Goal: Information Seeking & Learning: Compare options

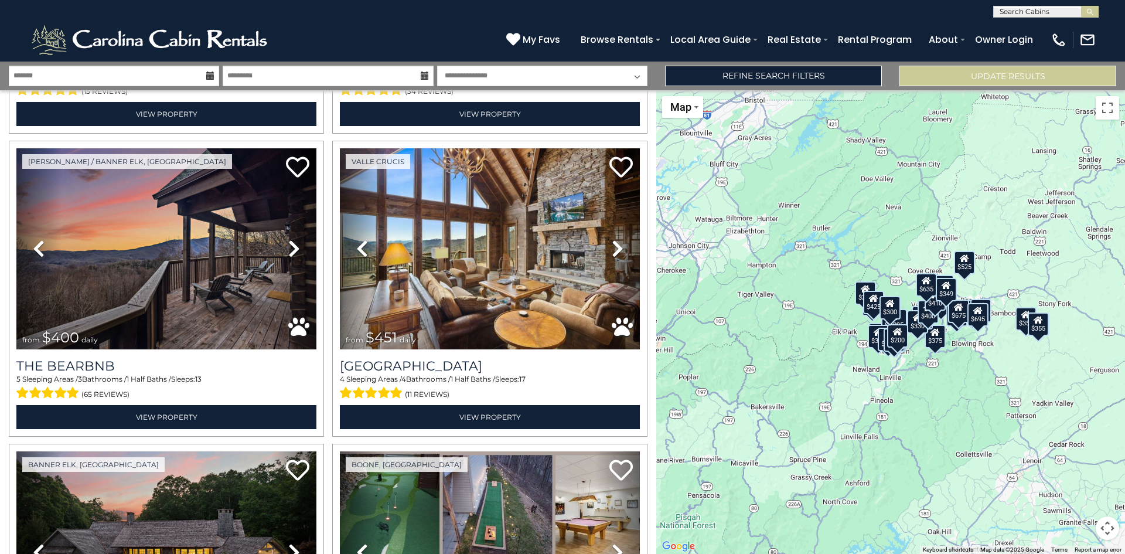
scroll to position [903, 0]
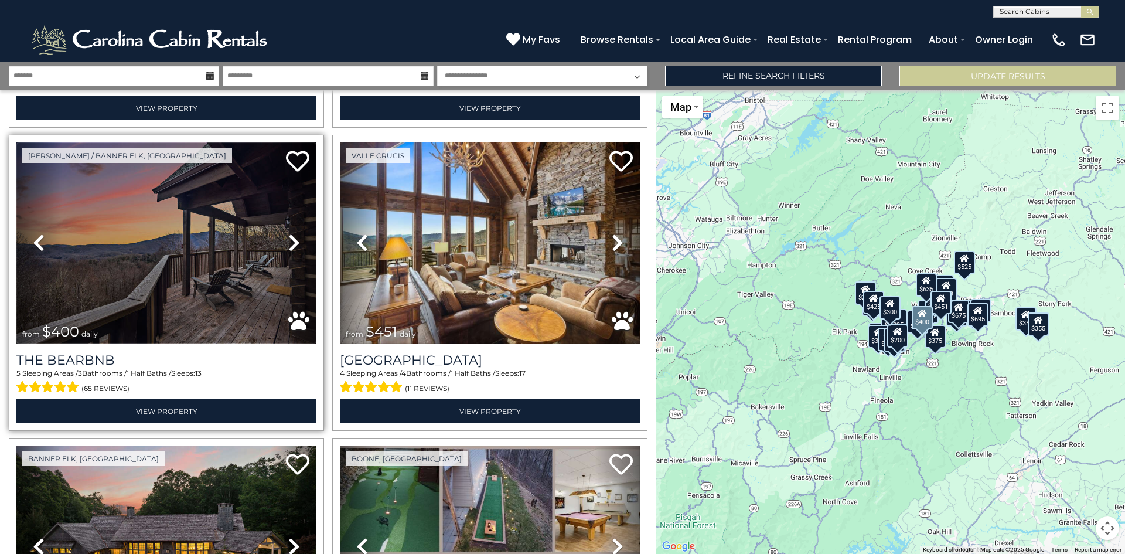
click at [261, 247] on img at bounding box center [166, 242] width 300 height 201
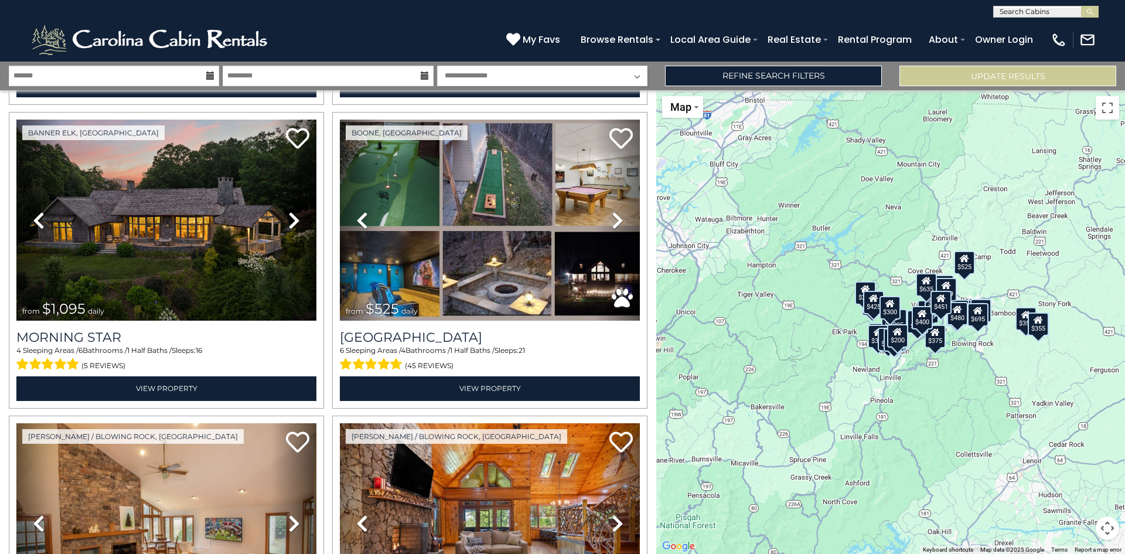
scroll to position [1235, 0]
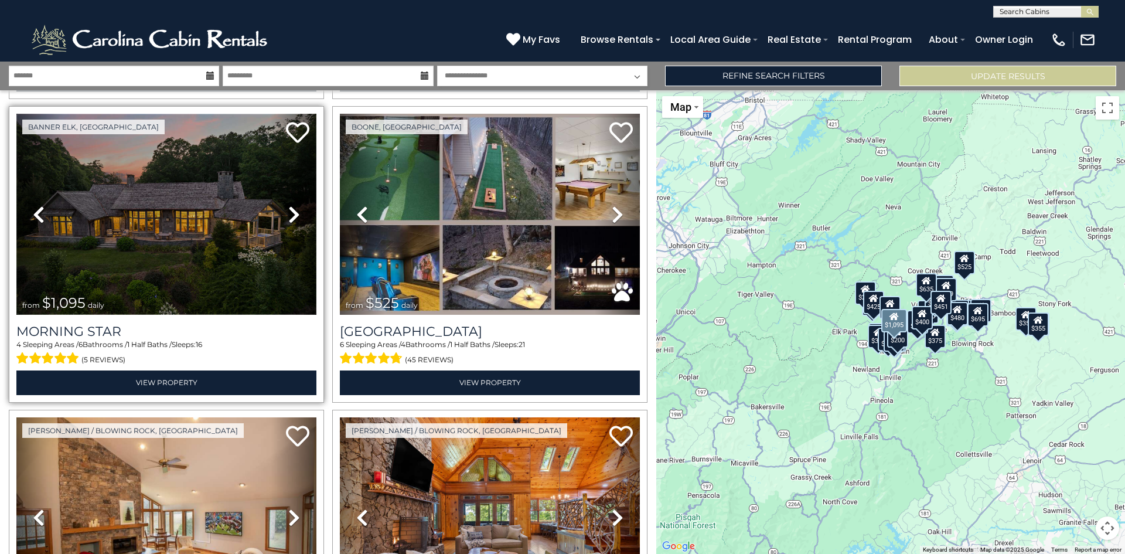
click at [206, 214] on img at bounding box center [166, 214] width 300 height 201
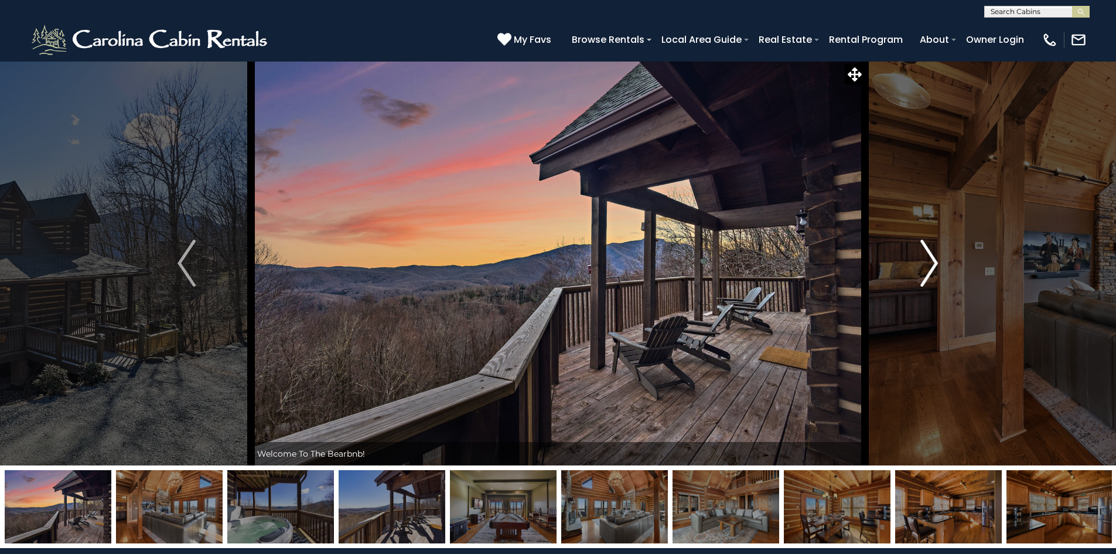
click at [933, 262] on img "Next" at bounding box center [929, 263] width 18 height 47
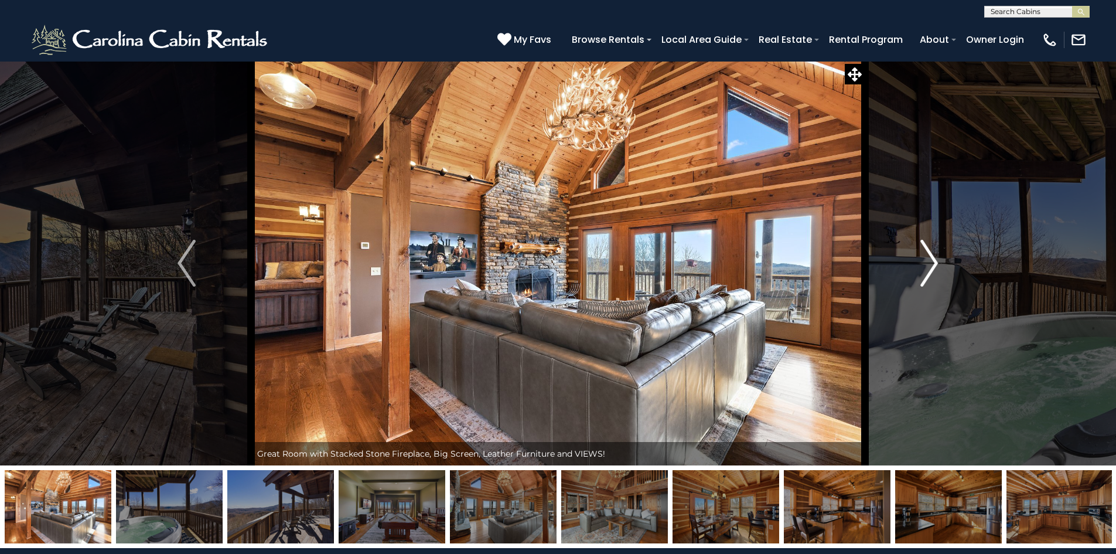
click at [933, 262] on img "Next" at bounding box center [929, 263] width 18 height 47
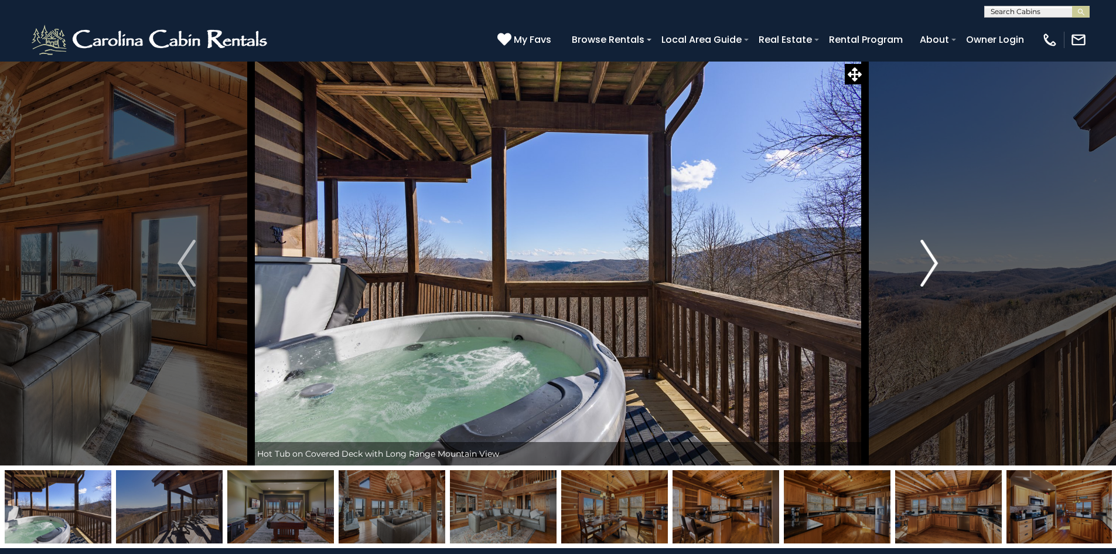
click at [933, 262] on img "Next" at bounding box center [929, 263] width 18 height 47
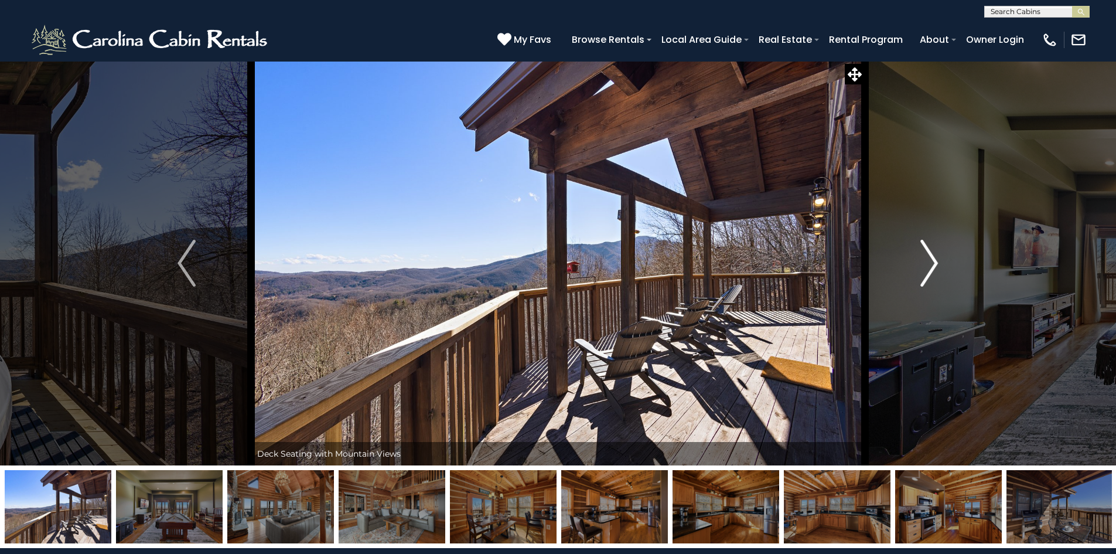
click at [933, 262] on img "Next" at bounding box center [929, 263] width 18 height 47
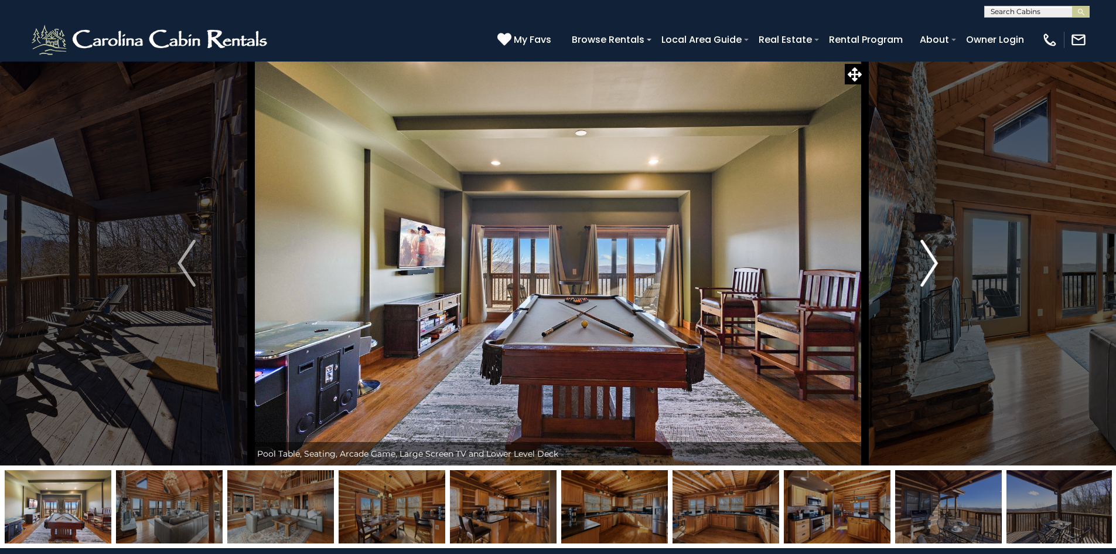
click at [933, 262] on img "Next" at bounding box center [929, 263] width 18 height 47
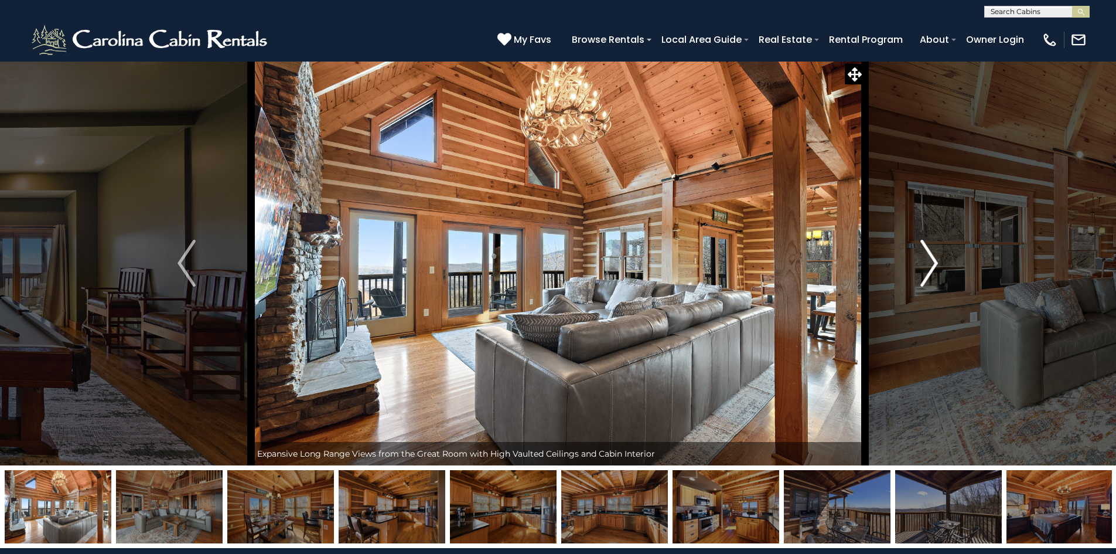
click at [938, 262] on img "Next" at bounding box center [929, 263] width 18 height 47
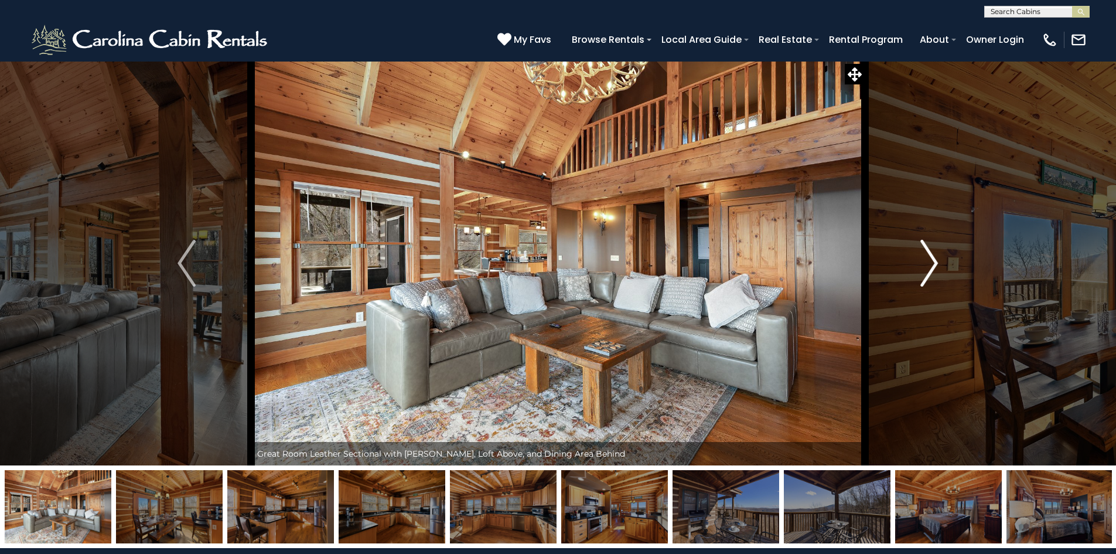
click at [938, 262] on img "Next" at bounding box center [929, 263] width 18 height 47
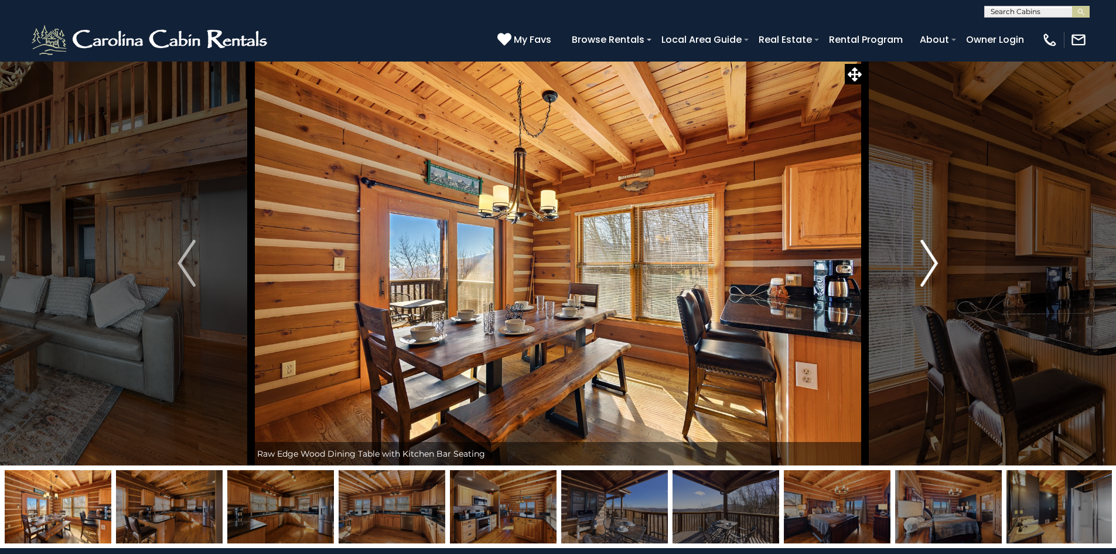
click at [938, 262] on img "Next" at bounding box center [929, 263] width 18 height 47
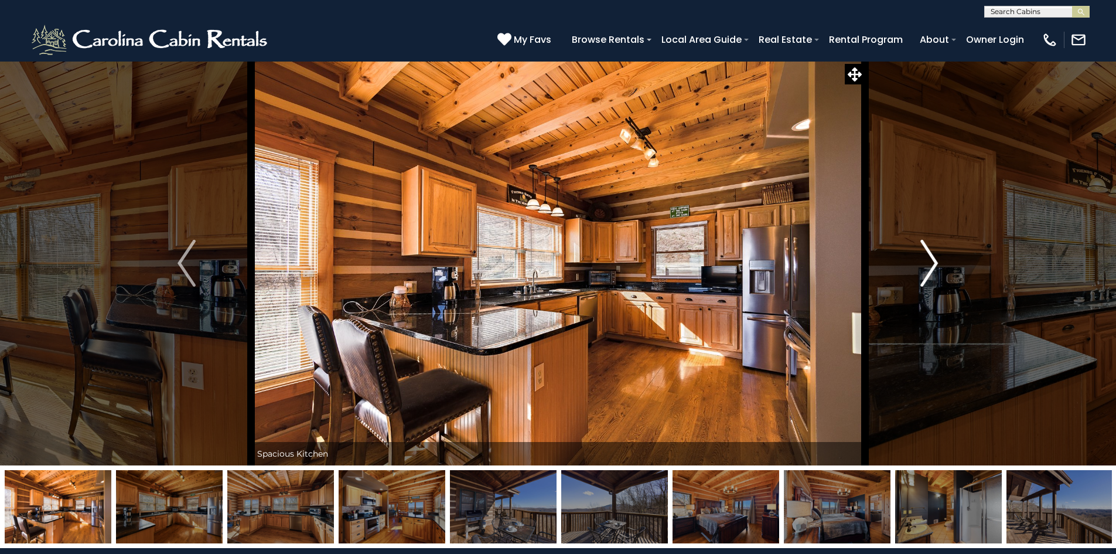
click at [938, 262] on img "Next" at bounding box center [929, 263] width 18 height 47
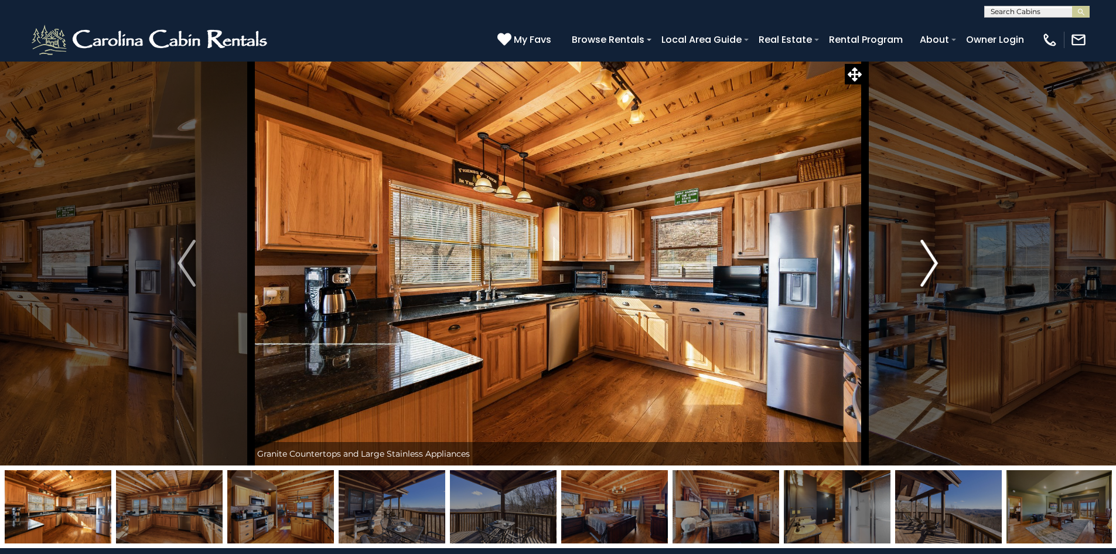
click at [938, 262] on img "Next" at bounding box center [929, 263] width 18 height 47
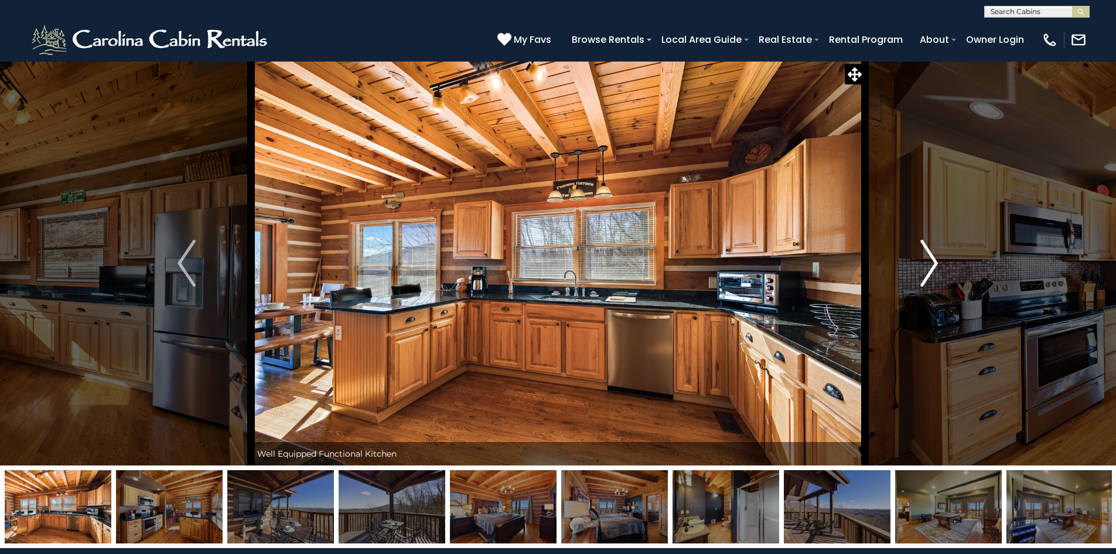
click at [938, 262] on img "Next" at bounding box center [929, 263] width 18 height 47
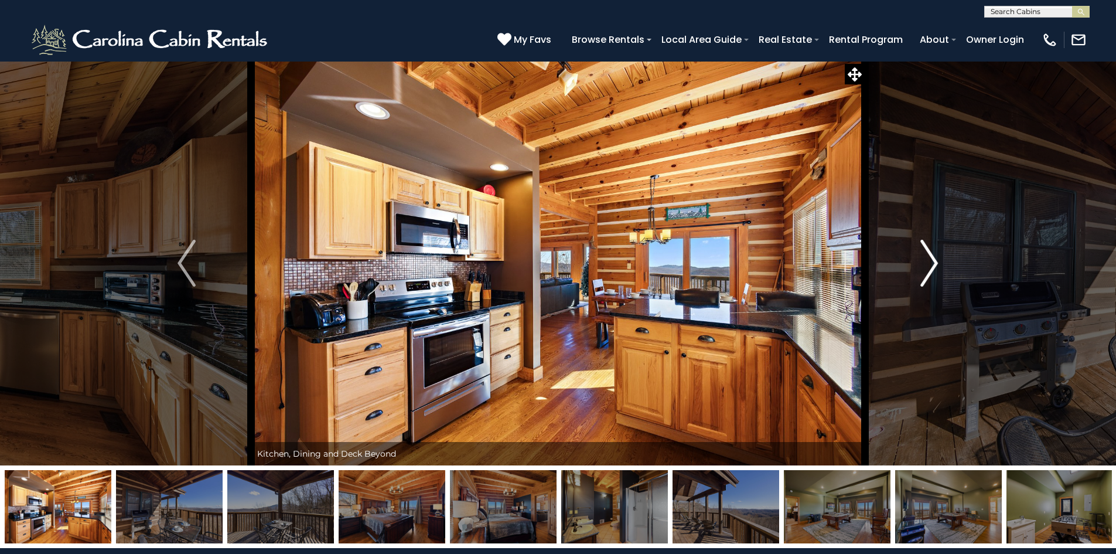
click at [938, 262] on img "Next" at bounding box center [929, 263] width 18 height 47
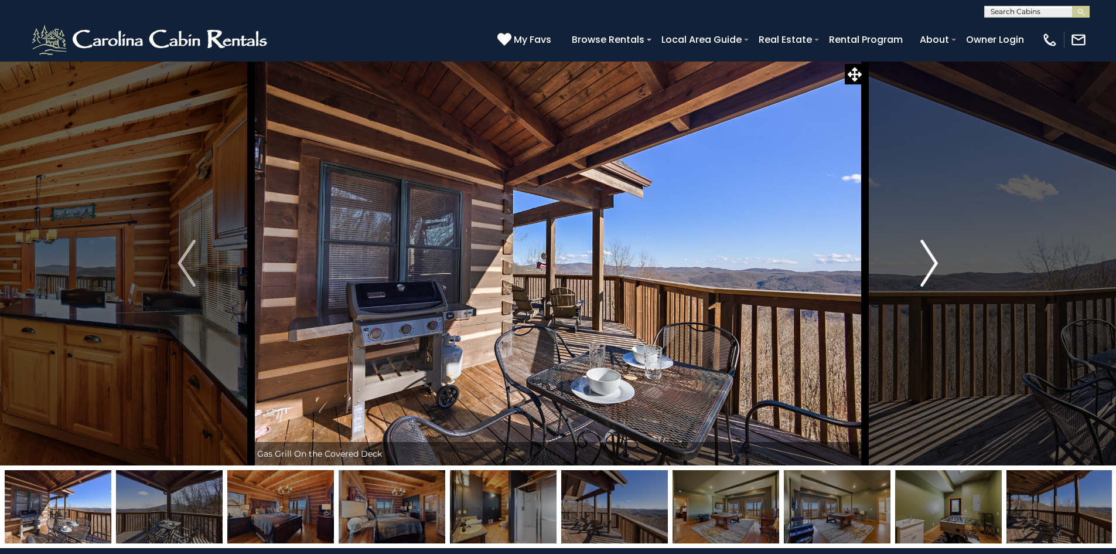
click at [938, 262] on img "Next" at bounding box center [929, 263] width 18 height 47
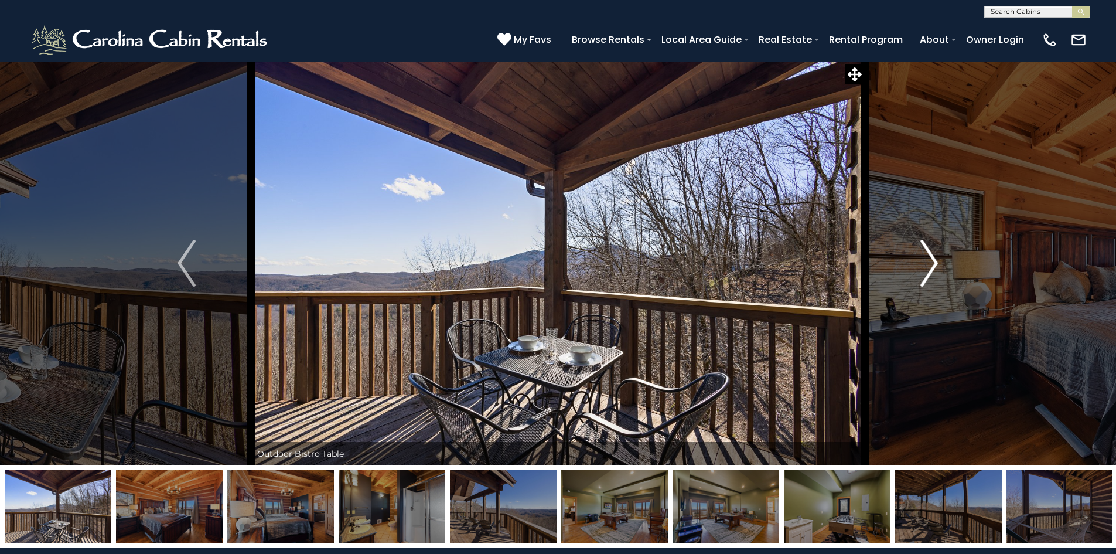
click at [935, 264] on img "Next" at bounding box center [929, 263] width 18 height 47
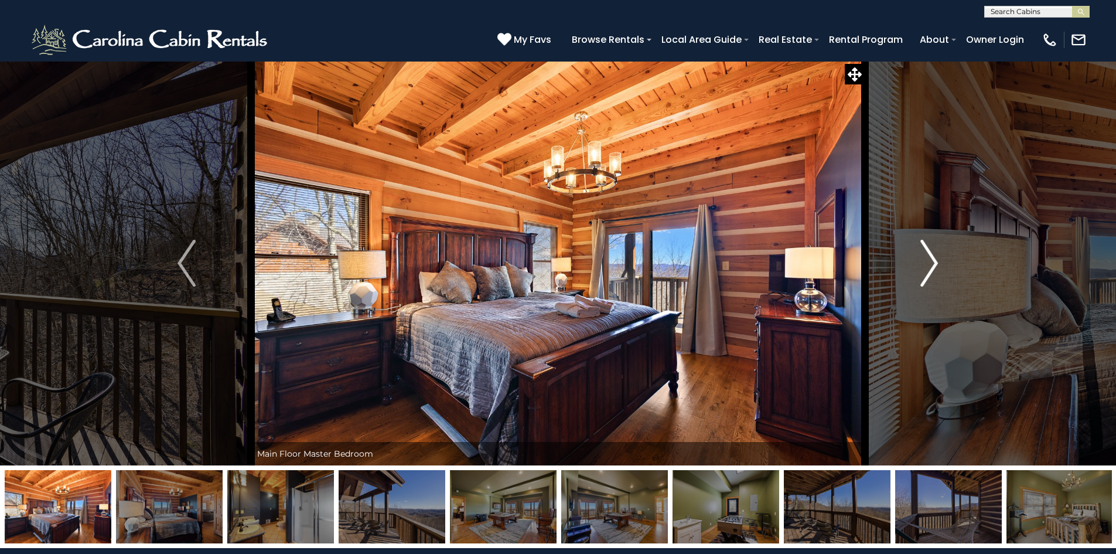
click at [935, 264] on img "Next" at bounding box center [929, 263] width 18 height 47
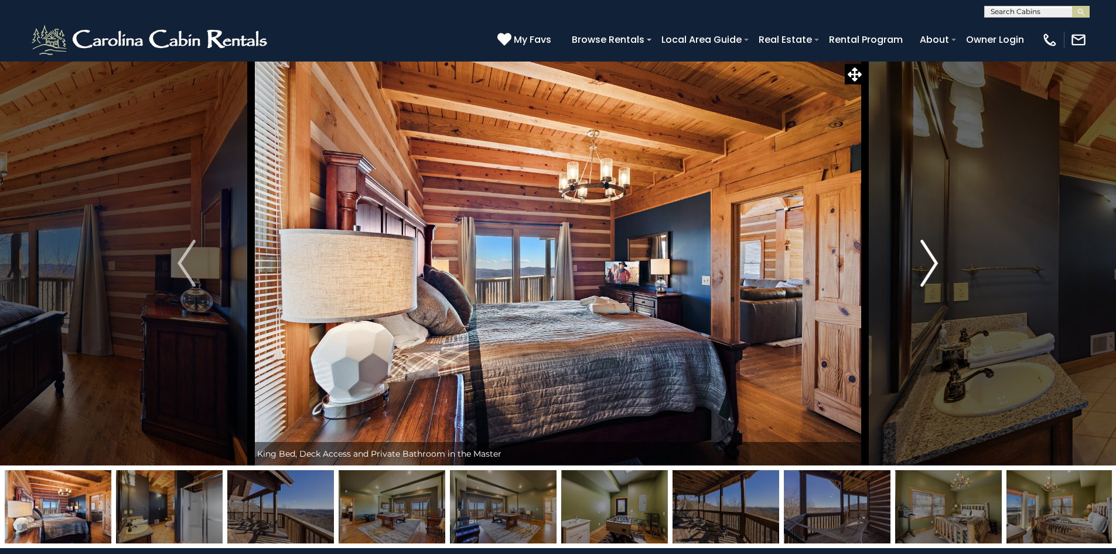
click at [935, 264] on img "Next" at bounding box center [929, 263] width 18 height 47
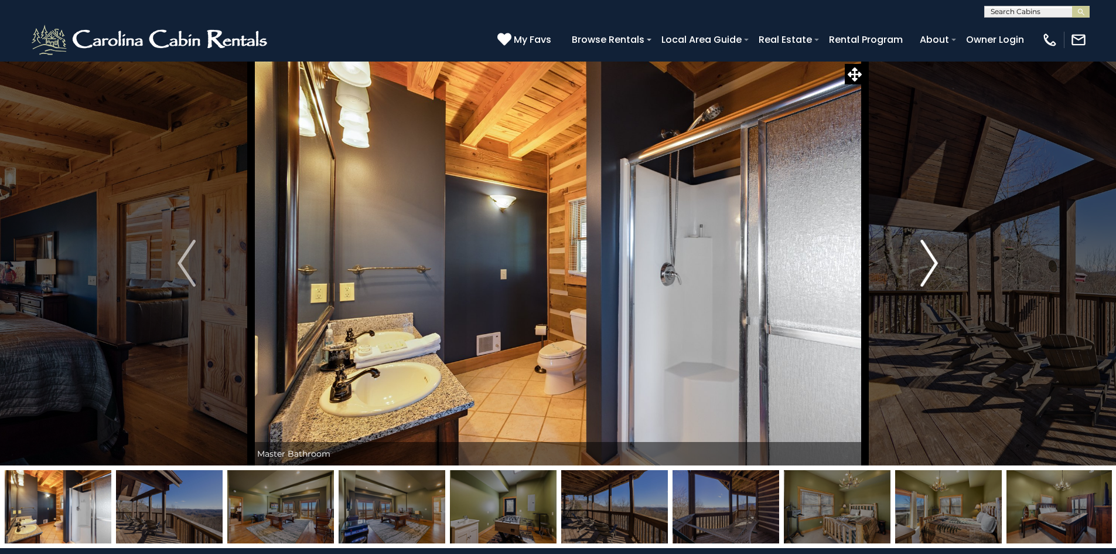
click at [935, 264] on img "Next" at bounding box center [929, 263] width 18 height 47
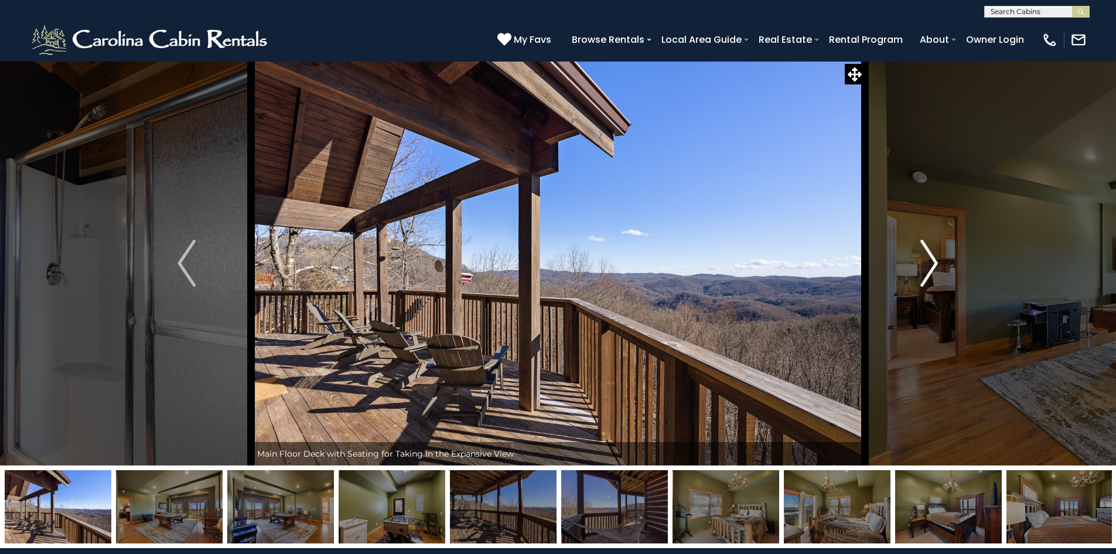
click at [935, 264] on img "Next" at bounding box center [929, 263] width 18 height 47
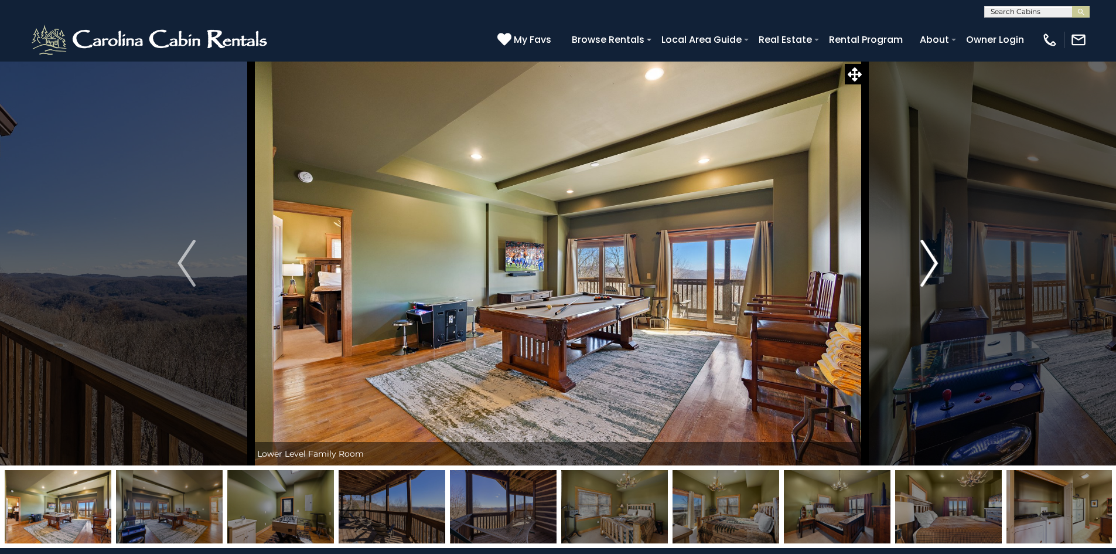
click at [935, 264] on img "Next" at bounding box center [929, 263] width 18 height 47
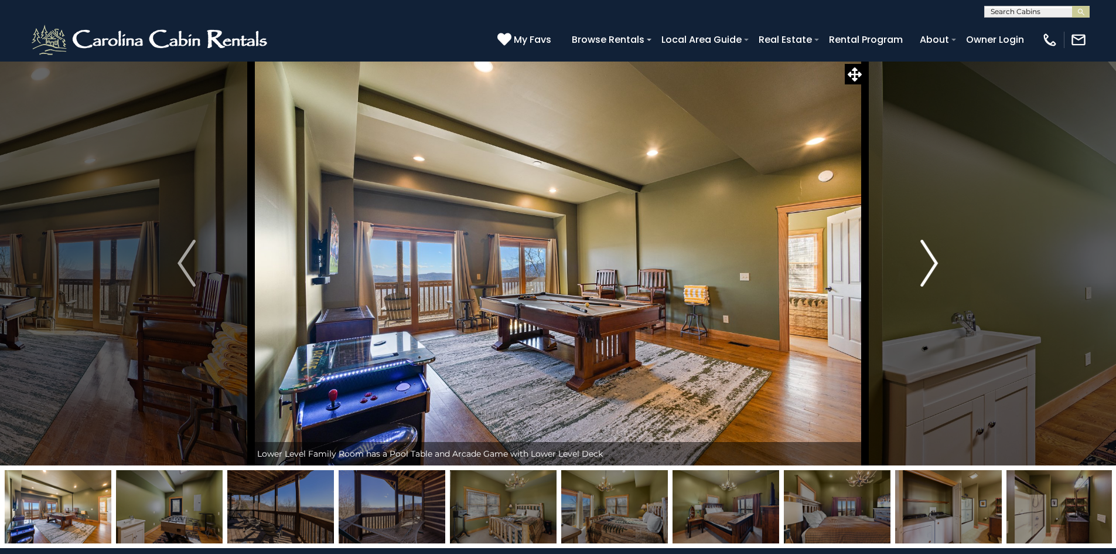
click at [935, 264] on img "Next" at bounding box center [929, 263] width 18 height 47
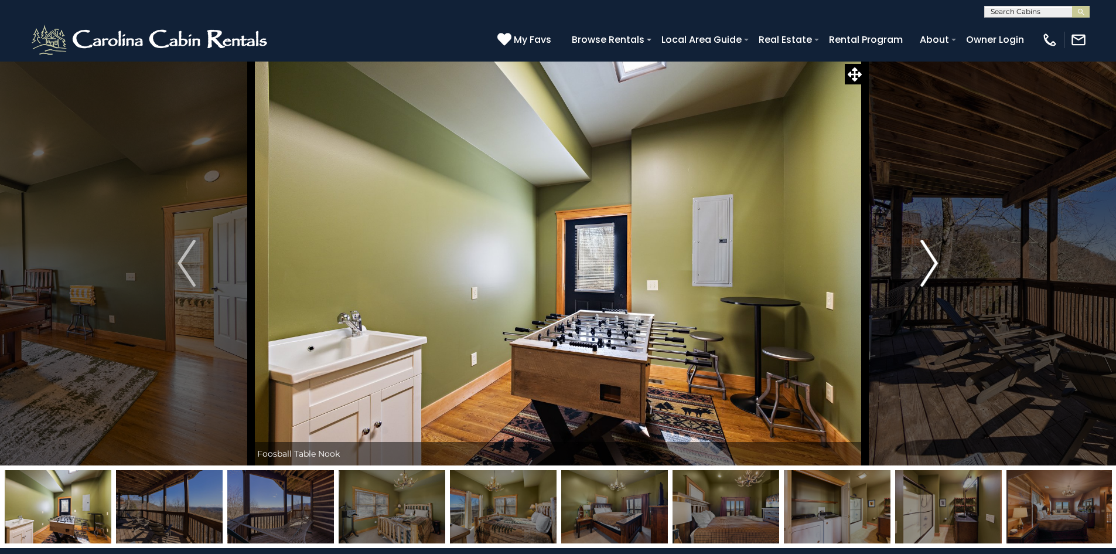
click at [936, 264] on img "Next" at bounding box center [929, 263] width 18 height 47
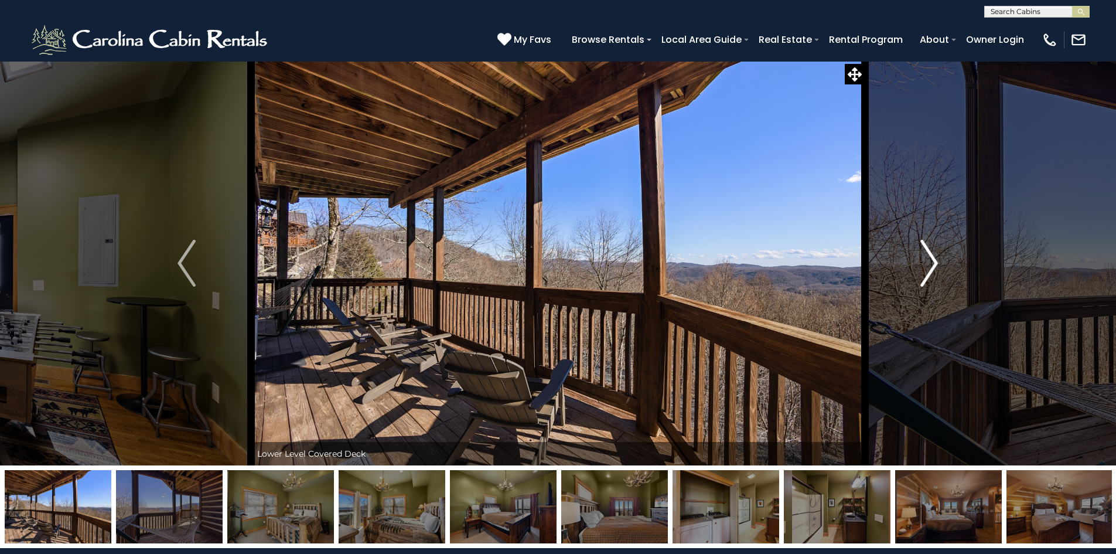
click at [936, 264] on img "Next" at bounding box center [929, 263] width 18 height 47
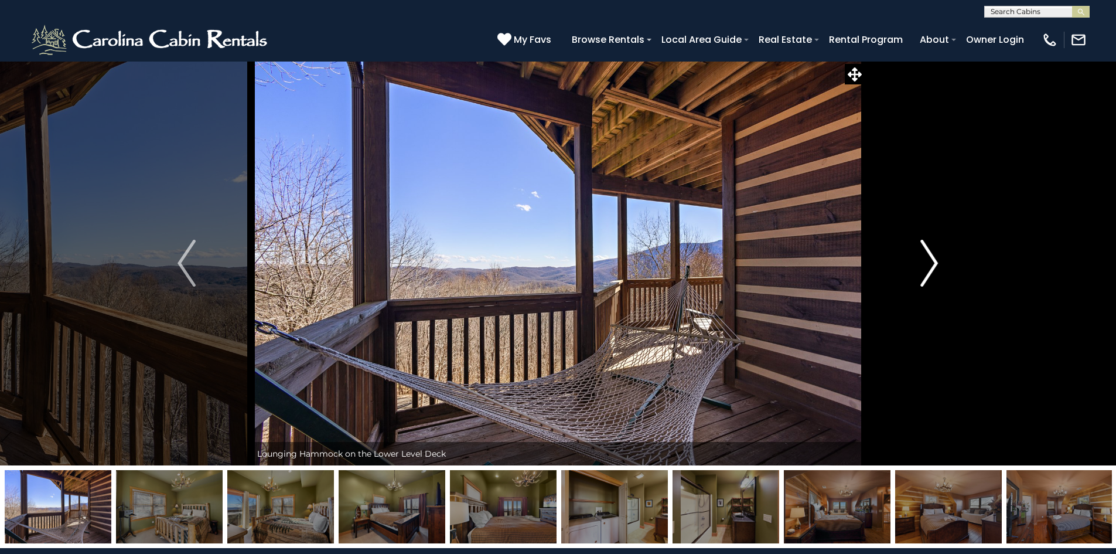
click at [936, 264] on img "Next" at bounding box center [929, 263] width 18 height 47
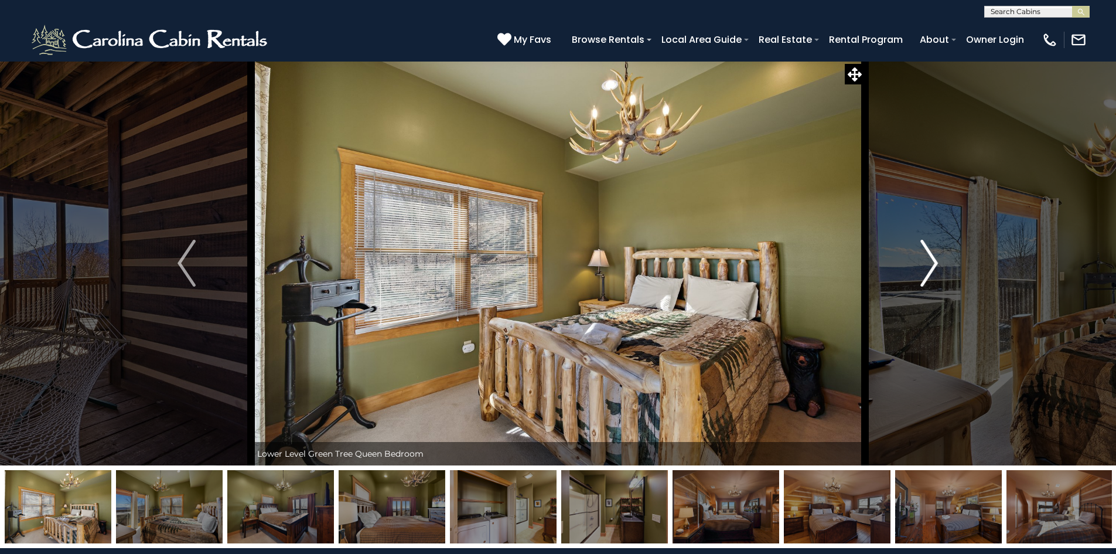
click at [936, 264] on img "Next" at bounding box center [929, 263] width 18 height 47
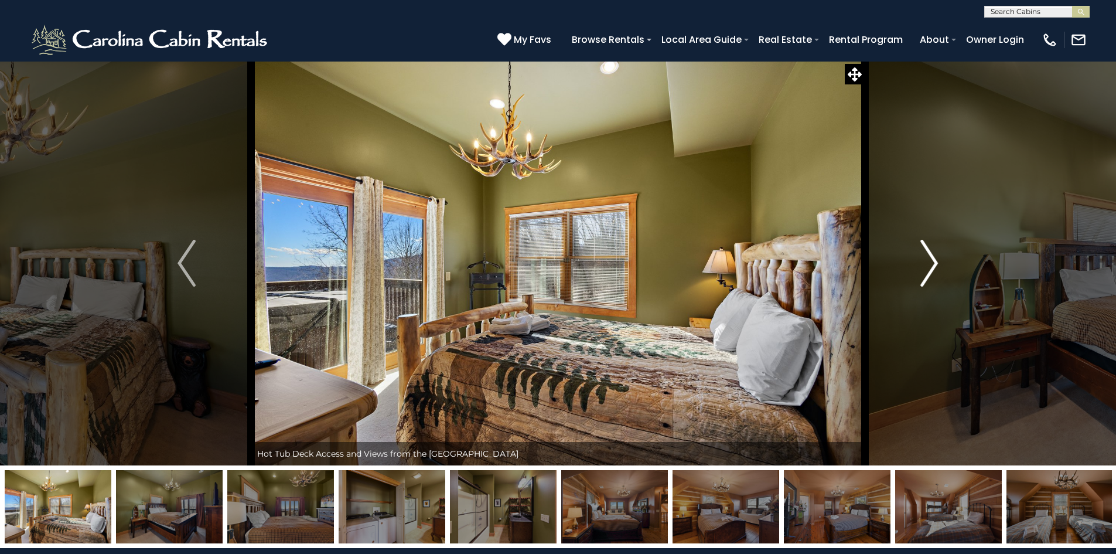
click at [936, 264] on img "Next" at bounding box center [929, 263] width 18 height 47
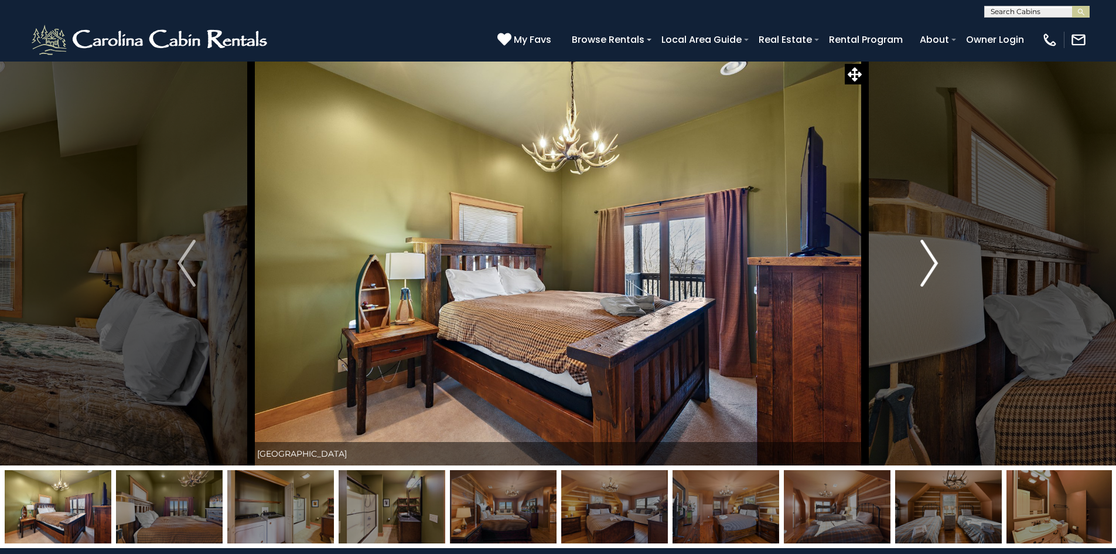
click at [936, 264] on img "Next" at bounding box center [929, 263] width 18 height 47
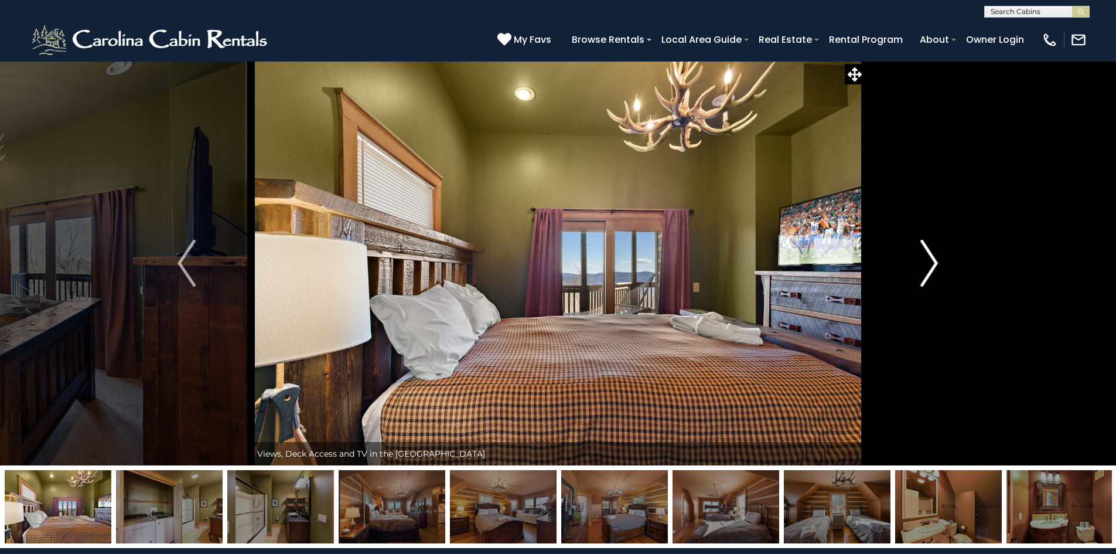
click at [936, 264] on img "Next" at bounding box center [929, 263] width 18 height 47
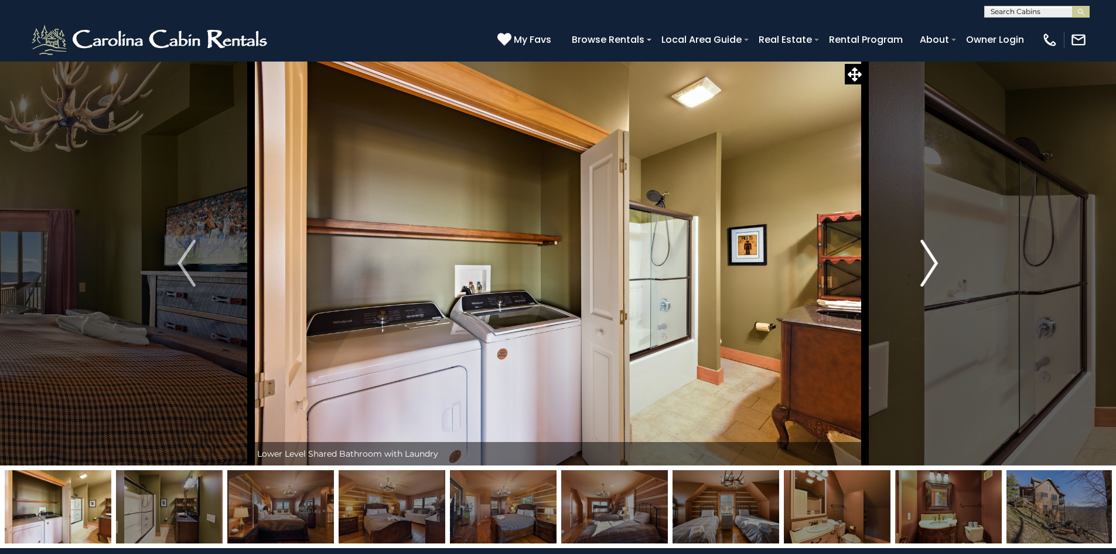
click at [936, 264] on img "Next" at bounding box center [929, 263] width 18 height 47
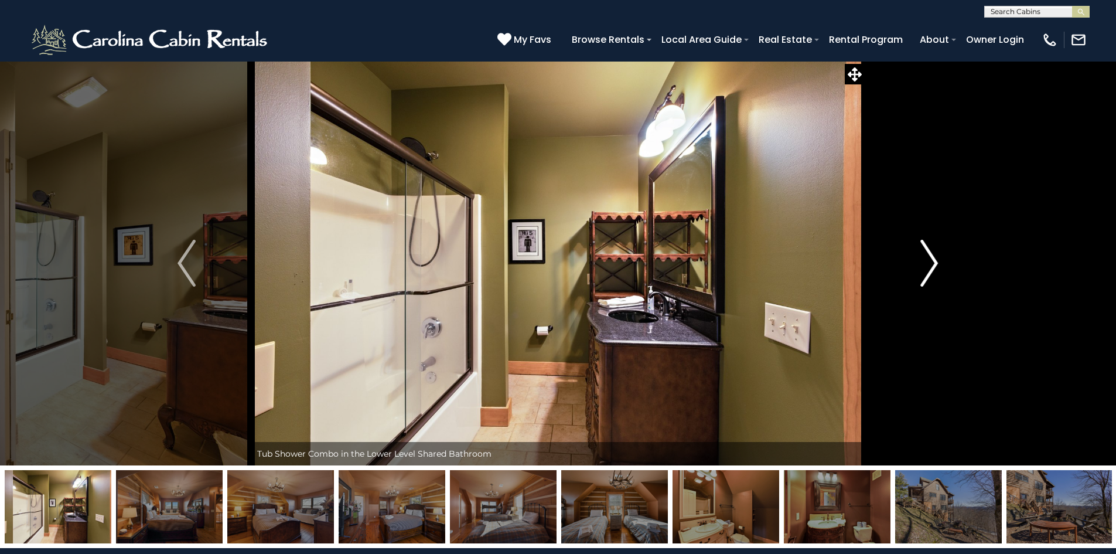
click at [936, 264] on img "Next" at bounding box center [929, 263] width 18 height 47
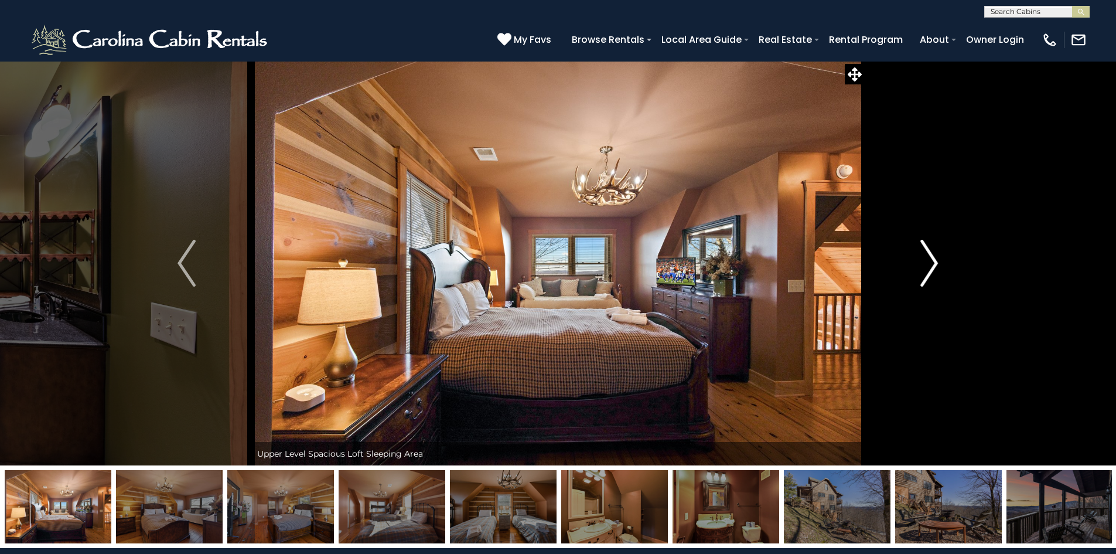
click at [936, 264] on img "Next" at bounding box center [929, 263] width 18 height 47
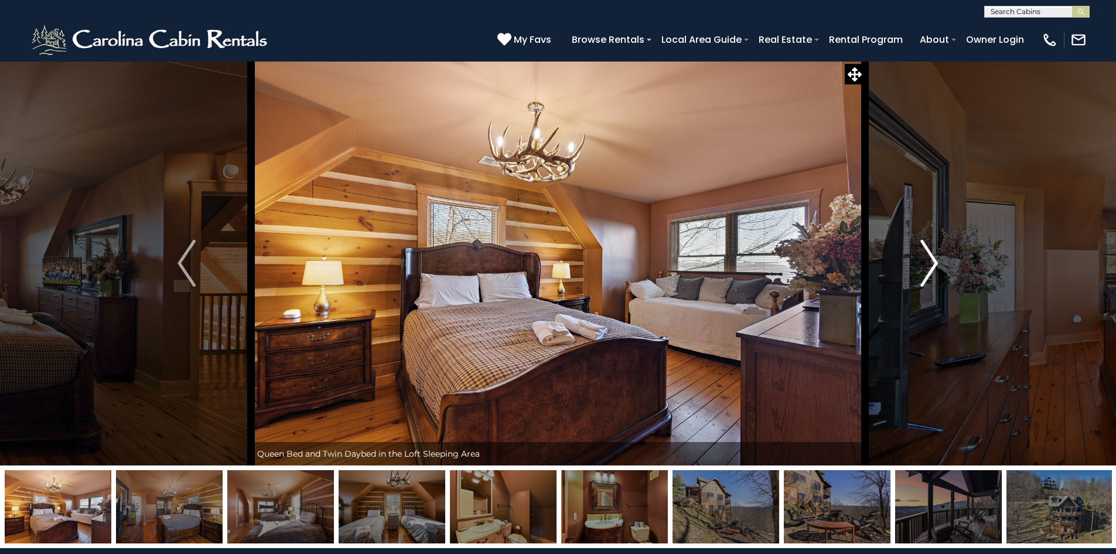
click at [936, 264] on img "Next" at bounding box center [929, 263] width 18 height 47
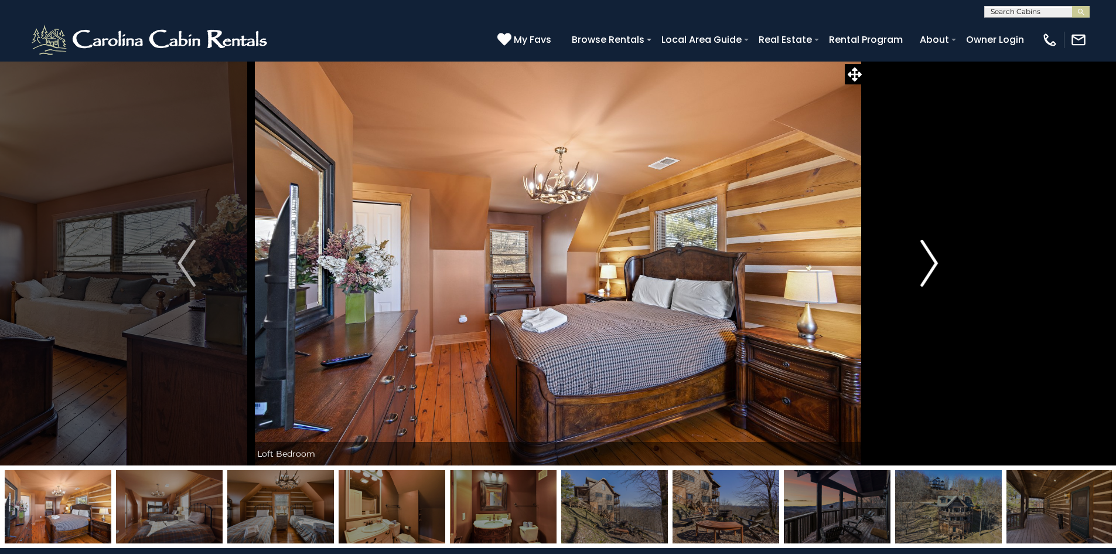
click at [936, 264] on img "Next" at bounding box center [929, 263] width 18 height 47
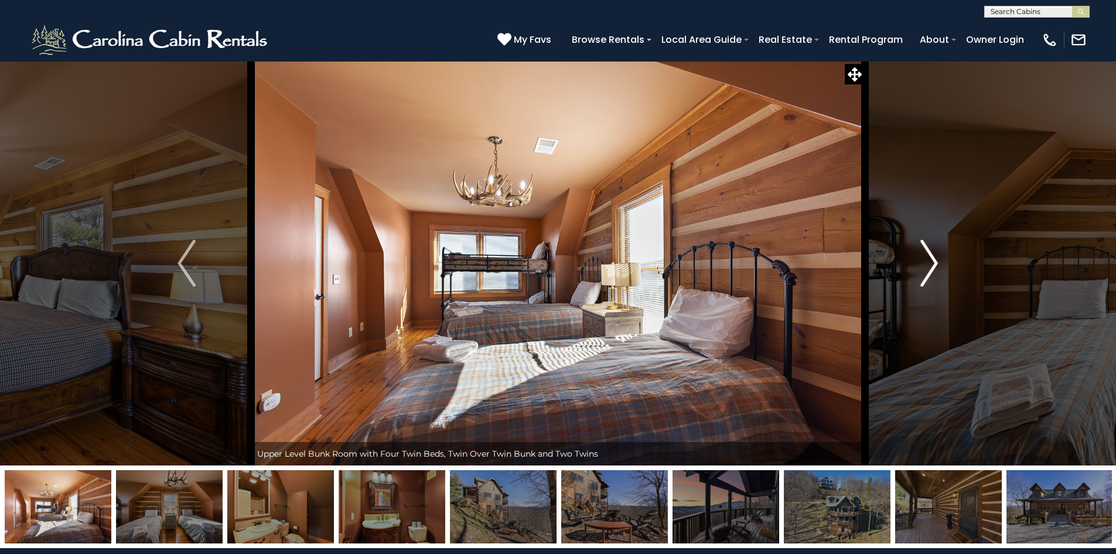
click at [936, 263] on img "Next" at bounding box center [929, 263] width 18 height 47
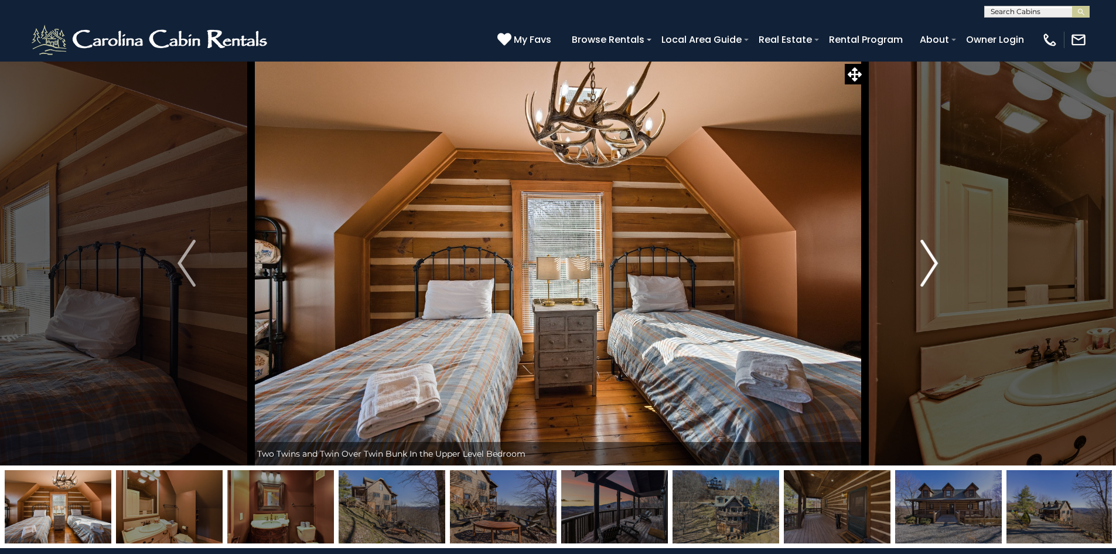
click at [936, 263] on img "Next" at bounding box center [929, 263] width 18 height 47
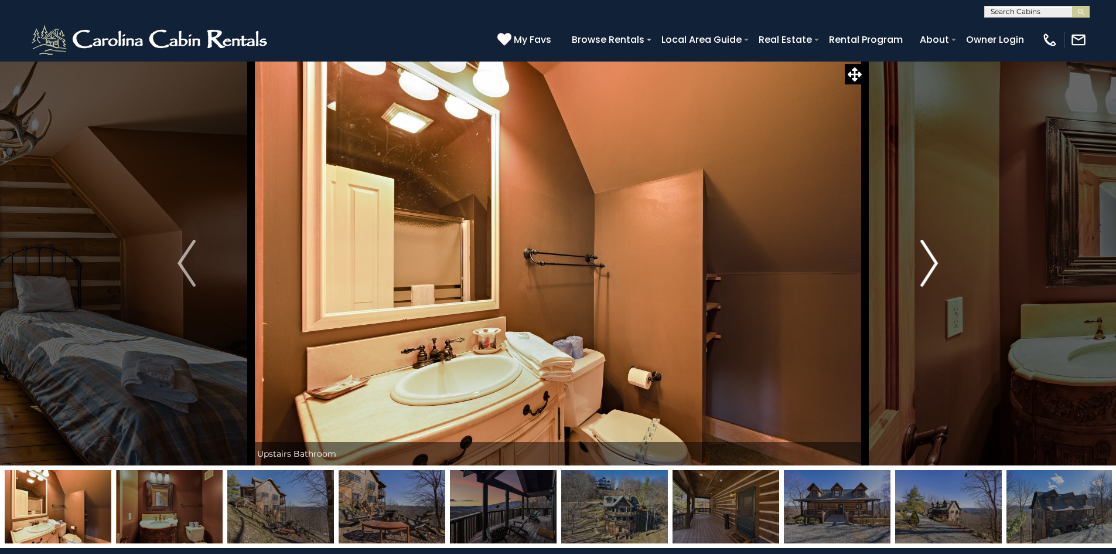
click at [936, 263] on img "Next" at bounding box center [929, 263] width 18 height 47
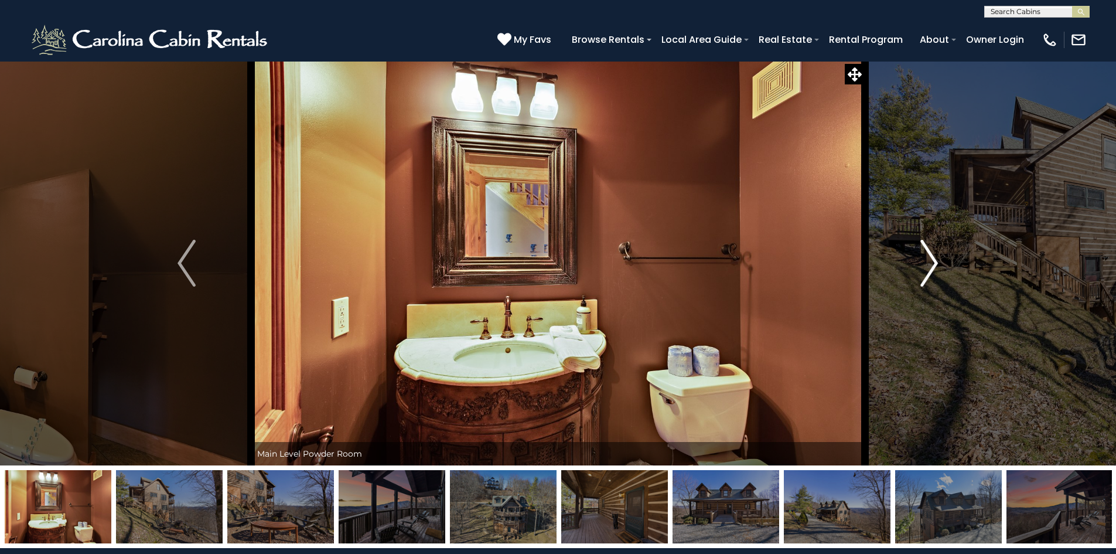
click at [936, 263] on img "Next" at bounding box center [929, 263] width 18 height 47
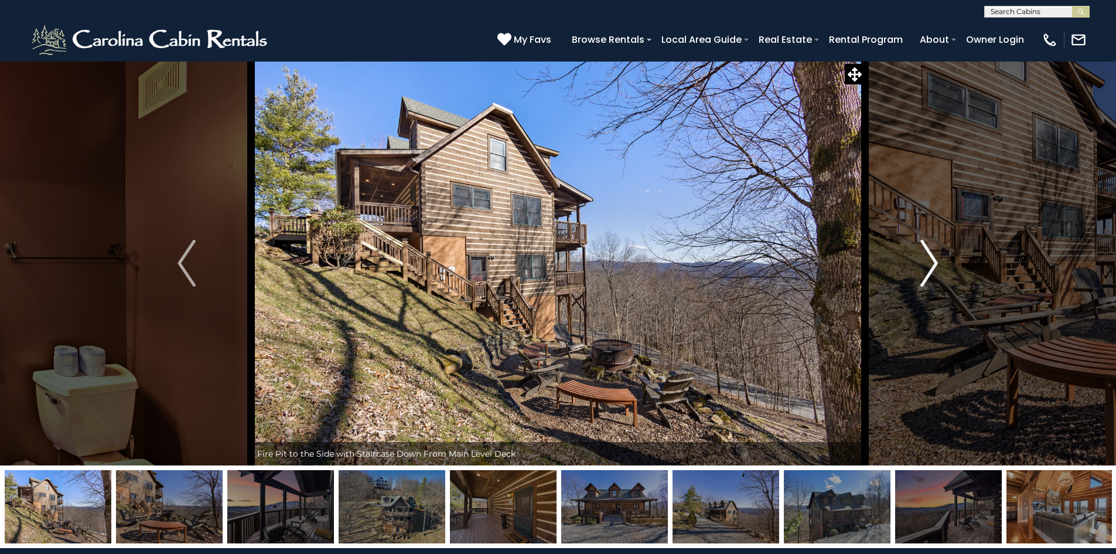
click at [936, 263] on img "Next" at bounding box center [929, 263] width 18 height 47
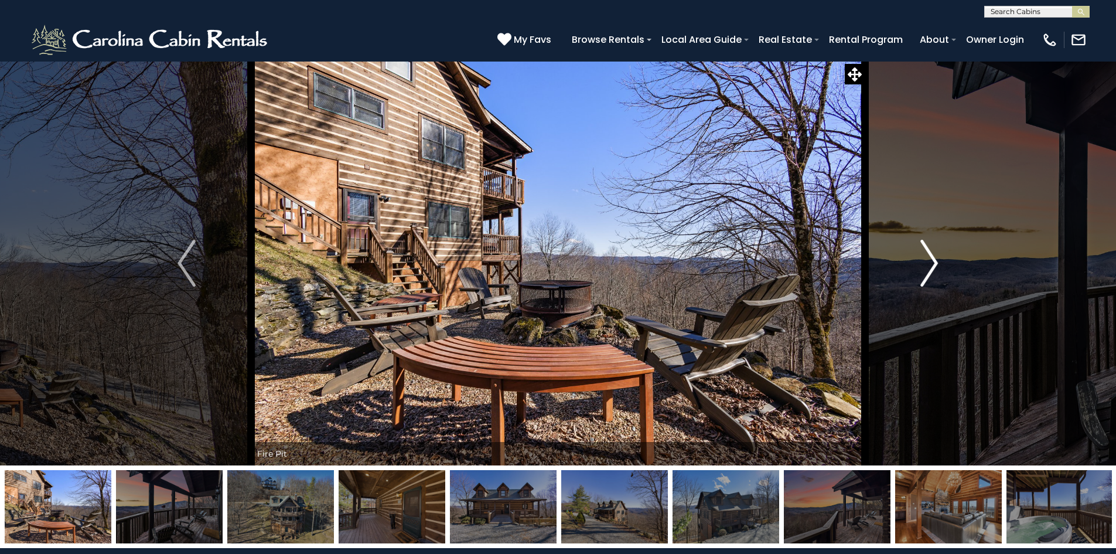
click at [936, 263] on img "Next" at bounding box center [929, 263] width 18 height 47
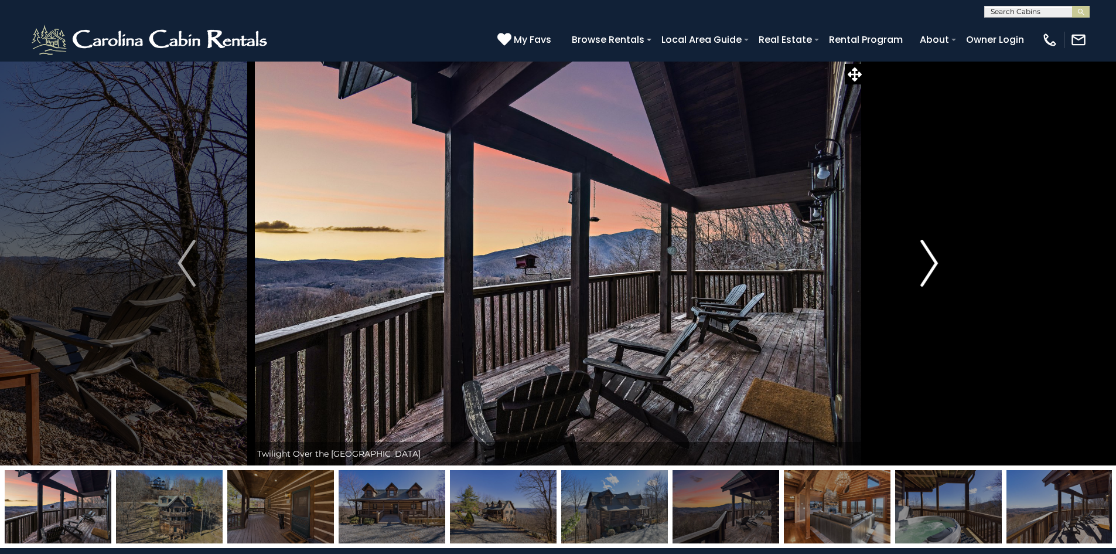
click at [936, 263] on img "Next" at bounding box center [929, 263] width 18 height 47
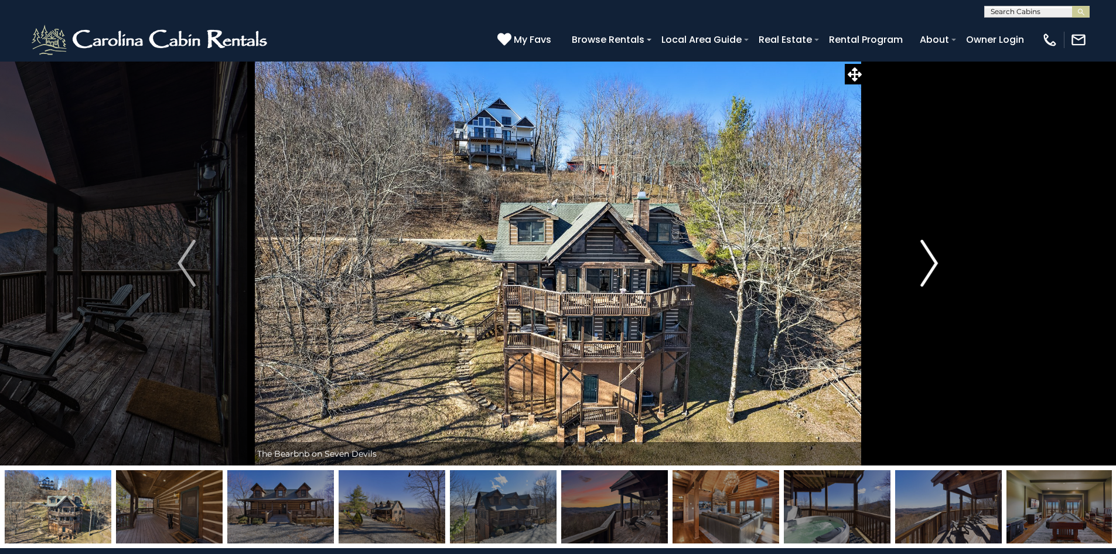
click at [936, 263] on img "Next" at bounding box center [929, 263] width 18 height 47
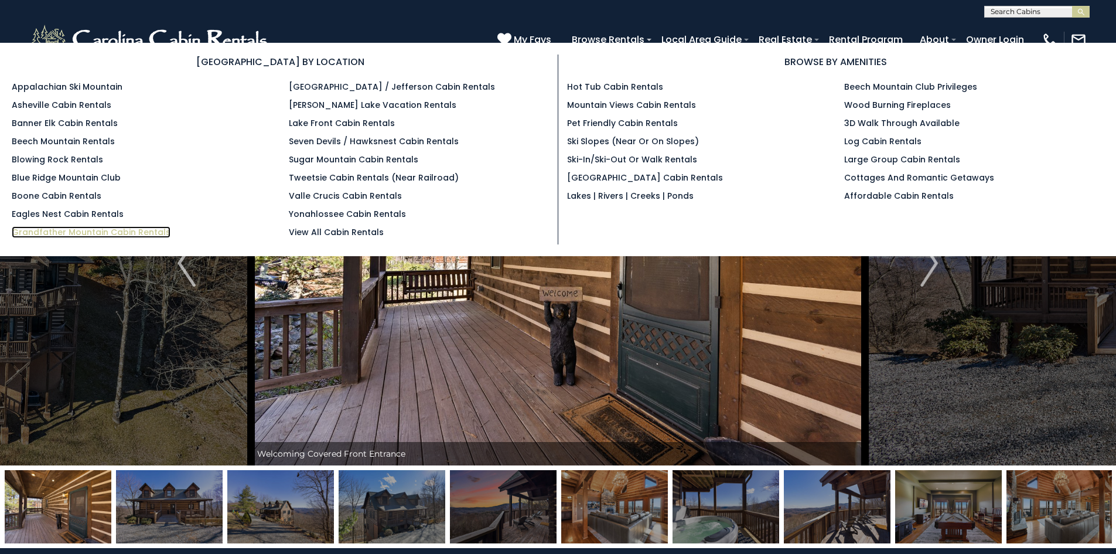
click at [36, 233] on link "Grandfather Mountain Cabin Rentals" at bounding box center [91, 232] width 159 height 12
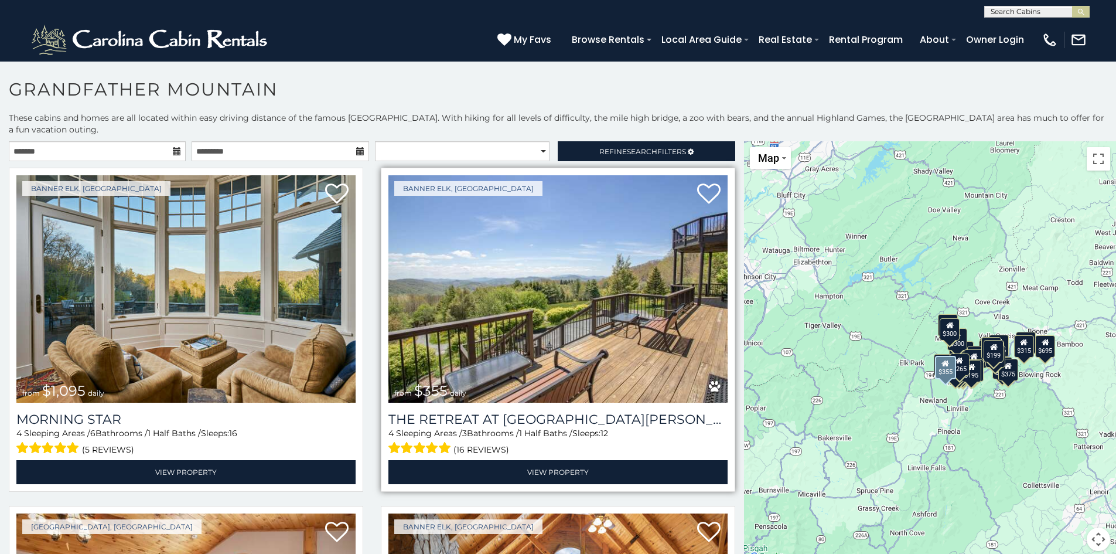
click at [674, 309] on img at bounding box center [557, 288] width 339 height 227
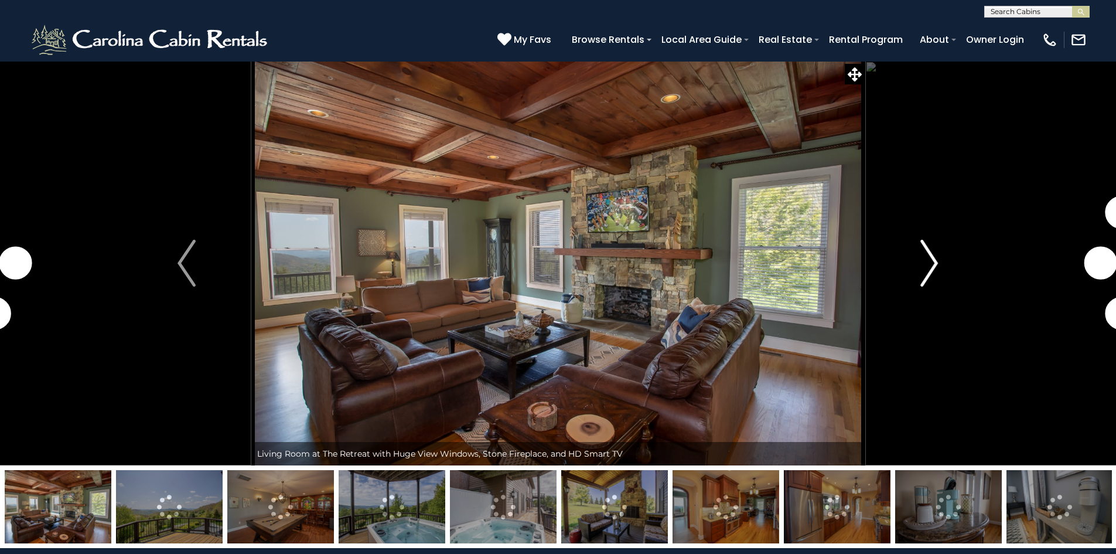
click at [930, 265] on img "Next" at bounding box center [929, 263] width 18 height 47
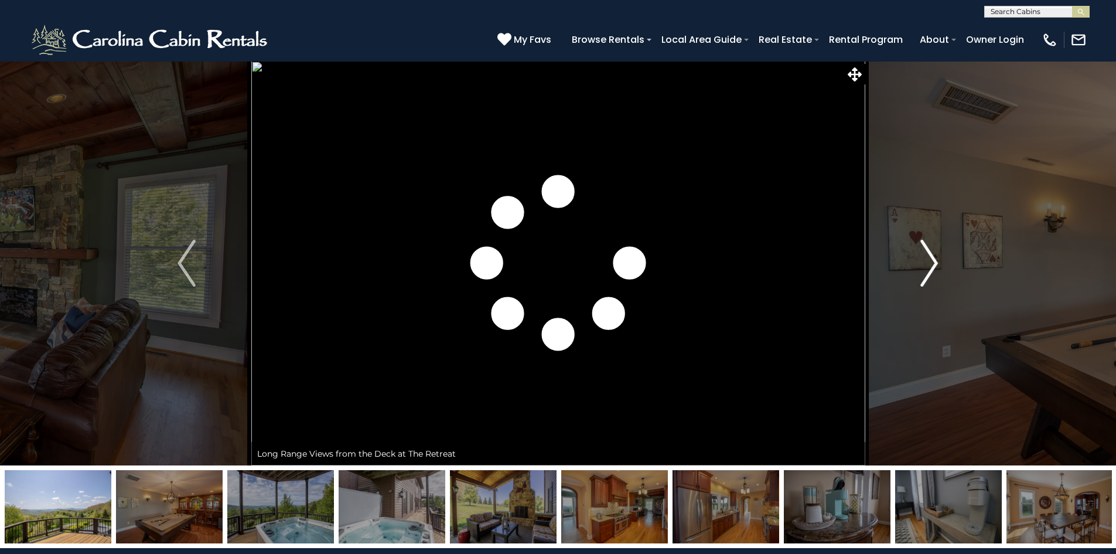
click at [930, 265] on img "Next" at bounding box center [929, 263] width 18 height 47
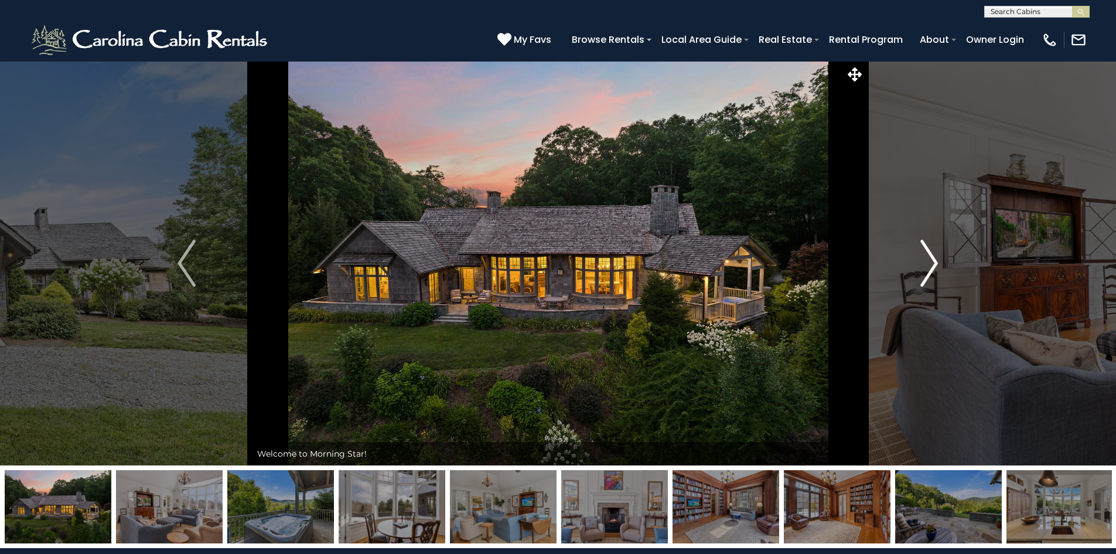
click at [932, 261] on img "Next" at bounding box center [929, 263] width 18 height 47
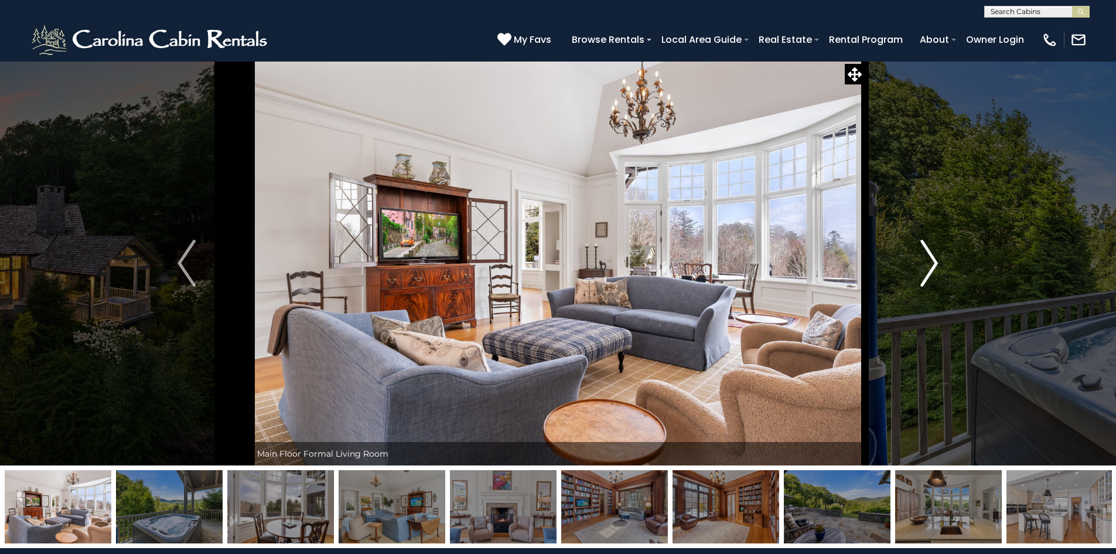
click at [932, 261] on img "Next" at bounding box center [929, 263] width 18 height 47
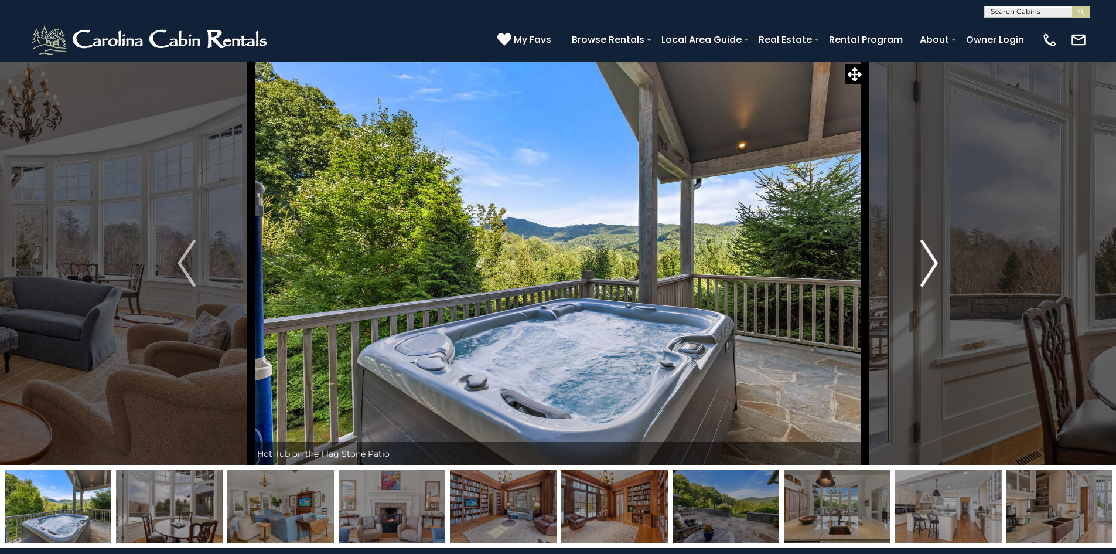
click at [932, 261] on img "Next" at bounding box center [929, 263] width 18 height 47
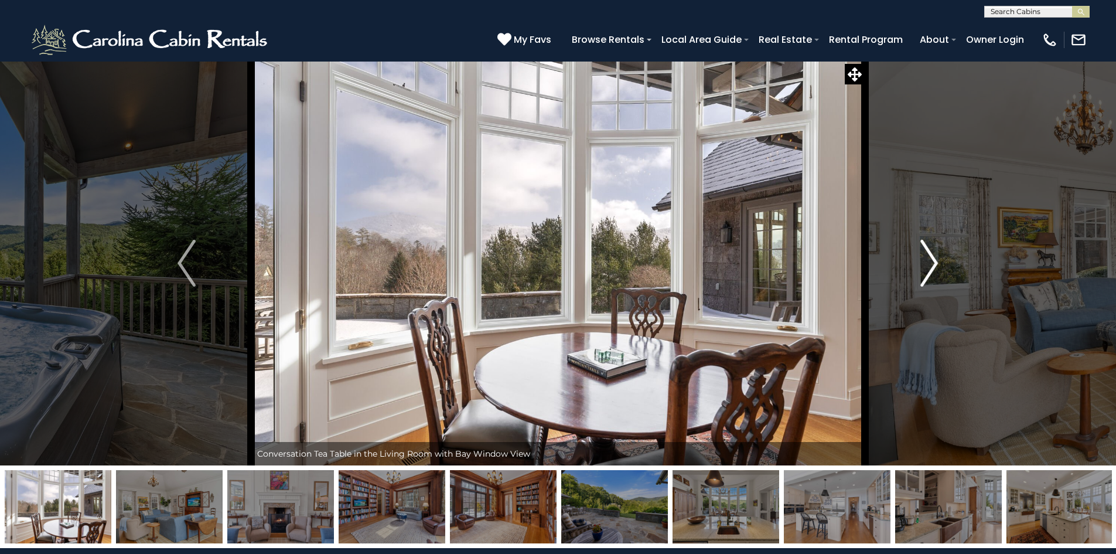
click at [932, 261] on img "Next" at bounding box center [929, 263] width 18 height 47
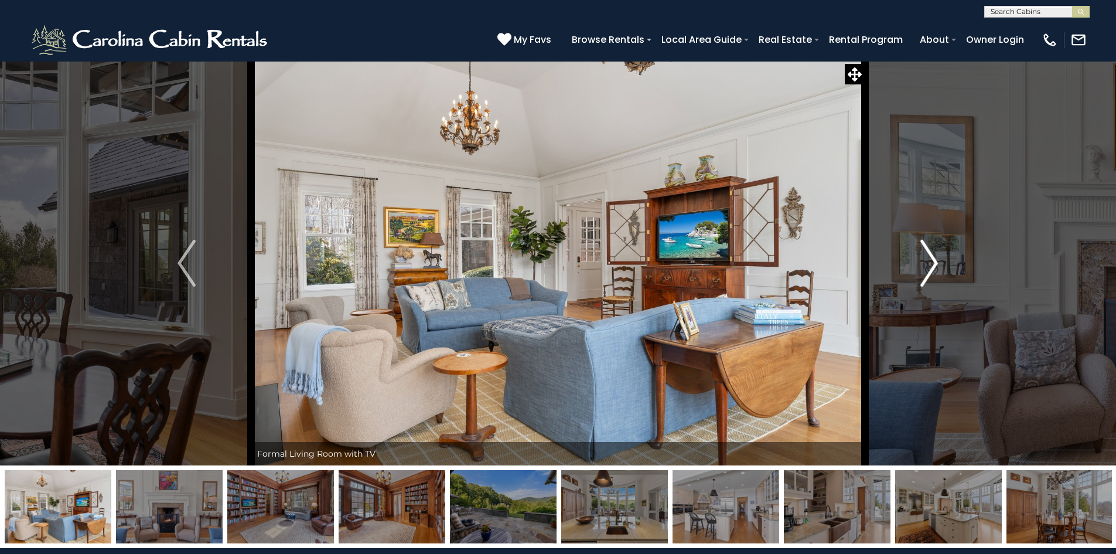
click at [932, 261] on img "Next" at bounding box center [929, 263] width 18 height 47
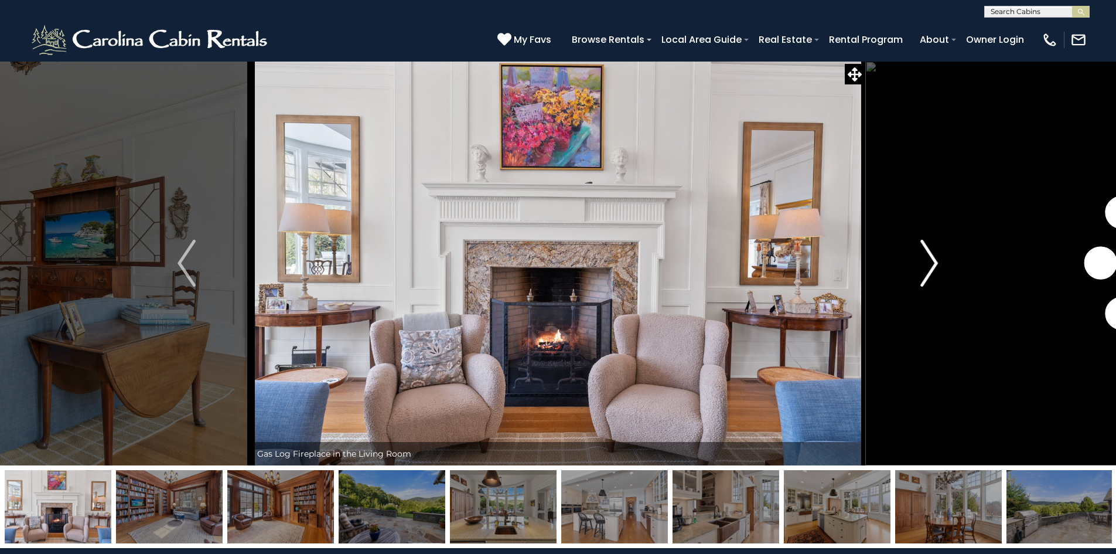
click at [932, 261] on img "Next" at bounding box center [929, 263] width 18 height 47
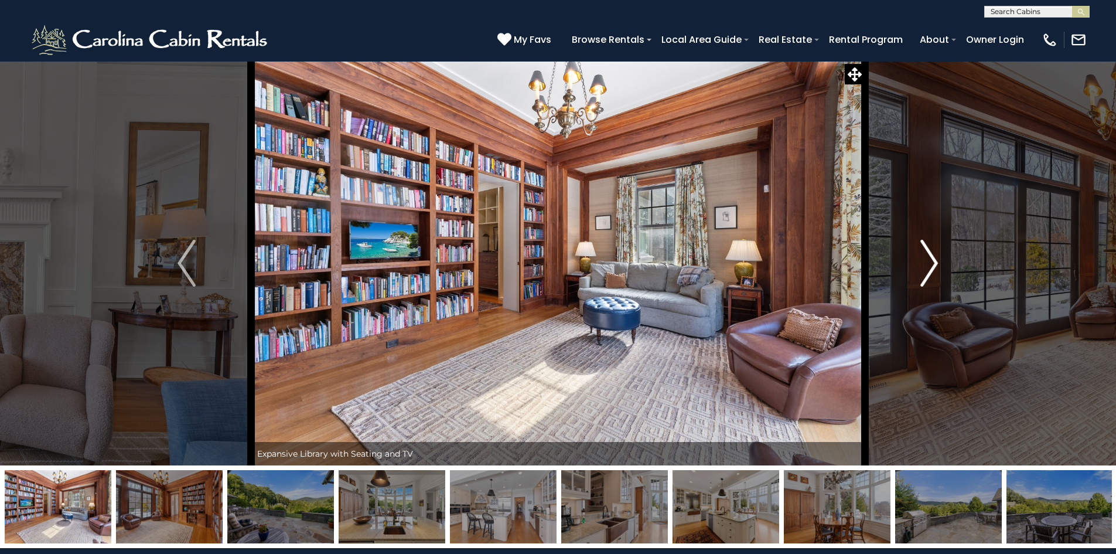
click at [932, 261] on img "Next" at bounding box center [929, 263] width 18 height 47
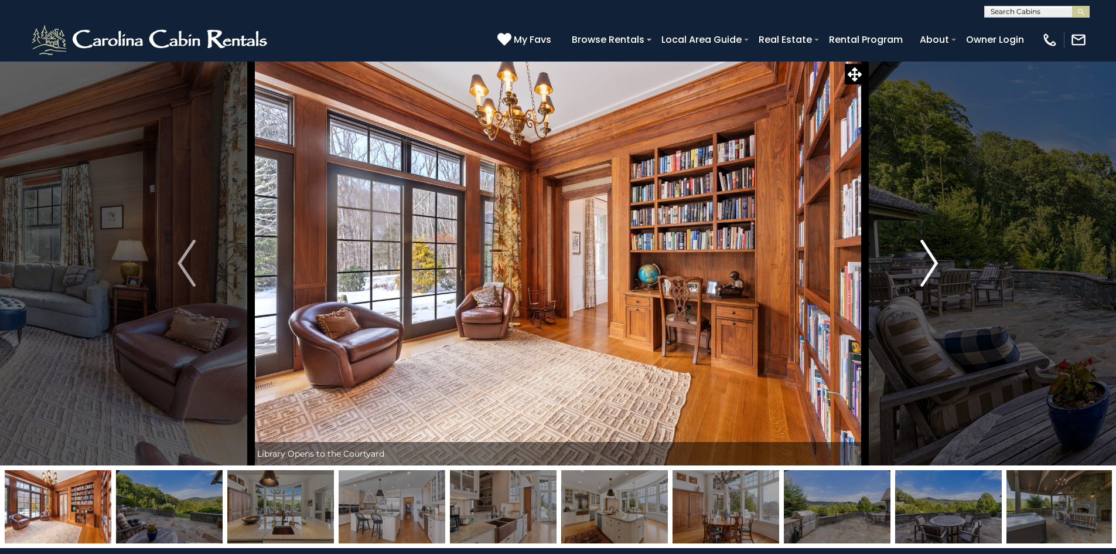
click at [932, 262] on img "Next" at bounding box center [929, 263] width 18 height 47
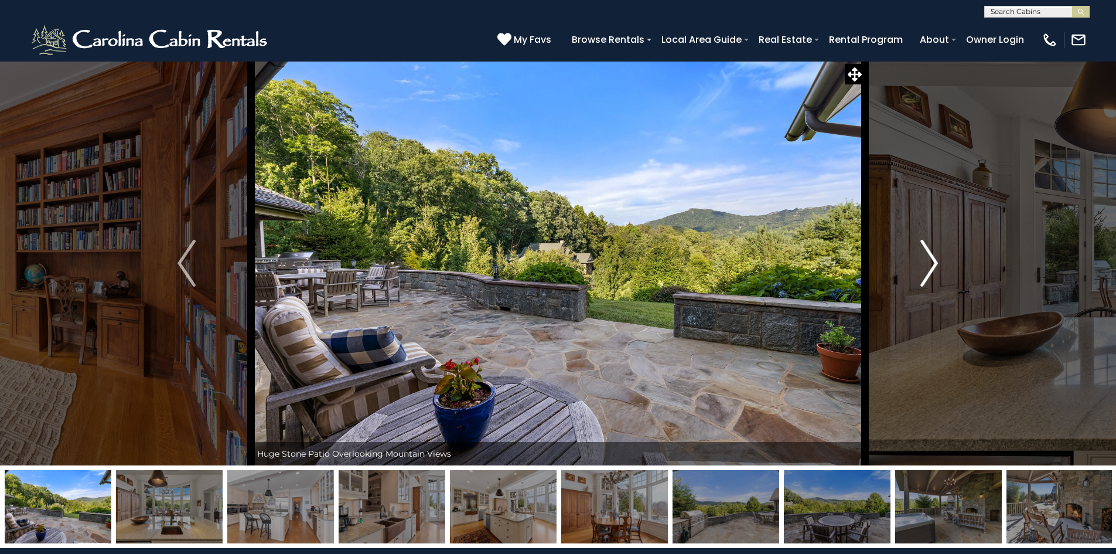
click at [932, 262] on img "Next" at bounding box center [929, 263] width 18 height 47
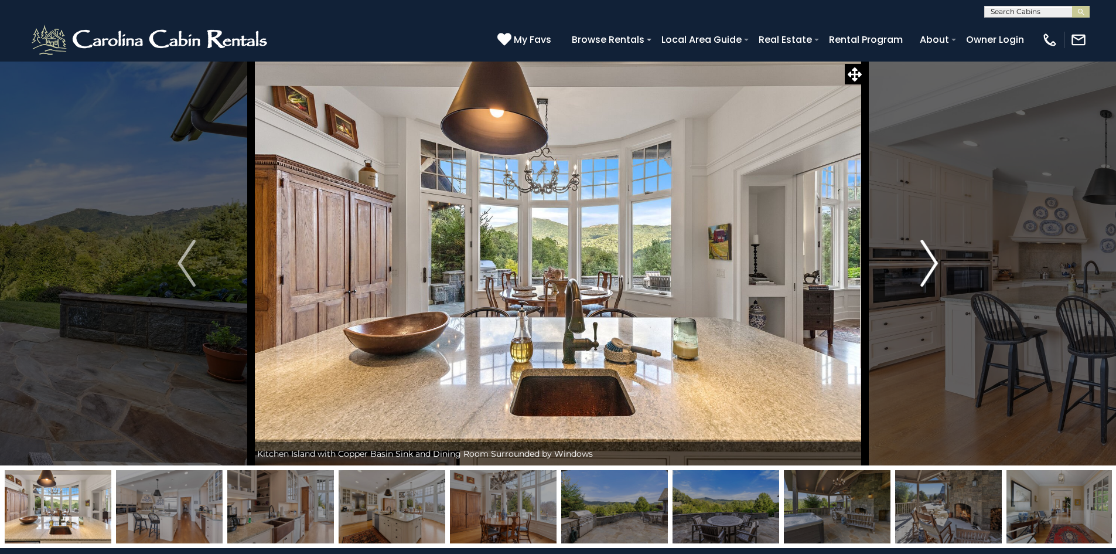
click at [932, 262] on img "Next" at bounding box center [929, 263] width 18 height 47
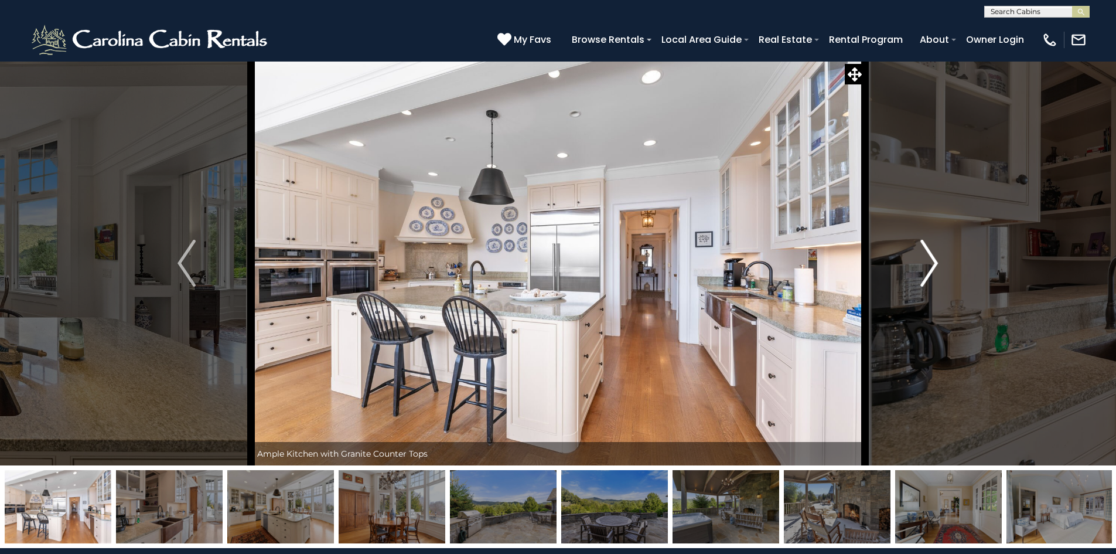
click at [932, 262] on img "Next" at bounding box center [929, 263] width 18 height 47
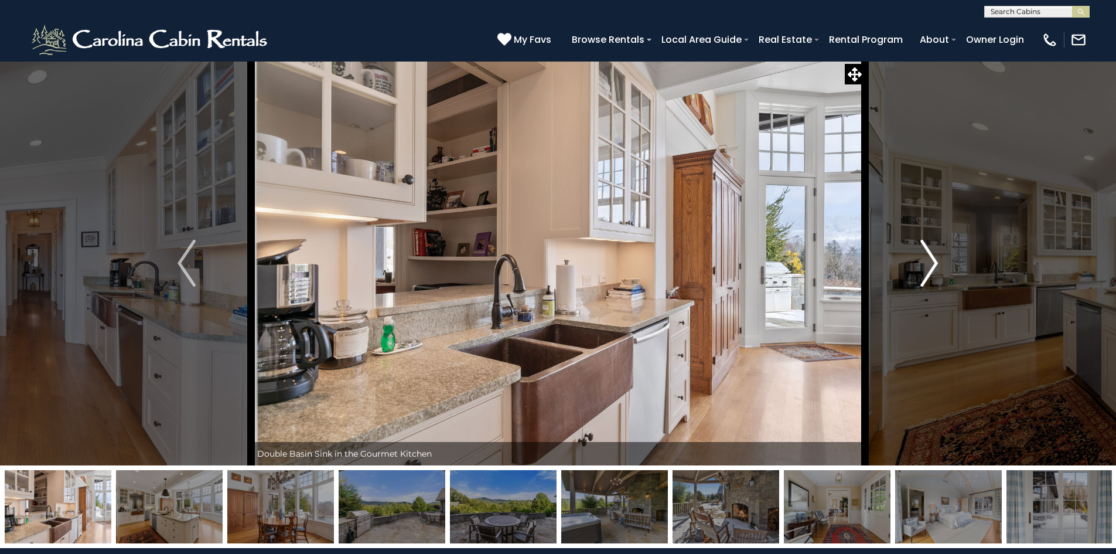
click at [932, 262] on img "Next" at bounding box center [929, 263] width 18 height 47
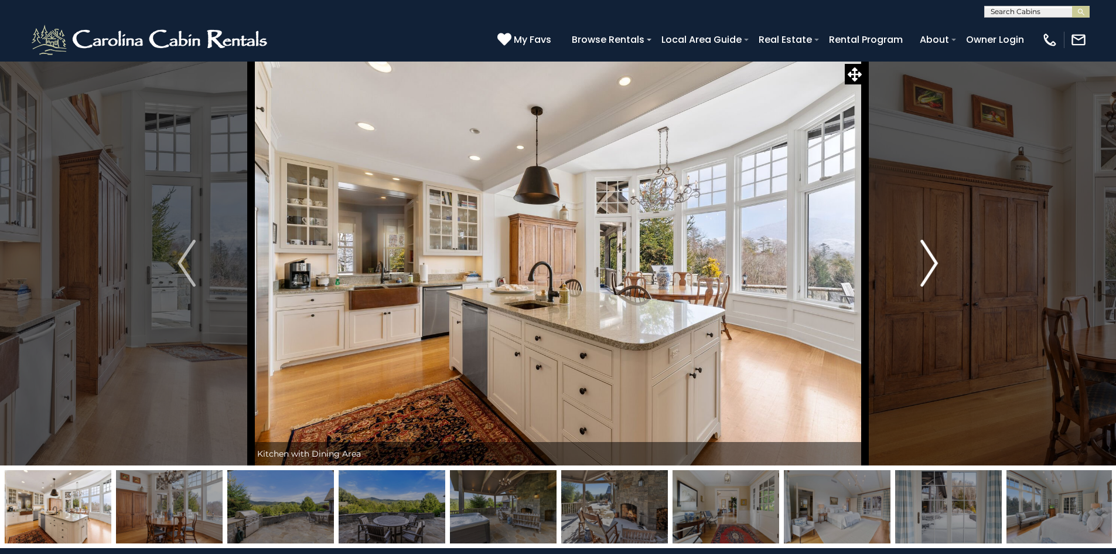
click at [932, 263] on img "Next" at bounding box center [929, 263] width 18 height 47
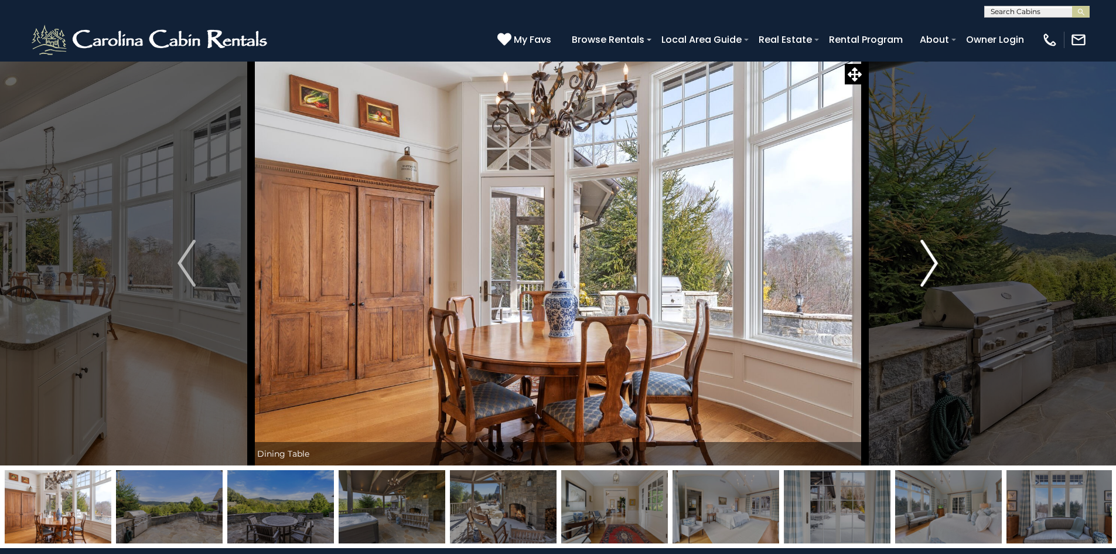
click at [932, 263] on img "Next" at bounding box center [929, 263] width 18 height 47
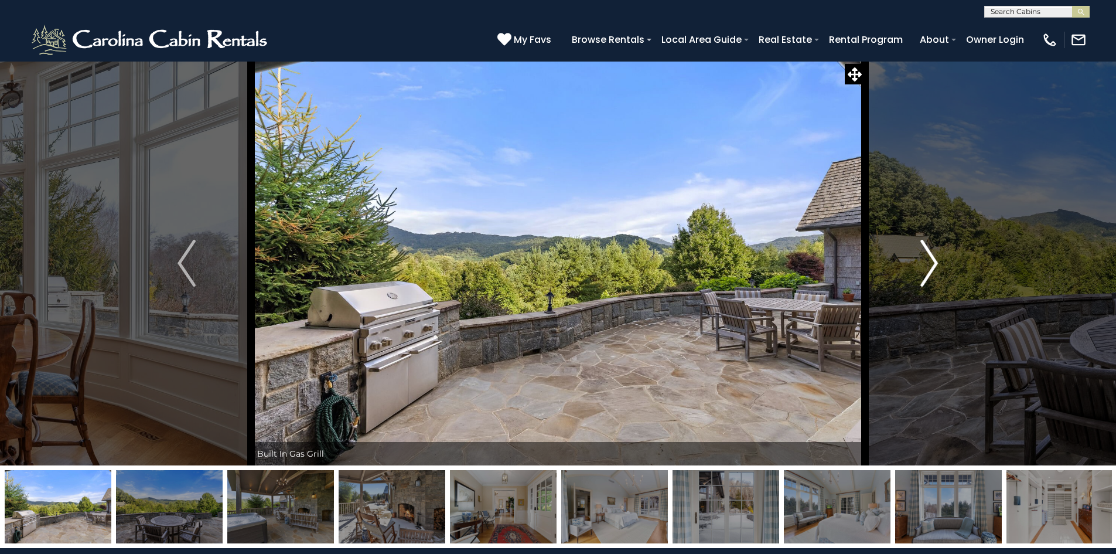
click at [934, 264] on img "Next" at bounding box center [929, 263] width 18 height 47
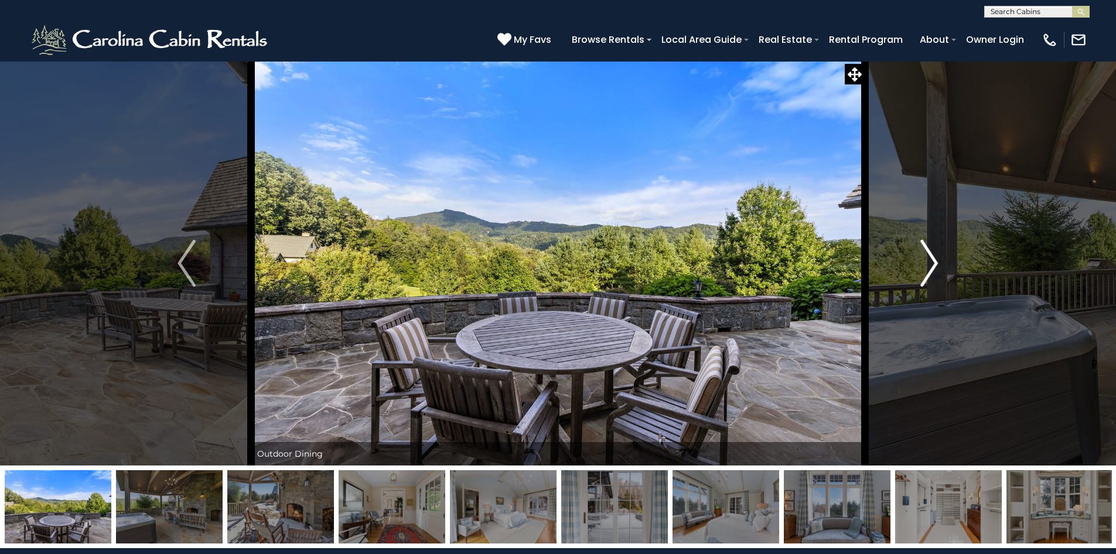
click at [934, 264] on img "Next" at bounding box center [929, 263] width 18 height 47
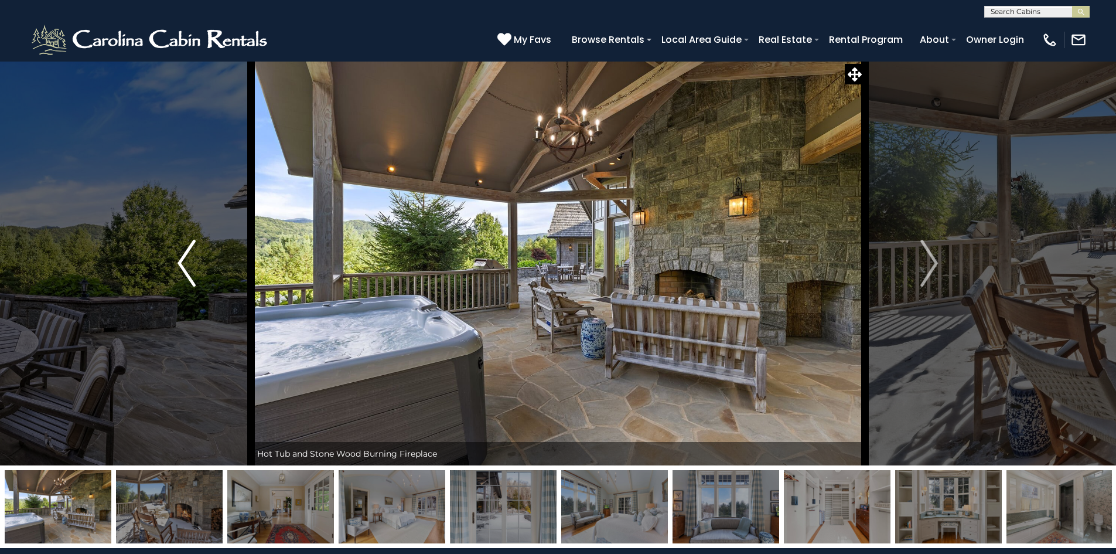
click at [180, 264] on img "Previous" at bounding box center [187, 263] width 18 height 47
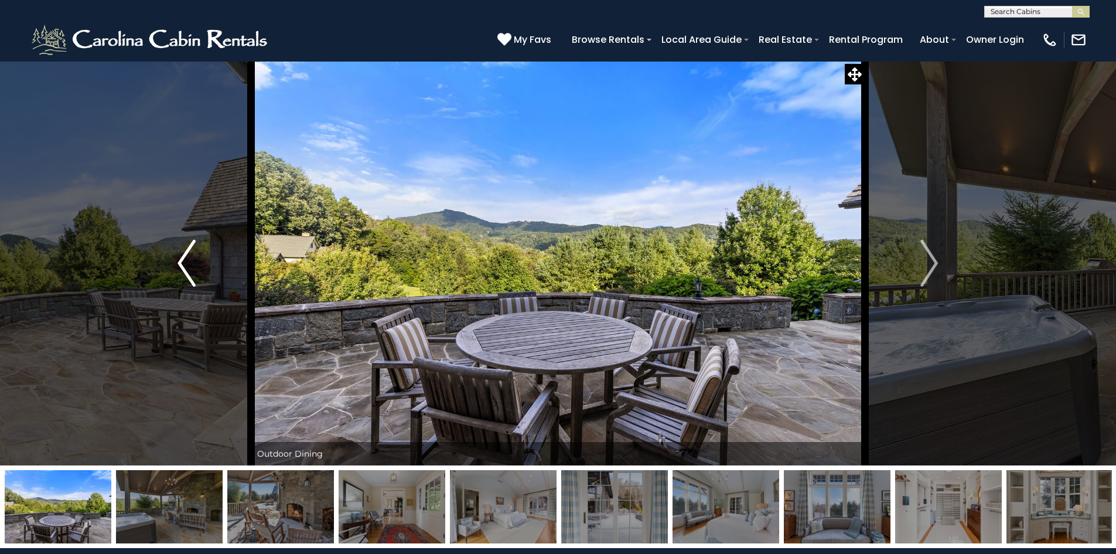
click at [181, 265] on img "Previous" at bounding box center [187, 263] width 18 height 47
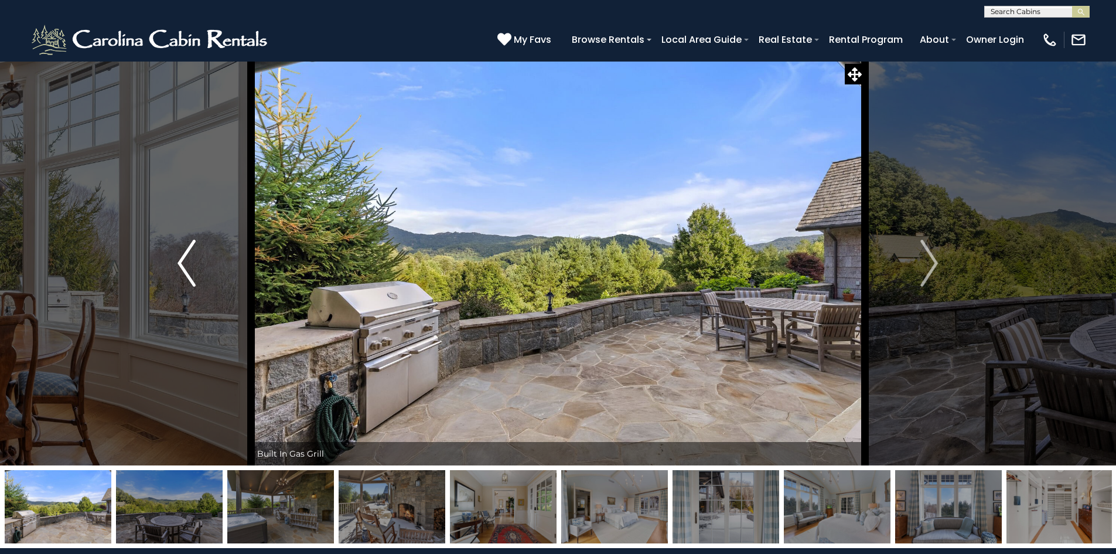
click at [181, 266] on img "Previous" at bounding box center [187, 263] width 18 height 47
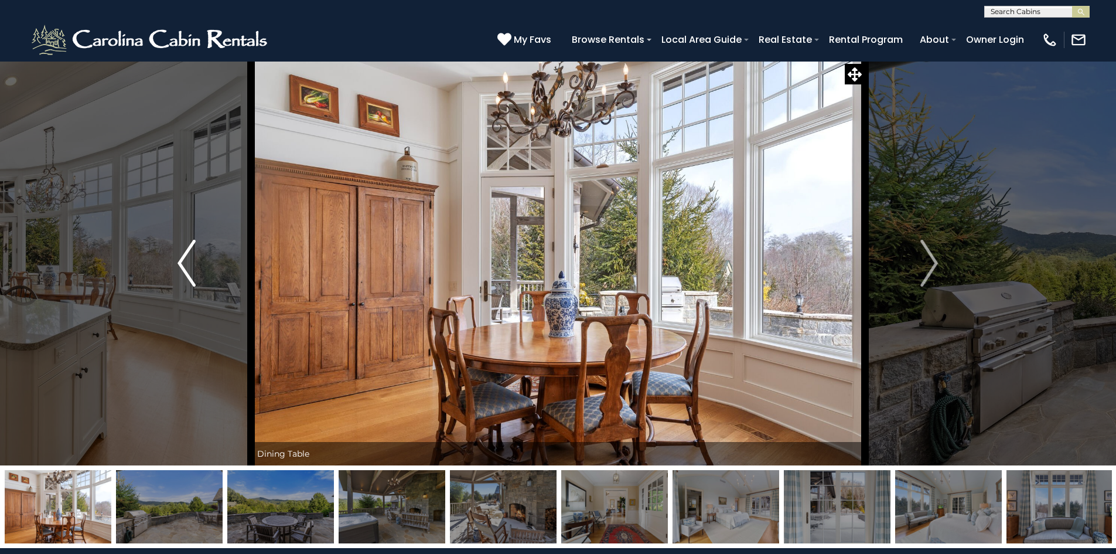
click at [181, 266] on img "Previous" at bounding box center [187, 263] width 18 height 47
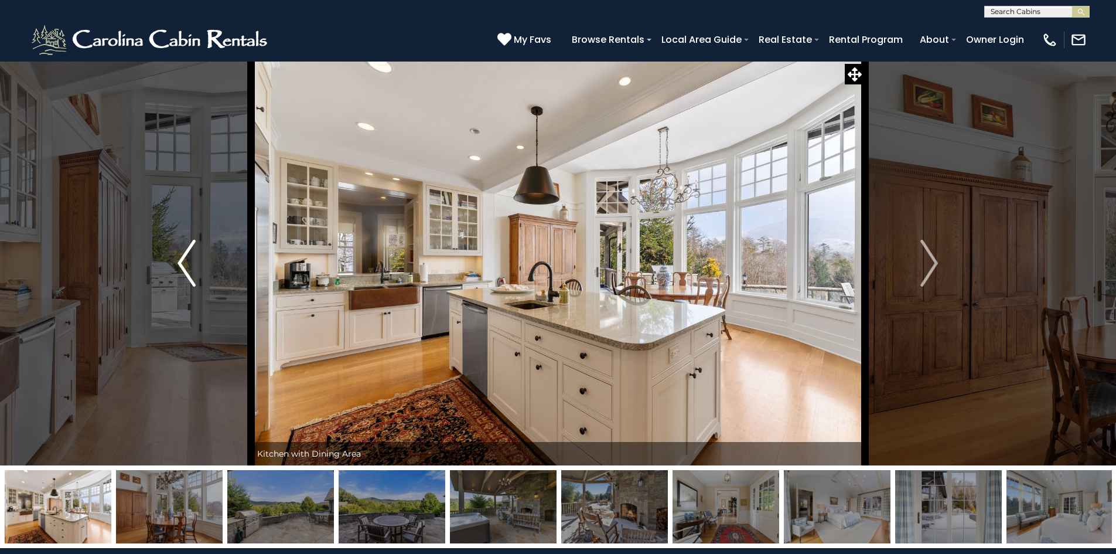
click at [181, 267] on img "Previous" at bounding box center [187, 263] width 18 height 47
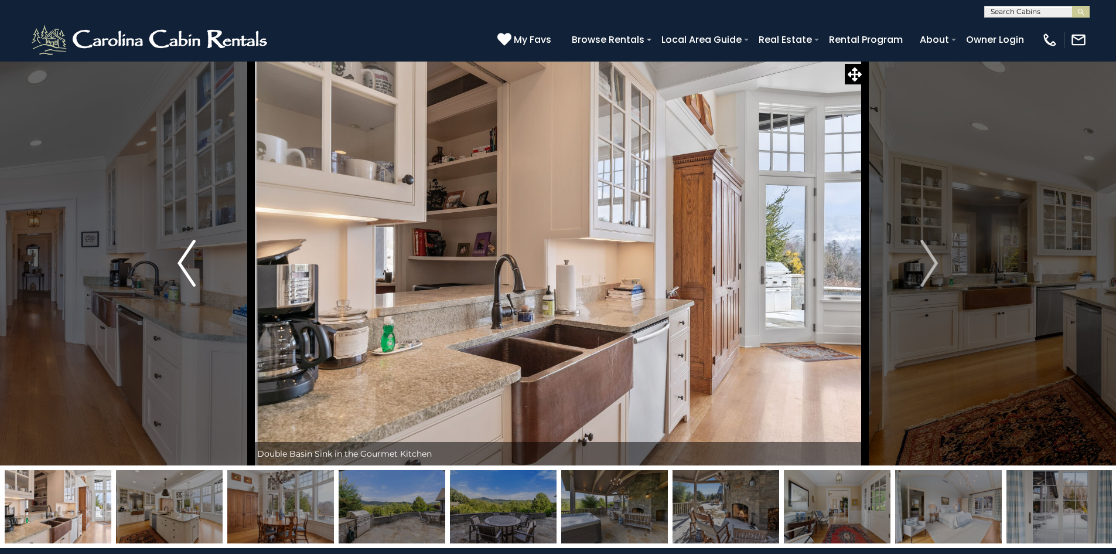
click at [183, 270] on img "Previous" at bounding box center [187, 263] width 18 height 47
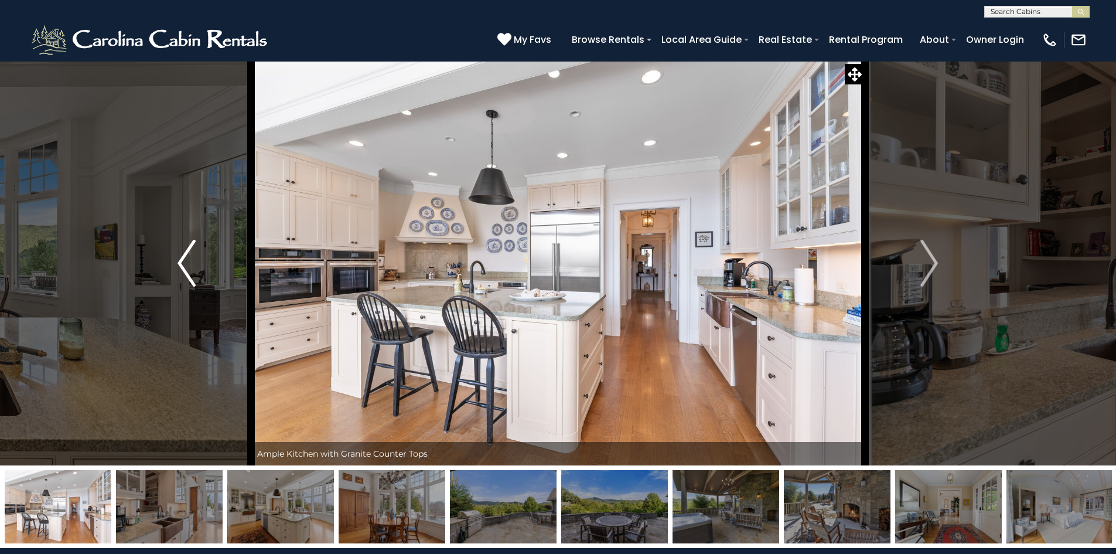
click at [182, 262] on img "Previous" at bounding box center [187, 263] width 18 height 47
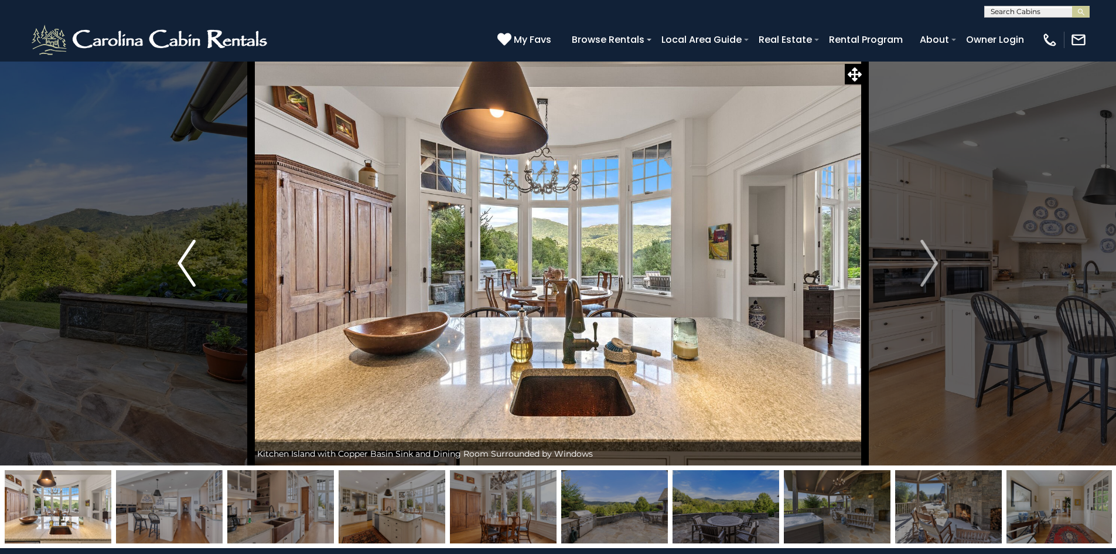
click at [182, 262] on img "Previous" at bounding box center [187, 263] width 18 height 47
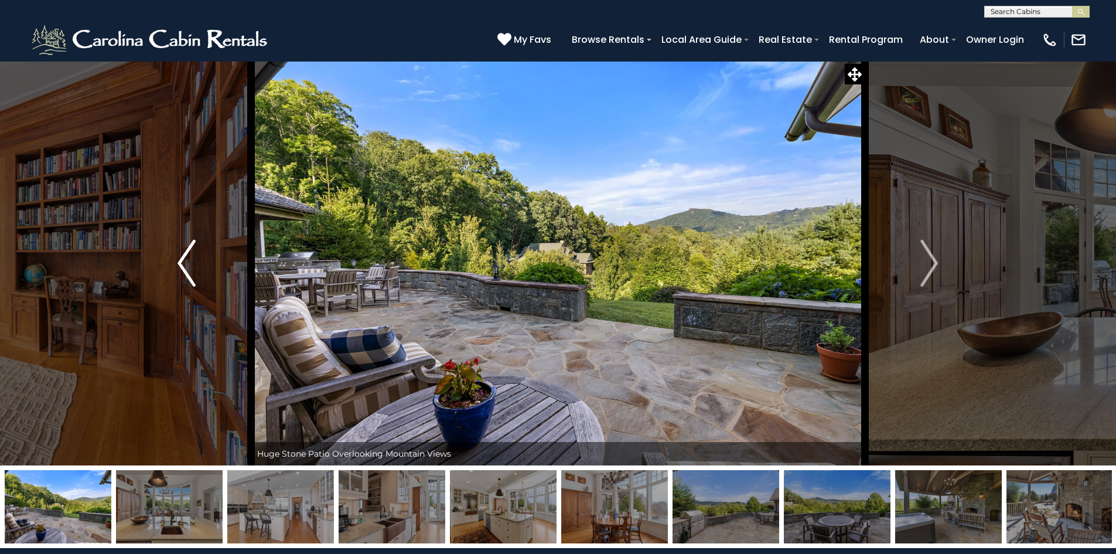
click at [181, 263] on img "Previous" at bounding box center [187, 263] width 18 height 47
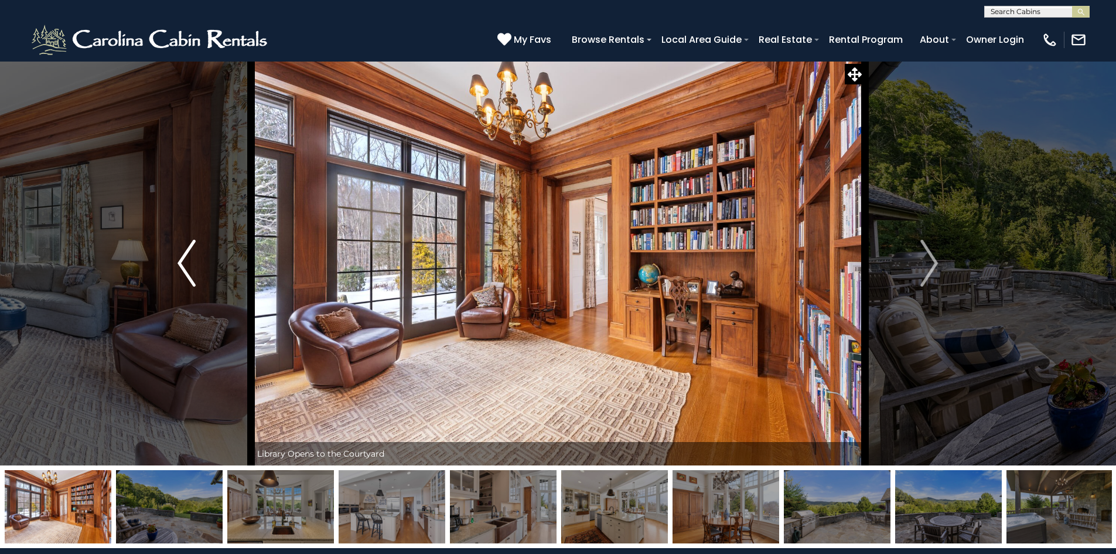
click at [181, 262] on img "Previous" at bounding box center [187, 263] width 18 height 47
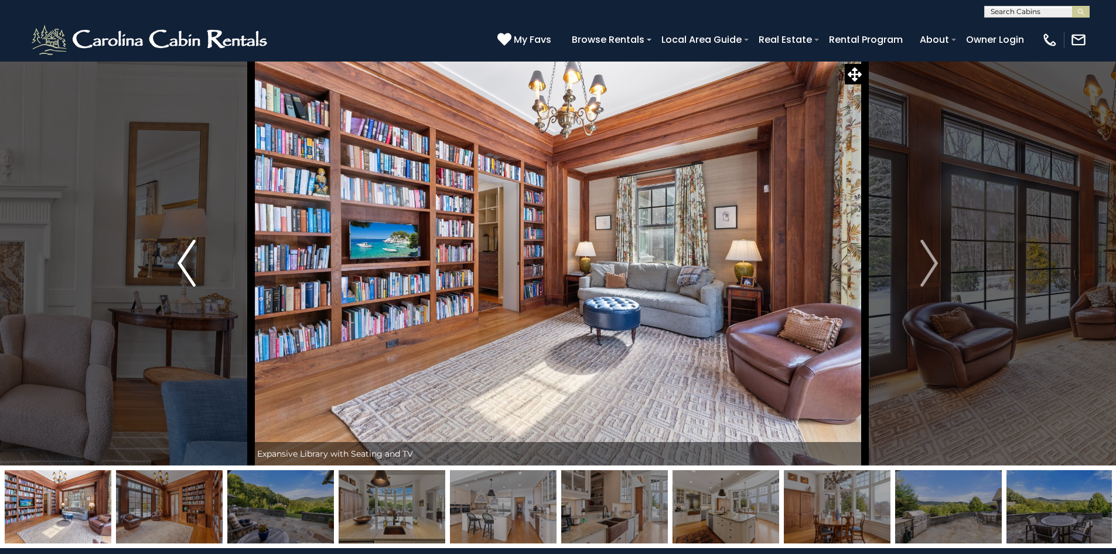
click at [181, 262] on img "Previous" at bounding box center [187, 263] width 18 height 47
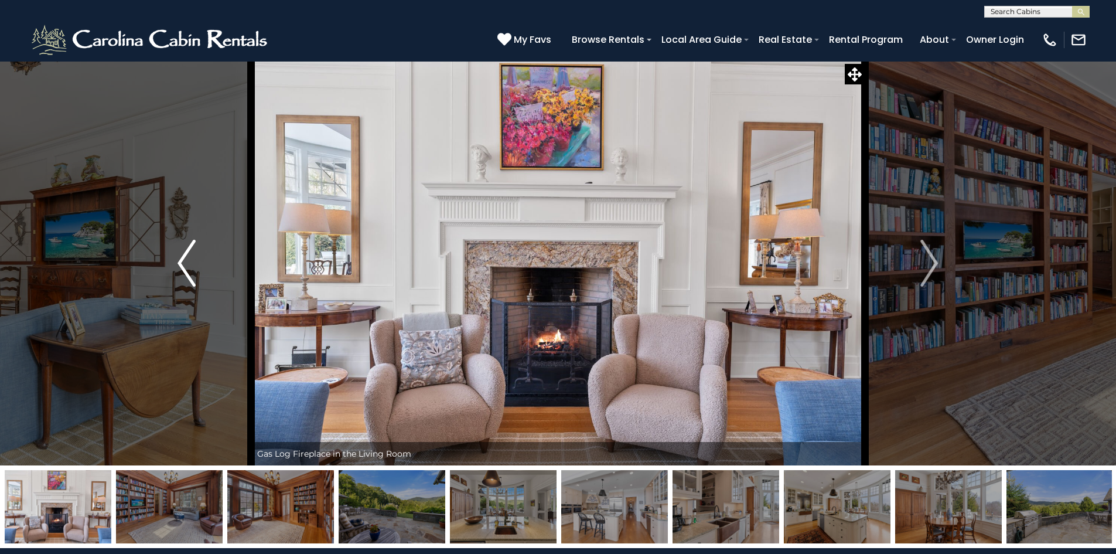
click at [181, 262] on img "Previous" at bounding box center [187, 263] width 18 height 47
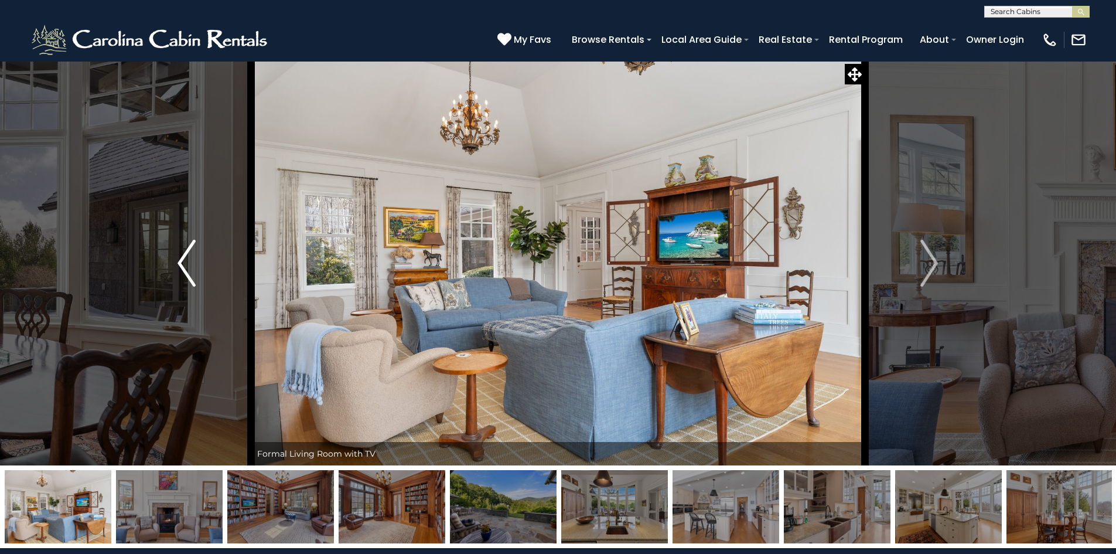
click at [181, 262] on img "Previous" at bounding box center [187, 263] width 18 height 47
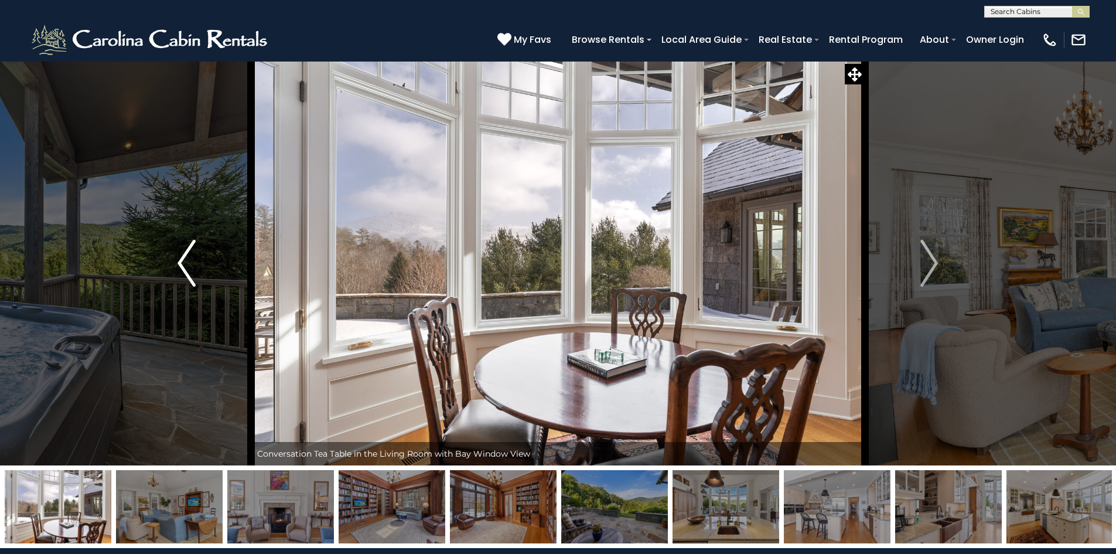
click at [182, 264] on img "Previous" at bounding box center [187, 263] width 18 height 47
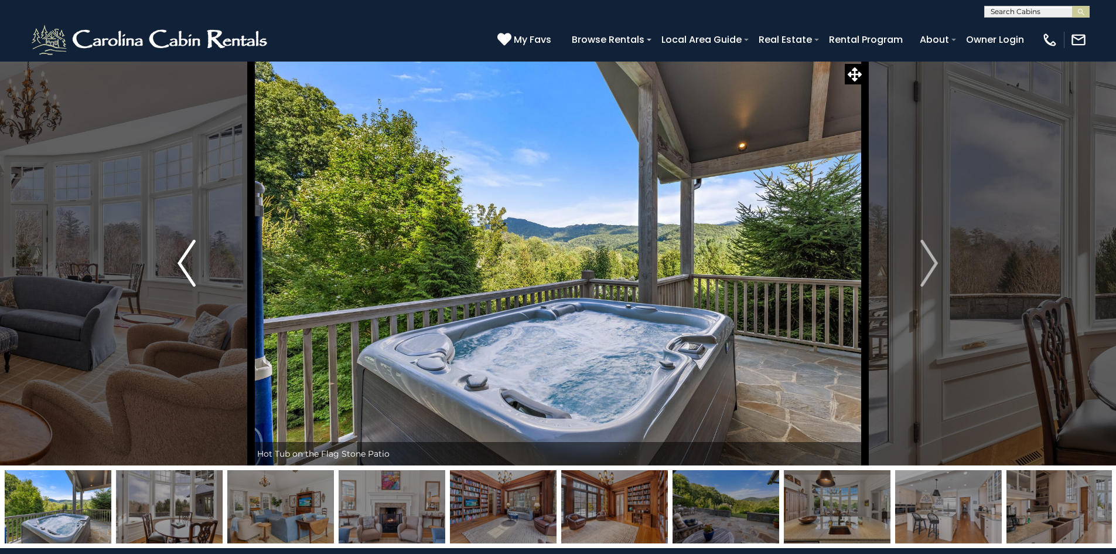
click at [180, 262] on img "Previous" at bounding box center [187, 263] width 18 height 47
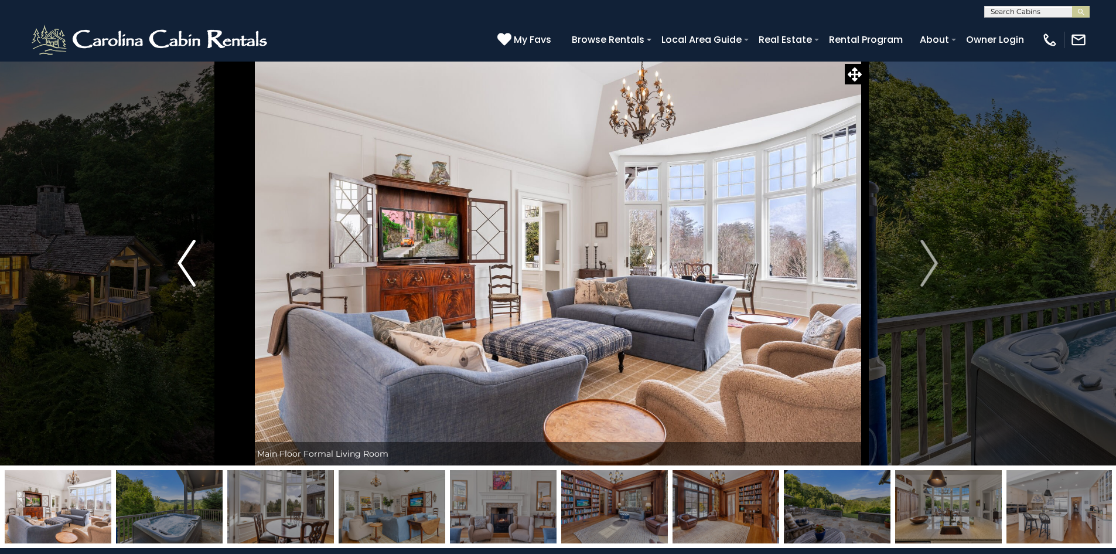
click at [180, 262] on img "Previous" at bounding box center [187, 263] width 18 height 47
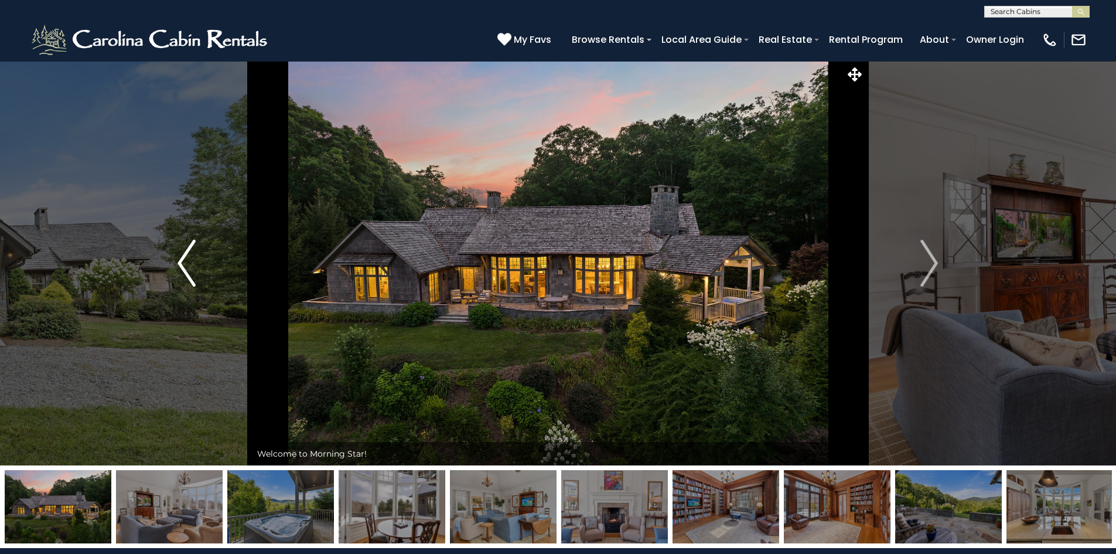
click at [180, 262] on img "Previous" at bounding box center [187, 263] width 18 height 47
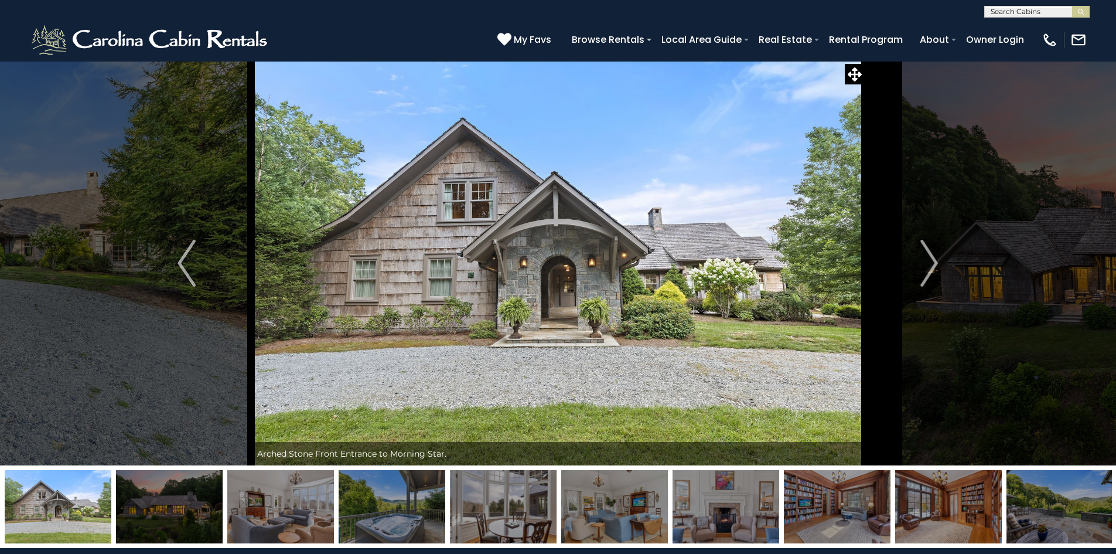
click at [591, 281] on img at bounding box center [558, 263] width 614 height 404
click at [931, 257] on img "Next" at bounding box center [929, 263] width 18 height 47
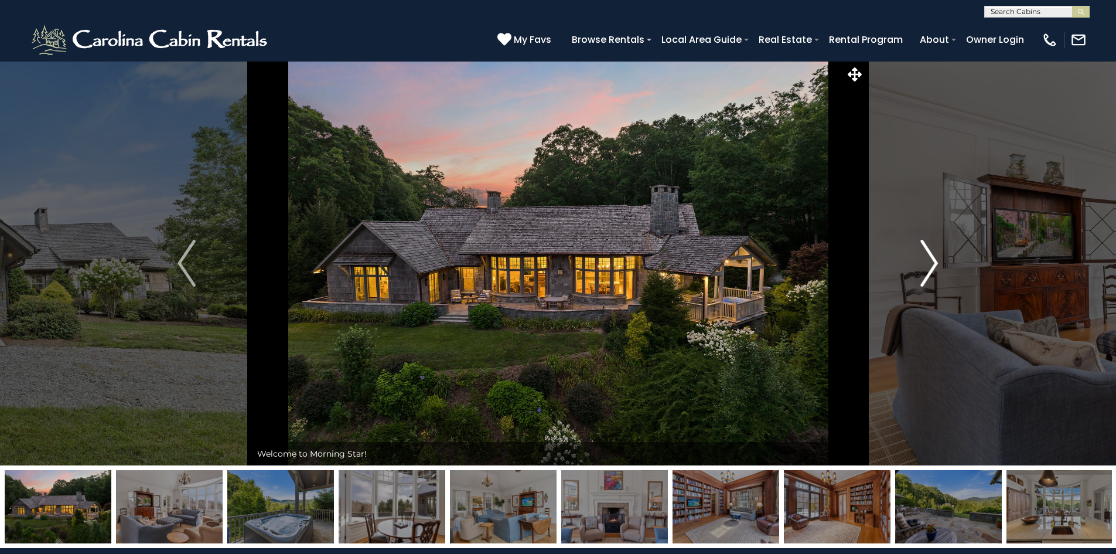
click at [931, 257] on img "Next" at bounding box center [929, 263] width 18 height 47
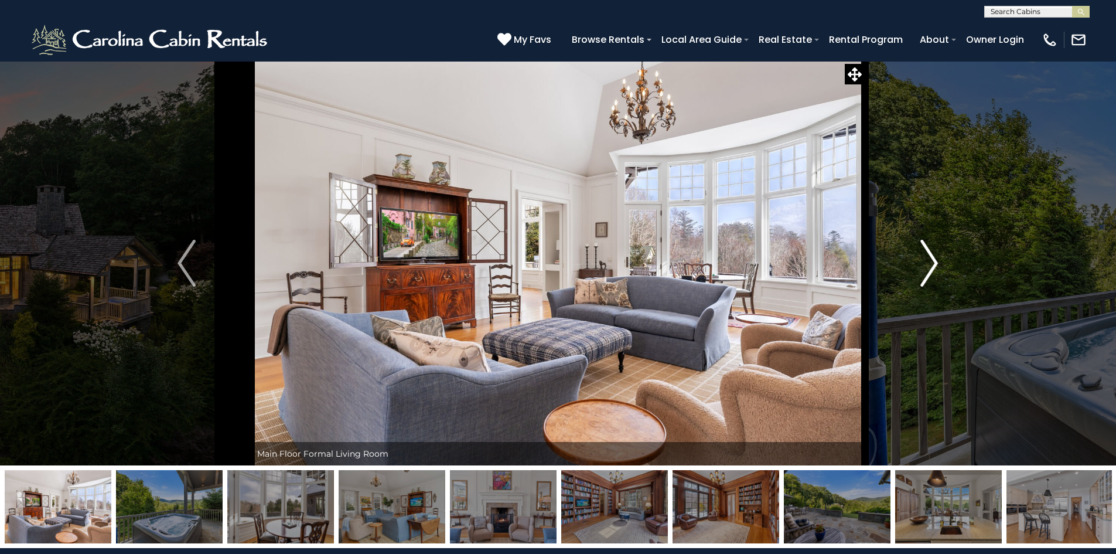
click at [931, 257] on img "Next" at bounding box center [929, 263] width 18 height 47
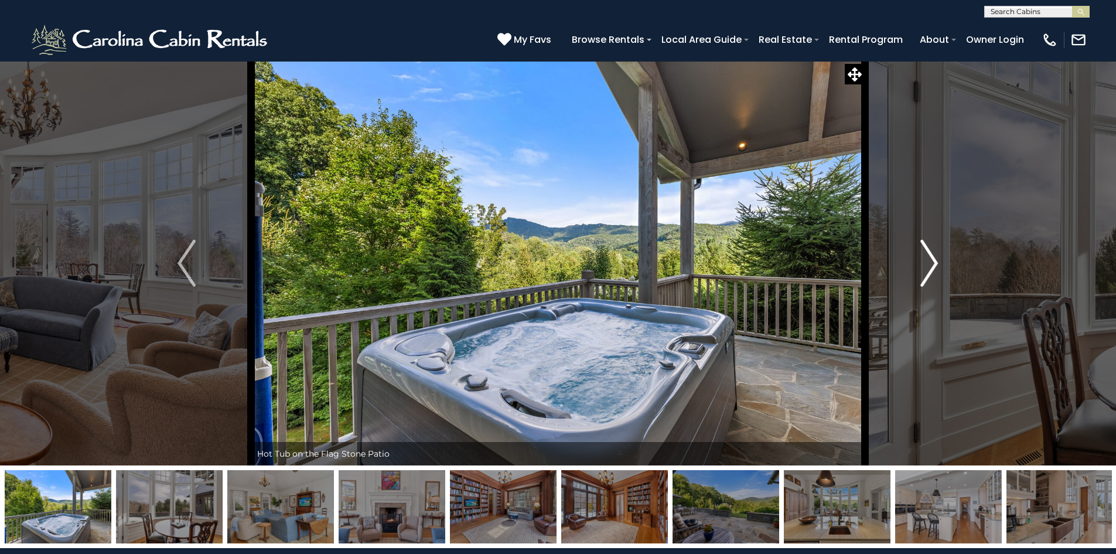
click at [931, 257] on img "Next" at bounding box center [929, 263] width 18 height 47
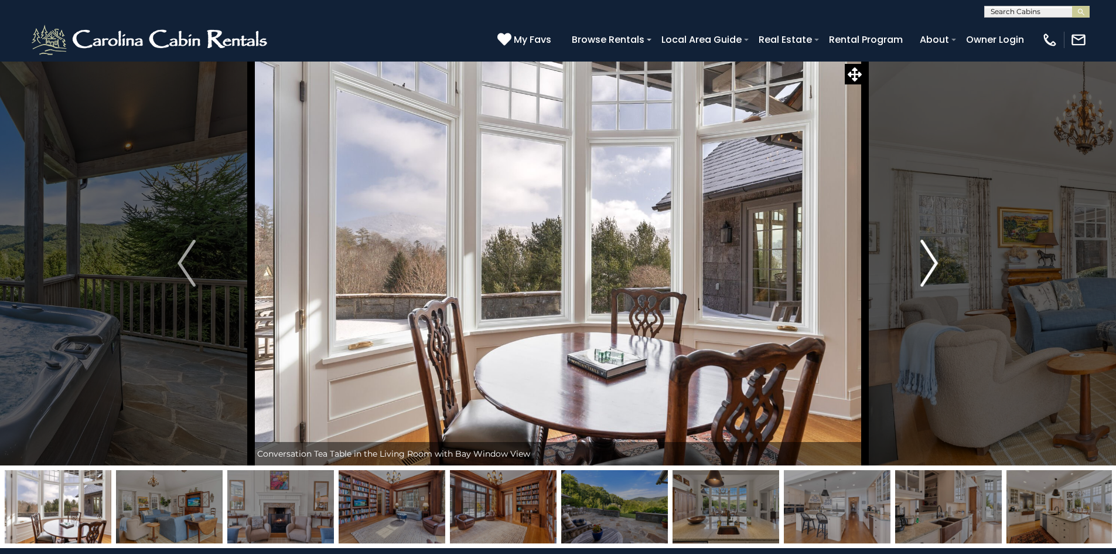
click at [931, 257] on img "Next" at bounding box center [929, 263] width 18 height 47
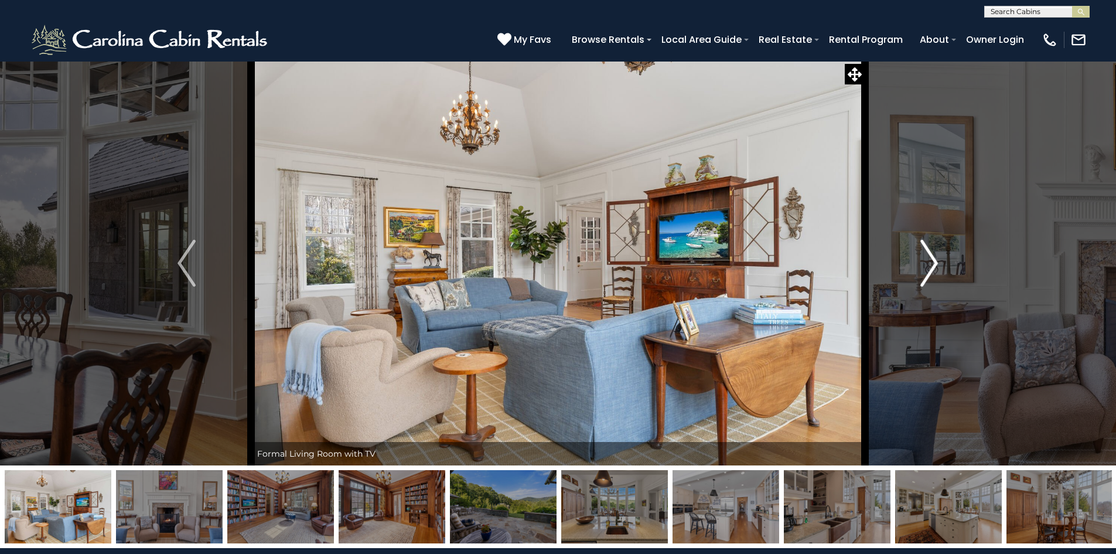
click at [931, 257] on img "Next" at bounding box center [929, 263] width 18 height 47
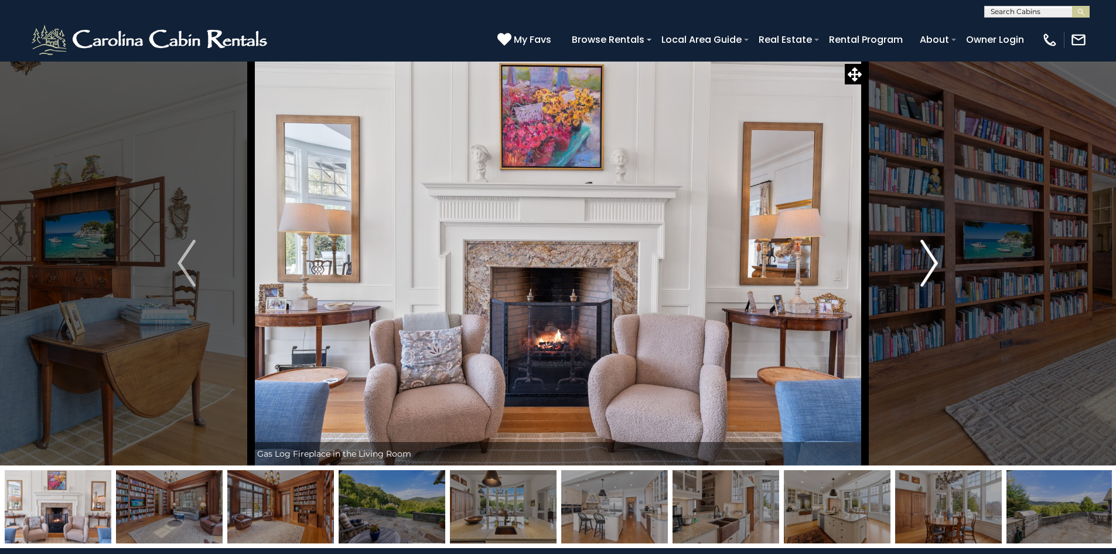
click at [931, 257] on img "Next" at bounding box center [929, 263] width 18 height 47
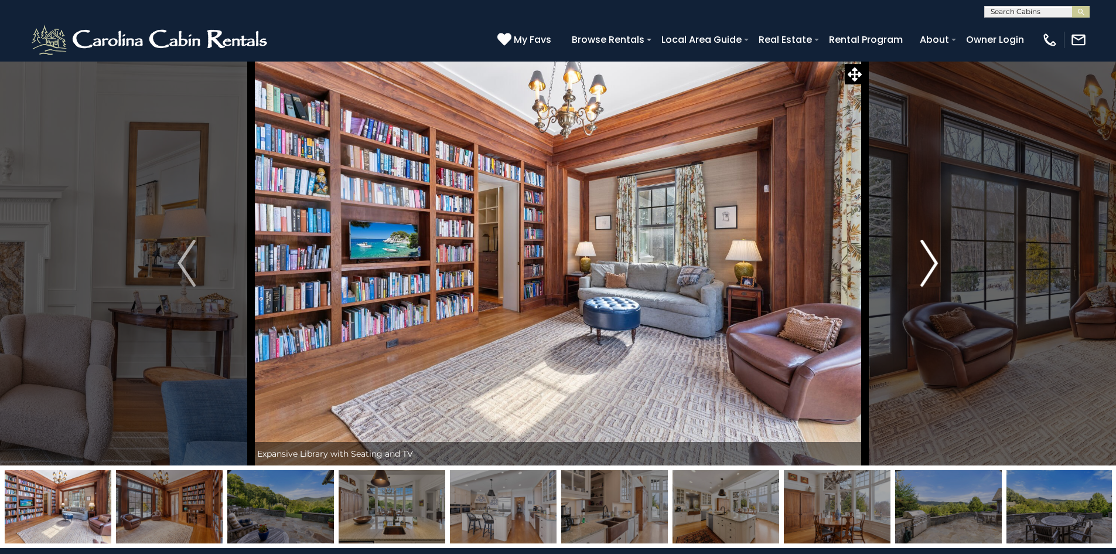
click at [931, 257] on img "Next" at bounding box center [929, 263] width 18 height 47
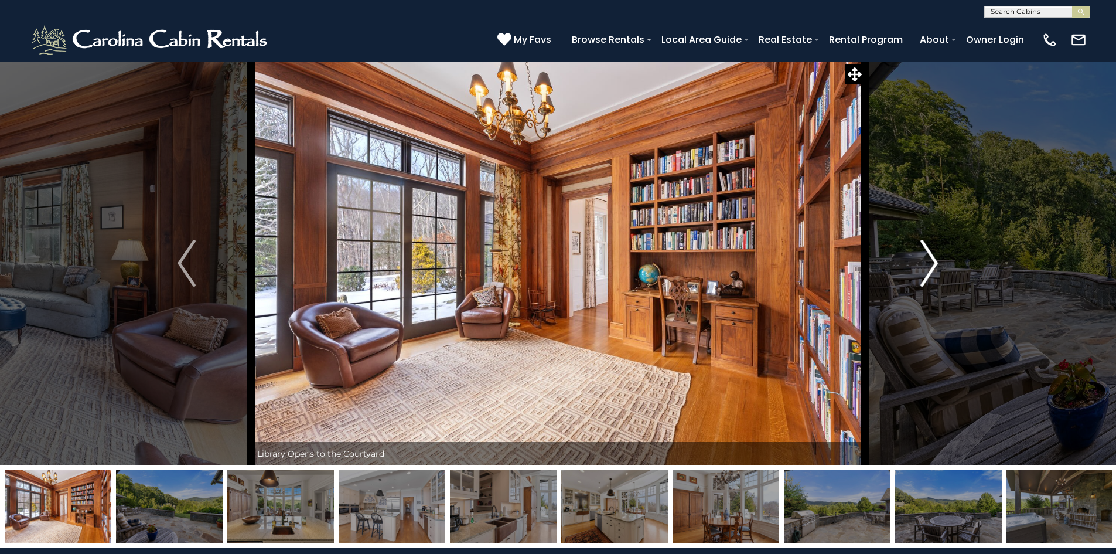
click at [931, 257] on img "Next" at bounding box center [929, 263] width 18 height 47
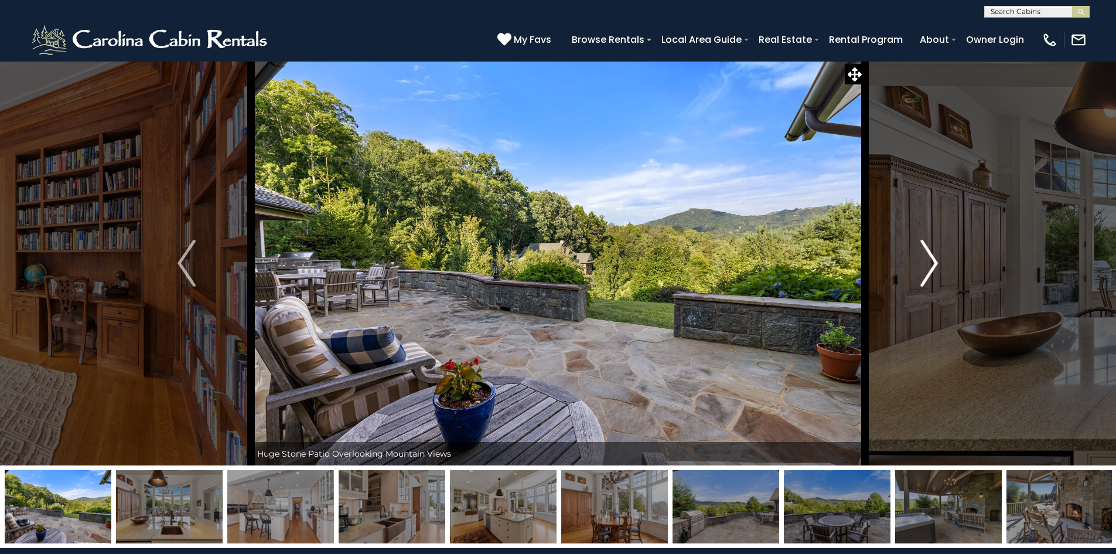
click at [931, 257] on img "Next" at bounding box center [929, 263] width 18 height 47
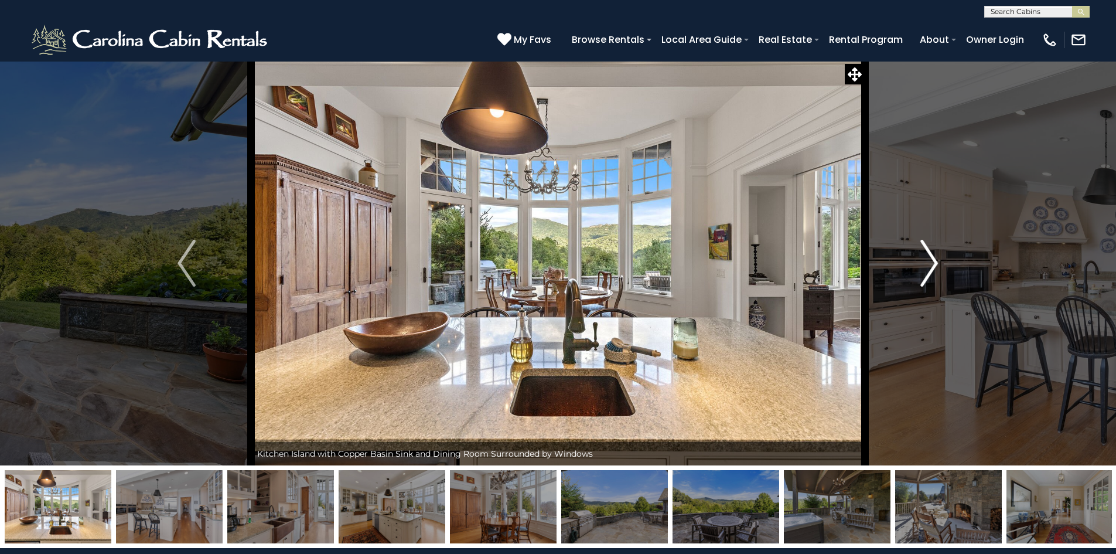
click at [931, 257] on img "Next" at bounding box center [929, 263] width 18 height 47
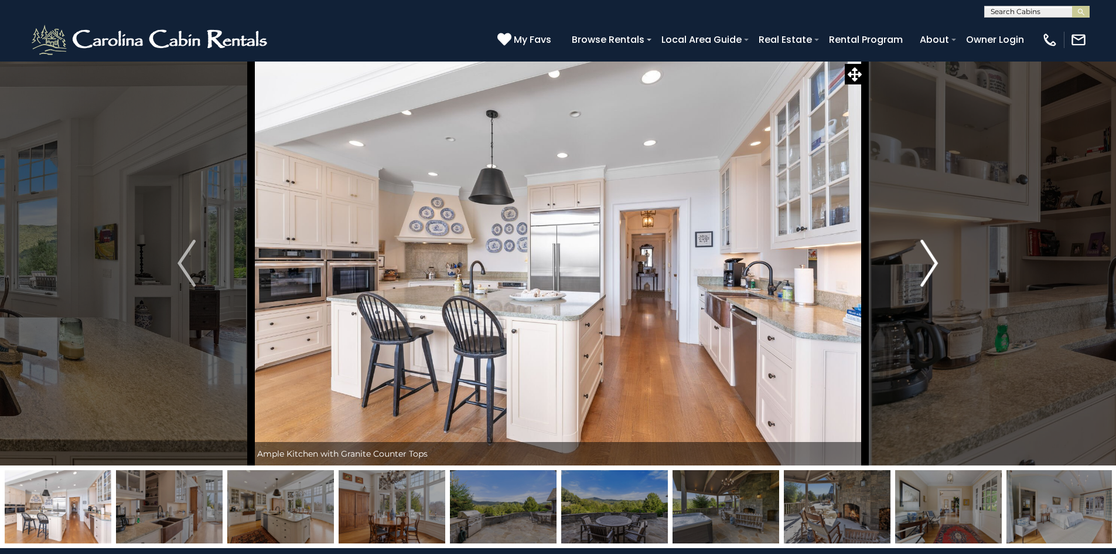
click at [931, 256] on img "Next" at bounding box center [929, 263] width 18 height 47
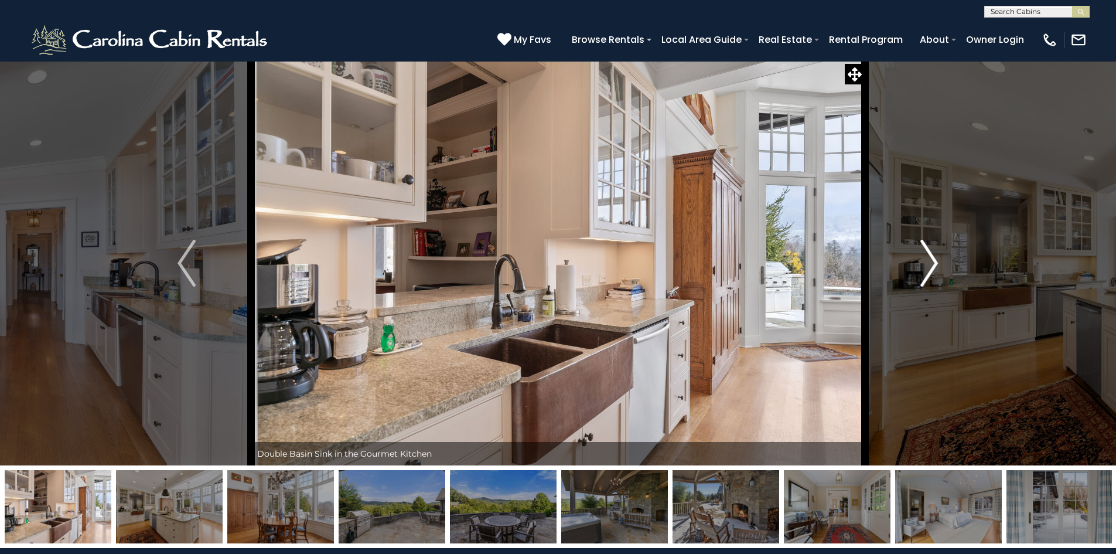
click at [931, 256] on img "Next" at bounding box center [929, 263] width 18 height 47
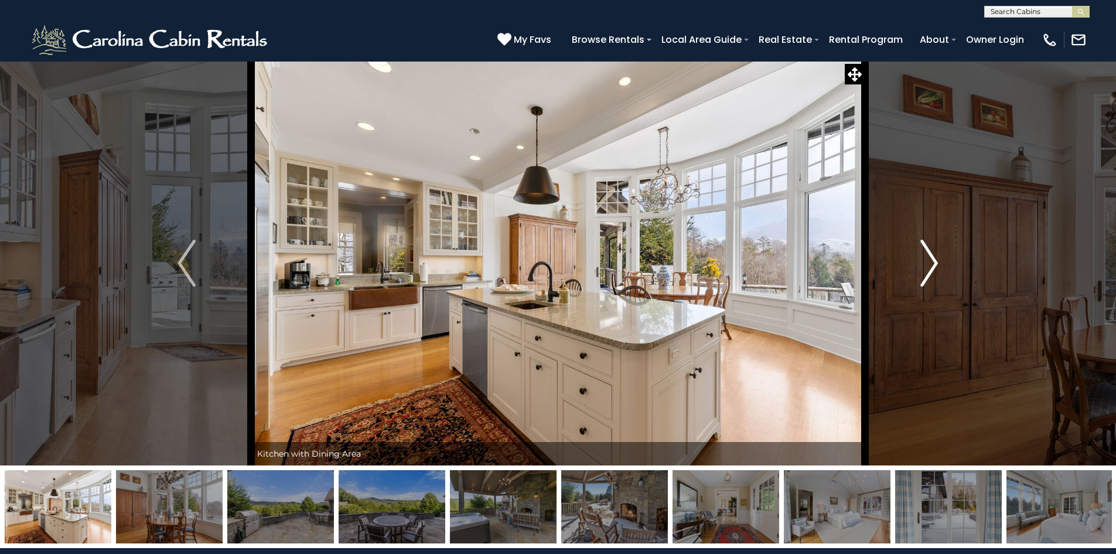
click at [931, 256] on img "Next" at bounding box center [929, 263] width 18 height 47
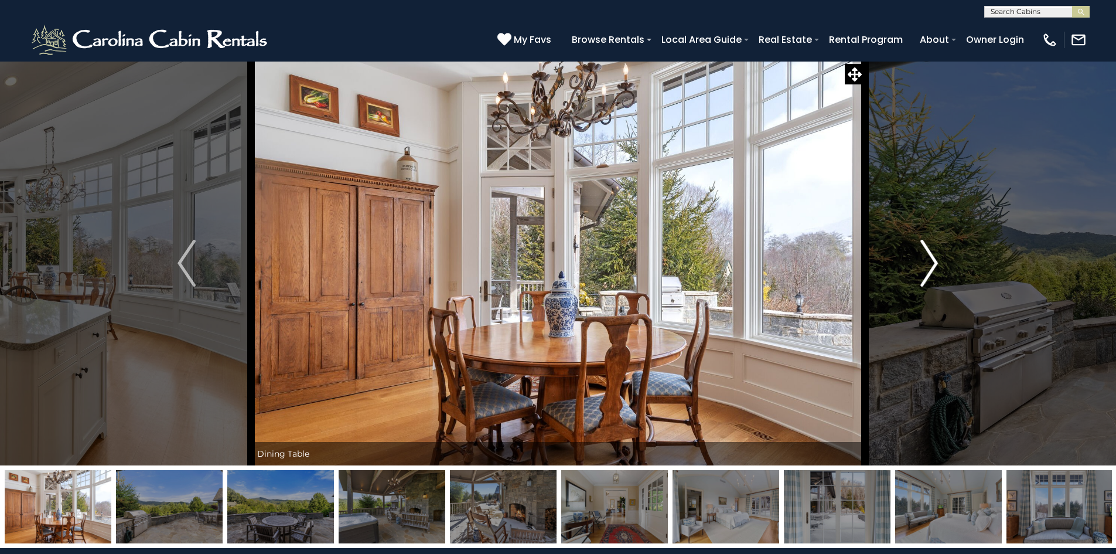
click at [931, 256] on img "Next" at bounding box center [929, 263] width 18 height 47
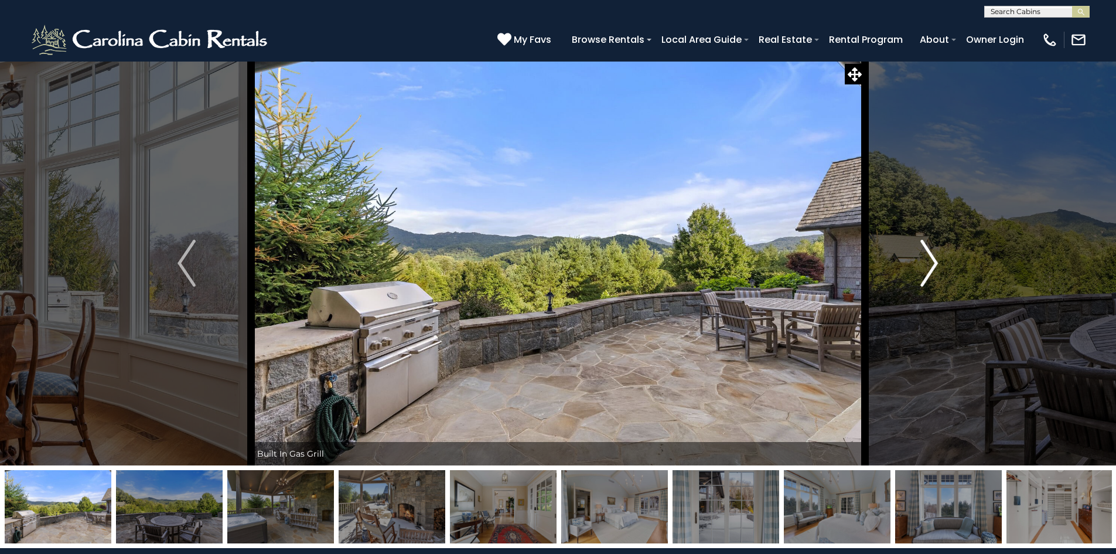
click at [931, 256] on img "Next" at bounding box center [929, 263] width 18 height 47
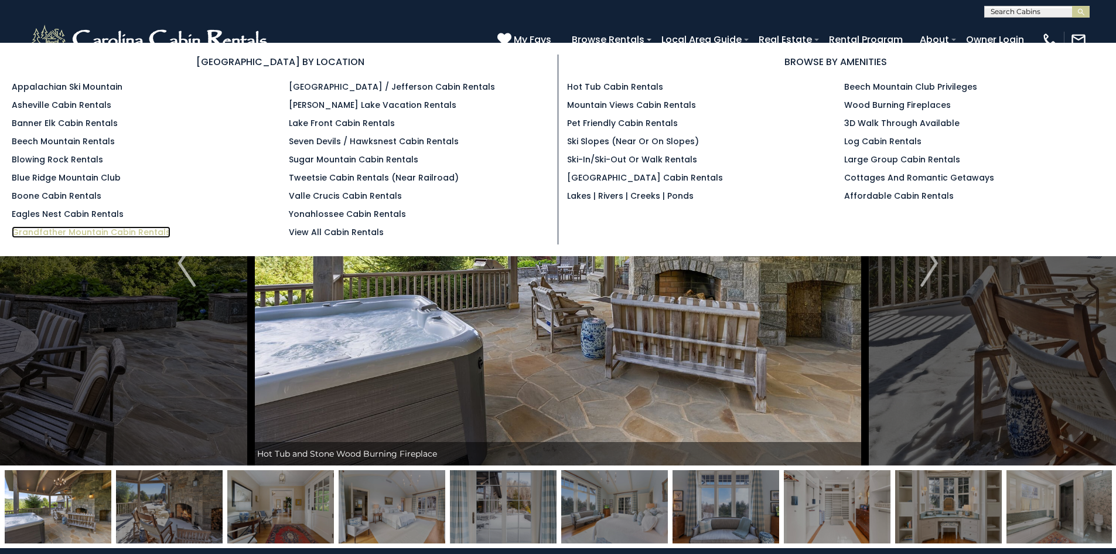
click at [93, 234] on link "Grandfather Mountain Cabin Rentals" at bounding box center [91, 232] width 159 height 12
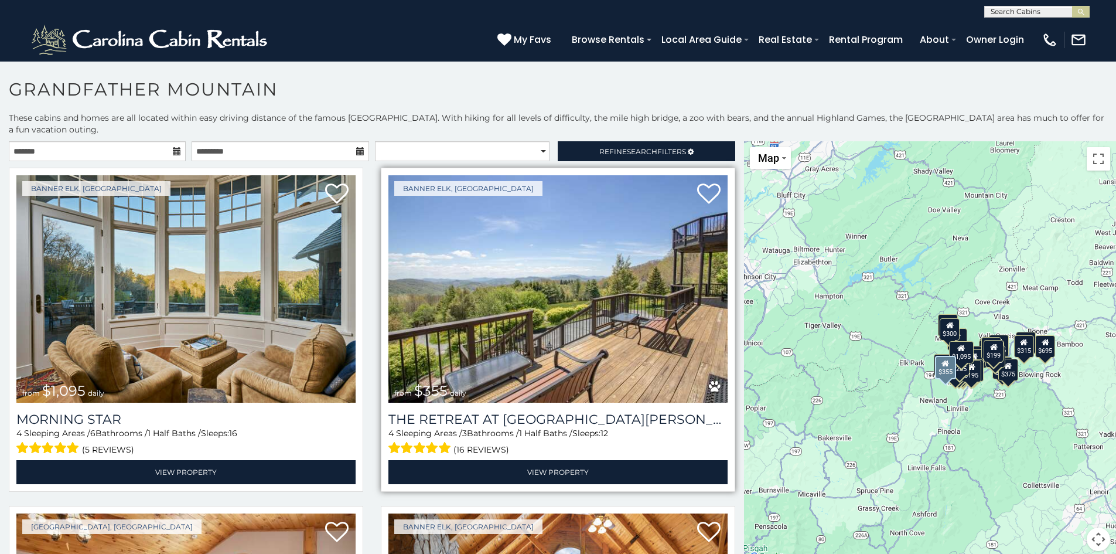
click at [651, 285] on img at bounding box center [557, 288] width 339 height 227
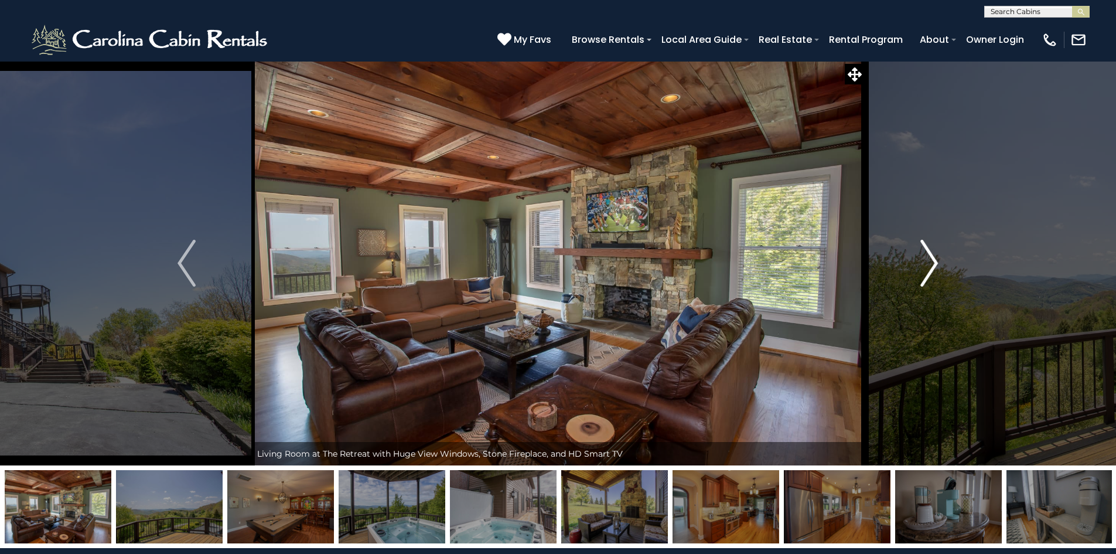
click at [932, 262] on img "Next" at bounding box center [929, 263] width 18 height 47
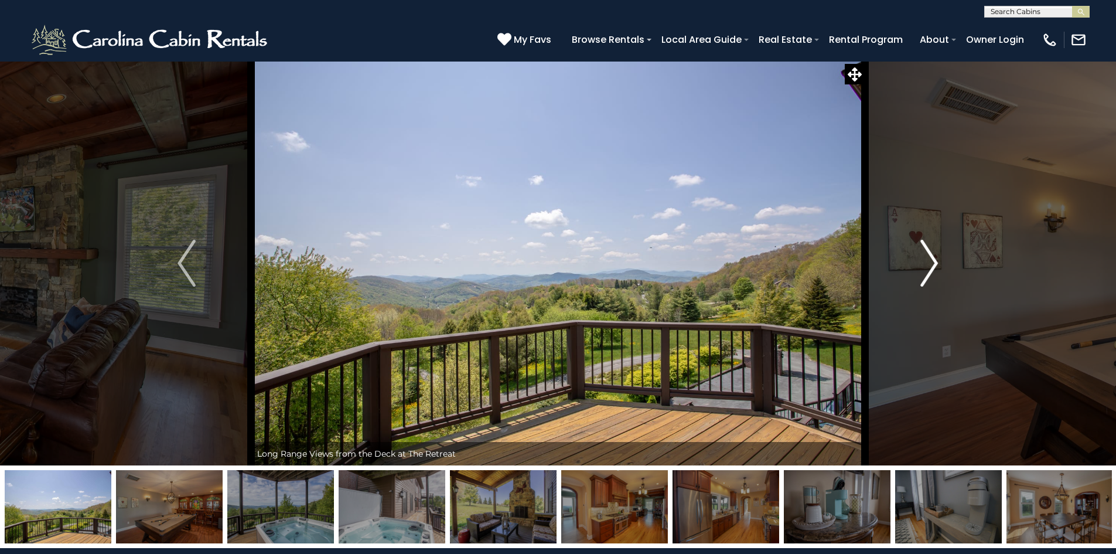
click at [932, 262] on img "Next" at bounding box center [929, 263] width 18 height 47
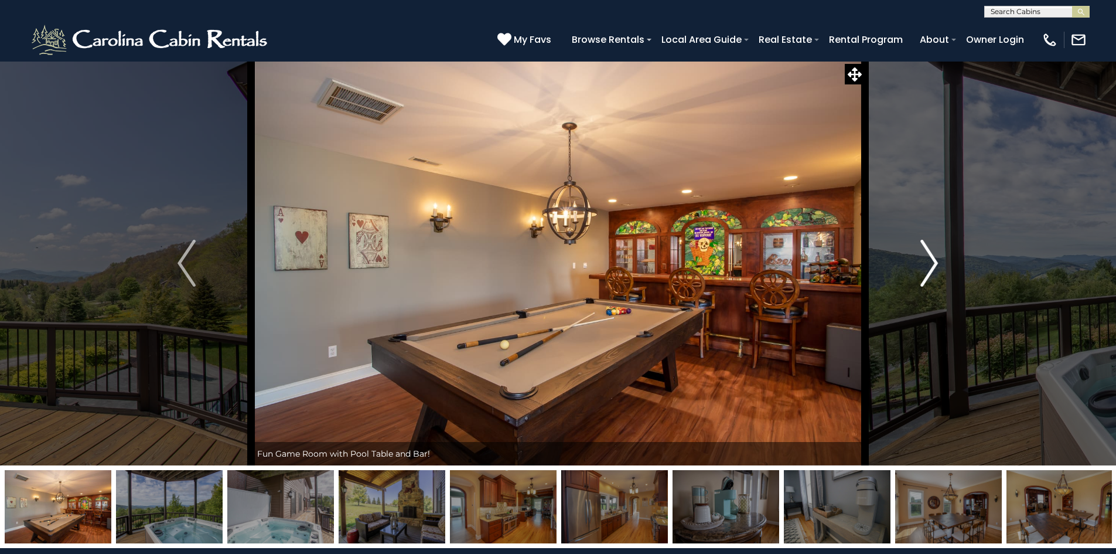
click at [937, 261] on img "Next" at bounding box center [929, 263] width 18 height 47
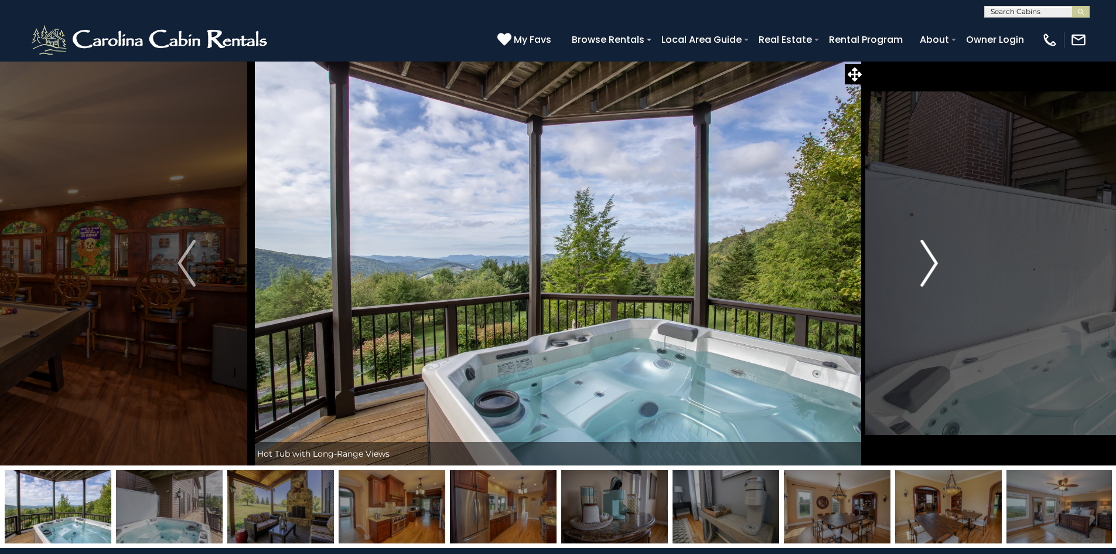
click at [939, 261] on button "Next" at bounding box center [929, 263] width 129 height 404
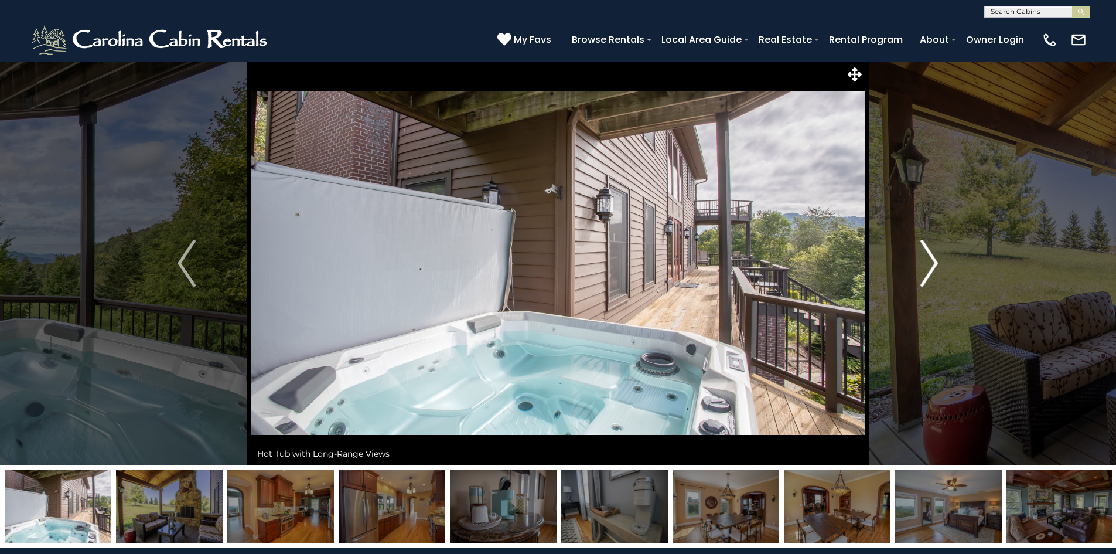
click at [939, 261] on button "Next" at bounding box center [929, 263] width 129 height 404
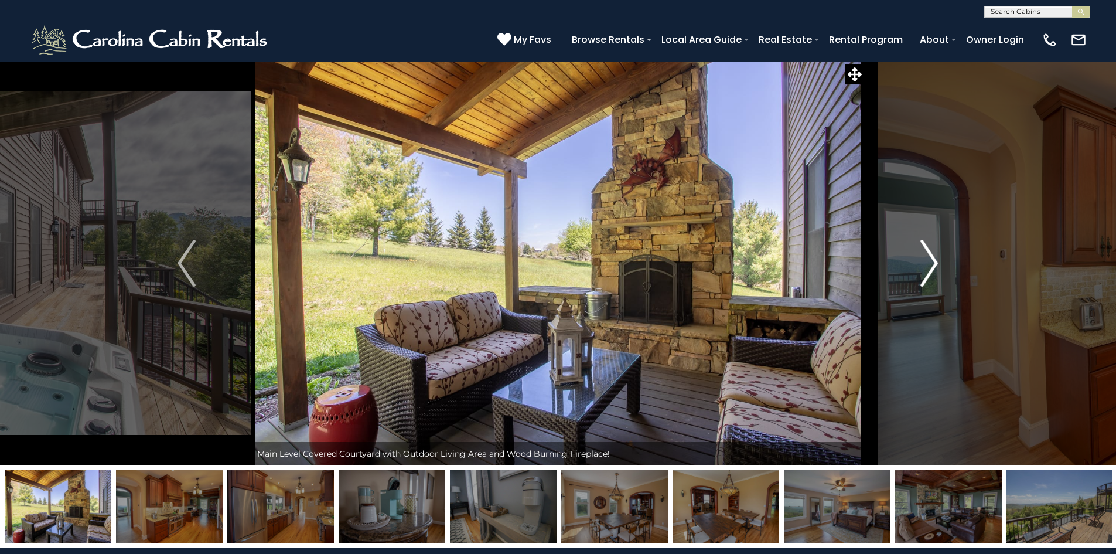
click at [939, 262] on button "Next" at bounding box center [929, 263] width 129 height 404
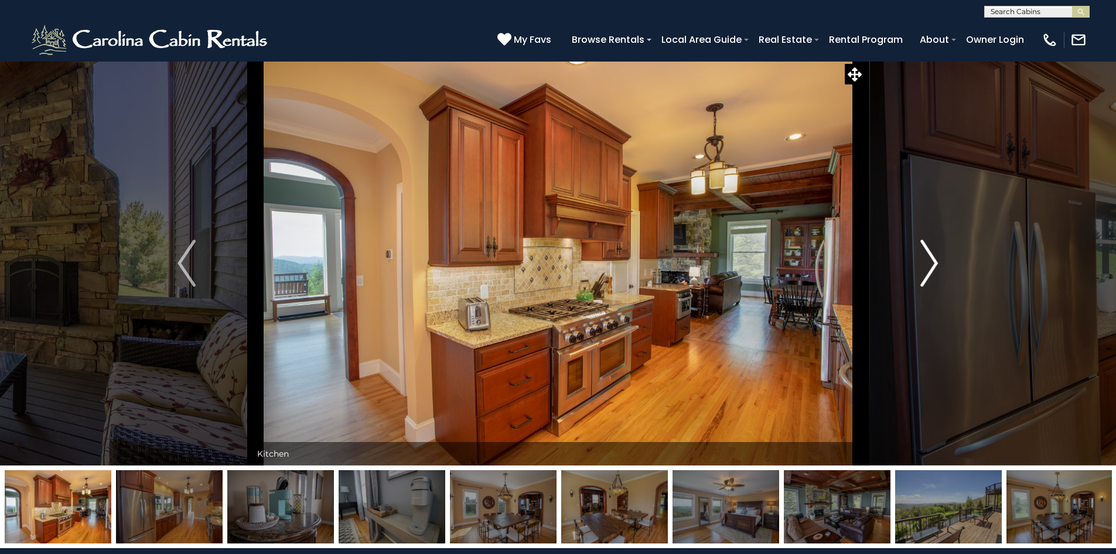
click at [939, 262] on button "Next" at bounding box center [929, 263] width 129 height 404
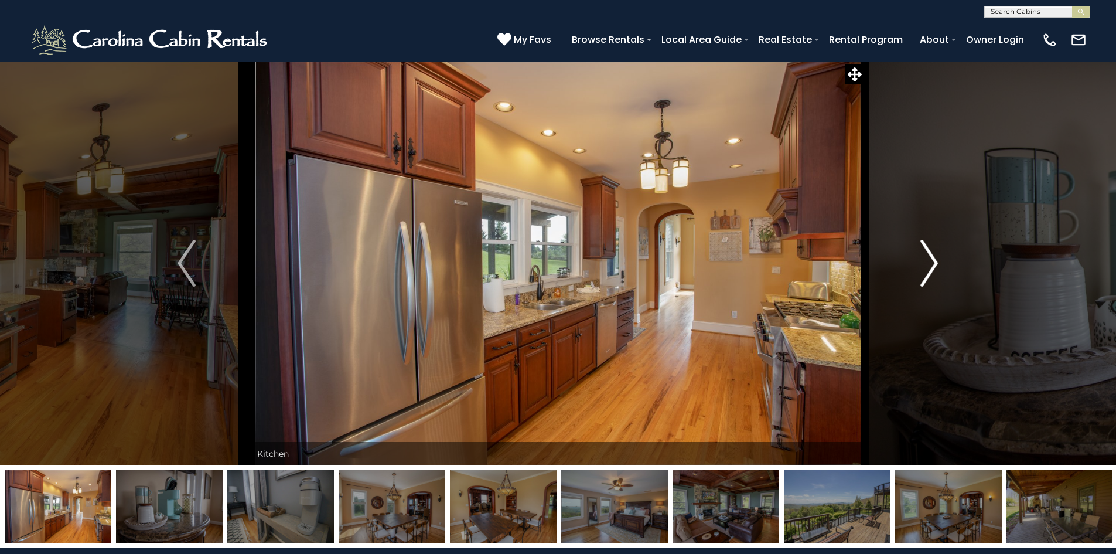
click at [933, 262] on img "Next" at bounding box center [929, 263] width 18 height 47
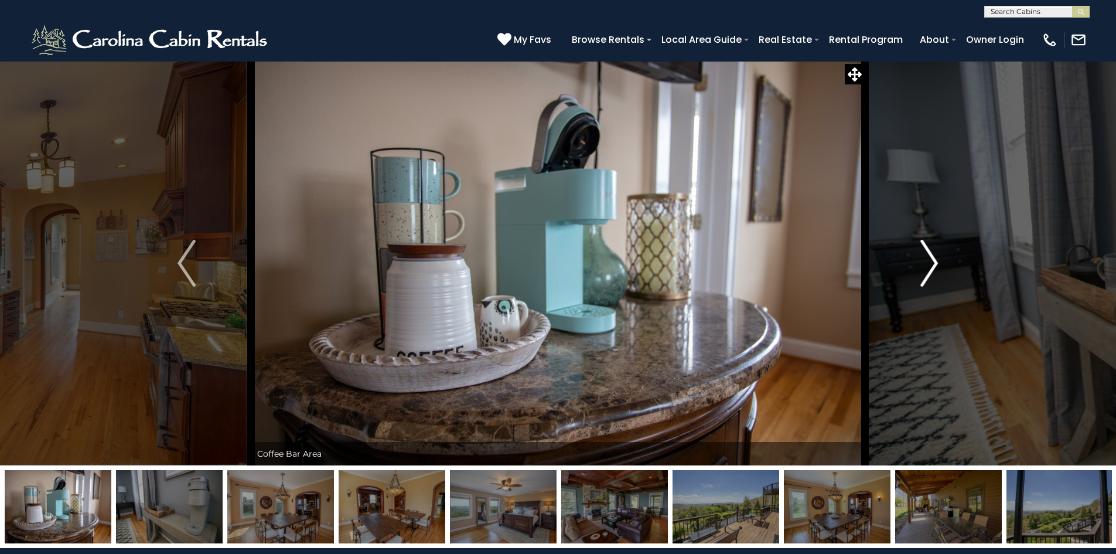
click at [932, 262] on img "Next" at bounding box center [929, 263] width 18 height 47
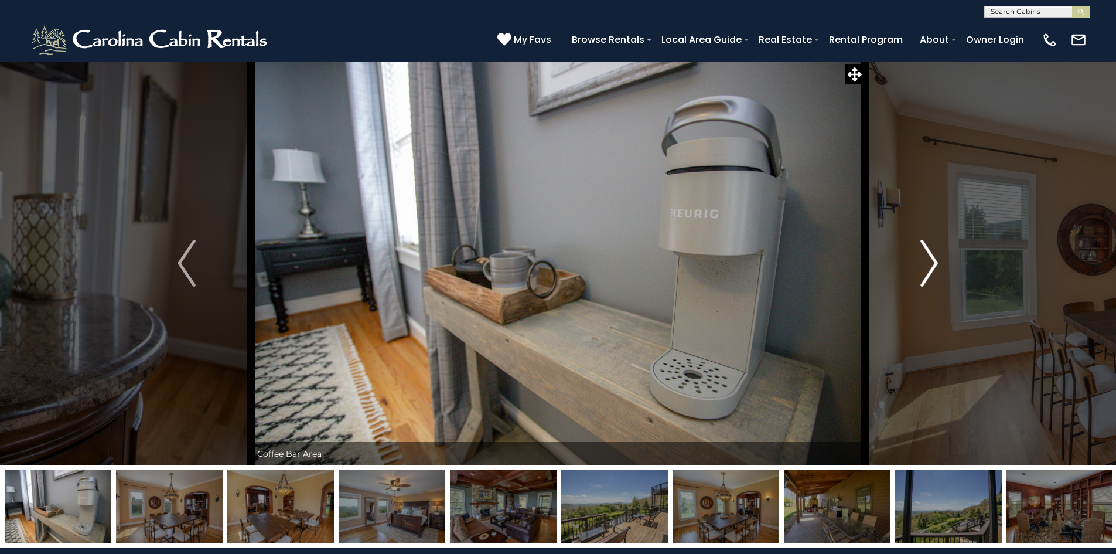
click at [932, 262] on img "Next" at bounding box center [929, 263] width 18 height 47
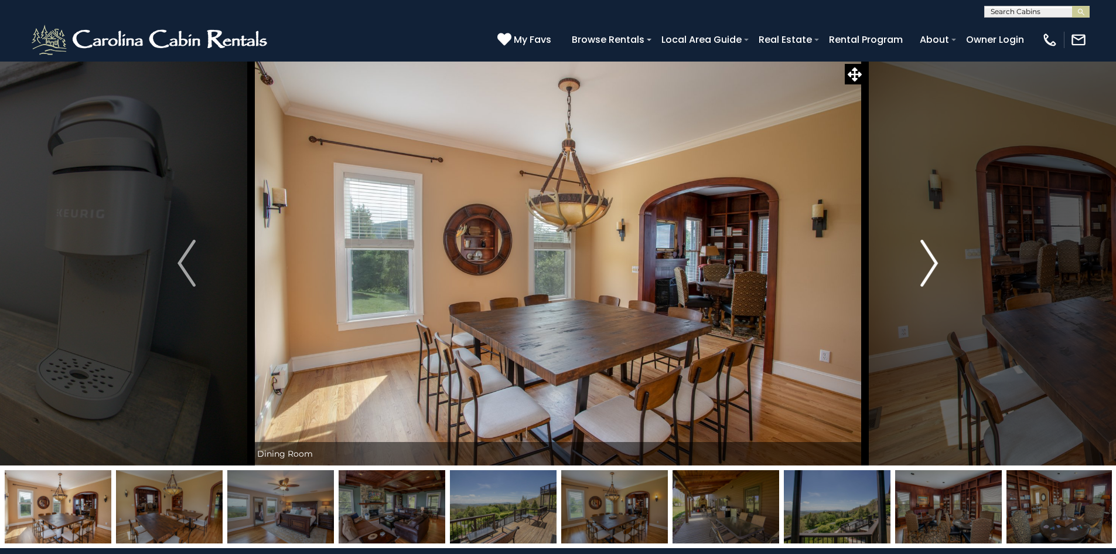
click at [932, 262] on img "Next" at bounding box center [929, 263] width 18 height 47
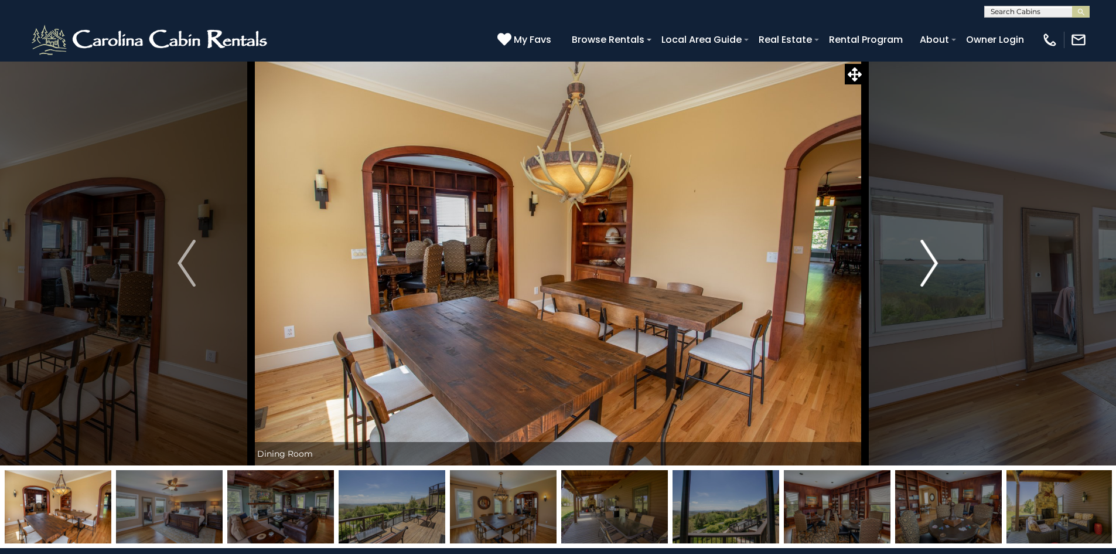
click at [932, 262] on img "Next" at bounding box center [929, 263] width 18 height 47
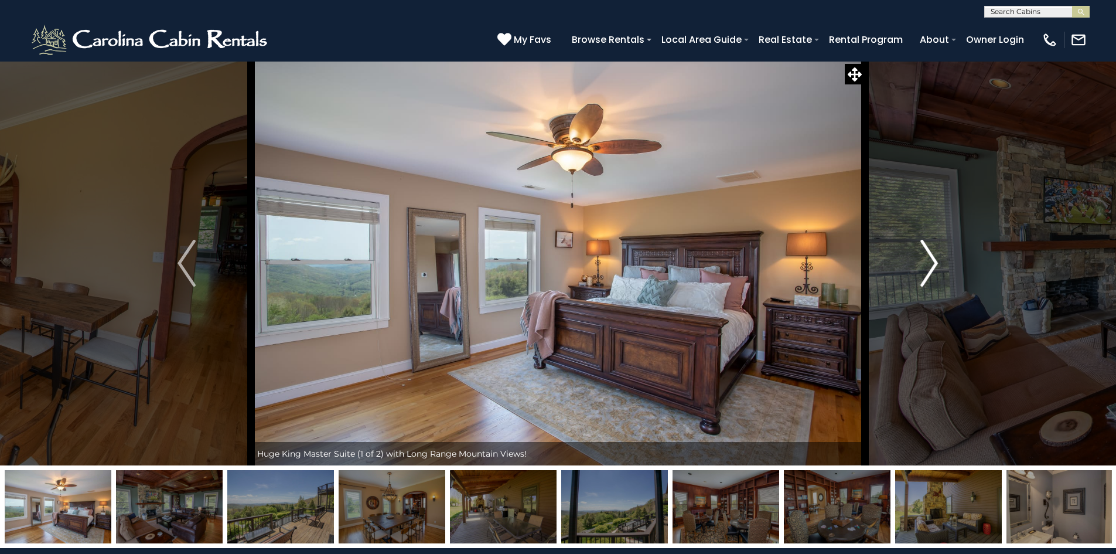
click at [932, 262] on img "Next" at bounding box center [929, 263] width 18 height 47
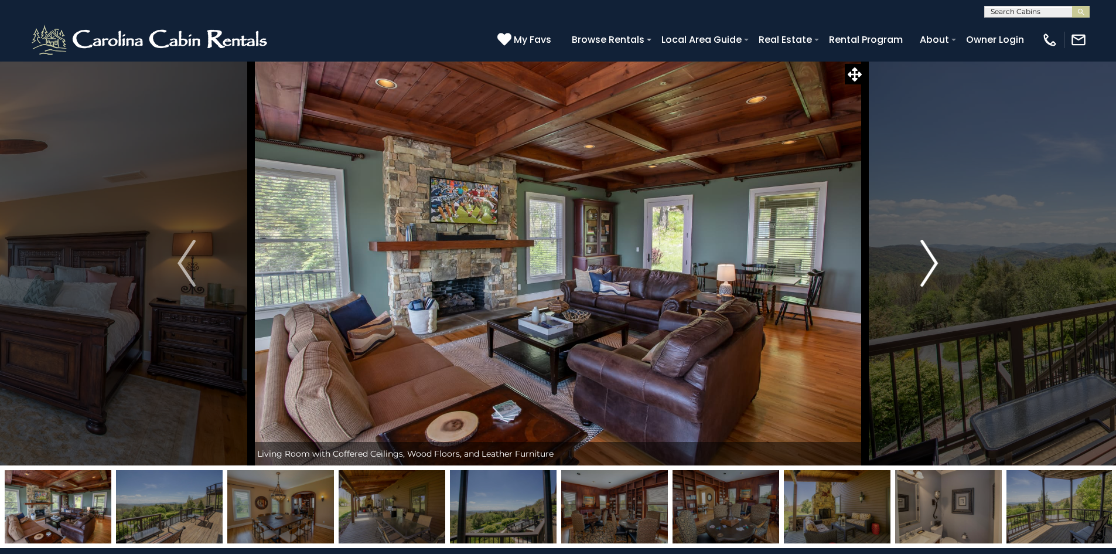
click at [932, 262] on img "Next" at bounding box center [929, 263] width 18 height 47
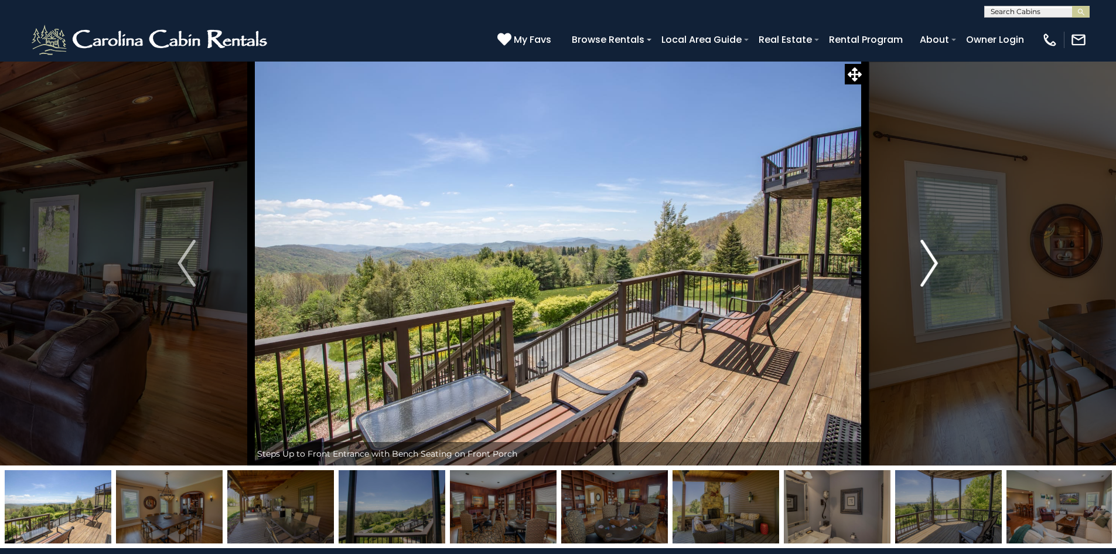
click at [932, 260] on img "Next" at bounding box center [929, 263] width 18 height 47
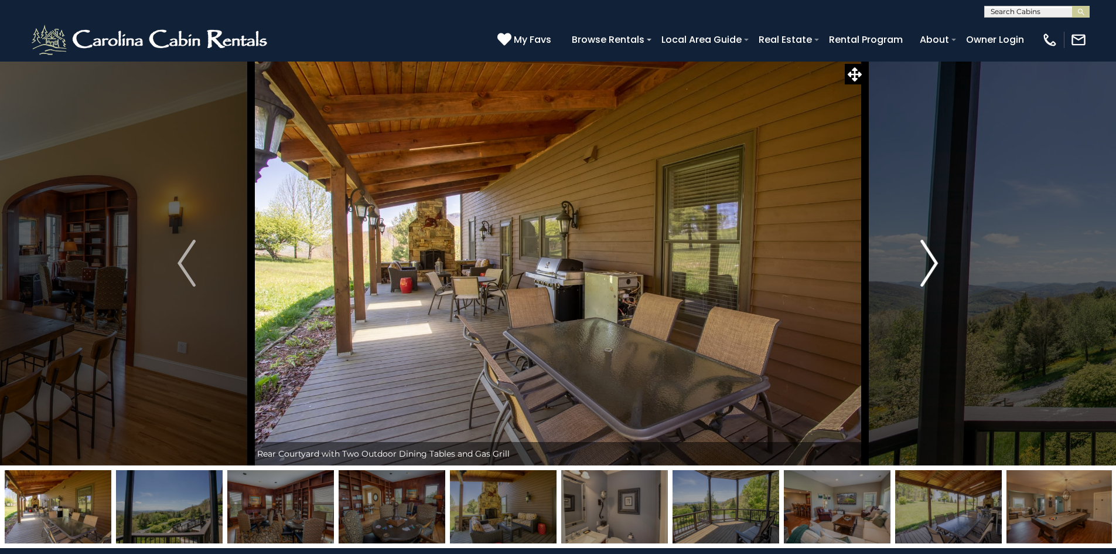
click at [932, 260] on img "Next" at bounding box center [929, 263] width 18 height 47
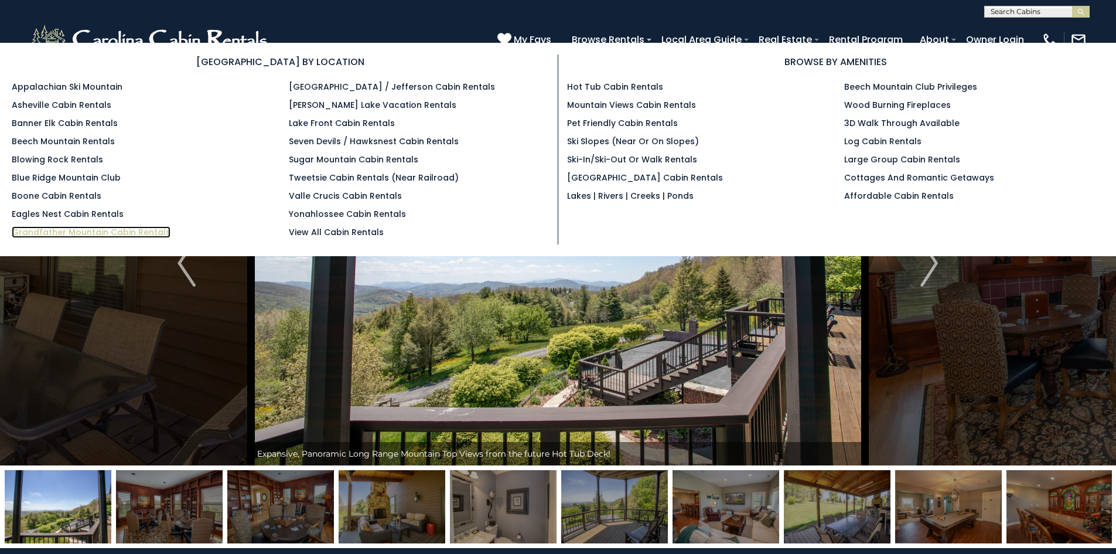
click at [80, 230] on link "Grandfather Mountain Cabin Rentals" at bounding box center [91, 232] width 159 height 12
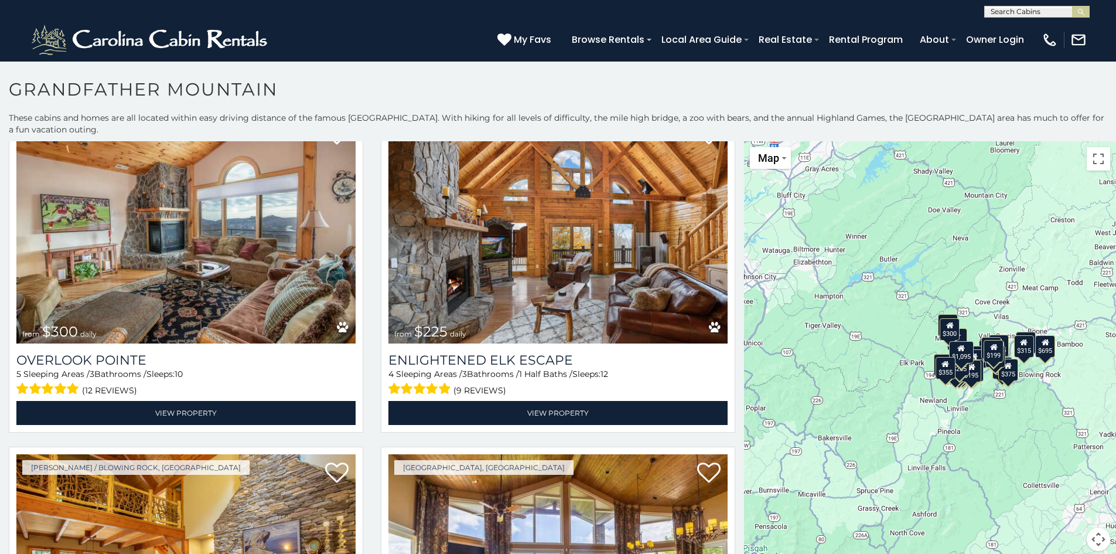
scroll to position [405, 0]
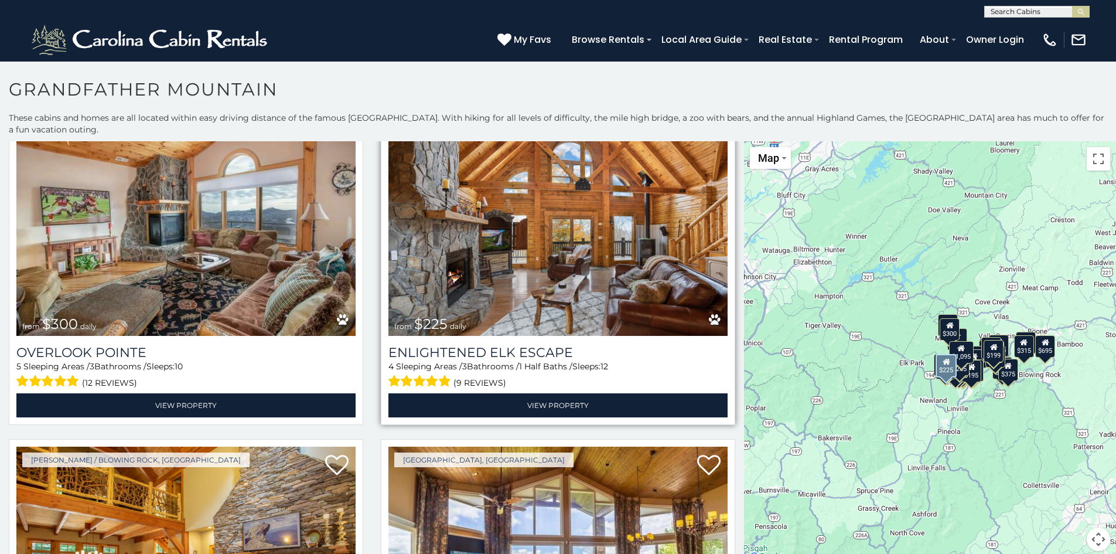
click at [537, 270] on img at bounding box center [557, 221] width 339 height 227
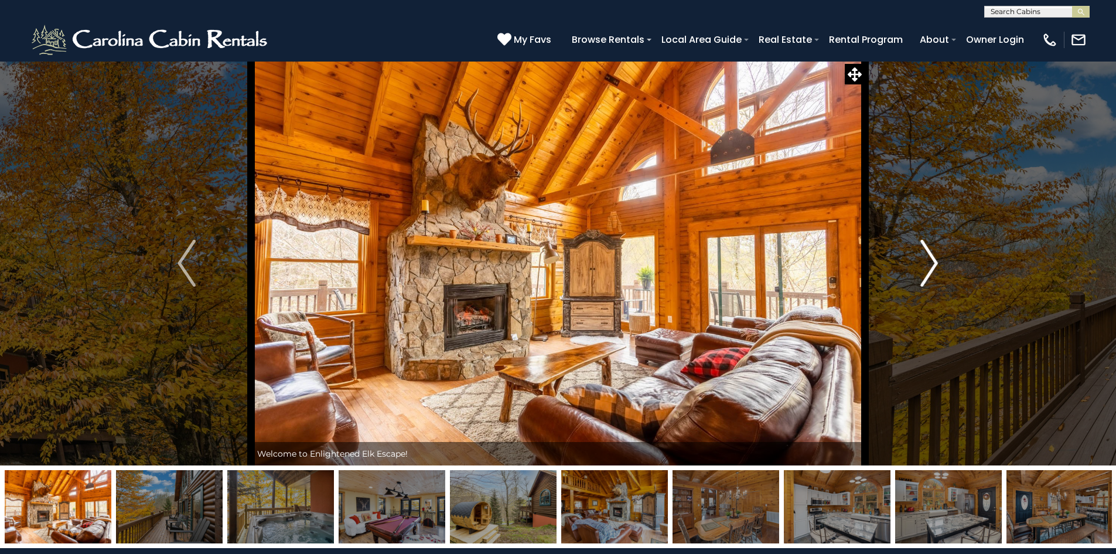
click at [929, 257] on img "Next" at bounding box center [929, 263] width 18 height 47
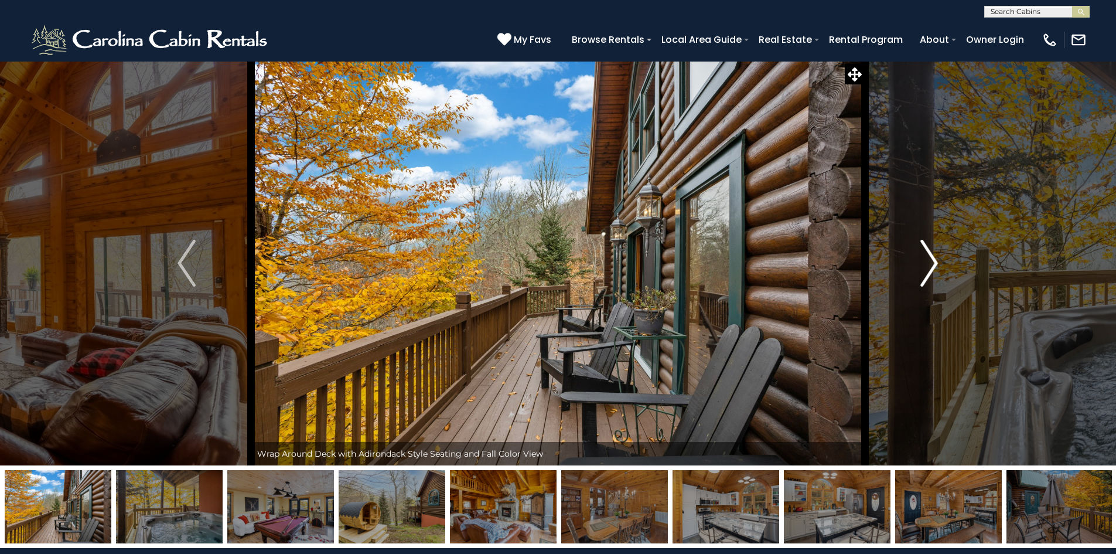
click at [933, 258] on img "Next" at bounding box center [929, 263] width 18 height 47
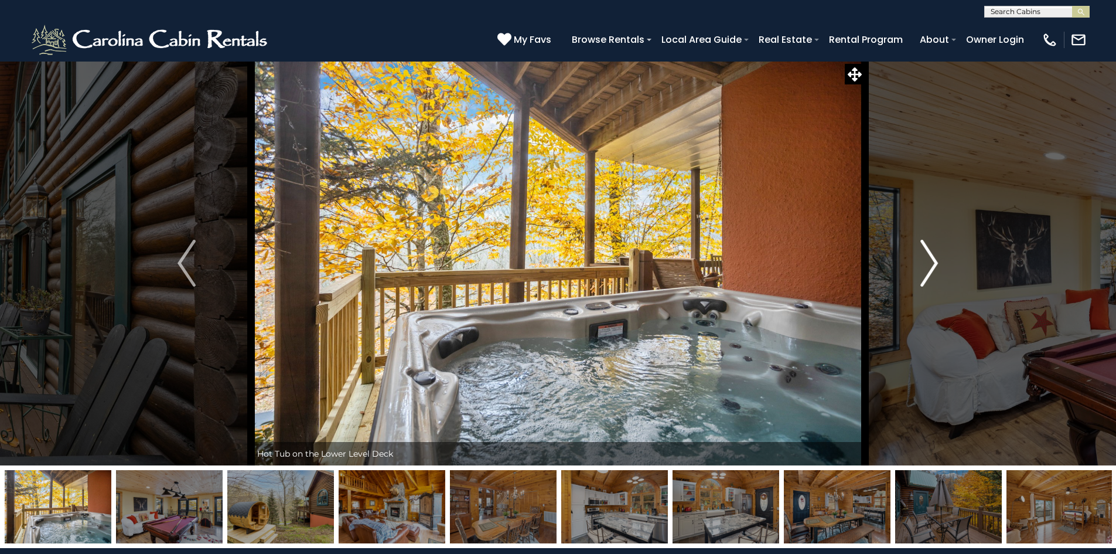
click at [933, 258] on img "Next" at bounding box center [929, 263] width 18 height 47
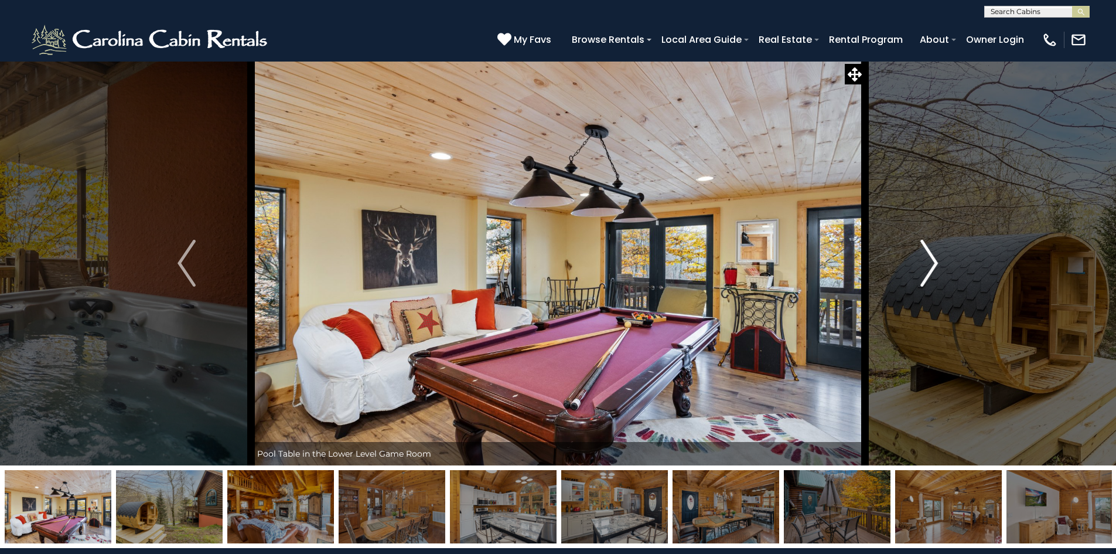
click at [933, 258] on img "Next" at bounding box center [929, 263] width 18 height 47
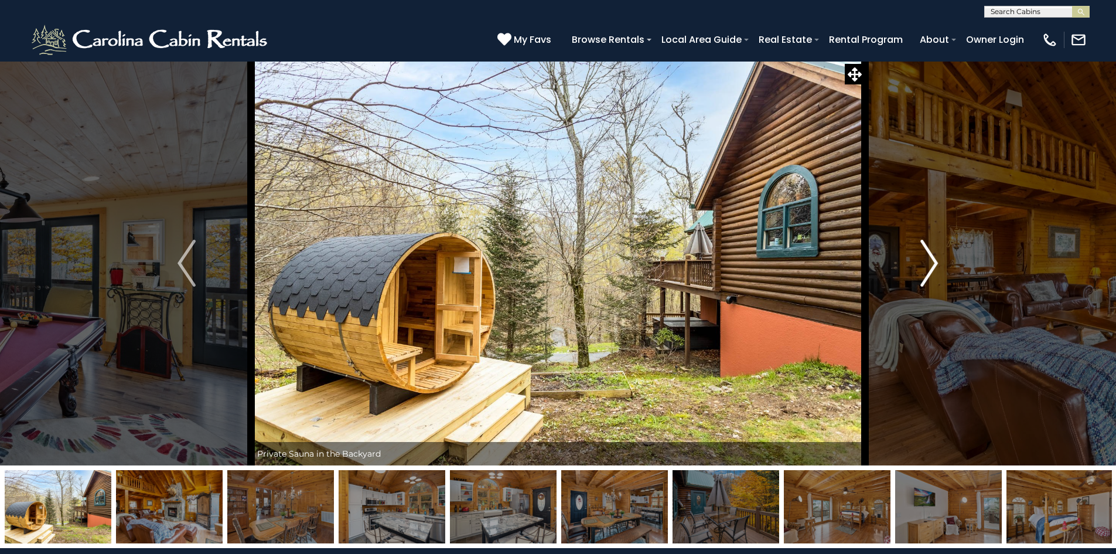
click at [933, 258] on img "Next" at bounding box center [929, 263] width 18 height 47
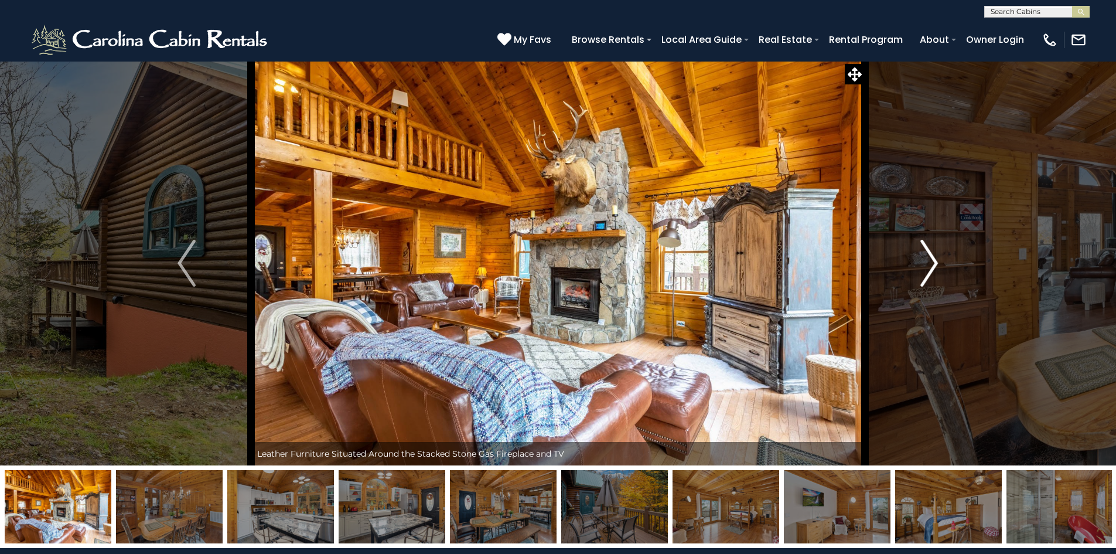
click at [933, 258] on img "Next" at bounding box center [929, 263] width 18 height 47
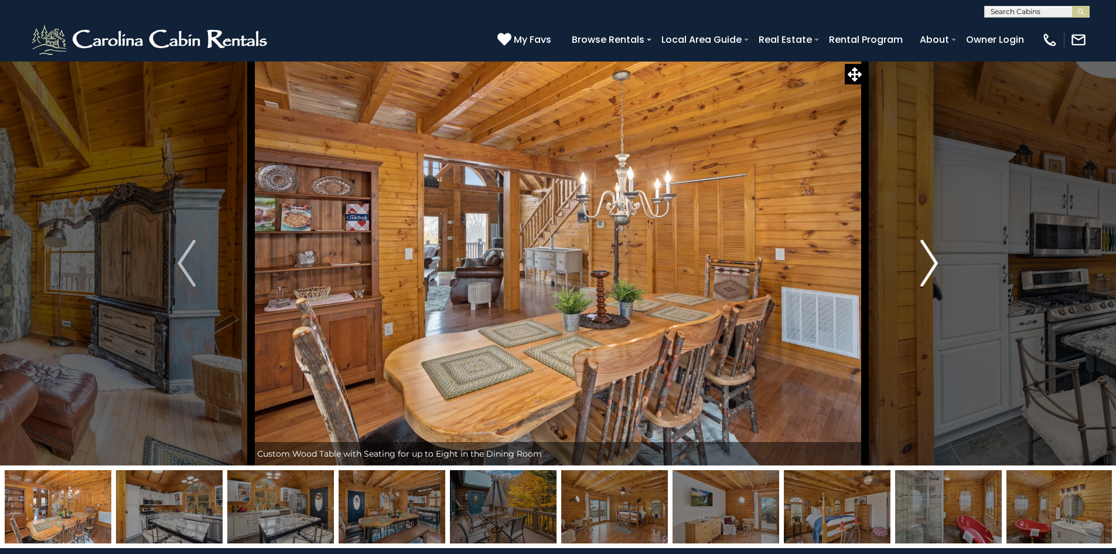
click at [933, 259] on img "Next" at bounding box center [929, 263] width 18 height 47
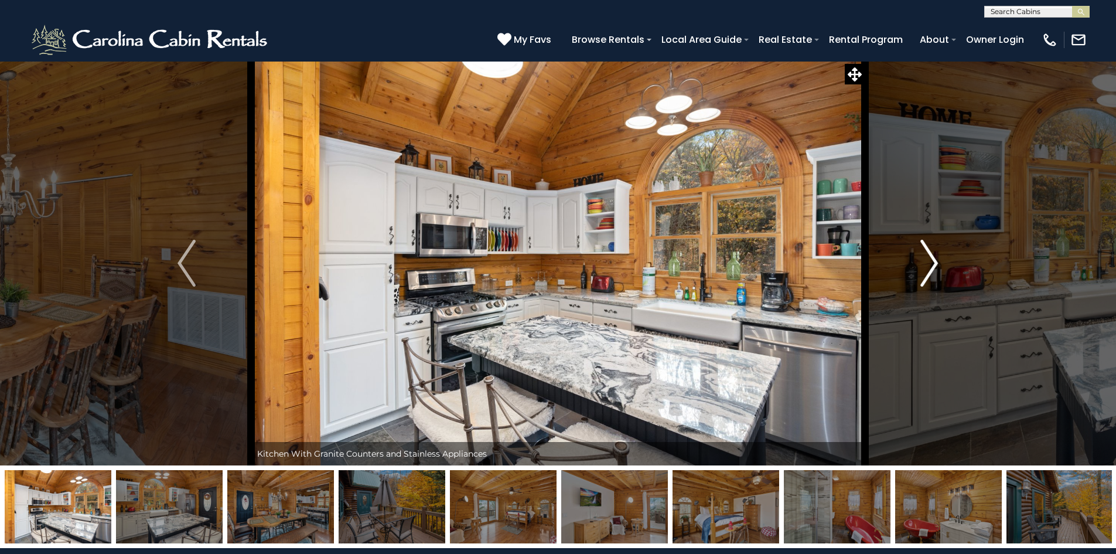
click at [933, 259] on img "Next" at bounding box center [929, 263] width 18 height 47
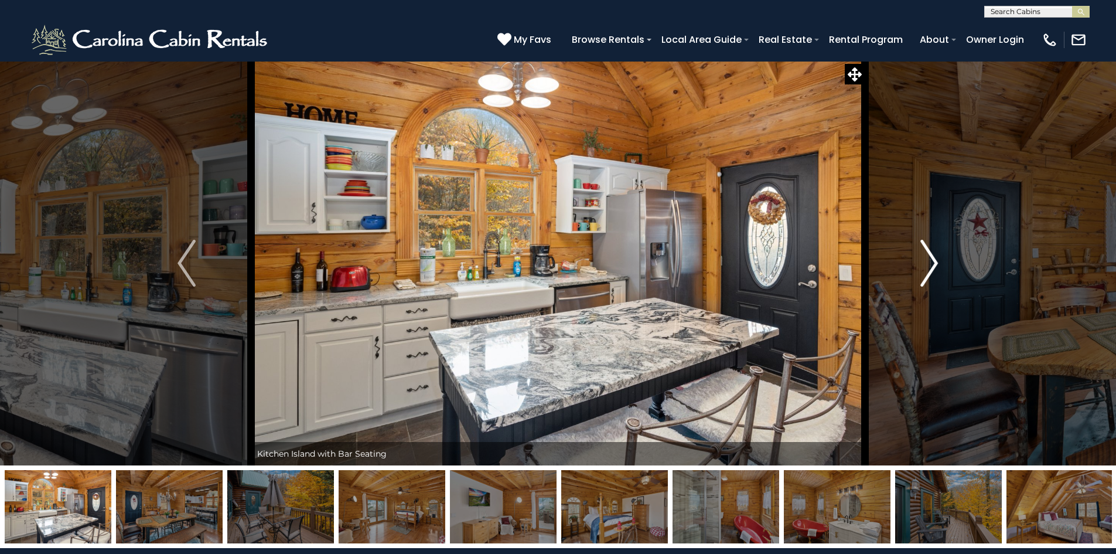
click at [933, 259] on img "Next" at bounding box center [929, 263] width 18 height 47
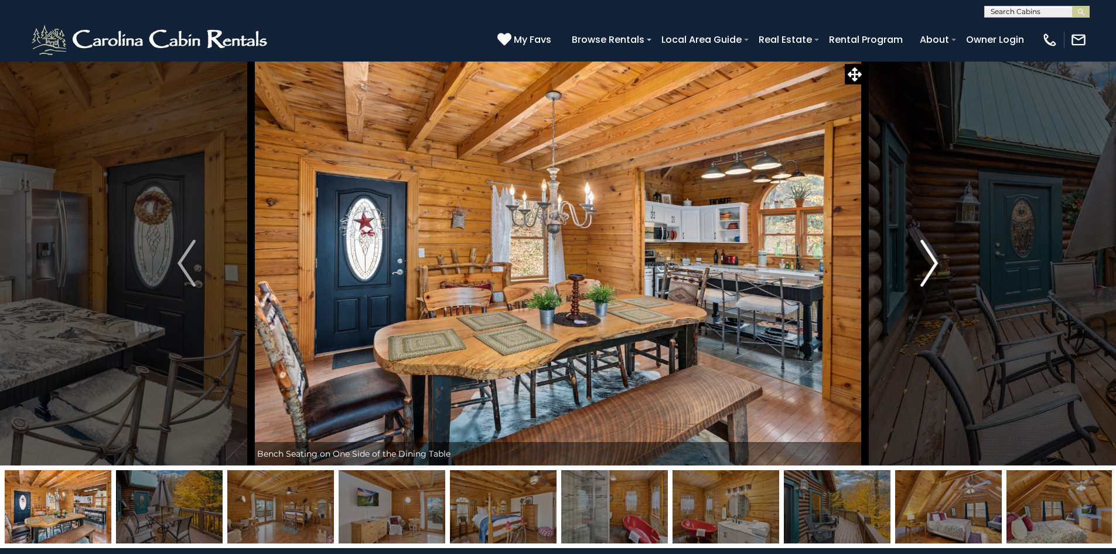
click at [933, 261] on img "Next" at bounding box center [929, 263] width 18 height 47
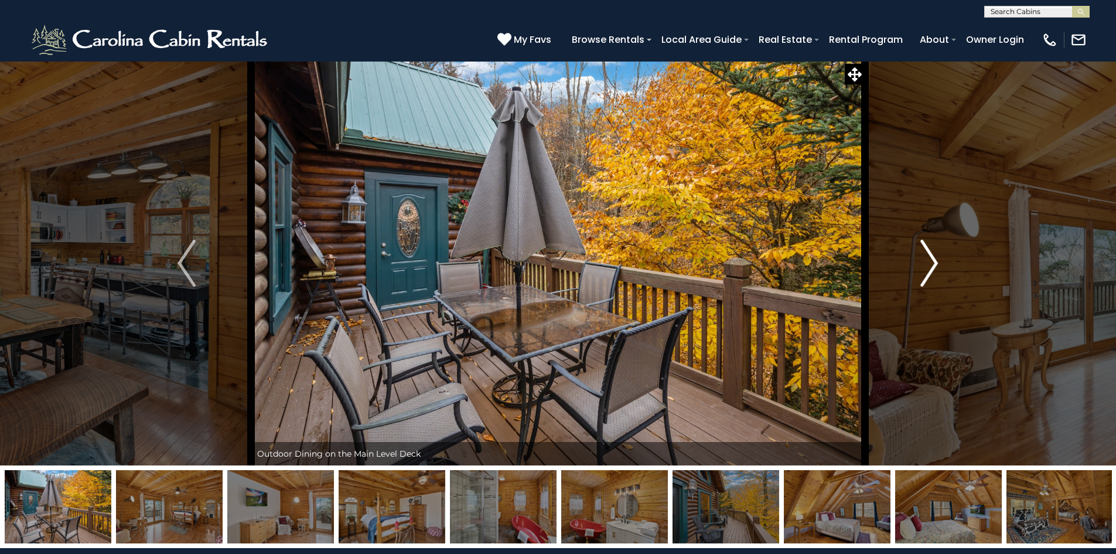
click at [933, 261] on img "Next" at bounding box center [929, 263] width 18 height 47
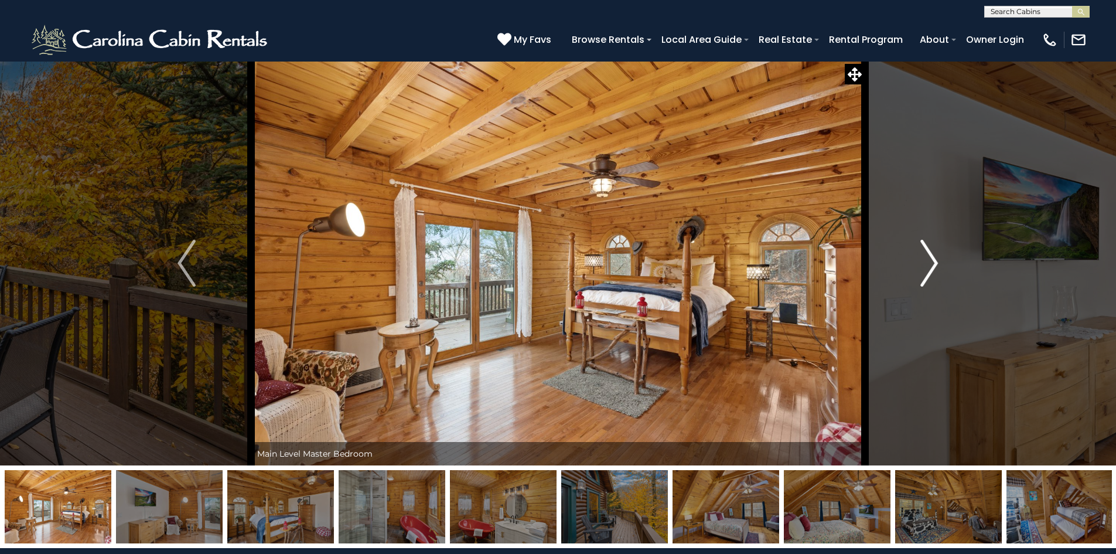
click at [933, 261] on img "Next" at bounding box center [929, 263] width 18 height 47
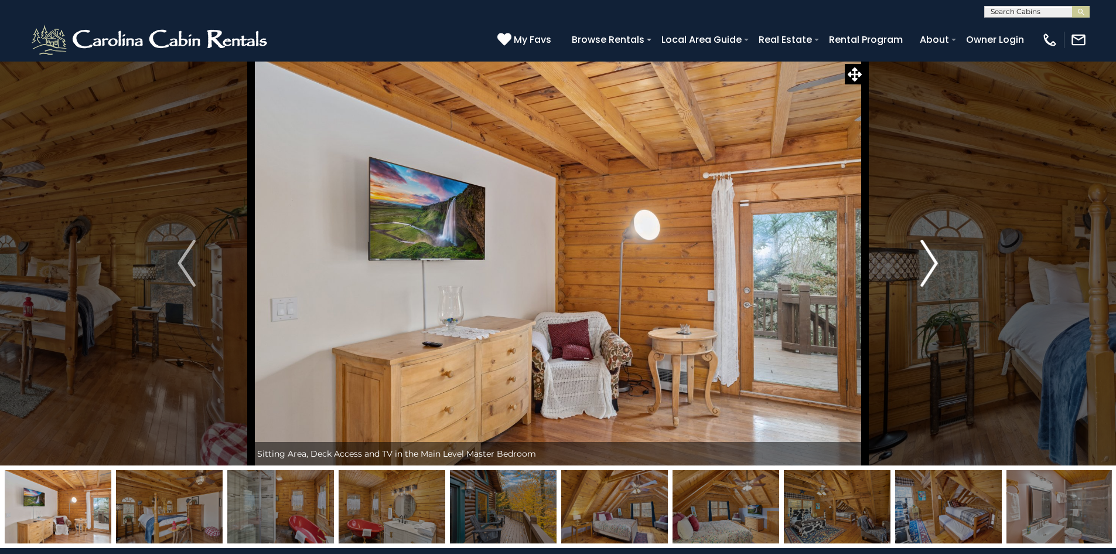
click at [933, 261] on img "Next" at bounding box center [929, 263] width 18 height 47
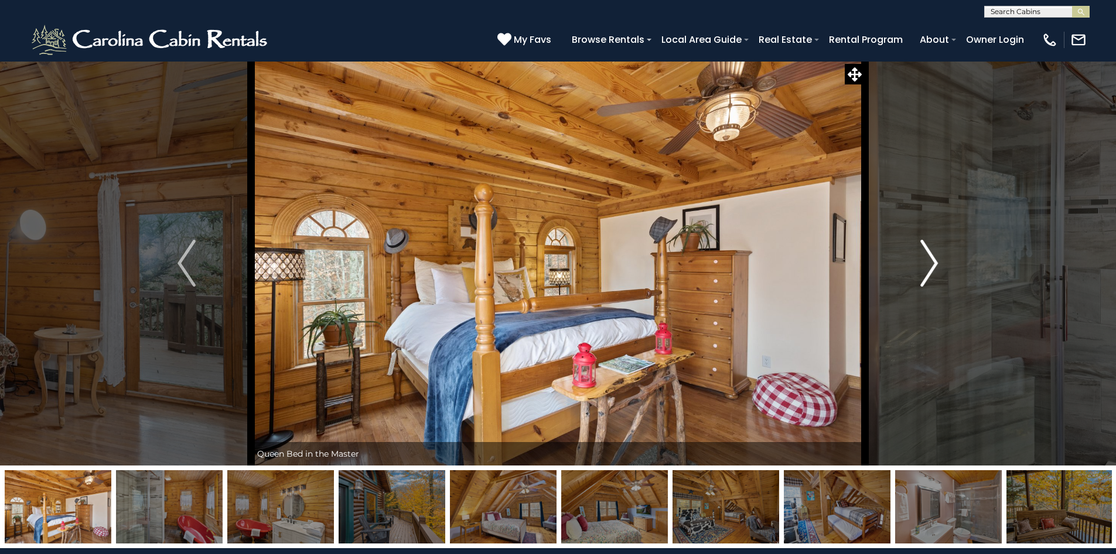
click at [933, 261] on img "Next" at bounding box center [929, 263] width 18 height 47
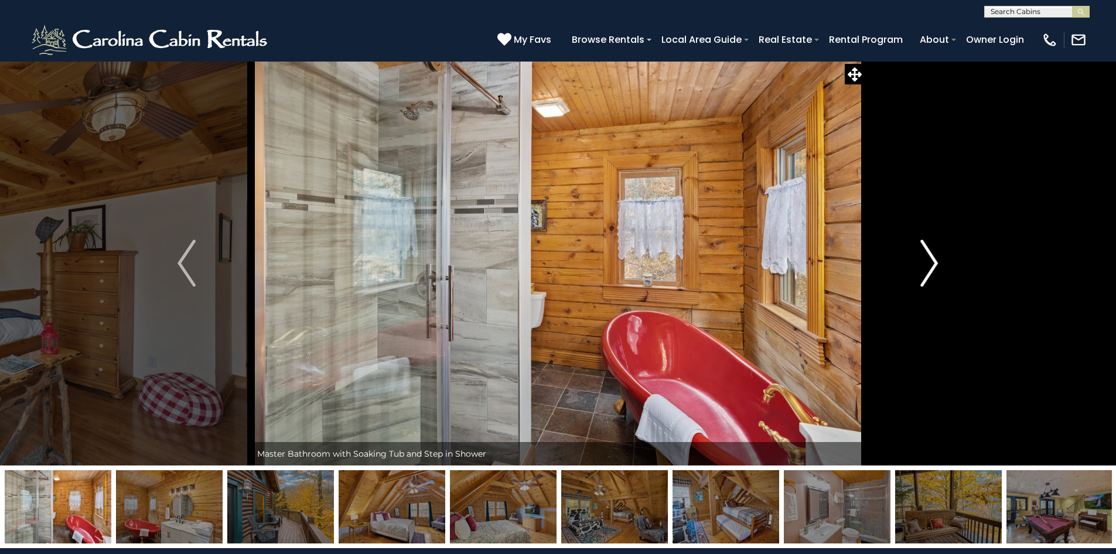
click at [933, 261] on img "Next" at bounding box center [929, 263] width 18 height 47
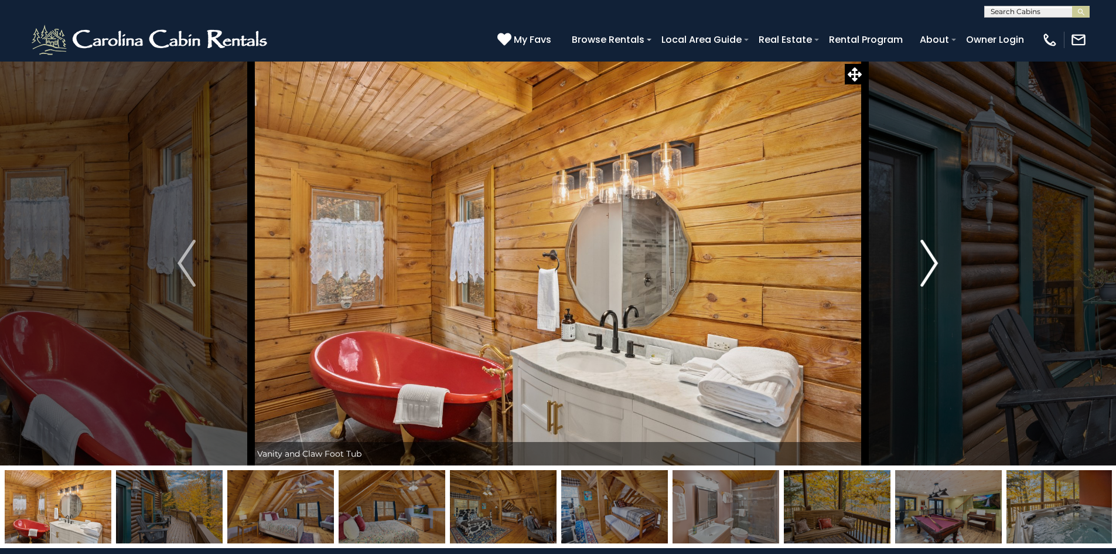
click at [933, 261] on img "Next" at bounding box center [929, 263] width 18 height 47
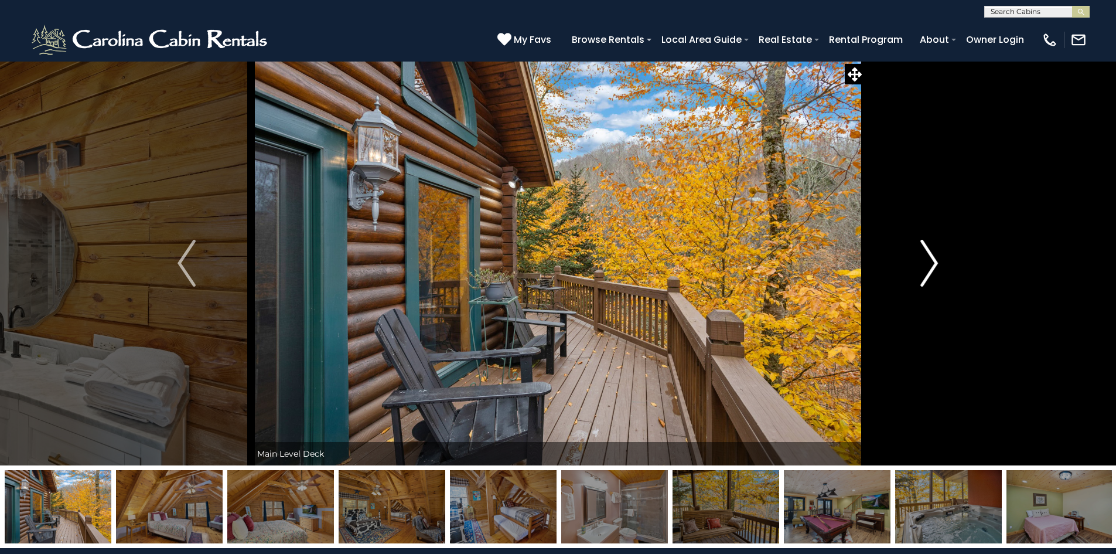
click at [933, 261] on img "Next" at bounding box center [929, 263] width 18 height 47
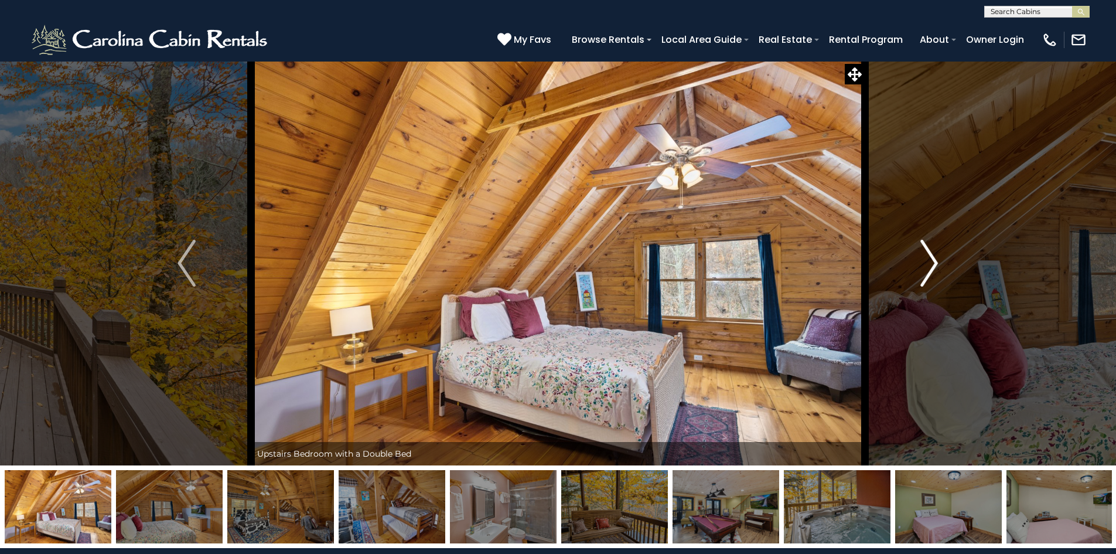
click at [933, 261] on img "Next" at bounding box center [929, 263] width 18 height 47
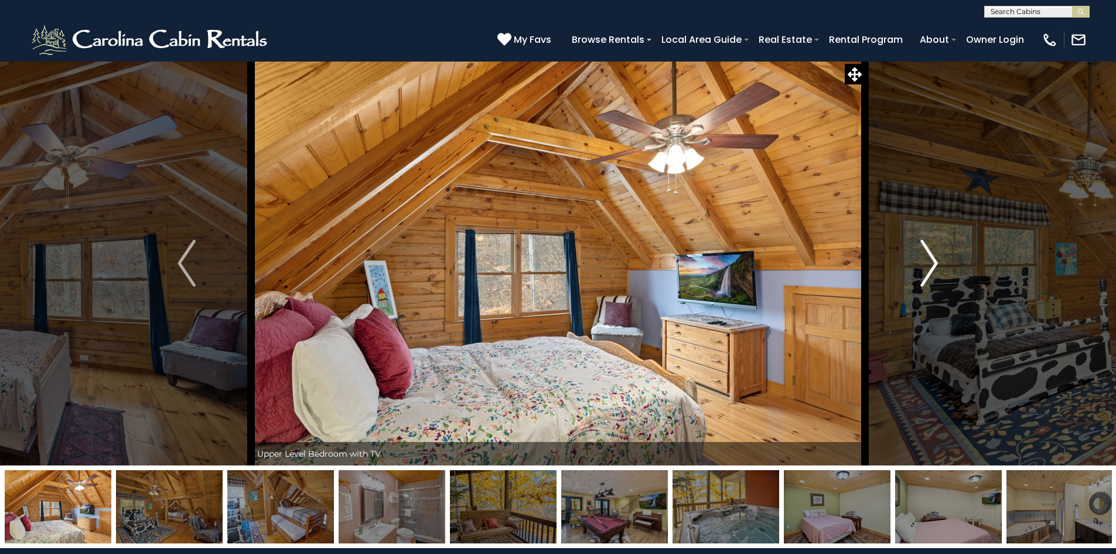
click at [933, 261] on img "Next" at bounding box center [929, 263] width 18 height 47
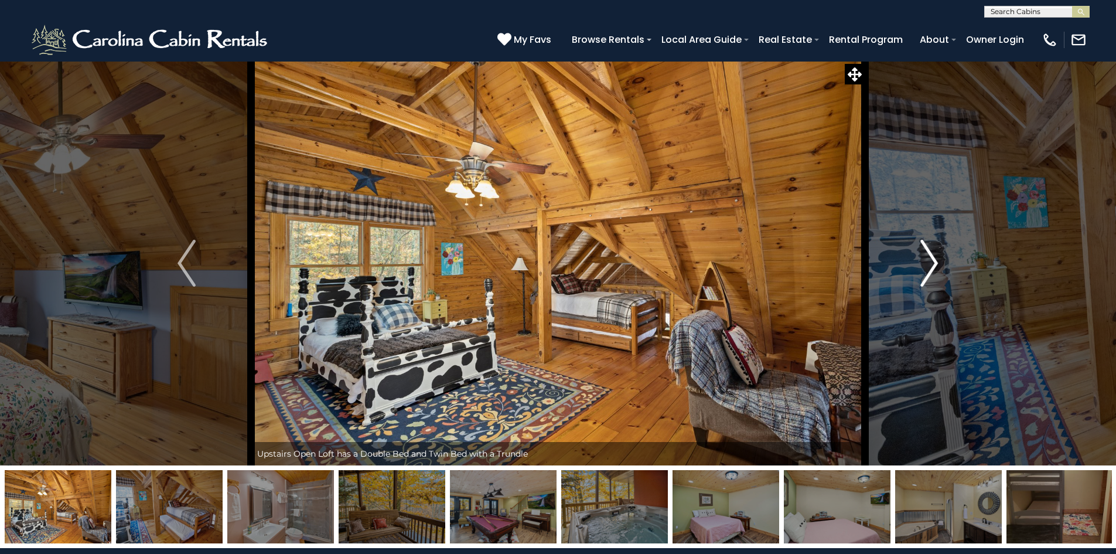
click at [933, 261] on img "Next" at bounding box center [929, 263] width 18 height 47
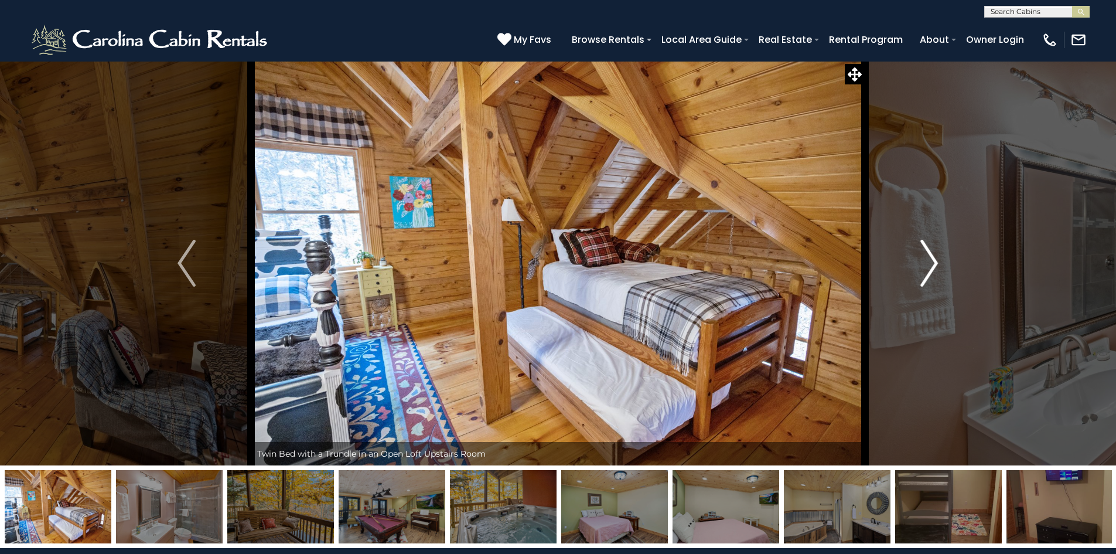
click at [933, 261] on img "Next" at bounding box center [929, 263] width 18 height 47
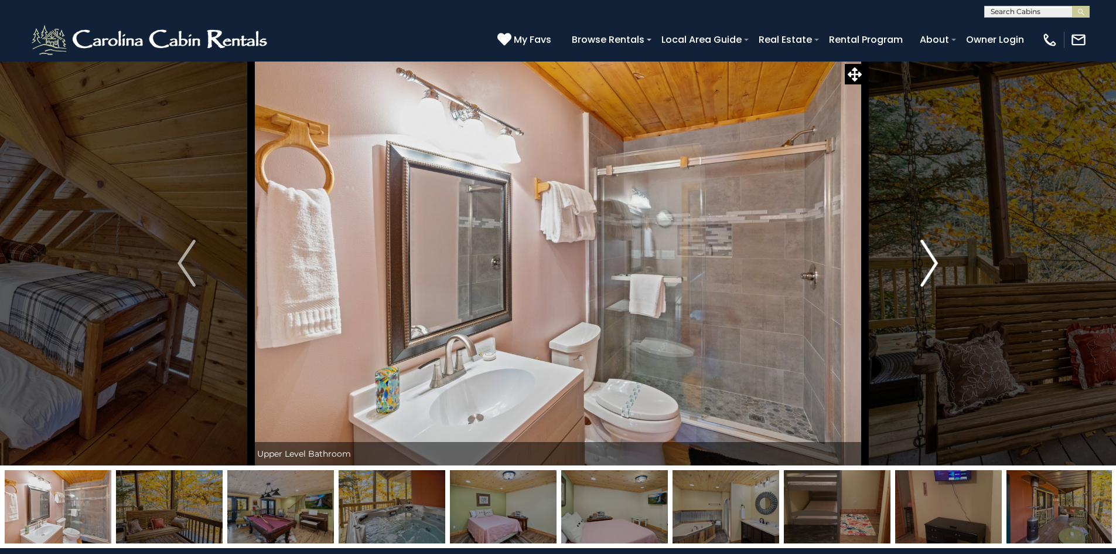
click at [933, 261] on img "Next" at bounding box center [929, 263] width 18 height 47
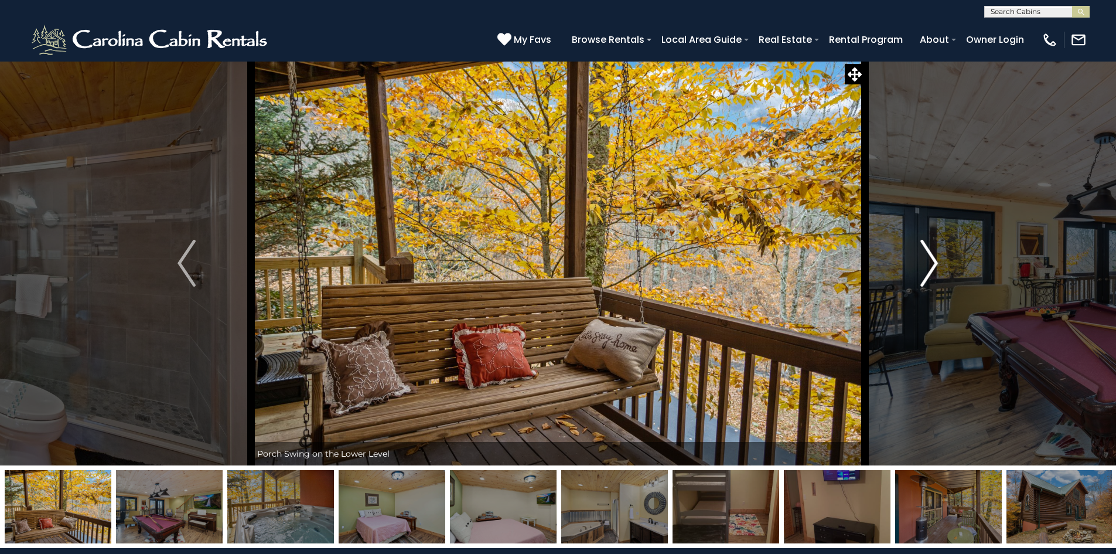
click at [933, 261] on img "Next" at bounding box center [929, 263] width 18 height 47
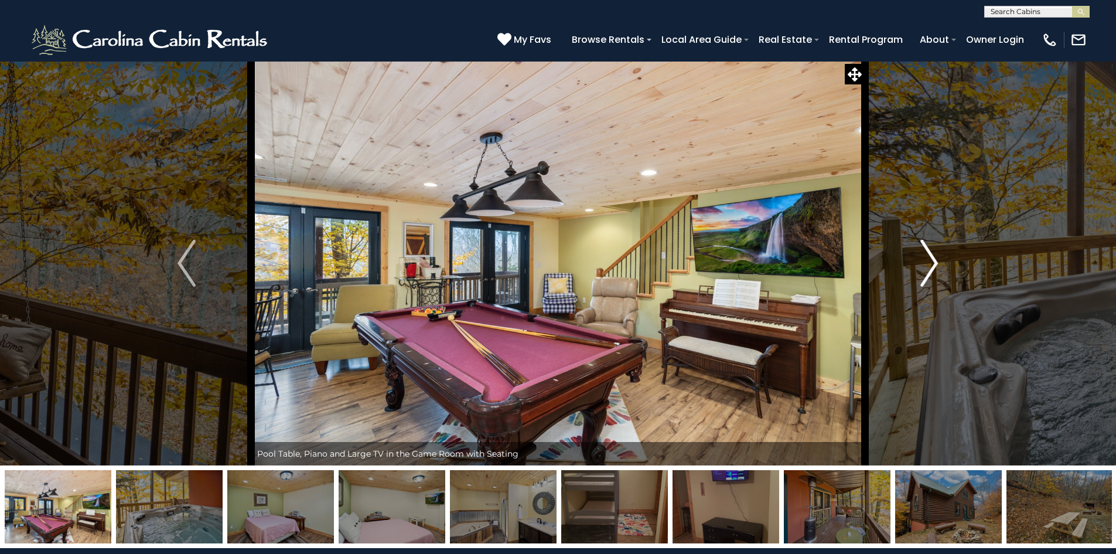
click at [933, 261] on img "Next" at bounding box center [929, 263] width 18 height 47
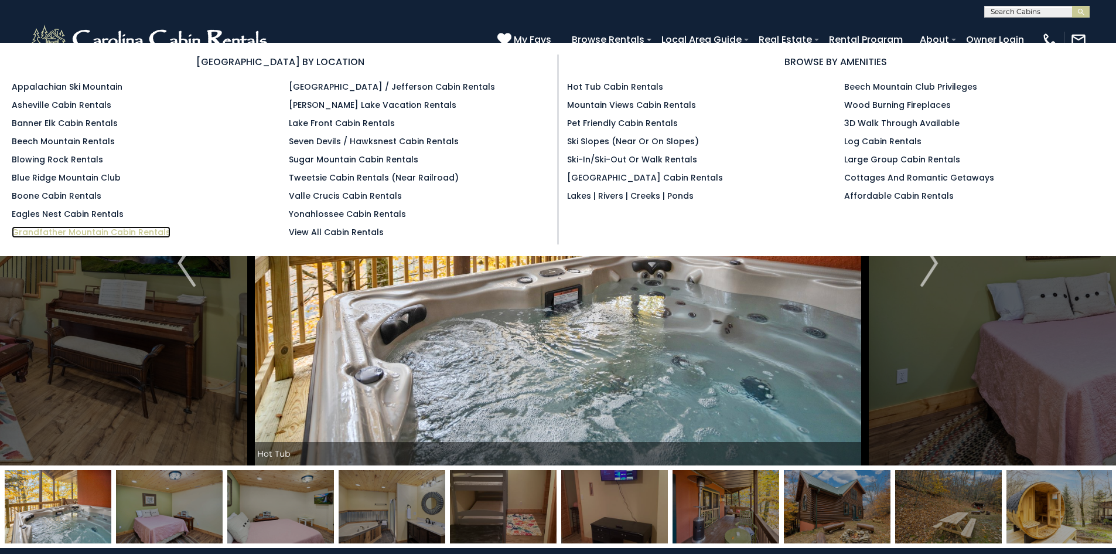
click at [148, 229] on link "Grandfather Mountain Cabin Rentals" at bounding box center [91, 232] width 159 height 12
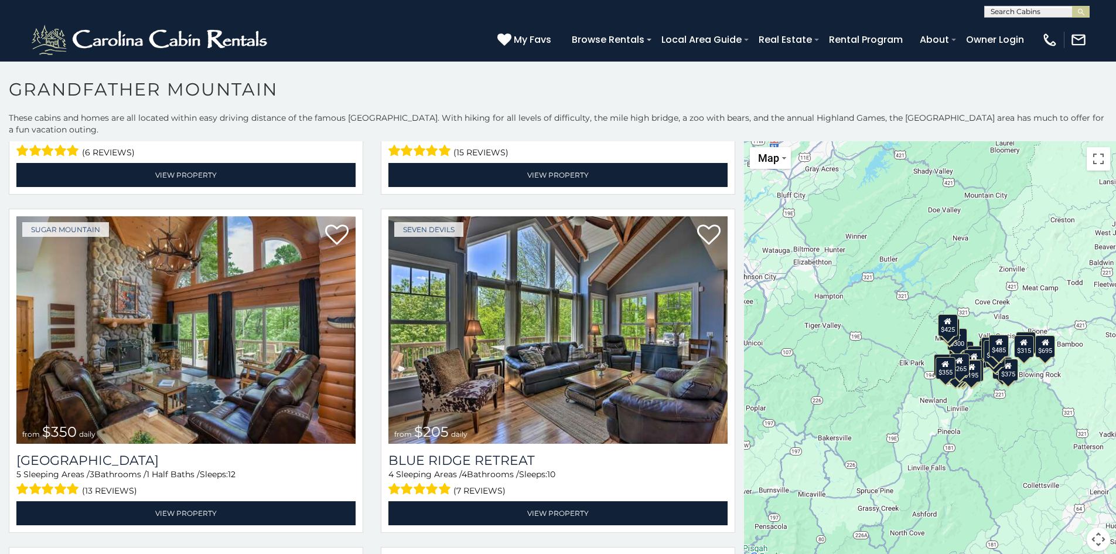
scroll to position [1994, 0]
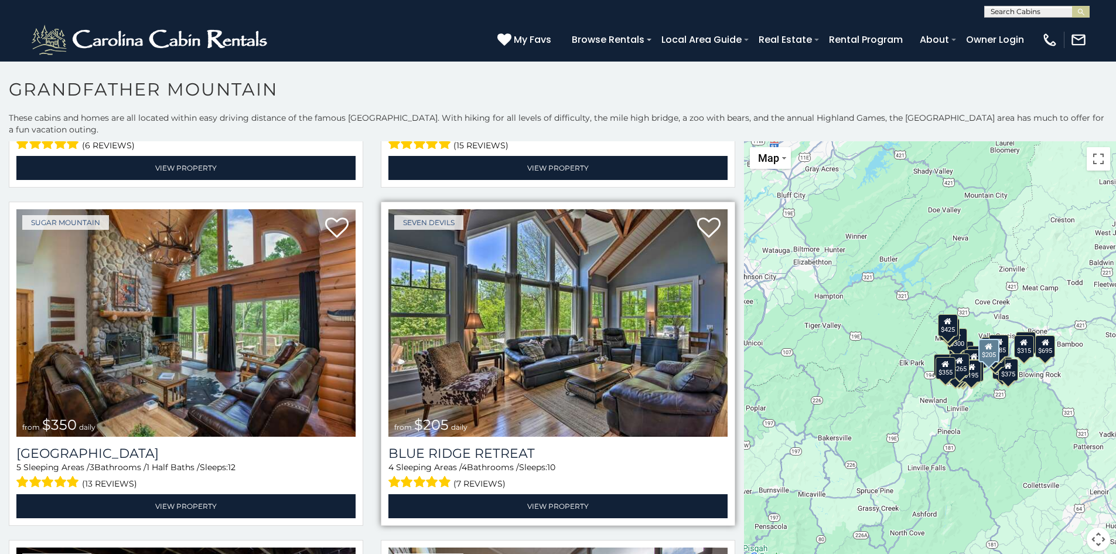
click at [680, 325] on img at bounding box center [557, 322] width 339 height 227
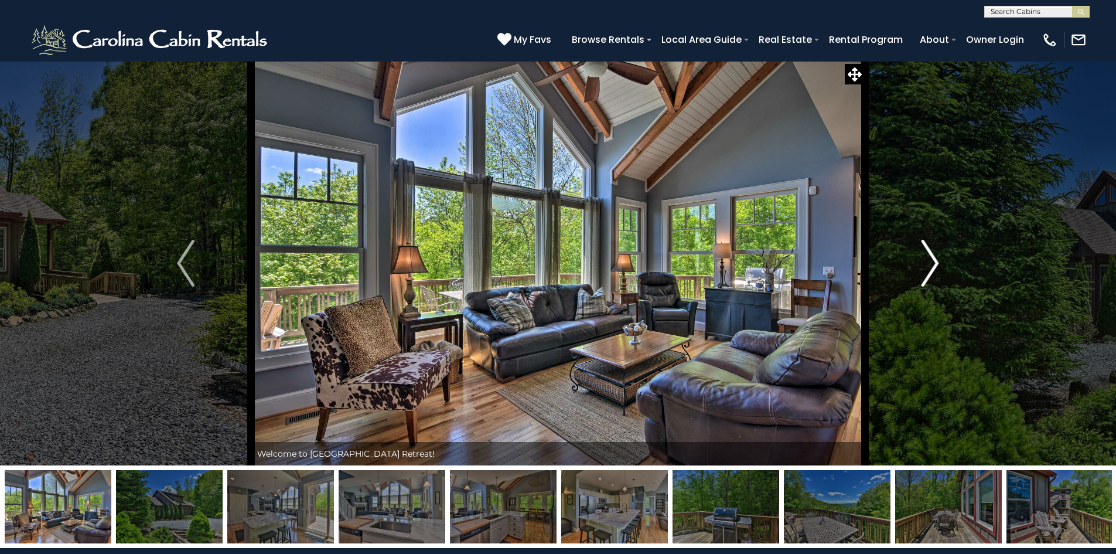
click at [933, 260] on img "Next" at bounding box center [931, 263] width 18 height 47
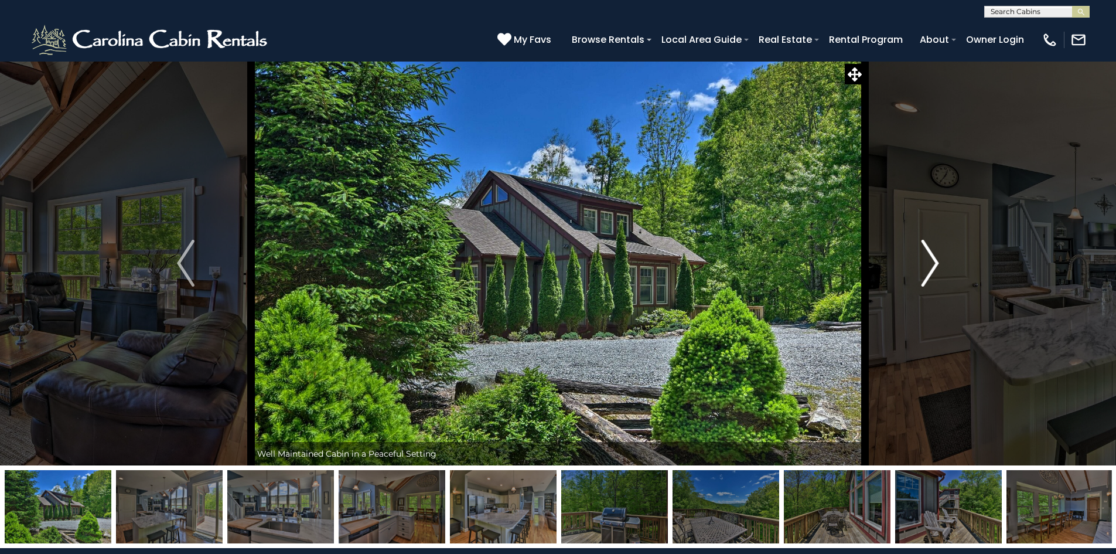
click at [936, 261] on img "Next" at bounding box center [931, 263] width 18 height 47
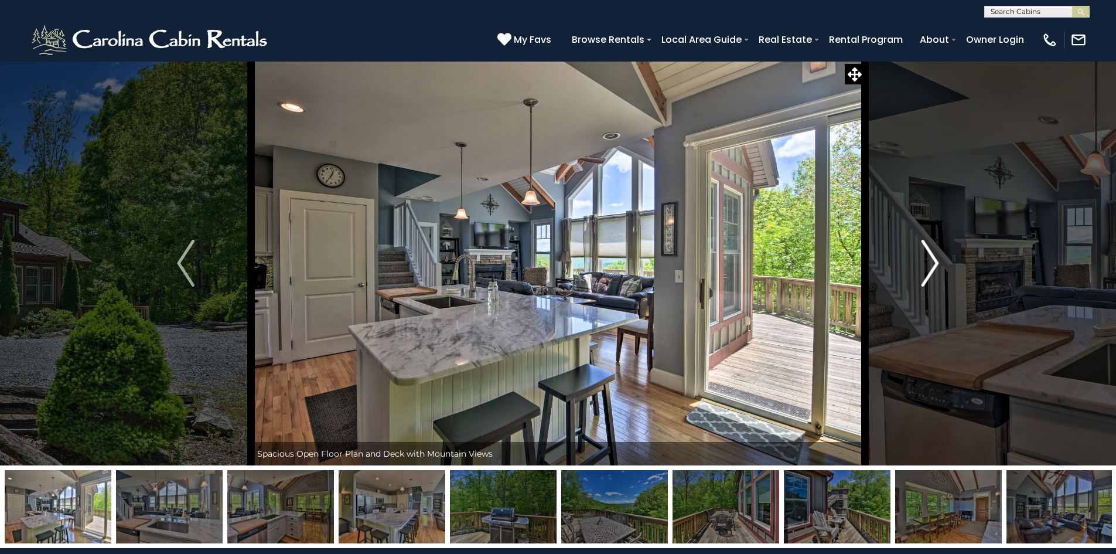
click at [933, 264] on img "Next" at bounding box center [931, 263] width 18 height 47
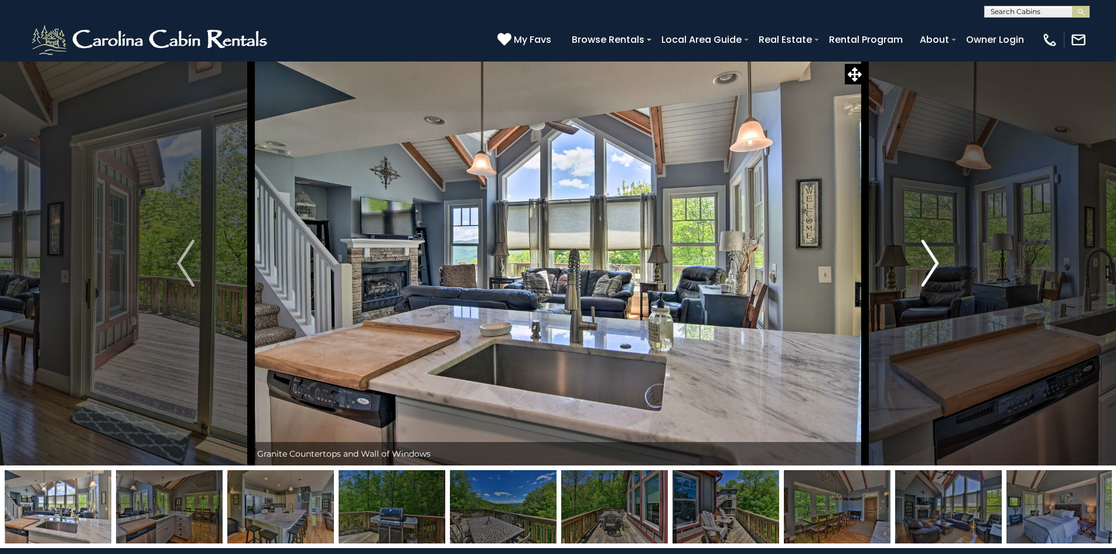
click at [933, 260] on img "Next" at bounding box center [931, 263] width 18 height 47
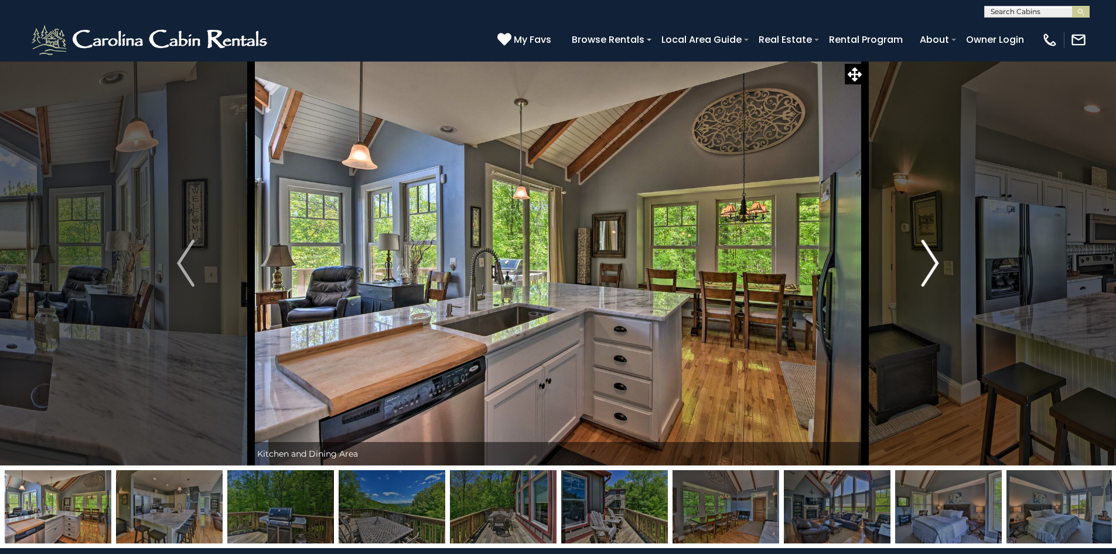
click at [934, 260] on img "Next" at bounding box center [931, 263] width 18 height 47
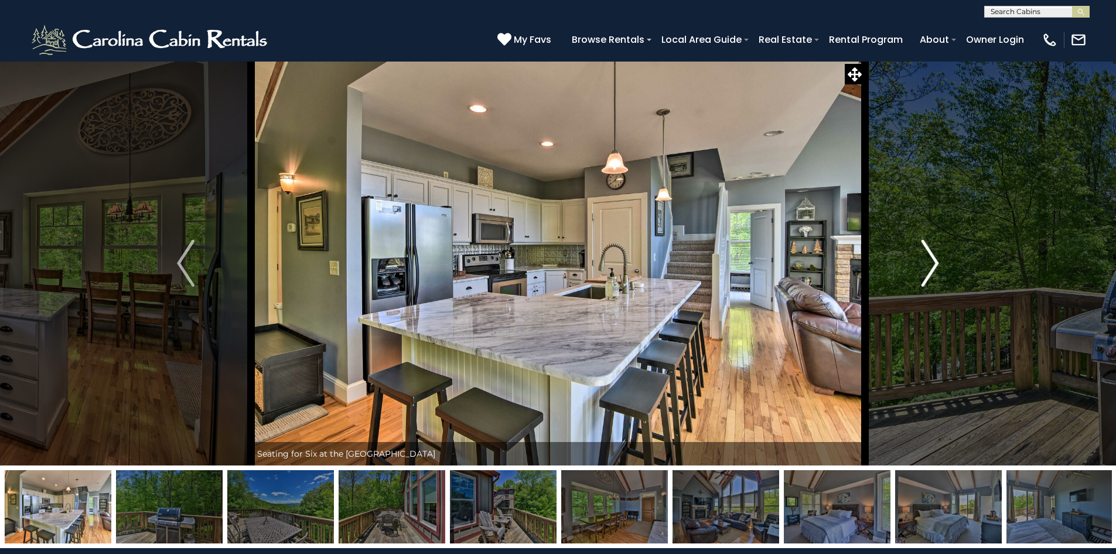
click at [934, 260] on img "Next" at bounding box center [931, 263] width 18 height 47
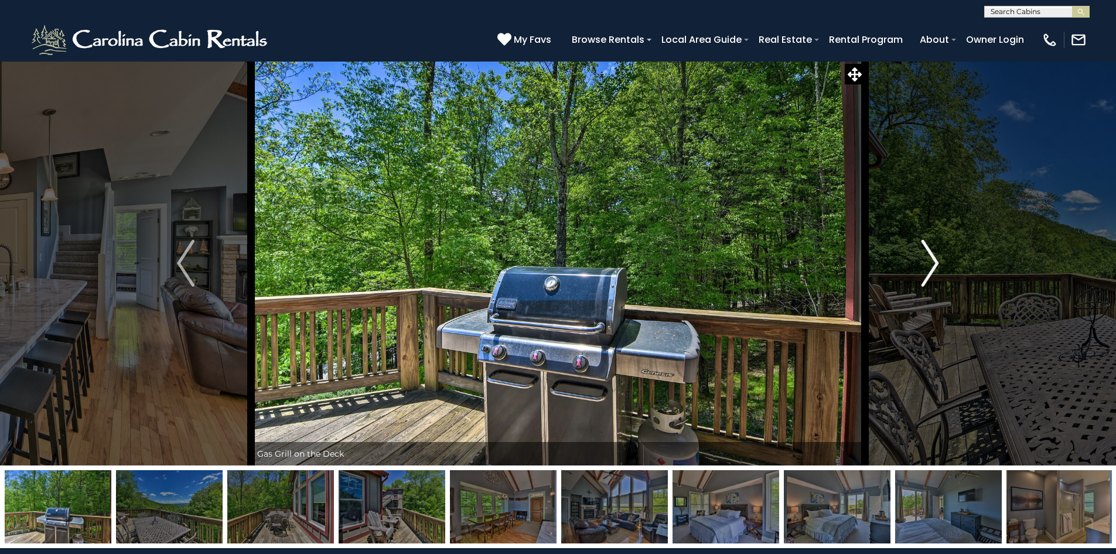
click at [934, 260] on img "Next" at bounding box center [931, 263] width 18 height 47
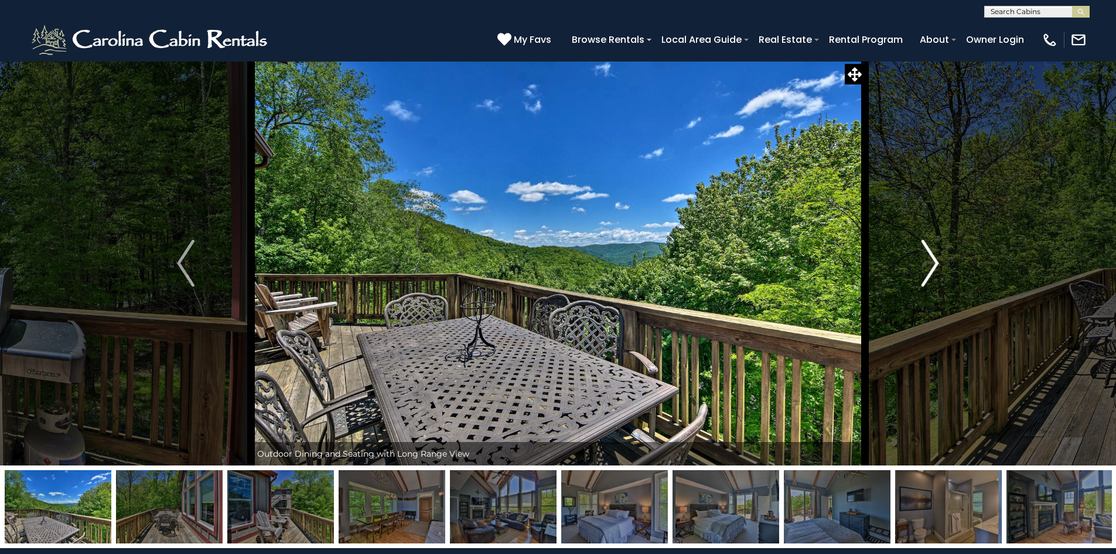
click at [934, 264] on img "Next" at bounding box center [931, 263] width 18 height 47
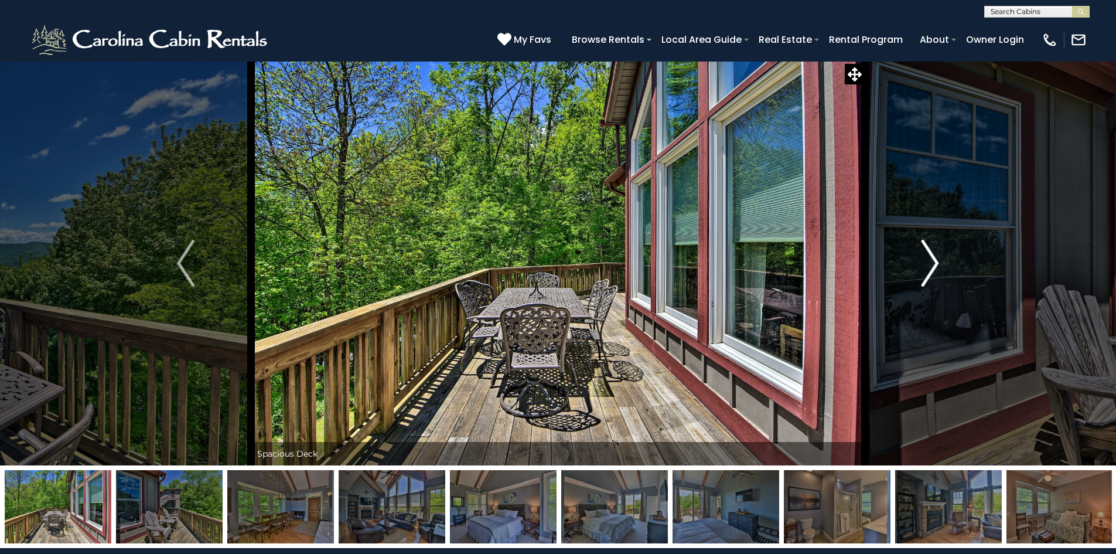
click at [934, 264] on img "Next" at bounding box center [931, 263] width 18 height 47
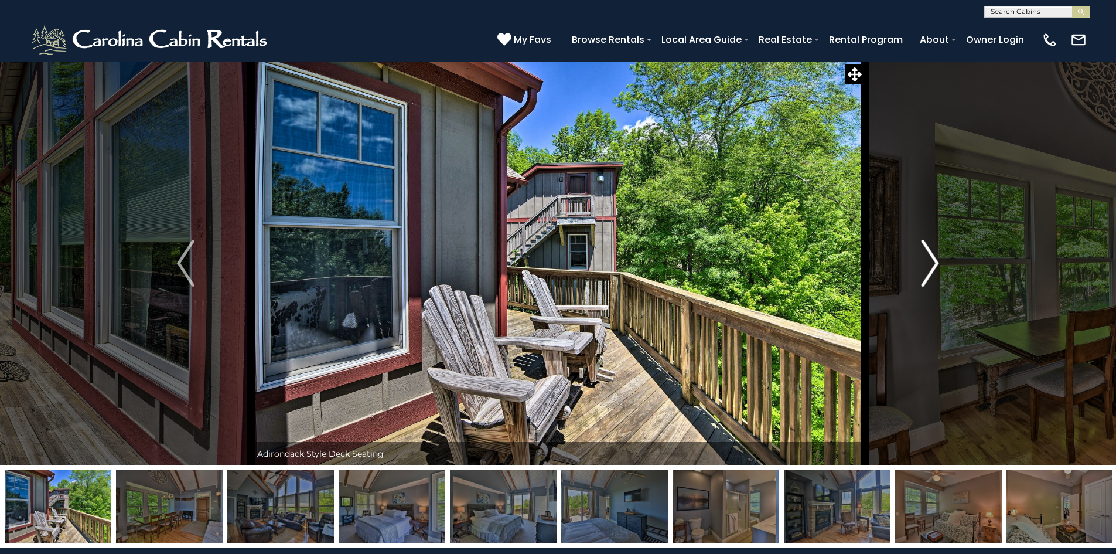
click at [934, 264] on img "Next" at bounding box center [931, 263] width 18 height 47
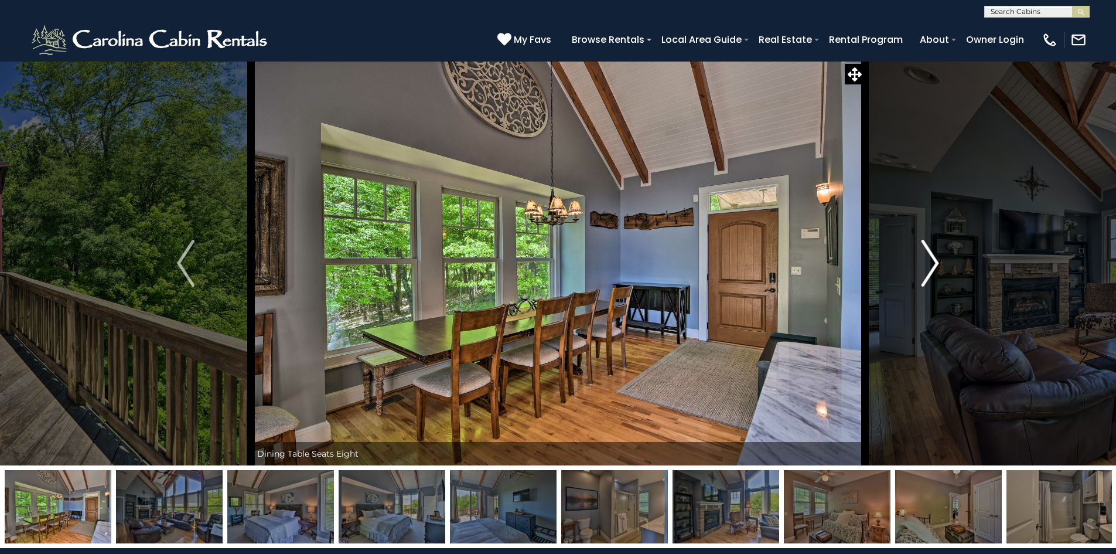
click at [935, 265] on img "Next" at bounding box center [931, 263] width 18 height 47
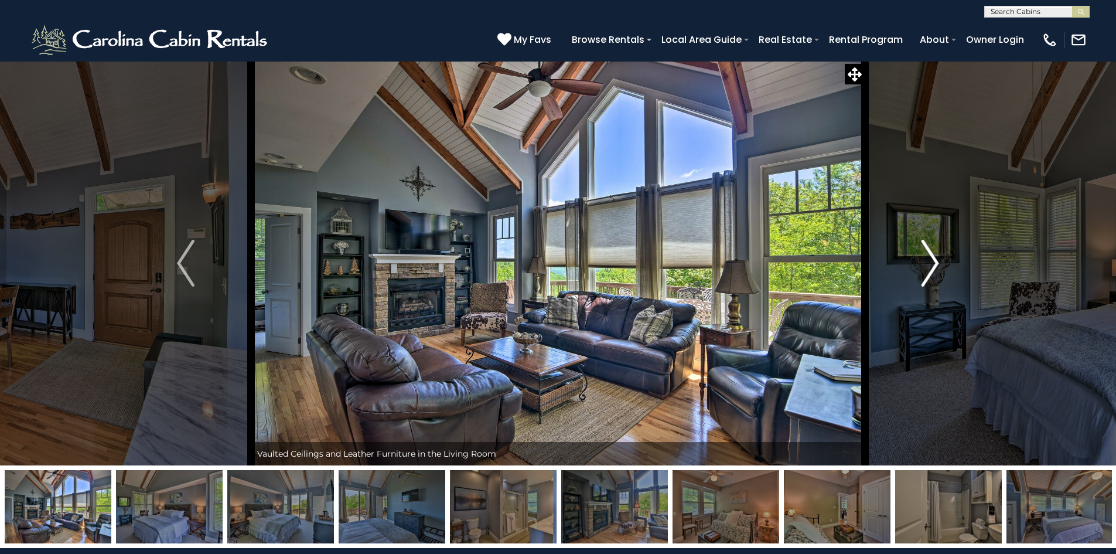
click at [933, 261] on img "Next" at bounding box center [931, 263] width 18 height 47
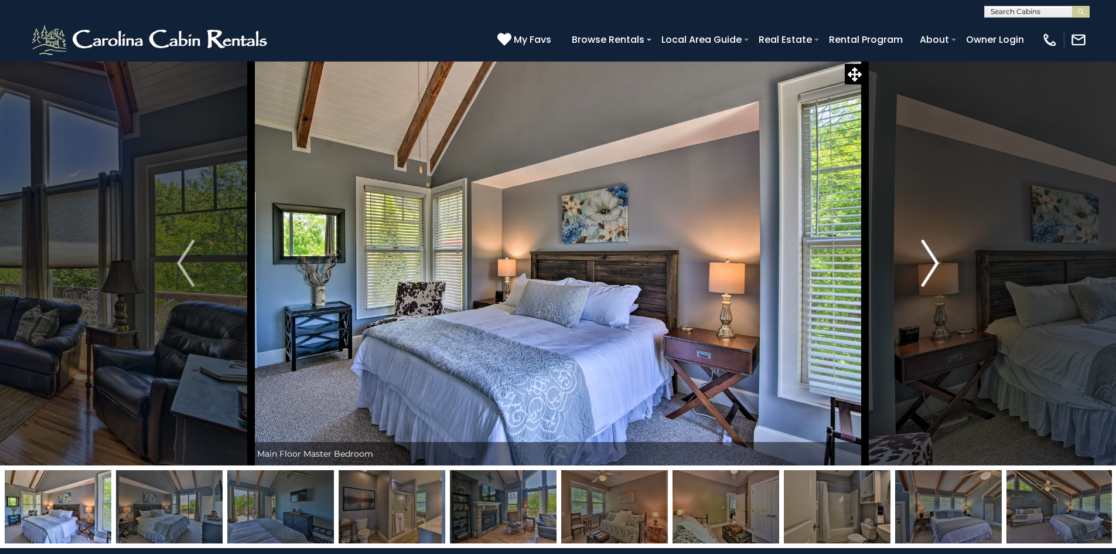
click at [933, 261] on img "Next" at bounding box center [931, 263] width 18 height 47
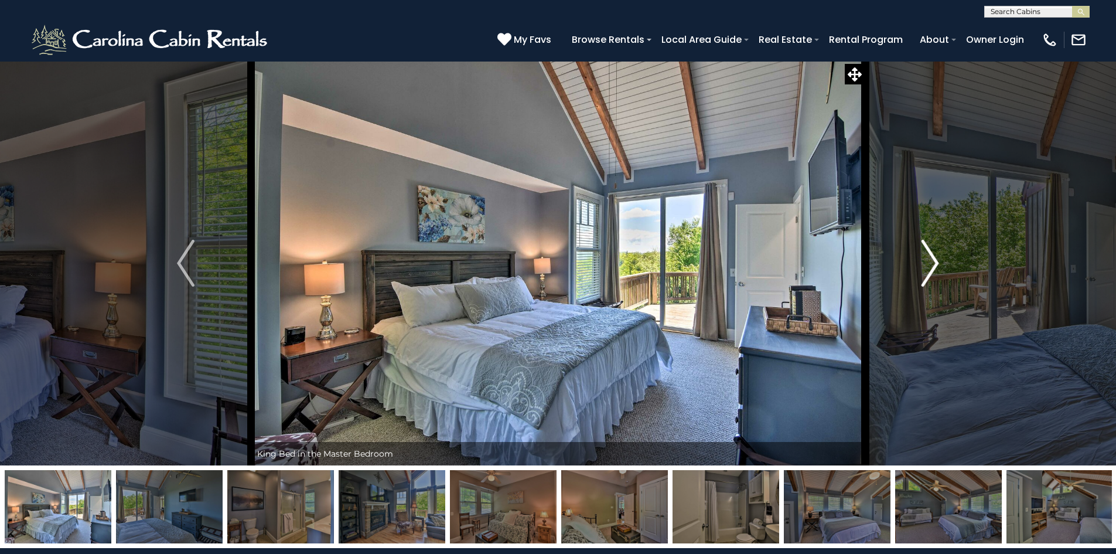
click at [933, 261] on img "Next" at bounding box center [931, 263] width 18 height 47
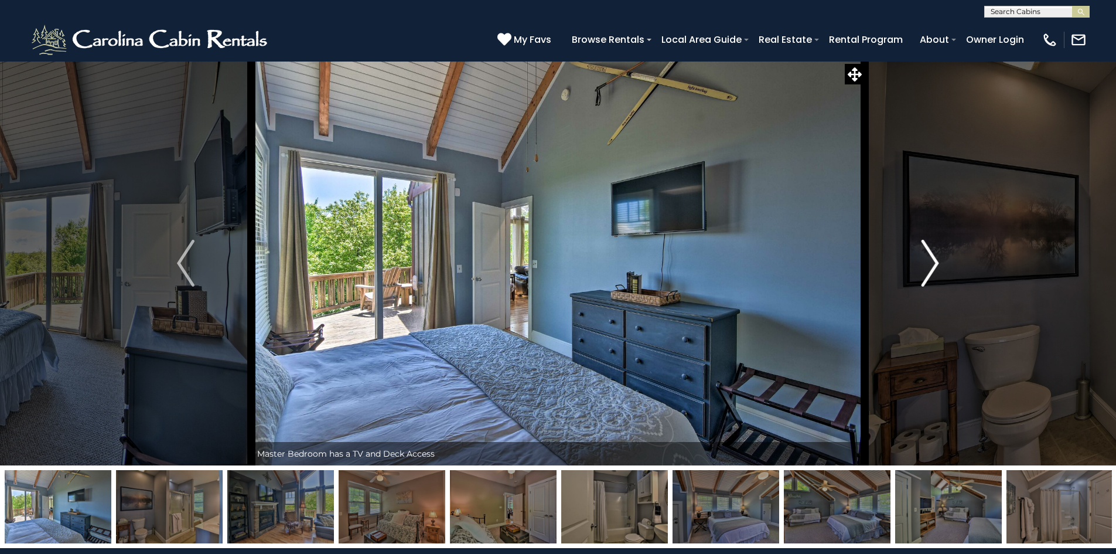
click at [933, 261] on img "Next" at bounding box center [931, 263] width 18 height 47
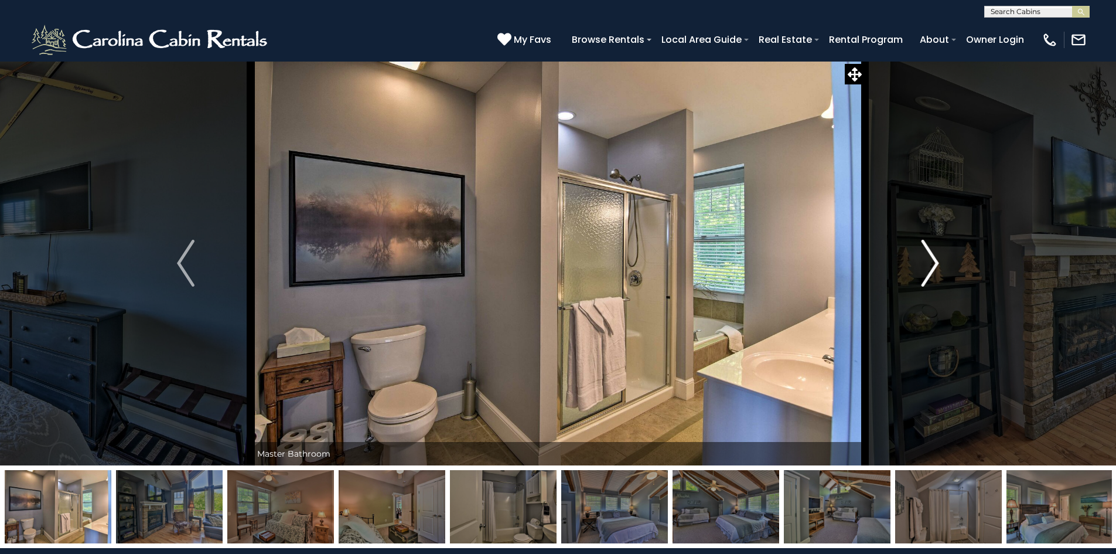
click at [933, 261] on img "Next" at bounding box center [931, 263] width 18 height 47
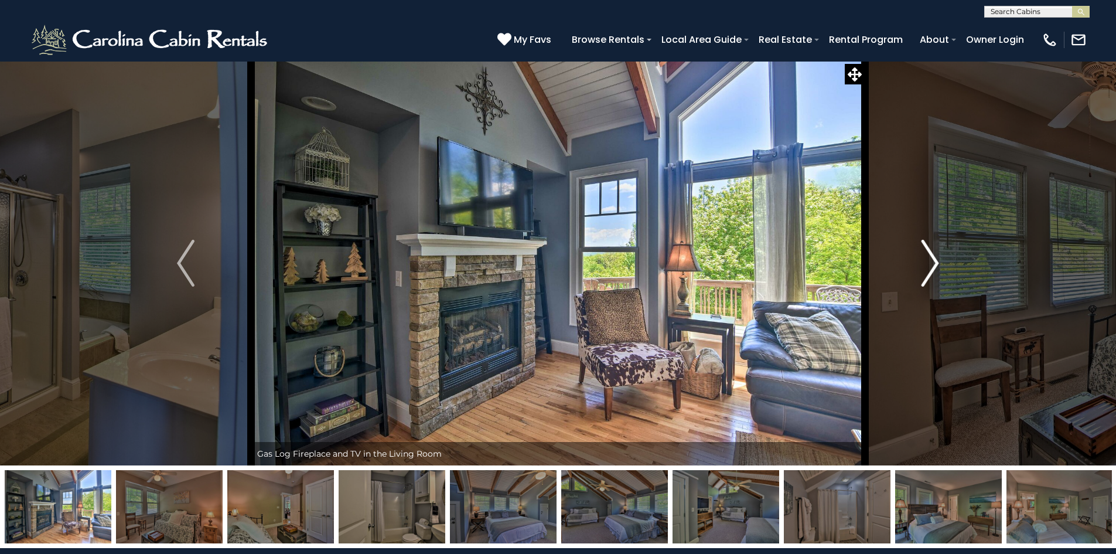
click at [933, 261] on img "Next" at bounding box center [931, 263] width 18 height 47
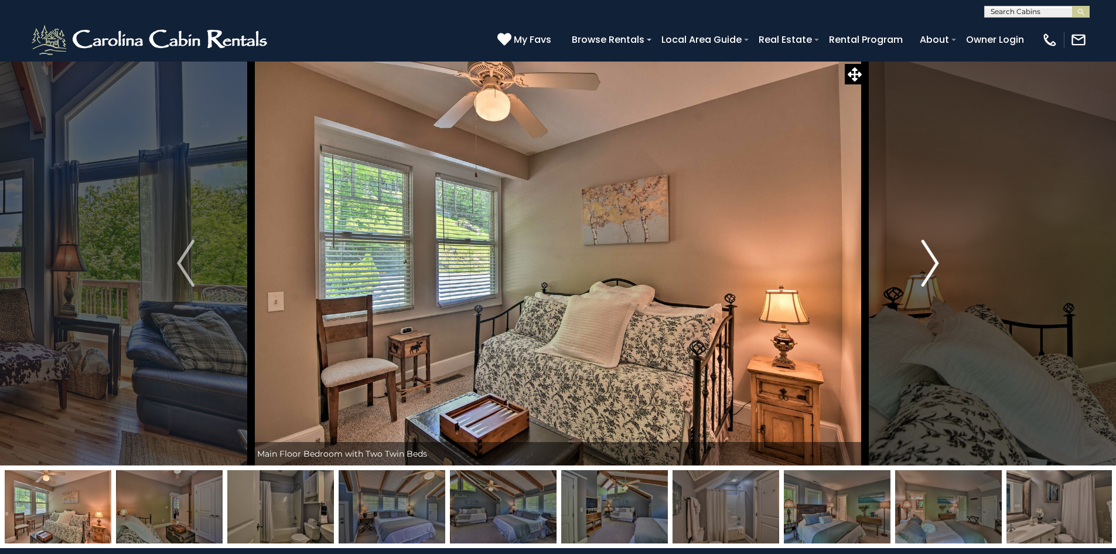
click at [933, 261] on img "Next" at bounding box center [931, 263] width 18 height 47
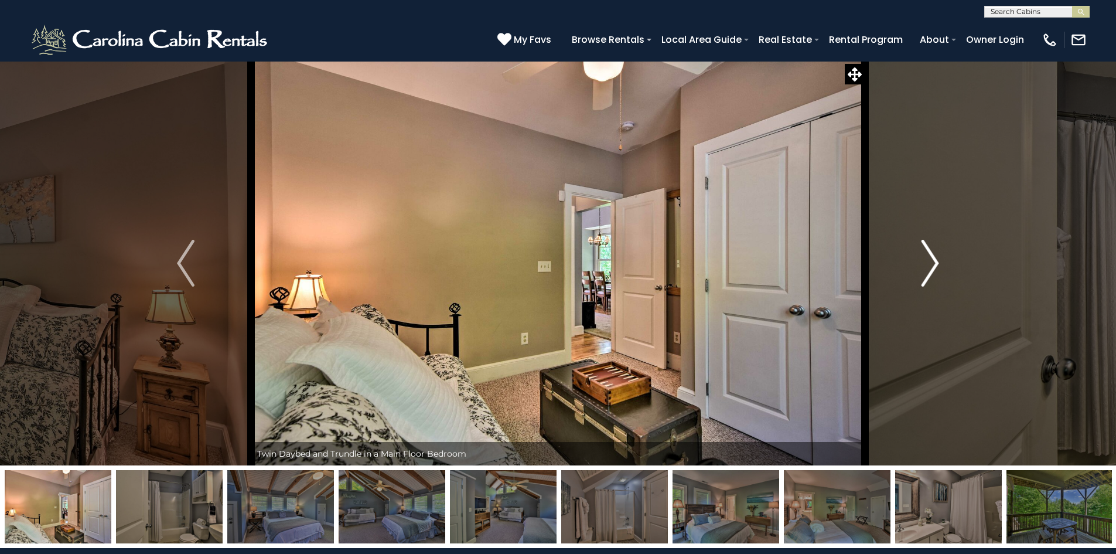
click at [933, 261] on img "Next" at bounding box center [931, 263] width 18 height 47
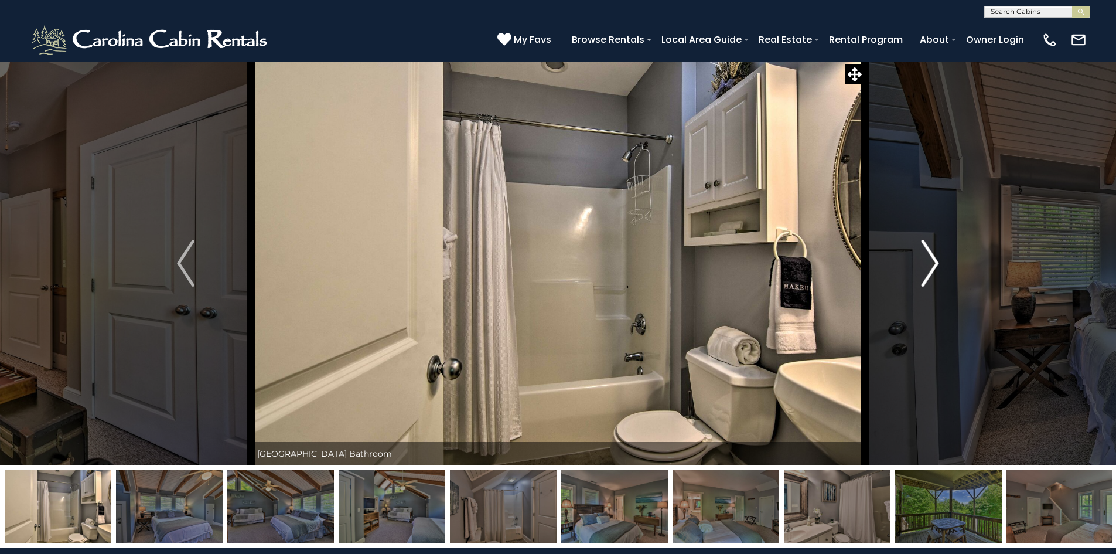
click at [932, 261] on img "Next" at bounding box center [931, 263] width 18 height 47
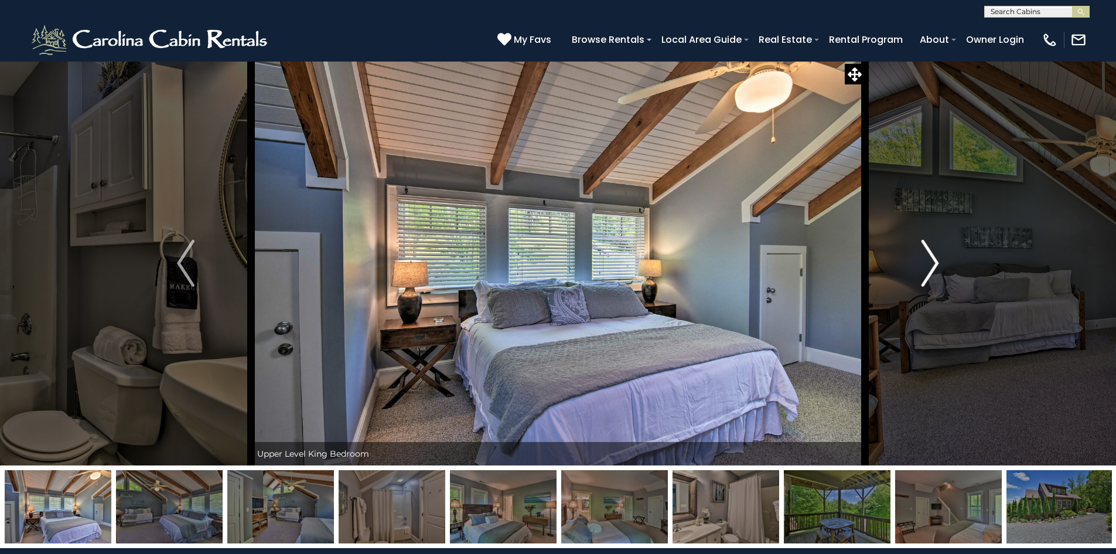
click at [932, 261] on img "Next" at bounding box center [931, 263] width 18 height 47
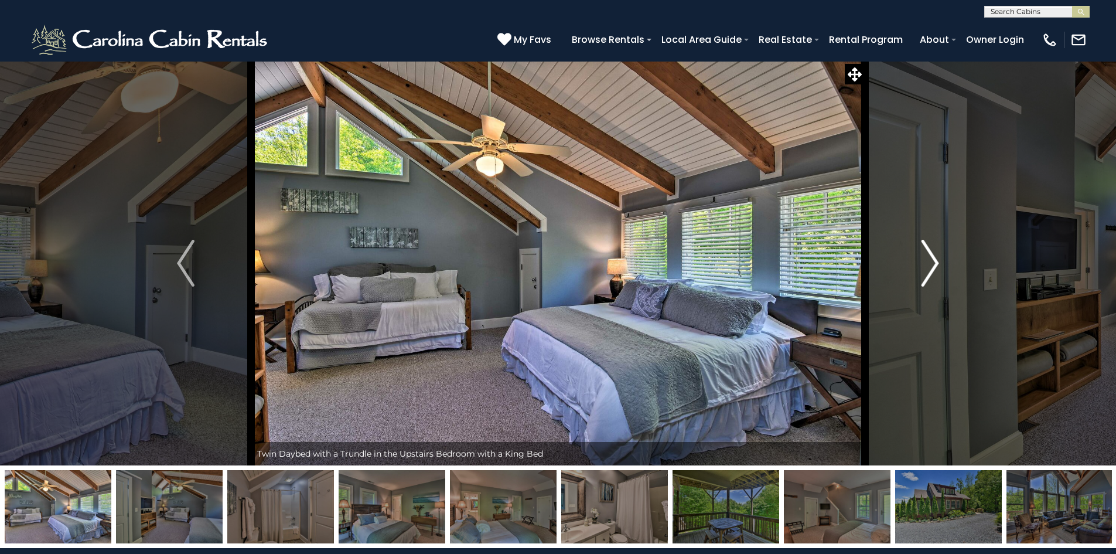
click at [932, 261] on img "Next" at bounding box center [931, 263] width 18 height 47
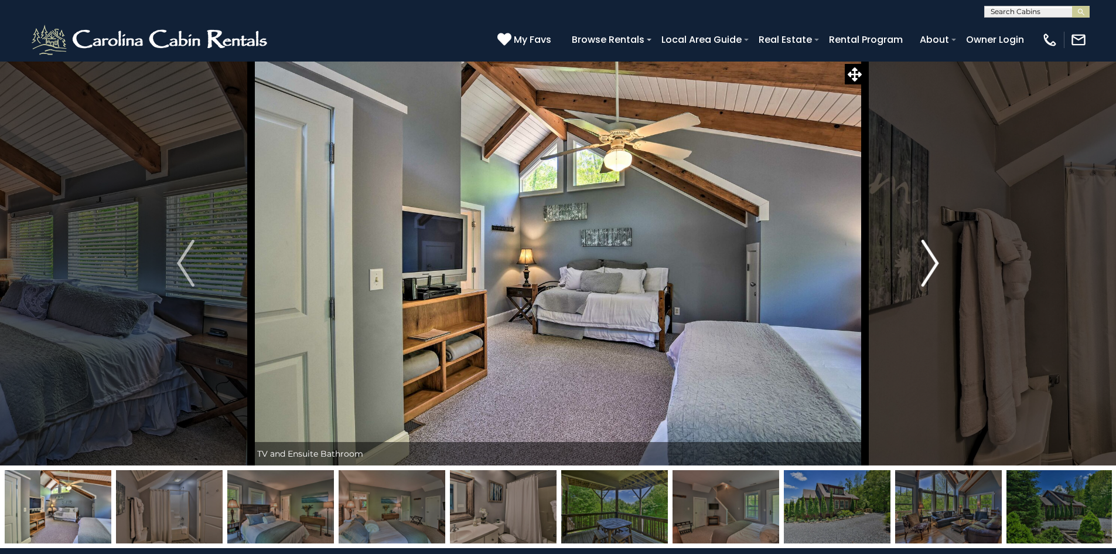
click at [932, 261] on img "Next" at bounding box center [931, 263] width 18 height 47
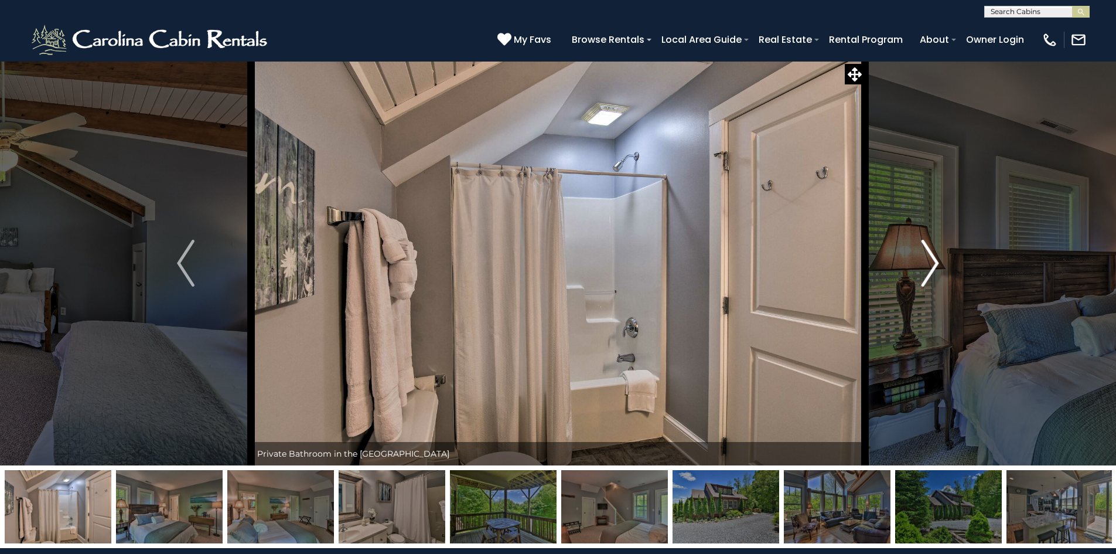
click at [932, 261] on img "Next" at bounding box center [931, 263] width 18 height 47
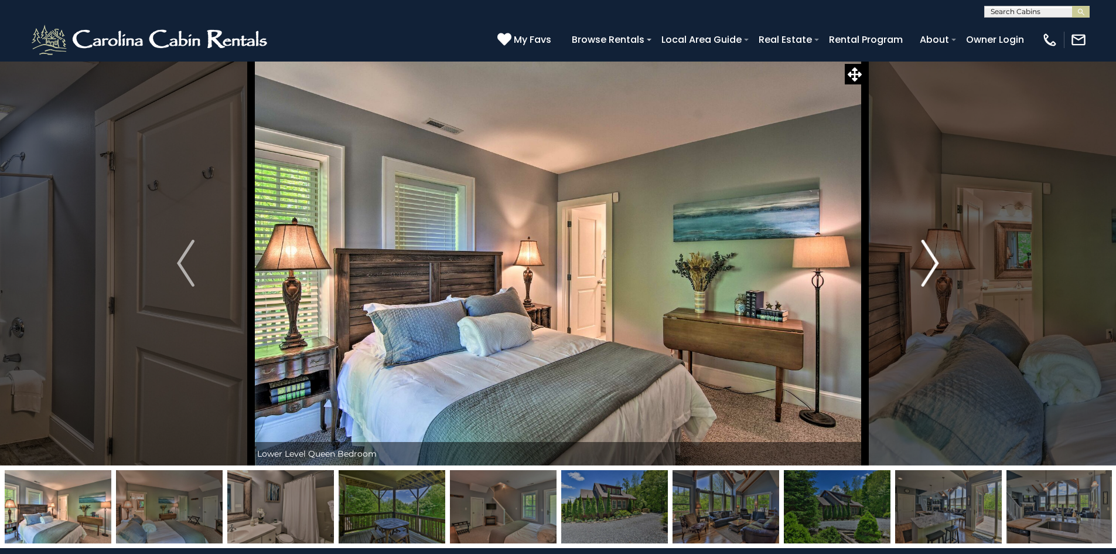
click at [932, 261] on img "Next" at bounding box center [931, 263] width 18 height 47
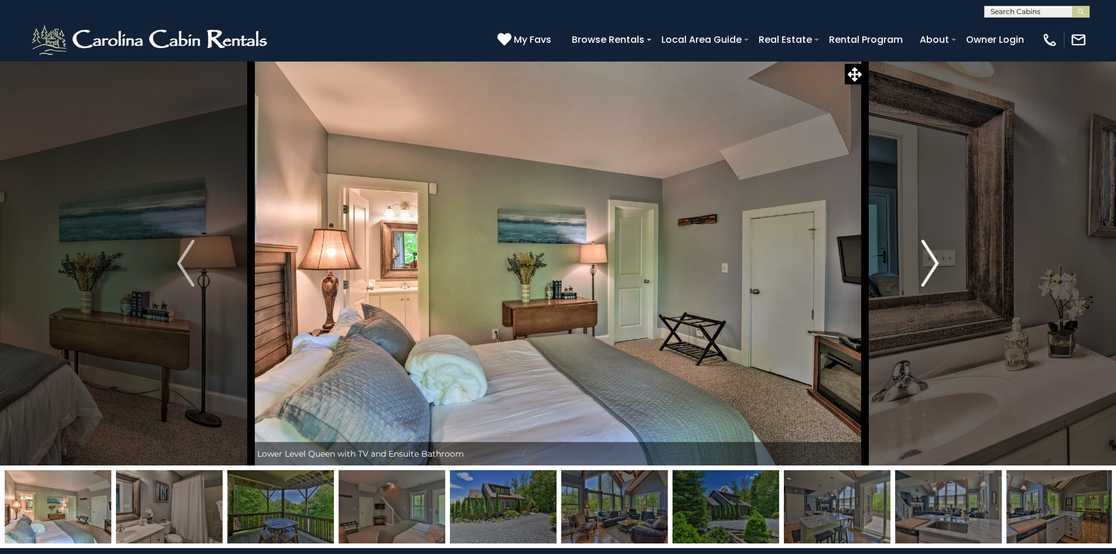
click at [931, 261] on img "Next" at bounding box center [931, 263] width 18 height 47
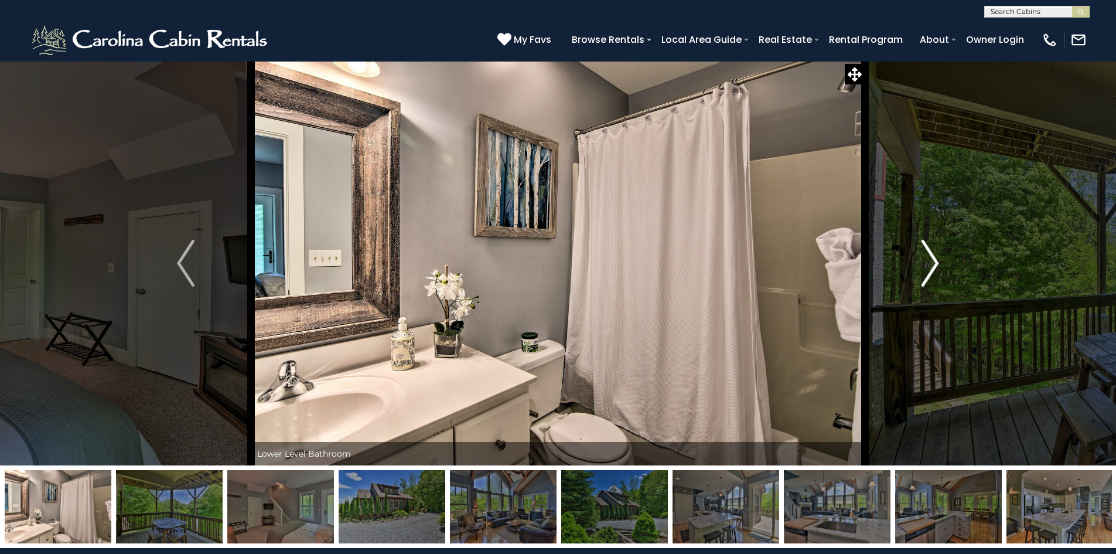
click at [931, 261] on img "Next" at bounding box center [931, 263] width 18 height 47
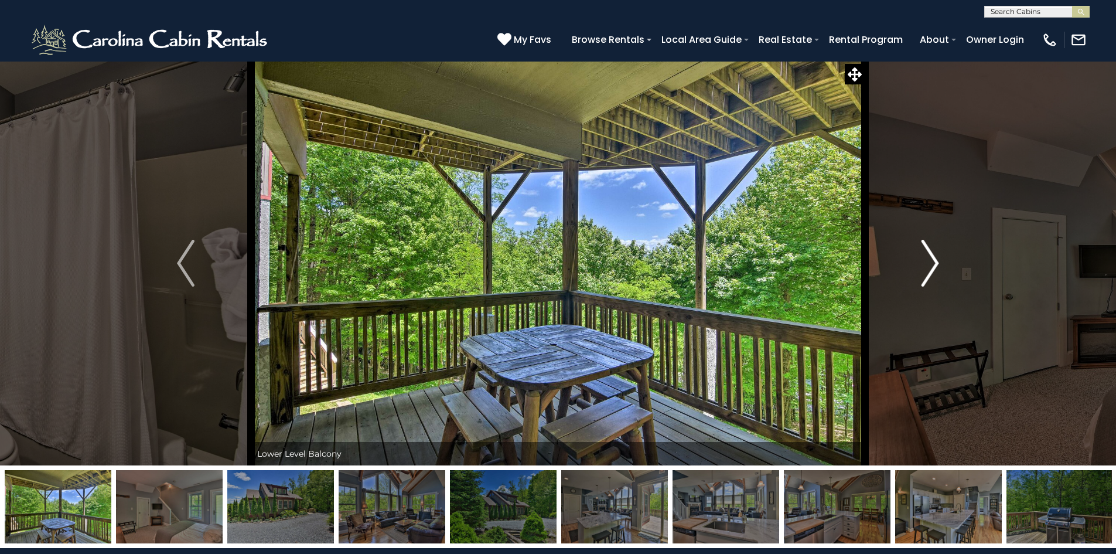
click at [931, 261] on img "Next" at bounding box center [931, 263] width 18 height 47
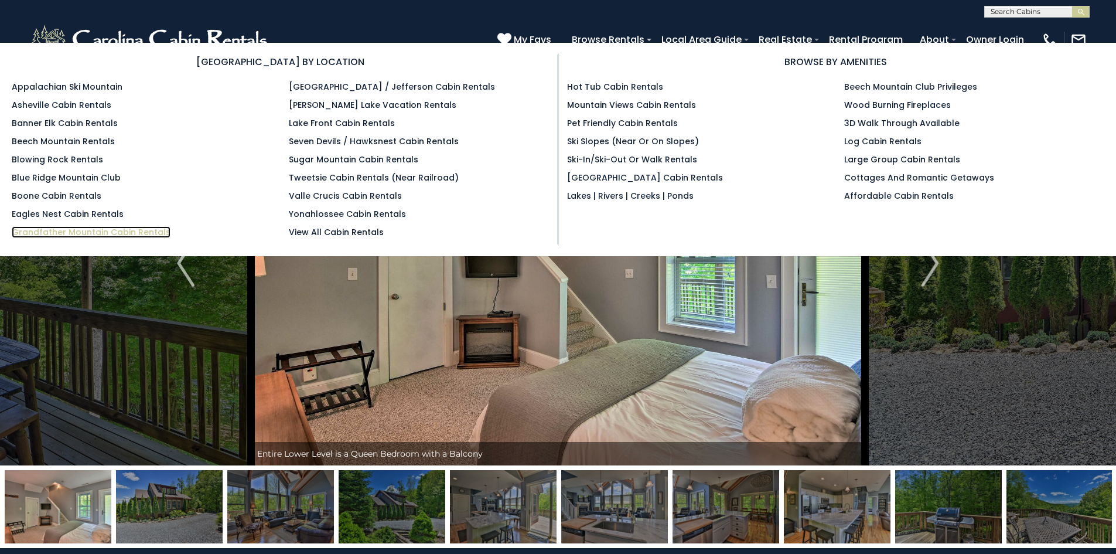
click at [105, 232] on link "Grandfather Mountain Cabin Rentals" at bounding box center [91, 232] width 159 height 12
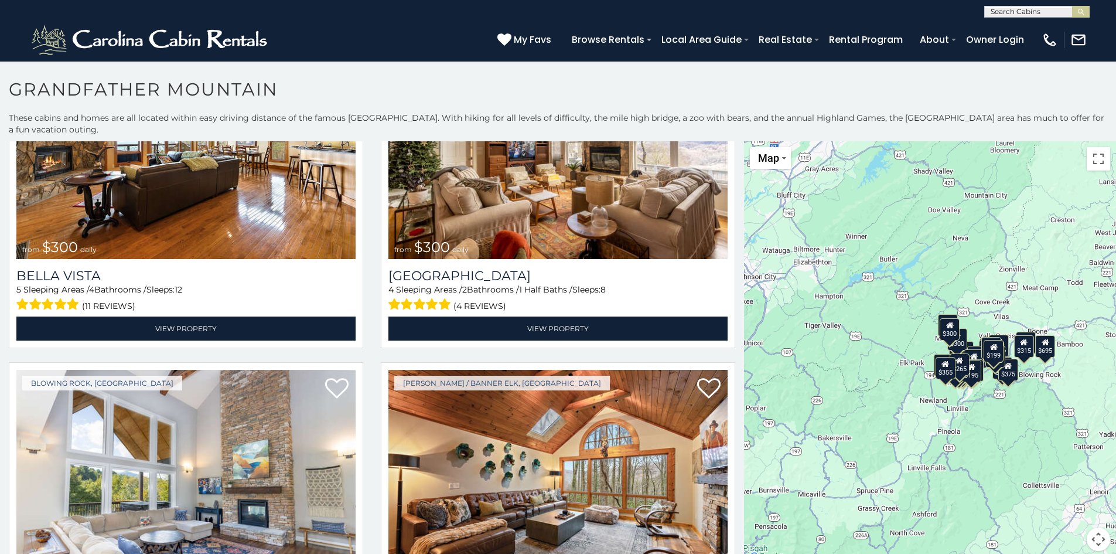
scroll to position [1518, 0]
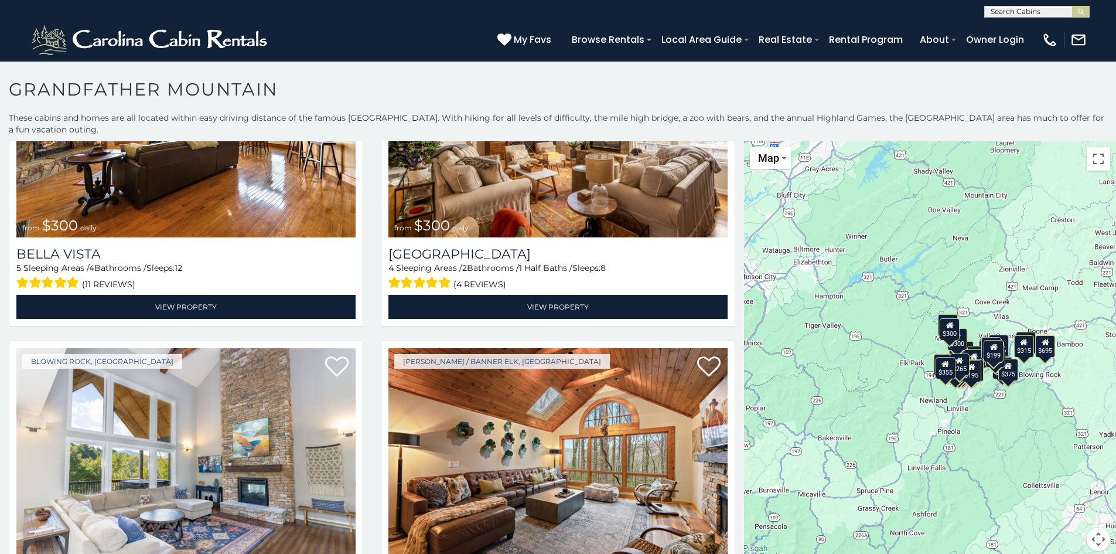
click at [744, 286] on div "$1,095 $355 $300 $225 $375 $425 $400 $485 $300 $300 $375 $275 $350 $205 $305 $4…" at bounding box center [930, 353] width 372 height 424
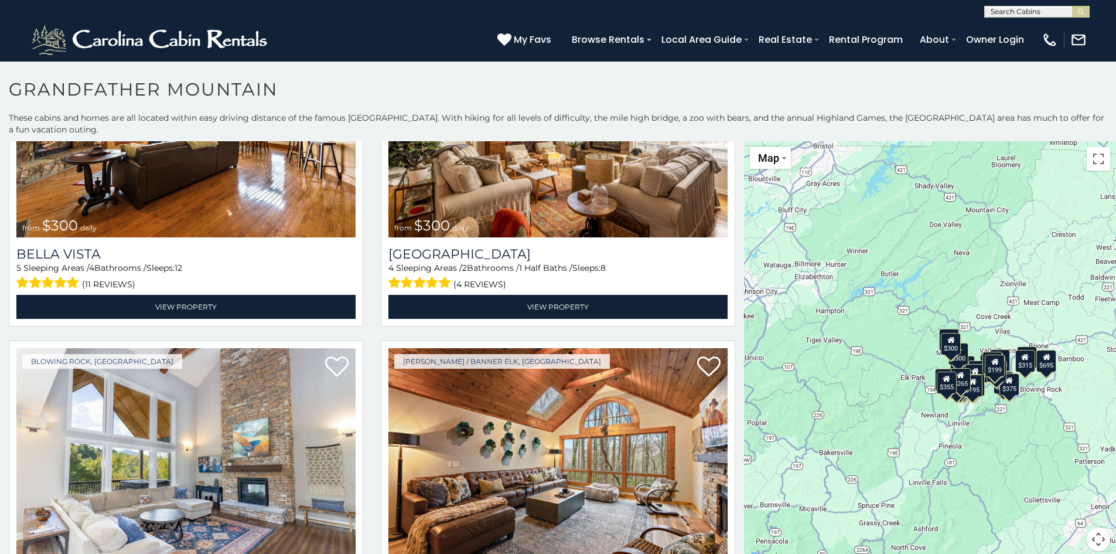
drag, startPoint x: 741, startPoint y: 286, endPoint x: 742, endPoint y: 303, distance: 17.0
click at [744, 303] on div "$1,095 $355 $300 $225 $375 $425 $400 $485 $300 $300 $375 $275 $350 $205 $305 $4…" at bounding box center [930, 353] width 372 height 424
drag, startPoint x: 734, startPoint y: 288, endPoint x: 739, endPoint y: 311, distance: 23.0
click at [737, 83] on h1 "Grandfather Mountain" at bounding box center [558, 95] width 1116 height 33
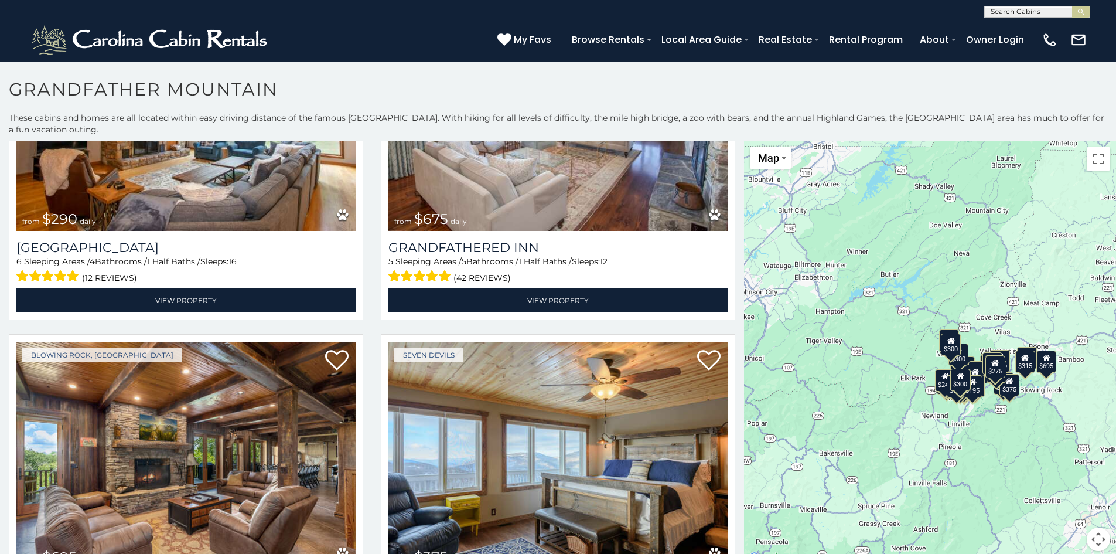
scroll to position [2913, 0]
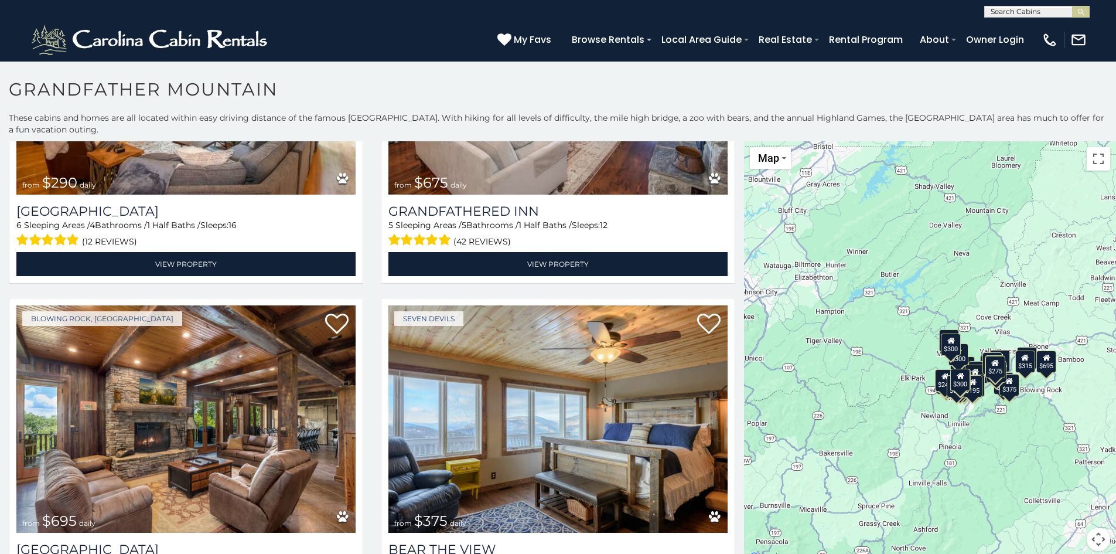
click at [744, 394] on div "$1,095 $355 $300 $225 $375 $425 $400 $485 $300 $300 $375 $275 $350 $205 $305 $4…" at bounding box center [930, 353] width 372 height 424
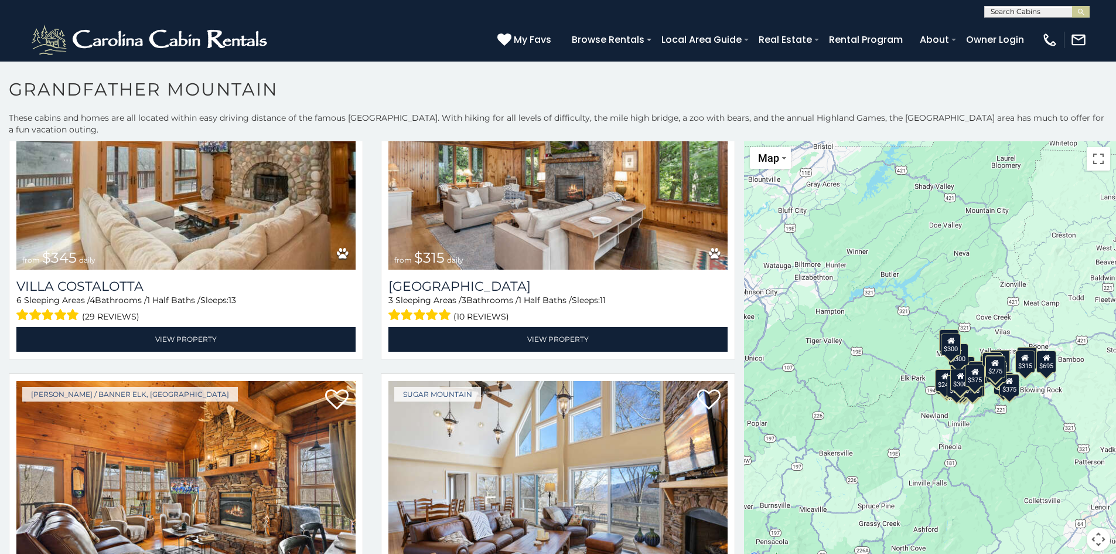
scroll to position [3859, 0]
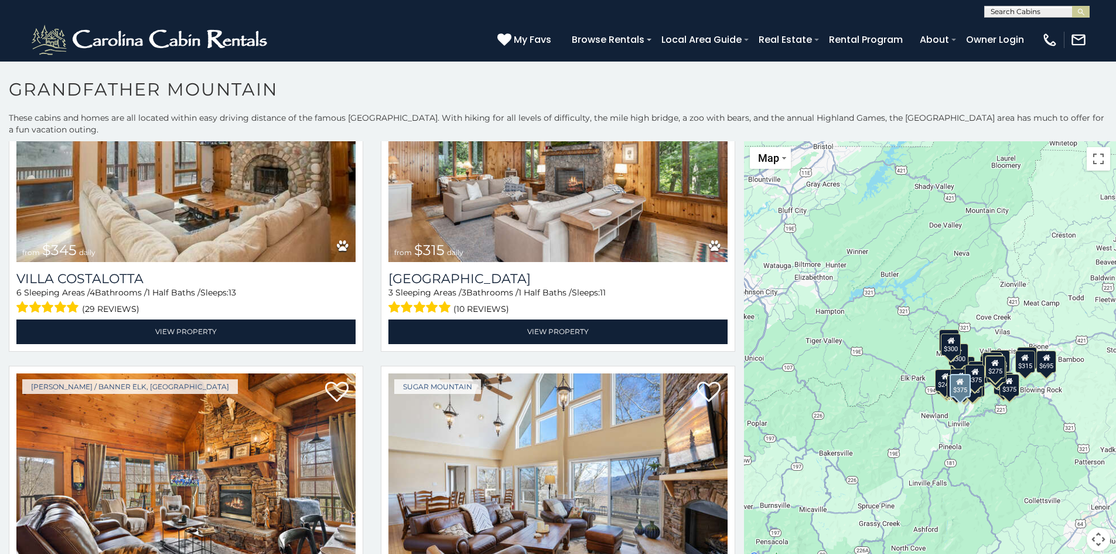
click at [734, 476] on div "Sugar Mountain from $375 daily Little Sugar Haven 4 Sleeping Areas / 4 Bathroom…" at bounding box center [558, 531] width 372 height 331
click at [734, 477] on div "Sugar Mountain from $375 daily Little Sugar Haven 4 Sleeping Areas / 4 Bathroom…" at bounding box center [558, 531] width 372 height 331
click at [734, 480] on div "Sugar Mountain from $375 daily Little Sugar Haven 4 Sleeping Areas / 4 Bathroom…" at bounding box center [558, 531] width 372 height 331
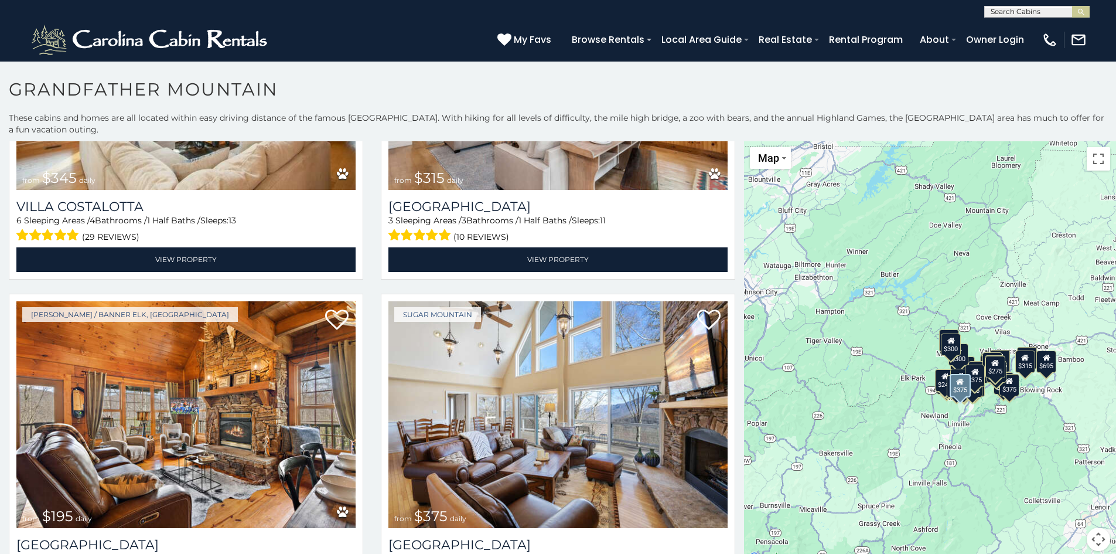
click at [734, 486] on div "Sugar Mountain from $375 daily Little Sugar Haven 4 Sleeping Areas / 4 Bathroom…" at bounding box center [558, 459] width 372 height 331
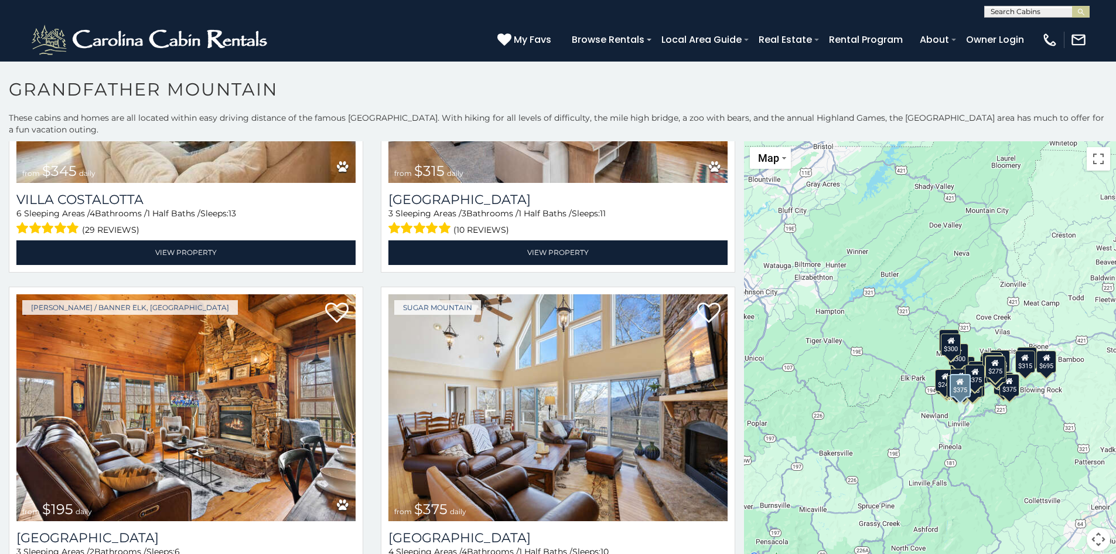
click at [734, 486] on div "Sugar Mountain from $375 daily Little Sugar Haven 4 Sleeping Areas / 4 Bathroom…" at bounding box center [558, 452] width 372 height 331
click at [734, 487] on div "Sugar Mountain from $375 daily Little Sugar Haven 4 Sleeping Areas / 4 Bathroom…" at bounding box center [558, 452] width 372 height 331
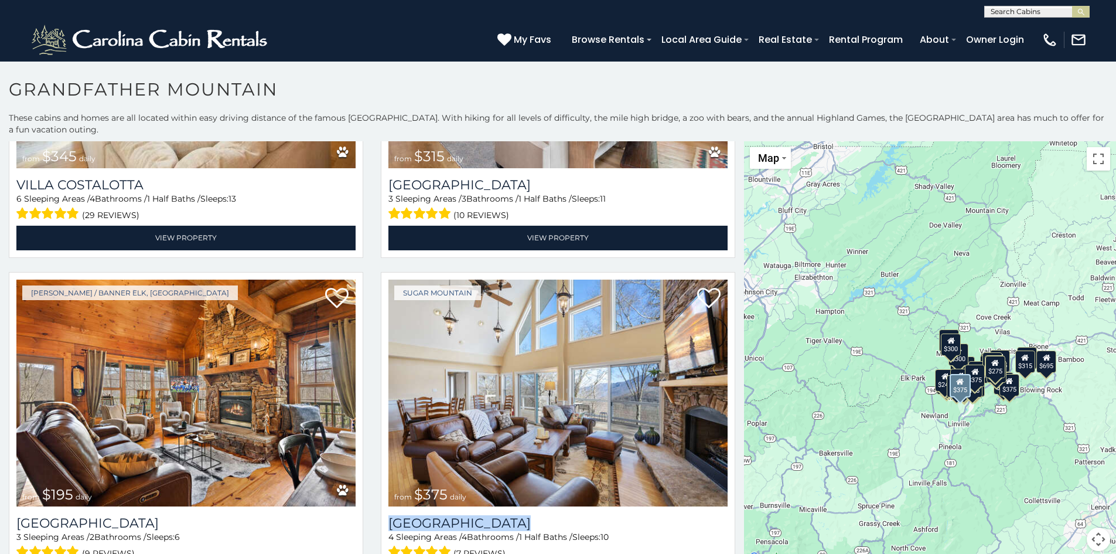
click at [734, 488] on div "Sugar Mountain from $375 daily Little Sugar Haven 4 Sleeping Areas / 4 Bathroom…" at bounding box center [558, 437] width 372 height 331
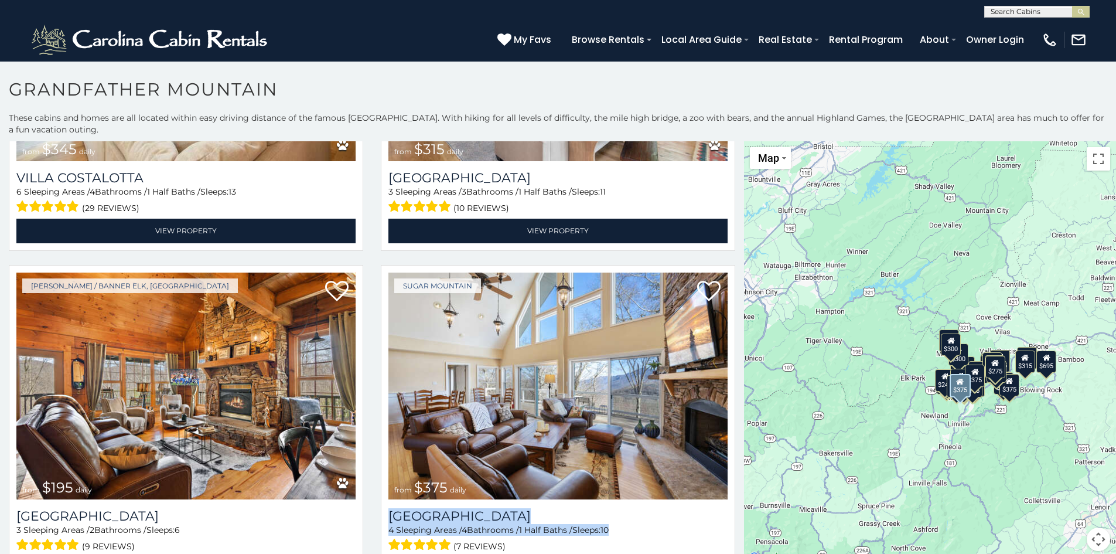
click at [734, 488] on div "Sugar Mountain from $375 daily Little Sugar Haven 4 Sleeping Areas / 4 Bathroom…" at bounding box center [558, 430] width 372 height 331
click at [734, 489] on div "Sugar Mountain from $375 daily Little Sugar Haven 4 Sleeping Areas / 4 Bathroom…" at bounding box center [558, 430] width 372 height 331
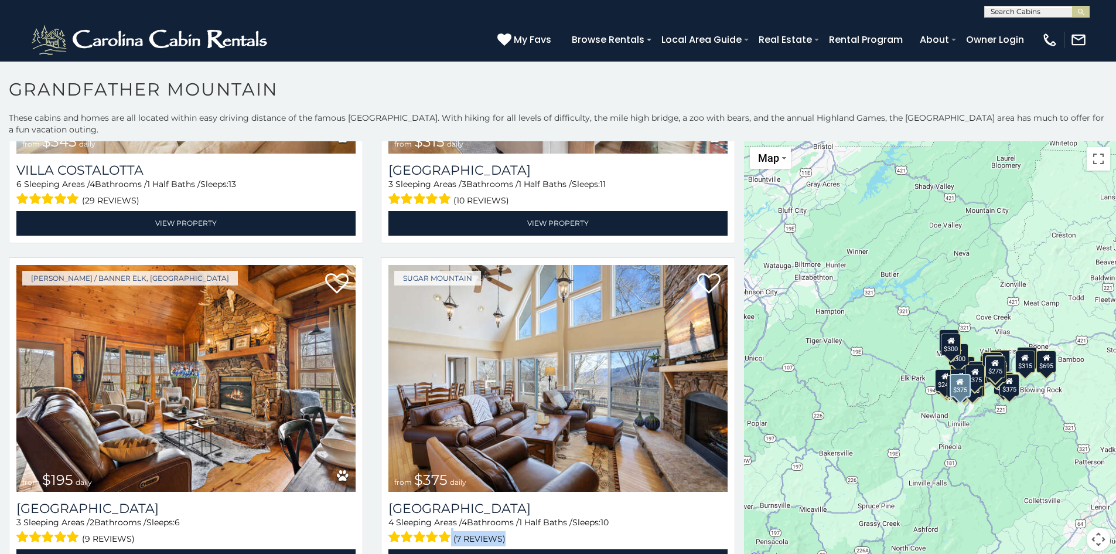
click at [734, 493] on div "Sugar Mountain from $375 daily Little Sugar Haven 4 Sleeping Areas / 4 Bathroom…" at bounding box center [558, 422] width 372 height 331
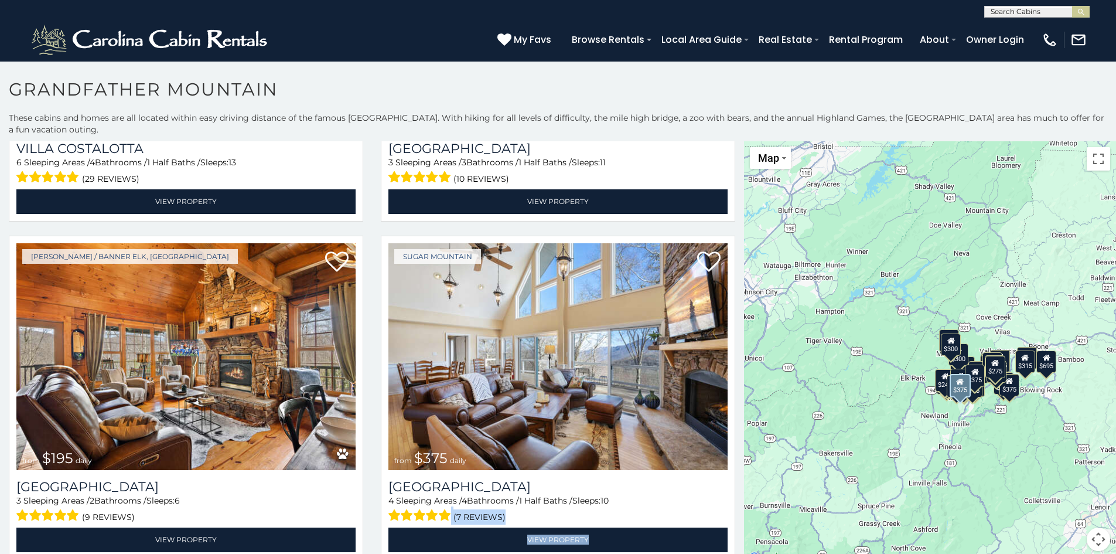
click at [734, 493] on div "Sugar Mountain from $375 daily Little Sugar Haven 4 Sleeping Areas / 4 Bathroom…" at bounding box center [558, 401] width 372 height 331
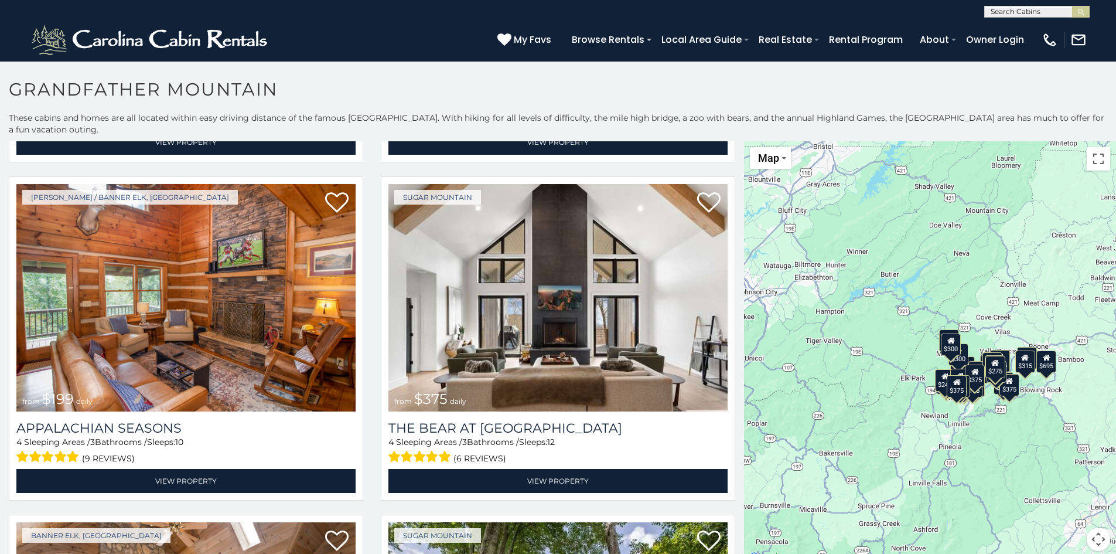
scroll to position [4401, 0]
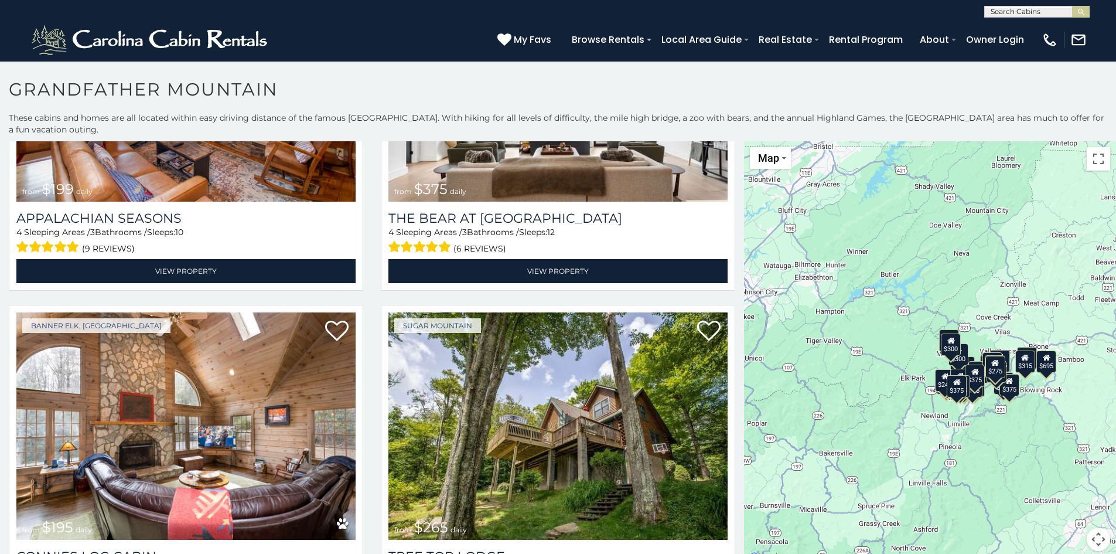
scroll to position [4625, 0]
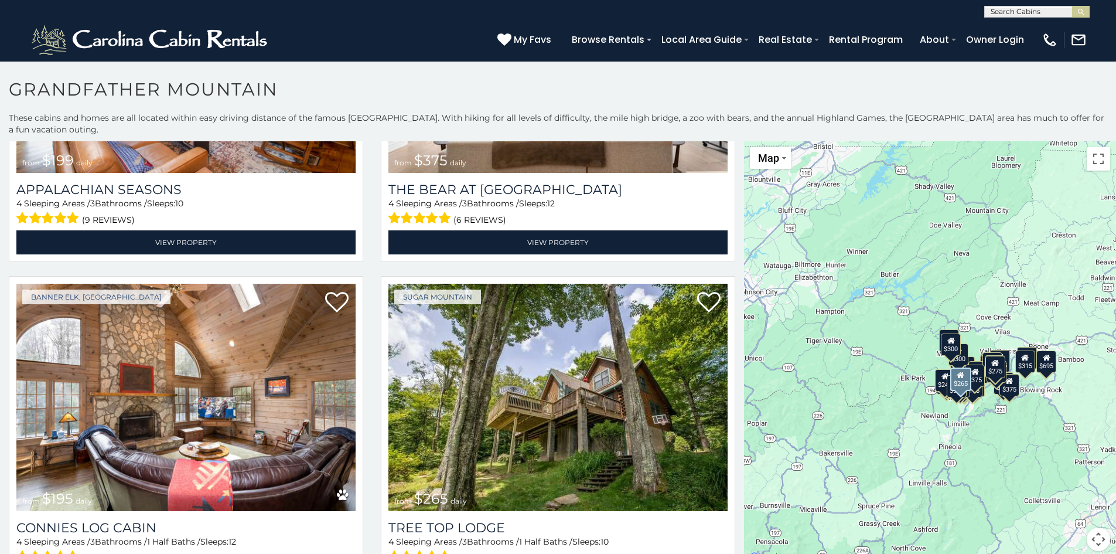
click at [734, 541] on div "Sugar Mountain from $265 daily Tree Top Lodge 4 Sleeping Areas / 3 Bathrooms / …" at bounding box center [558, 441] width 372 height 331
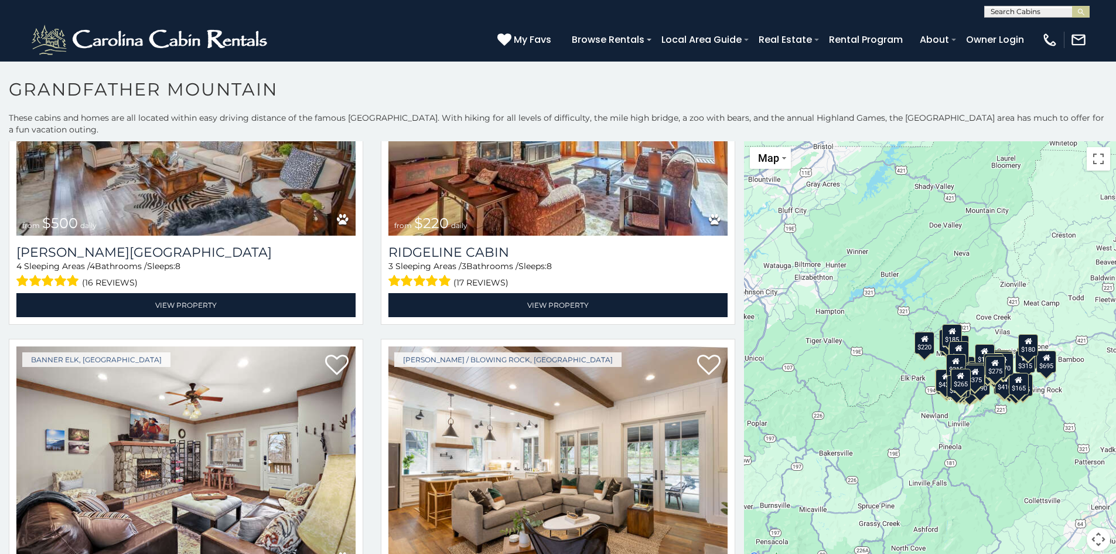
scroll to position [6944, 0]
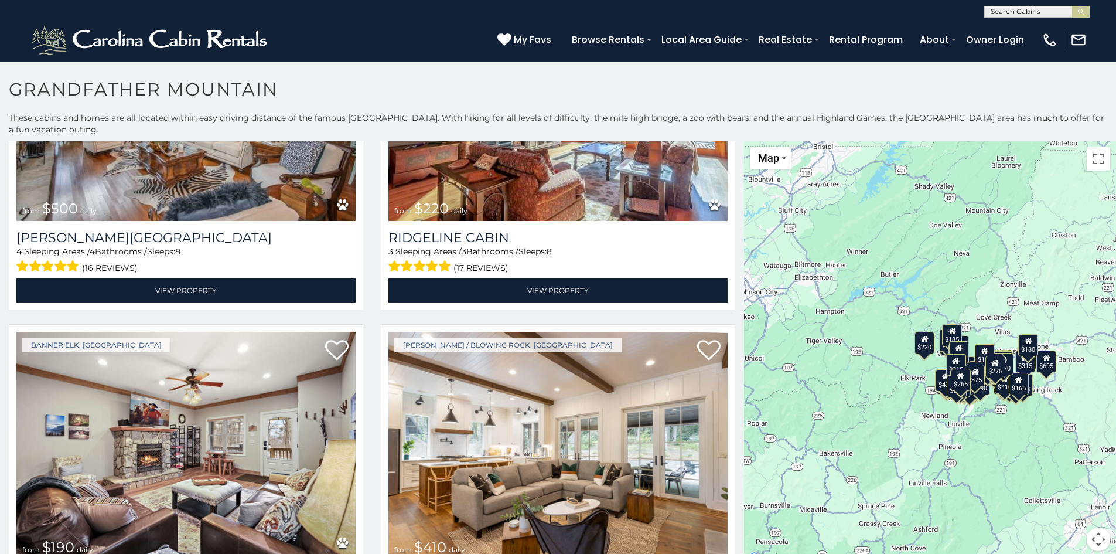
click at [731, 441] on div "Boone / Blowing Rock, NC from $410 daily Trouvaille 5 Sleeping Areas / 5 Bathro…" at bounding box center [558, 489] width 372 height 331
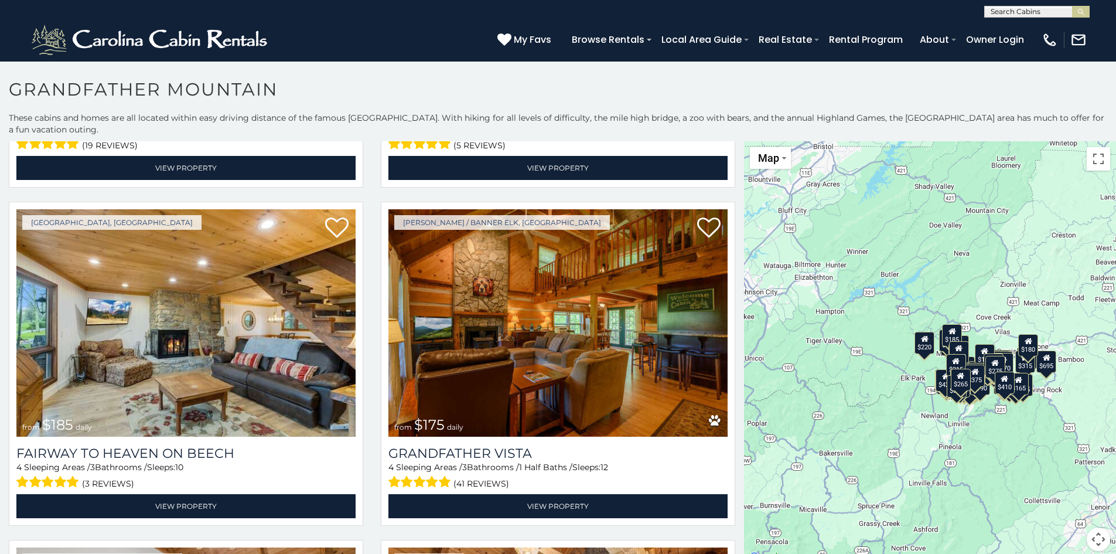
scroll to position [7376, 0]
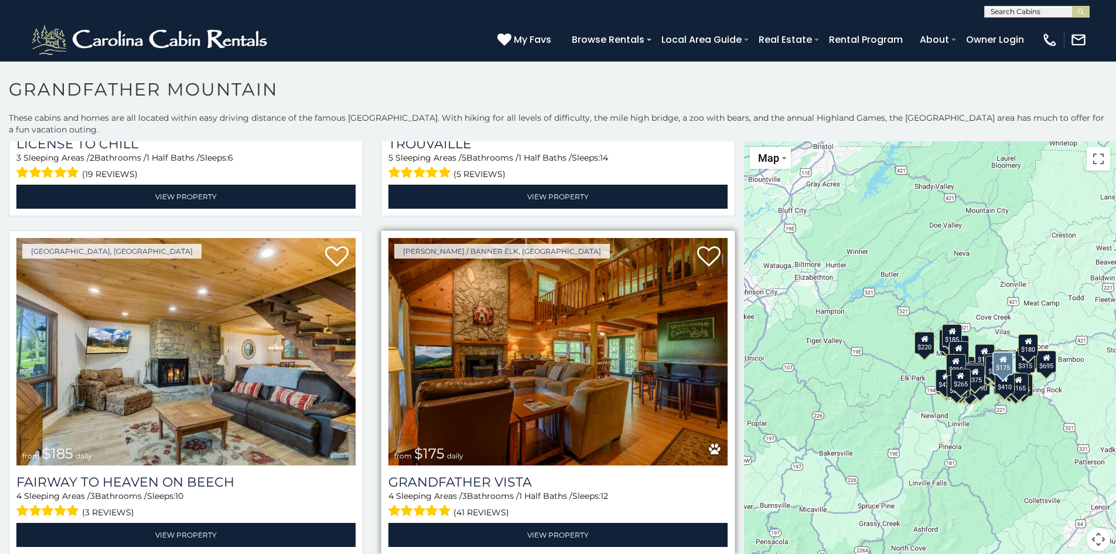
click at [550, 340] on img at bounding box center [557, 351] width 339 height 227
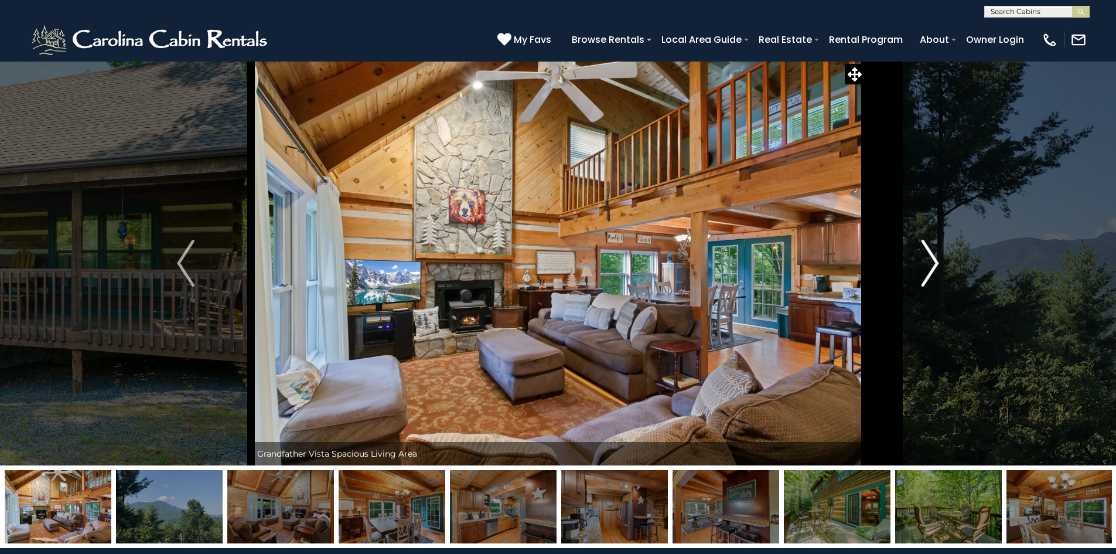
click at [936, 261] on img "Next" at bounding box center [931, 263] width 18 height 47
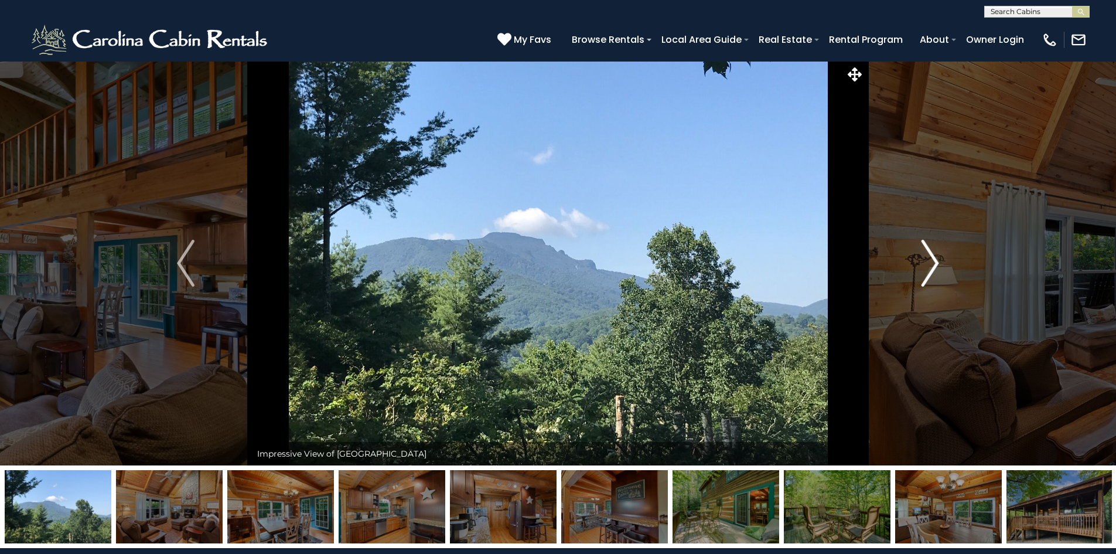
click at [936, 261] on img "Next" at bounding box center [931, 263] width 18 height 47
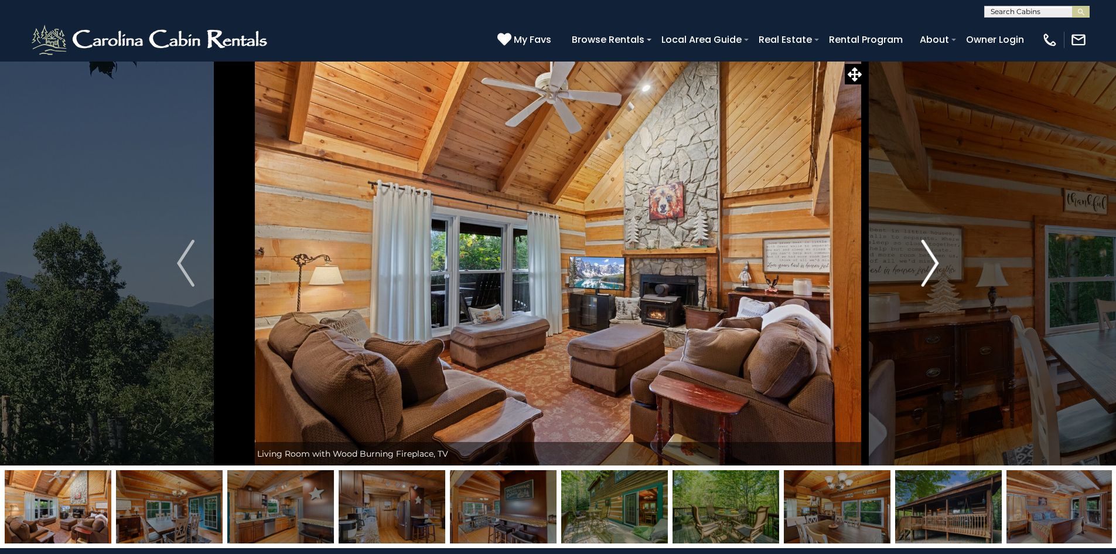
click at [936, 262] on img "Next" at bounding box center [931, 263] width 18 height 47
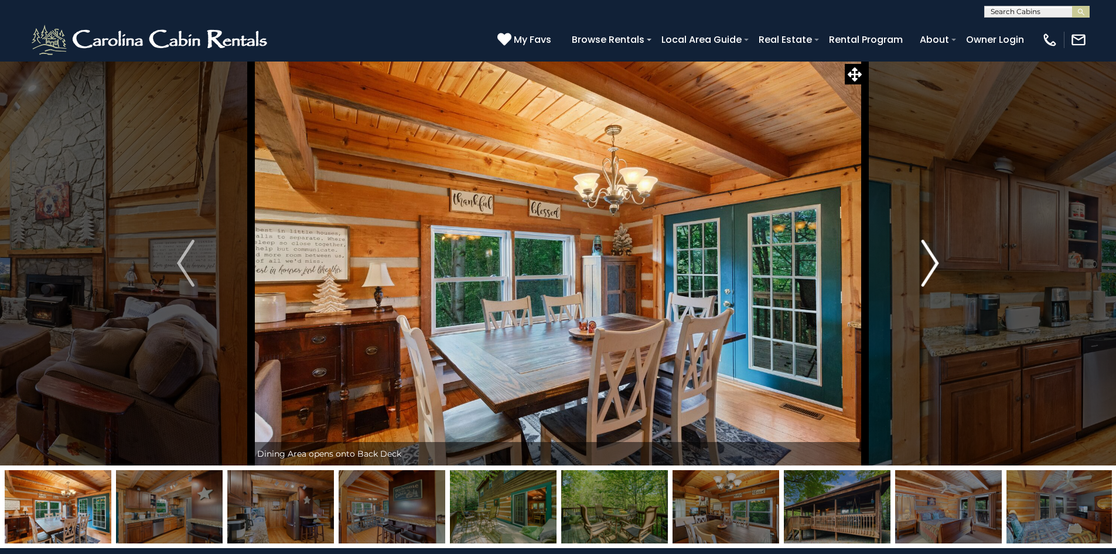
click at [936, 268] on img "Next" at bounding box center [931, 263] width 18 height 47
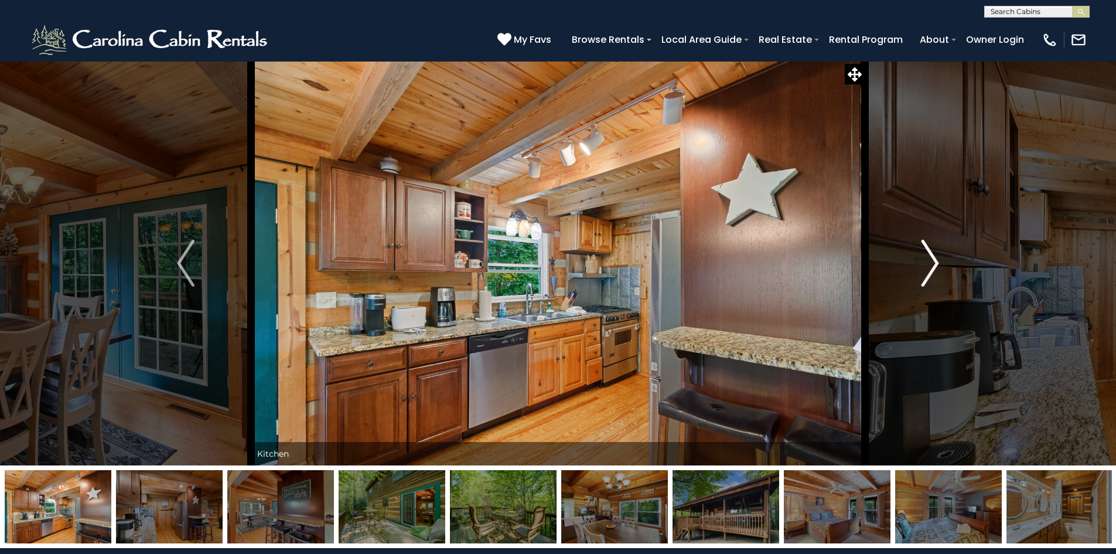
click at [936, 271] on img "Next" at bounding box center [931, 263] width 18 height 47
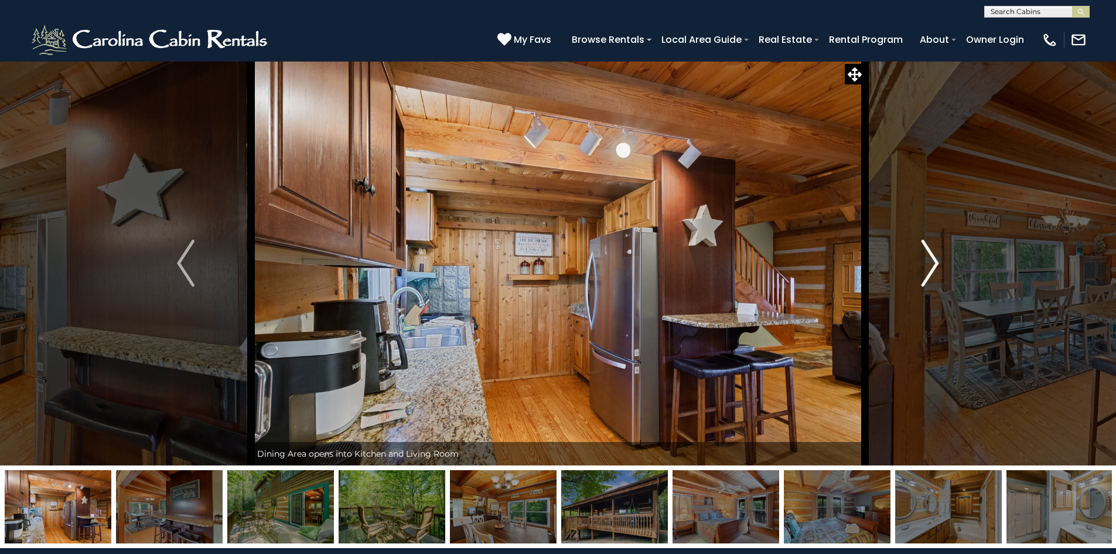
click at [936, 272] on img "Next" at bounding box center [931, 263] width 18 height 47
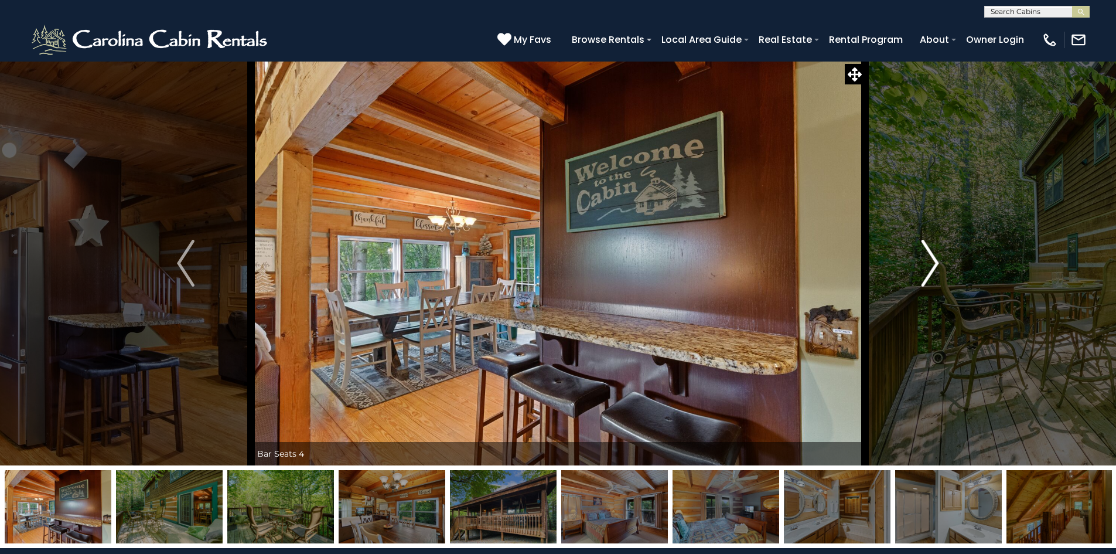
click at [936, 272] on img "Next" at bounding box center [931, 263] width 18 height 47
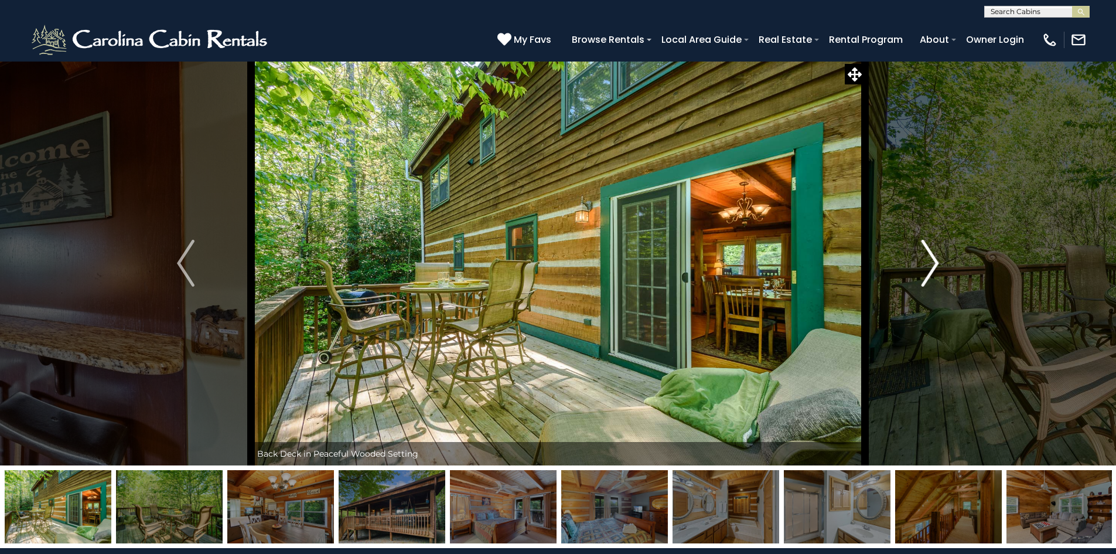
click at [936, 275] on img "Next" at bounding box center [931, 263] width 18 height 47
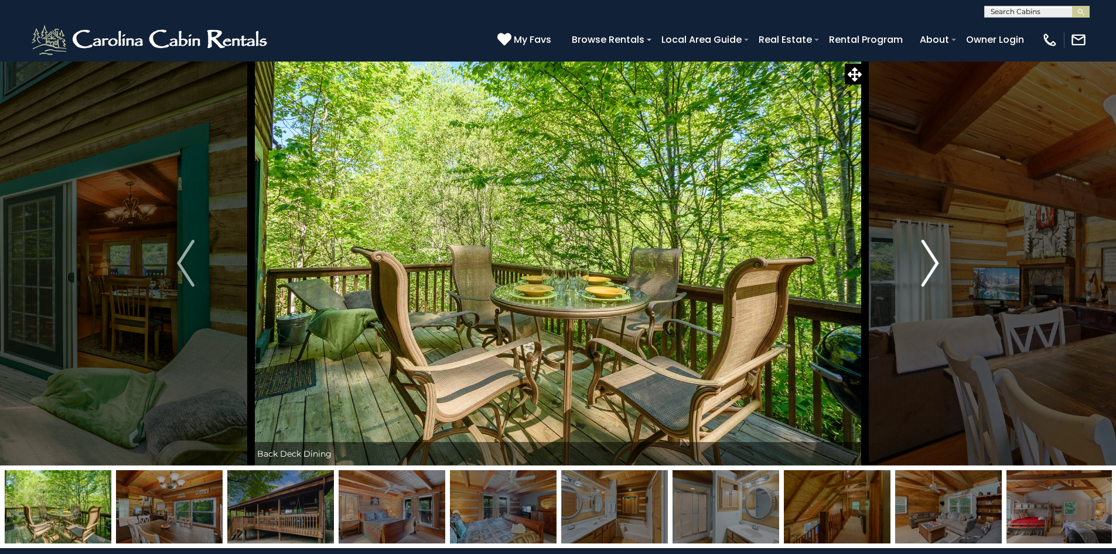
click at [936, 277] on img "Next" at bounding box center [931, 263] width 18 height 47
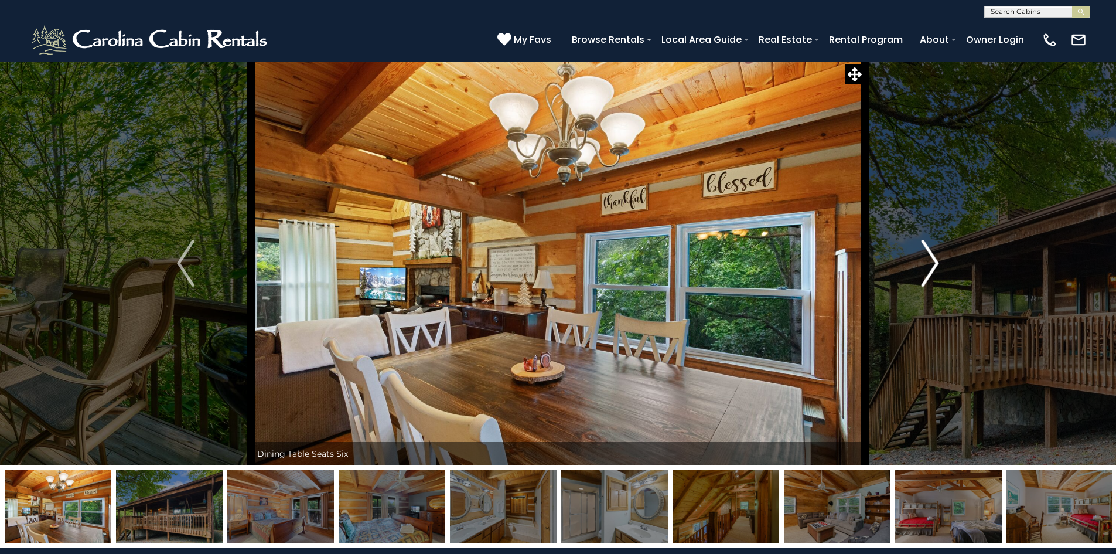
click at [936, 277] on img "Next" at bounding box center [931, 263] width 18 height 47
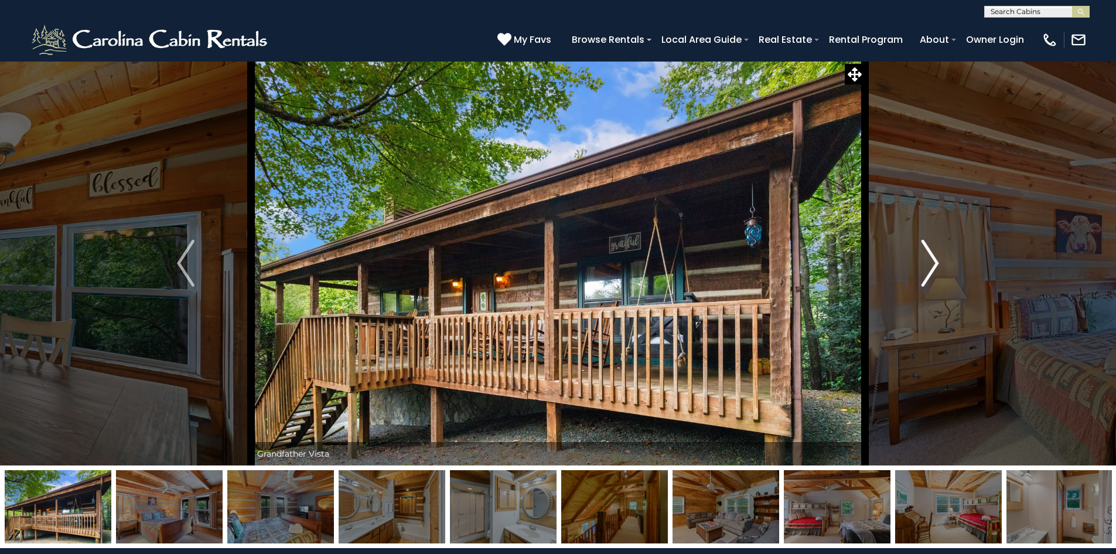
click at [936, 282] on img "Next" at bounding box center [931, 263] width 18 height 47
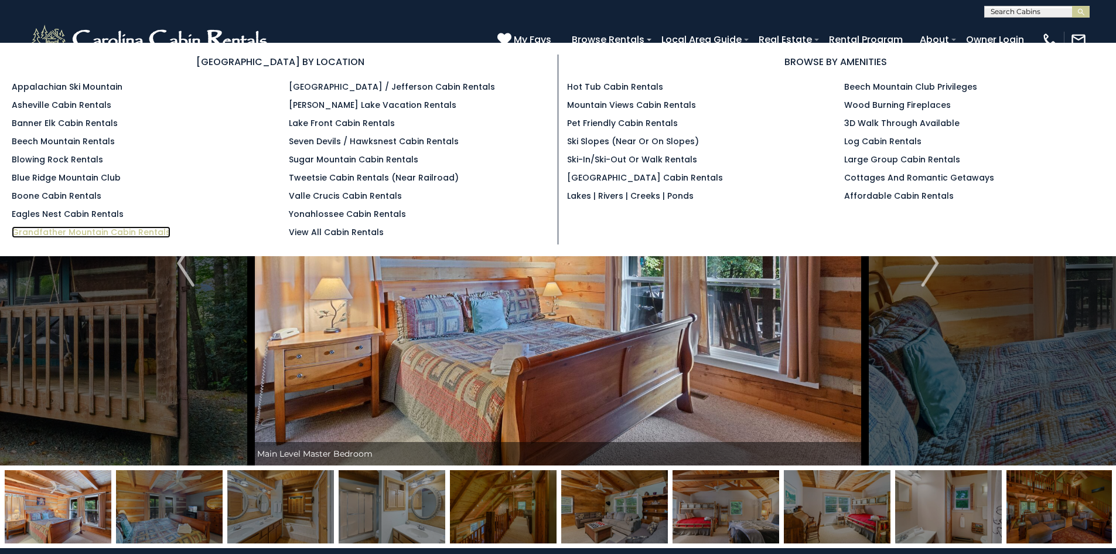
click at [157, 233] on link "Grandfather Mountain Cabin Rentals" at bounding box center [91, 232] width 159 height 12
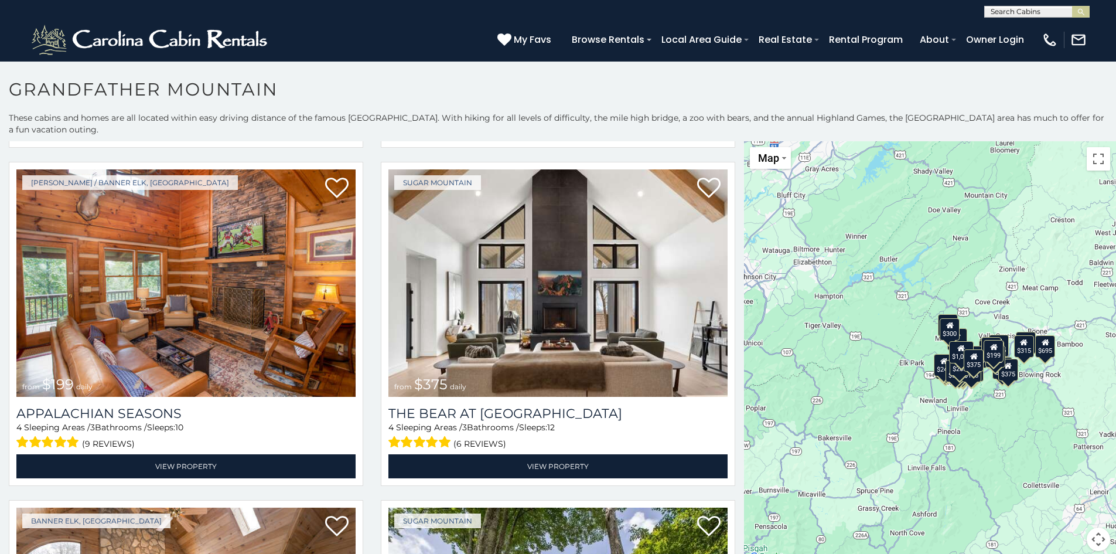
scroll to position [4423, 0]
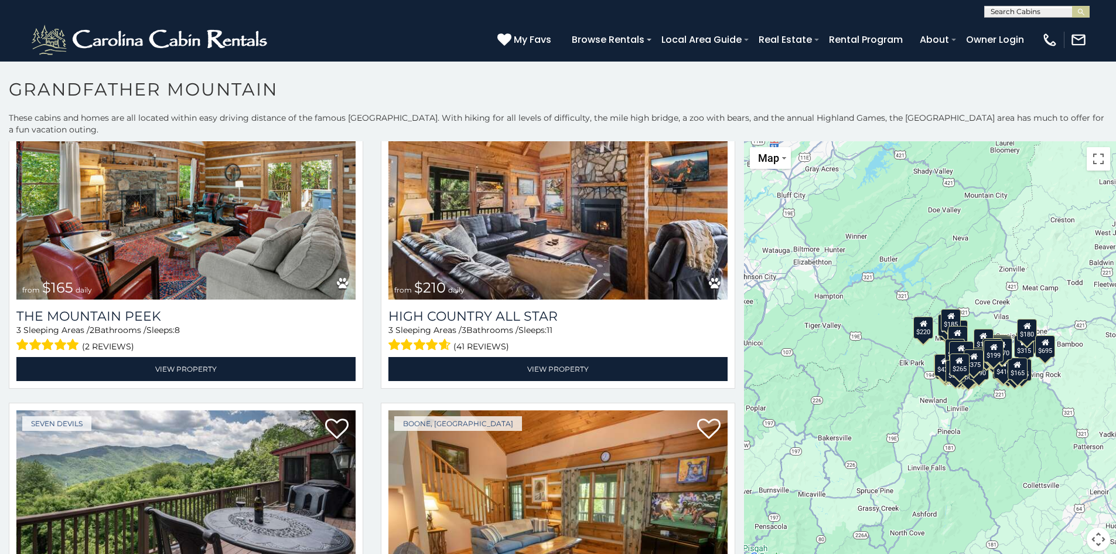
scroll to position [7923, 0]
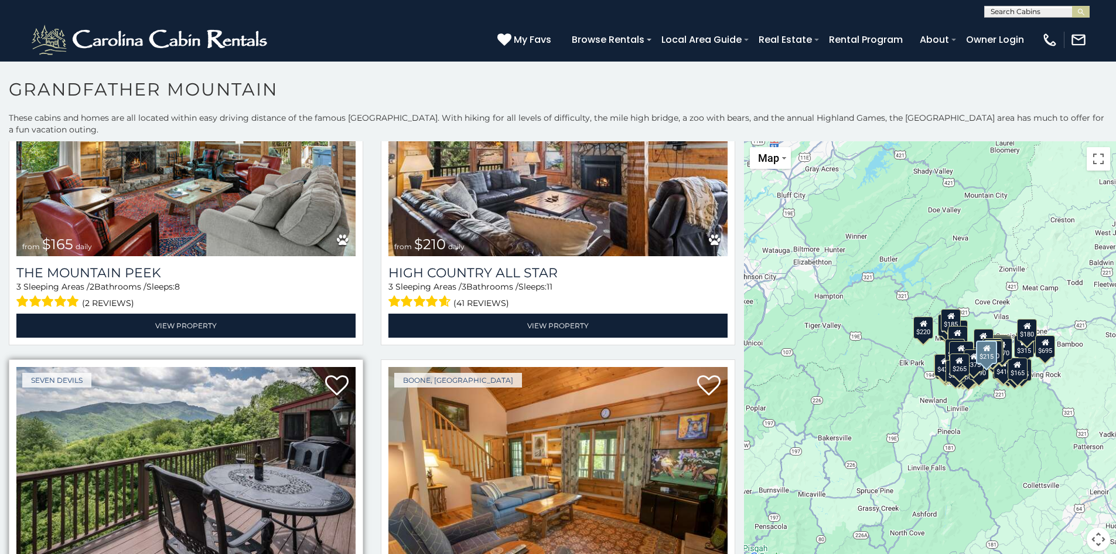
click at [288, 403] on img at bounding box center [185, 480] width 339 height 227
click at [237, 367] on img at bounding box center [185, 480] width 339 height 227
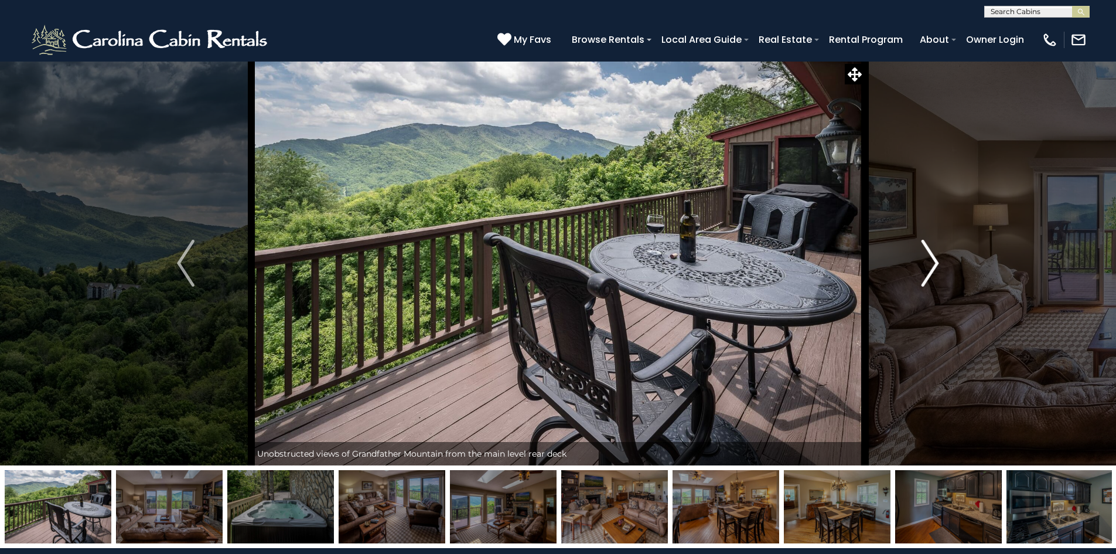
click at [936, 260] on img "Next" at bounding box center [931, 263] width 18 height 47
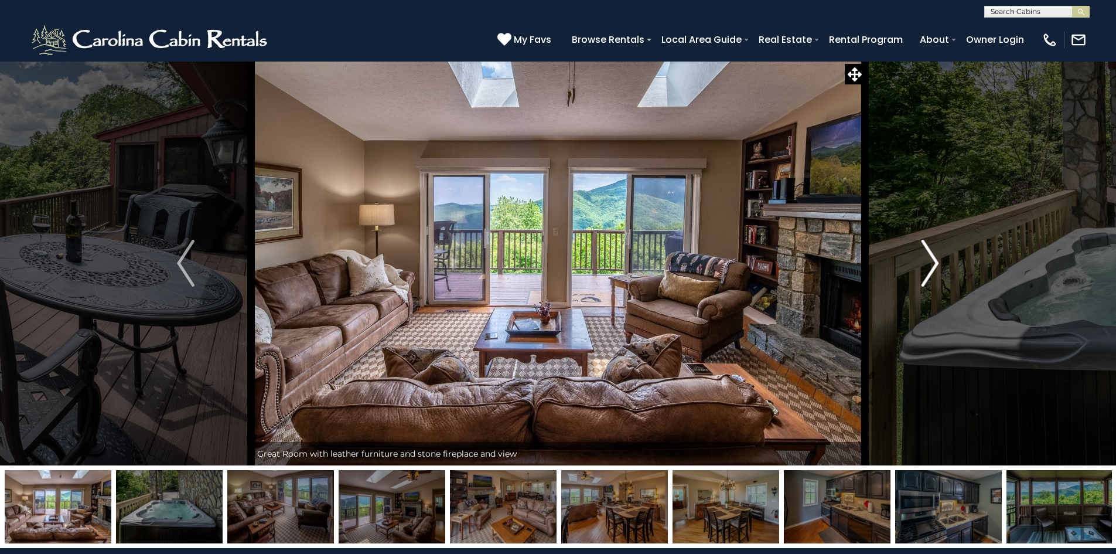
click at [936, 260] on img "Next" at bounding box center [931, 263] width 18 height 47
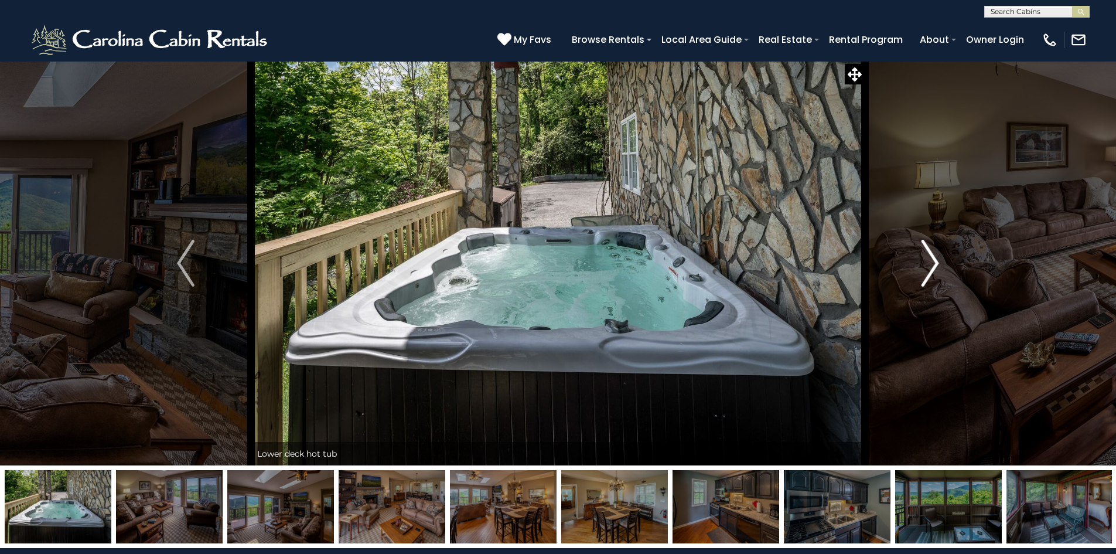
click at [936, 260] on img "Next" at bounding box center [931, 263] width 18 height 47
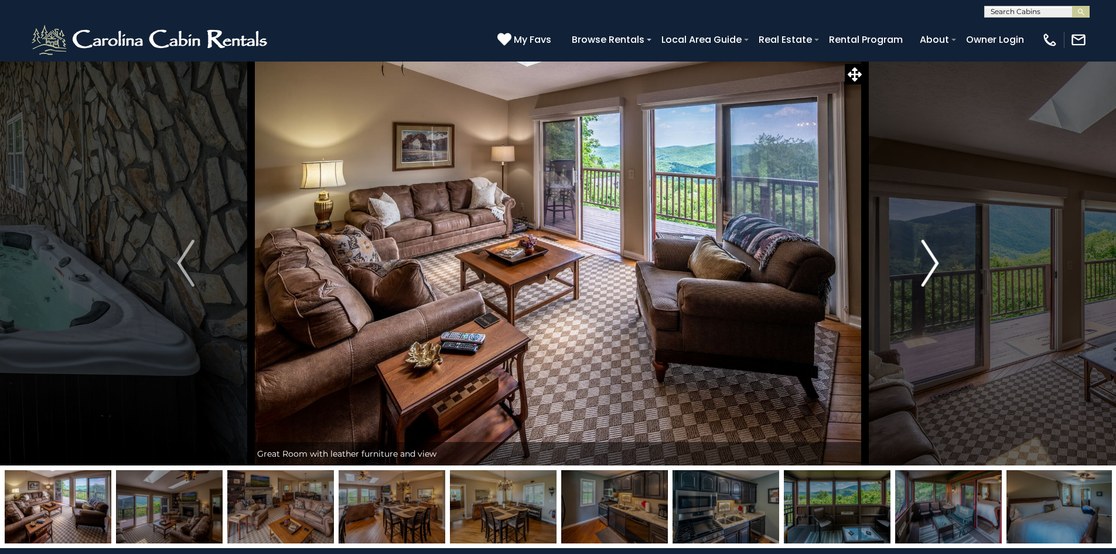
click at [936, 260] on img "Next" at bounding box center [931, 263] width 18 height 47
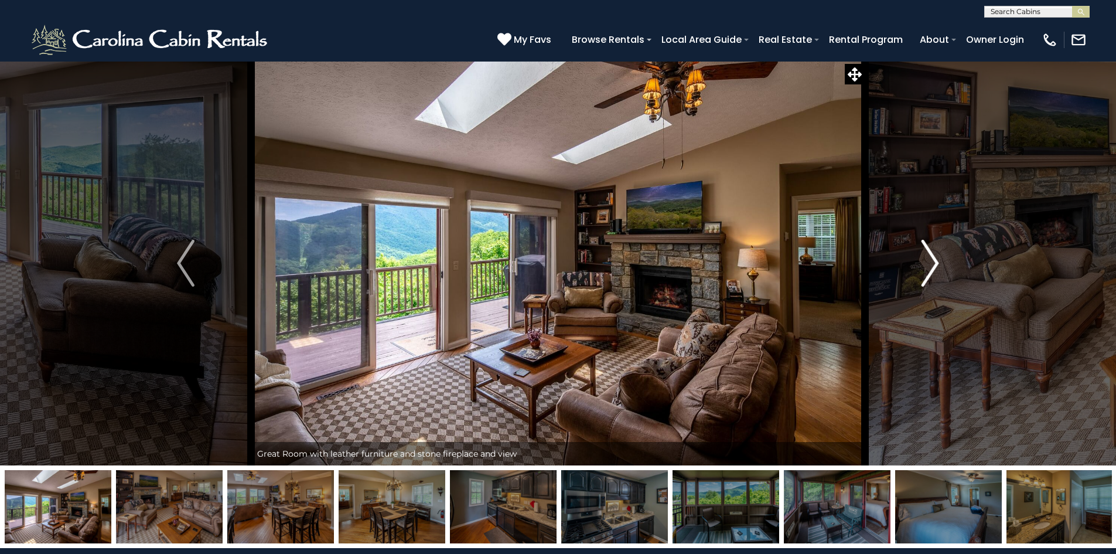
click at [936, 260] on img "Next" at bounding box center [931, 263] width 18 height 47
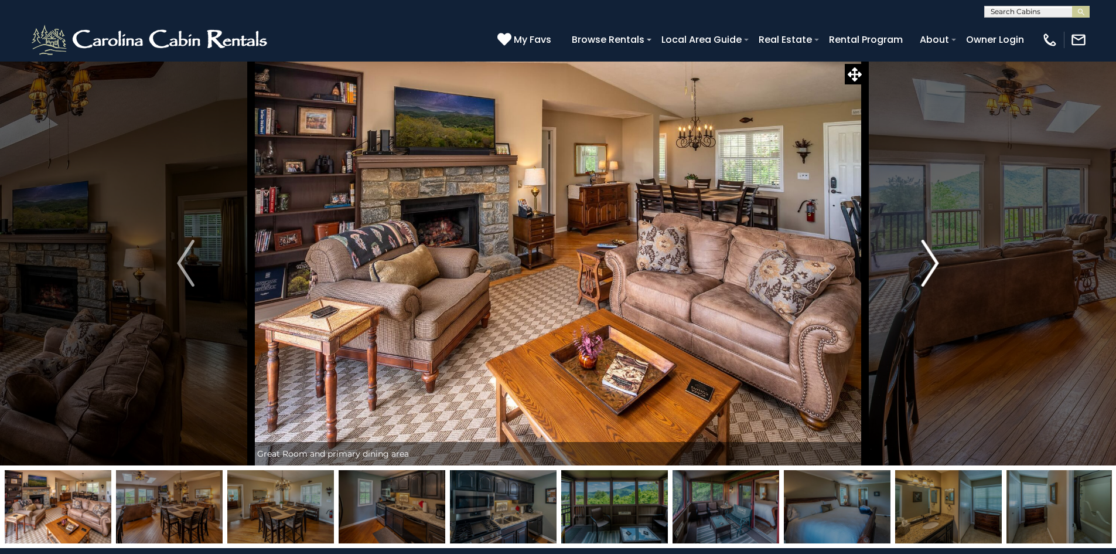
click at [936, 260] on img "Next" at bounding box center [931, 263] width 18 height 47
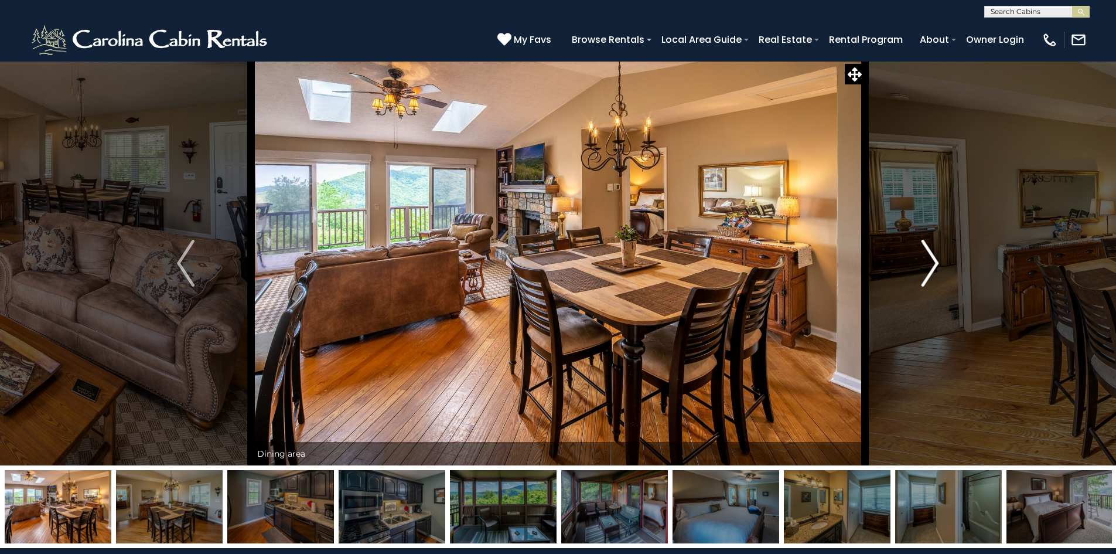
click at [936, 260] on img "Next" at bounding box center [931, 263] width 18 height 47
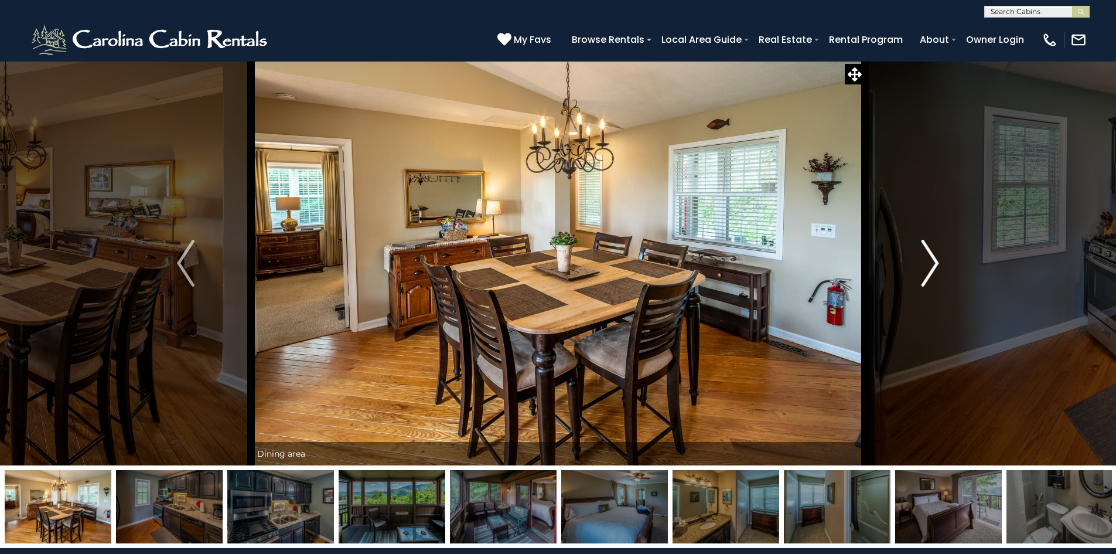
click at [936, 260] on img "Next" at bounding box center [931, 263] width 18 height 47
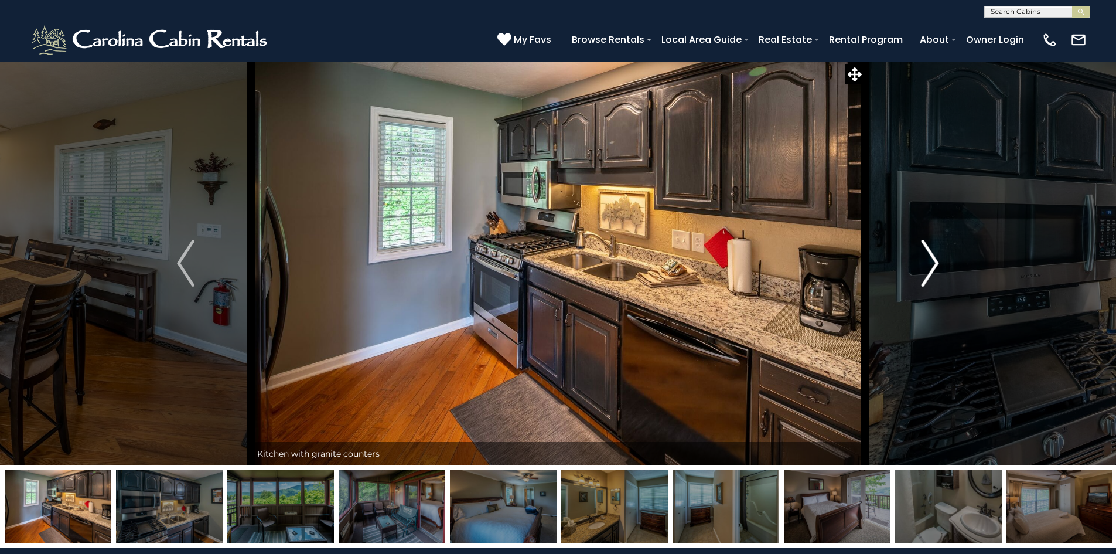
click at [936, 260] on img "Next" at bounding box center [931, 263] width 18 height 47
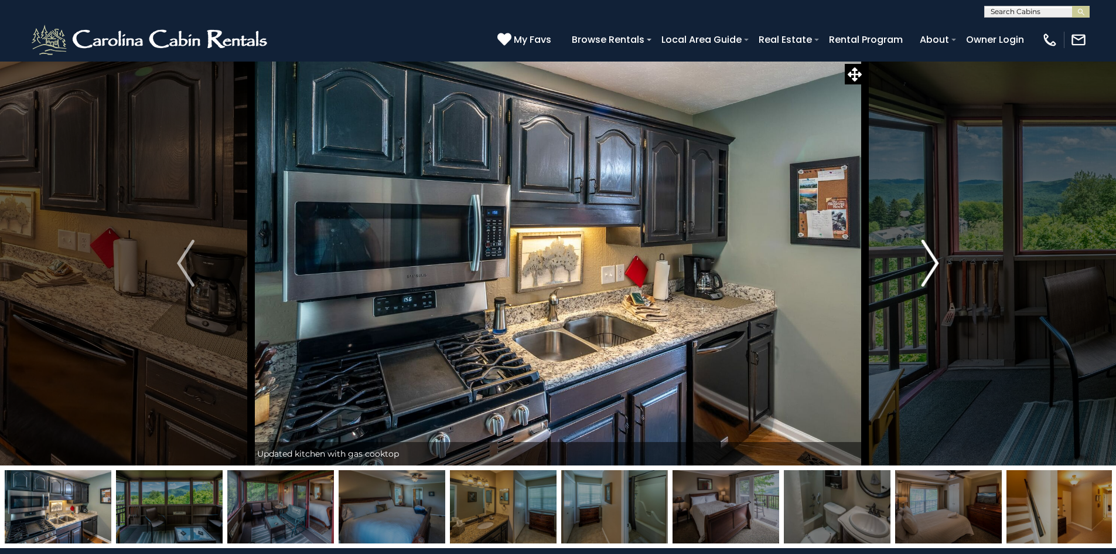
click at [936, 260] on img "Next" at bounding box center [931, 263] width 18 height 47
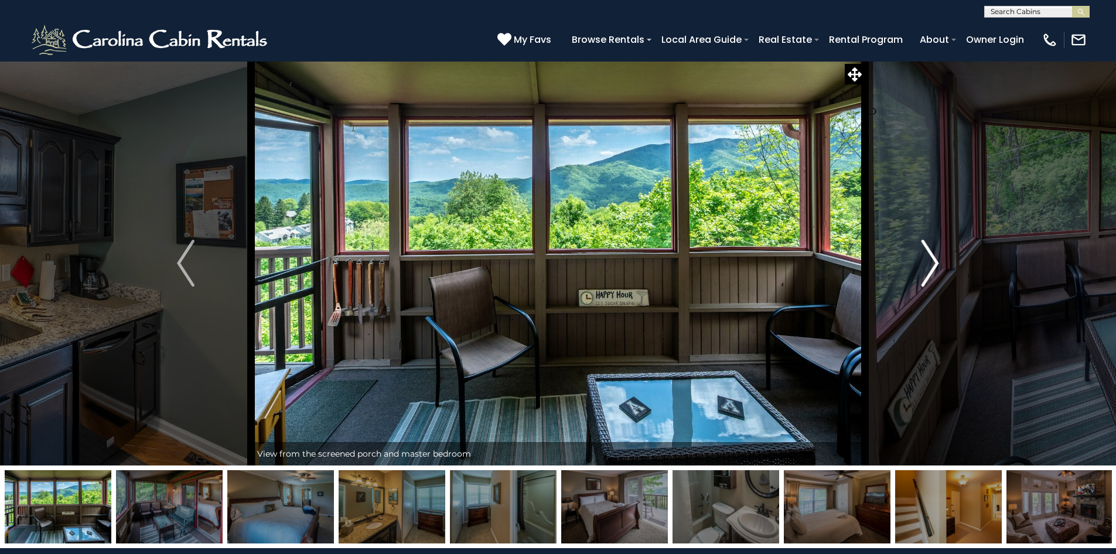
click at [936, 260] on img "Next" at bounding box center [931, 263] width 18 height 47
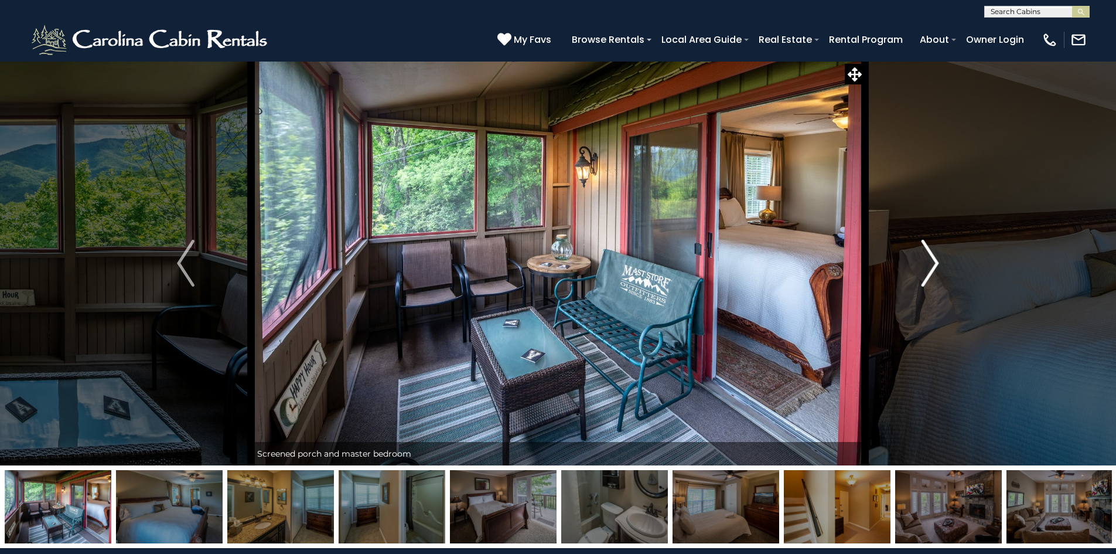
click at [936, 260] on img "Next" at bounding box center [931, 263] width 18 height 47
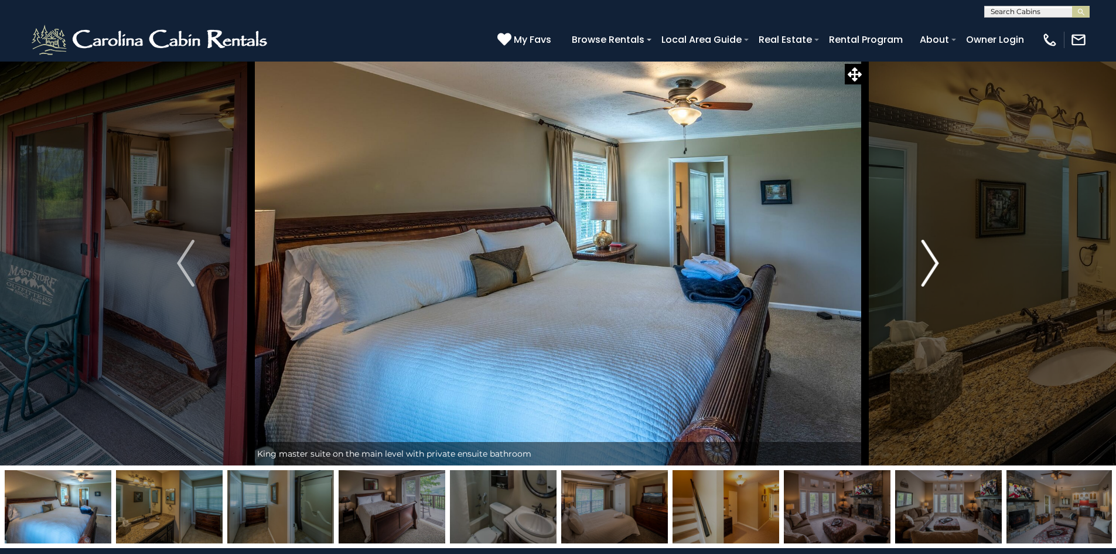
click at [936, 260] on img "Next" at bounding box center [931, 263] width 18 height 47
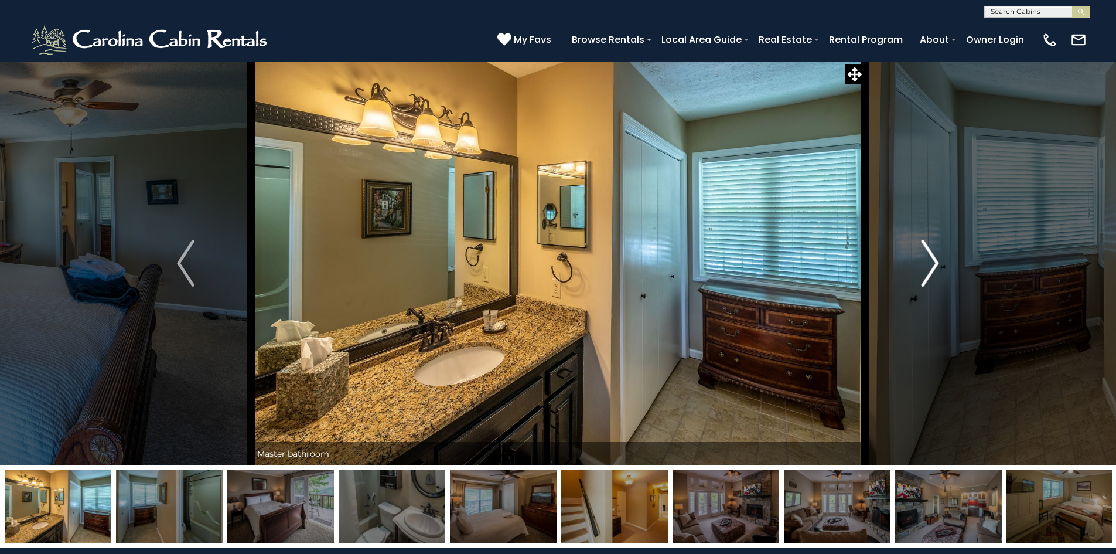
click at [936, 260] on img "Next" at bounding box center [931, 263] width 18 height 47
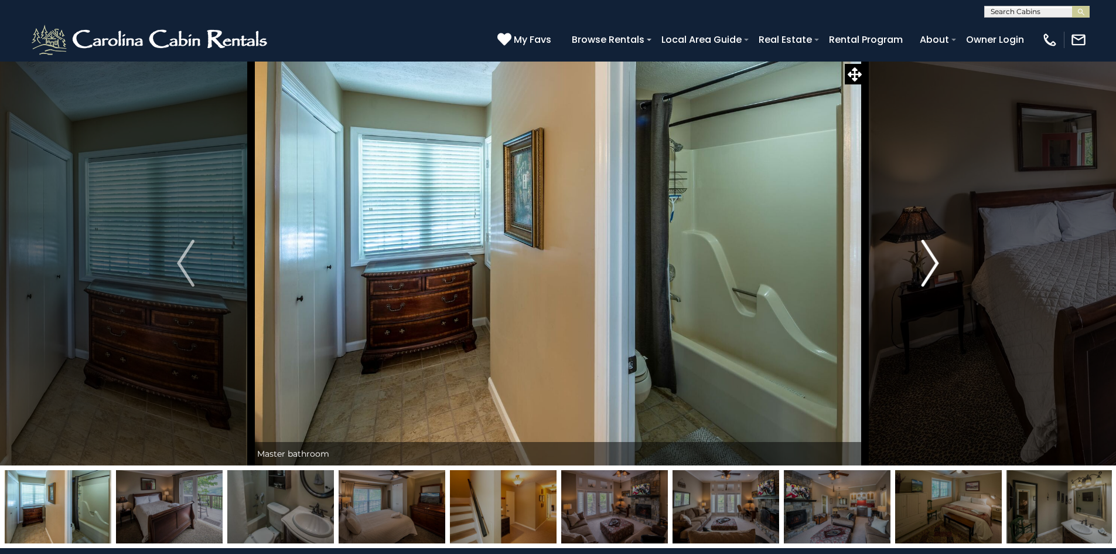
click at [936, 260] on img "Next" at bounding box center [931, 263] width 18 height 47
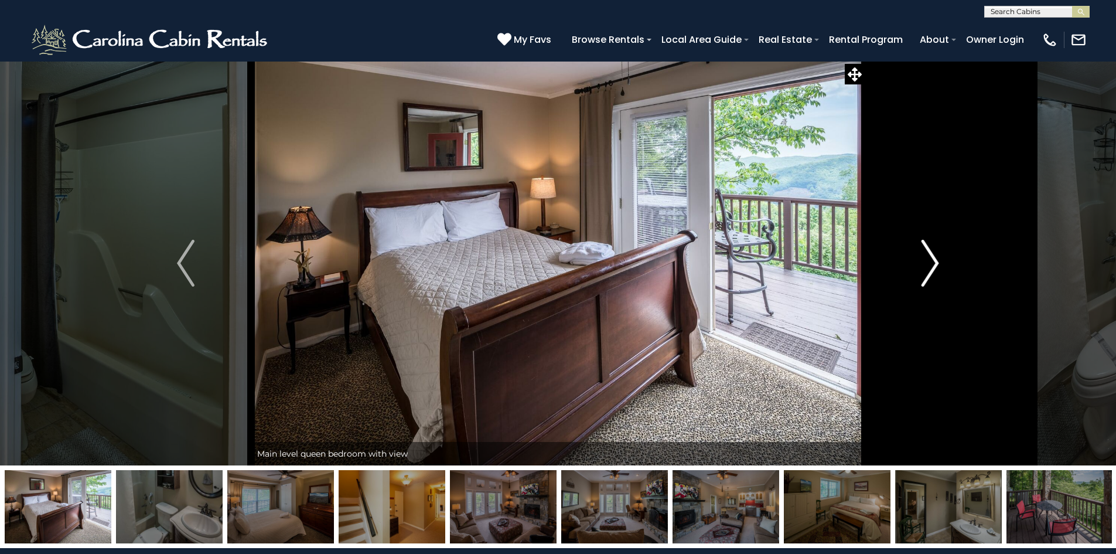
click at [936, 260] on img "Next" at bounding box center [931, 263] width 18 height 47
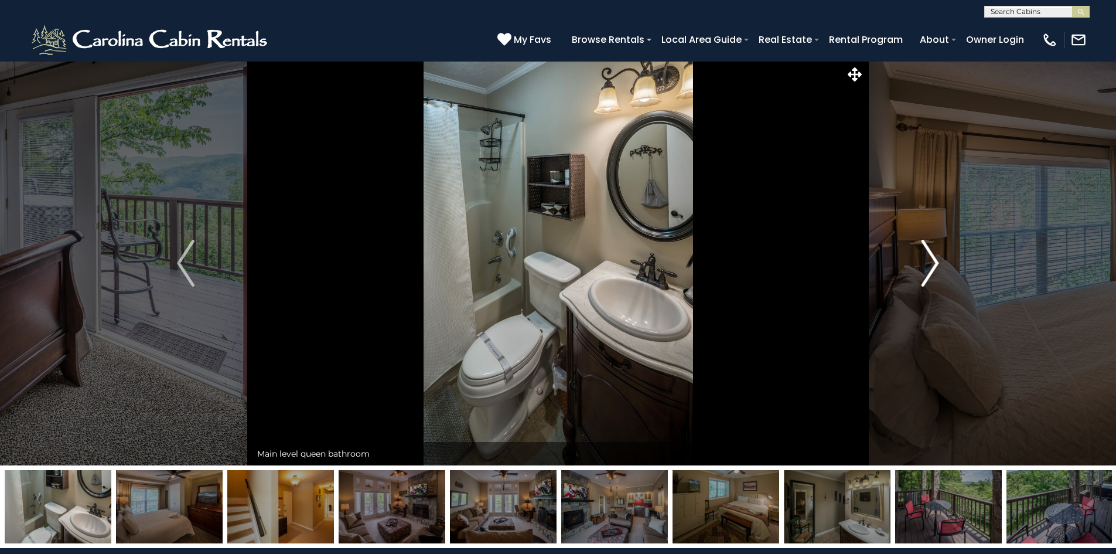
click at [936, 260] on img "Next" at bounding box center [931, 263] width 18 height 47
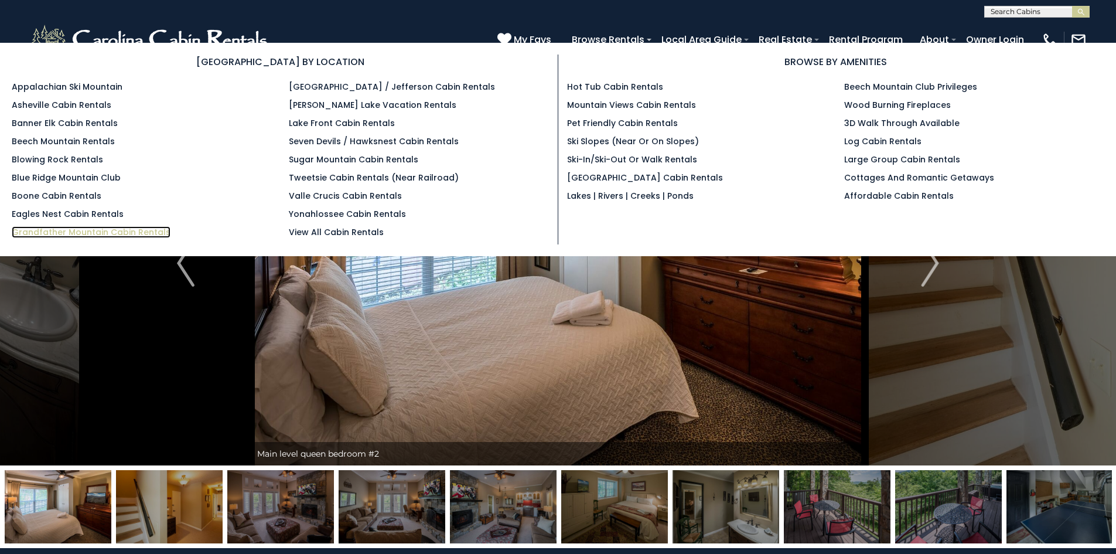
click at [24, 233] on link "Grandfather Mountain Cabin Rentals" at bounding box center [91, 232] width 159 height 12
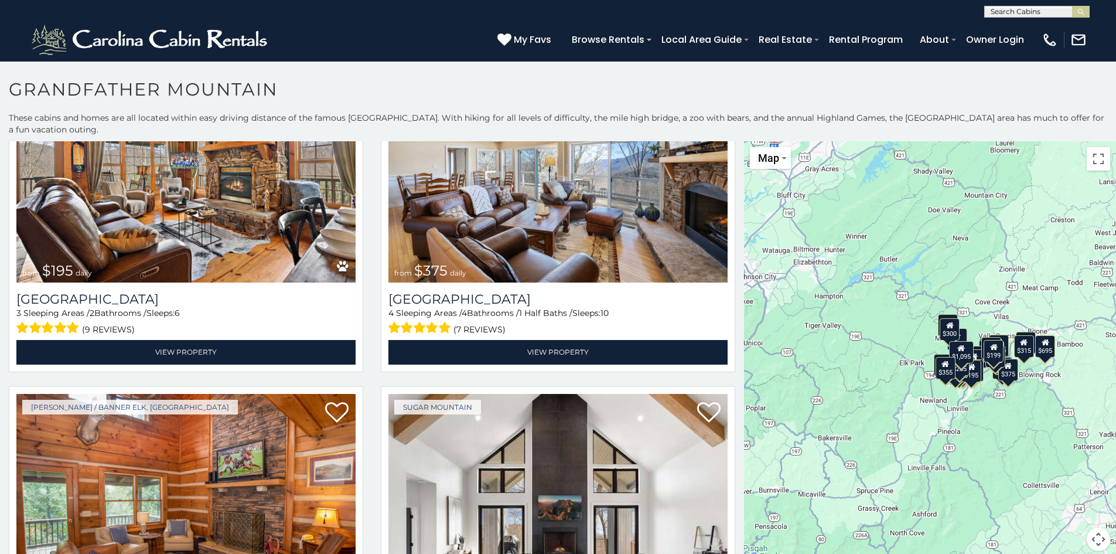
scroll to position [4206, 0]
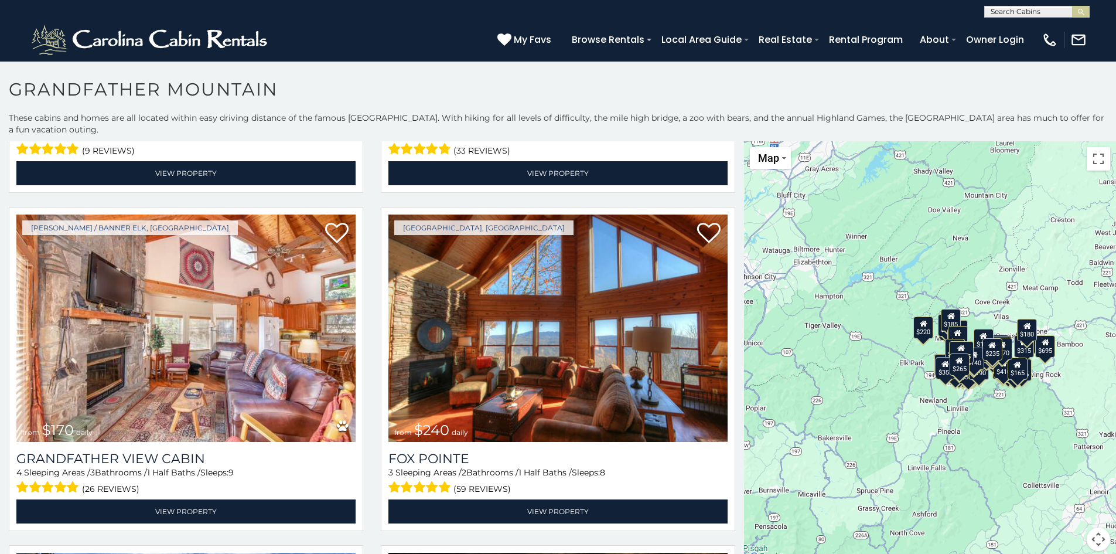
scroll to position [9406, 0]
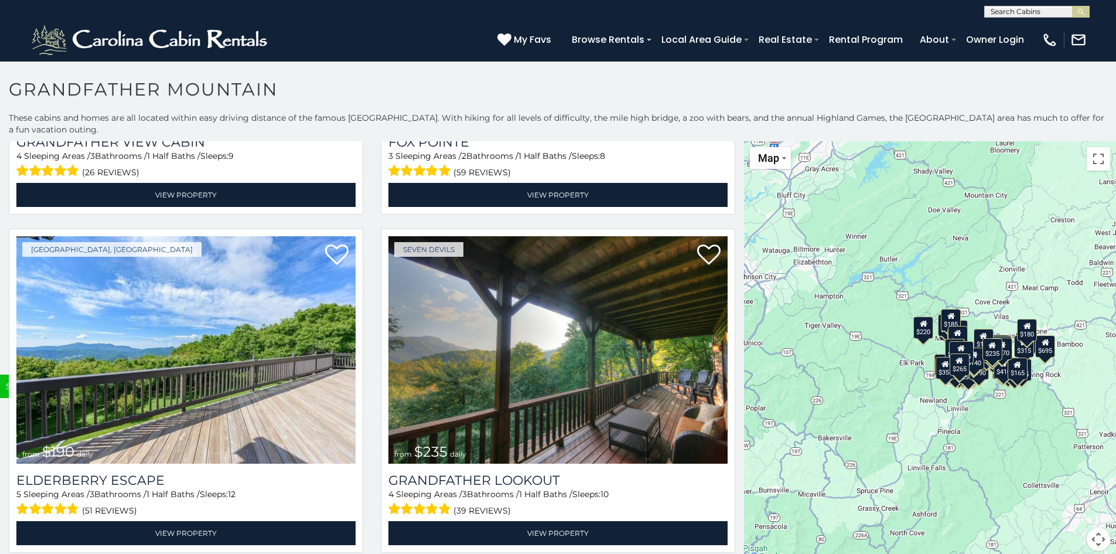
click at [753, 538] on div "$1,095 $355 $300 $225 $375 $425 $400 $485 $300 $300 $375 $275 $350 $205 $305 $4…" at bounding box center [930, 353] width 372 height 424
click at [755, 543] on div "$1,095 $355 $300 $225 $375 $425 $400 $485 $300 $300 $375 $275 $350 $205 $305 $4…" at bounding box center [930, 353] width 372 height 424
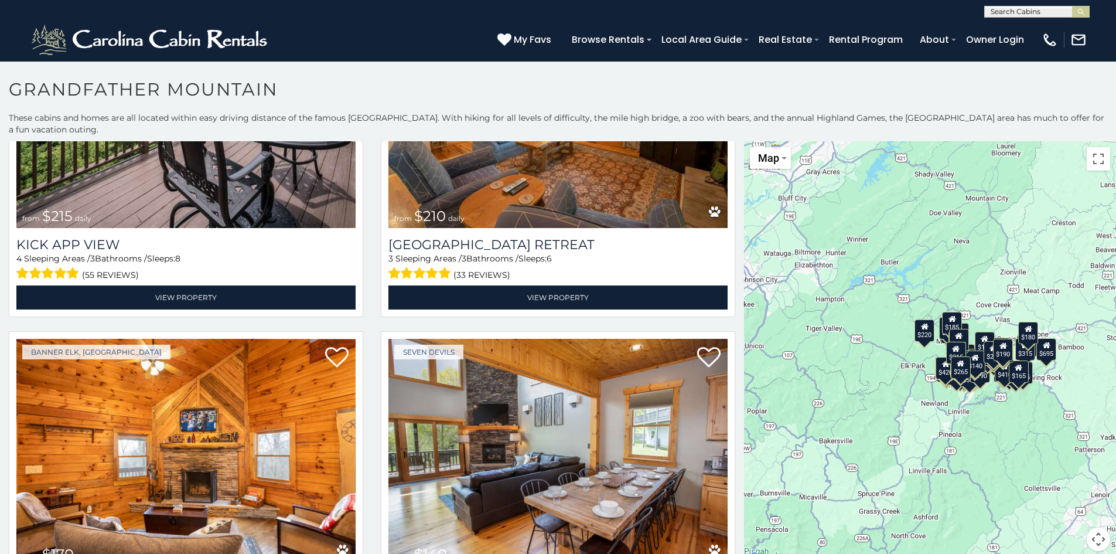
scroll to position [8304, 0]
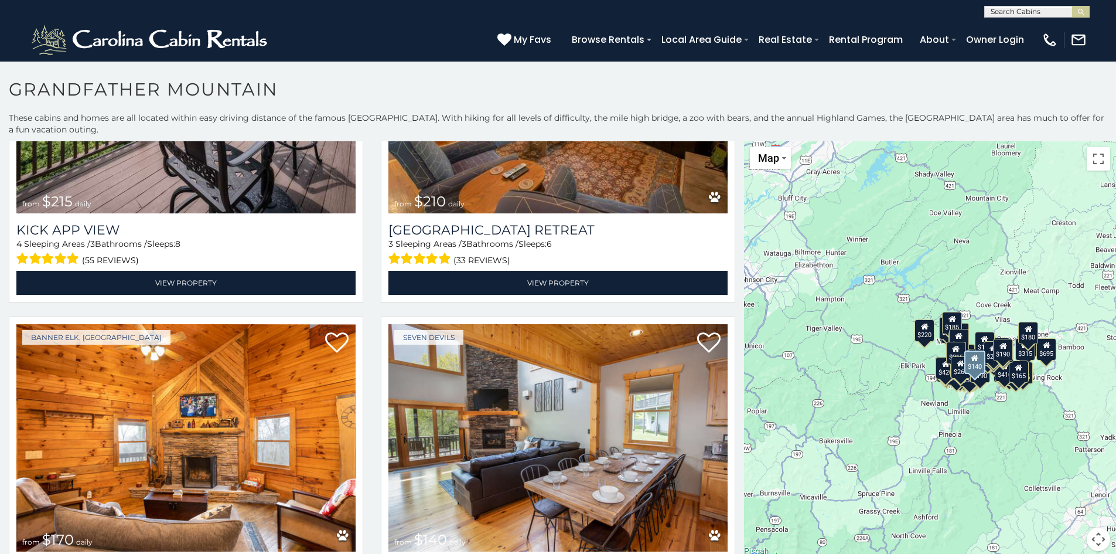
drag, startPoint x: 729, startPoint y: 494, endPoint x: 732, endPoint y: 506, distance: 12.6
click at [732, 506] on div "Seven Devils from $140 daily Diamond Vista 3 Sleeping Areas / 2 Bathrooms / 1 H…" at bounding box center [558, 481] width 372 height 331
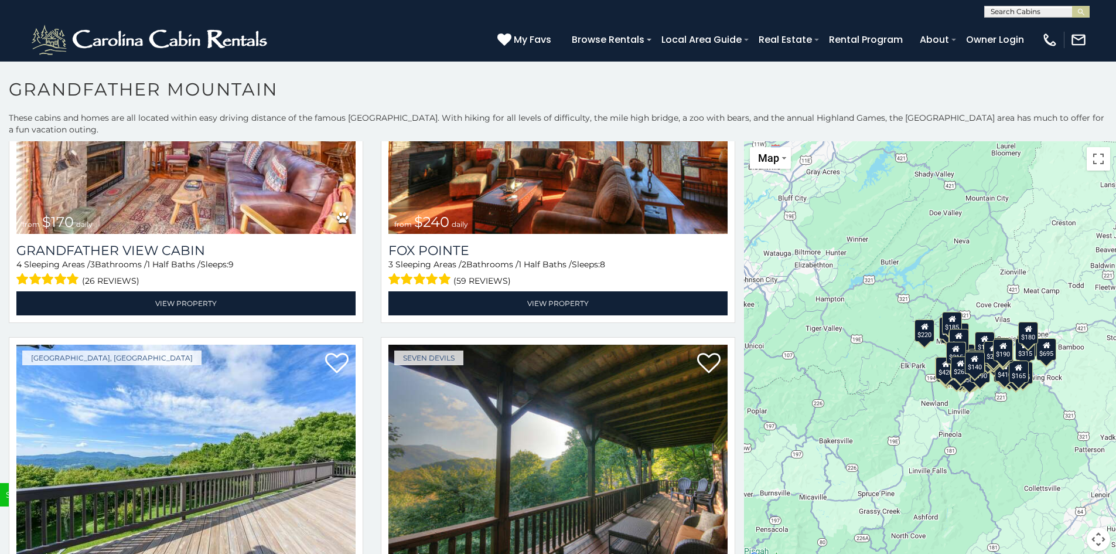
scroll to position [9326, 0]
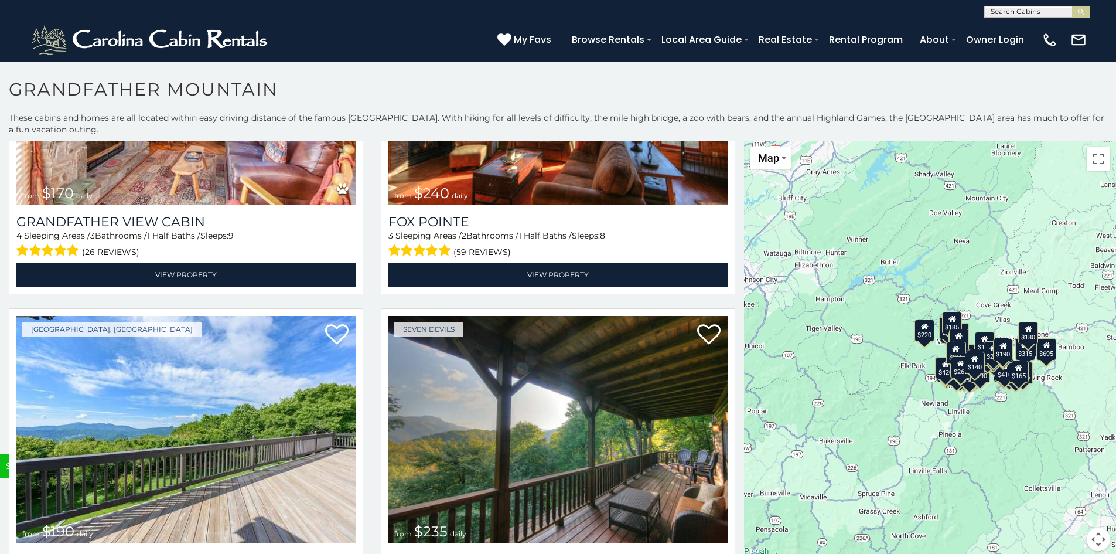
click at [744, 532] on div "$1,095 $355 $300 $225 $375 $425 $400 $485 $300 $300 $375 $275 $350 $205 $305 $4…" at bounding box center [930, 353] width 372 height 424
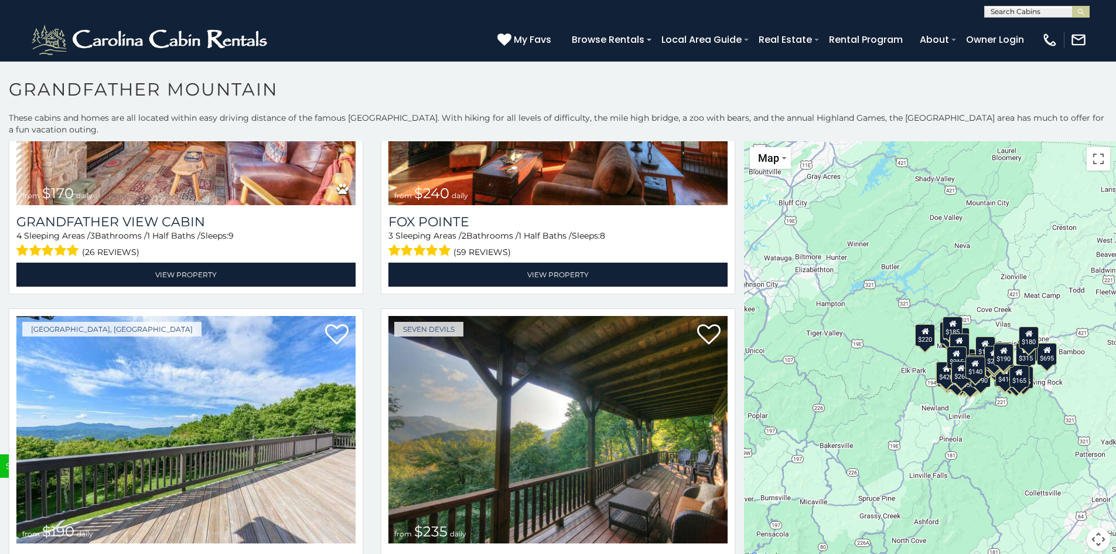
drag, startPoint x: 740, startPoint y: 532, endPoint x: 741, endPoint y: 538, distance: 6.5
click at [744, 538] on div "$1,095 $355 $300 $225 $375 $425 $400 $485 $300 $300 $375 $275 $350 $205 $305 $4…" at bounding box center [930, 353] width 372 height 424
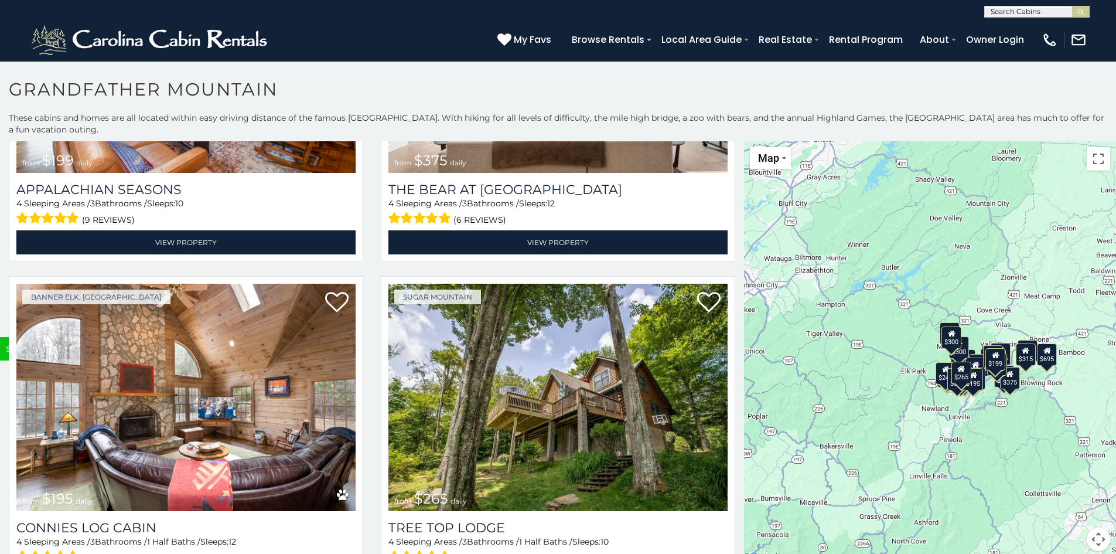
scroll to position [6, 0]
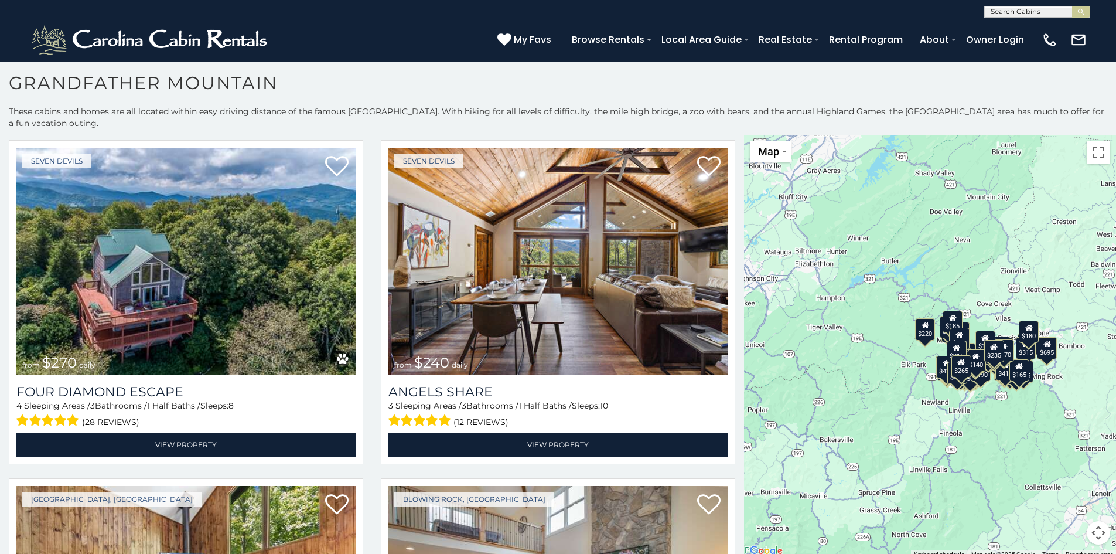
scroll to position [5855, 0]
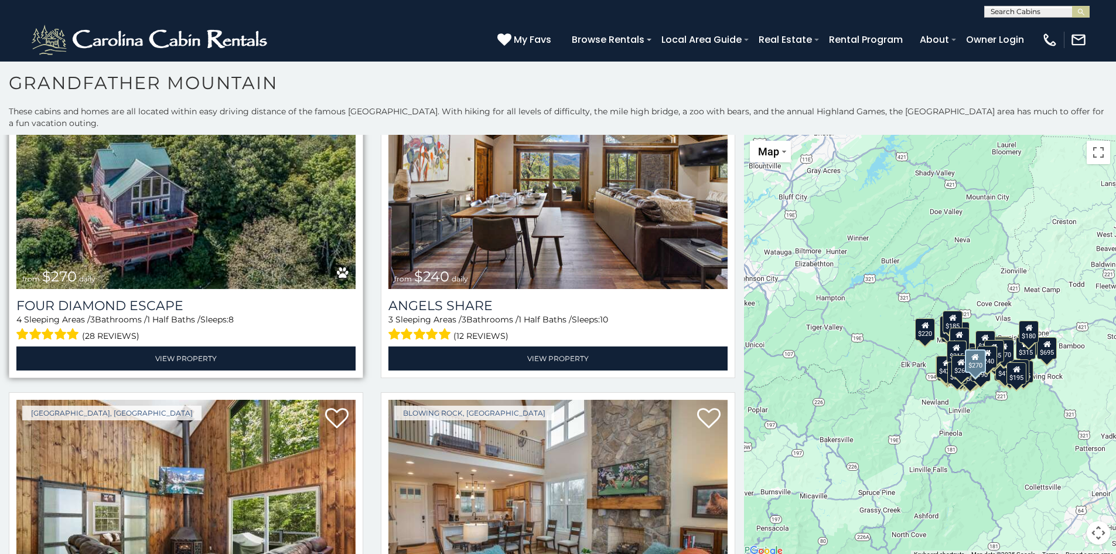
click at [163, 181] on img at bounding box center [185, 175] width 339 height 227
click at [164, 181] on img at bounding box center [185, 175] width 339 height 227
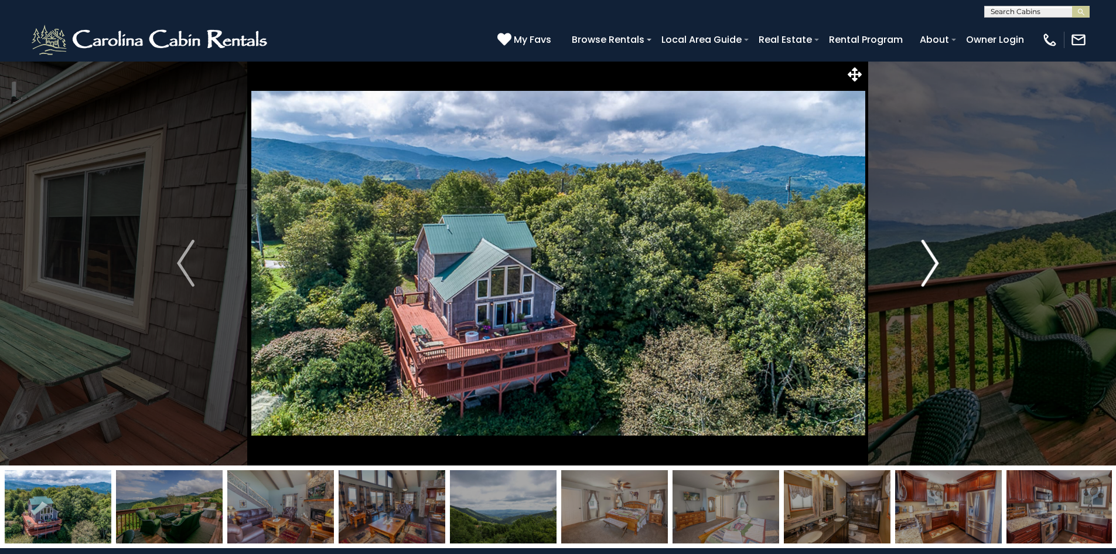
click at [930, 260] on img "Next" at bounding box center [931, 263] width 18 height 47
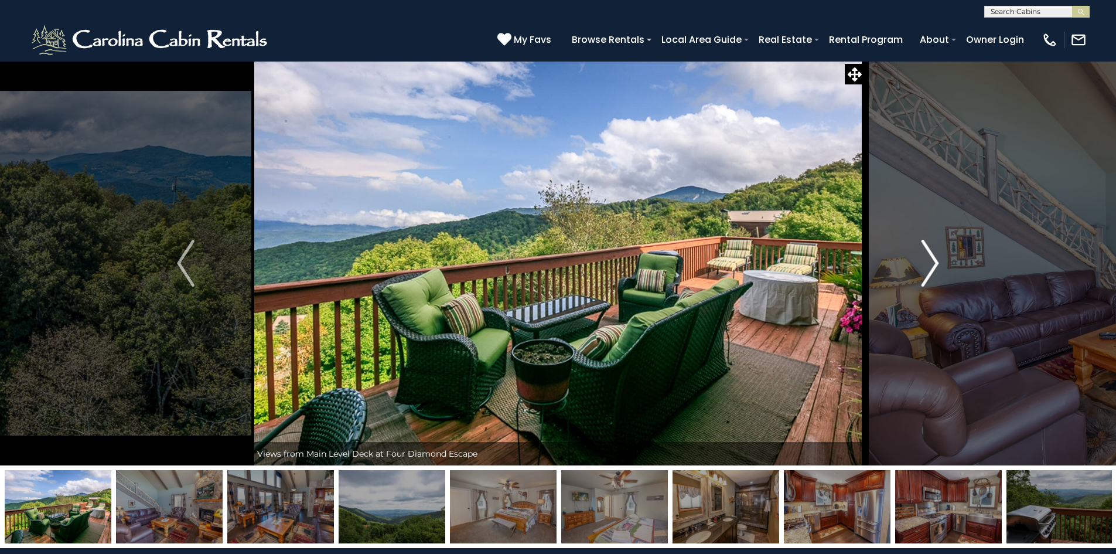
click at [931, 260] on img "Next" at bounding box center [931, 263] width 18 height 47
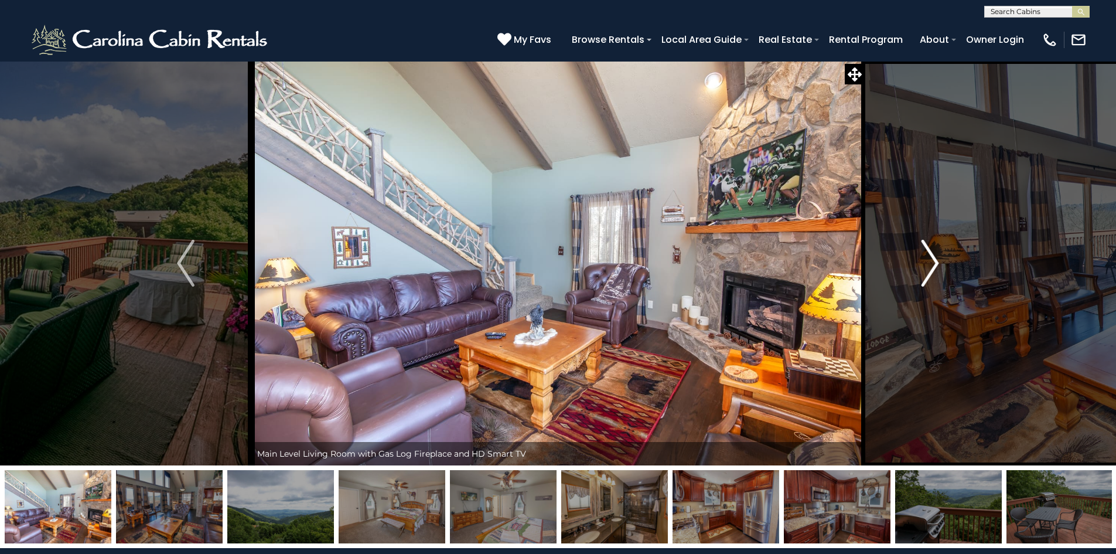
click at [931, 260] on img "Next" at bounding box center [931, 263] width 18 height 47
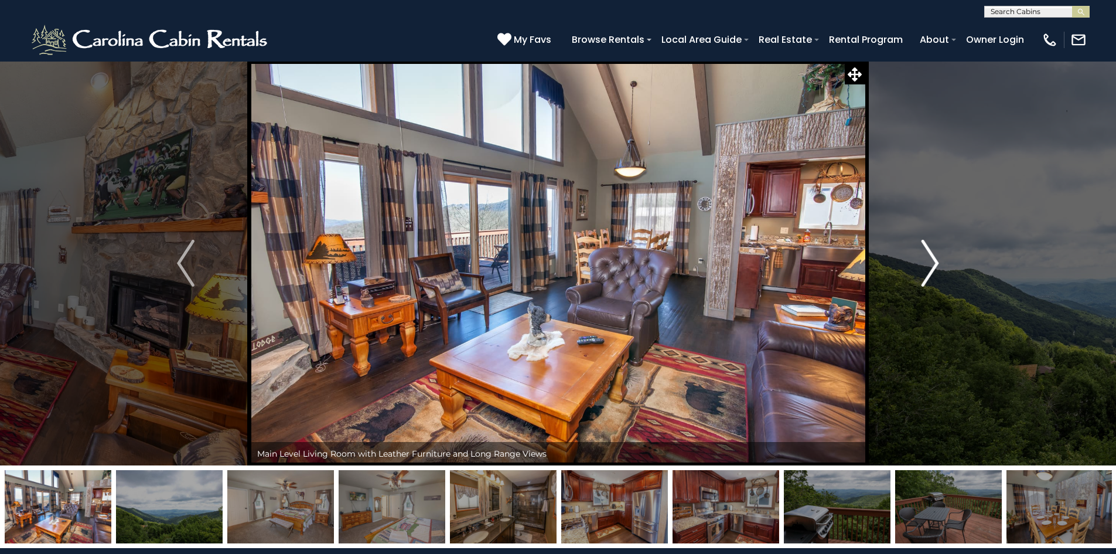
click at [931, 260] on img "Next" at bounding box center [931, 263] width 18 height 47
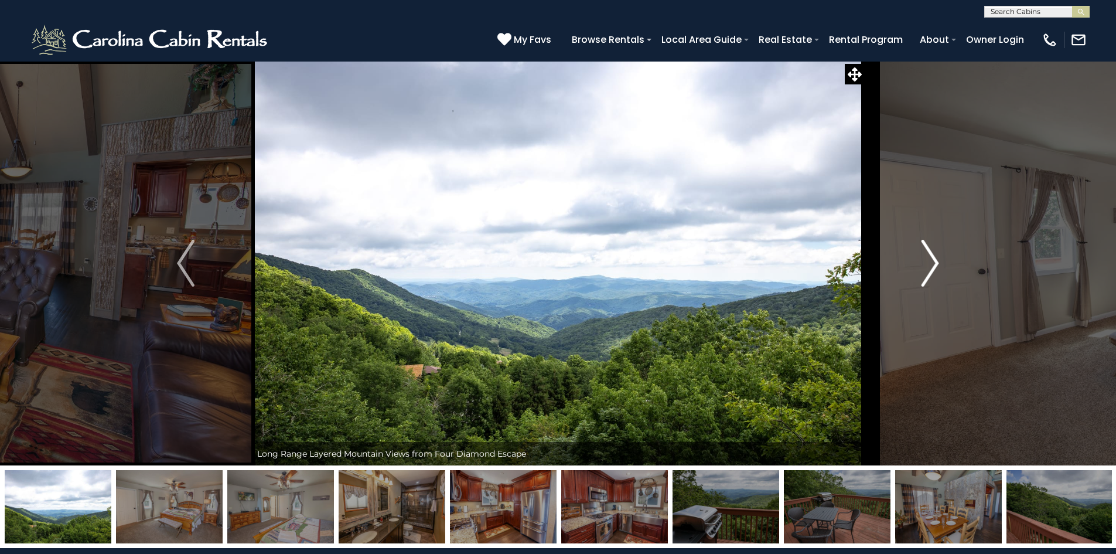
click at [931, 260] on img "Next" at bounding box center [931, 263] width 18 height 47
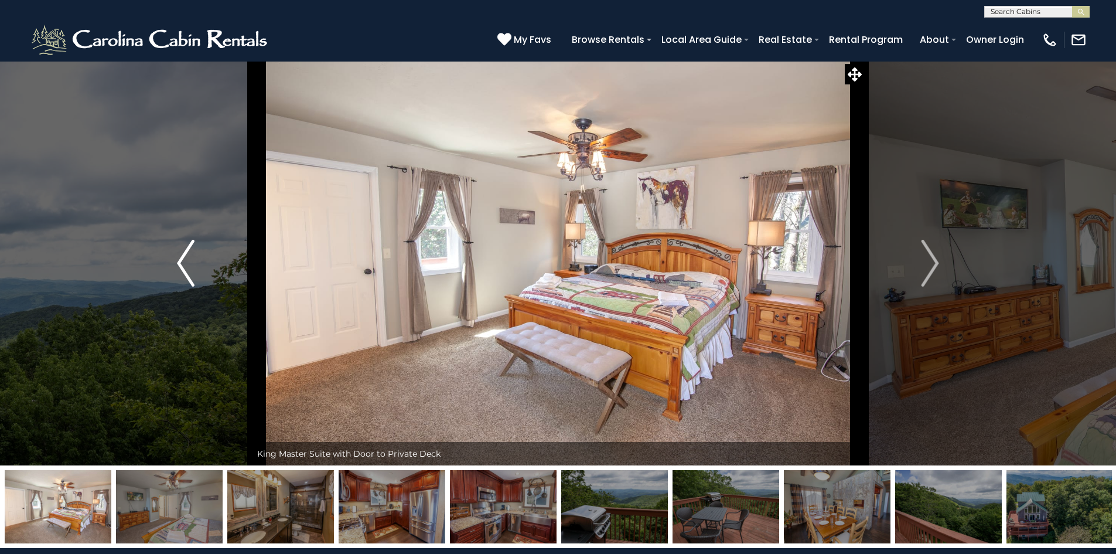
click at [178, 260] on img "Previous" at bounding box center [186, 263] width 18 height 47
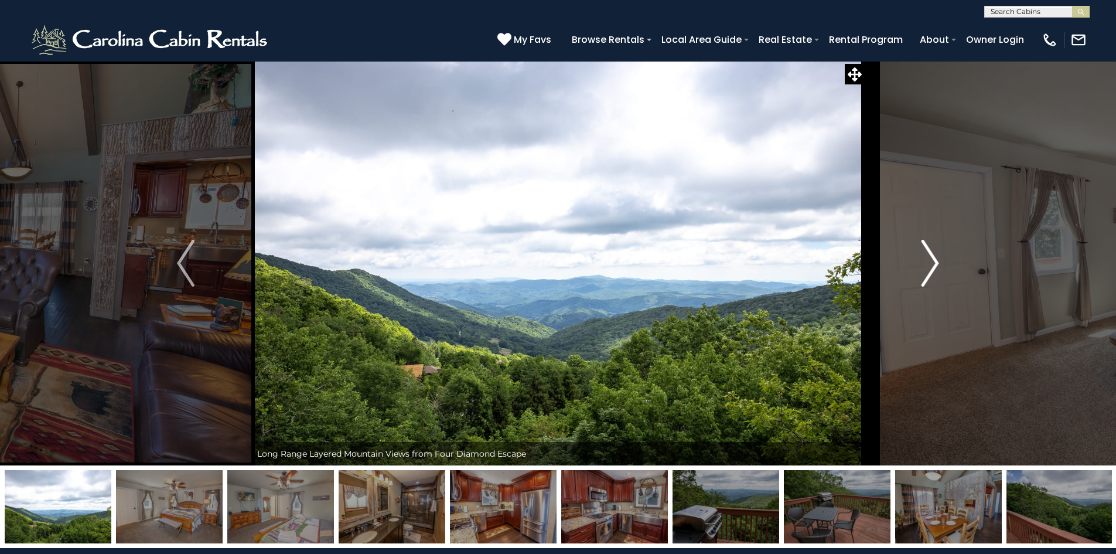
click at [931, 258] on img "Next" at bounding box center [931, 263] width 18 height 47
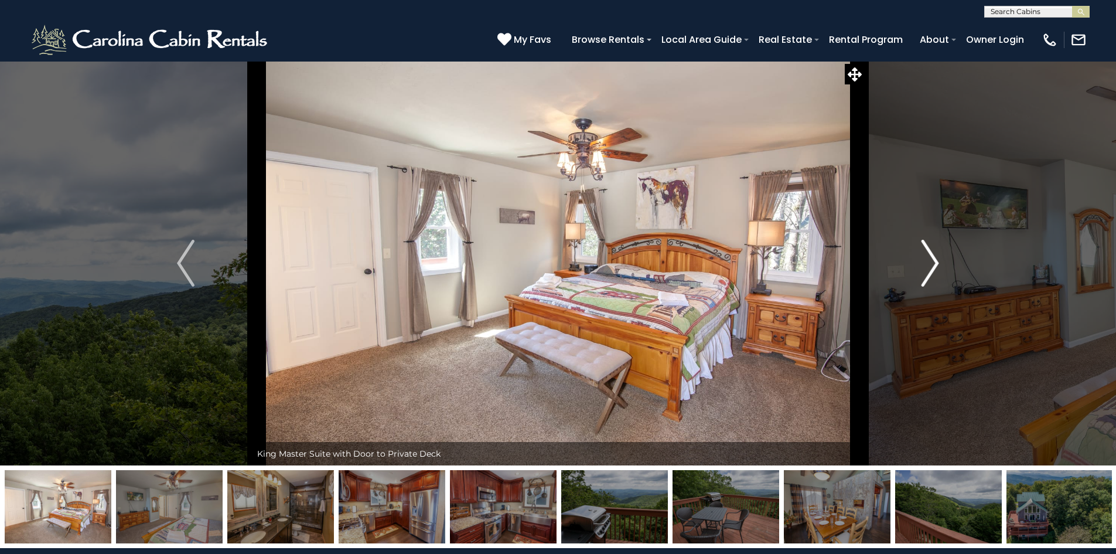
click at [931, 258] on img "Next" at bounding box center [931, 263] width 18 height 47
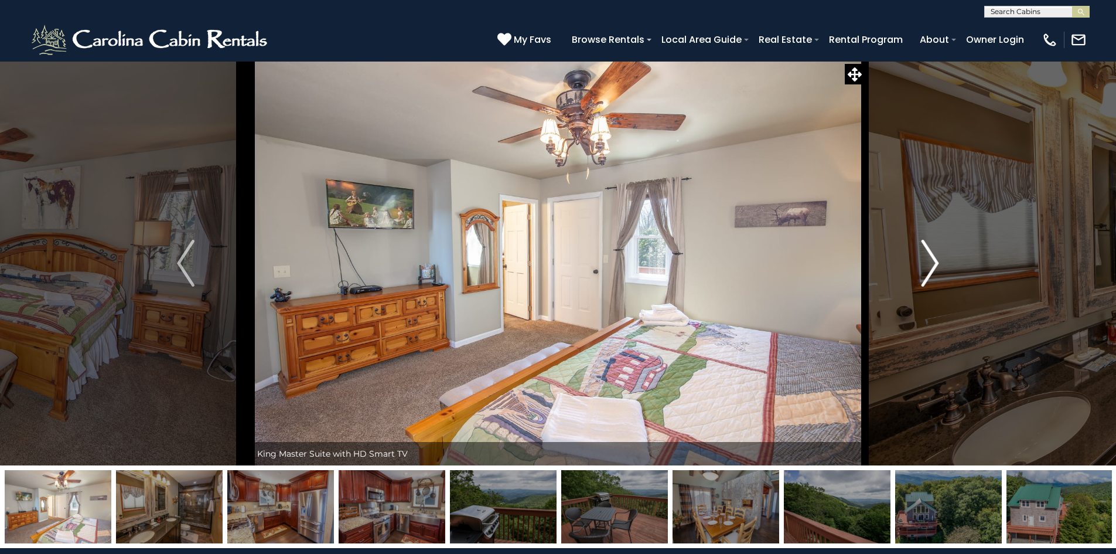
click at [931, 258] on img "Next" at bounding box center [931, 263] width 18 height 47
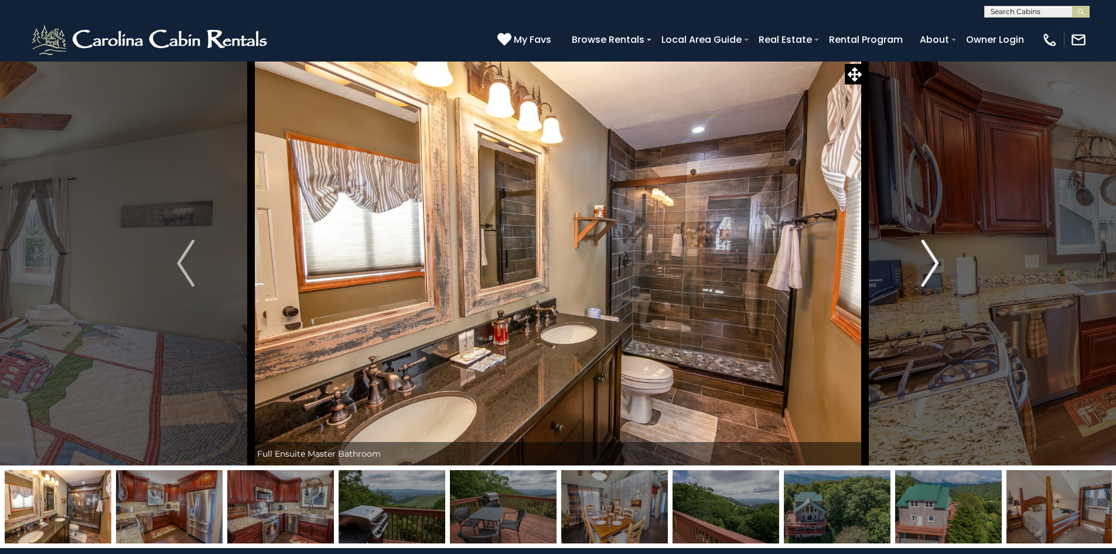
click at [931, 258] on img "Next" at bounding box center [931, 263] width 18 height 47
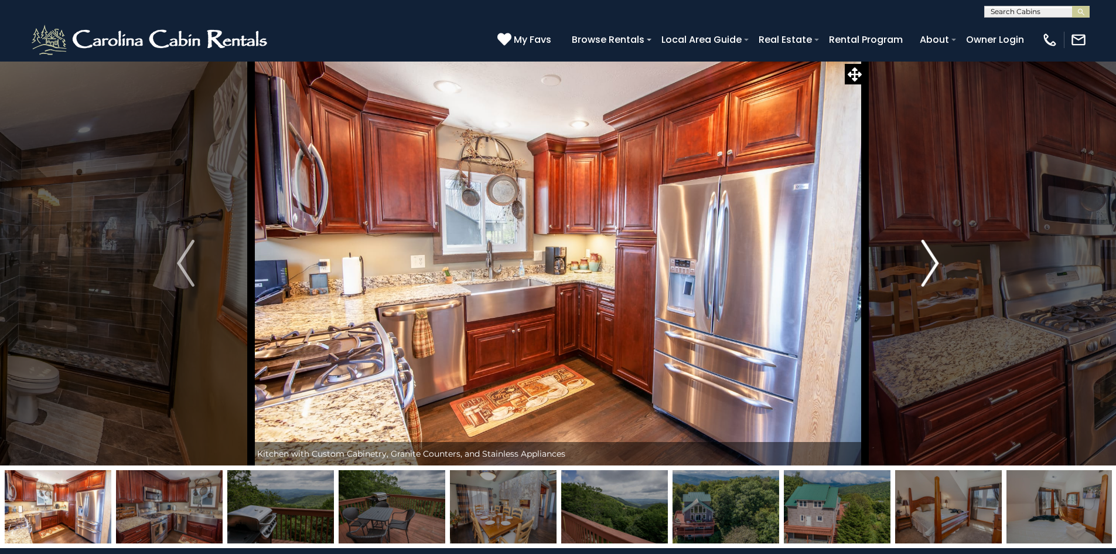
click at [930, 257] on img "Next" at bounding box center [931, 263] width 18 height 47
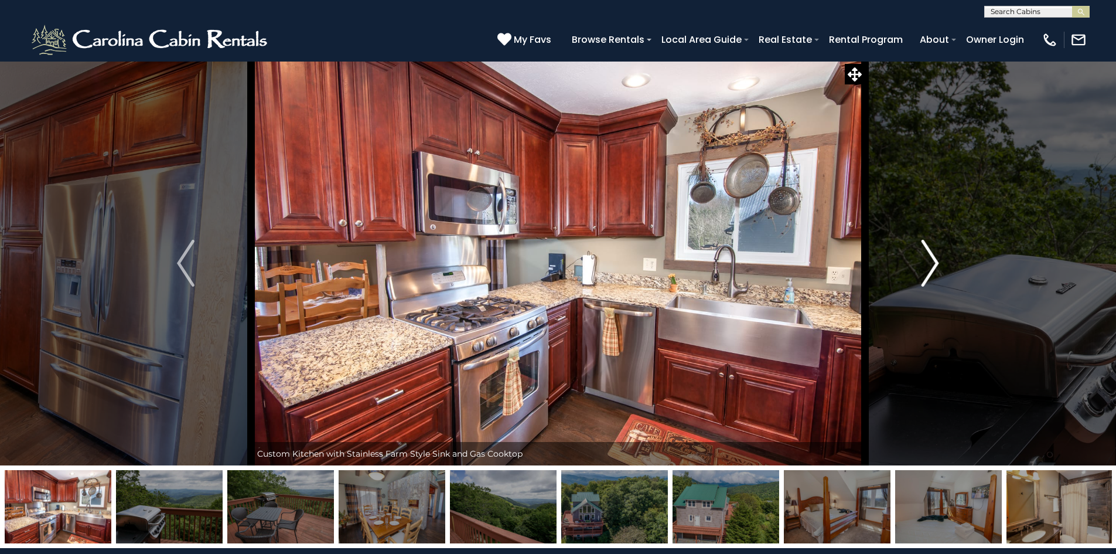
click at [930, 254] on img "Next" at bounding box center [931, 263] width 18 height 47
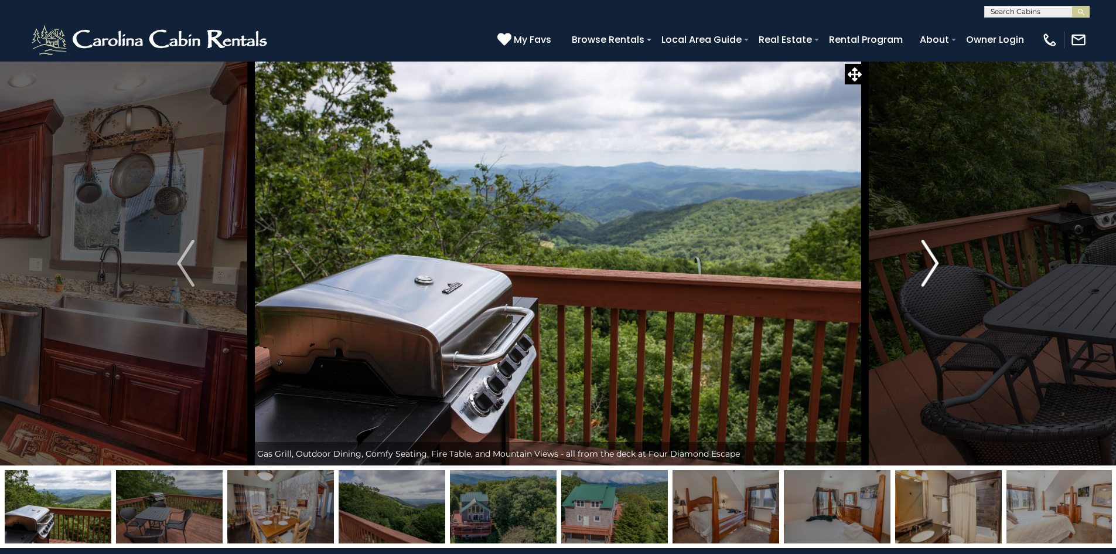
click at [930, 252] on img "Next" at bounding box center [931, 263] width 18 height 47
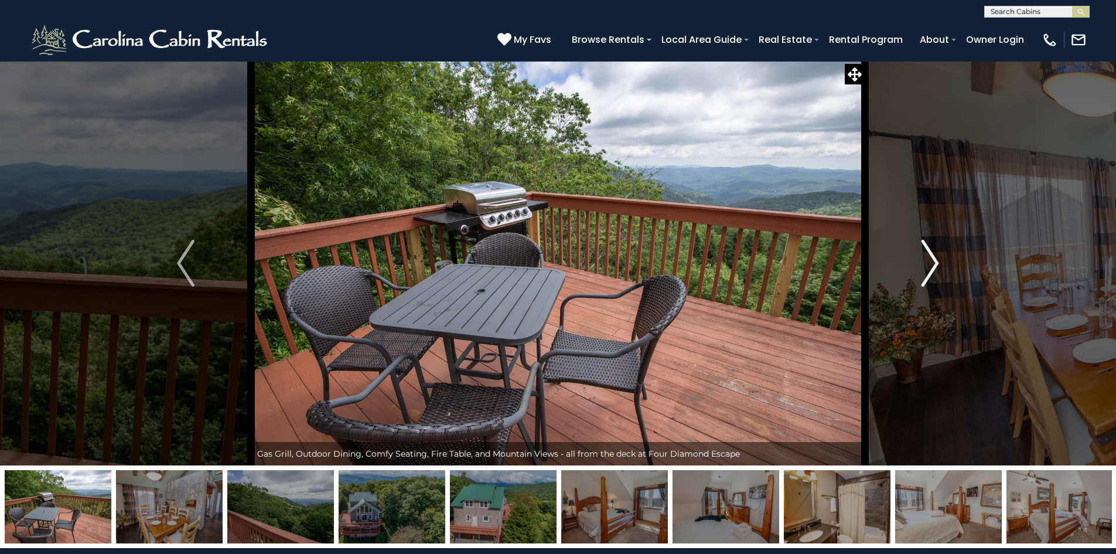
click at [930, 249] on img "Next" at bounding box center [931, 263] width 18 height 47
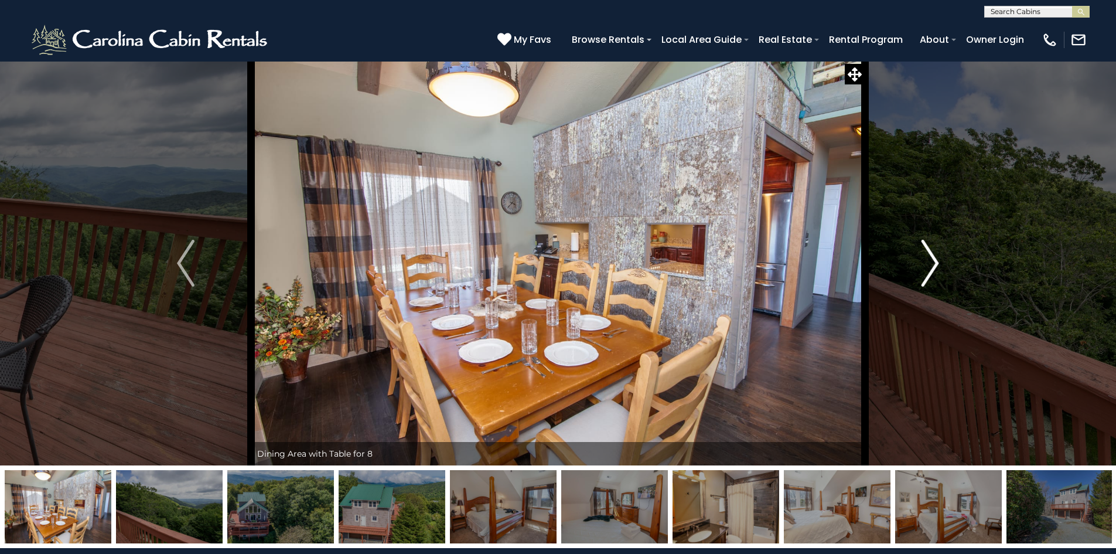
click at [930, 247] on img "Next" at bounding box center [931, 263] width 18 height 47
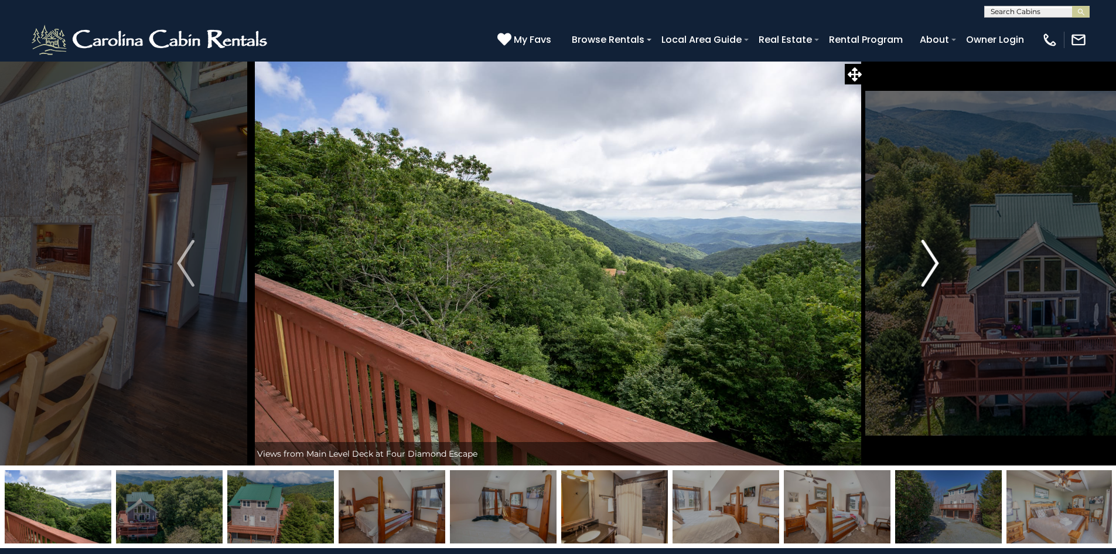
click at [930, 245] on img "Next" at bounding box center [931, 263] width 18 height 47
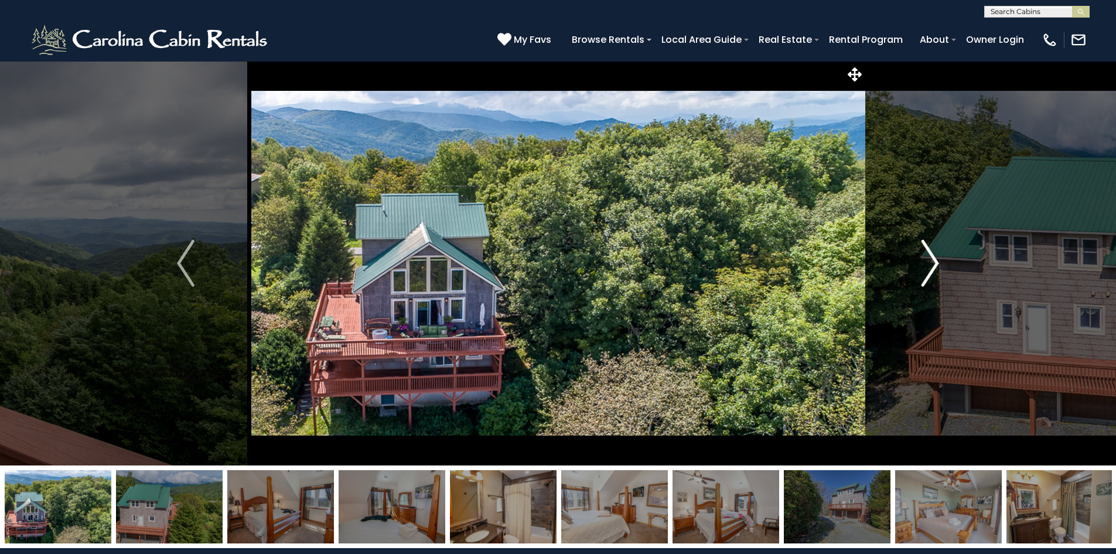
click at [930, 243] on img "Next" at bounding box center [931, 263] width 18 height 47
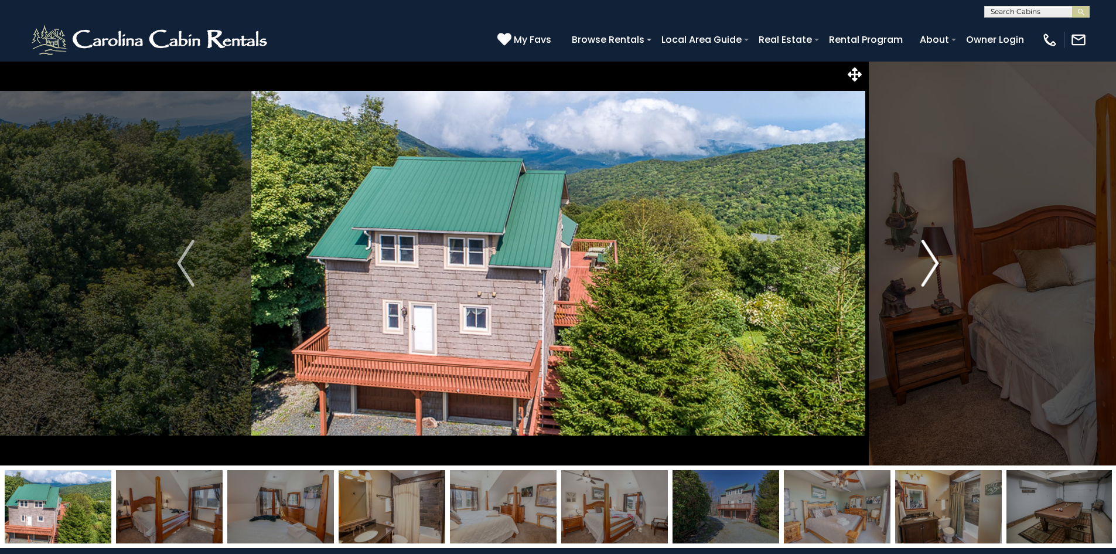
click at [930, 241] on img "Next" at bounding box center [931, 263] width 18 height 47
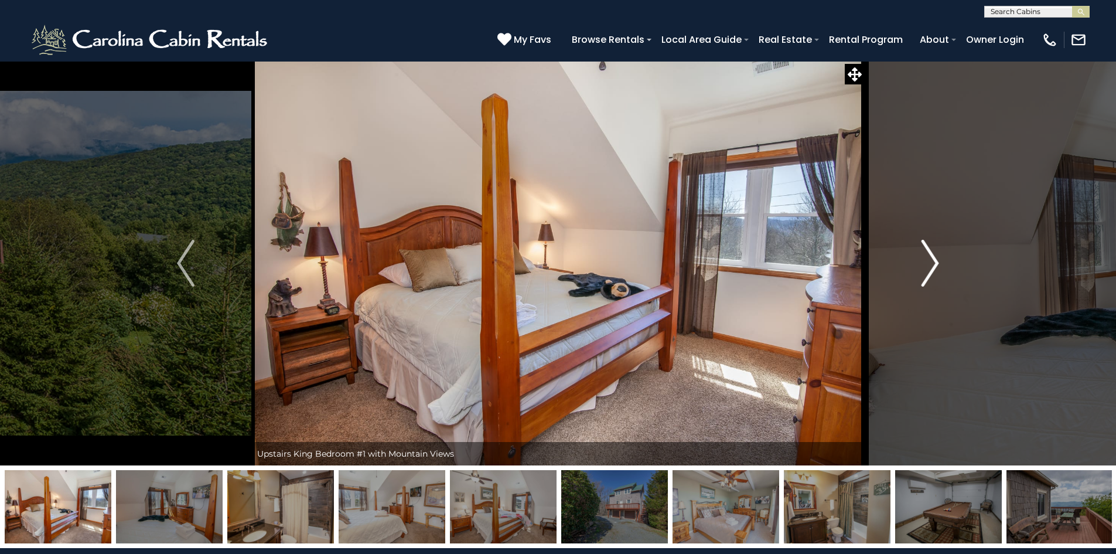
click at [930, 241] on img "Next" at bounding box center [931, 263] width 18 height 47
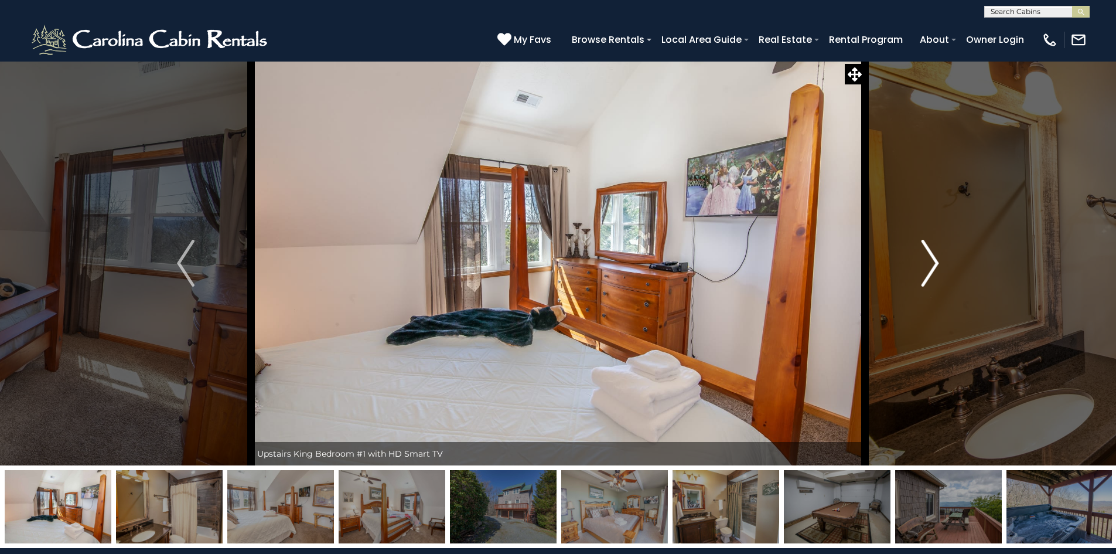
click at [930, 241] on img "Next" at bounding box center [931, 263] width 18 height 47
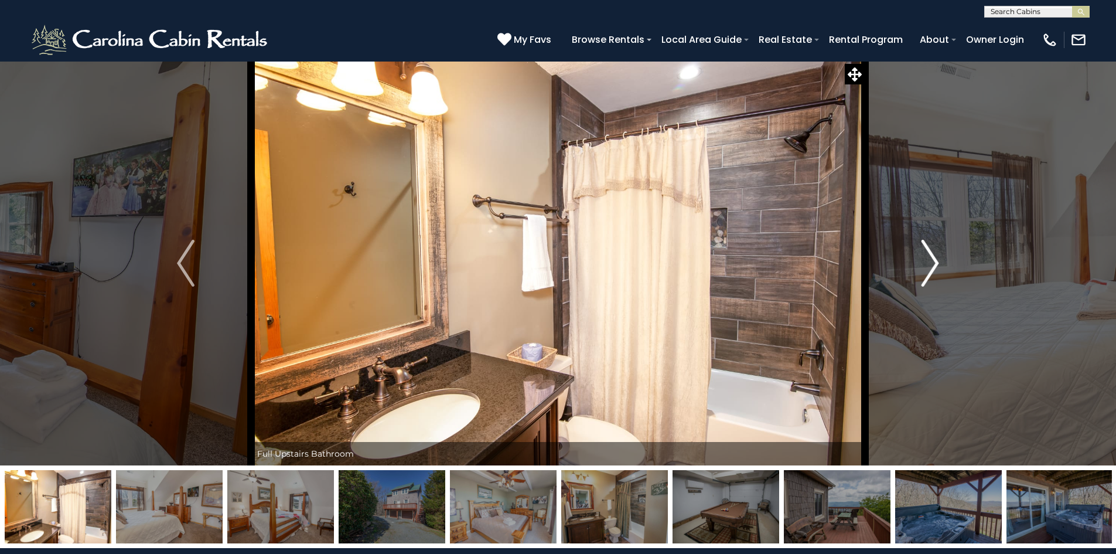
click at [930, 240] on img "Next" at bounding box center [931, 263] width 18 height 47
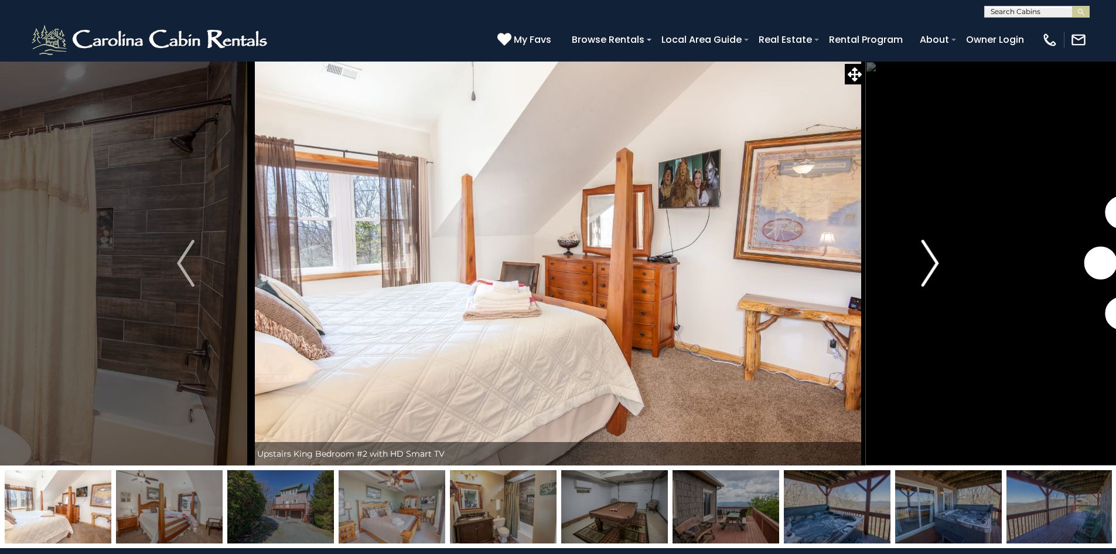
click at [930, 240] on img "Next" at bounding box center [931, 263] width 18 height 47
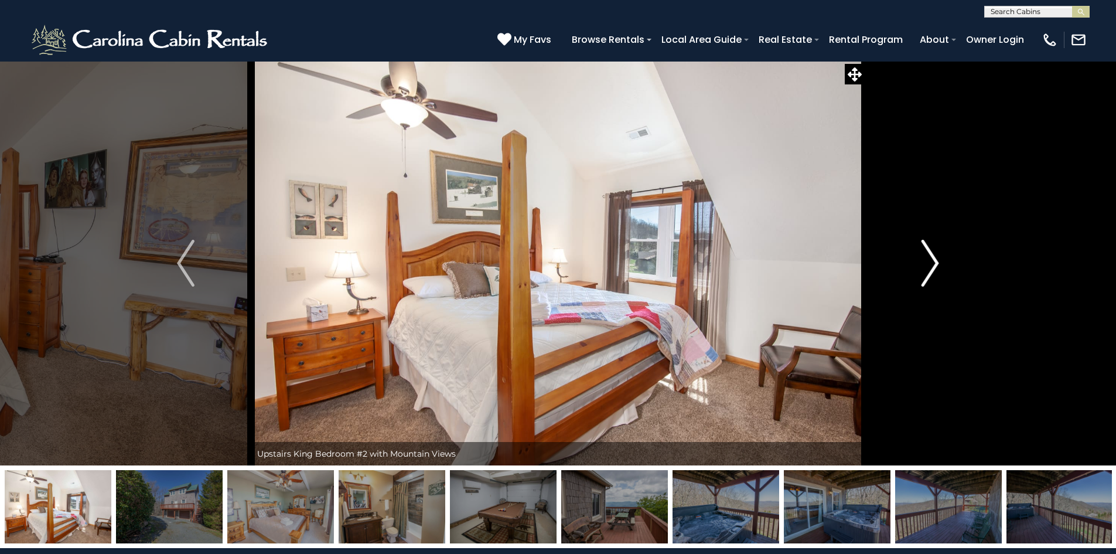
click at [930, 240] on img "Next" at bounding box center [931, 263] width 18 height 47
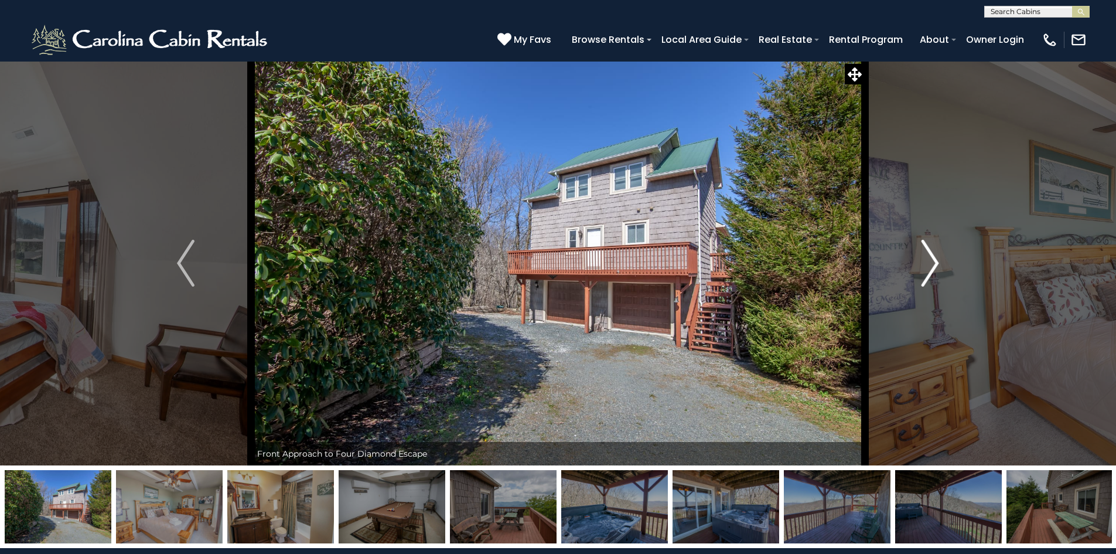
click at [930, 240] on img "Next" at bounding box center [931, 263] width 18 height 47
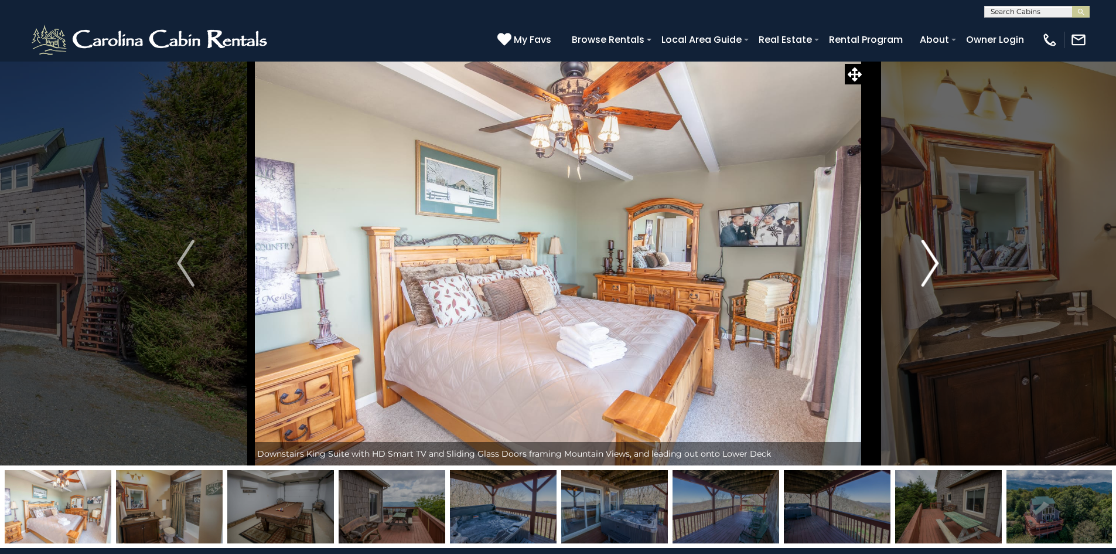
click at [929, 239] on button "Next" at bounding box center [930, 263] width 131 height 404
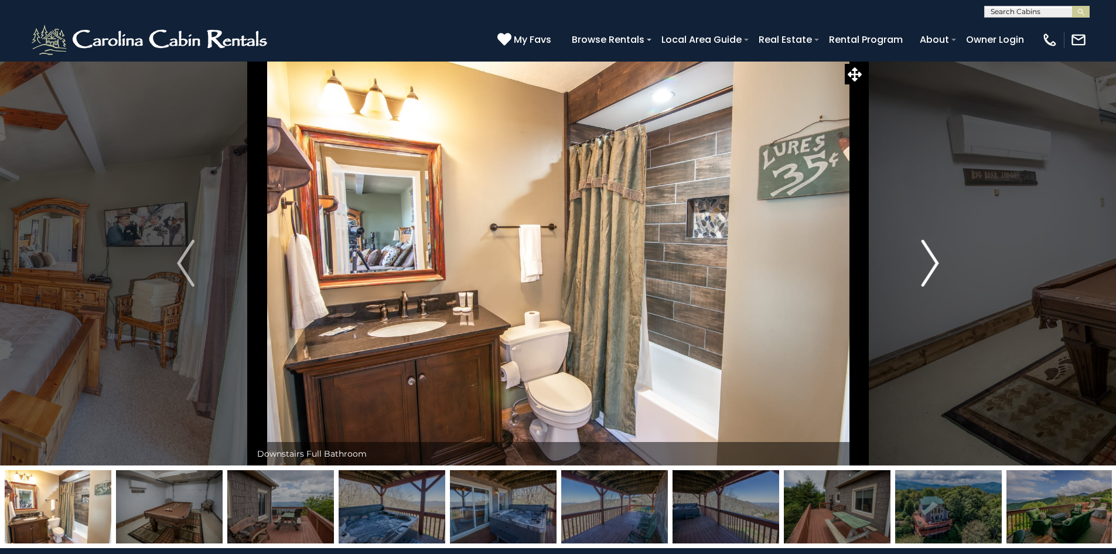
click at [929, 238] on button "Next" at bounding box center [930, 263] width 131 height 404
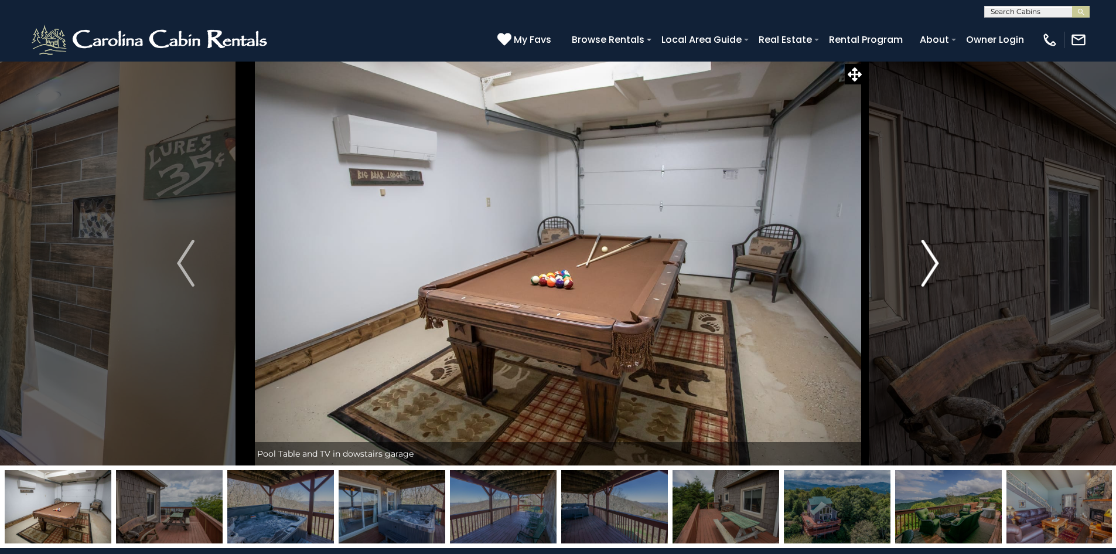
click at [929, 238] on button "Next" at bounding box center [930, 263] width 131 height 404
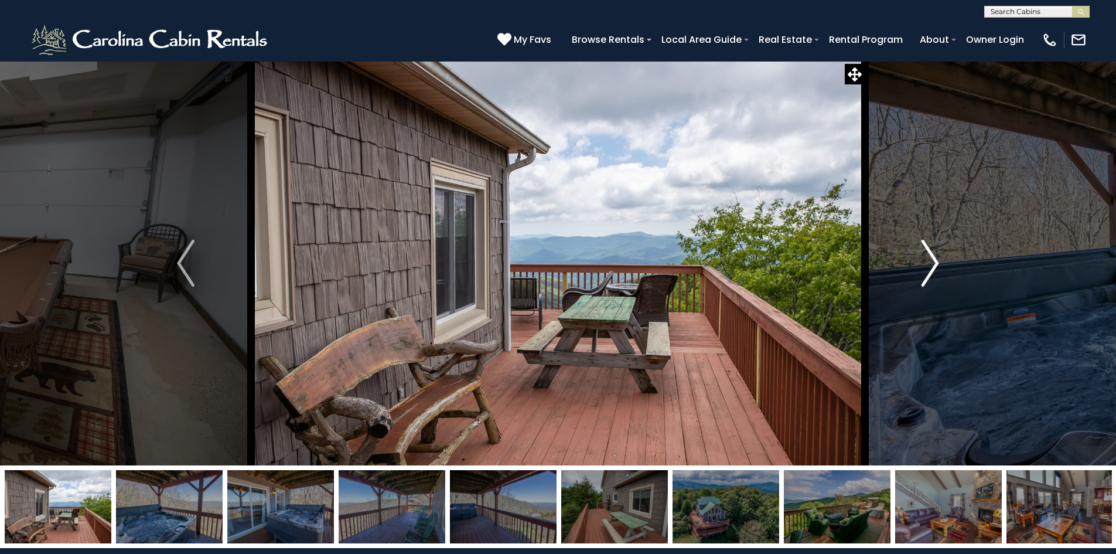
click at [929, 238] on button "Next" at bounding box center [930, 263] width 131 height 404
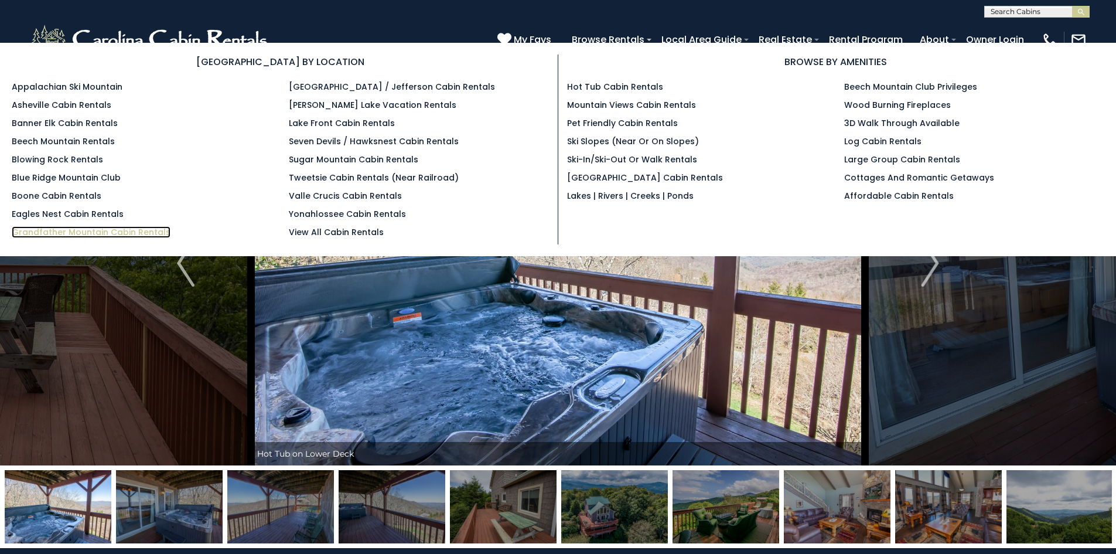
click at [48, 229] on link "Grandfather Mountain Cabin Rentals" at bounding box center [91, 232] width 159 height 12
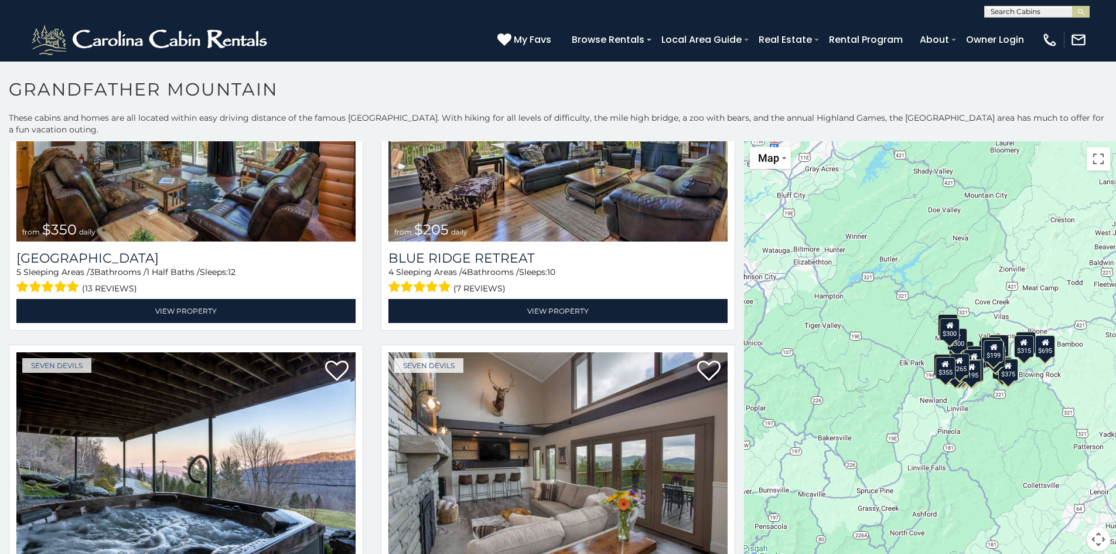
scroll to position [2399, 0]
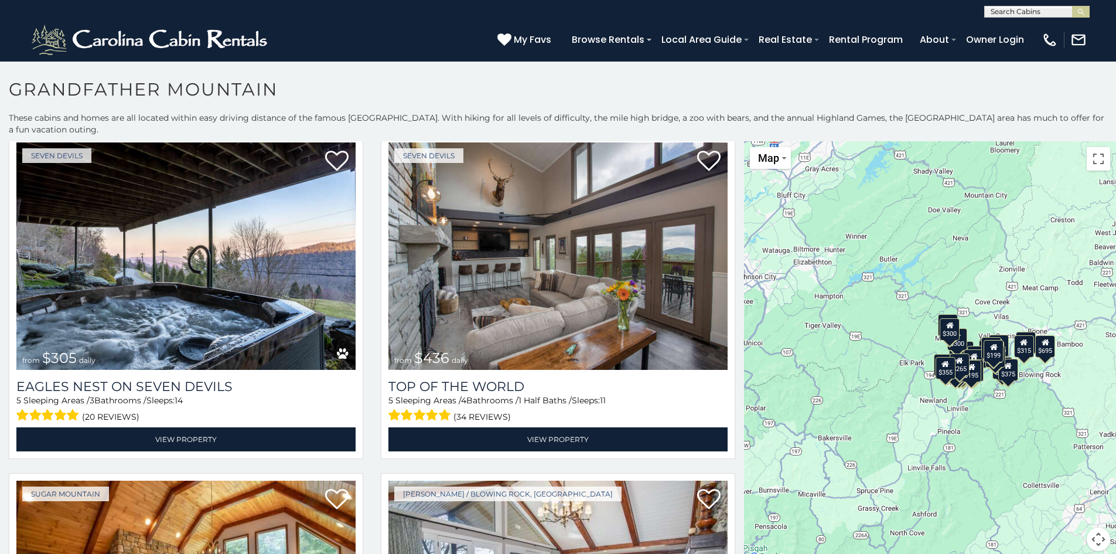
click at [728, 377] on div "Seven Devils from $436 daily Top of the World 5 Sleeping Areas / 4 Bathrooms / …" at bounding box center [558, 300] width 372 height 331
drag, startPoint x: 728, startPoint y: 377, endPoint x: 725, endPoint y: 386, distance: 9.1
click at [727, 381] on div "Seven Devils from $436 daily Top of the World 5 Sleeping Areas / 4 Bathrooms / …" at bounding box center [558, 300] width 372 height 331
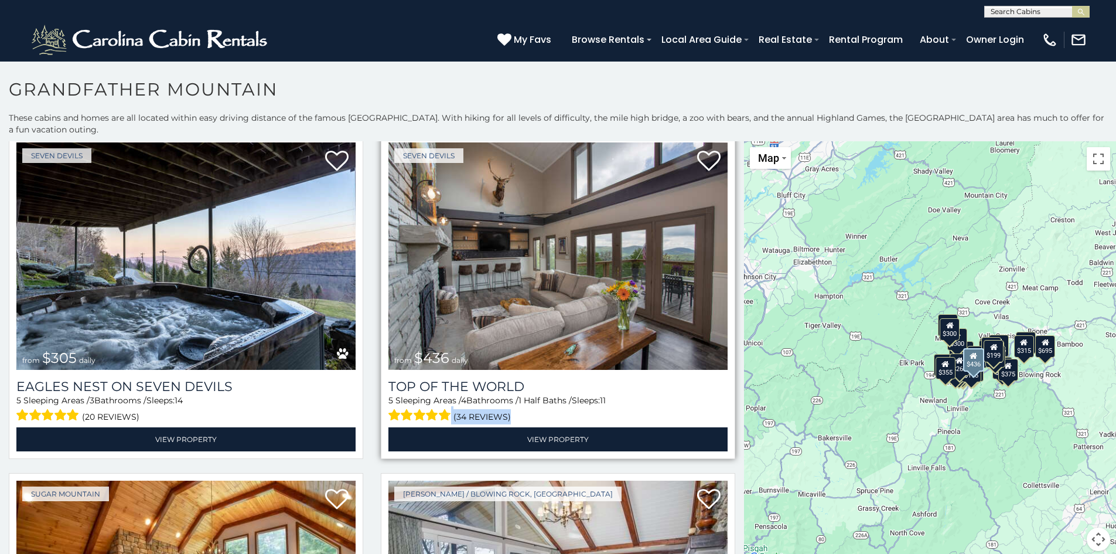
click at [572, 252] on img at bounding box center [557, 255] width 339 height 227
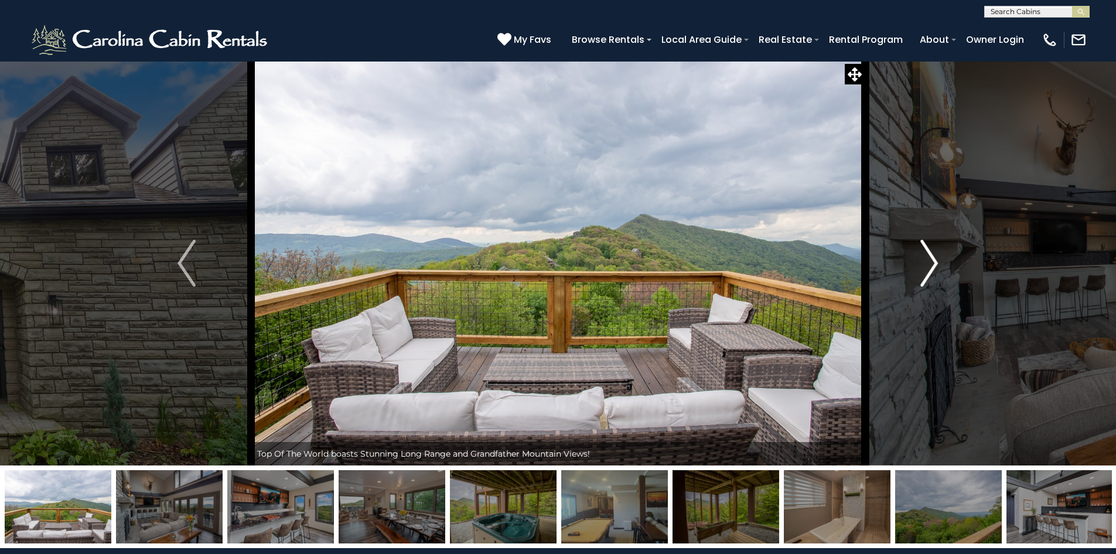
click at [933, 260] on img "Next" at bounding box center [929, 263] width 18 height 47
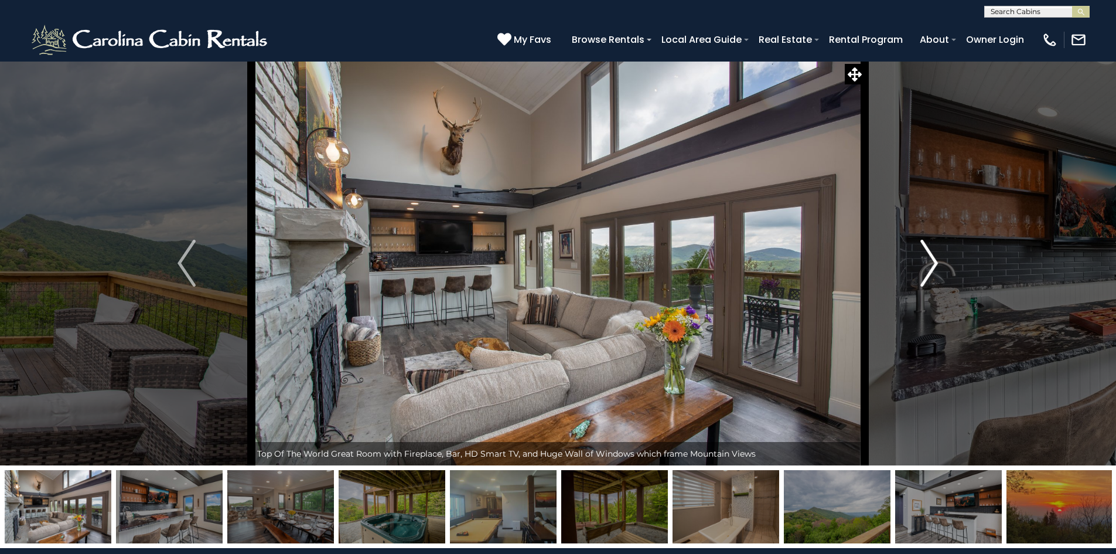
click at [934, 257] on img "Next" at bounding box center [929, 263] width 18 height 47
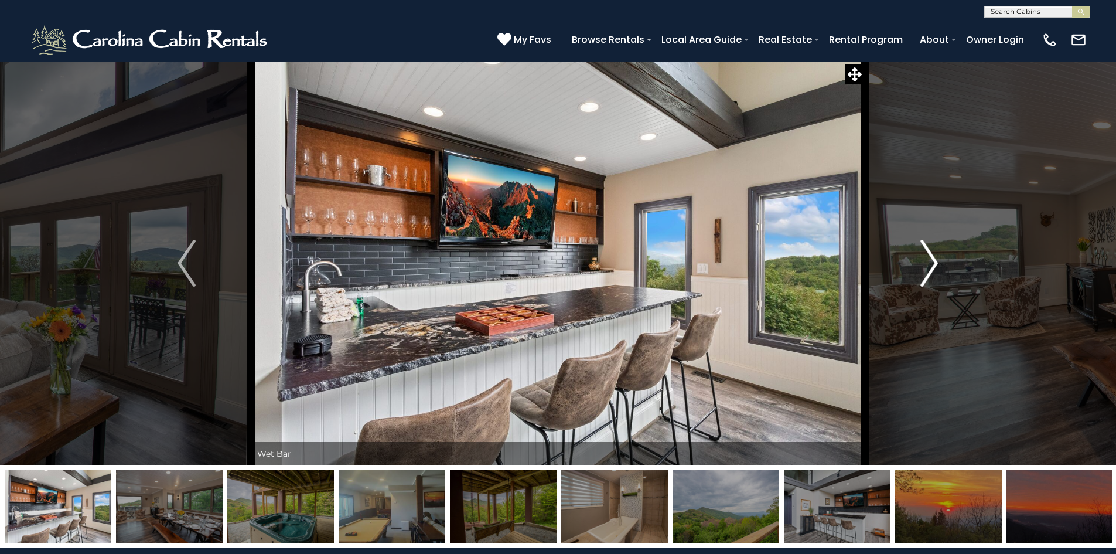
click at [934, 255] on img "Next" at bounding box center [929, 263] width 18 height 47
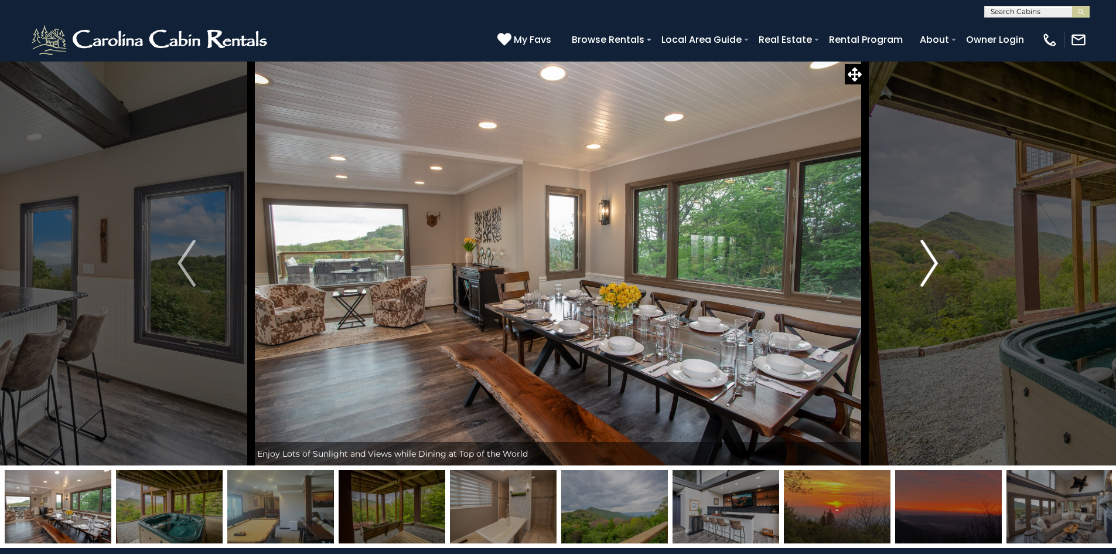
click at [934, 255] on img "Next" at bounding box center [929, 263] width 18 height 47
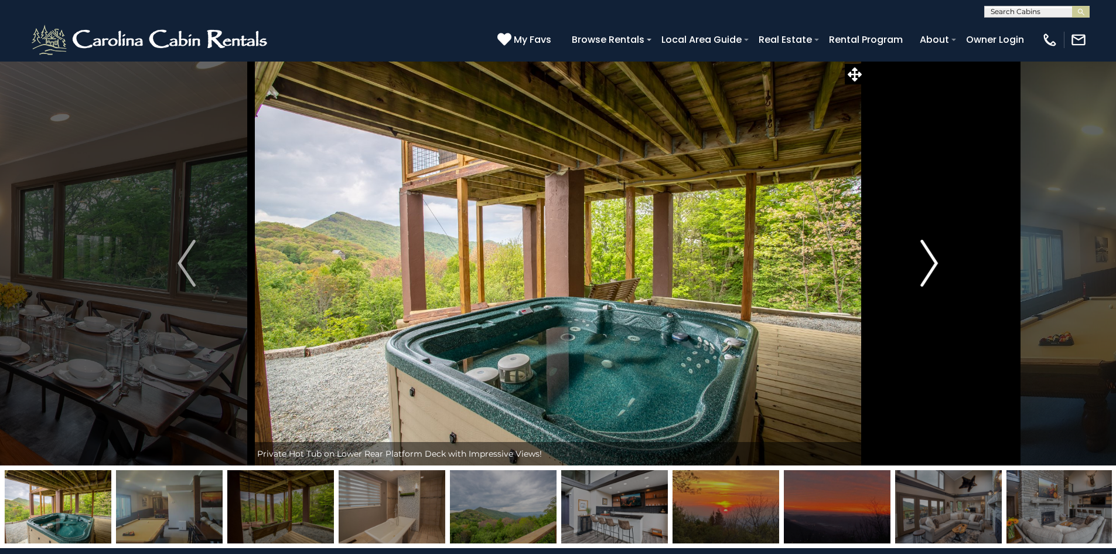
click at [934, 255] on img "Next" at bounding box center [929, 263] width 18 height 47
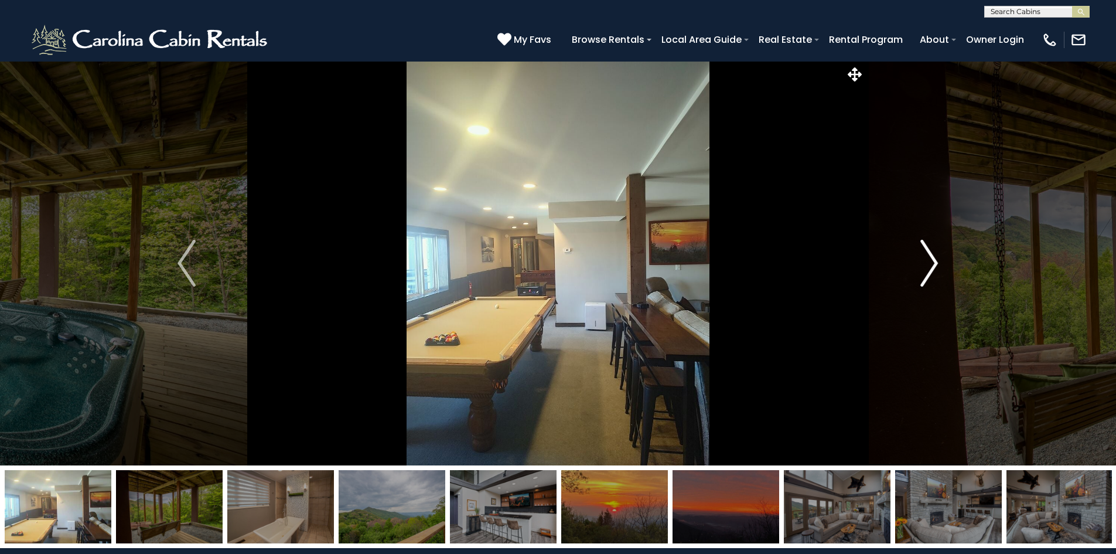
click at [934, 255] on img "Next" at bounding box center [929, 263] width 18 height 47
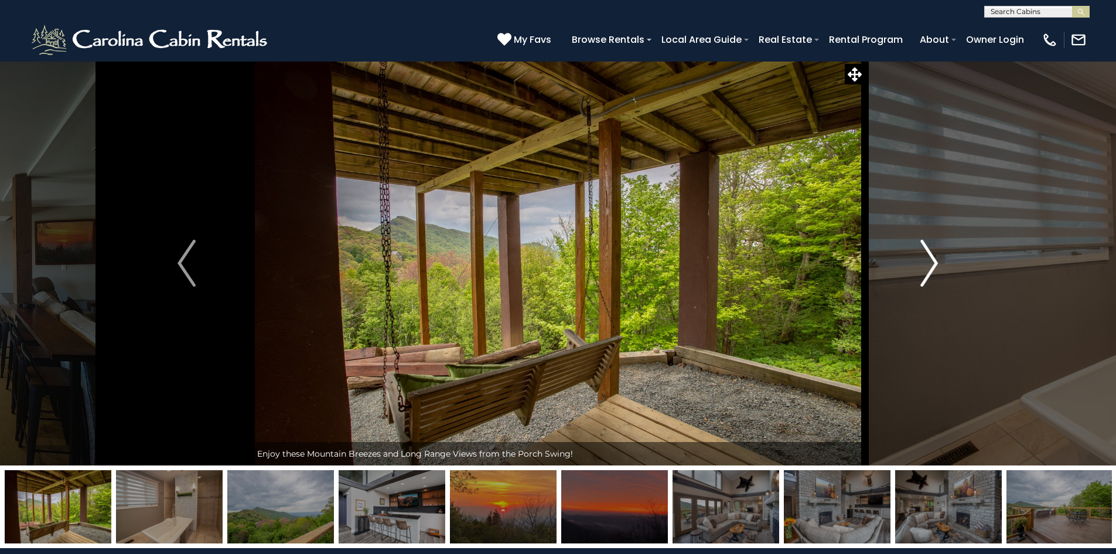
click at [934, 255] on img "Next" at bounding box center [929, 263] width 18 height 47
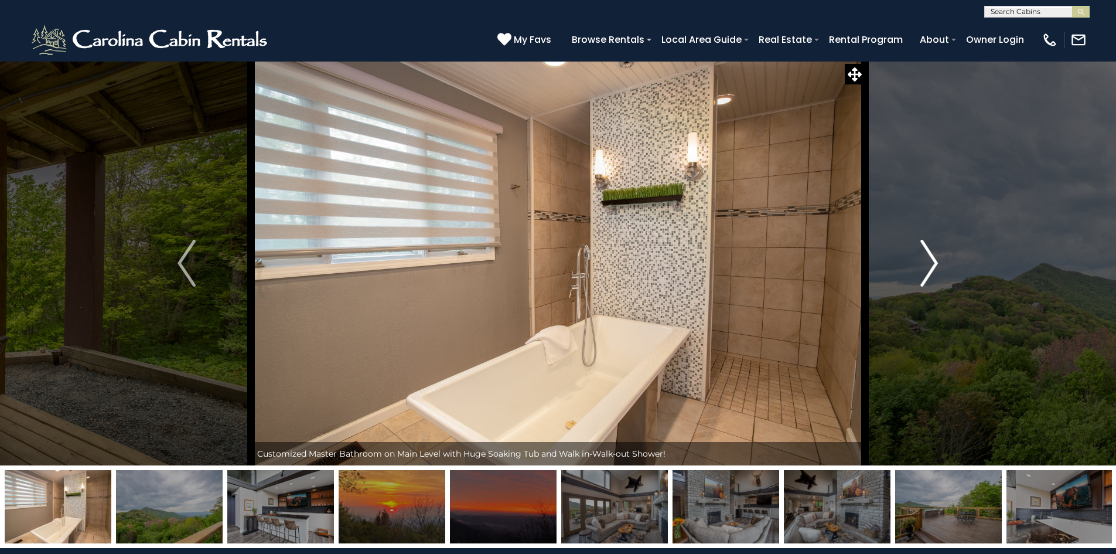
click at [934, 255] on img "Next" at bounding box center [929, 263] width 18 height 47
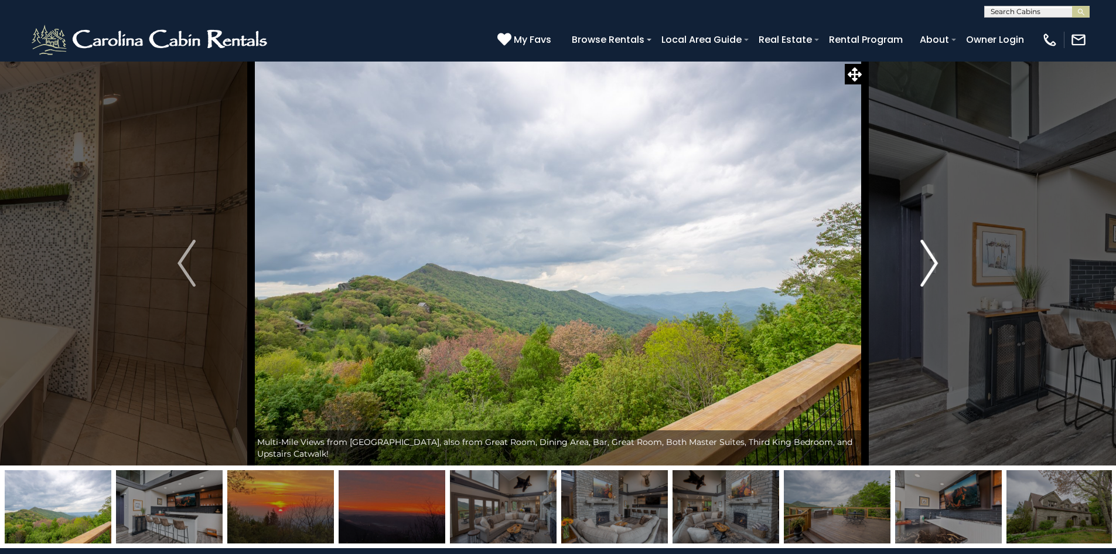
click at [934, 255] on img "Next" at bounding box center [929, 263] width 18 height 47
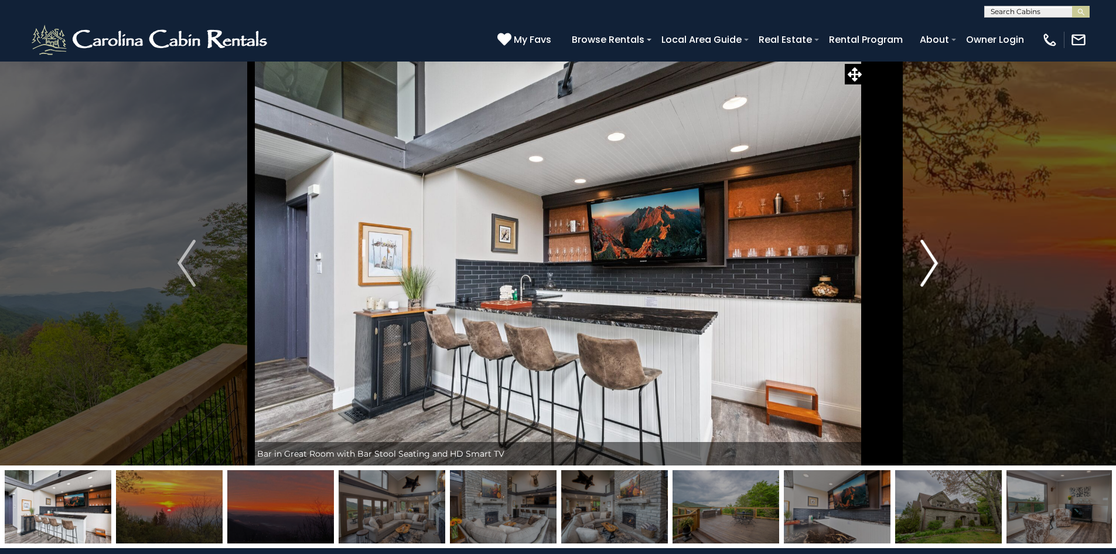
click at [934, 255] on img "Next" at bounding box center [929, 263] width 18 height 47
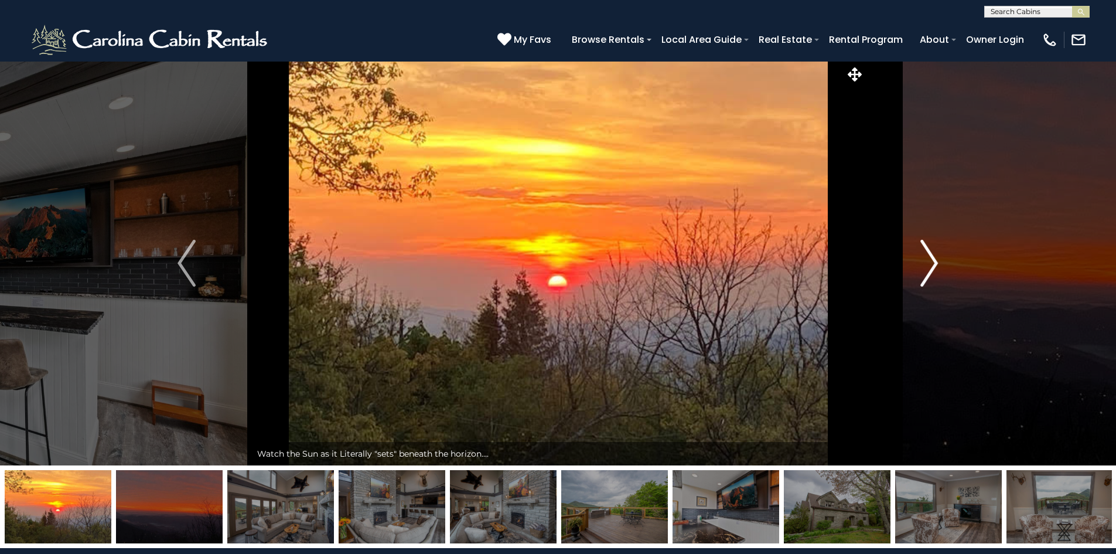
click at [934, 255] on img "Next" at bounding box center [929, 263] width 18 height 47
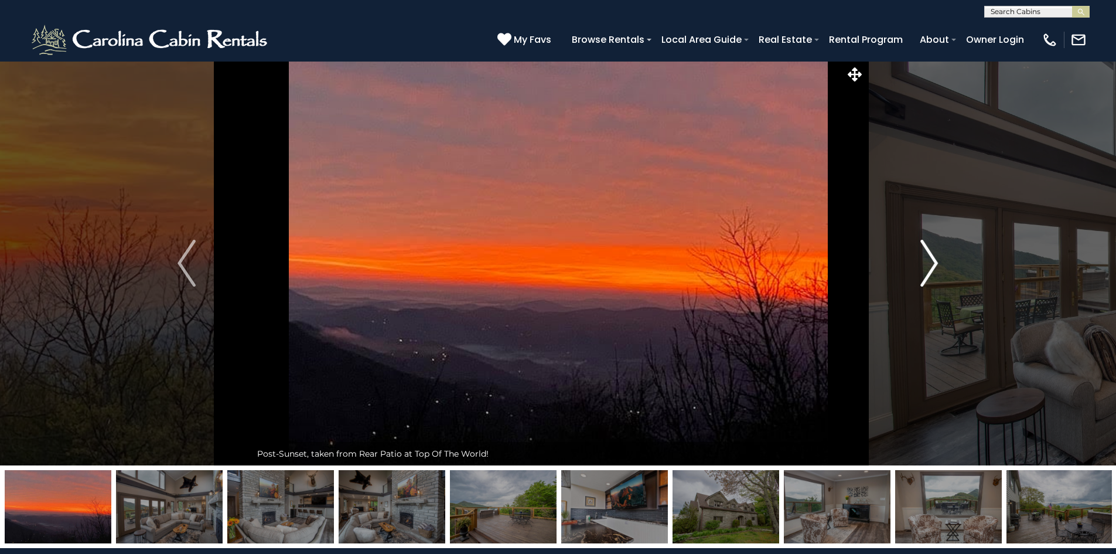
click at [934, 253] on img "Next" at bounding box center [929, 263] width 18 height 47
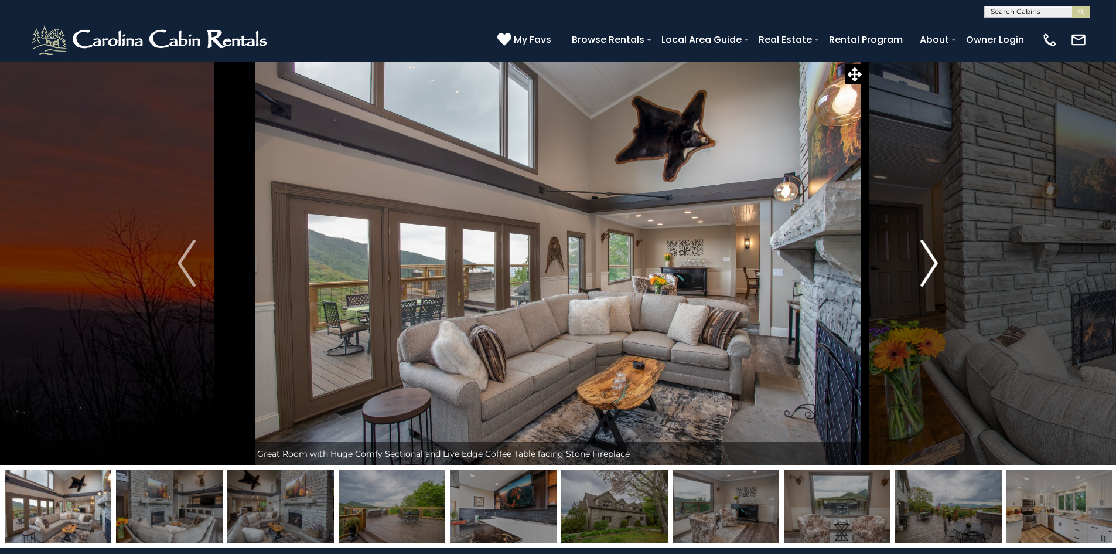
click at [934, 253] on img "Next" at bounding box center [929, 263] width 18 height 47
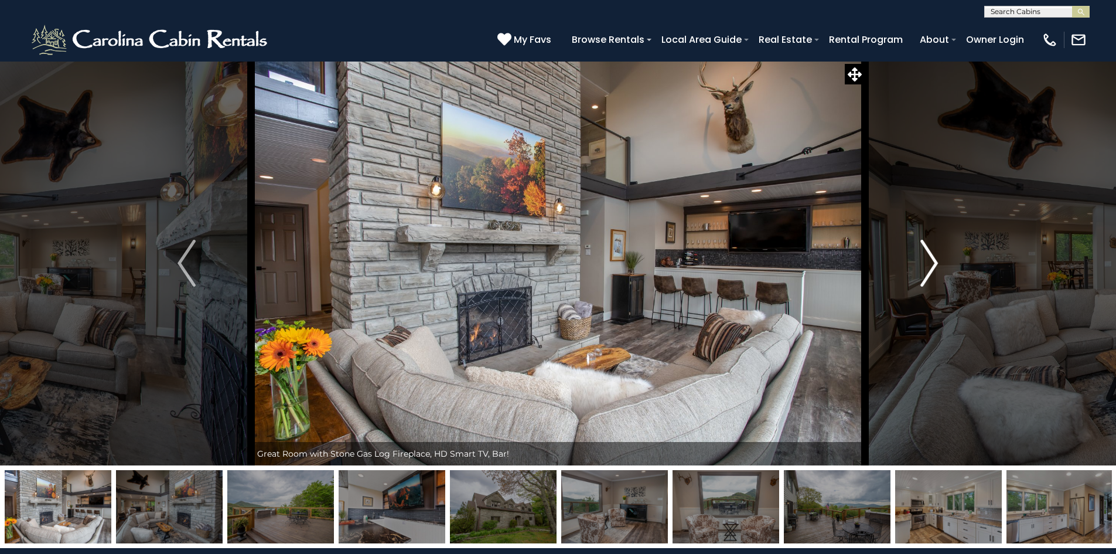
click at [934, 253] on img "Next" at bounding box center [929, 263] width 18 height 47
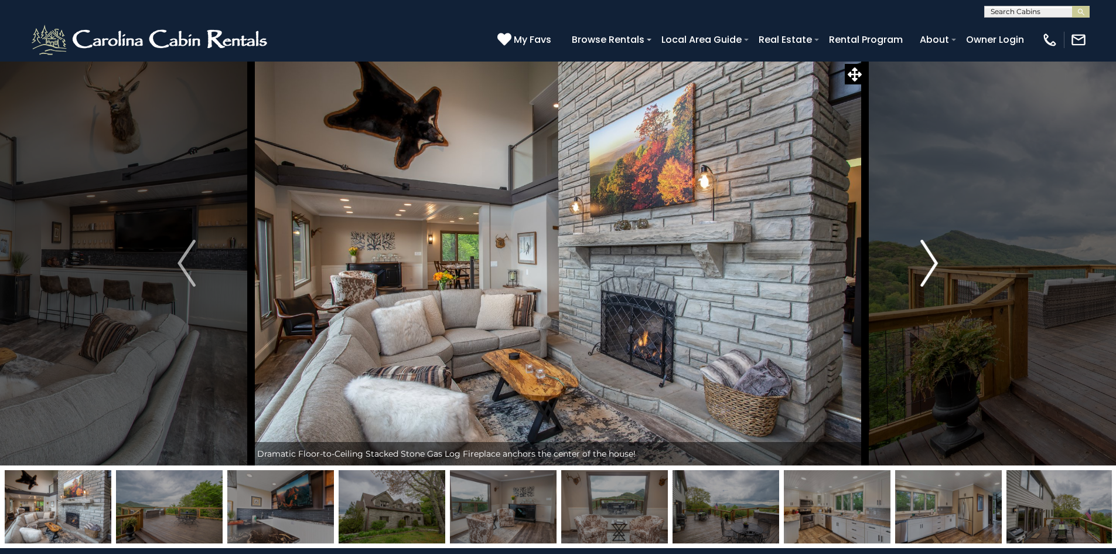
click at [934, 253] on img "Next" at bounding box center [929, 263] width 18 height 47
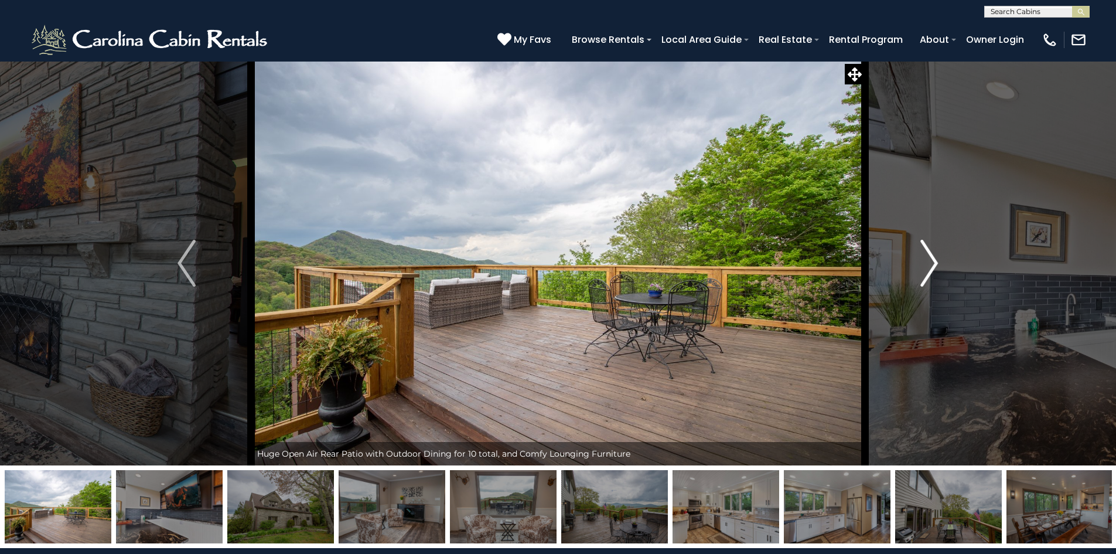
click at [934, 253] on img "Next" at bounding box center [929, 263] width 18 height 47
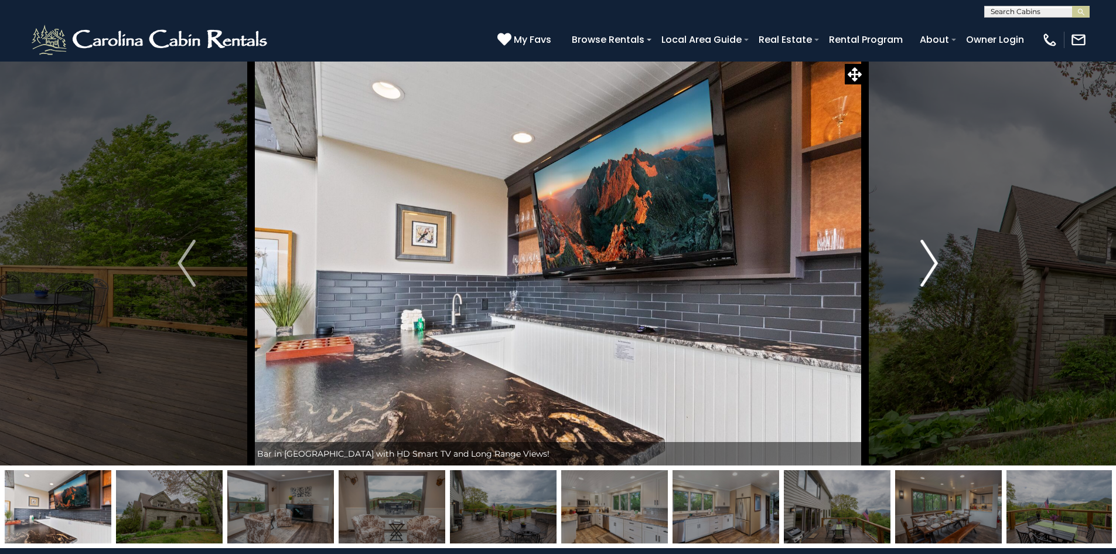
click at [934, 253] on img "Next" at bounding box center [929, 263] width 18 height 47
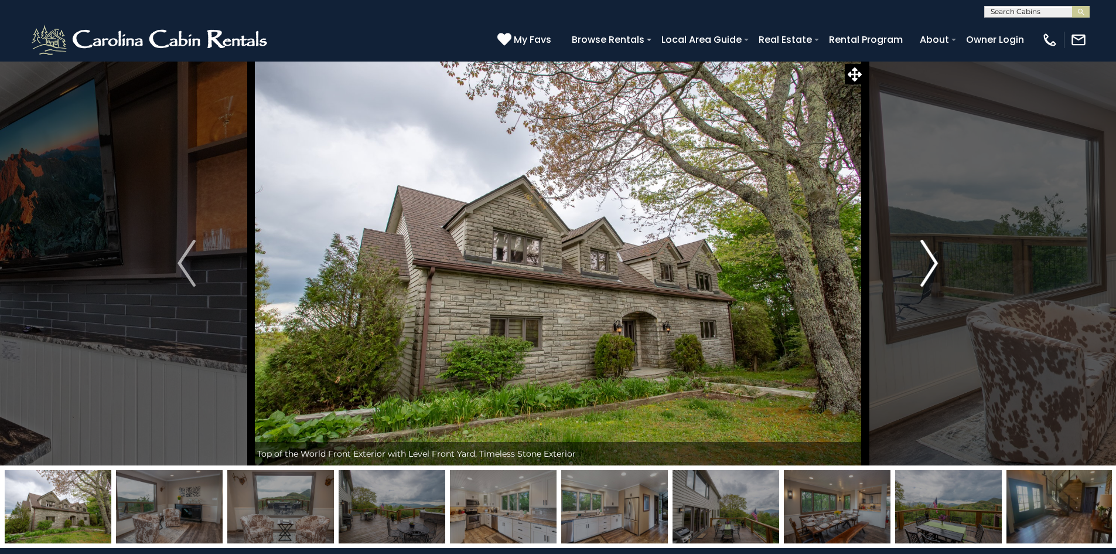
click at [933, 250] on img "Next" at bounding box center [929, 263] width 18 height 47
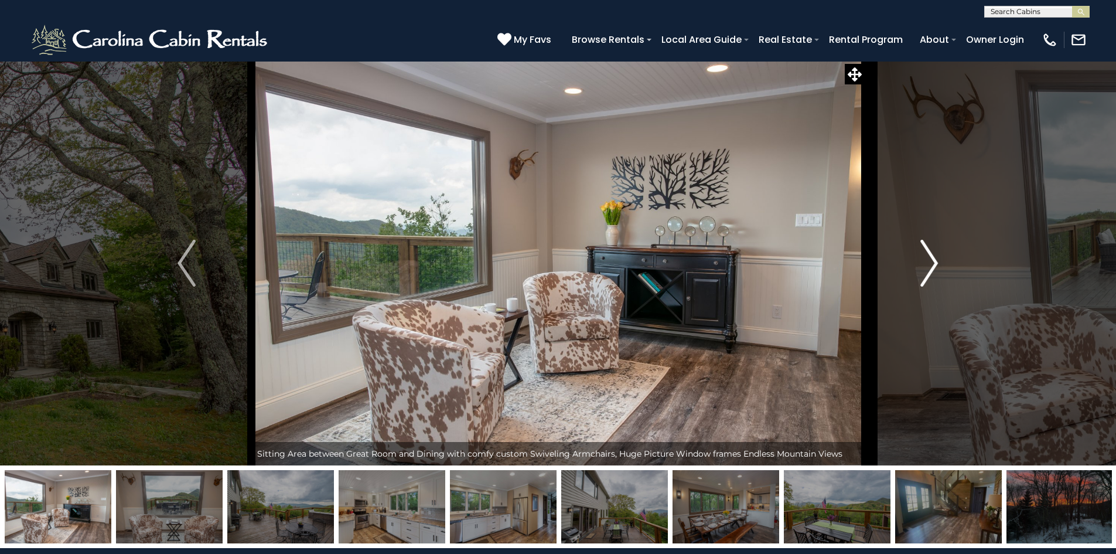
click at [933, 250] on img "Next" at bounding box center [929, 263] width 18 height 47
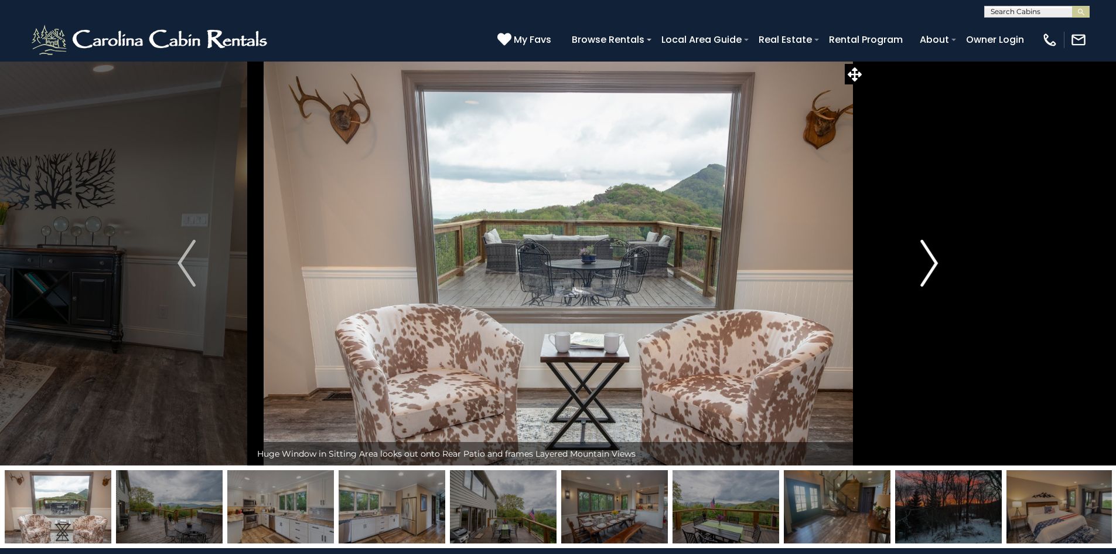
click at [933, 250] on img "Next" at bounding box center [929, 263] width 18 height 47
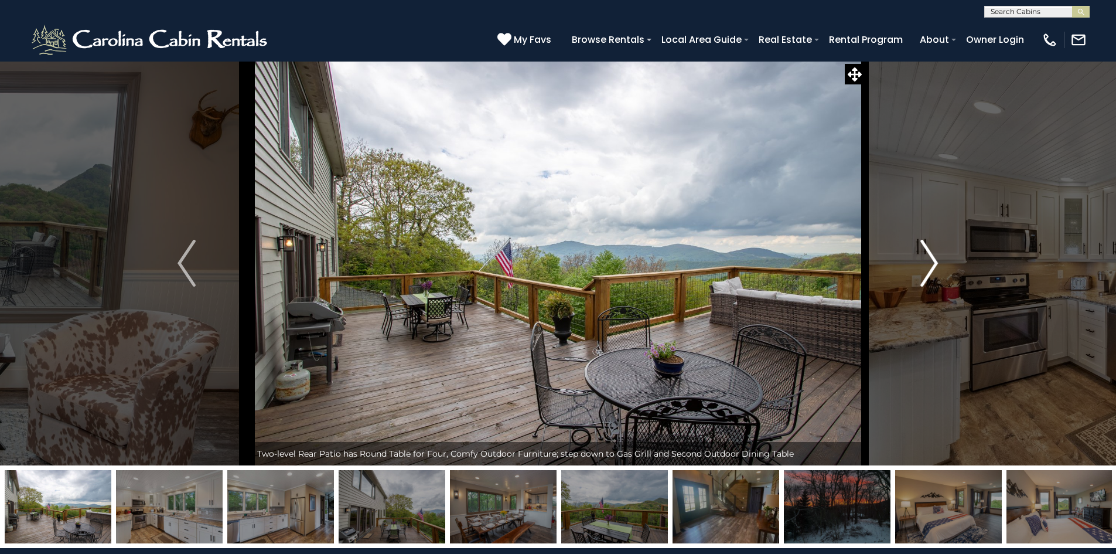
click at [933, 250] on img "Next" at bounding box center [929, 263] width 18 height 47
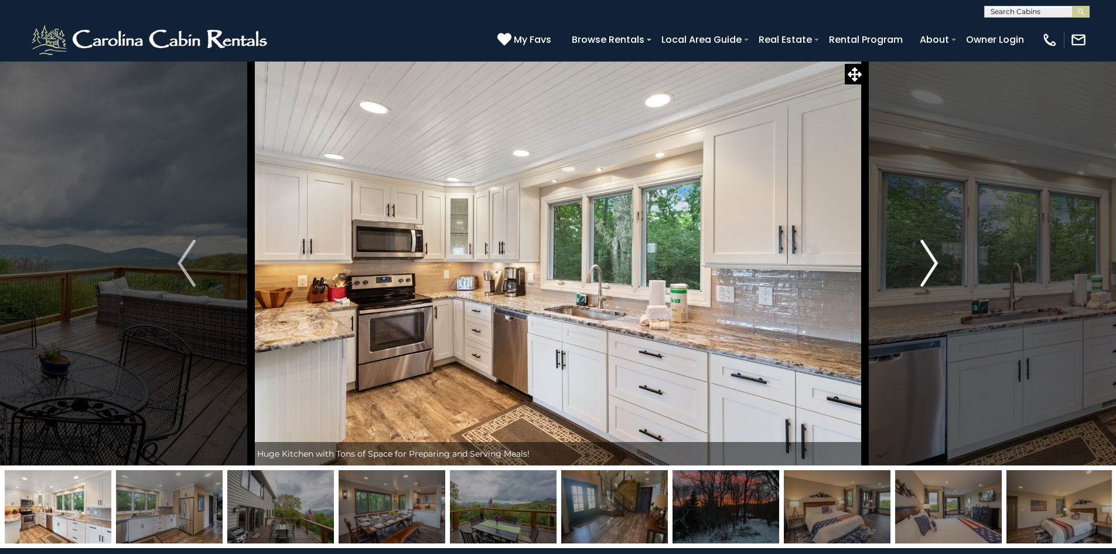
click at [933, 250] on img "Next" at bounding box center [929, 263] width 18 height 47
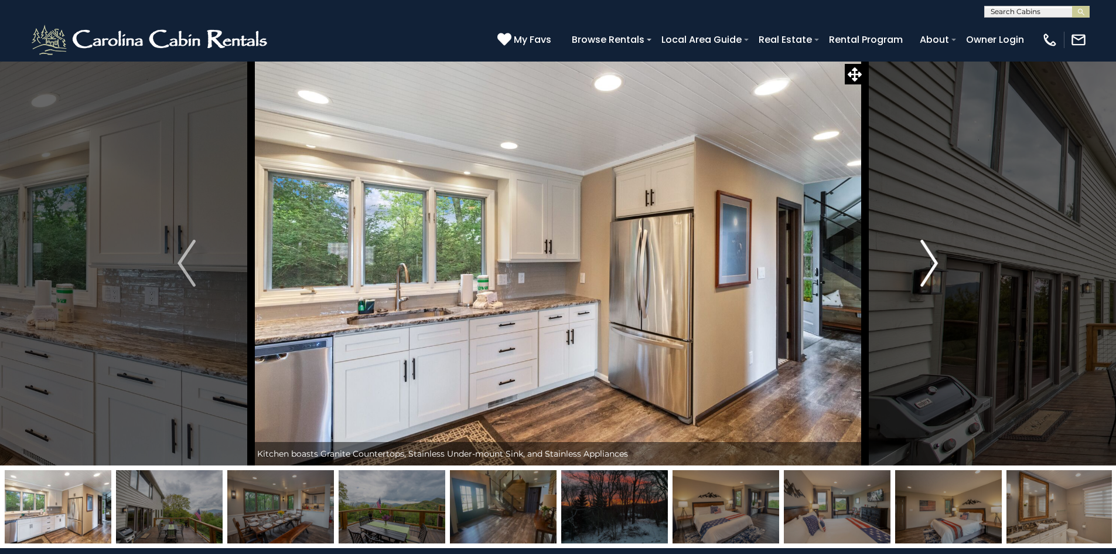
click at [933, 250] on img "Next" at bounding box center [929, 263] width 18 height 47
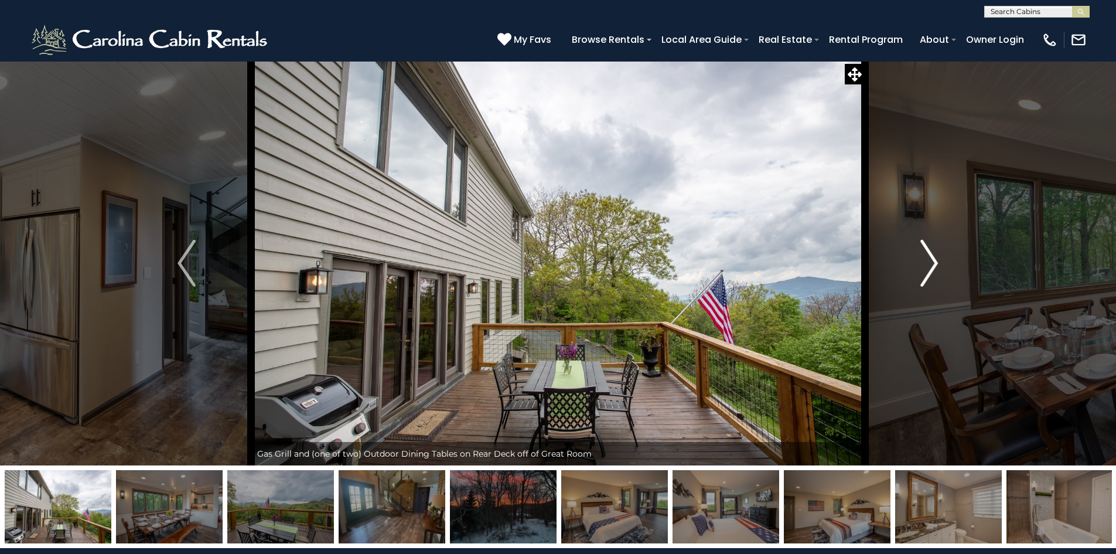
click at [933, 250] on img "Next" at bounding box center [929, 263] width 18 height 47
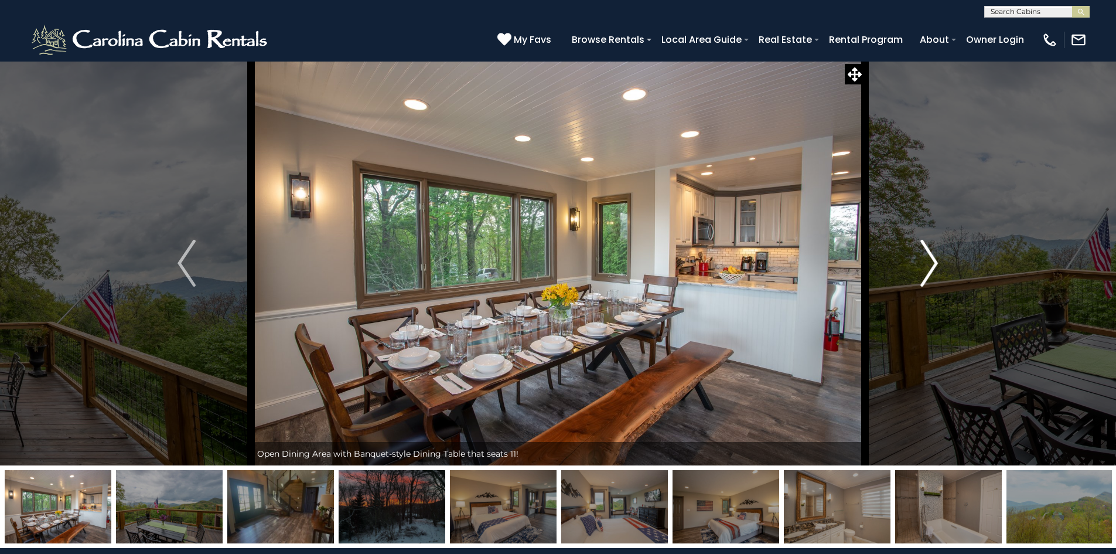
click at [933, 250] on img "Next" at bounding box center [929, 263] width 18 height 47
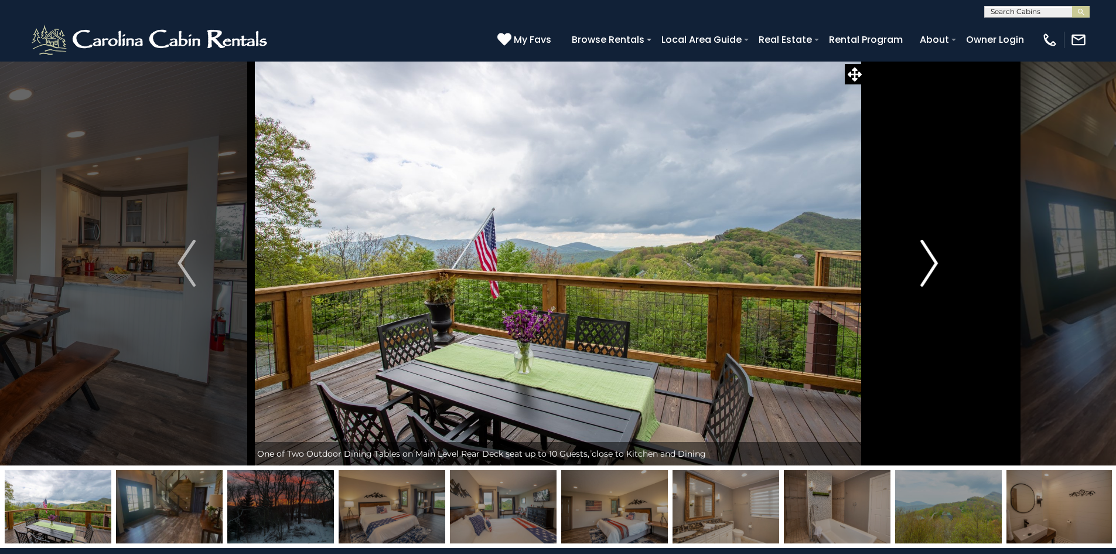
click at [933, 250] on img "Next" at bounding box center [929, 263] width 18 height 47
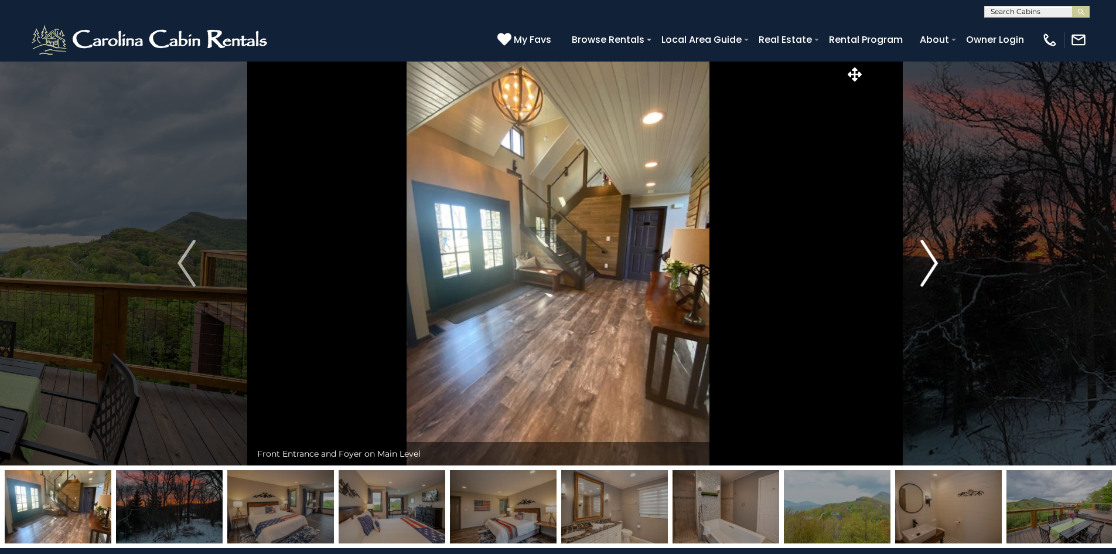
click at [933, 250] on img "Next" at bounding box center [929, 263] width 18 height 47
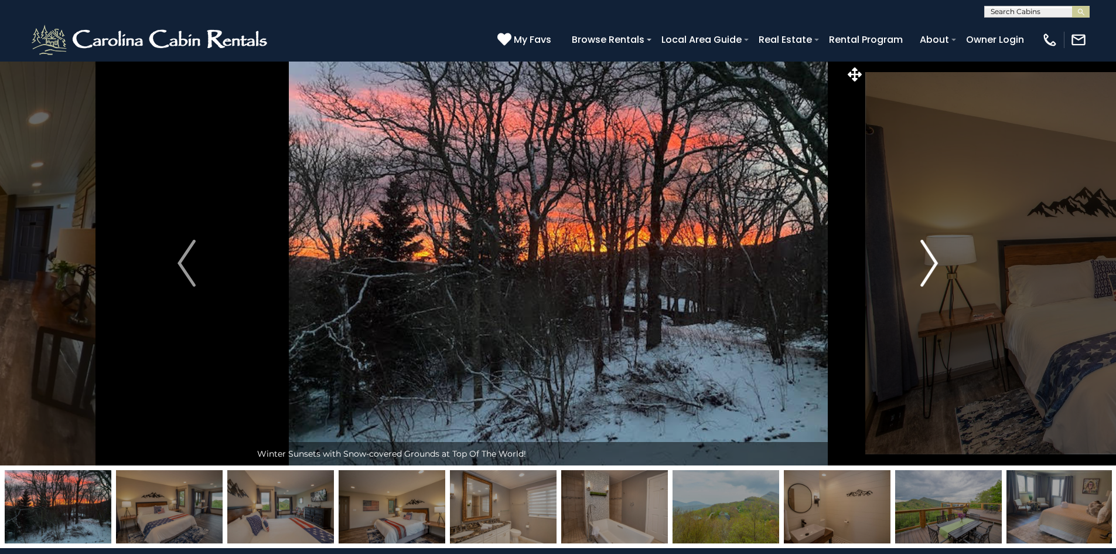
click at [933, 250] on img "Next" at bounding box center [929, 263] width 18 height 47
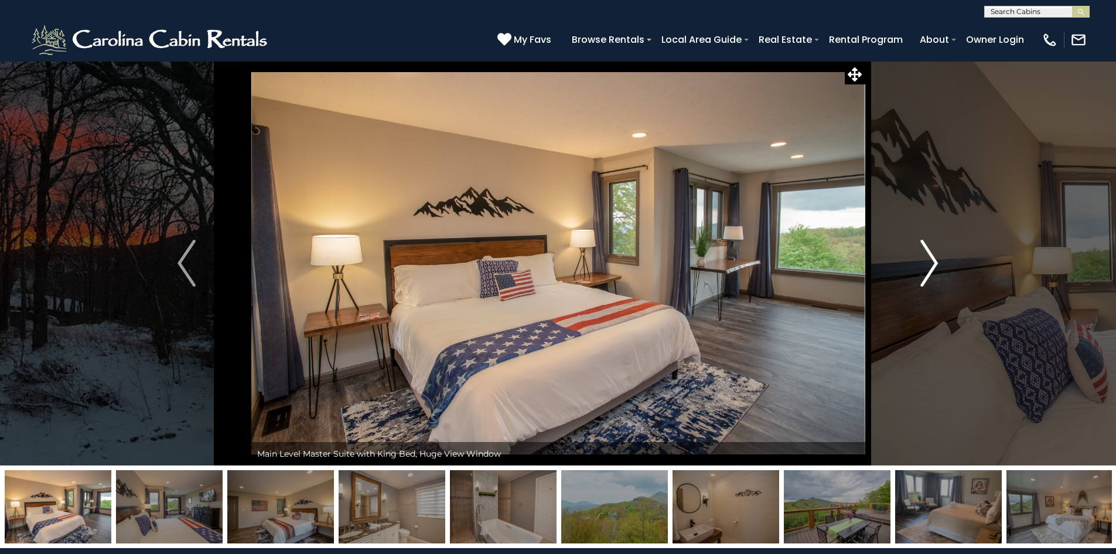
click at [933, 250] on img "Next" at bounding box center [929, 263] width 18 height 47
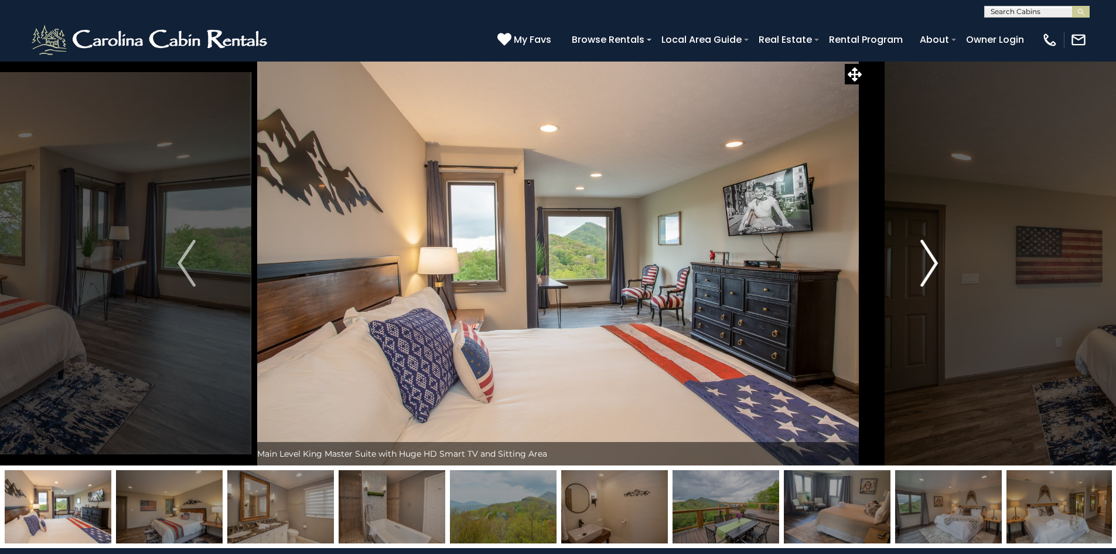
click at [933, 250] on img "Next" at bounding box center [929, 263] width 18 height 47
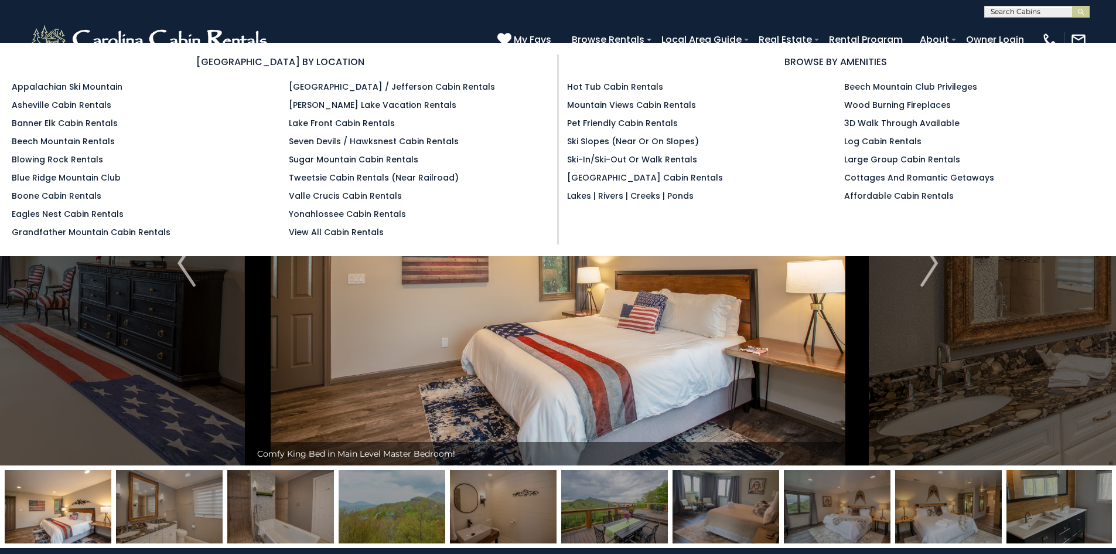
click at [149, 226] on ul "Appalachian Ski Mountain Asheville Cabin Rentals Banner Elk Cabin Rentals Beech…" at bounding box center [142, 160] width 260 height 158
click at [148, 231] on link "Grandfather Mountain Cabin Rentals" at bounding box center [91, 232] width 159 height 12
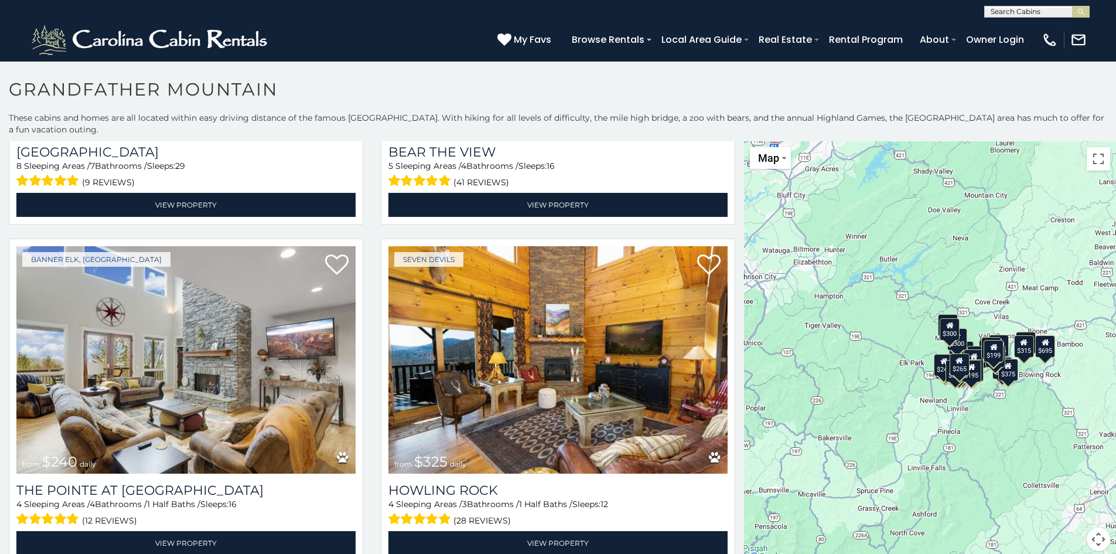
scroll to position [3404, 0]
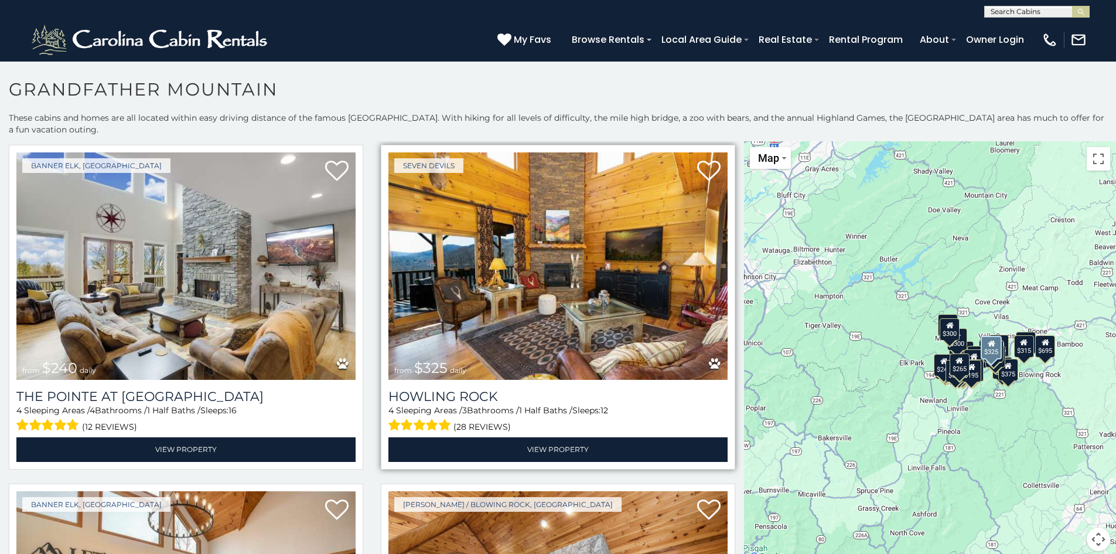
click at [682, 233] on img at bounding box center [557, 265] width 339 height 227
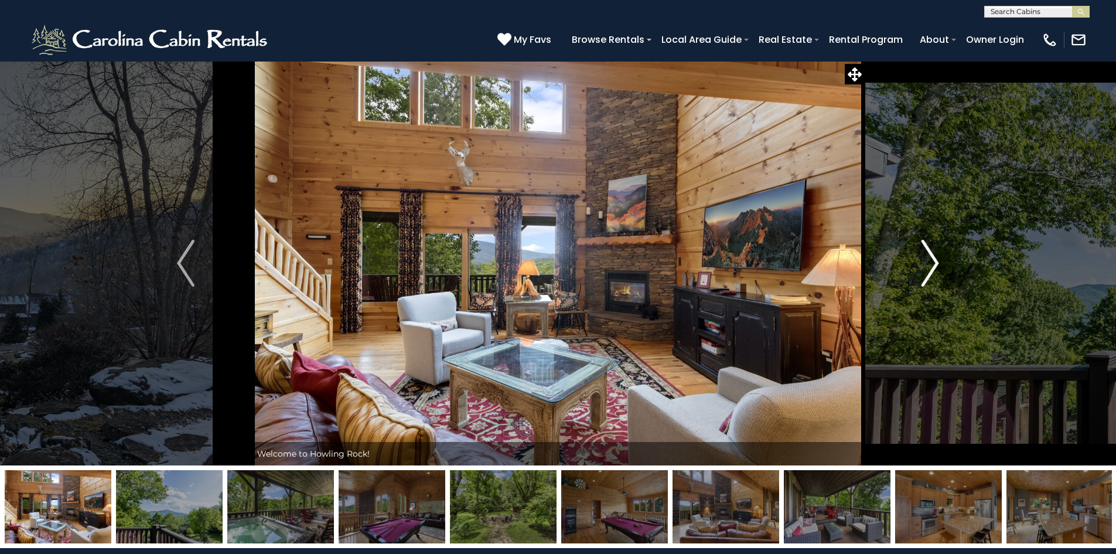
click at [932, 260] on img "Next" at bounding box center [931, 263] width 18 height 47
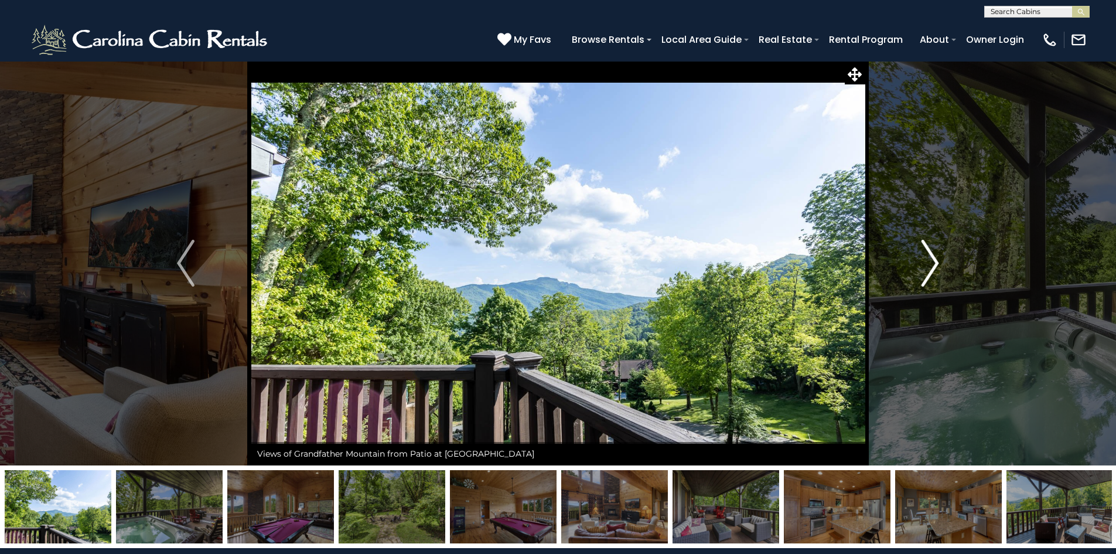
click at [932, 260] on img "Next" at bounding box center [931, 263] width 18 height 47
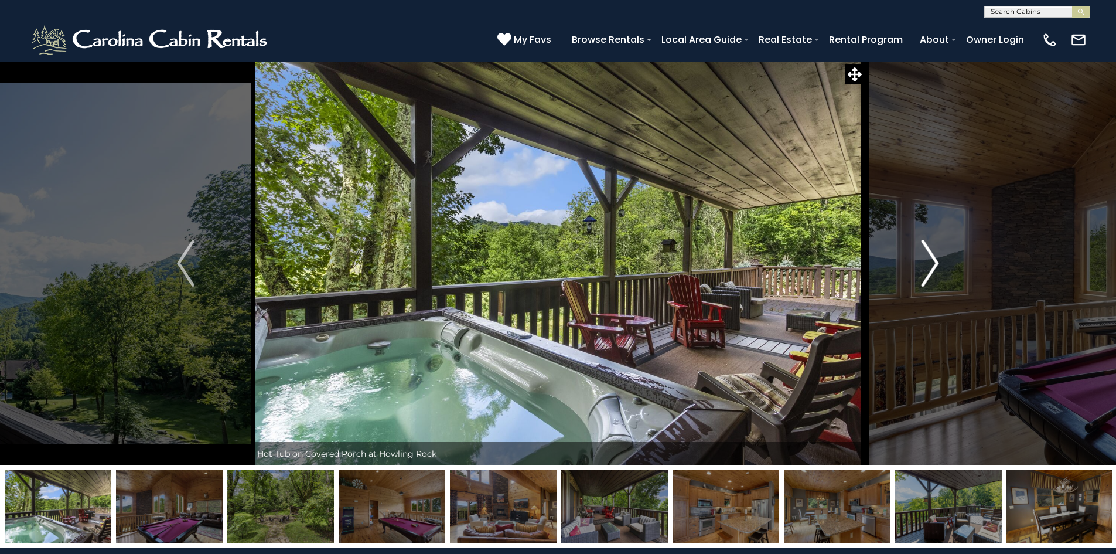
click at [932, 260] on img "Next" at bounding box center [931, 263] width 18 height 47
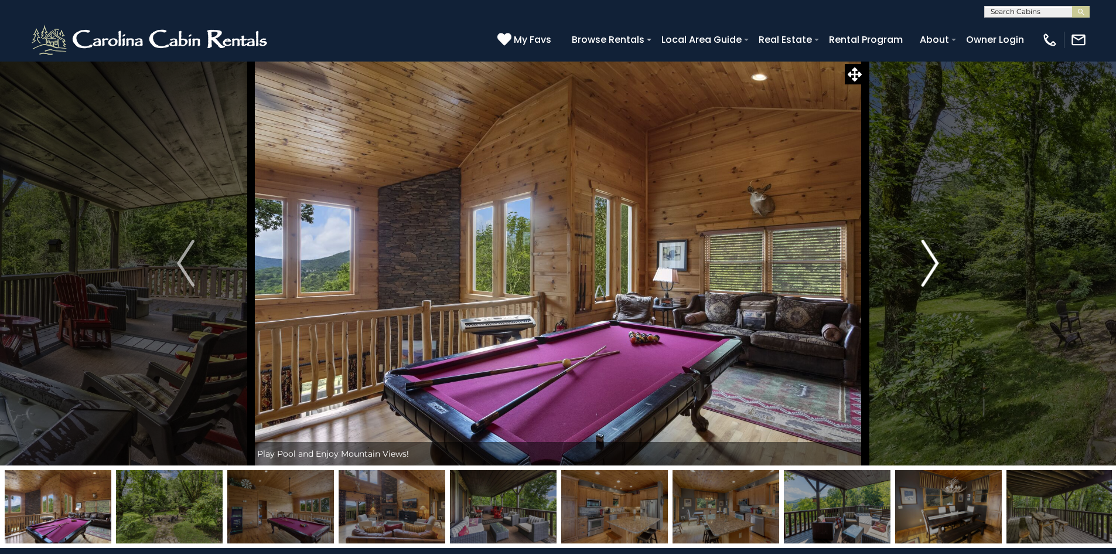
click at [933, 260] on img "Next" at bounding box center [931, 263] width 18 height 47
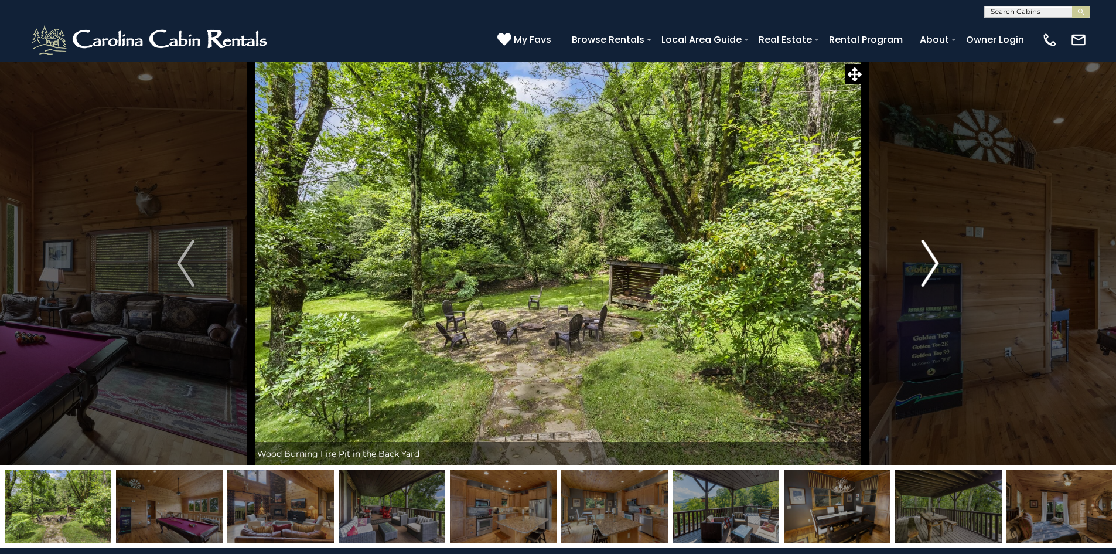
click at [933, 260] on img "Next" at bounding box center [931, 263] width 18 height 47
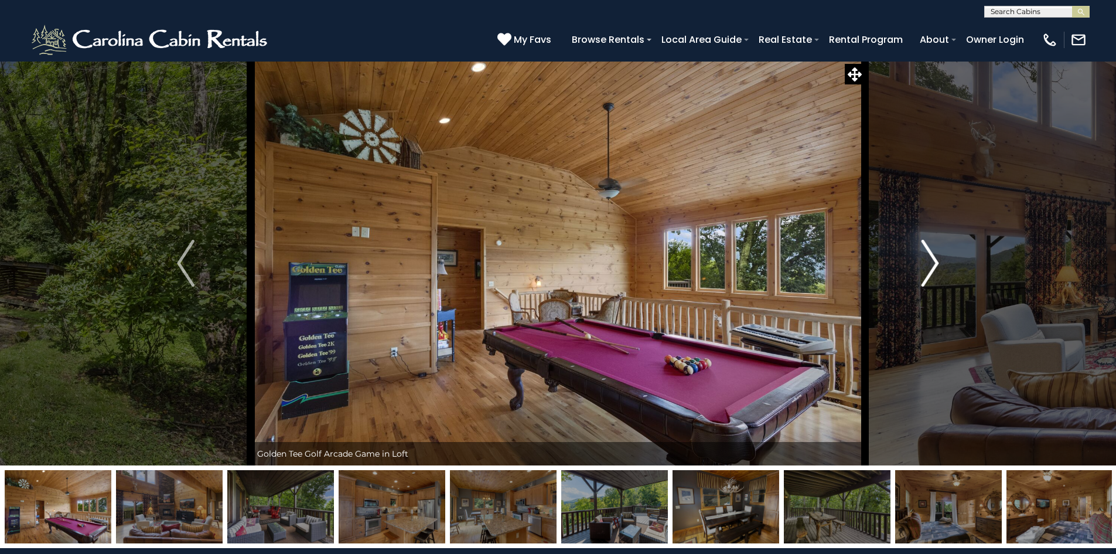
click at [933, 260] on img "Next" at bounding box center [931, 263] width 18 height 47
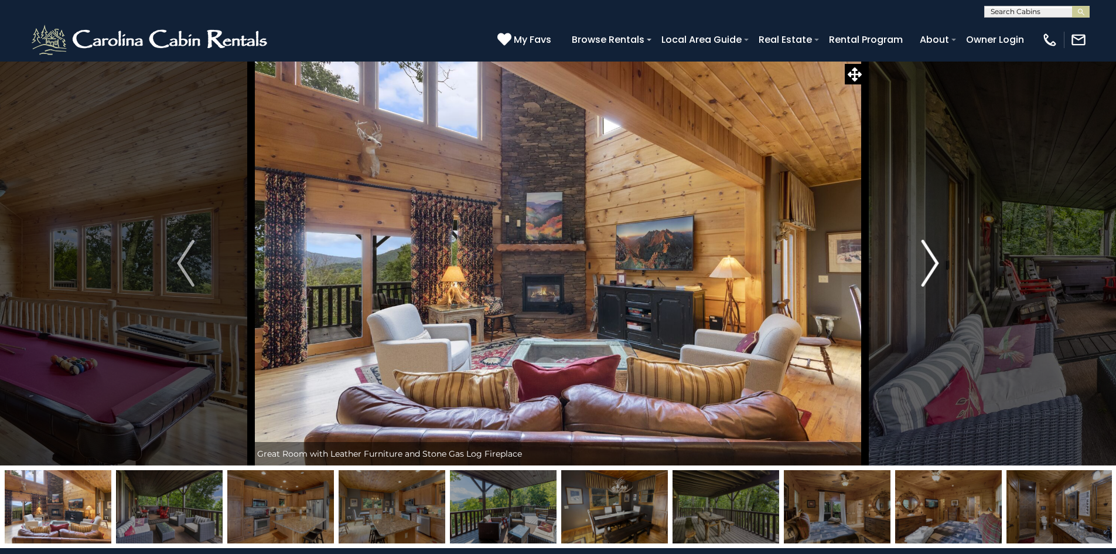
click at [933, 260] on img "Next" at bounding box center [931, 263] width 18 height 47
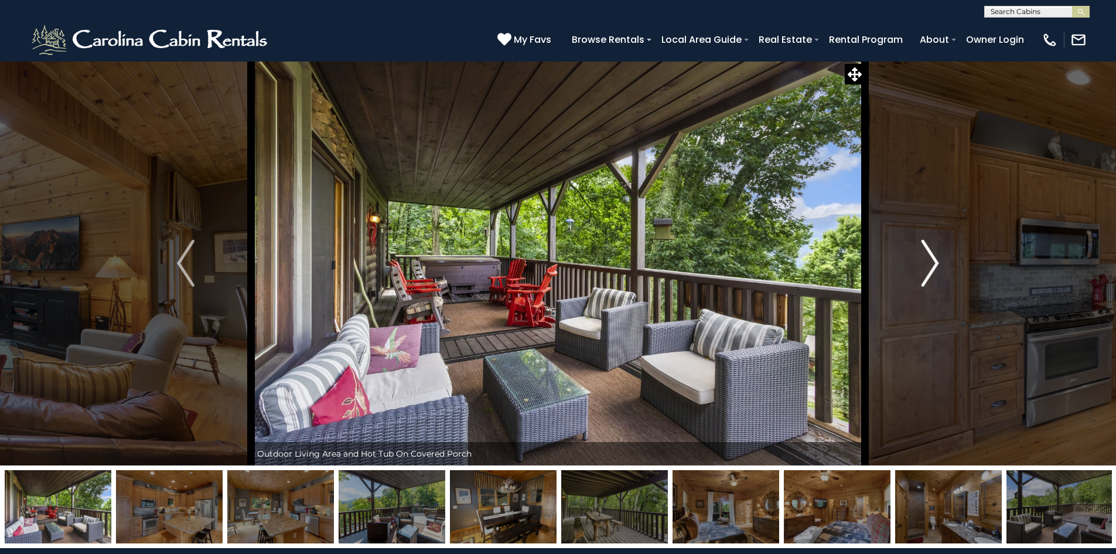
click at [933, 260] on img "Next" at bounding box center [931, 263] width 18 height 47
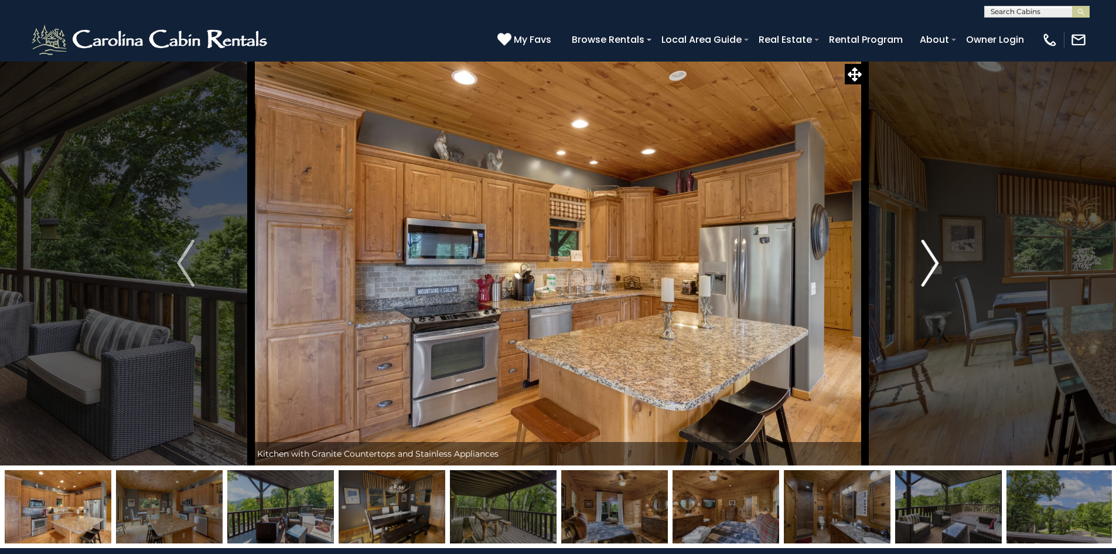
click at [933, 260] on img "Next" at bounding box center [931, 263] width 18 height 47
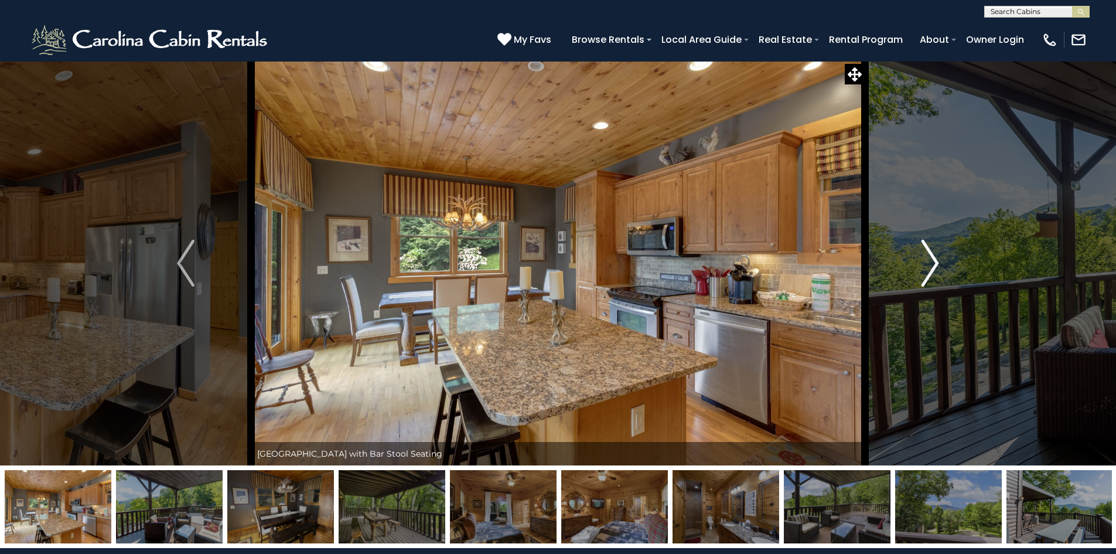
click at [933, 260] on img "Next" at bounding box center [931, 263] width 18 height 47
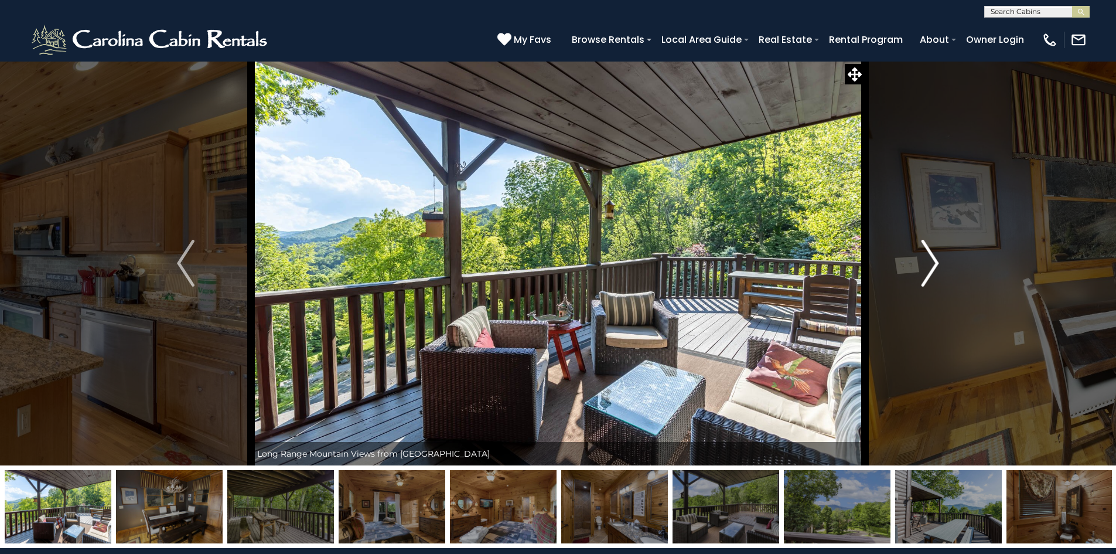
click at [933, 260] on img "Next" at bounding box center [931, 263] width 18 height 47
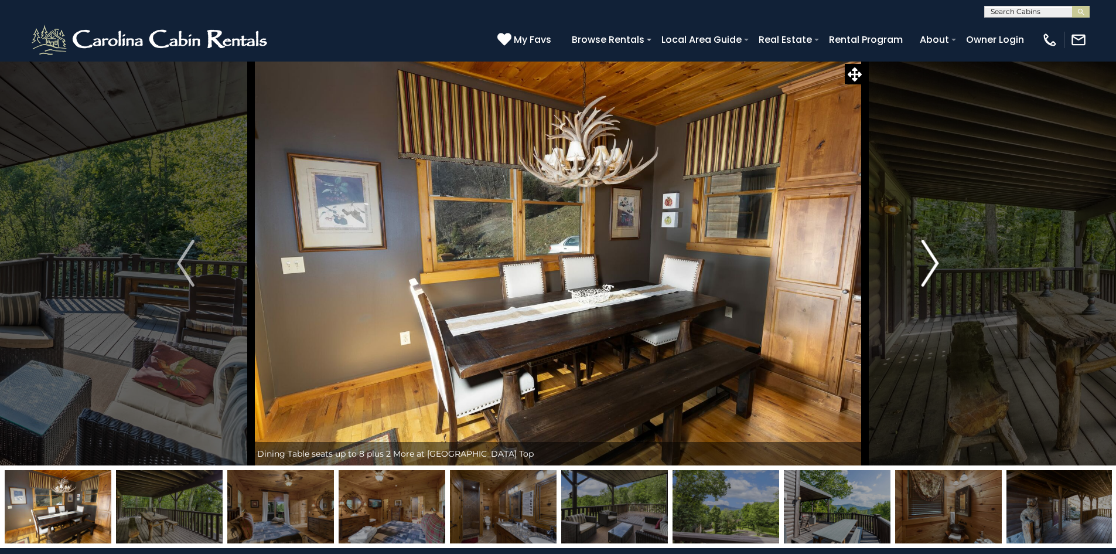
click at [933, 260] on img "Next" at bounding box center [931, 263] width 18 height 47
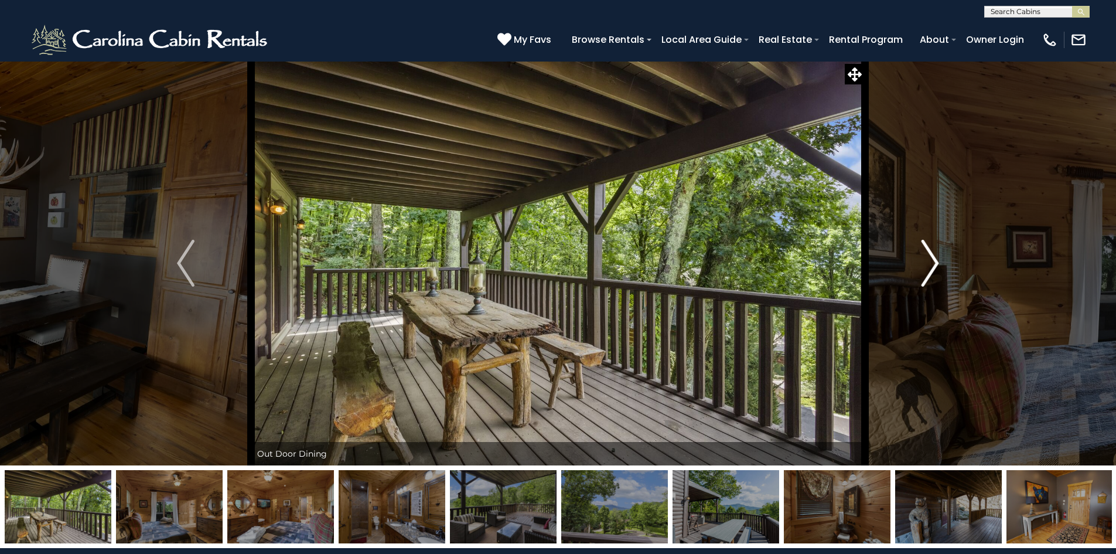
click at [933, 260] on img "Next" at bounding box center [931, 263] width 18 height 47
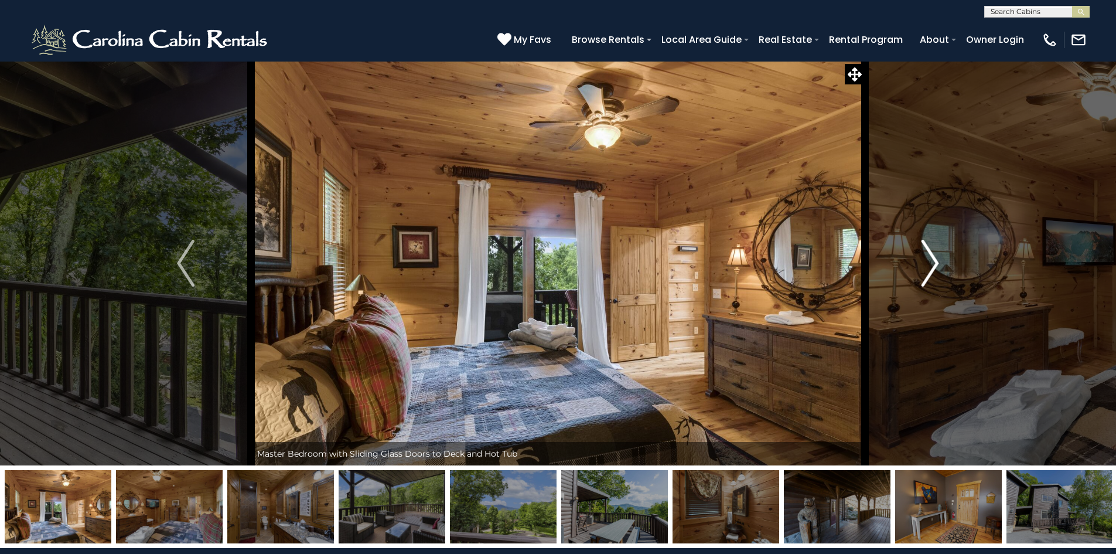
click at [933, 260] on img "Next" at bounding box center [931, 263] width 18 height 47
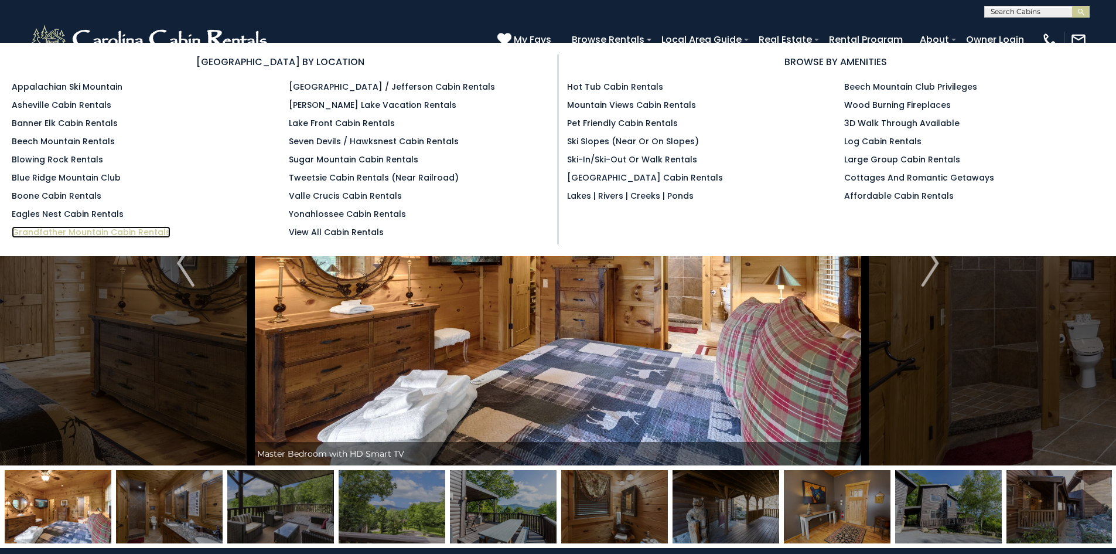
click at [154, 234] on link "Grandfather Mountain Cabin Rentals" at bounding box center [91, 232] width 159 height 12
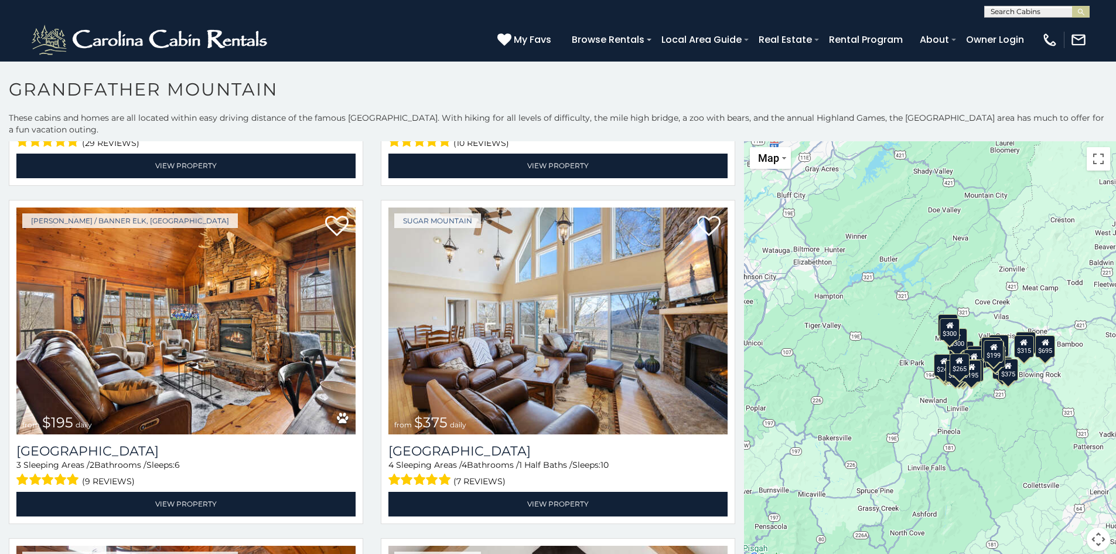
scroll to position [4625, 0]
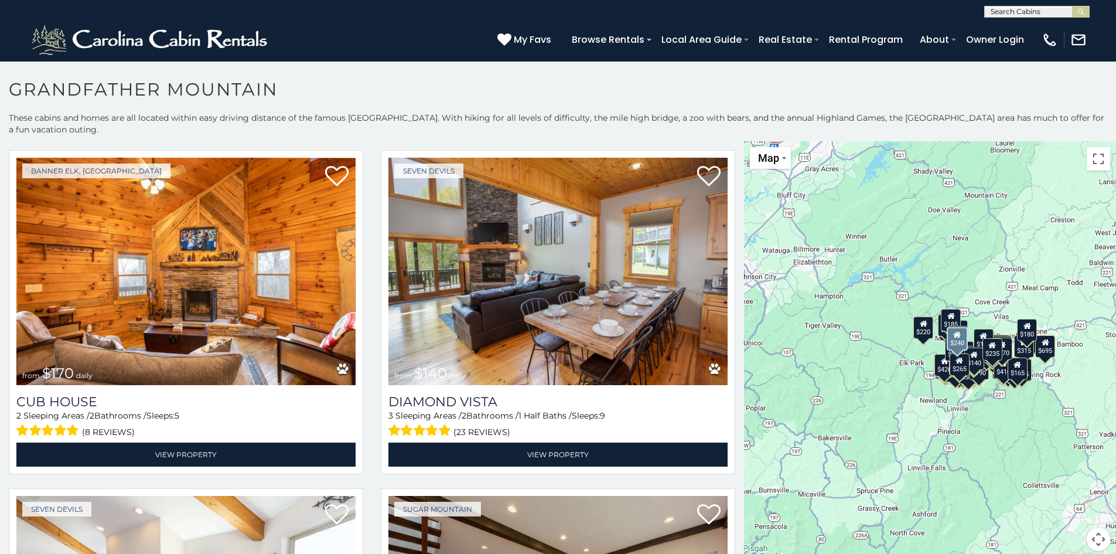
scroll to position [8715, 0]
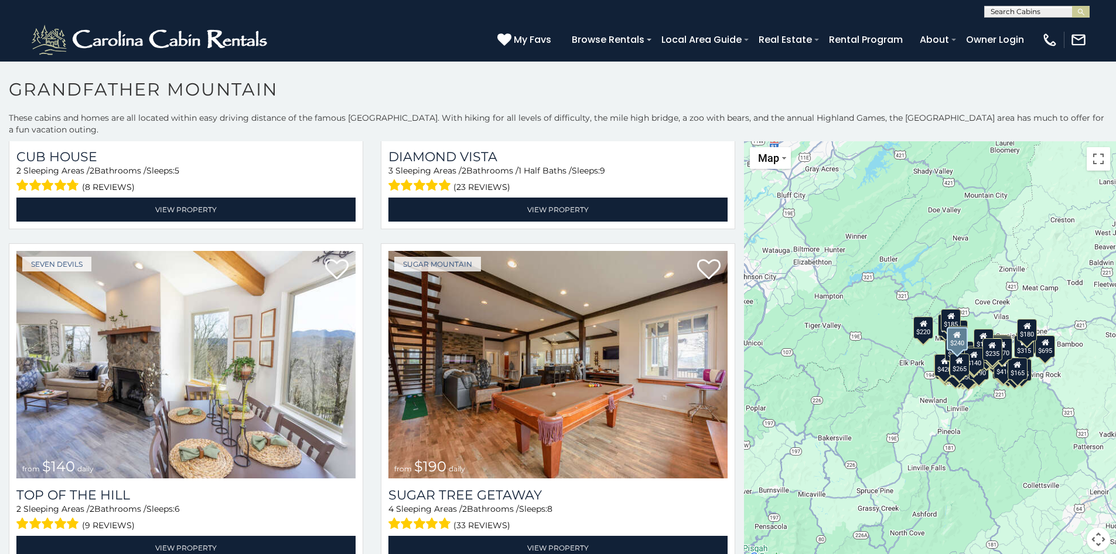
drag, startPoint x: 731, startPoint y: 509, endPoint x: 733, endPoint y: 528, distance: 18.8
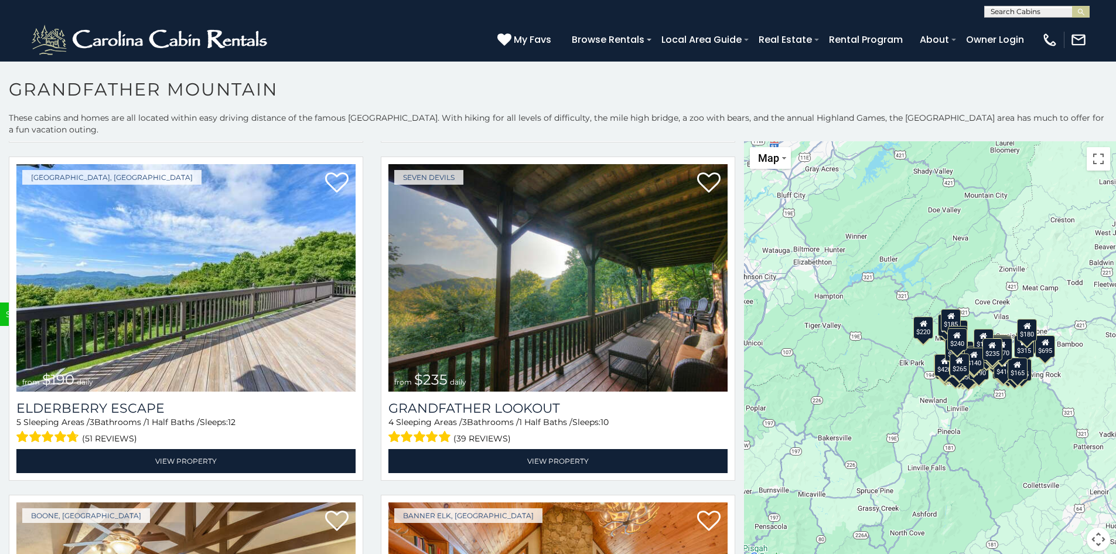
scroll to position [9579, 0]
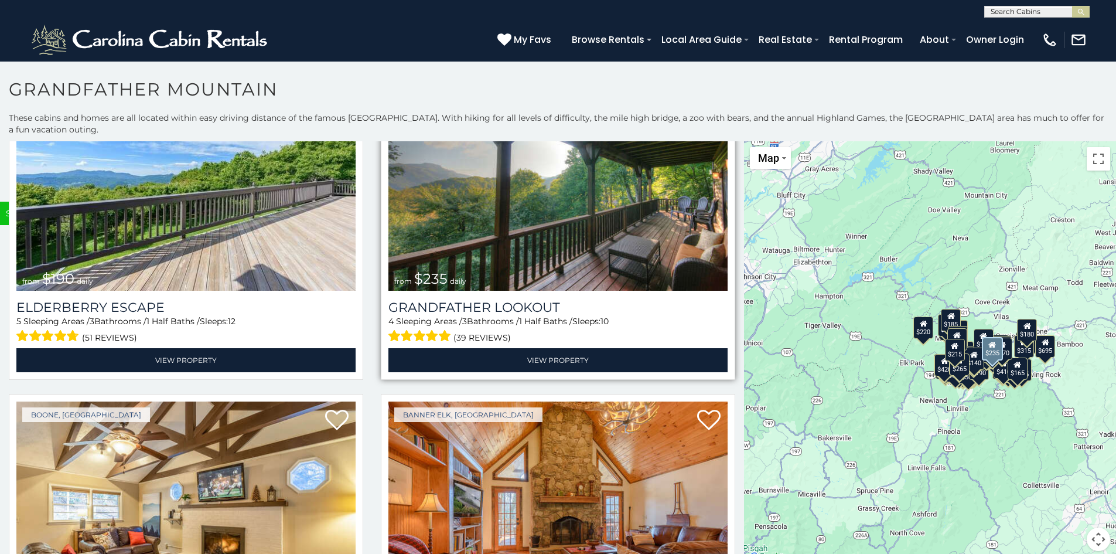
click at [588, 172] on img at bounding box center [557, 176] width 339 height 227
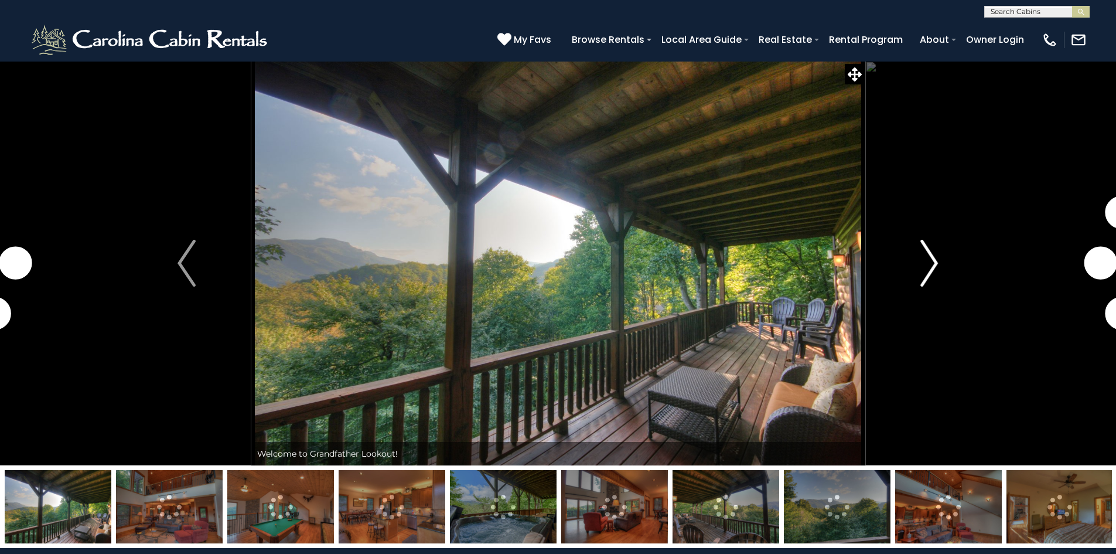
click at [933, 263] on img "Next" at bounding box center [929, 263] width 18 height 47
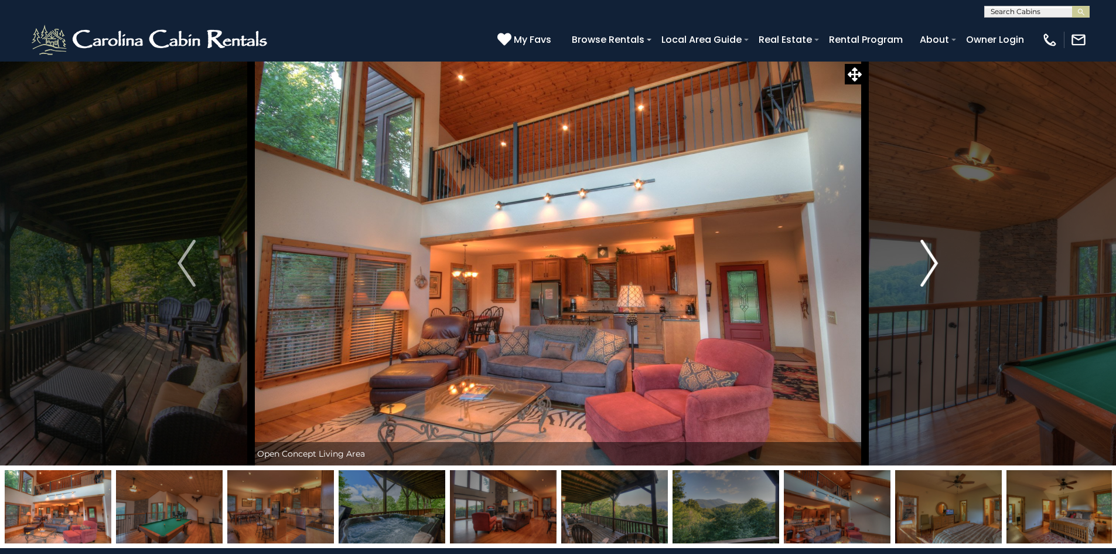
click at [932, 258] on img "Next" at bounding box center [929, 263] width 18 height 47
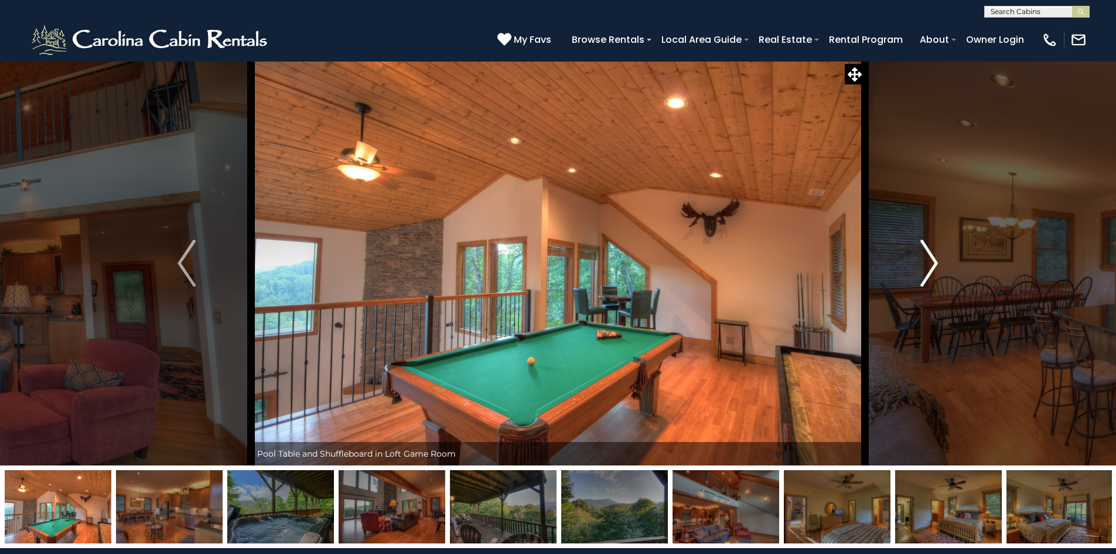
click at [932, 258] on img "Next" at bounding box center [929, 263] width 18 height 47
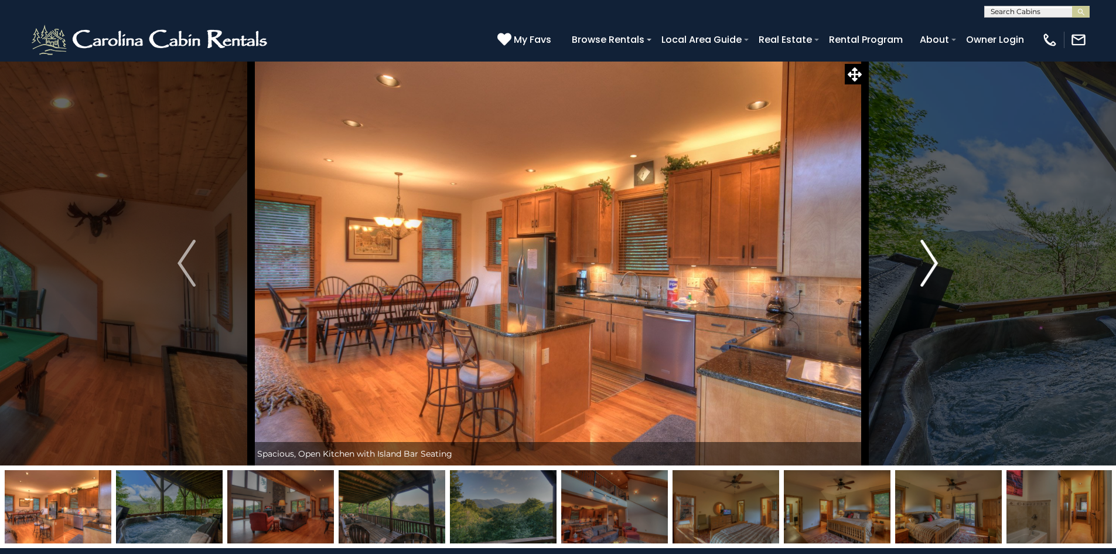
click at [932, 258] on img "Next" at bounding box center [929, 263] width 18 height 47
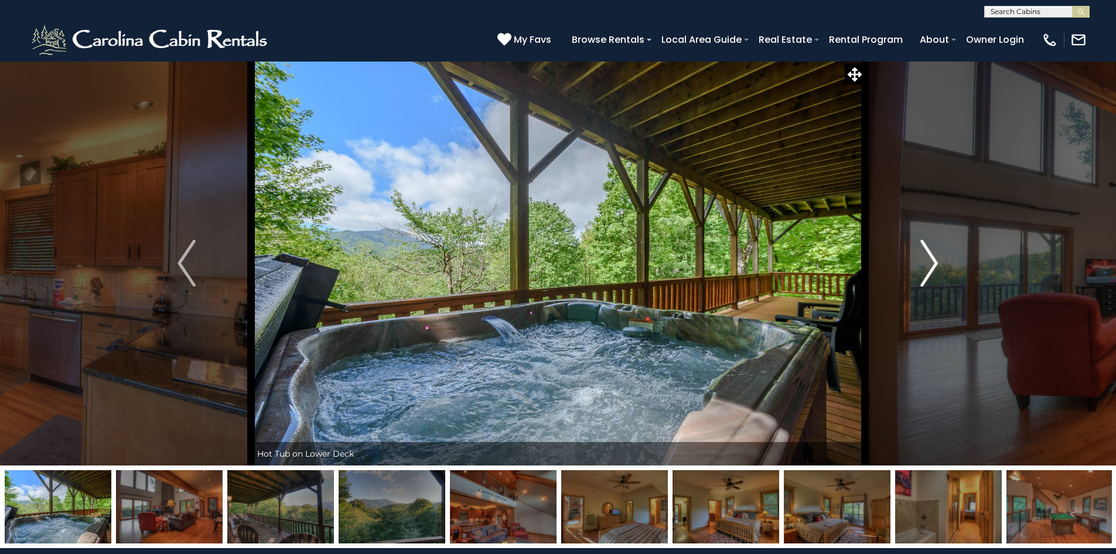
click at [932, 258] on img "Next" at bounding box center [929, 263] width 18 height 47
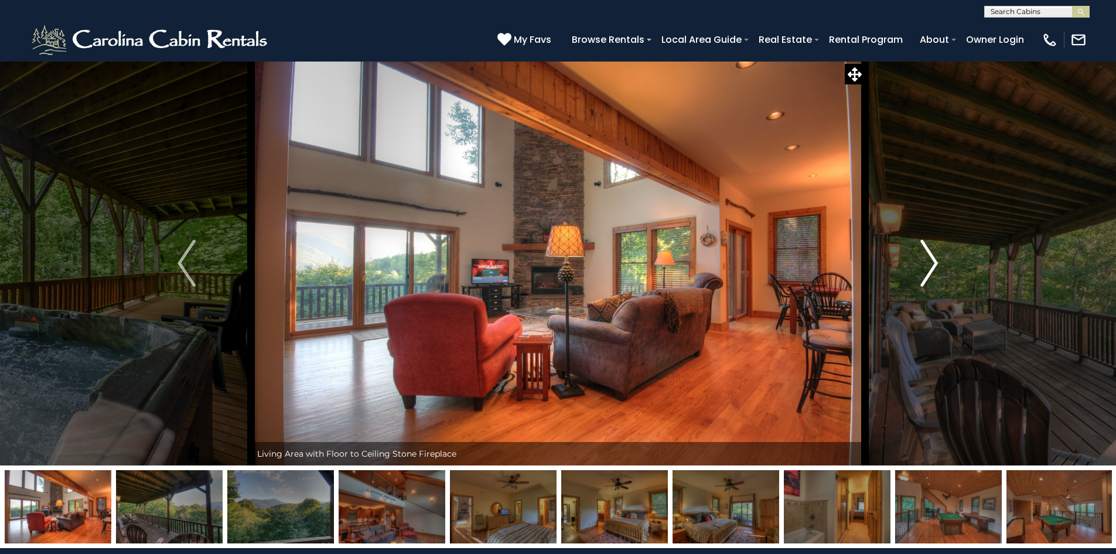
click at [932, 258] on img "Next" at bounding box center [929, 263] width 18 height 47
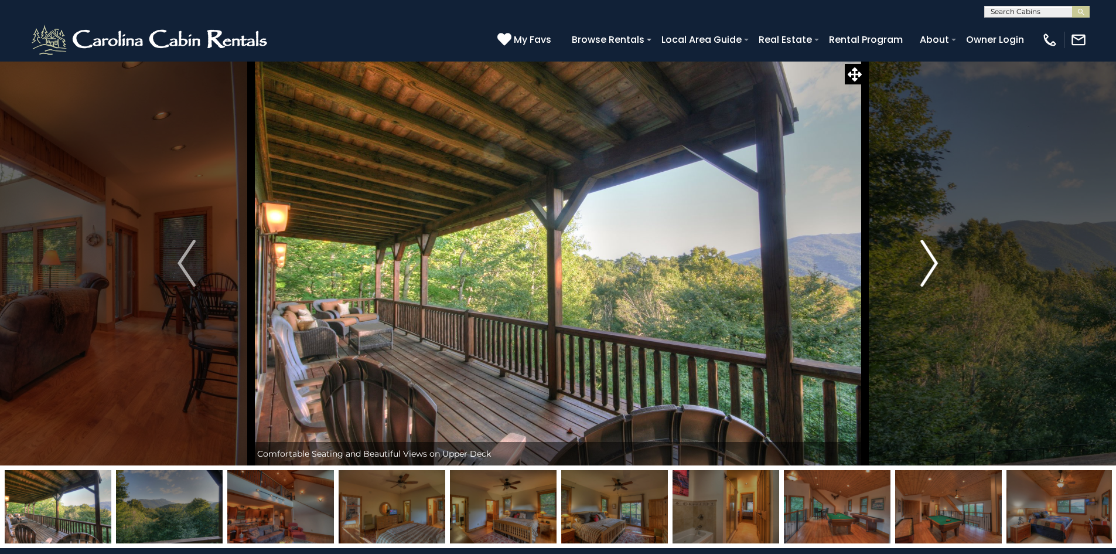
click at [932, 258] on img "Next" at bounding box center [929, 263] width 18 height 47
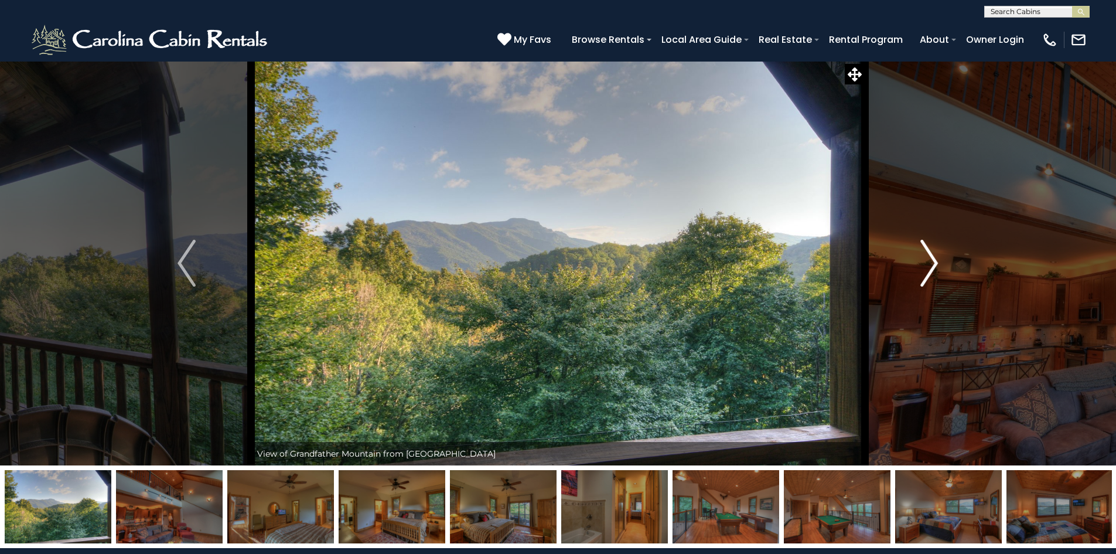
click at [932, 255] on img "Next" at bounding box center [929, 263] width 18 height 47
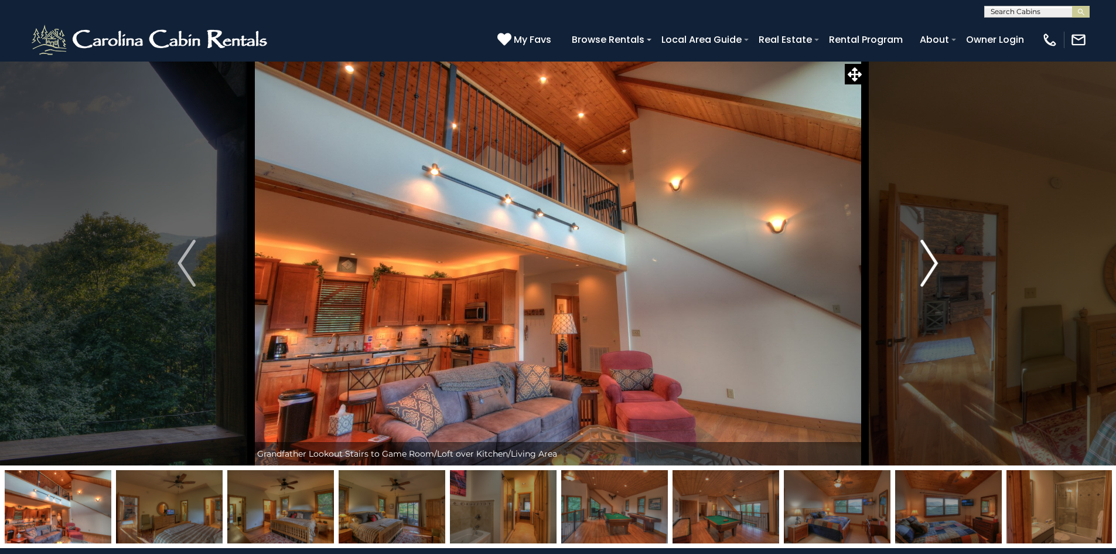
click at [932, 255] on img "Next" at bounding box center [929, 263] width 18 height 47
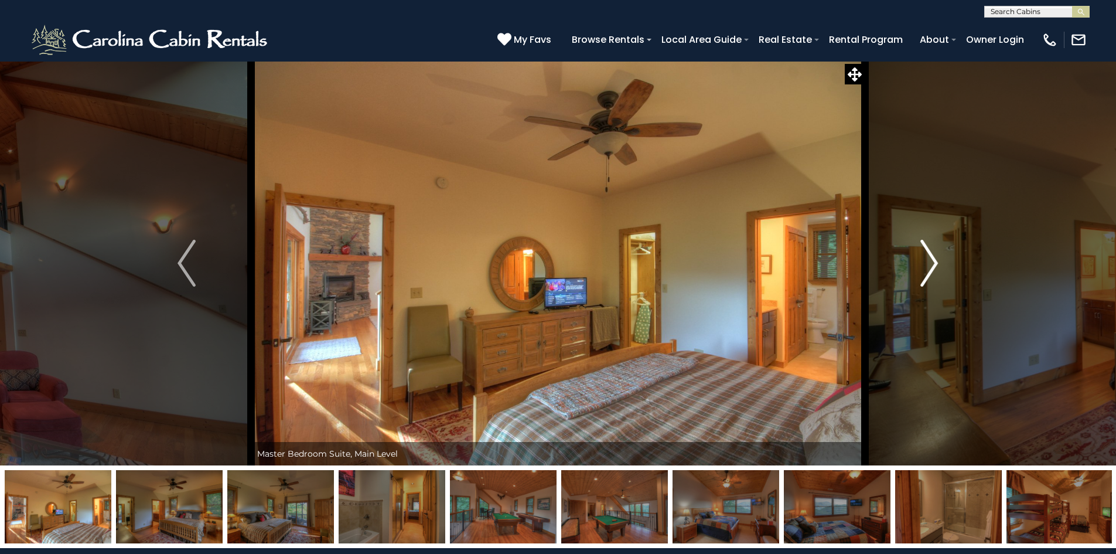
click at [932, 255] on img "Next" at bounding box center [929, 263] width 18 height 47
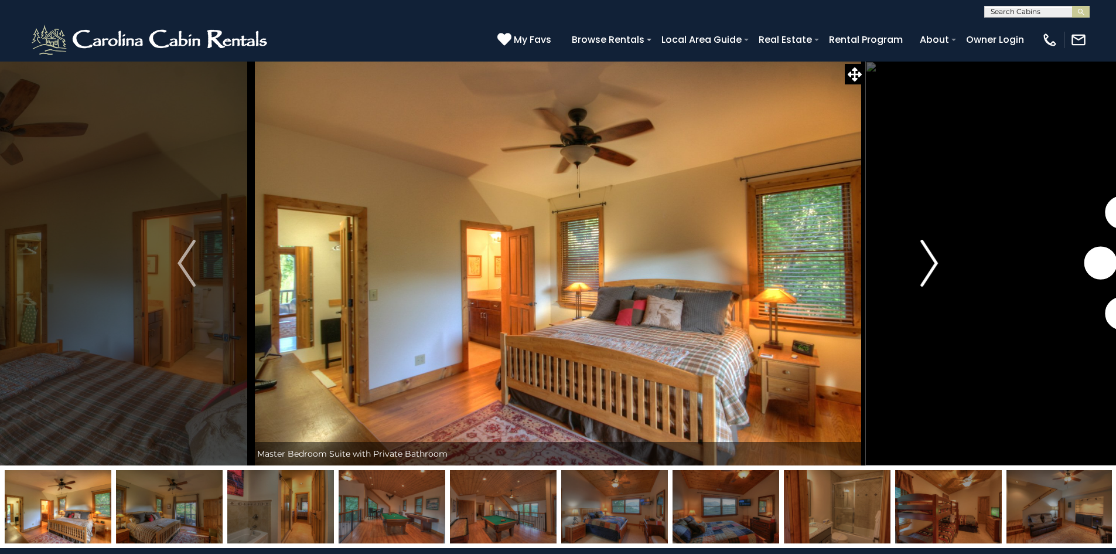
click at [933, 254] on img "Next" at bounding box center [929, 263] width 18 height 47
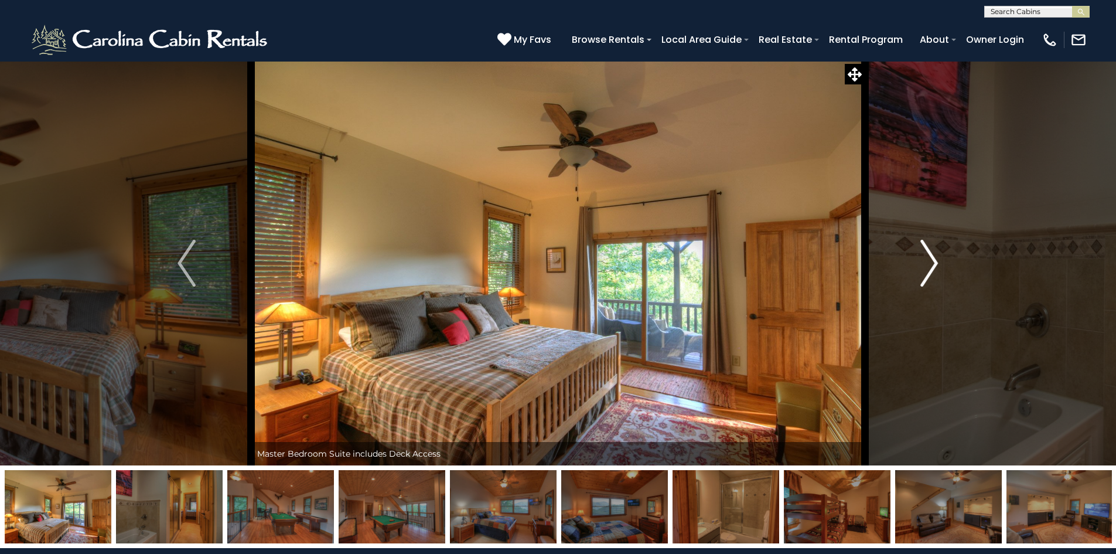
click at [933, 254] on img "Next" at bounding box center [929, 263] width 18 height 47
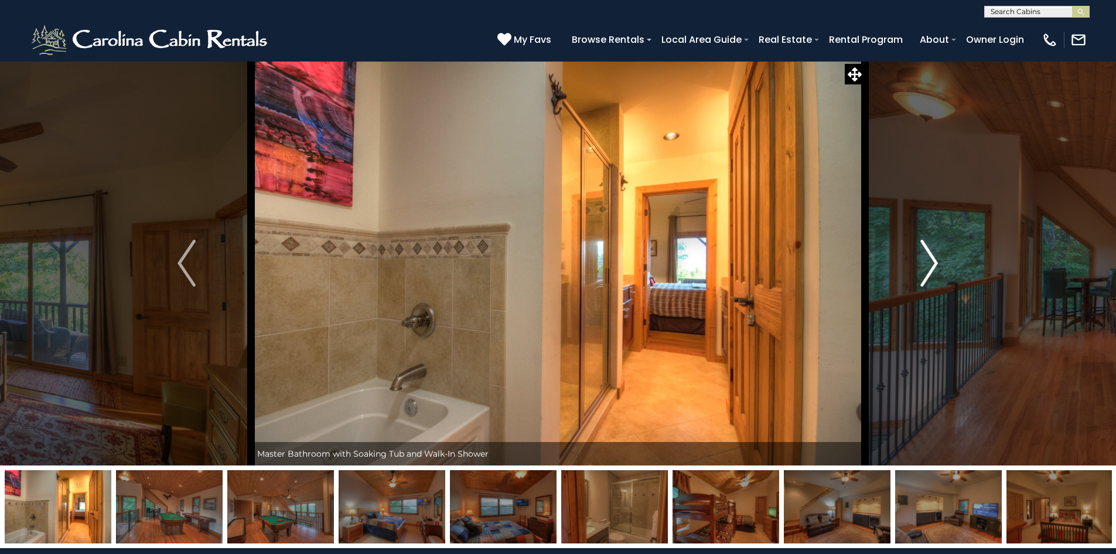
click at [933, 254] on img "Next" at bounding box center [929, 263] width 18 height 47
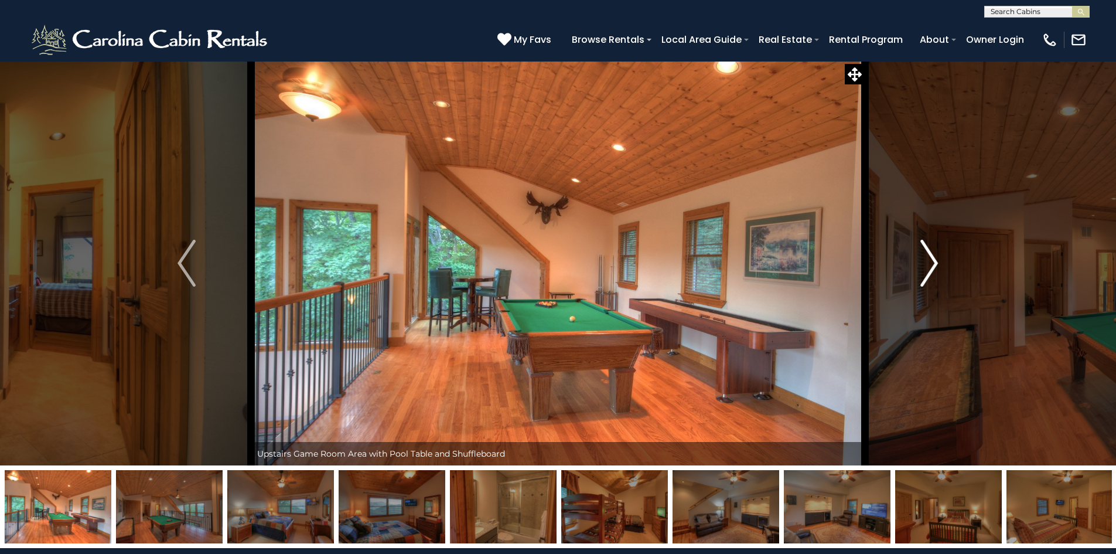
click at [933, 254] on img "Next" at bounding box center [929, 263] width 18 height 47
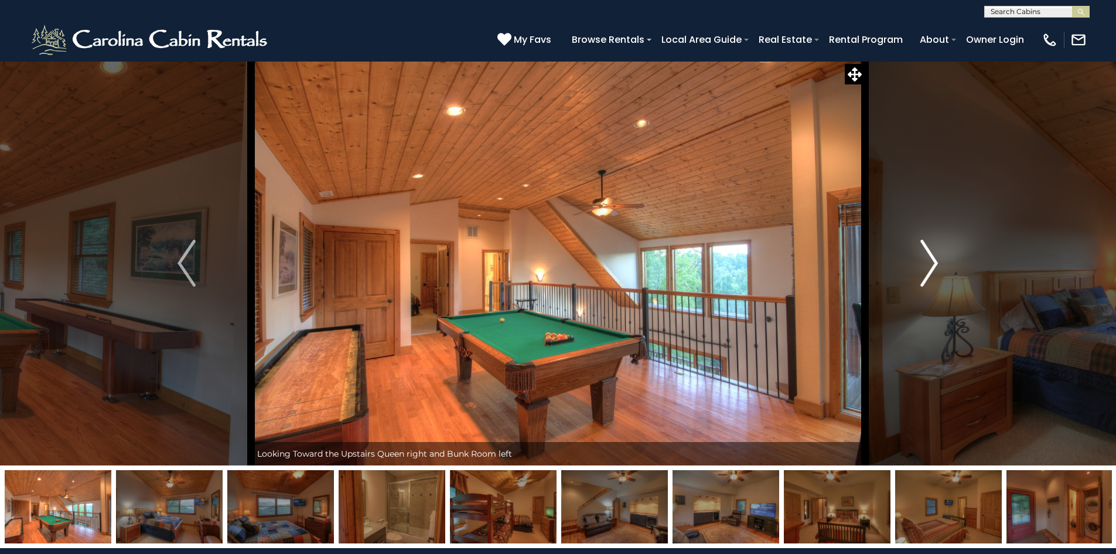
click at [933, 253] on img "Next" at bounding box center [929, 263] width 18 height 47
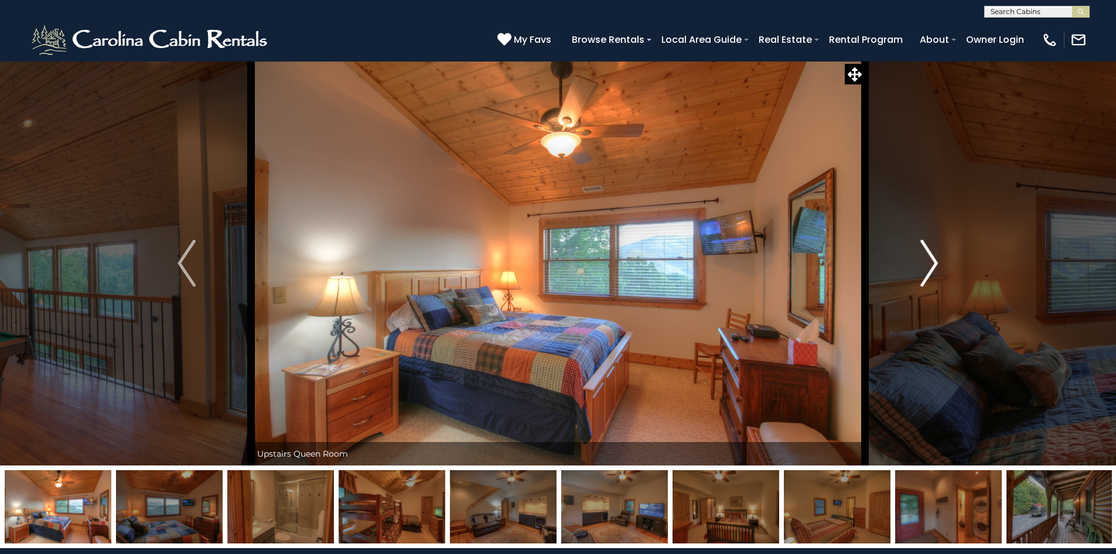
click at [933, 253] on img "Next" at bounding box center [929, 263] width 18 height 47
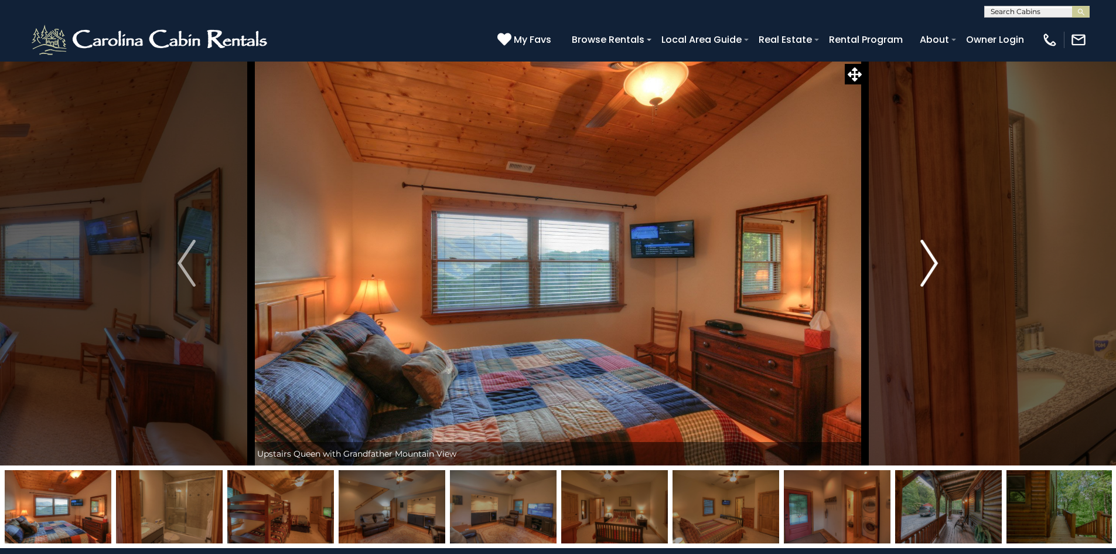
click at [933, 253] on img "Next" at bounding box center [929, 263] width 18 height 47
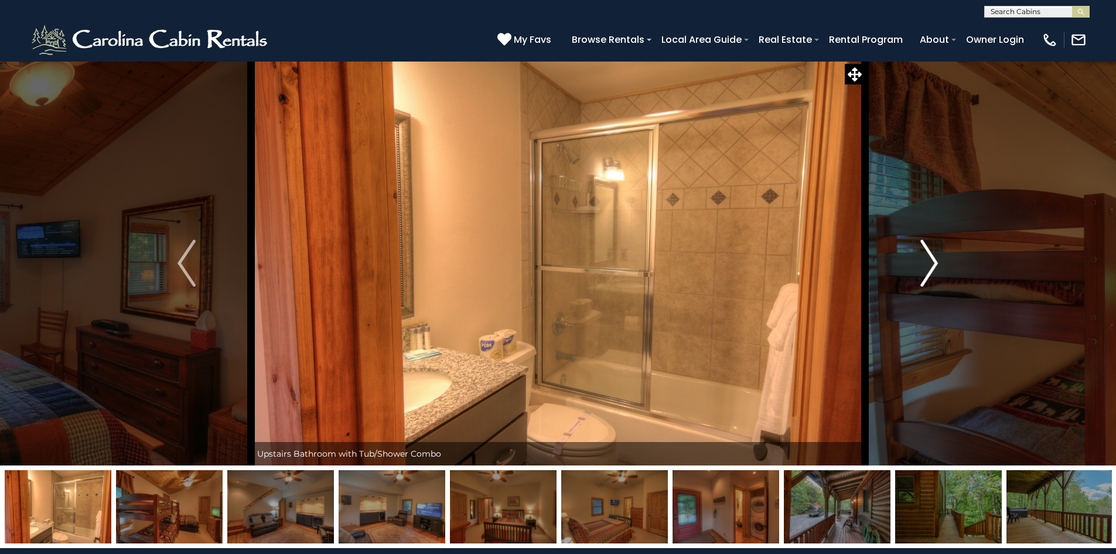
click at [933, 253] on img "Next" at bounding box center [929, 263] width 18 height 47
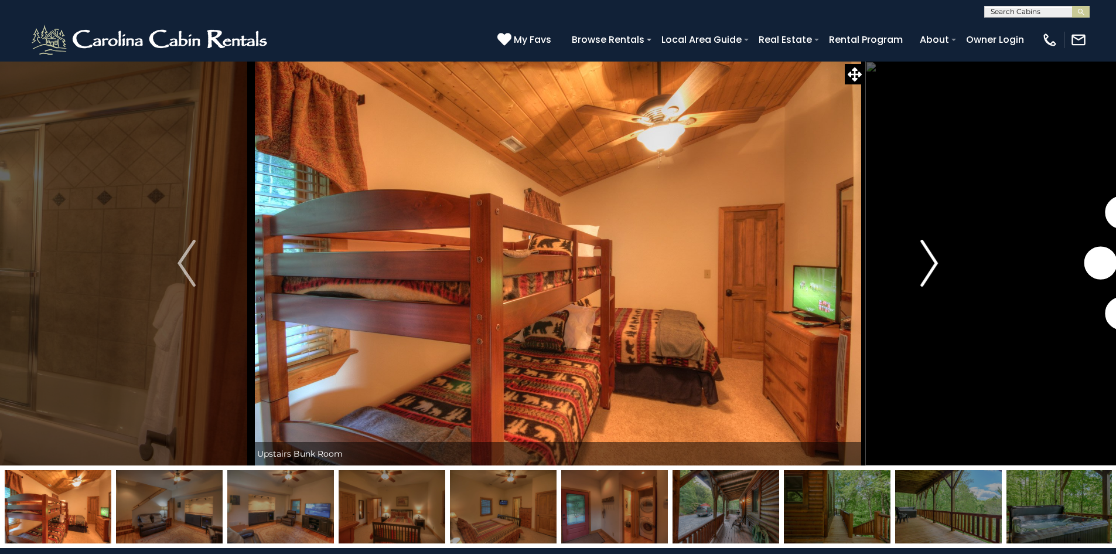
click at [933, 253] on img "Next" at bounding box center [929, 263] width 18 height 47
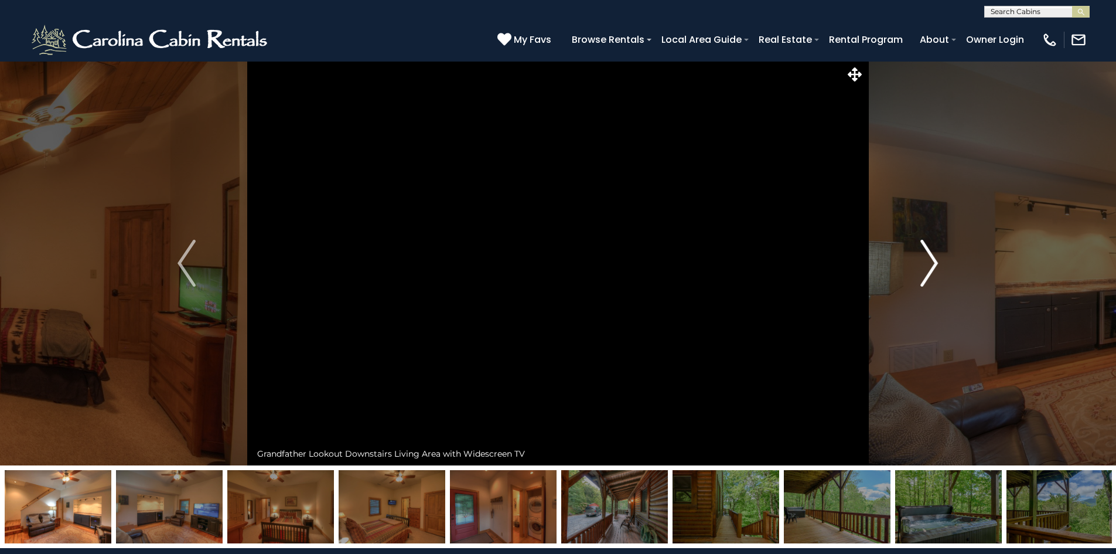
click at [933, 253] on img "Next" at bounding box center [929, 263] width 18 height 47
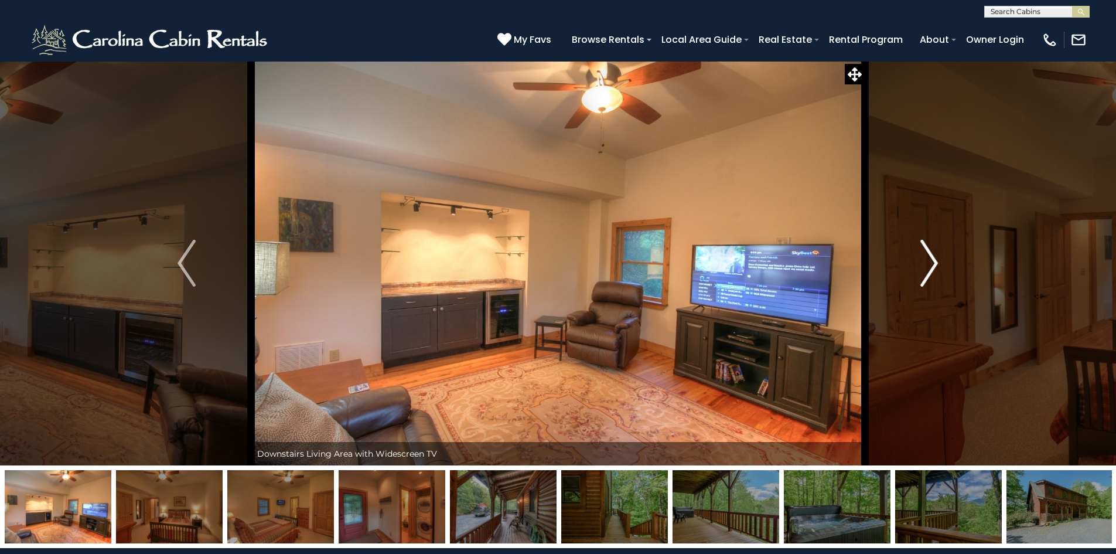
click at [933, 253] on img "Next" at bounding box center [929, 263] width 18 height 47
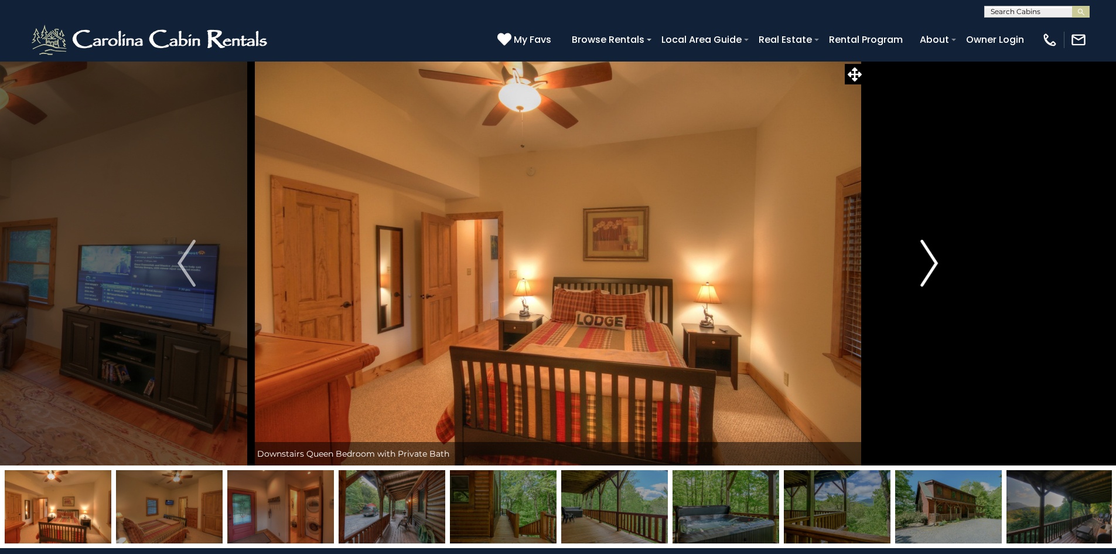
click at [933, 253] on img "Next" at bounding box center [929, 263] width 18 height 47
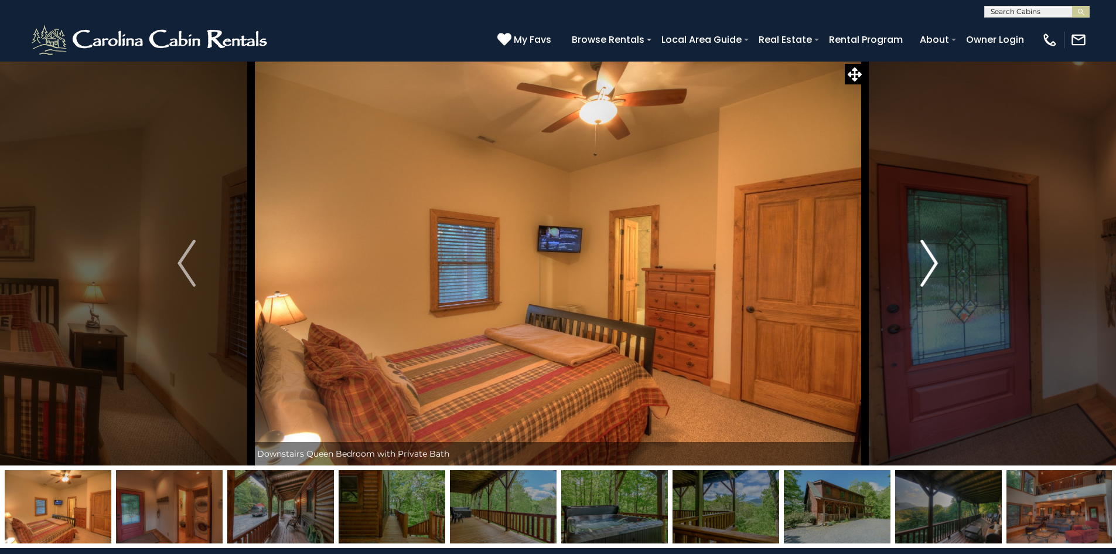
click at [933, 253] on img "Next" at bounding box center [929, 263] width 18 height 47
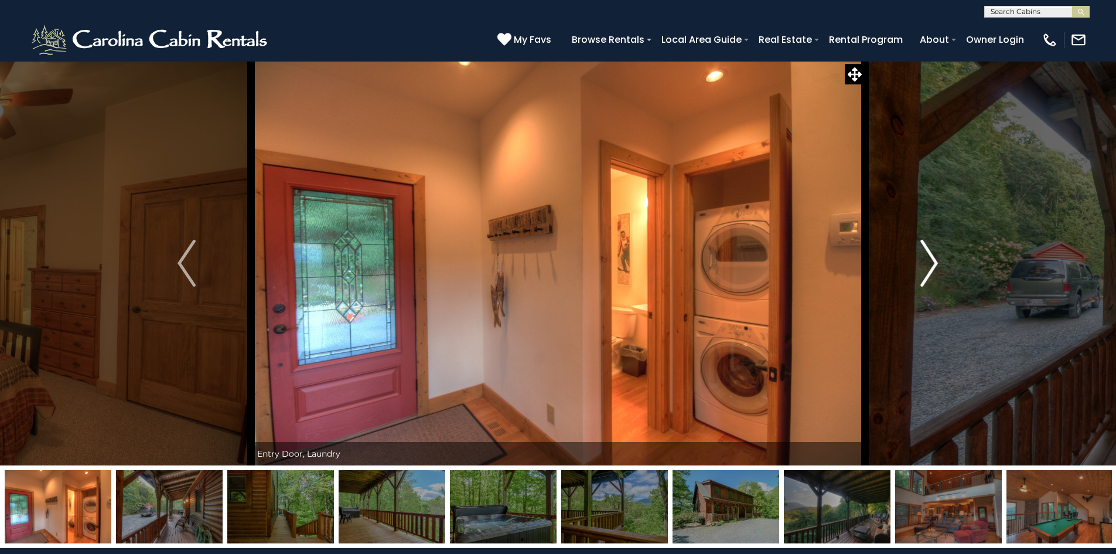
click at [932, 265] on img "Next" at bounding box center [929, 263] width 18 height 47
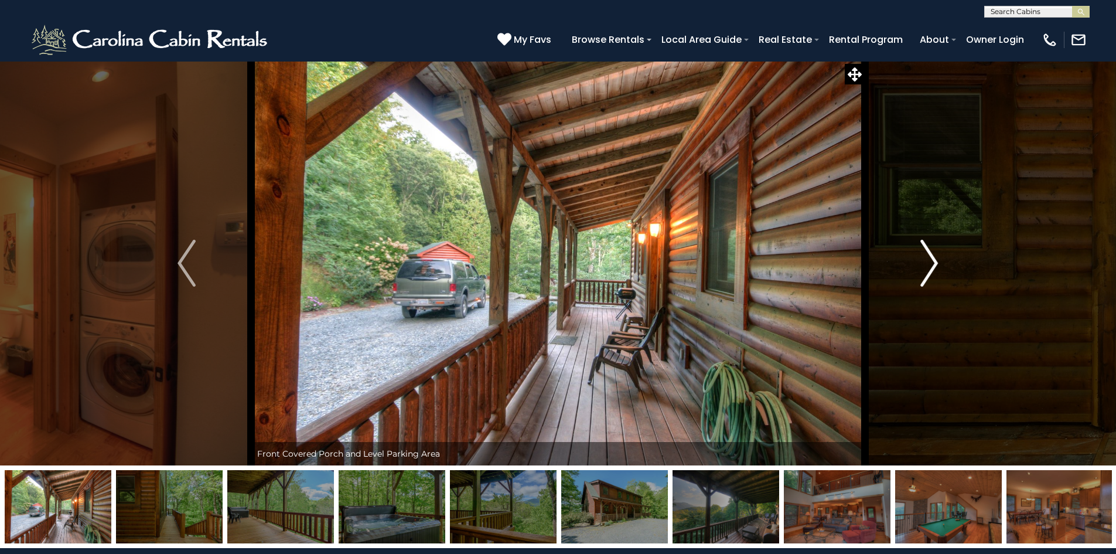
click at [932, 263] on img "Next" at bounding box center [929, 263] width 18 height 47
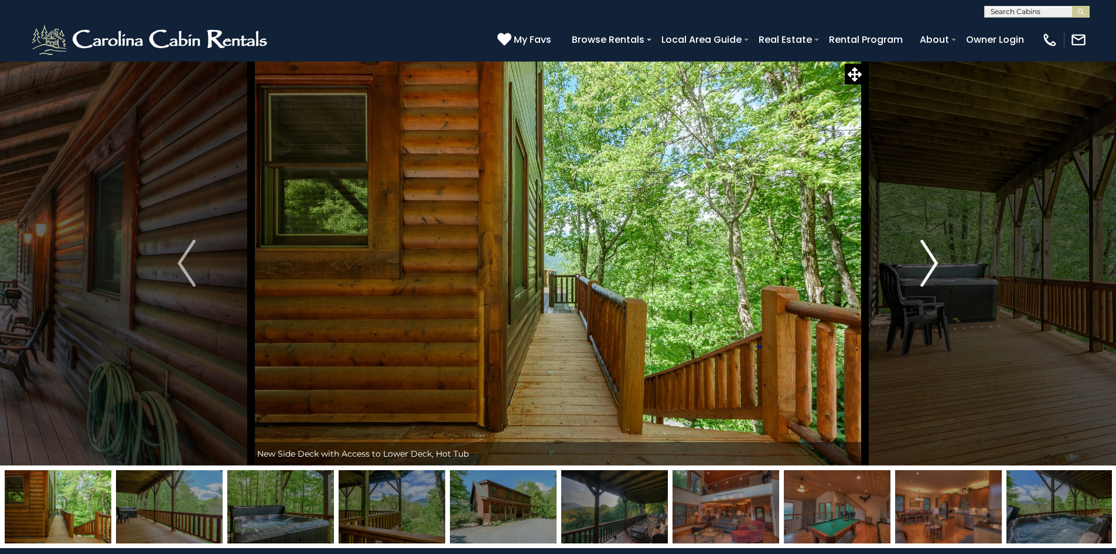
click at [932, 263] on img "Next" at bounding box center [929, 263] width 18 height 47
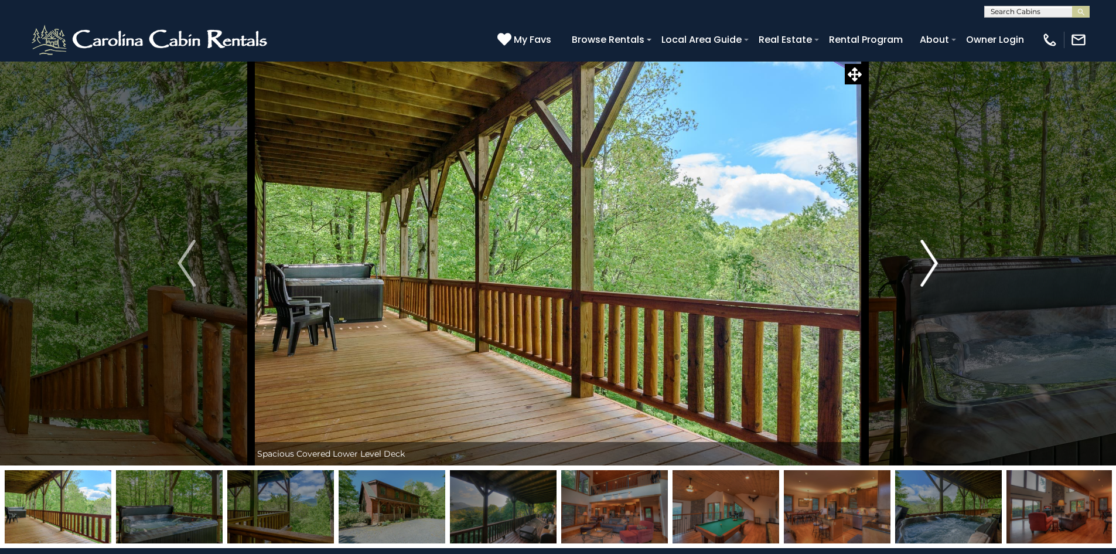
click at [932, 263] on img "Next" at bounding box center [929, 263] width 18 height 47
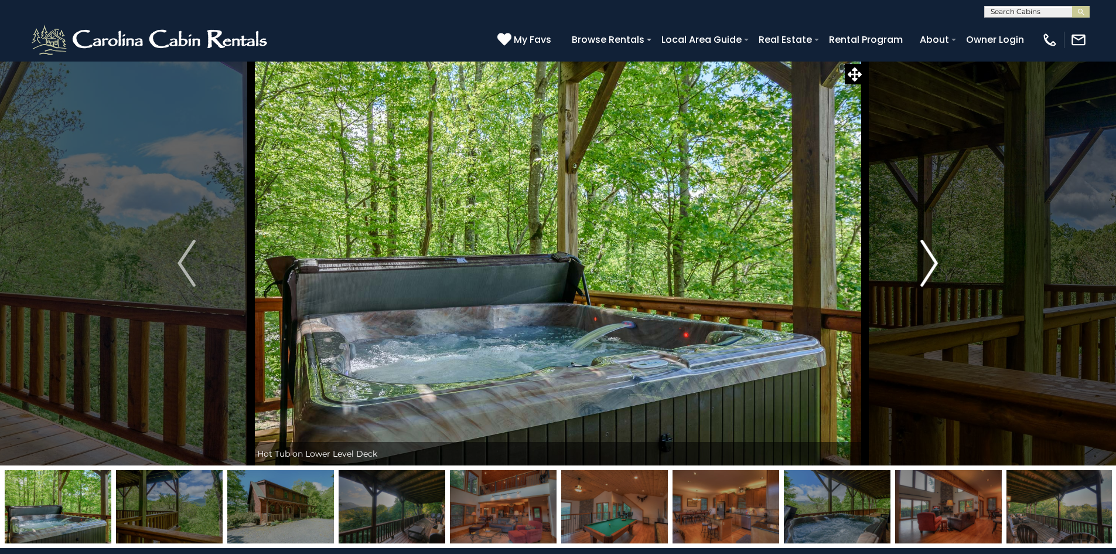
click at [932, 263] on img "Next" at bounding box center [929, 263] width 18 height 47
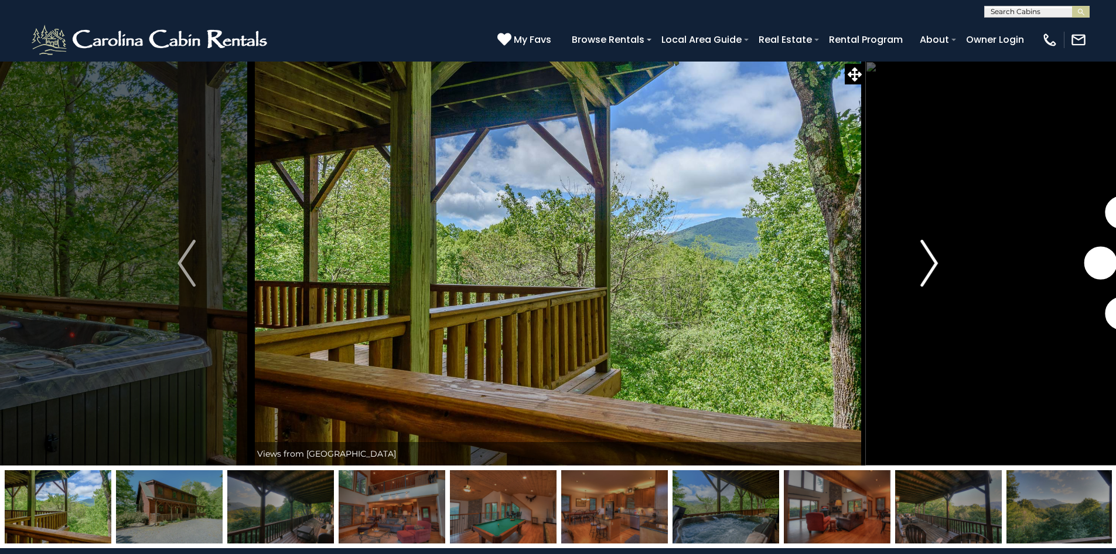
click at [932, 263] on img "Next" at bounding box center [929, 263] width 18 height 47
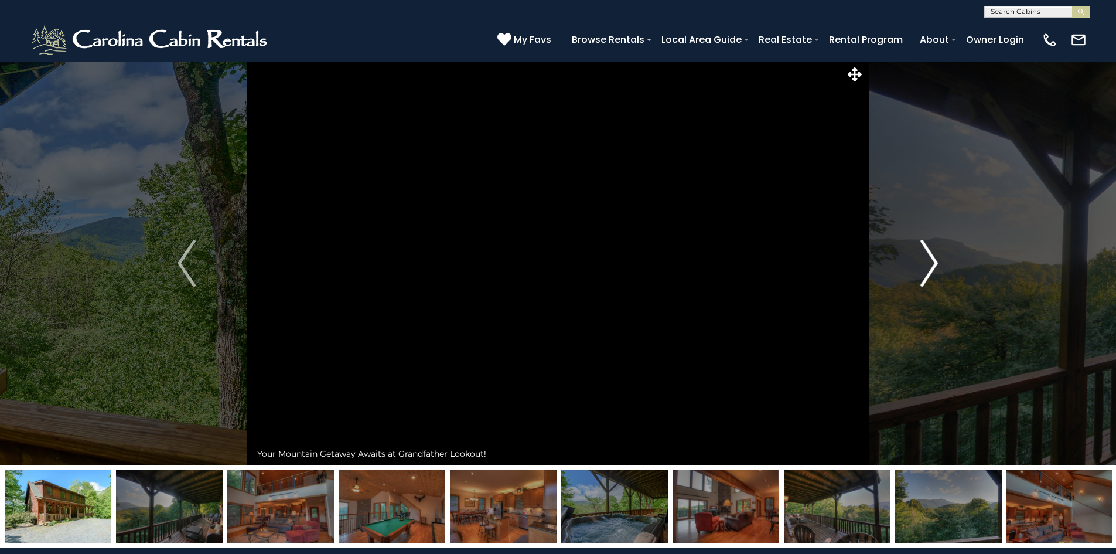
click at [932, 263] on img "Next" at bounding box center [929, 263] width 18 height 47
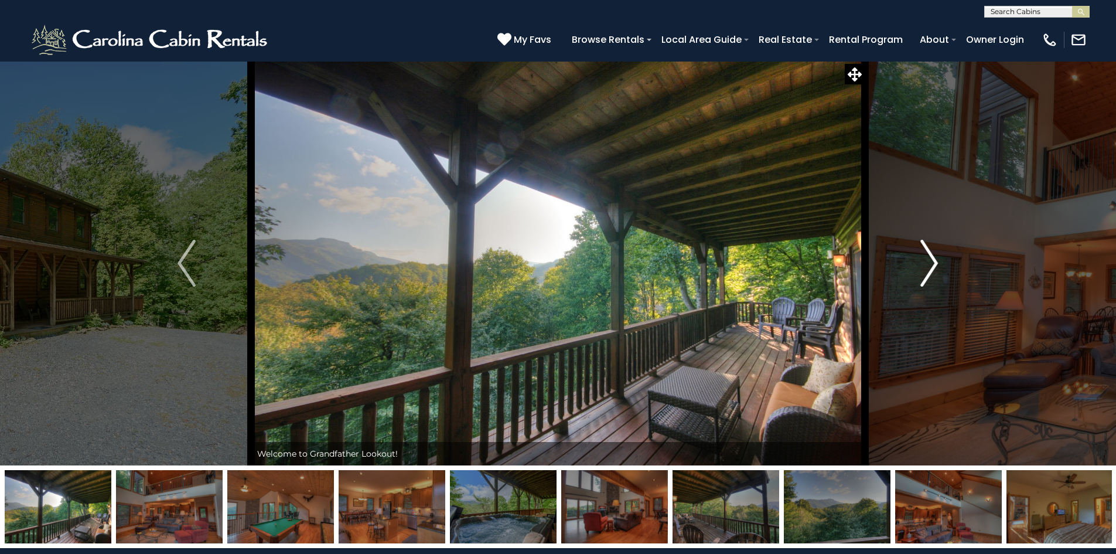
click at [932, 263] on img "Next" at bounding box center [929, 263] width 18 height 47
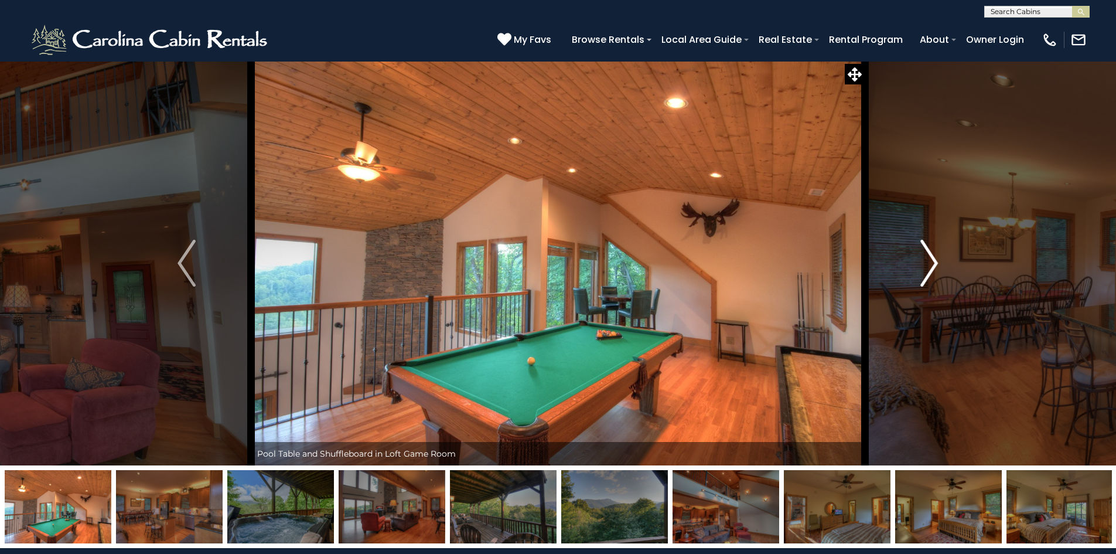
click at [932, 263] on img "Next" at bounding box center [929, 263] width 18 height 47
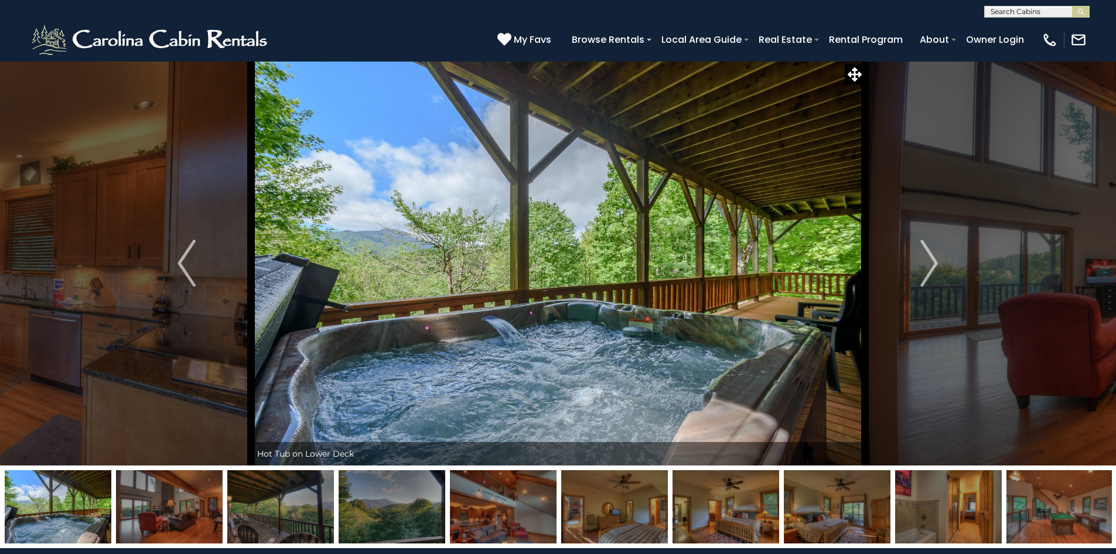
scroll to position [1, 0]
click at [999, 8] on input "text" at bounding box center [1036, 14] width 103 height 12
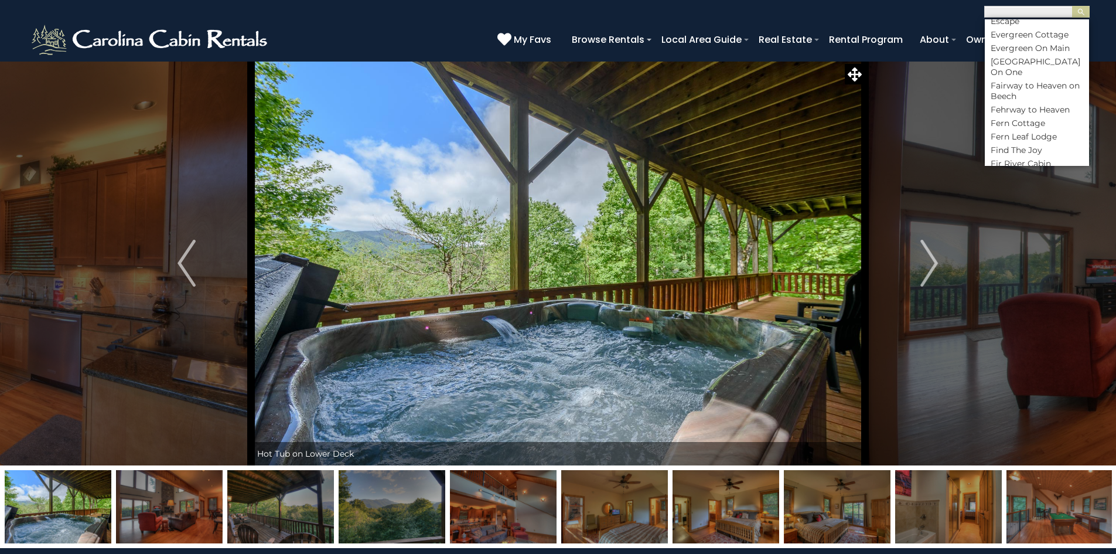
scroll to position [2159, 0]
drag, startPoint x: 1093, startPoint y: 74, endPoint x: 1094, endPoint y: 88, distance: 14.1
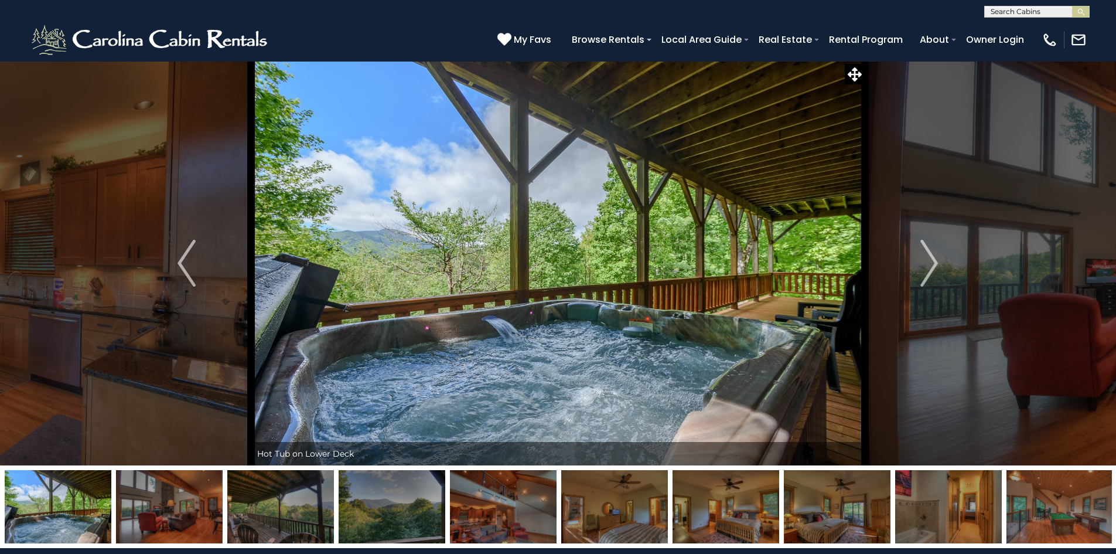
click at [1003, 11] on input "text" at bounding box center [1036, 14] width 103 height 12
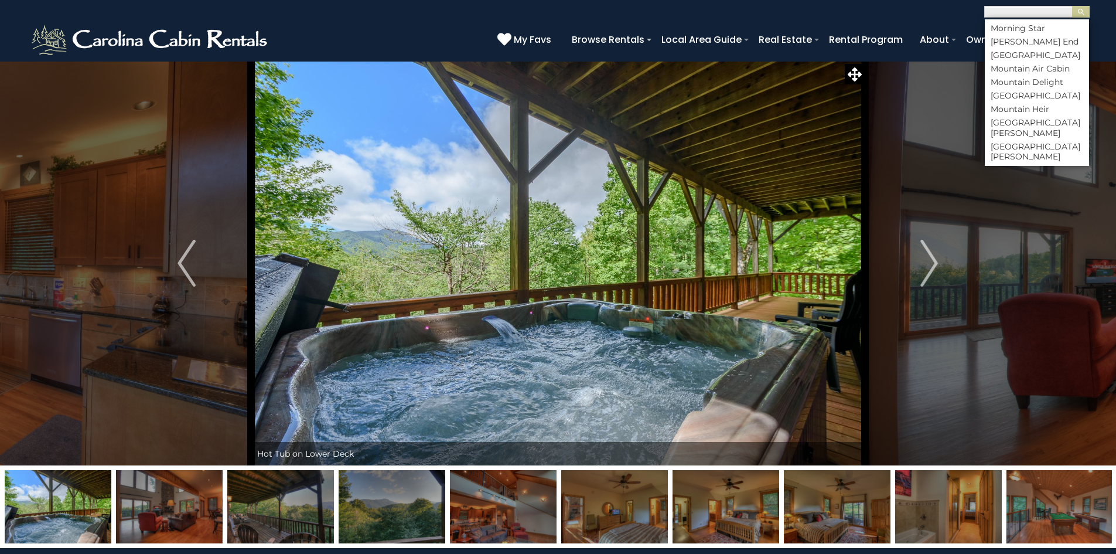
scroll to position [3669, 0]
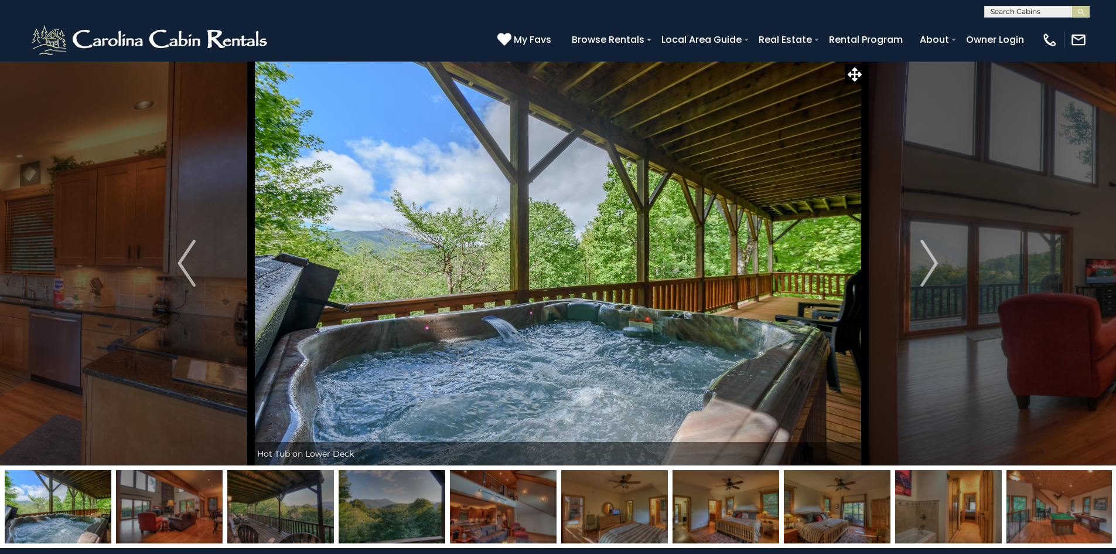
click at [1034, 10] on input "text" at bounding box center [1036, 14] width 103 height 12
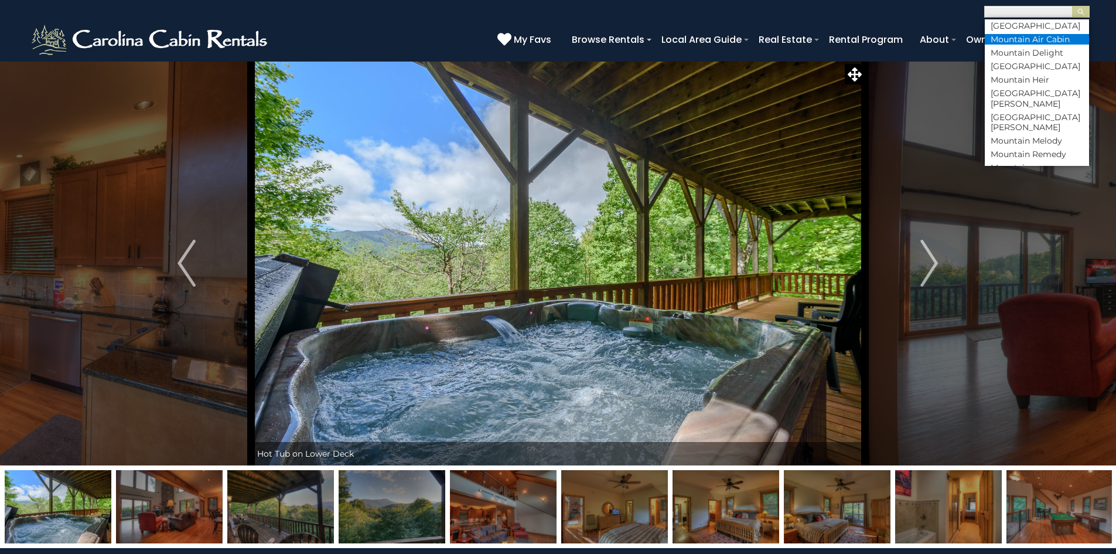
click at [1053, 45] on li "Mountain Air Cabin" at bounding box center [1037, 39] width 104 height 11
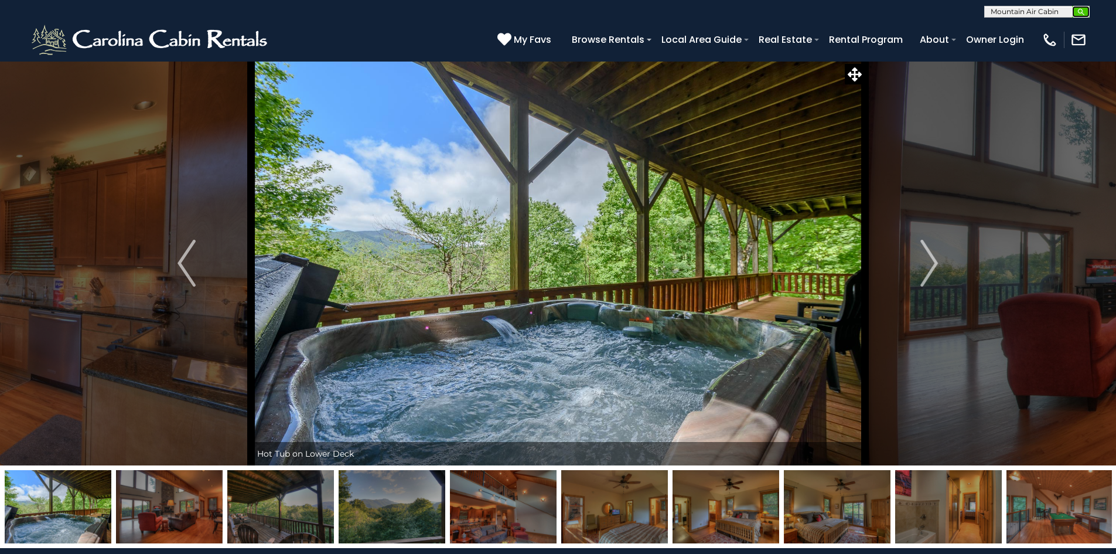
click at [1075, 6] on button "submit" at bounding box center [1081, 12] width 18 height 12
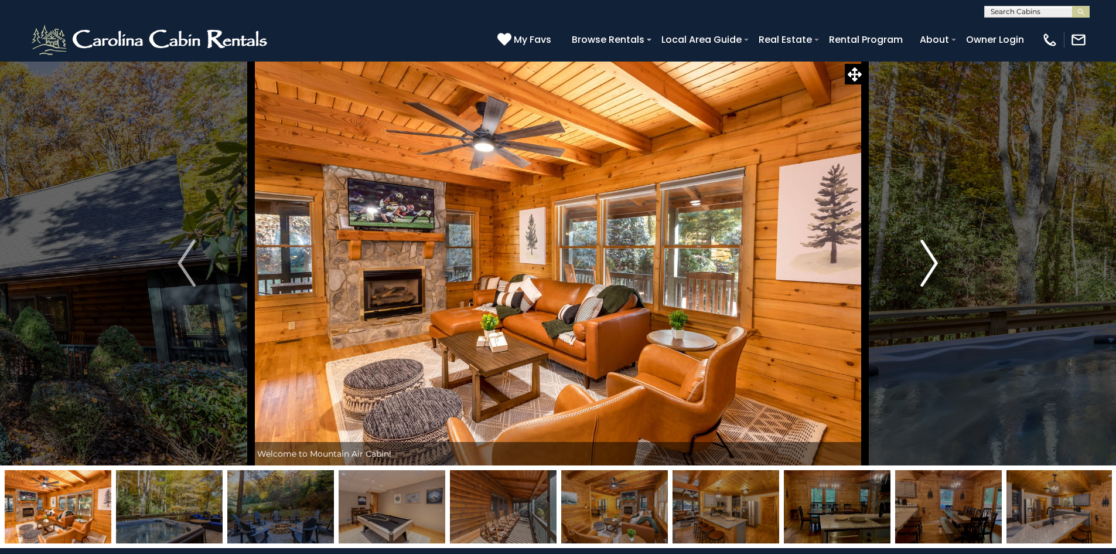
click at [934, 258] on img "Next" at bounding box center [929, 263] width 18 height 47
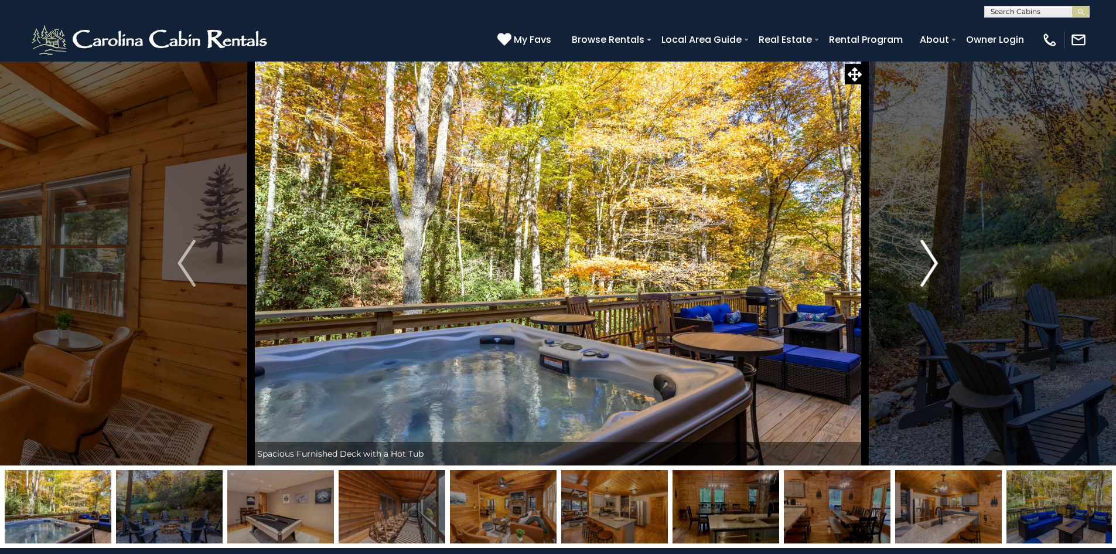
click at [934, 258] on img "Next" at bounding box center [929, 263] width 18 height 47
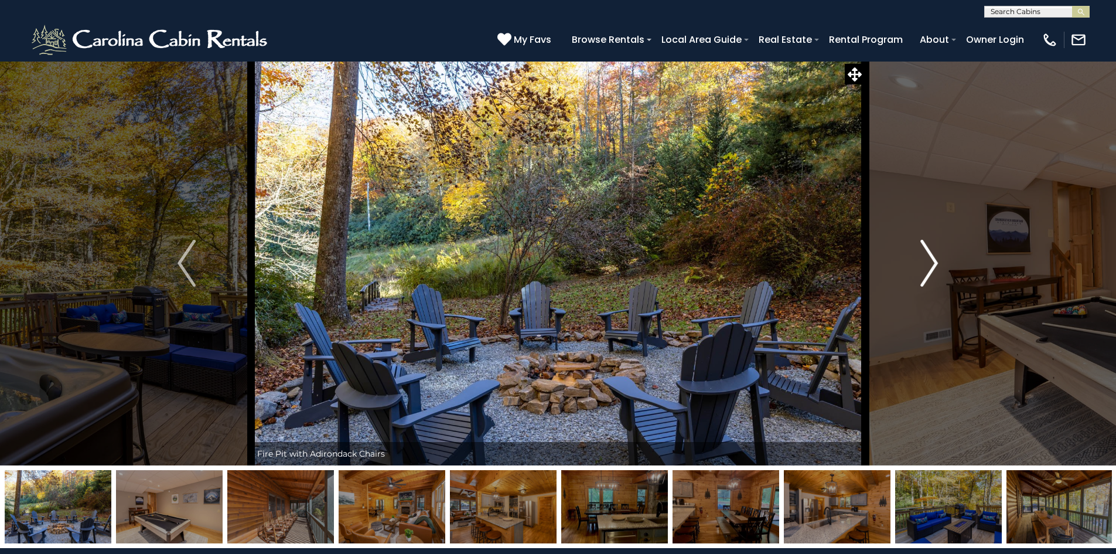
click at [933, 261] on img "Next" at bounding box center [929, 263] width 18 height 47
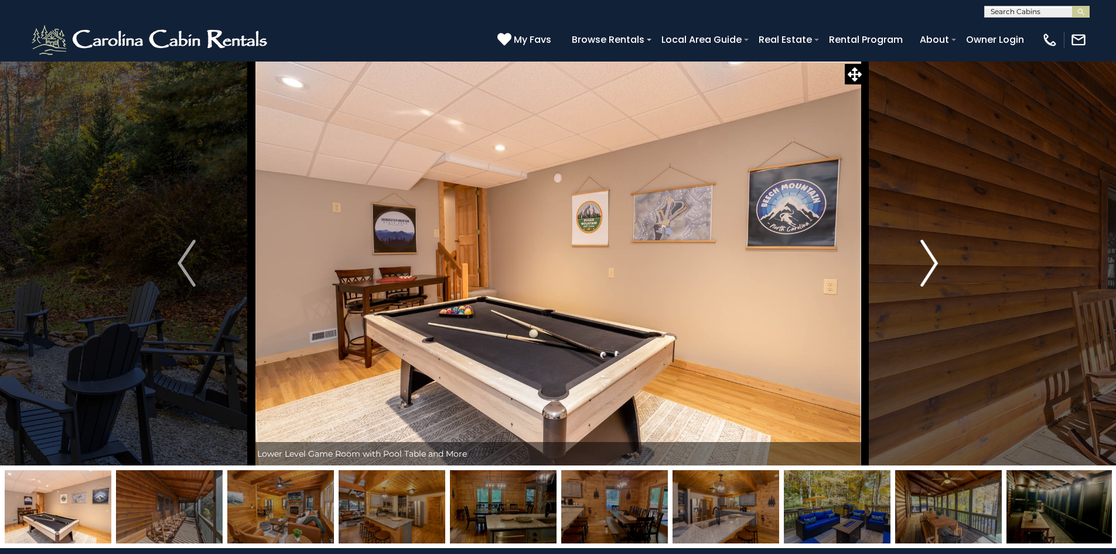
click at [933, 261] on img "Next" at bounding box center [929, 263] width 18 height 47
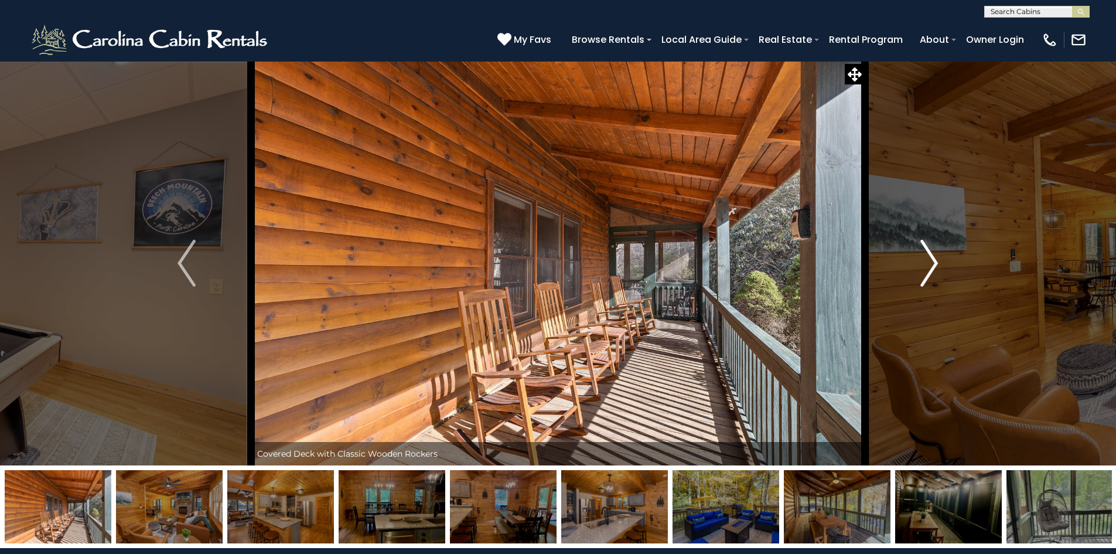
click at [933, 261] on img "Next" at bounding box center [929, 263] width 18 height 47
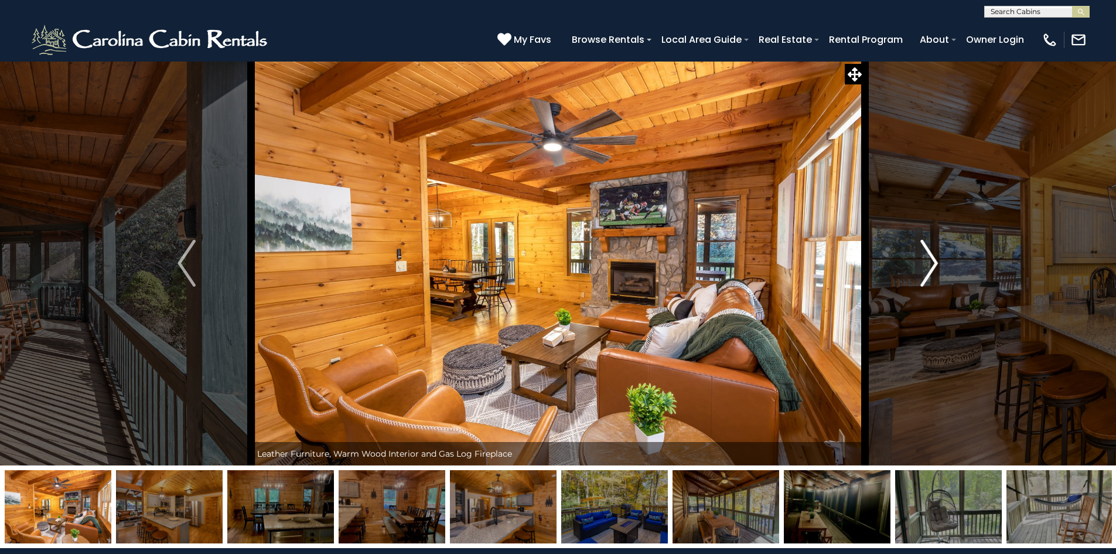
click at [933, 261] on img "Next" at bounding box center [929, 263] width 18 height 47
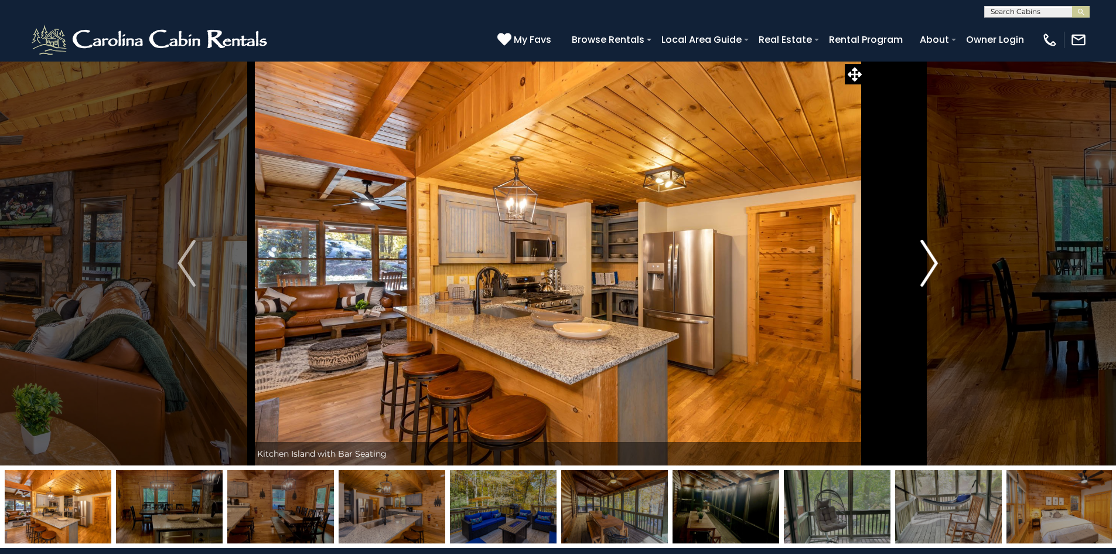
click at [933, 261] on img "Next" at bounding box center [929, 263] width 18 height 47
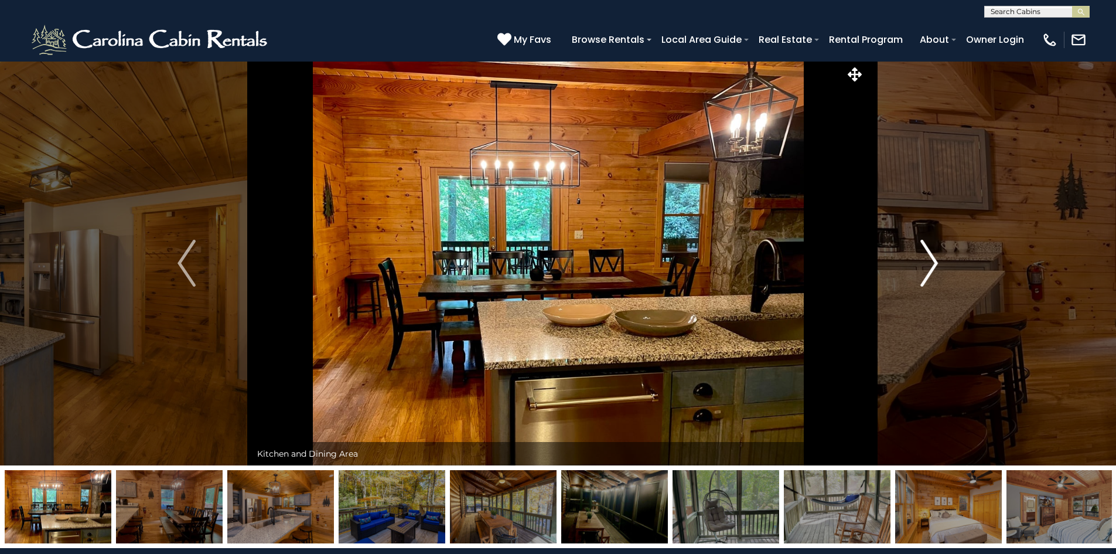
click at [933, 261] on img "Next" at bounding box center [929, 263] width 18 height 47
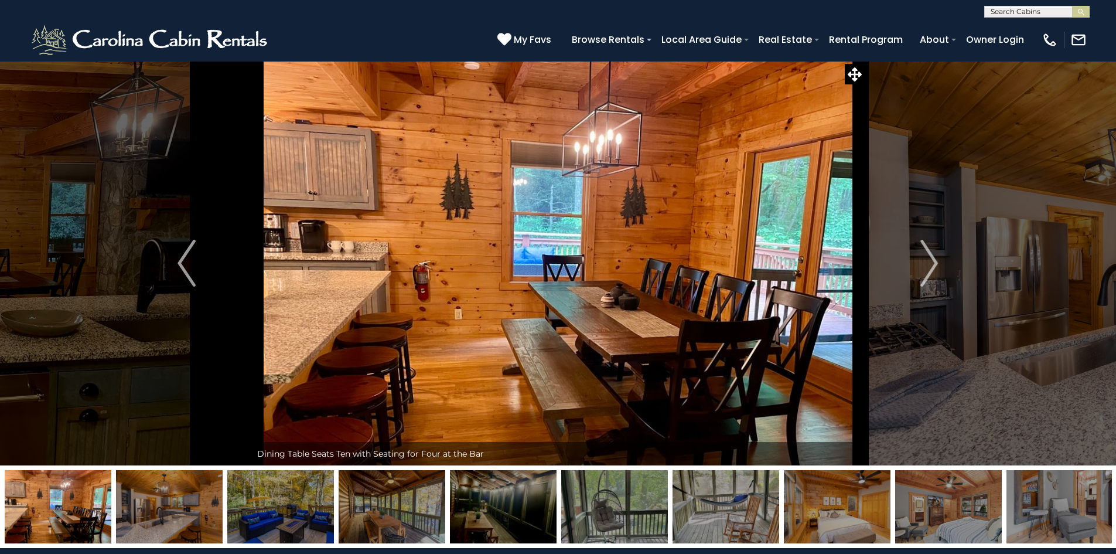
scroll to position [1, 0]
click at [1059, 9] on input "text" at bounding box center [1036, 14] width 103 height 12
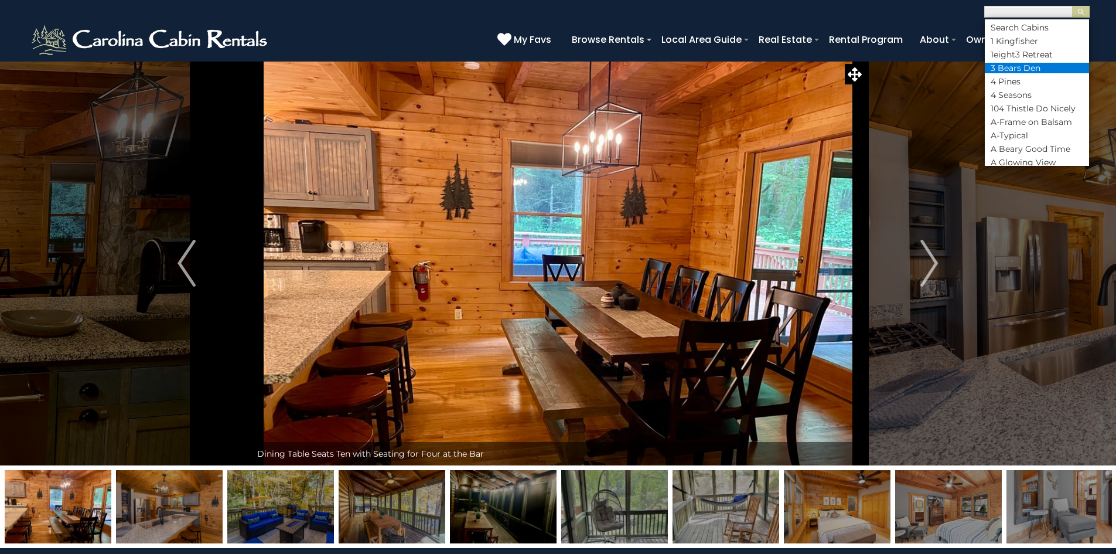
click at [1027, 67] on li "3 Bears Den" at bounding box center [1037, 68] width 104 height 11
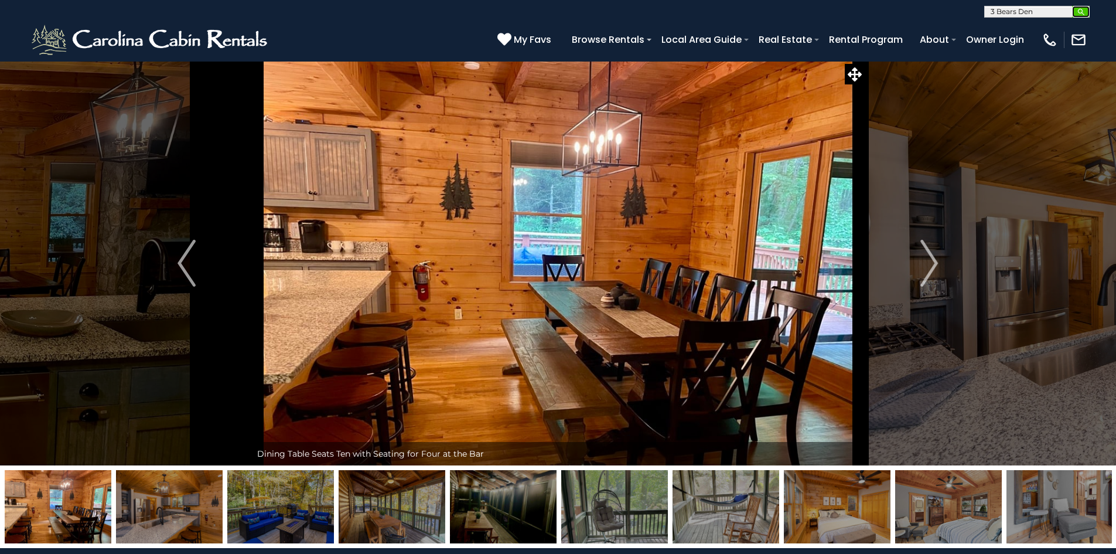
click at [1079, 10] on img "submit" at bounding box center [1081, 12] width 9 height 9
click at [1080, 8] on img "submit" at bounding box center [1081, 12] width 9 height 9
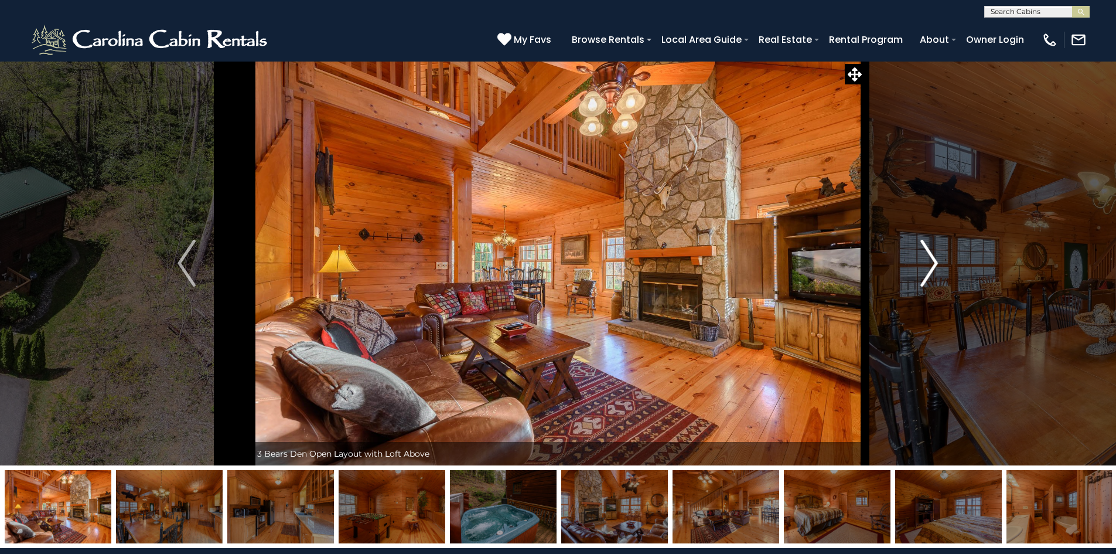
click at [931, 262] on img "Next" at bounding box center [929, 263] width 18 height 47
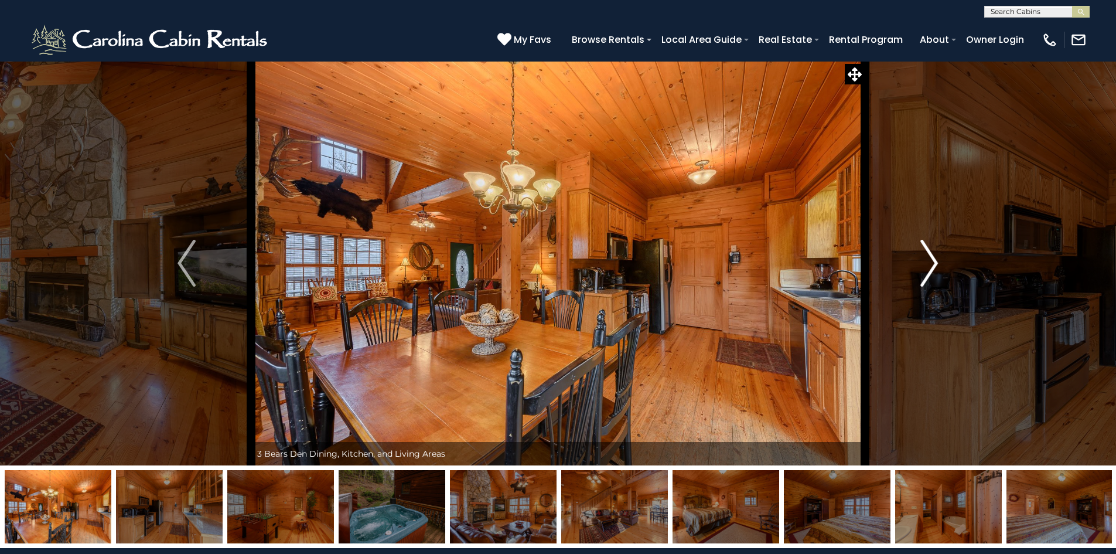
click at [932, 262] on img "Next" at bounding box center [929, 263] width 18 height 47
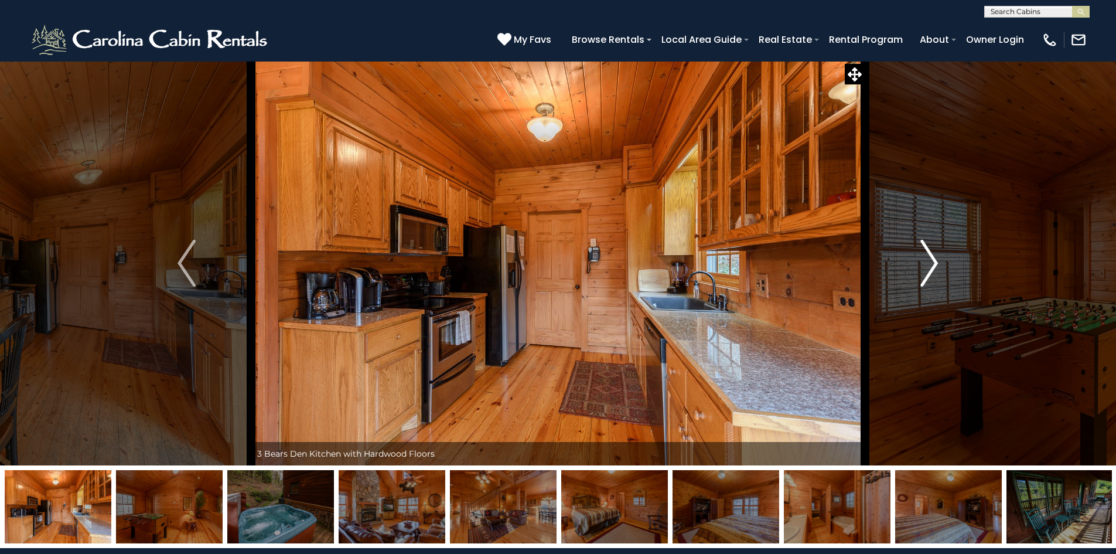
click at [932, 262] on img "Next" at bounding box center [929, 263] width 18 height 47
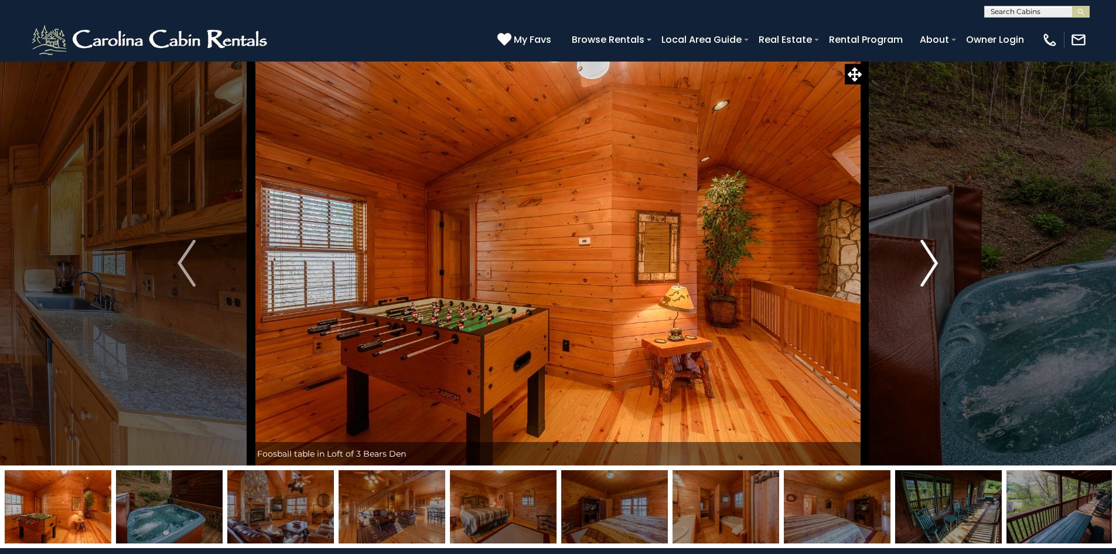
click at [932, 262] on img "Next" at bounding box center [929, 263] width 18 height 47
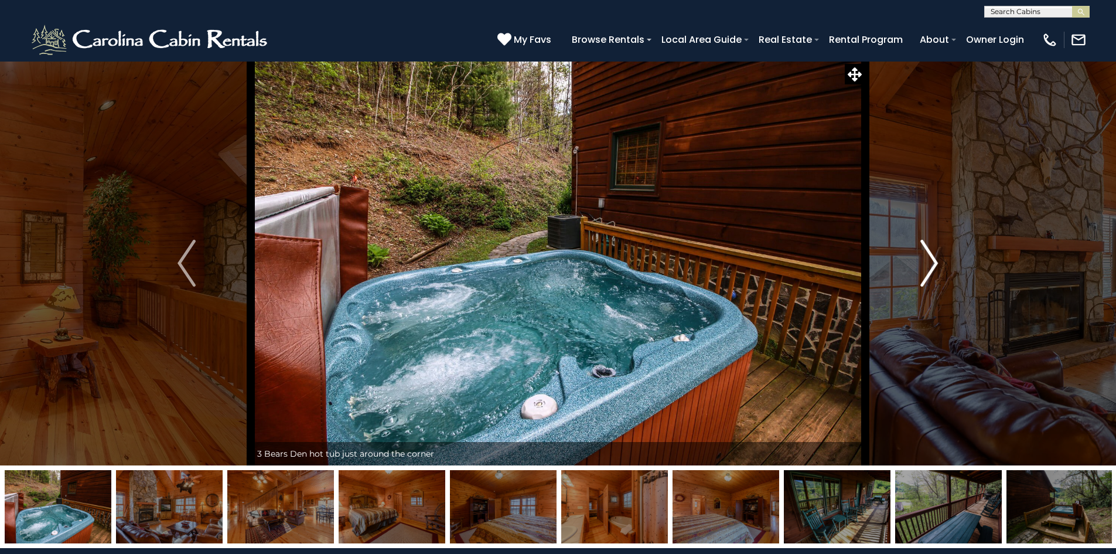
click at [932, 262] on img "Next" at bounding box center [929, 263] width 18 height 47
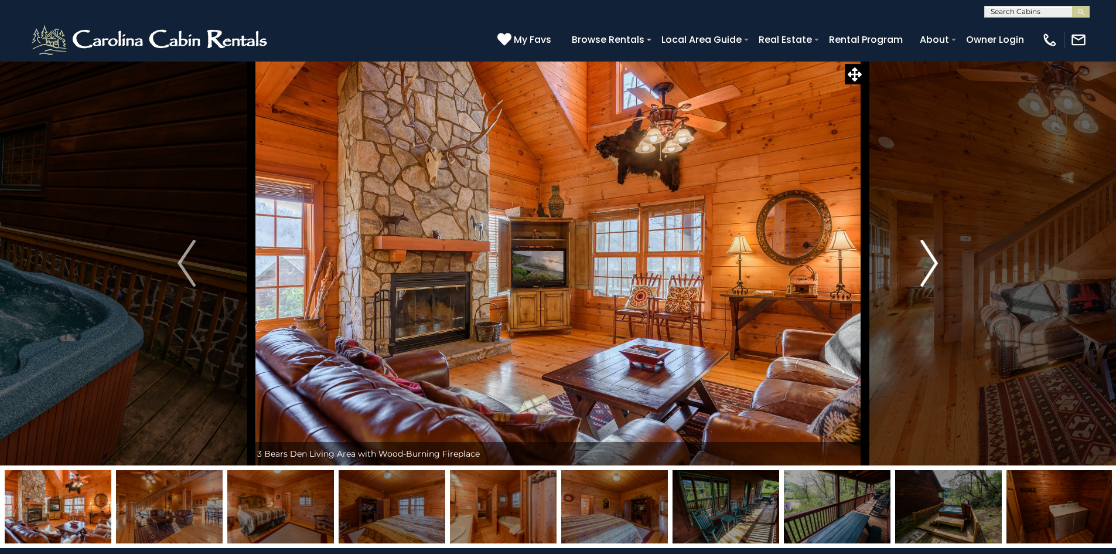
click at [932, 262] on img "Next" at bounding box center [929, 263] width 18 height 47
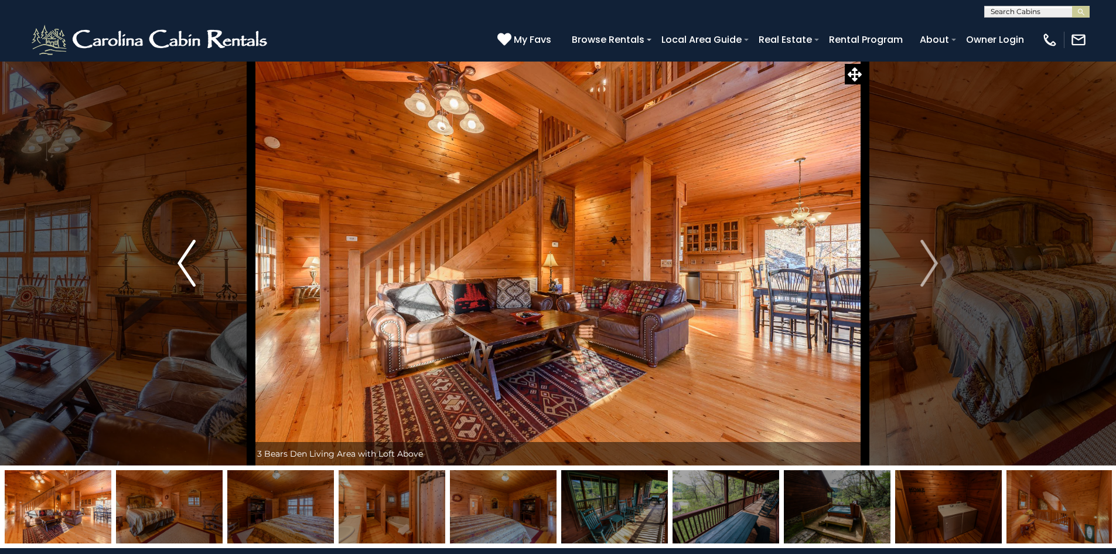
click at [182, 260] on img "Previous" at bounding box center [187, 263] width 18 height 47
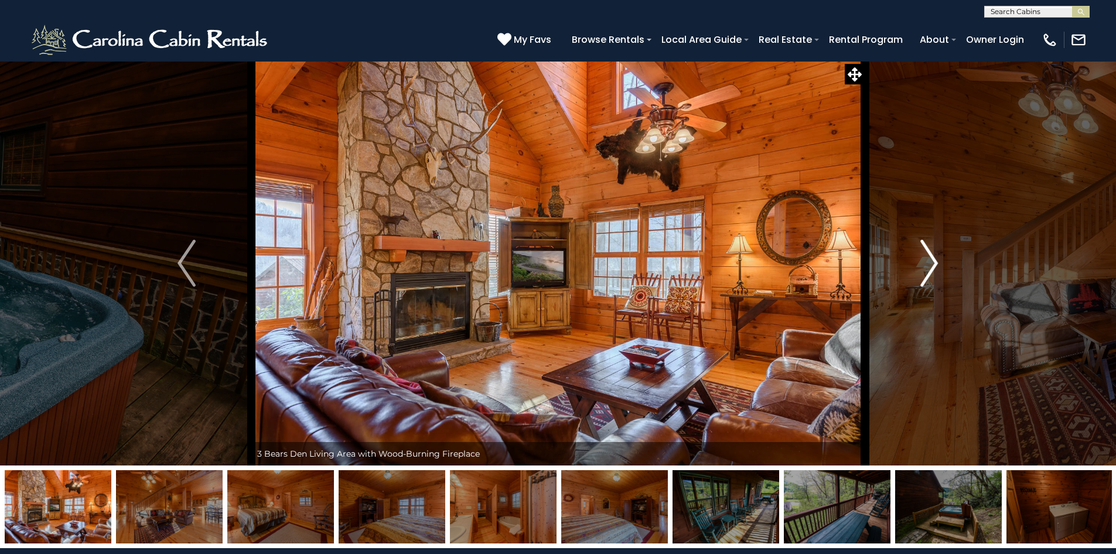
click at [933, 263] on img "Next" at bounding box center [929, 263] width 18 height 47
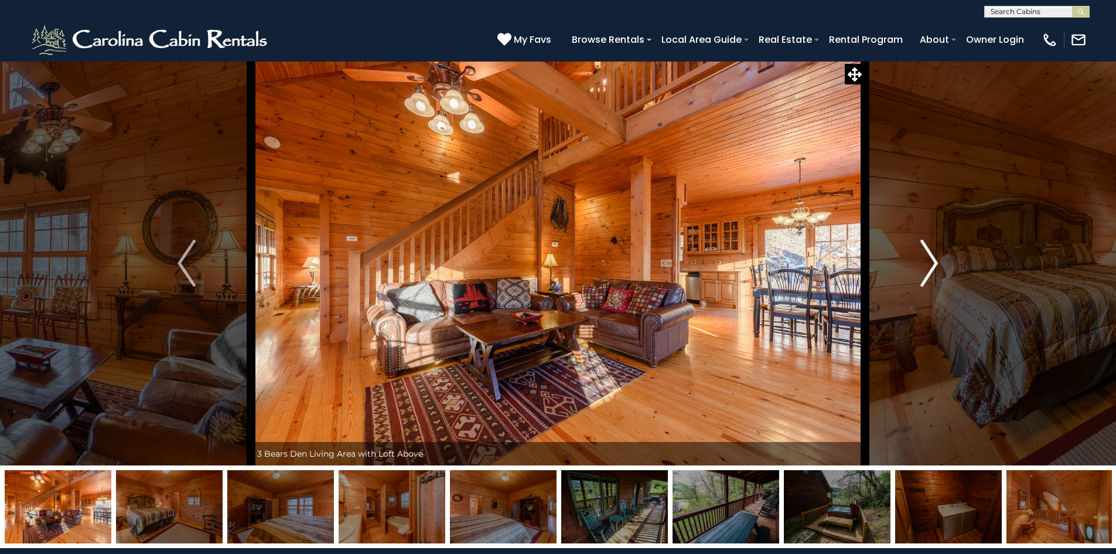
click at [933, 263] on img "Next" at bounding box center [929, 263] width 18 height 47
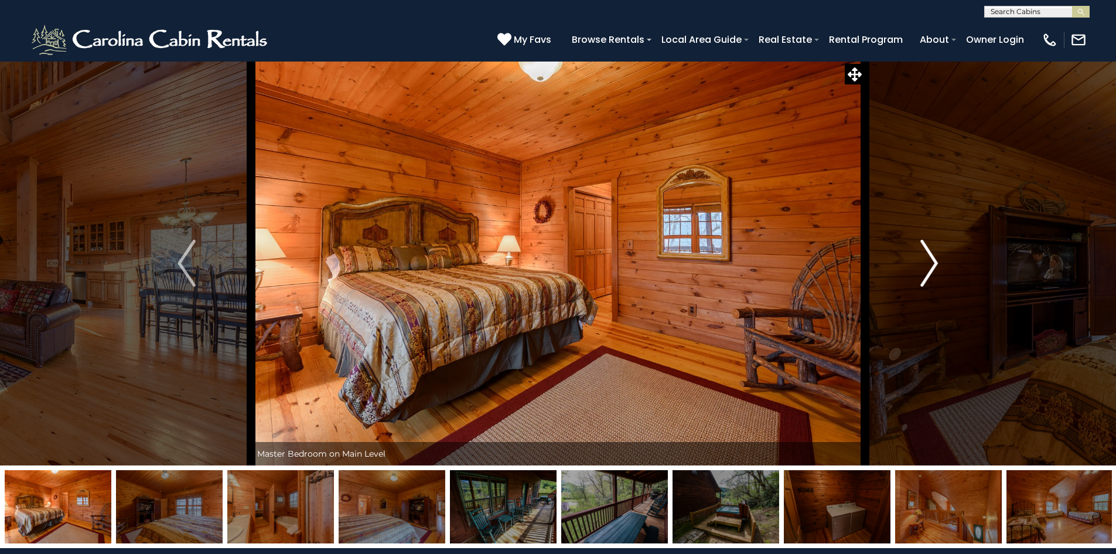
click at [933, 263] on img "Next" at bounding box center [929, 263] width 18 height 47
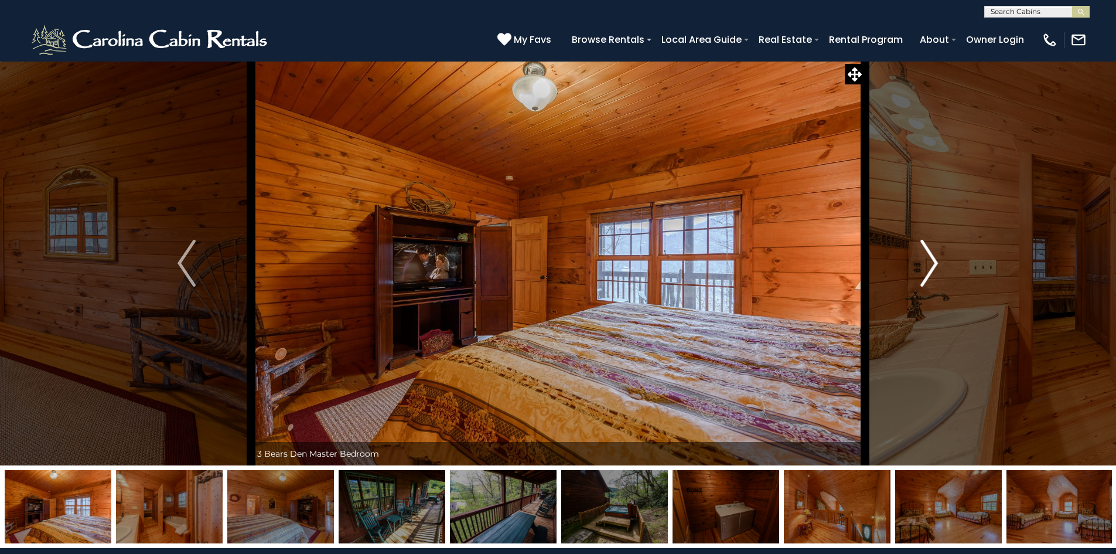
click at [933, 263] on img "Next" at bounding box center [929, 263] width 18 height 47
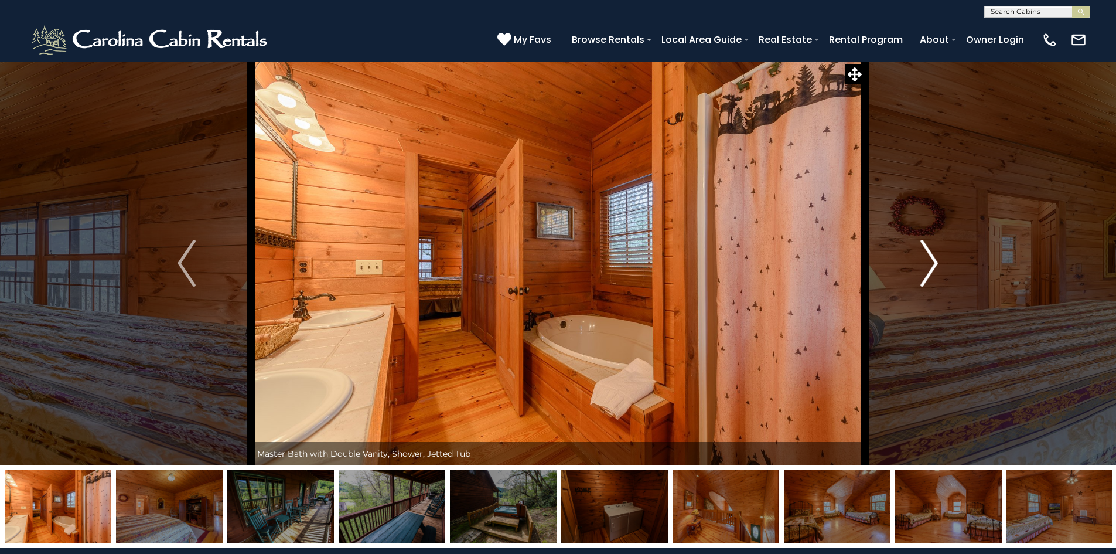
click at [933, 263] on img "Next" at bounding box center [929, 263] width 18 height 47
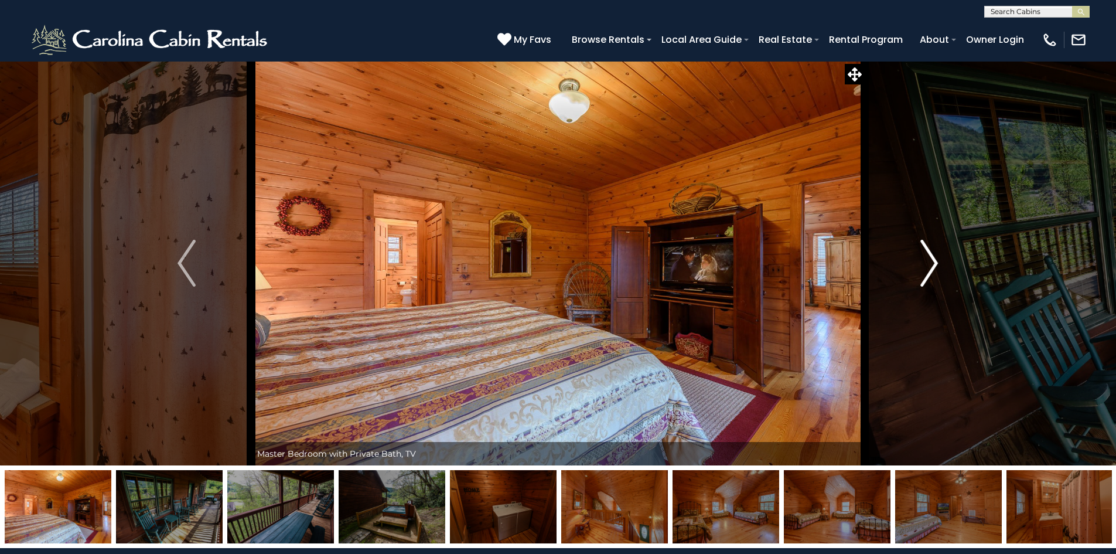
click at [933, 263] on img "Next" at bounding box center [929, 263] width 18 height 47
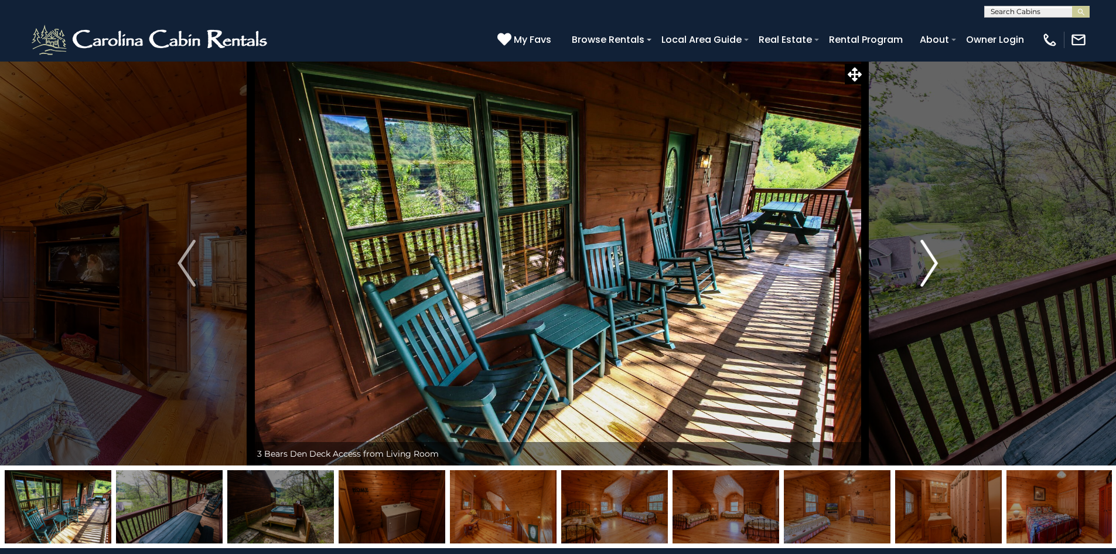
click at [933, 263] on img "Next" at bounding box center [929, 263] width 18 height 47
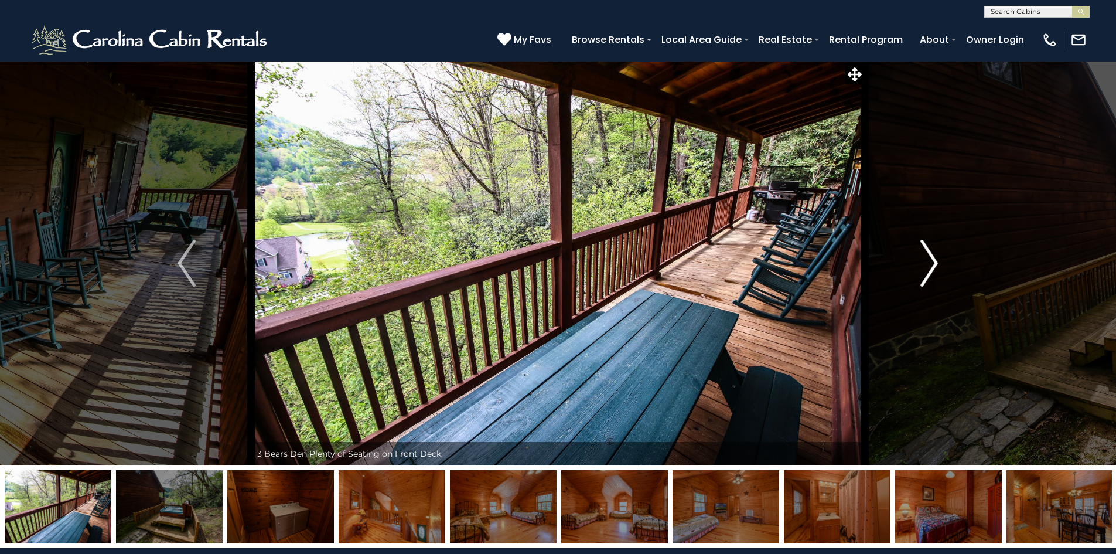
click at [933, 263] on img "Next" at bounding box center [929, 263] width 18 height 47
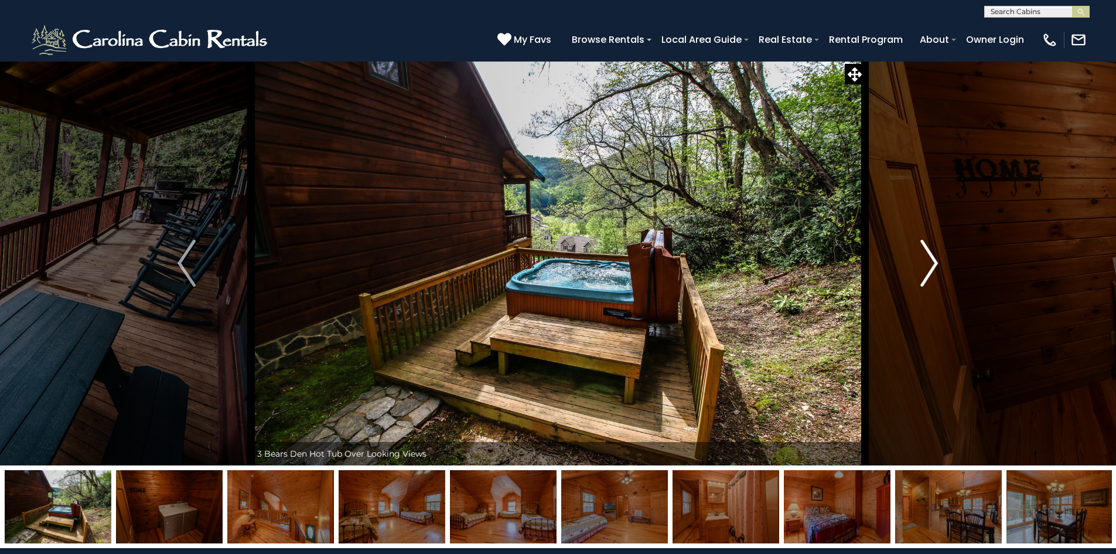
click at [933, 263] on img "Next" at bounding box center [929, 263] width 18 height 47
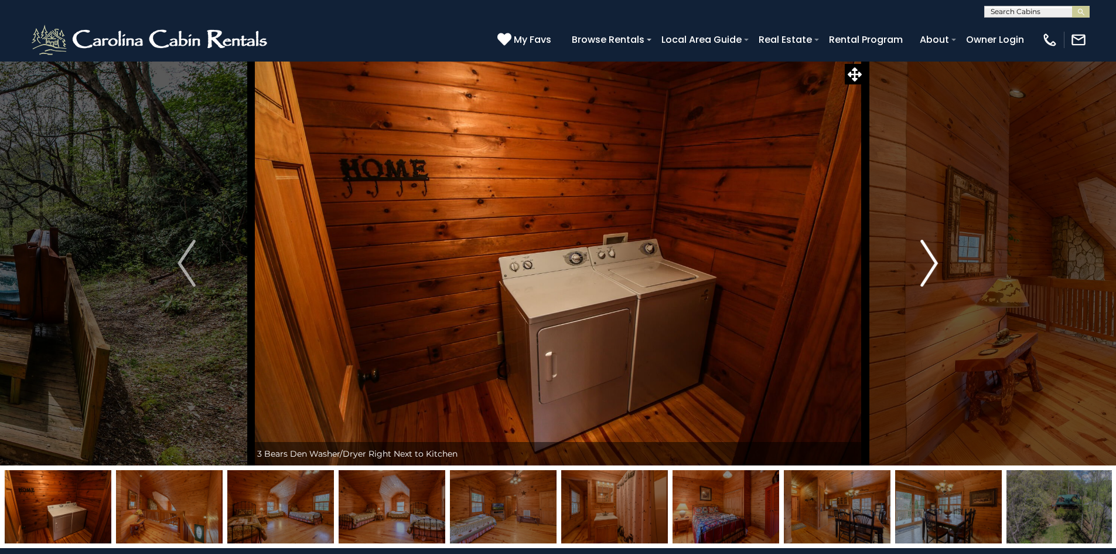
click at [933, 263] on img "Next" at bounding box center [929, 263] width 18 height 47
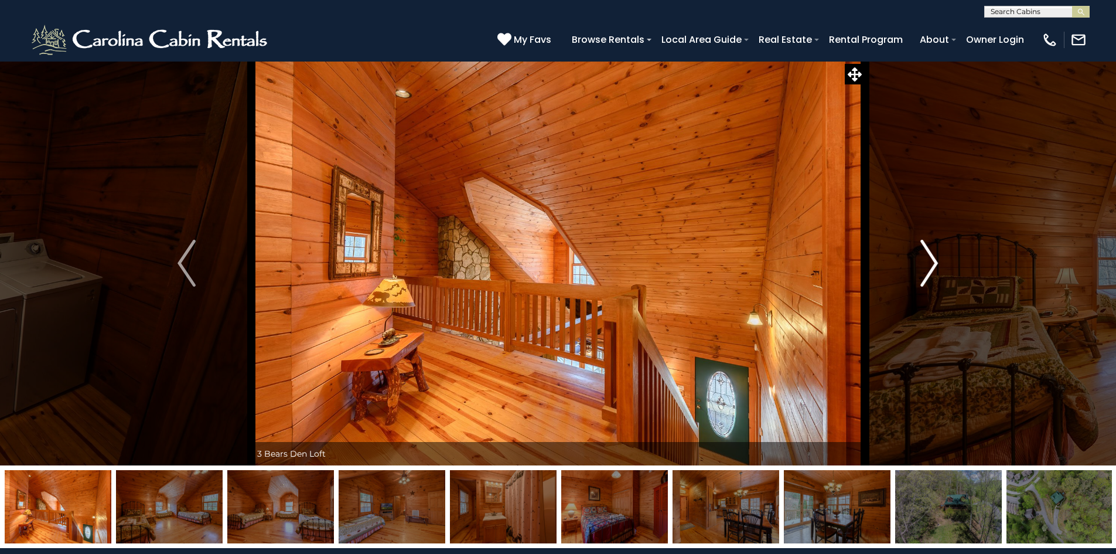
click at [933, 263] on img "Next" at bounding box center [929, 263] width 18 height 47
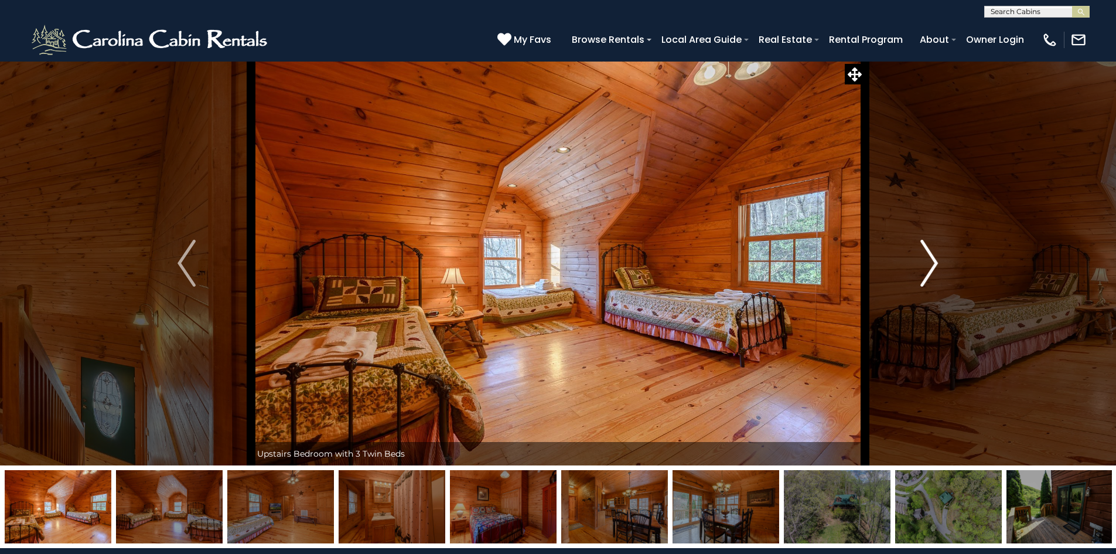
click at [933, 263] on img "Next" at bounding box center [929, 263] width 18 height 47
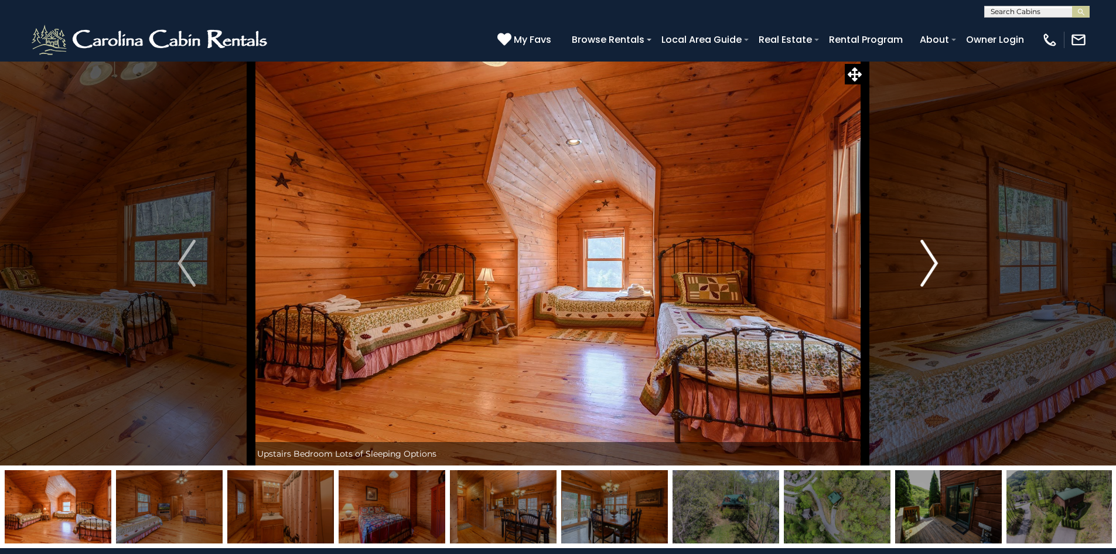
click at [933, 263] on img "Next" at bounding box center [929, 263] width 18 height 47
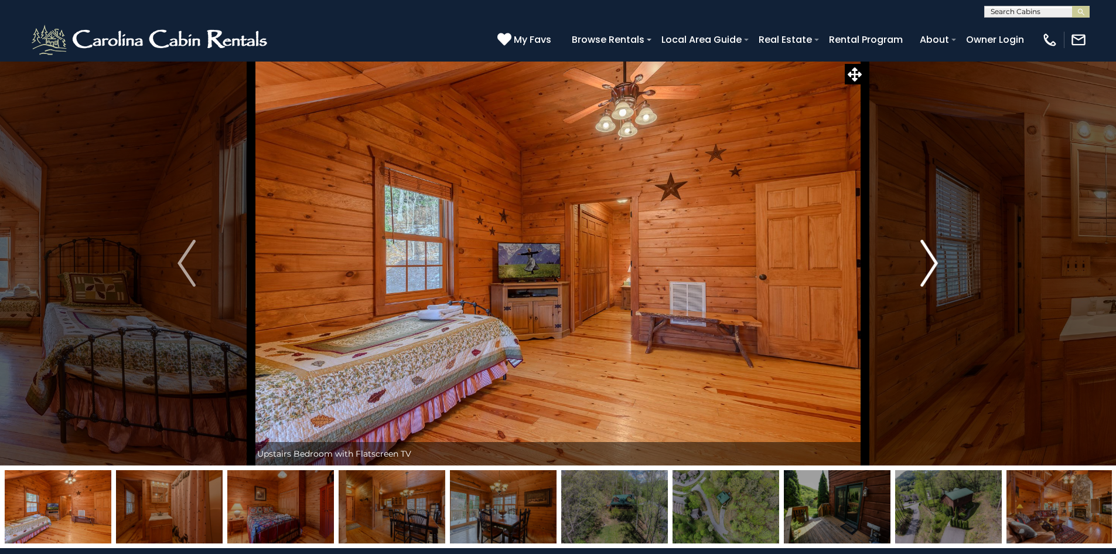
click at [933, 263] on img "Next" at bounding box center [929, 263] width 18 height 47
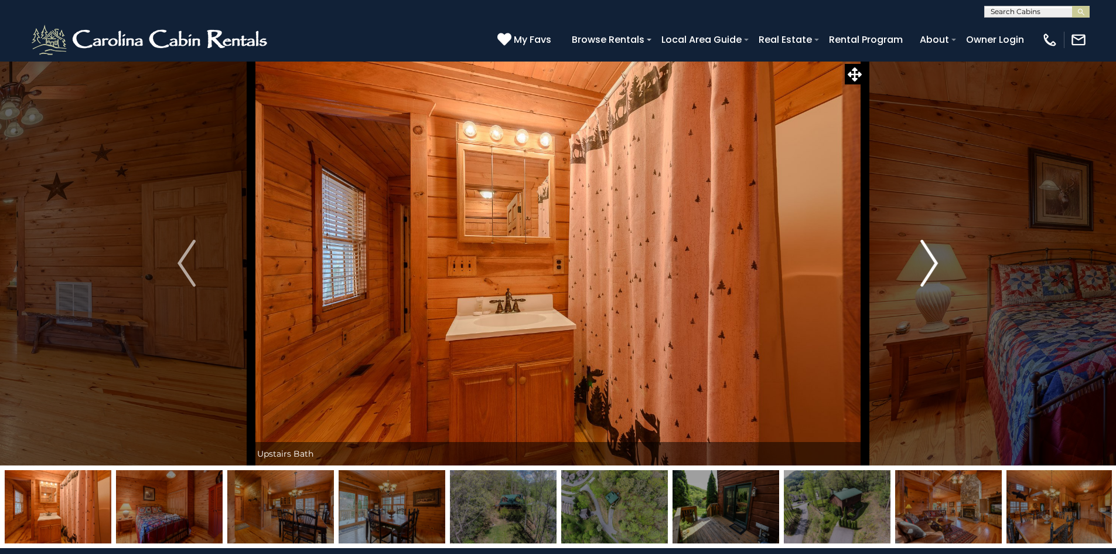
click at [933, 263] on img "Next" at bounding box center [929, 263] width 18 height 47
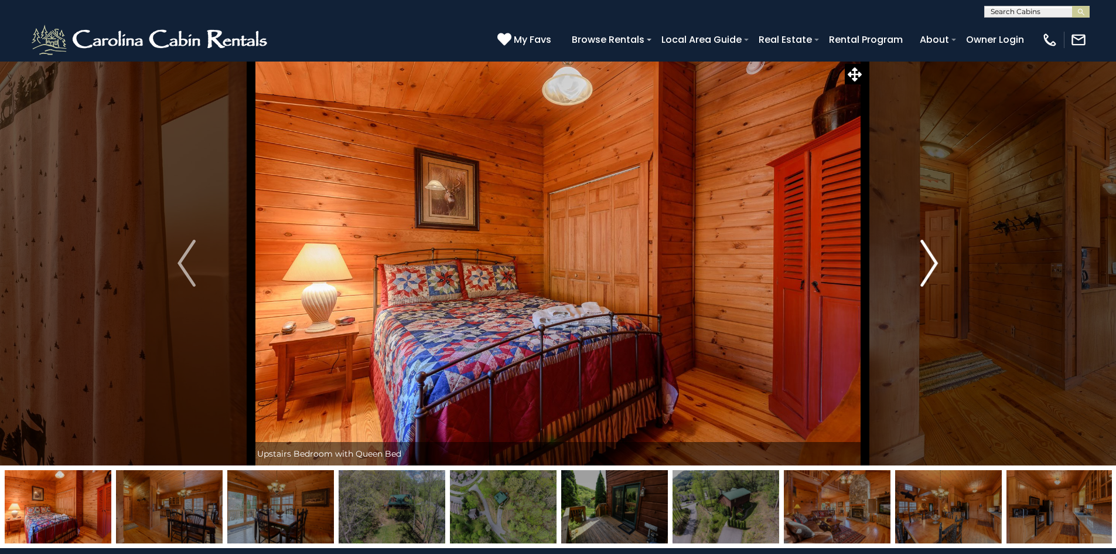
click at [933, 263] on img "Next" at bounding box center [929, 263] width 18 height 47
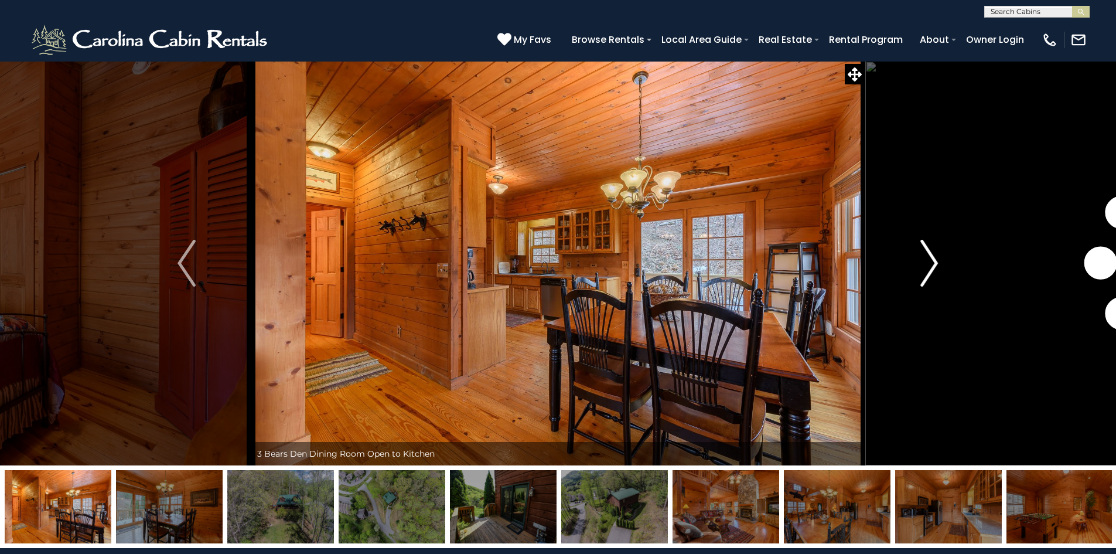
click at [933, 263] on img "Next" at bounding box center [929, 263] width 18 height 47
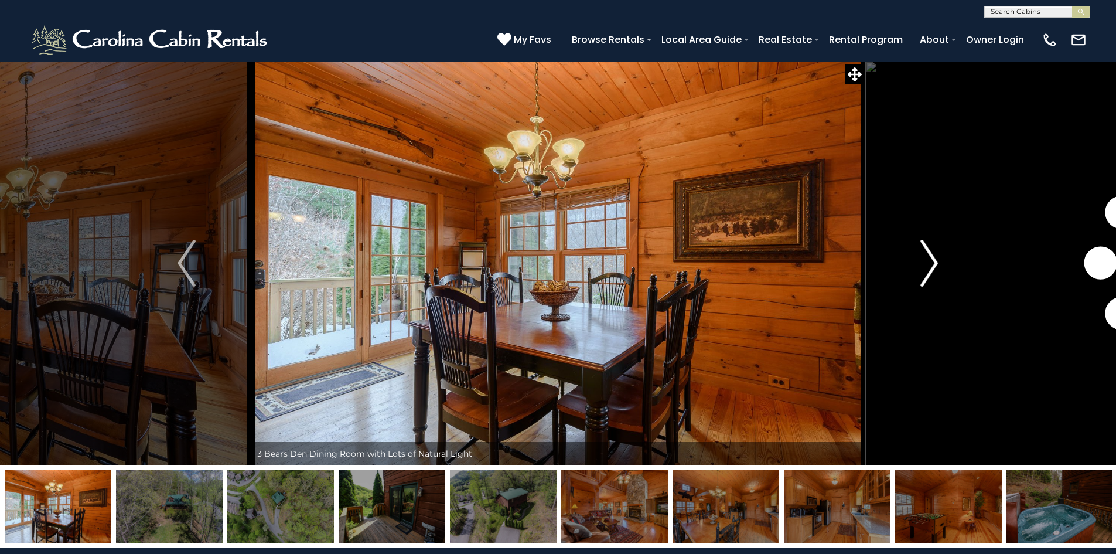
click at [934, 263] on img "Next" at bounding box center [929, 263] width 18 height 47
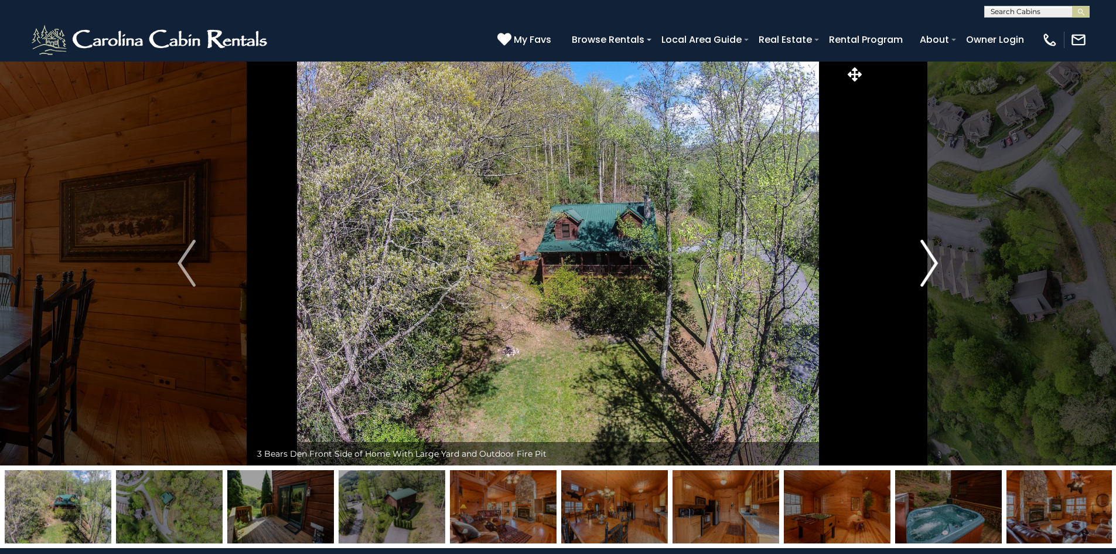
click at [934, 263] on img "Next" at bounding box center [929, 263] width 18 height 47
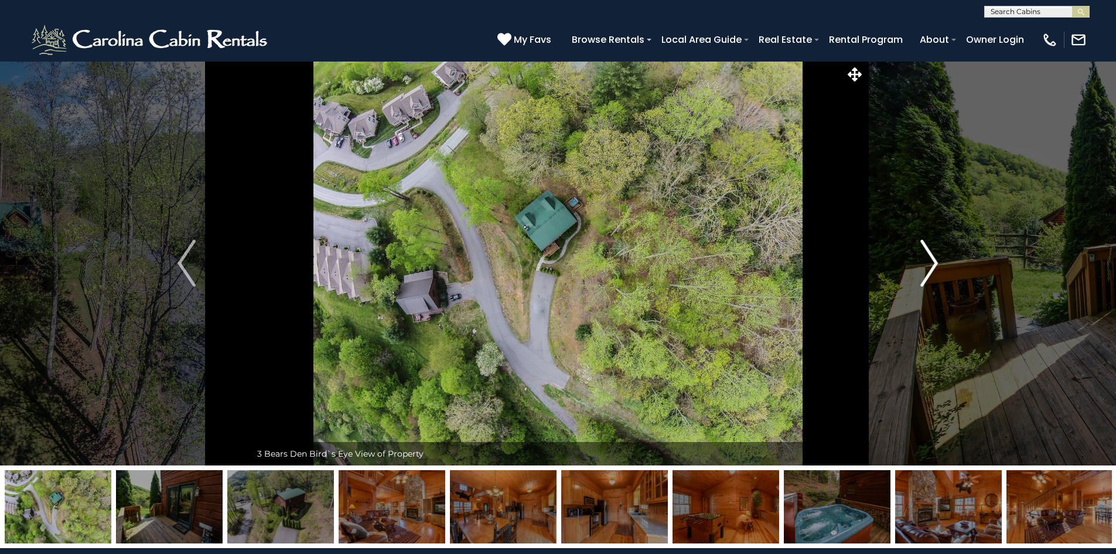
click at [934, 262] on img "Next" at bounding box center [929, 263] width 18 height 47
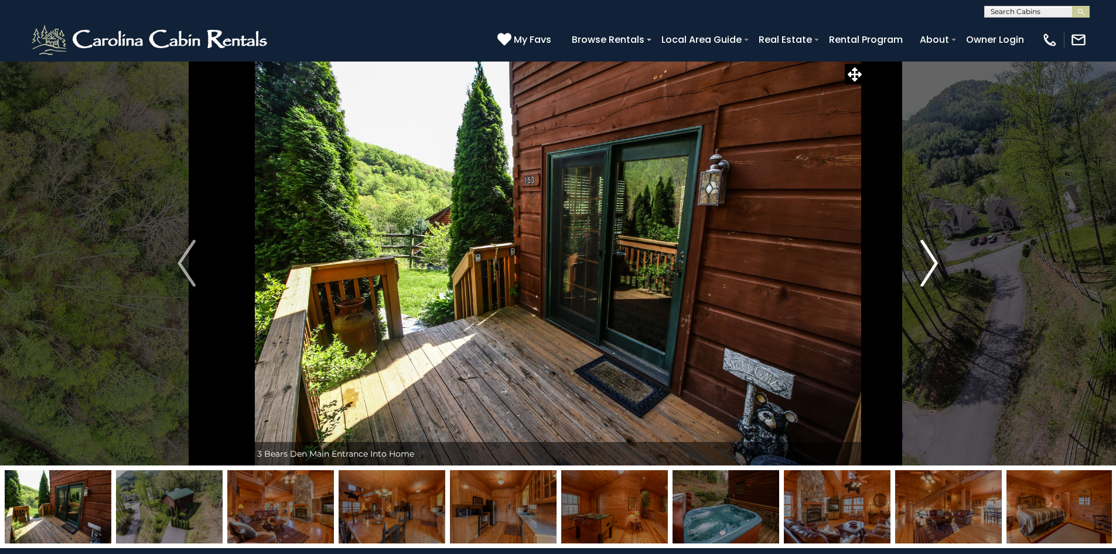
click at [935, 262] on img "Next" at bounding box center [929, 263] width 18 height 47
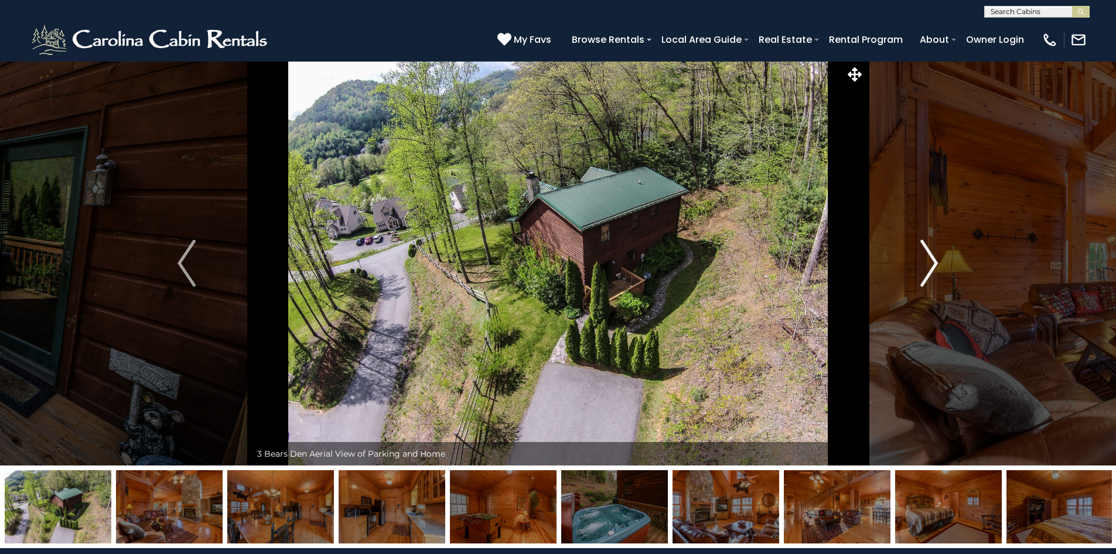
click at [935, 262] on img "Next" at bounding box center [929, 263] width 18 height 47
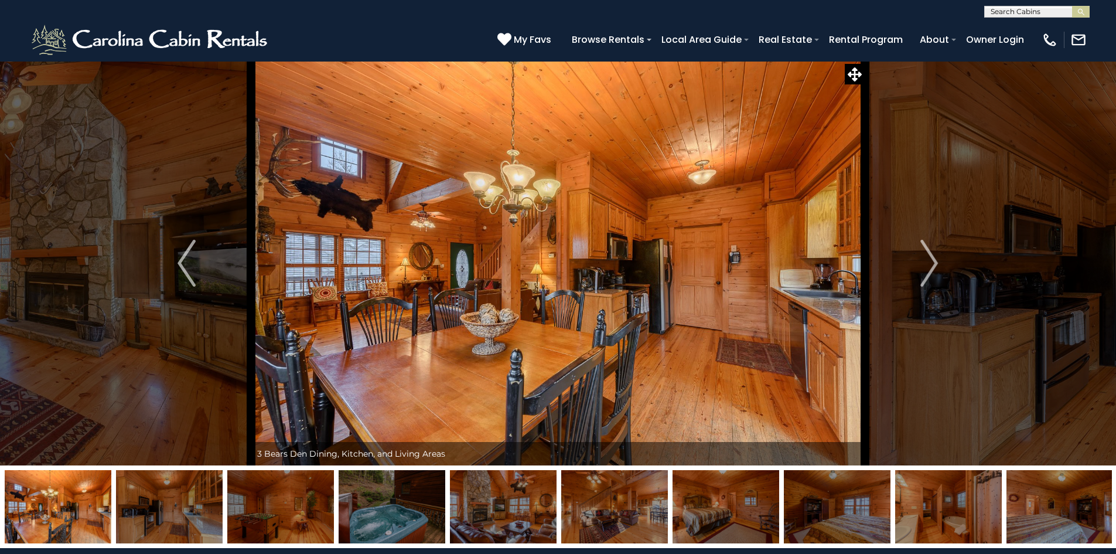
scroll to position [1, 0]
click at [994, 13] on input "text" at bounding box center [1036, 14] width 103 height 12
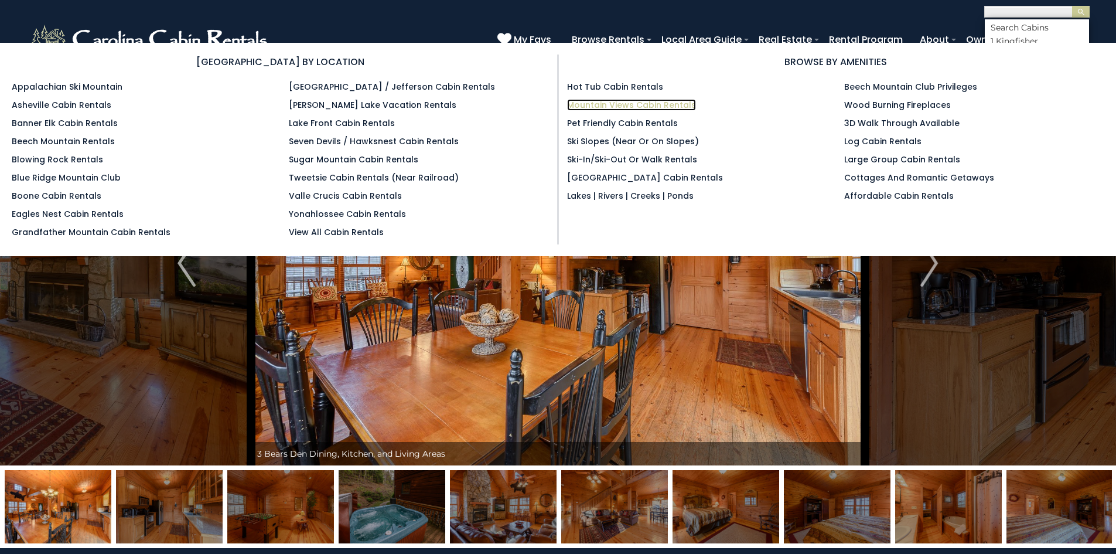
click at [657, 101] on link "Mountain Views Cabin Rentals" at bounding box center [631, 105] width 129 height 12
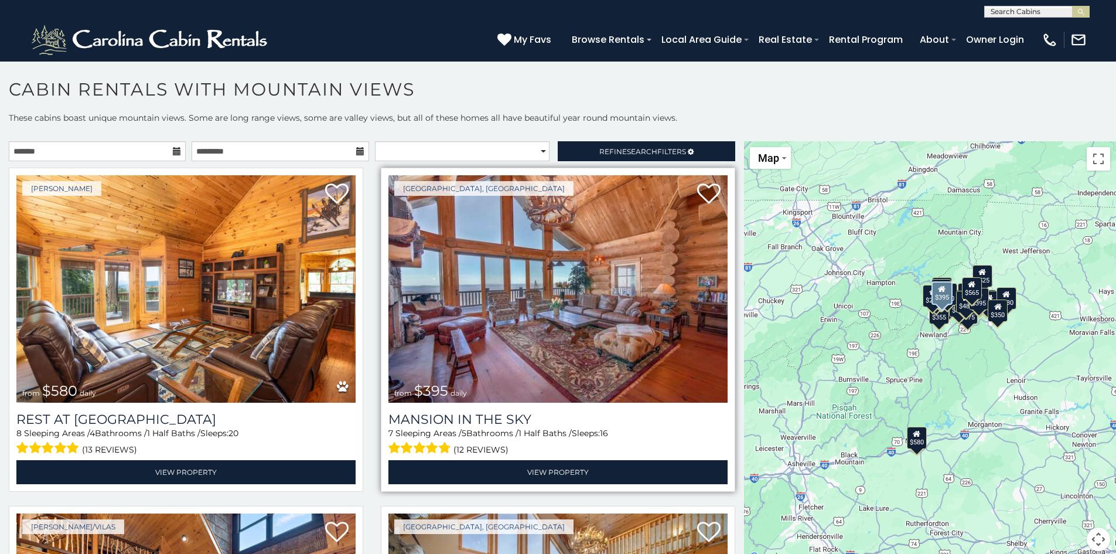
click at [557, 334] on img at bounding box center [557, 288] width 339 height 227
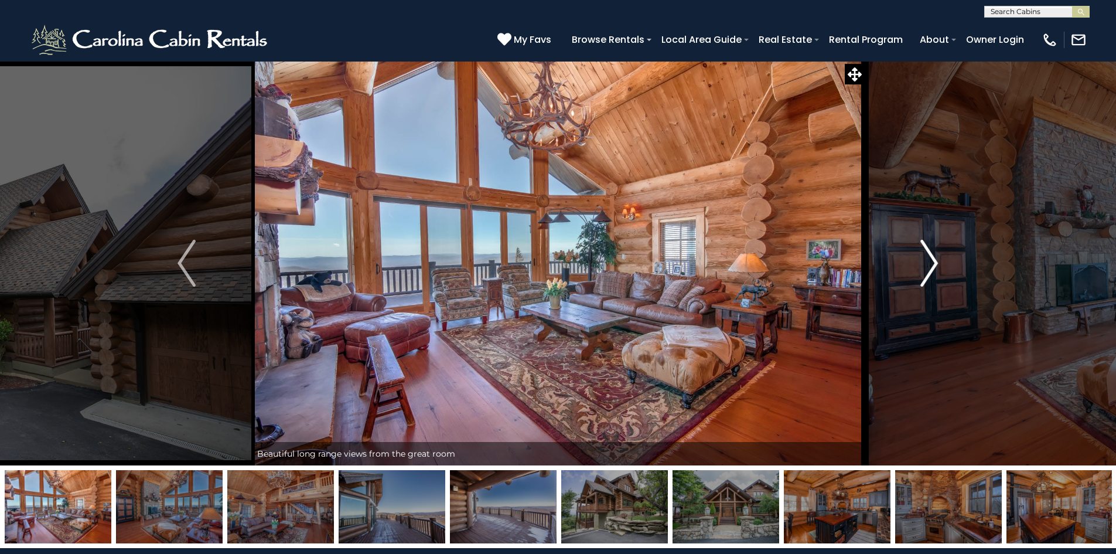
click at [935, 258] on img "Next" at bounding box center [929, 263] width 18 height 47
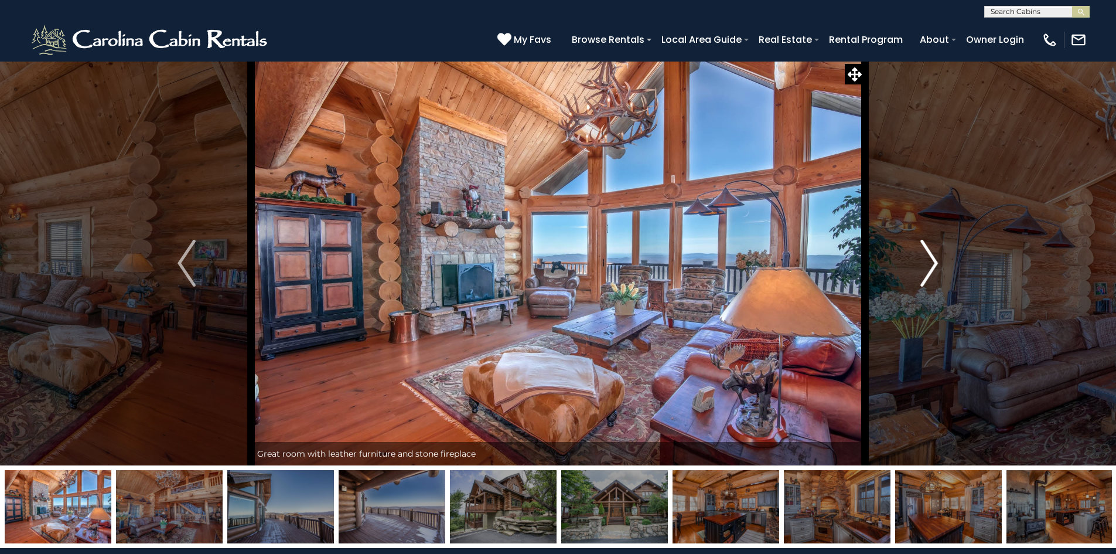
click at [935, 258] on img "Next" at bounding box center [929, 263] width 18 height 47
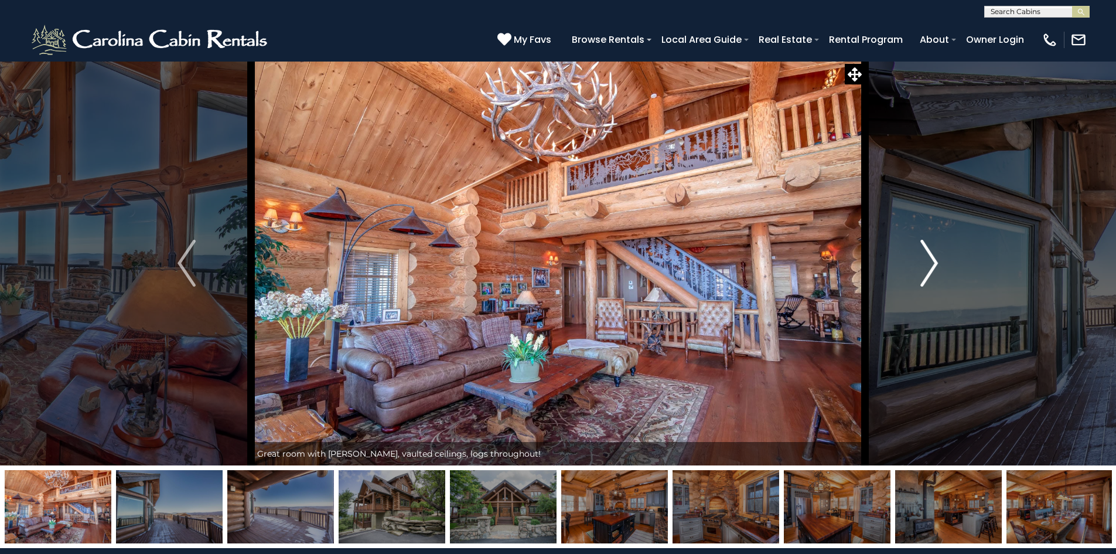
click at [935, 258] on img "Next" at bounding box center [929, 263] width 18 height 47
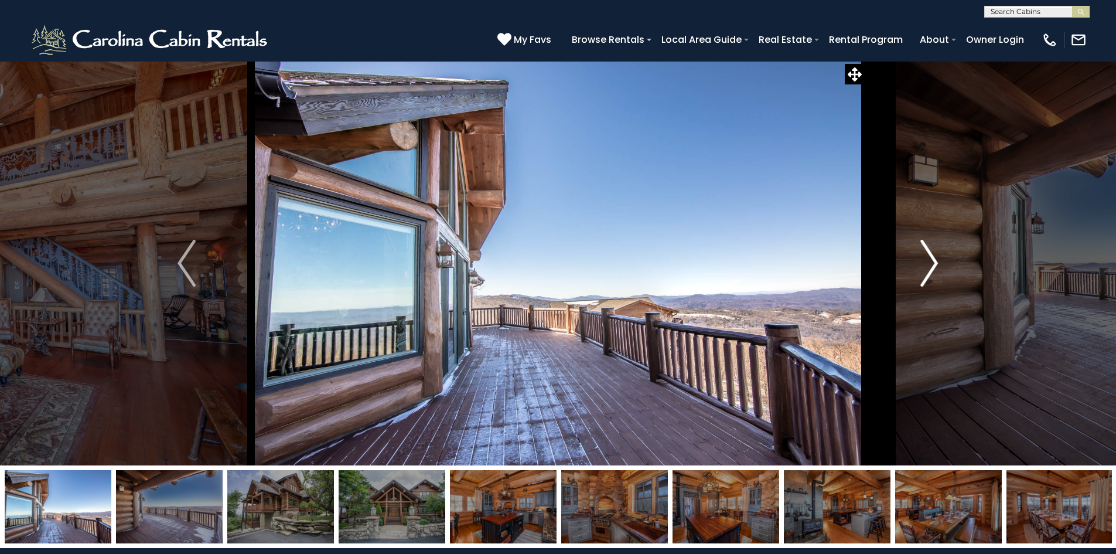
click at [935, 258] on img "Next" at bounding box center [929, 263] width 18 height 47
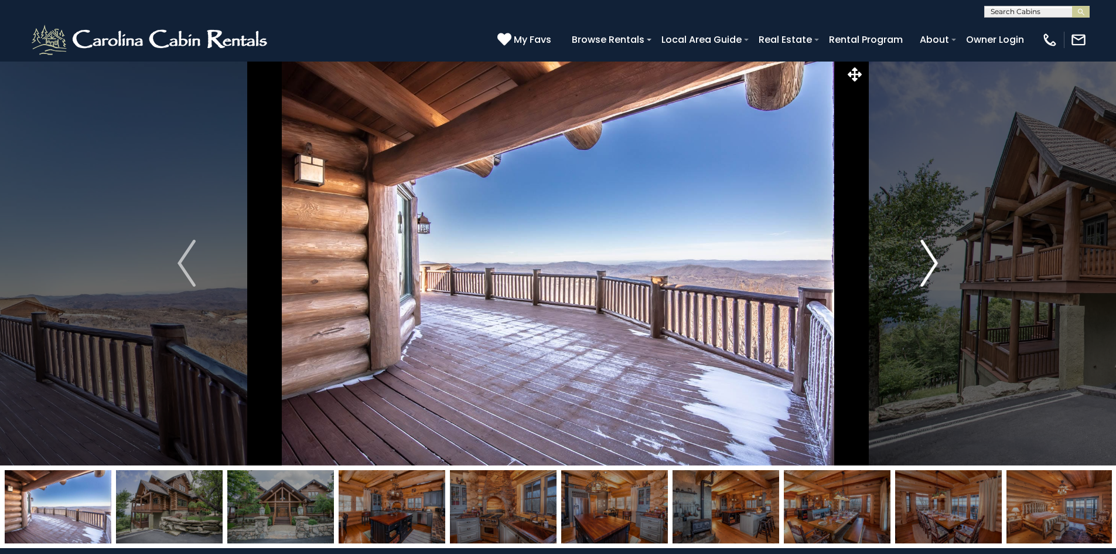
click at [935, 258] on img "Next" at bounding box center [929, 263] width 18 height 47
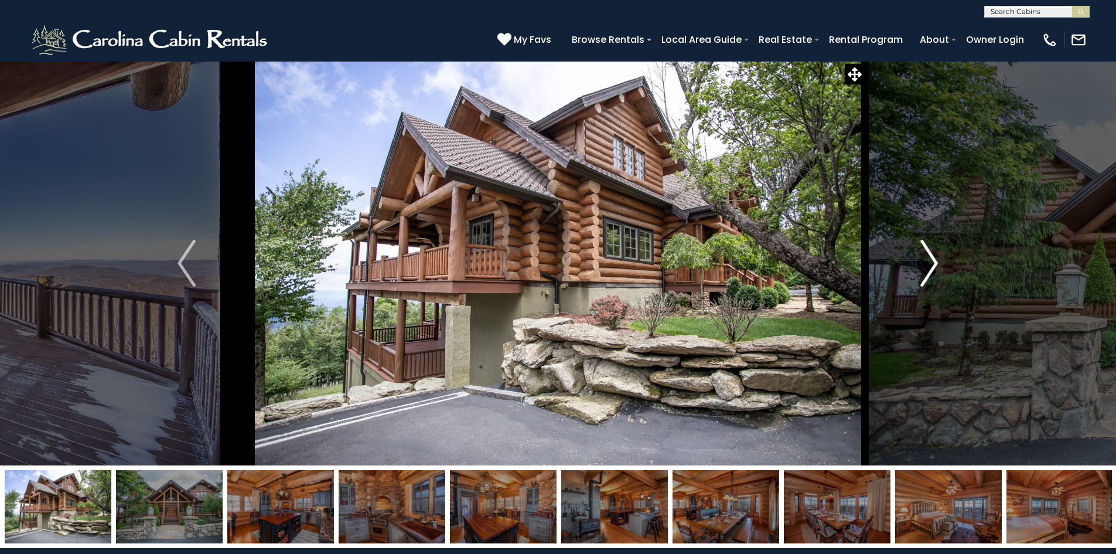
click at [935, 258] on img "Next" at bounding box center [929, 263] width 18 height 47
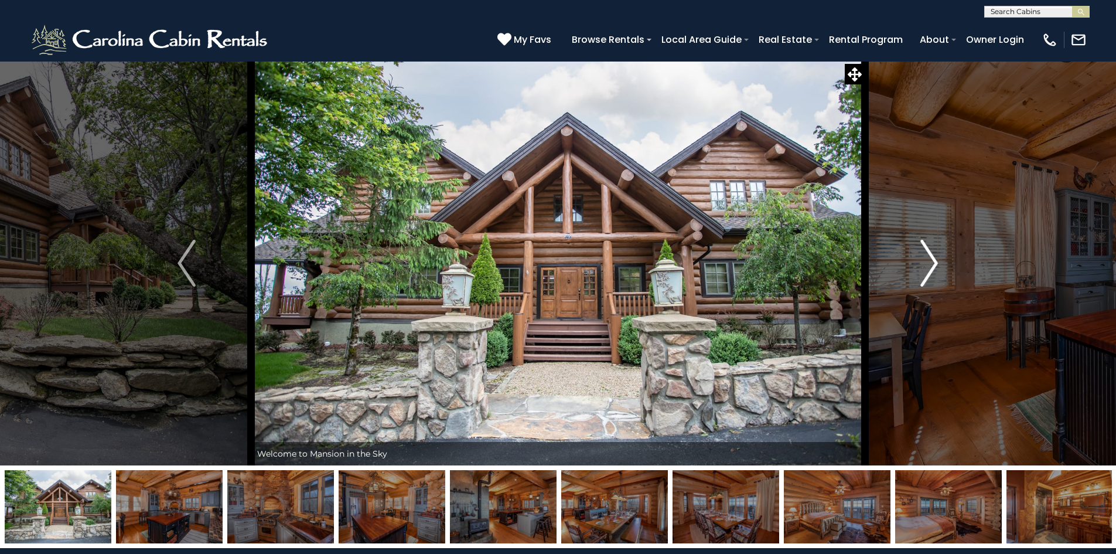
click at [930, 262] on img "Next" at bounding box center [929, 263] width 18 height 47
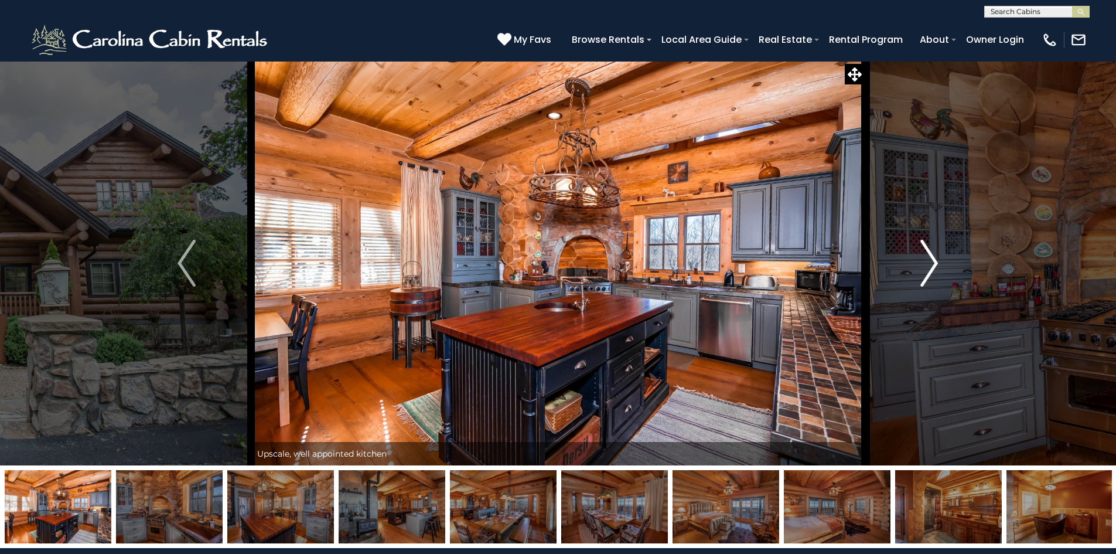
click at [930, 263] on img "Next" at bounding box center [929, 263] width 18 height 47
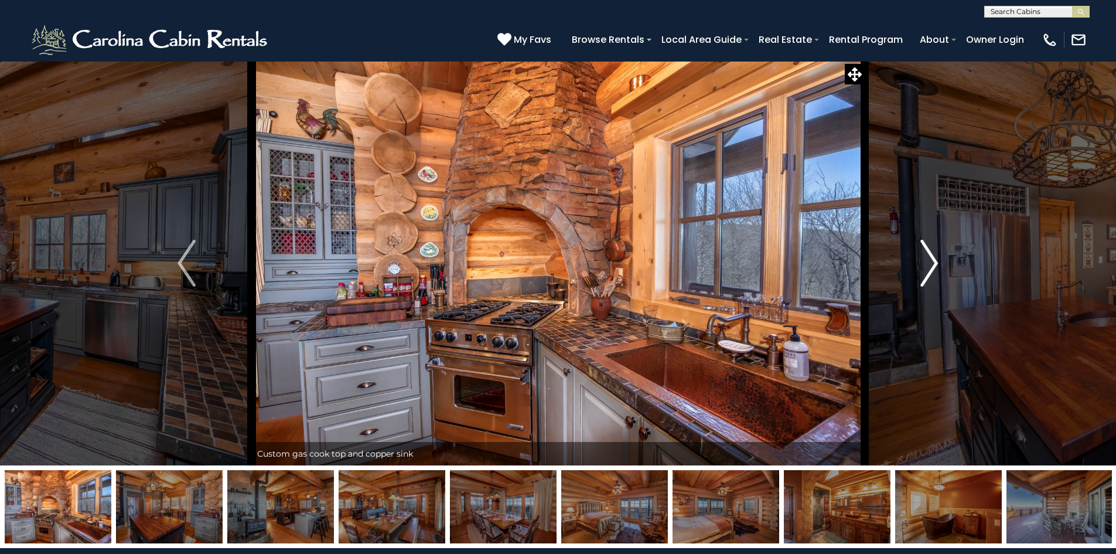
click at [930, 263] on img "Next" at bounding box center [929, 263] width 18 height 47
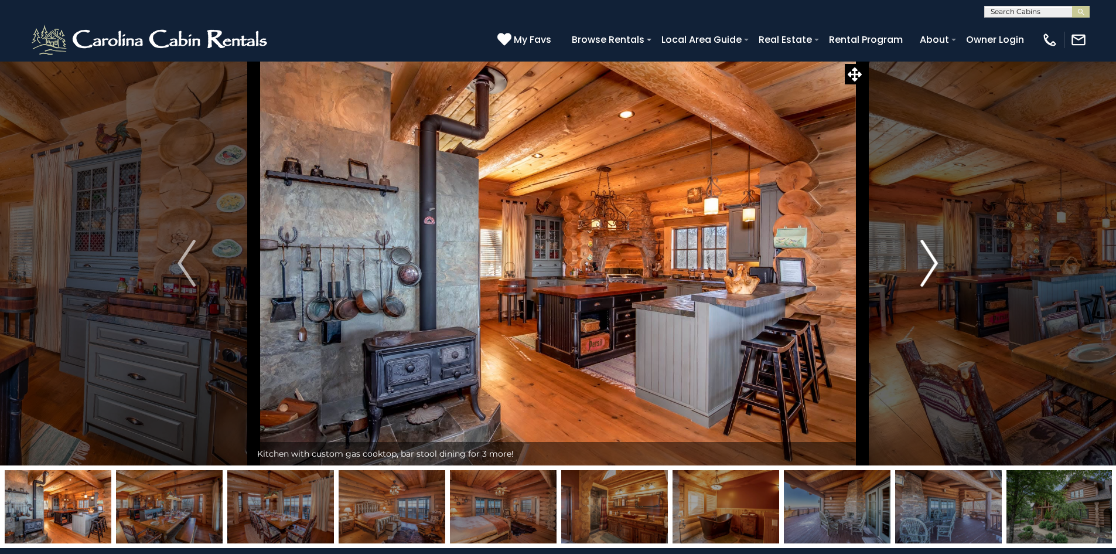
click at [930, 264] on img "Next" at bounding box center [929, 263] width 18 height 47
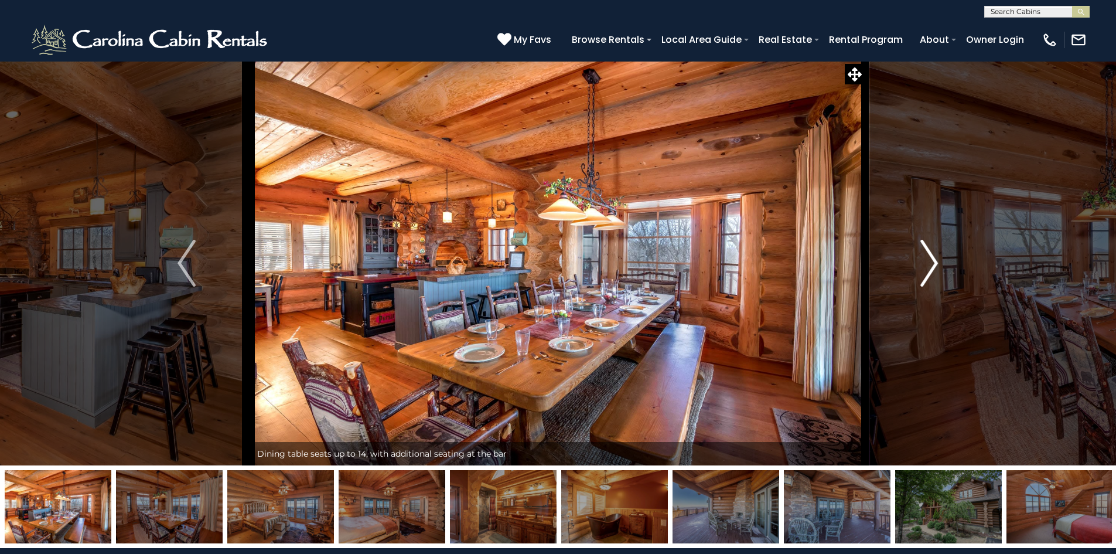
click at [930, 264] on img "Next" at bounding box center [929, 263] width 18 height 47
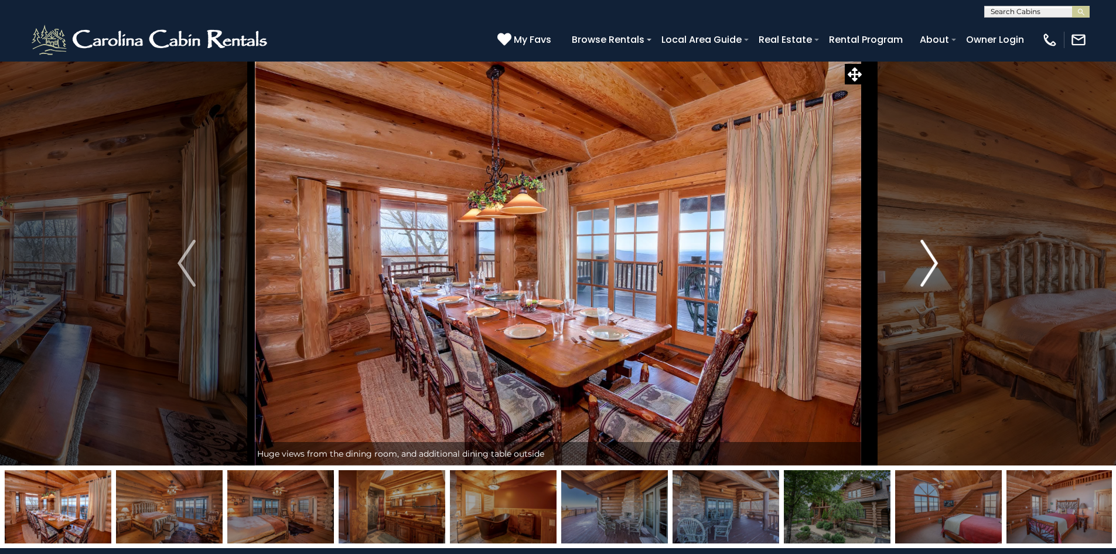
click at [930, 264] on img "Next" at bounding box center [929, 263] width 18 height 47
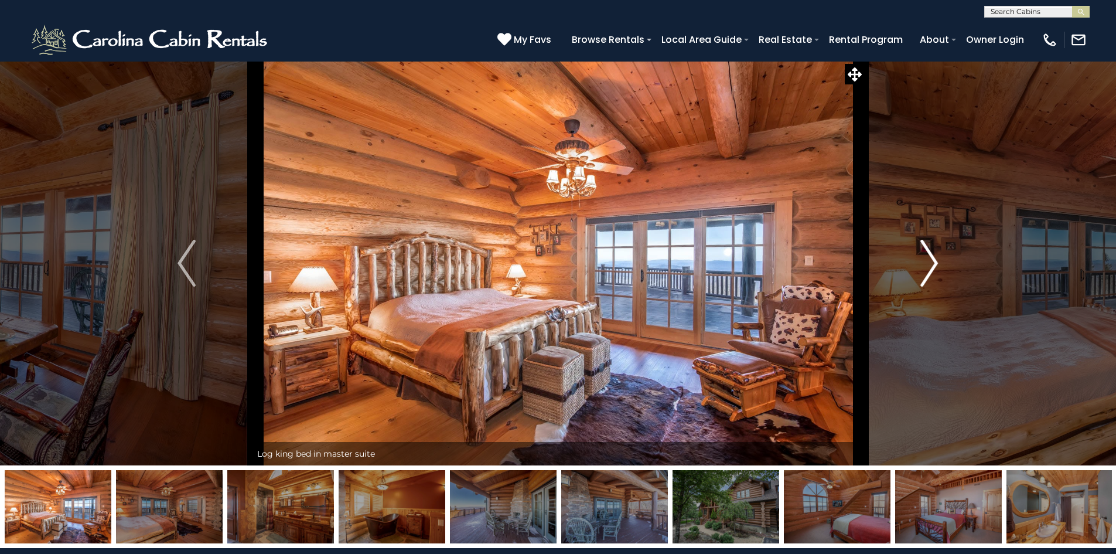
click at [930, 264] on img "Next" at bounding box center [929, 263] width 18 height 47
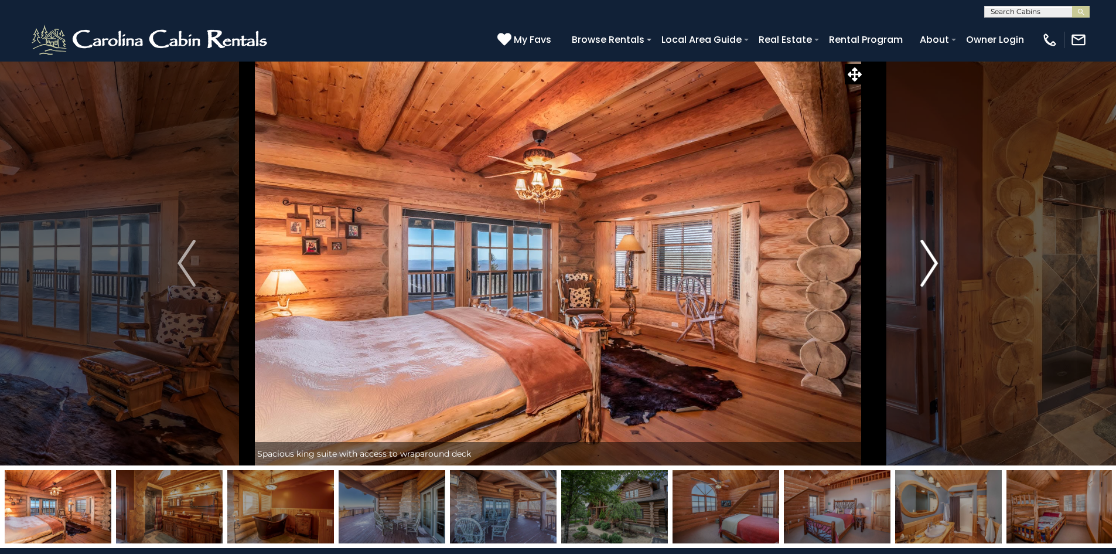
click at [932, 264] on img "Next" at bounding box center [929, 263] width 18 height 47
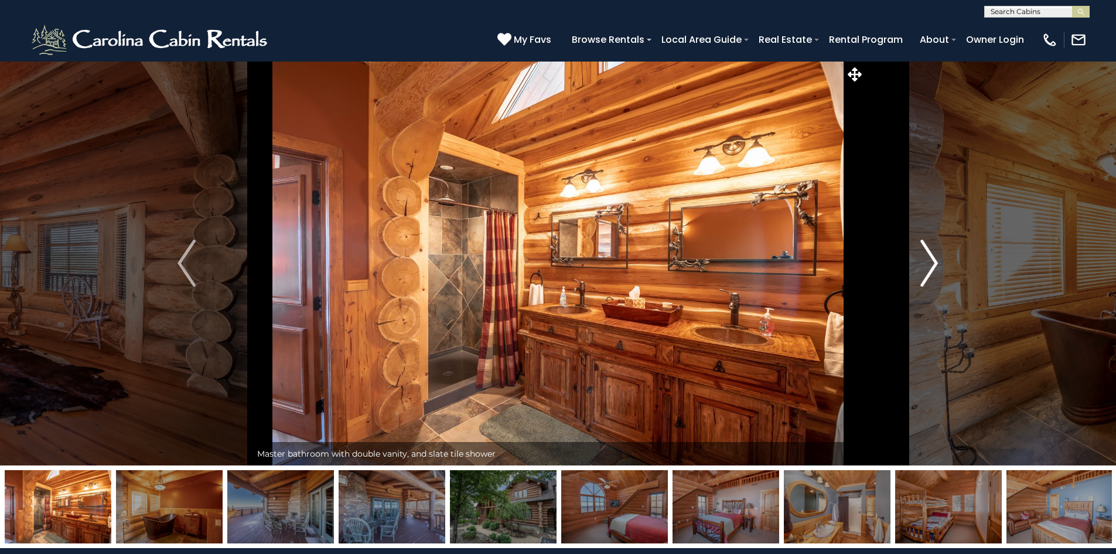
click at [932, 264] on img "Next" at bounding box center [929, 263] width 18 height 47
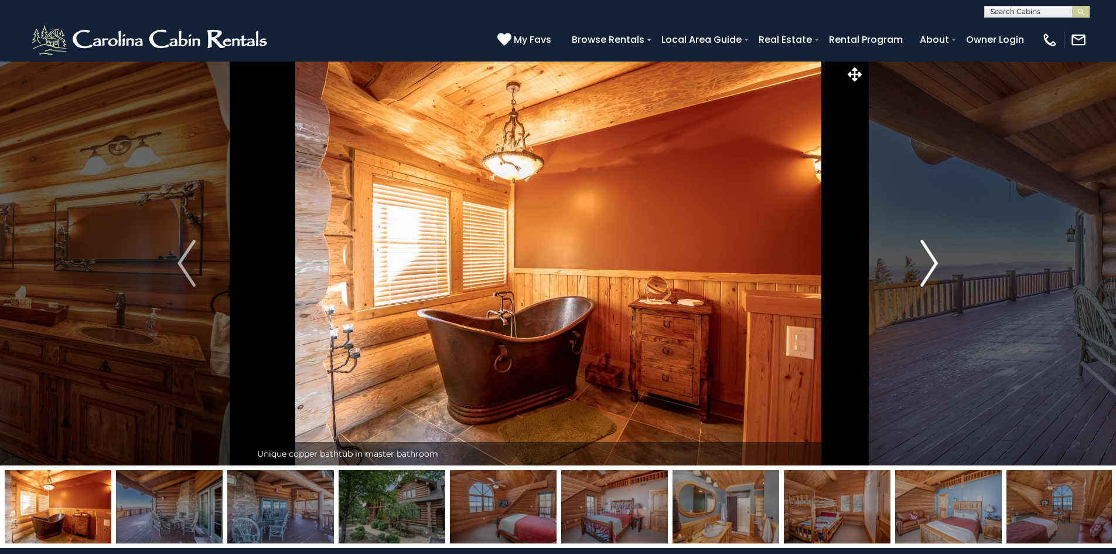
click at [933, 264] on img "Next" at bounding box center [929, 263] width 18 height 47
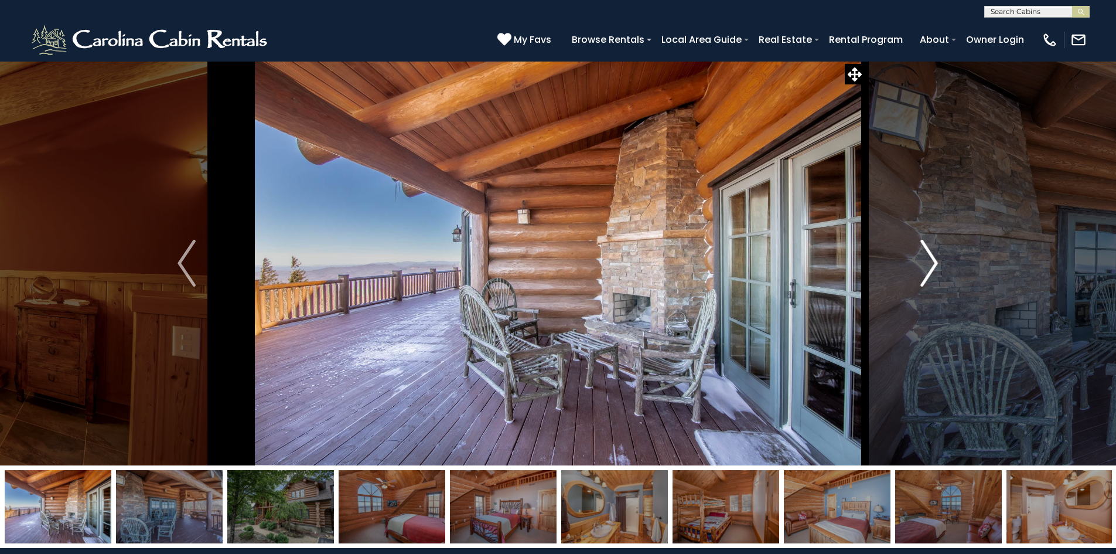
click at [940, 273] on button "Next" at bounding box center [929, 263] width 129 height 404
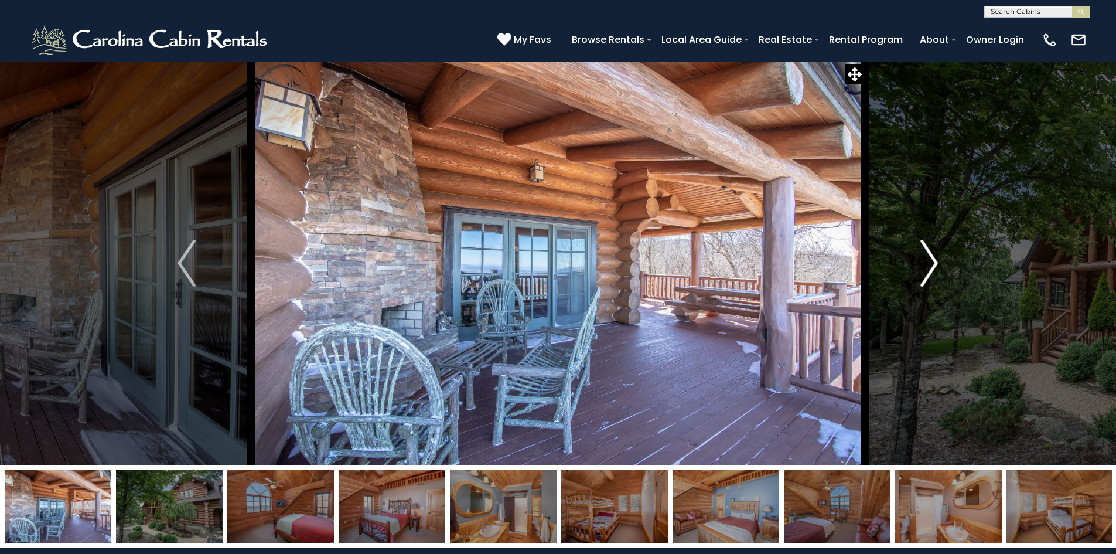
click at [936, 262] on img "Next" at bounding box center [929, 263] width 18 height 47
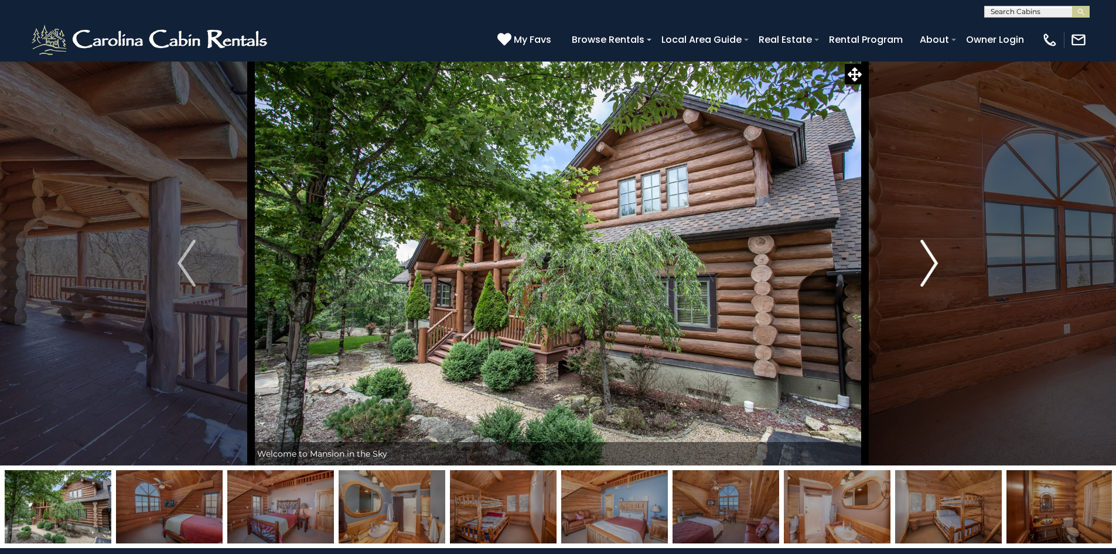
click at [936, 262] on img "Next" at bounding box center [929, 263] width 18 height 47
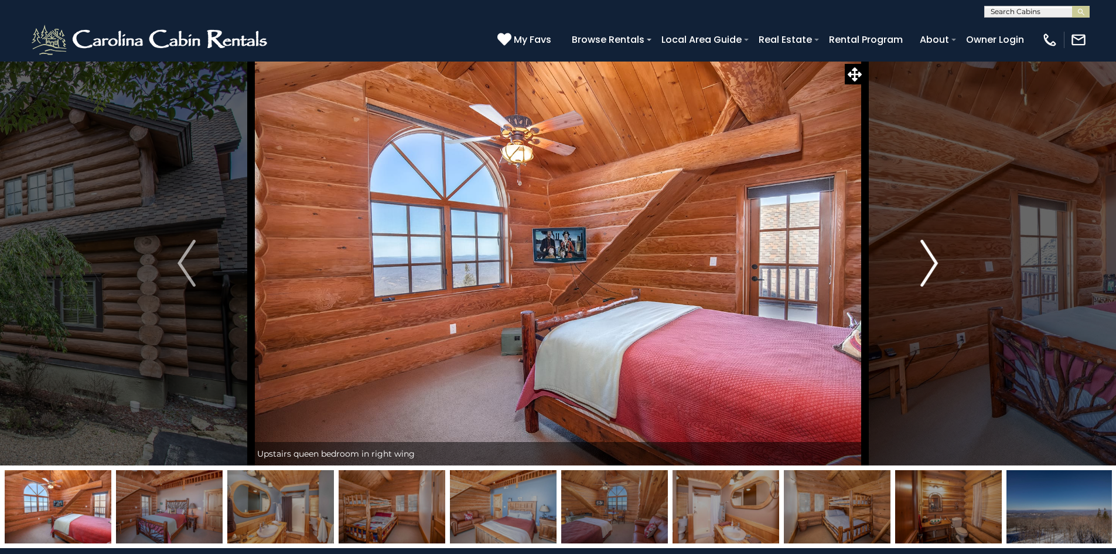
click at [938, 267] on img "Next" at bounding box center [929, 263] width 18 height 47
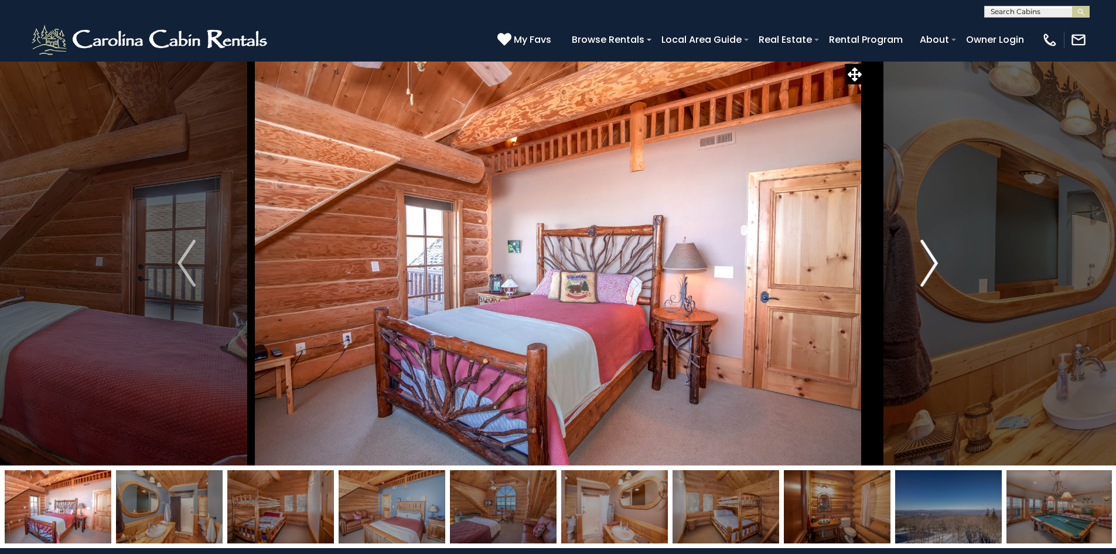
click at [938, 267] on img "Next" at bounding box center [929, 263] width 18 height 47
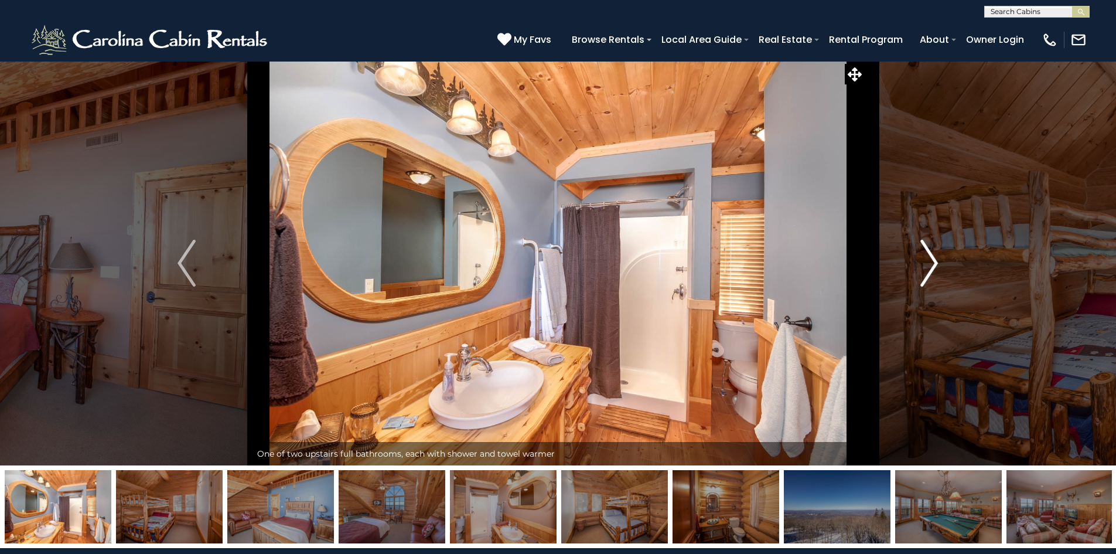
click at [938, 267] on img "Next" at bounding box center [929, 263] width 18 height 47
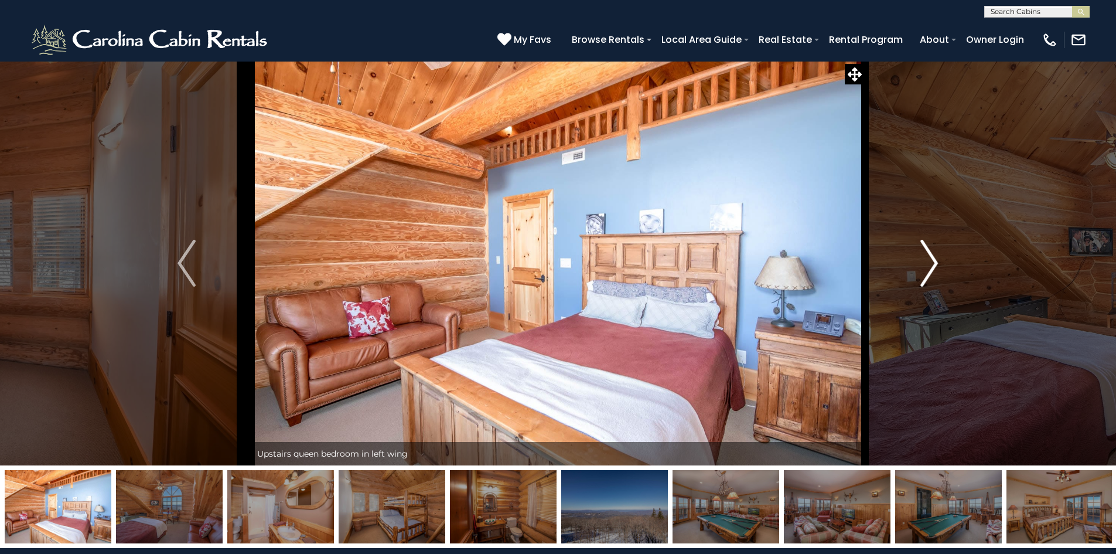
click at [938, 267] on img "Next" at bounding box center [929, 263] width 18 height 47
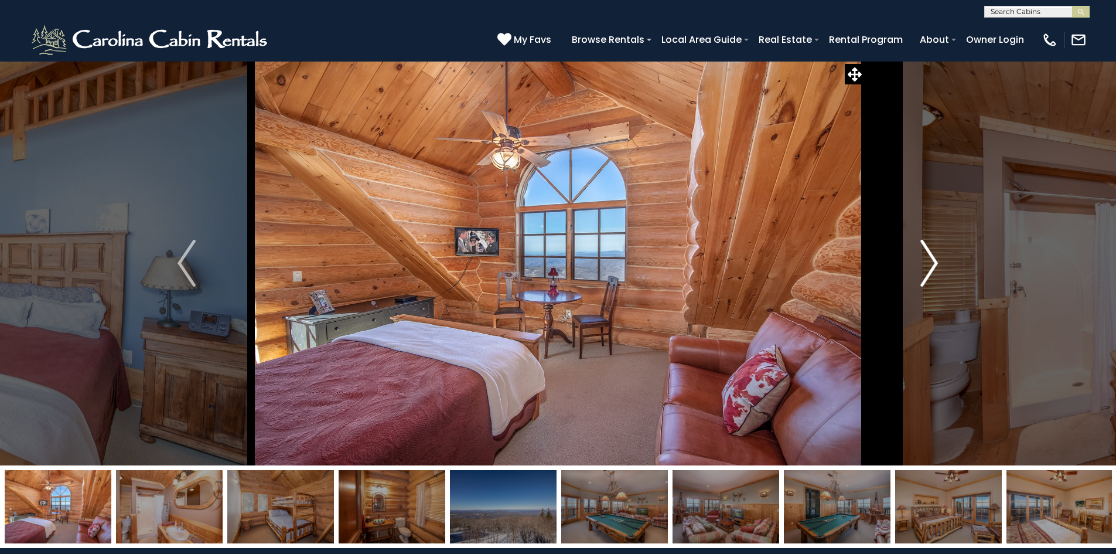
click at [939, 269] on button "Next" at bounding box center [929, 263] width 129 height 404
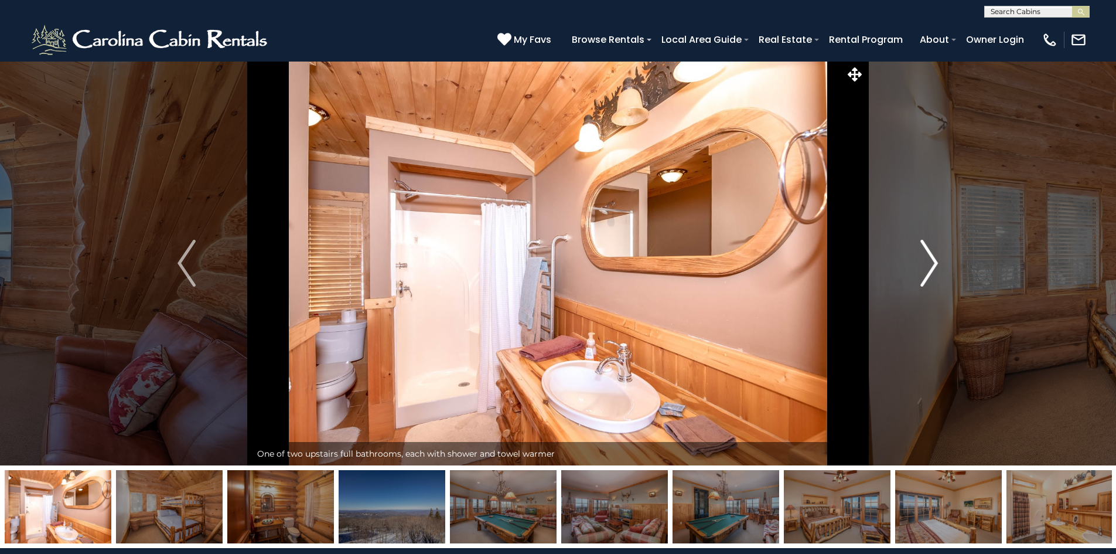
click at [935, 263] on img "Next" at bounding box center [929, 263] width 18 height 47
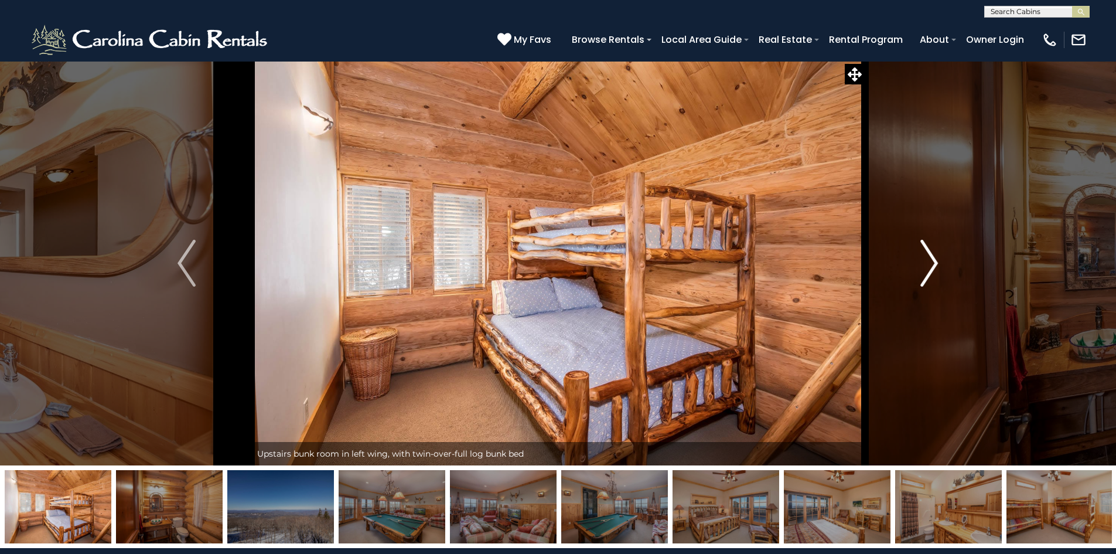
click at [934, 261] on img "Next" at bounding box center [929, 263] width 18 height 47
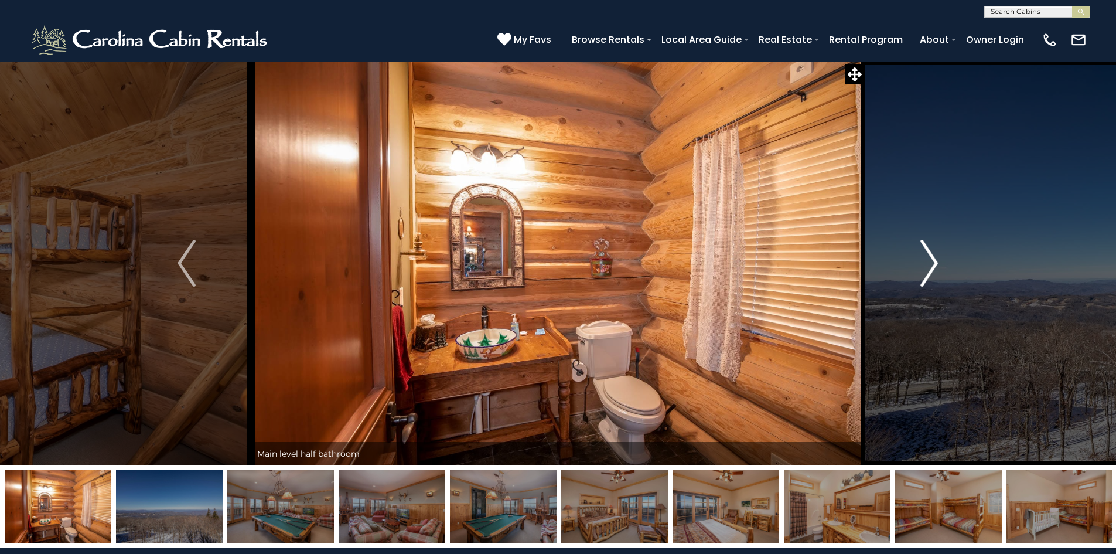
click at [934, 262] on img "Next" at bounding box center [929, 263] width 18 height 47
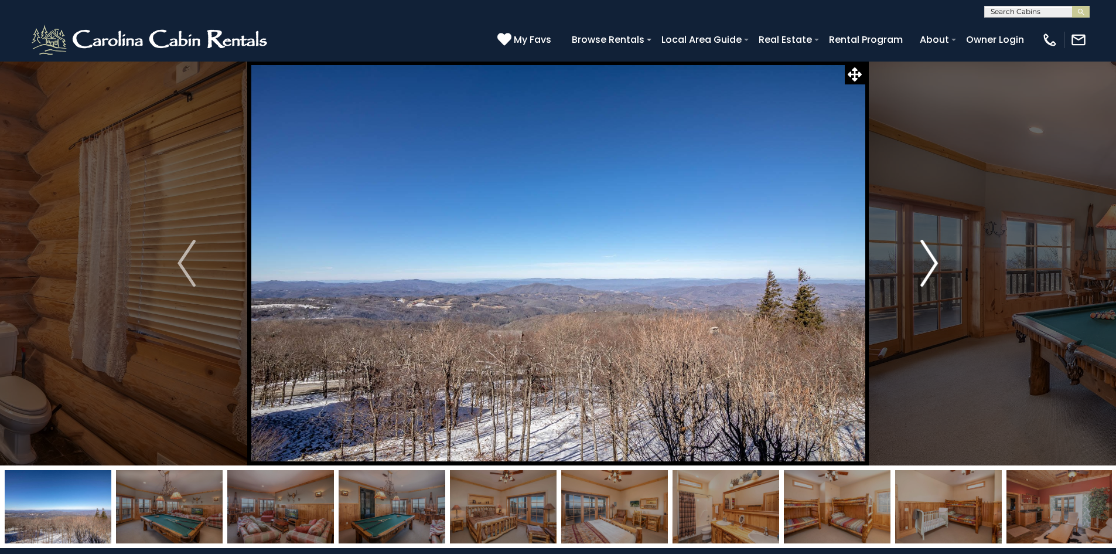
click at [935, 262] on img "Next" at bounding box center [929, 263] width 18 height 47
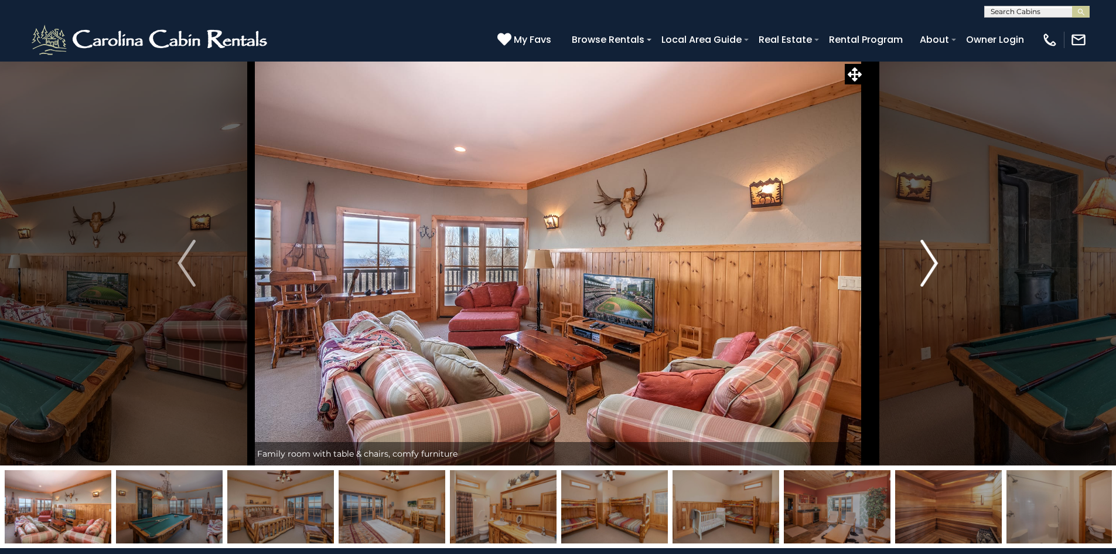
click at [935, 262] on img "Next" at bounding box center [929, 263] width 18 height 47
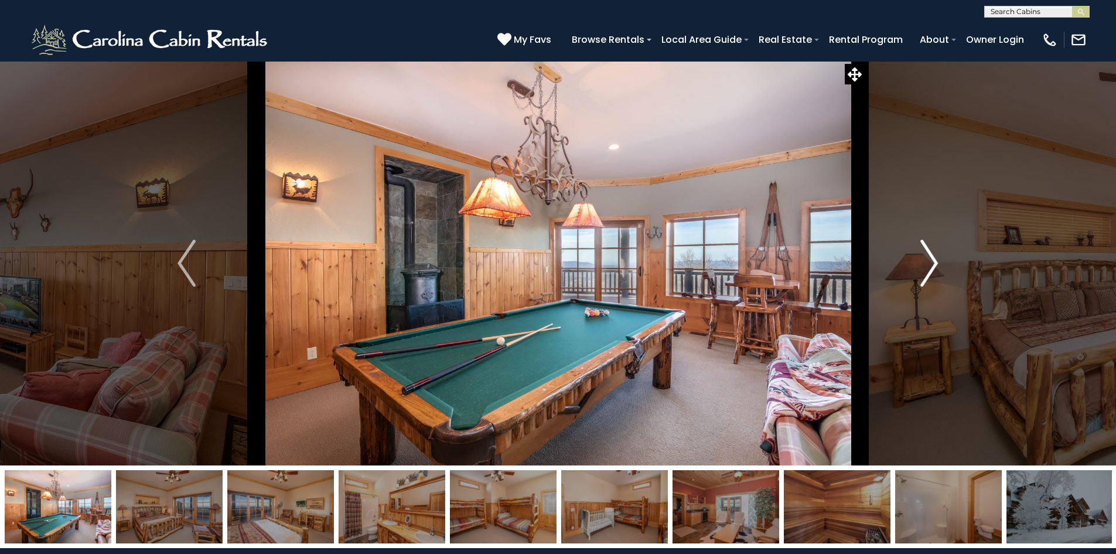
click at [935, 262] on img "Next" at bounding box center [929, 263] width 18 height 47
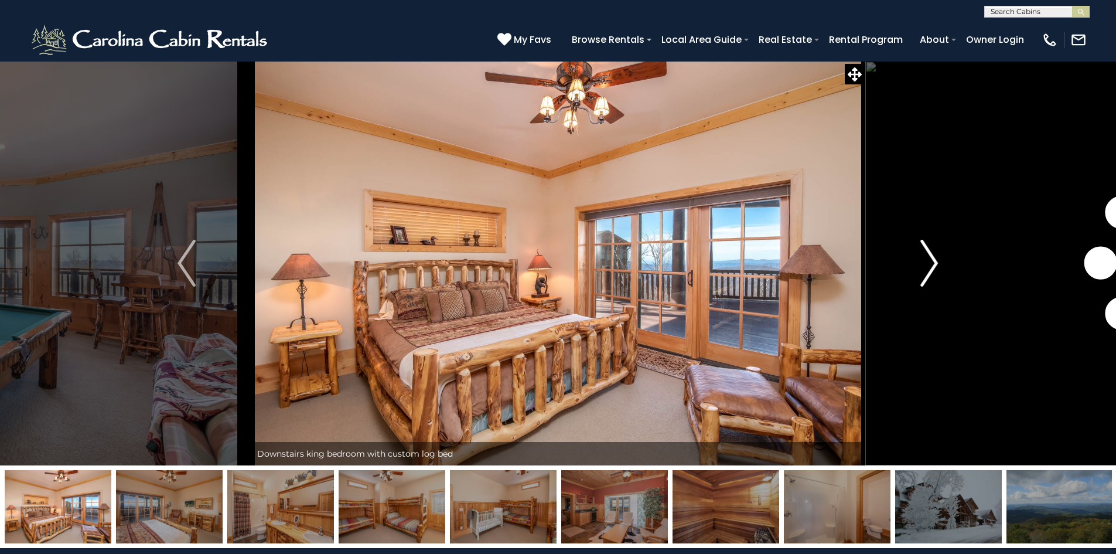
click at [935, 262] on img "Next" at bounding box center [929, 263] width 18 height 47
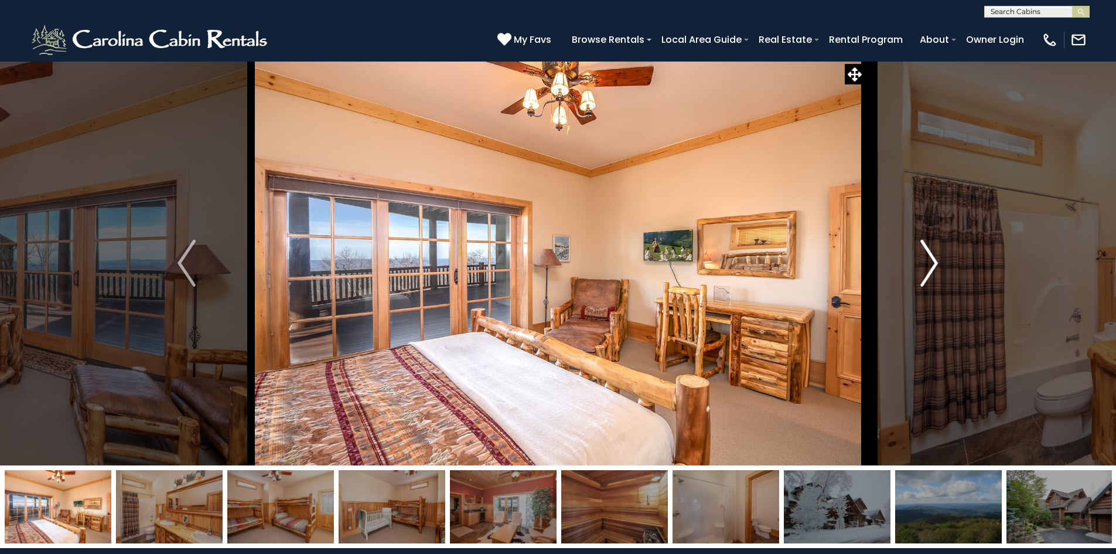
click at [935, 262] on img "Next" at bounding box center [929, 263] width 18 height 47
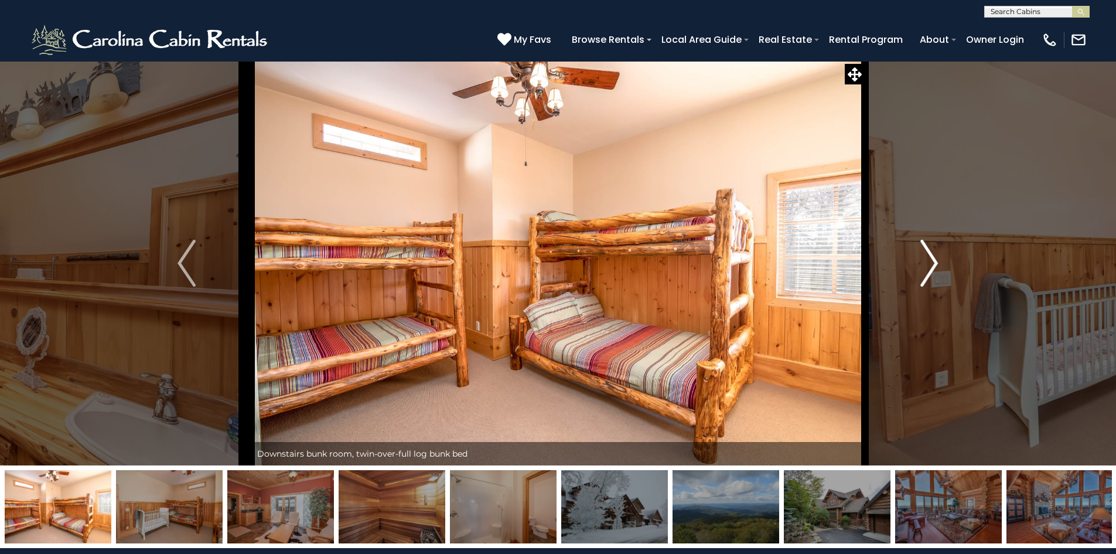
click at [935, 262] on img "Next" at bounding box center [929, 263] width 18 height 47
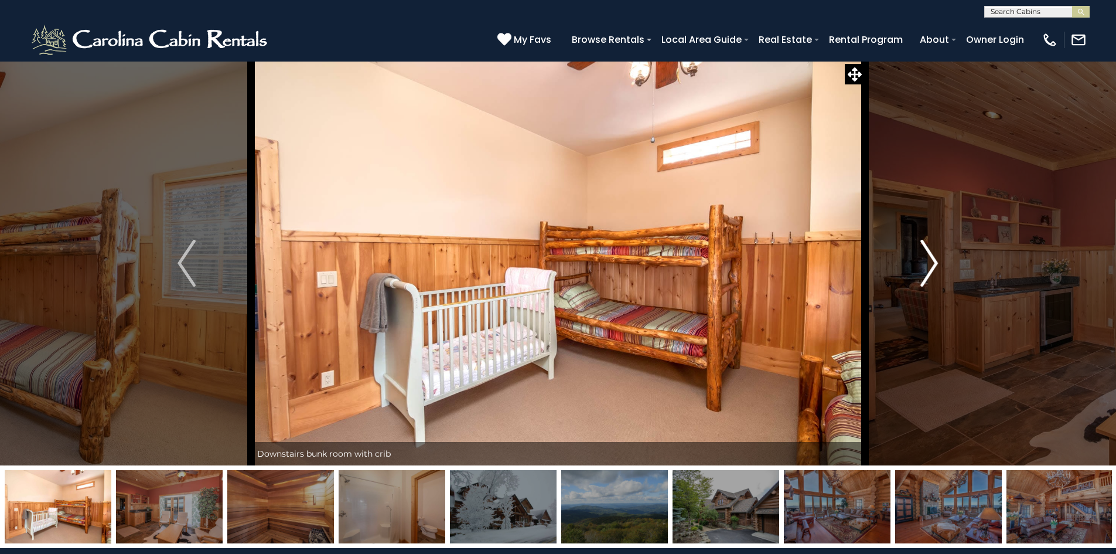
click at [935, 262] on img "Next" at bounding box center [929, 263] width 18 height 47
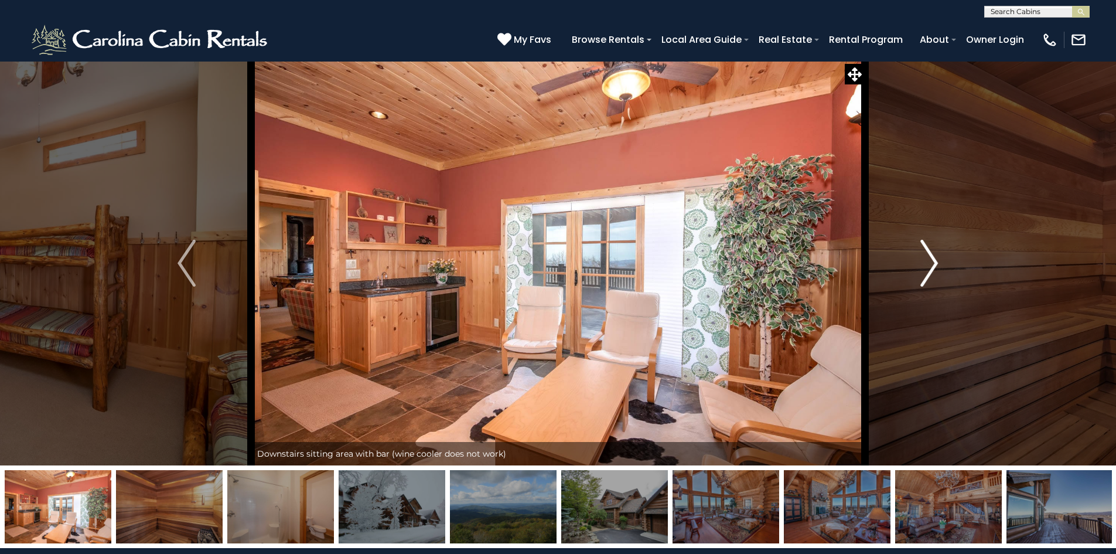
click at [933, 262] on img "Next" at bounding box center [929, 263] width 18 height 47
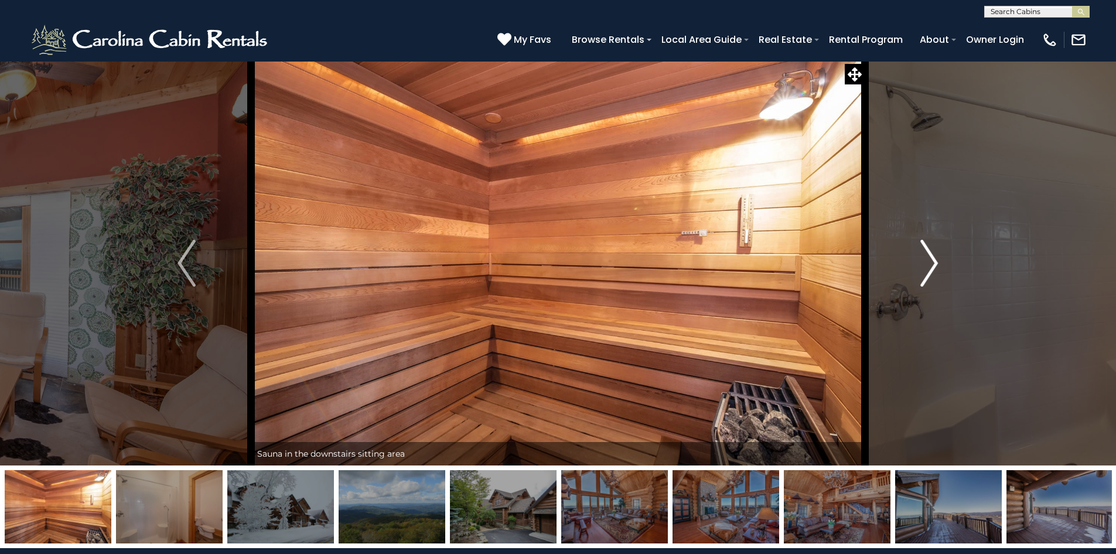
click at [933, 261] on img "Next" at bounding box center [929, 263] width 18 height 47
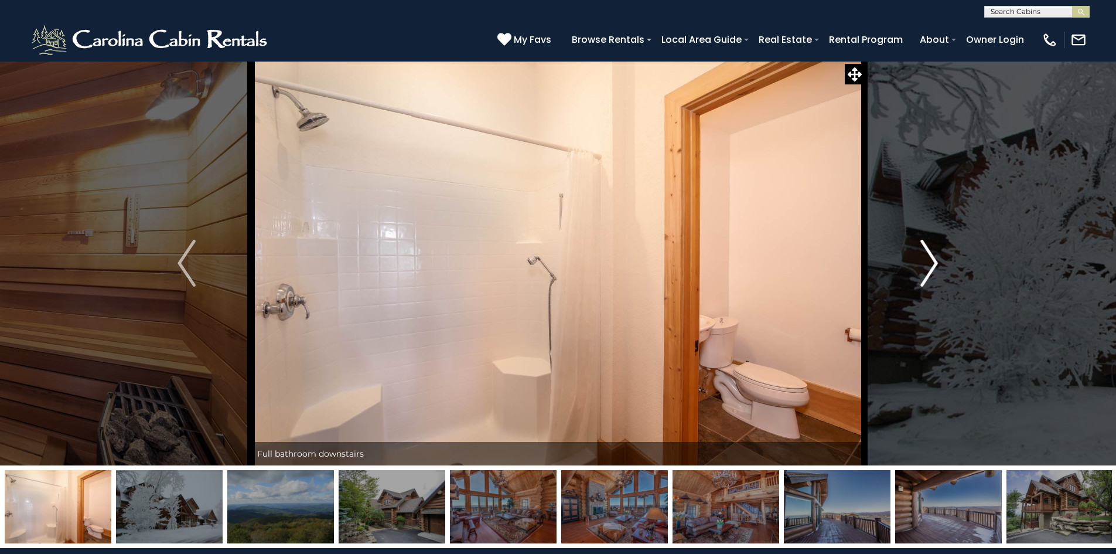
click at [933, 261] on img "Next" at bounding box center [929, 263] width 18 height 47
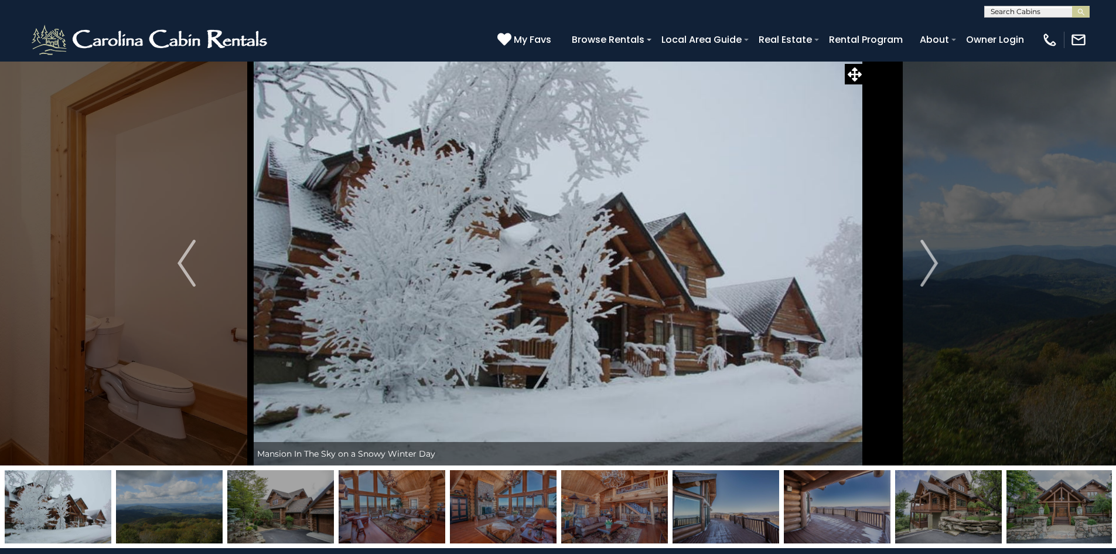
scroll to position [1, 0]
click at [1017, 12] on input "text" at bounding box center [1036, 14] width 103 height 12
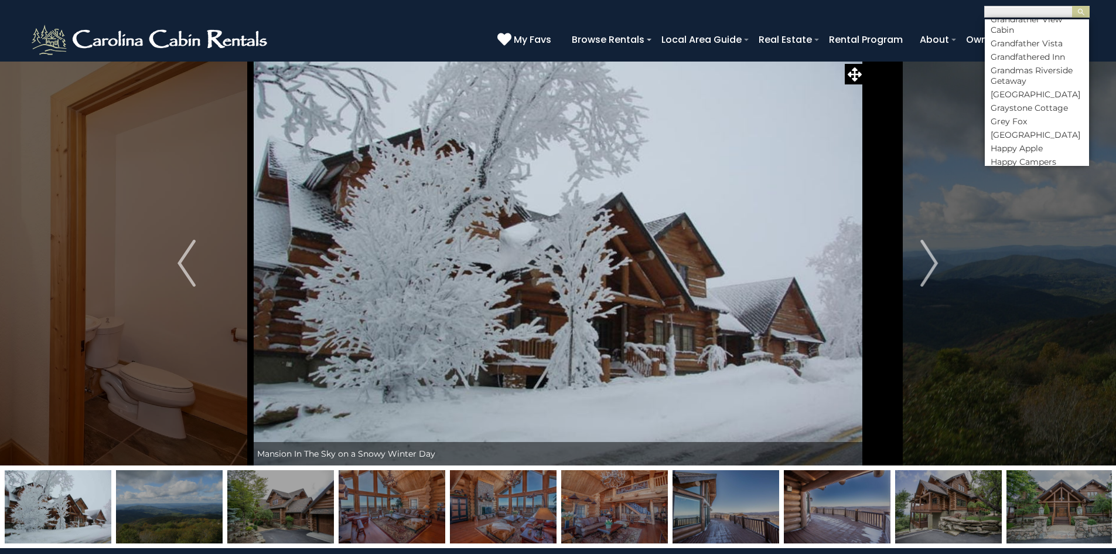
scroll to position [2596, 0]
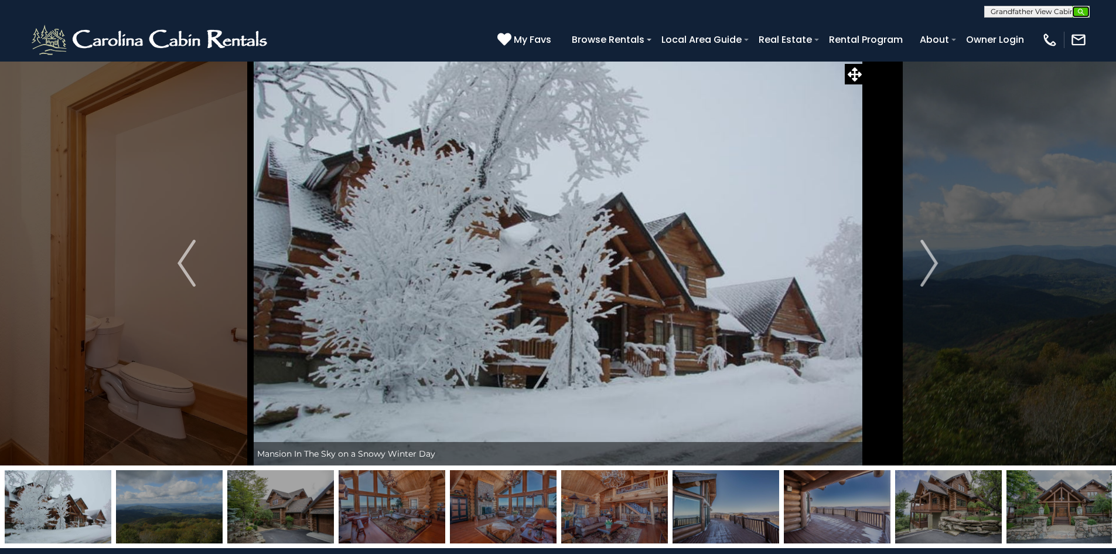
click at [1079, 10] on img "submit" at bounding box center [1081, 12] width 9 height 9
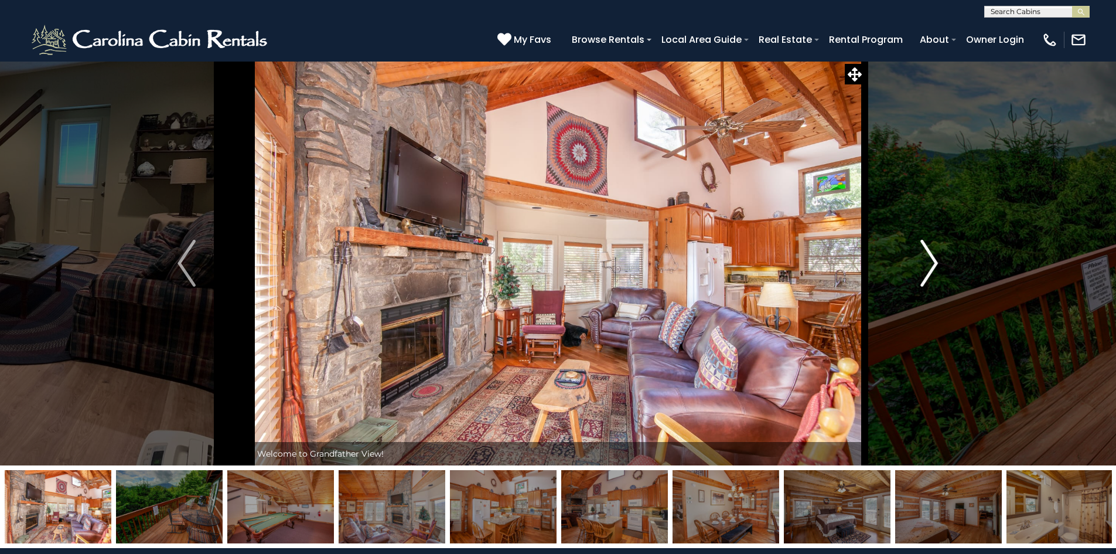
click at [935, 258] on img "Next" at bounding box center [929, 263] width 18 height 47
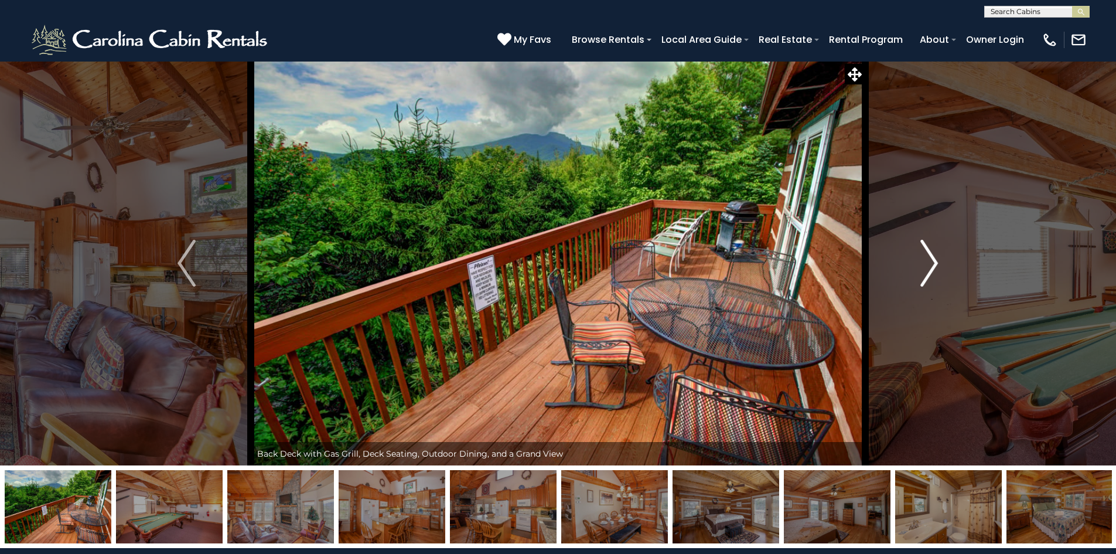
click at [935, 257] on img "Next" at bounding box center [929, 263] width 18 height 47
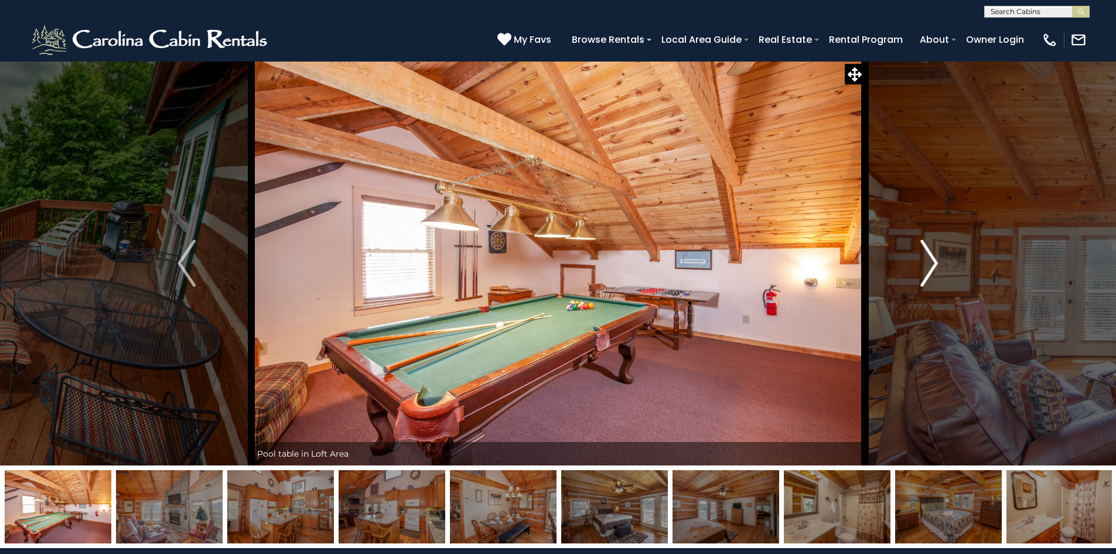
click at [936, 255] on img "Next" at bounding box center [929, 263] width 18 height 47
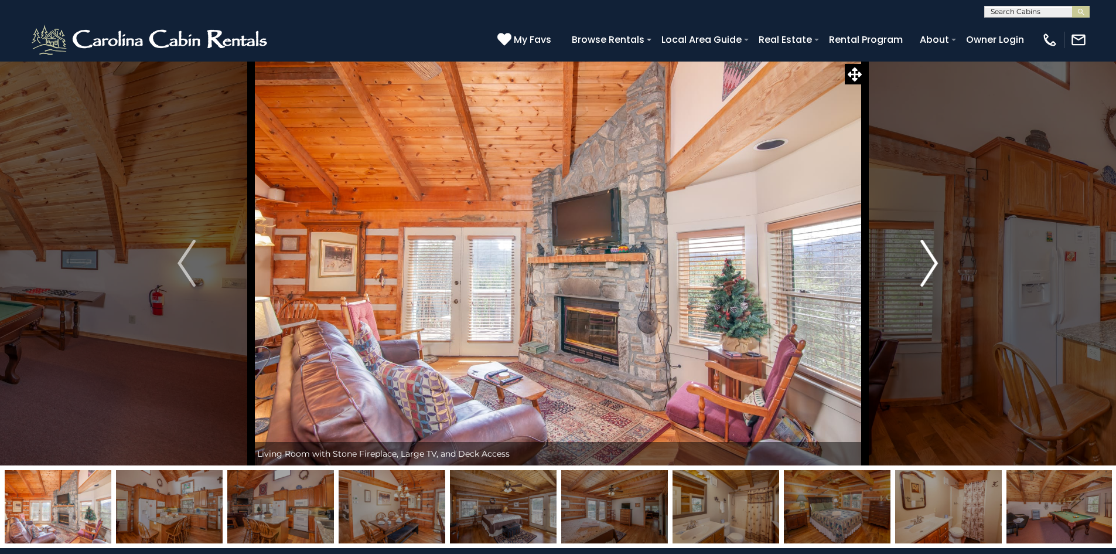
click at [936, 254] on img "Next" at bounding box center [929, 263] width 18 height 47
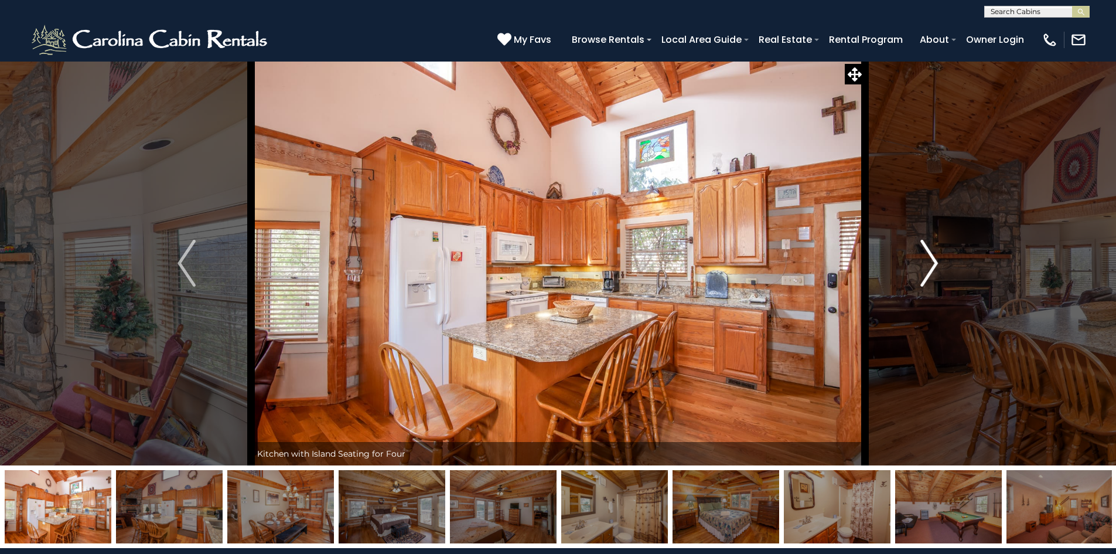
click at [936, 254] on img "Next" at bounding box center [929, 263] width 18 height 47
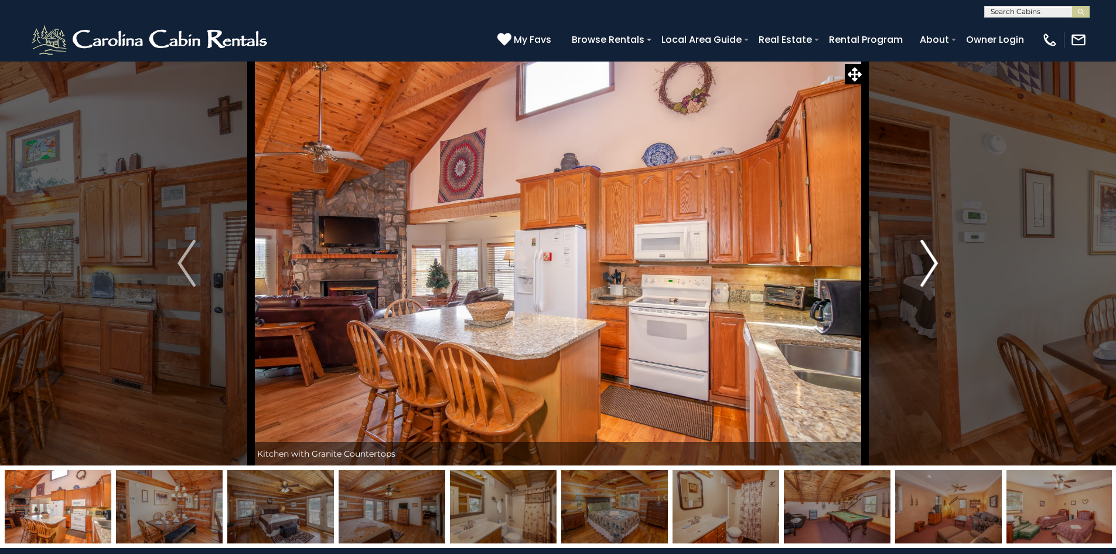
click at [936, 254] on img "Next" at bounding box center [929, 263] width 18 height 47
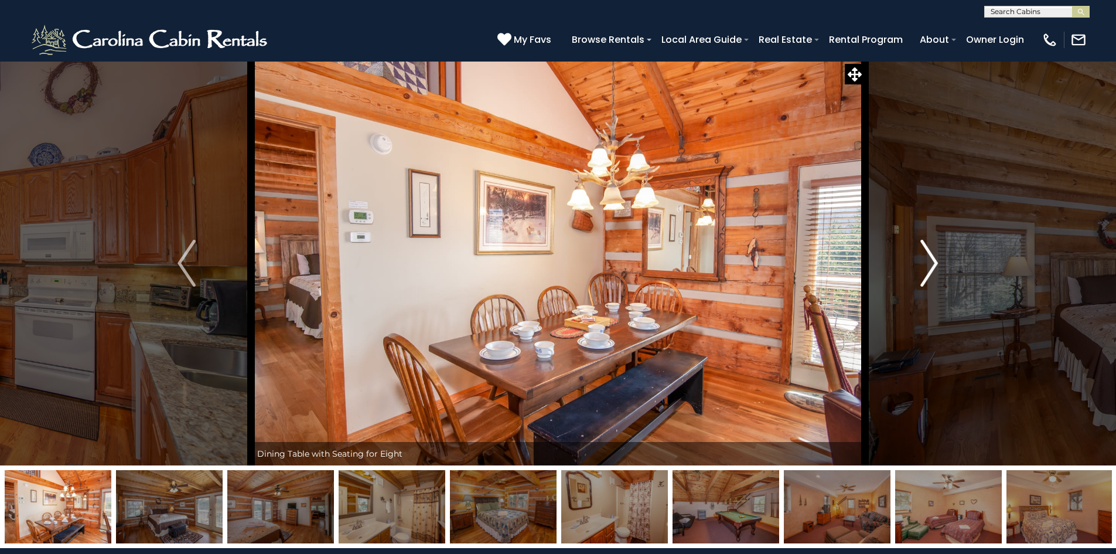
click at [936, 254] on img "Next" at bounding box center [929, 263] width 18 height 47
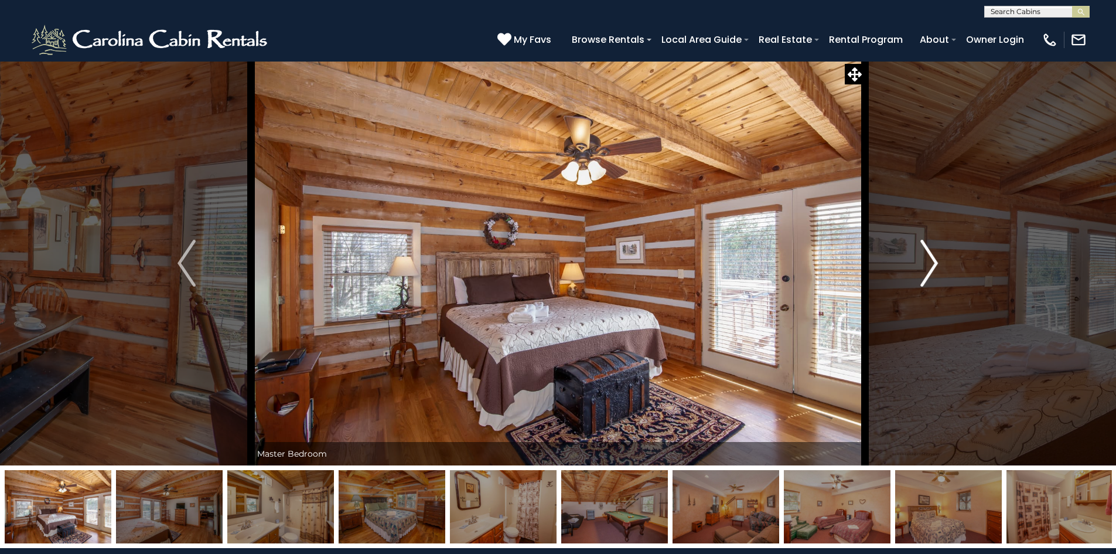
click at [936, 254] on img "Next" at bounding box center [929, 263] width 18 height 47
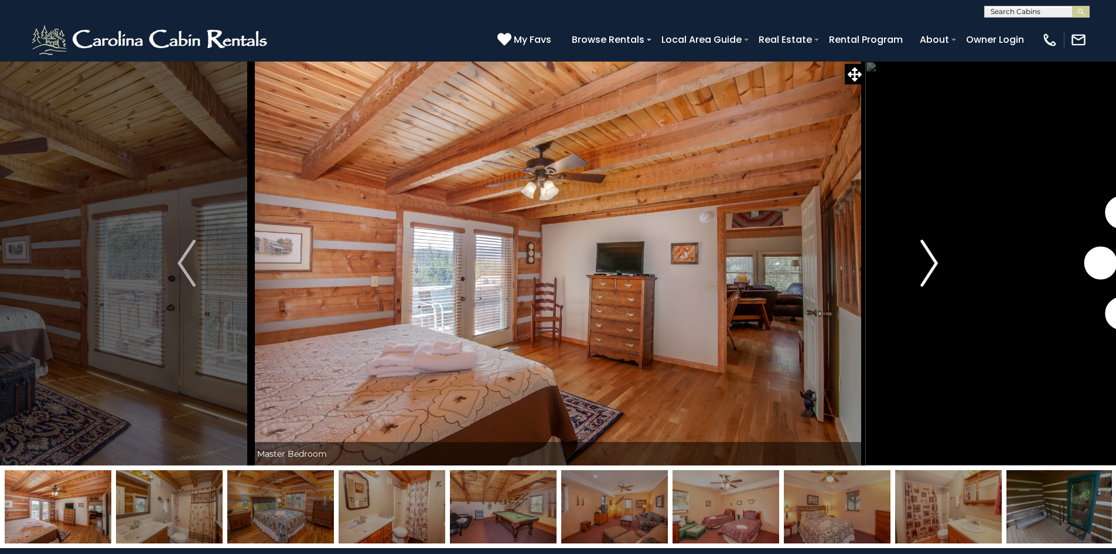
click at [936, 254] on img "Next" at bounding box center [929, 263] width 18 height 47
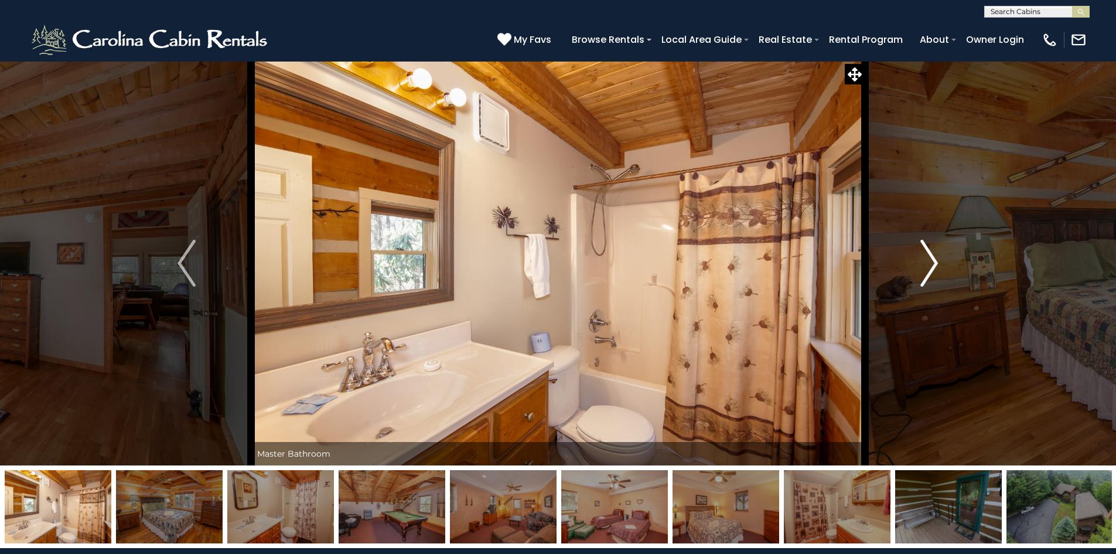
click at [936, 254] on img "Next" at bounding box center [929, 263] width 18 height 47
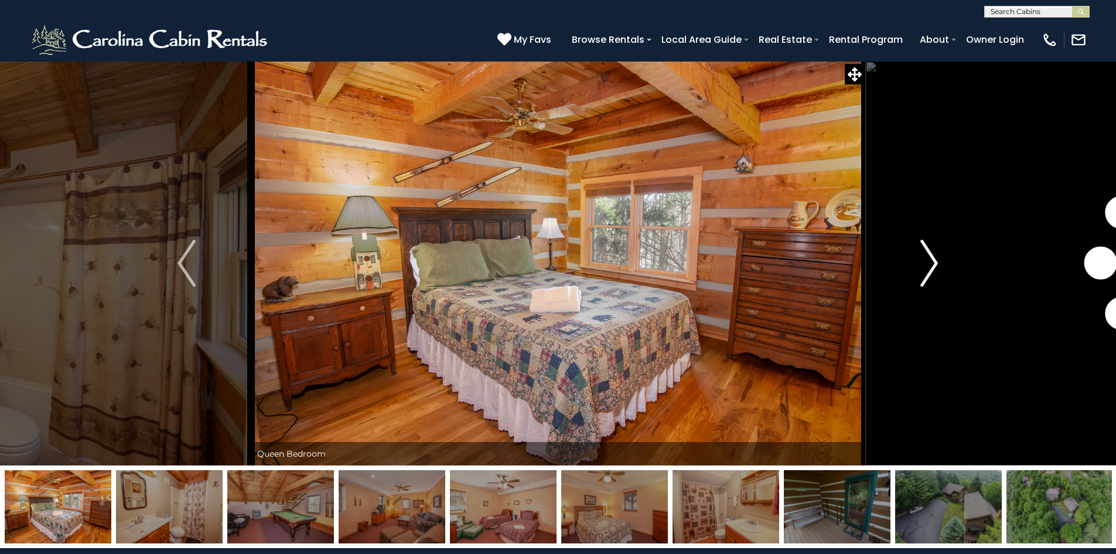
click at [936, 254] on img "Next" at bounding box center [929, 263] width 18 height 47
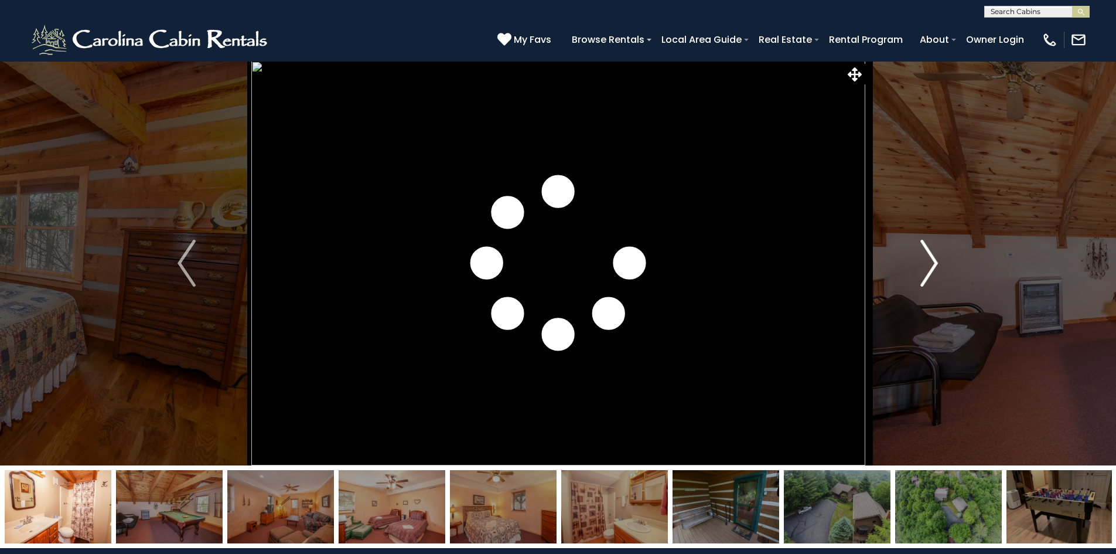
click at [936, 254] on img "Next" at bounding box center [929, 263] width 18 height 47
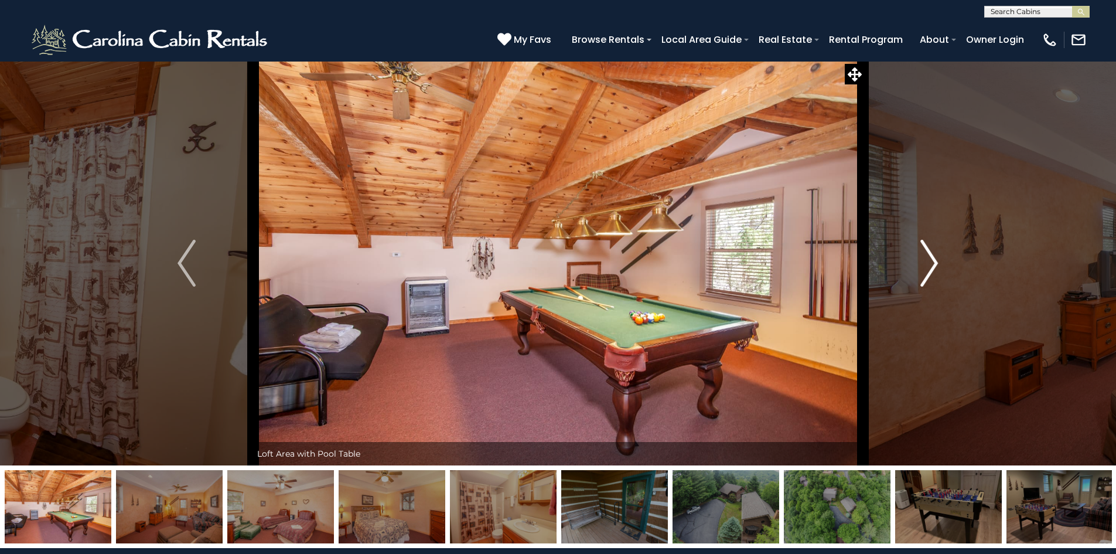
click at [936, 254] on img "Next" at bounding box center [929, 263] width 18 height 47
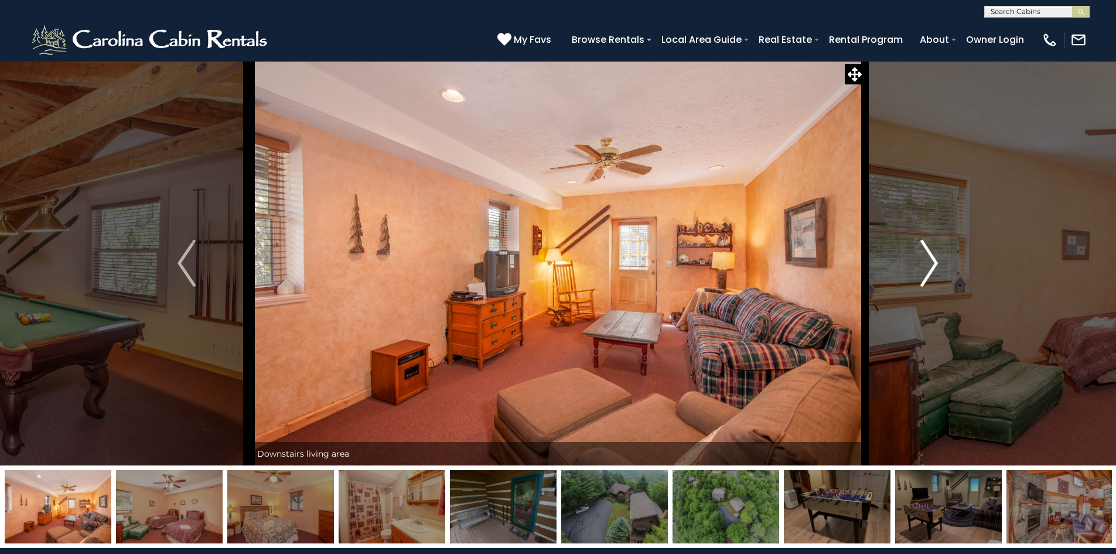
click at [936, 254] on img "Next" at bounding box center [929, 263] width 18 height 47
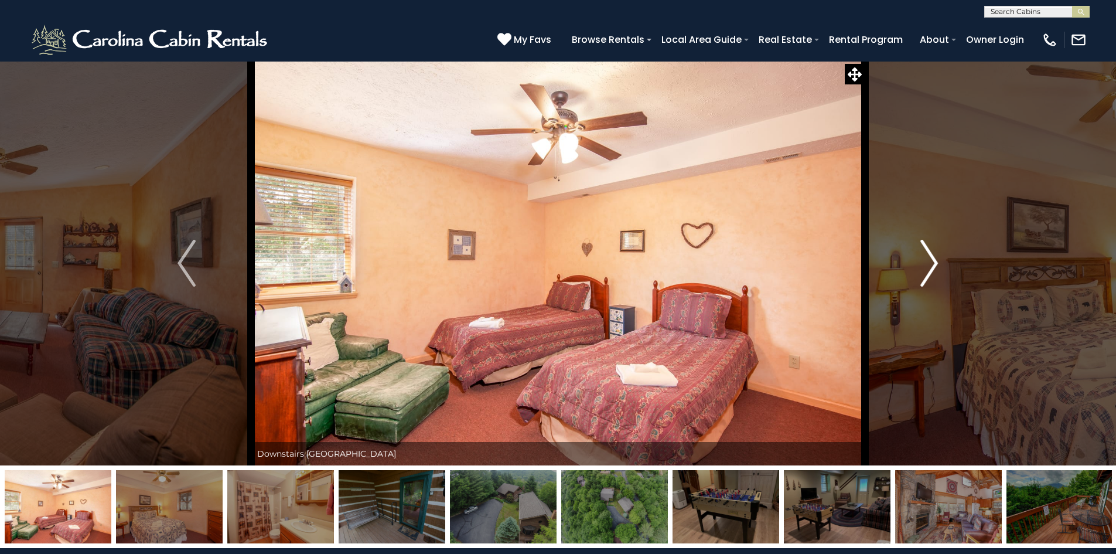
click at [936, 254] on img "Next" at bounding box center [929, 263] width 18 height 47
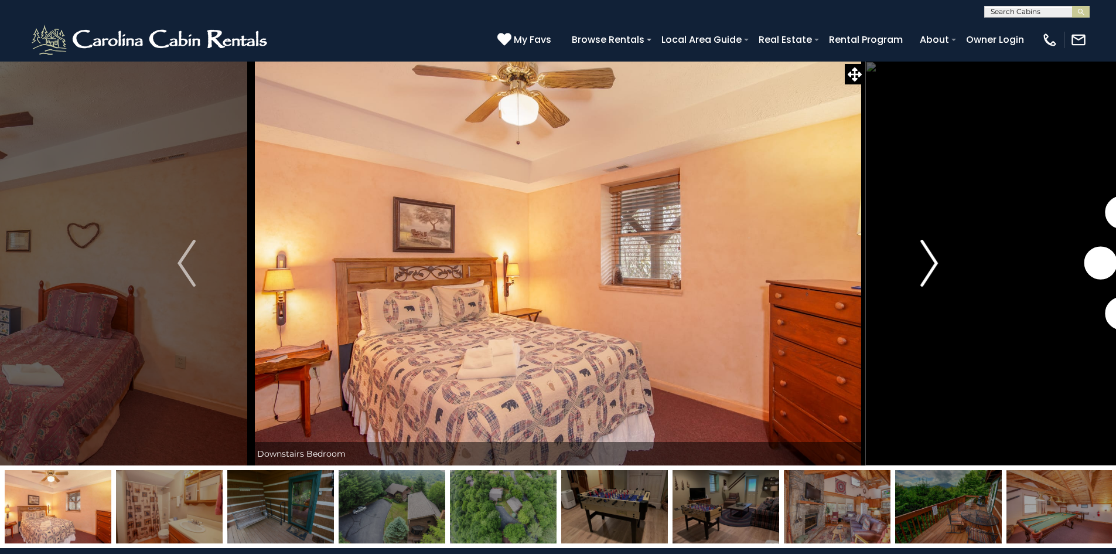
click at [936, 254] on img "Next" at bounding box center [929, 263] width 18 height 47
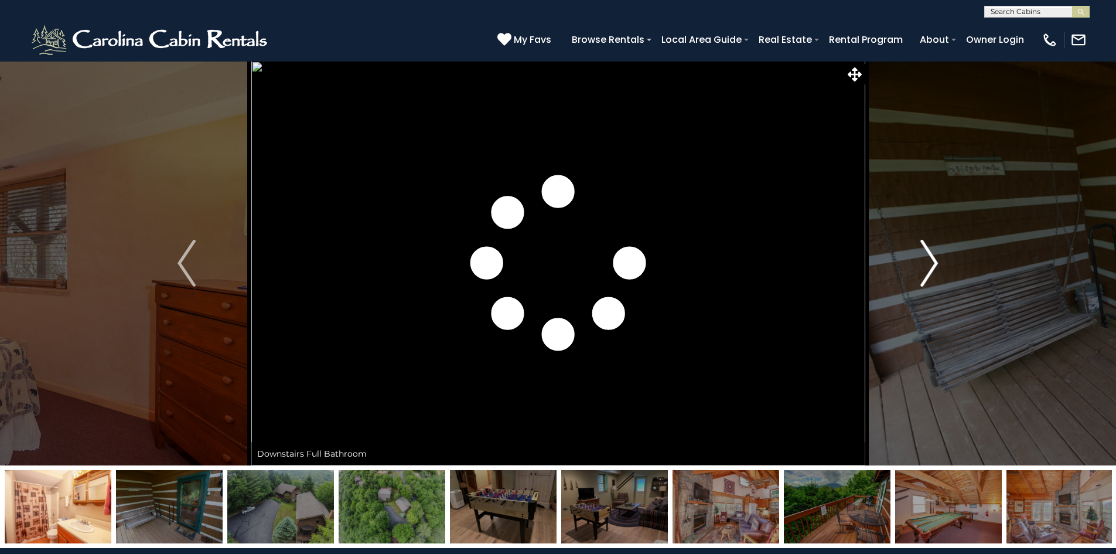
click at [936, 254] on img "Next" at bounding box center [929, 263] width 18 height 47
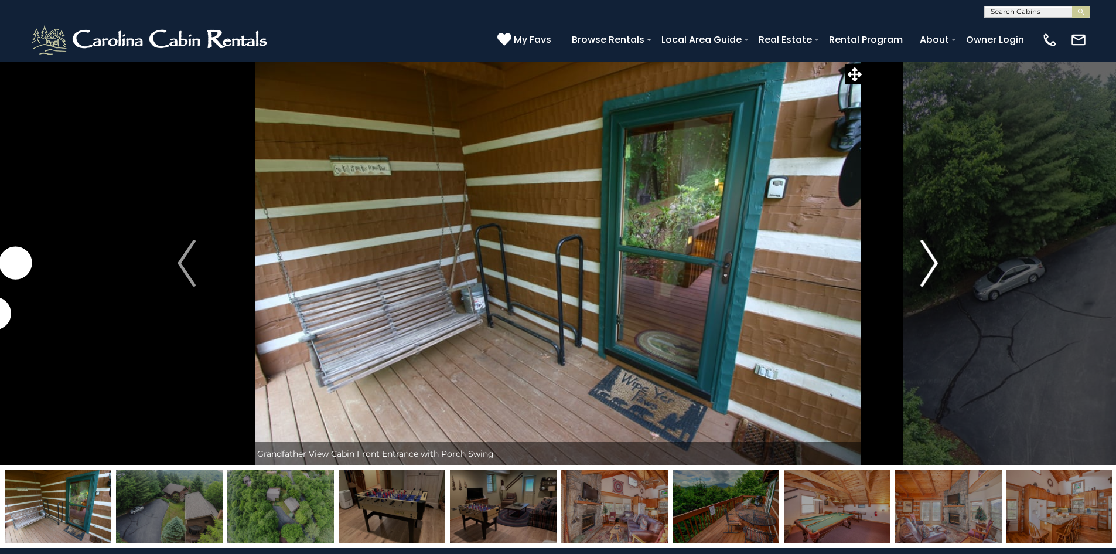
click at [936, 254] on img "Next" at bounding box center [929, 263] width 18 height 47
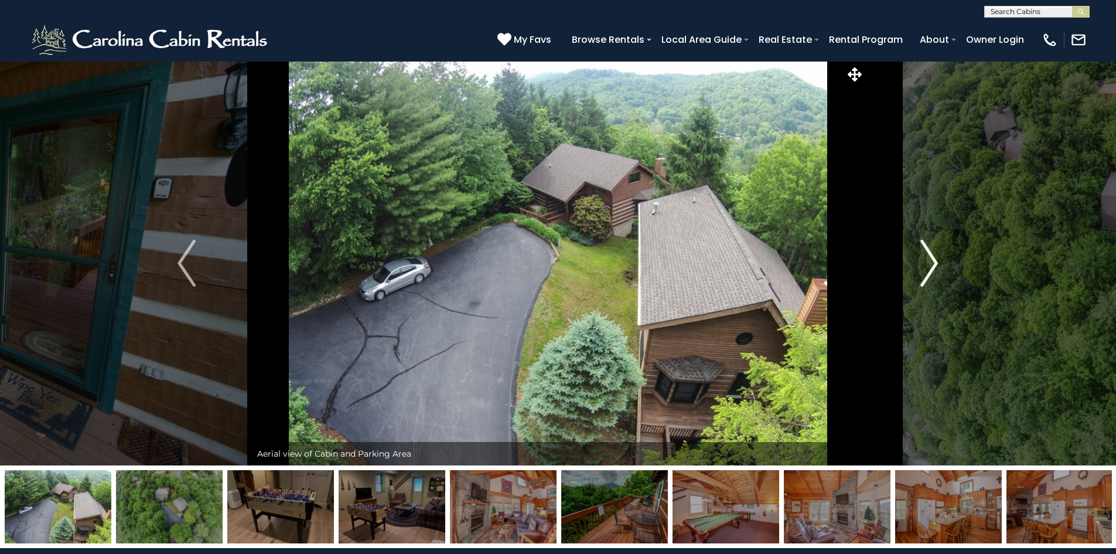
click at [936, 254] on img "Next" at bounding box center [929, 263] width 18 height 47
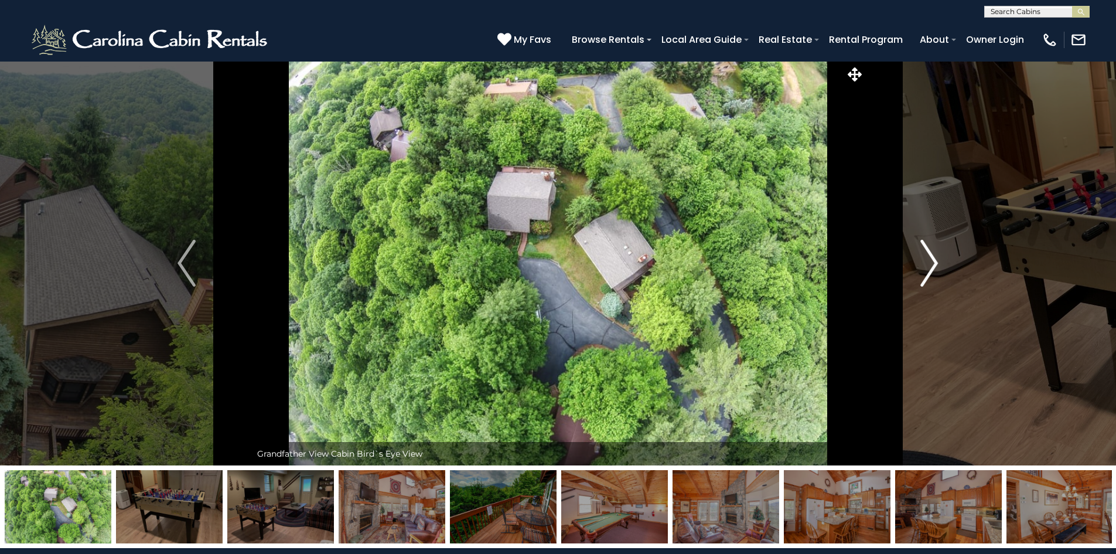
click at [936, 254] on img "Next" at bounding box center [929, 263] width 18 height 47
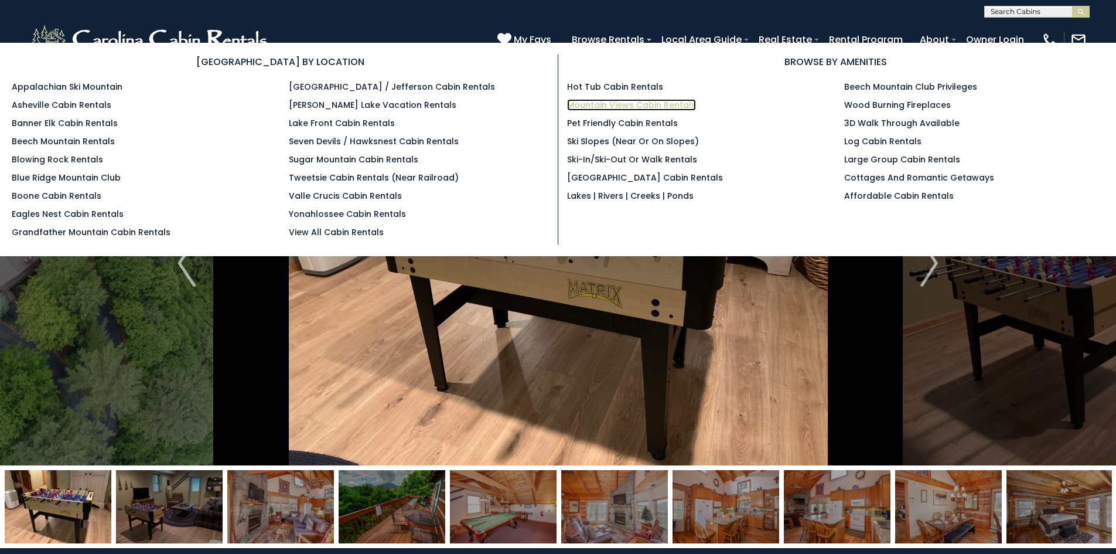
click at [623, 105] on link "Mountain Views Cabin Rentals" at bounding box center [631, 105] width 129 height 12
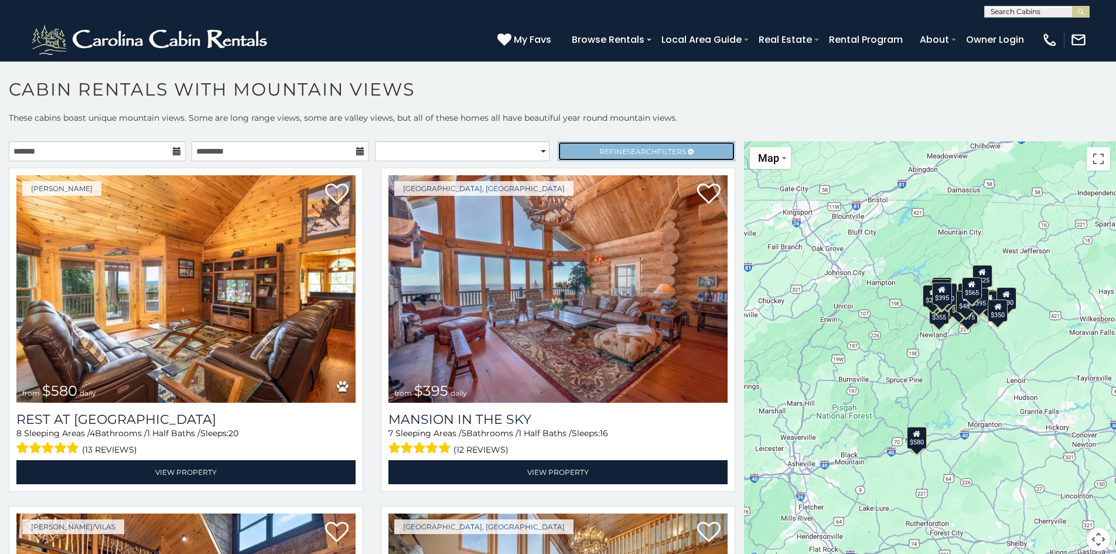
click at [670, 151] on span "Refine Search Filters" at bounding box center [642, 151] width 87 height 9
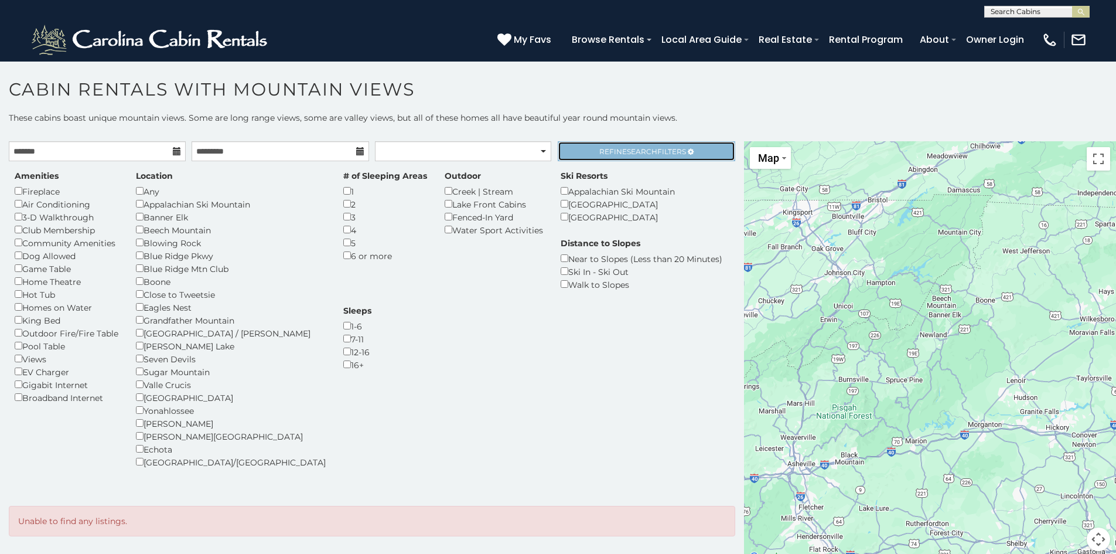
click at [632, 151] on span "Search" at bounding box center [642, 151] width 30 height 9
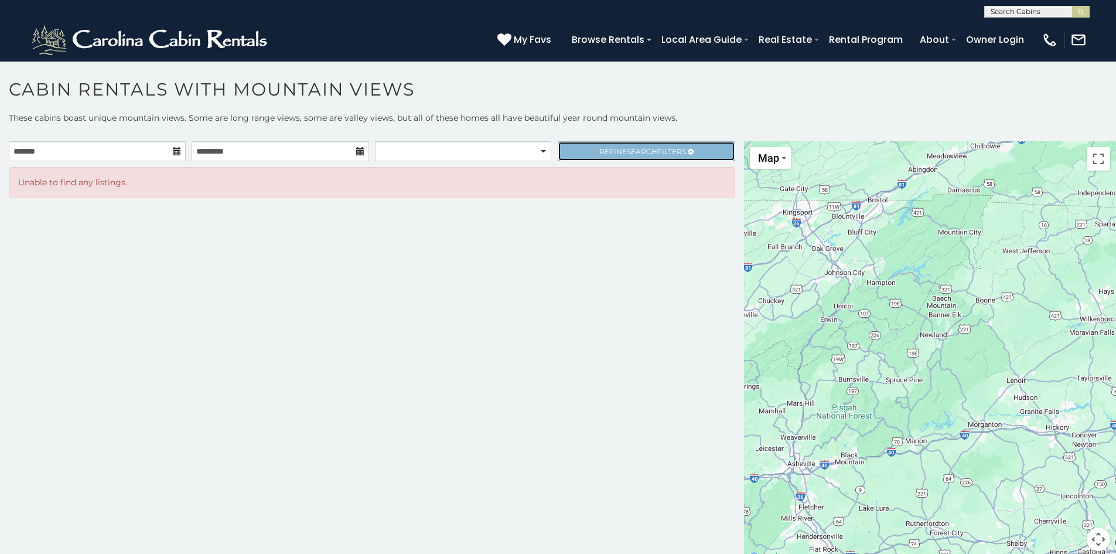
click at [653, 151] on span "Search" at bounding box center [642, 151] width 30 height 9
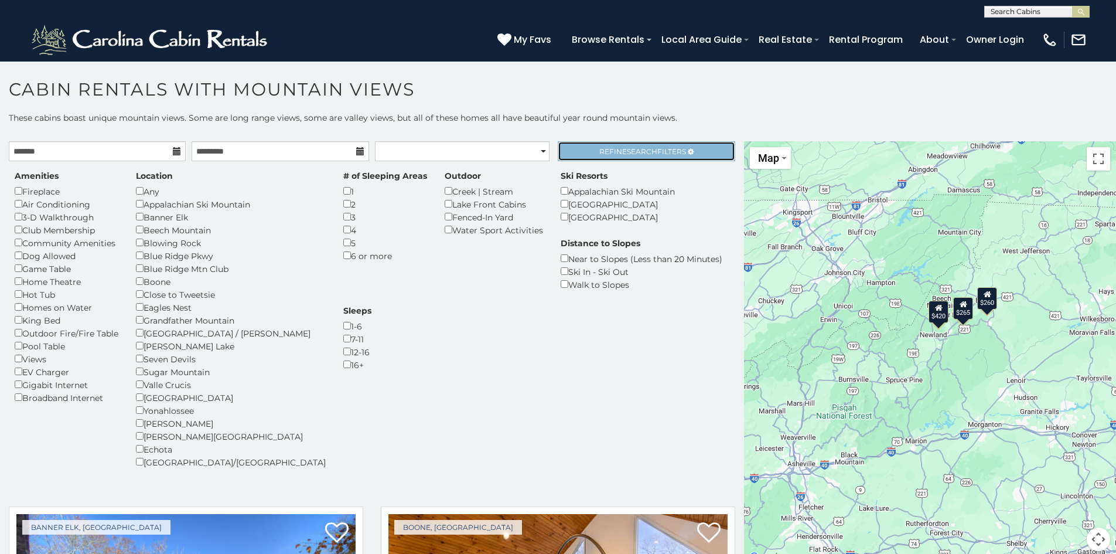
click at [660, 147] on span "Refine Search Filters" at bounding box center [642, 151] width 87 height 9
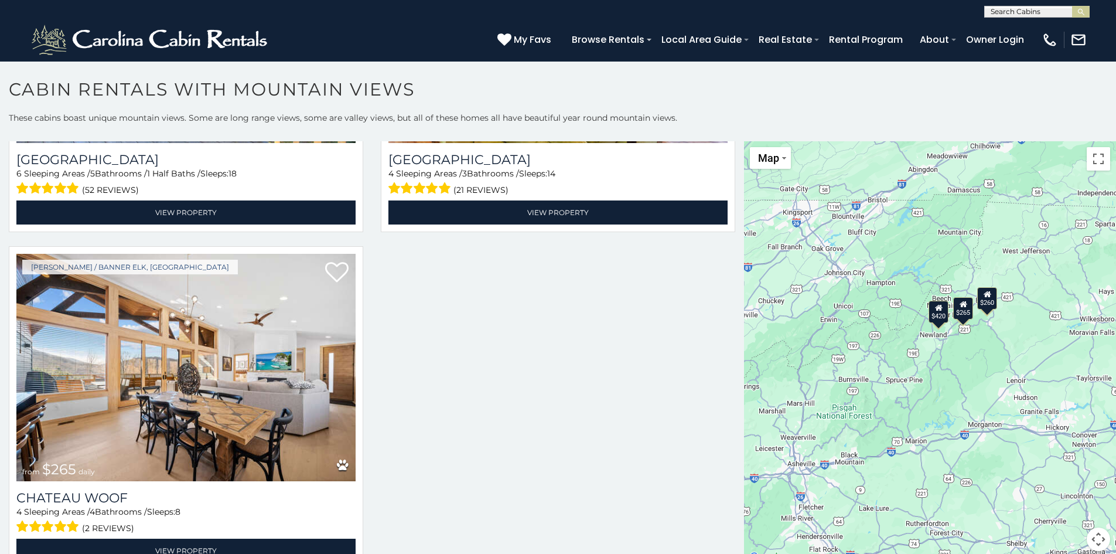
scroll to position [272, 0]
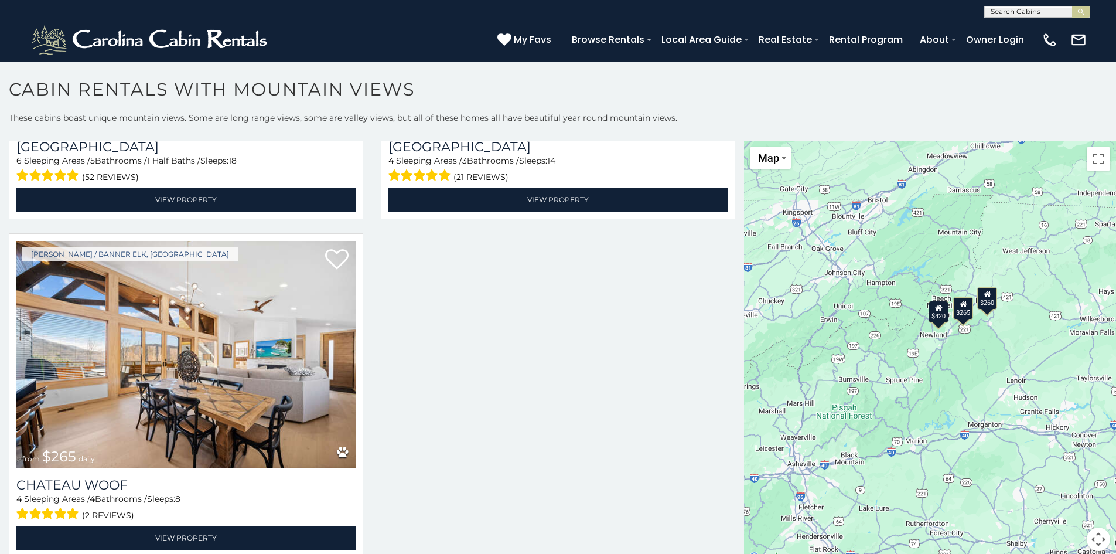
drag, startPoint x: 734, startPoint y: 357, endPoint x: 735, endPoint y: 462, distance: 104.3
click at [735, 462] on div "**********" at bounding box center [372, 353] width 744 height 424
click at [1033, 13] on input "text" at bounding box center [1036, 14] width 103 height 12
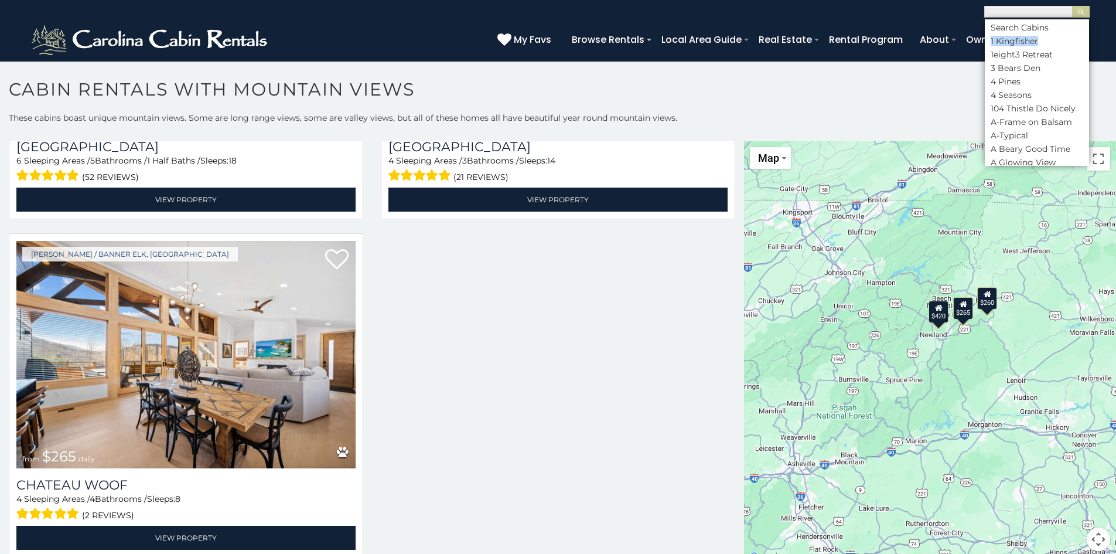
drag, startPoint x: 1083, startPoint y: 28, endPoint x: 1086, endPoint y: 33, distance: 6.8
click at [1086, 33] on ul "Search Cabins 1 Kingfisher 1eight3 Retreat 3 Bears Den 4 Pines 4 Seasons 104 Th…" at bounding box center [1037, 92] width 104 height 146
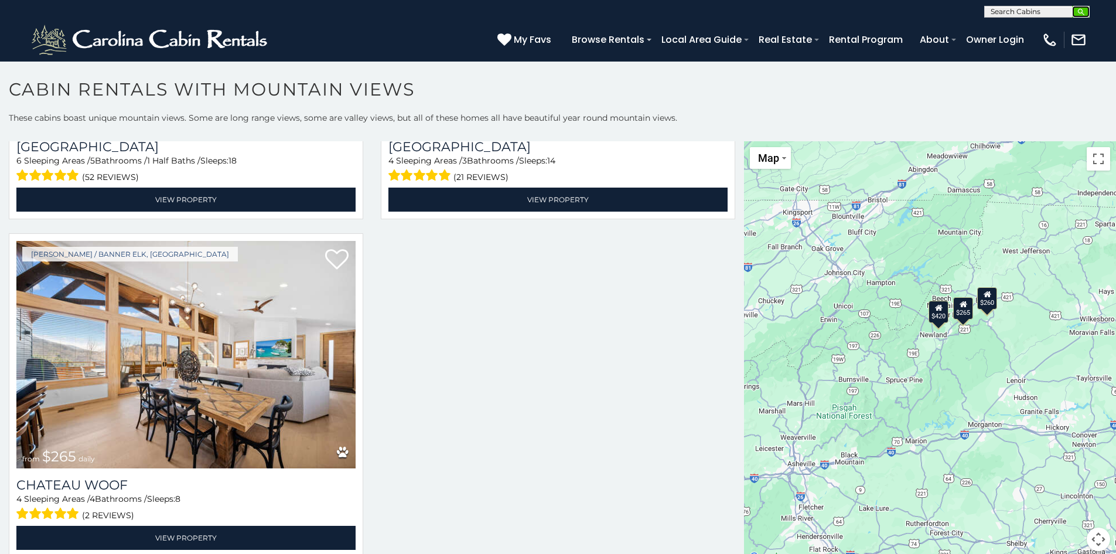
click at [1078, 14] on img "submit" at bounding box center [1081, 12] width 9 height 9
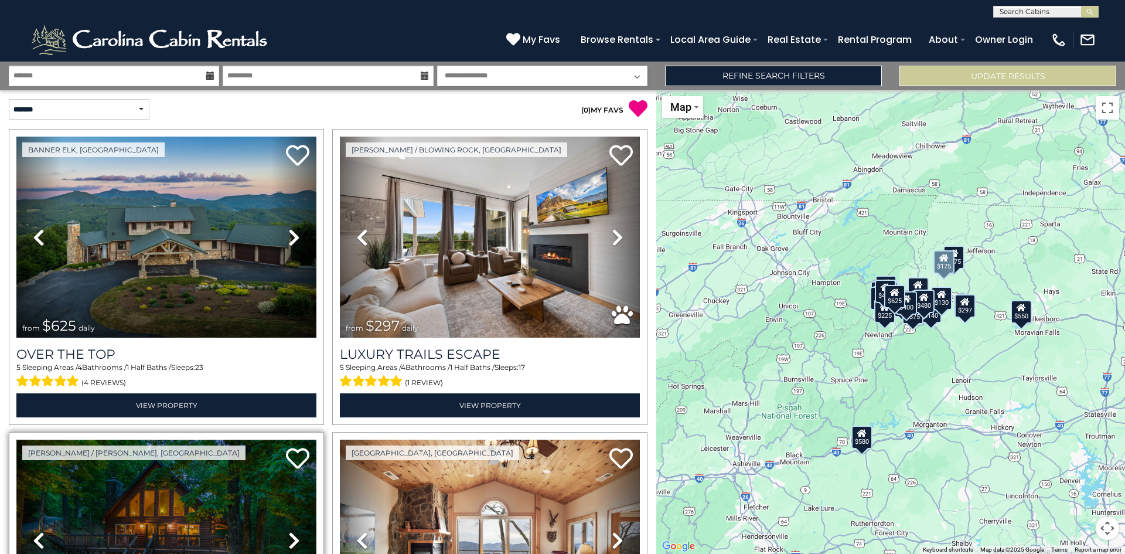
click at [218, 490] on img at bounding box center [166, 539] width 300 height 201
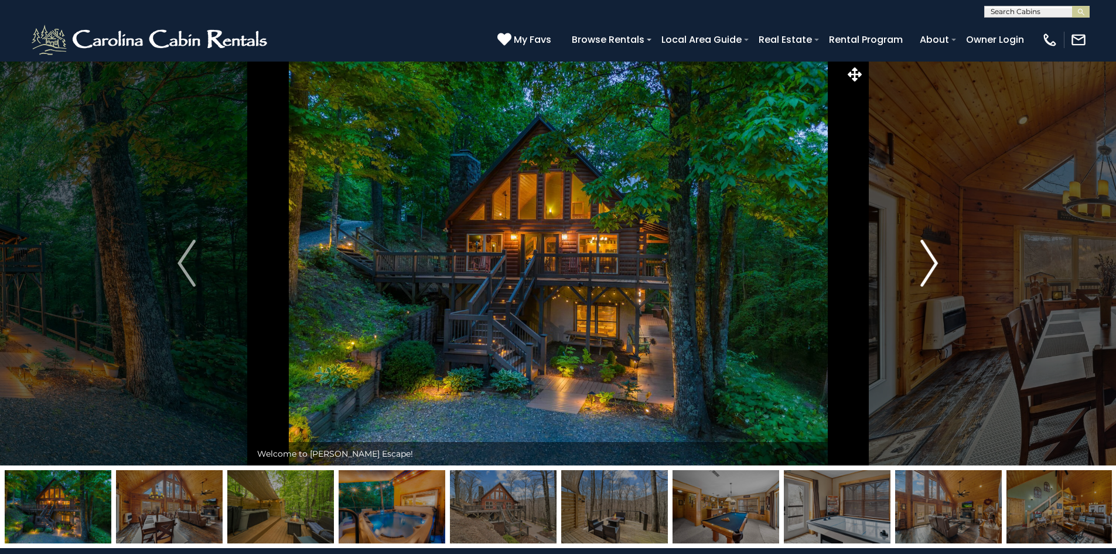
click at [934, 257] on img "Next" at bounding box center [929, 263] width 18 height 47
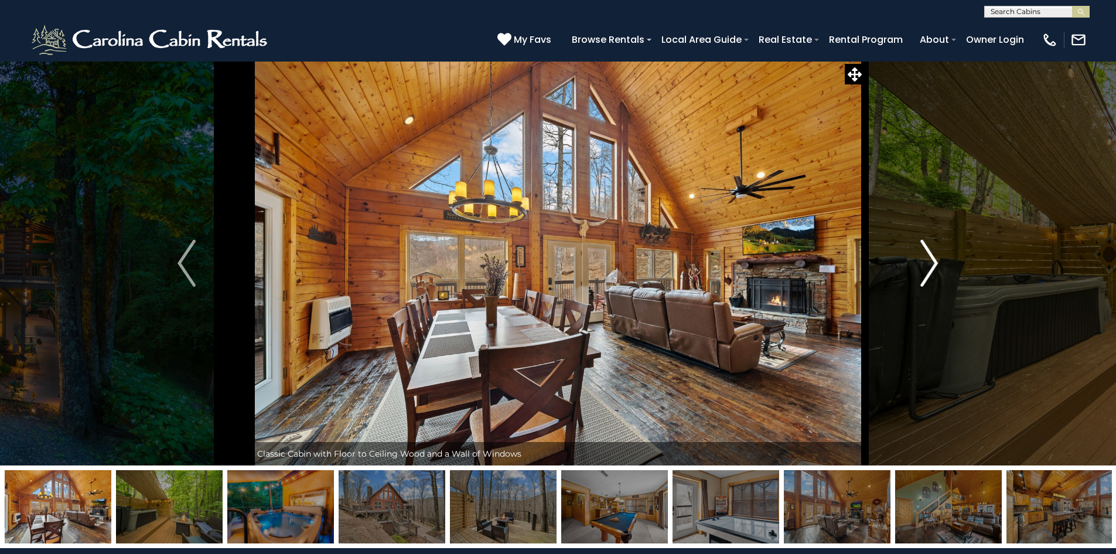
click at [933, 257] on img "Next" at bounding box center [929, 263] width 18 height 47
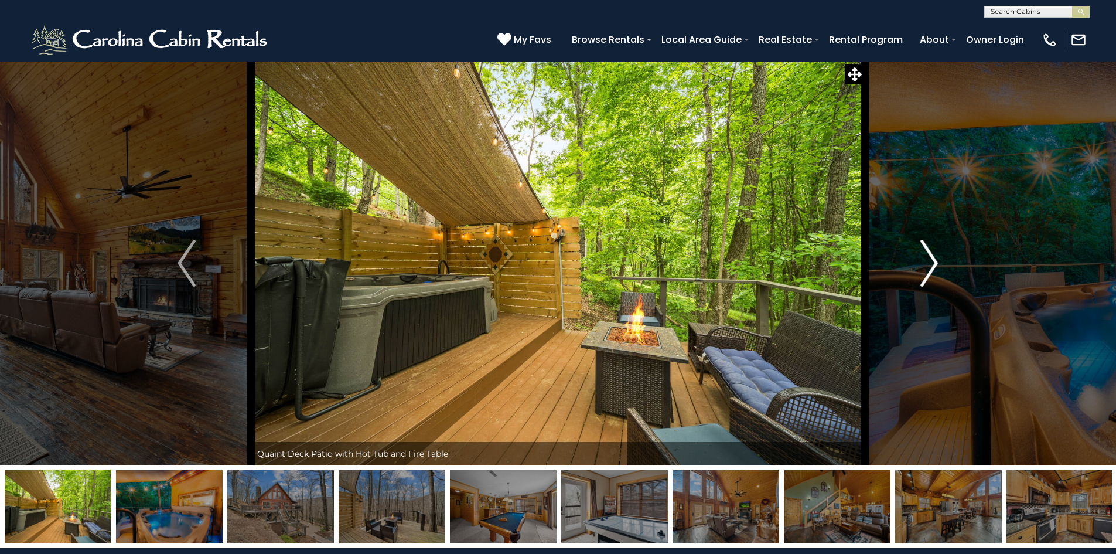
click at [933, 257] on img "Next" at bounding box center [929, 263] width 18 height 47
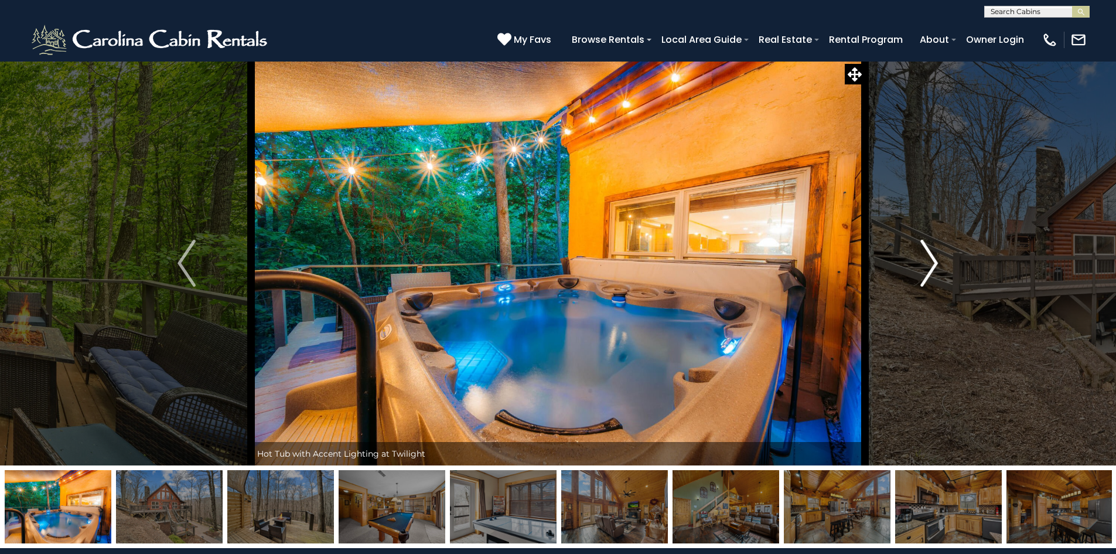
click at [933, 257] on img "Next" at bounding box center [929, 263] width 18 height 47
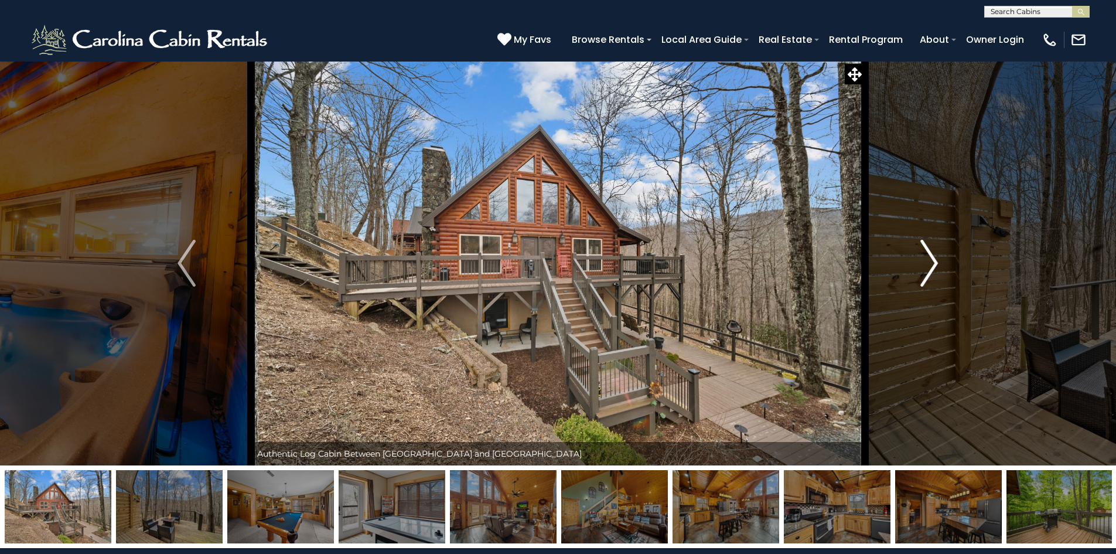
click at [933, 257] on img "Next" at bounding box center [929, 263] width 18 height 47
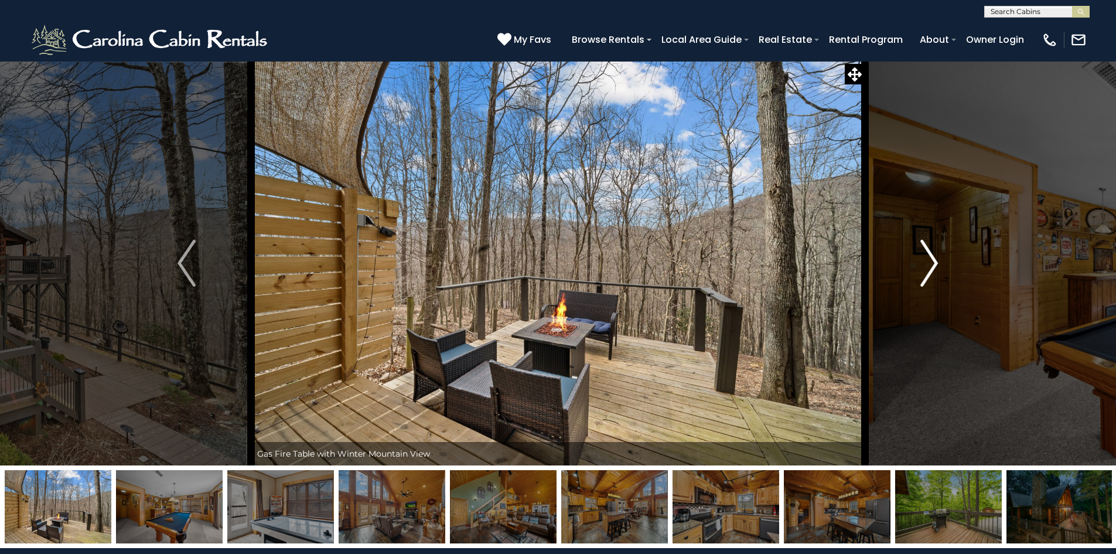
click at [933, 257] on img "Next" at bounding box center [929, 263] width 18 height 47
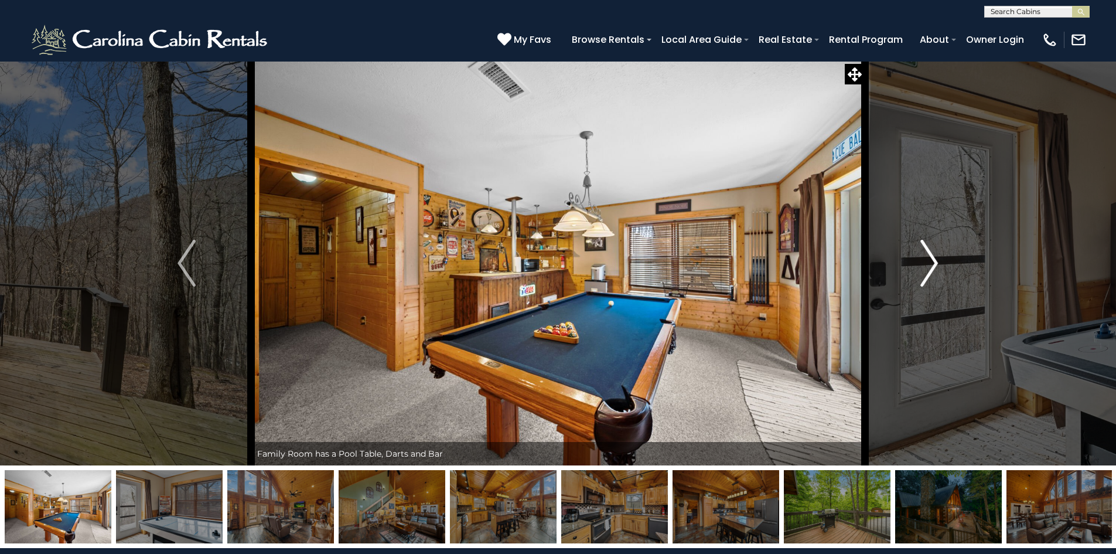
click at [933, 257] on img "Next" at bounding box center [929, 263] width 18 height 47
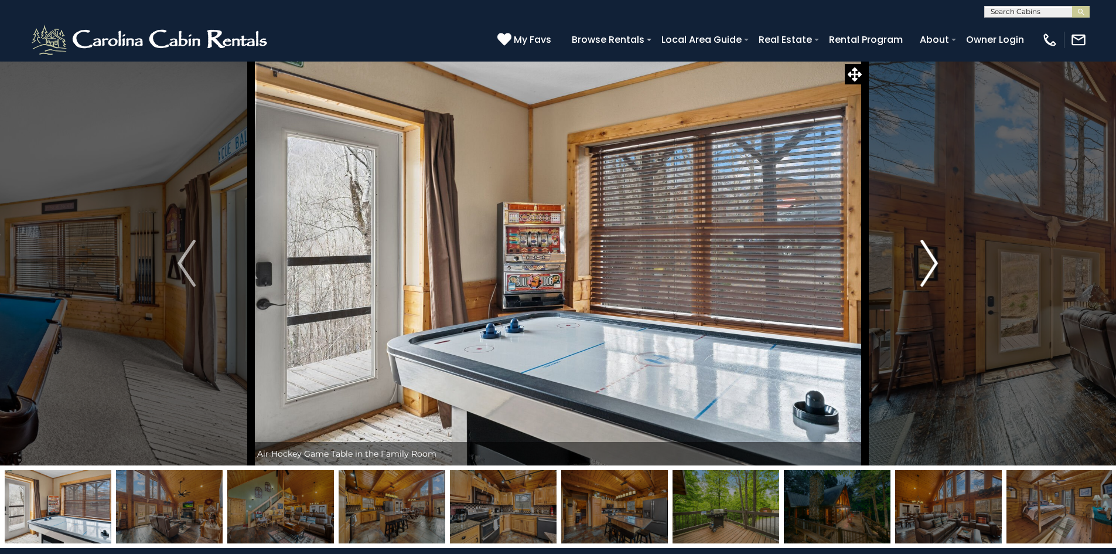
click at [933, 257] on img "Next" at bounding box center [929, 263] width 18 height 47
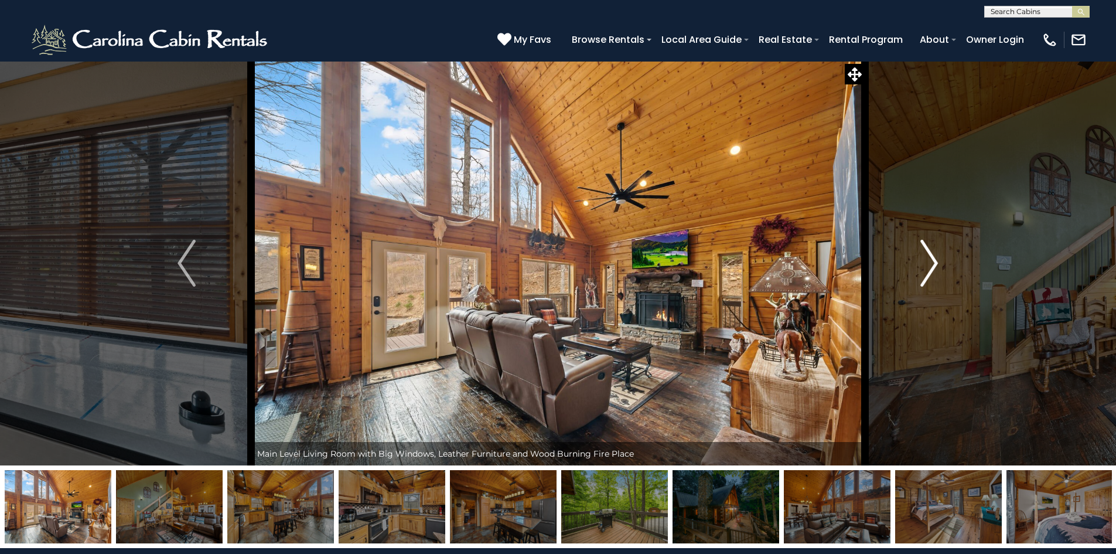
click at [933, 257] on img "Next" at bounding box center [929, 263] width 18 height 47
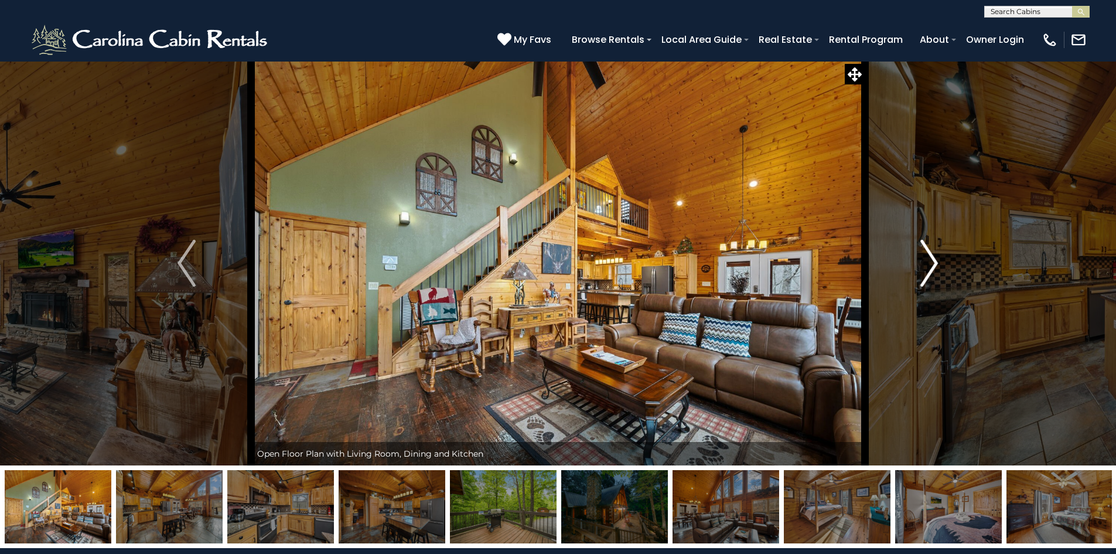
click at [933, 257] on img "Next" at bounding box center [929, 263] width 18 height 47
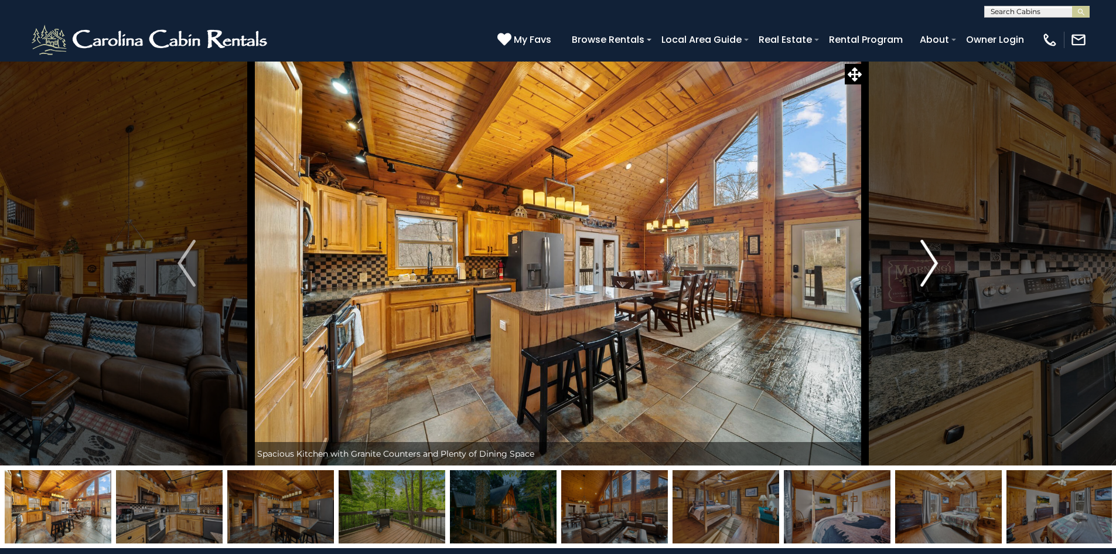
click at [933, 257] on img "Next" at bounding box center [929, 263] width 18 height 47
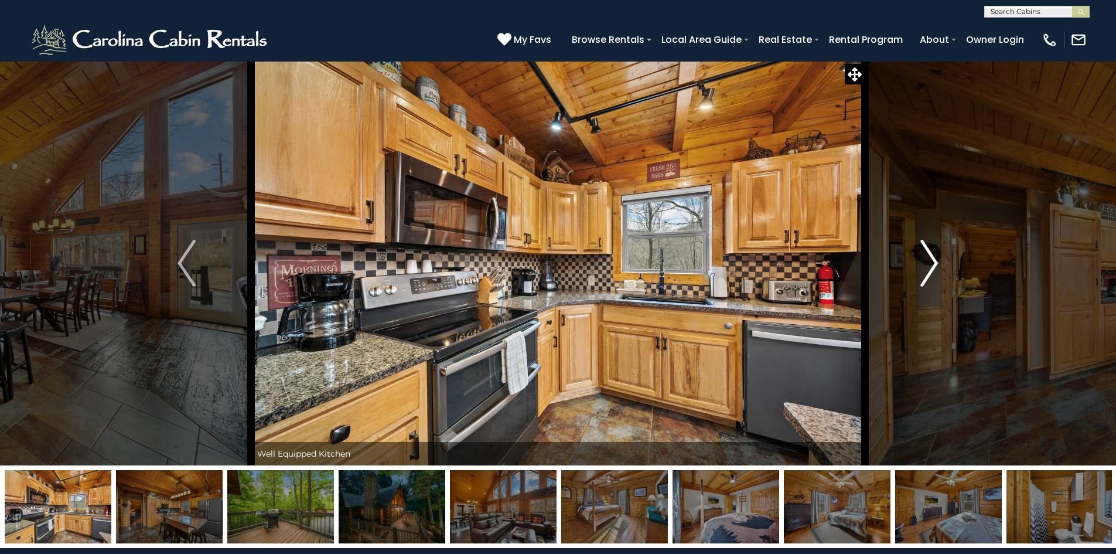
click at [933, 257] on img "Next" at bounding box center [929, 263] width 18 height 47
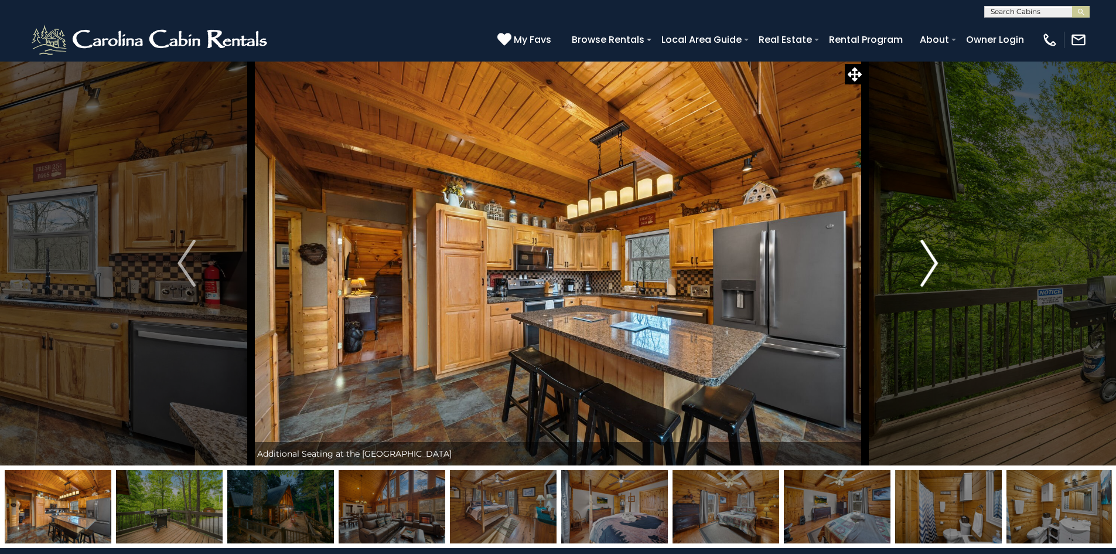
click at [933, 257] on img "Next" at bounding box center [929, 263] width 18 height 47
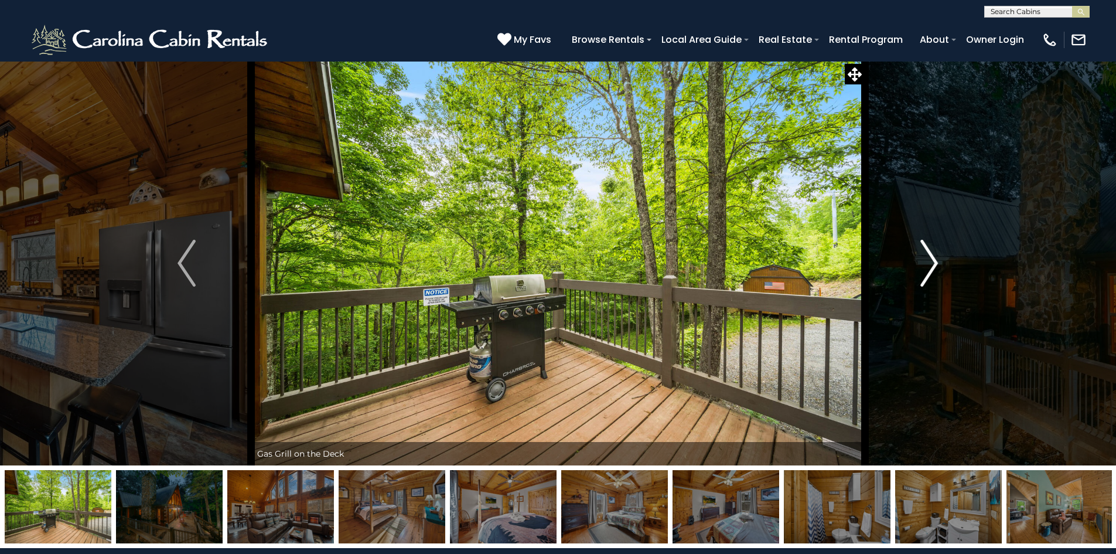
click at [933, 257] on img "Next" at bounding box center [929, 263] width 18 height 47
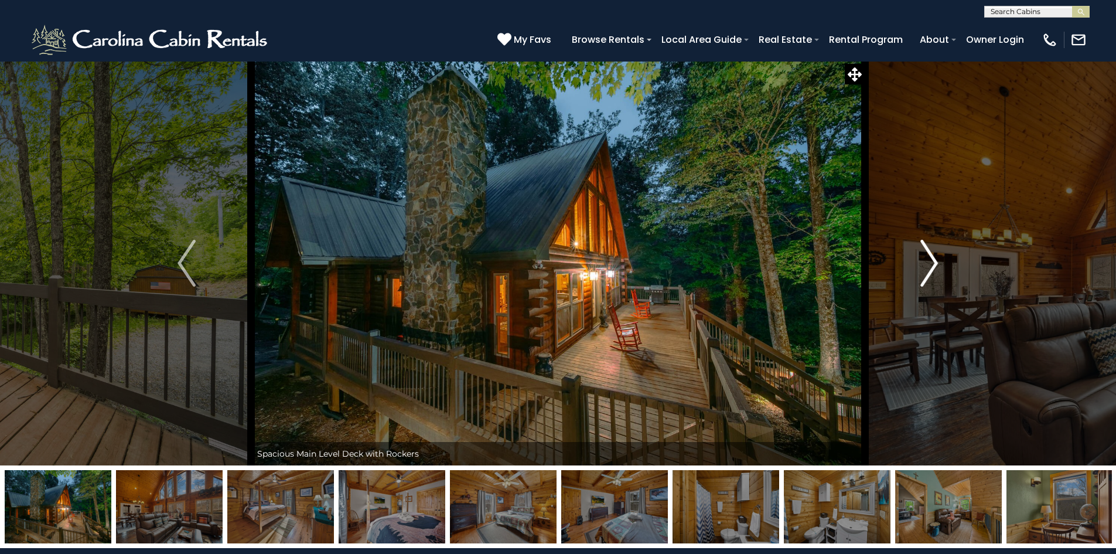
click at [933, 257] on img "Next" at bounding box center [929, 263] width 18 height 47
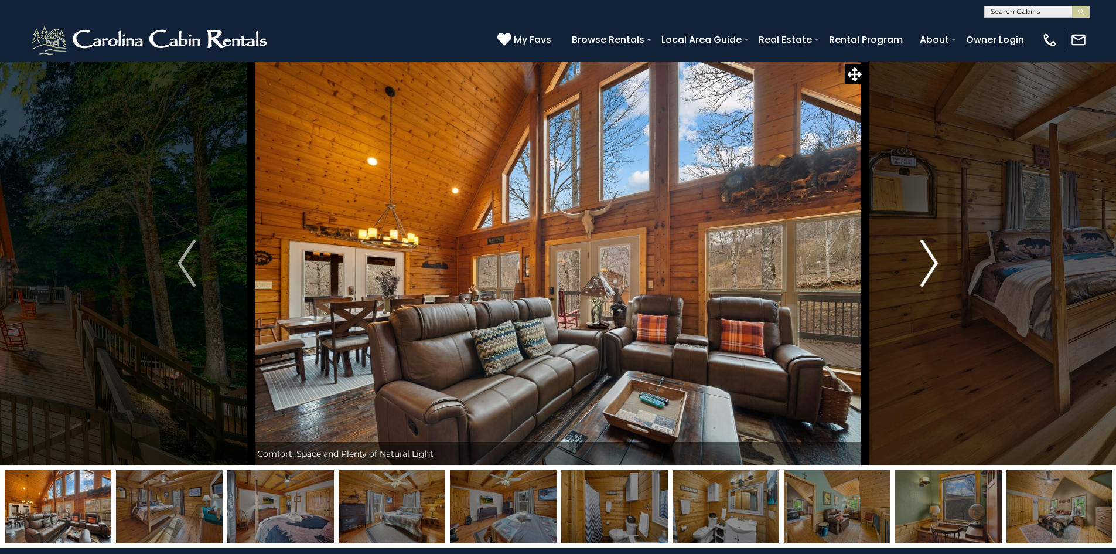
click at [933, 257] on img "Next" at bounding box center [929, 263] width 18 height 47
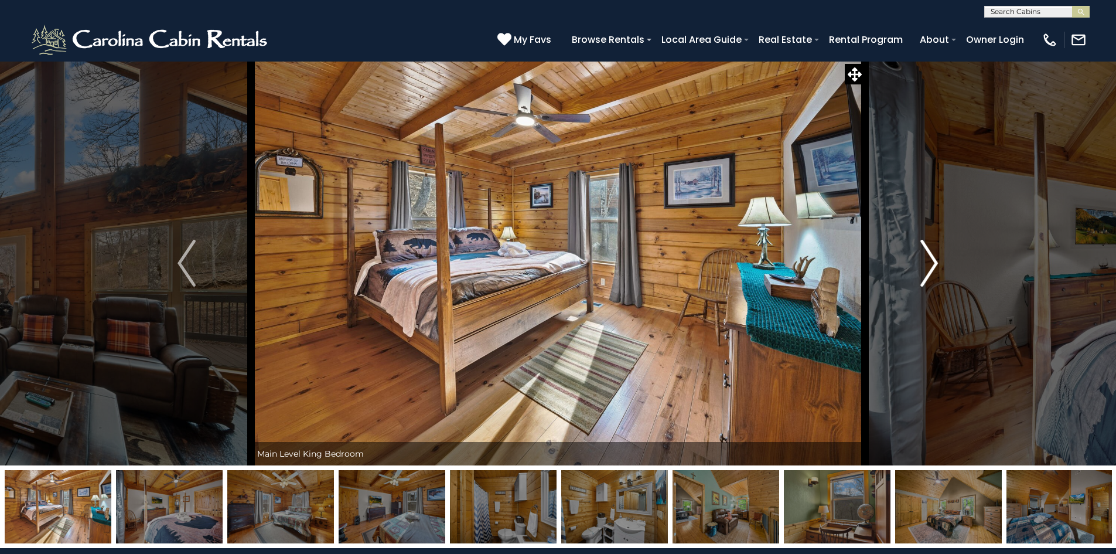
click at [933, 257] on img "Next" at bounding box center [929, 263] width 18 height 47
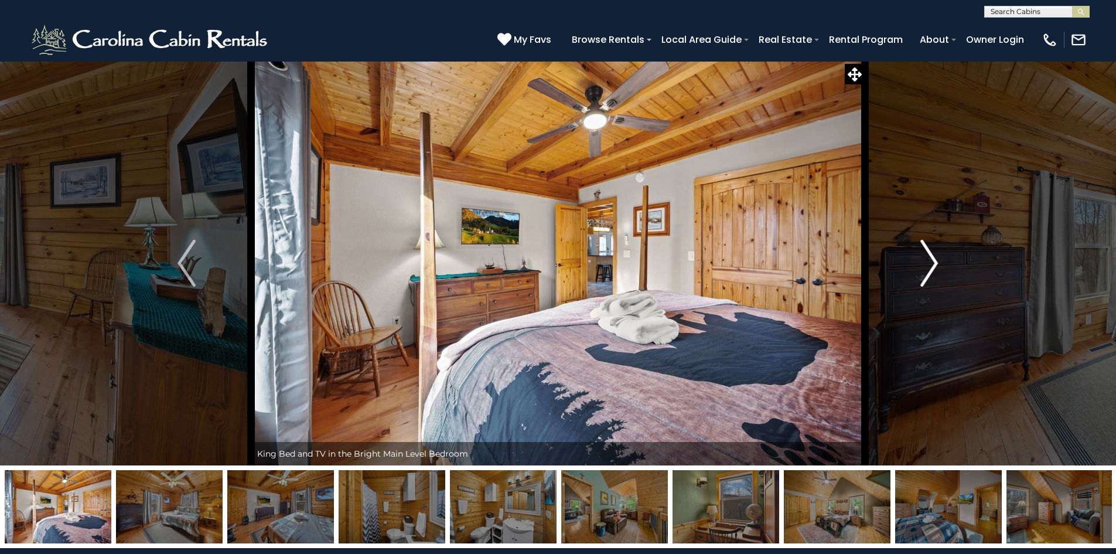
click at [933, 257] on img "Next" at bounding box center [929, 263] width 18 height 47
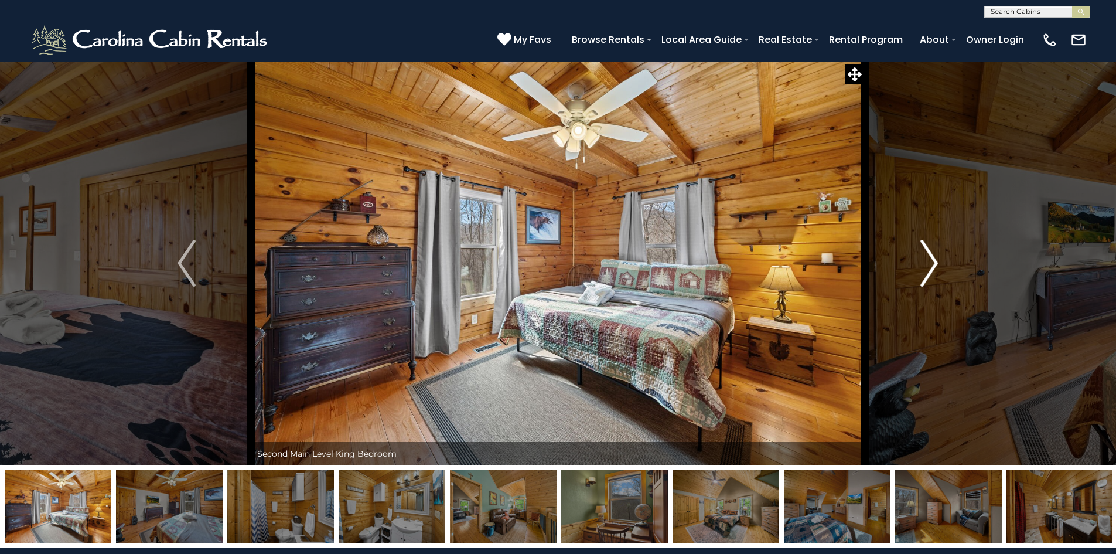
click at [933, 258] on img "Next" at bounding box center [929, 263] width 18 height 47
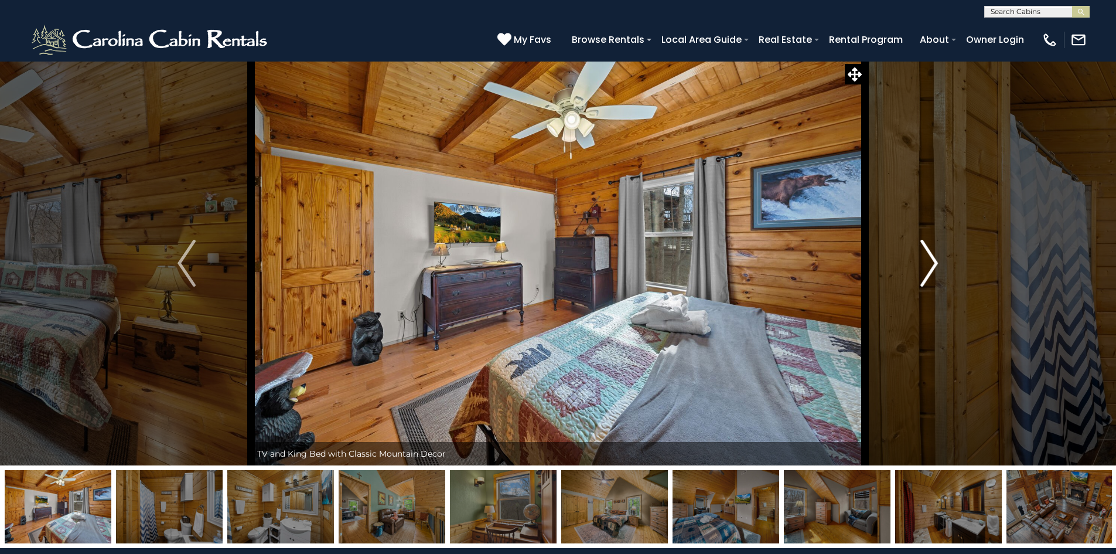
click at [933, 258] on img "Next" at bounding box center [929, 263] width 18 height 47
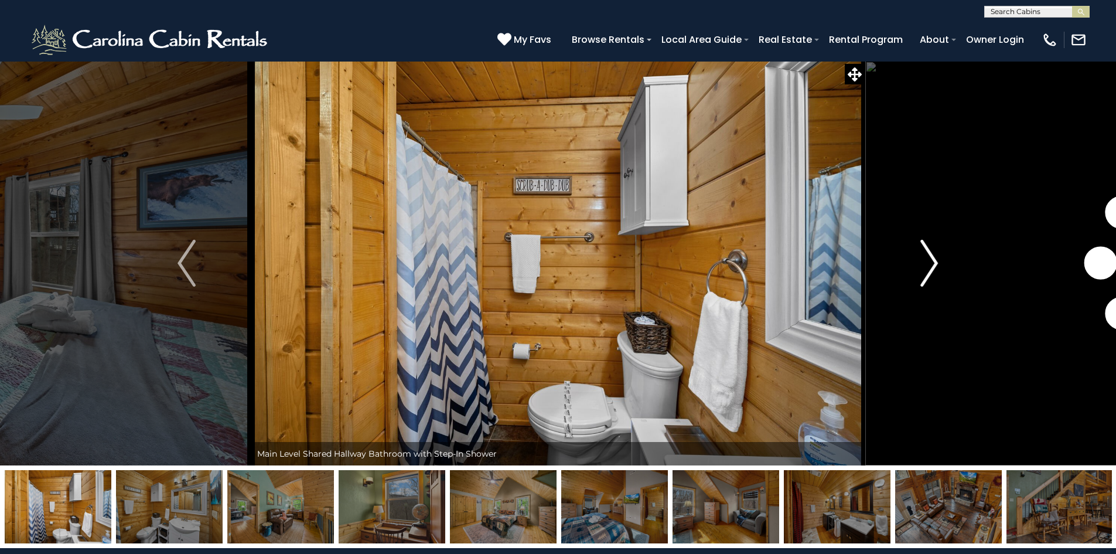
click at [933, 258] on img "Next" at bounding box center [929, 263] width 18 height 47
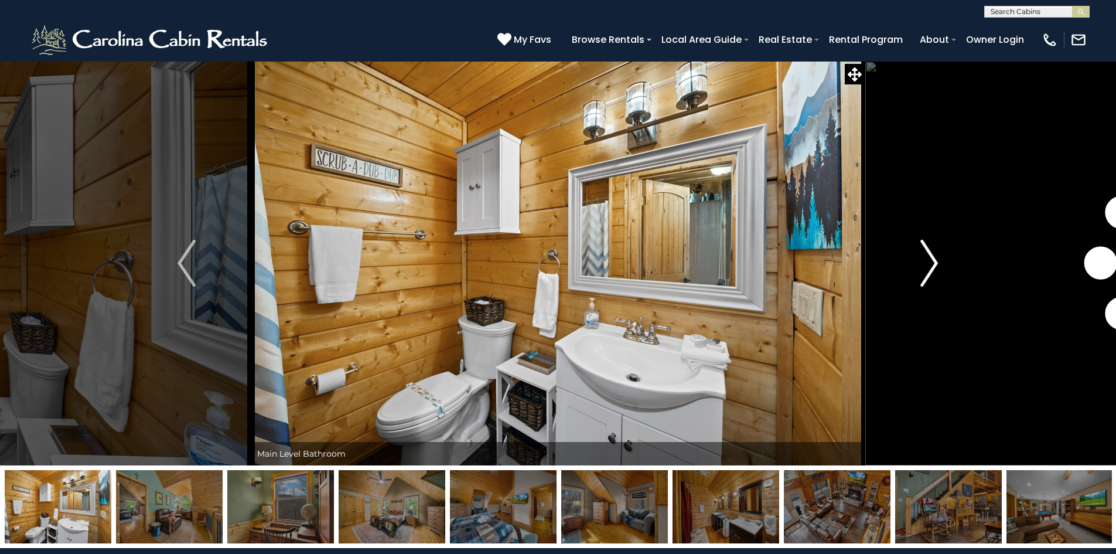
click at [933, 258] on img "Next" at bounding box center [929, 263] width 18 height 47
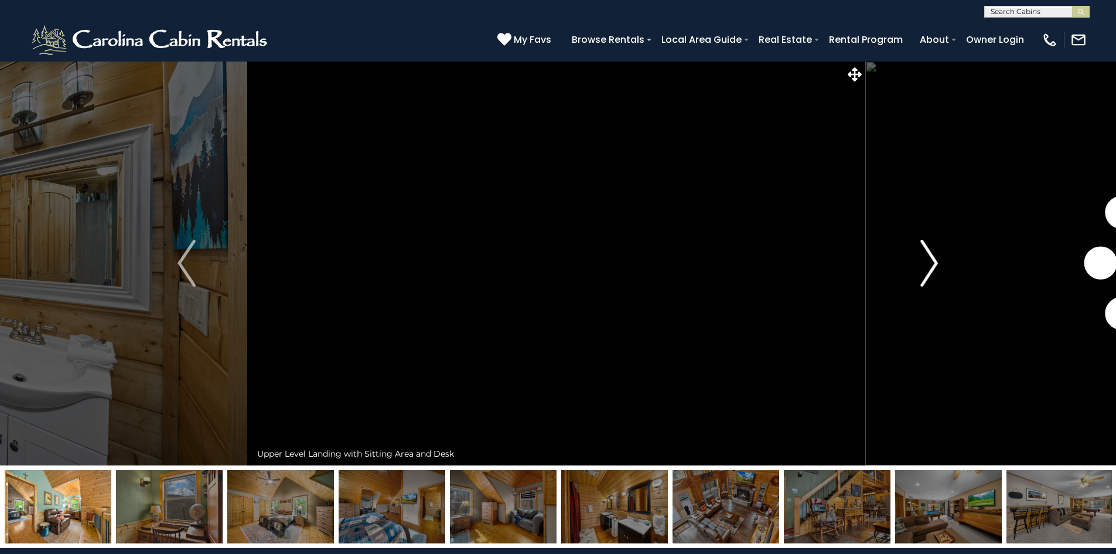
click at [933, 258] on img "Next" at bounding box center [929, 263] width 18 height 47
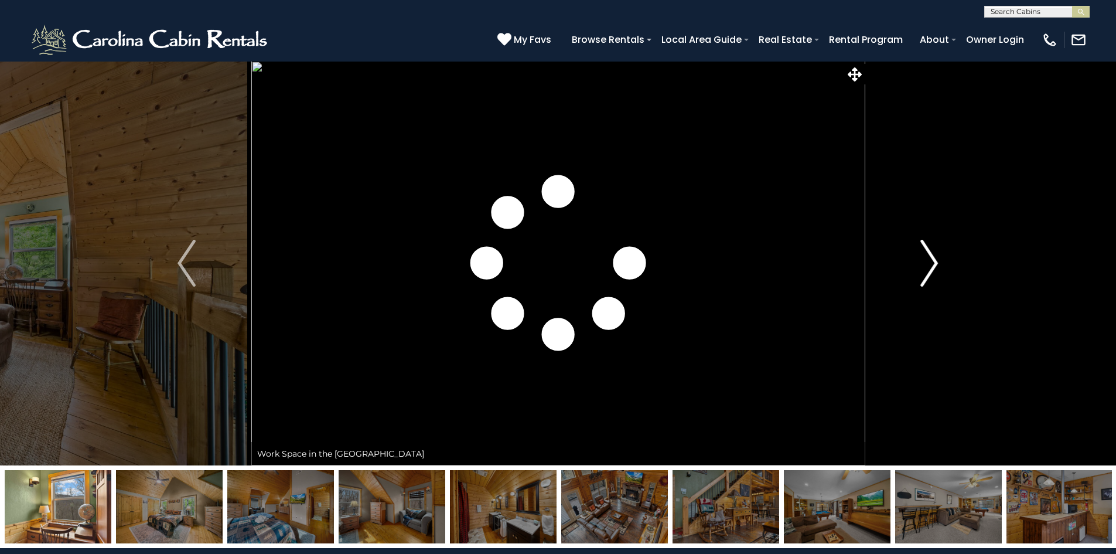
click at [933, 258] on img "Next" at bounding box center [929, 263] width 18 height 47
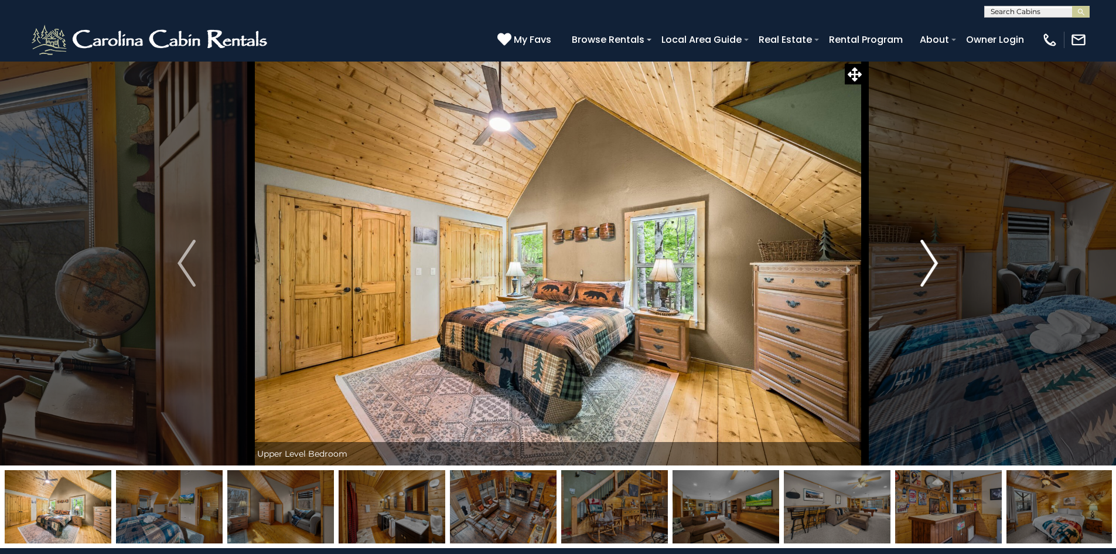
click at [933, 258] on img "Next" at bounding box center [929, 263] width 18 height 47
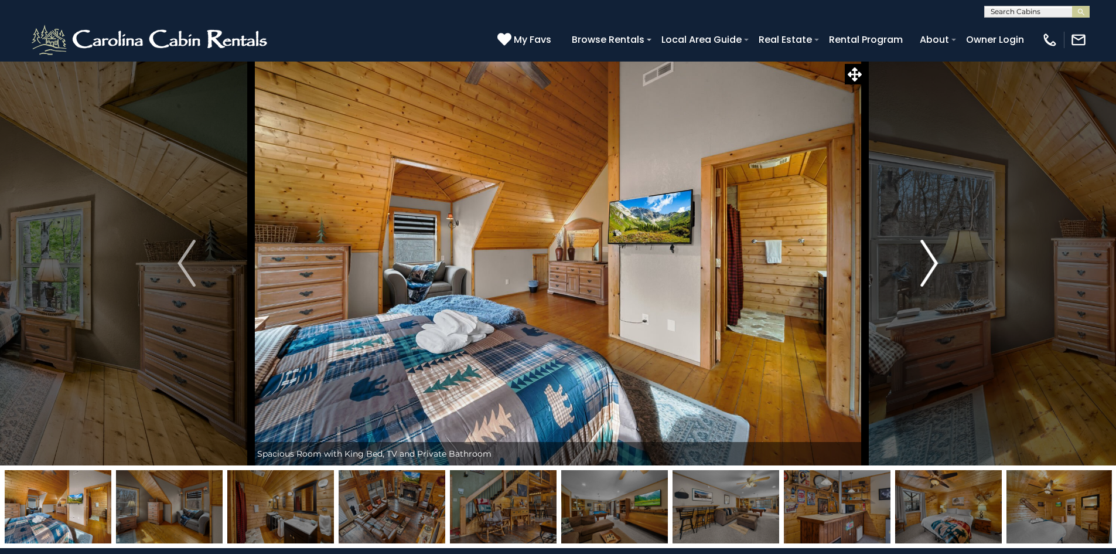
click at [933, 258] on img "Next" at bounding box center [929, 263] width 18 height 47
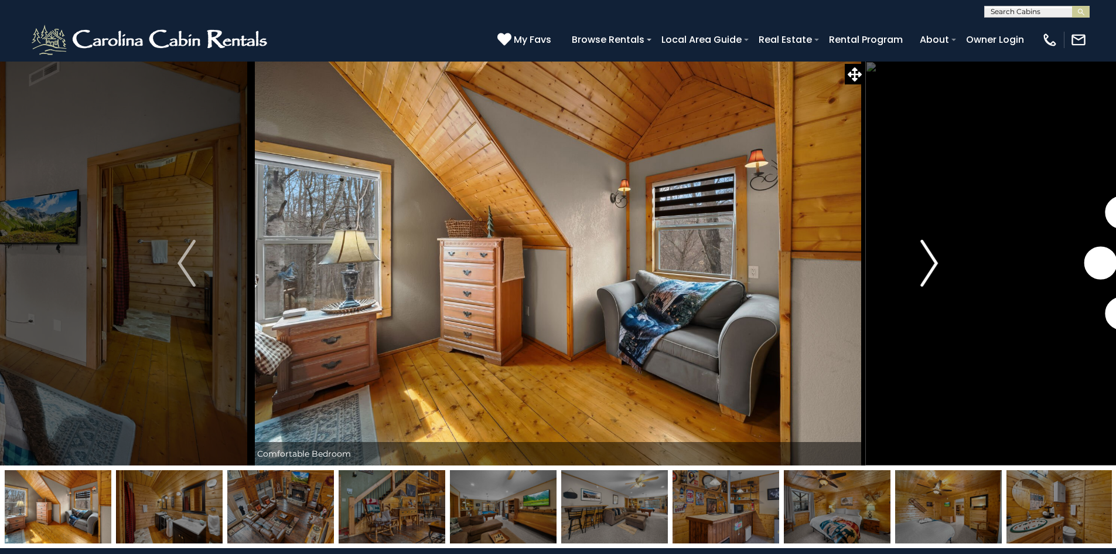
click at [933, 258] on img "Next" at bounding box center [929, 263] width 18 height 47
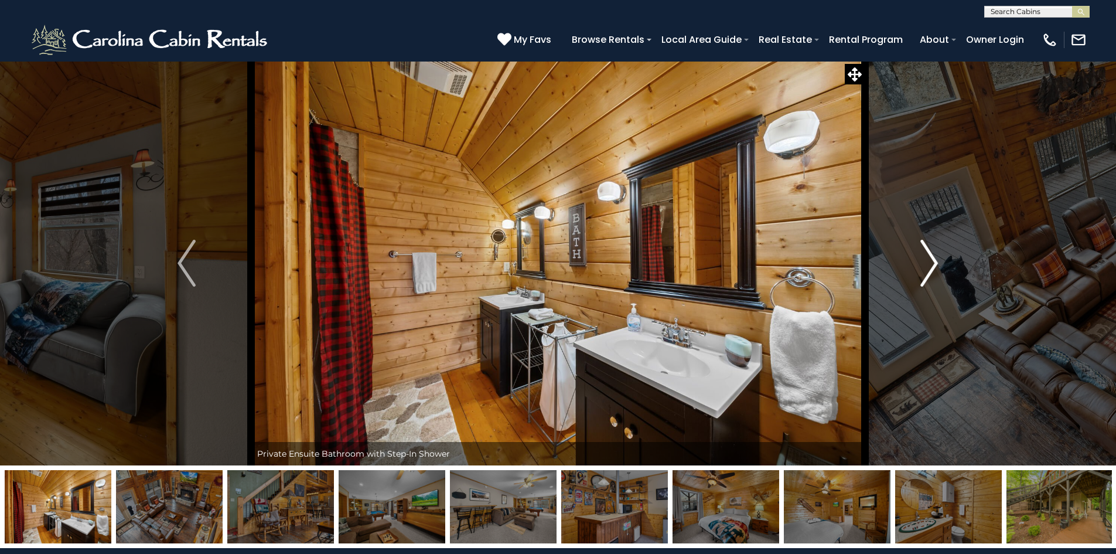
click at [933, 258] on img "Next" at bounding box center [929, 263] width 18 height 47
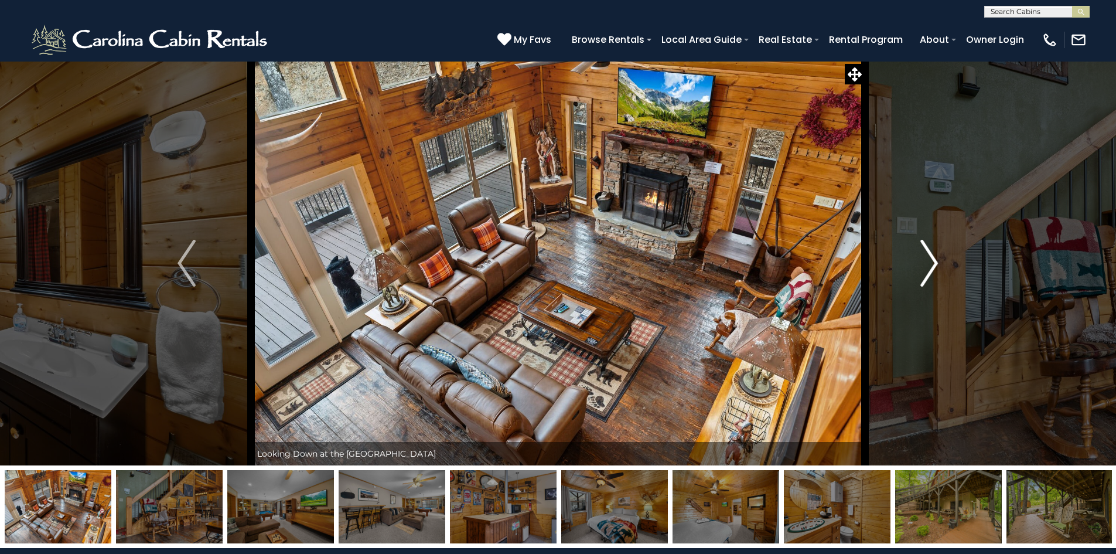
click at [933, 258] on img "Next" at bounding box center [929, 263] width 18 height 47
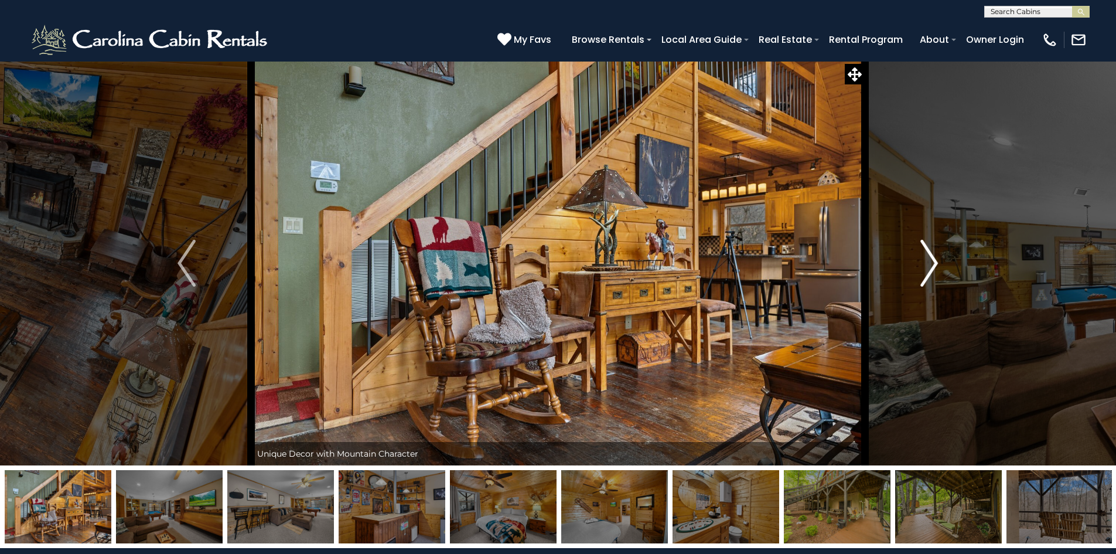
click at [933, 259] on img "Next" at bounding box center [929, 263] width 18 height 47
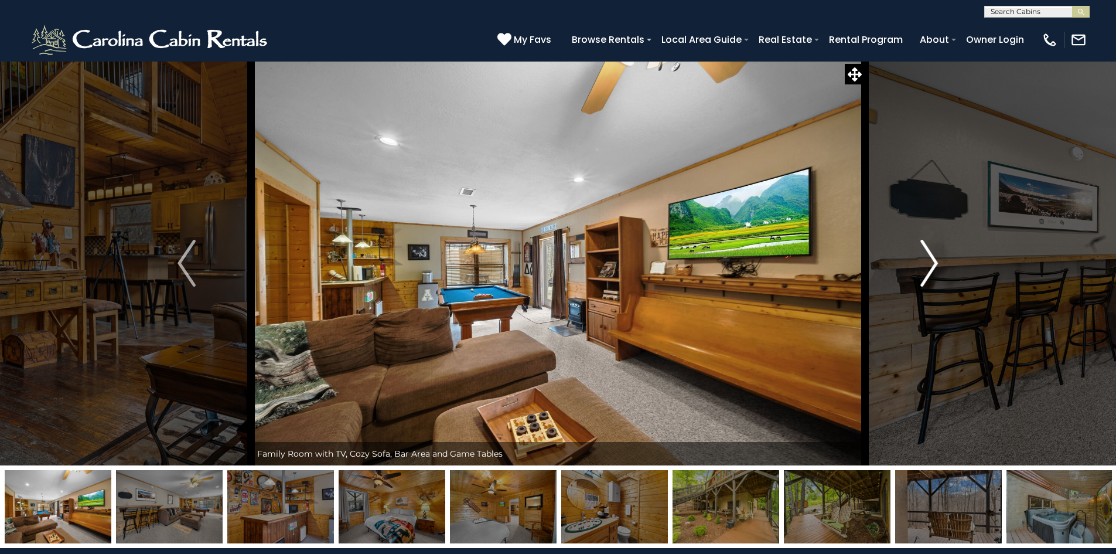
click at [933, 259] on img "Next" at bounding box center [929, 263] width 18 height 47
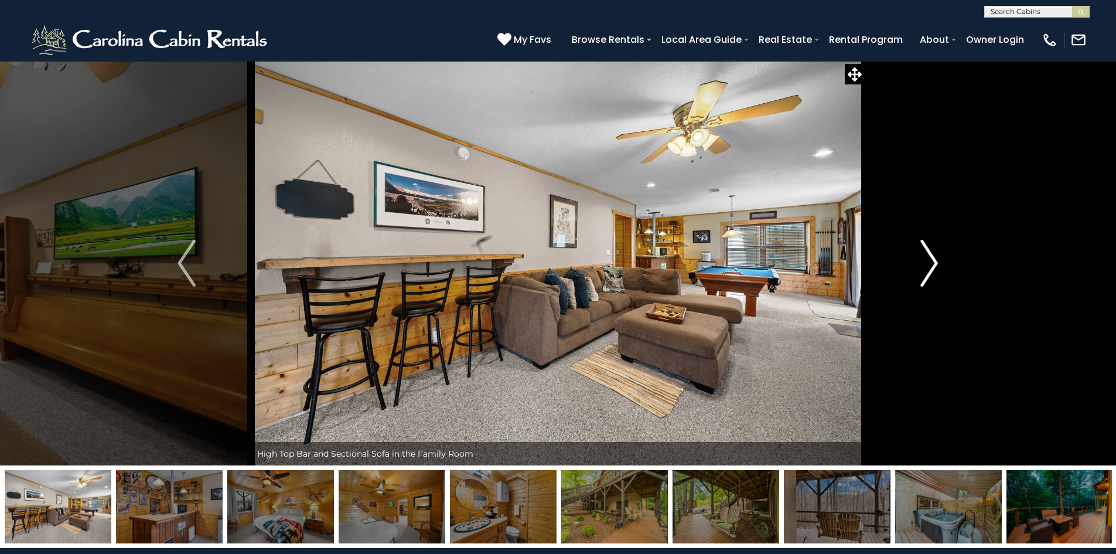
click at [933, 259] on img "Next" at bounding box center [929, 263] width 18 height 47
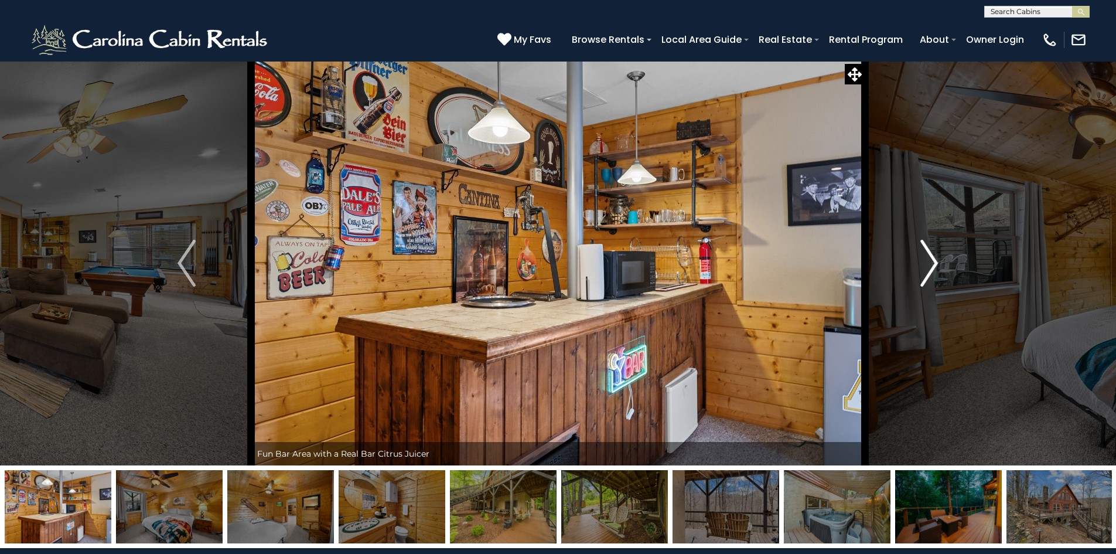
click at [933, 260] on img "Next" at bounding box center [929, 263] width 18 height 47
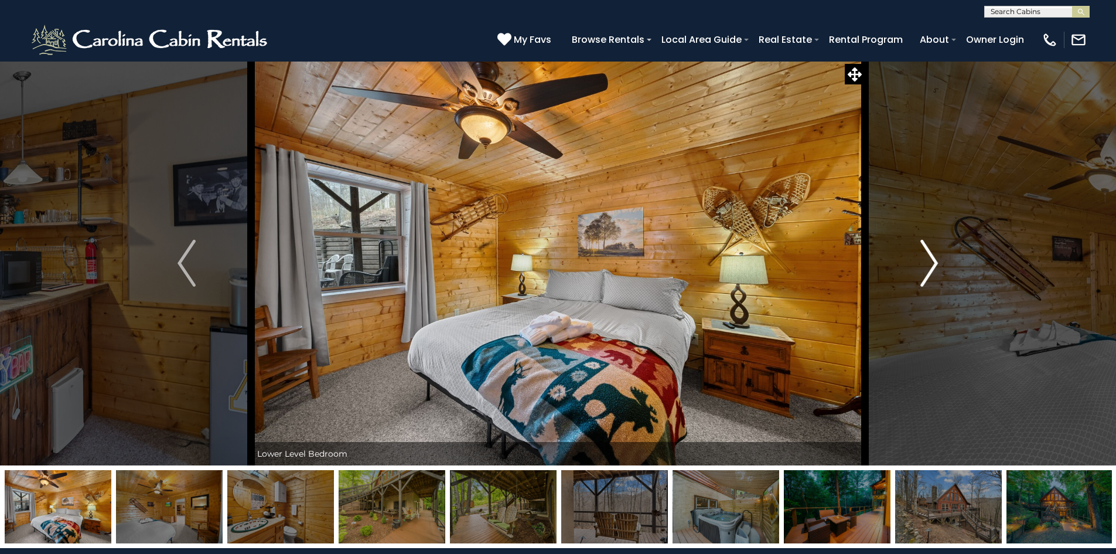
click at [933, 260] on img "Next" at bounding box center [929, 263] width 18 height 47
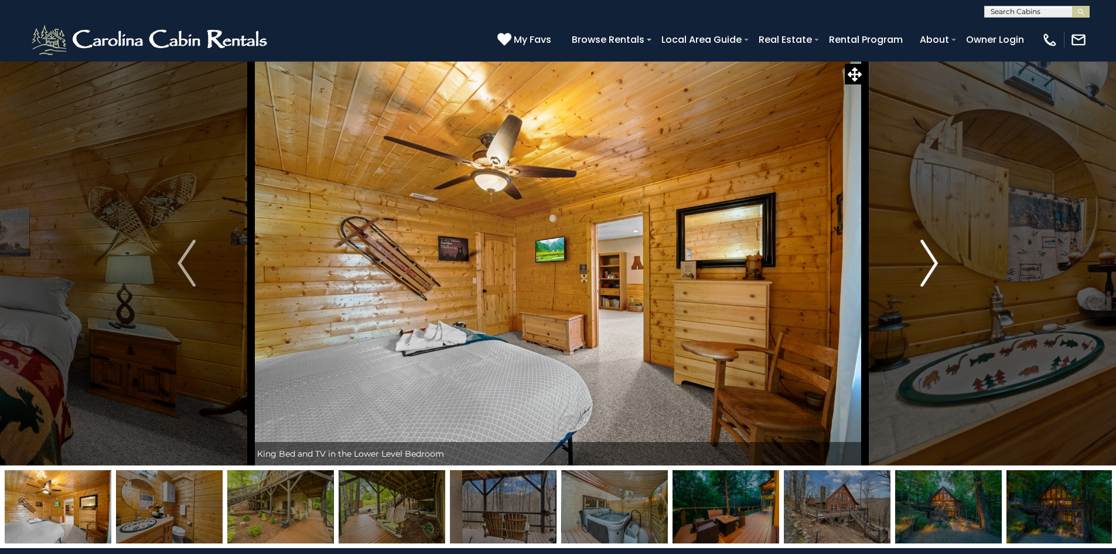
click at [933, 260] on img "Next" at bounding box center [929, 263] width 18 height 47
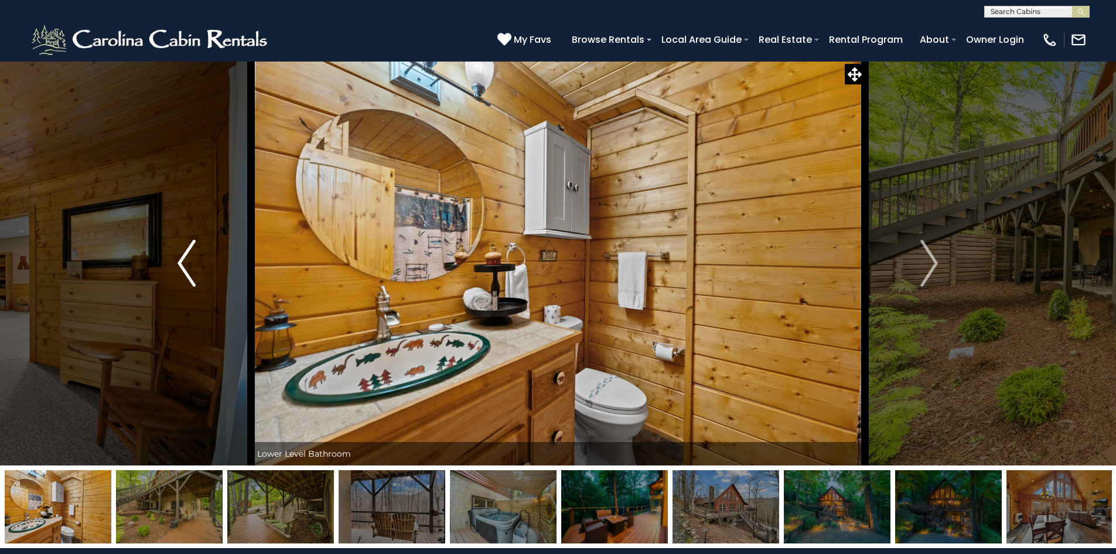
click at [179, 262] on img "Previous" at bounding box center [187, 263] width 18 height 47
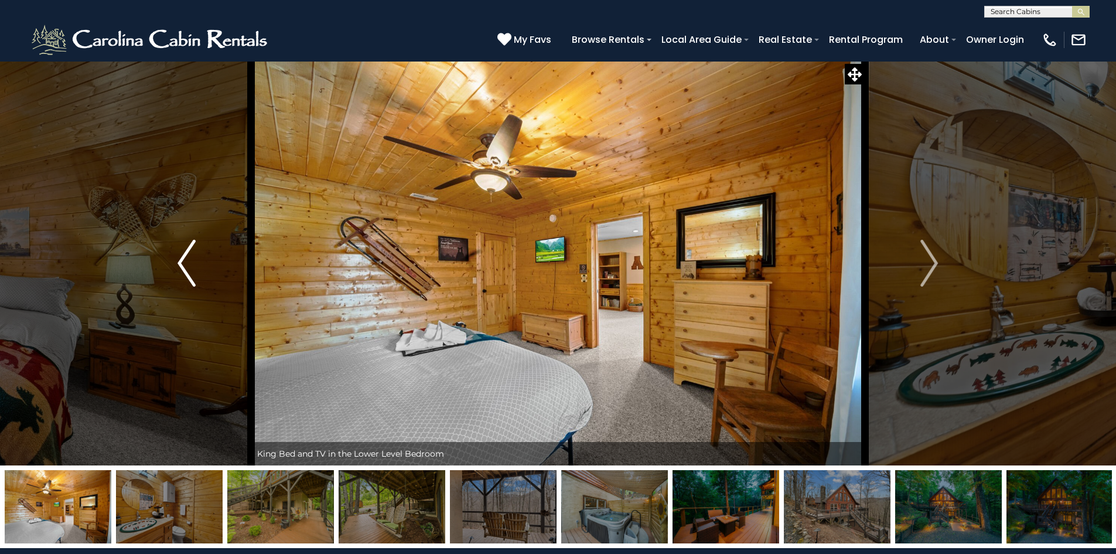
click at [180, 262] on img "Previous" at bounding box center [187, 263] width 18 height 47
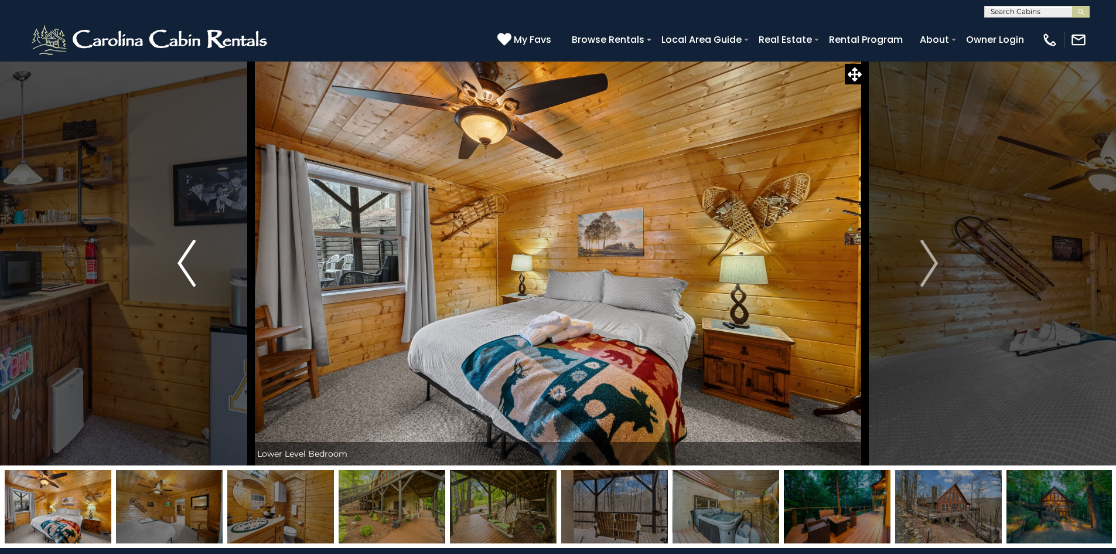
click at [181, 262] on img "Previous" at bounding box center [187, 263] width 18 height 47
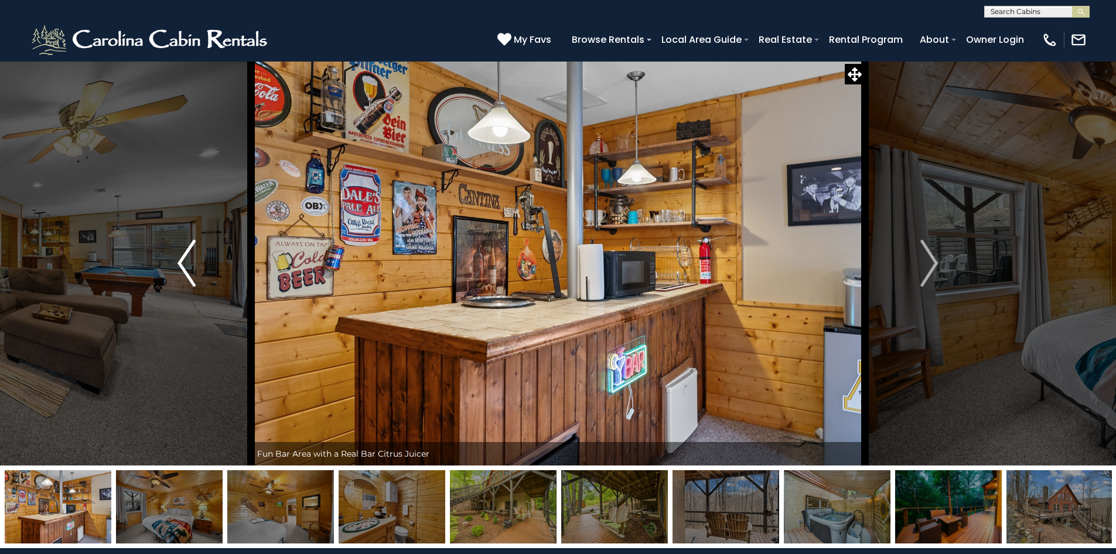
click at [182, 262] on img "Previous" at bounding box center [187, 263] width 18 height 47
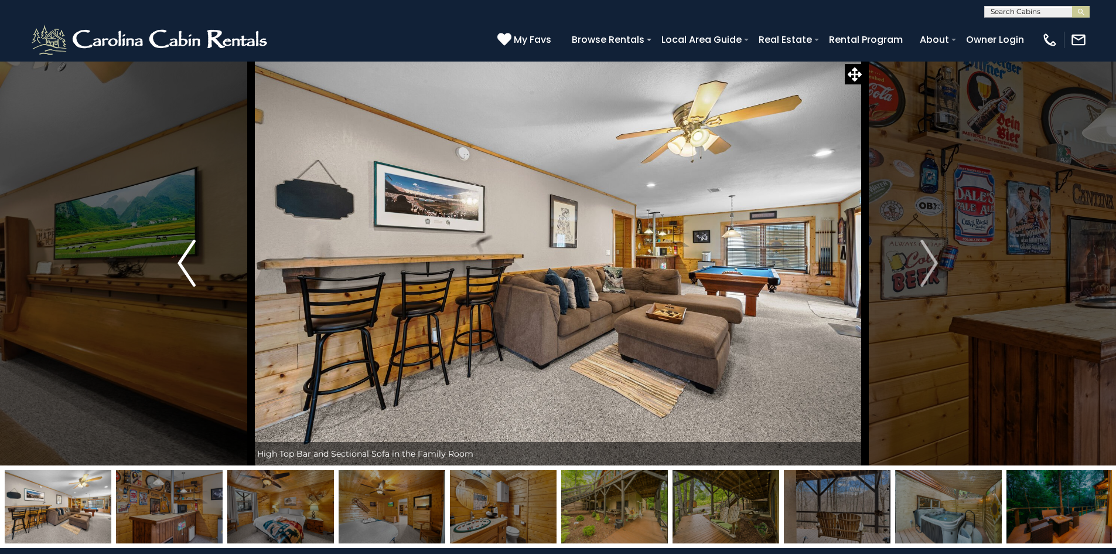
click at [182, 262] on img "Previous" at bounding box center [187, 263] width 18 height 47
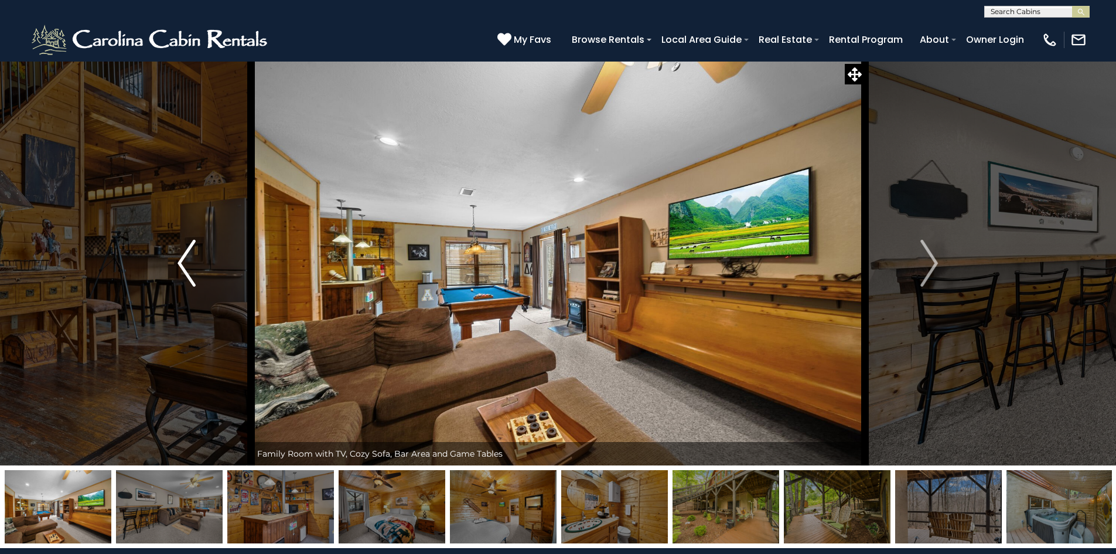
click at [183, 262] on img "Previous" at bounding box center [187, 263] width 18 height 47
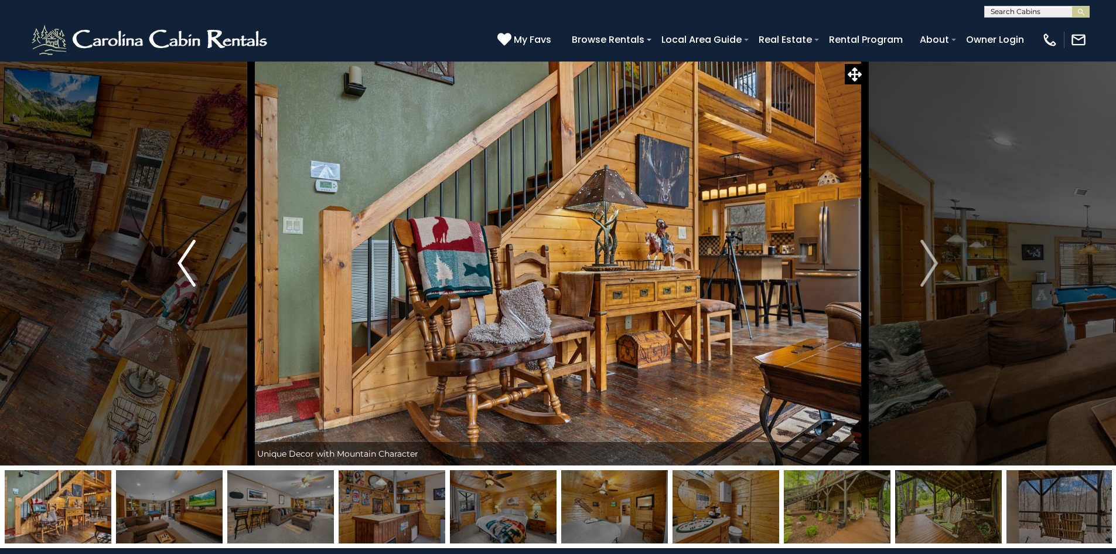
click at [185, 263] on img "Previous" at bounding box center [187, 263] width 18 height 47
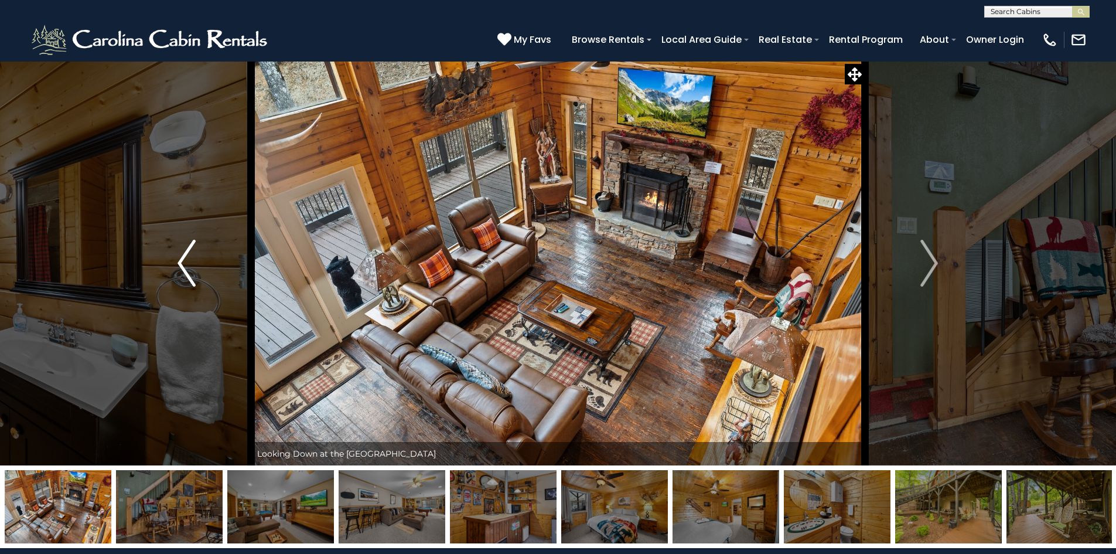
click at [185, 263] on img "Previous" at bounding box center [187, 263] width 18 height 47
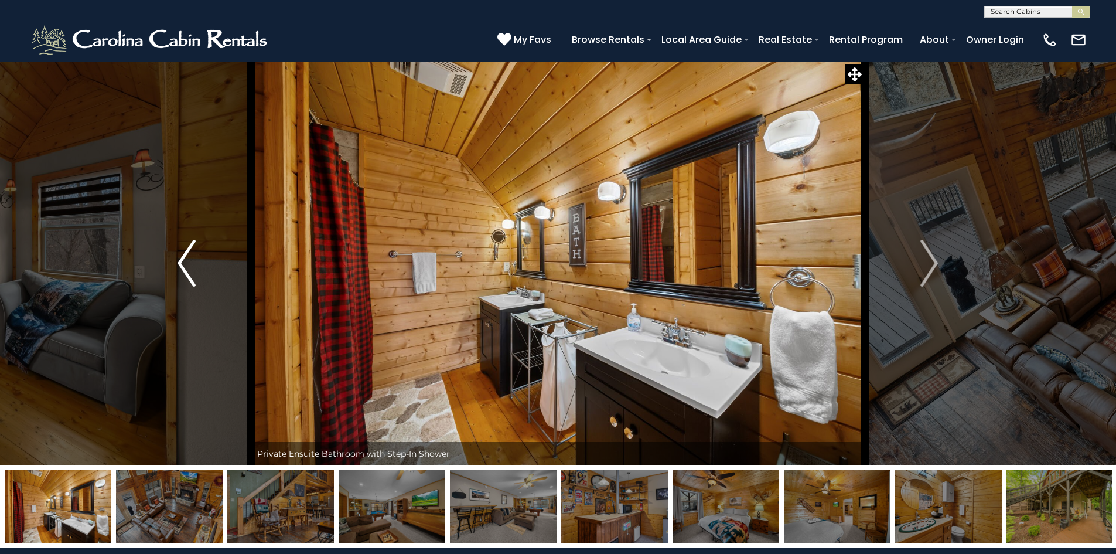
click at [185, 263] on img "Previous" at bounding box center [187, 263] width 18 height 47
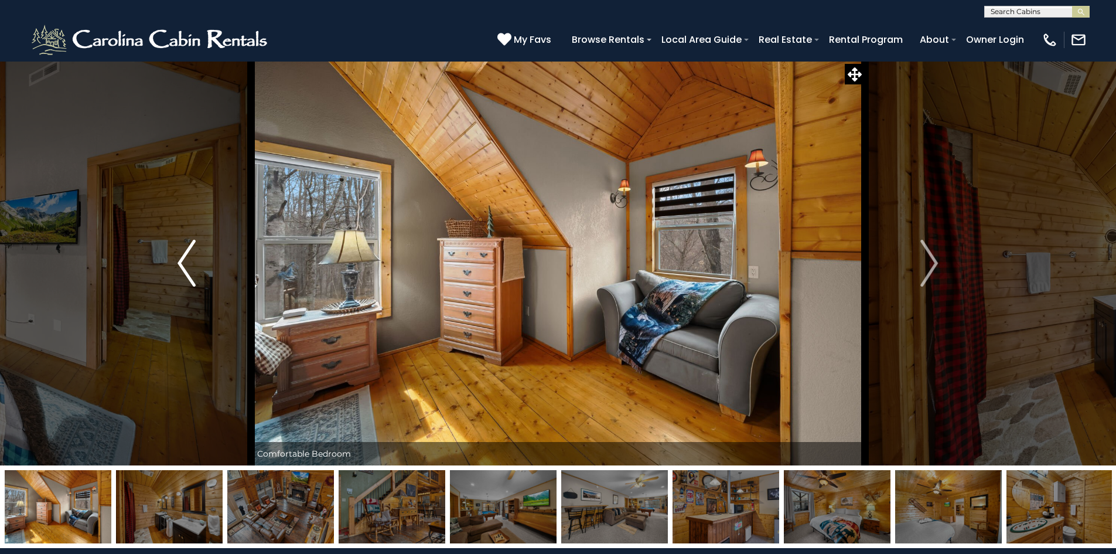
click at [185, 263] on img "Previous" at bounding box center [187, 263] width 18 height 47
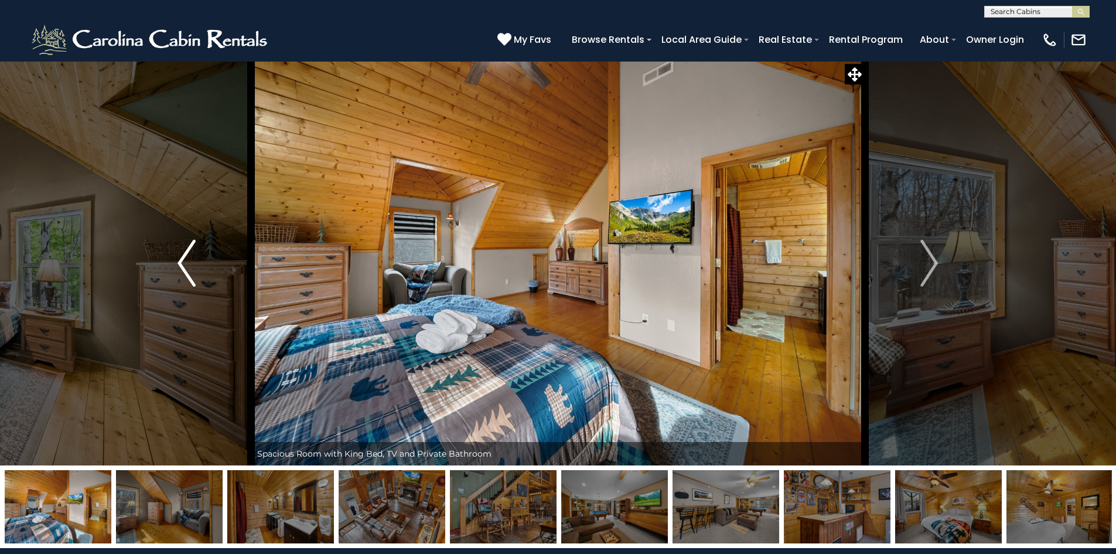
click at [185, 263] on img "Previous" at bounding box center [187, 263] width 18 height 47
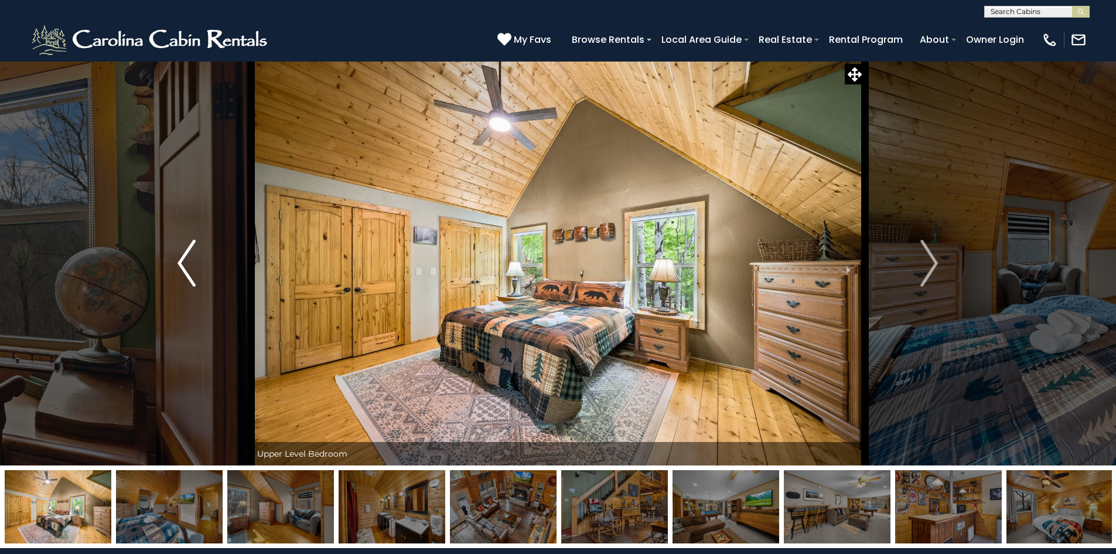
click at [185, 263] on img "Previous" at bounding box center [187, 263] width 18 height 47
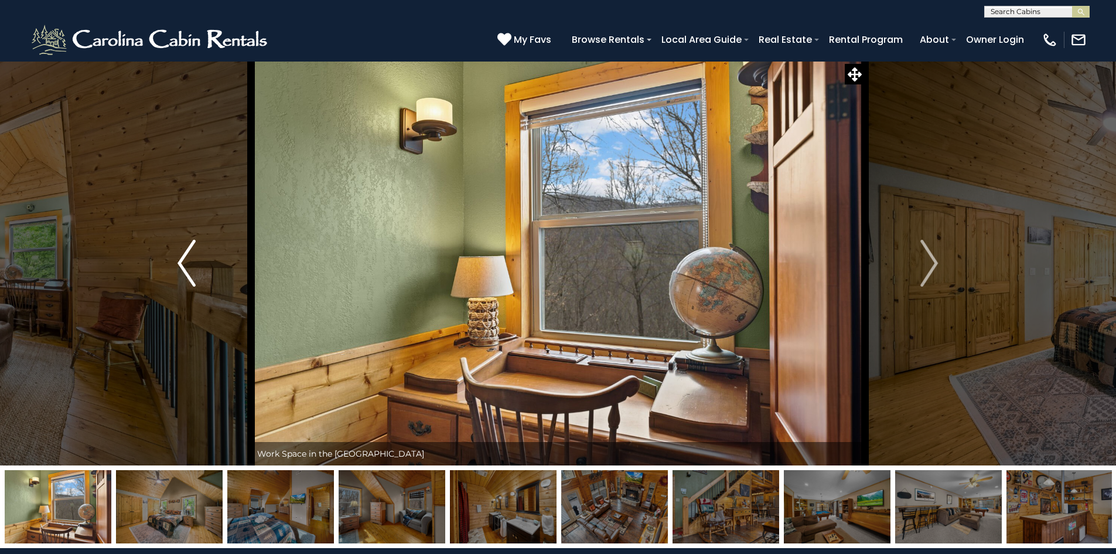
click at [185, 263] on img "Previous" at bounding box center [187, 263] width 18 height 47
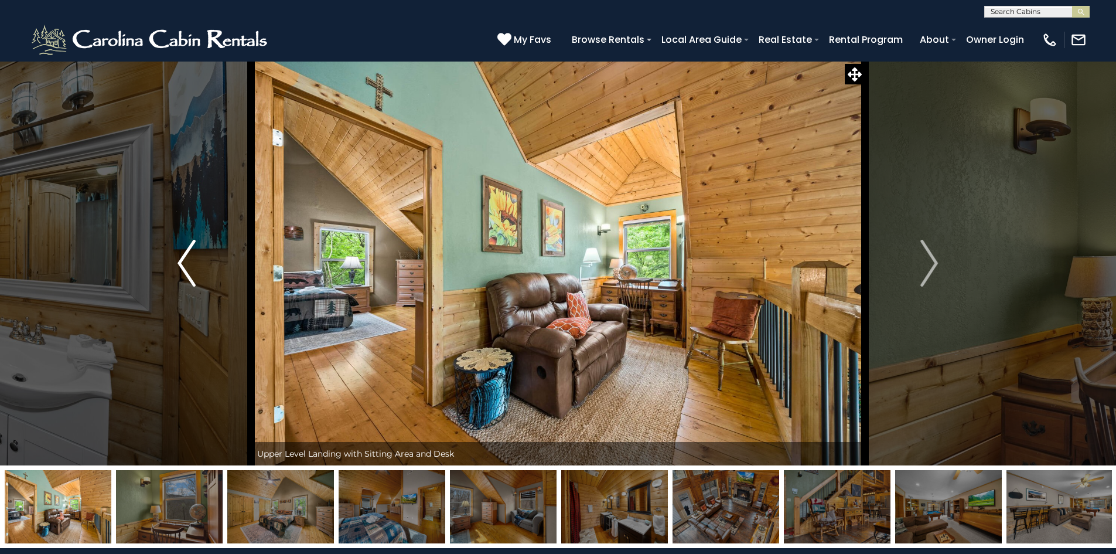
click at [185, 263] on img "Previous" at bounding box center [187, 263] width 18 height 47
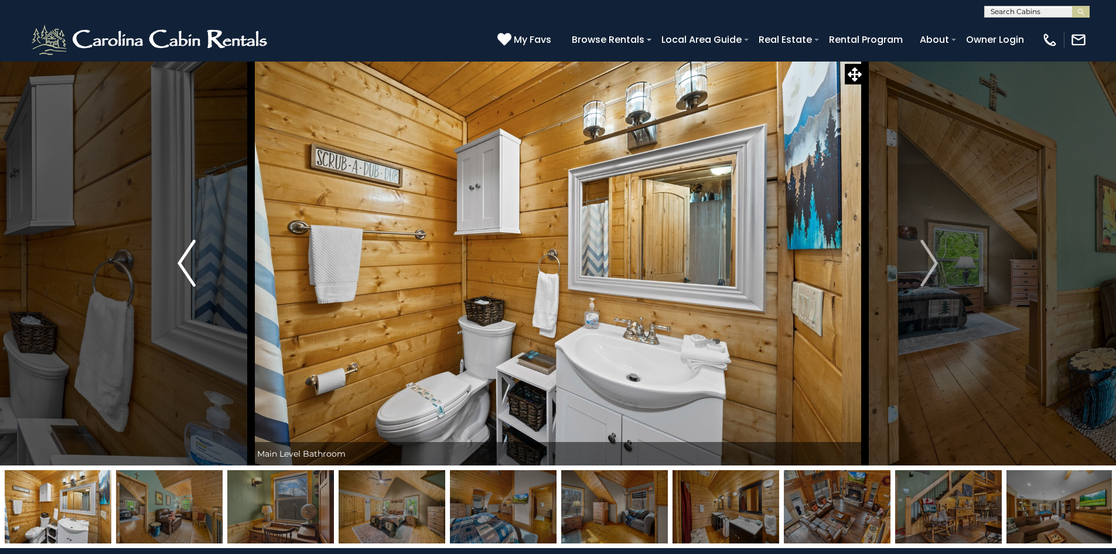
click at [185, 263] on img "Previous" at bounding box center [187, 263] width 18 height 47
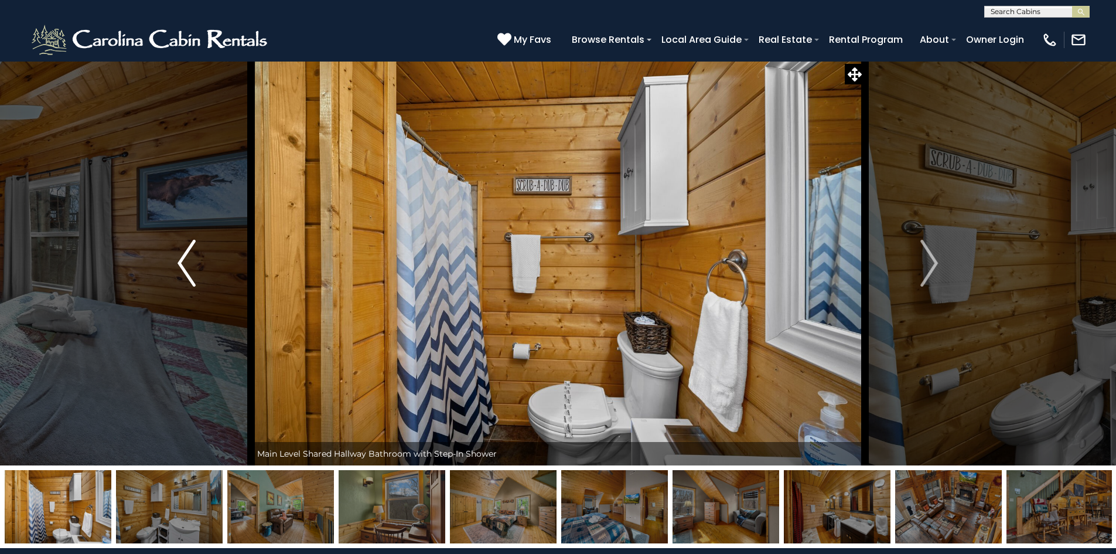
click at [185, 263] on img "Previous" at bounding box center [187, 263] width 18 height 47
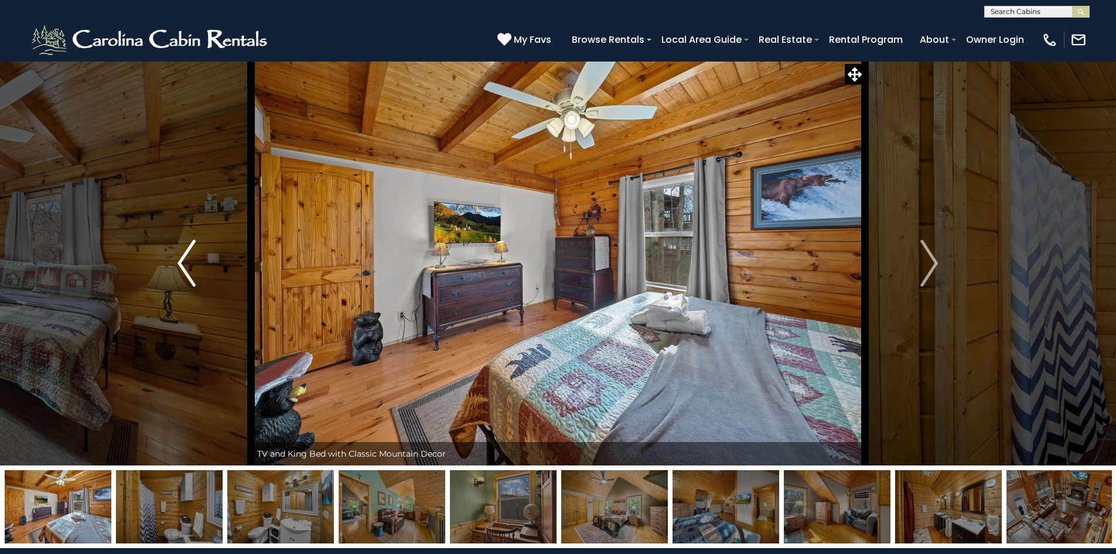
click at [185, 263] on img "Previous" at bounding box center [187, 263] width 18 height 47
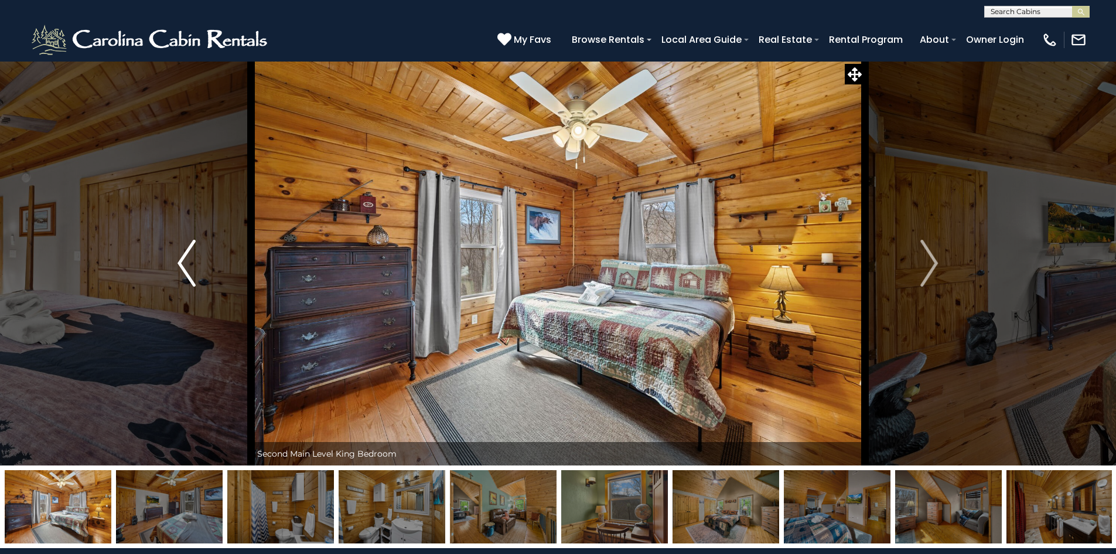
click at [185, 263] on img "Previous" at bounding box center [187, 263] width 18 height 47
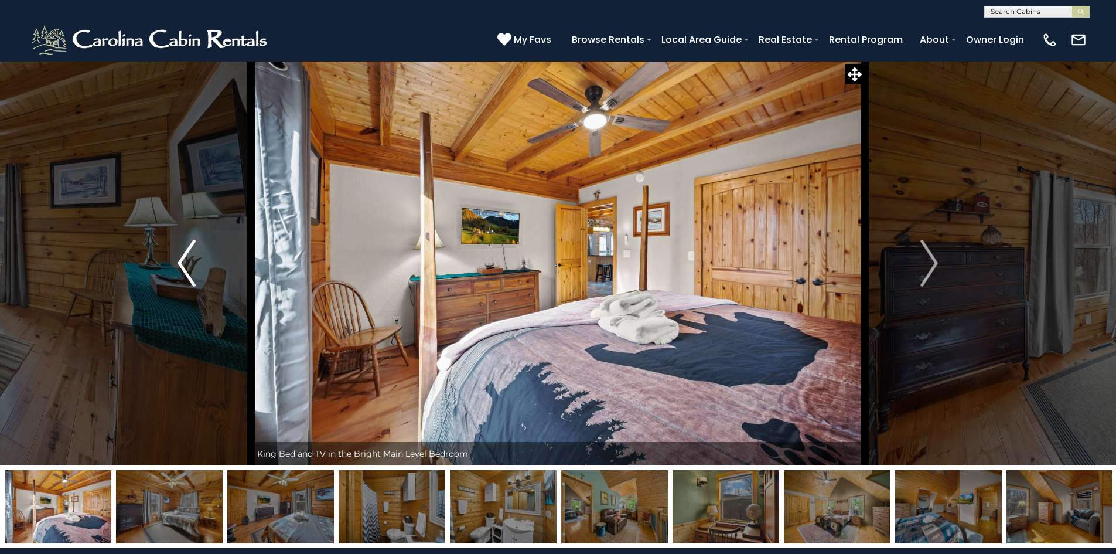
click at [185, 263] on img "Previous" at bounding box center [187, 263] width 18 height 47
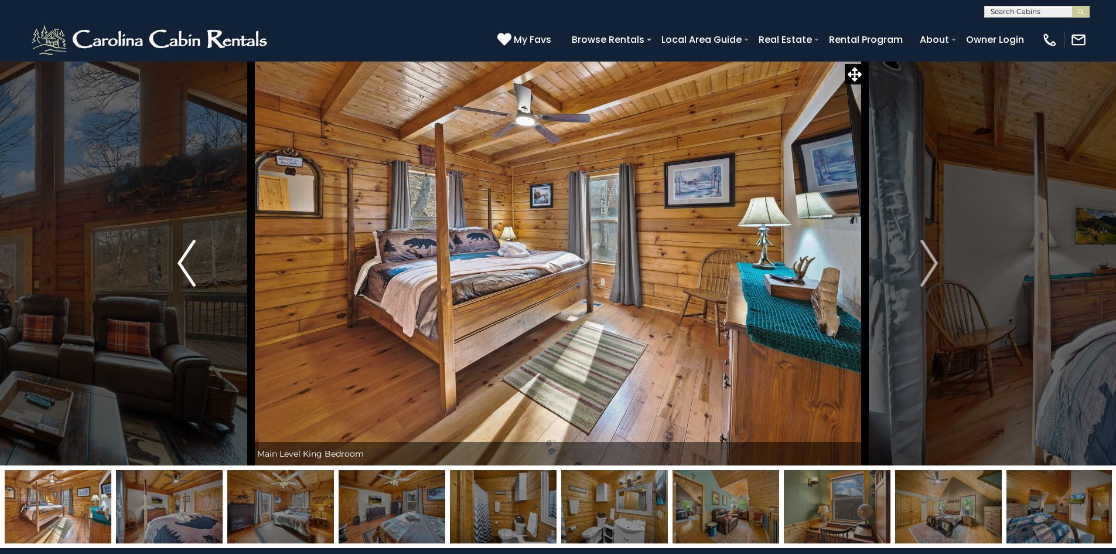
click at [185, 263] on img "Previous" at bounding box center [187, 263] width 18 height 47
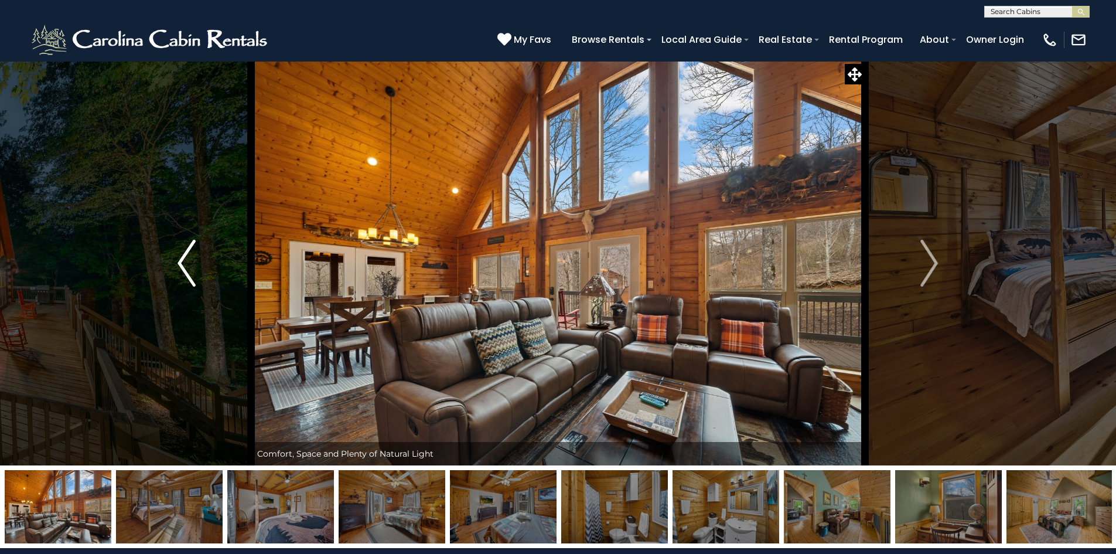
click at [185, 263] on img "Previous" at bounding box center [187, 263] width 18 height 47
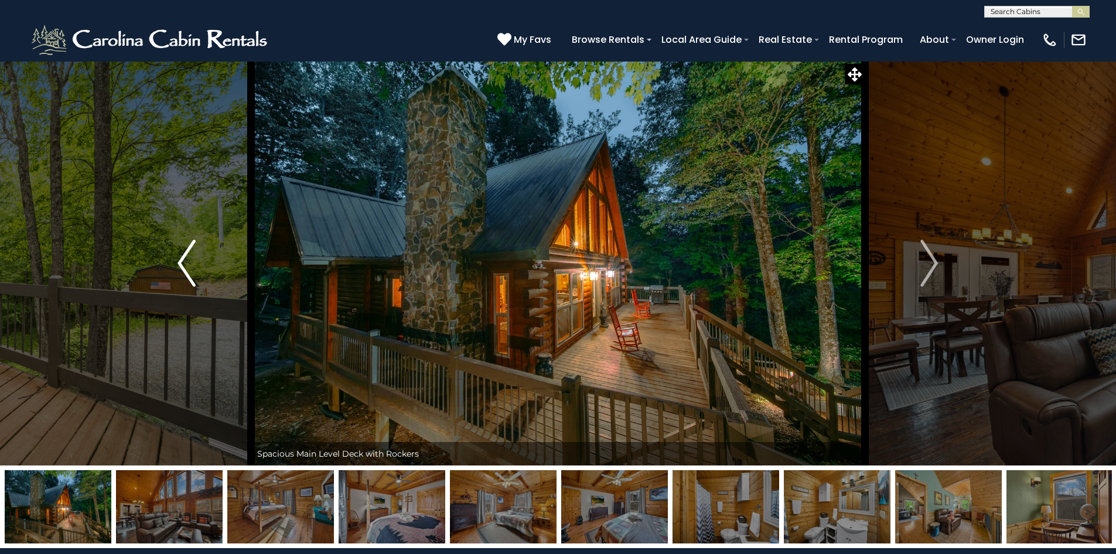
click at [185, 263] on img "Previous" at bounding box center [187, 263] width 18 height 47
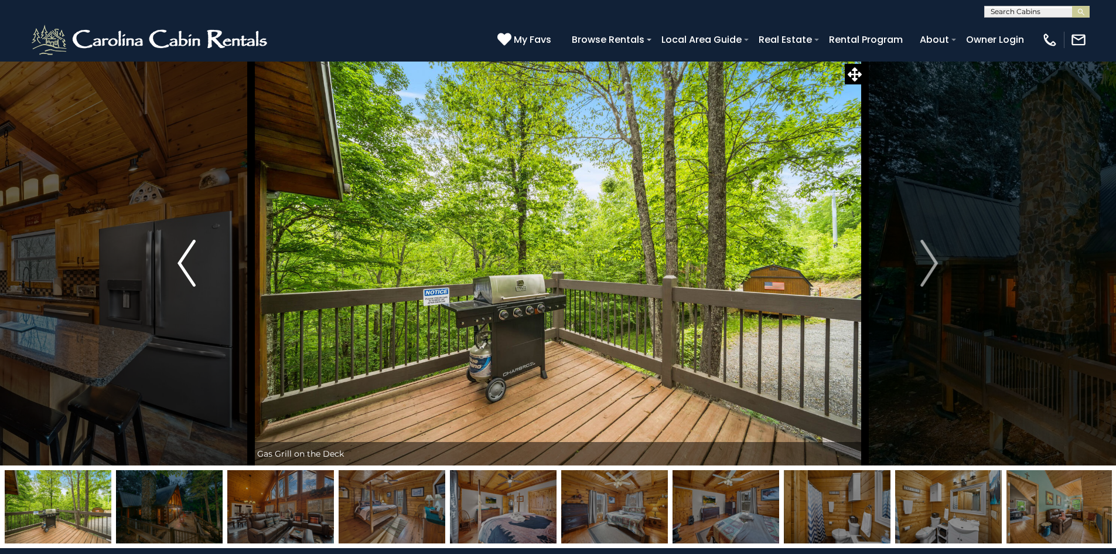
click at [185, 263] on img "Previous" at bounding box center [187, 263] width 18 height 47
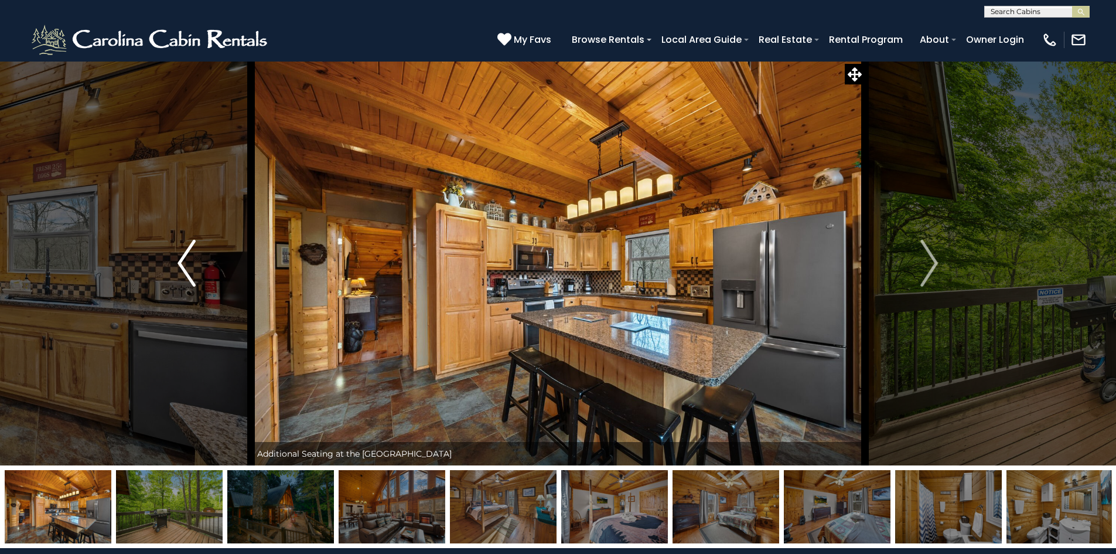
click at [189, 267] on img "Previous" at bounding box center [187, 263] width 18 height 47
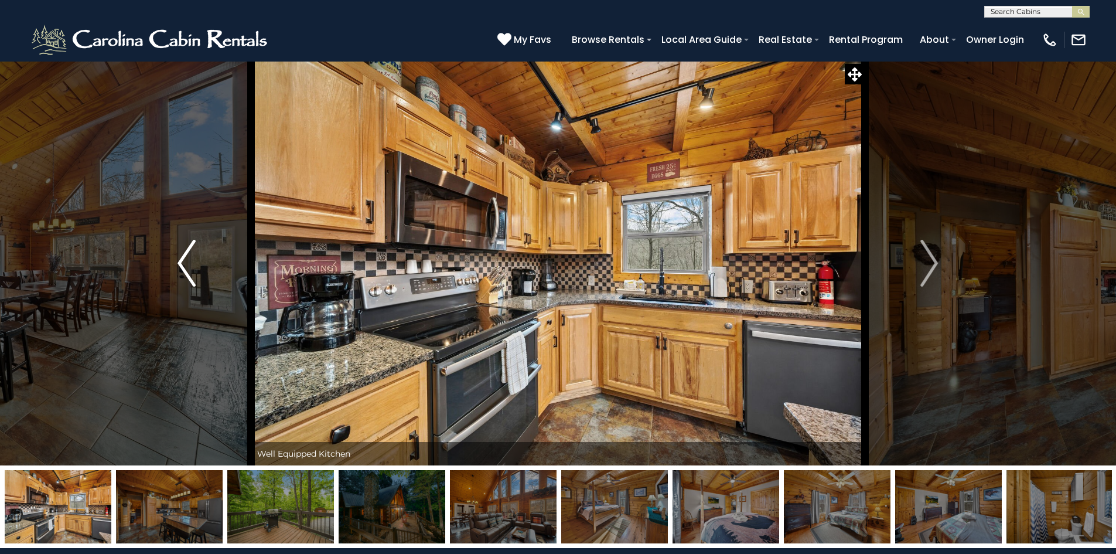
click at [189, 267] on img "Previous" at bounding box center [187, 263] width 18 height 47
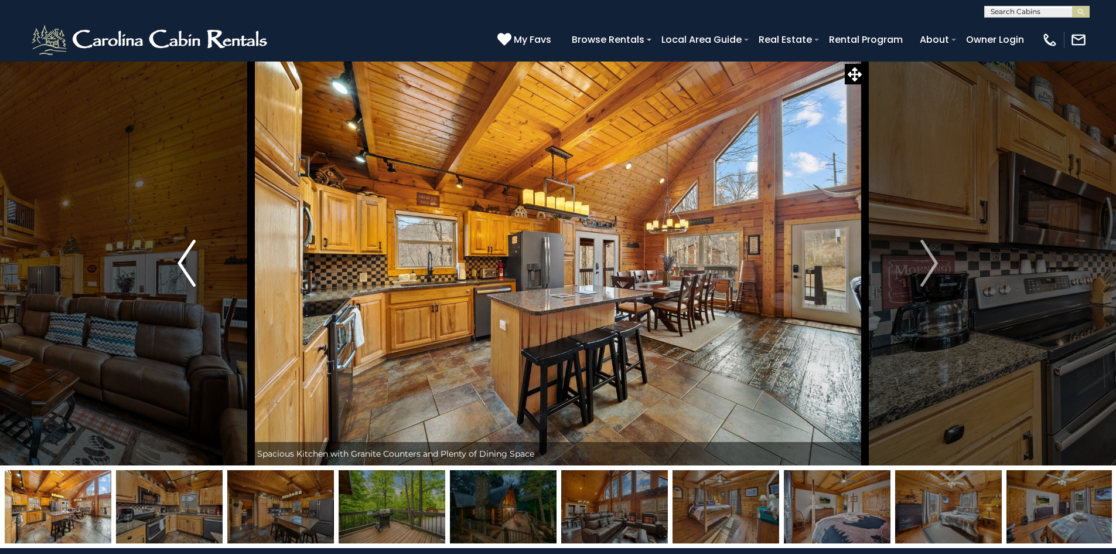
click at [189, 268] on img "Previous" at bounding box center [187, 263] width 18 height 47
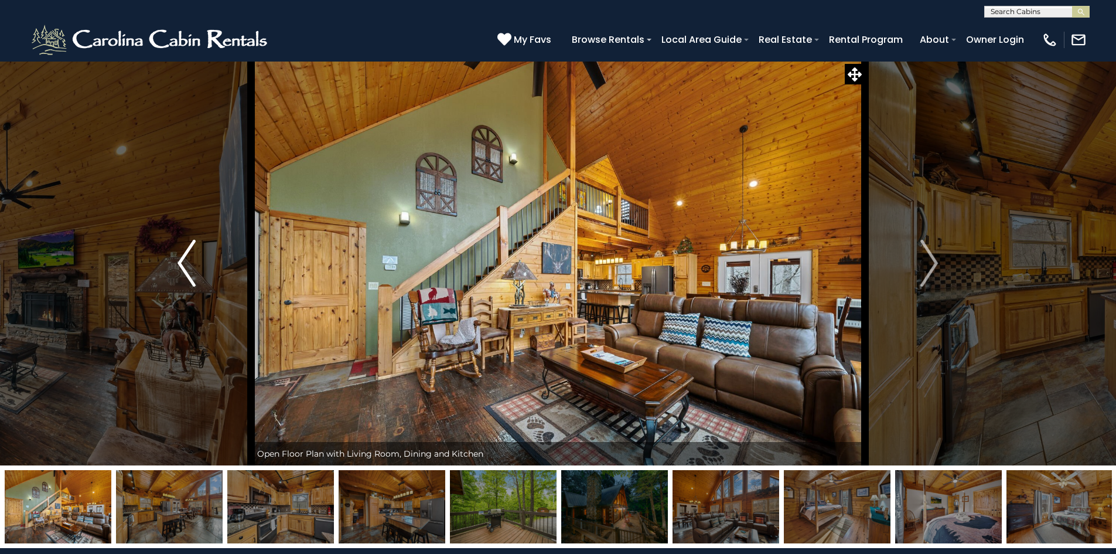
click at [189, 268] on img "Previous" at bounding box center [187, 263] width 18 height 47
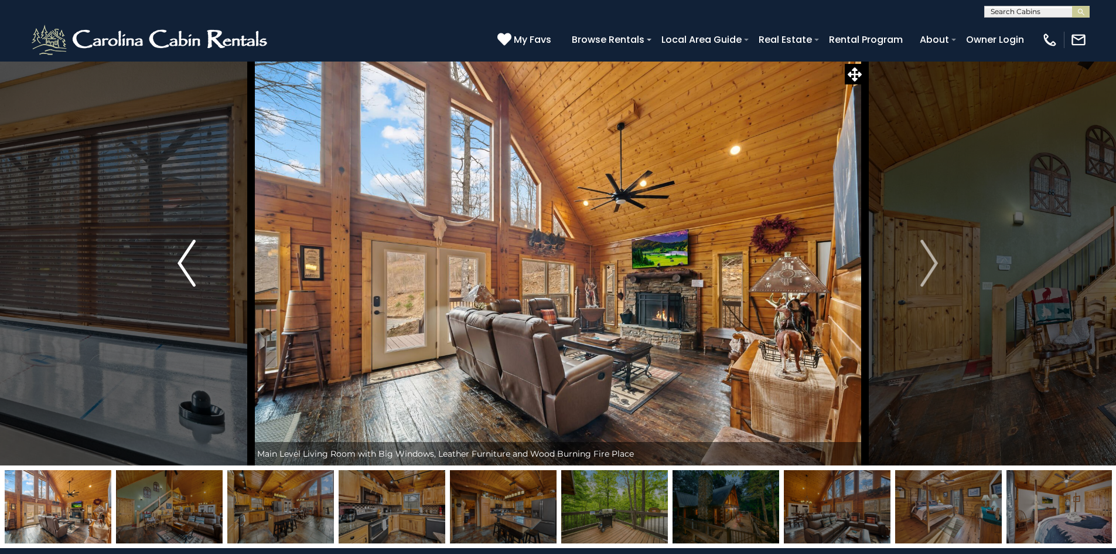
click at [189, 268] on img "Previous" at bounding box center [187, 263] width 18 height 47
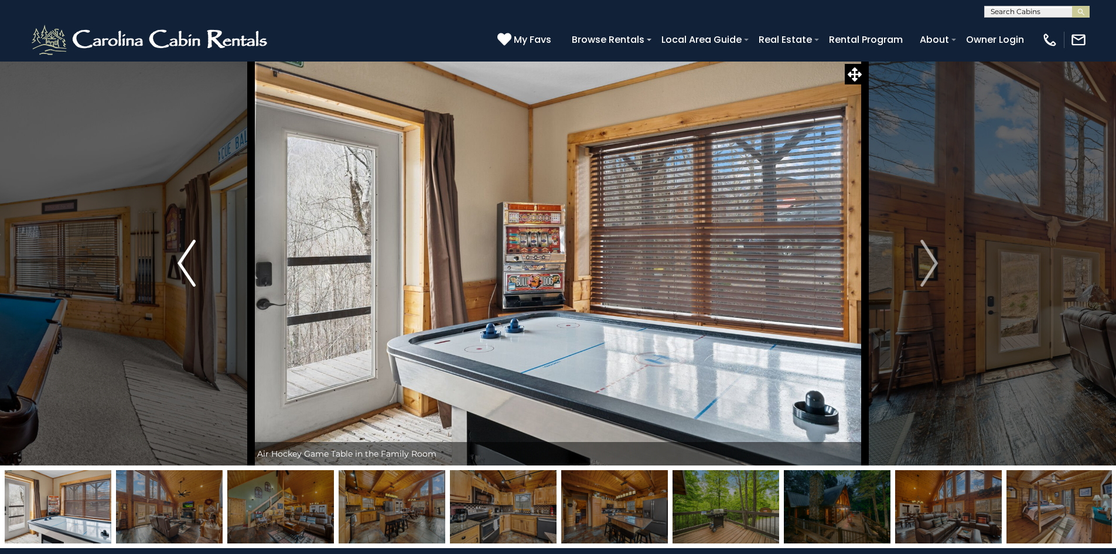
click at [189, 268] on img "Previous" at bounding box center [187, 263] width 18 height 47
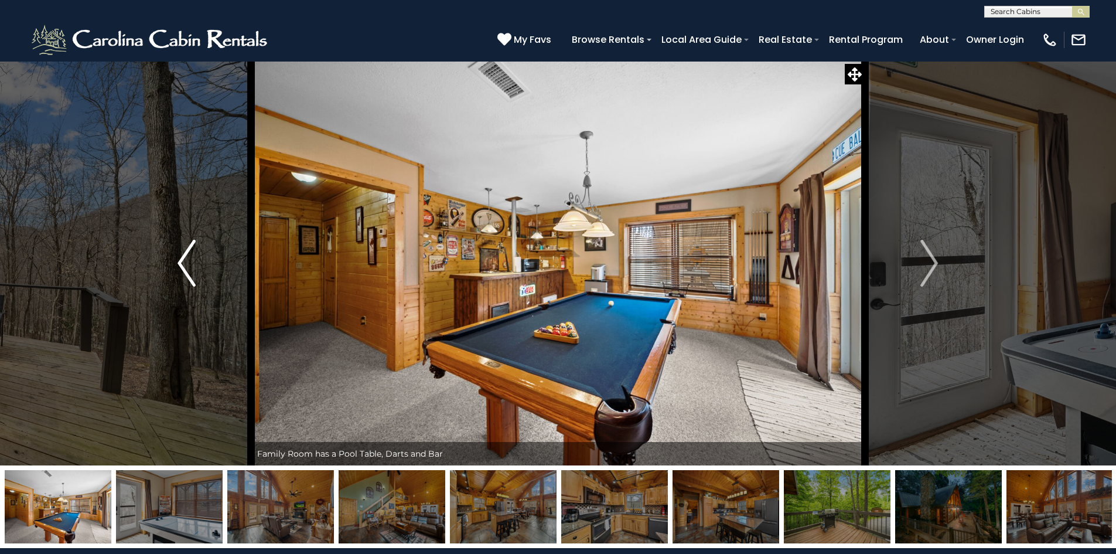
click at [189, 268] on img "Previous" at bounding box center [187, 263] width 18 height 47
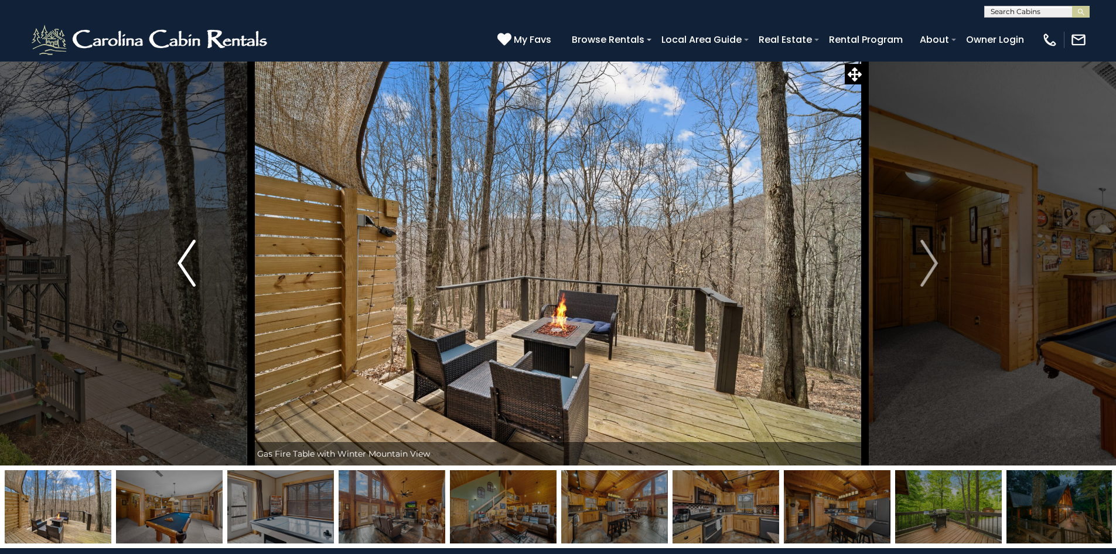
click at [189, 268] on img "Previous" at bounding box center [187, 263] width 18 height 47
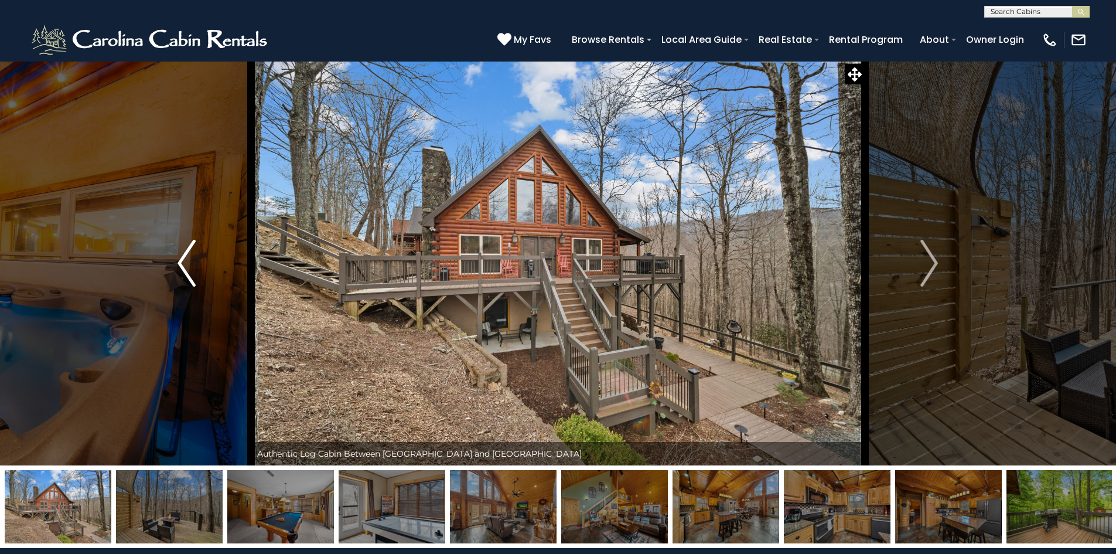
click at [189, 268] on img "Previous" at bounding box center [187, 263] width 18 height 47
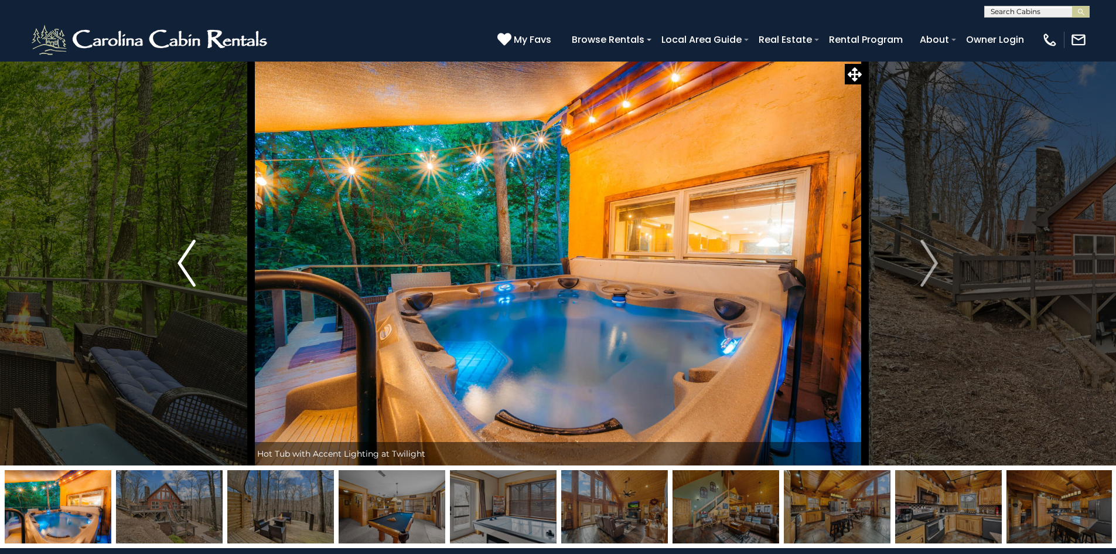
click at [189, 268] on img "Previous" at bounding box center [187, 263] width 18 height 47
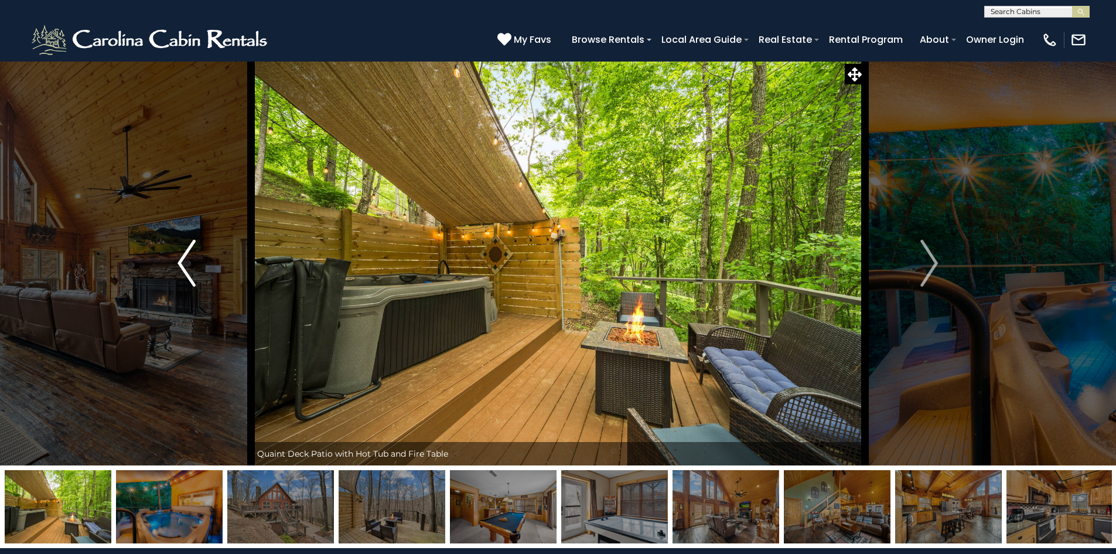
click at [189, 268] on img "Previous" at bounding box center [187, 263] width 18 height 47
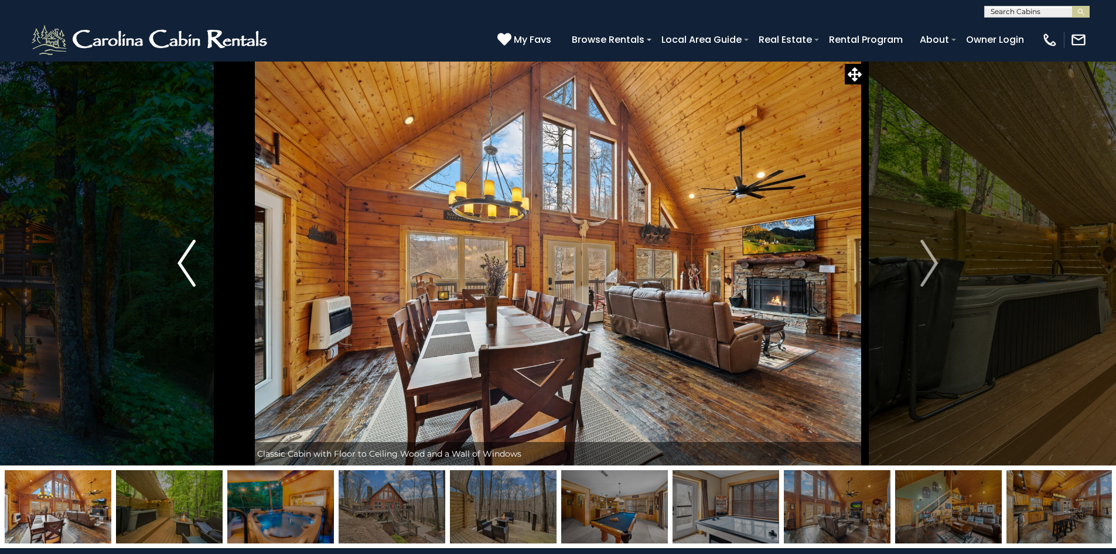
click at [189, 268] on img "Previous" at bounding box center [187, 263] width 18 height 47
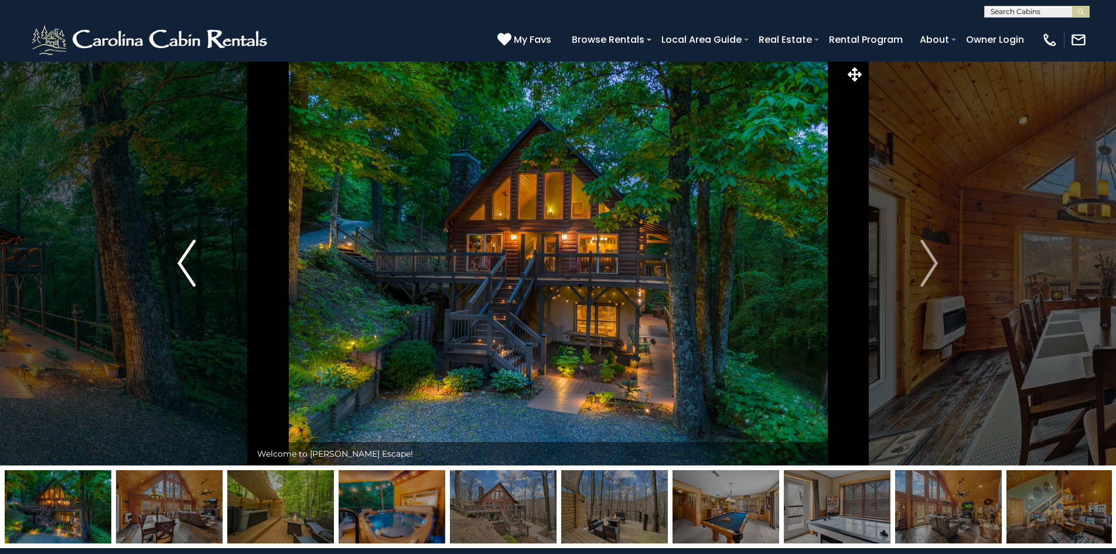
click at [176, 258] on button "Previous" at bounding box center [186, 263] width 129 height 404
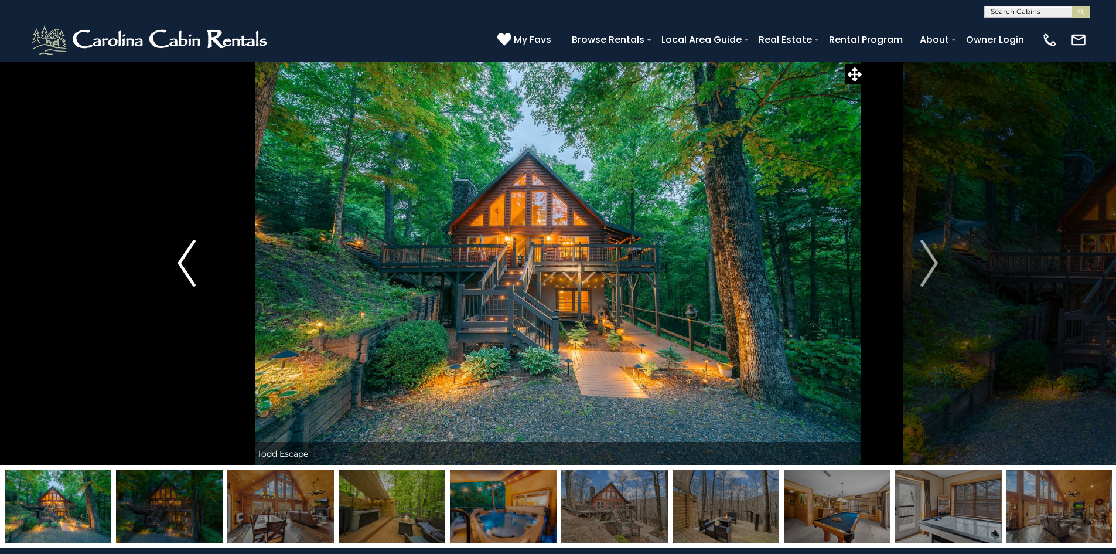
click at [182, 262] on img "Previous" at bounding box center [187, 263] width 18 height 47
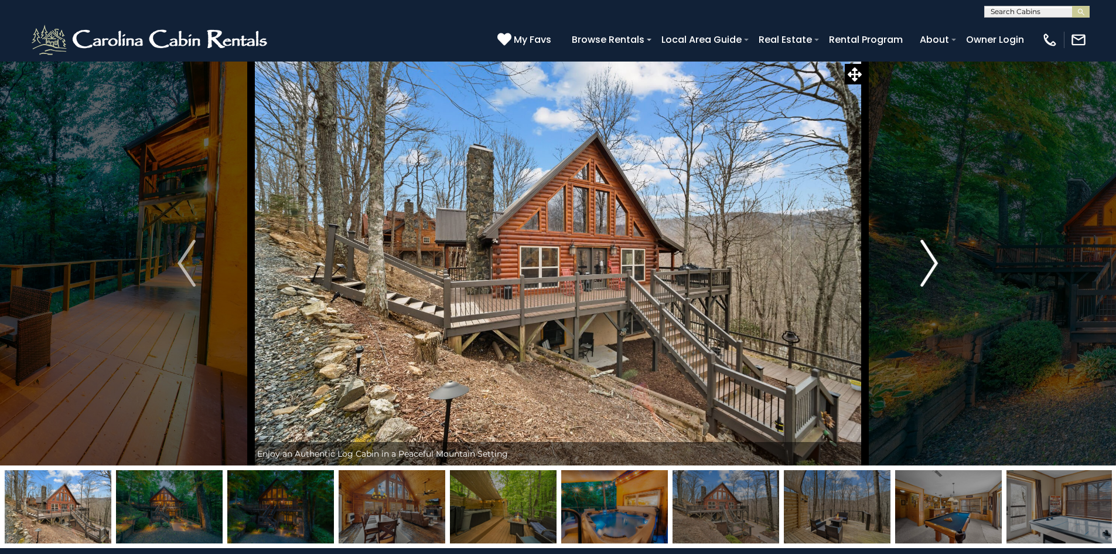
click at [933, 264] on img "Next" at bounding box center [929, 263] width 18 height 47
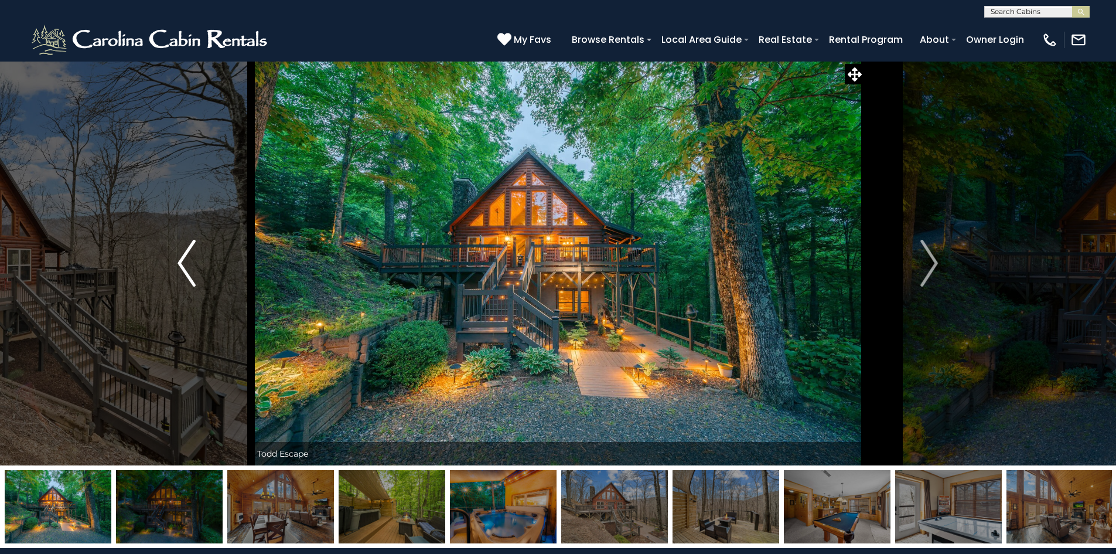
click at [183, 262] on img "Previous" at bounding box center [187, 263] width 18 height 47
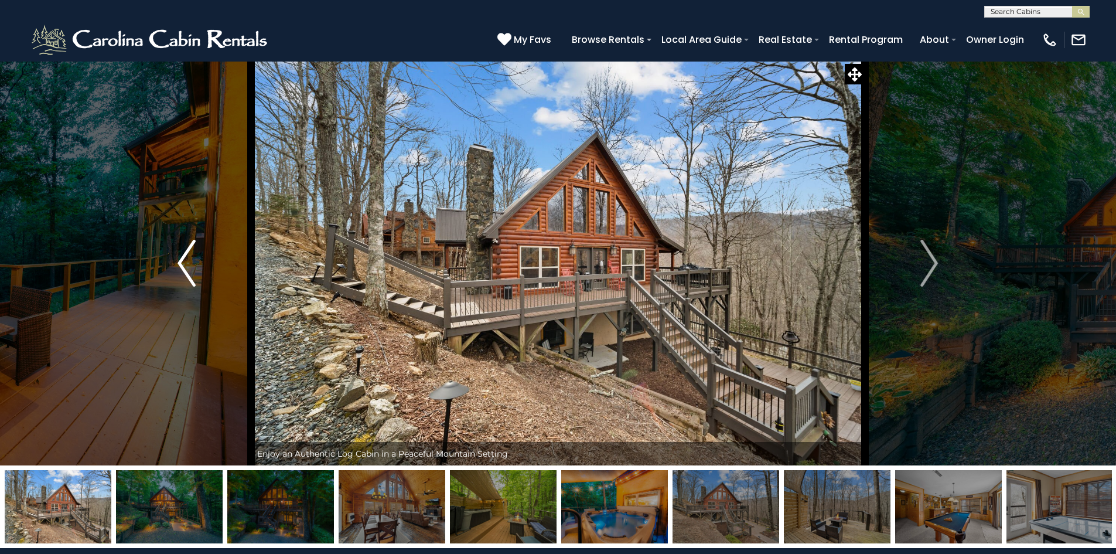
click at [183, 262] on img "Previous" at bounding box center [187, 263] width 18 height 47
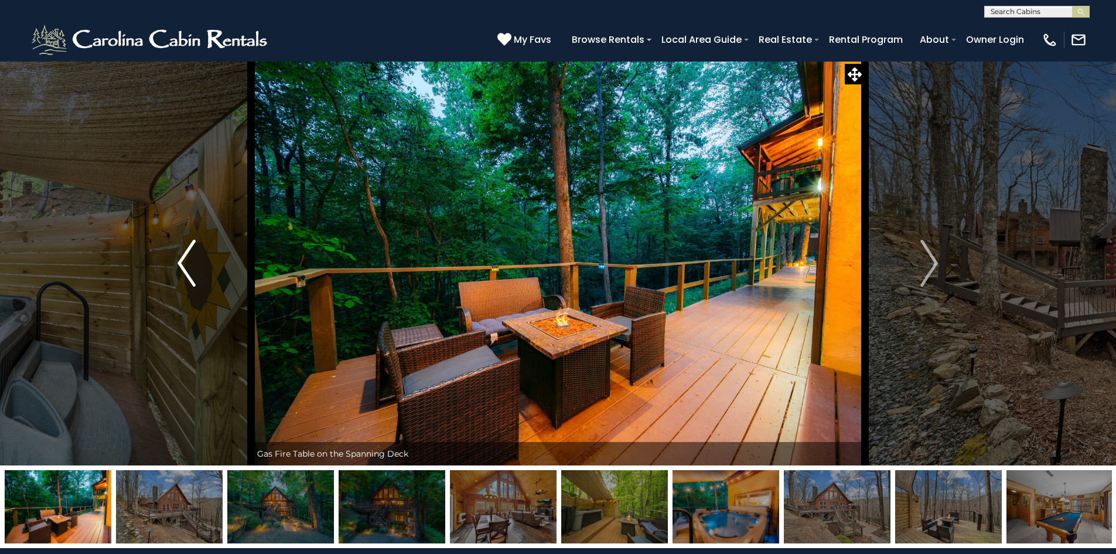
click at [185, 262] on img "Previous" at bounding box center [187, 263] width 18 height 47
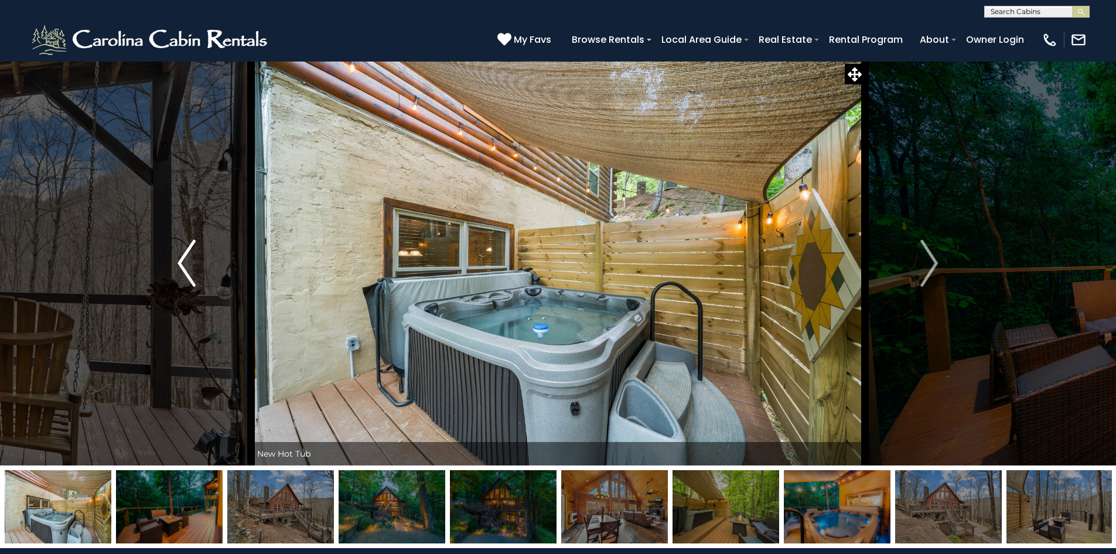
click at [185, 263] on img "Previous" at bounding box center [187, 263] width 18 height 47
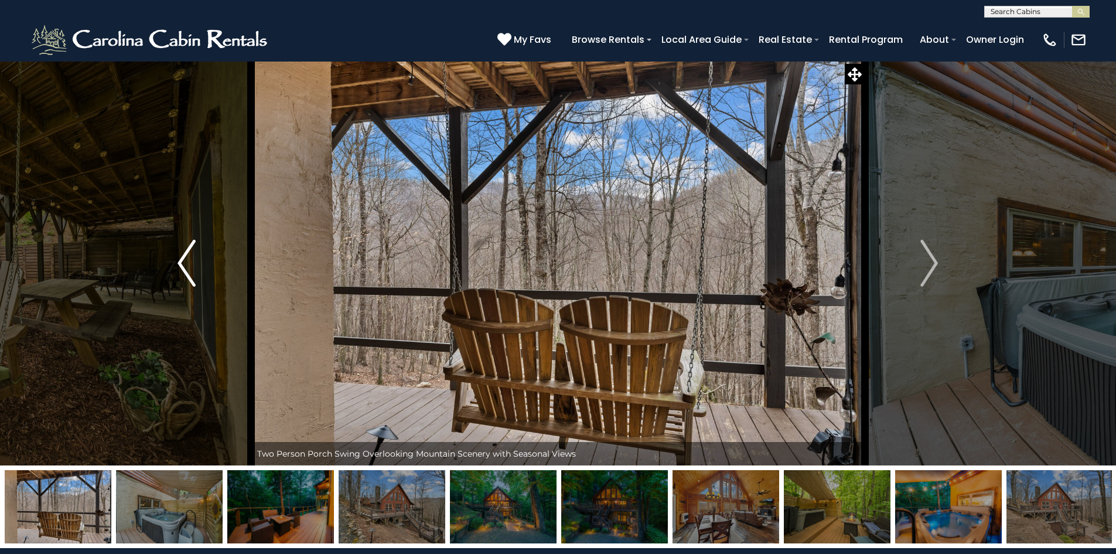
click at [186, 264] on img "Previous" at bounding box center [187, 263] width 18 height 47
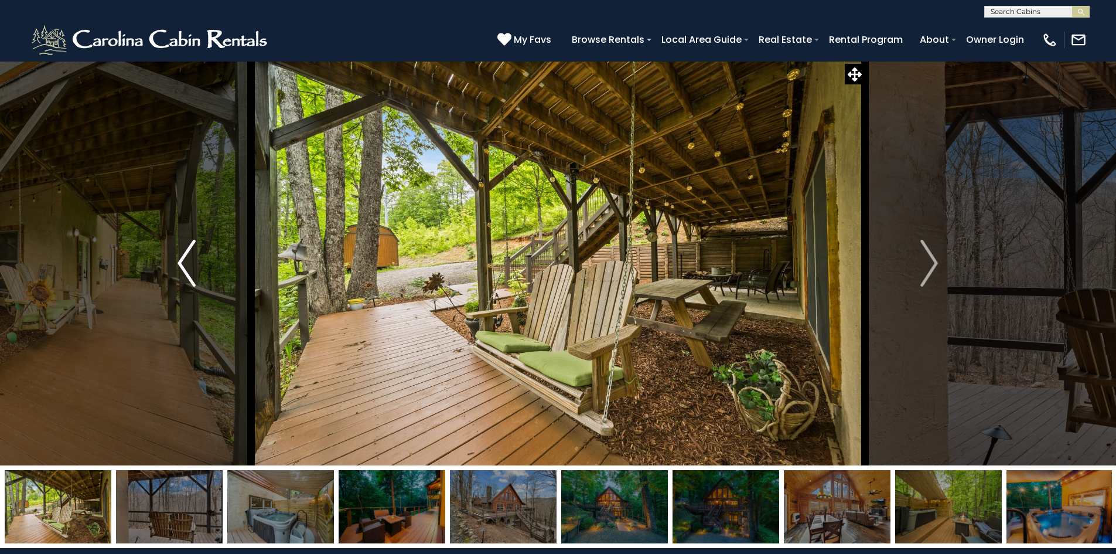
click at [190, 268] on img "Previous" at bounding box center [187, 263] width 18 height 47
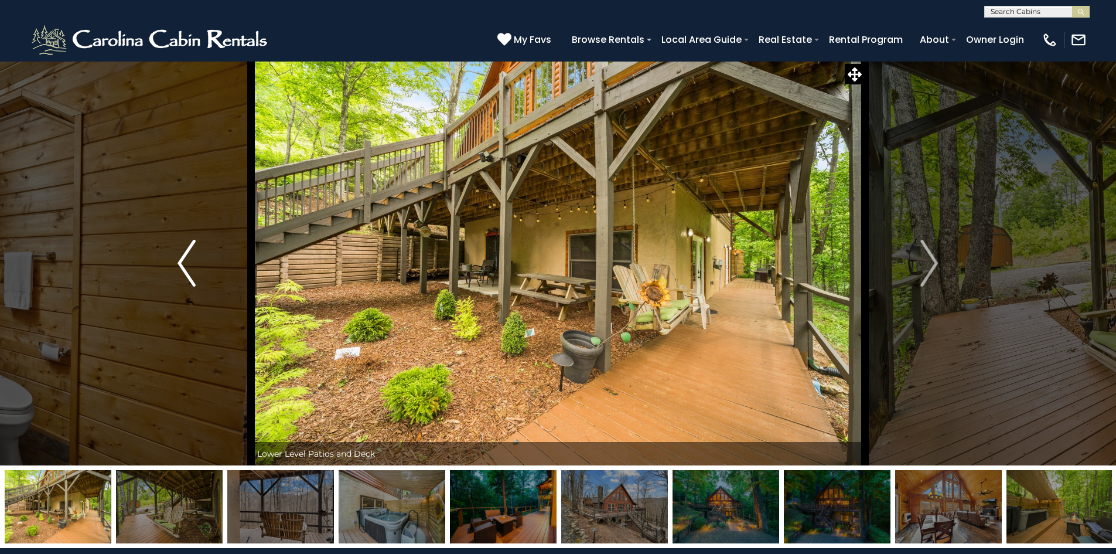
click at [191, 268] on img "Previous" at bounding box center [187, 263] width 18 height 47
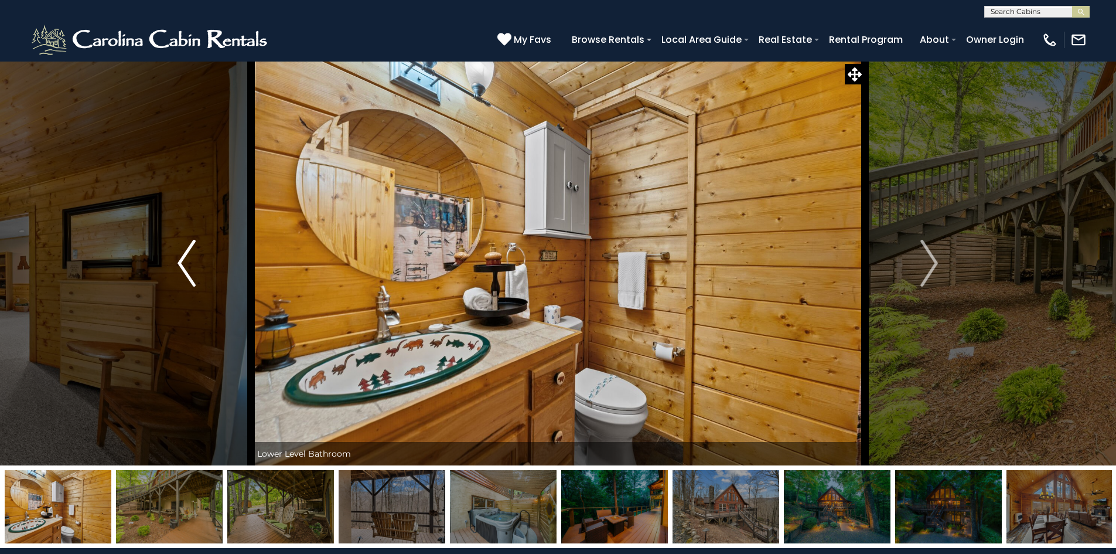
click at [191, 268] on img "Previous" at bounding box center [187, 263] width 18 height 47
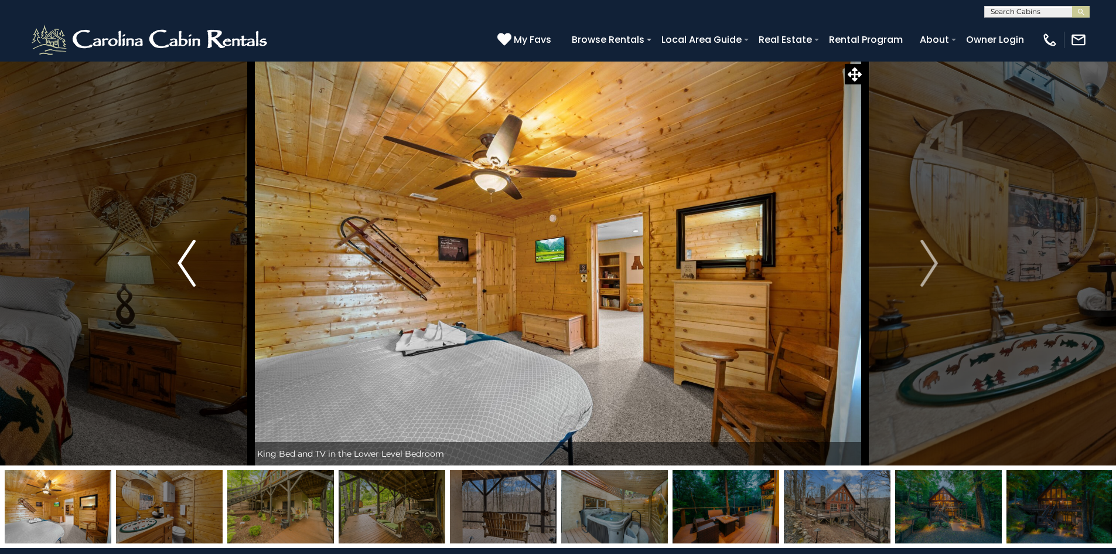
click at [191, 269] on img "Previous" at bounding box center [187, 263] width 18 height 47
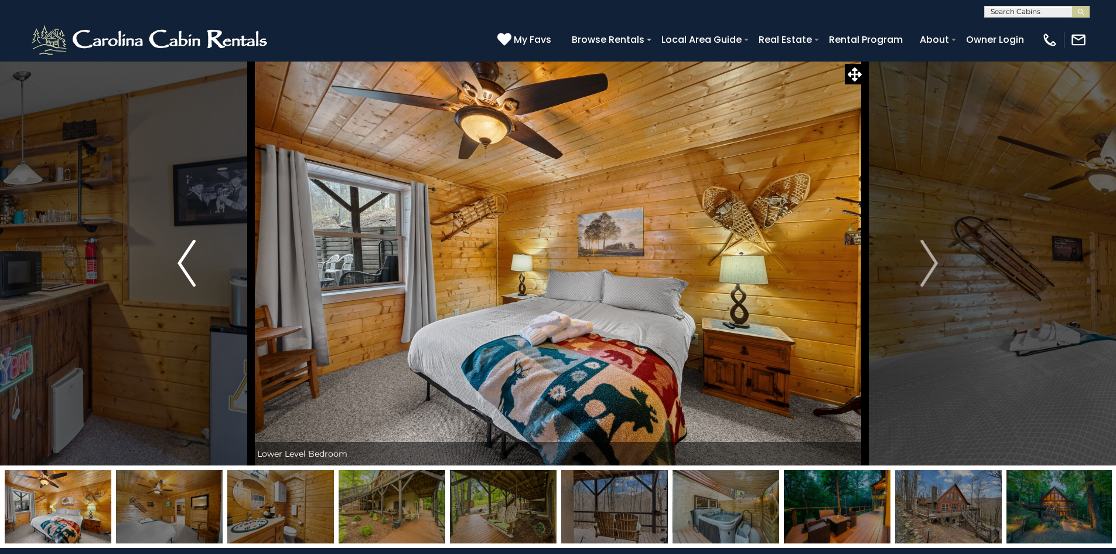
click at [191, 269] on img "Previous" at bounding box center [187, 263] width 18 height 47
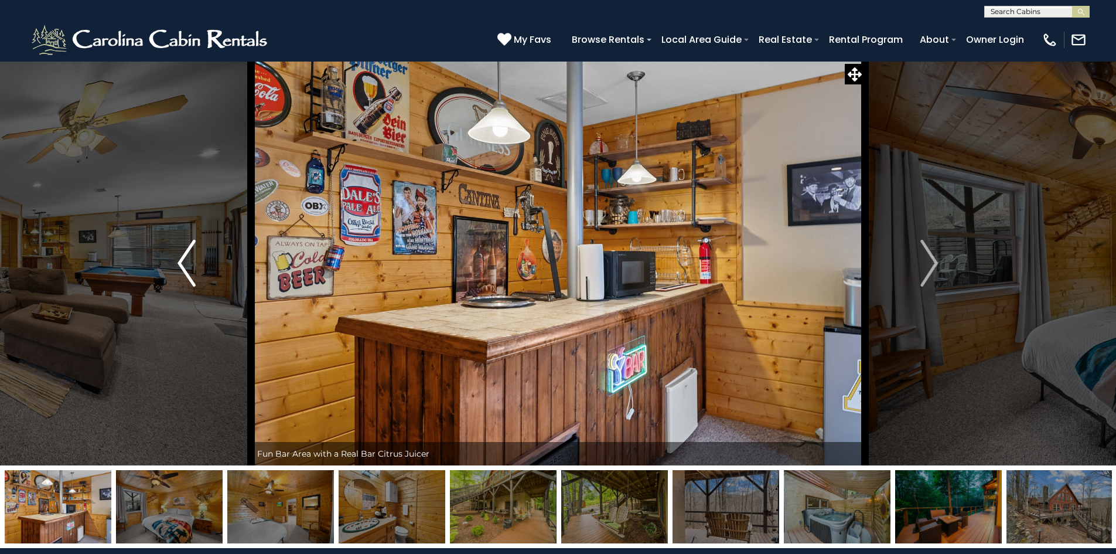
click at [191, 269] on img "Previous" at bounding box center [187, 263] width 18 height 47
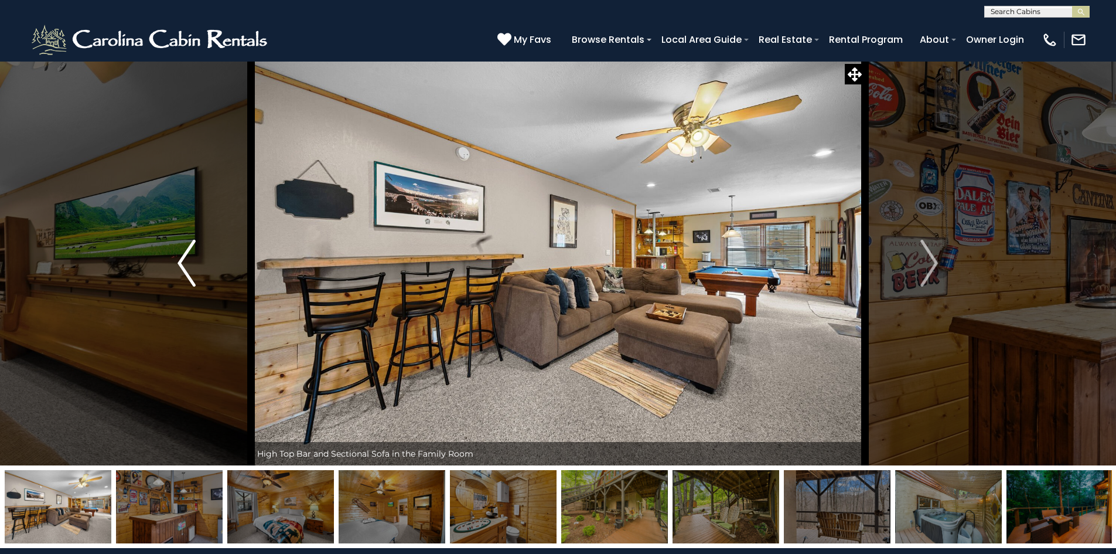
click at [191, 269] on img "Previous" at bounding box center [187, 263] width 18 height 47
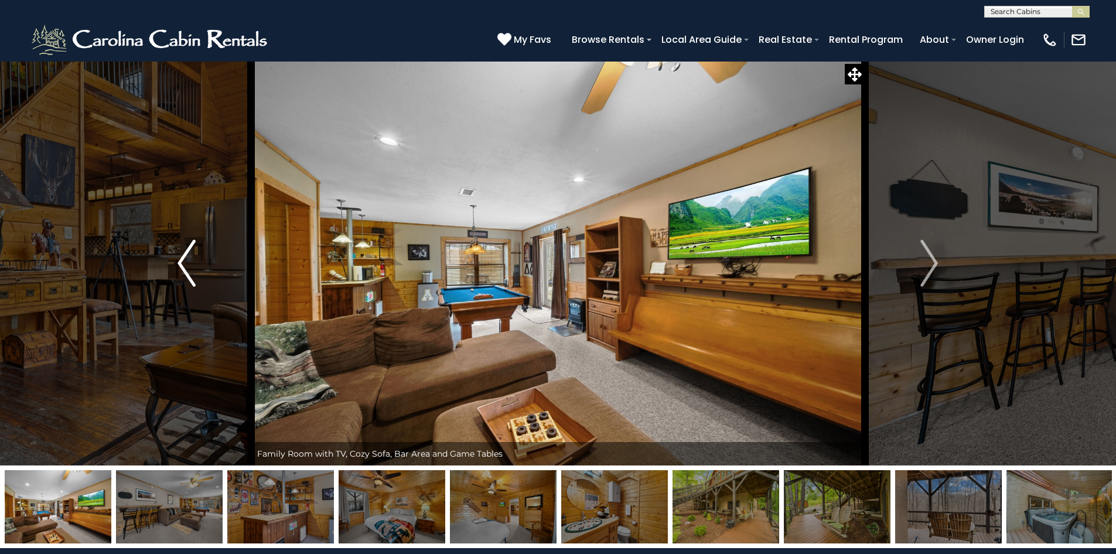
click at [192, 270] on img "Previous" at bounding box center [187, 263] width 18 height 47
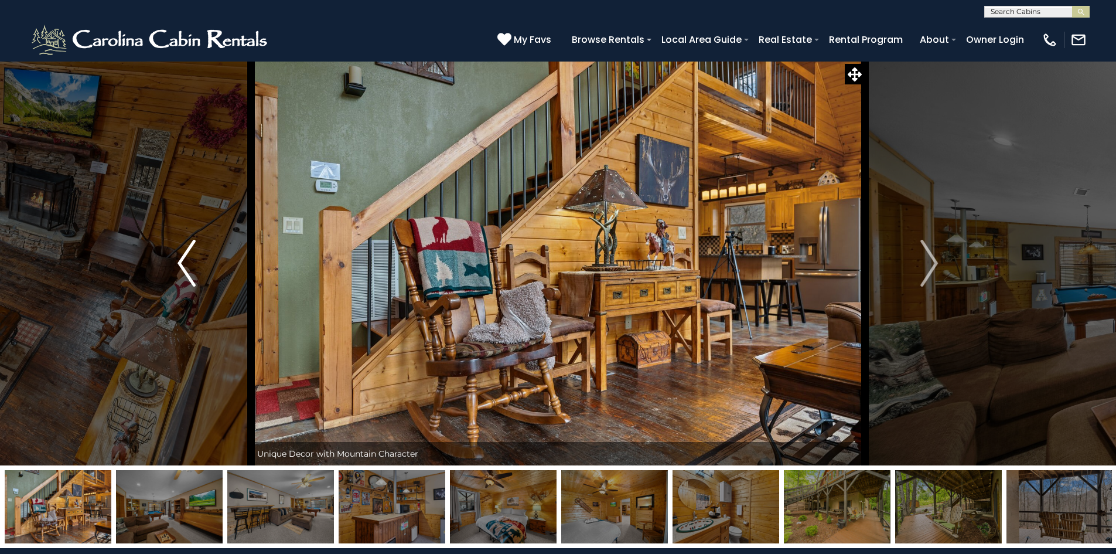
click at [192, 270] on img "Previous" at bounding box center [187, 263] width 18 height 47
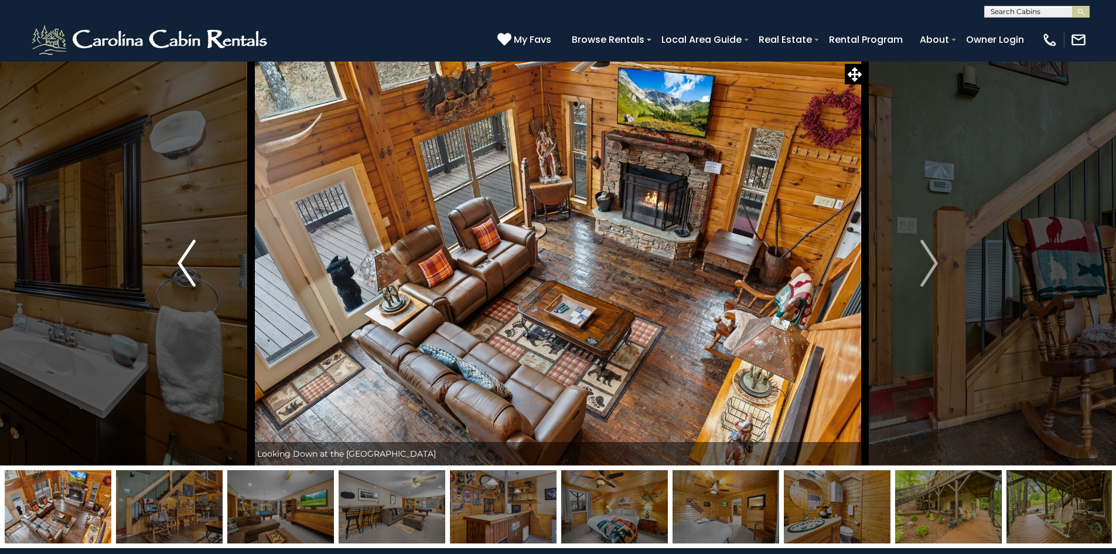
click at [192, 271] on img "Previous" at bounding box center [187, 263] width 18 height 47
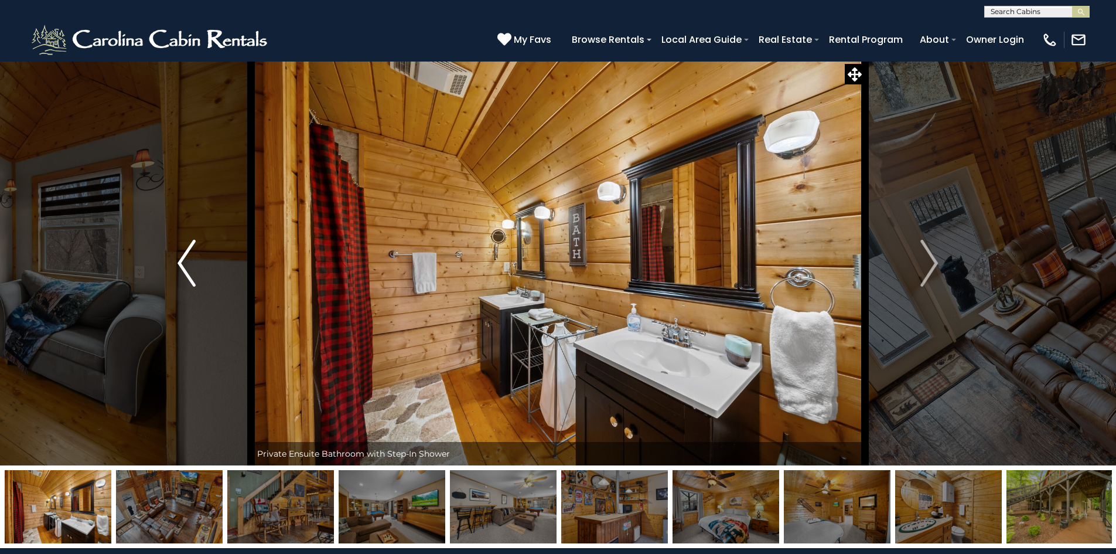
click at [192, 271] on img "Previous" at bounding box center [187, 263] width 18 height 47
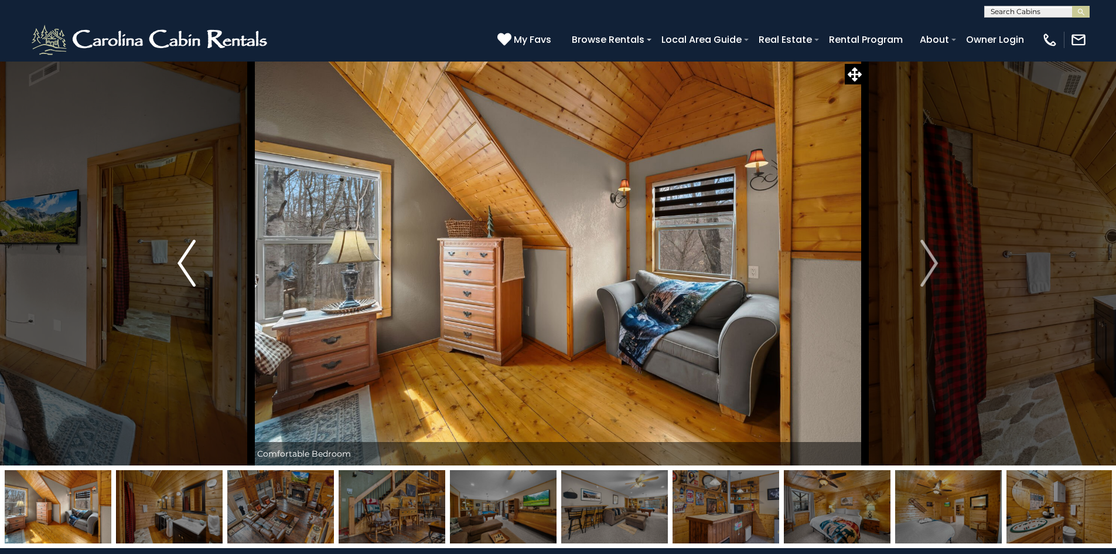
click at [192, 271] on img "Previous" at bounding box center [187, 263] width 18 height 47
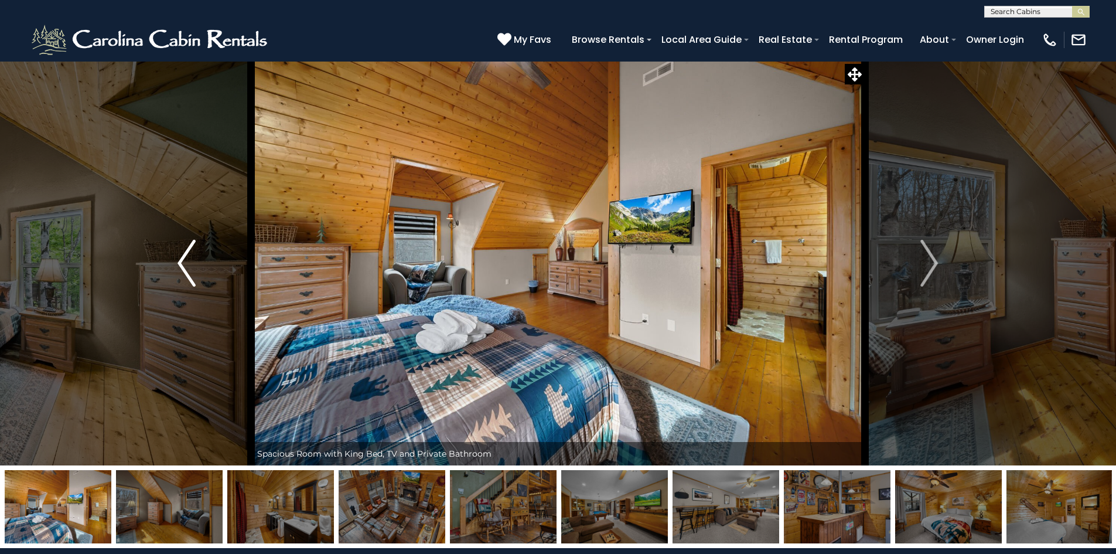
click at [192, 271] on img "Previous" at bounding box center [187, 263] width 18 height 47
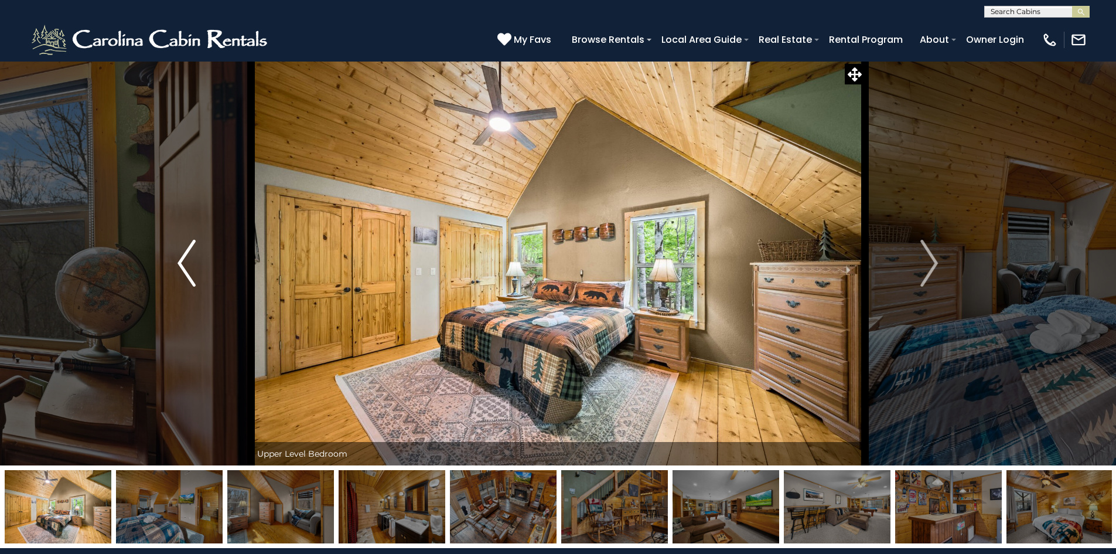
click at [192, 271] on img "Previous" at bounding box center [187, 263] width 18 height 47
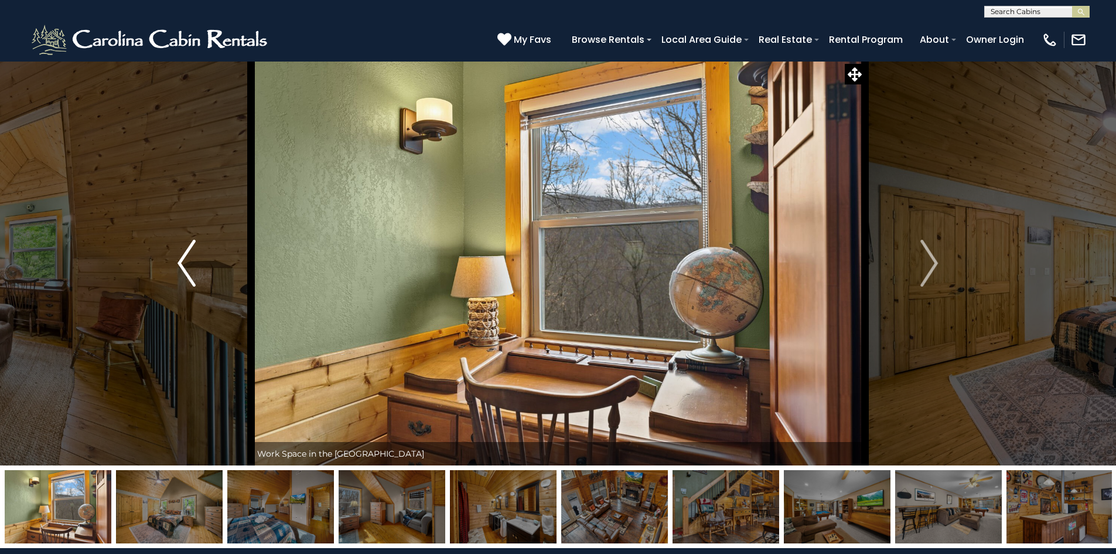
click at [192, 271] on img "Previous" at bounding box center [187, 263] width 18 height 47
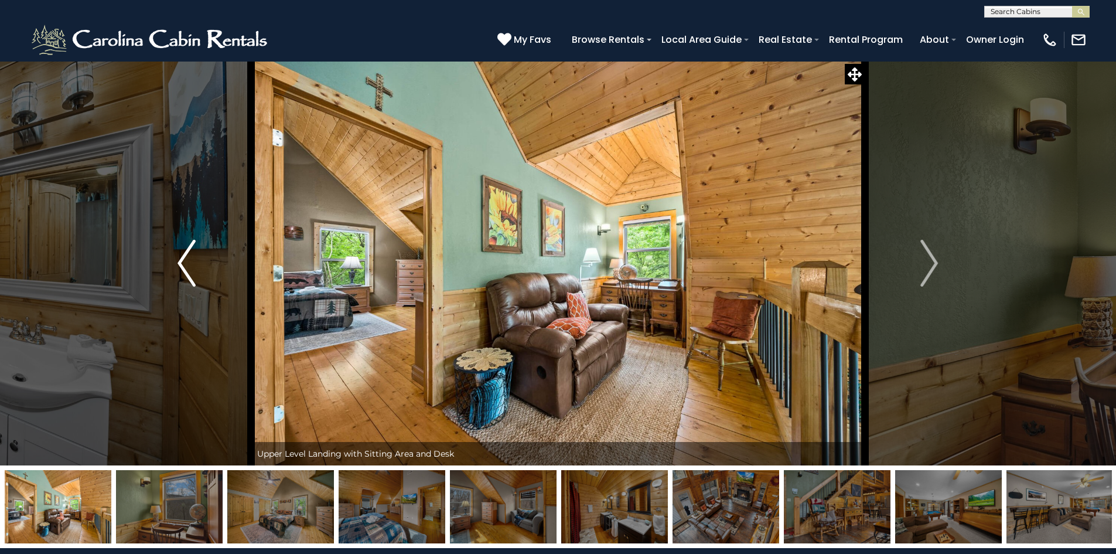
click at [192, 271] on img "Previous" at bounding box center [187, 263] width 18 height 47
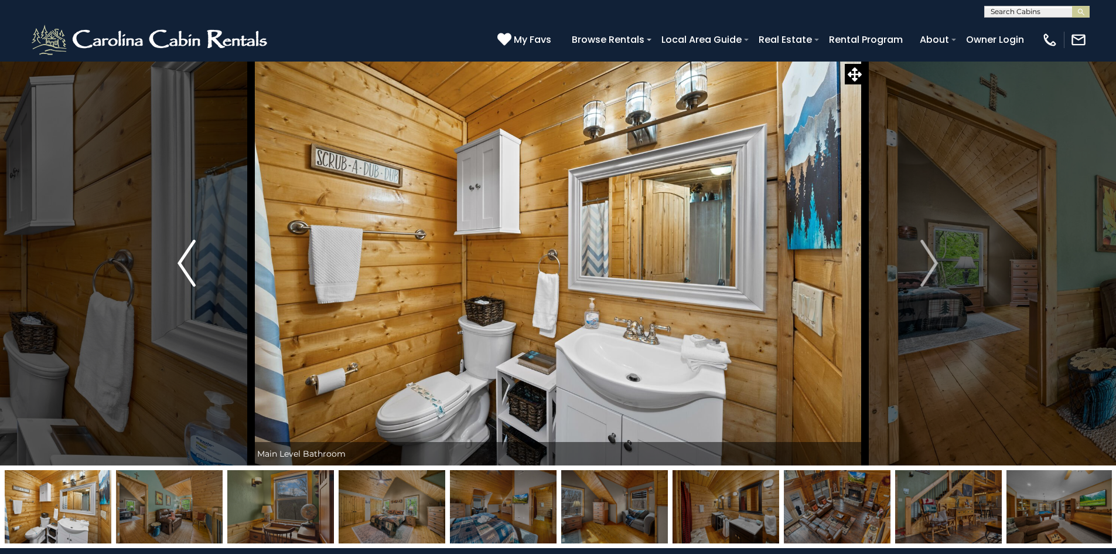
click at [192, 271] on img "Previous" at bounding box center [187, 263] width 18 height 47
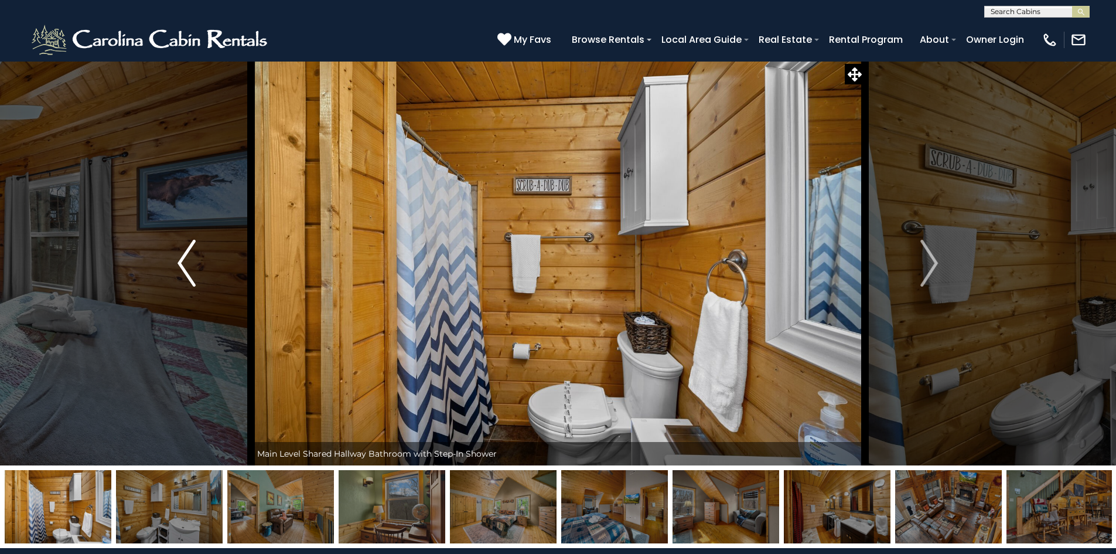
click at [192, 271] on img "Previous" at bounding box center [187, 263] width 18 height 47
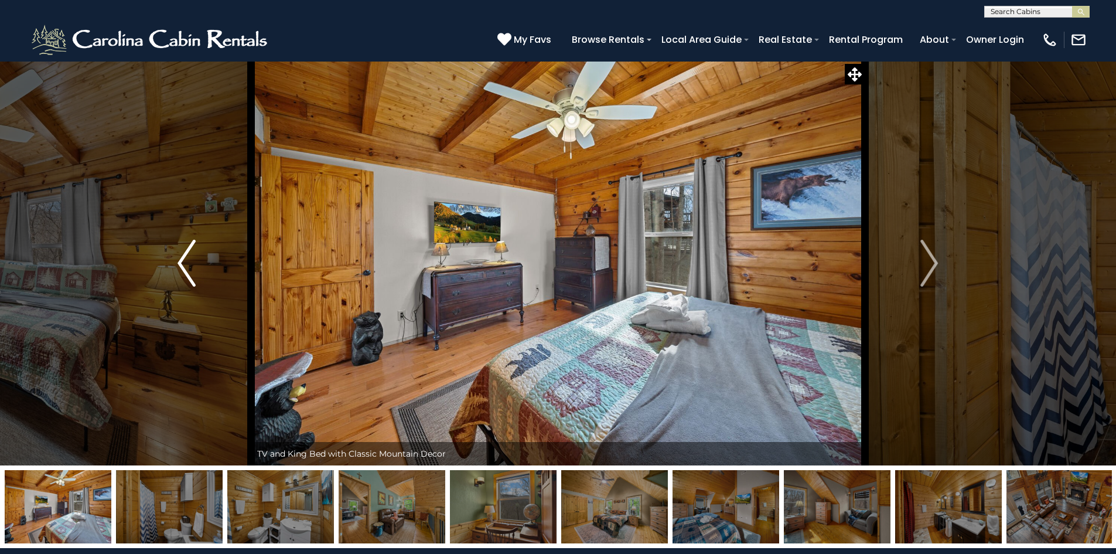
click at [192, 271] on img "Previous" at bounding box center [187, 263] width 18 height 47
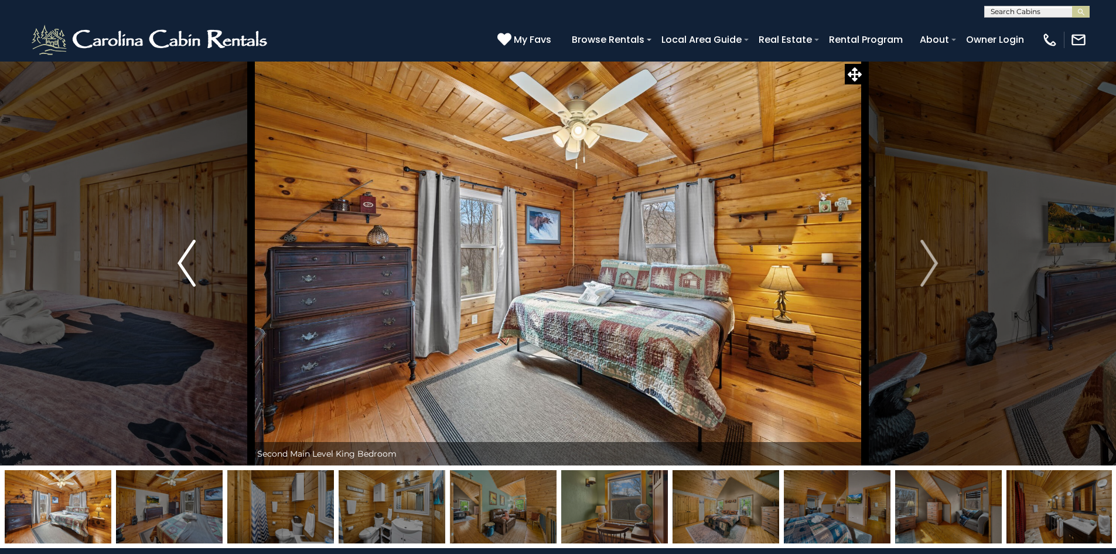
click at [192, 271] on img "Previous" at bounding box center [187, 263] width 18 height 47
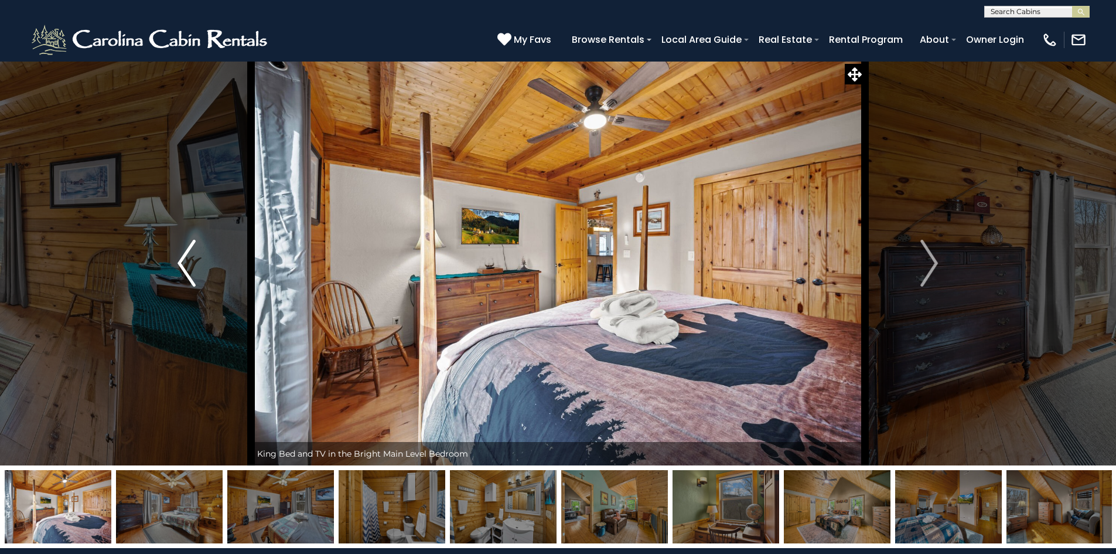
click at [192, 271] on img "Previous" at bounding box center [187, 263] width 18 height 47
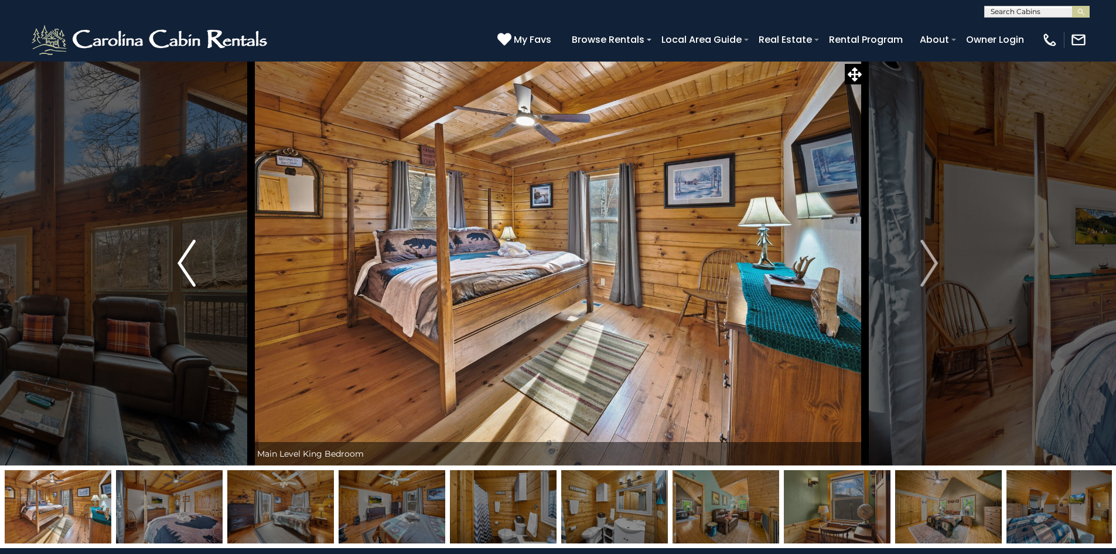
click at [192, 271] on img "Previous" at bounding box center [187, 263] width 18 height 47
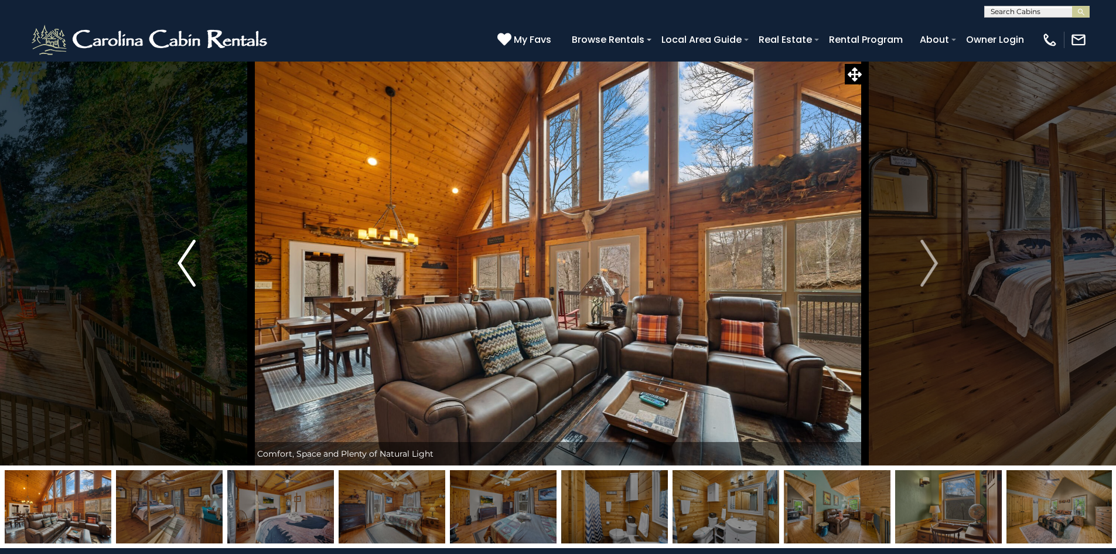
click at [195, 274] on img "Previous" at bounding box center [187, 263] width 18 height 47
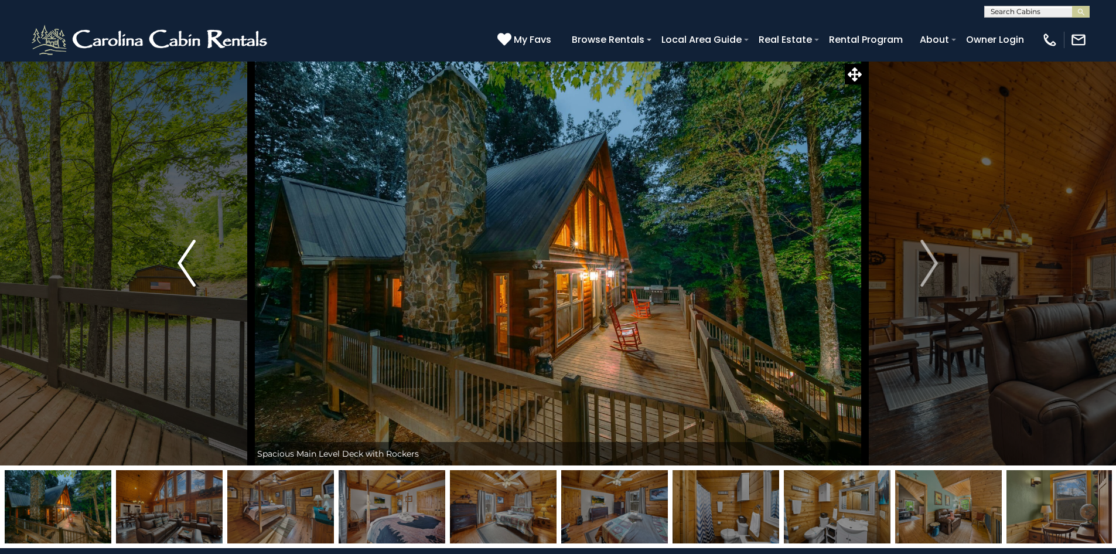
click at [196, 274] on button "Previous" at bounding box center [186, 263] width 129 height 404
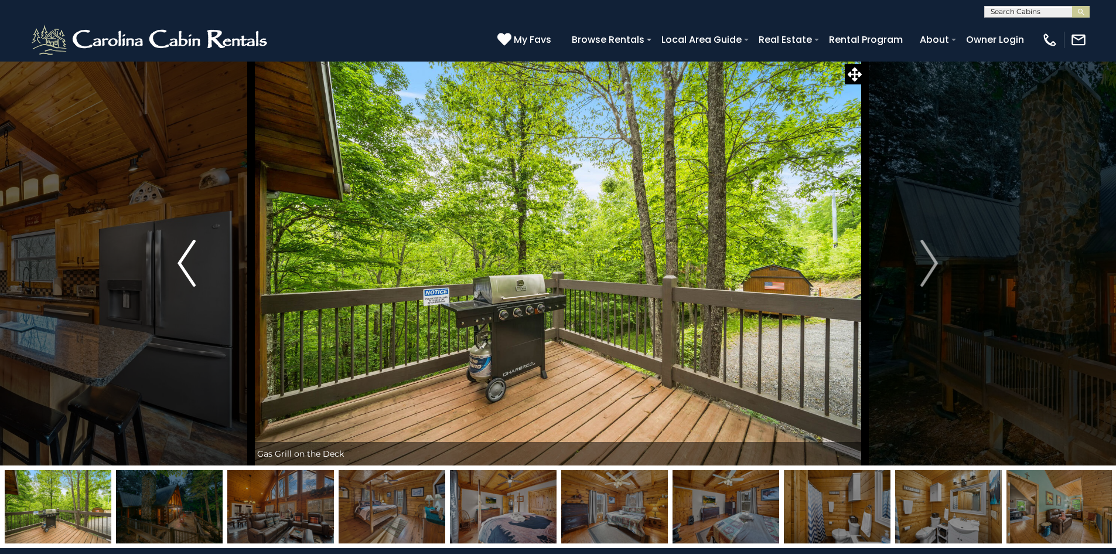
click at [196, 274] on button "Previous" at bounding box center [186, 263] width 129 height 404
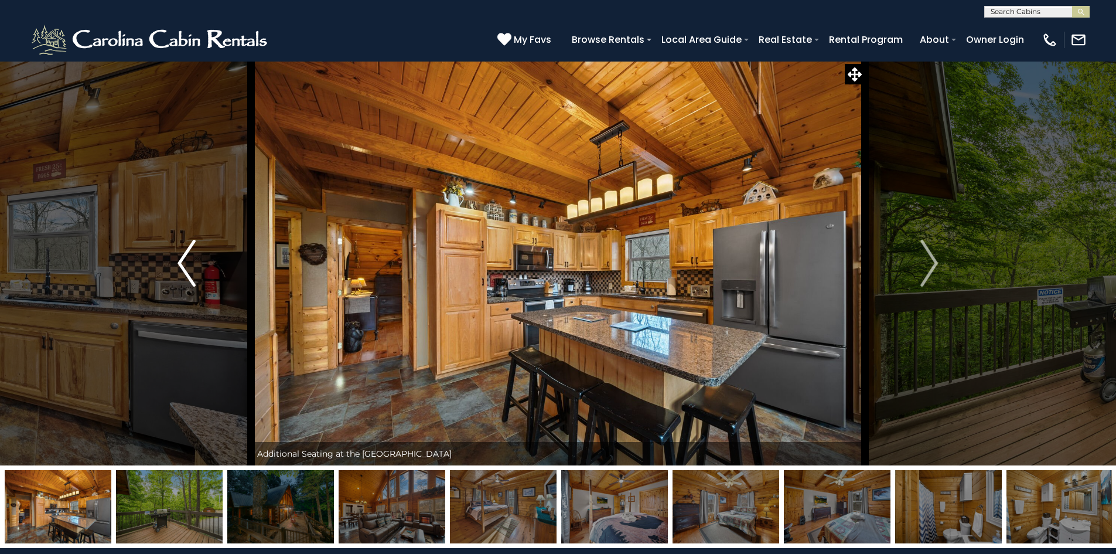
click at [196, 274] on button "Previous" at bounding box center [186, 263] width 129 height 404
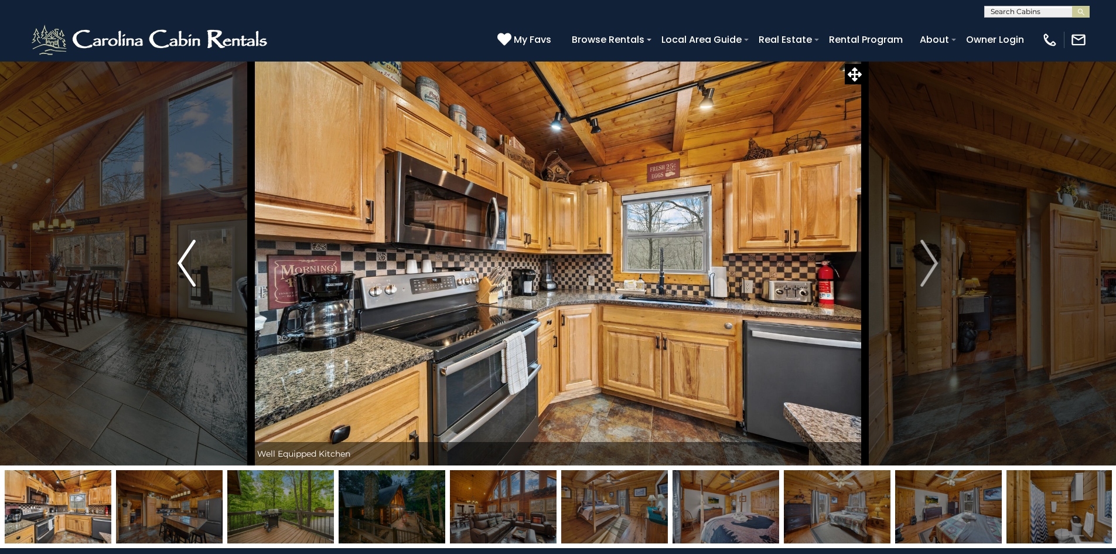
click at [196, 274] on button "Previous" at bounding box center [186, 263] width 129 height 404
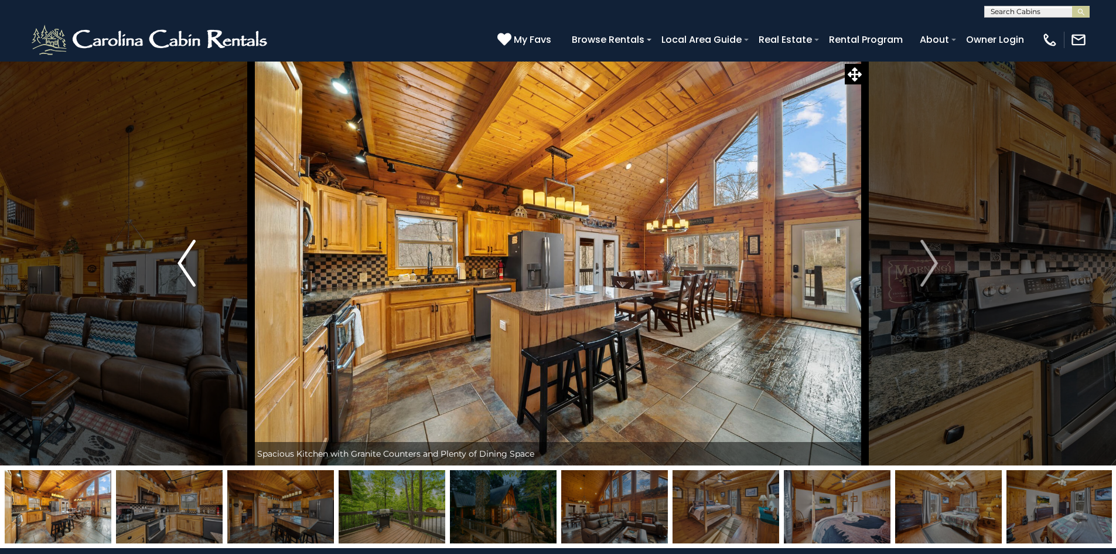
click at [196, 274] on button "Previous" at bounding box center [186, 263] width 129 height 404
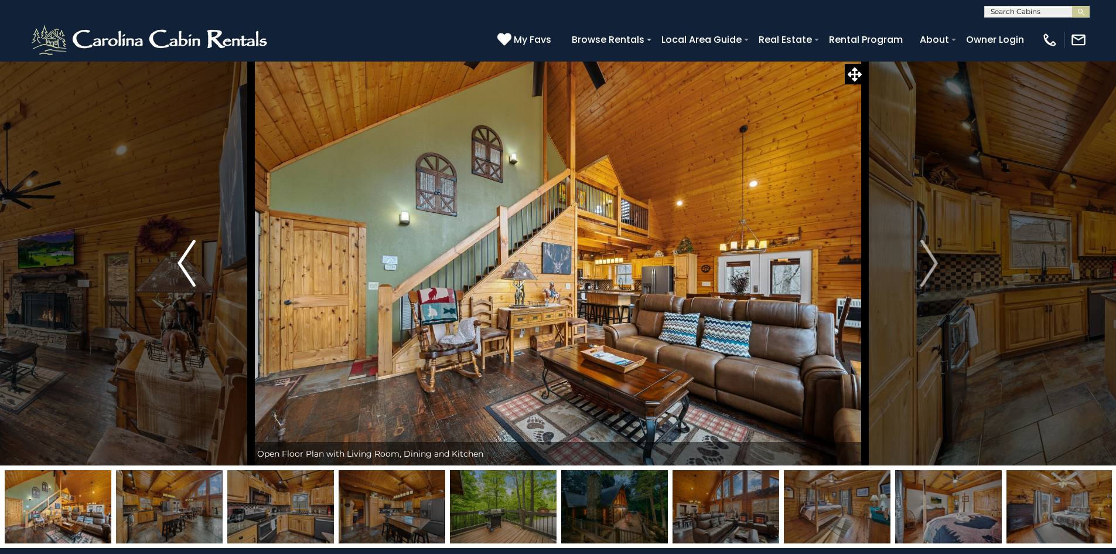
click at [196, 274] on button "Previous" at bounding box center [186, 263] width 129 height 404
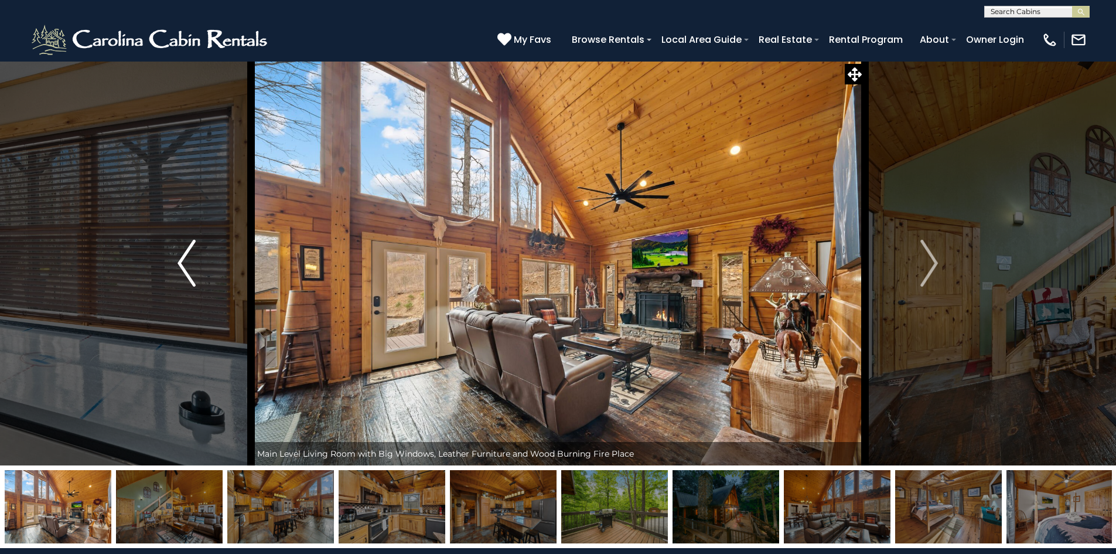
click at [196, 274] on button "Previous" at bounding box center [186, 263] width 129 height 404
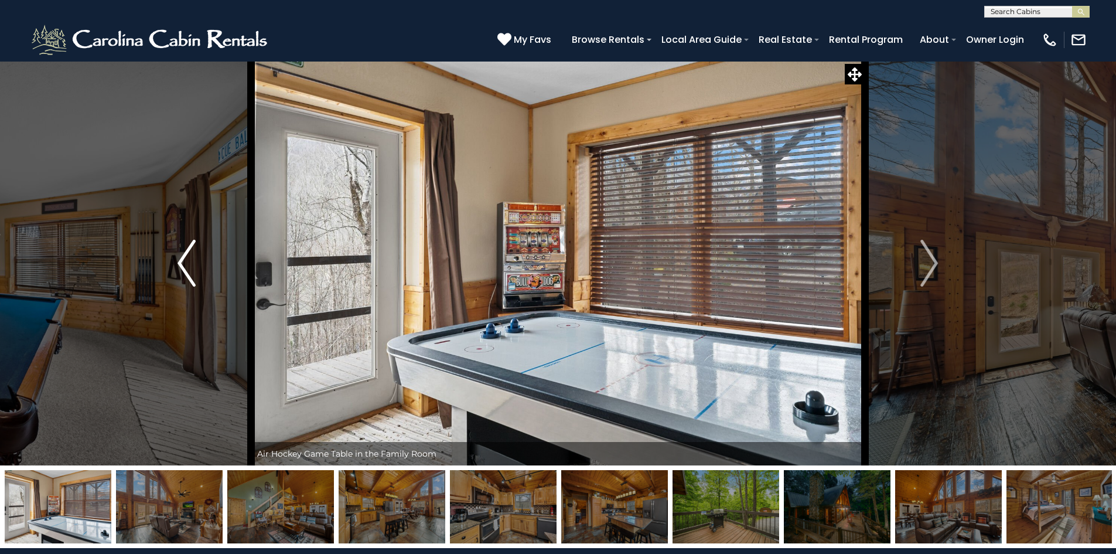
click at [196, 274] on button "Previous" at bounding box center [186, 263] width 129 height 404
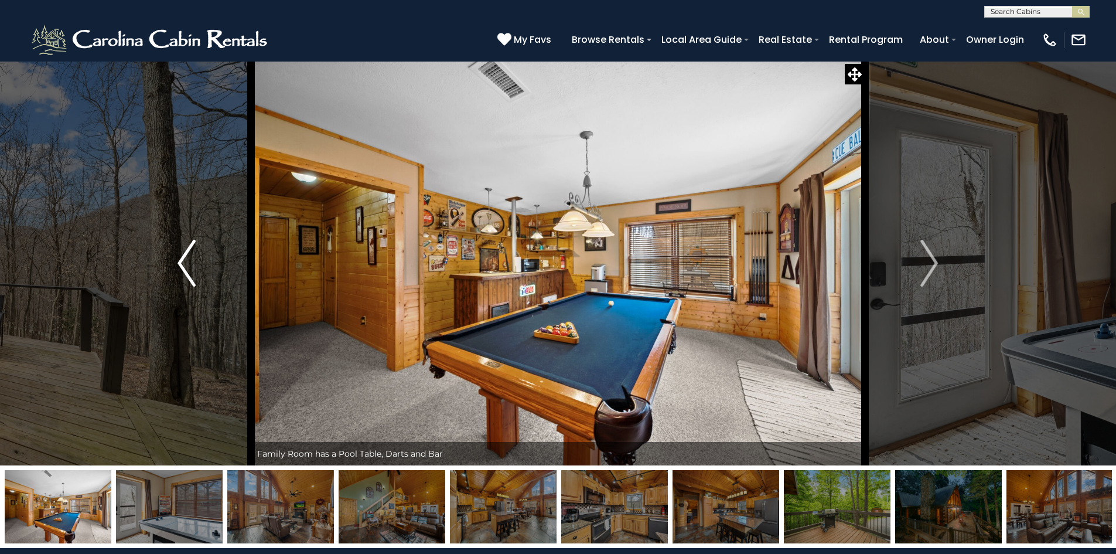
click at [196, 274] on button "Previous" at bounding box center [186, 263] width 129 height 404
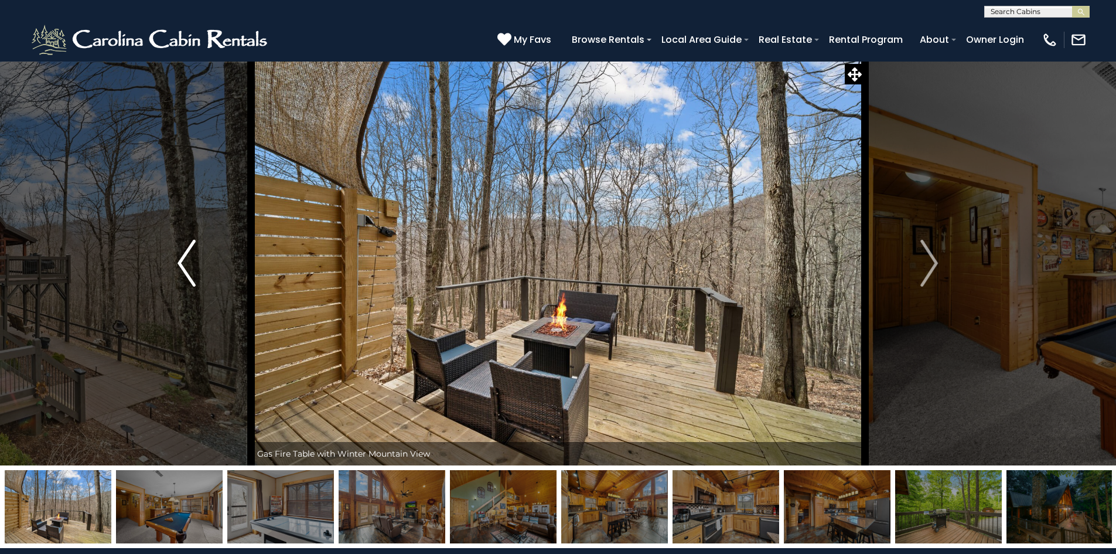
click at [196, 274] on button "Previous" at bounding box center [186, 263] width 129 height 404
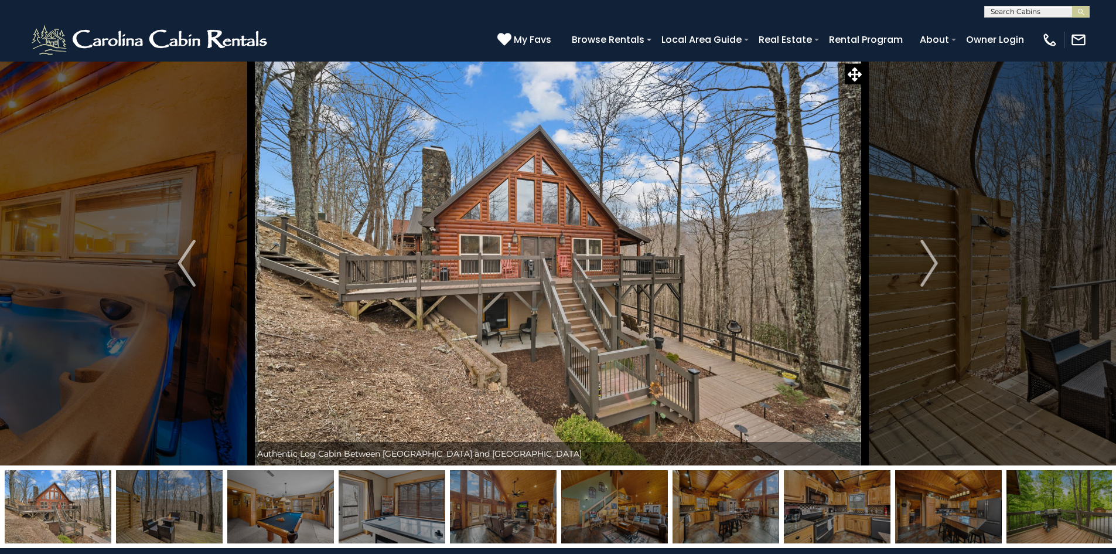
scroll to position [1, 0]
click at [1040, 9] on input "text" at bounding box center [1036, 14] width 103 height 12
click at [1041, 14] on input "text" at bounding box center [1036, 14] width 103 height 12
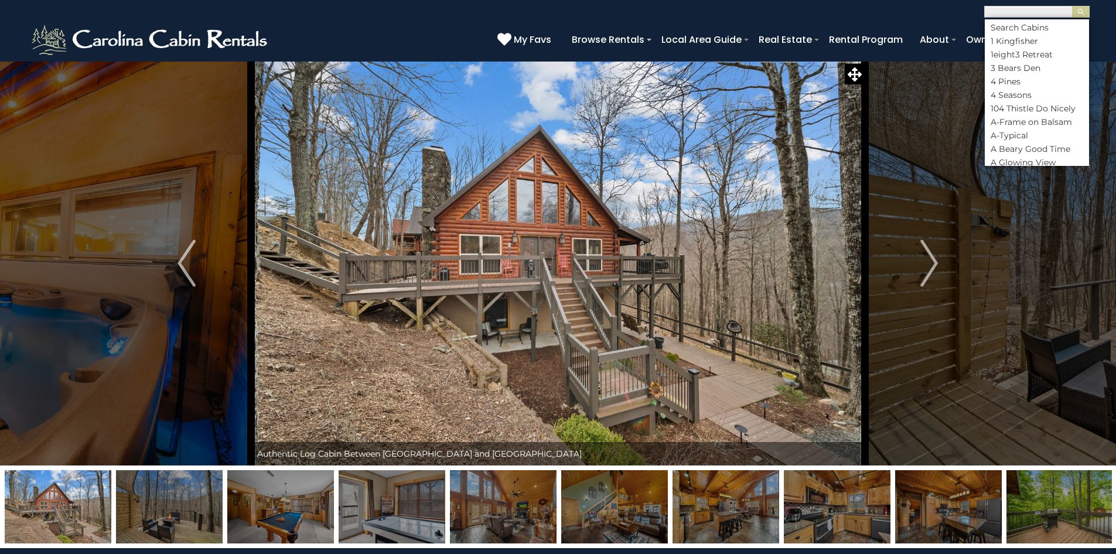
click at [1041, 14] on input "text" at bounding box center [1036, 14] width 103 height 12
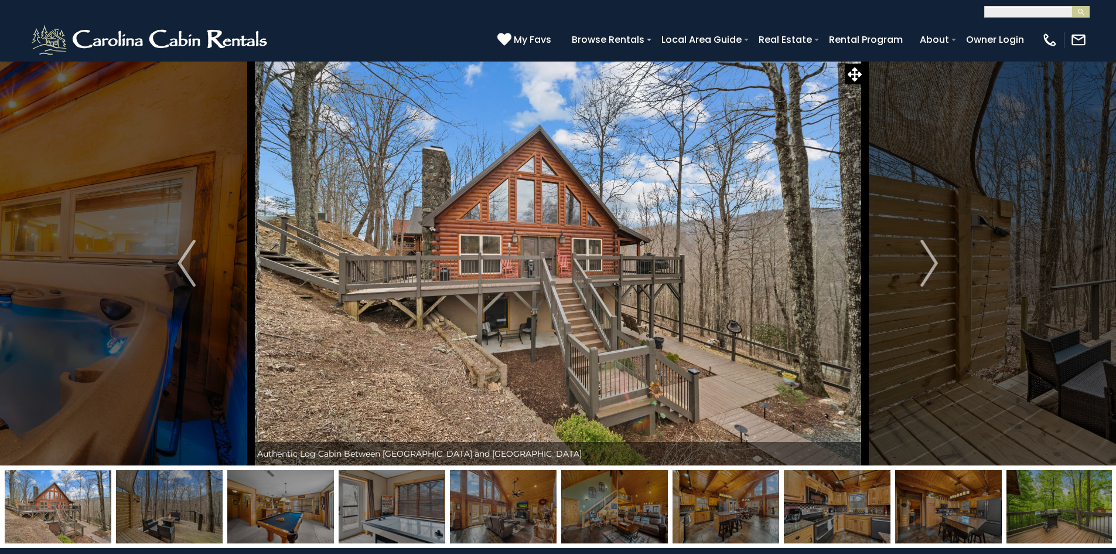
click at [1042, 14] on input "text" at bounding box center [1036, 14] width 103 height 12
click at [1059, 18] on header "**********" at bounding box center [558, 31] width 1116 height 62
click at [1059, 18] on div "(828) 295-6000 My Favs Browse Rentals Local Area Guide Activities & Attractions…" at bounding box center [558, 40] width 1116 height 44
click at [1035, 11] on input "text" at bounding box center [1036, 14] width 103 height 12
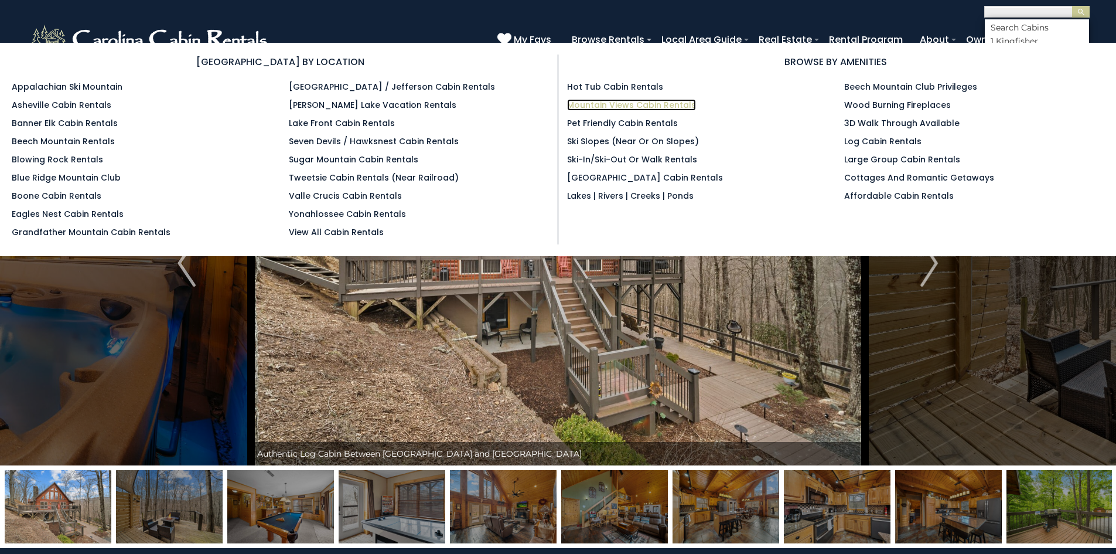
click at [637, 102] on link "Mountain Views Cabin Rentals" at bounding box center [631, 105] width 129 height 12
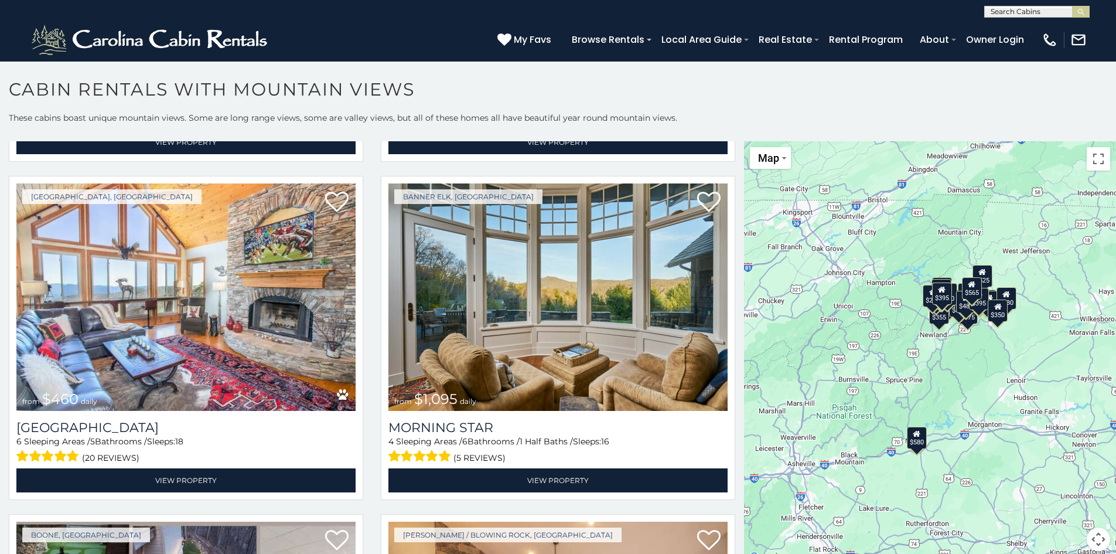
scroll to position [1380, 0]
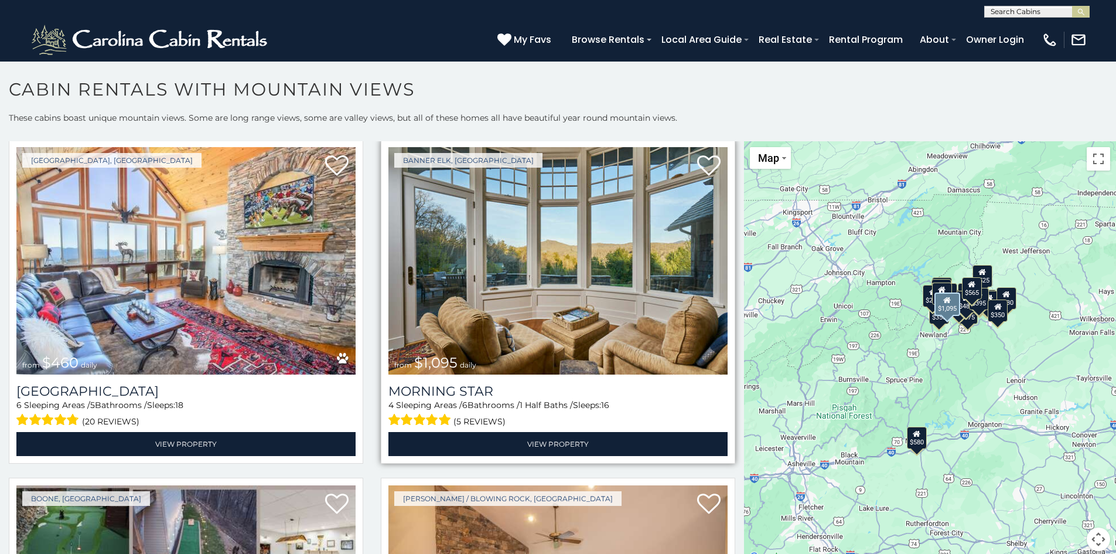
click at [721, 289] on div "Banner Elk, [GEOGRAPHIC_DATA] from $1,095 daily Morning Star 4 Sleeping Areas /…" at bounding box center [558, 301] width 354 height 324
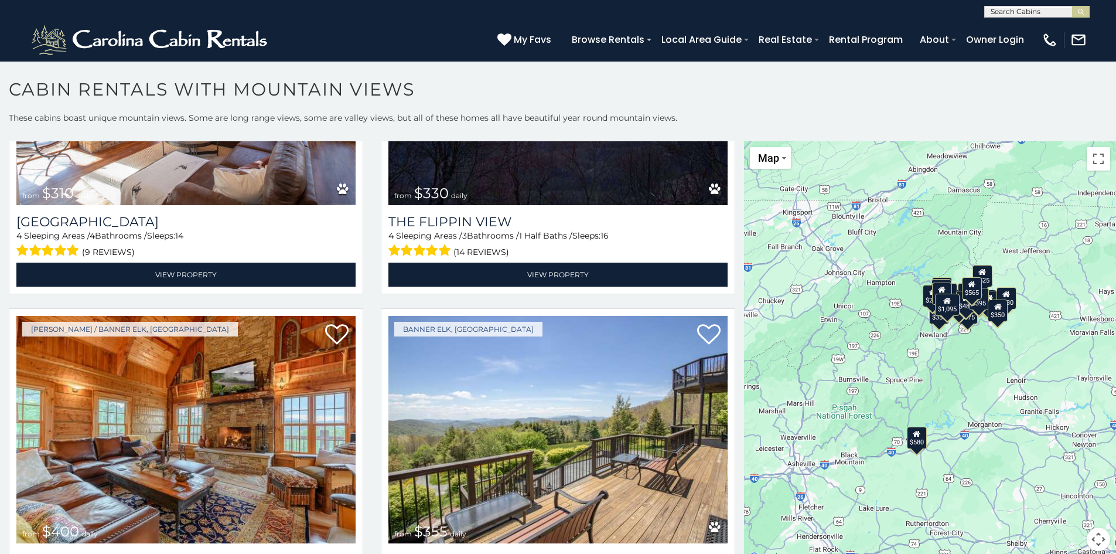
scroll to position [2233, 0]
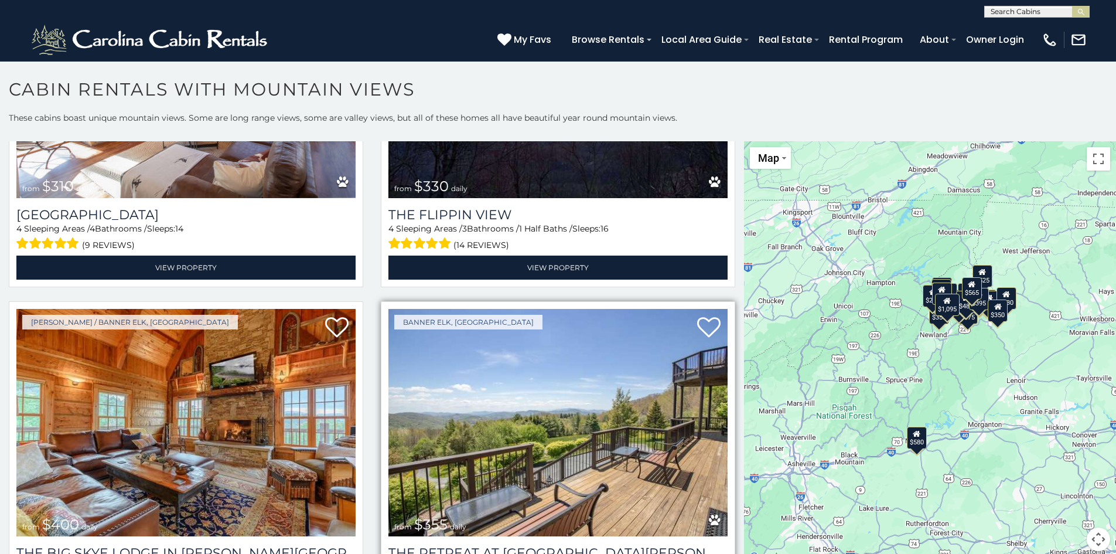
click at [717, 338] on img at bounding box center [557, 422] width 339 height 227
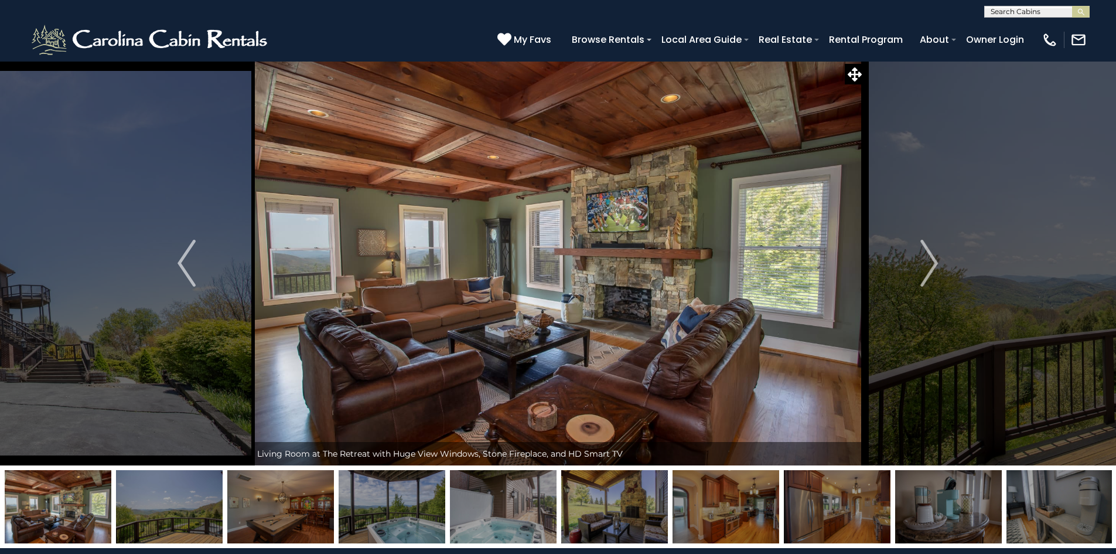
scroll to position [1, 0]
click at [1065, 12] on input "text" at bounding box center [1036, 14] width 103 height 12
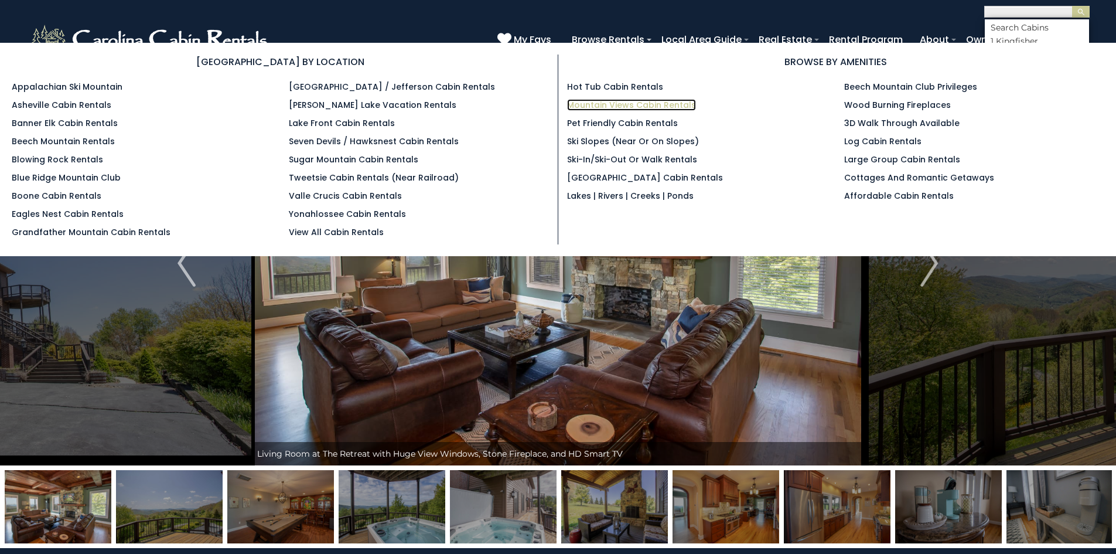
click at [612, 101] on link "Mountain Views Cabin Rentals" at bounding box center [631, 105] width 129 height 12
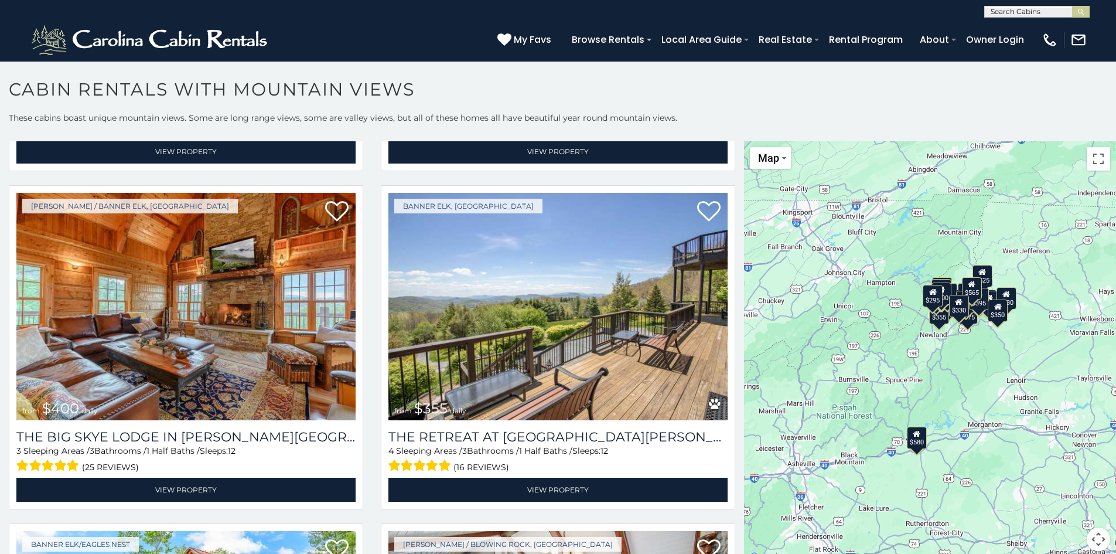
scroll to position [2536, 0]
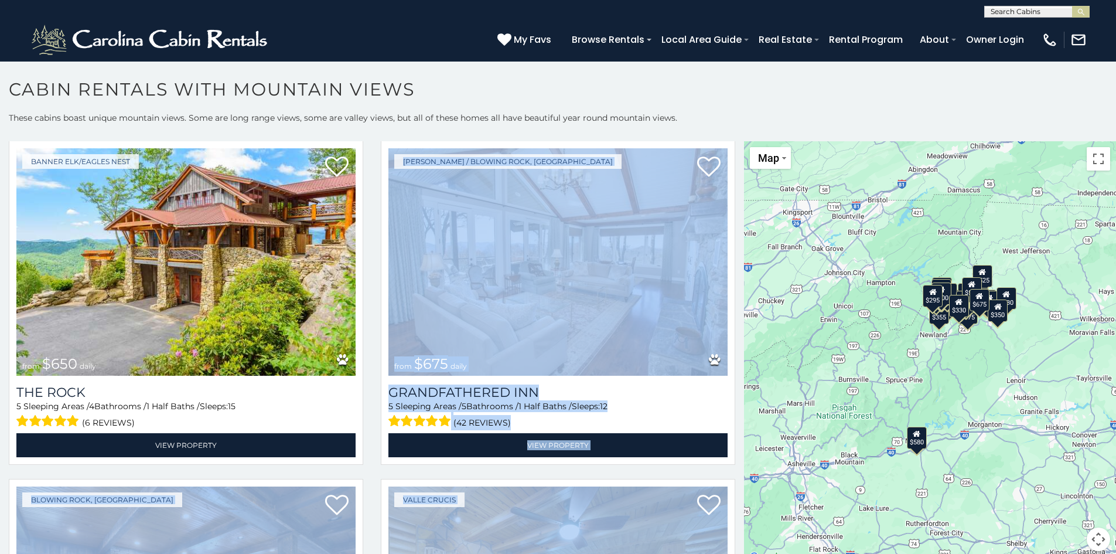
drag, startPoint x: 734, startPoint y: 368, endPoint x: 735, endPoint y: 384, distance: 16.4
click at [735, 384] on div "**********" at bounding box center [372, 353] width 744 height 424
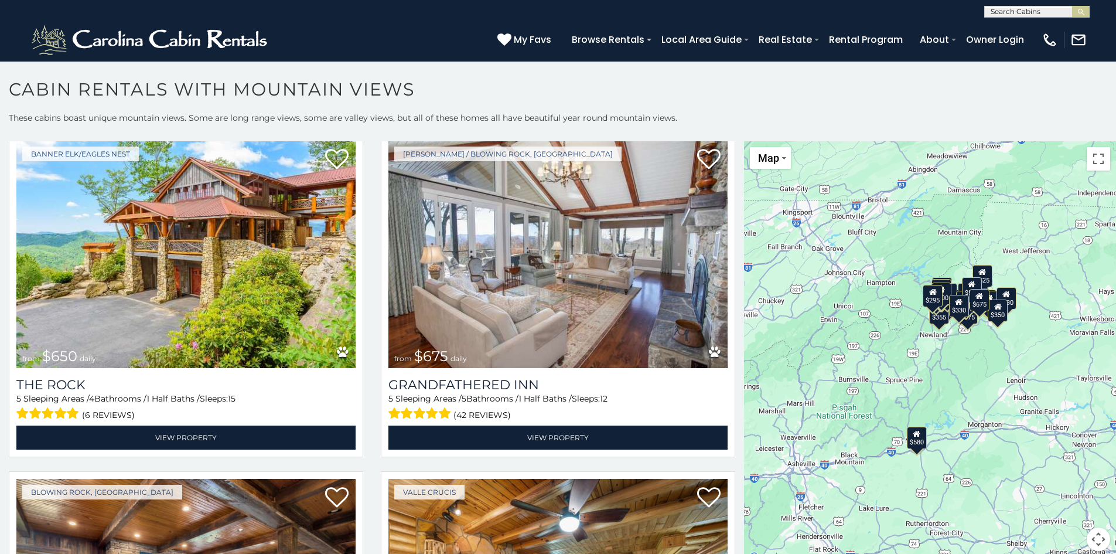
click at [565, 80] on h1 "Cabin Rentals with Mountain Views" at bounding box center [558, 95] width 1116 height 33
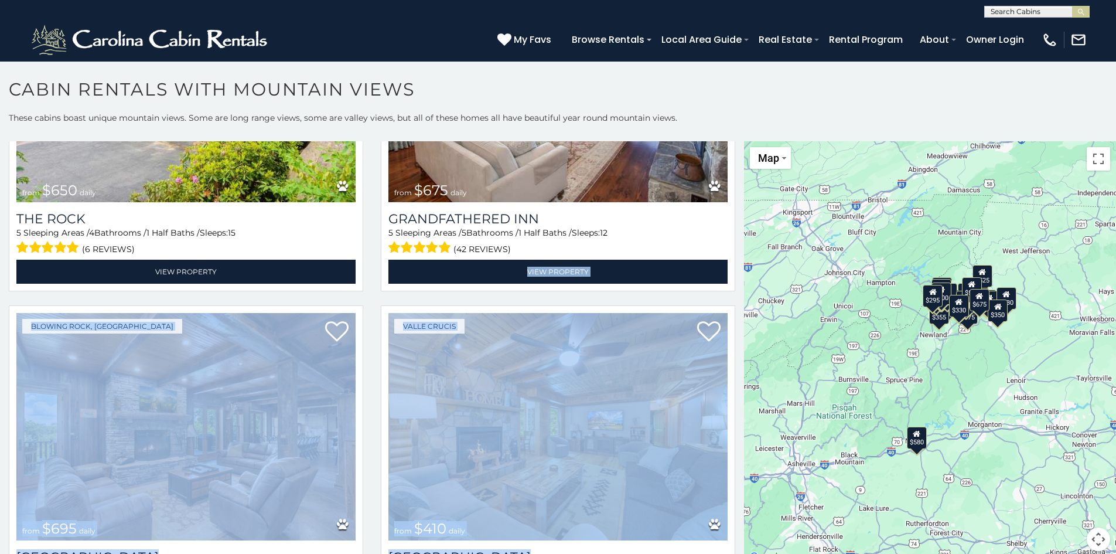
scroll to position [2920, 0]
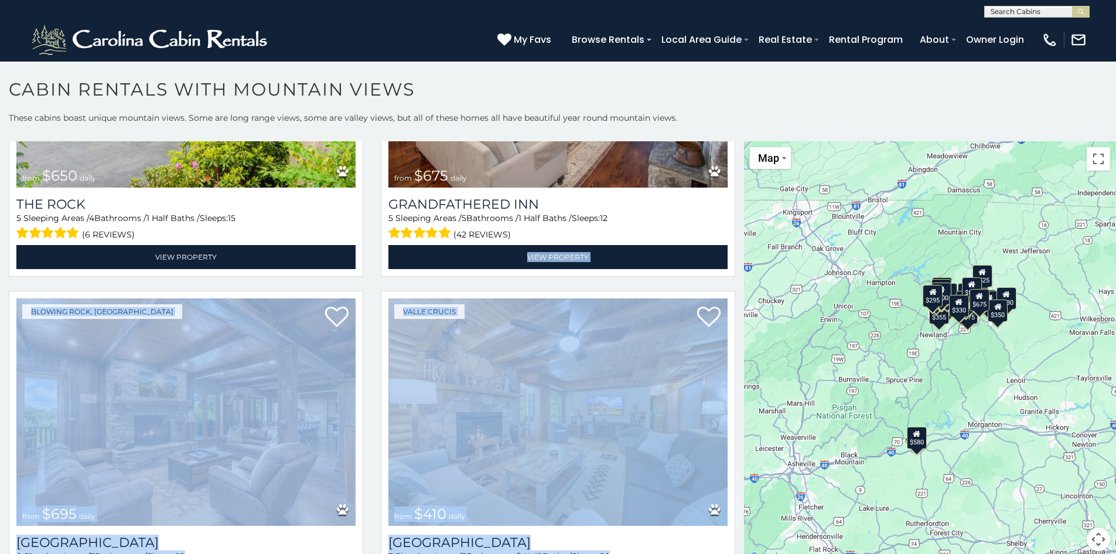
drag, startPoint x: 734, startPoint y: 380, endPoint x: 736, endPoint y: 395, distance: 14.8
click at [736, 395] on div "**********" at bounding box center [372, 353] width 744 height 424
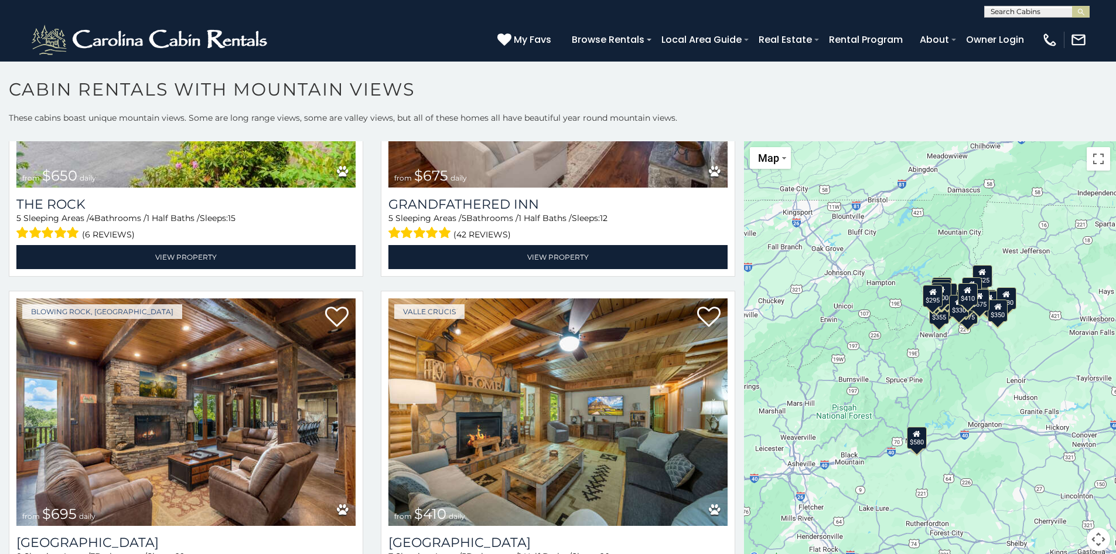
click at [629, 70] on section "**********" at bounding box center [558, 310] width 1116 height 499
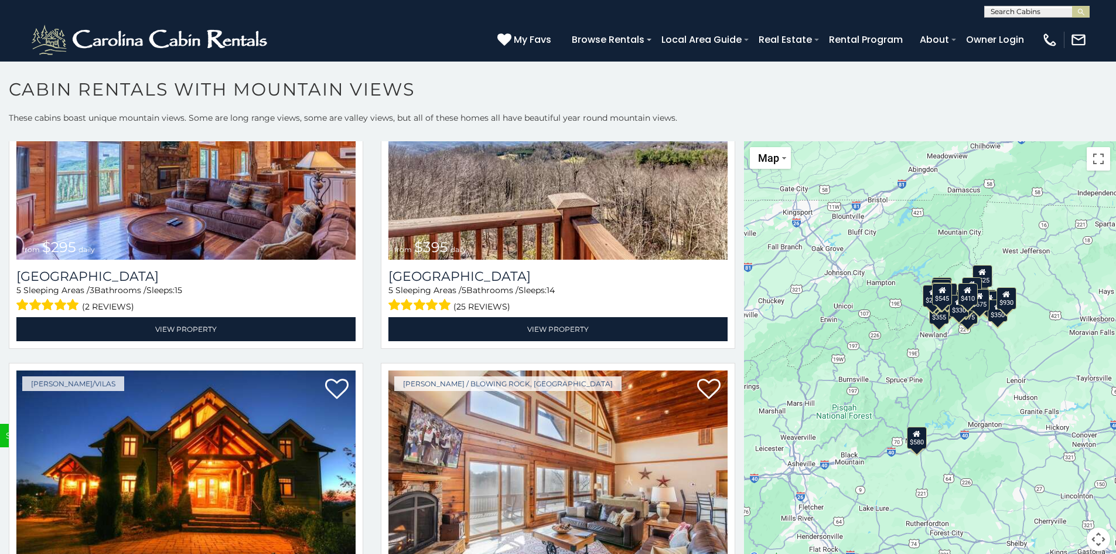
scroll to position [4546, 0]
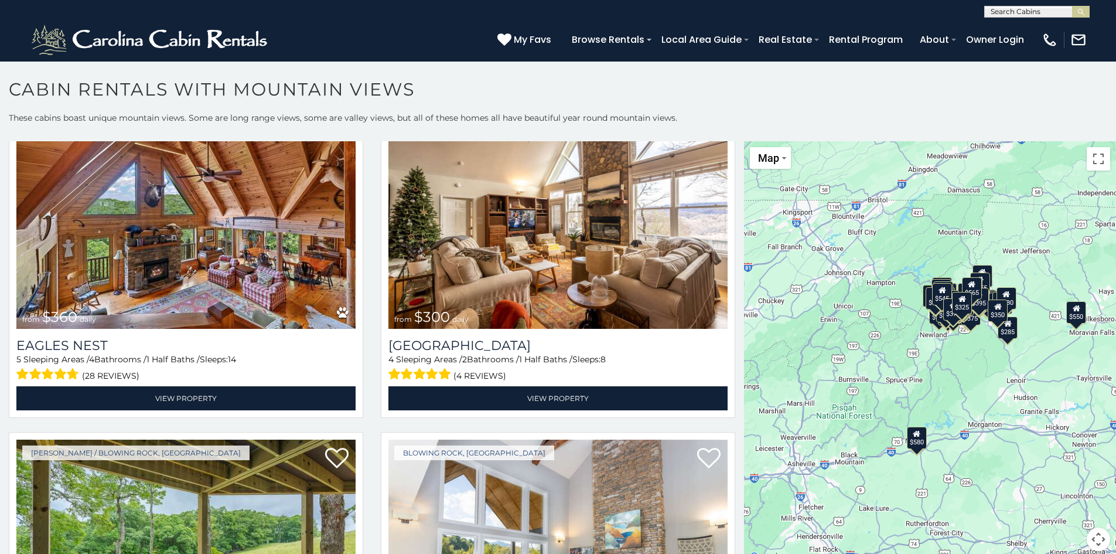
scroll to position [7189, 0]
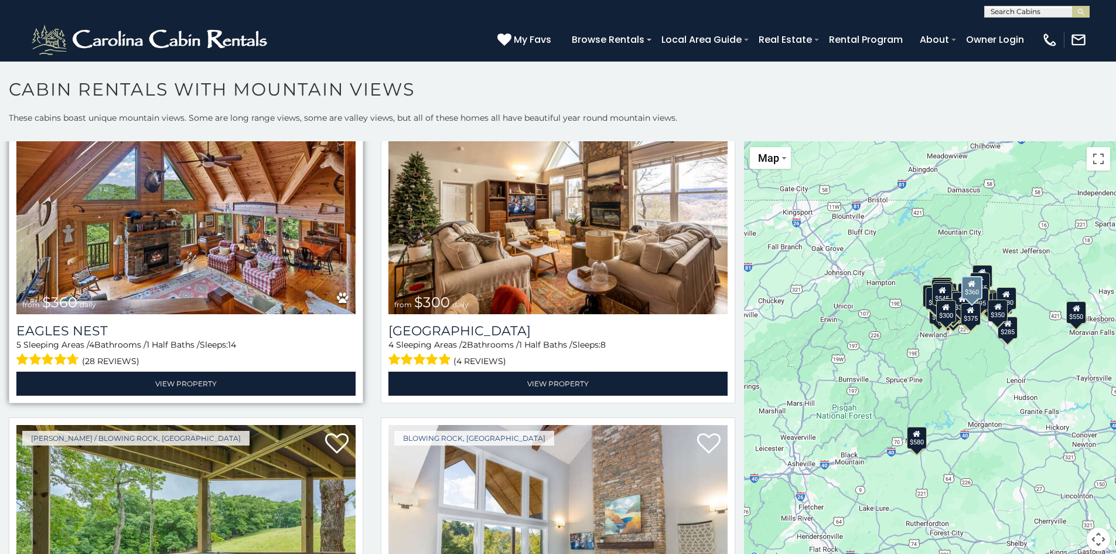
click at [258, 206] on img at bounding box center [185, 200] width 339 height 227
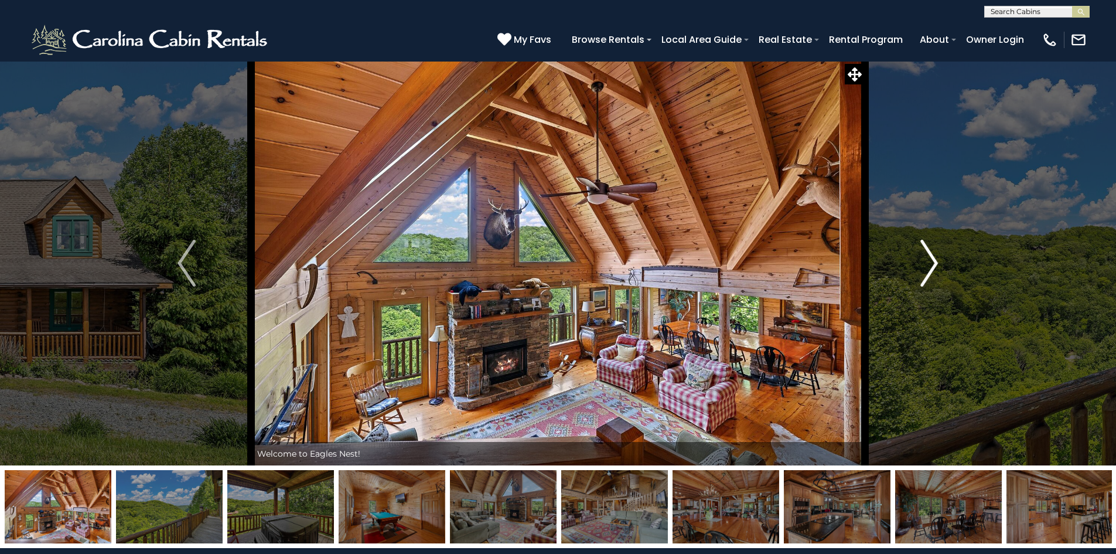
click at [932, 261] on img "Next" at bounding box center [929, 263] width 18 height 47
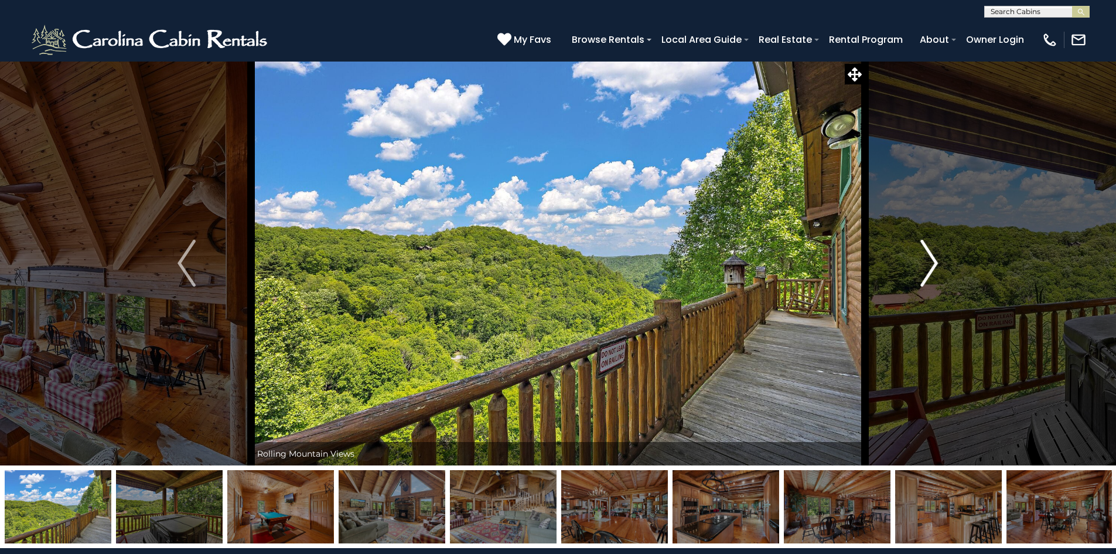
click at [932, 268] on img "Next" at bounding box center [929, 263] width 18 height 47
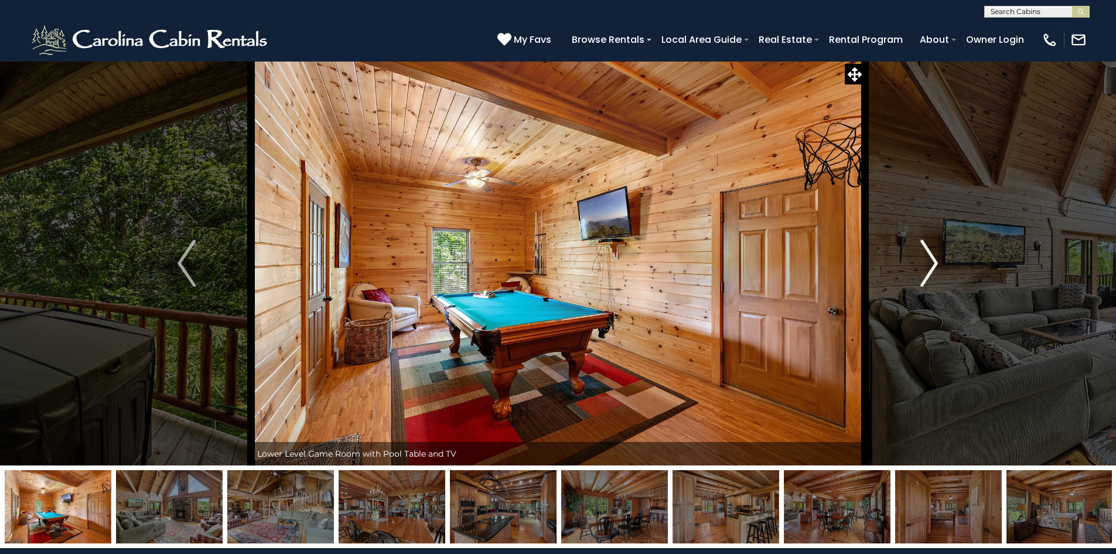
click at [932, 271] on img "Next" at bounding box center [929, 263] width 18 height 47
click at [933, 271] on img "Next" at bounding box center [929, 263] width 18 height 47
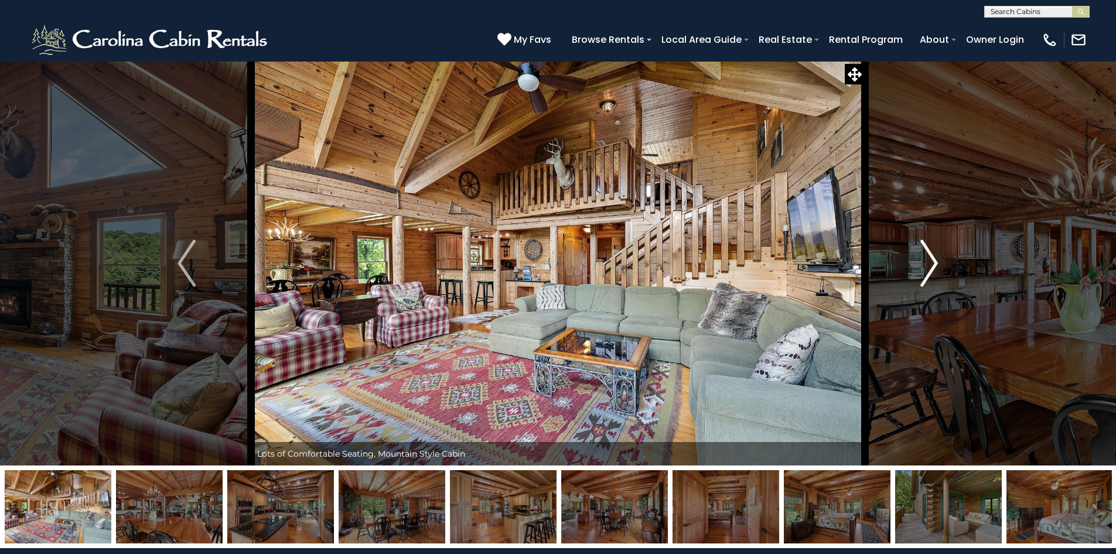
click at [933, 271] on img "Next" at bounding box center [929, 263] width 18 height 47
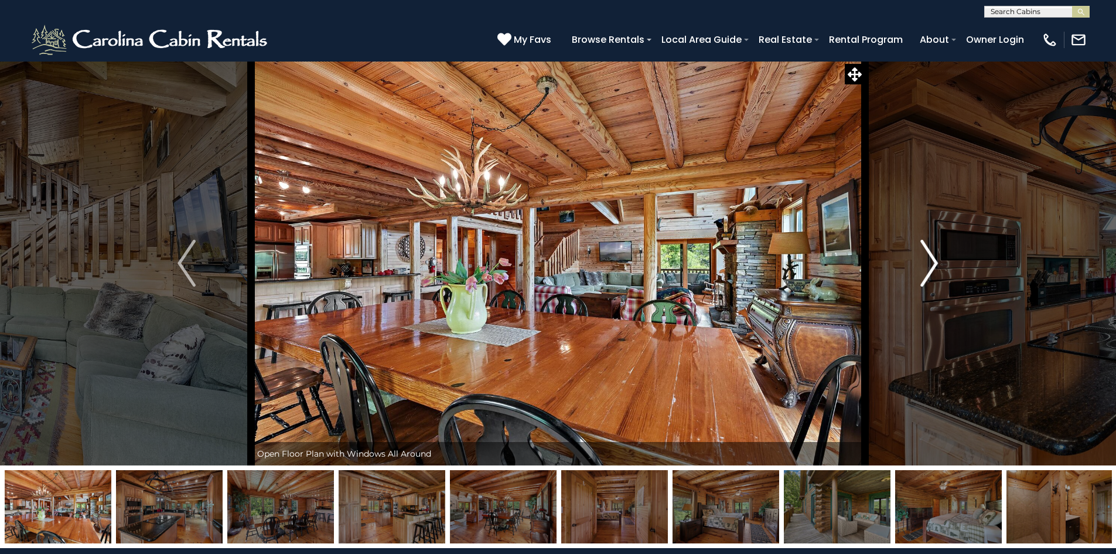
click at [933, 271] on img "Next" at bounding box center [929, 263] width 18 height 47
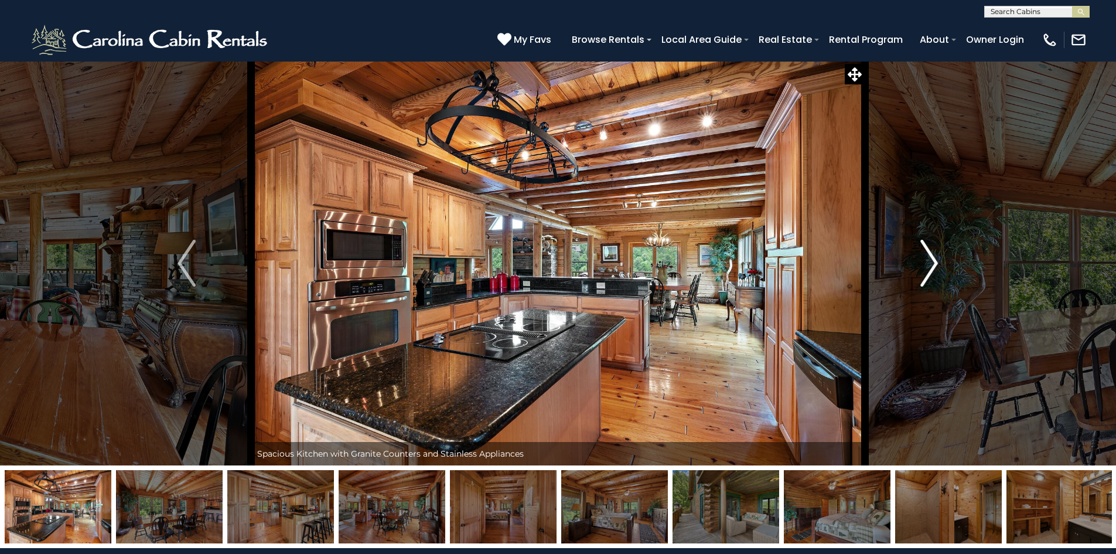
click at [933, 271] on img "Next" at bounding box center [929, 263] width 18 height 47
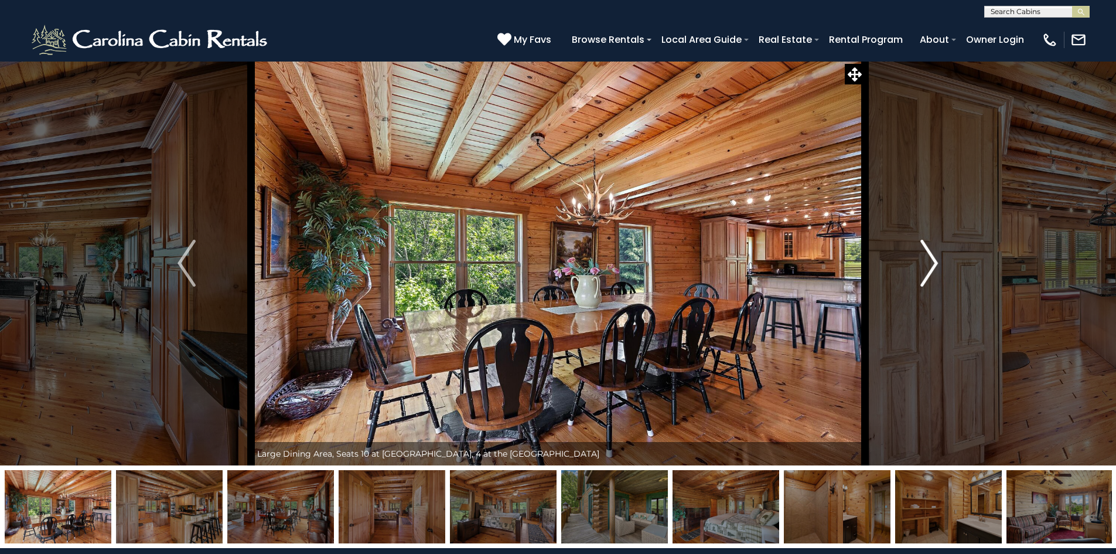
click at [933, 272] on img "Next" at bounding box center [929, 263] width 18 height 47
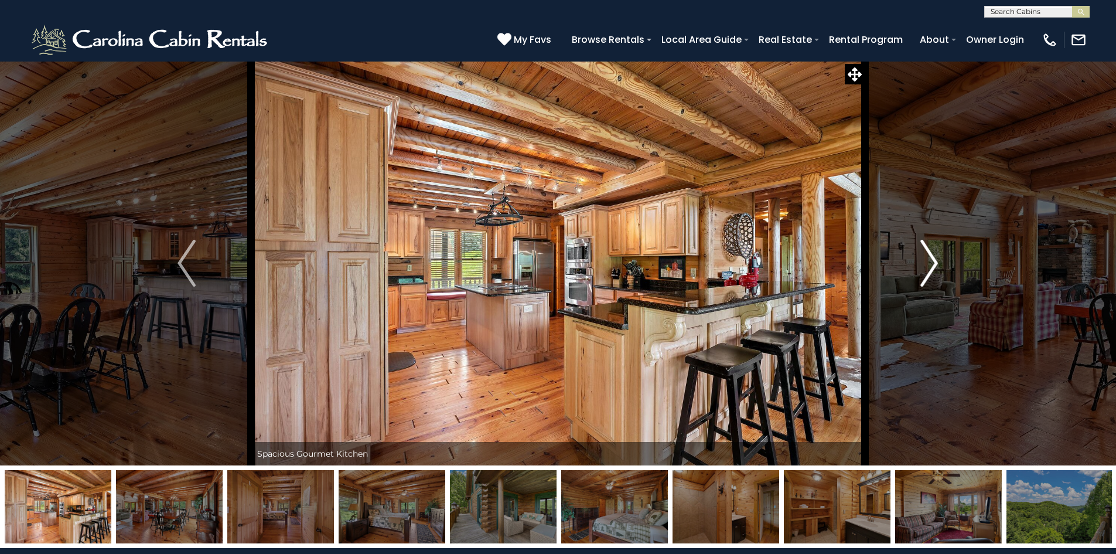
click at [933, 272] on img "Next" at bounding box center [929, 263] width 18 height 47
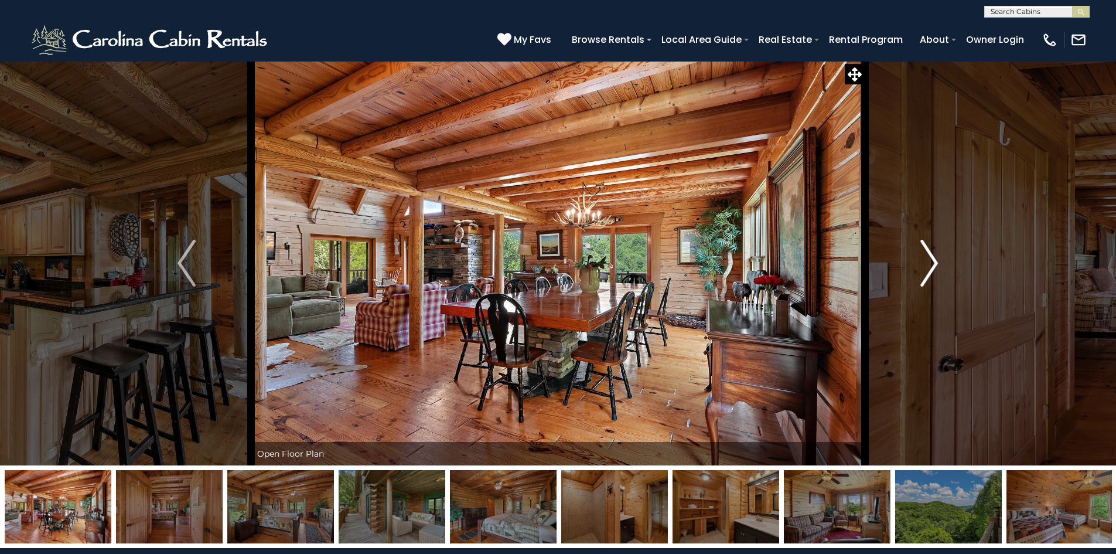
click at [933, 272] on img "Next" at bounding box center [929, 263] width 18 height 47
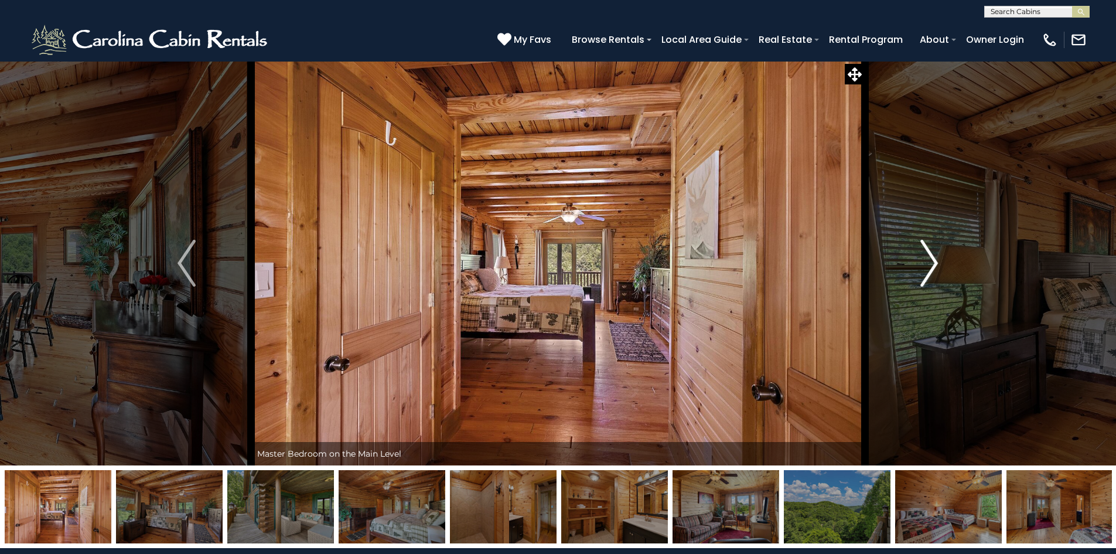
click at [933, 272] on img "Next" at bounding box center [929, 263] width 18 height 47
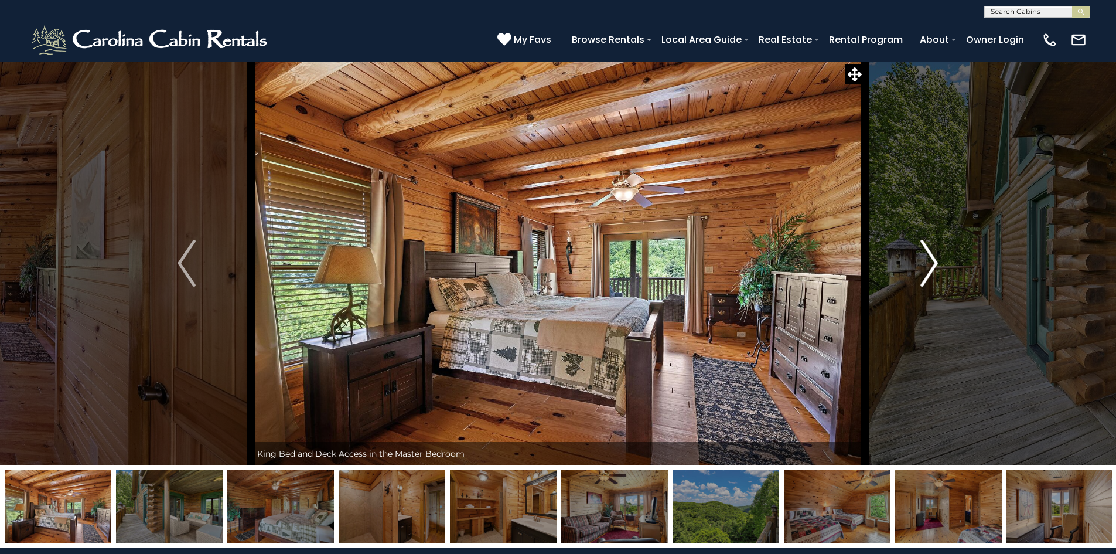
click at [933, 272] on img "Next" at bounding box center [929, 263] width 18 height 47
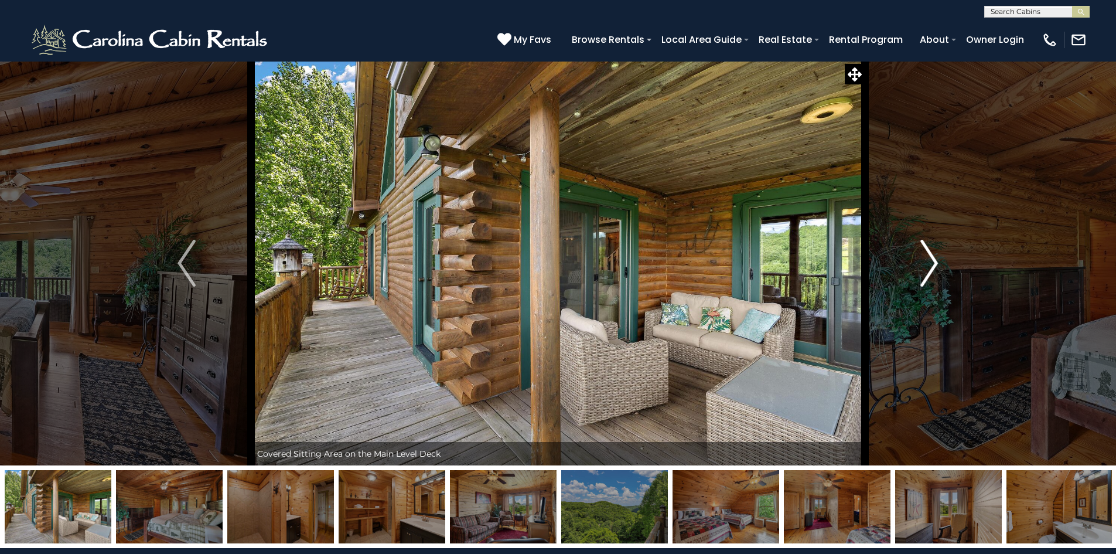
click at [933, 272] on img "Next" at bounding box center [929, 263] width 18 height 47
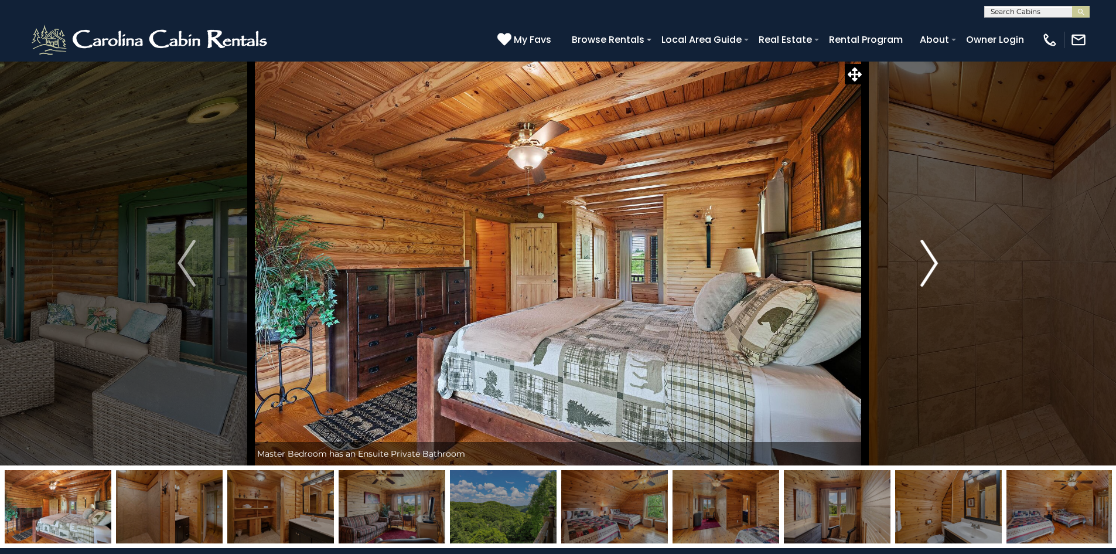
click at [933, 272] on img "Next" at bounding box center [929, 263] width 18 height 47
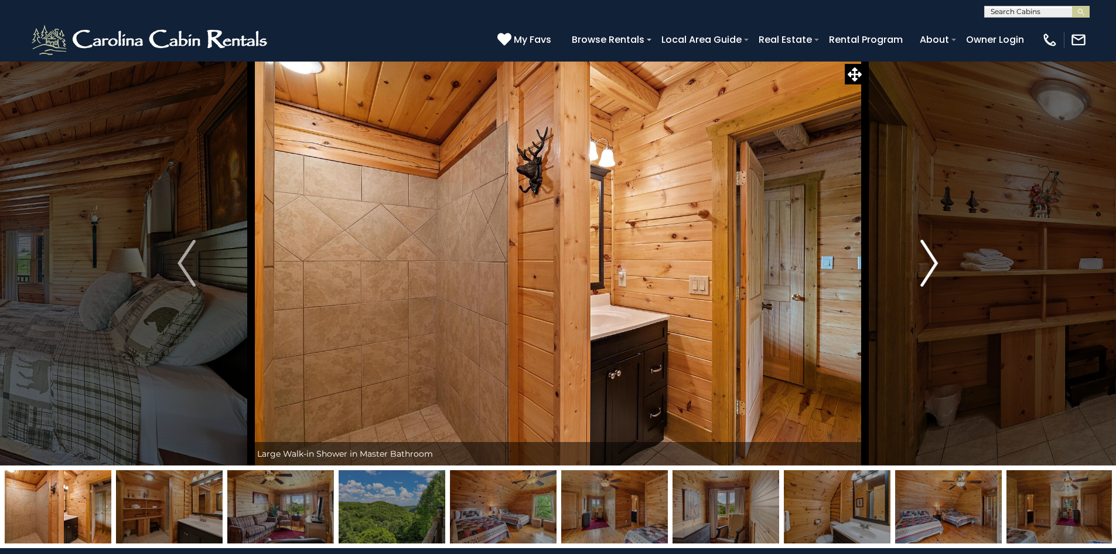
click at [933, 272] on img "Next" at bounding box center [929, 263] width 18 height 47
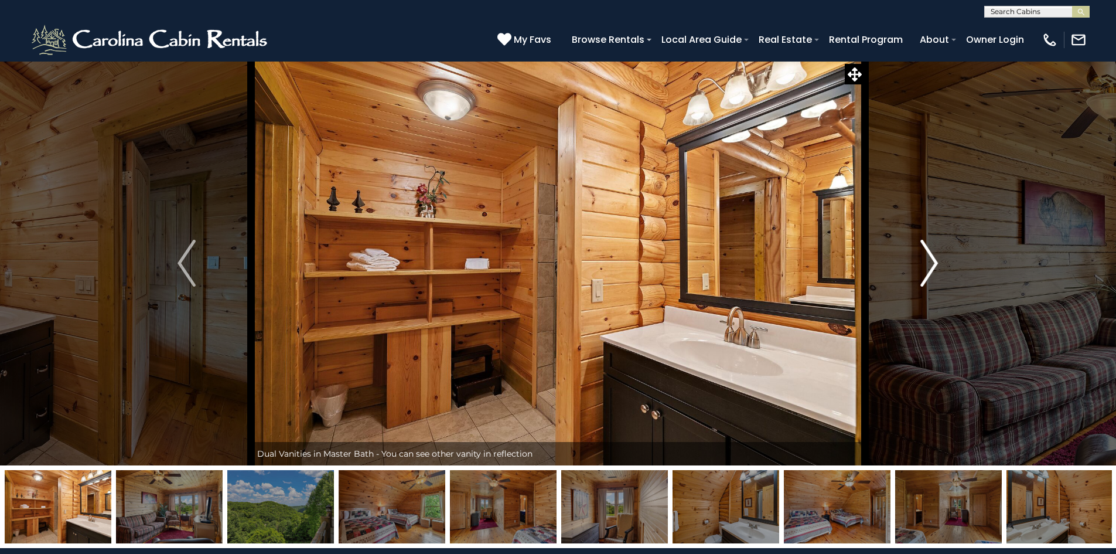
click at [933, 272] on img "Next" at bounding box center [929, 263] width 18 height 47
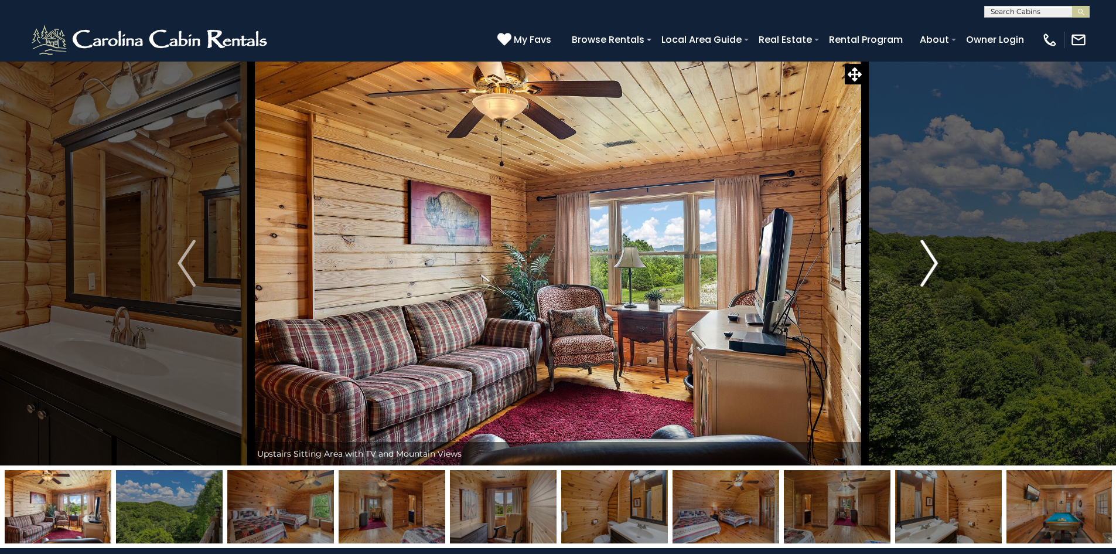
click at [933, 272] on img "Next" at bounding box center [929, 263] width 18 height 47
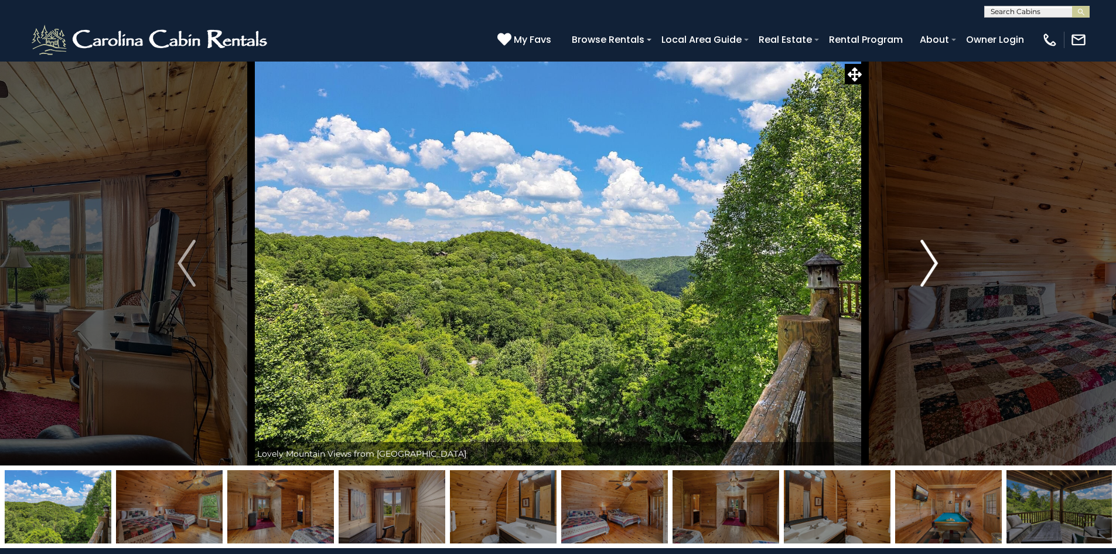
click at [933, 272] on img "Next" at bounding box center [929, 263] width 18 height 47
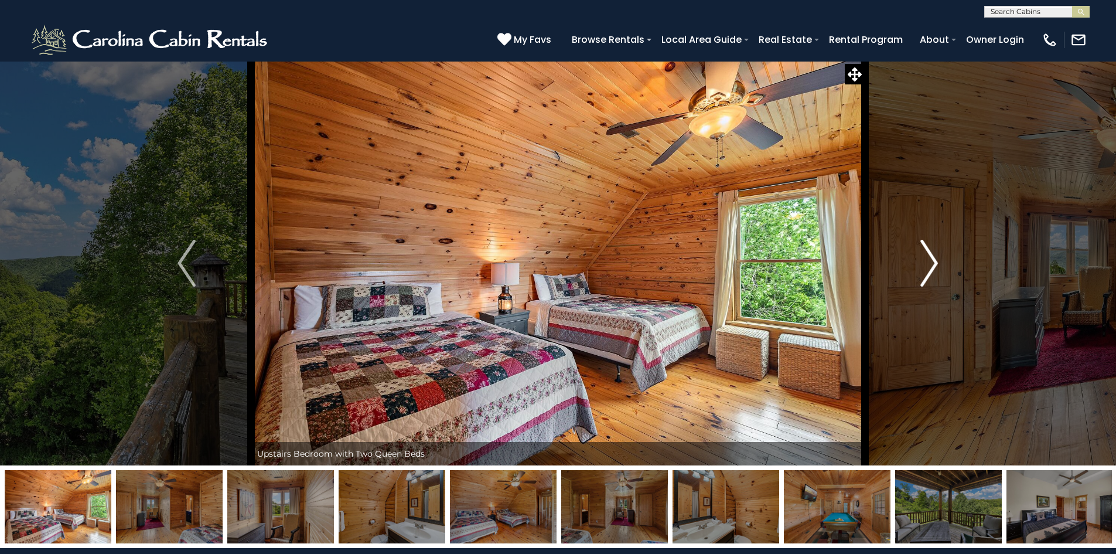
click at [934, 272] on img "Next" at bounding box center [929, 263] width 18 height 47
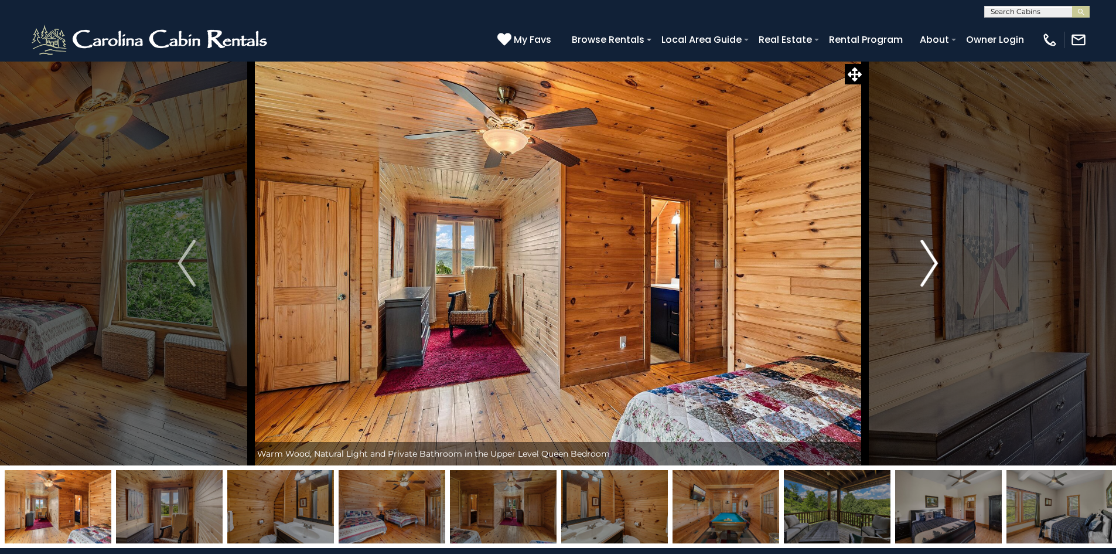
click at [934, 272] on img "Next" at bounding box center [929, 263] width 18 height 47
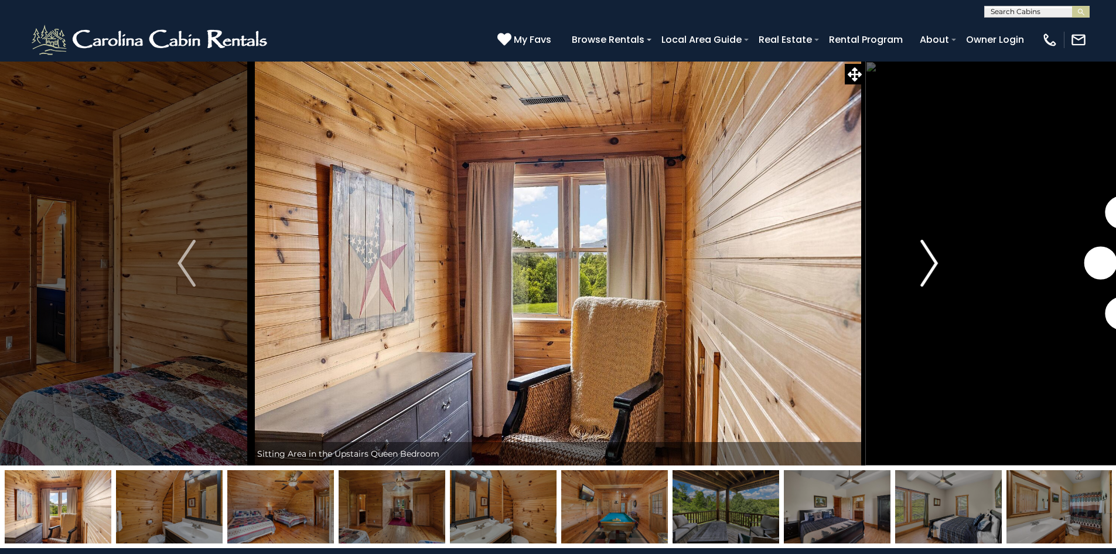
click at [934, 272] on img "Next" at bounding box center [929, 263] width 18 height 47
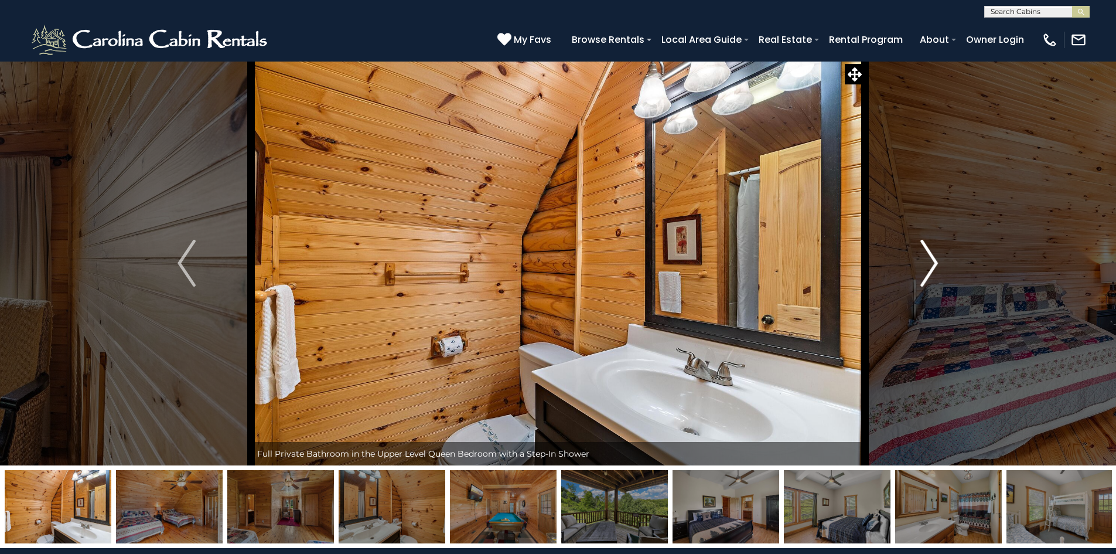
click at [934, 272] on img "Next" at bounding box center [929, 263] width 18 height 47
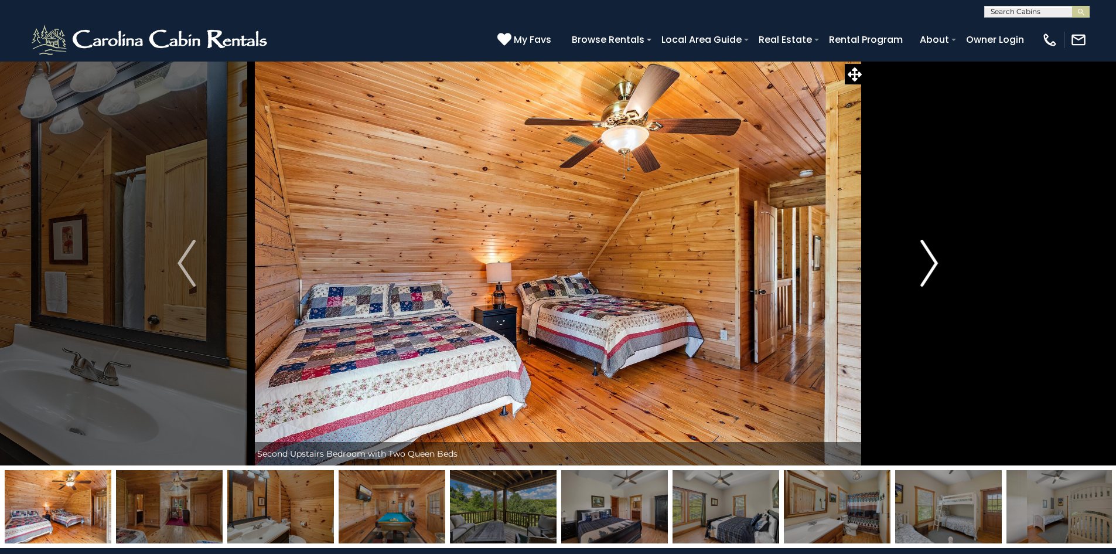
click at [934, 272] on img "Next" at bounding box center [929, 263] width 18 height 47
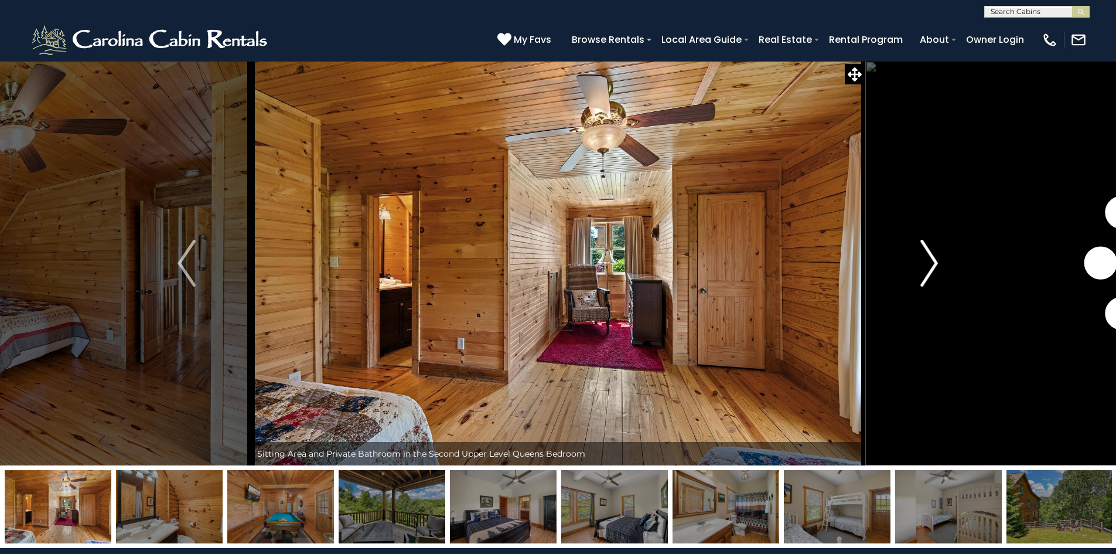
click at [934, 272] on img "Next" at bounding box center [929, 263] width 18 height 47
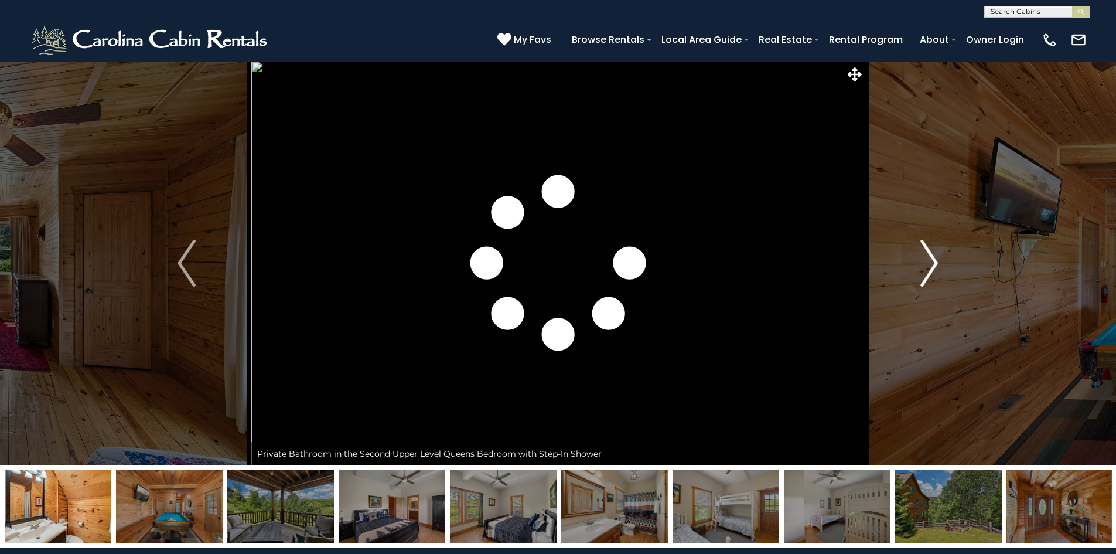
click at [934, 272] on img "Next" at bounding box center [929, 263] width 18 height 47
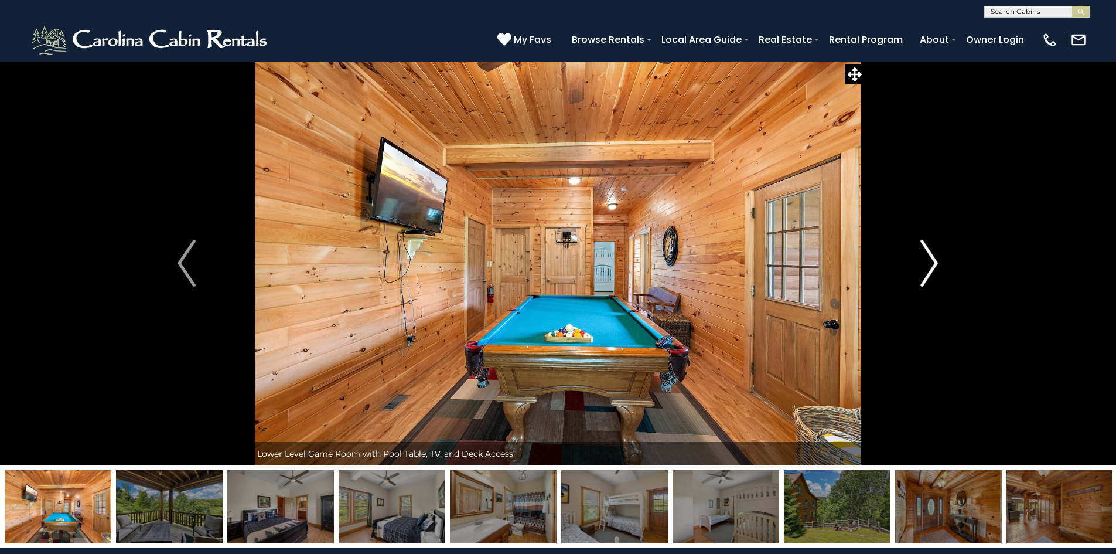
click at [934, 272] on img "Next" at bounding box center [929, 263] width 18 height 47
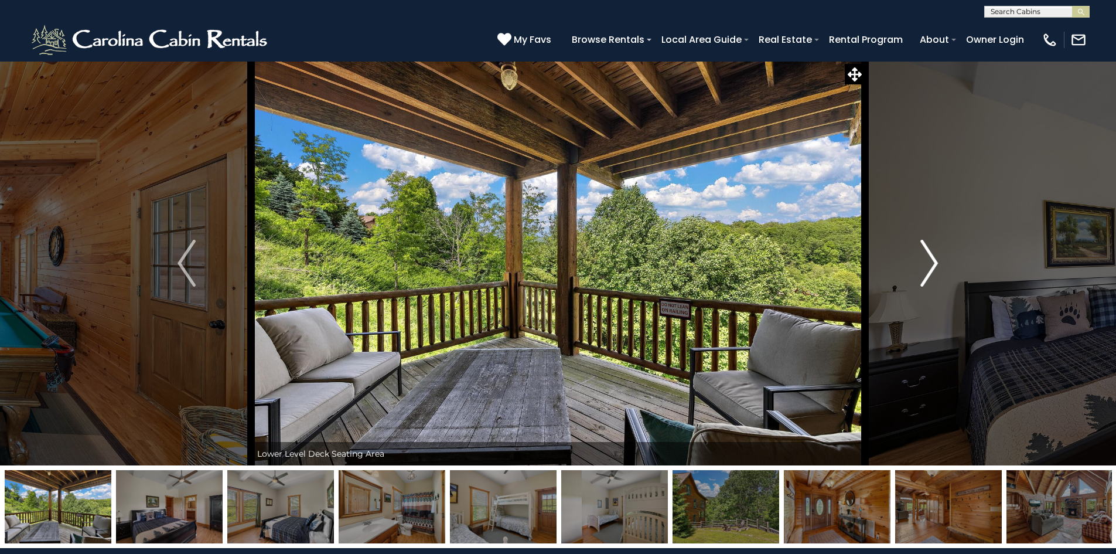
click at [934, 273] on img "Next" at bounding box center [929, 263] width 18 height 47
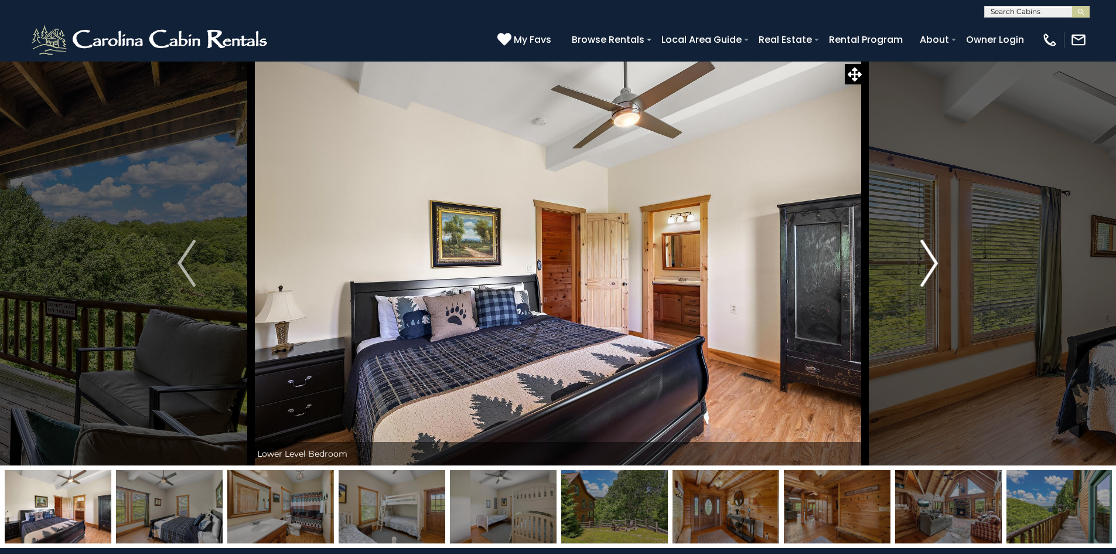
click at [934, 273] on img "Next" at bounding box center [929, 263] width 18 height 47
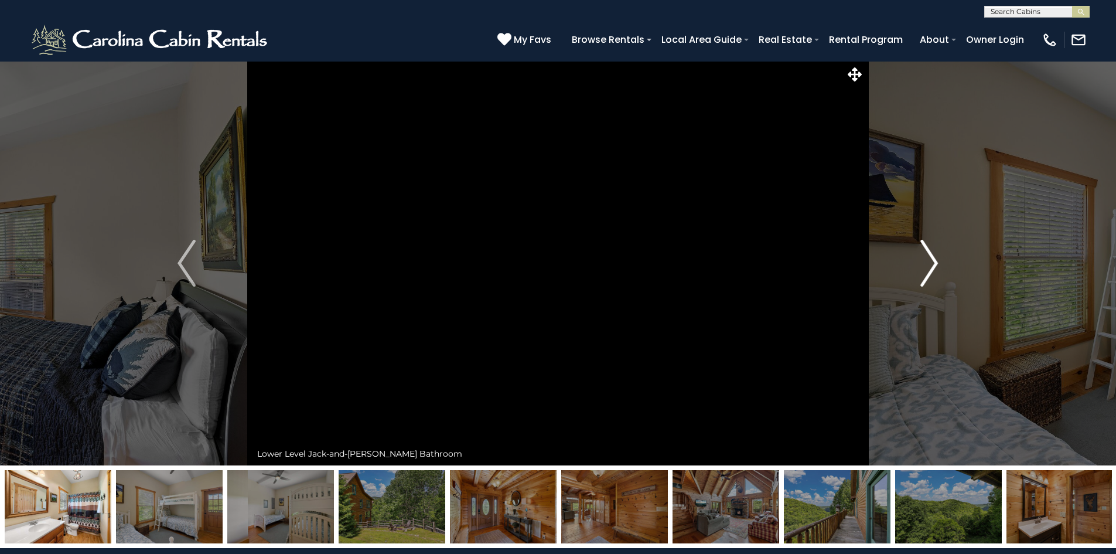
click at [929, 261] on img "Next" at bounding box center [929, 263] width 18 height 47
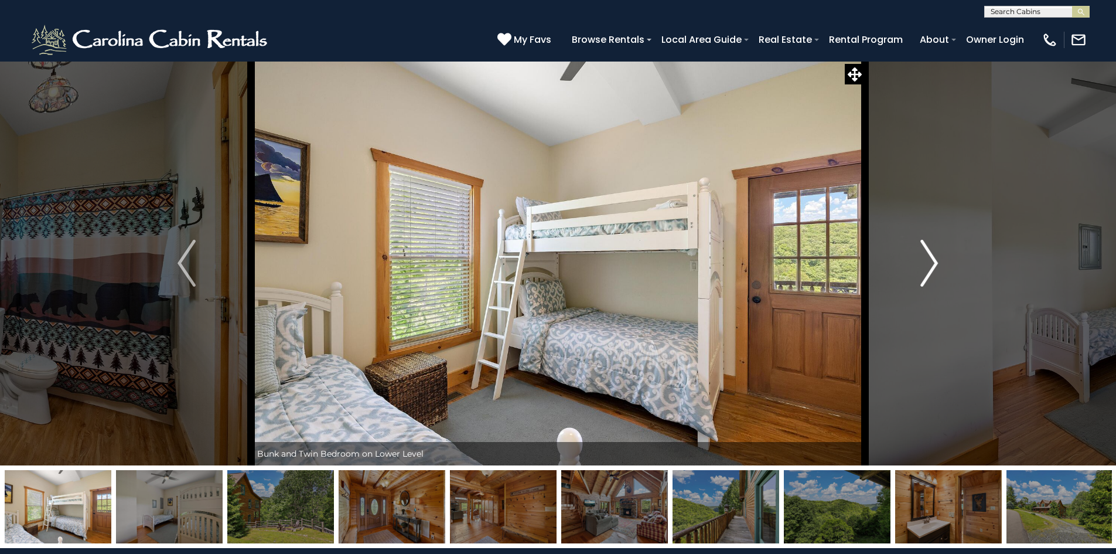
click at [929, 265] on img "Next" at bounding box center [929, 263] width 18 height 47
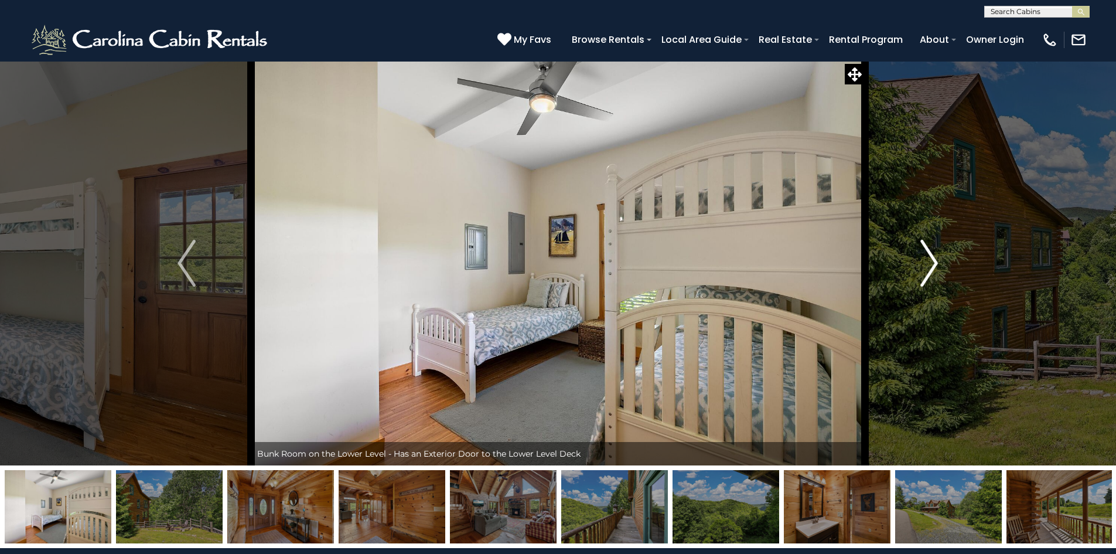
click at [932, 264] on img "Next" at bounding box center [929, 263] width 18 height 47
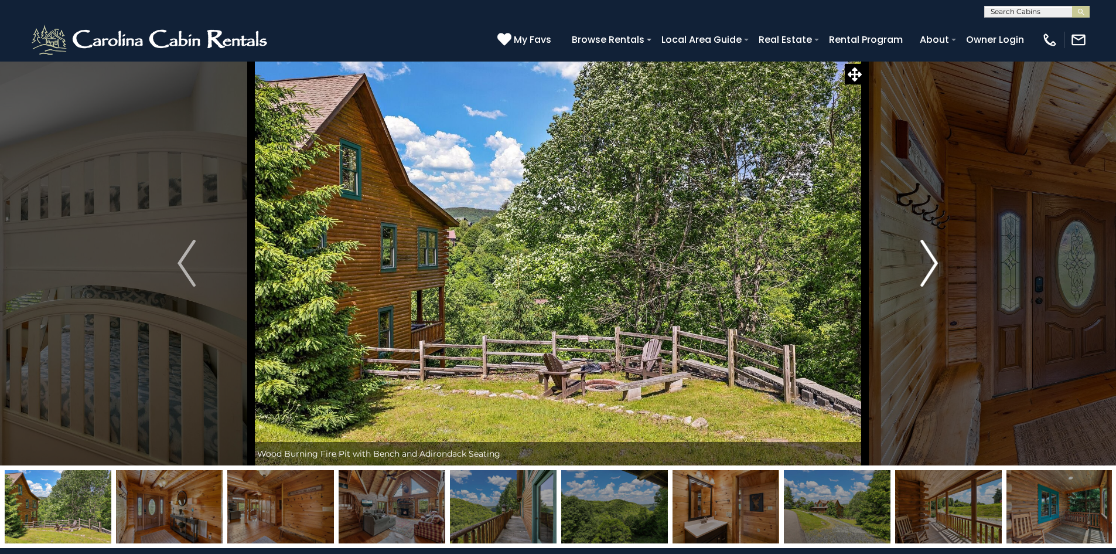
click at [932, 268] on img "Next" at bounding box center [929, 263] width 18 height 47
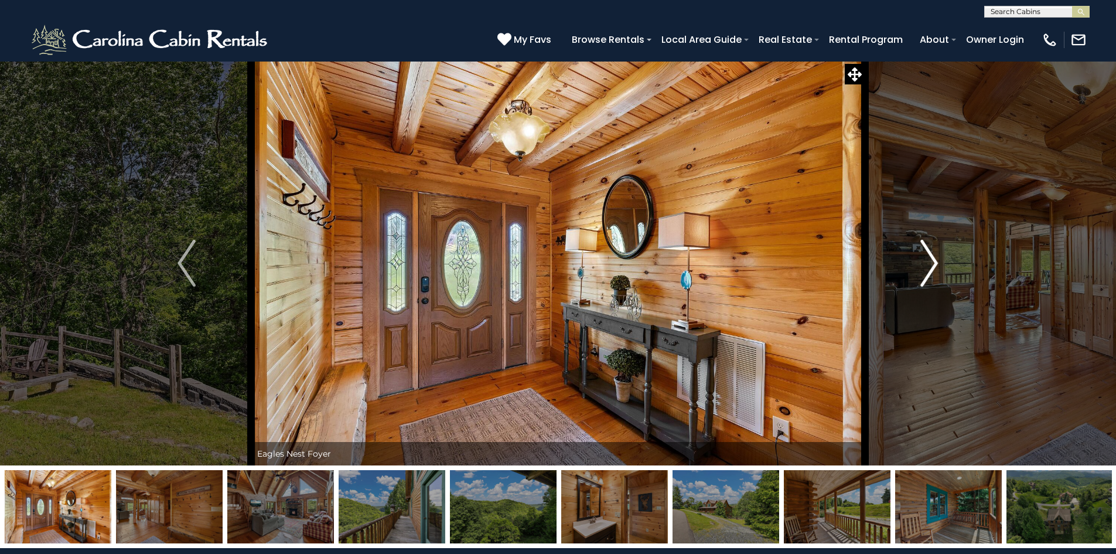
click at [932, 268] on img "Next" at bounding box center [929, 263] width 18 height 47
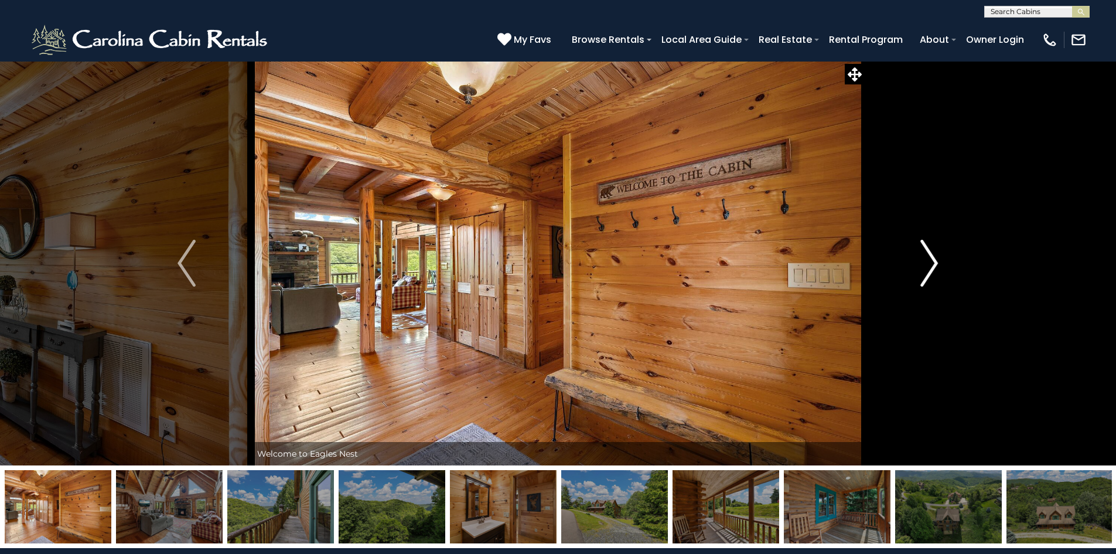
click at [932, 268] on img "Next" at bounding box center [929, 263] width 18 height 47
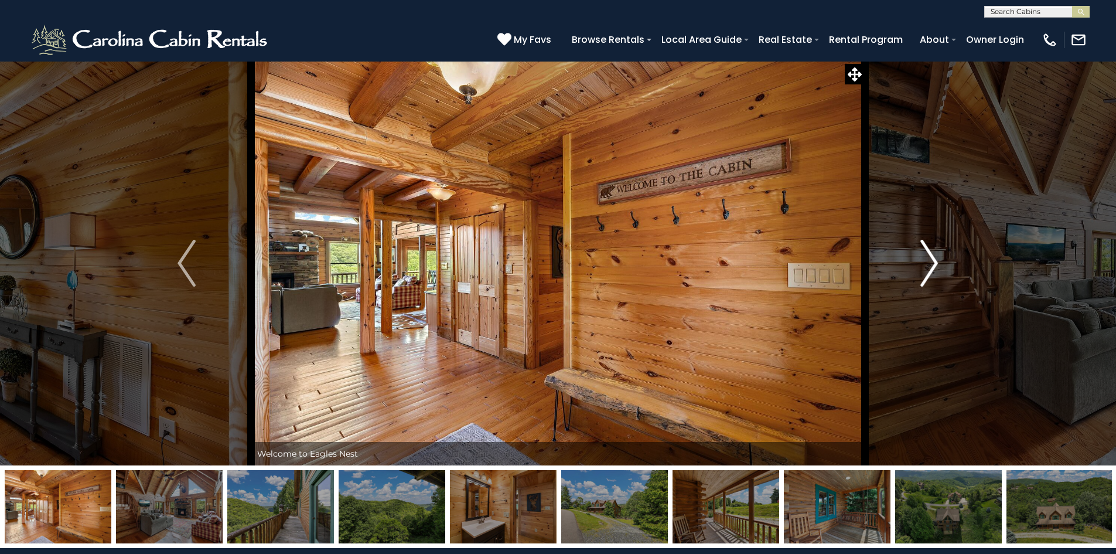
click at [932, 268] on img "Next" at bounding box center [929, 263] width 18 height 47
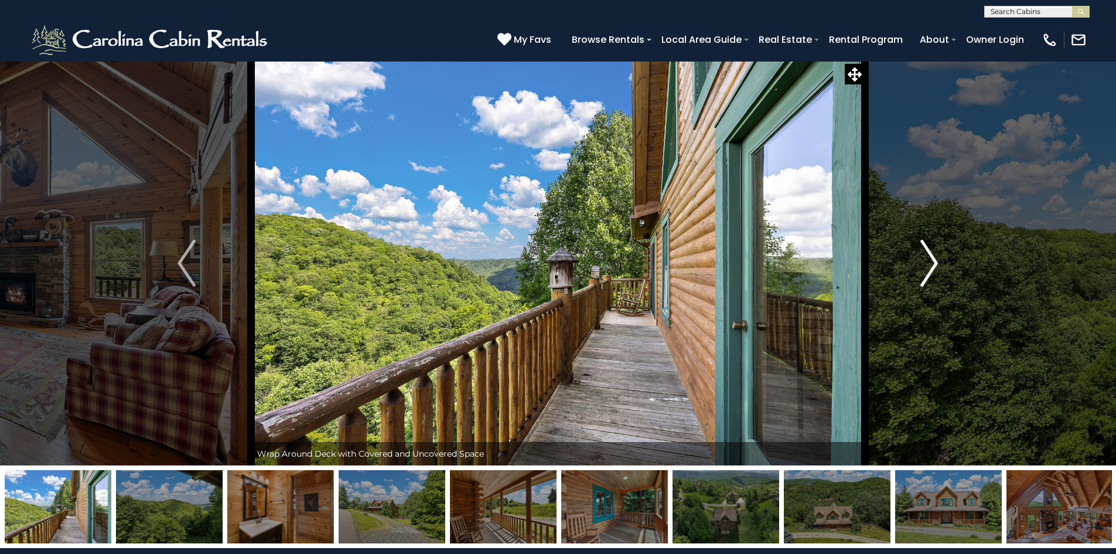
click at [932, 268] on img "Next" at bounding box center [929, 263] width 18 height 47
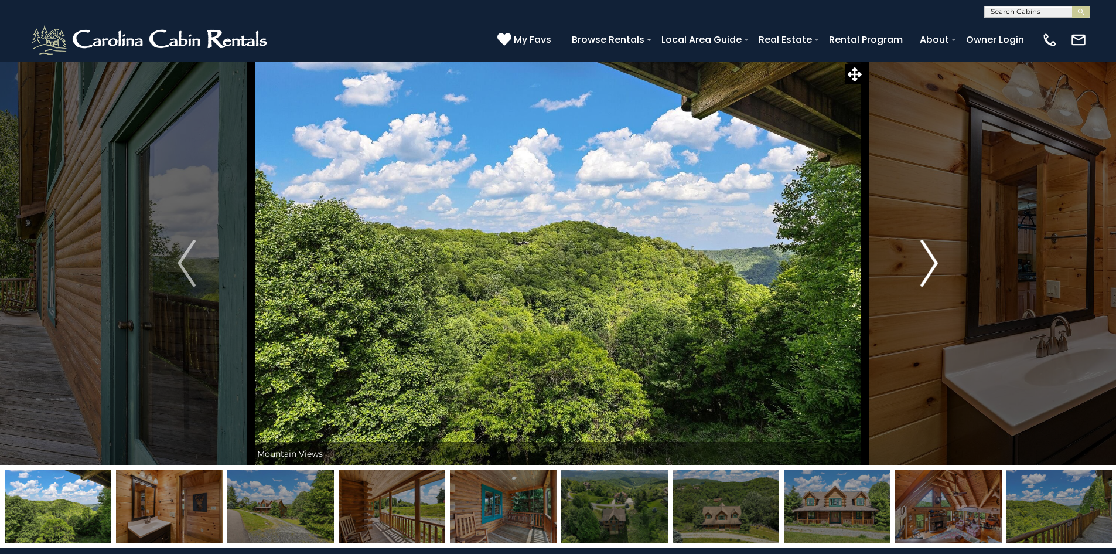
click at [933, 262] on img "Next" at bounding box center [929, 263] width 18 height 47
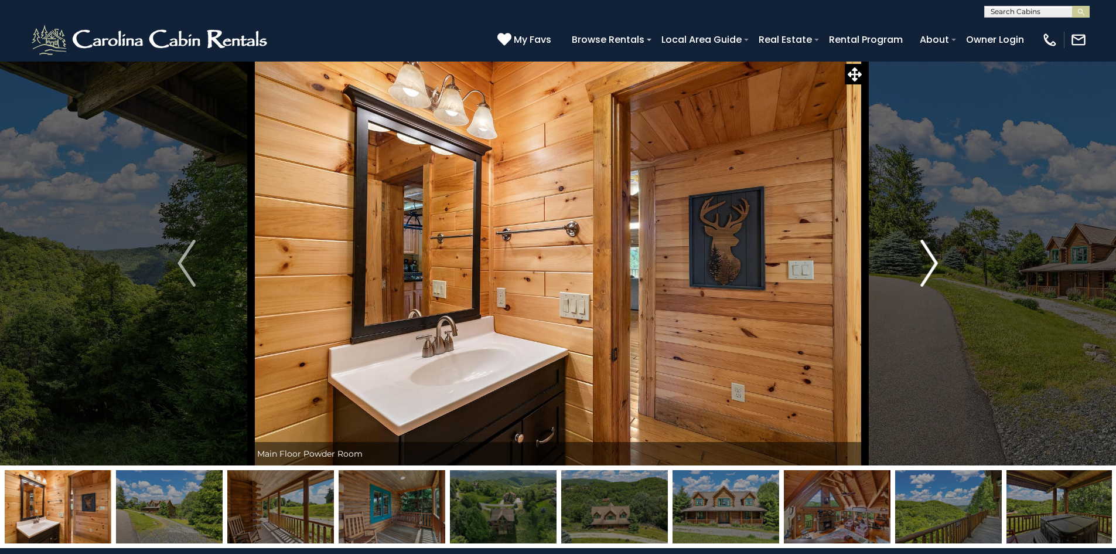
click at [933, 262] on img "Next" at bounding box center [929, 263] width 18 height 47
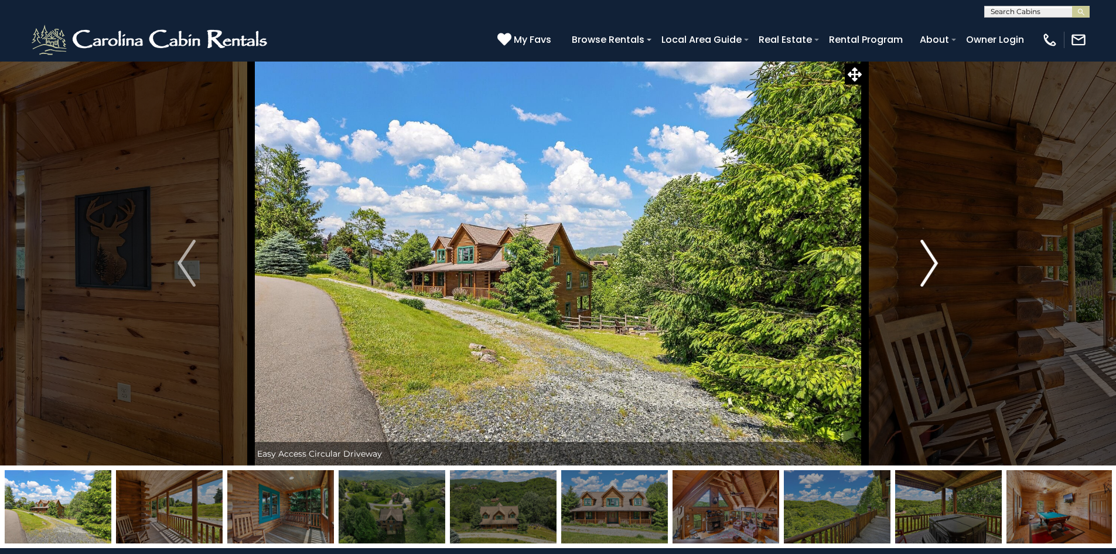
click at [933, 262] on img "Next" at bounding box center [929, 263] width 18 height 47
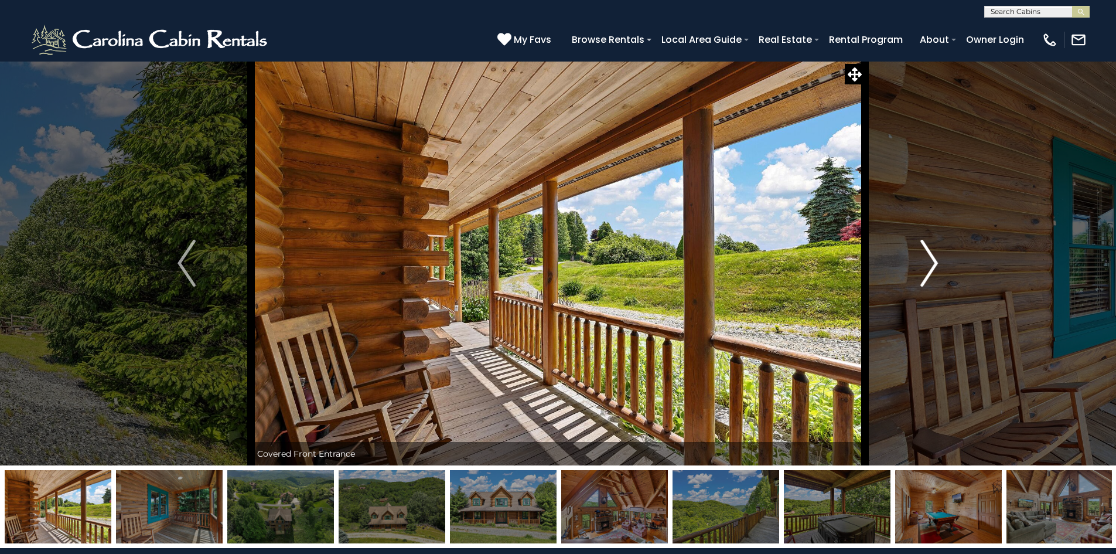
click at [933, 262] on img "Next" at bounding box center [929, 263] width 18 height 47
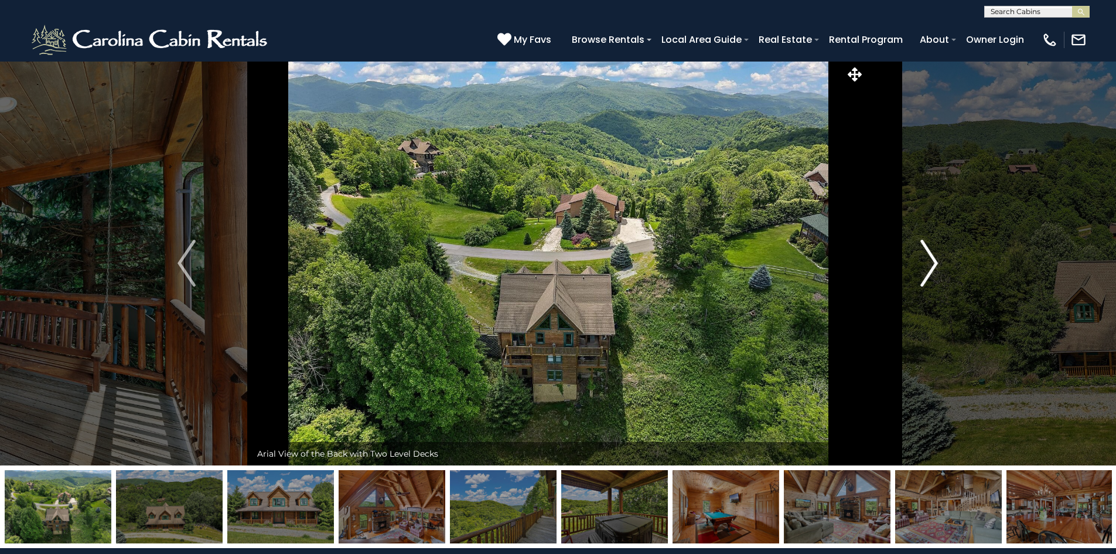
click at [933, 262] on img "Next" at bounding box center [929, 263] width 18 height 47
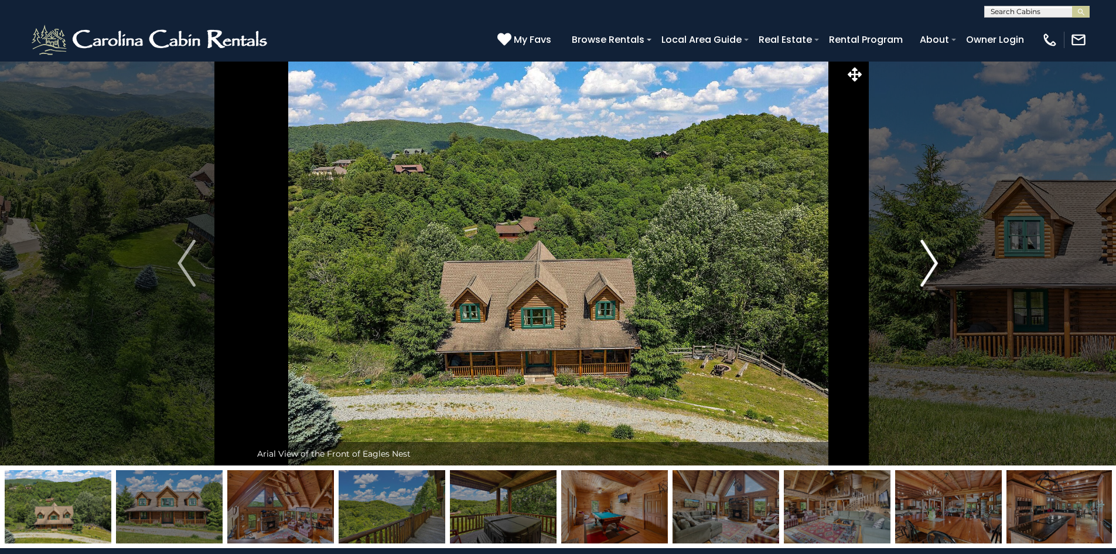
click at [933, 262] on img "Next" at bounding box center [929, 263] width 18 height 47
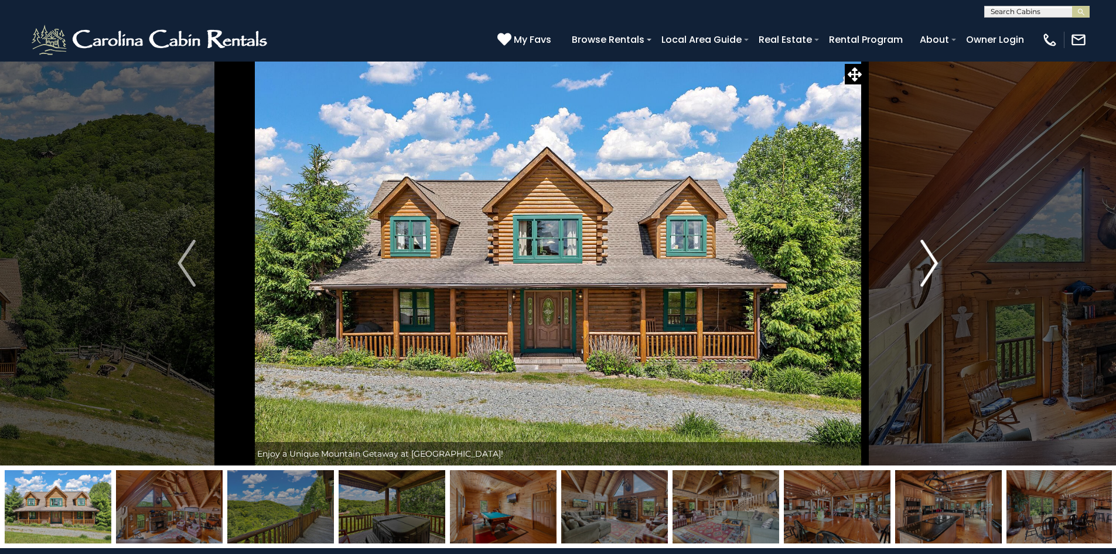
click at [933, 262] on img "Next" at bounding box center [929, 263] width 18 height 47
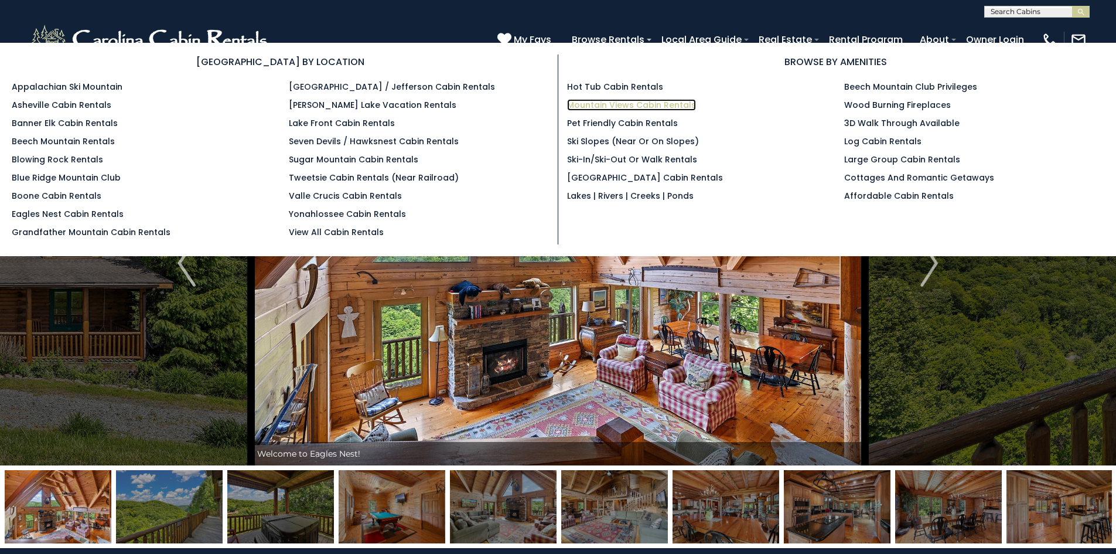
click at [630, 105] on link "Mountain Views Cabin Rentals" at bounding box center [631, 105] width 129 height 12
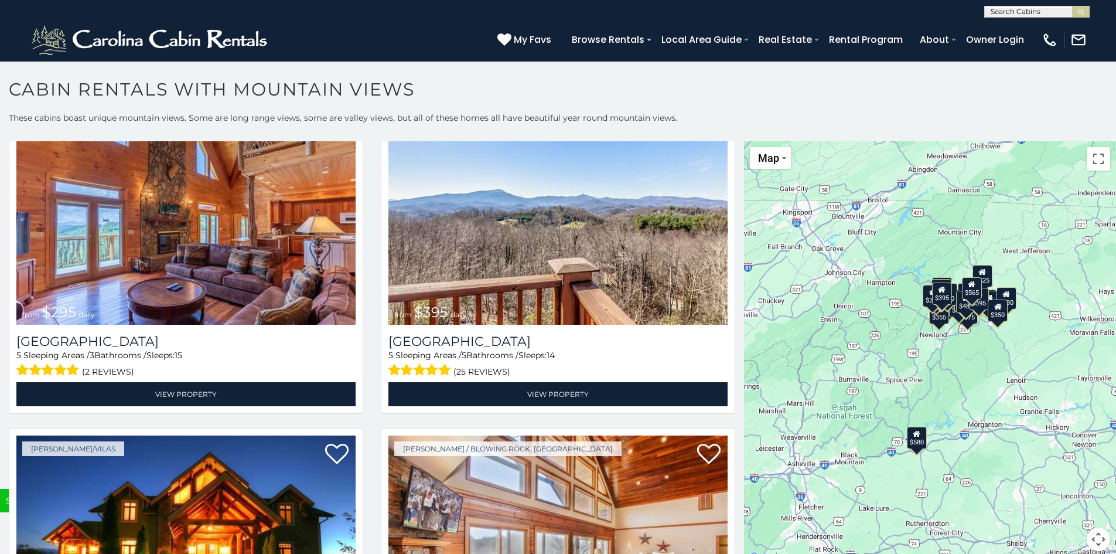
scroll to position [4625, 0]
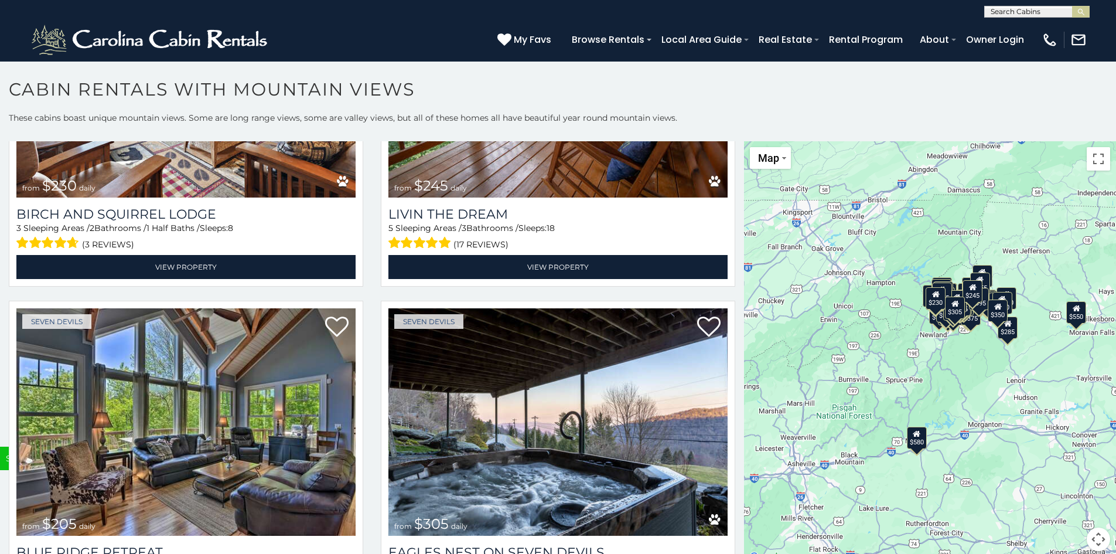
scroll to position [9464, 0]
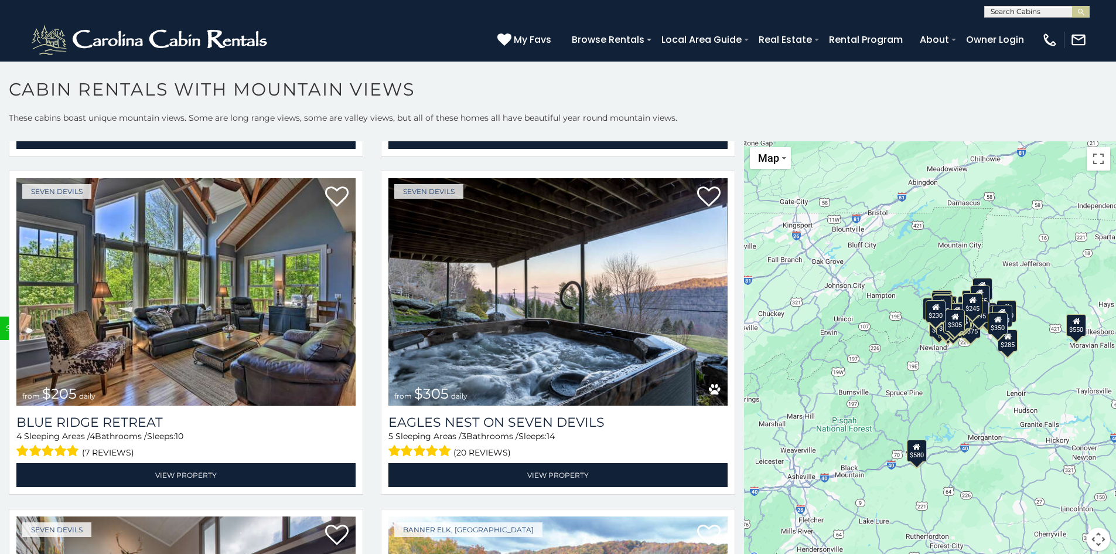
drag, startPoint x: 740, startPoint y: 536, endPoint x: 740, endPoint y: 550, distance: 14.1
click at [744, 550] on div "$580 $395 $349 $535 $375 $400 $325 $451 $460 $1,095 $525 $315 $310 $330 $400 $3…" at bounding box center [930, 353] width 372 height 424
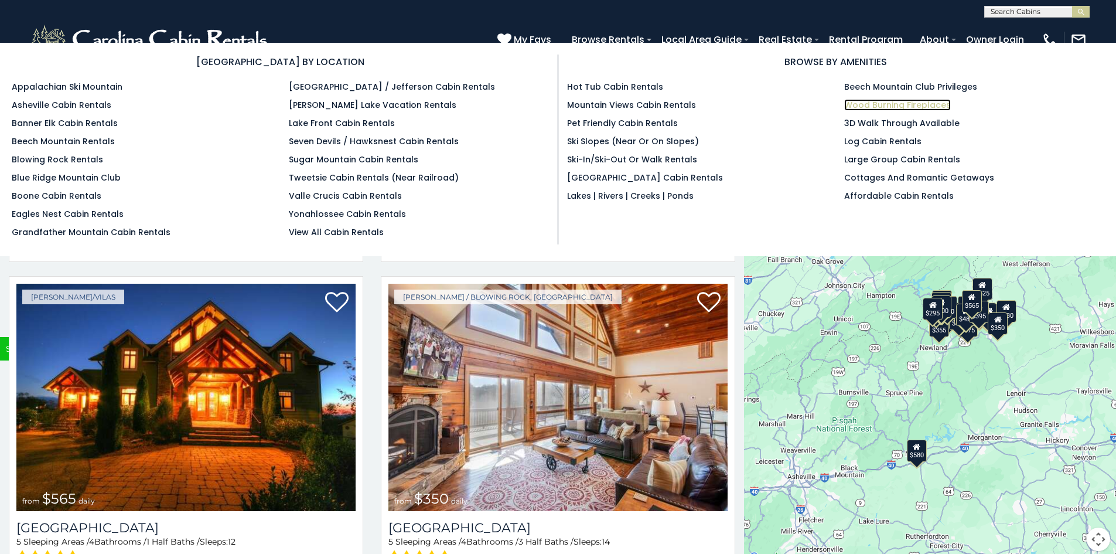
click at [895, 105] on link "Wood Burning Fireplaces" at bounding box center [897, 105] width 107 height 12
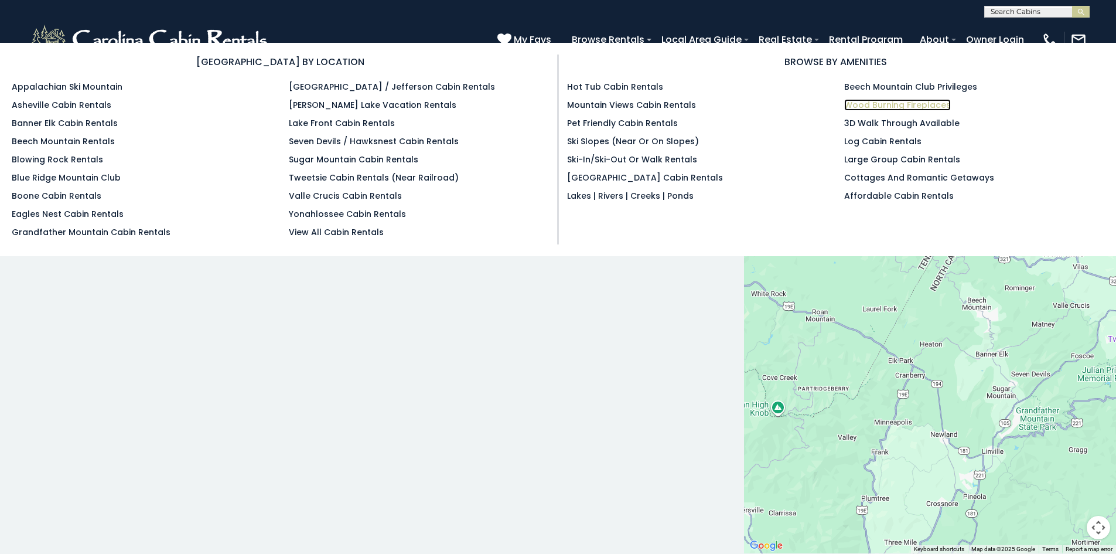
click at [878, 105] on link "Wood Burning Fireplaces" at bounding box center [897, 105] width 107 height 12
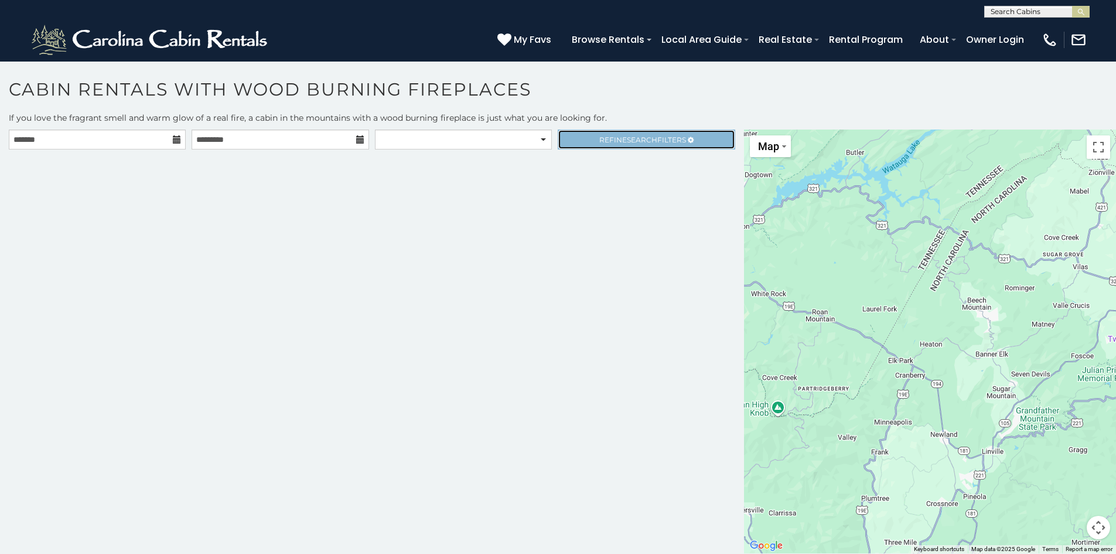
click at [674, 138] on span "Refine Search Filters" at bounding box center [642, 139] width 87 height 9
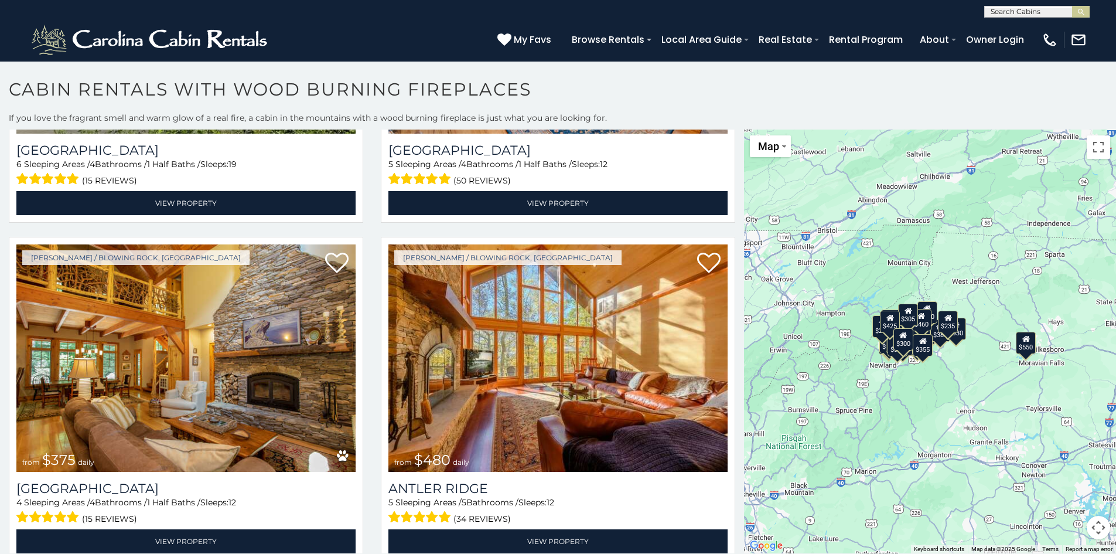
scroll to position [603, 0]
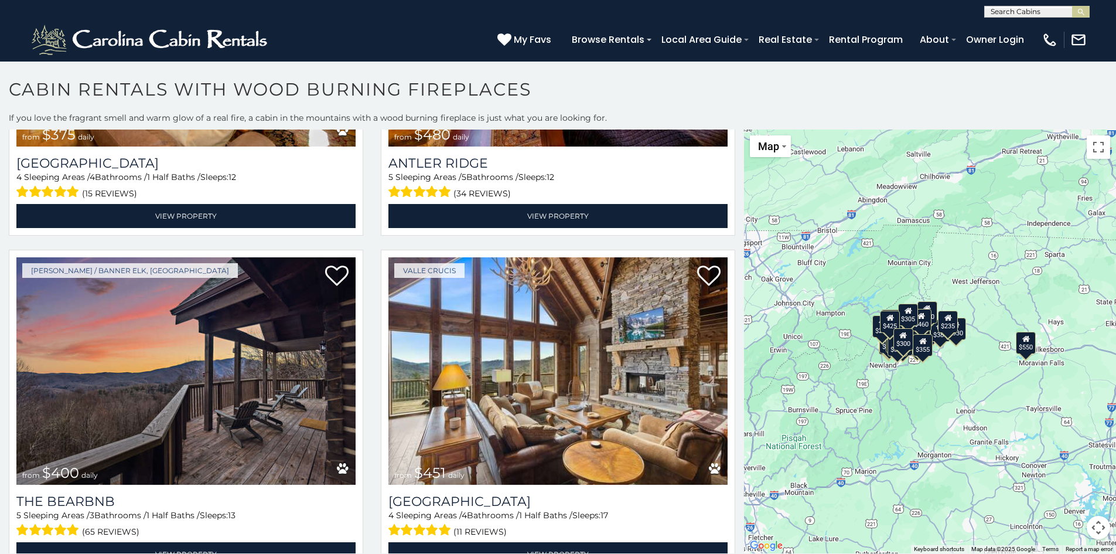
click at [744, 224] on div "$550 $349 $375 $480 $400 $451 $460 $395 $400 $355 $650 $380 $545 $930 $330 $320…" at bounding box center [930, 341] width 372 height 424
click at [744, 225] on div "$550 $349 $375 $480 $400 $451 $460 $395 $400 $355 $650 $380 $545 $930 $330 $320…" at bounding box center [930, 341] width 372 height 424
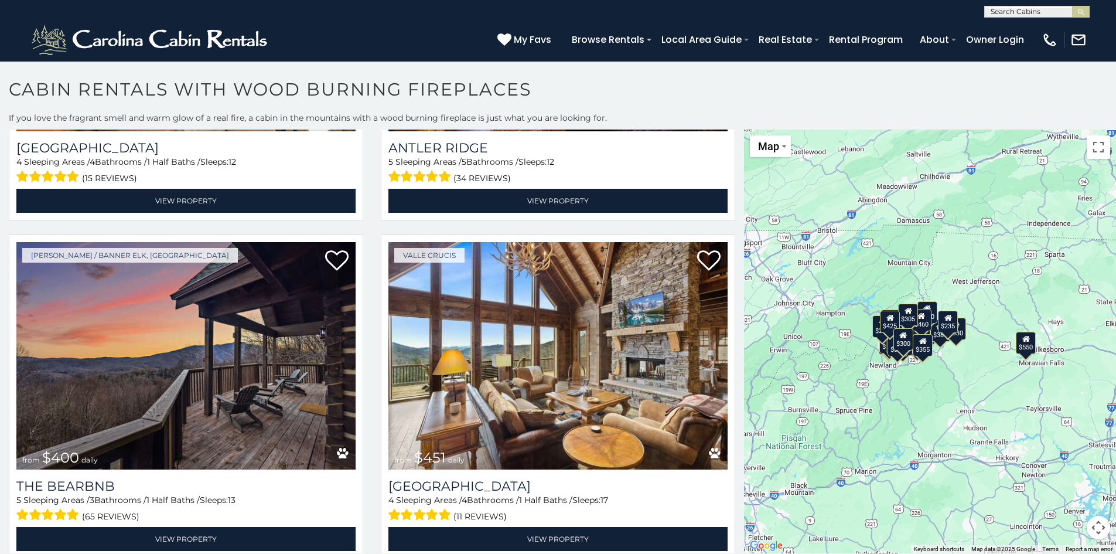
click at [744, 228] on div "$550 $349 $375 $480 $400 $451 $460 $395 $400 $355 $650 $380 $545 $930 $330 $320…" at bounding box center [930, 341] width 372 height 424
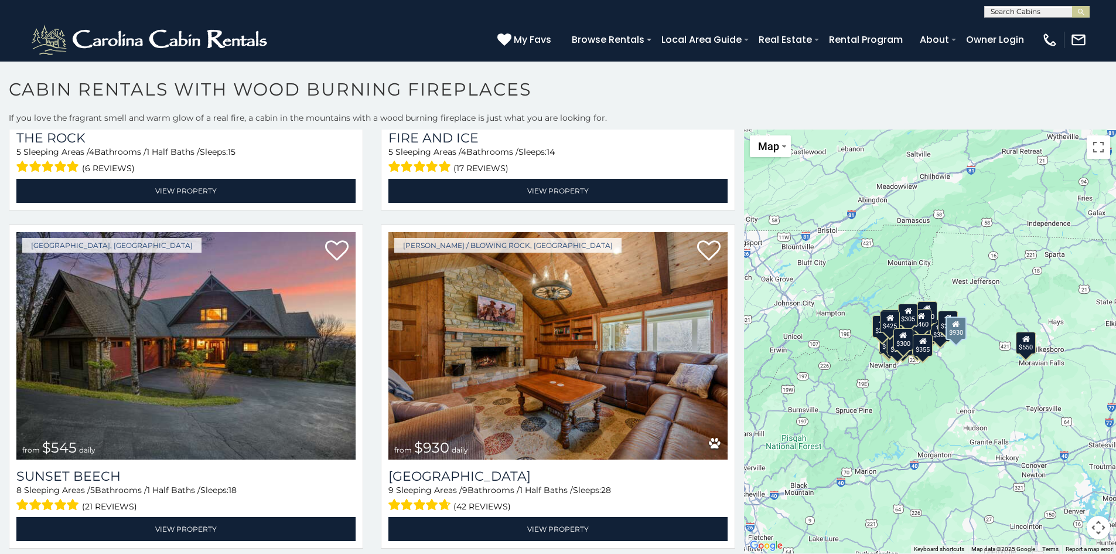
scroll to position [2321, 0]
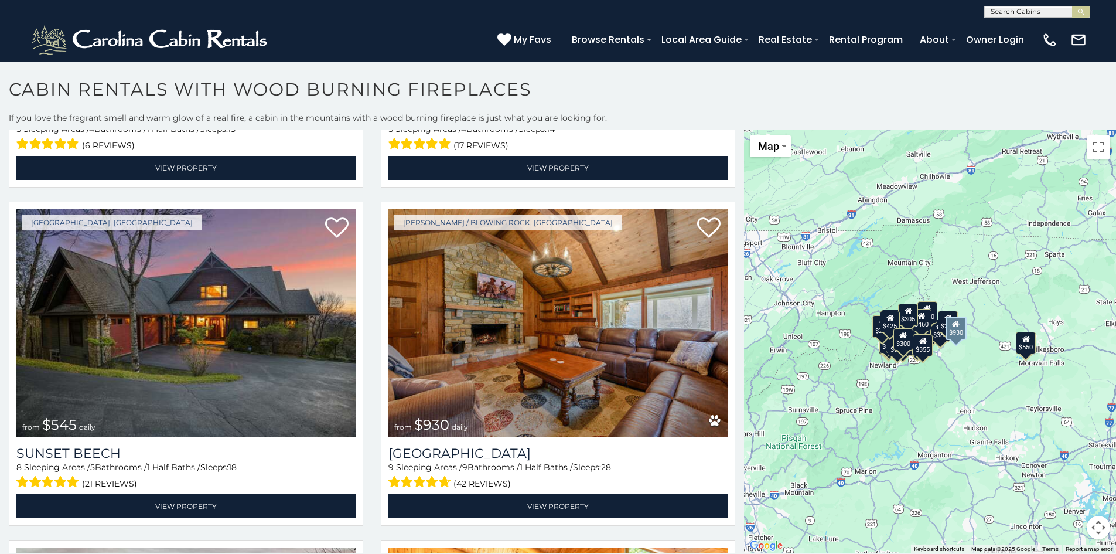
click at [734, 335] on div "[PERSON_NAME] / Blowing Rock, [GEOGRAPHIC_DATA] from $930 daily [GEOGRAPHIC_DAT…" at bounding box center [558, 367] width 372 height 331
click at [734, 335] on div "Boone / Blowing Rock, NC from $930 daily Appalachian Mountain Lodge 9 Sleeping …" at bounding box center [558, 367] width 372 height 331
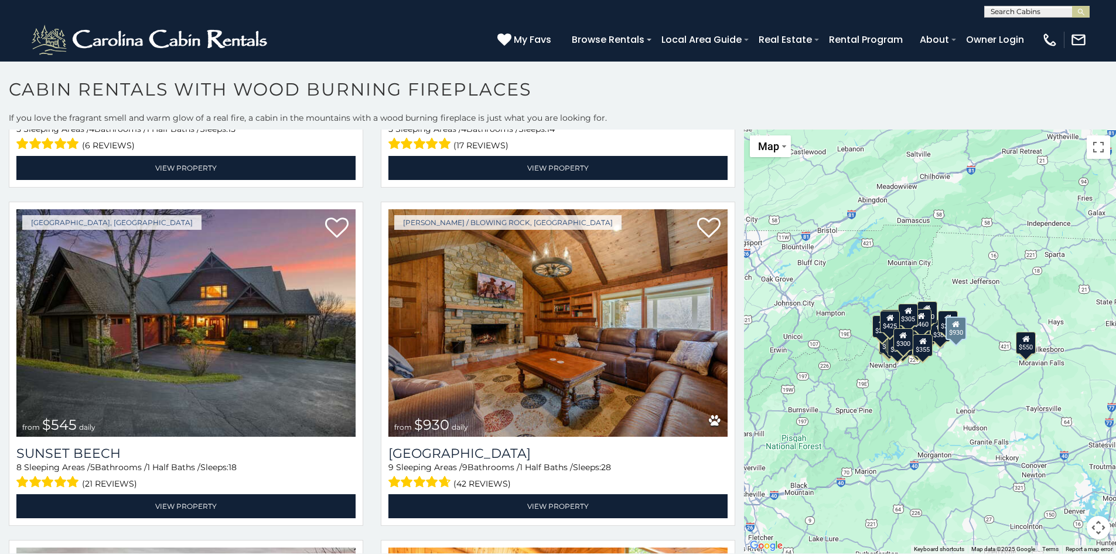
click at [734, 335] on div "Boone / Blowing Rock, NC from $930 daily Appalachian Mountain Lodge 9 Sleeping …" at bounding box center [558, 367] width 372 height 331
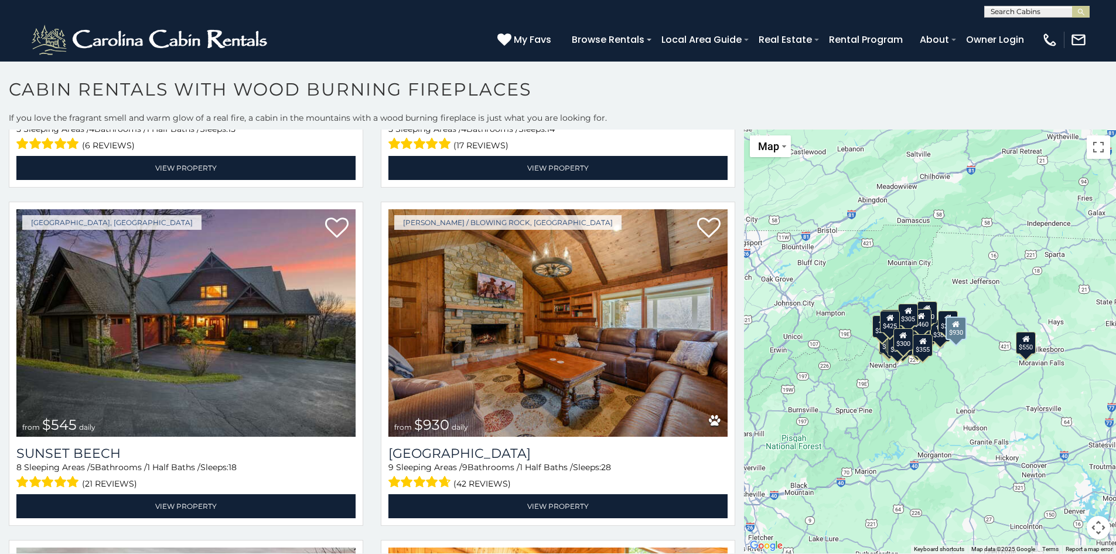
click at [734, 335] on div "Boone / Blowing Rock, NC from $930 daily Appalachian Mountain Lodge 9 Sleeping …" at bounding box center [558, 367] width 372 height 331
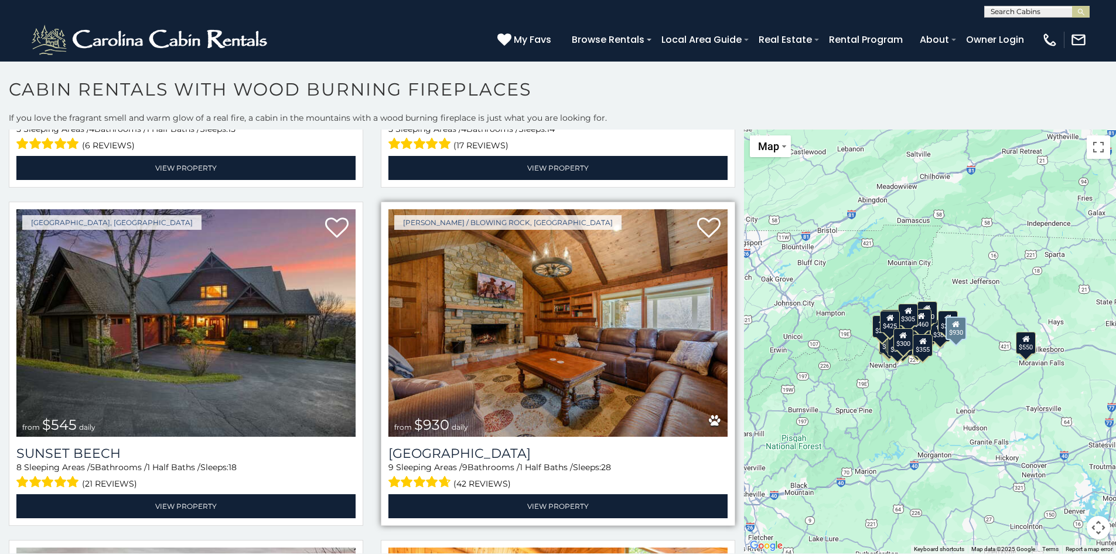
drag, startPoint x: 734, startPoint y: 335, endPoint x: 727, endPoint y: 359, distance: 25.0
click at [727, 359] on div "Boone / Blowing Rock, NC from $930 daily Appalachian Mountain Lodge 9 Sleeping …" at bounding box center [558, 367] width 372 height 331
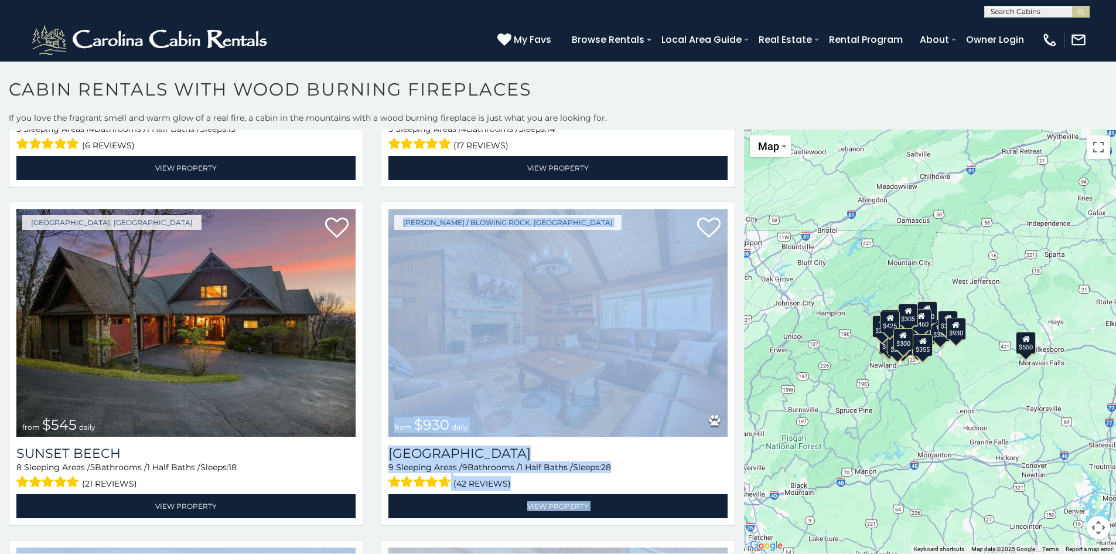
drag, startPoint x: 738, startPoint y: 330, endPoint x: 739, endPoint y: 349, distance: 18.2
click at [739, 349] on div "**********" at bounding box center [372, 341] width 744 height 424
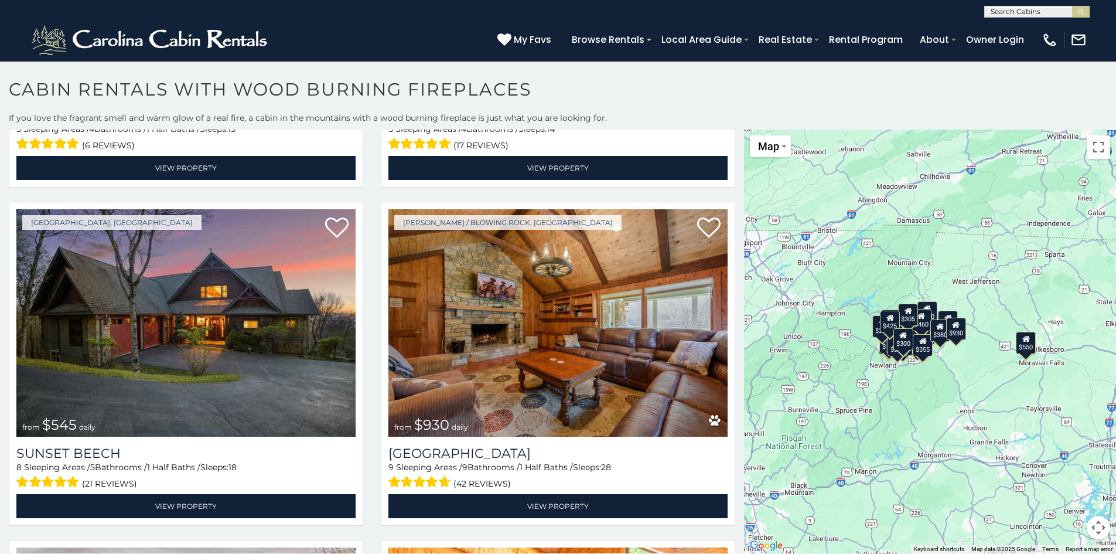
click at [678, 97] on h1 "Cabin Rentals with Wood Burning Fireplaces" at bounding box center [558, 95] width 1116 height 33
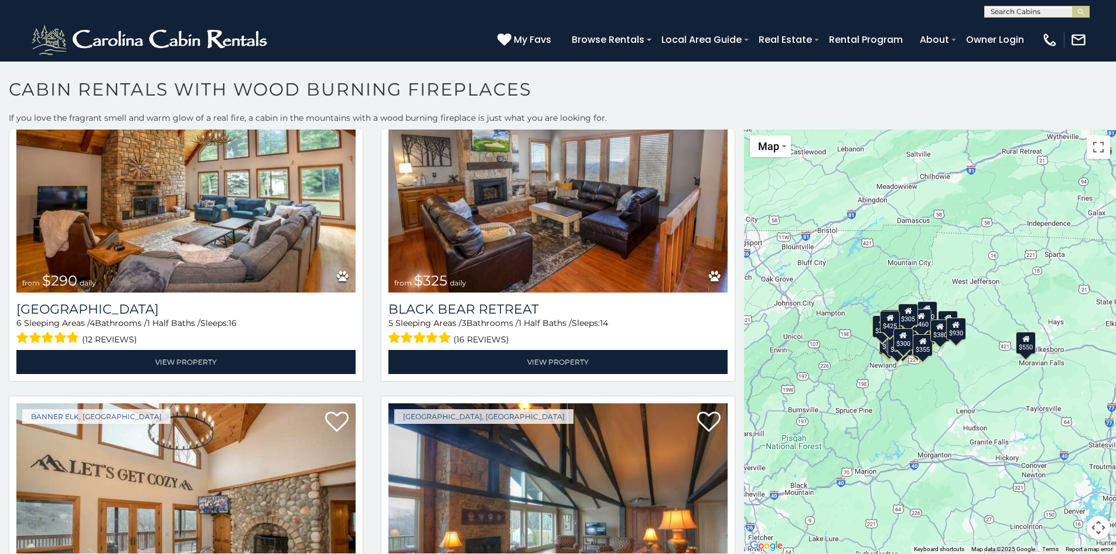
scroll to position [3645, 0]
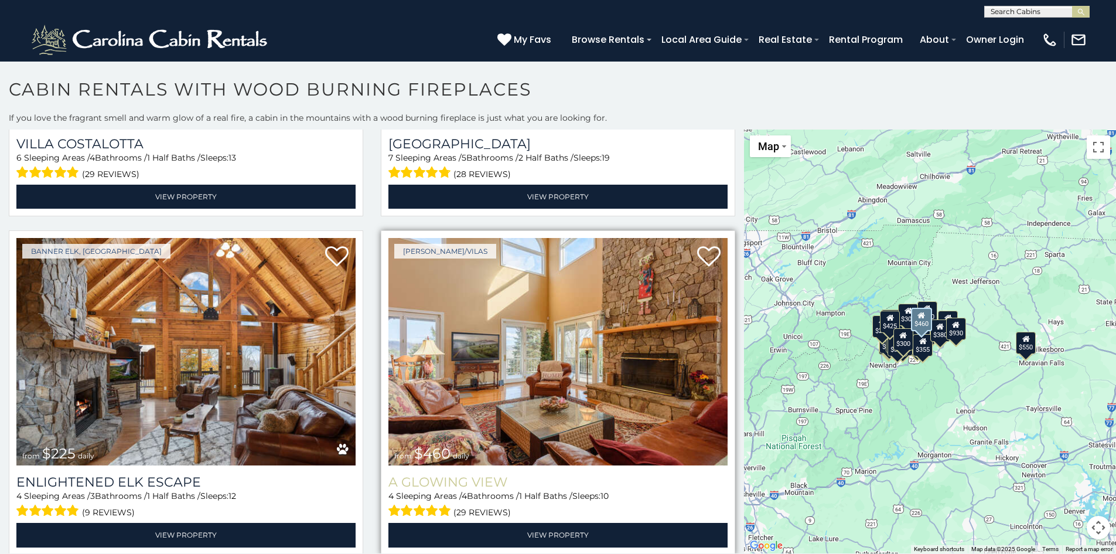
drag, startPoint x: 720, startPoint y: 451, endPoint x: 715, endPoint y: 455, distance: 6.7
click at [715, 465] on div "A Glowing View 4 Sleeping Areas / 4 Bathrooms / 1 Half Baths / Sleeps: 10 (29 r…" at bounding box center [557, 505] width 339 height 81
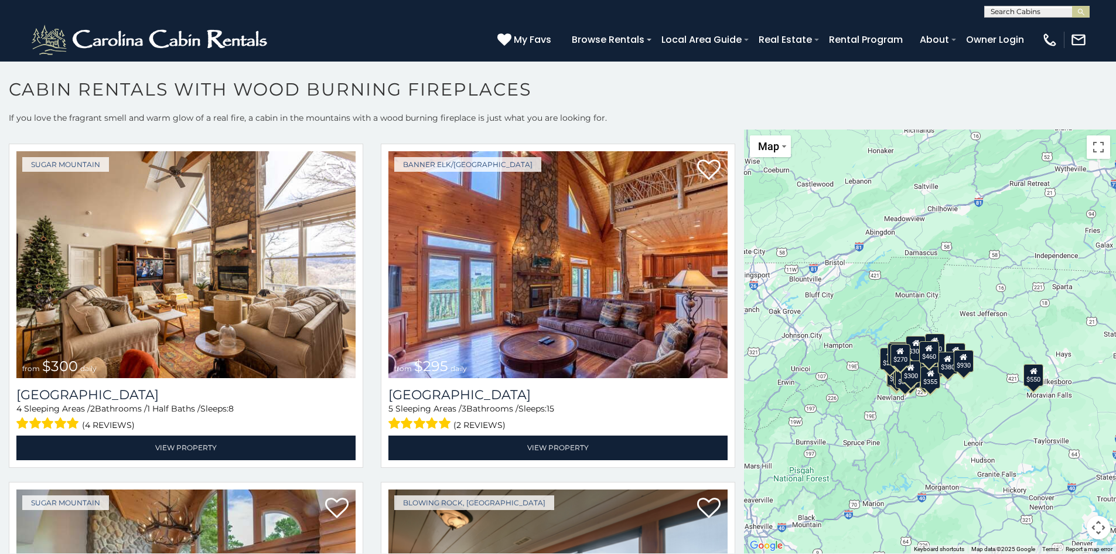
scroll to position [4063, 0]
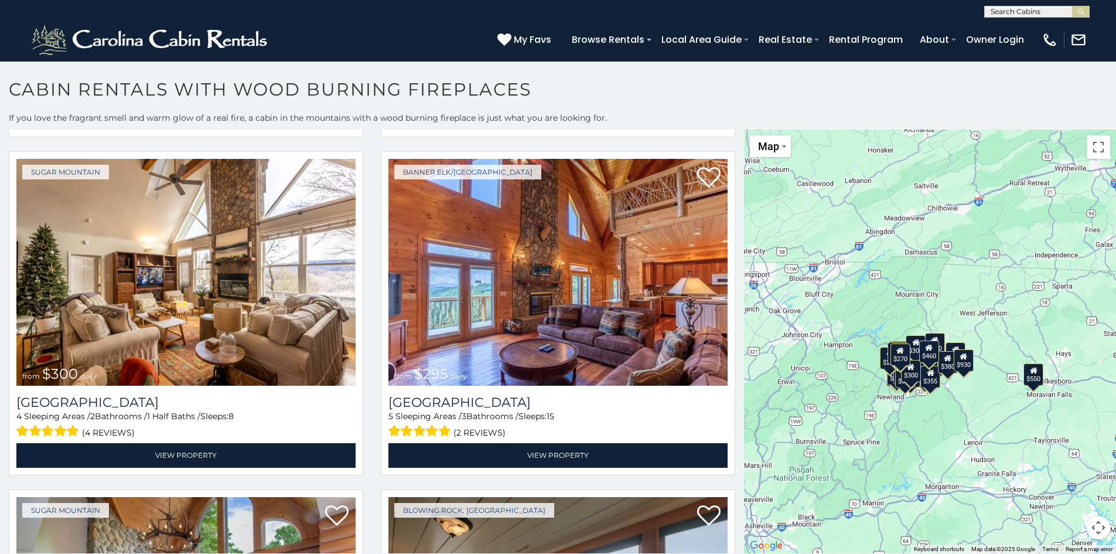
drag, startPoint x: 744, startPoint y: 422, endPoint x: 751, endPoint y: 454, distance: 32.5
click at [751, 454] on div "$550 $349 $375 $480 $400 $451 $460 $395 $400 $355 $650 $380 $545 $930 $330 $320…" at bounding box center [930, 341] width 372 height 424
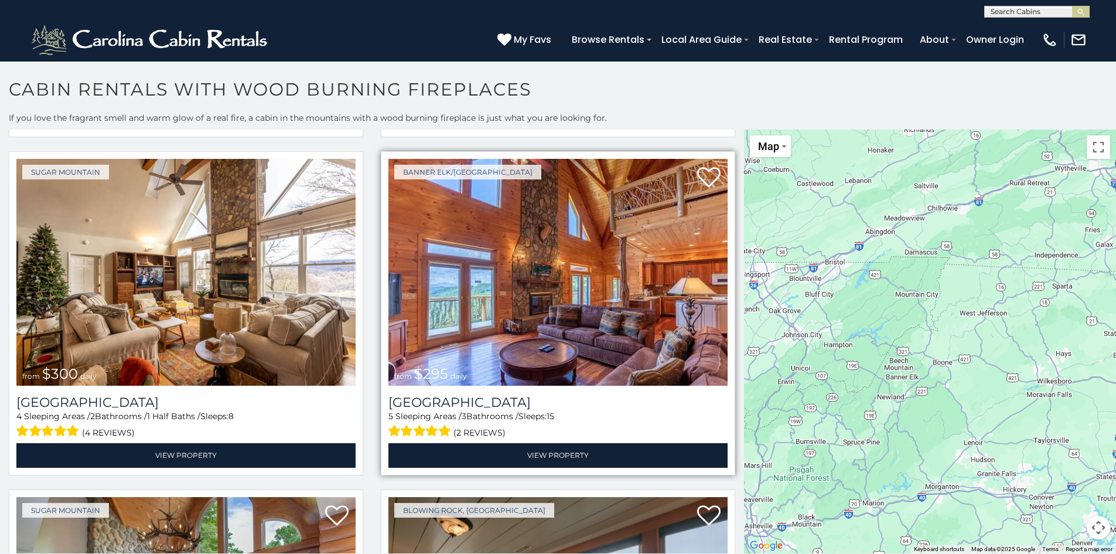
click at [481, 287] on img at bounding box center [557, 272] width 339 height 227
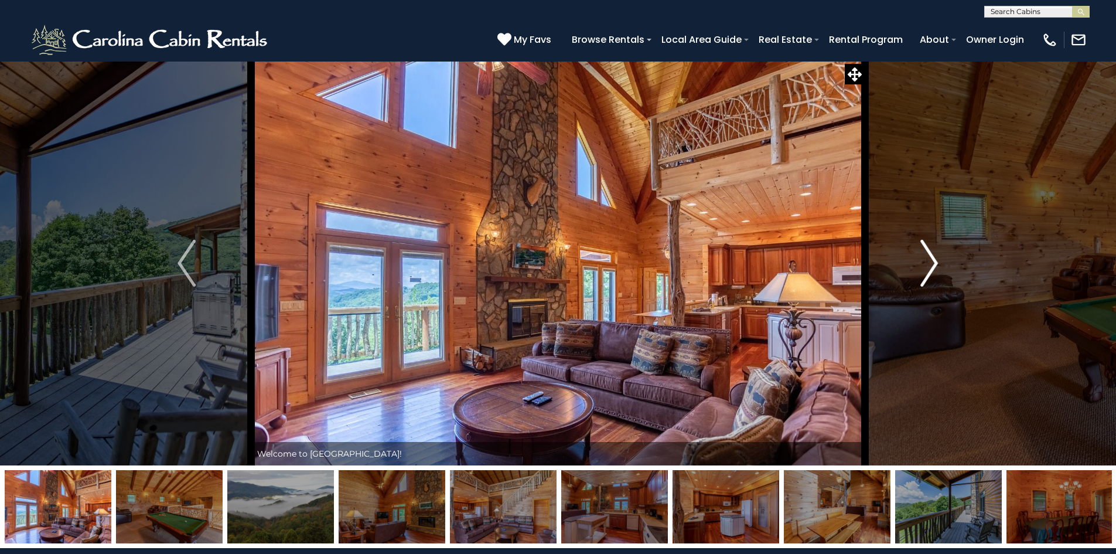
click at [929, 263] on img "Next" at bounding box center [929, 263] width 18 height 47
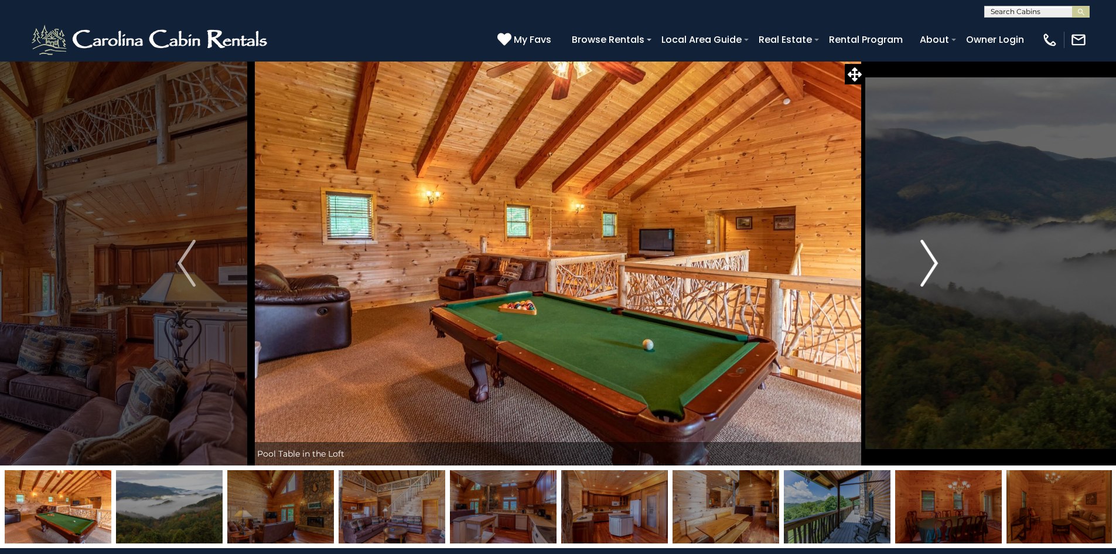
click at [929, 263] on img "Next" at bounding box center [929, 263] width 18 height 47
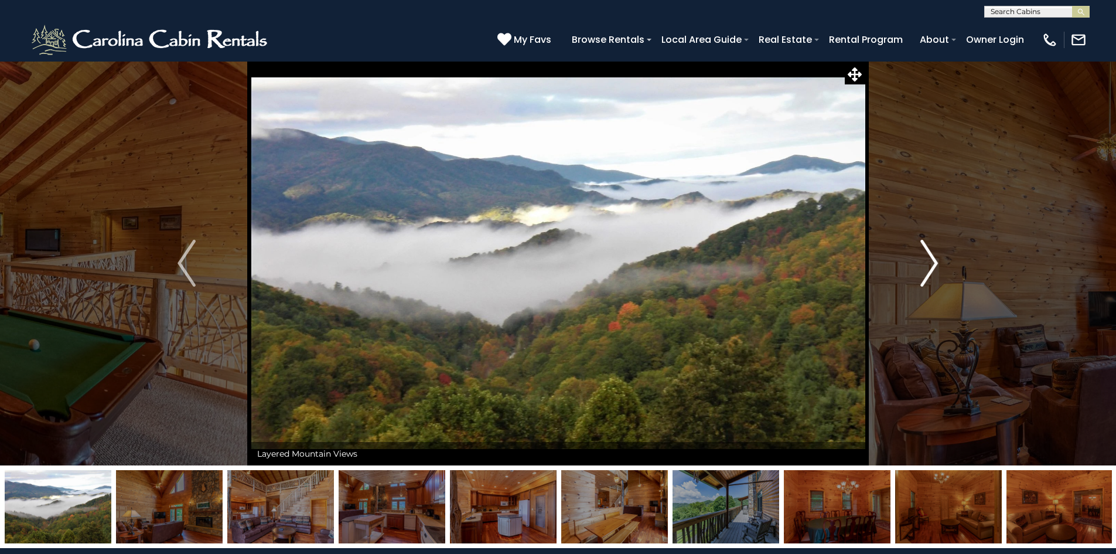
click at [929, 263] on img "Next" at bounding box center [929, 263] width 18 height 47
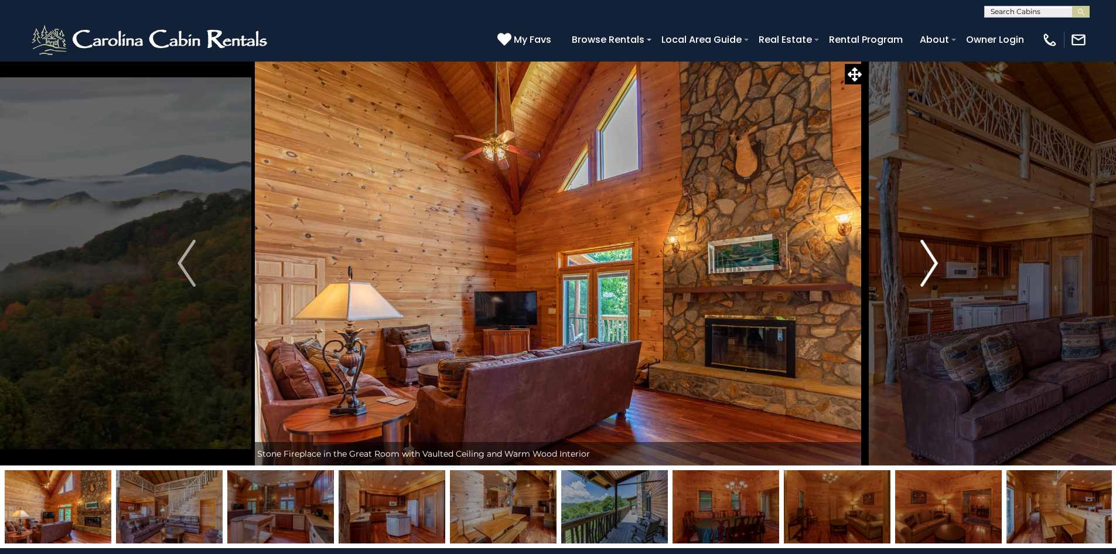
click at [929, 263] on img "Next" at bounding box center [929, 263] width 18 height 47
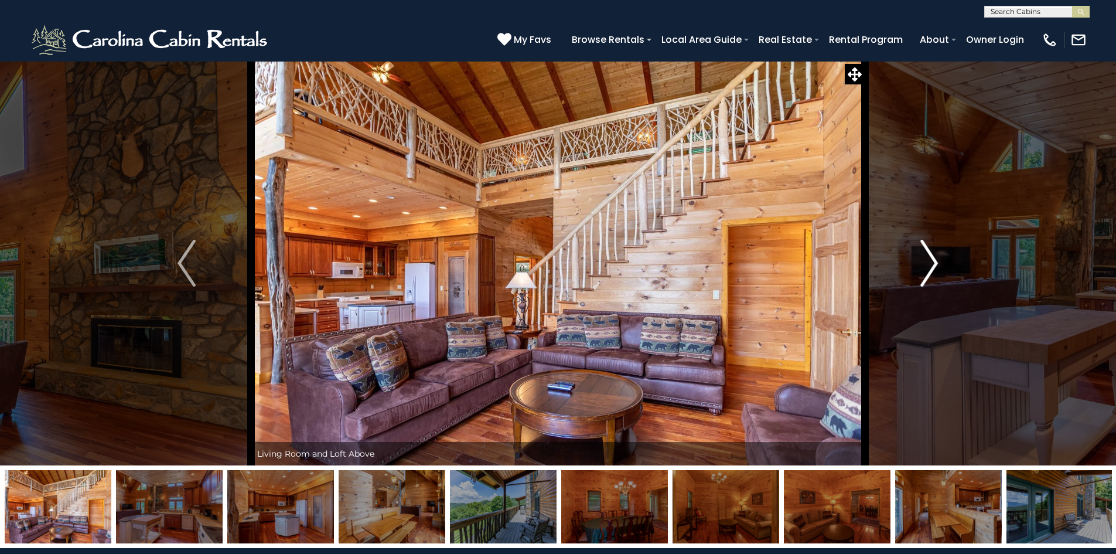
click at [929, 263] on img "Next" at bounding box center [929, 263] width 18 height 47
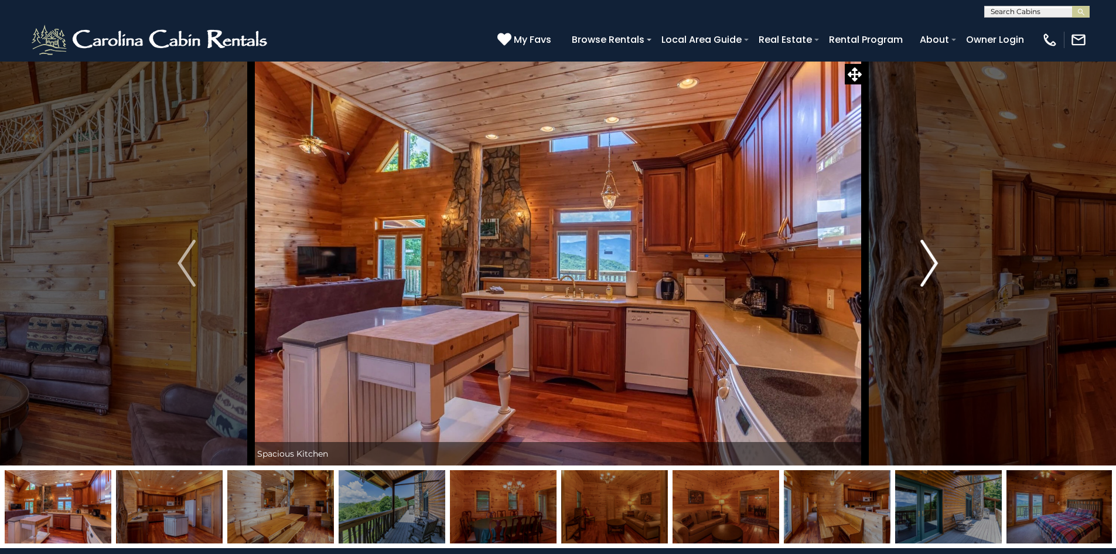
click at [929, 263] on img "Next" at bounding box center [929, 263] width 18 height 47
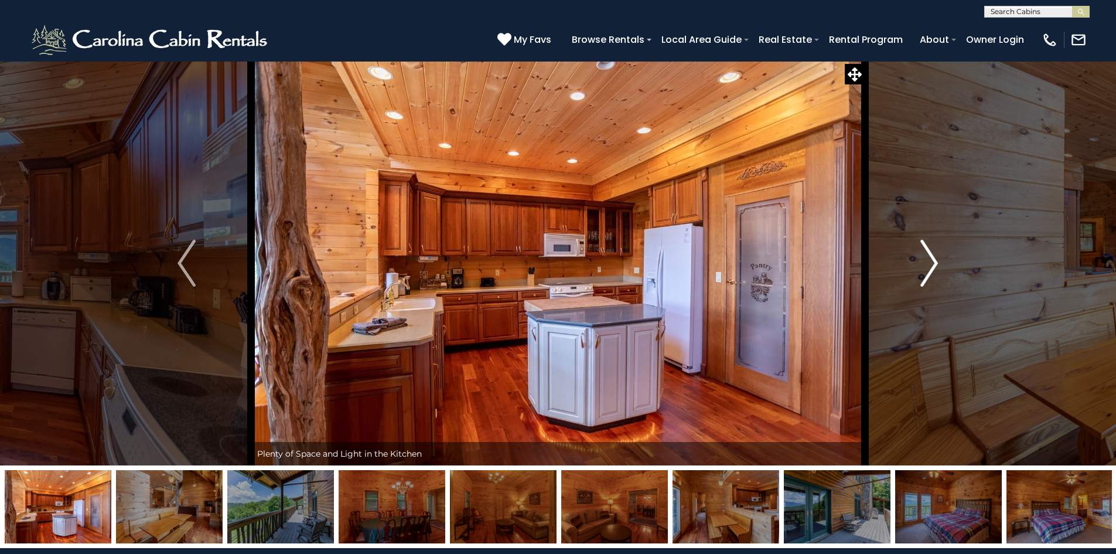
click at [929, 263] on img "Next" at bounding box center [929, 263] width 18 height 47
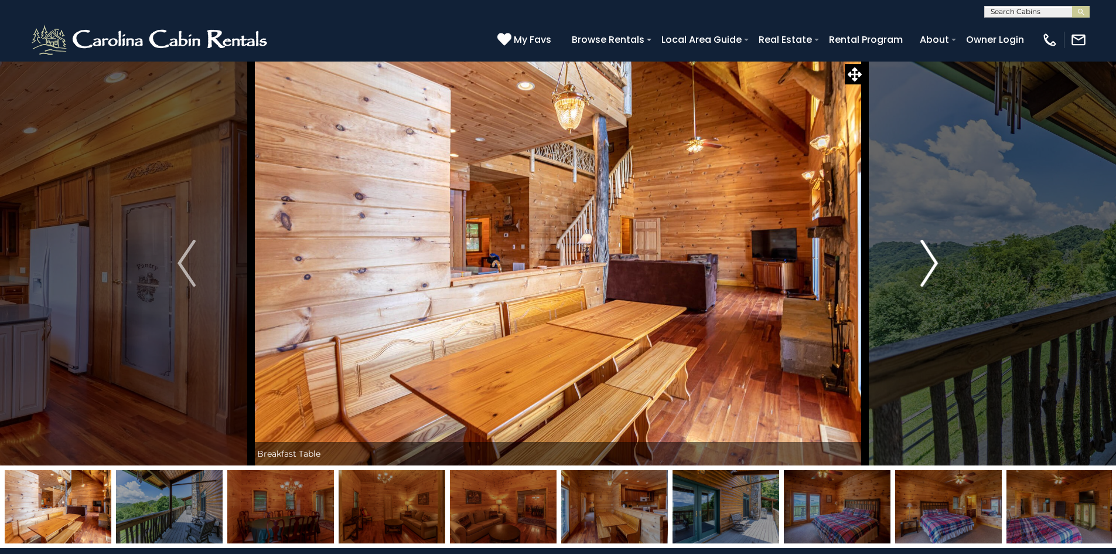
click at [929, 263] on img "Next" at bounding box center [929, 263] width 18 height 47
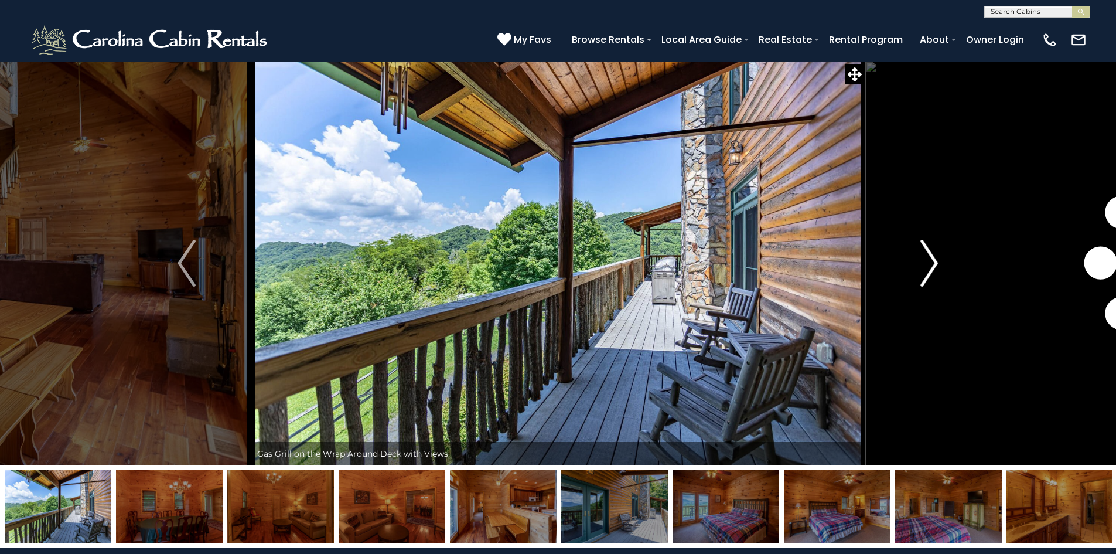
click at [929, 263] on img "Next" at bounding box center [929, 263] width 18 height 47
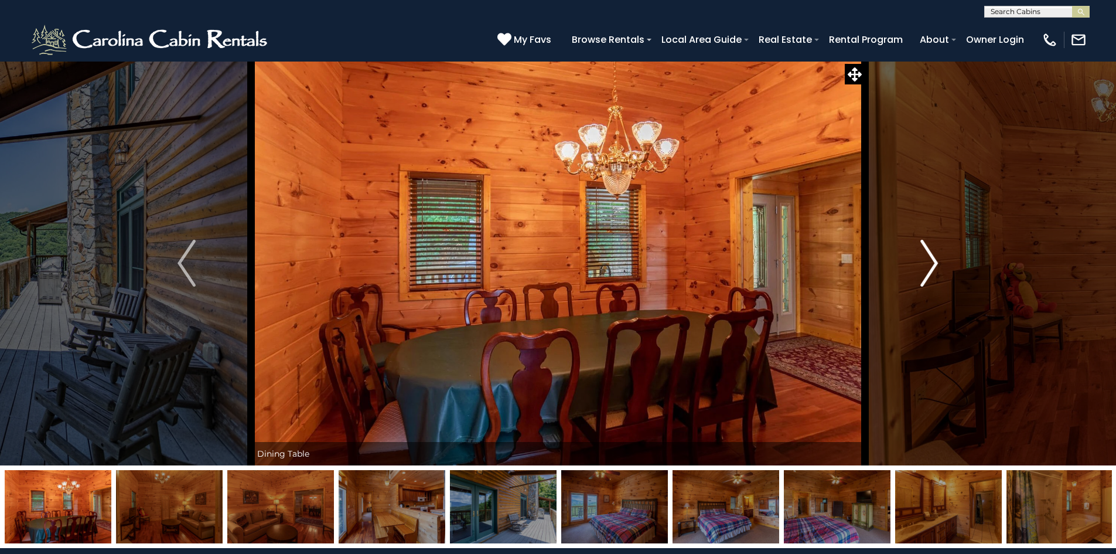
click at [929, 263] on img "Next" at bounding box center [929, 263] width 18 height 47
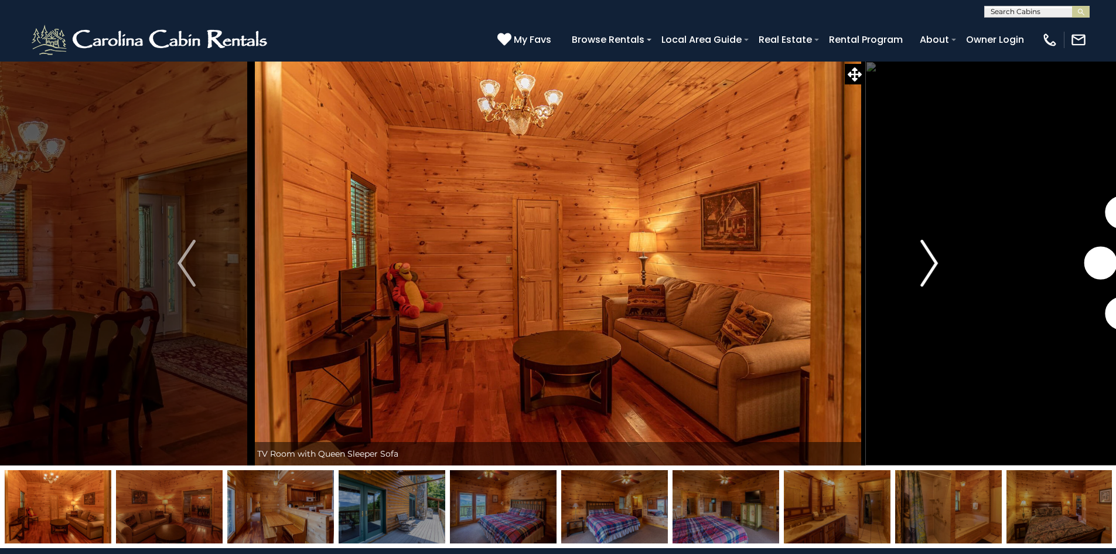
click at [929, 263] on img "Next" at bounding box center [929, 263] width 18 height 47
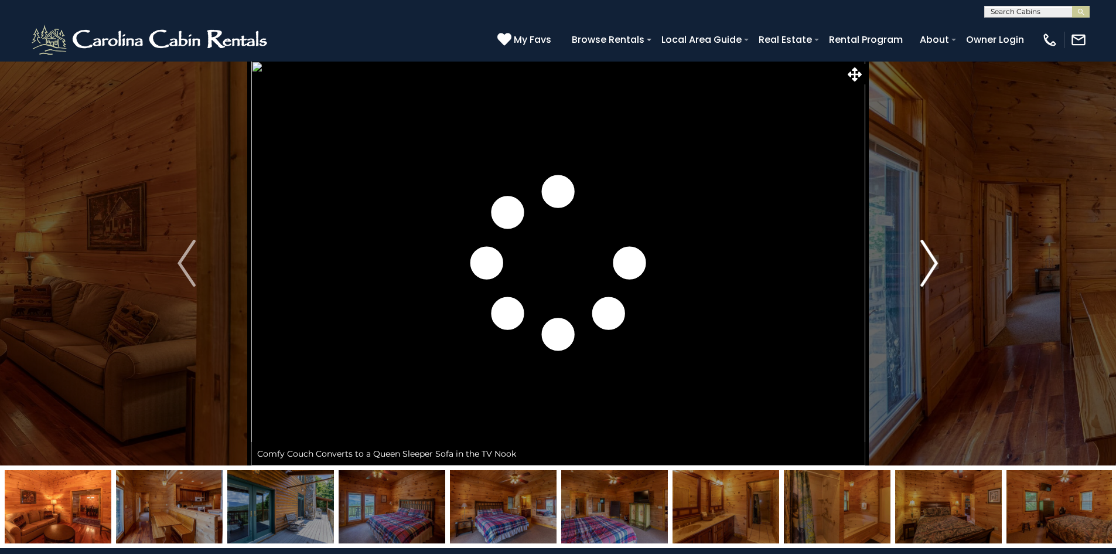
click at [929, 263] on img "Next" at bounding box center [929, 263] width 18 height 47
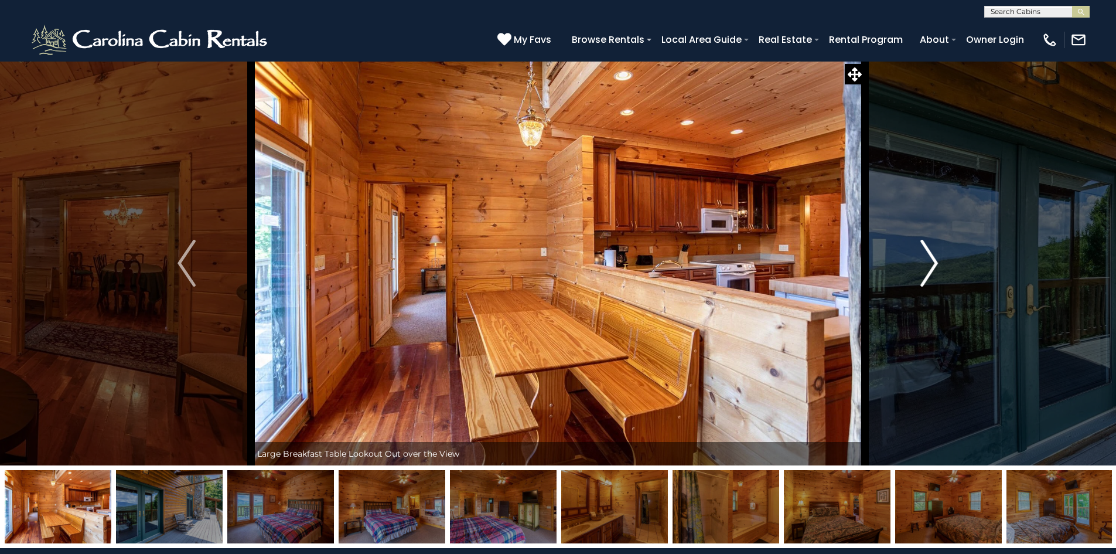
click at [929, 263] on img "Next" at bounding box center [929, 263] width 18 height 47
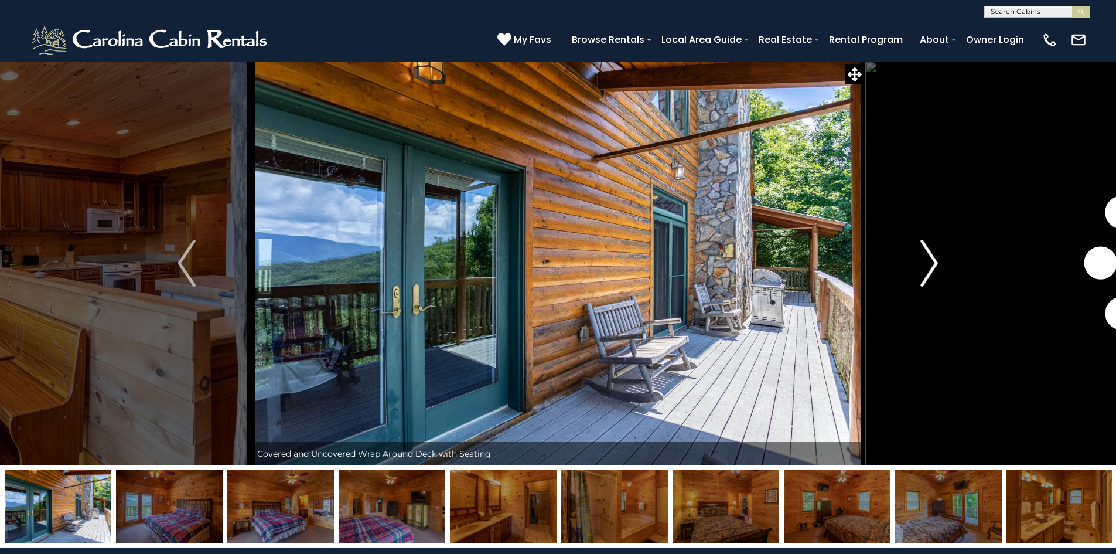
click at [929, 263] on img "Next" at bounding box center [929, 263] width 18 height 47
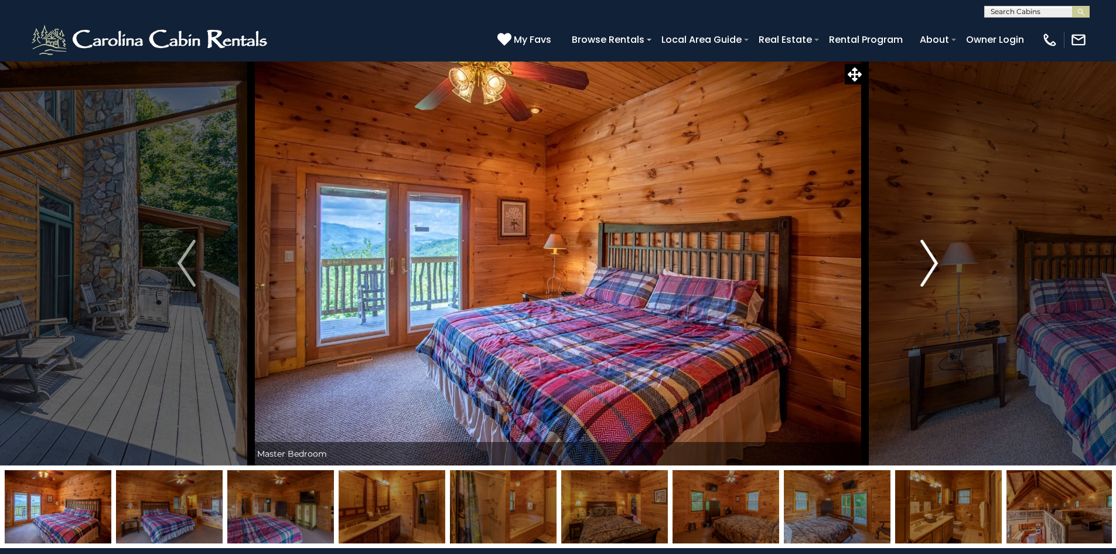
click at [929, 263] on img "Next" at bounding box center [929, 263] width 18 height 47
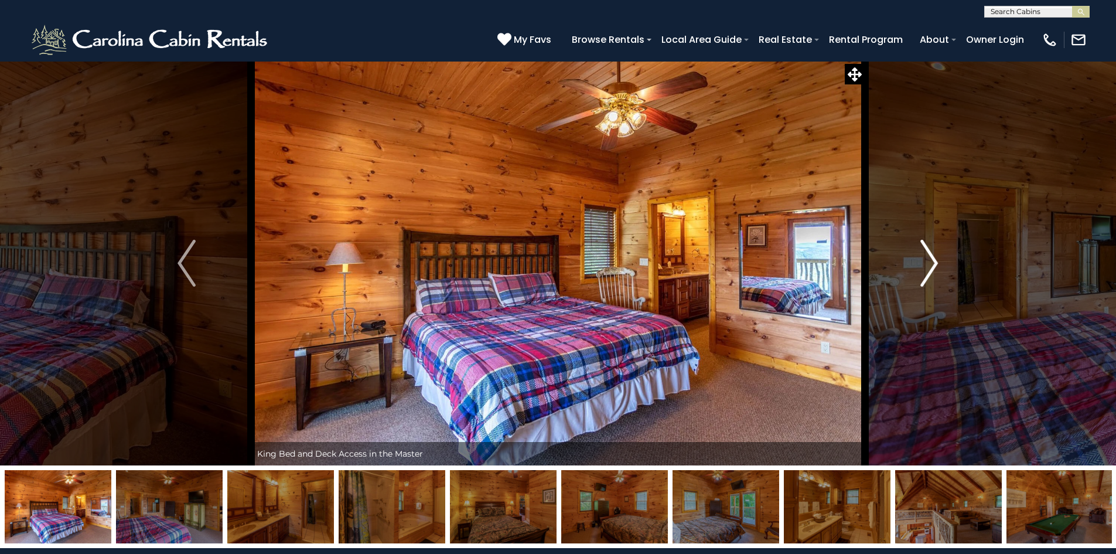
click at [929, 263] on img "Next" at bounding box center [929, 263] width 18 height 47
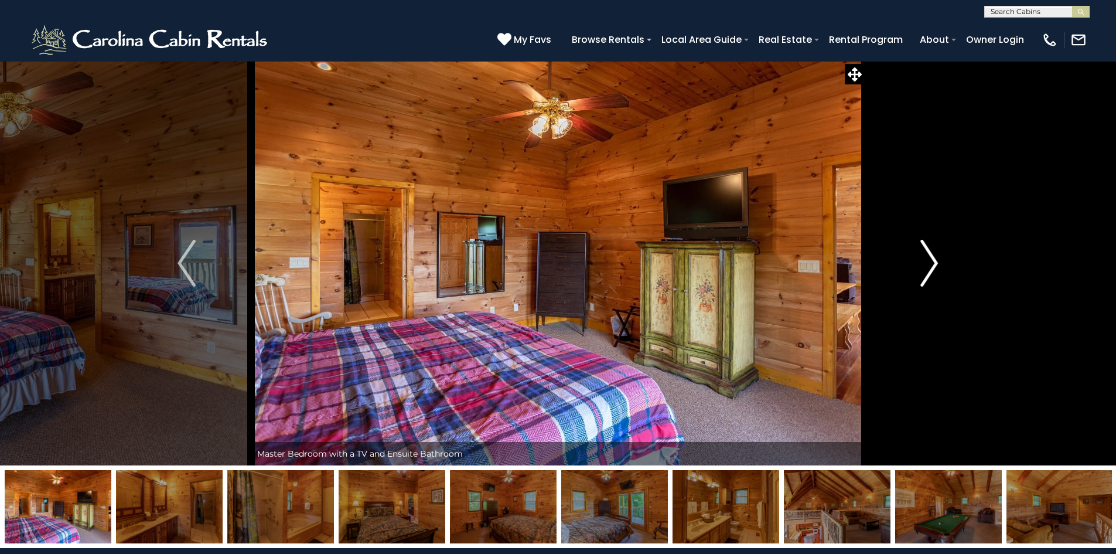
click at [929, 263] on img "Next" at bounding box center [929, 263] width 18 height 47
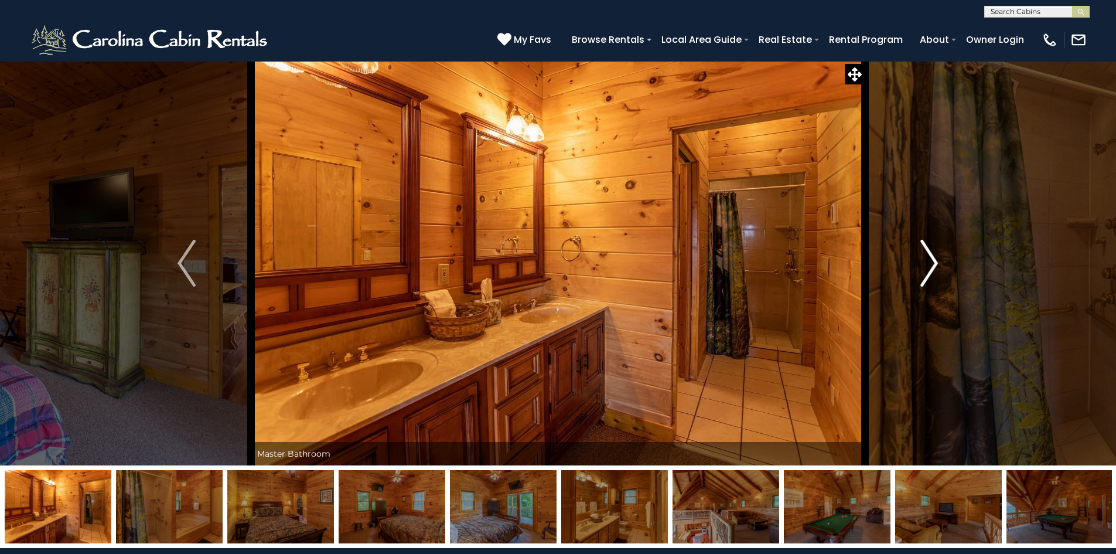
click at [929, 263] on img "Next" at bounding box center [929, 263] width 18 height 47
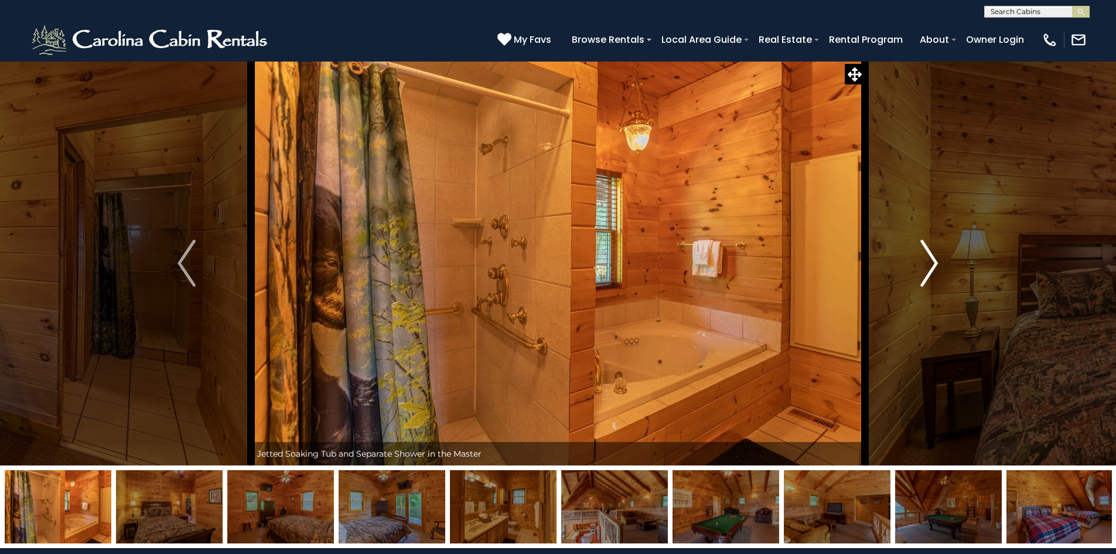
click at [929, 263] on img "Next" at bounding box center [929, 263] width 18 height 47
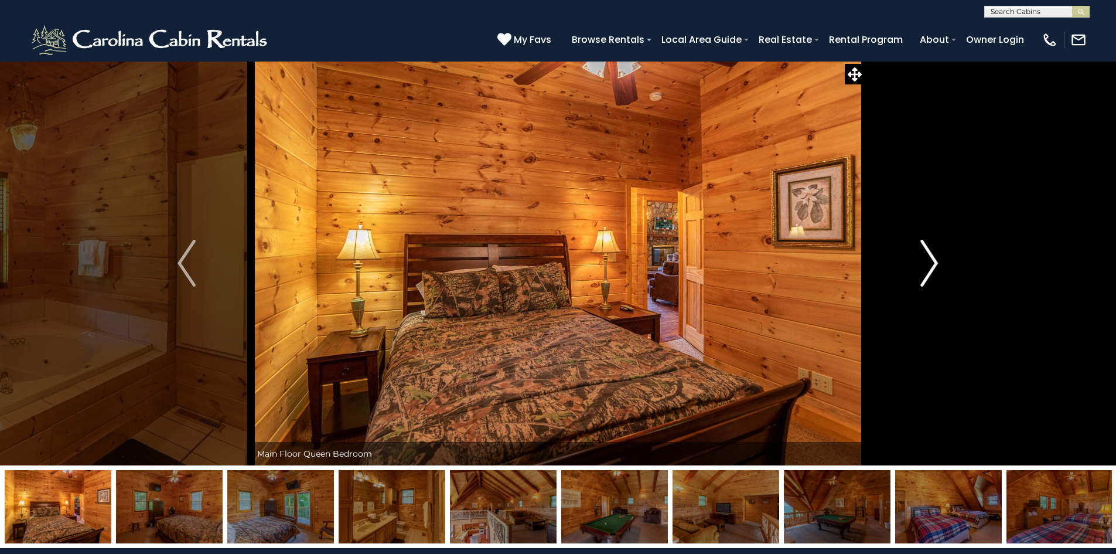
click at [929, 263] on img "Next" at bounding box center [929, 263] width 18 height 47
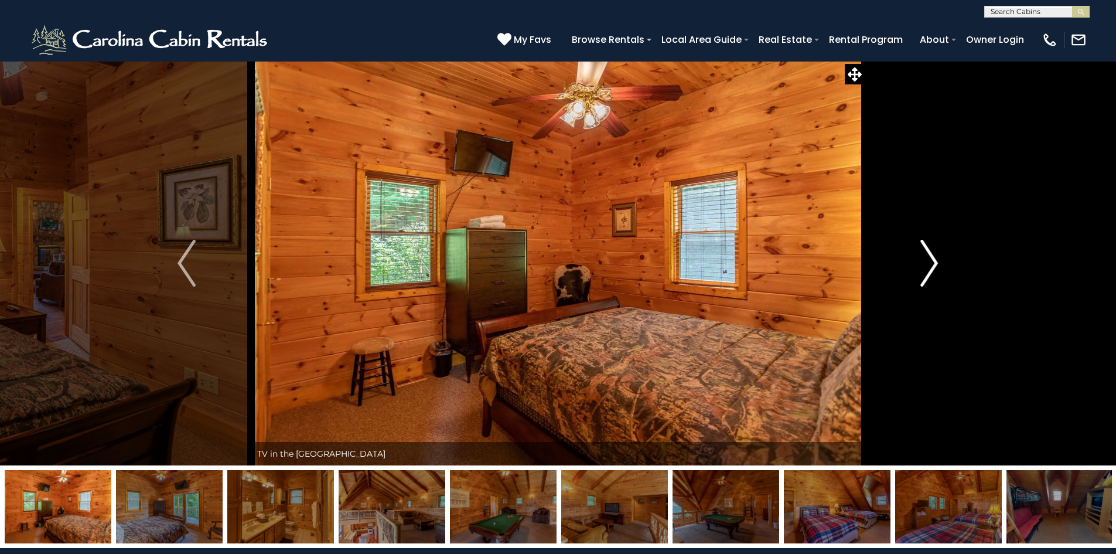
click at [929, 263] on img "Next" at bounding box center [929, 263] width 18 height 47
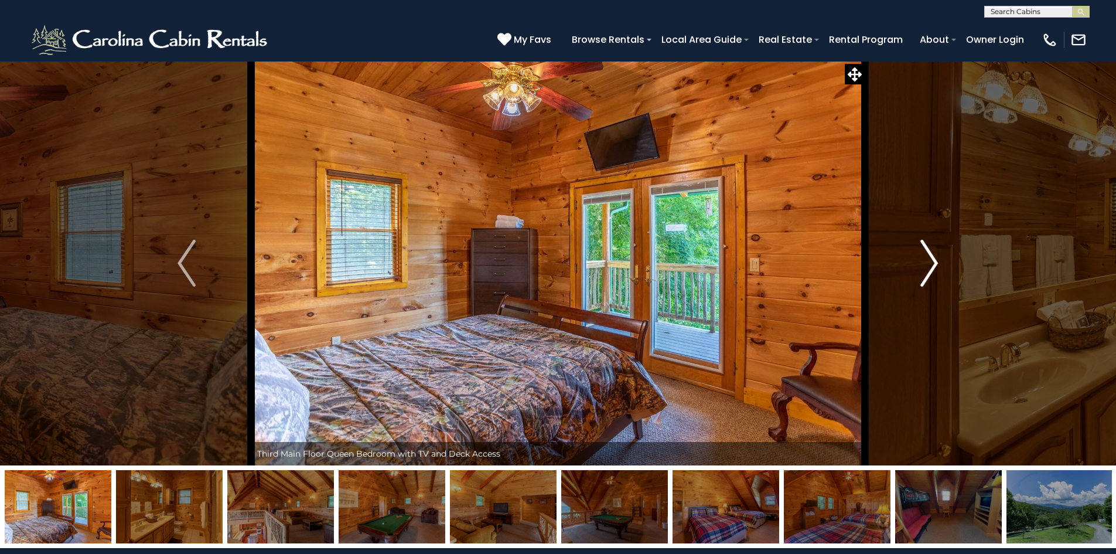
click at [929, 263] on img "Next" at bounding box center [929, 263] width 18 height 47
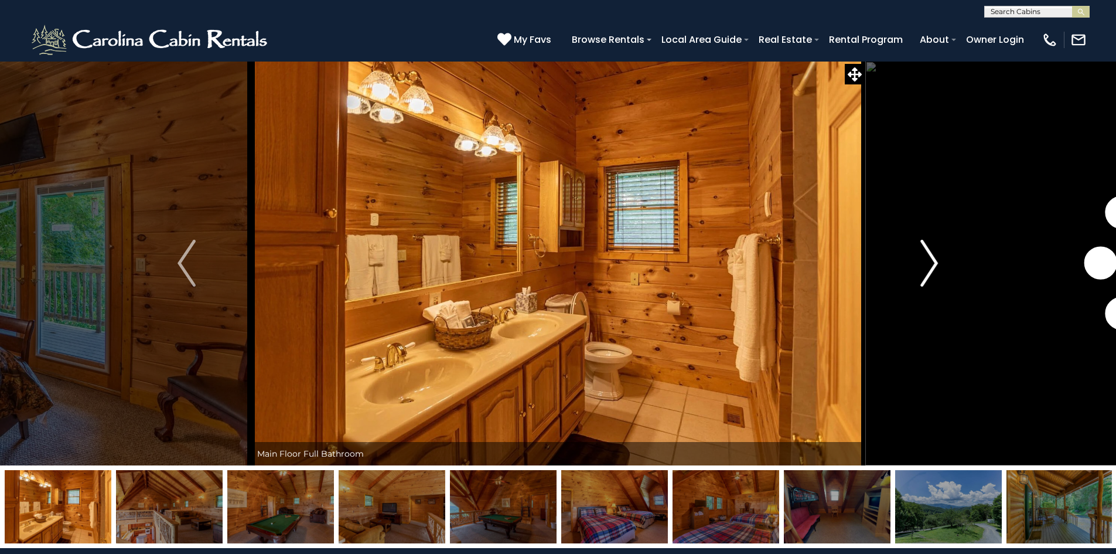
click at [929, 263] on img "Next" at bounding box center [929, 263] width 18 height 47
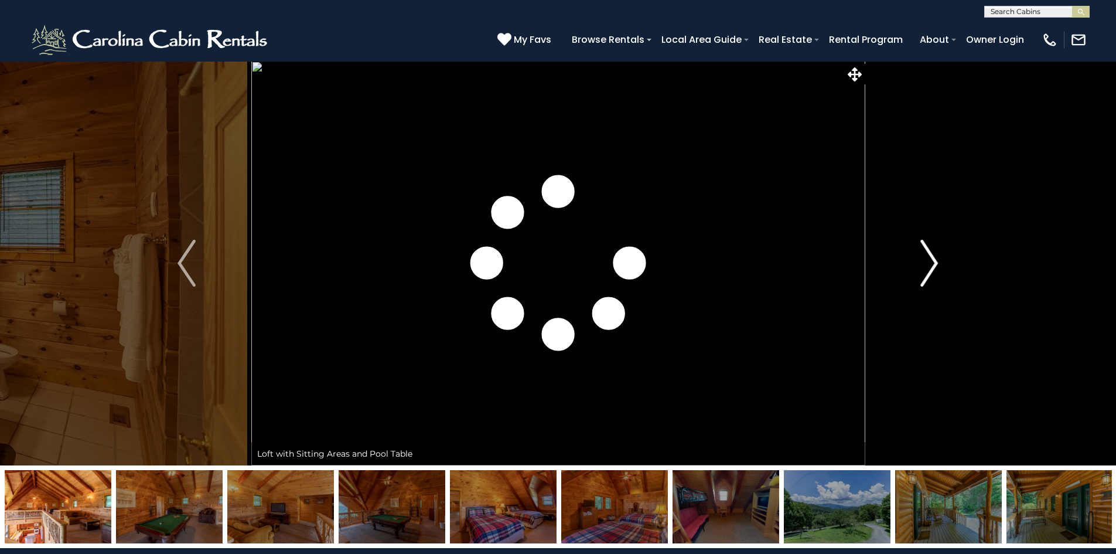
click at [929, 263] on img "Next" at bounding box center [929, 263] width 18 height 47
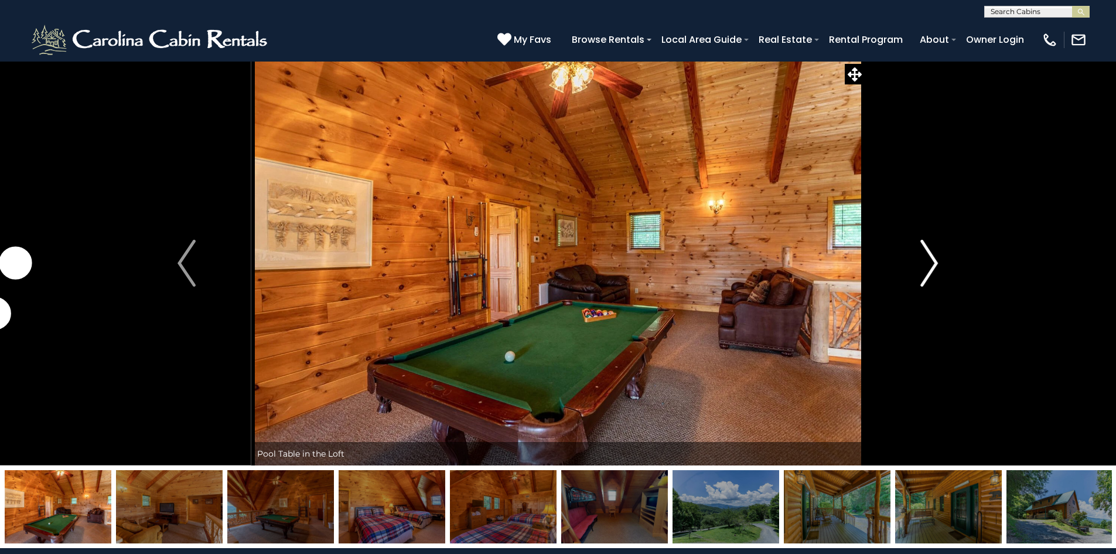
click at [929, 263] on img "Next" at bounding box center [929, 263] width 18 height 47
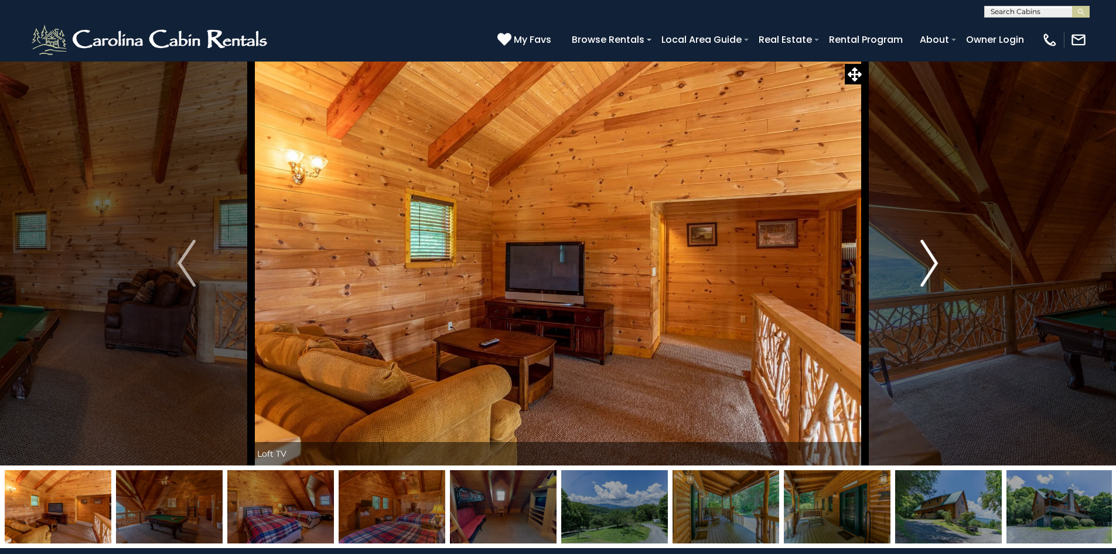
click at [936, 262] on img "Next" at bounding box center [929, 263] width 18 height 47
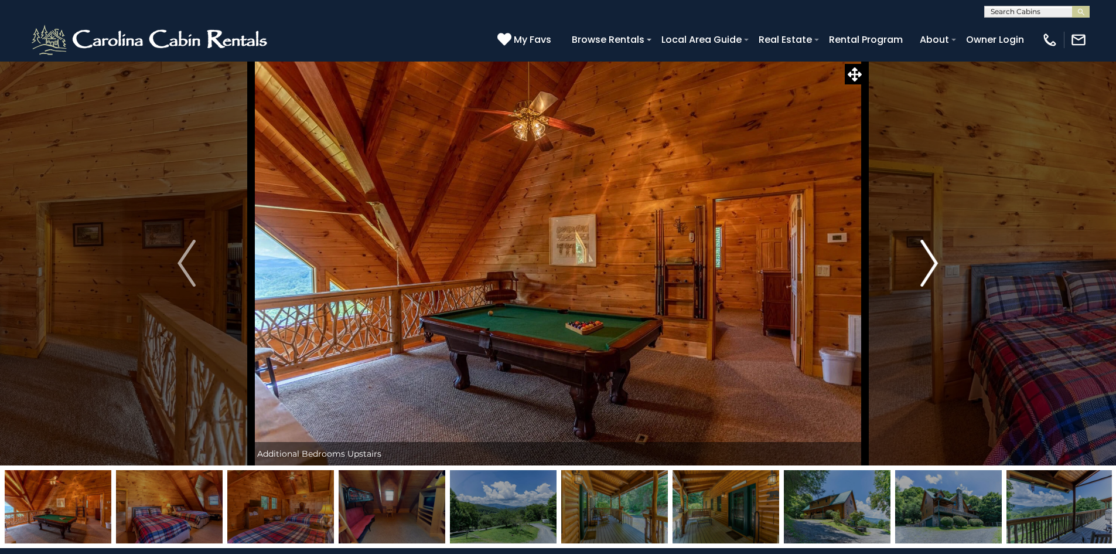
click at [936, 262] on img "Next" at bounding box center [929, 263] width 18 height 47
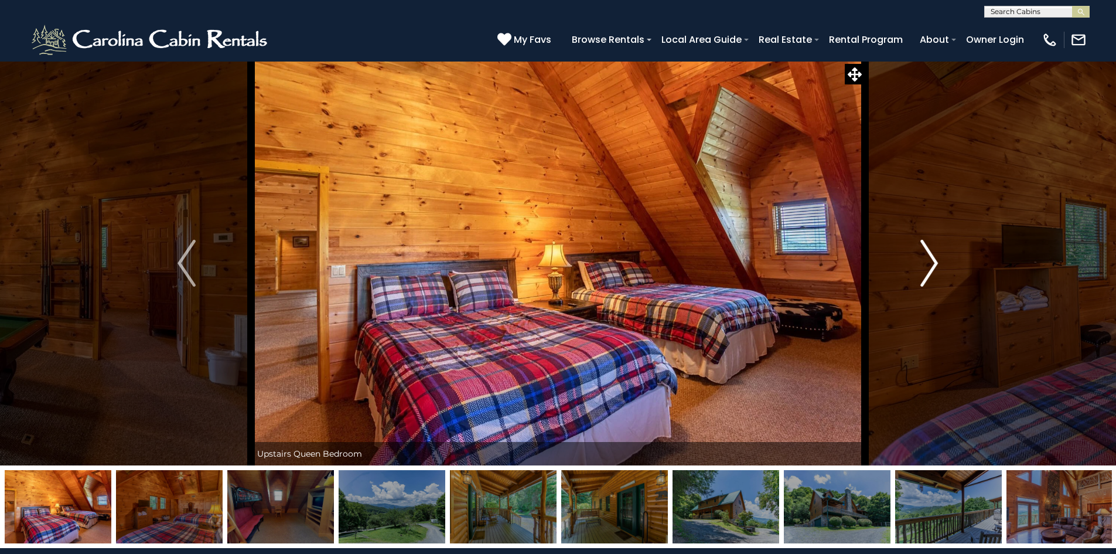
click at [936, 262] on img "Next" at bounding box center [929, 263] width 18 height 47
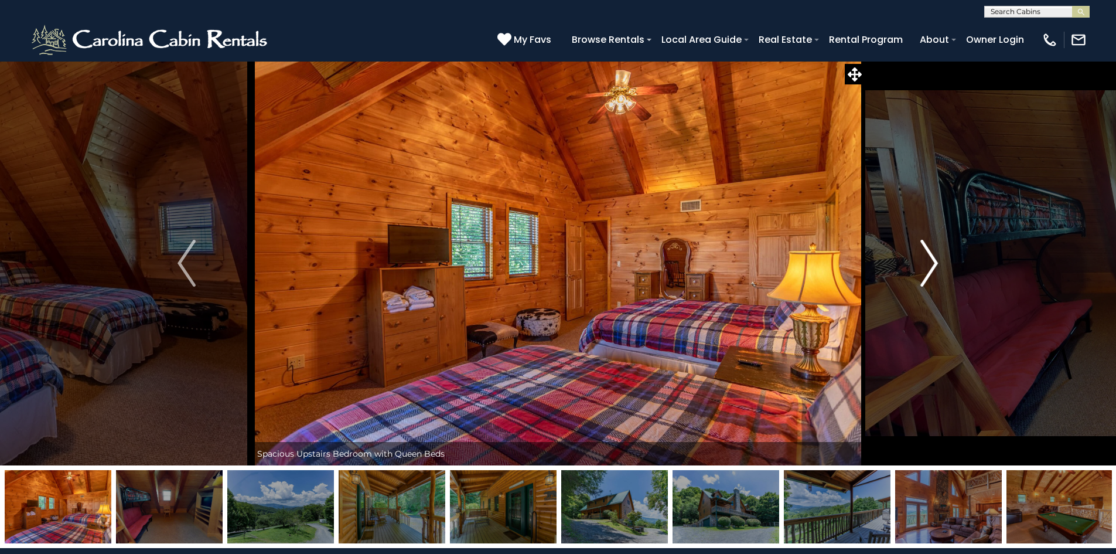
click at [936, 262] on img "Next" at bounding box center [929, 263] width 18 height 47
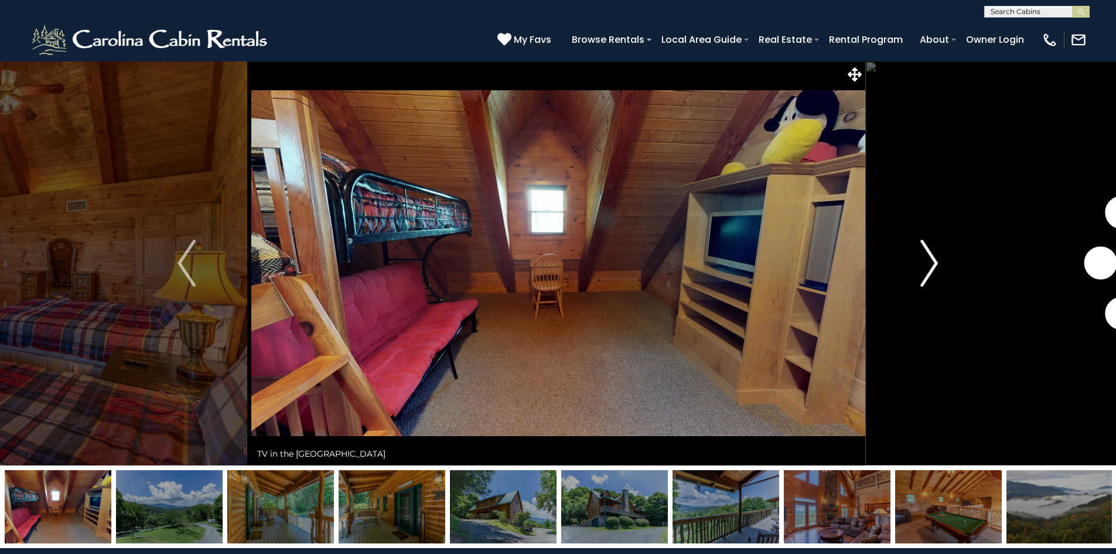
click at [936, 262] on img "Next" at bounding box center [929, 263] width 18 height 47
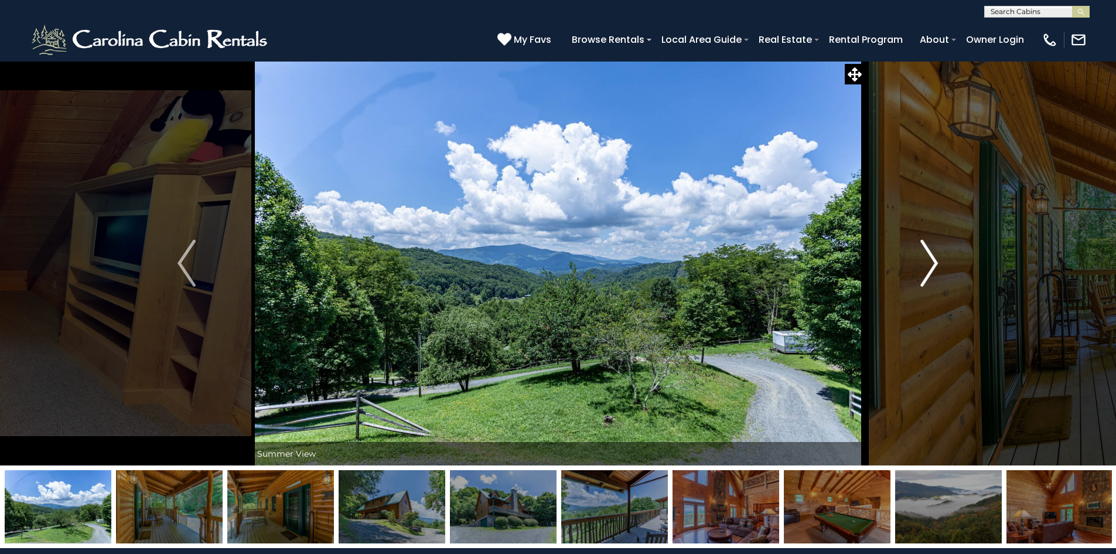
click at [937, 263] on img "Next" at bounding box center [929, 263] width 18 height 47
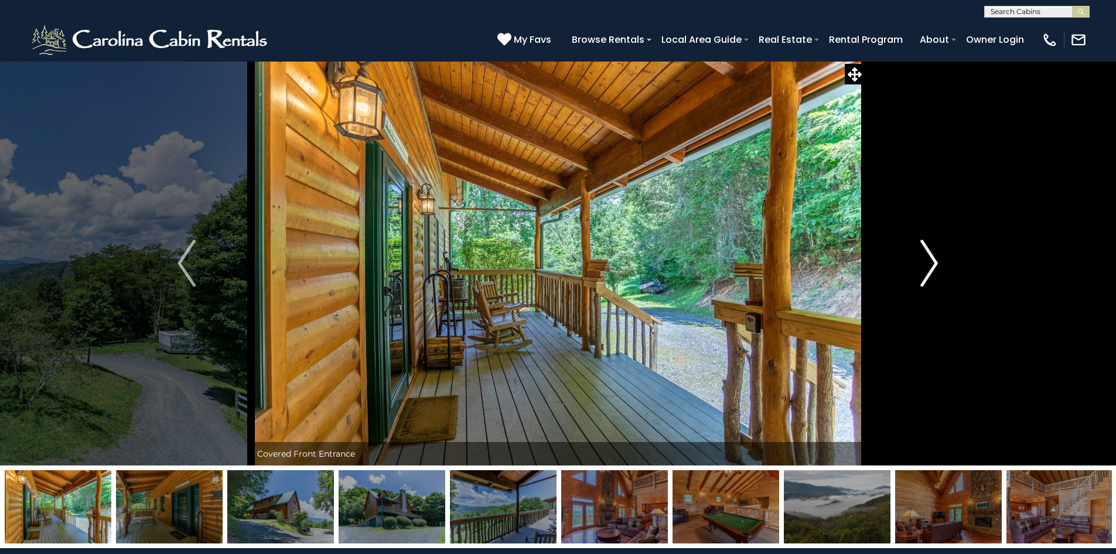
click at [937, 263] on img "Next" at bounding box center [929, 263] width 18 height 47
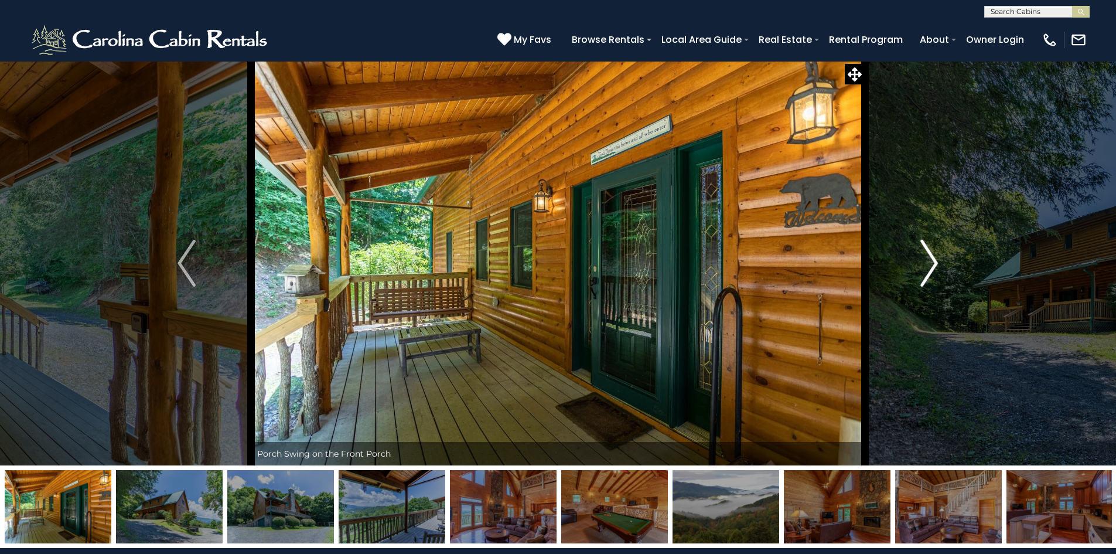
click at [938, 263] on img "Next" at bounding box center [929, 263] width 18 height 47
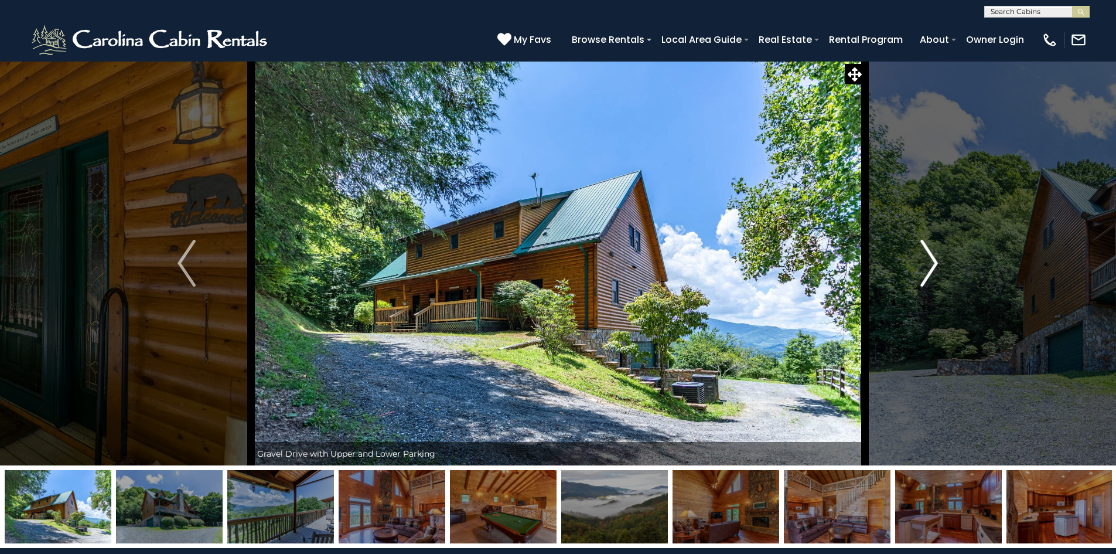
click at [938, 263] on img "Next" at bounding box center [929, 263] width 18 height 47
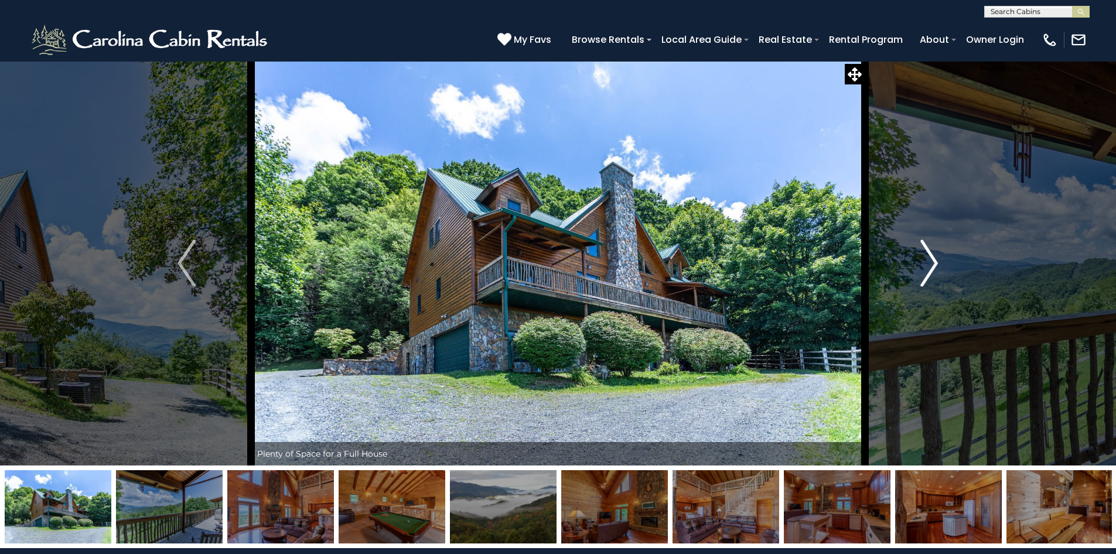
click at [938, 263] on img "Next" at bounding box center [929, 263] width 18 height 47
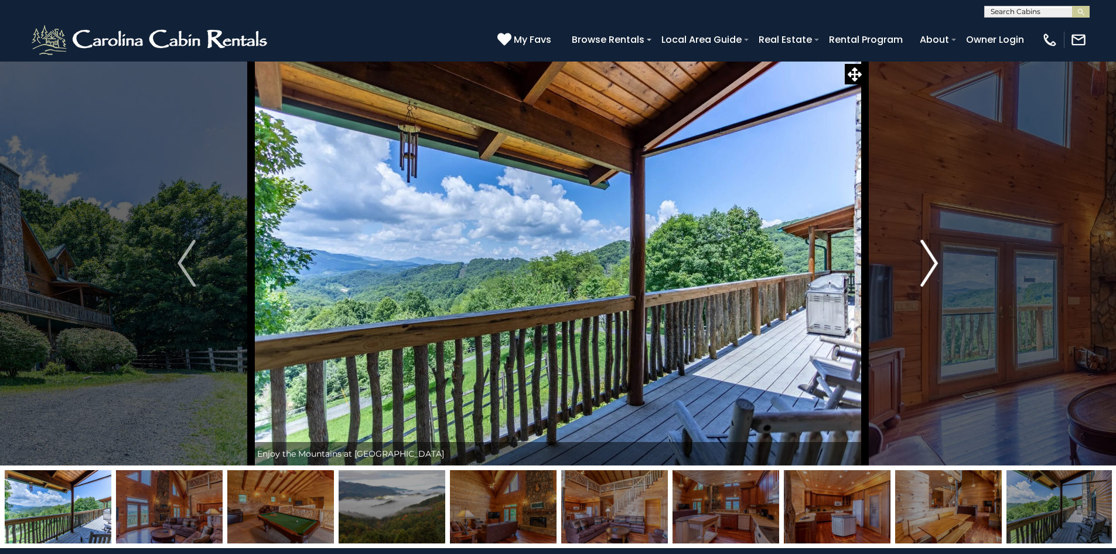
click at [938, 264] on img "Next" at bounding box center [929, 263] width 18 height 47
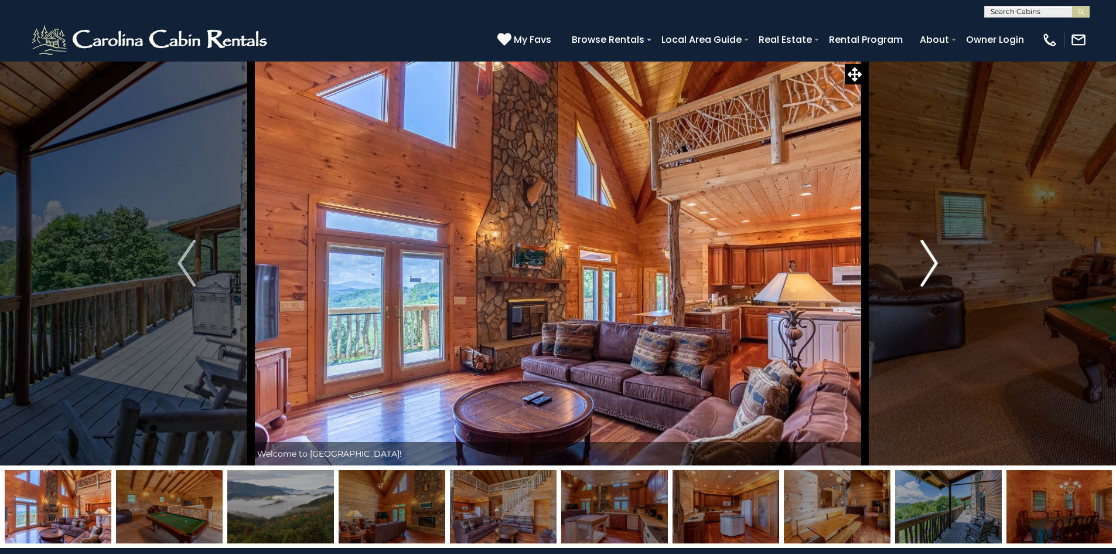
click at [938, 264] on img "Next" at bounding box center [929, 263] width 18 height 47
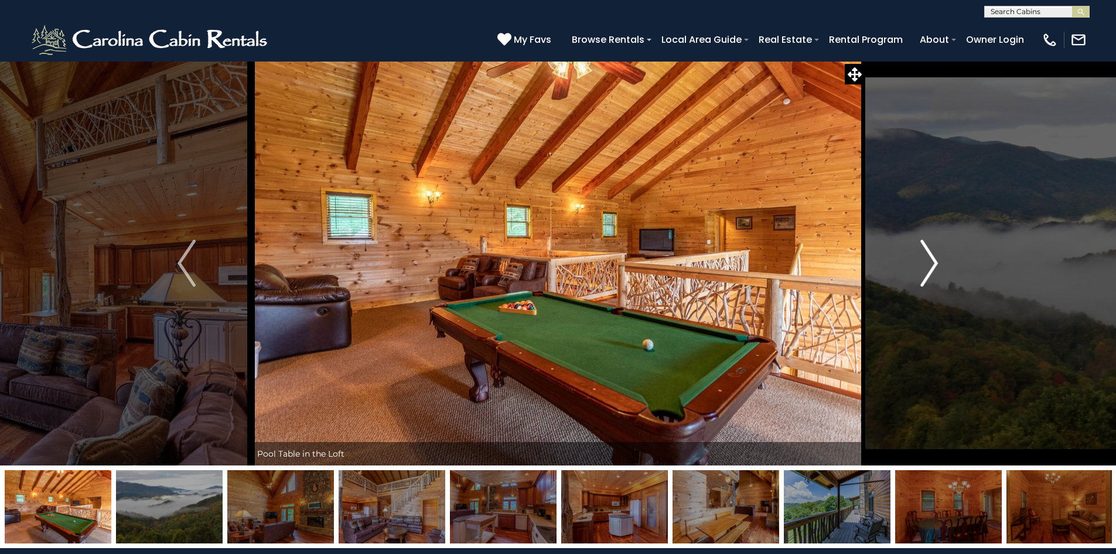
click at [939, 264] on button "Next" at bounding box center [929, 263] width 129 height 404
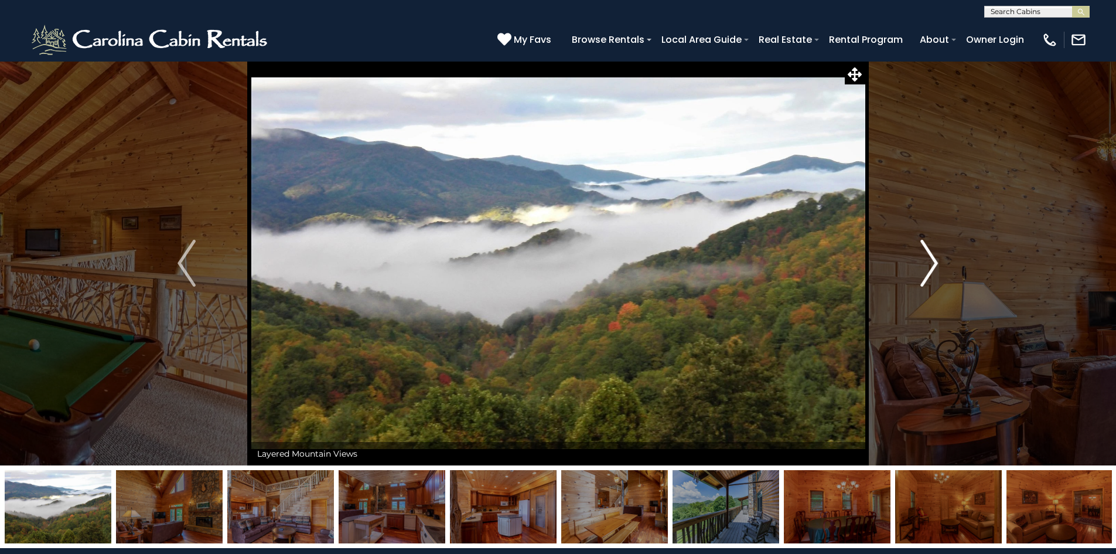
click at [939, 264] on button "Next" at bounding box center [929, 263] width 129 height 404
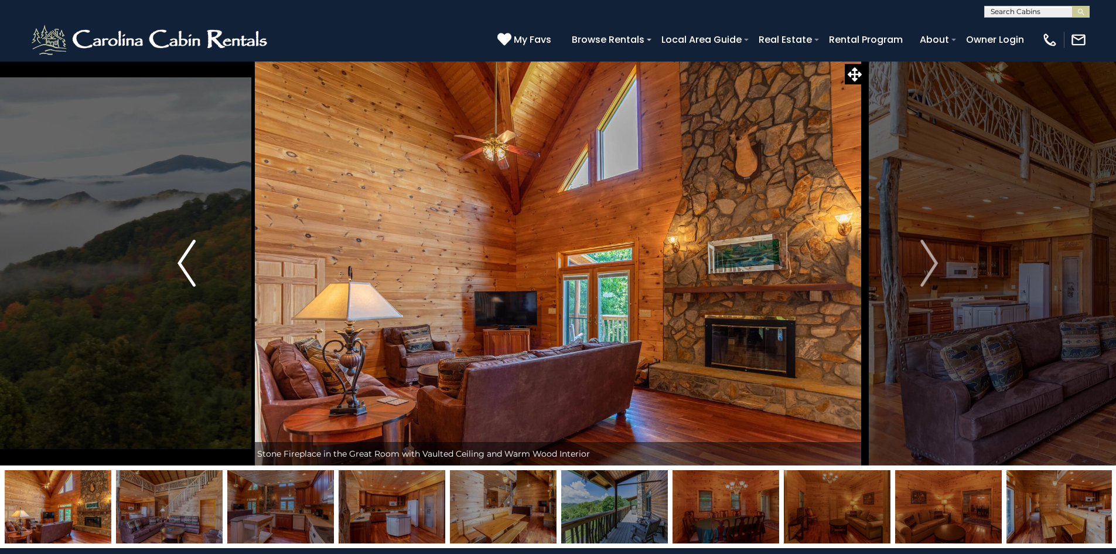
click at [185, 264] on img "Previous" at bounding box center [187, 263] width 18 height 47
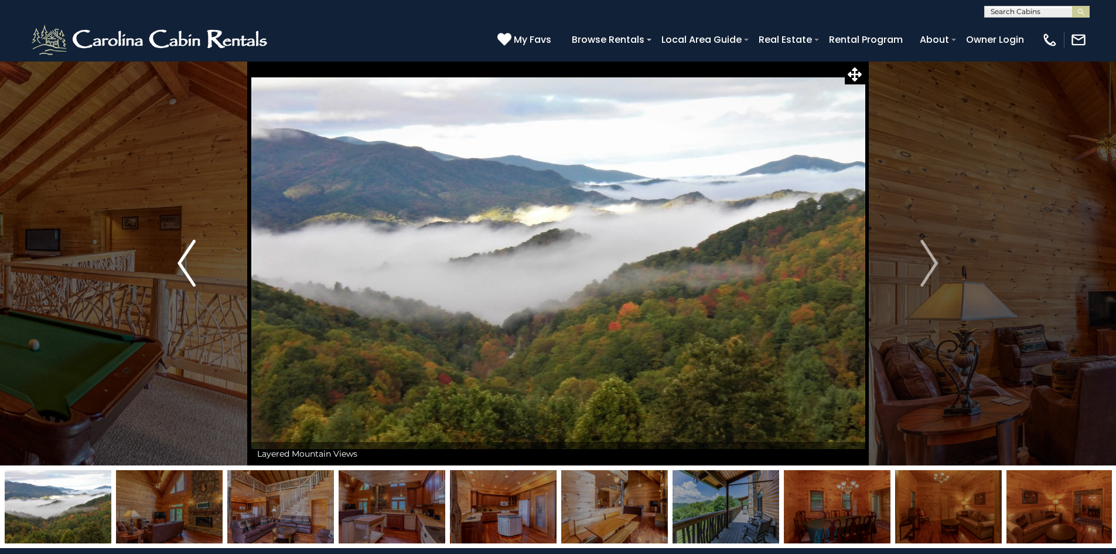
click at [186, 262] on img "Previous" at bounding box center [187, 263] width 18 height 47
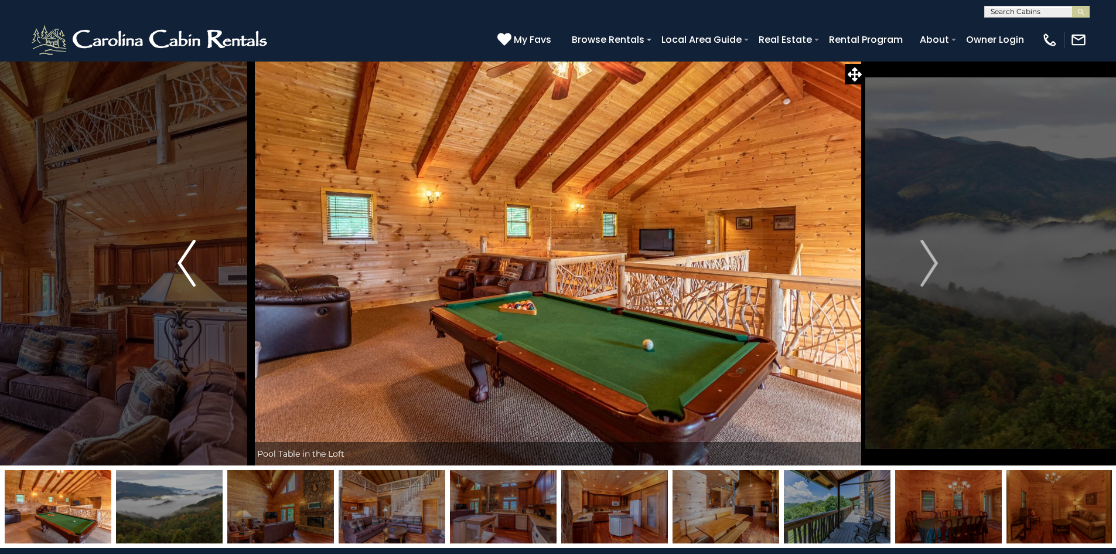
click at [186, 262] on img "Previous" at bounding box center [187, 263] width 18 height 47
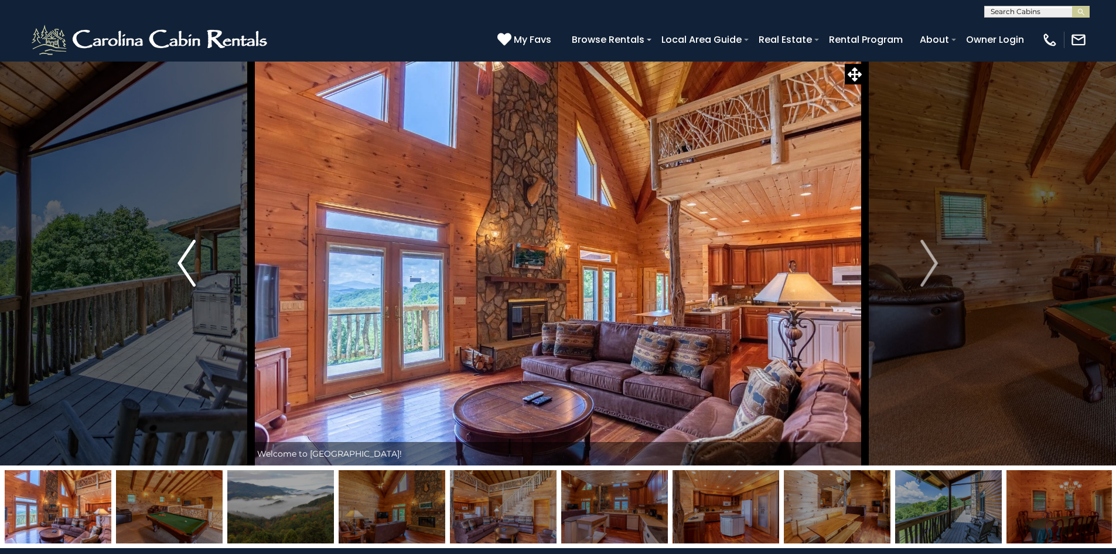
click at [183, 261] on img "Previous" at bounding box center [187, 263] width 18 height 47
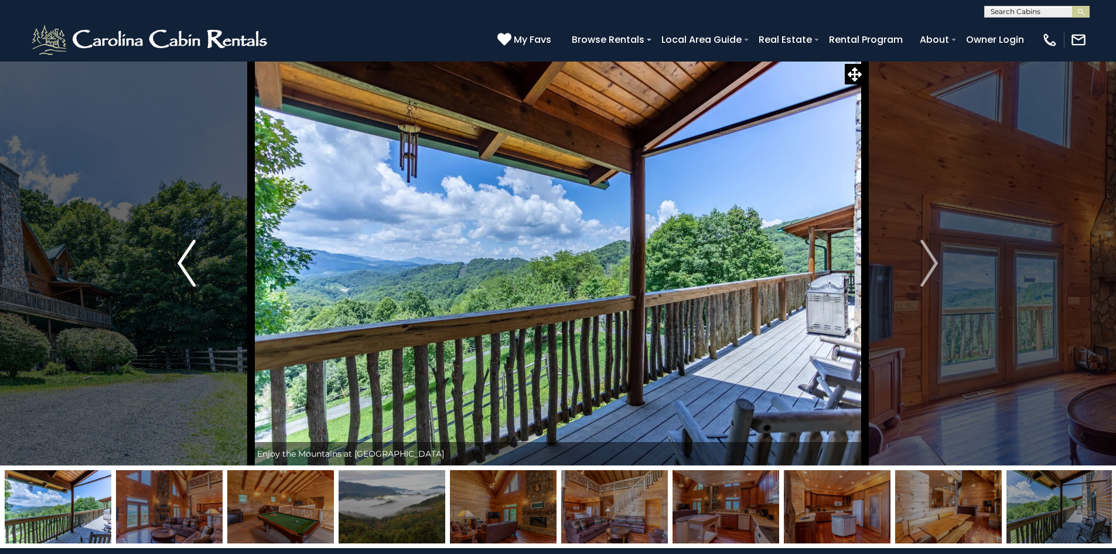
click at [183, 261] on img "Previous" at bounding box center [187, 263] width 18 height 47
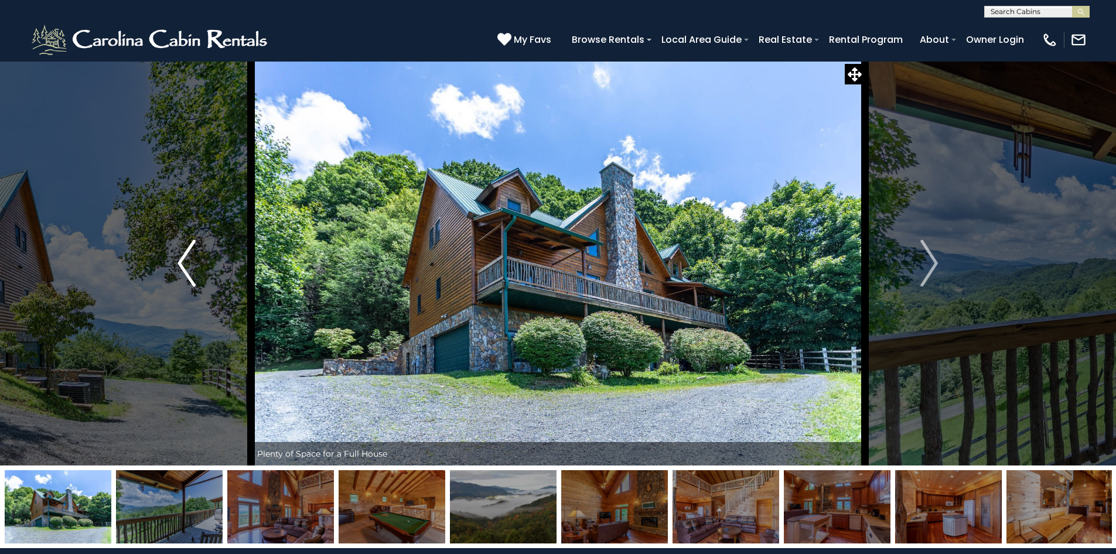
click at [183, 261] on img "Previous" at bounding box center [187, 263] width 18 height 47
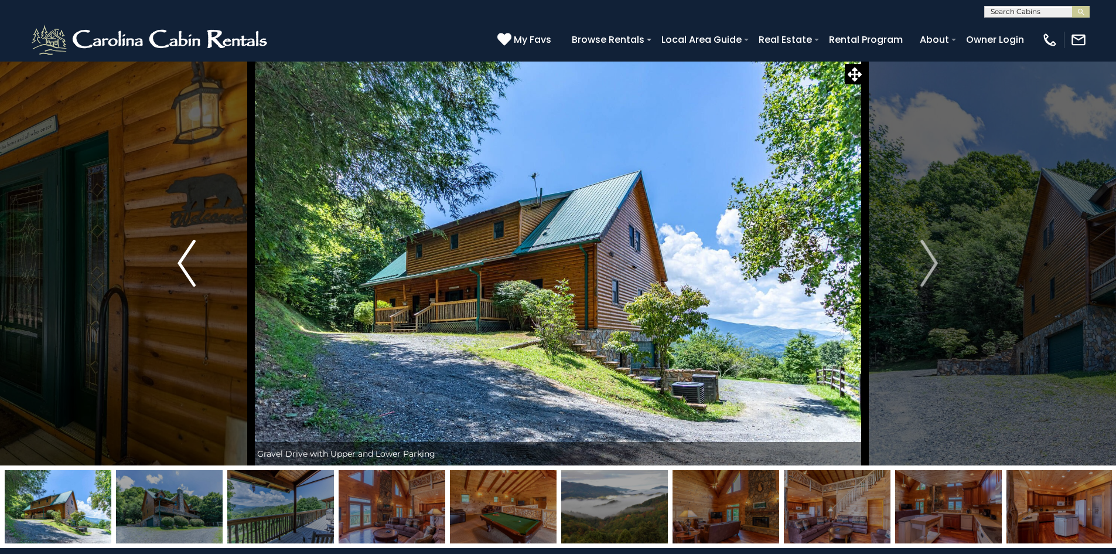
click at [183, 262] on img "Previous" at bounding box center [187, 263] width 18 height 47
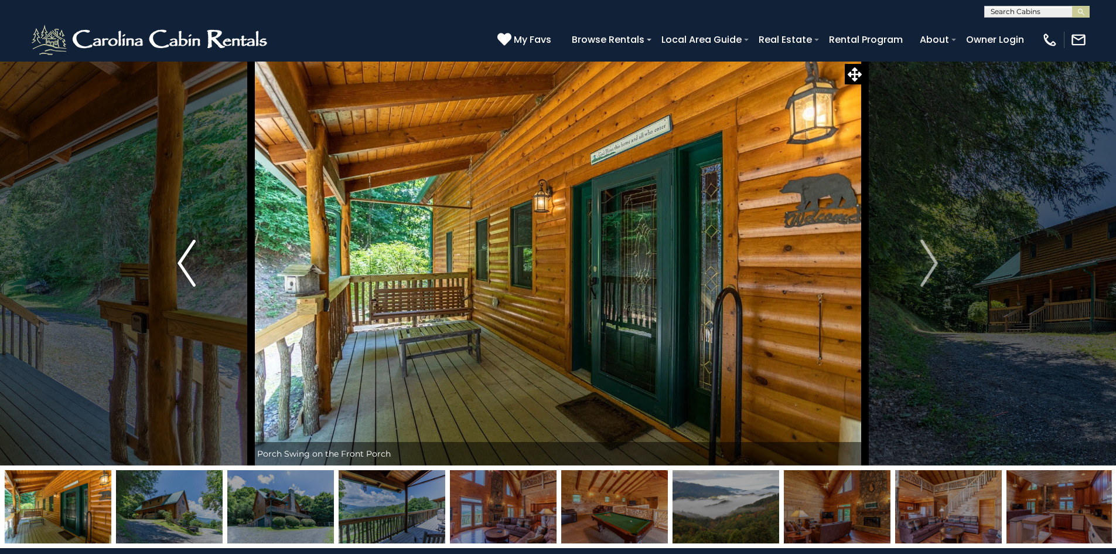
click at [183, 262] on img "Previous" at bounding box center [187, 263] width 18 height 47
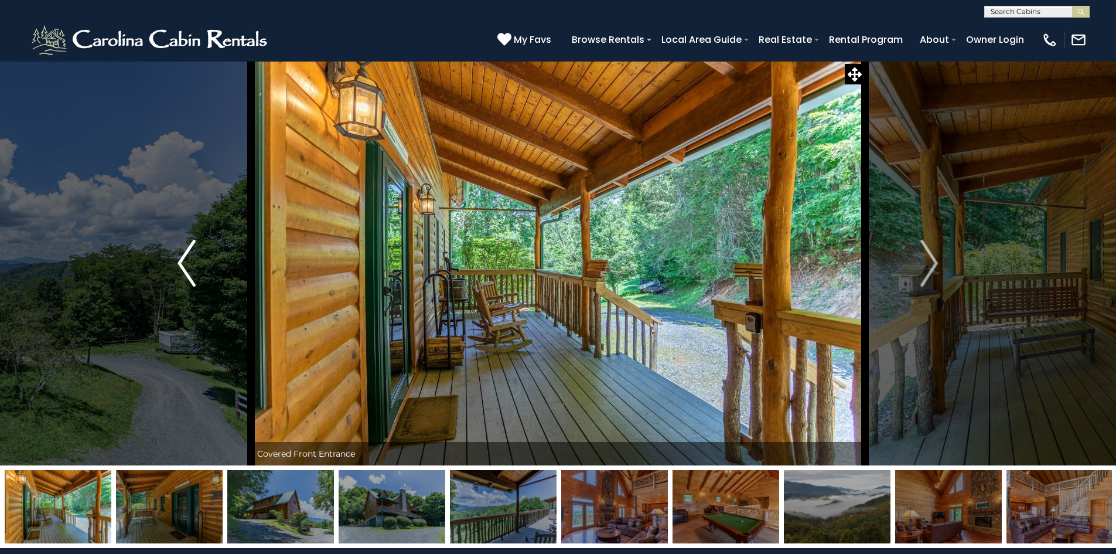
click at [183, 262] on img "Previous" at bounding box center [187, 263] width 18 height 47
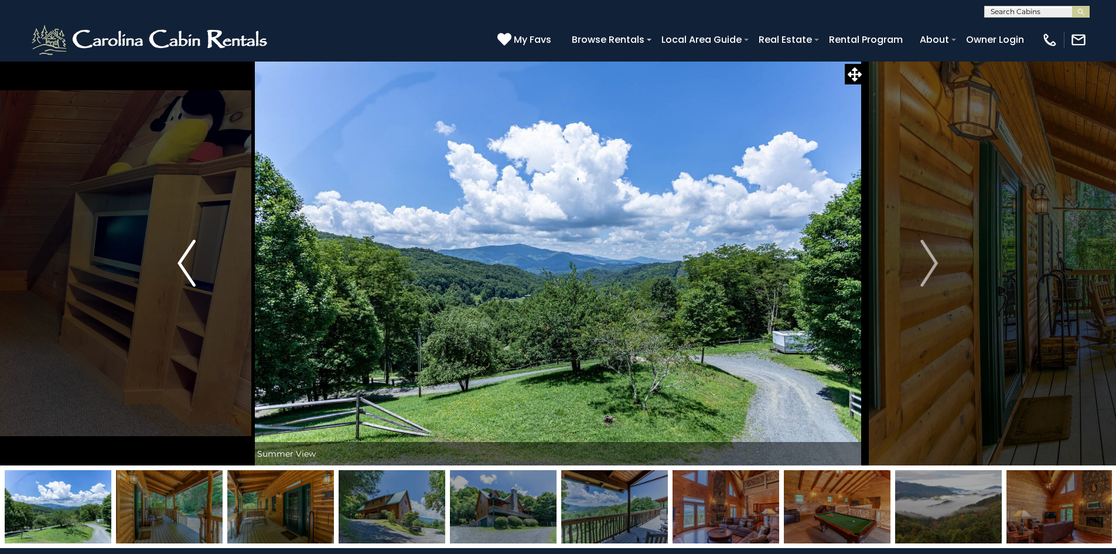
click at [183, 262] on img "Previous" at bounding box center [187, 263] width 18 height 47
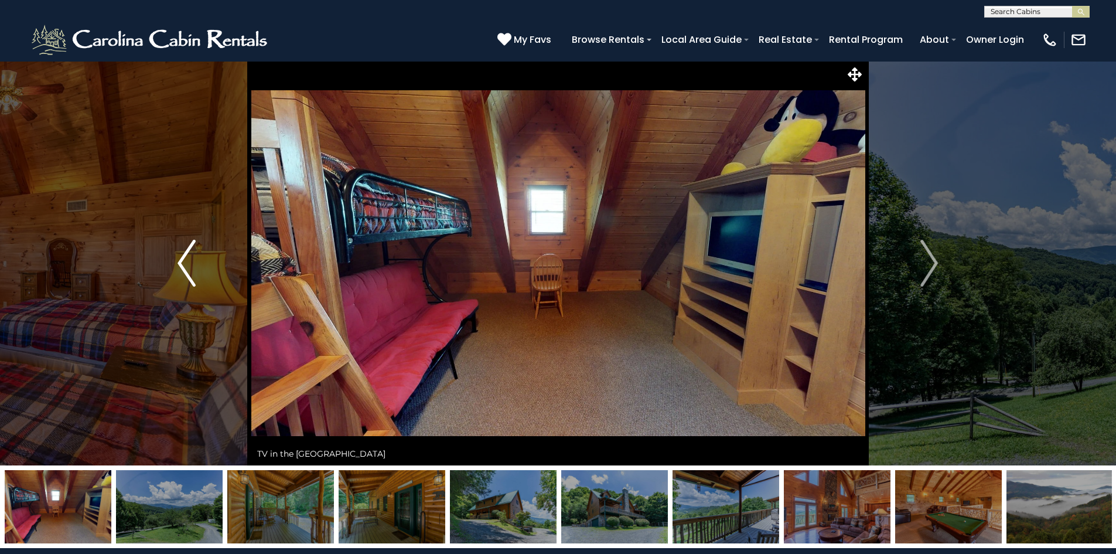
click at [183, 262] on img "Previous" at bounding box center [187, 263] width 18 height 47
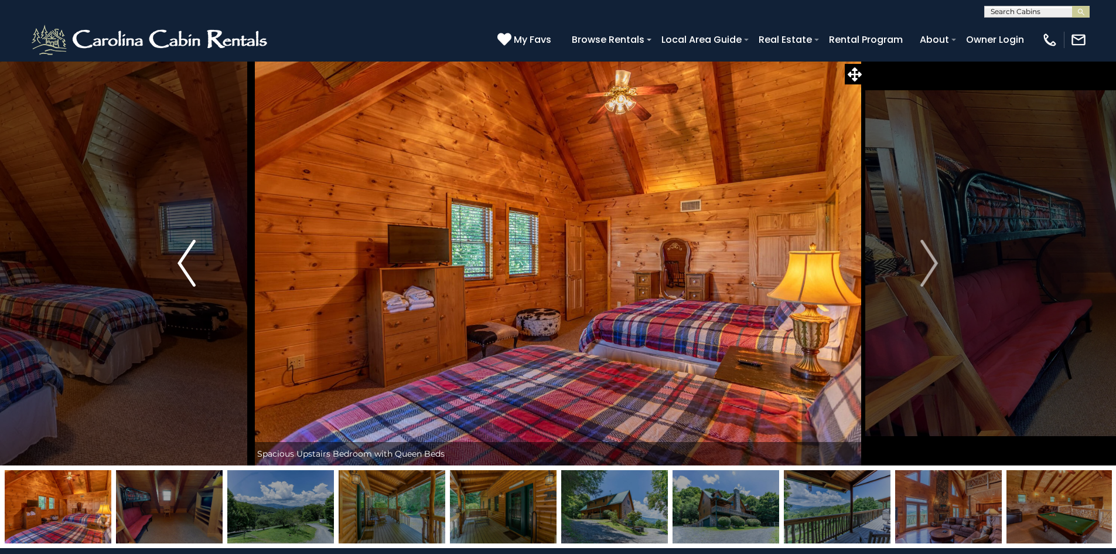
click at [183, 262] on img "Previous" at bounding box center [187, 263] width 18 height 47
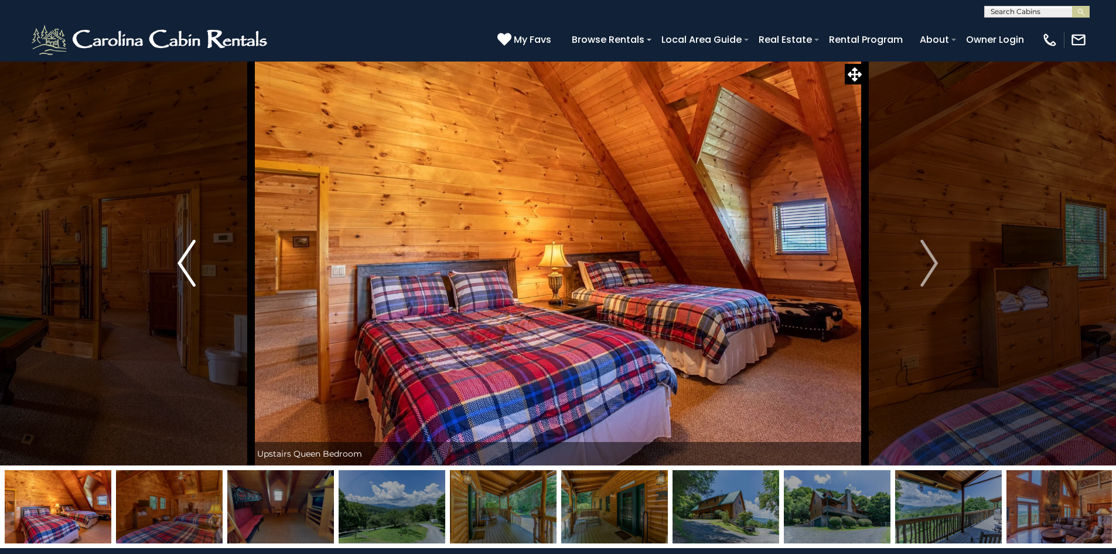
click at [183, 262] on img "Previous" at bounding box center [187, 263] width 18 height 47
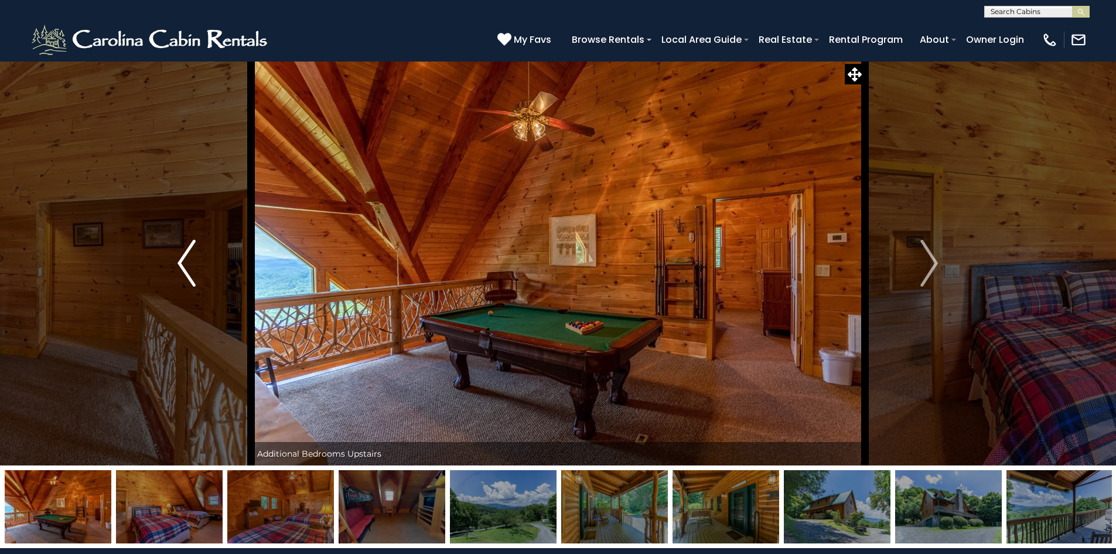
click at [183, 262] on img "Previous" at bounding box center [187, 263] width 18 height 47
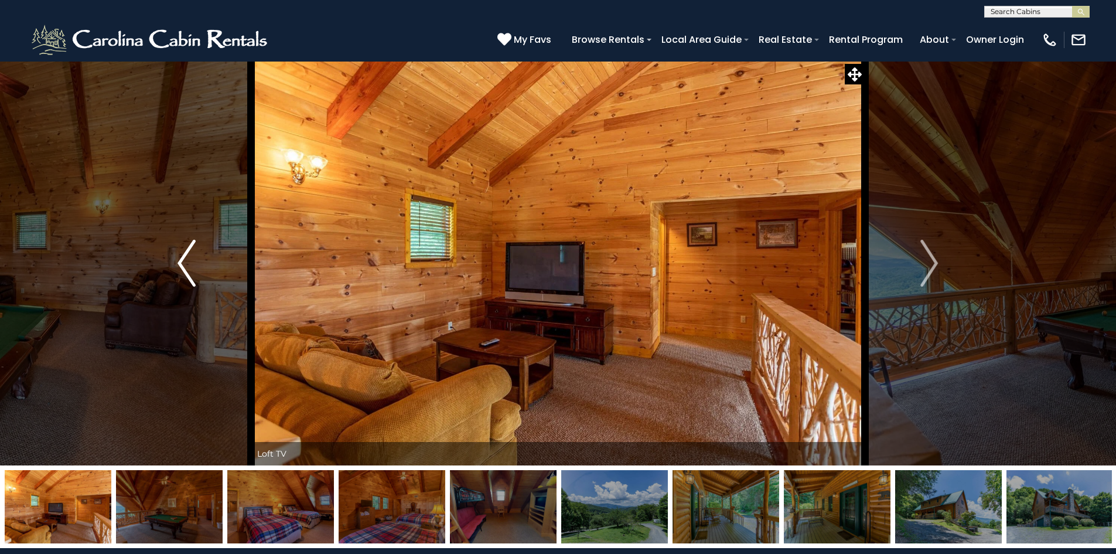
click at [183, 262] on img "Previous" at bounding box center [187, 263] width 18 height 47
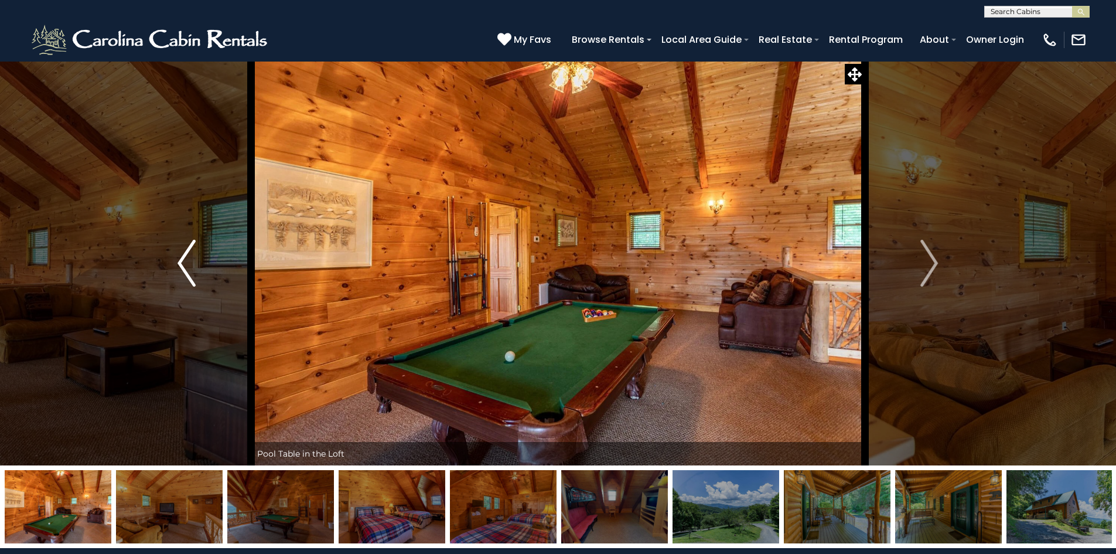
click at [183, 262] on img "Previous" at bounding box center [187, 263] width 18 height 47
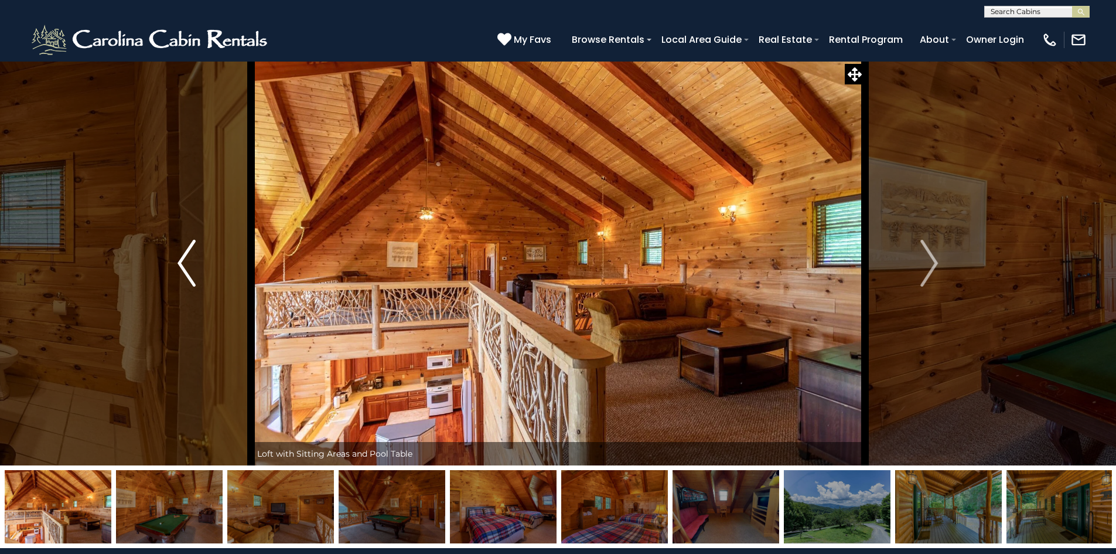
click at [183, 262] on img "Previous" at bounding box center [187, 263] width 18 height 47
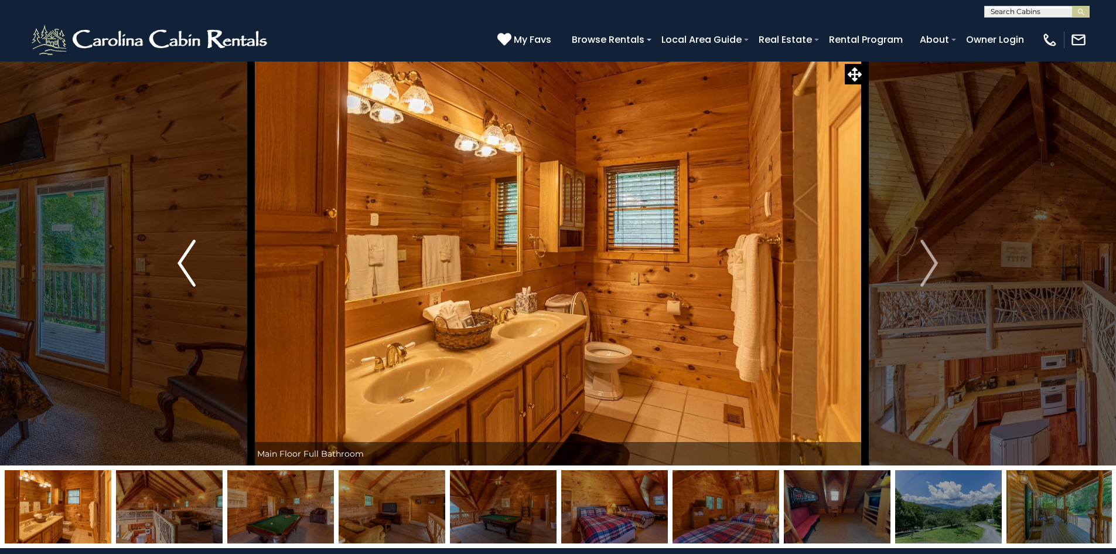
click at [183, 262] on img "Previous" at bounding box center [187, 263] width 18 height 47
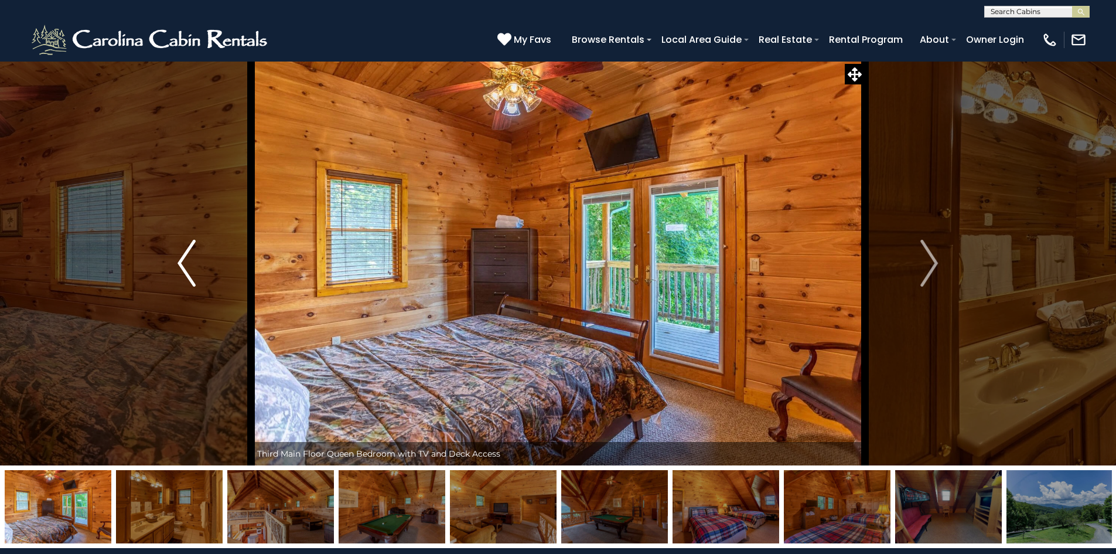
click at [183, 262] on img "Previous" at bounding box center [187, 263] width 18 height 47
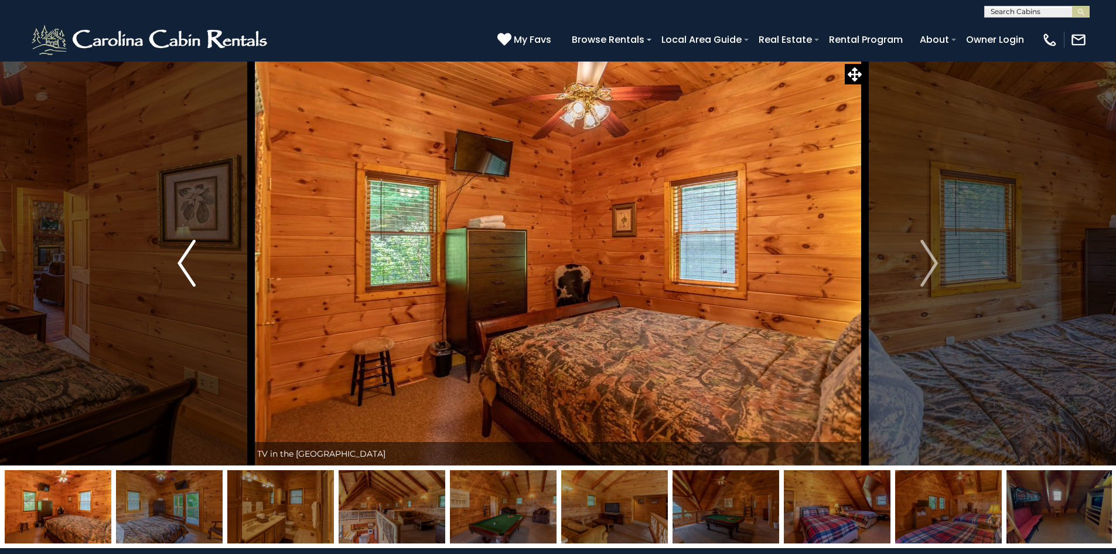
click at [182, 262] on img "Previous" at bounding box center [187, 263] width 18 height 47
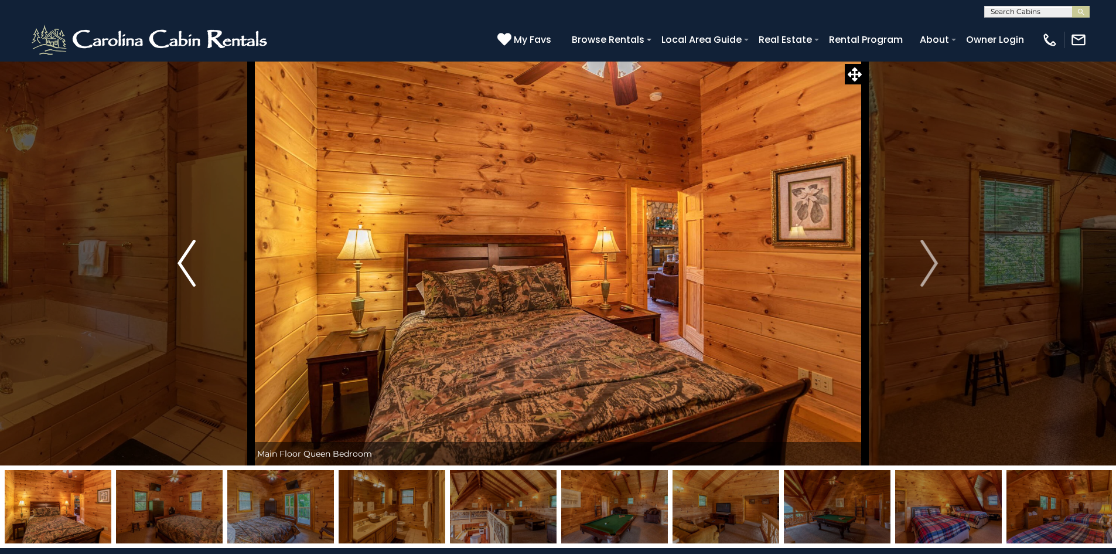
click at [183, 261] on img "Previous" at bounding box center [187, 263] width 18 height 47
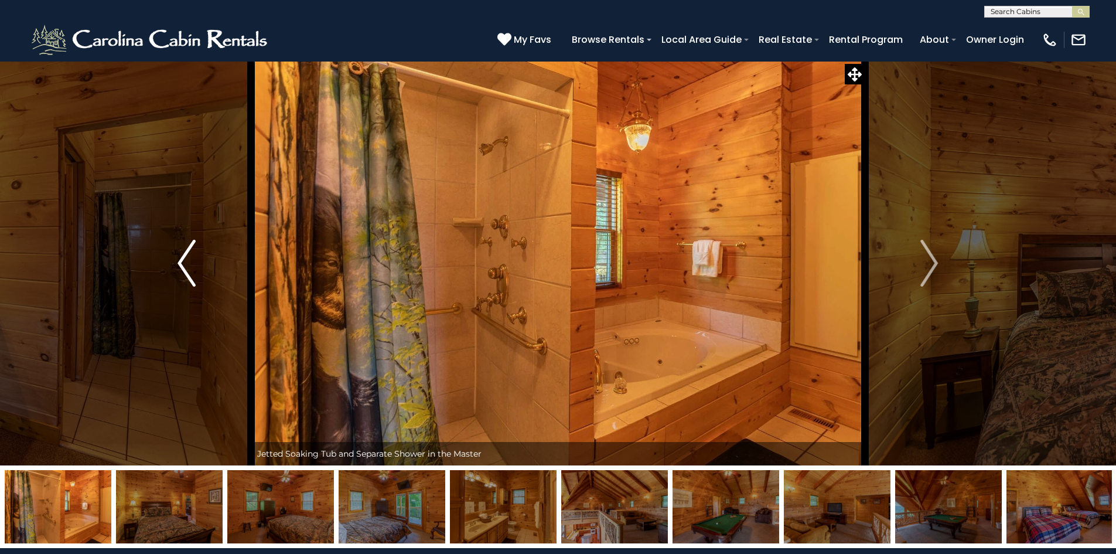
click at [185, 262] on img "Previous" at bounding box center [187, 263] width 18 height 47
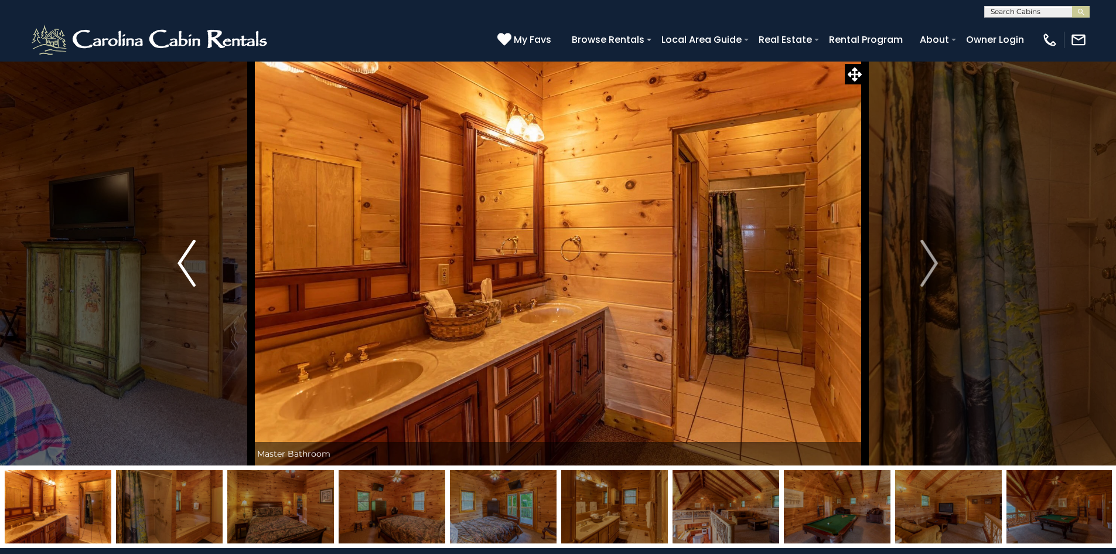
click at [185, 262] on img "Previous" at bounding box center [187, 263] width 18 height 47
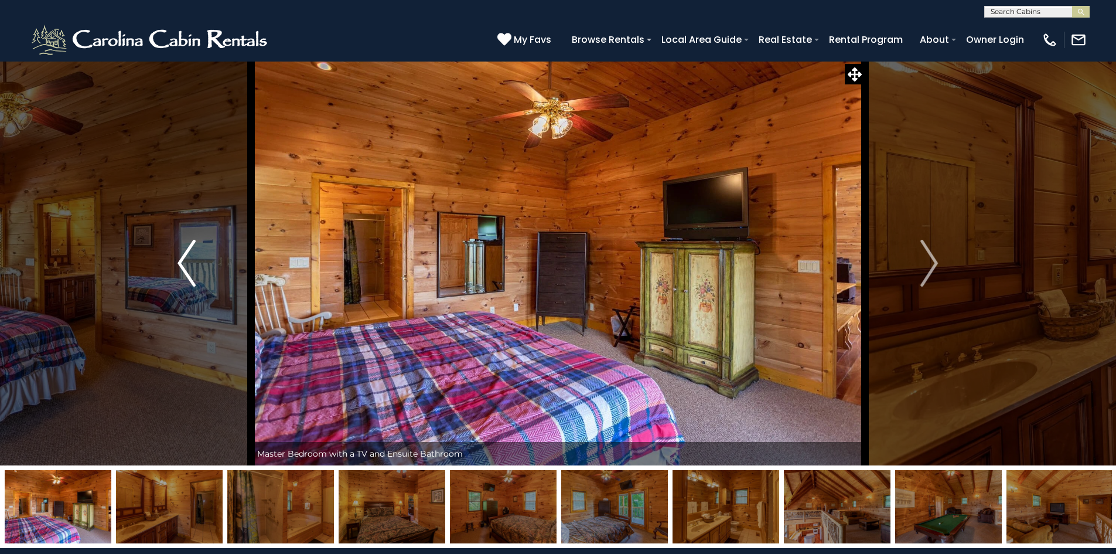
click at [185, 262] on img "Previous" at bounding box center [187, 263] width 18 height 47
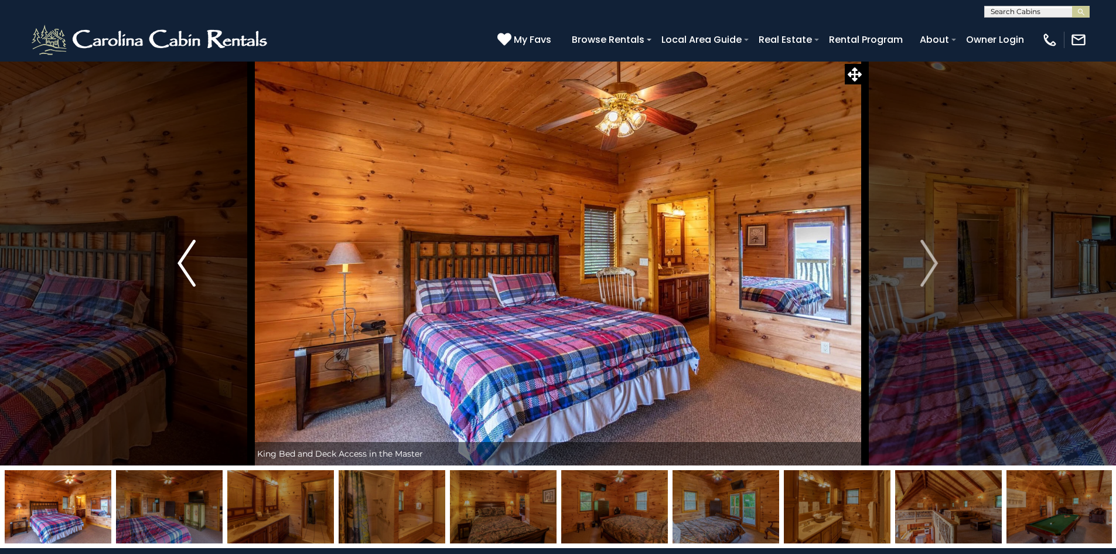
click at [185, 262] on img "Previous" at bounding box center [187, 263] width 18 height 47
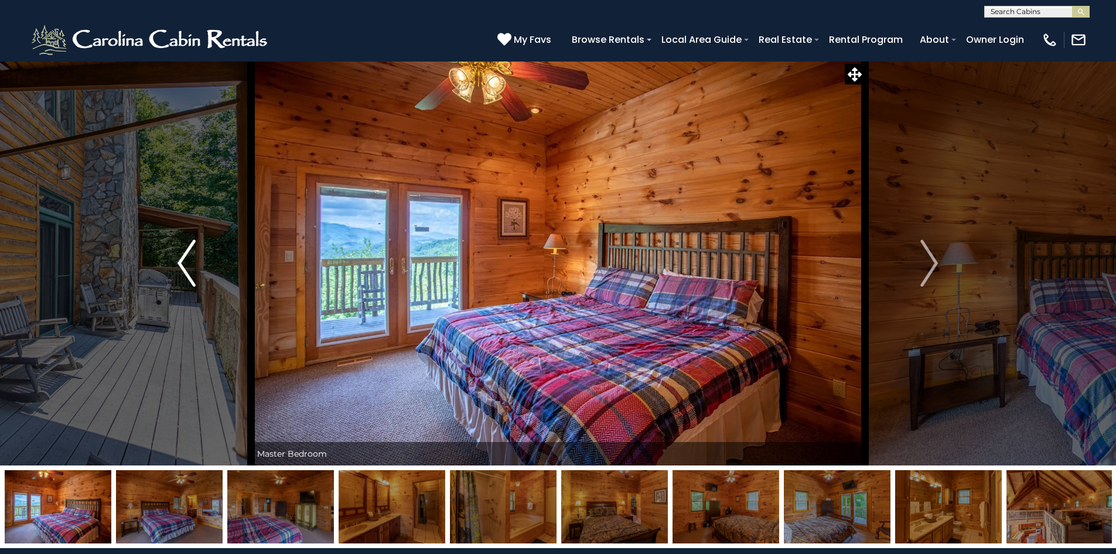
click at [185, 262] on img "Previous" at bounding box center [187, 263] width 18 height 47
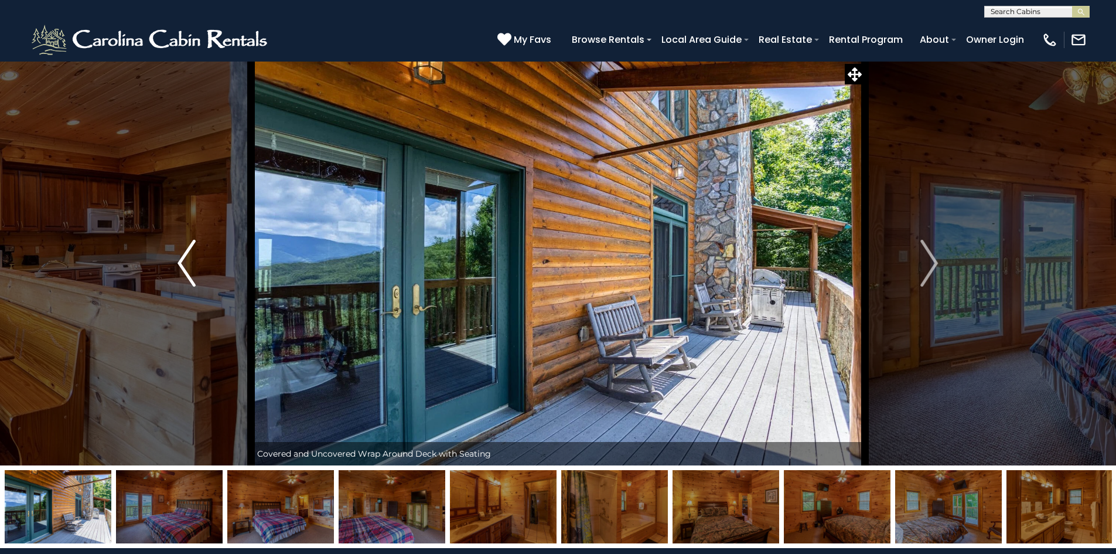
click at [182, 257] on img "Previous" at bounding box center [187, 263] width 18 height 47
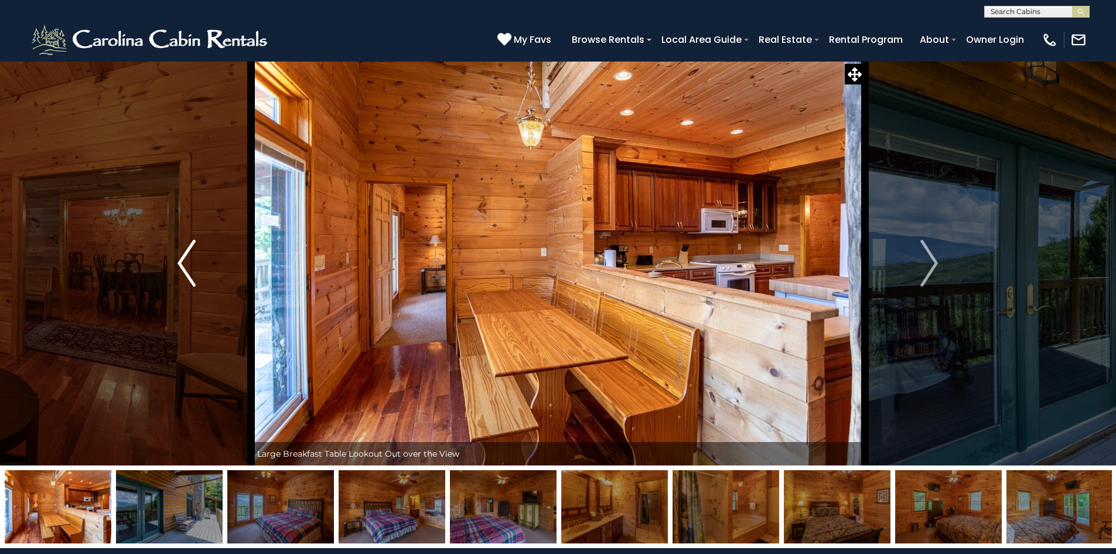
click at [186, 260] on img "Previous" at bounding box center [187, 263] width 18 height 47
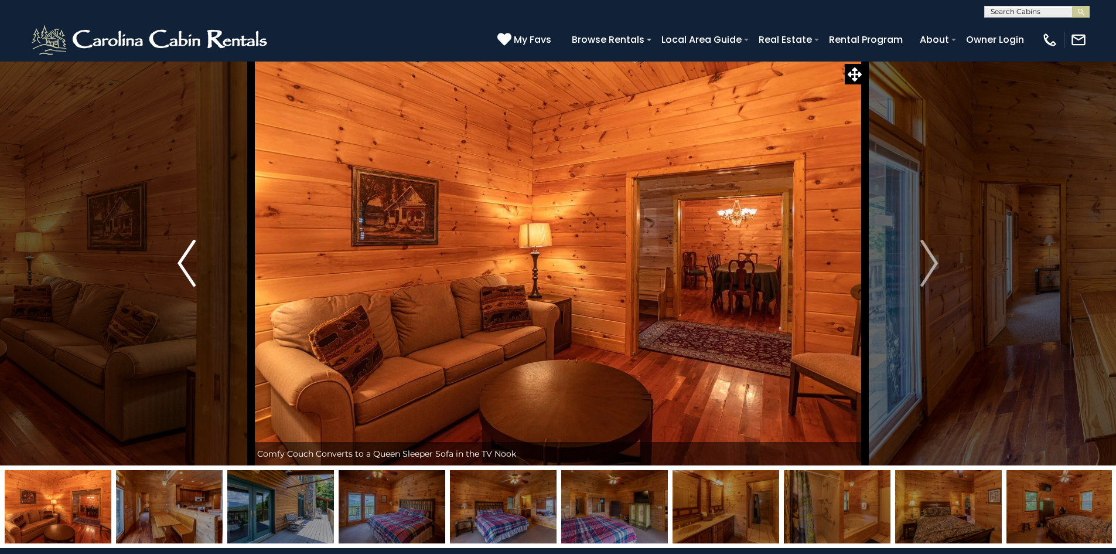
click at [187, 260] on img "Previous" at bounding box center [187, 263] width 18 height 47
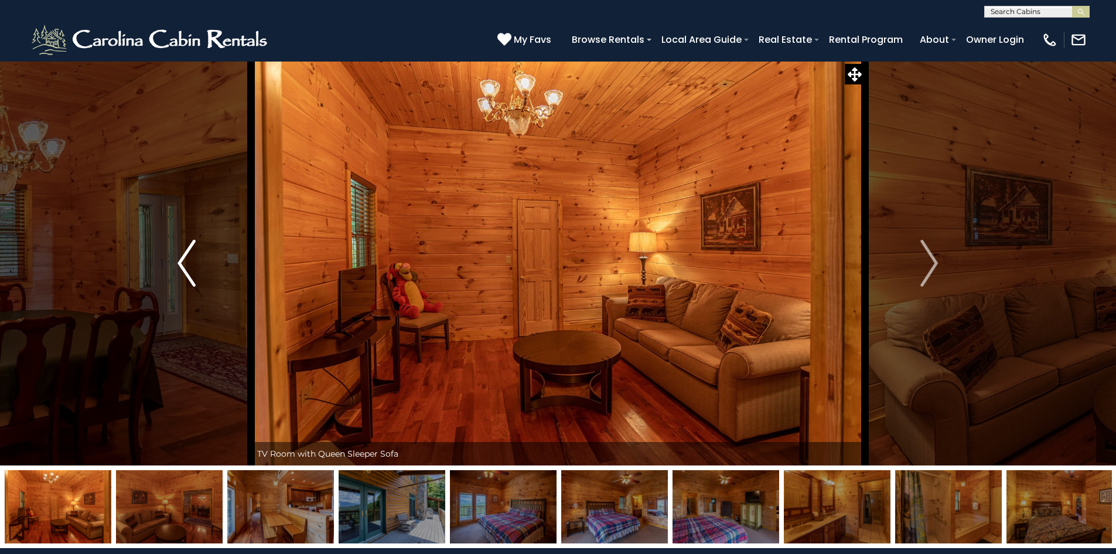
click at [187, 260] on img "Previous" at bounding box center [187, 263] width 18 height 47
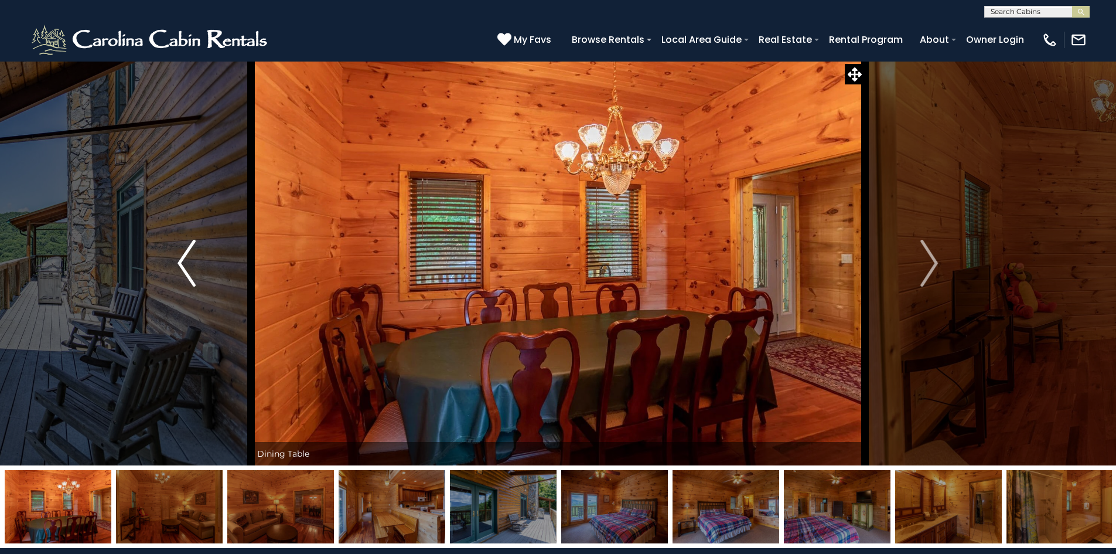
click at [187, 260] on img "Previous" at bounding box center [187, 263] width 18 height 47
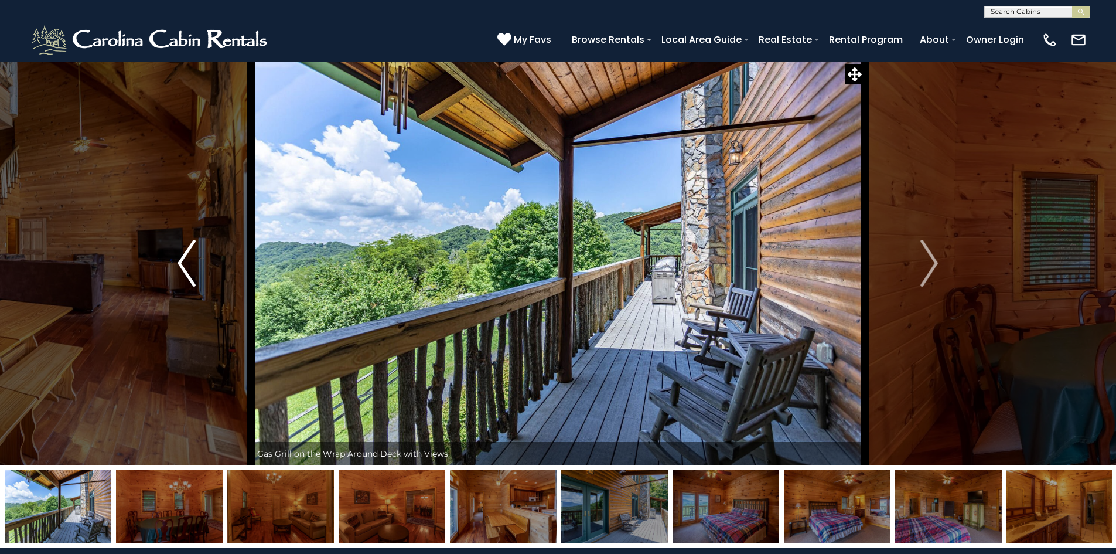
click at [175, 264] on button "Previous" at bounding box center [186, 263] width 129 height 404
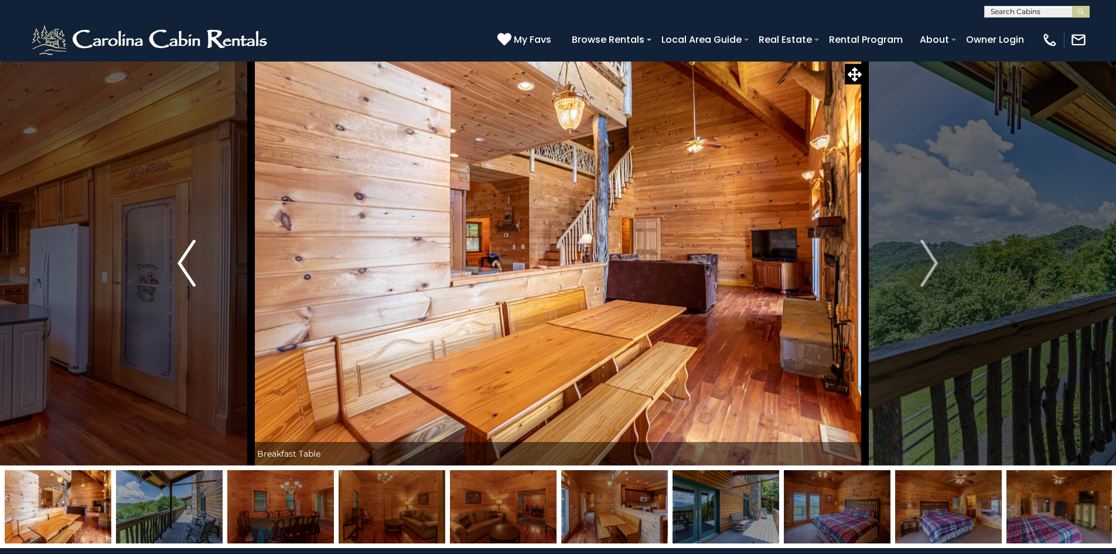
click at [178, 262] on button "Previous" at bounding box center [186, 263] width 129 height 404
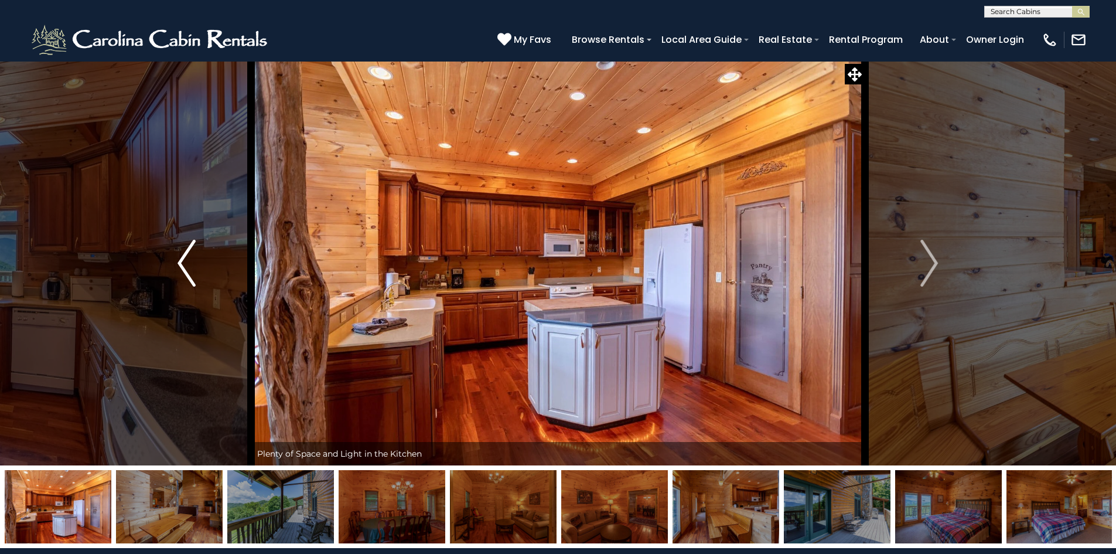
click at [180, 262] on img "Previous" at bounding box center [187, 263] width 18 height 47
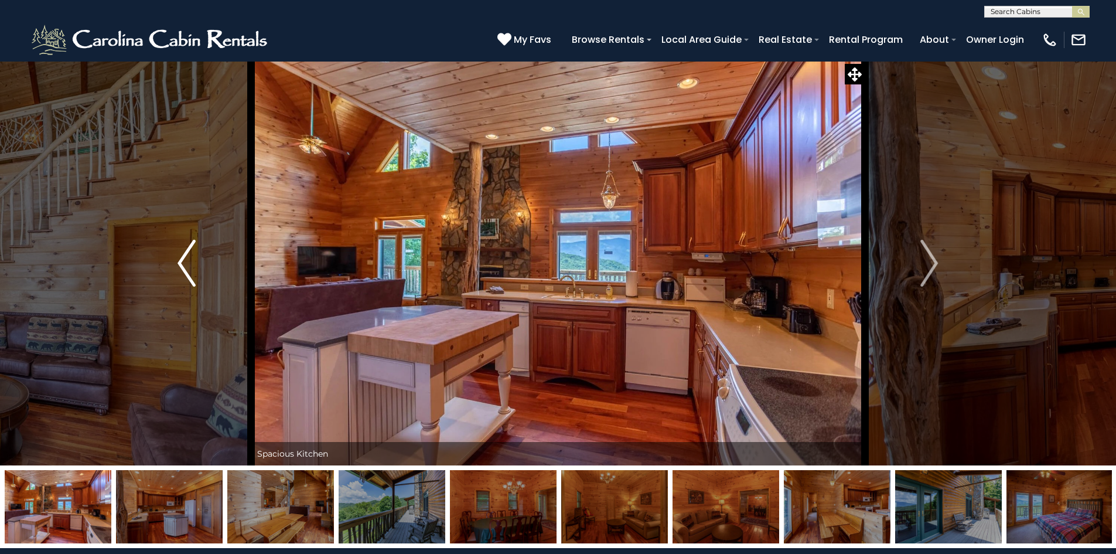
click at [181, 261] on img "Previous" at bounding box center [187, 263] width 18 height 47
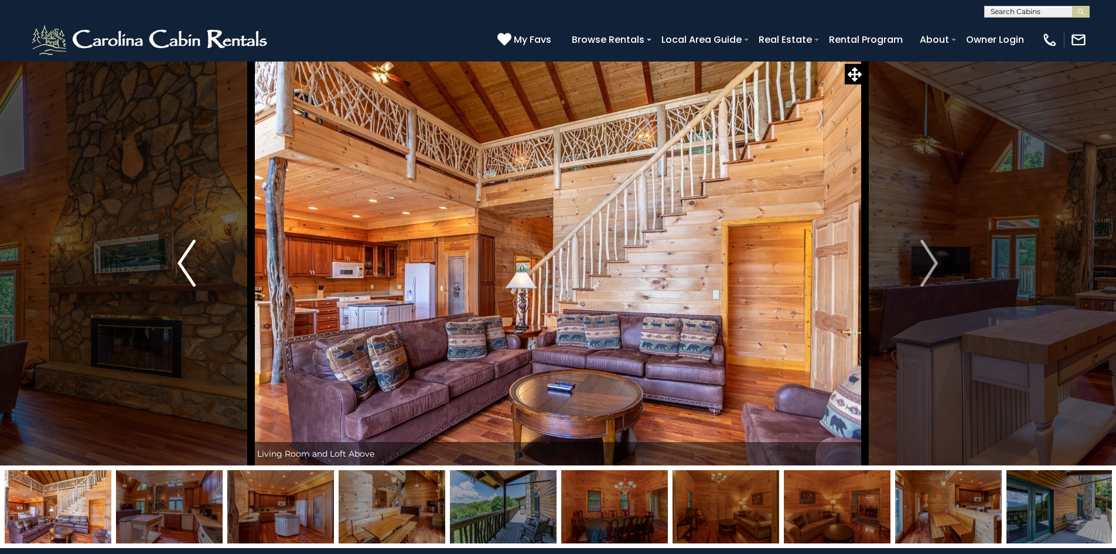
click at [181, 261] on img "Previous" at bounding box center [187, 263] width 18 height 47
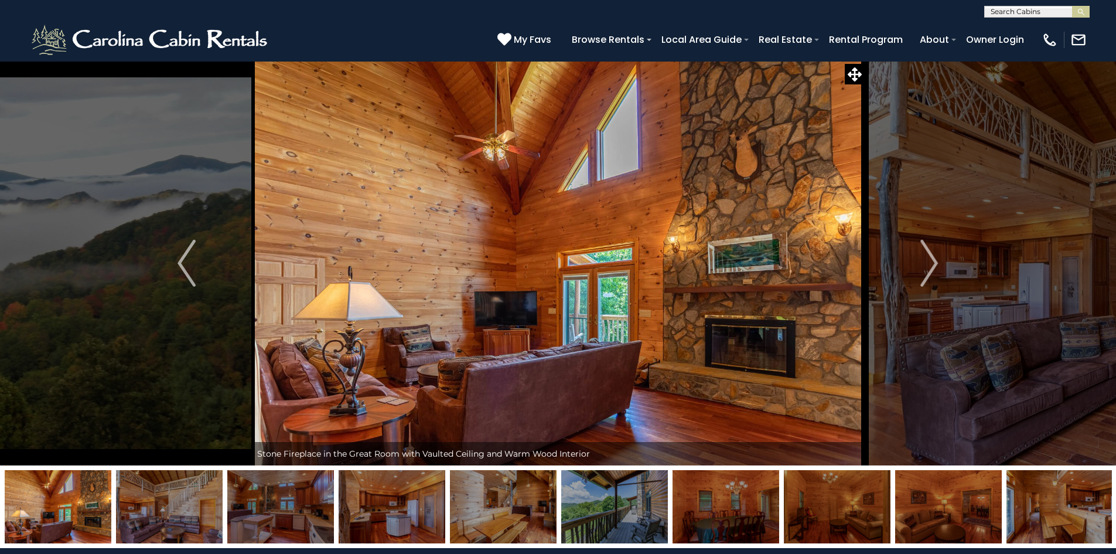
scroll to position [1, 0]
click at [996, 12] on input "text" at bounding box center [1036, 14] width 103 height 12
type input "**********"
click at [1028, 39] on span "mystic point" at bounding box center [1044, 38] width 52 height 11
click at [1080, 12] on img "submit" at bounding box center [1081, 12] width 9 height 9
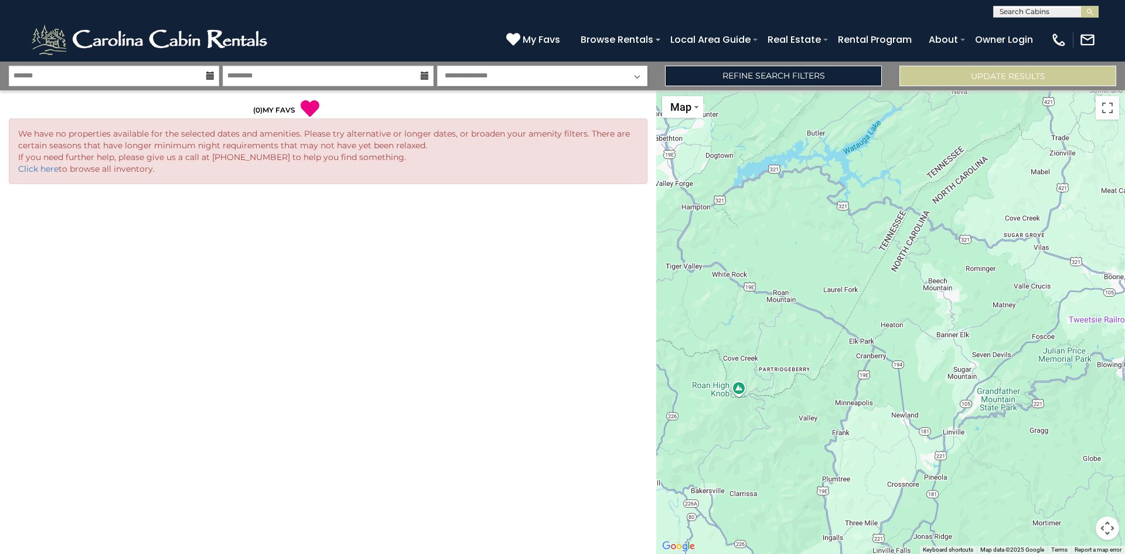
scroll to position [1, 0]
click at [1047, 12] on input "text" at bounding box center [1045, 14] width 103 height 12
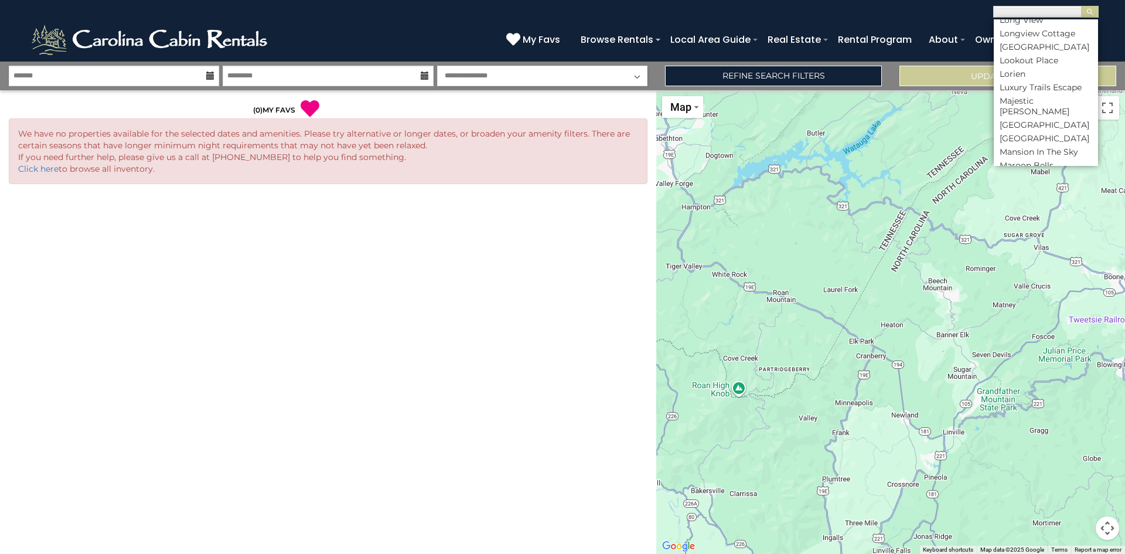
scroll to position [3354, 0]
click at [1063, 88] on li "Majestic [PERSON_NAME]" at bounding box center [1046, 77] width 104 height 21
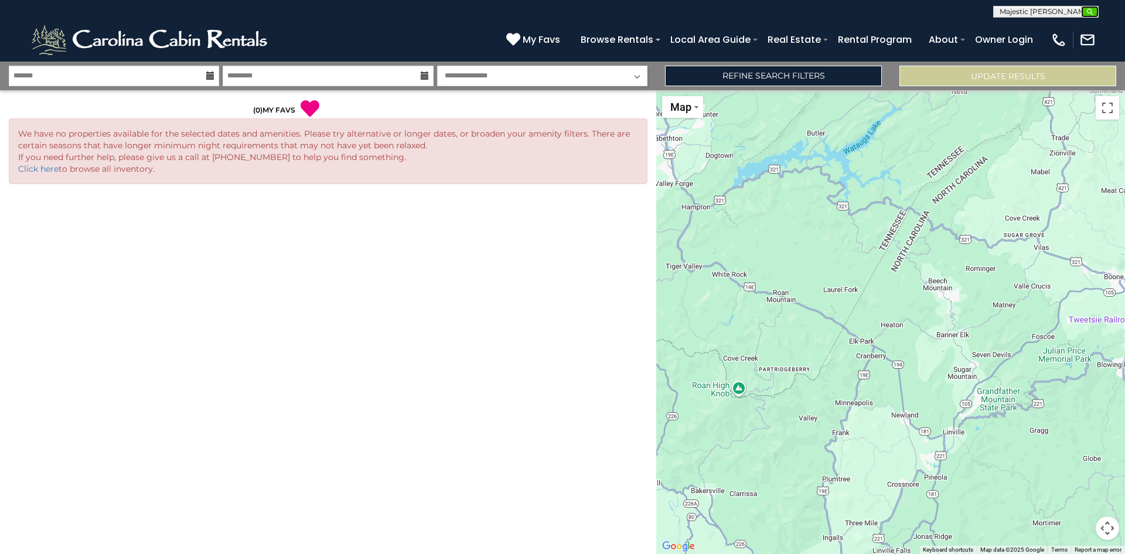
click at [1085, 10] on button "submit" at bounding box center [1090, 12] width 18 height 12
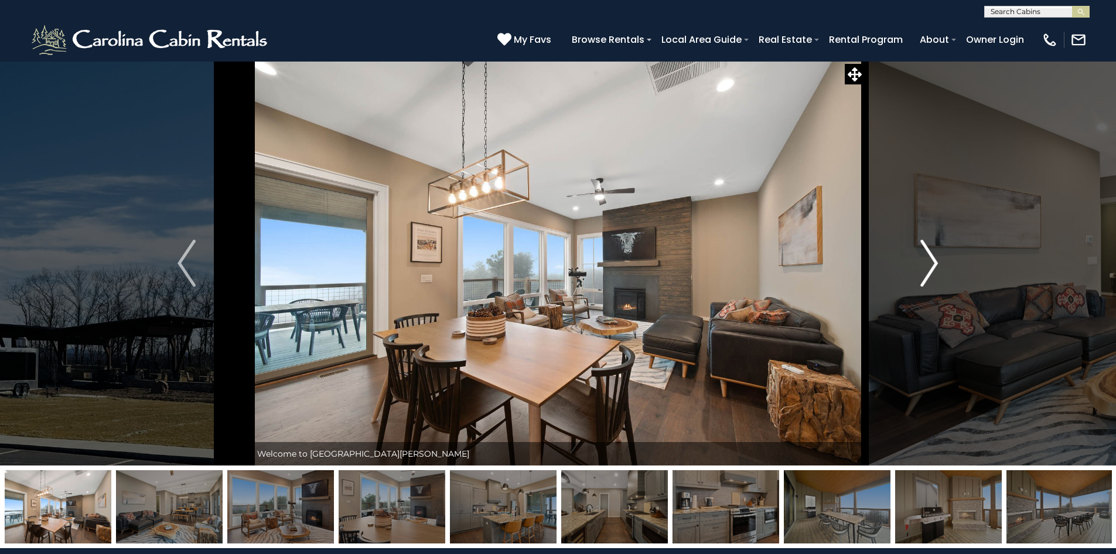
click at [931, 265] on img "Next" at bounding box center [929, 263] width 18 height 47
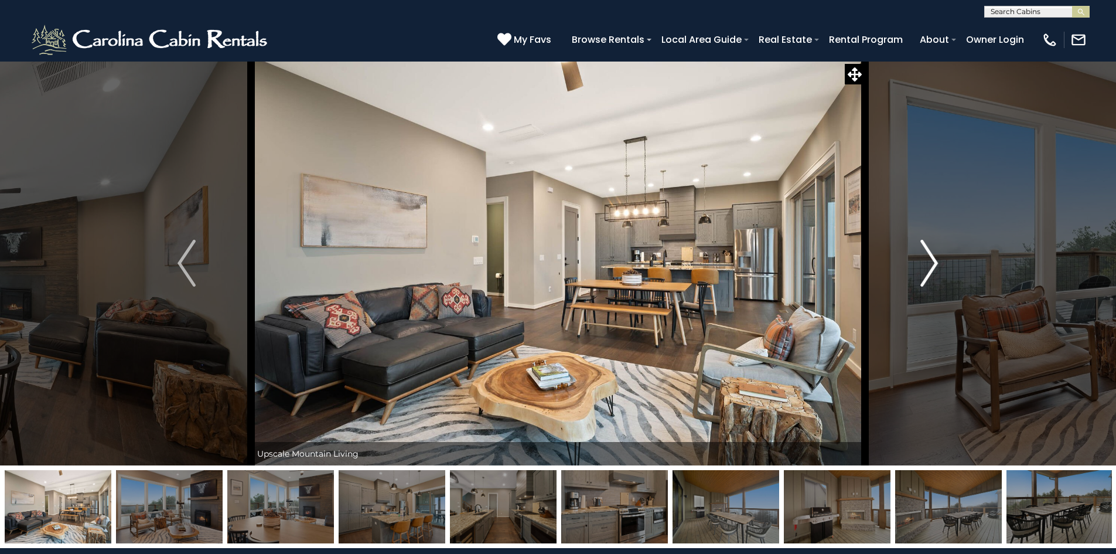
click at [930, 259] on img "Next" at bounding box center [929, 263] width 18 height 47
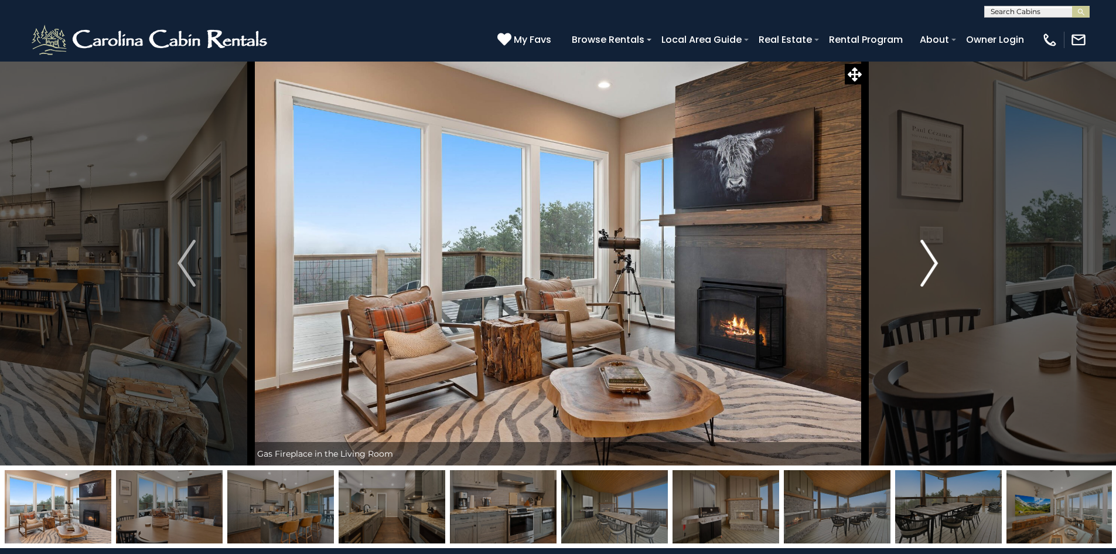
click at [929, 259] on img "Next" at bounding box center [929, 263] width 18 height 47
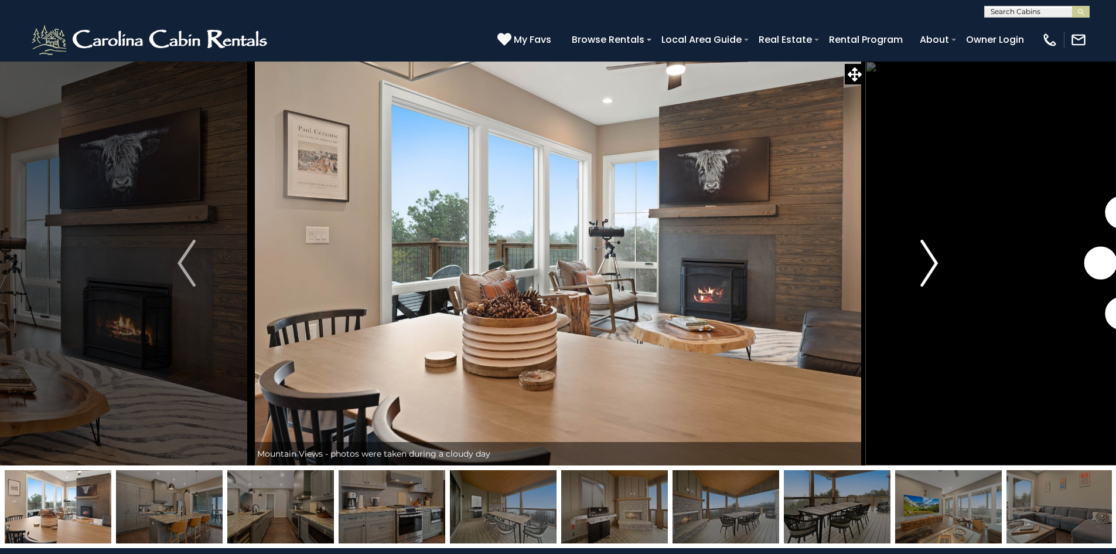
click at [929, 257] on img "Next" at bounding box center [929, 263] width 18 height 47
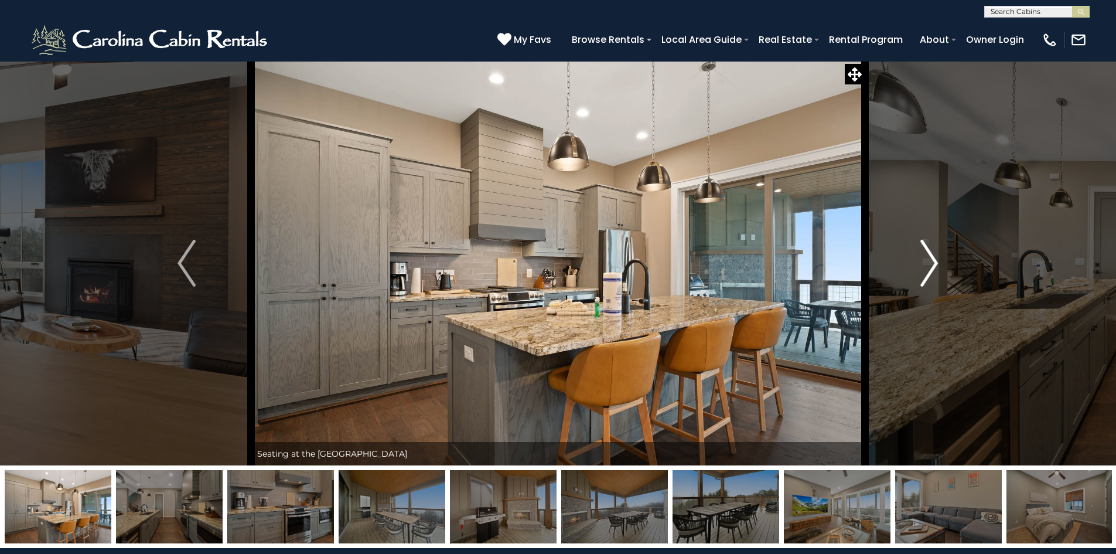
click at [929, 255] on img "Next" at bounding box center [929, 263] width 18 height 47
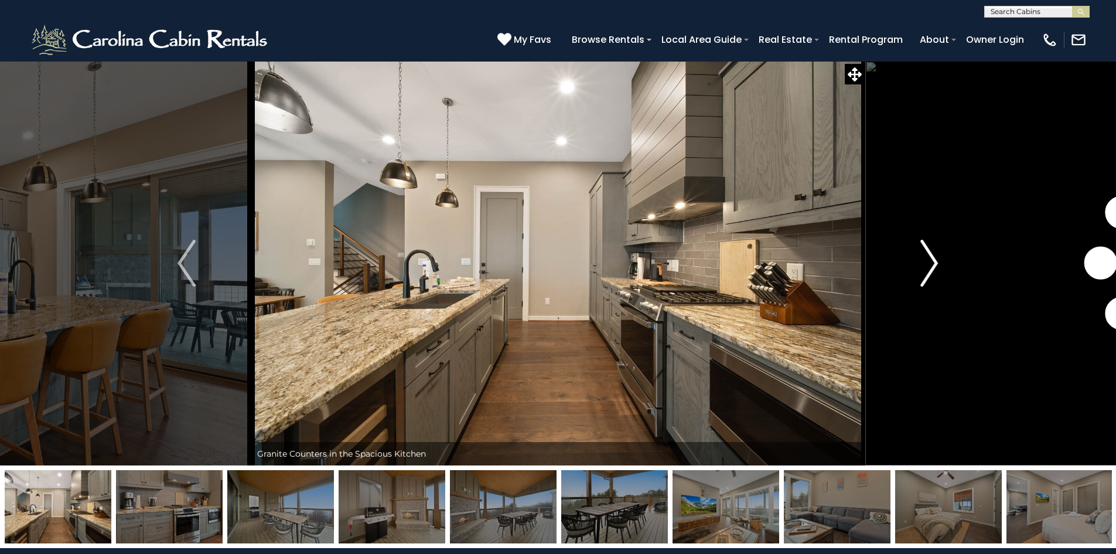
click at [929, 255] on img "Next" at bounding box center [929, 263] width 18 height 47
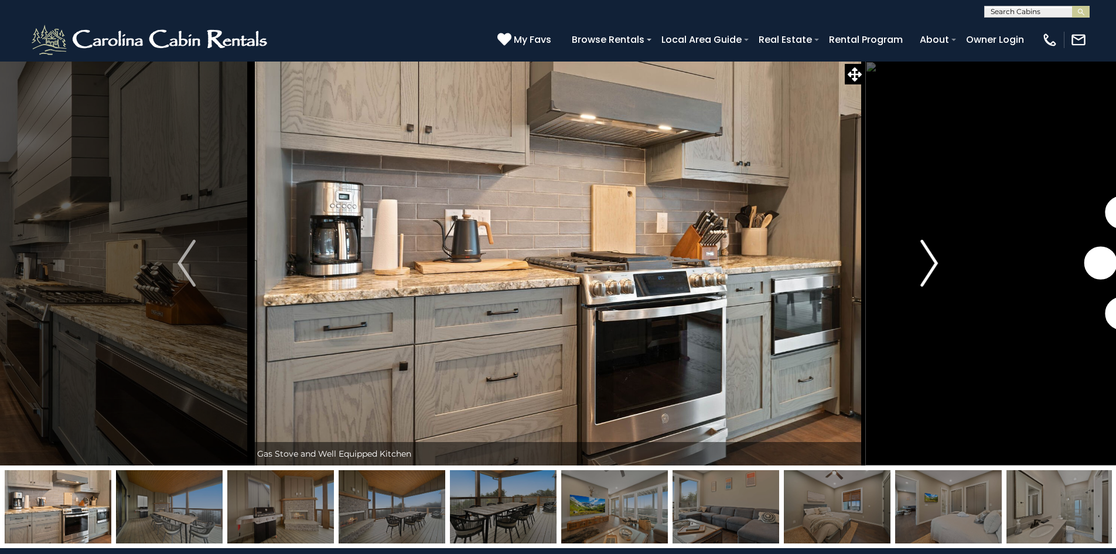
click at [930, 251] on img "Next" at bounding box center [929, 263] width 18 height 47
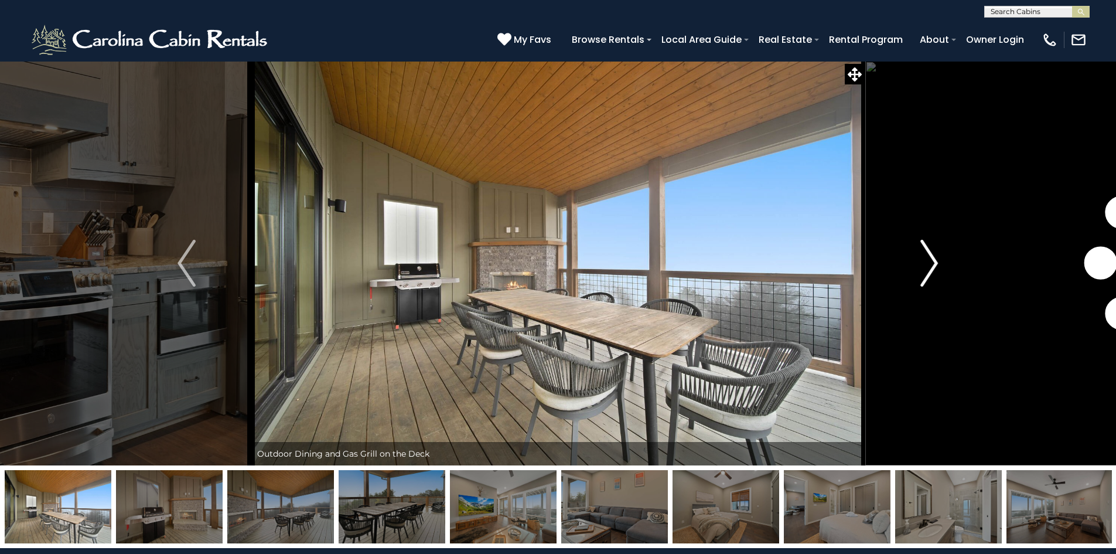
click at [930, 251] on img "Next" at bounding box center [929, 263] width 18 height 47
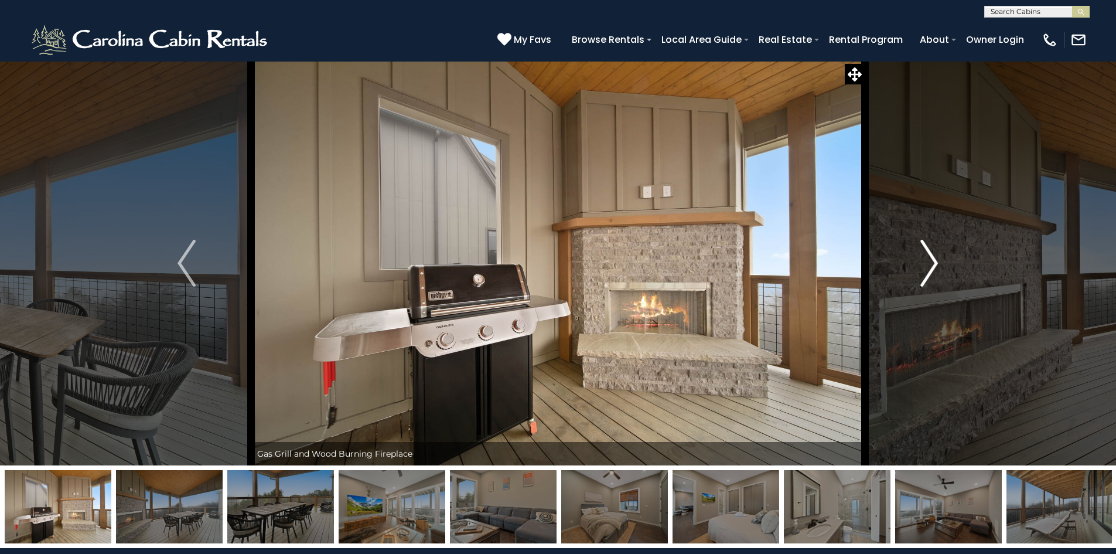
click at [930, 251] on img "Next" at bounding box center [929, 263] width 18 height 47
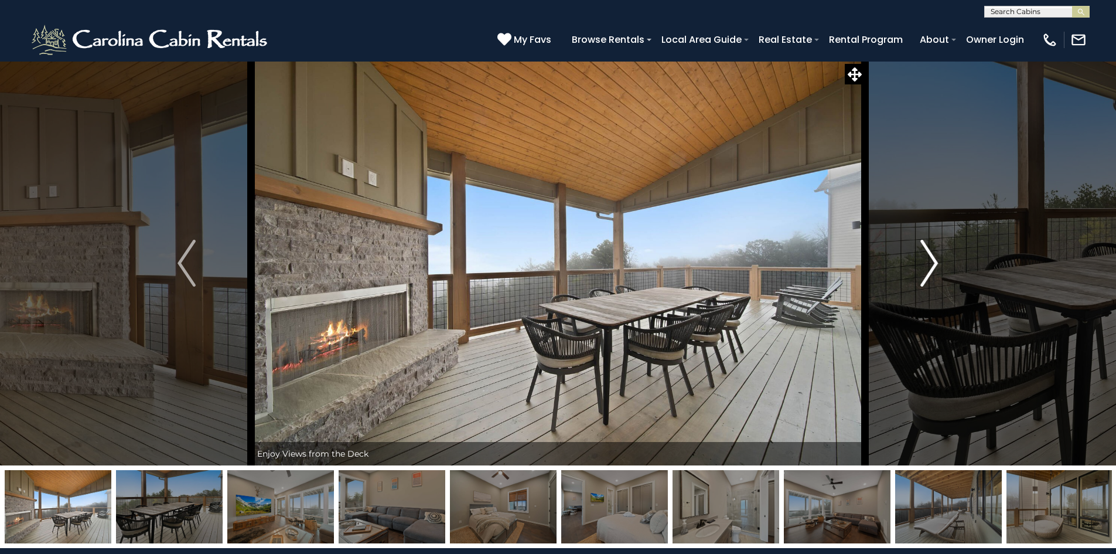
click at [932, 261] on img "Next" at bounding box center [929, 263] width 18 height 47
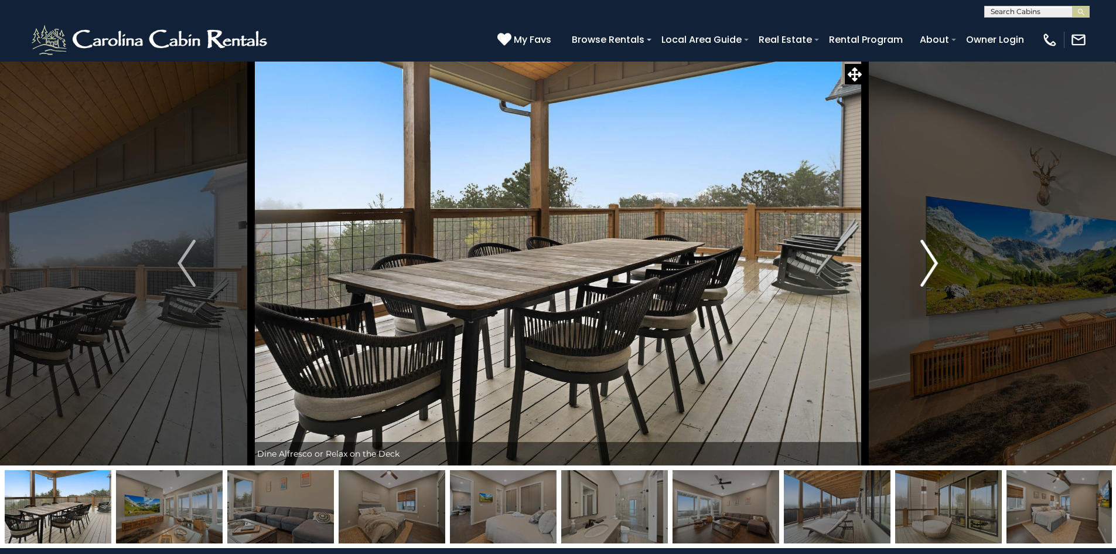
click at [933, 265] on img "Next" at bounding box center [929, 263] width 18 height 47
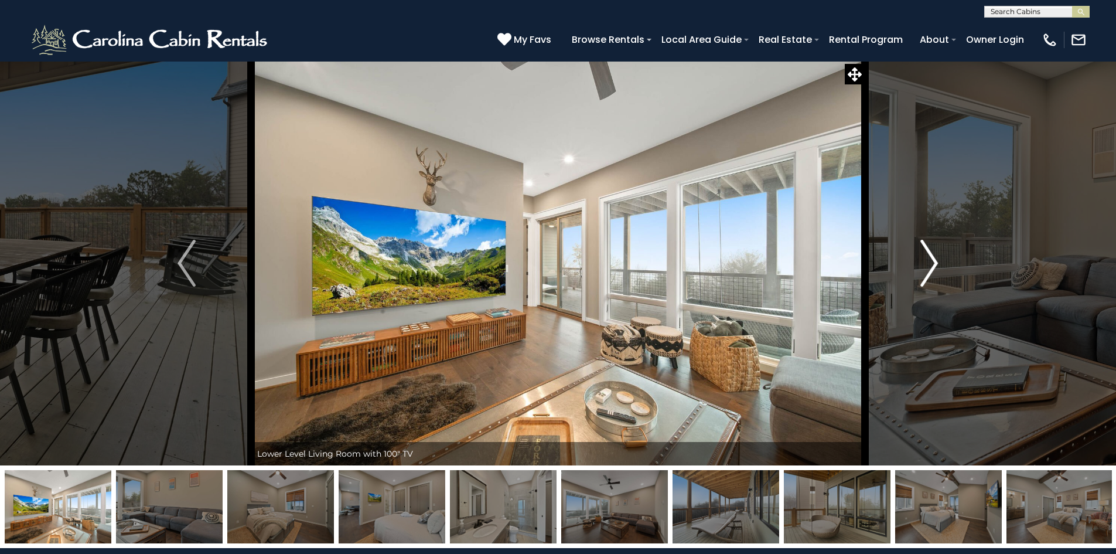
click at [933, 262] on img "Next" at bounding box center [929, 263] width 18 height 47
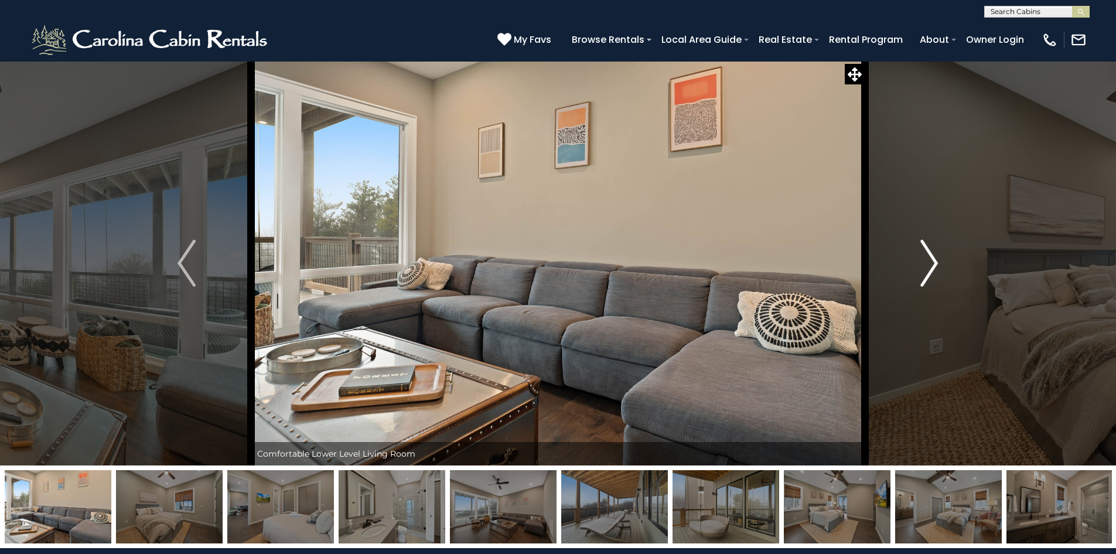
click at [933, 261] on img "Next" at bounding box center [929, 263] width 18 height 47
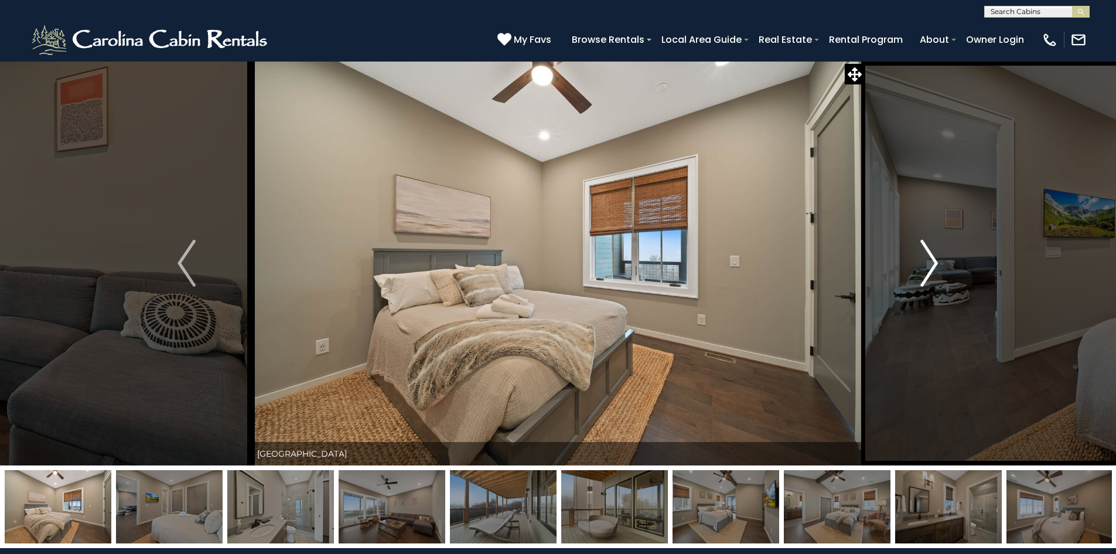
click at [933, 261] on img "Next" at bounding box center [929, 263] width 18 height 47
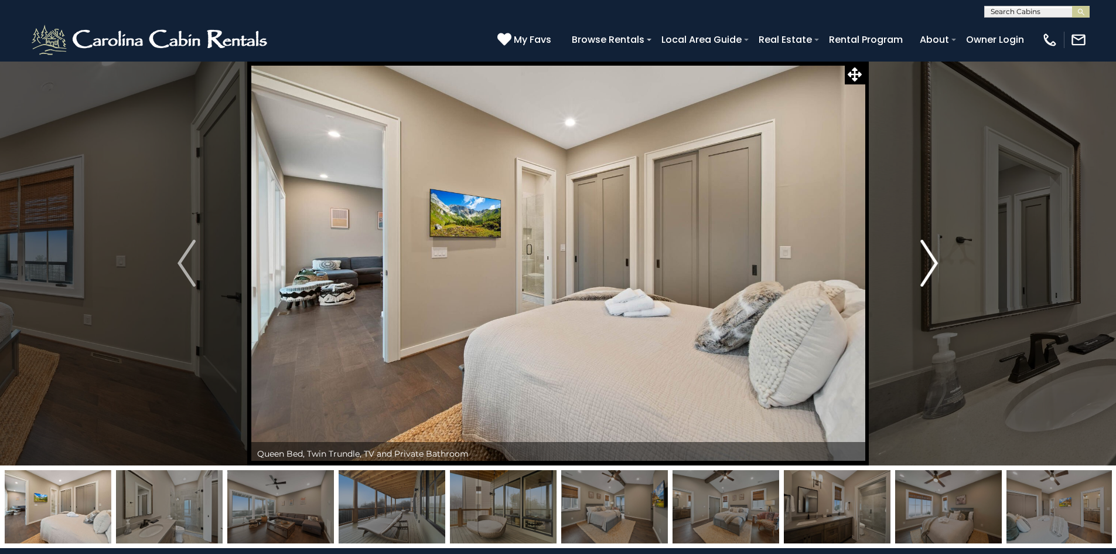
click at [933, 261] on img "Next" at bounding box center [929, 263] width 18 height 47
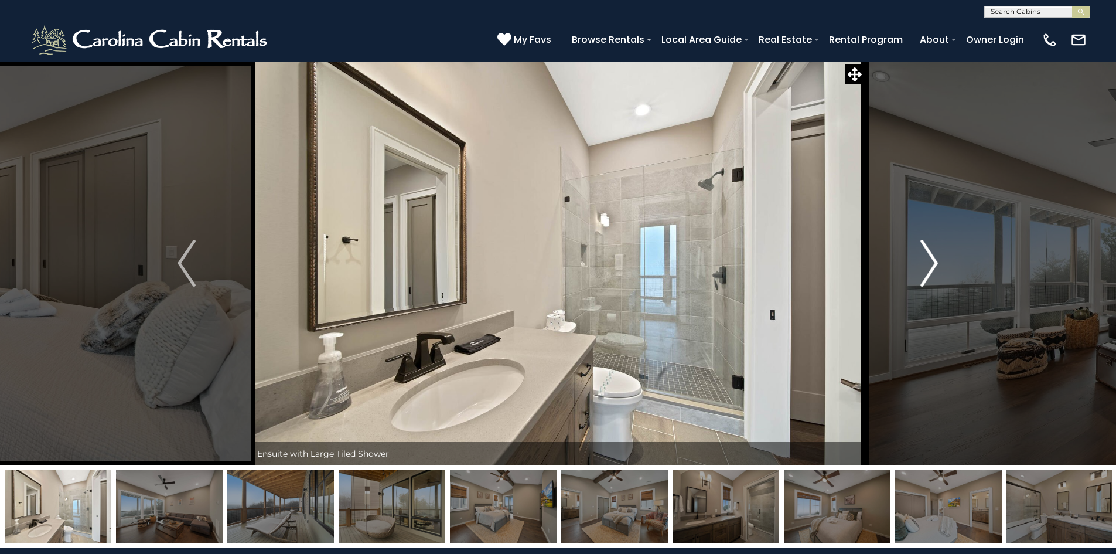
click at [933, 261] on img "Next" at bounding box center [929, 263] width 18 height 47
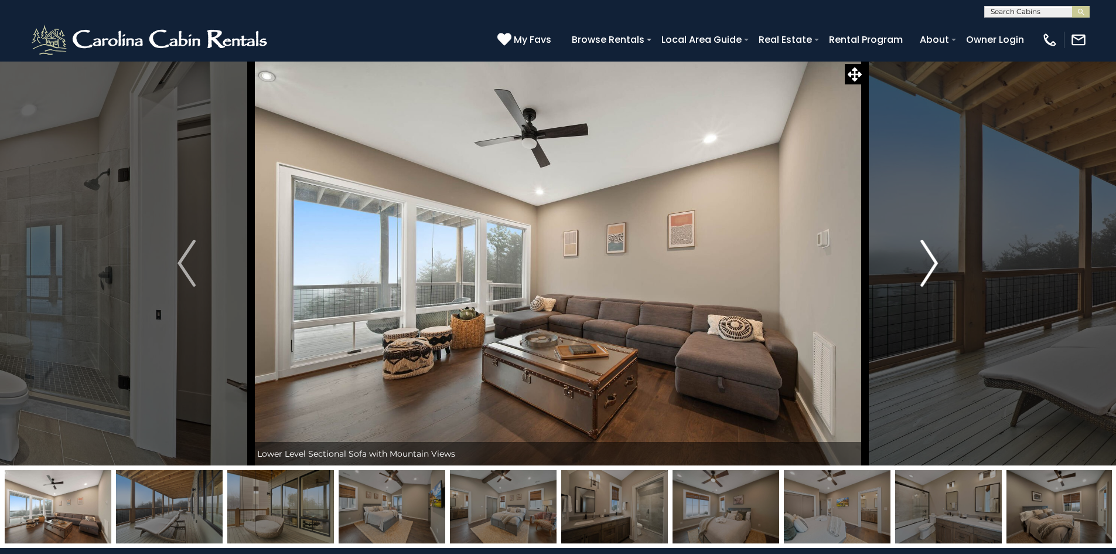
click at [933, 260] on img "Next" at bounding box center [929, 263] width 18 height 47
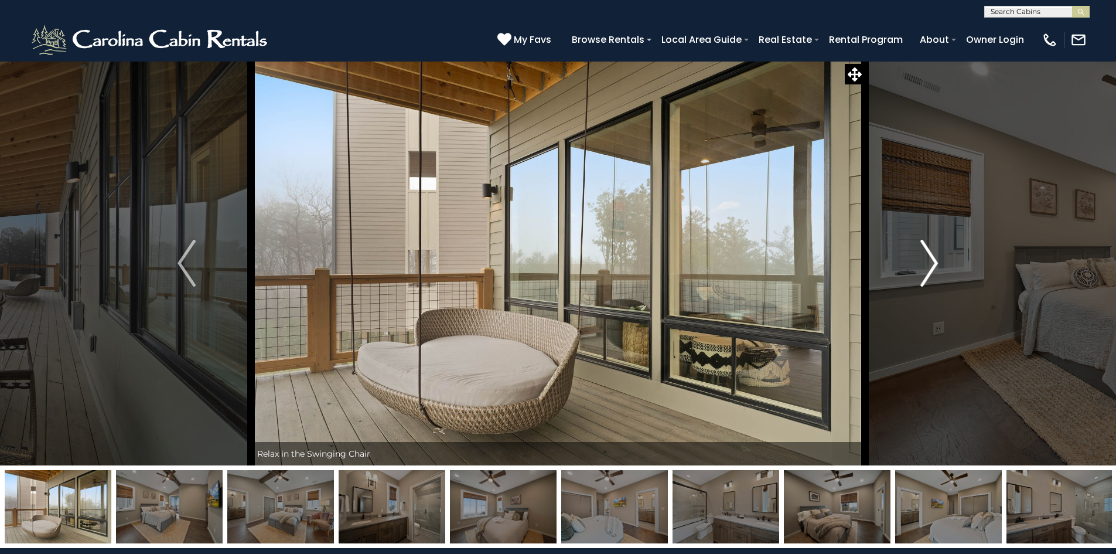
click at [933, 260] on img "Next" at bounding box center [929, 263] width 18 height 47
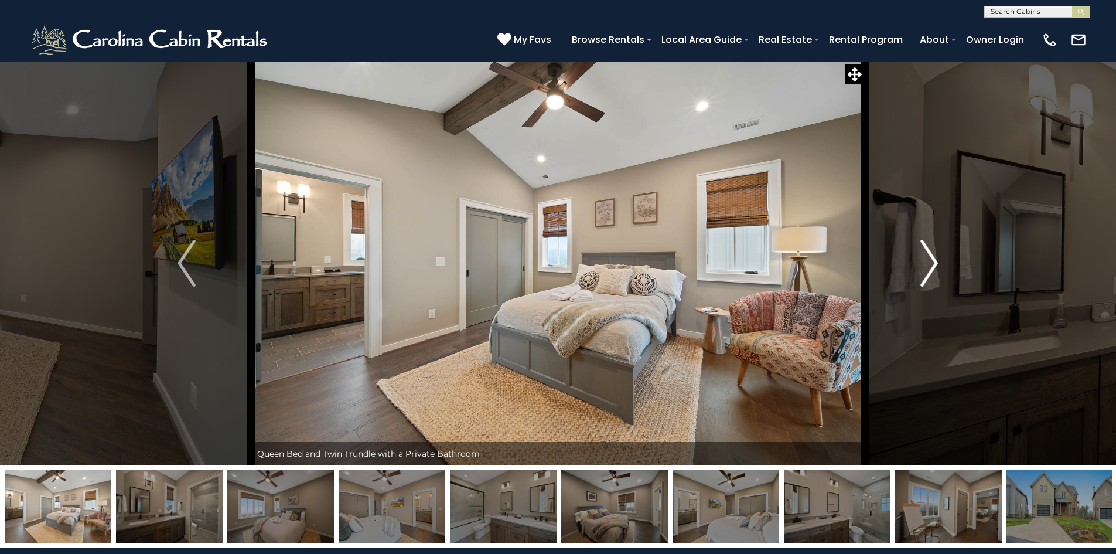
click at [933, 259] on img "Next" at bounding box center [929, 263] width 18 height 47
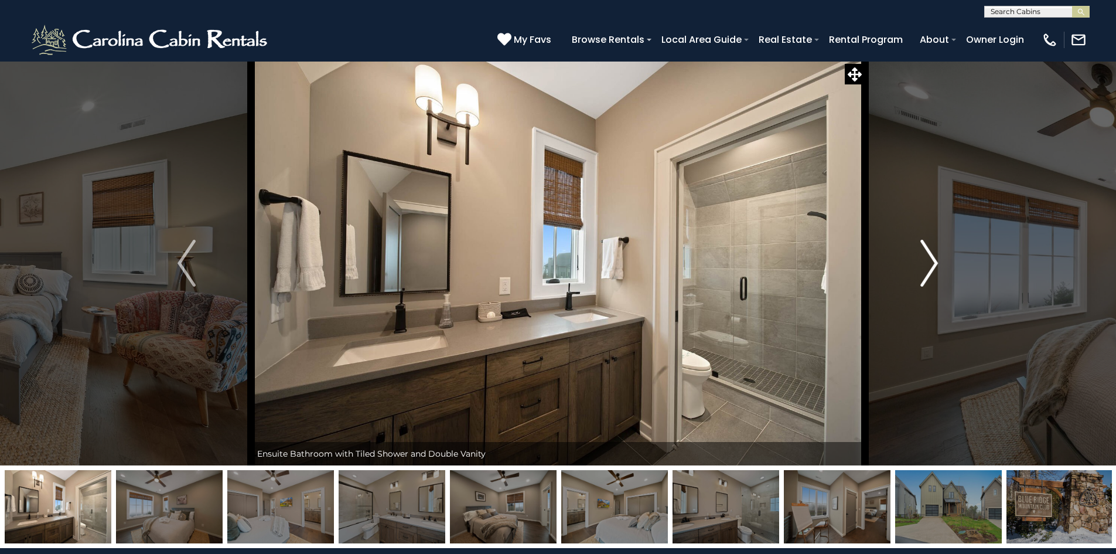
click at [932, 259] on img "Next" at bounding box center [929, 263] width 18 height 47
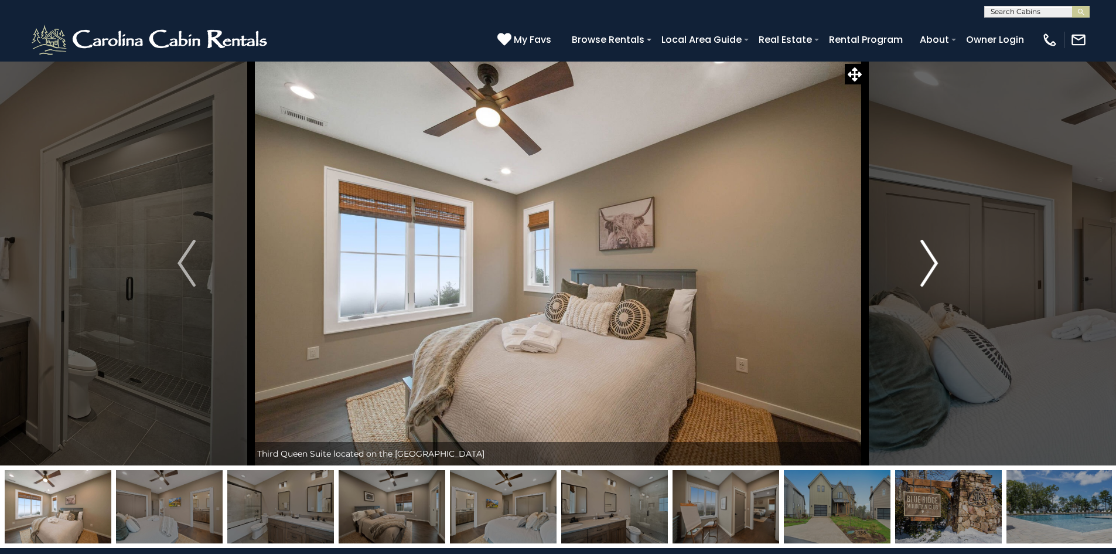
click at [932, 259] on img "Next" at bounding box center [929, 263] width 18 height 47
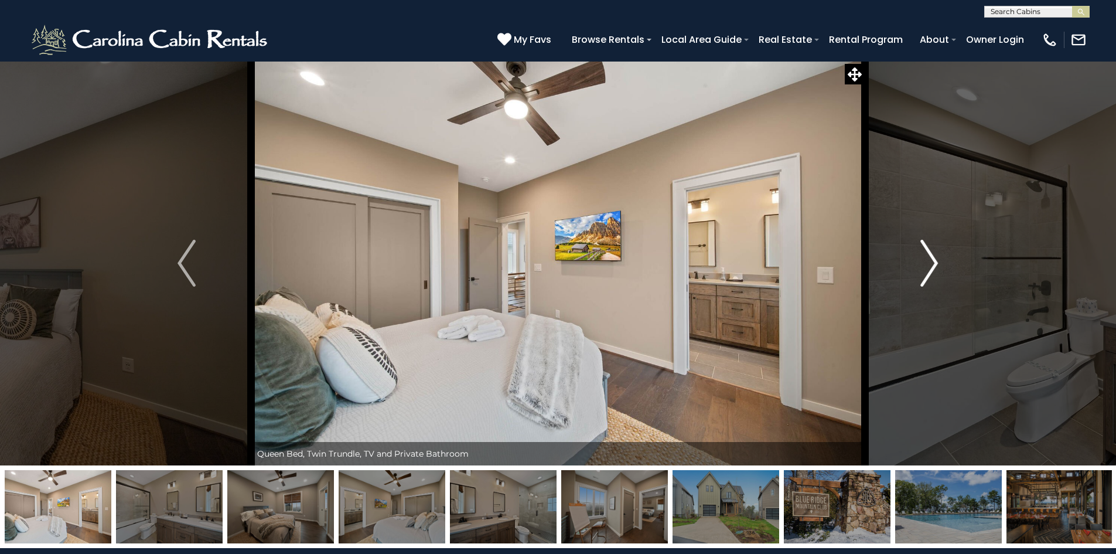
click at [932, 259] on img "Next" at bounding box center [929, 263] width 18 height 47
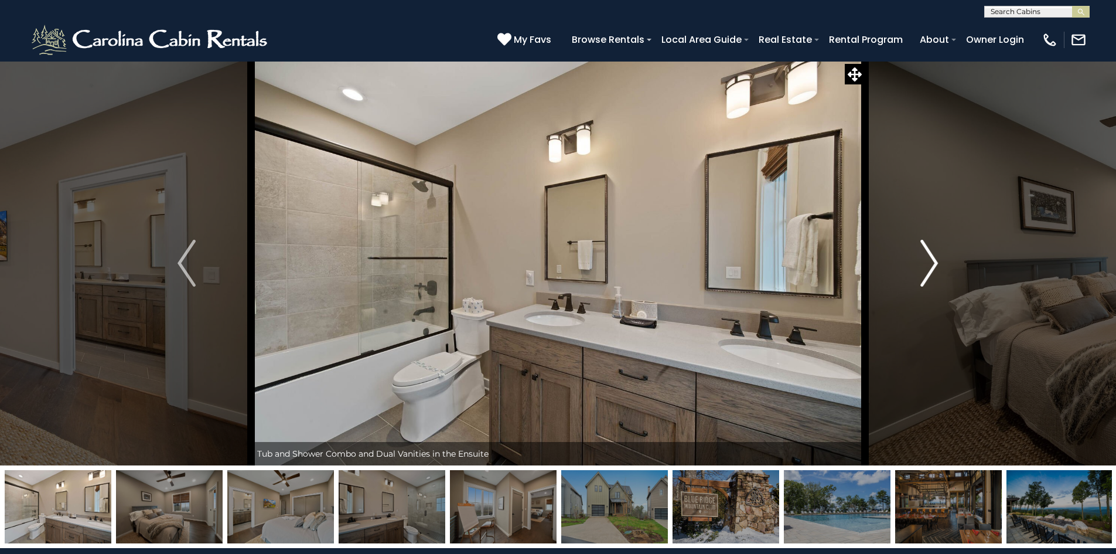
click at [932, 259] on img "Next" at bounding box center [929, 263] width 18 height 47
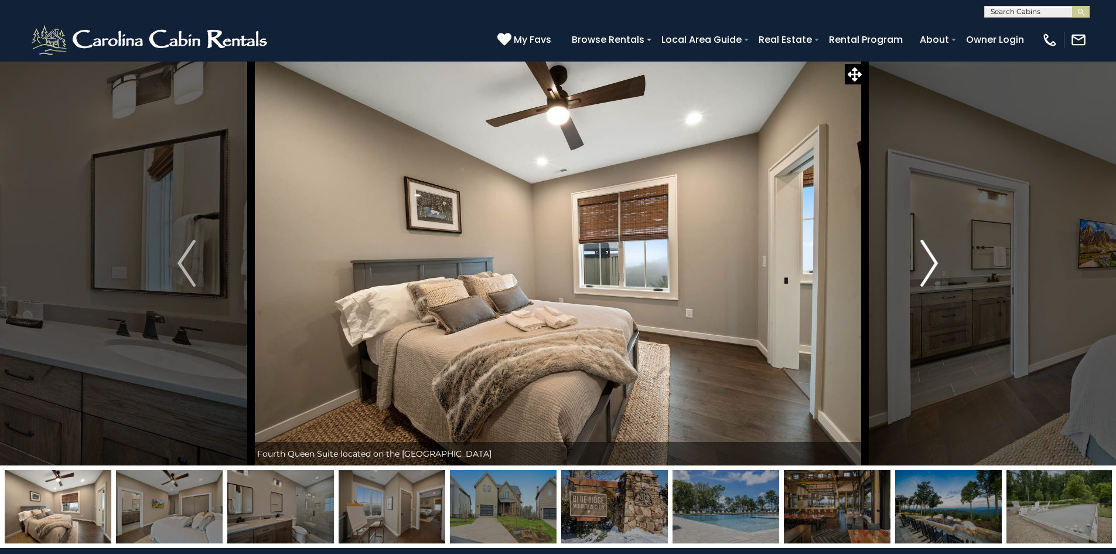
click at [931, 256] on img "Next" at bounding box center [929, 263] width 18 height 47
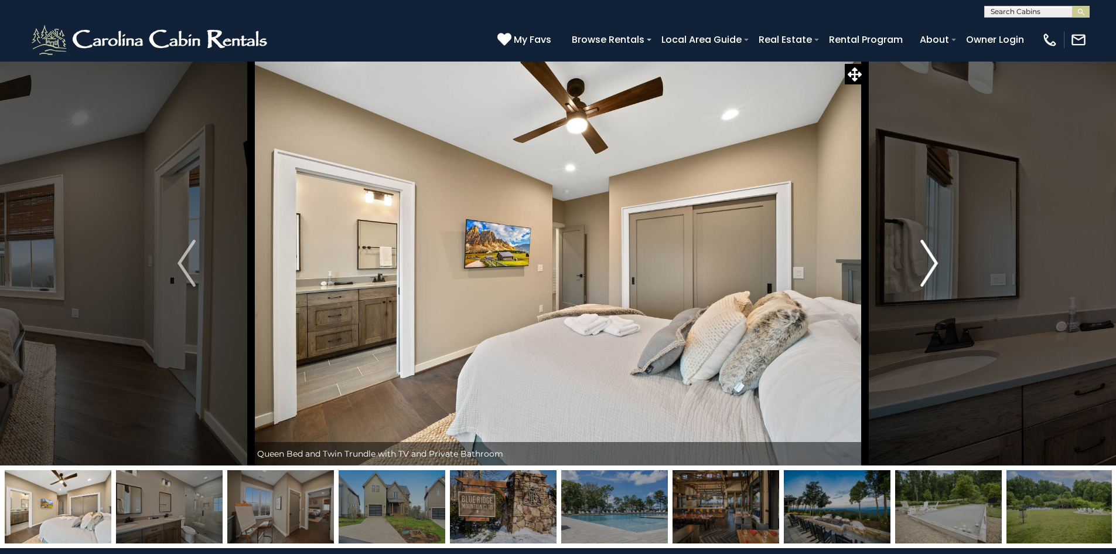
click at [931, 260] on img "Next" at bounding box center [929, 263] width 18 height 47
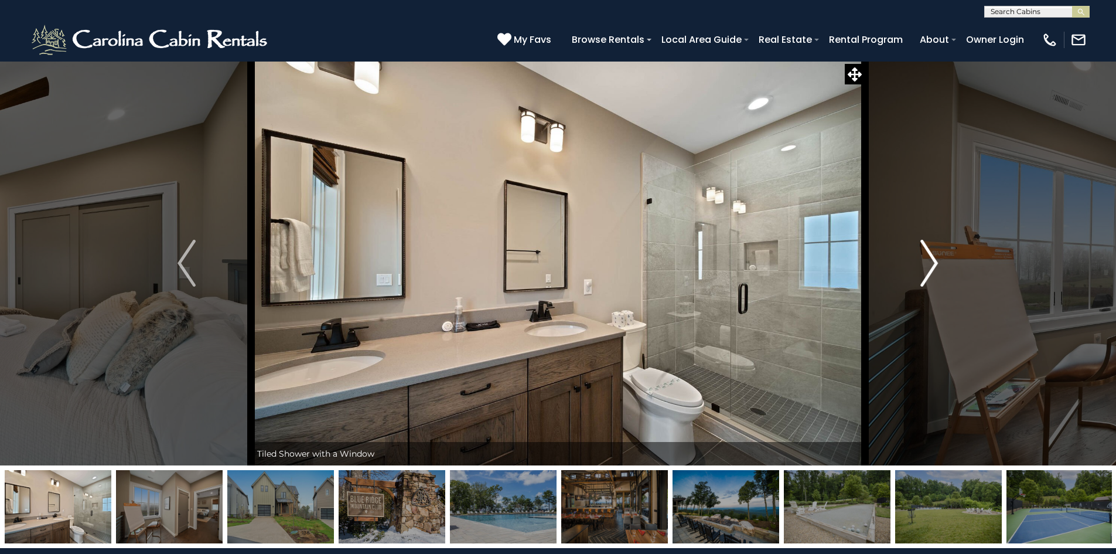
click at [931, 259] on img "Next" at bounding box center [929, 263] width 18 height 47
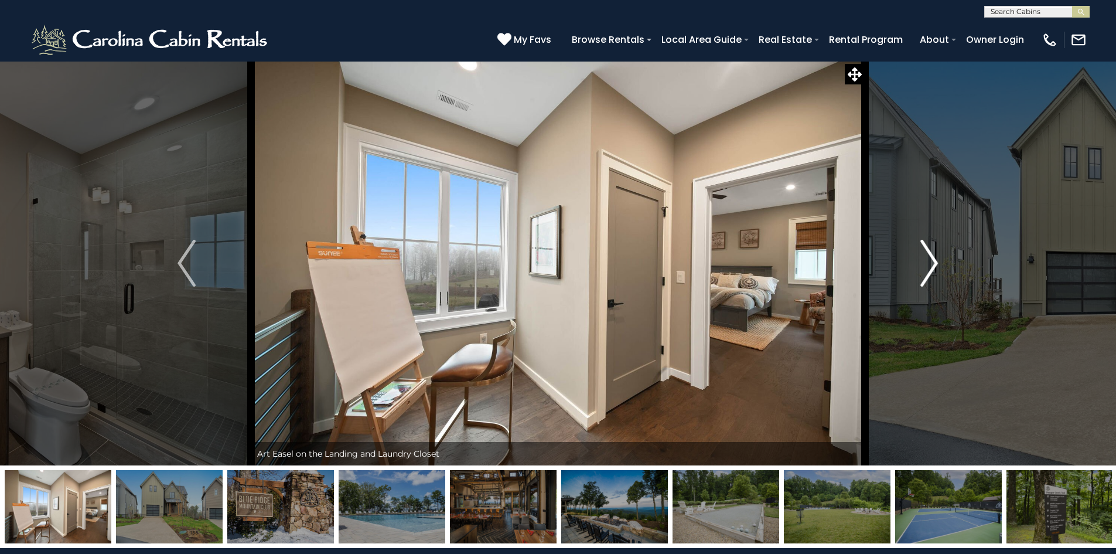
click at [931, 258] on img "Next" at bounding box center [929, 263] width 18 height 47
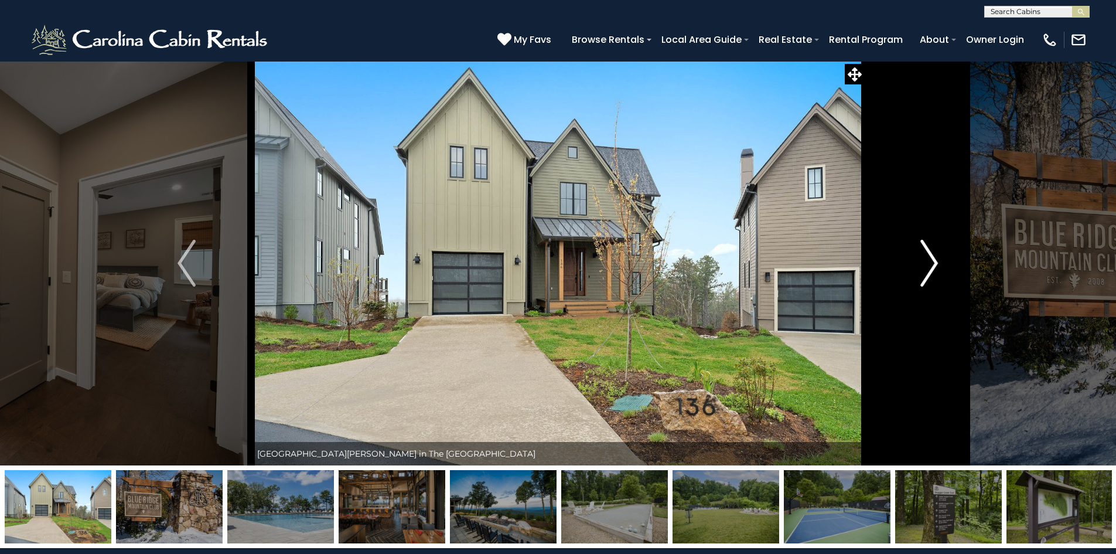
click at [930, 253] on img "Next" at bounding box center [929, 263] width 18 height 47
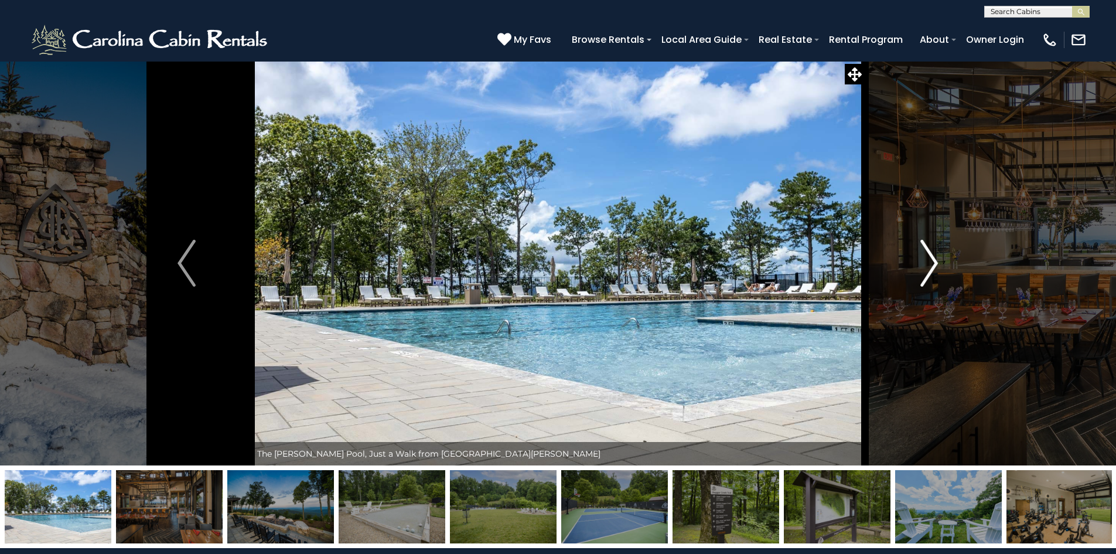
click at [929, 250] on img "Next" at bounding box center [929, 263] width 18 height 47
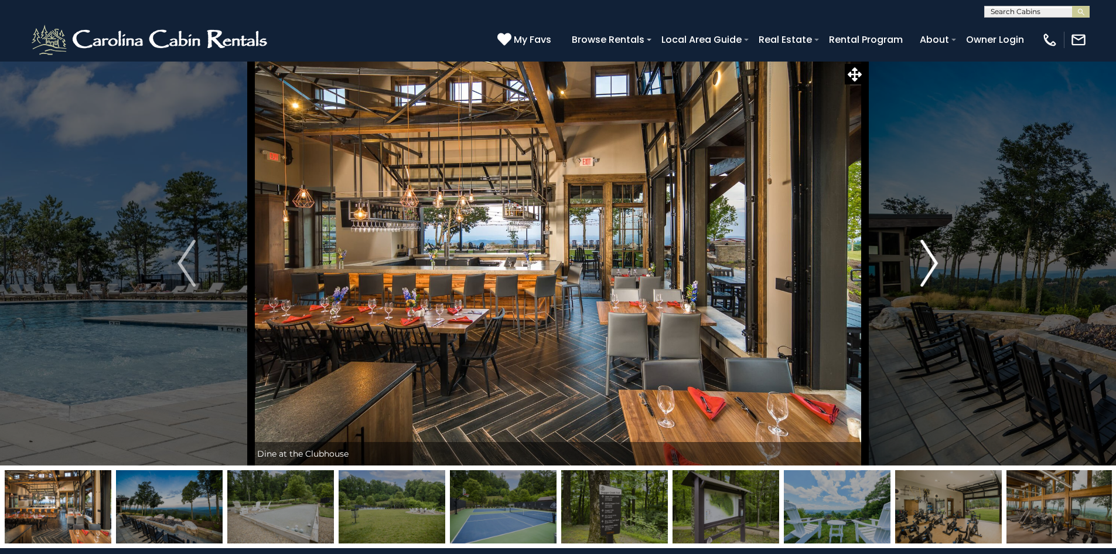
click at [929, 249] on img "Next" at bounding box center [929, 263] width 18 height 47
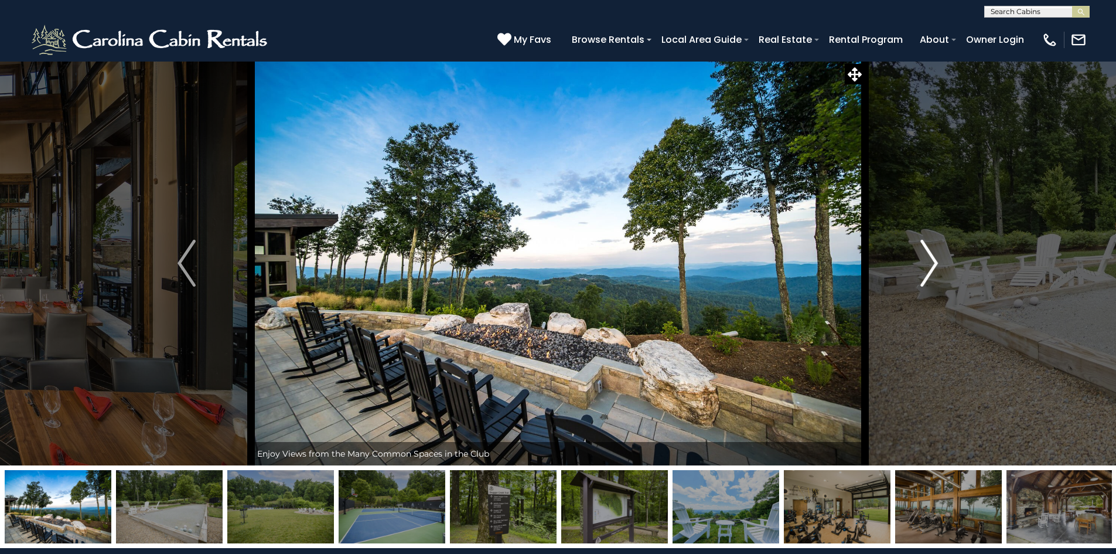
click at [929, 249] on img "Next" at bounding box center [929, 263] width 18 height 47
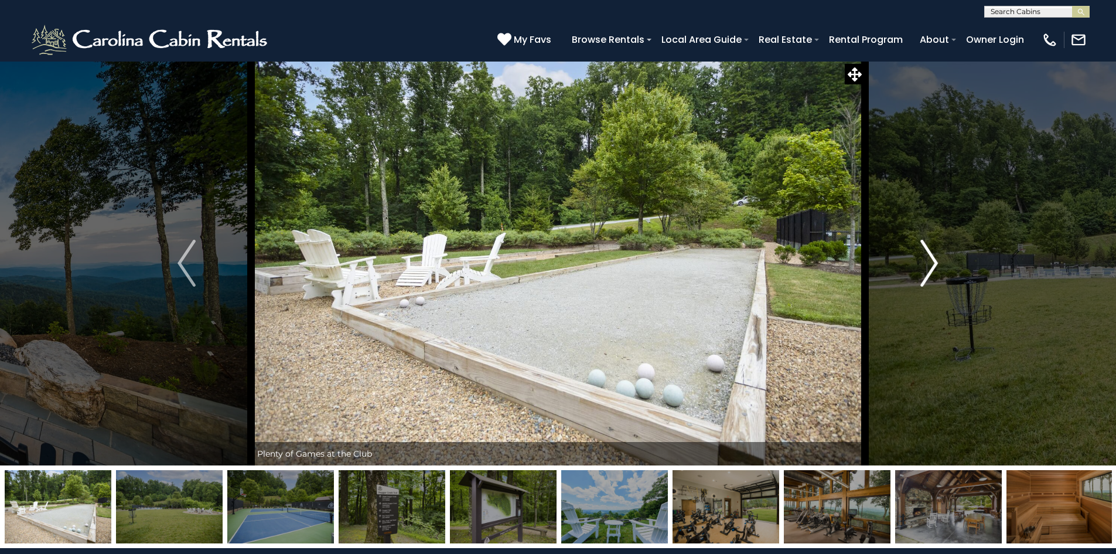
click at [929, 249] on img "Next" at bounding box center [929, 263] width 18 height 47
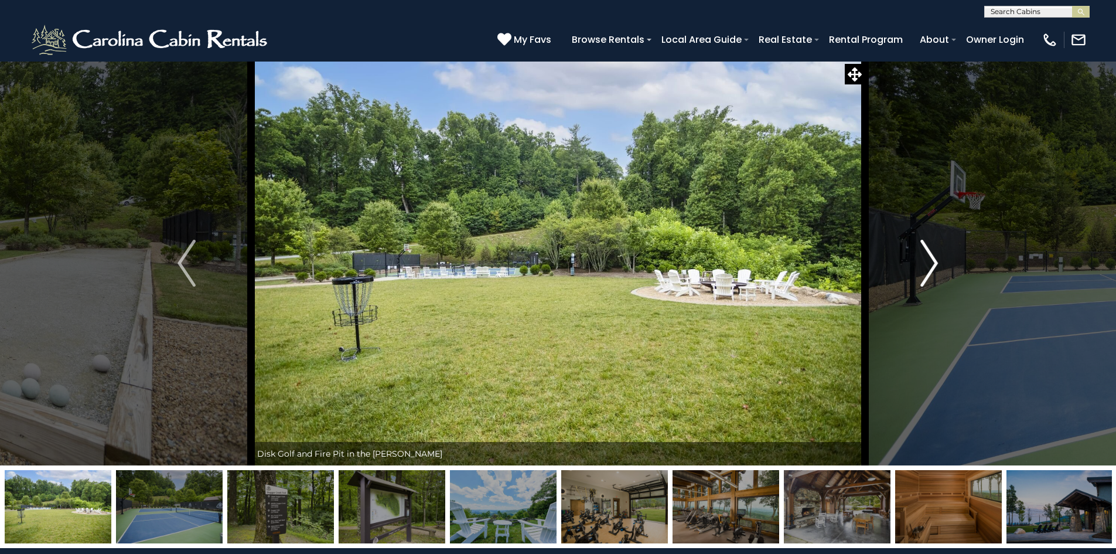
click at [929, 249] on img "Next" at bounding box center [929, 263] width 18 height 47
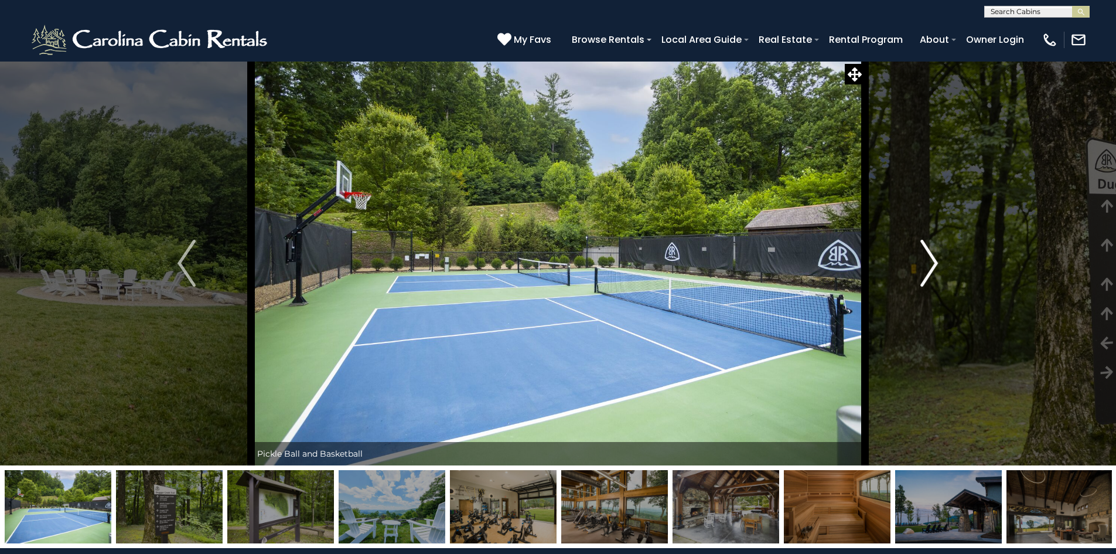
click at [929, 249] on img "Next" at bounding box center [929, 263] width 18 height 47
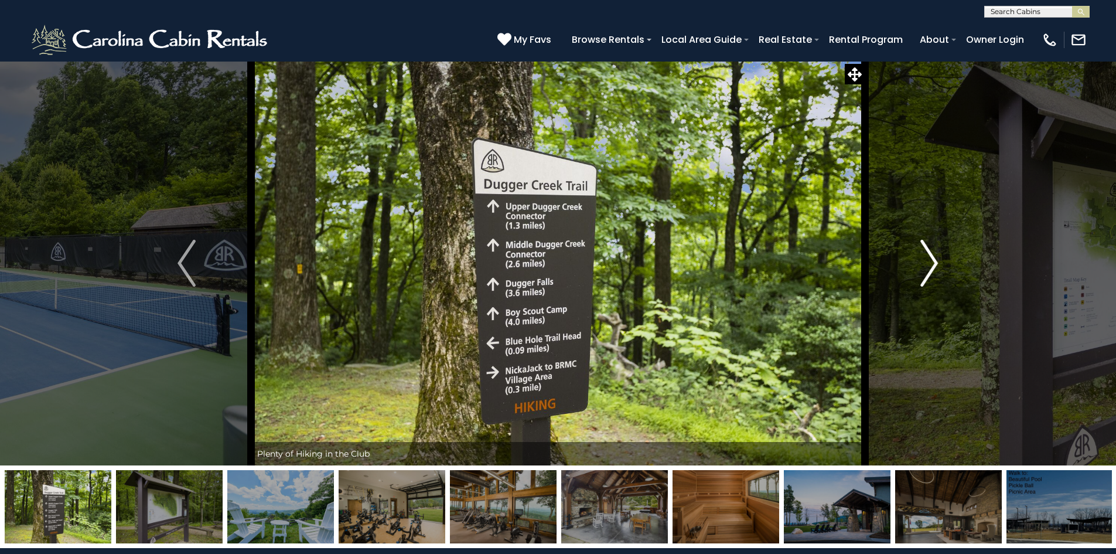
click at [929, 249] on img "Next" at bounding box center [929, 263] width 18 height 47
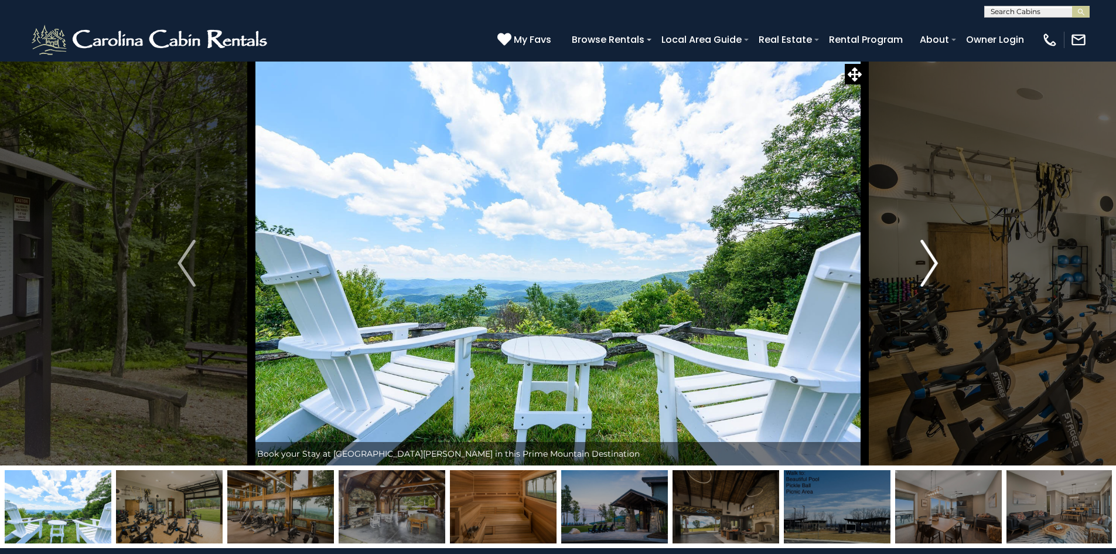
click at [929, 249] on img "Next" at bounding box center [929, 263] width 18 height 47
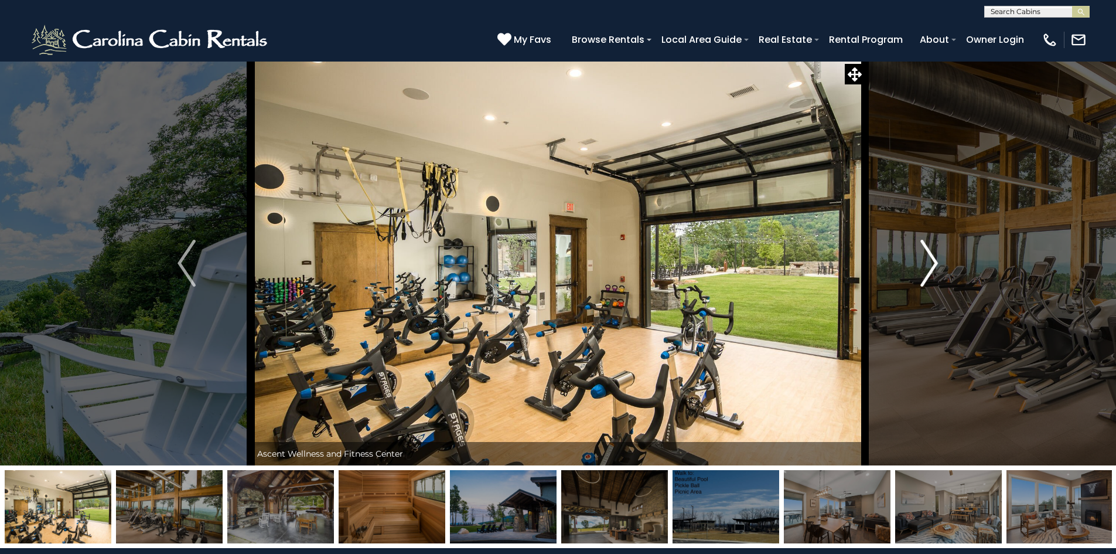
click at [930, 255] on img "Next" at bounding box center [929, 263] width 18 height 47
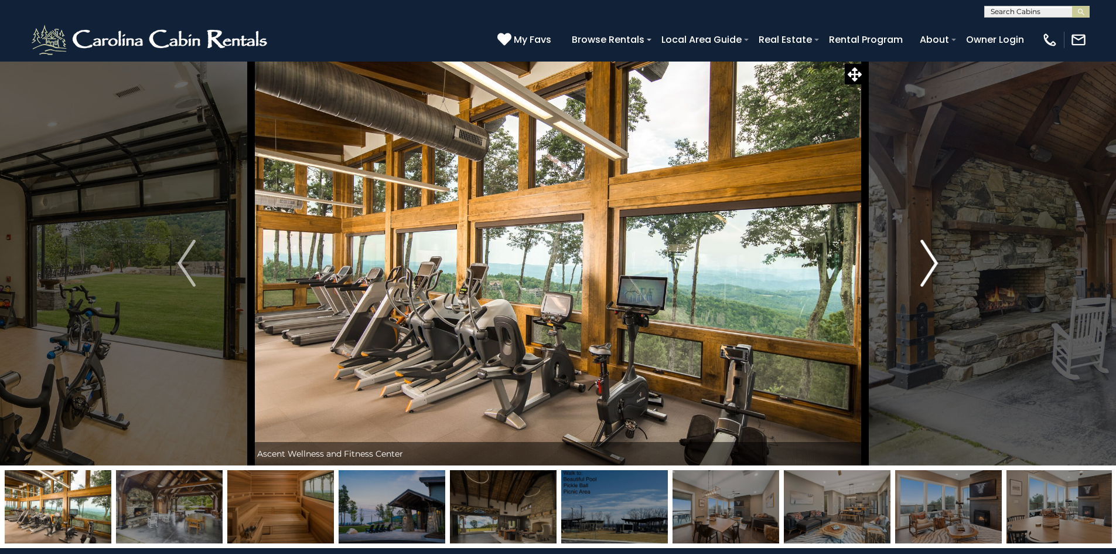
click at [928, 259] on img "Next" at bounding box center [929, 263] width 18 height 47
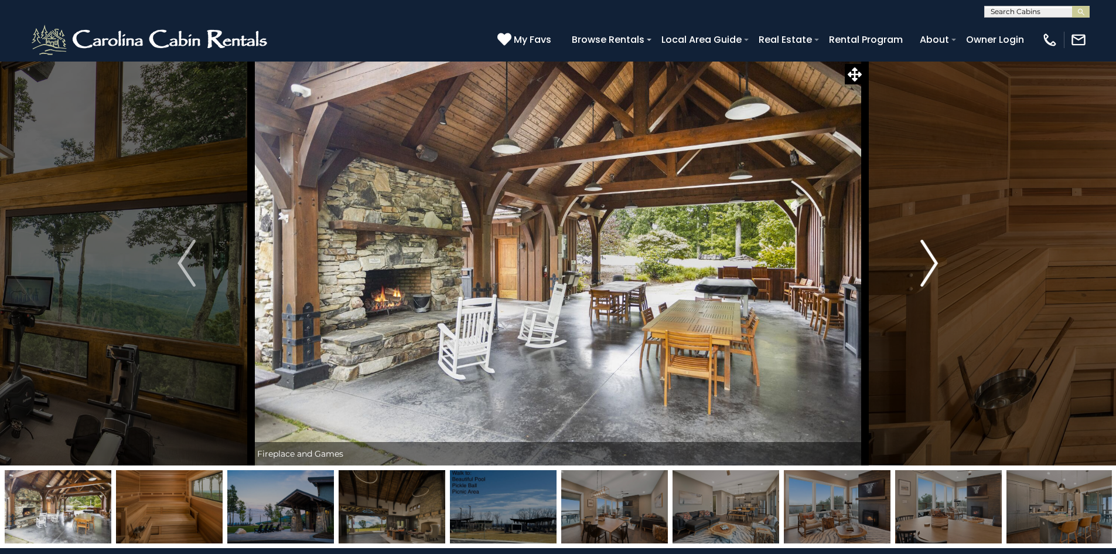
click at [928, 259] on img "Next" at bounding box center [929, 263] width 18 height 47
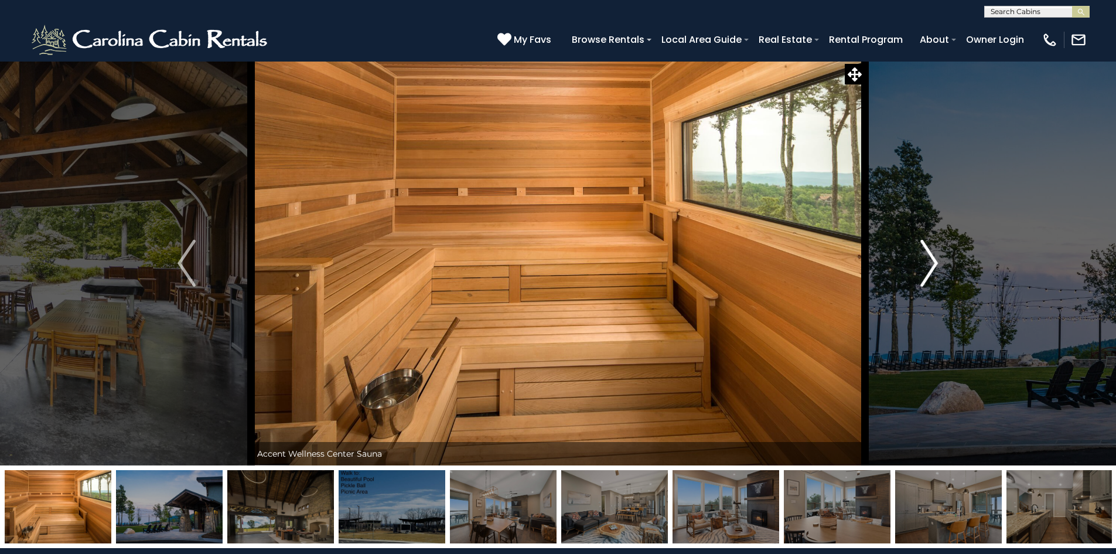
click at [928, 259] on img "Next" at bounding box center [929, 263] width 18 height 47
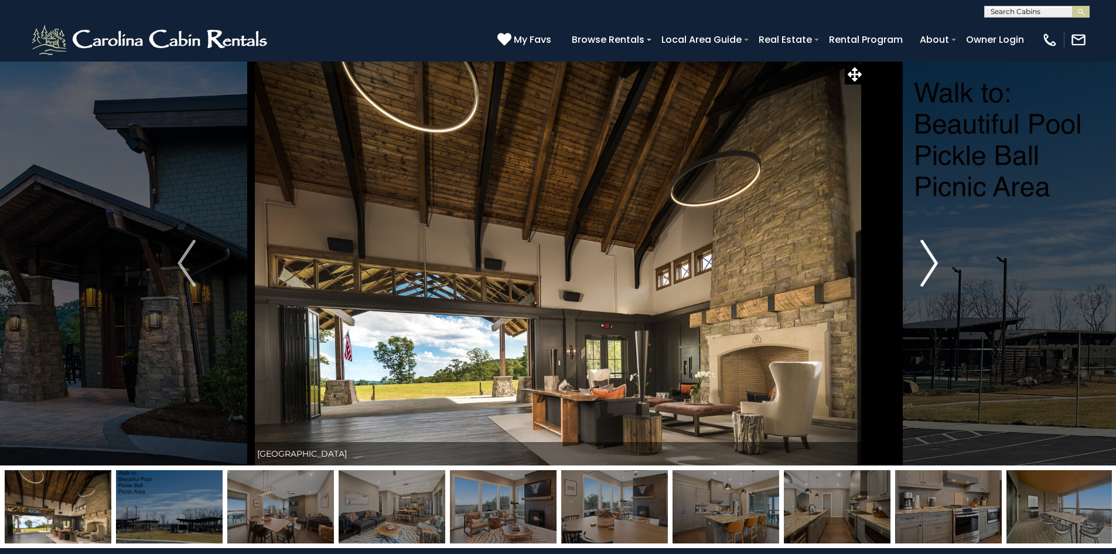
click at [927, 259] on img "Next" at bounding box center [929, 263] width 18 height 47
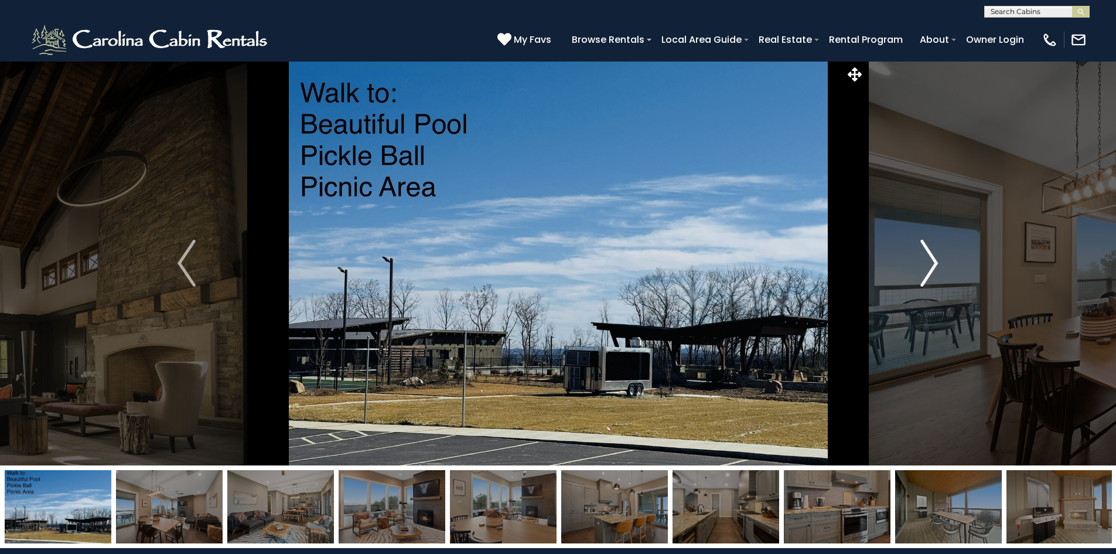
click at [927, 260] on img "Next" at bounding box center [929, 263] width 18 height 47
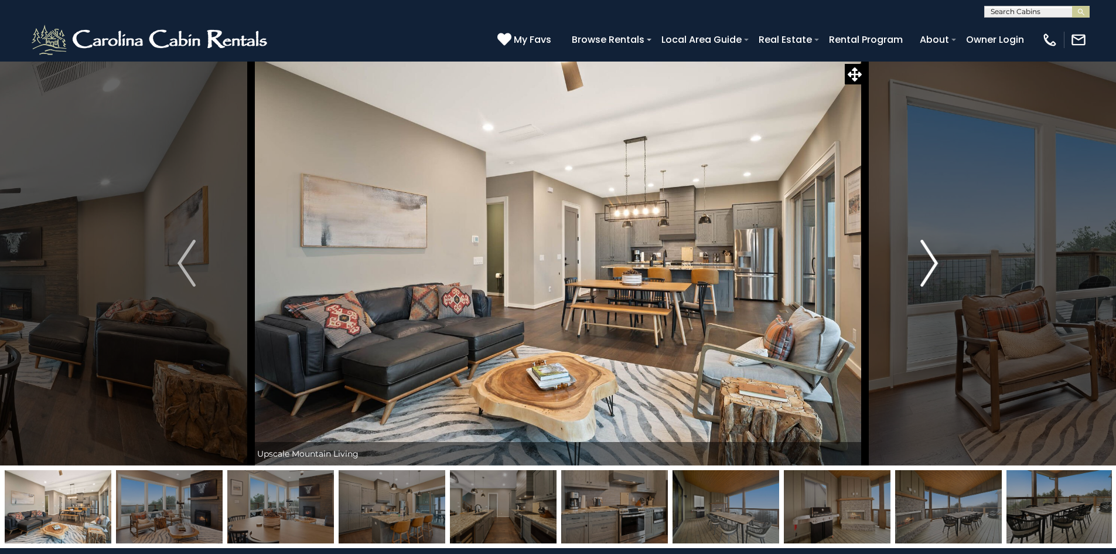
click at [926, 260] on img "Next" at bounding box center [929, 263] width 18 height 47
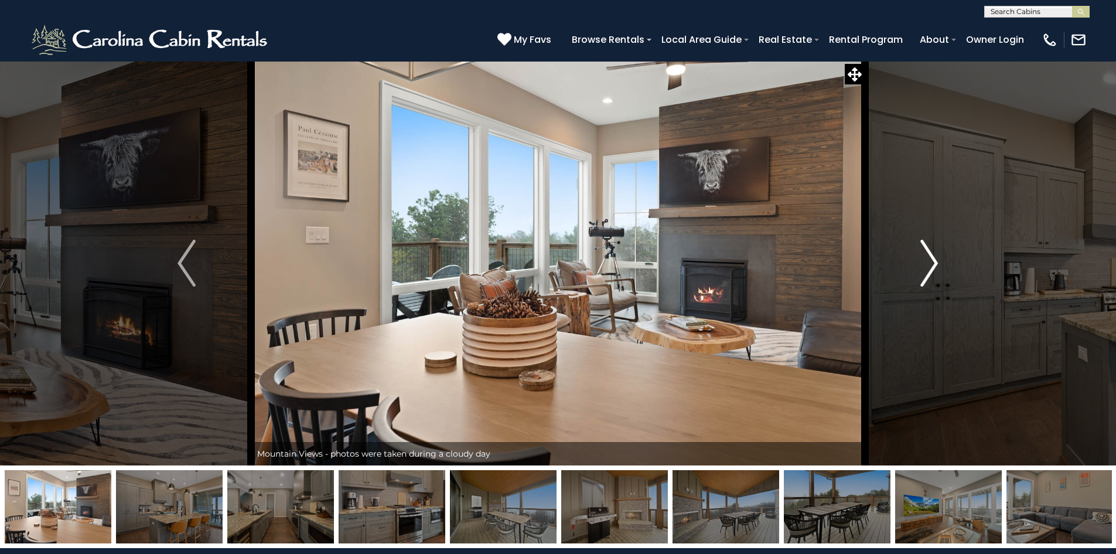
click at [936, 264] on img "Next" at bounding box center [929, 263] width 18 height 47
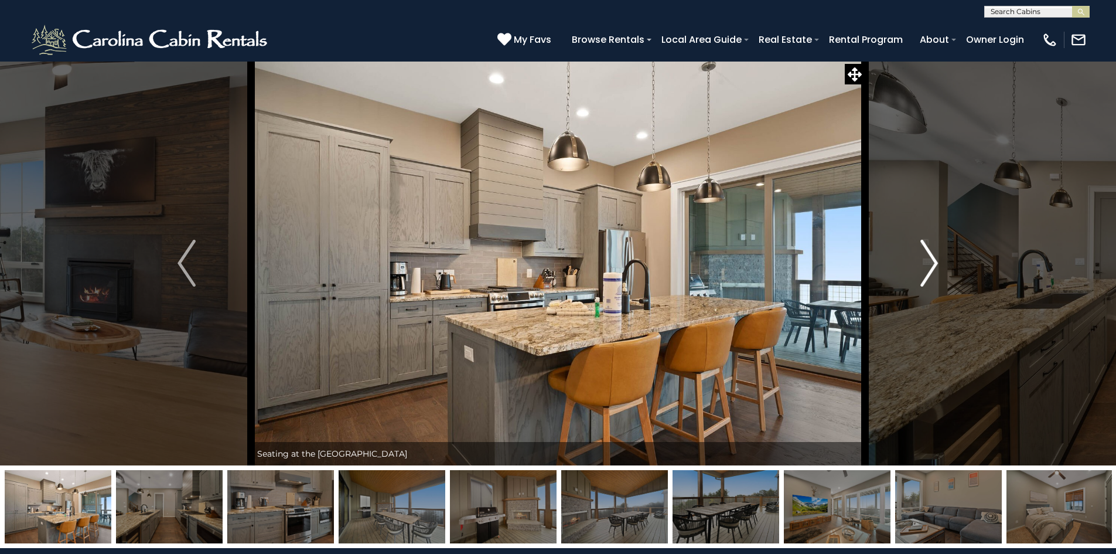
click at [943, 267] on button "Next" at bounding box center [929, 263] width 129 height 404
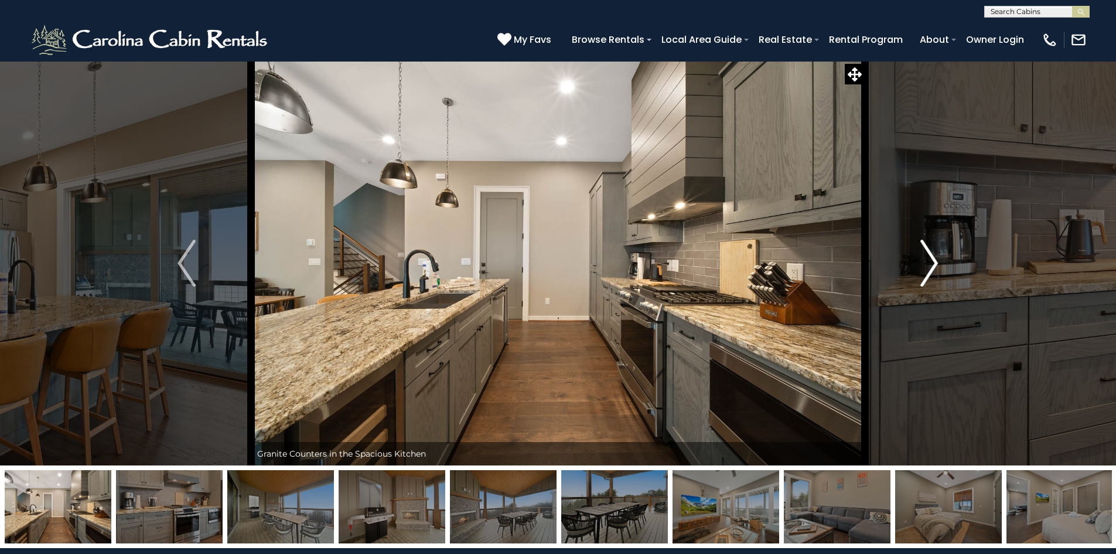
click at [943, 267] on button "Next" at bounding box center [929, 263] width 129 height 404
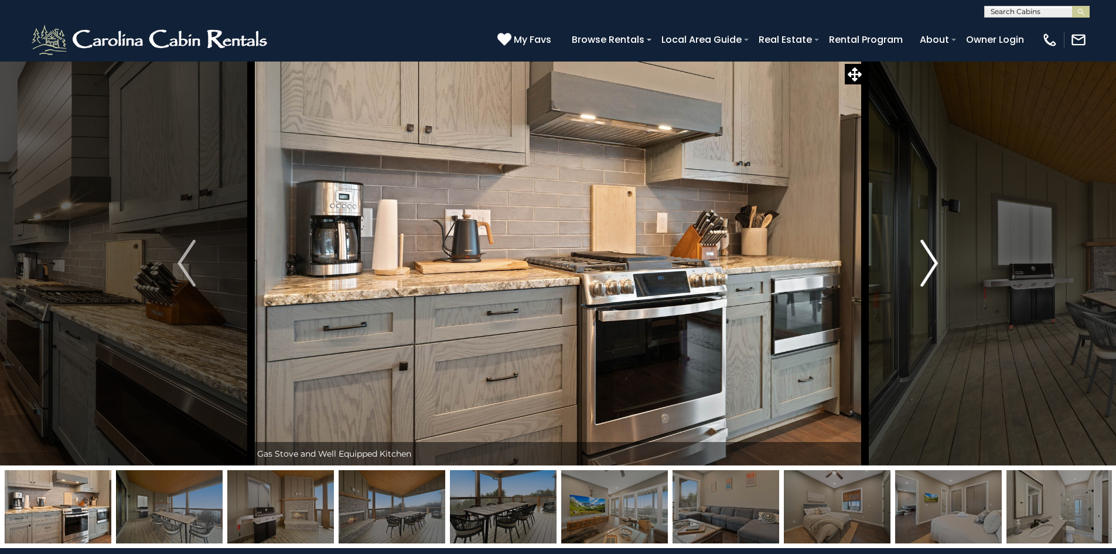
click at [943, 267] on button "Next" at bounding box center [929, 263] width 129 height 404
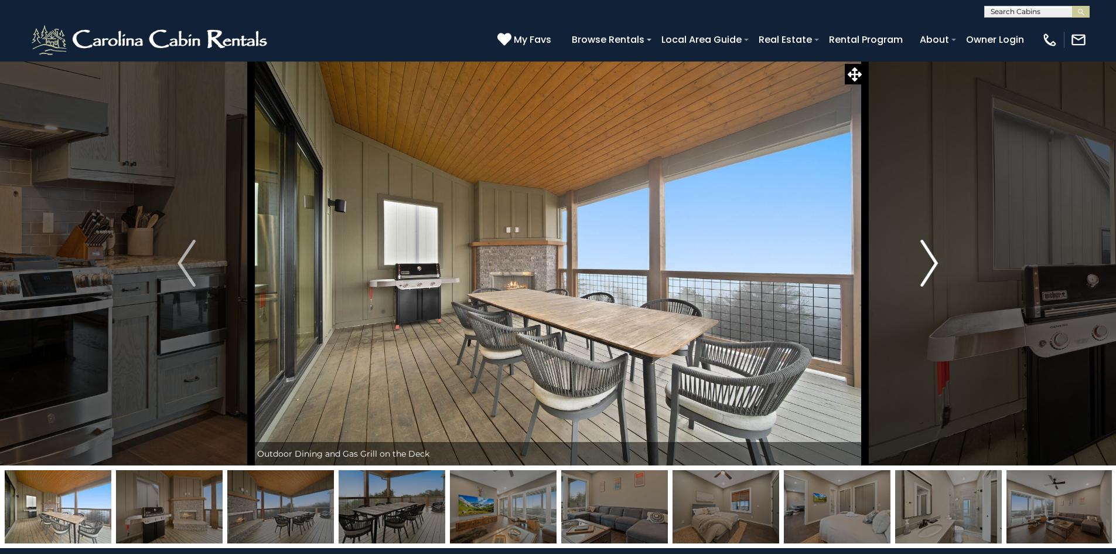
click at [943, 267] on button "Next" at bounding box center [929, 263] width 129 height 404
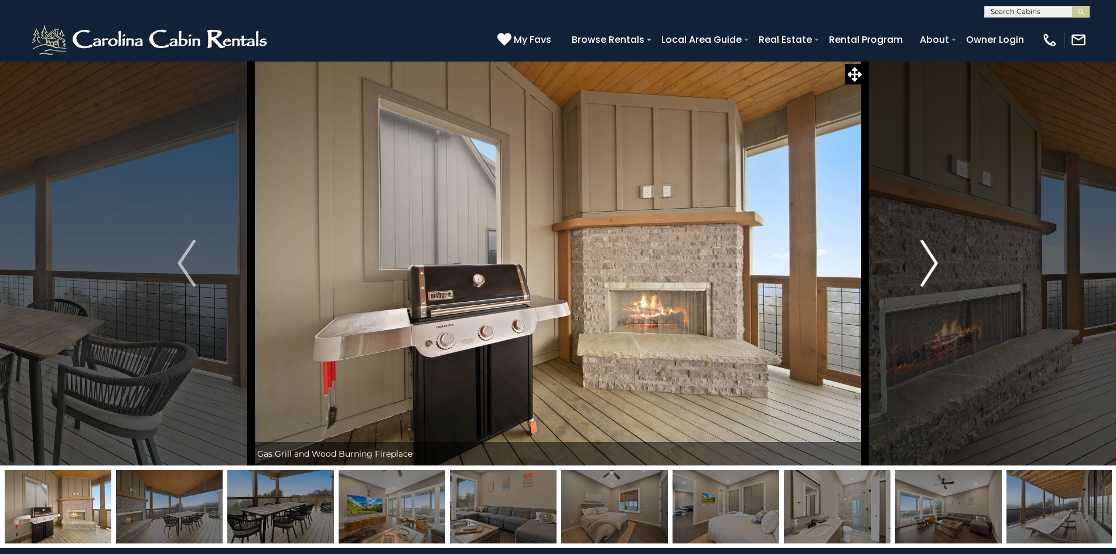
click at [943, 267] on button "Next" at bounding box center [929, 263] width 129 height 404
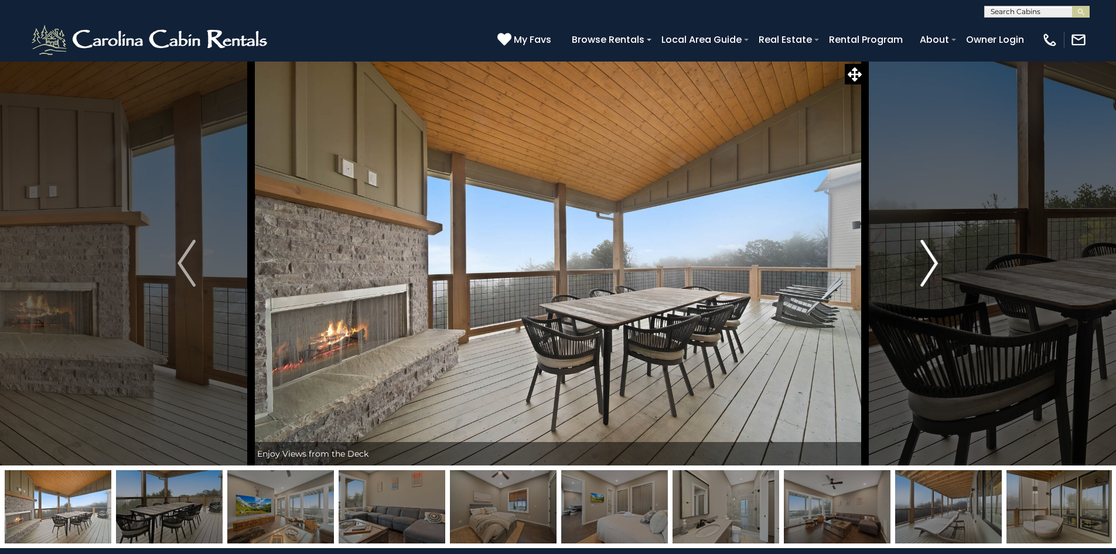
click at [943, 267] on button "Next" at bounding box center [929, 263] width 129 height 404
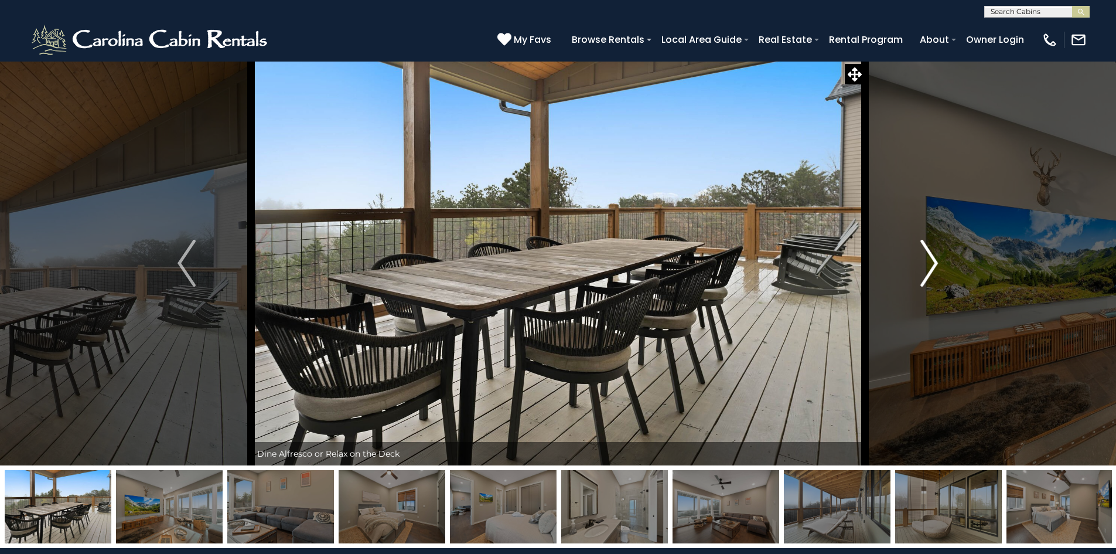
click at [943, 267] on button "Next" at bounding box center [929, 263] width 129 height 404
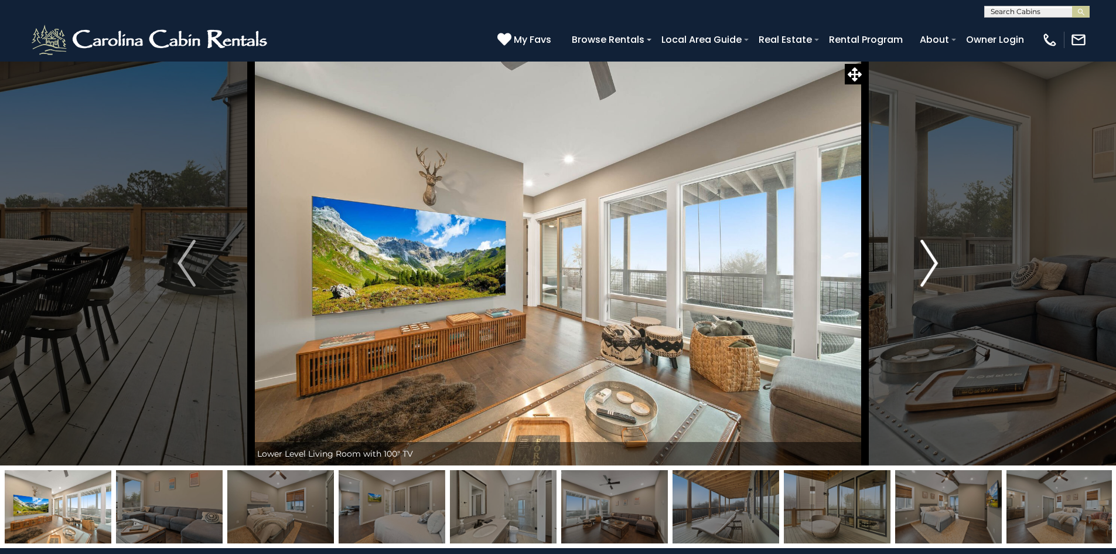
click at [943, 267] on button "Next" at bounding box center [929, 263] width 129 height 404
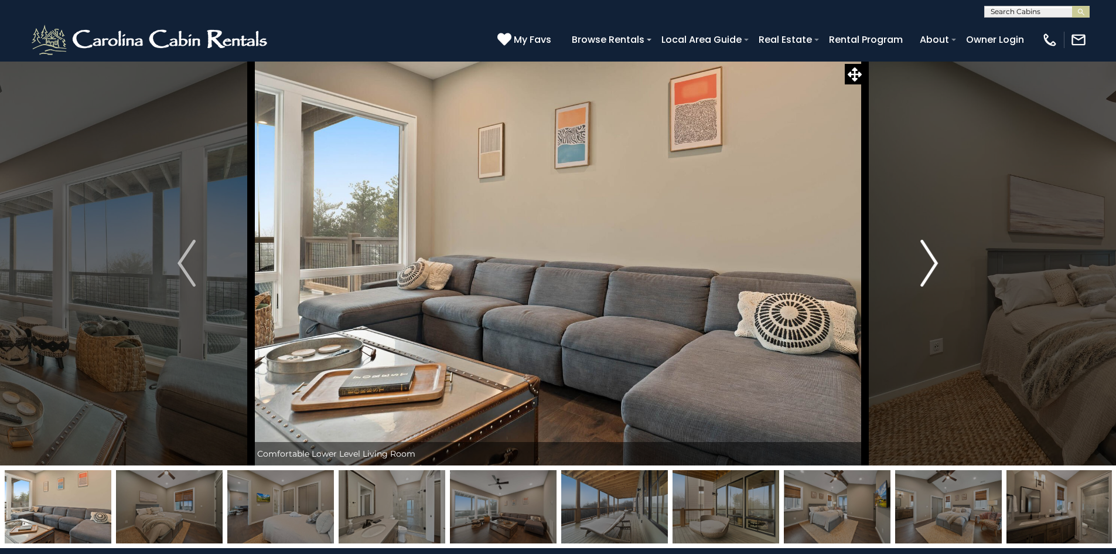
click at [943, 267] on button "Next" at bounding box center [929, 263] width 129 height 404
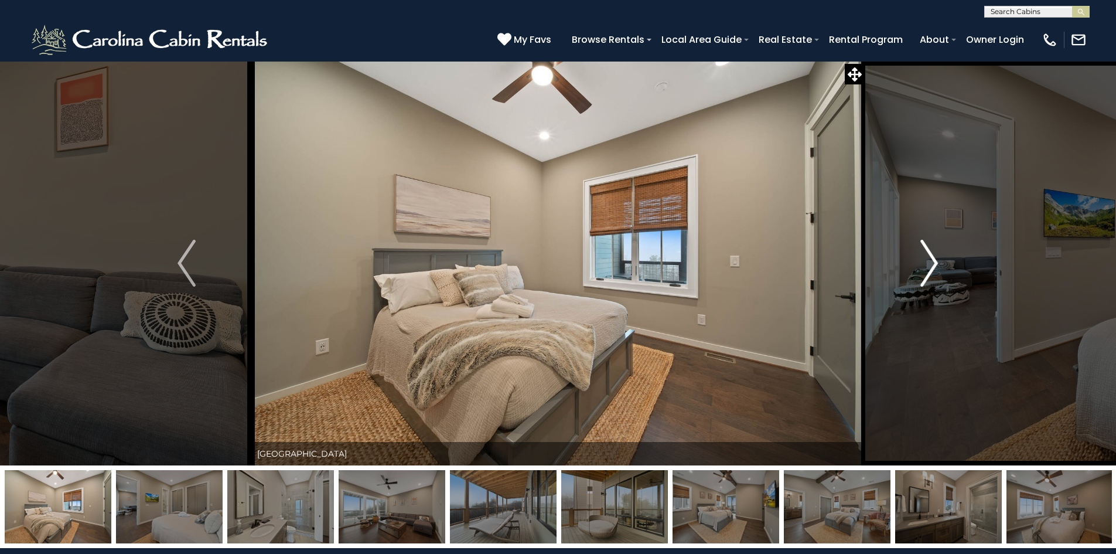
click at [943, 267] on button "Next" at bounding box center [929, 263] width 129 height 404
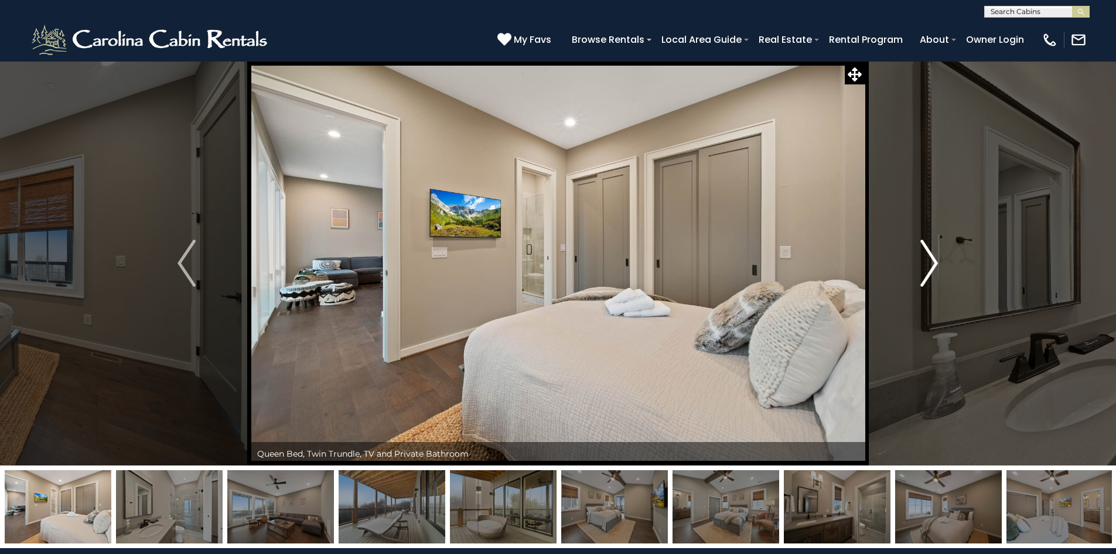
click at [943, 267] on button "Next" at bounding box center [929, 263] width 129 height 404
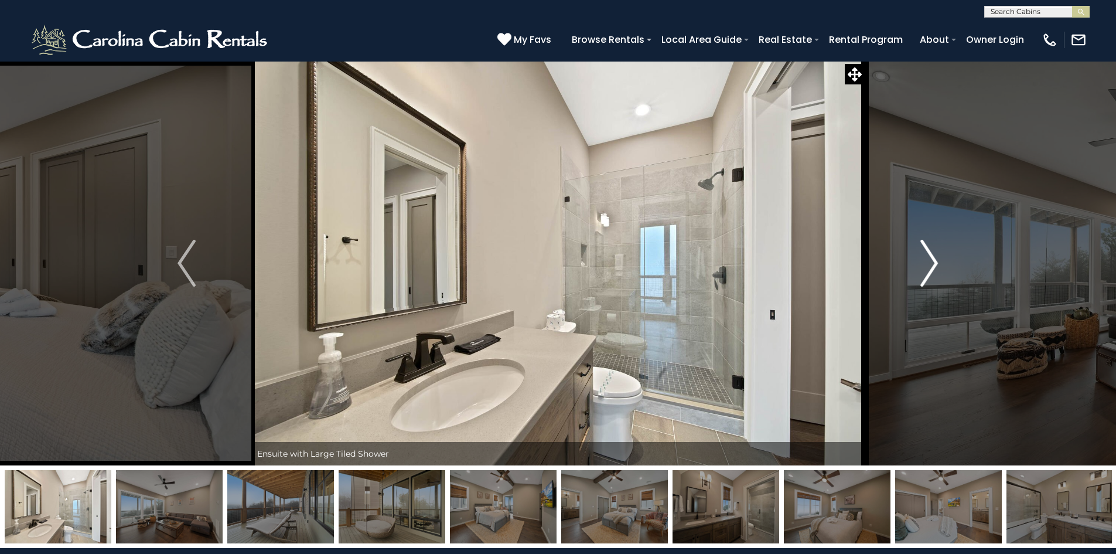
click at [943, 267] on button "Next" at bounding box center [929, 263] width 129 height 404
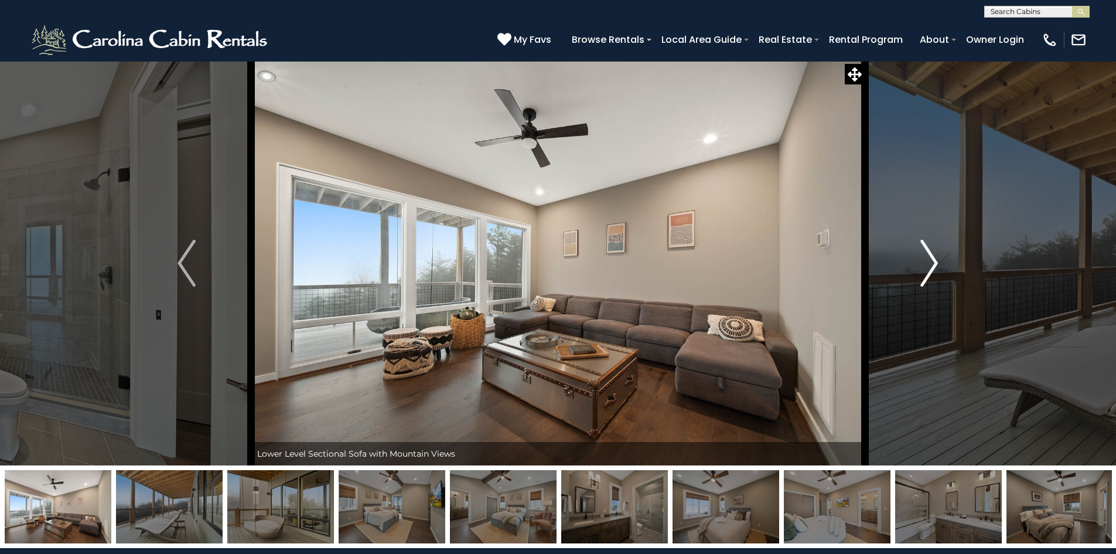
click at [943, 267] on button "Next" at bounding box center [929, 263] width 129 height 404
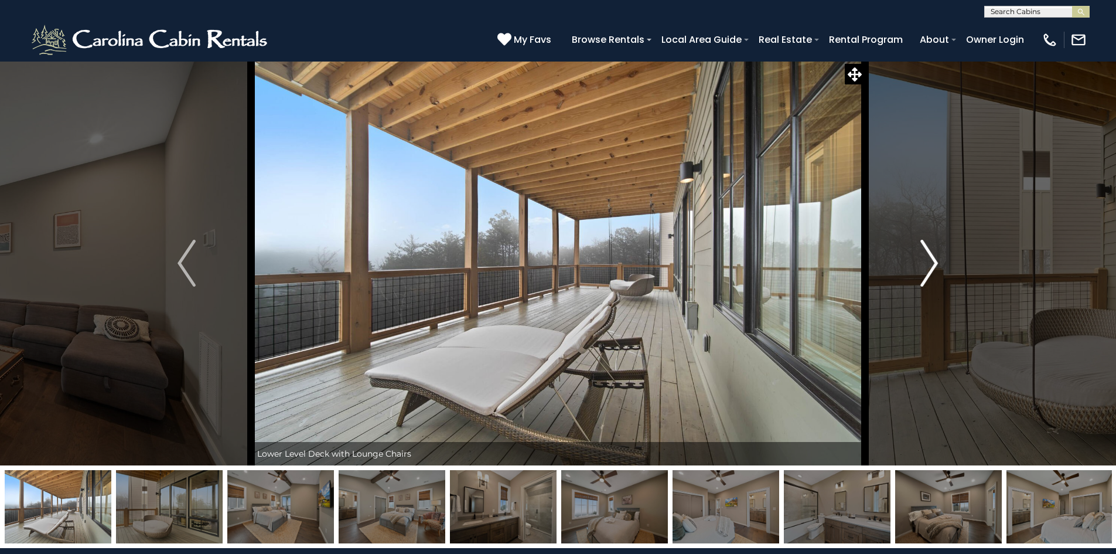
click at [943, 267] on button "Next" at bounding box center [929, 263] width 129 height 404
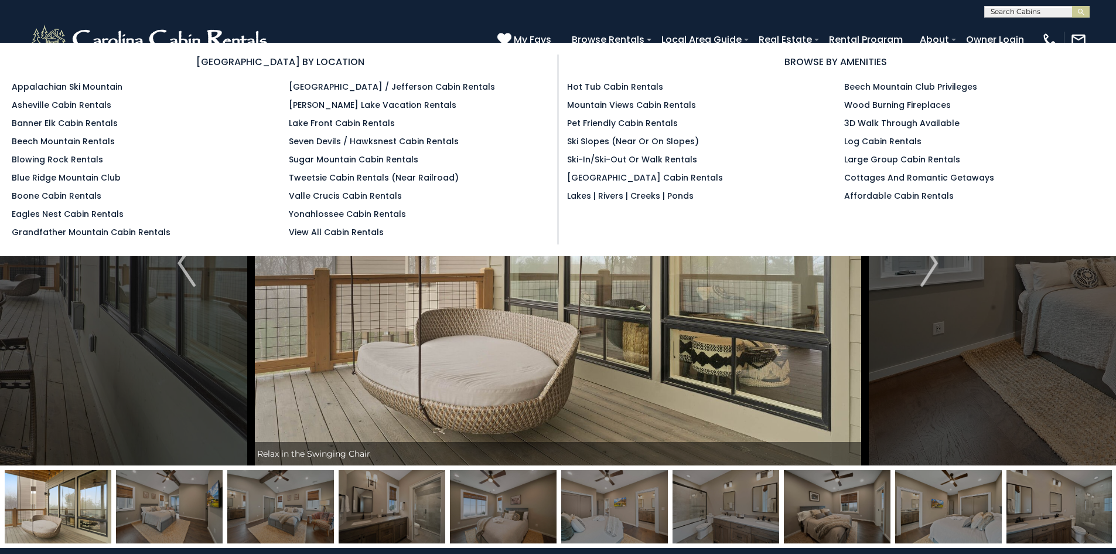
click at [667, 115] on ul "Hot Tub Cabin Rentals Mountain Views Cabin Rentals Pet Friendly Cabin Rentals S…" at bounding box center [697, 141] width 260 height 121
click at [667, 101] on link "Mountain Views Cabin Rentals" at bounding box center [631, 105] width 129 height 12
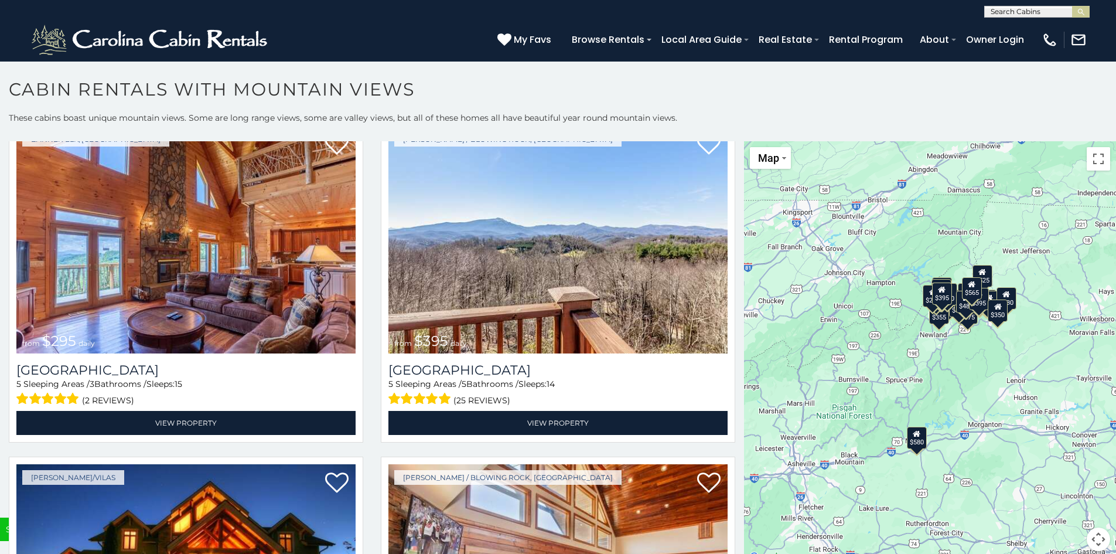
scroll to position [4473, 0]
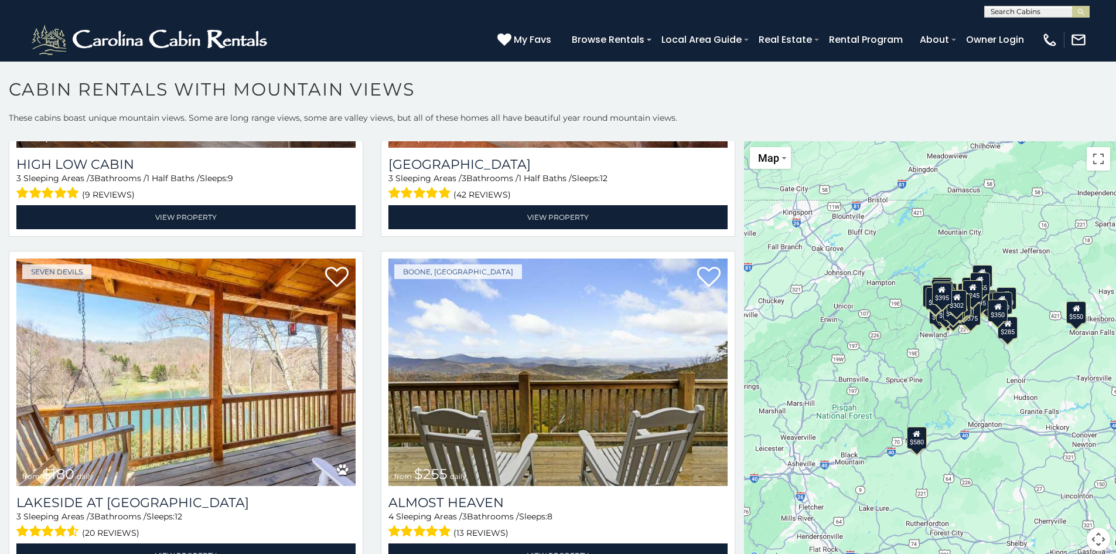
scroll to position [8413, 0]
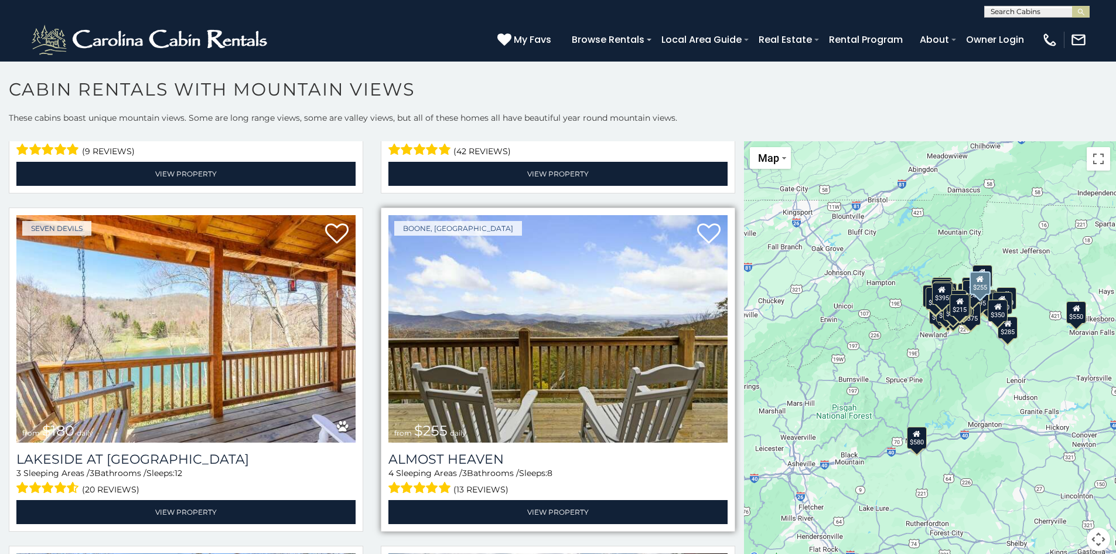
click at [549, 282] on img at bounding box center [557, 328] width 339 height 227
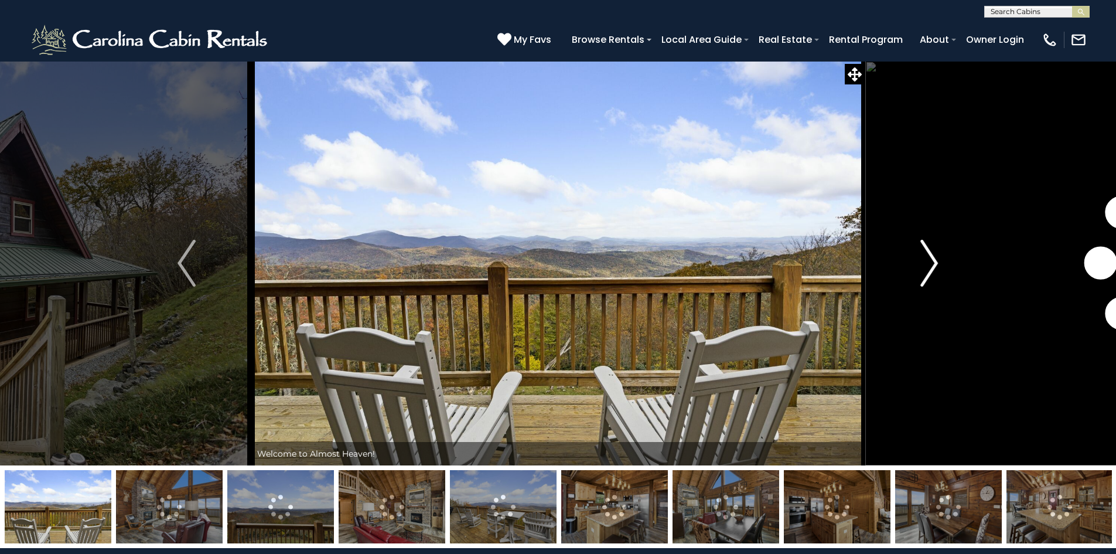
click at [932, 261] on img "Next" at bounding box center [929, 263] width 18 height 47
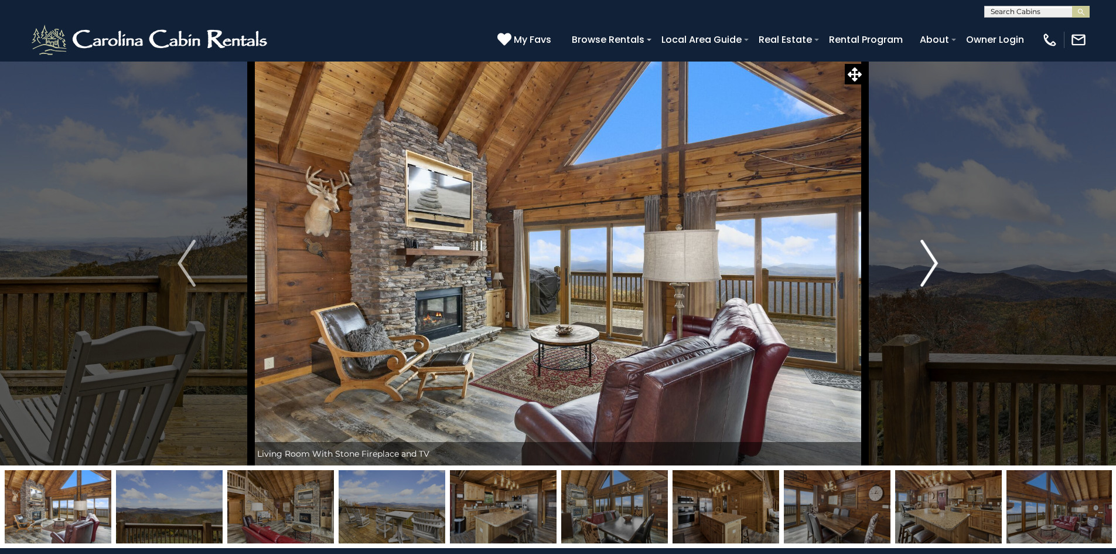
click at [933, 261] on img "Next" at bounding box center [929, 263] width 18 height 47
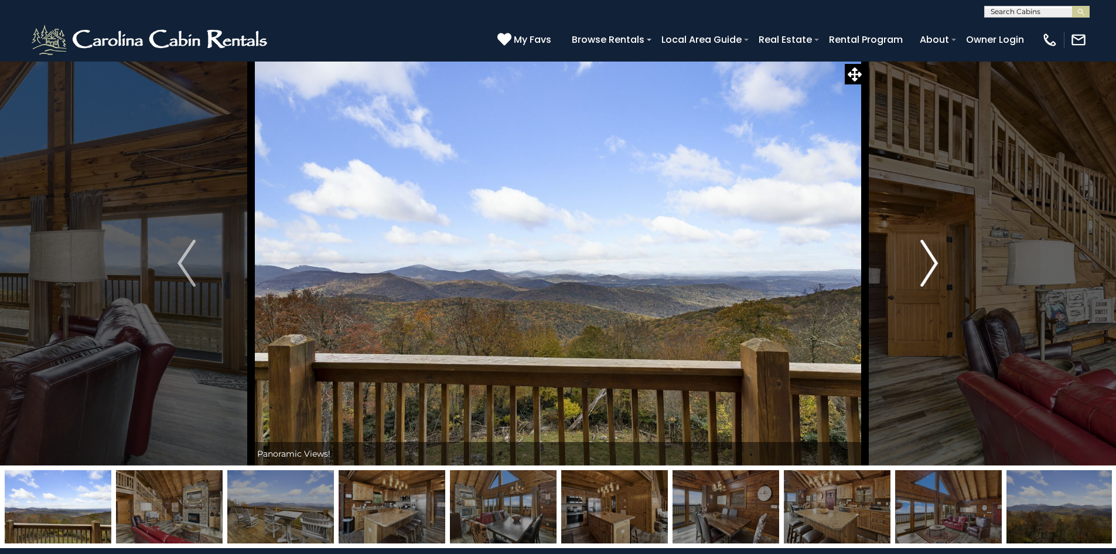
click at [933, 261] on img "Next" at bounding box center [929, 263] width 18 height 47
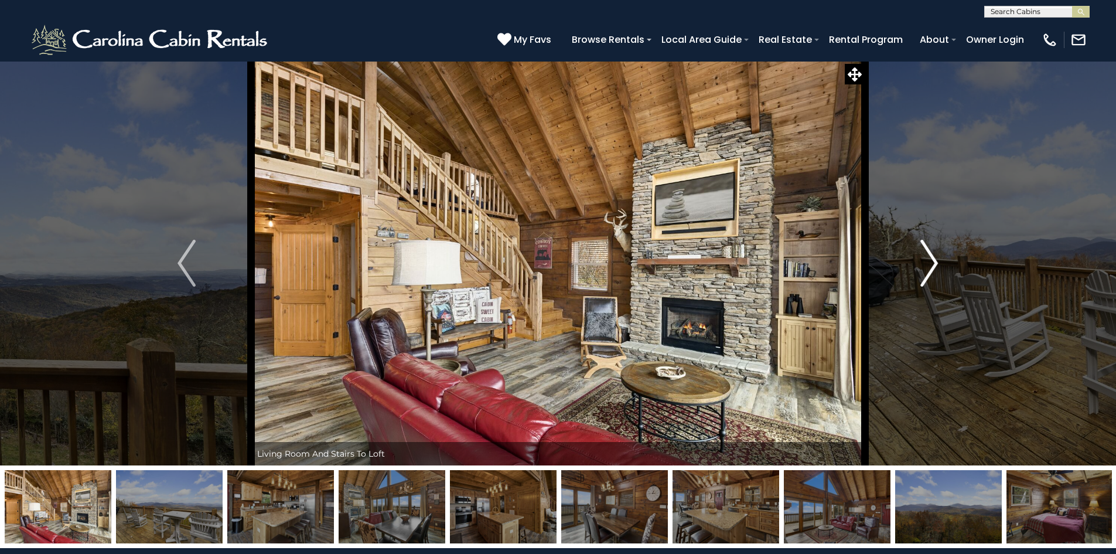
click at [933, 261] on img "Next" at bounding box center [929, 263] width 18 height 47
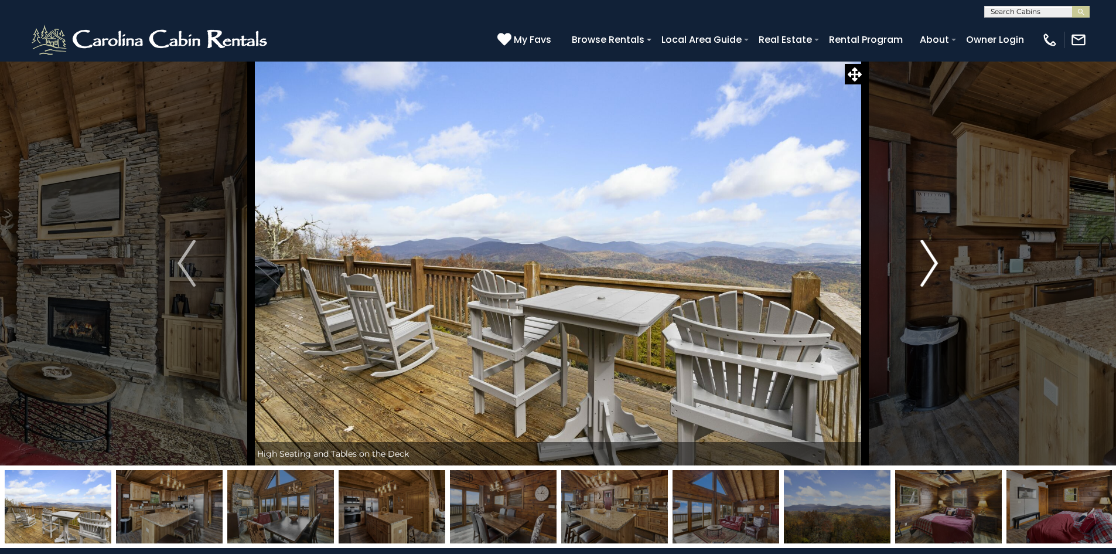
click at [933, 261] on img "Next" at bounding box center [929, 263] width 18 height 47
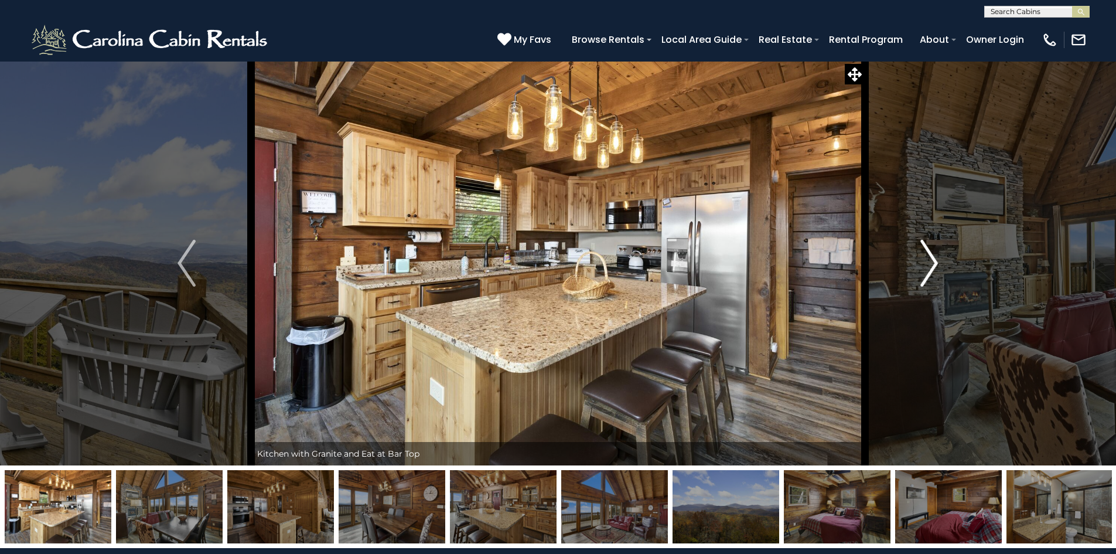
click at [932, 261] on img "Next" at bounding box center [929, 263] width 18 height 47
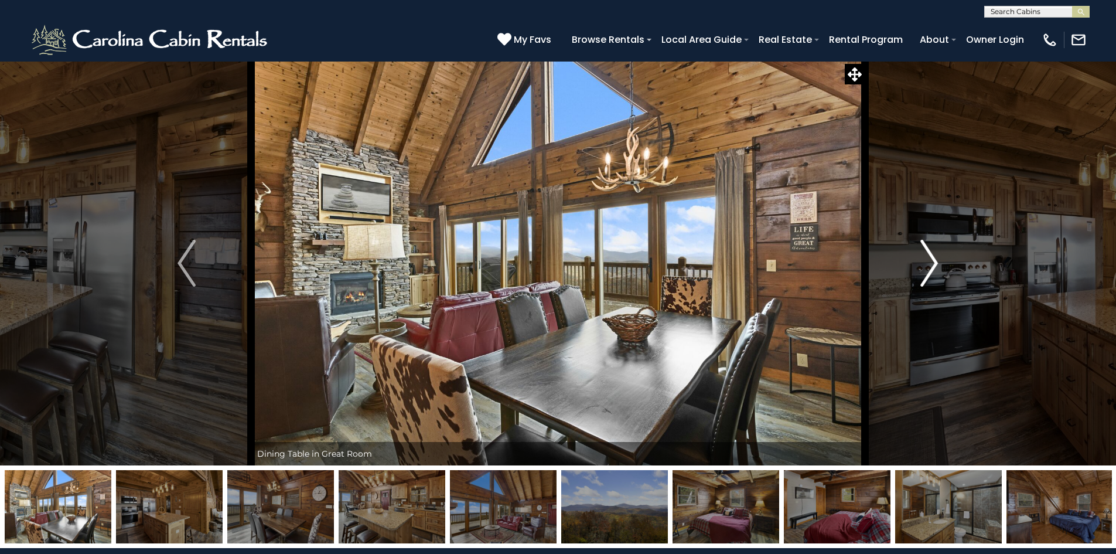
click at [932, 261] on img "Next" at bounding box center [929, 263] width 18 height 47
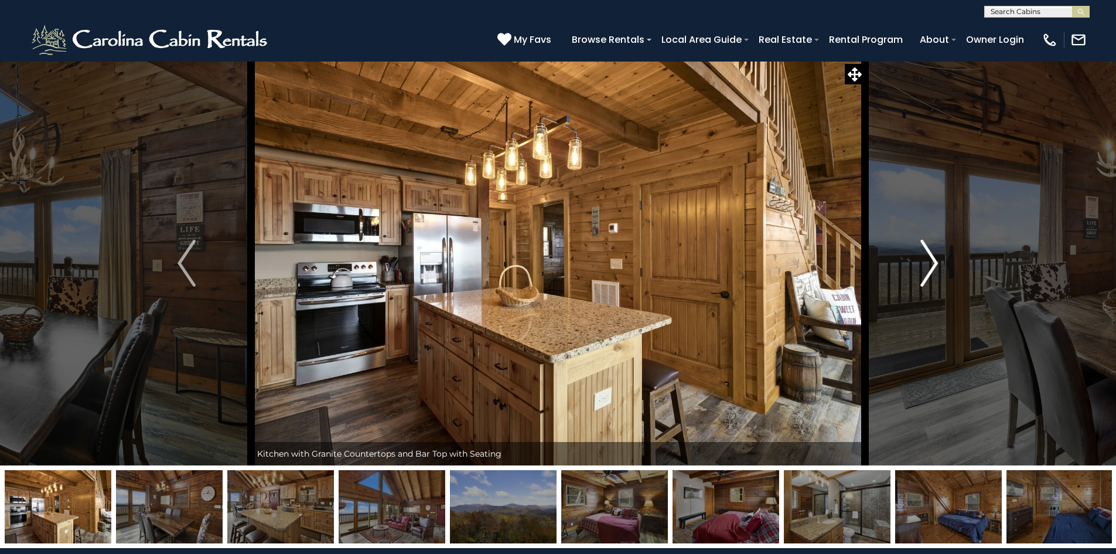
click at [932, 261] on img "Next" at bounding box center [929, 263] width 18 height 47
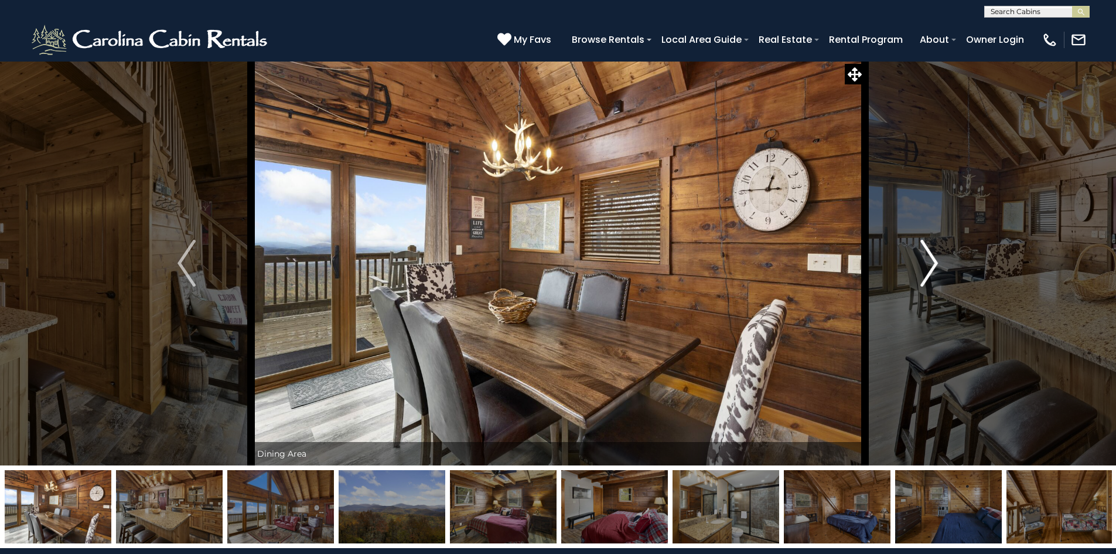
click at [932, 261] on img "Next" at bounding box center [929, 263] width 18 height 47
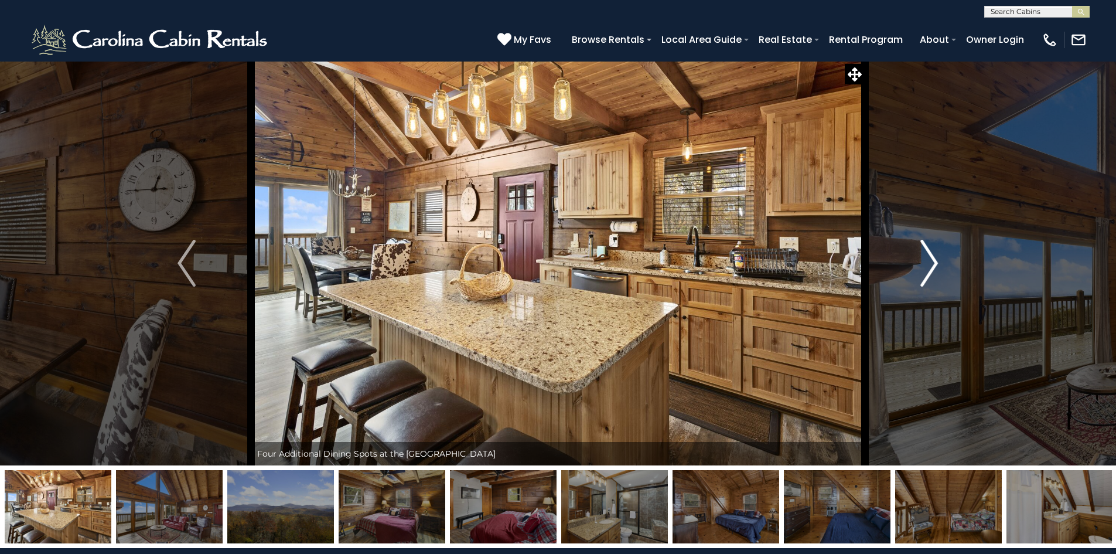
click at [932, 261] on img "Next" at bounding box center [929, 263] width 18 height 47
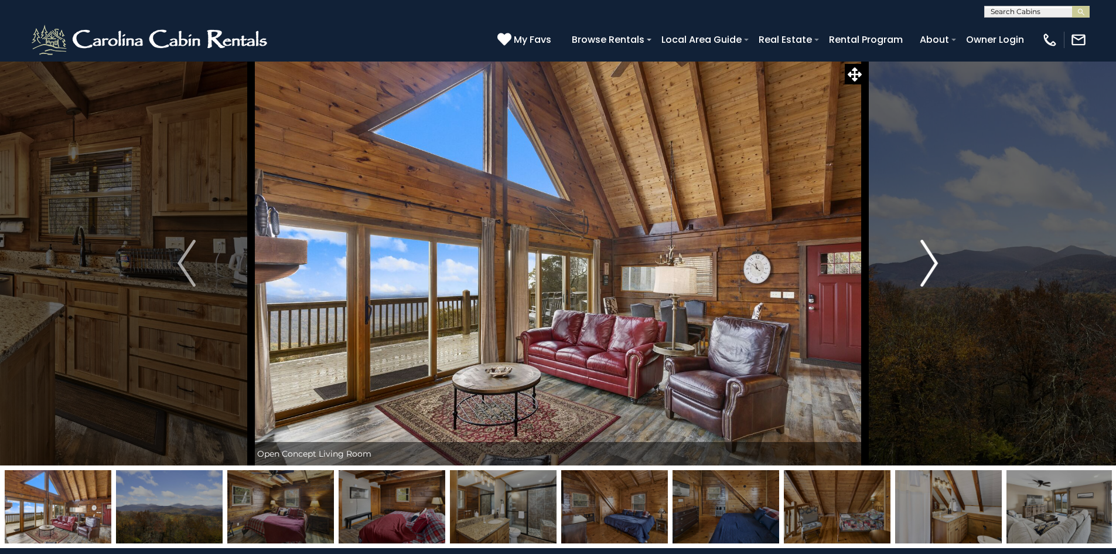
click at [932, 261] on img "Next" at bounding box center [929, 263] width 18 height 47
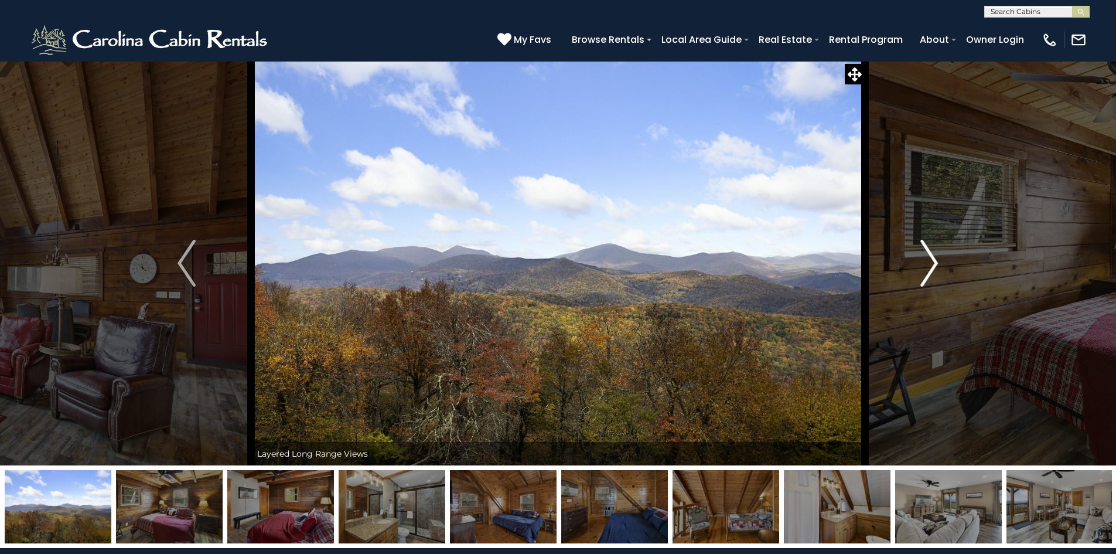
click at [932, 261] on img "Next" at bounding box center [929, 263] width 18 height 47
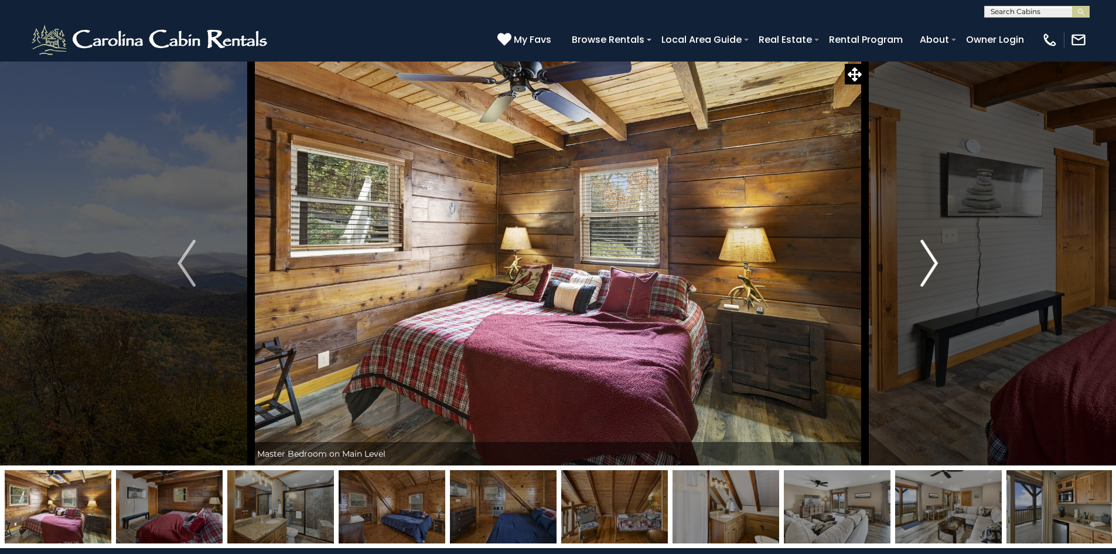
click at [932, 261] on img "Next" at bounding box center [929, 263] width 18 height 47
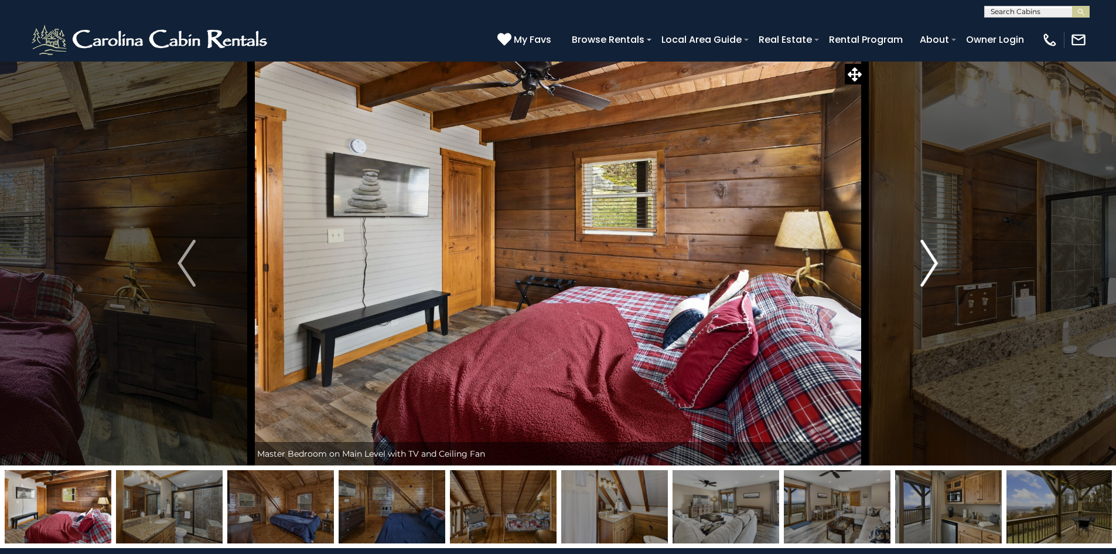
click at [932, 261] on img "Next" at bounding box center [929, 263] width 18 height 47
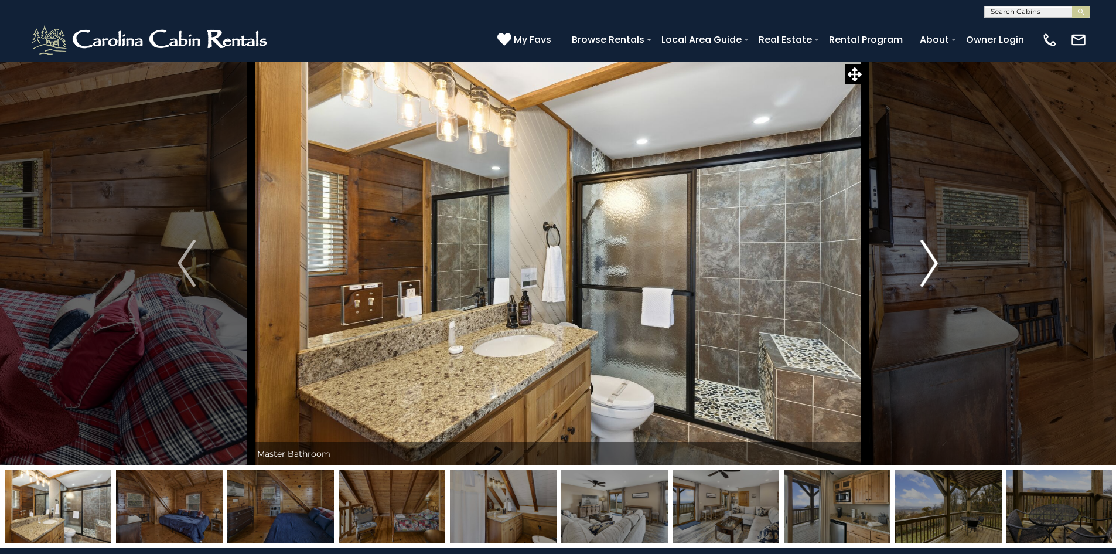
click at [932, 261] on img "Next" at bounding box center [929, 263] width 18 height 47
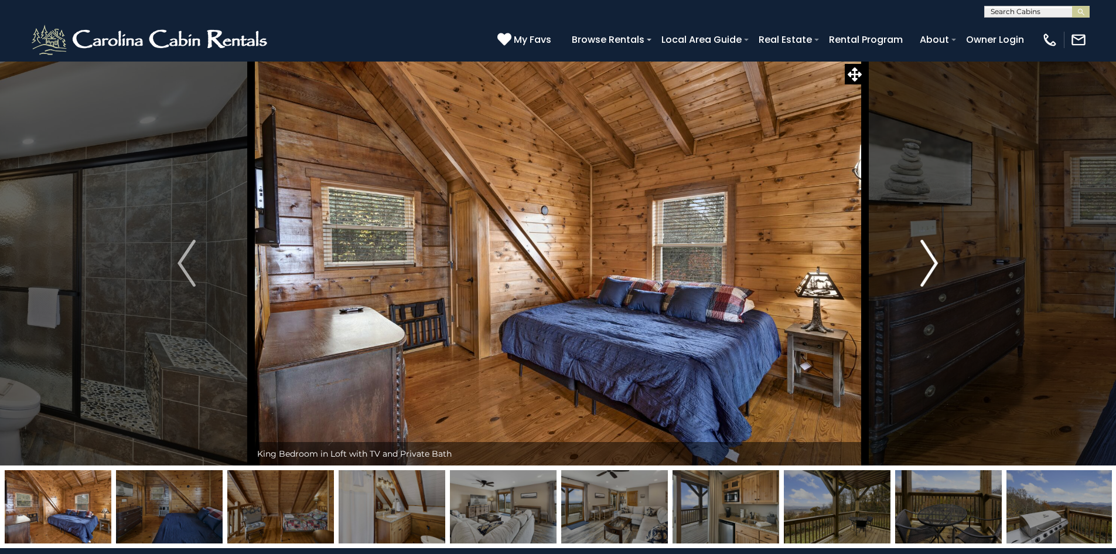
click at [932, 261] on img "Next" at bounding box center [929, 263] width 18 height 47
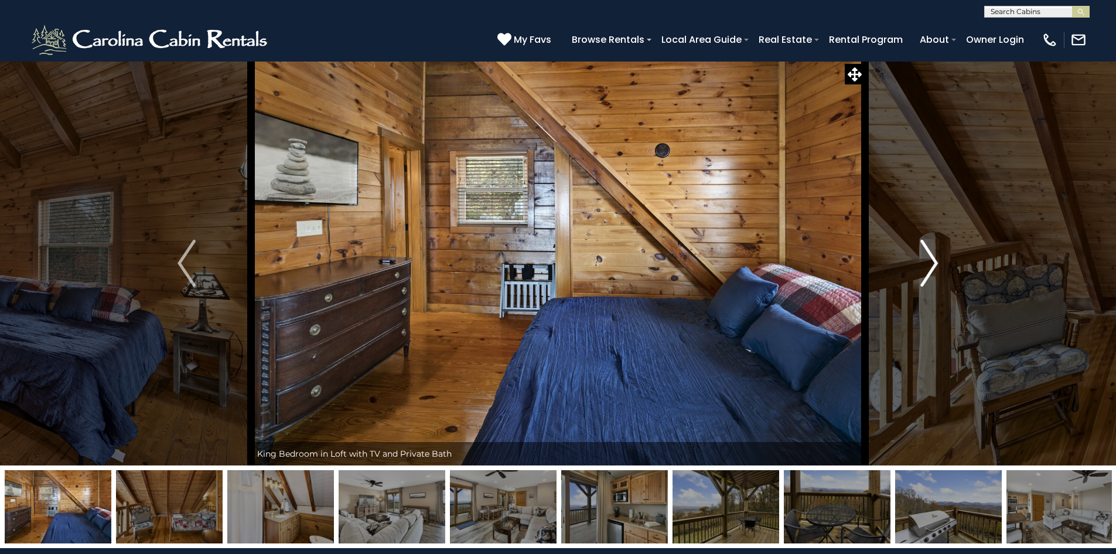
click at [932, 261] on img "Next" at bounding box center [929, 263] width 18 height 47
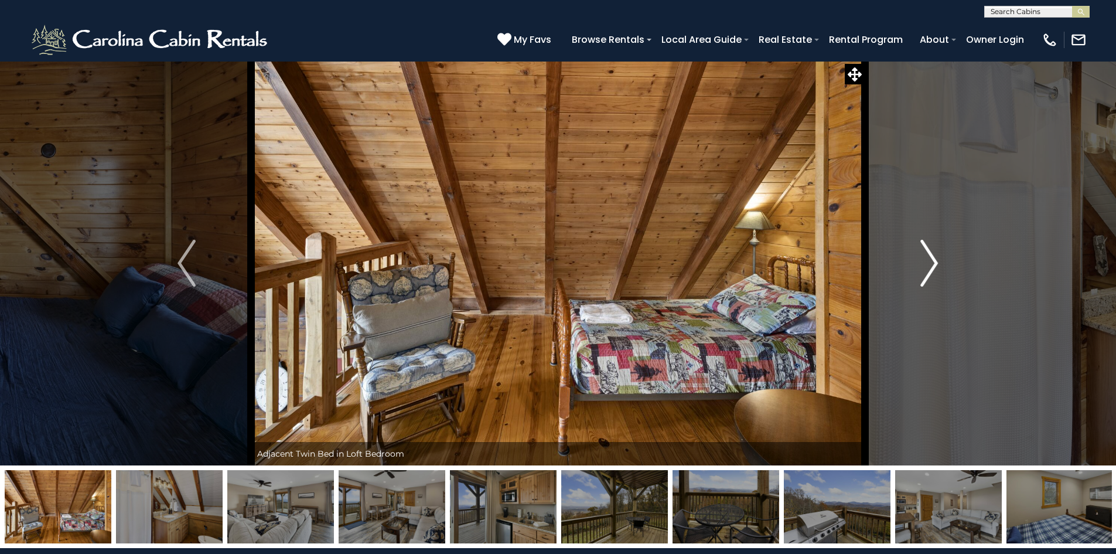
click at [932, 261] on img "Next" at bounding box center [929, 263] width 18 height 47
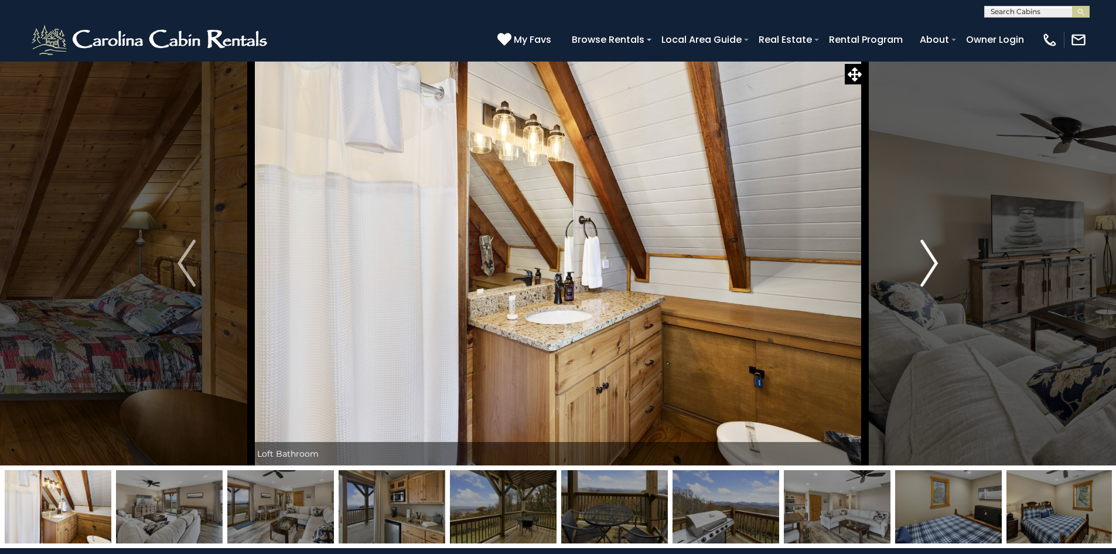
click at [932, 261] on img "Next" at bounding box center [929, 263] width 18 height 47
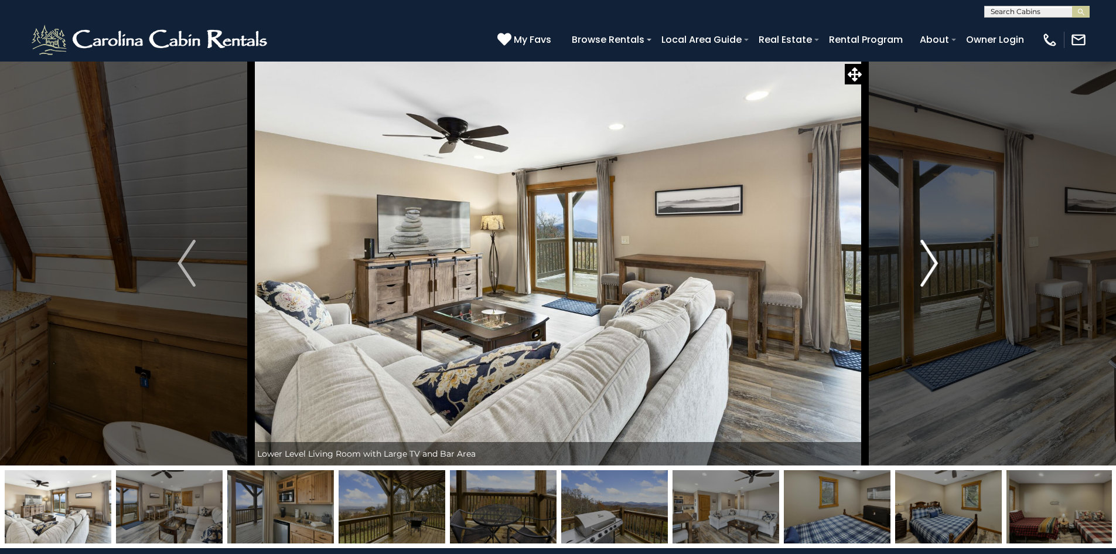
click at [932, 261] on img "Next" at bounding box center [929, 263] width 18 height 47
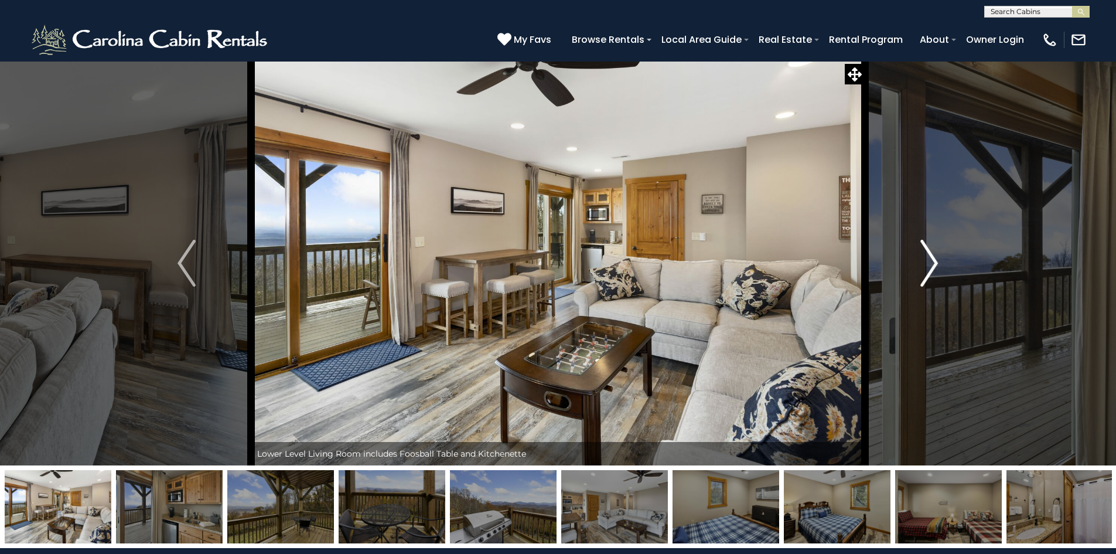
click at [933, 262] on img "Next" at bounding box center [929, 263] width 18 height 47
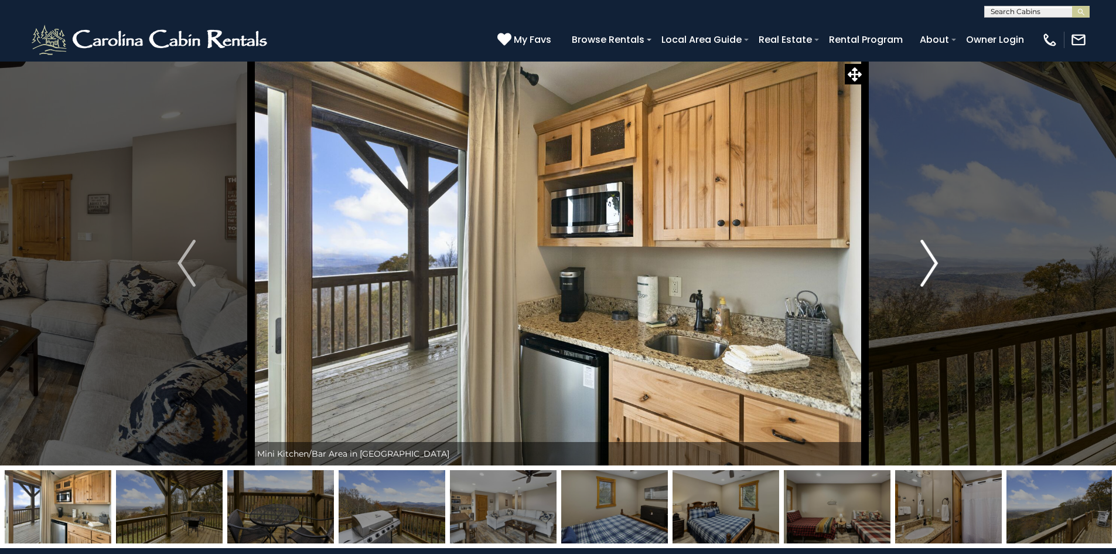
click at [933, 262] on img "Next" at bounding box center [929, 263] width 18 height 47
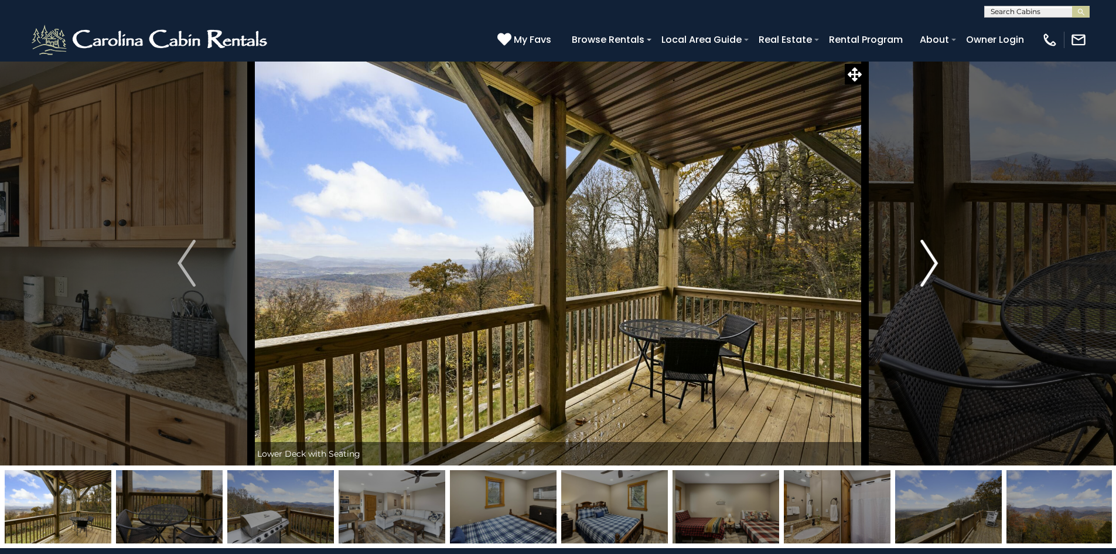
click at [933, 262] on img "Next" at bounding box center [929, 263] width 18 height 47
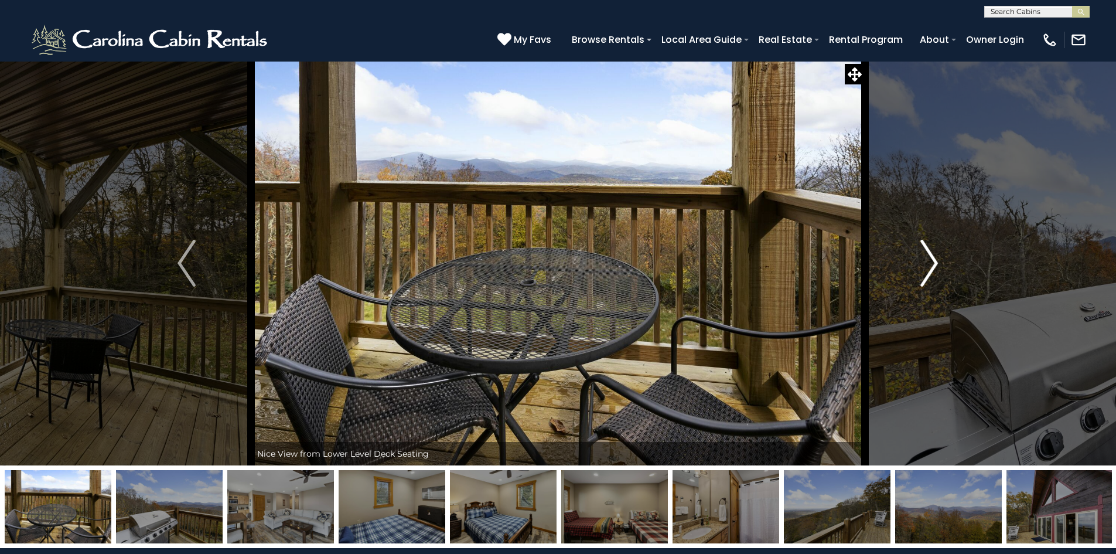
click at [933, 262] on img "Next" at bounding box center [929, 263] width 18 height 47
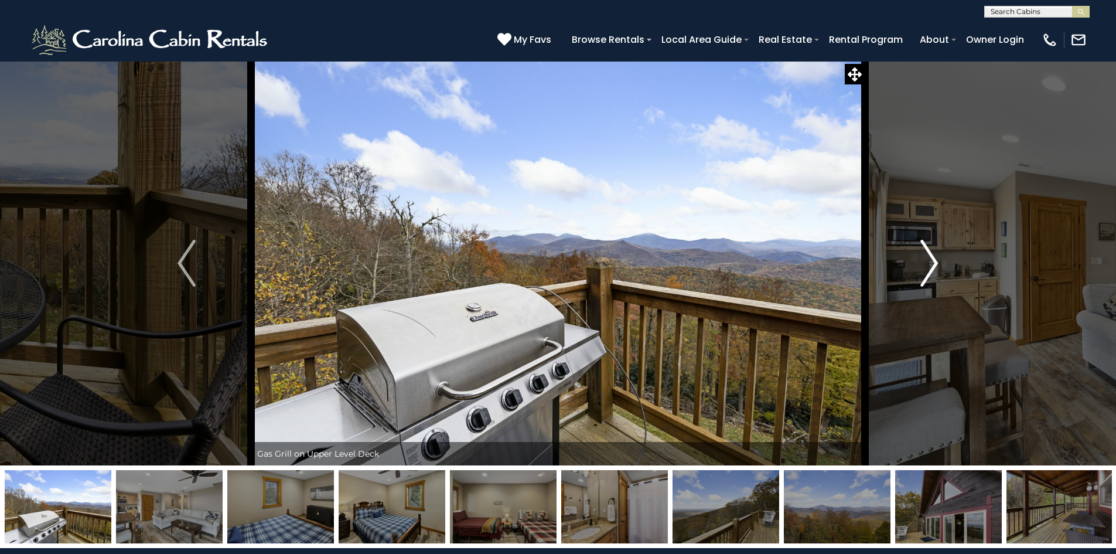
click at [933, 262] on img "Next" at bounding box center [929, 263] width 18 height 47
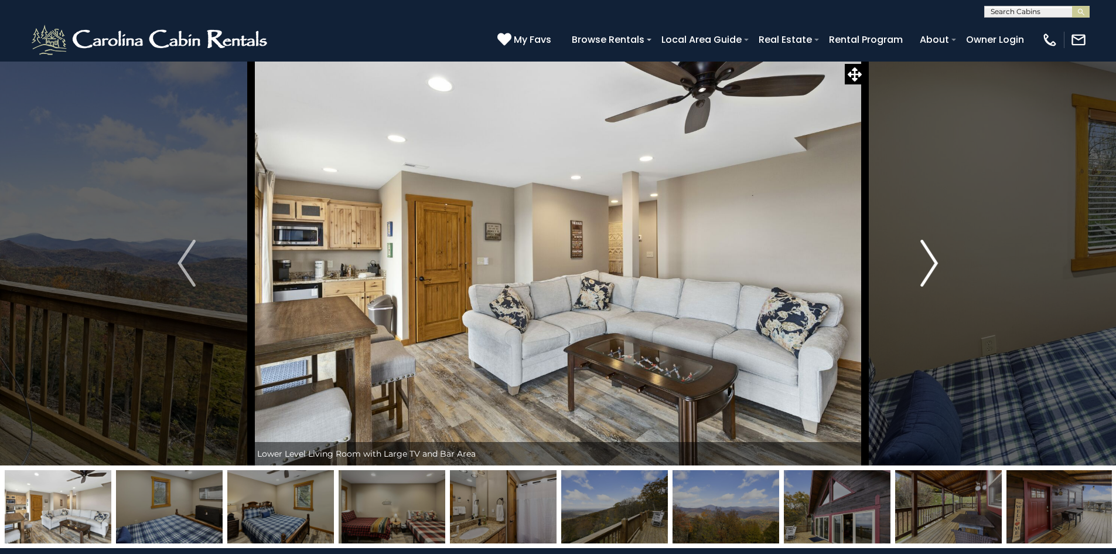
click at [933, 262] on img "Next" at bounding box center [929, 263] width 18 height 47
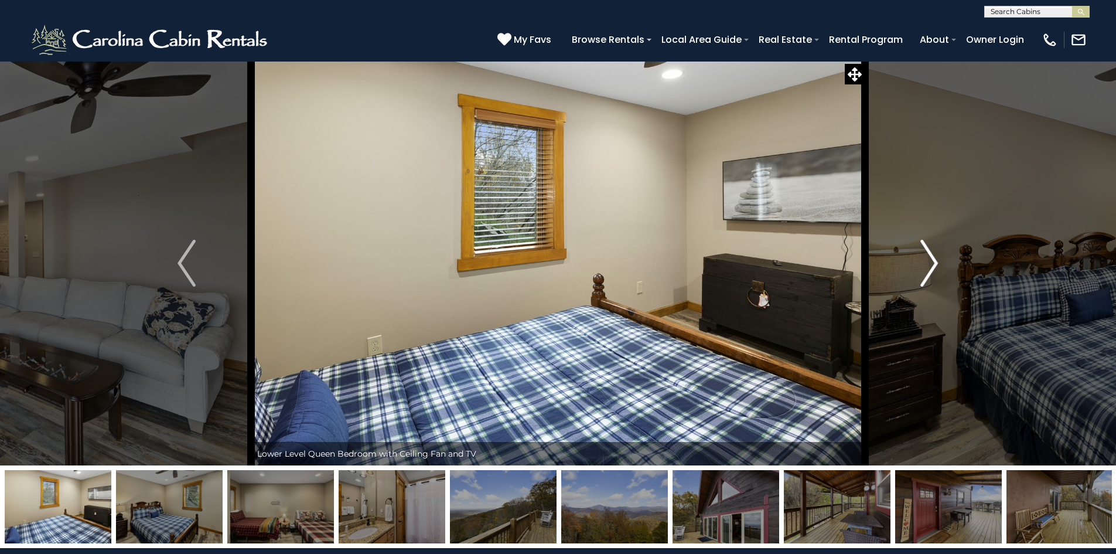
click at [933, 262] on img "Next" at bounding box center [929, 263] width 18 height 47
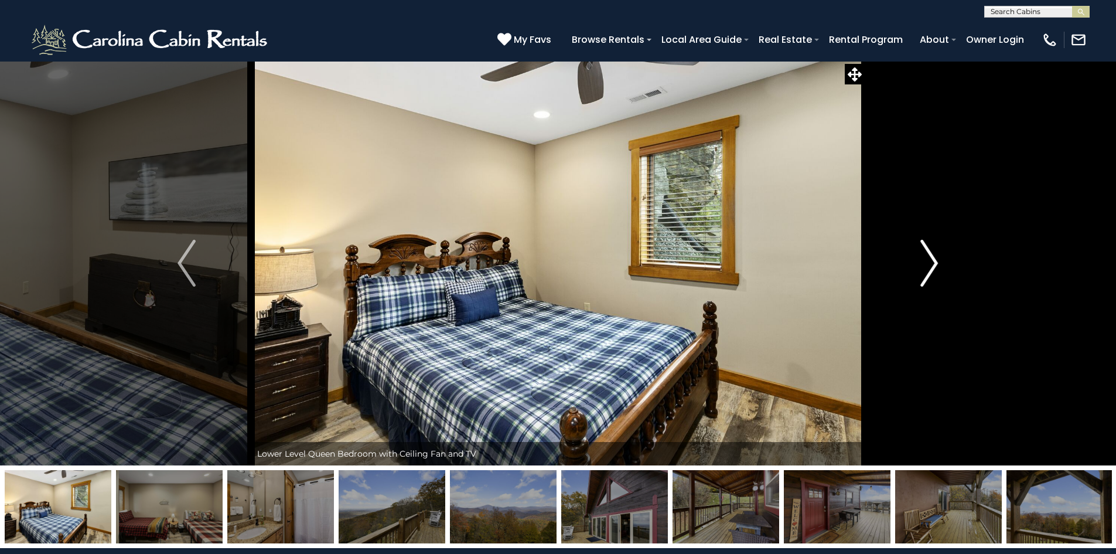
click at [933, 262] on img "Next" at bounding box center [929, 263] width 18 height 47
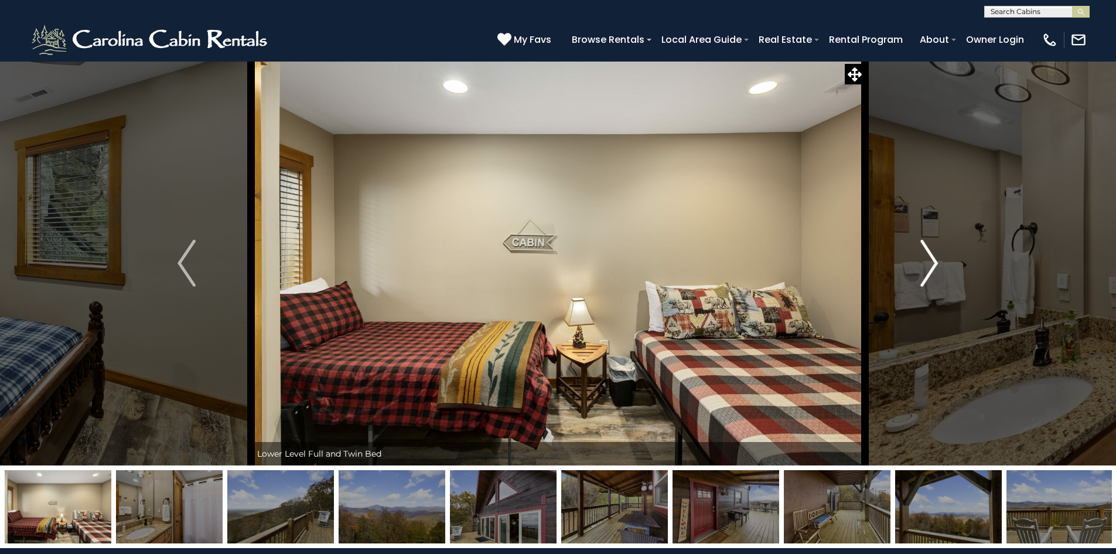
click at [933, 262] on img "Next" at bounding box center [929, 263] width 18 height 47
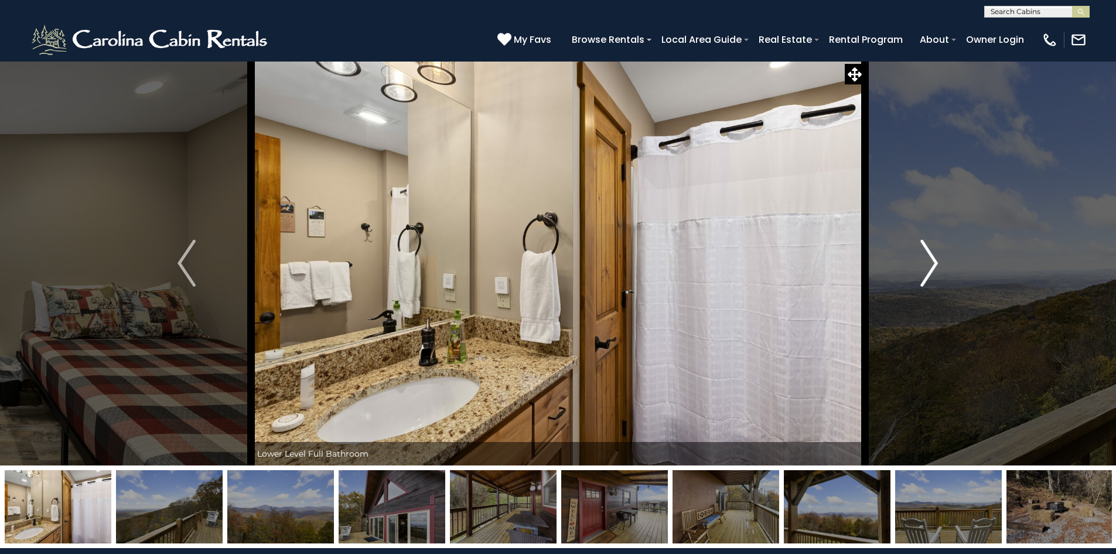
click at [933, 262] on img "Next" at bounding box center [929, 263] width 18 height 47
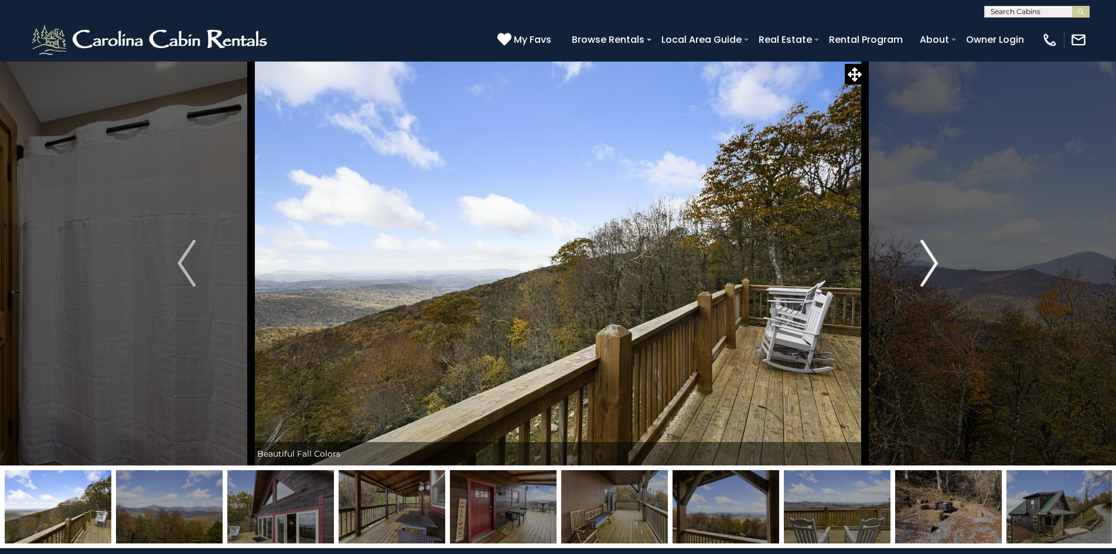
click at [933, 262] on img "Next" at bounding box center [929, 263] width 18 height 47
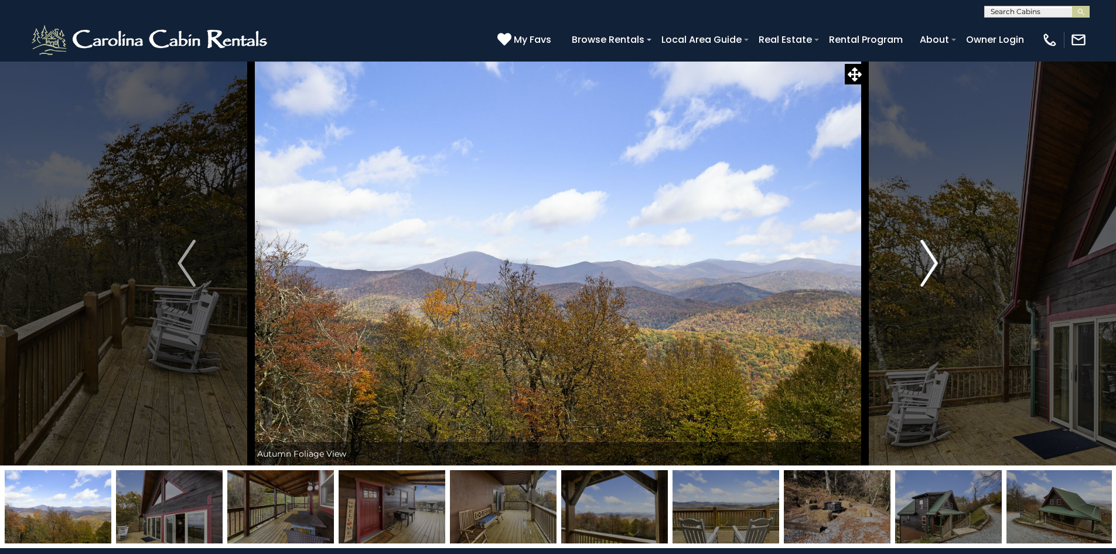
click at [933, 262] on img "Next" at bounding box center [929, 263] width 18 height 47
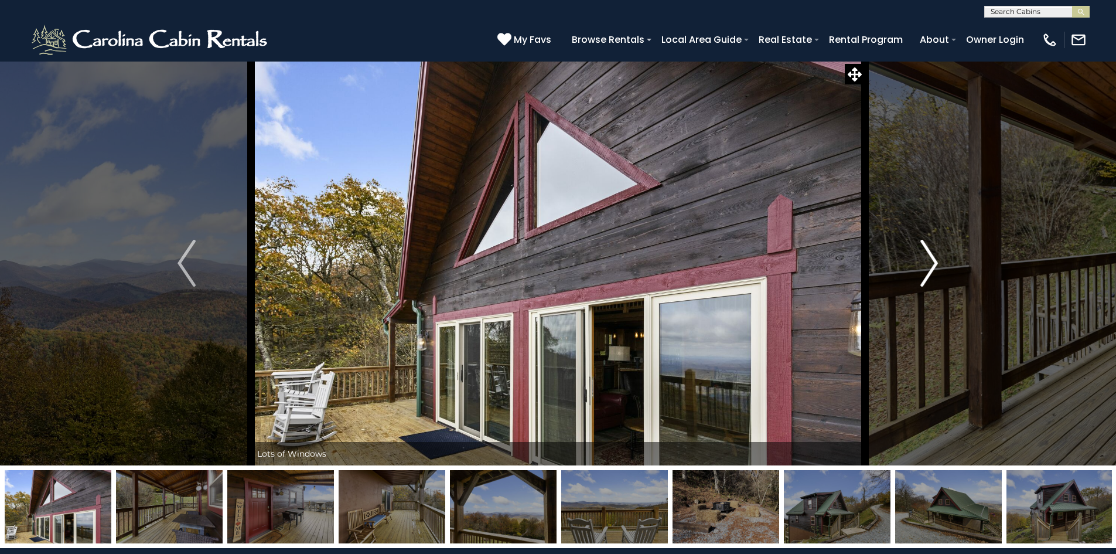
click at [934, 262] on img "Next" at bounding box center [929, 263] width 18 height 47
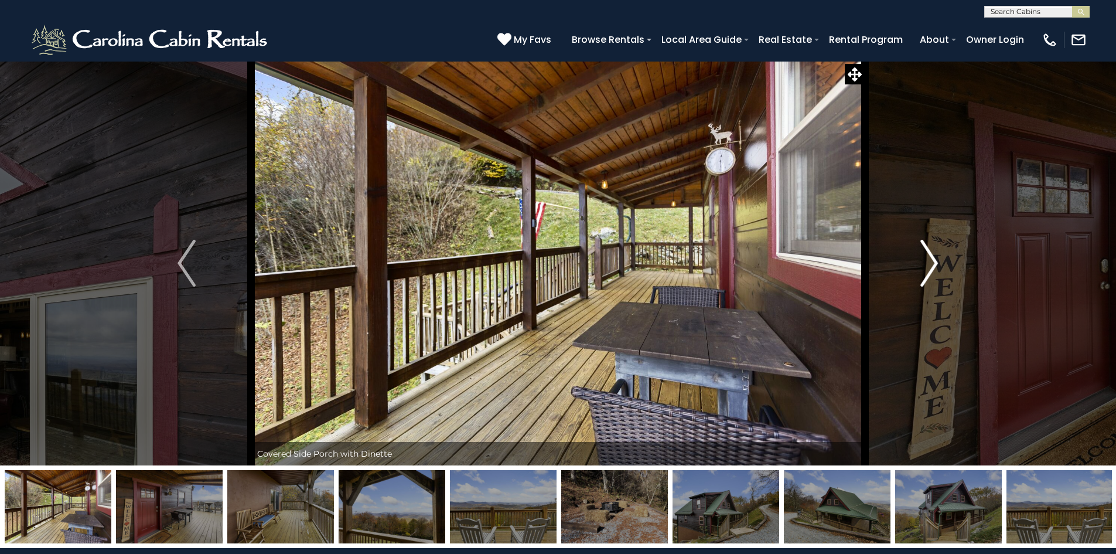
click at [934, 262] on img "Next" at bounding box center [929, 263] width 18 height 47
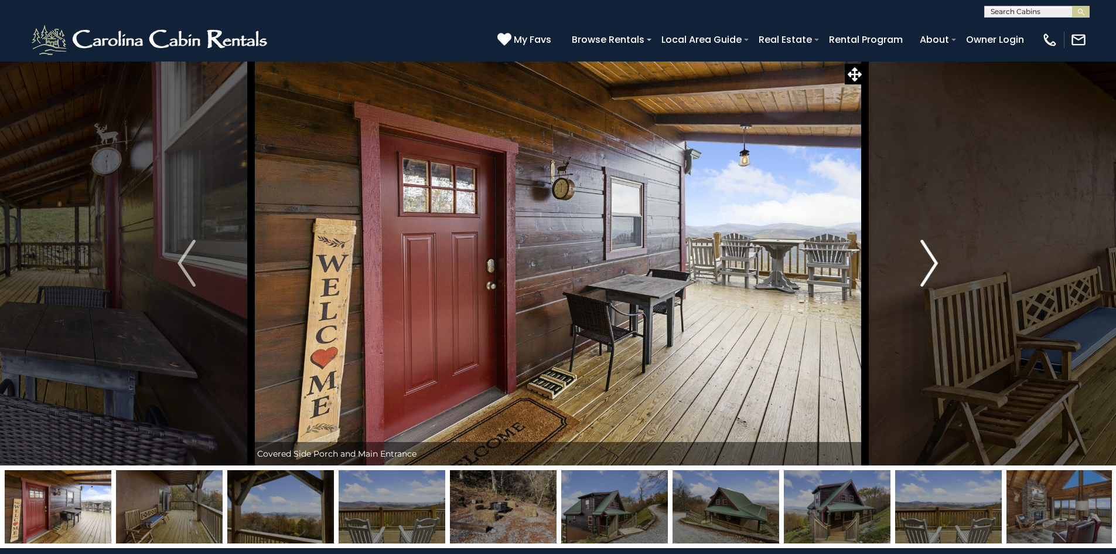
click at [934, 262] on img "Next" at bounding box center [929, 263] width 18 height 47
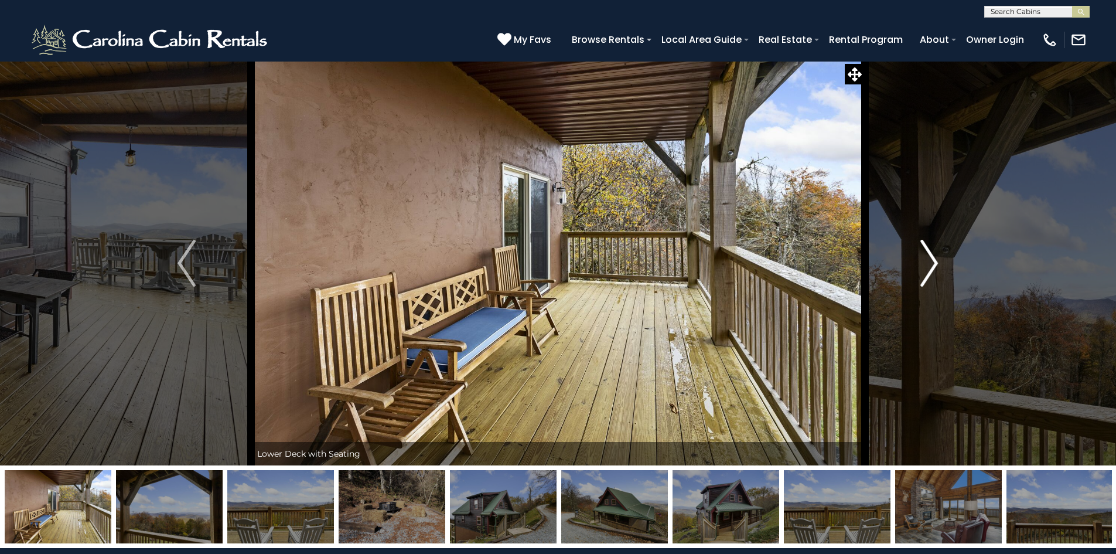
click at [934, 262] on img "Next" at bounding box center [929, 263] width 18 height 47
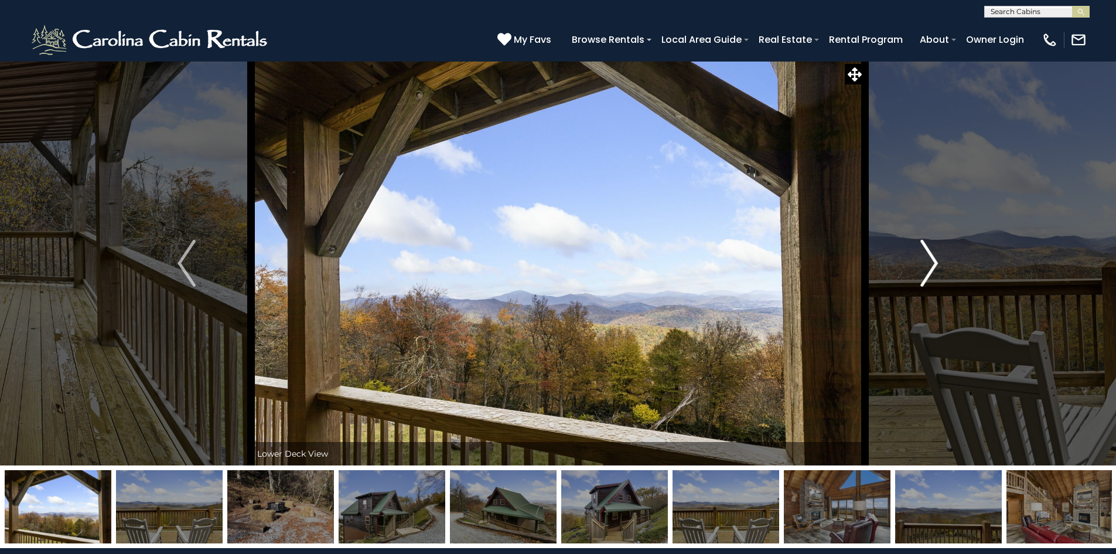
click at [934, 262] on img "Next" at bounding box center [929, 263] width 18 height 47
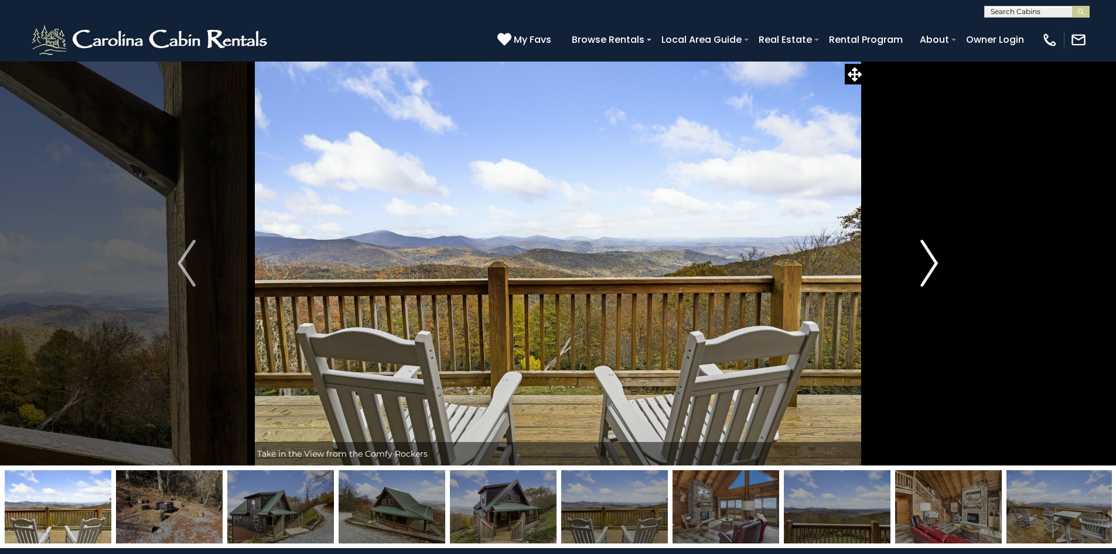
click at [934, 262] on img "Next" at bounding box center [929, 263] width 18 height 47
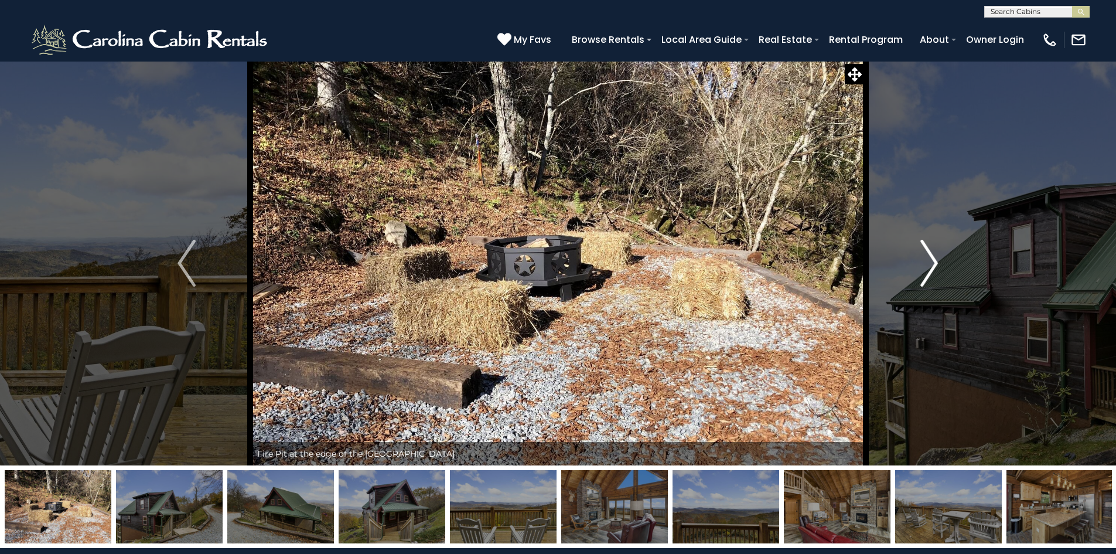
click at [934, 262] on img "Next" at bounding box center [929, 263] width 18 height 47
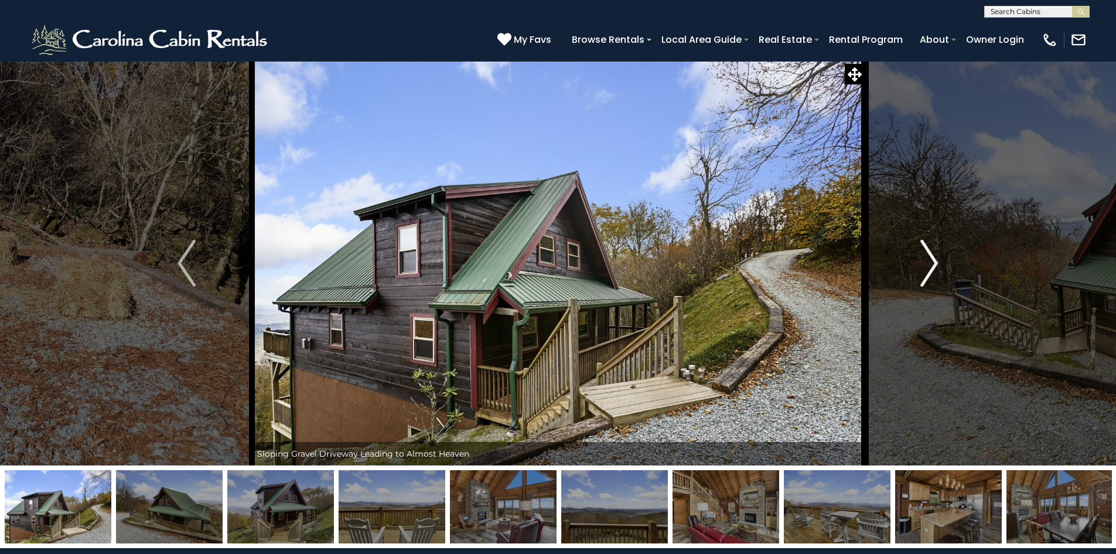
click at [934, 262] on img "Next" at bounding box center [929, 263] width 18 height 47
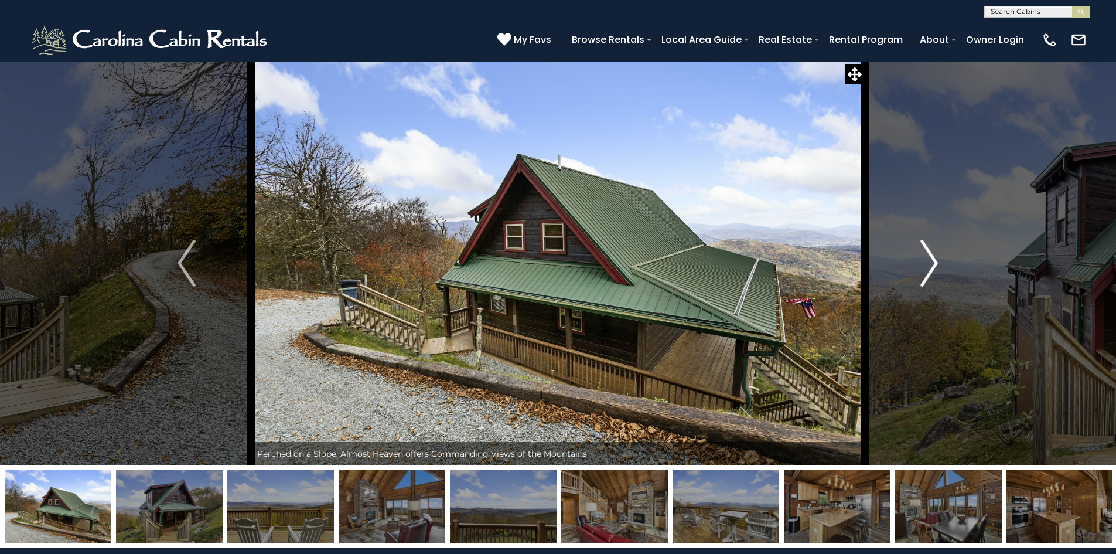
click at [935, 262] on img "Next" at bounding box center [929, 263] width 18 height 47
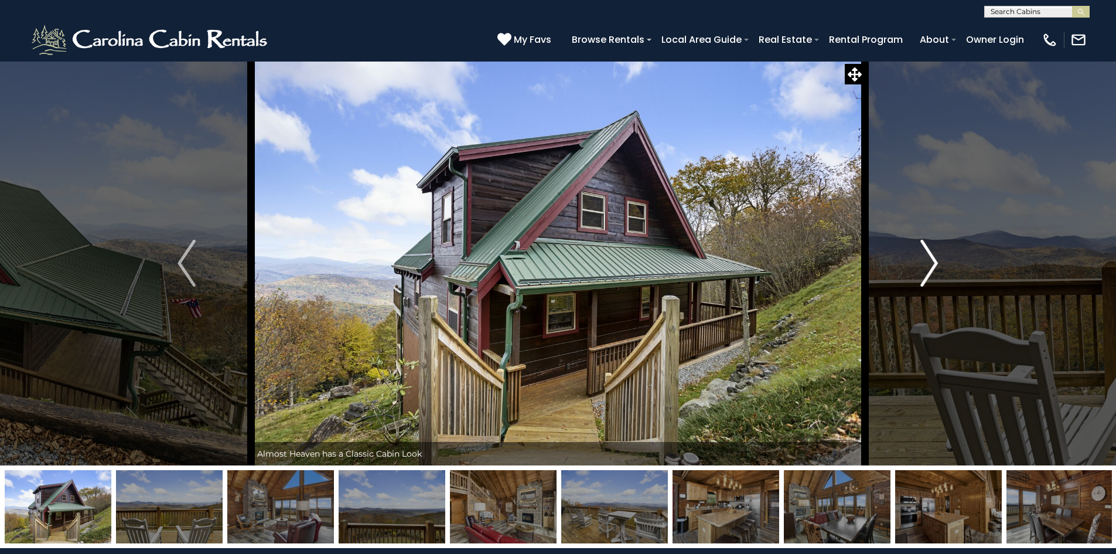
click at [935, 262] on img "Next" at bounding box center [929, 263] width 18 height 47
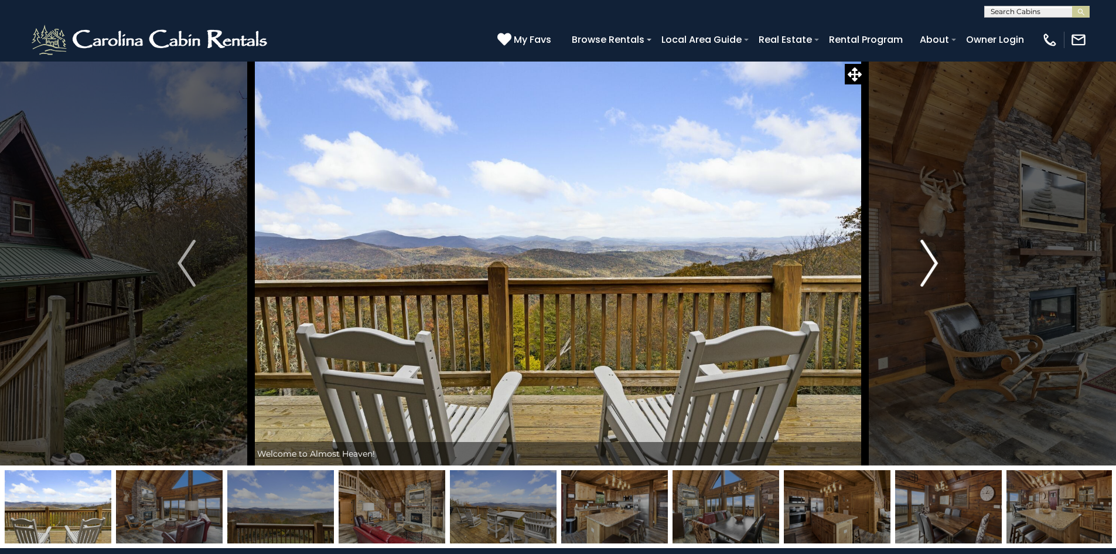
click at [935, 261] on img "Next" at bounding box center [929, 263] width 18 height 47
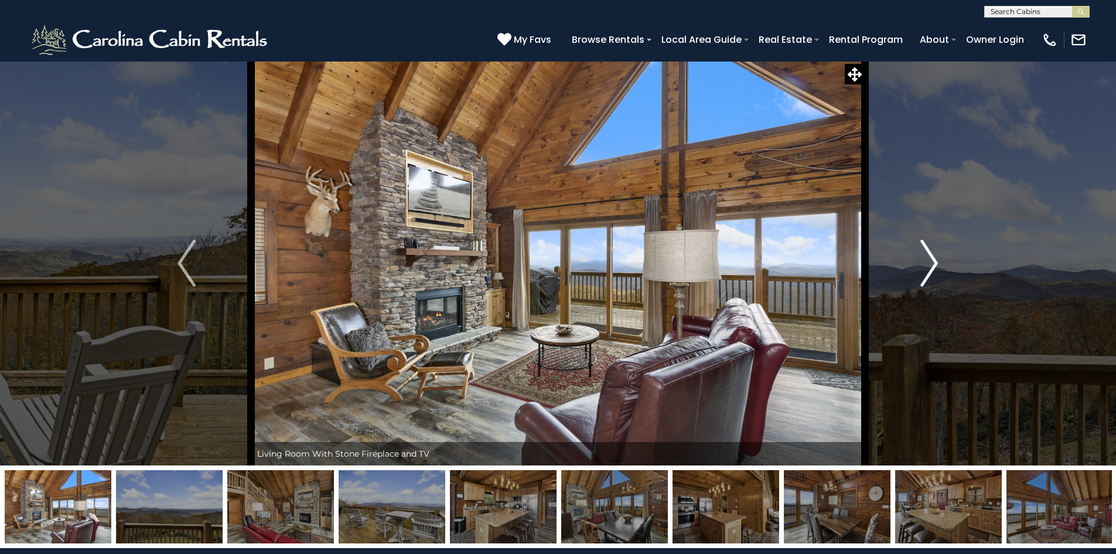
click at [935, 261] on img "Next" at bounding box center [929, 263] width 18 height 47
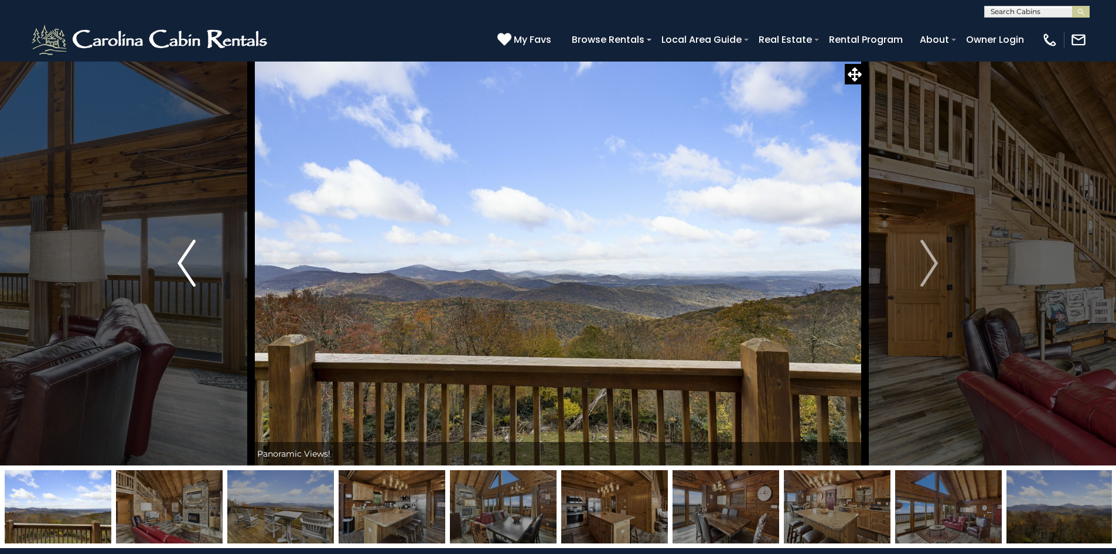
click at [179, 262] on img "Previous" at bounding box center [187, 263] width 18 height 47
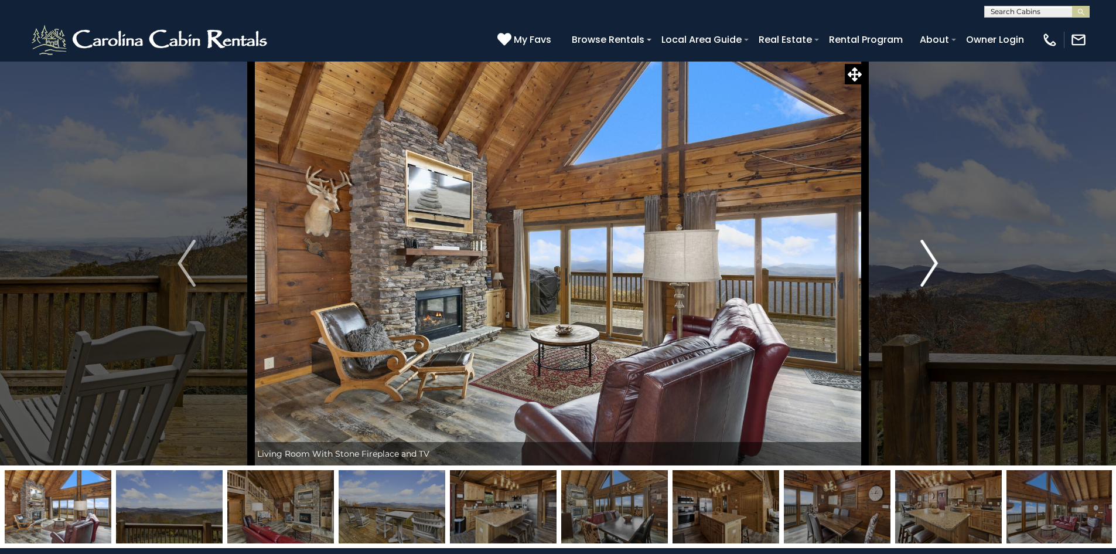
click at [935, 261] on img "Next" at bounding box center [929, 263] width 18 height 47
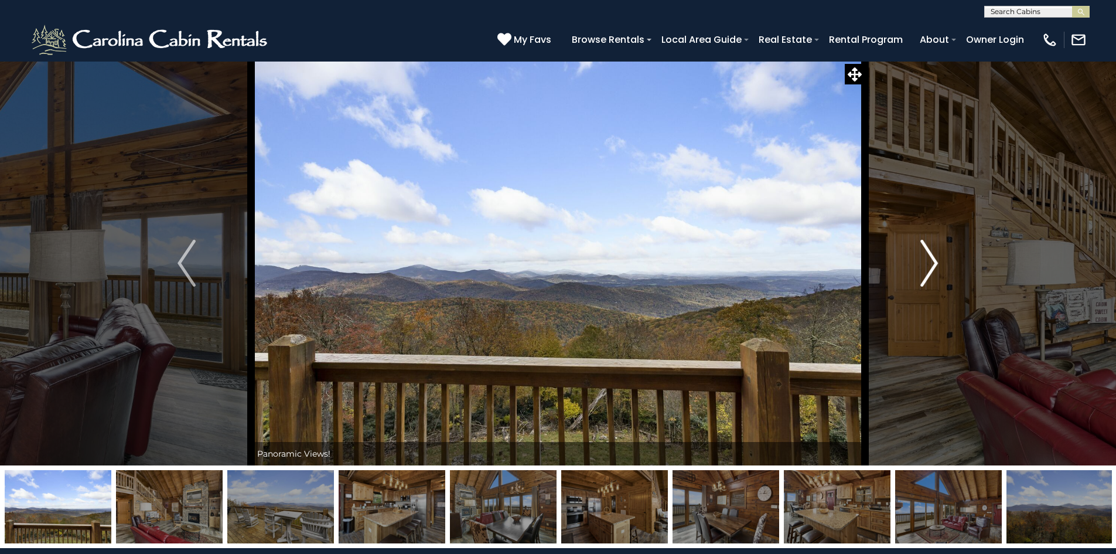
click at [934, 262] on img "Next" at bounding box center [929, 263] width 18 height 47
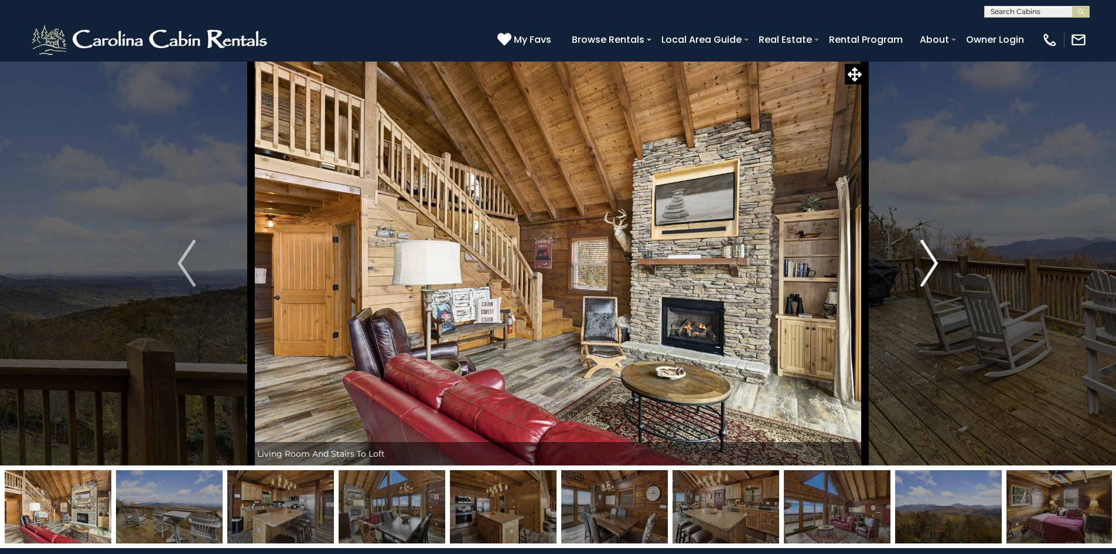
click at [934, 262] on img "Next" at bounding box center [929, 263] width 18 height 47
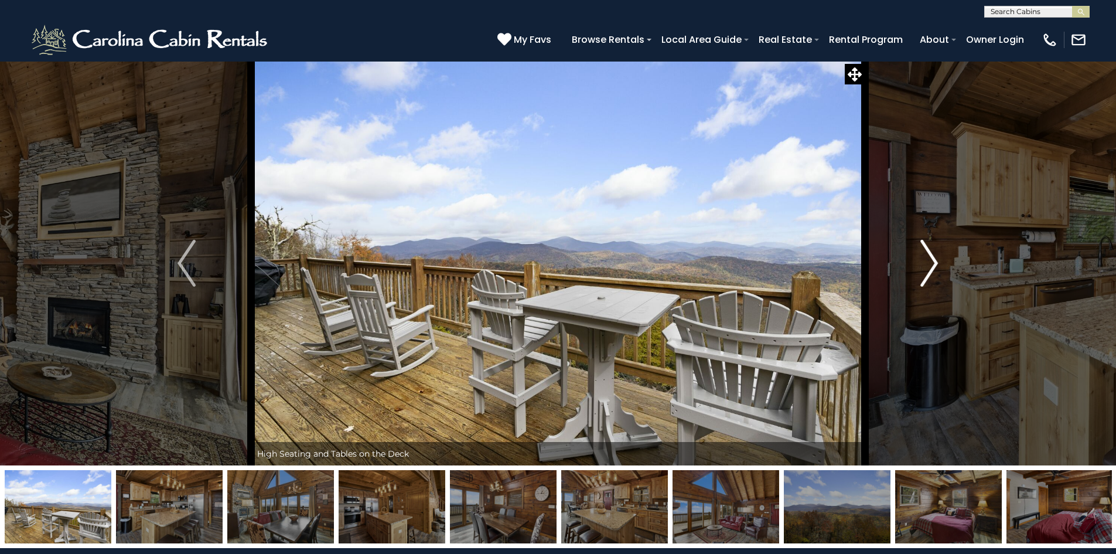
click at [933, 262] on img "Next" at bounding box center [929, 263] width 18 height 47
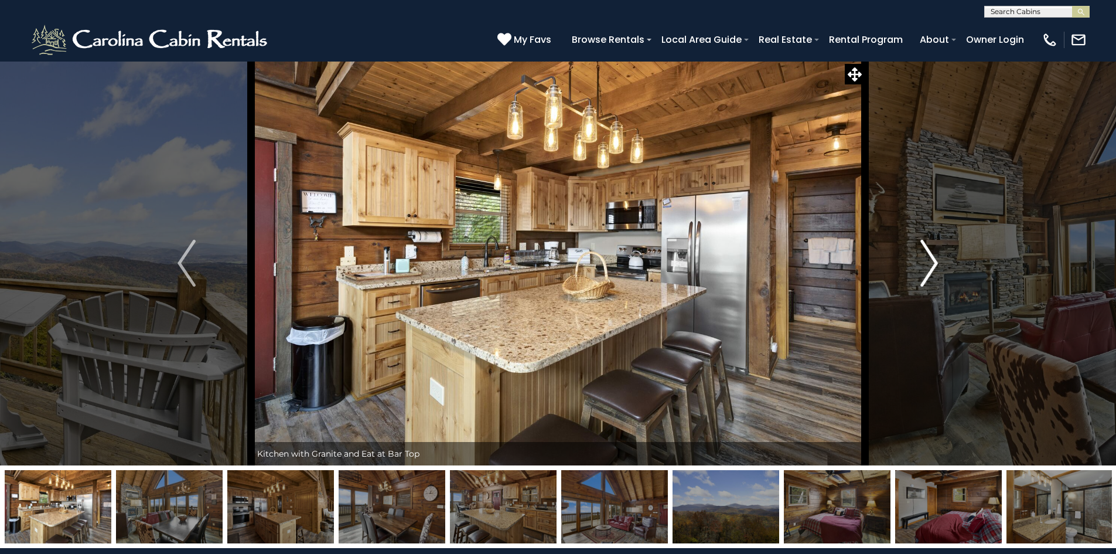
click at [933, 262] on img "Next" at bounding box center [929, 263] width 18 height 47
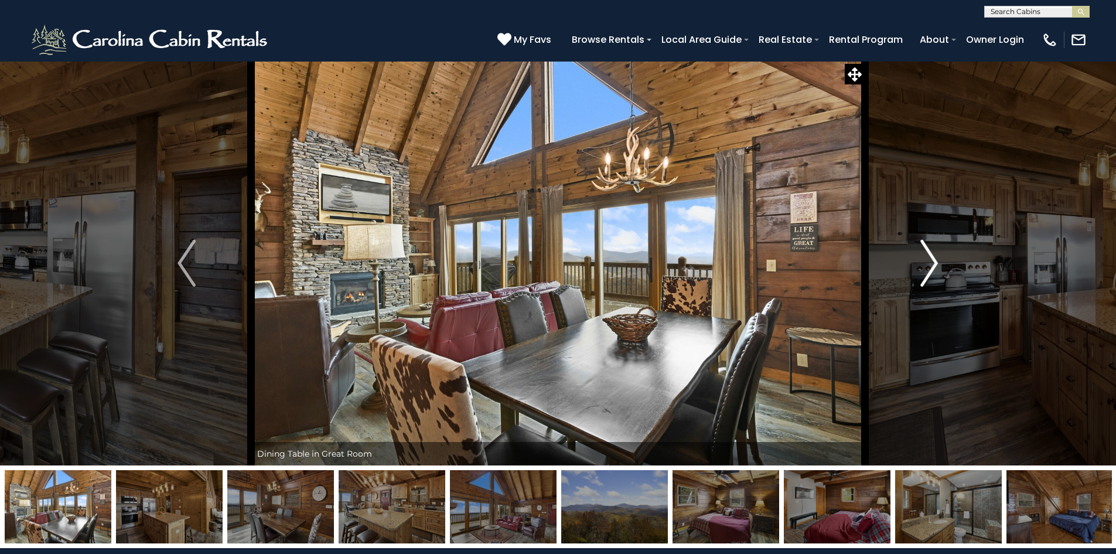
click at [933, 266] on img "Next" at bounding box center [929, 263] width 18 height 47
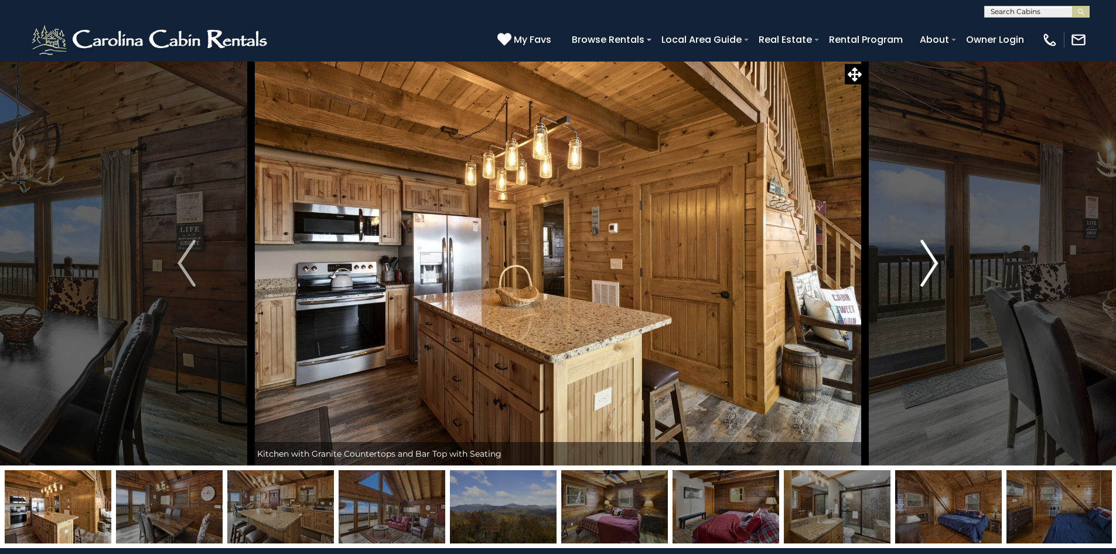
click at [933, 266] on img "Next" at bounding box center [929, 263] width 18 height 47
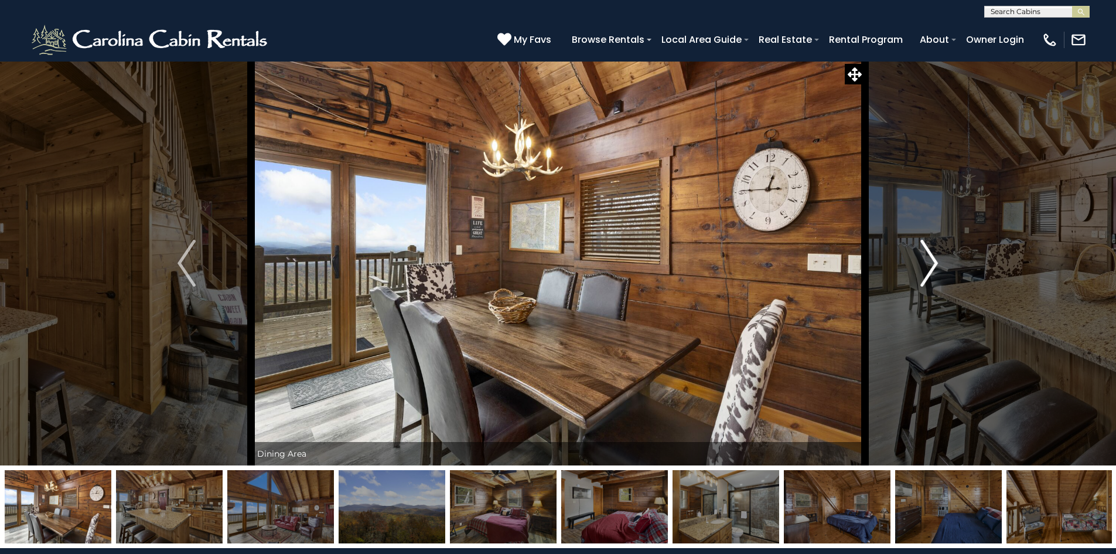
click at [933, 266] on img "Next" at bounding box center [929, 263] width 18 height 47
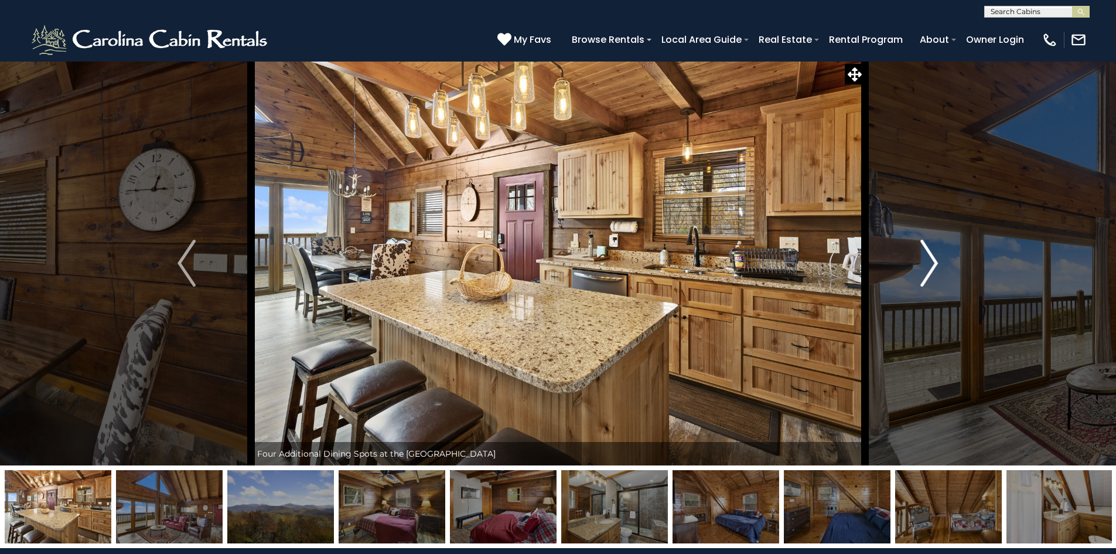
click at [931, 265] on img "Next" at bounding box center [929, 263] width 18 height 47
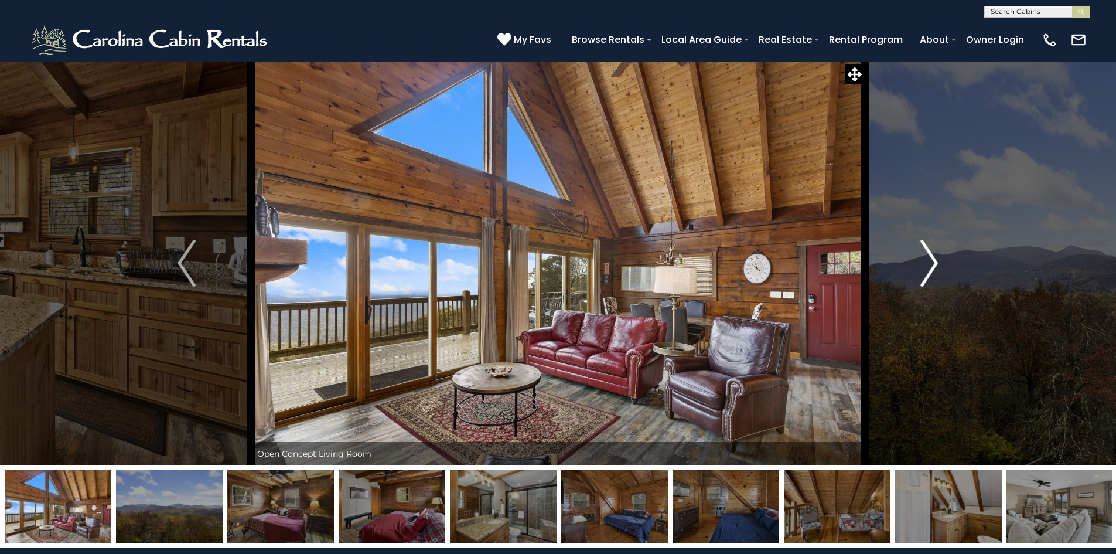
click at [931, 266] on img "Next" at bounding box center [929, 263] width 18 height 47
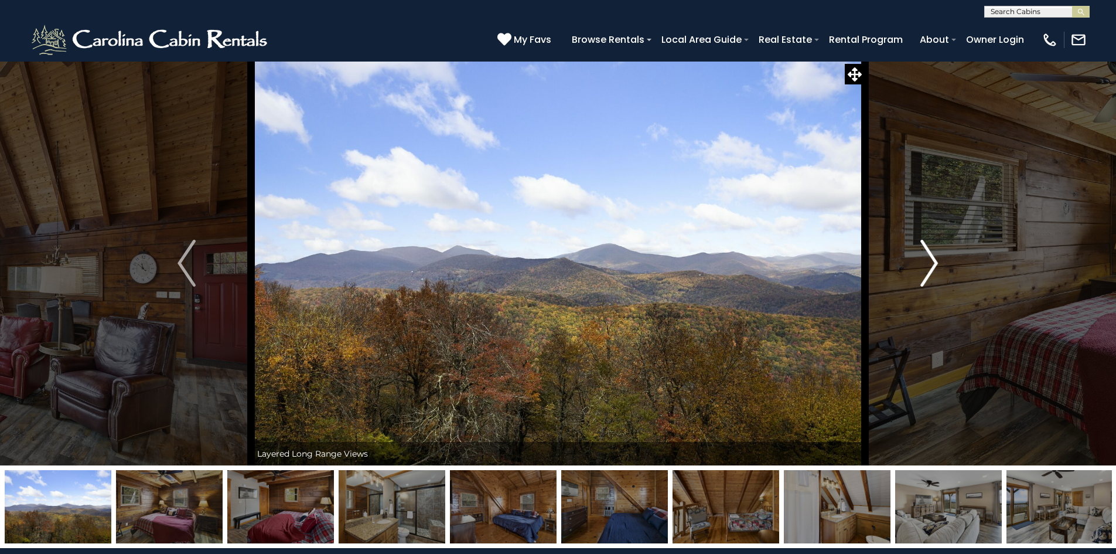
click at [931, 266] on img "Next" at bounding box center [929, 263] width 18 height 47
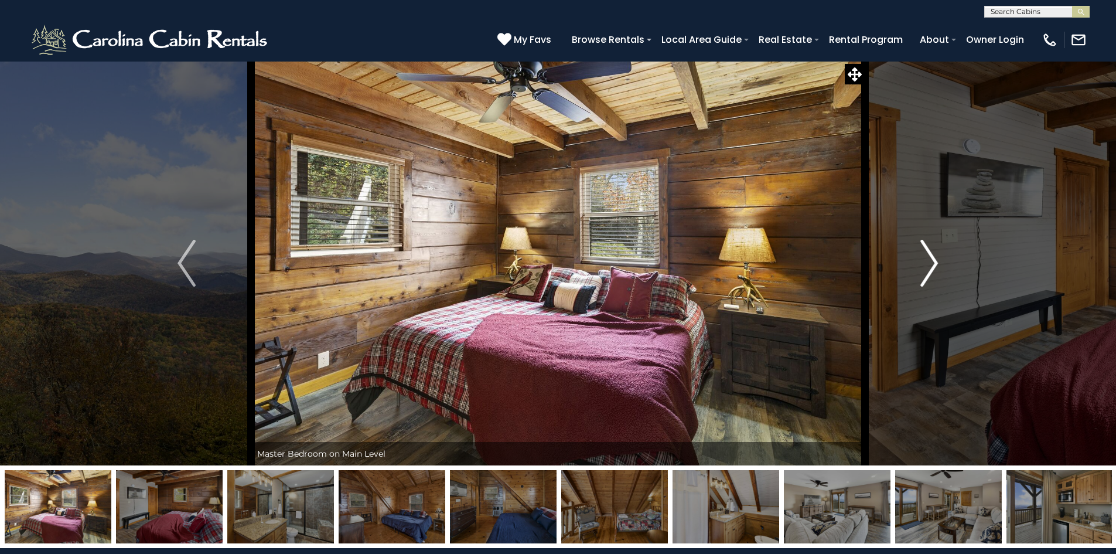
click at [930, 262] on img "Next" at bounding box center [929, 263] width 18 height 47
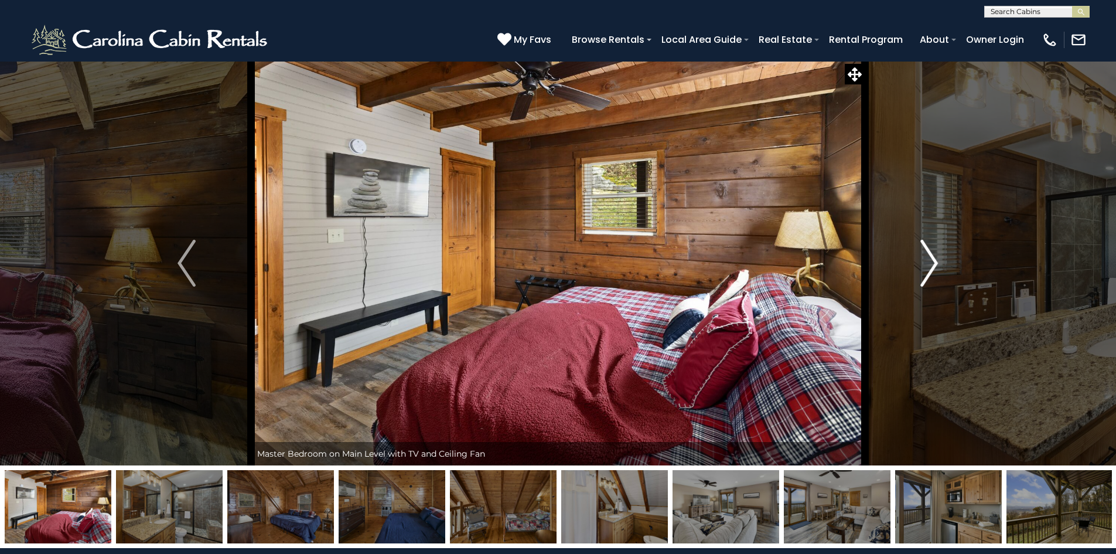
click at [930, 262] on img "Next" at bounding box center [929, 263] width 18 height 47
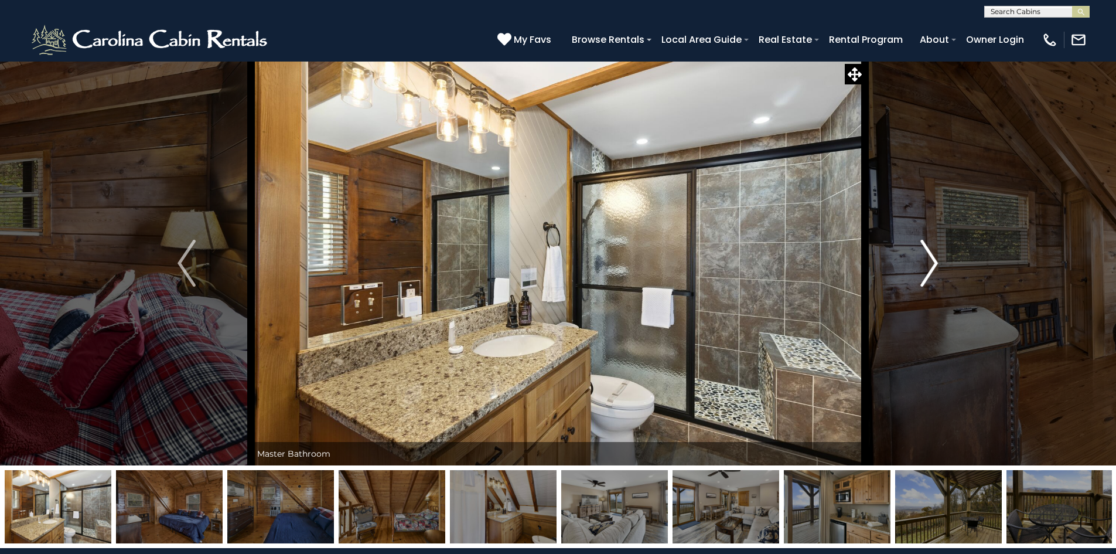
click at [930, 262] on img "Next" at bounding box center [929, 263] width 18 height 47
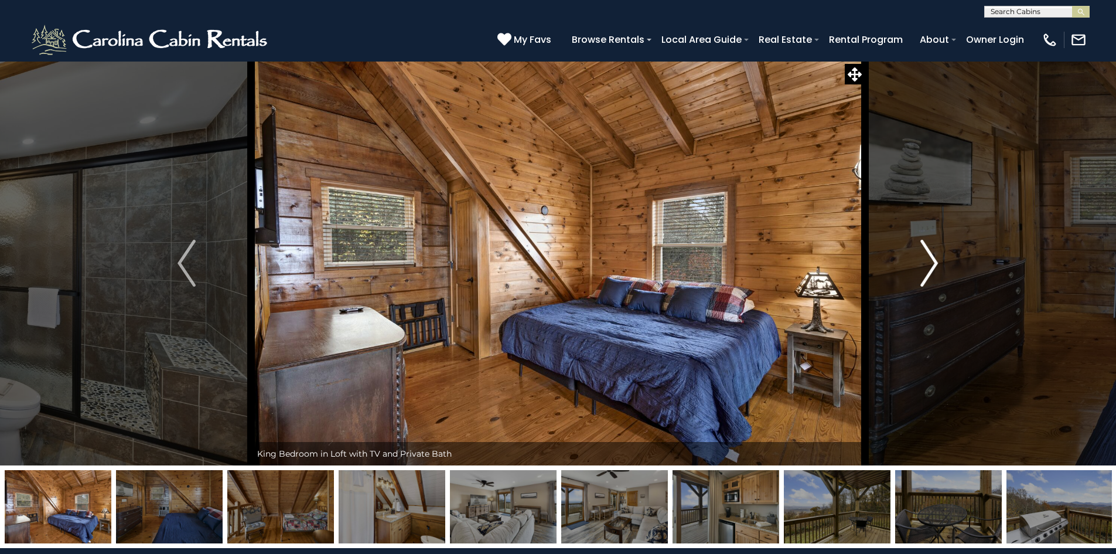
click at [930, 261] on img "Next" at bounding box center [929, 263] width 18 height 47
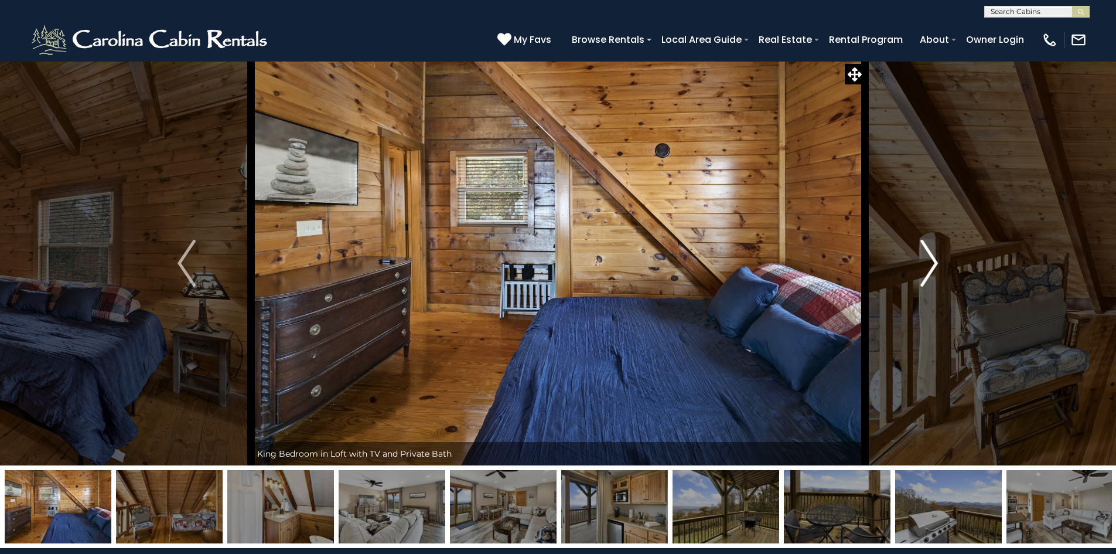
click at [930, 261] on img "Next" at bounding box center [929, 263] width 18 height 47
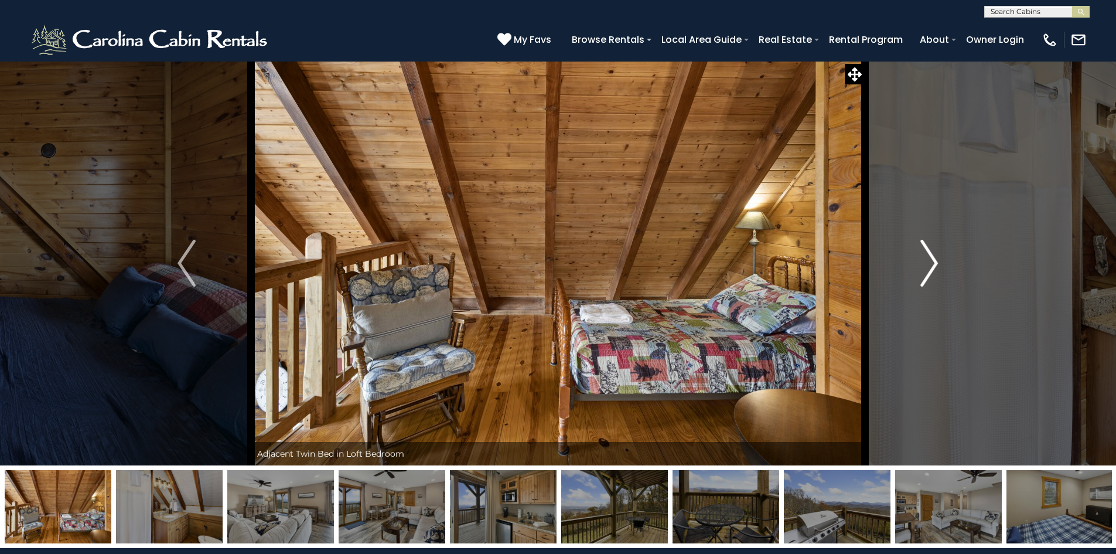
click at [930, 261] on img "Next" at bounding box center [929, 263] width 18 height 47
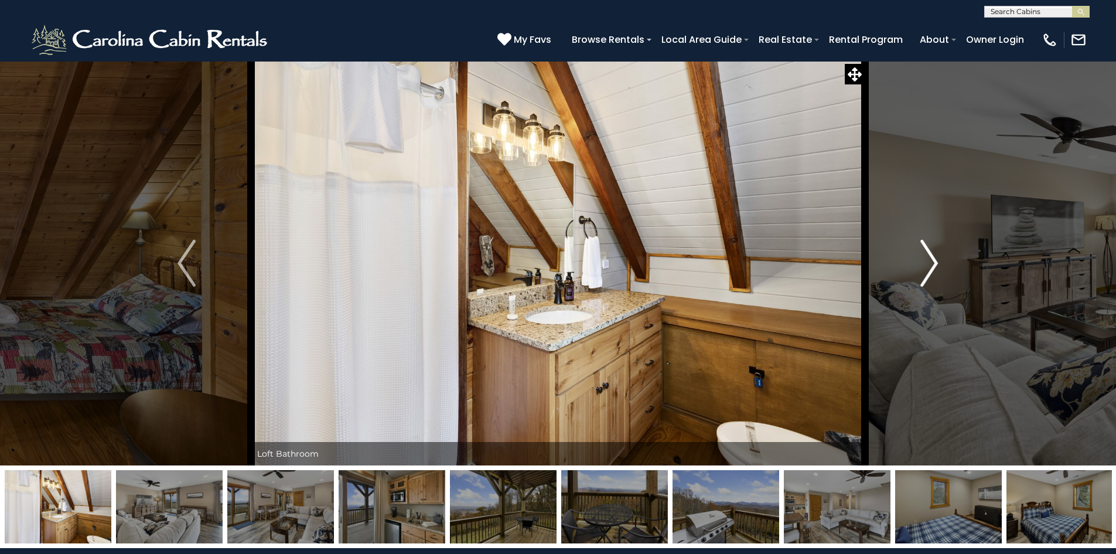
click at [930, 261] on img "Next" at bounding box center [929, 263] width 18 height 47
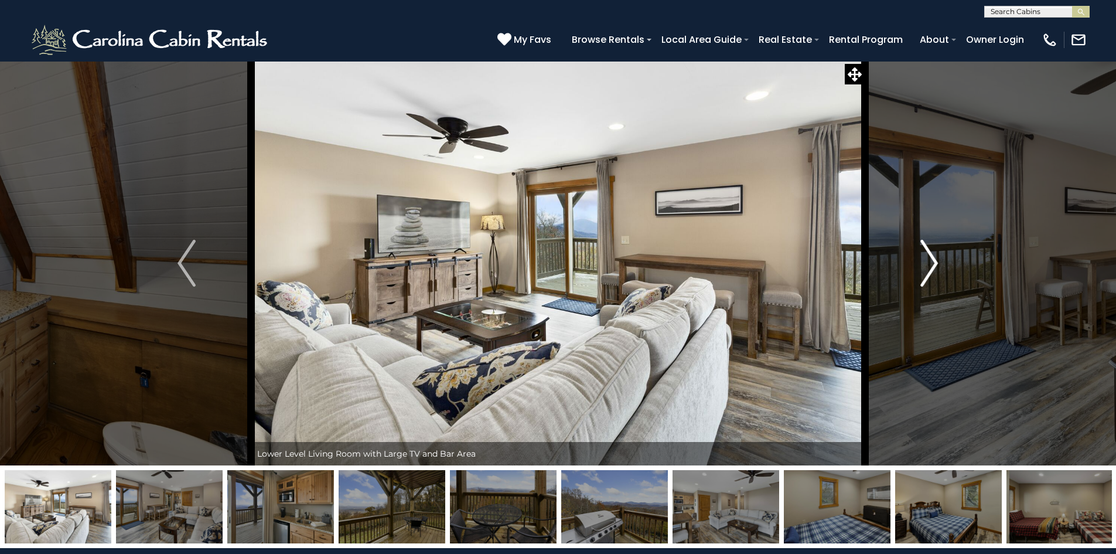
click at [930, 261] on img "Next" at bounding box center [929, 263] width 18 height 47
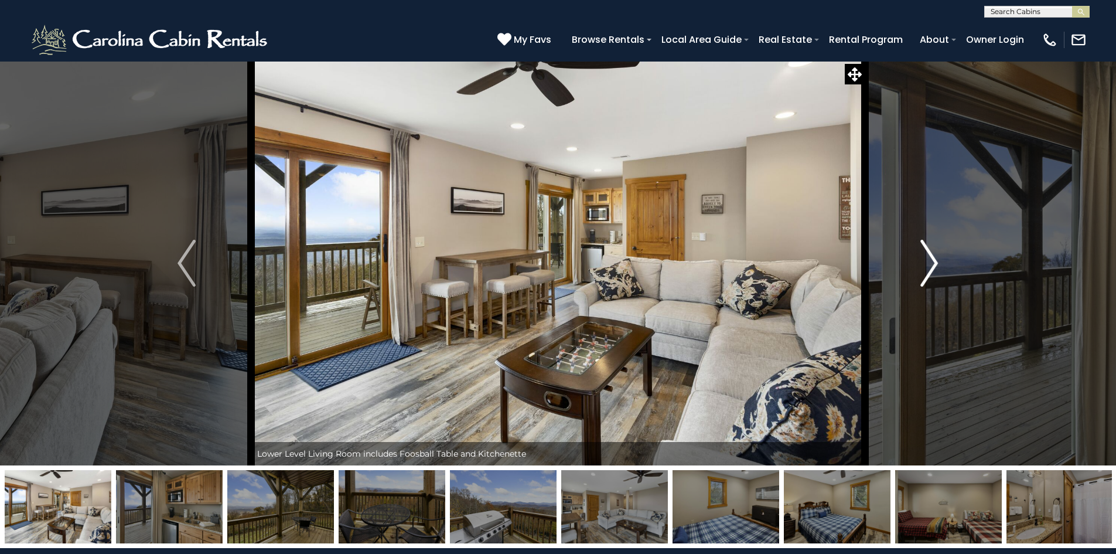
click at [930, 261] on img "Next" at bounding box center [929, 263] width 18 height 47
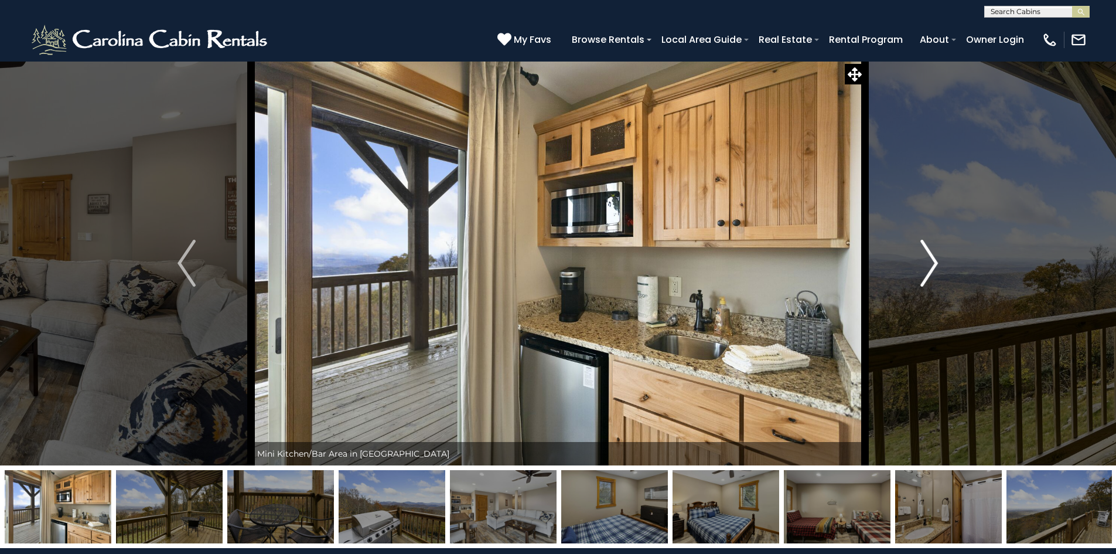
click at [930, 261] on img "Next" at bounding box center [929, 263] width 18 height 47
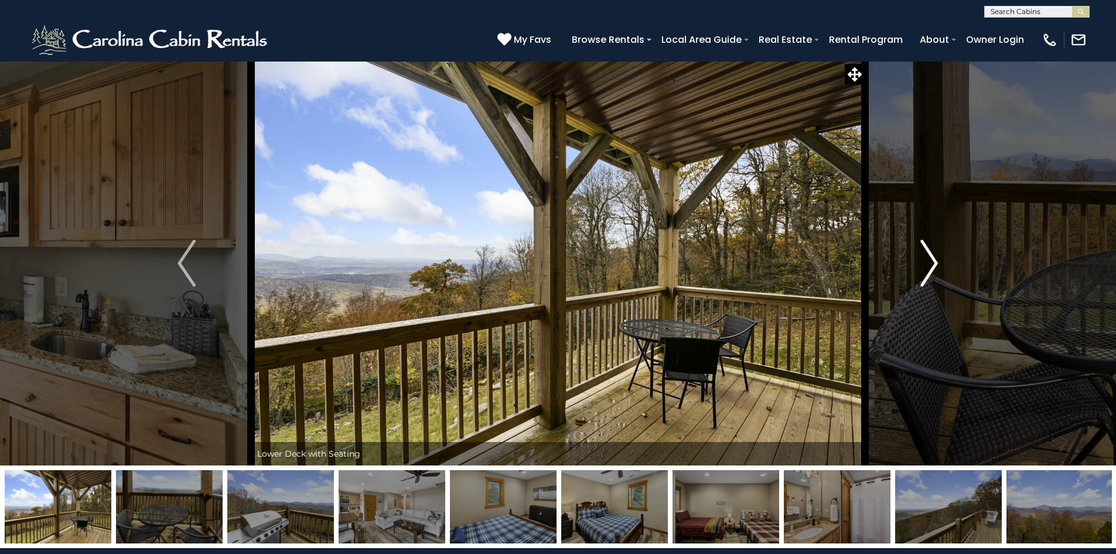
click at [930, 261] on img "Next" at bounding box center [929, 263] width 18 height 47
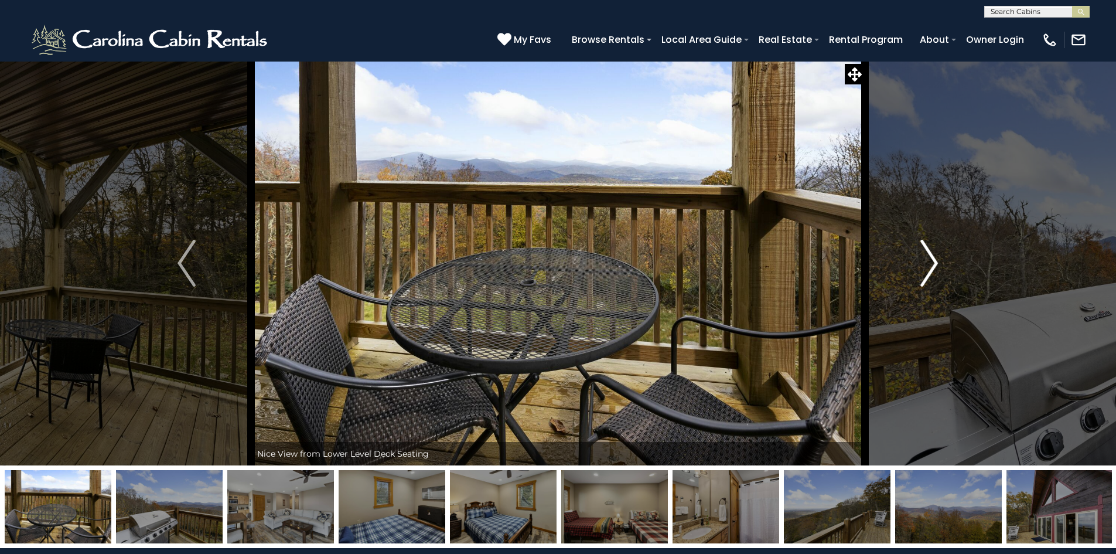
click at [930, 261] on img "Next" at bounding box center [929, 263] width 18 height 47
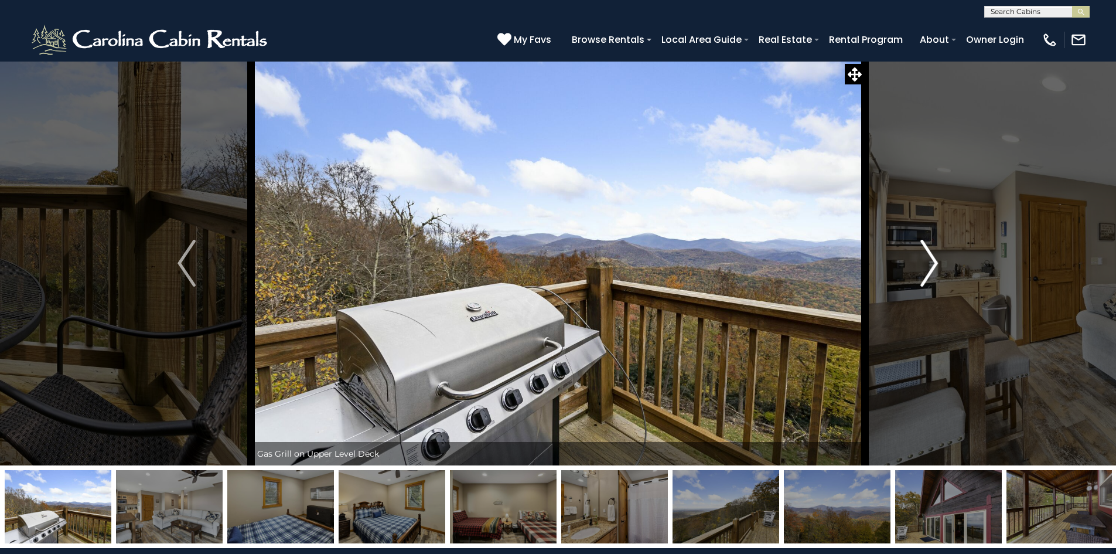
click at [930, 261] on img "Next" at bounding box center [929, 263] width 18 height 47
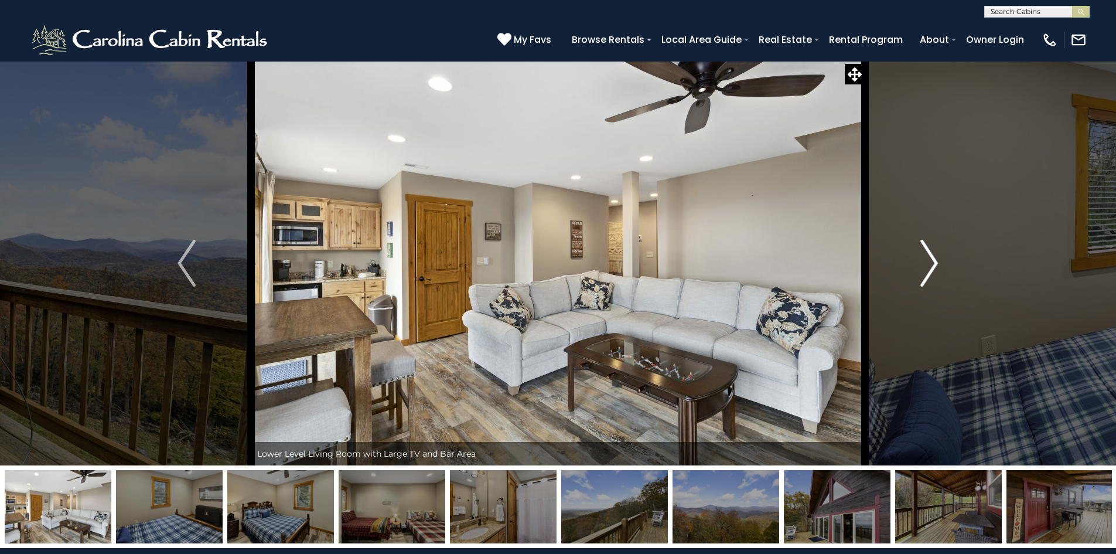
click at [930, 261] on img "Next" at bounding box center [929, 263] width 18 height 47
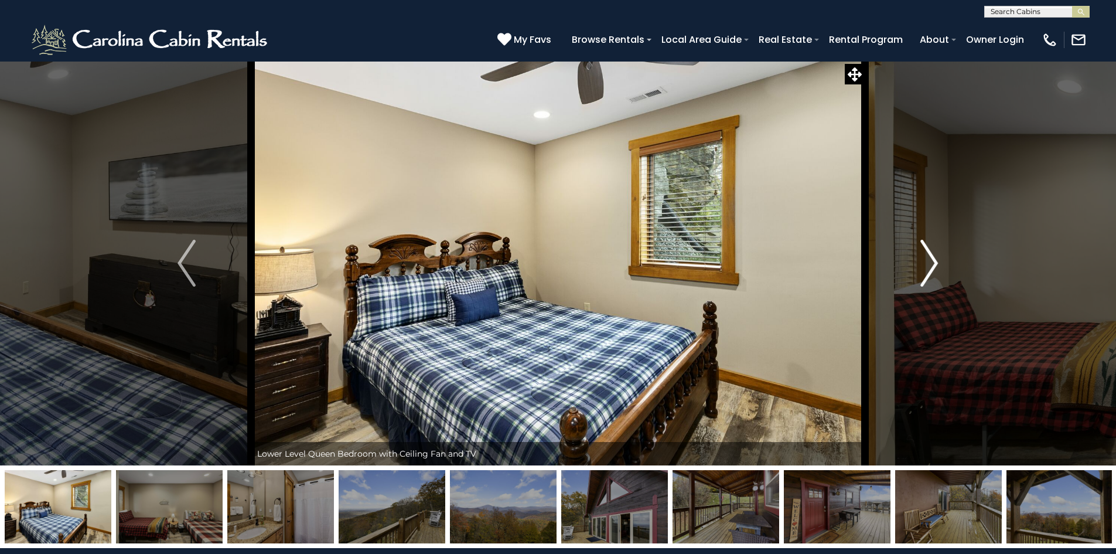
click at [930, 261] on img "Next" at bounding box center [929, 263] width 18 height 47
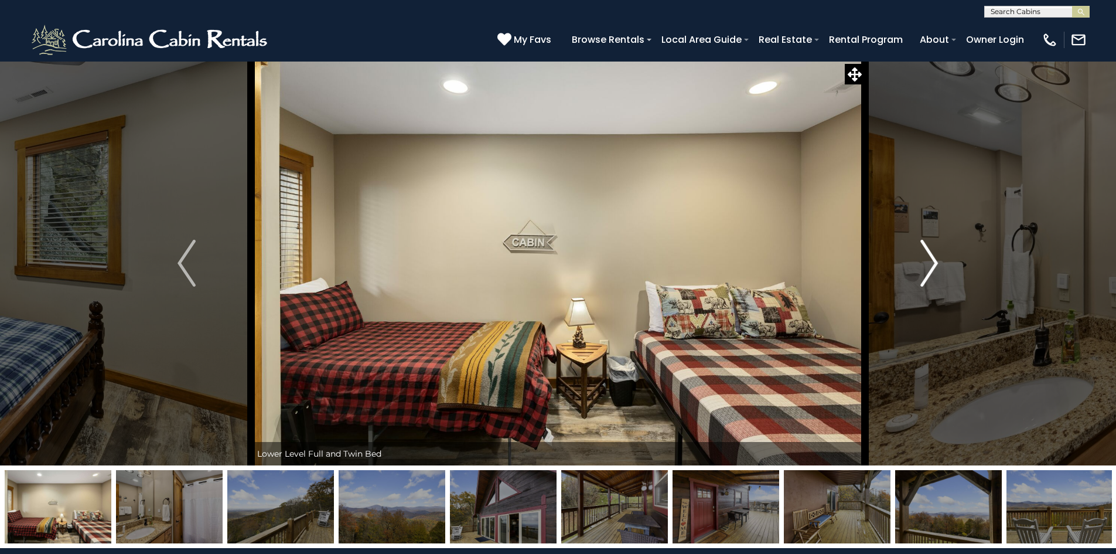
click at [930, 261] on img "Next" at bounding box center [929, 263] width 18 height 47
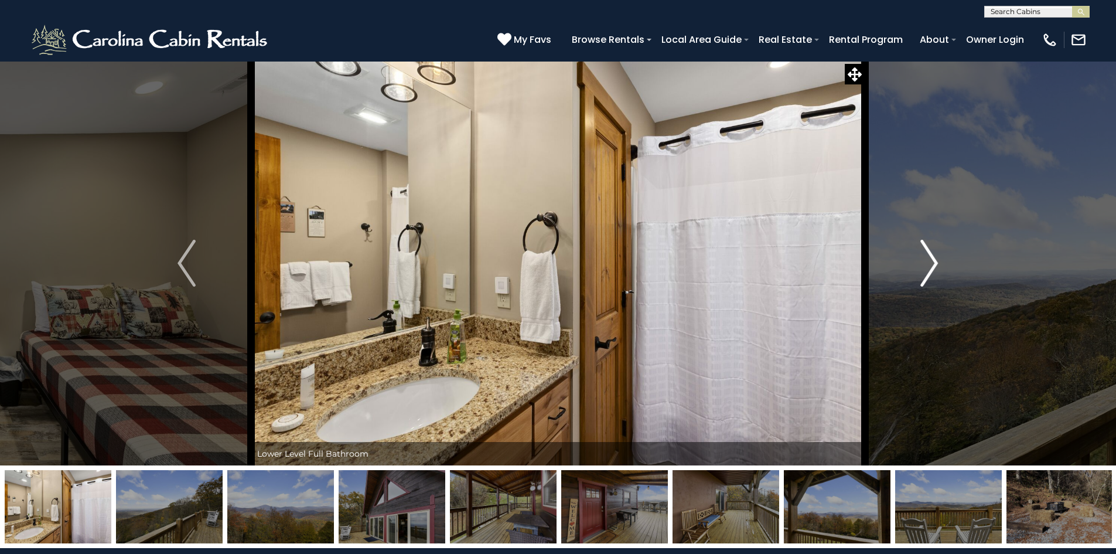
click at [930, 261] on img "Next" at bounding box center [929, 263] width 18 height 47
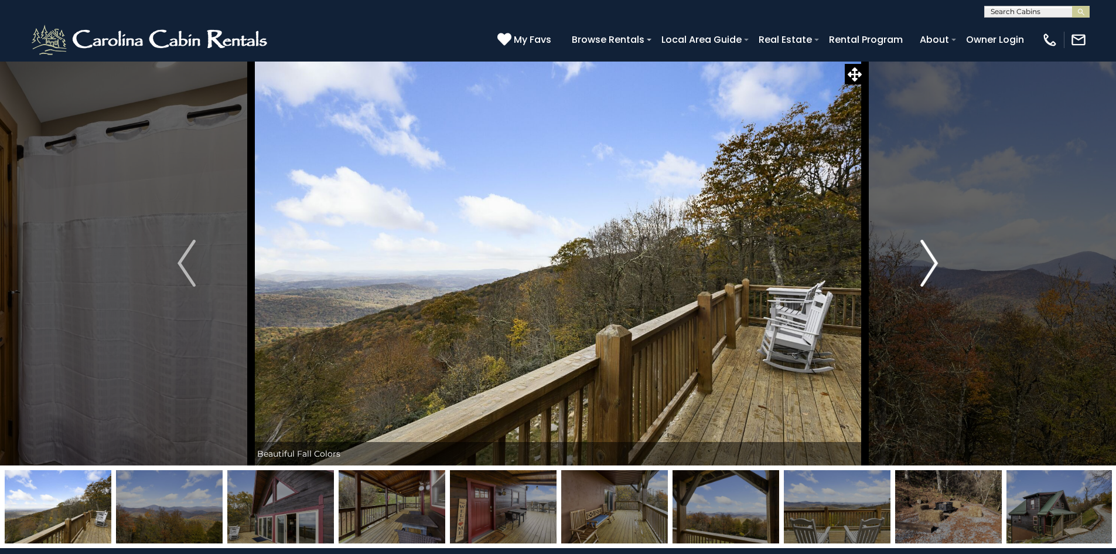
click at [930, 261] on img "Next" at bounding box center [929, 263] width 18 height 47
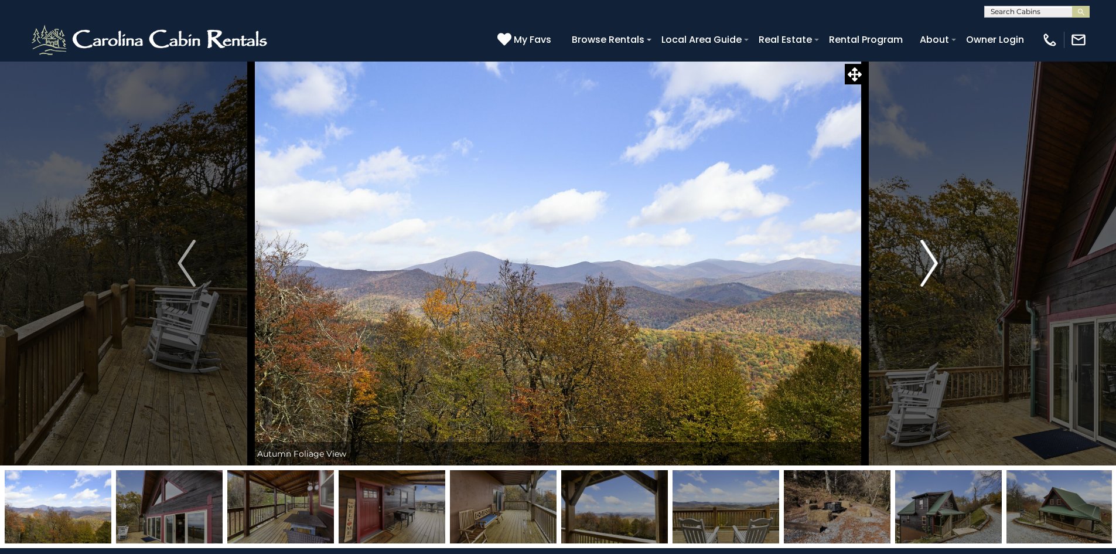
click at [932, 260] on img "Next" at bounding box center [929, 263] width 18 height 47
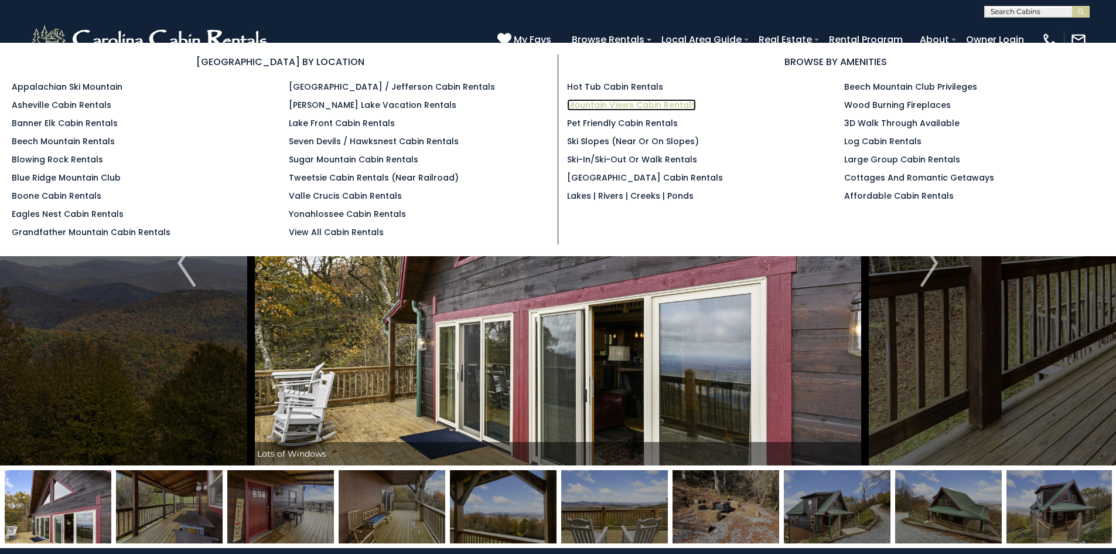
click at [616, 104] on link "Mountain Views Cabin Rentals" at bounding box center [631, 105] width 129 height 12
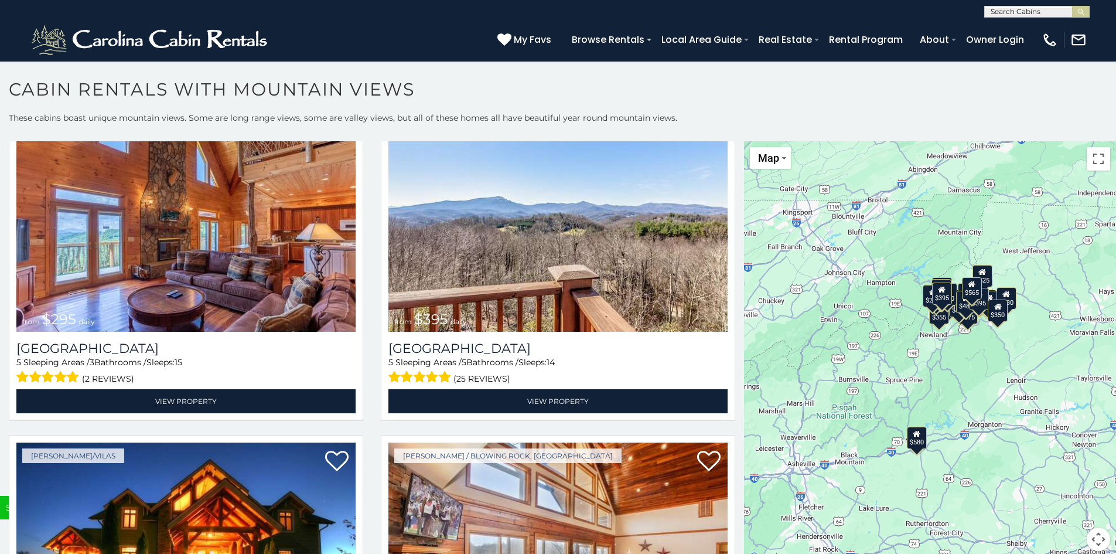
scroll to position [4625, 0]
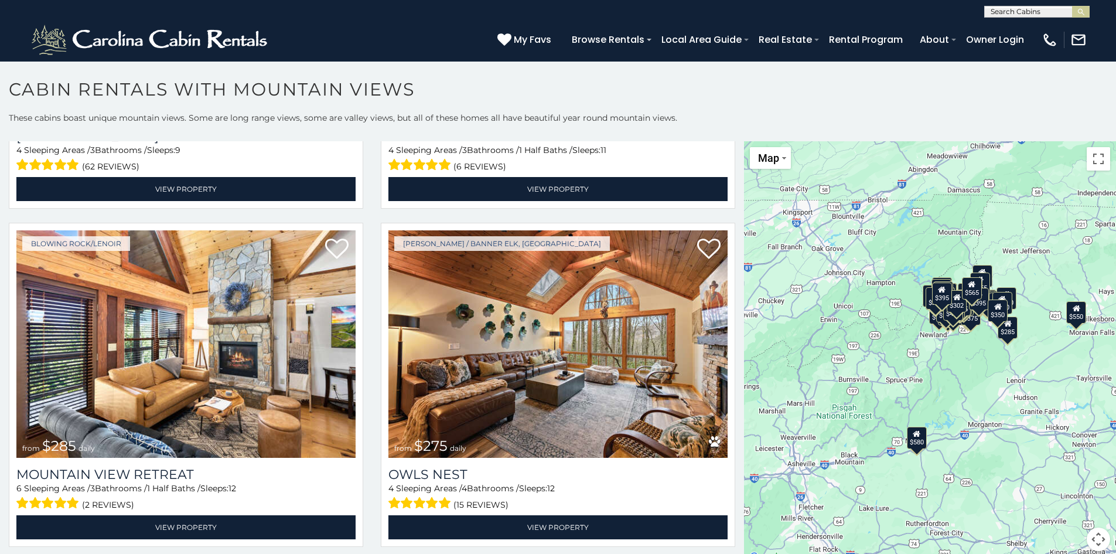
scroll to position [7735, 0]
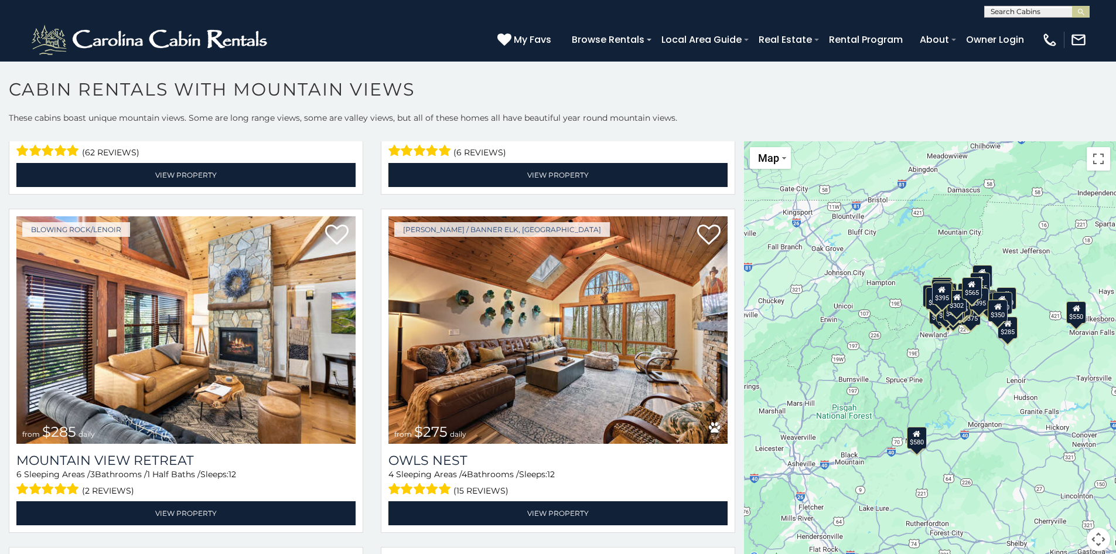
drag, startPoint x: 732, startPoint y: 469, endPoint x: 734, endPoint y: 485, distance: 15.9
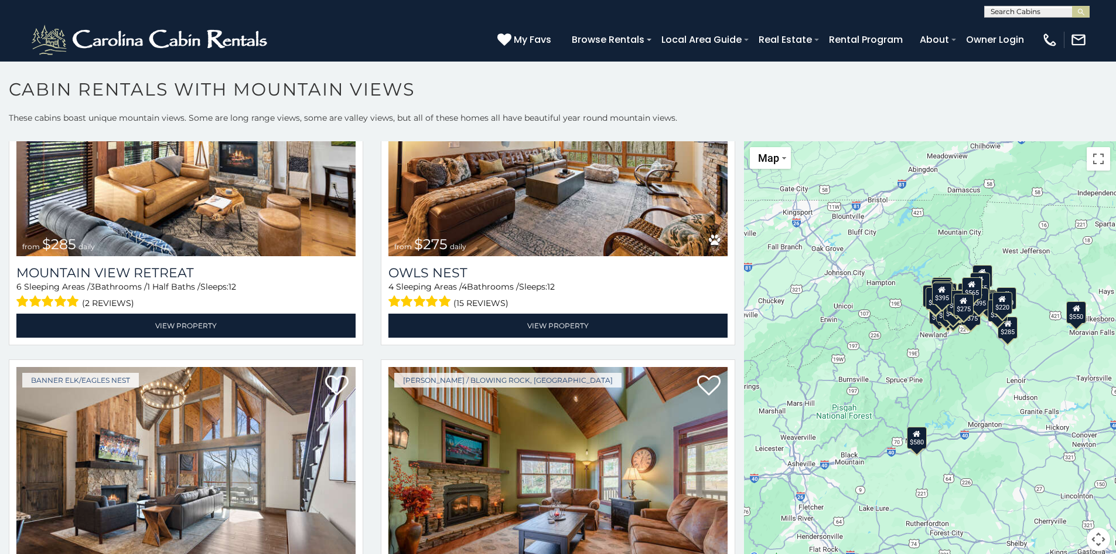
scroll to position [8038, 0]
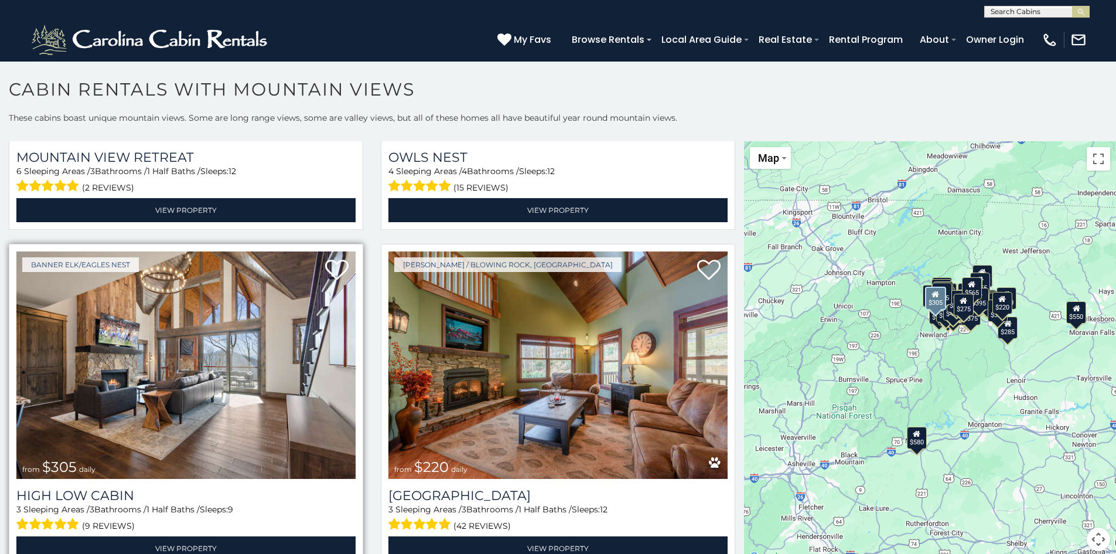
click at [202, 294] on img at bounding box center [185, 364] width 339 height 227
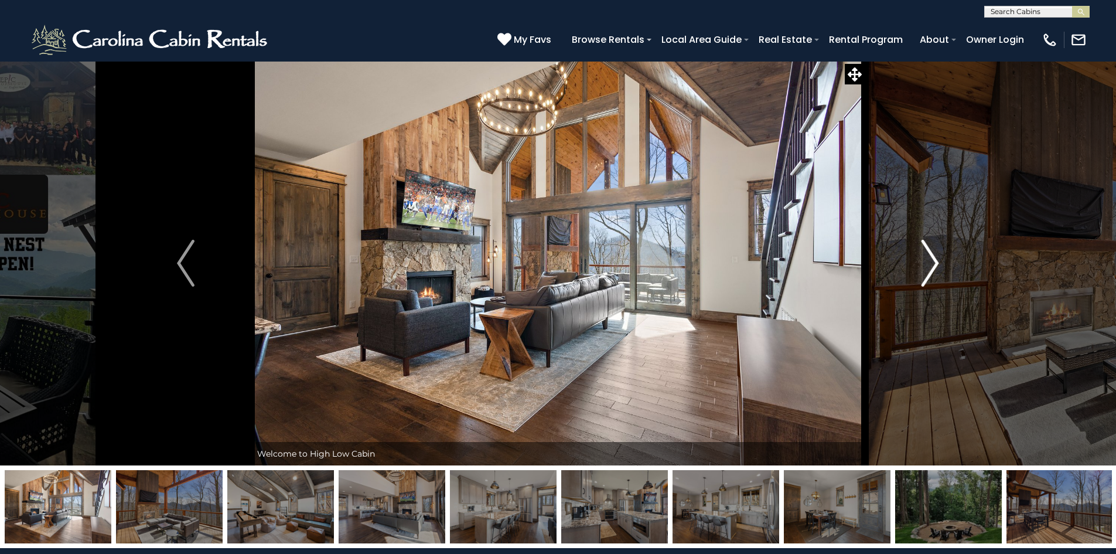
click at [932, 260] on img "Next" at bounding box center [931, 263] width 18 height 47
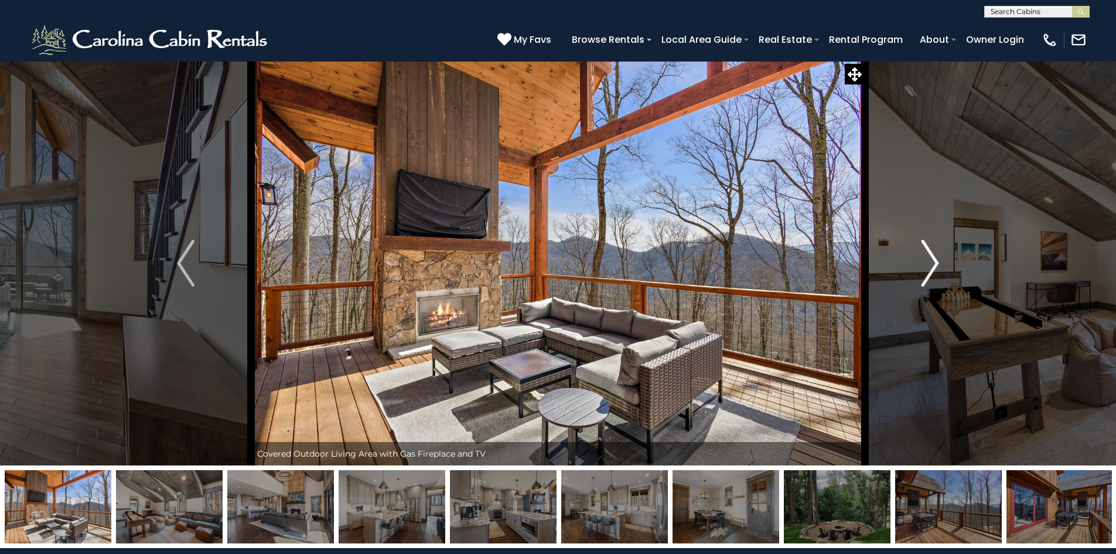
click at [933, 258] on img "Next" at bounding box center [931, 263] width 18 height 47
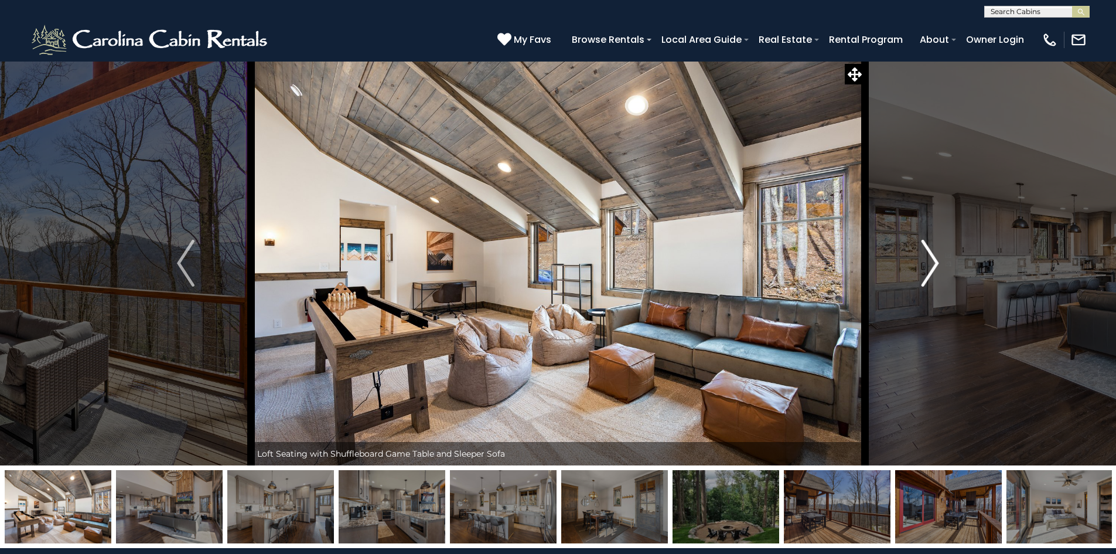
click at [933, 257] on img "Next" at bounding box center [931, 263] width 18 height 47
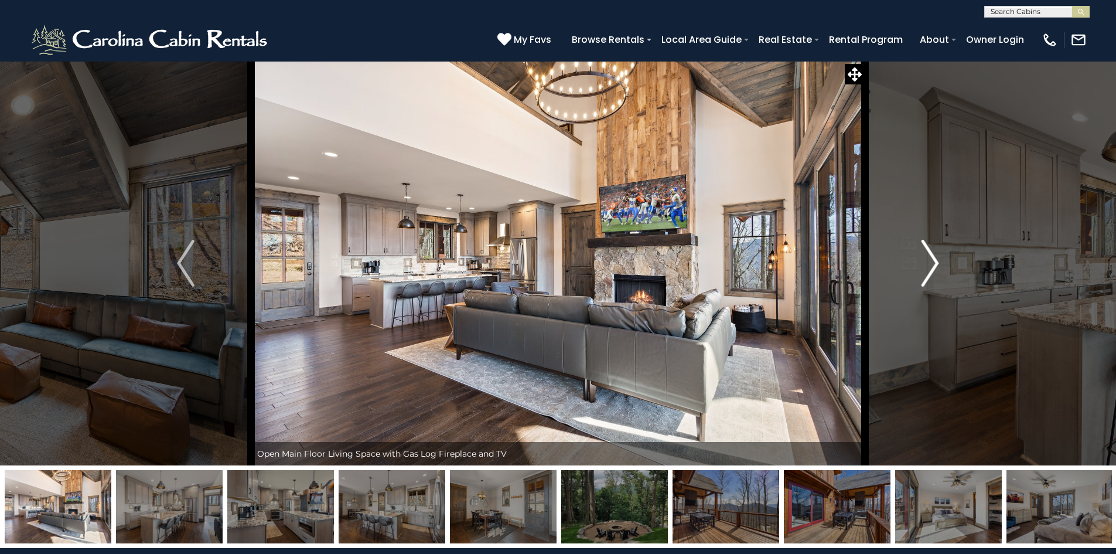
click at [933, 257] on img "Next" at bounding box center [931, 263] width 18 height 47
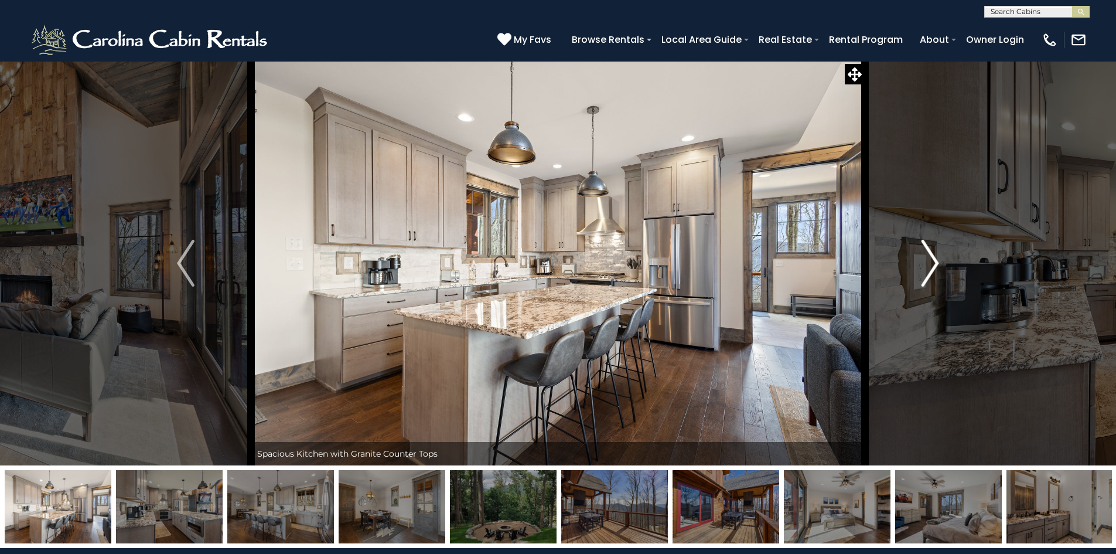
click at [933, 257] on img "Next" at bounding box center [931, 263] width 18 height 47
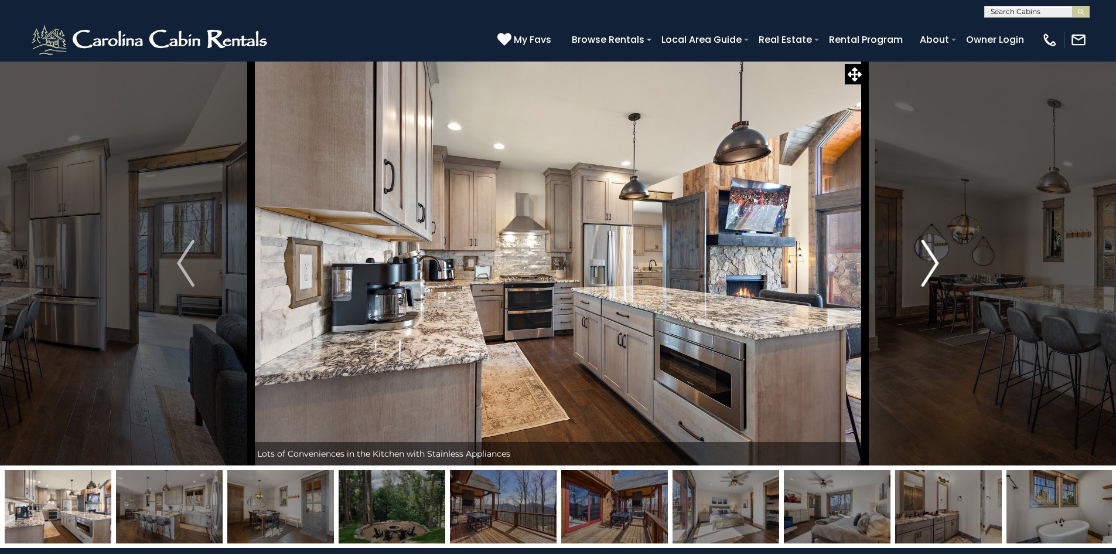
click at [934, 257] on img "Next" at bounding box center [931, 263] width 18 height 47
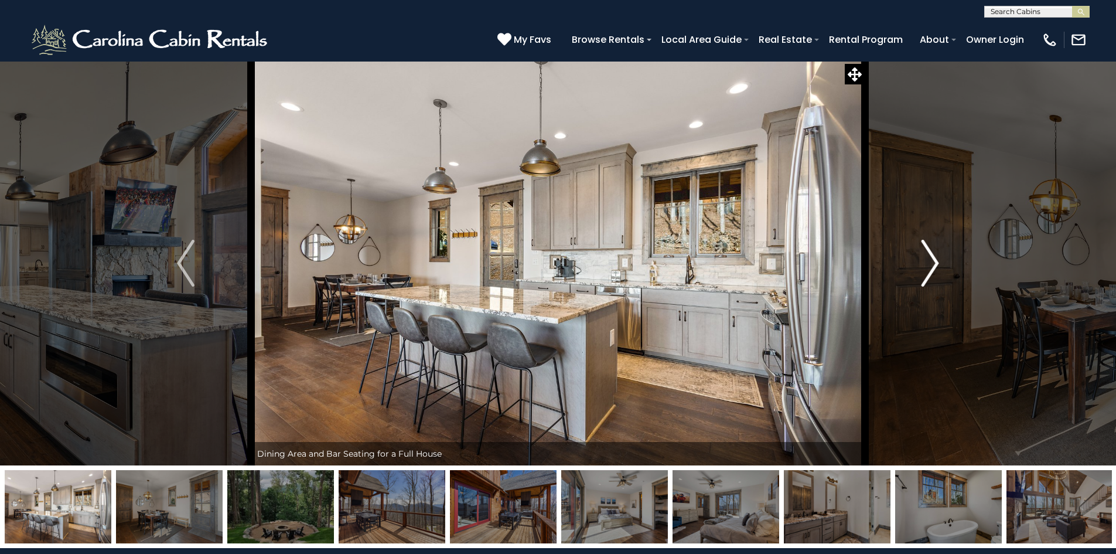
click at [934, 257] on img "Next" at bounding box center [931, 263] width 18 height 47
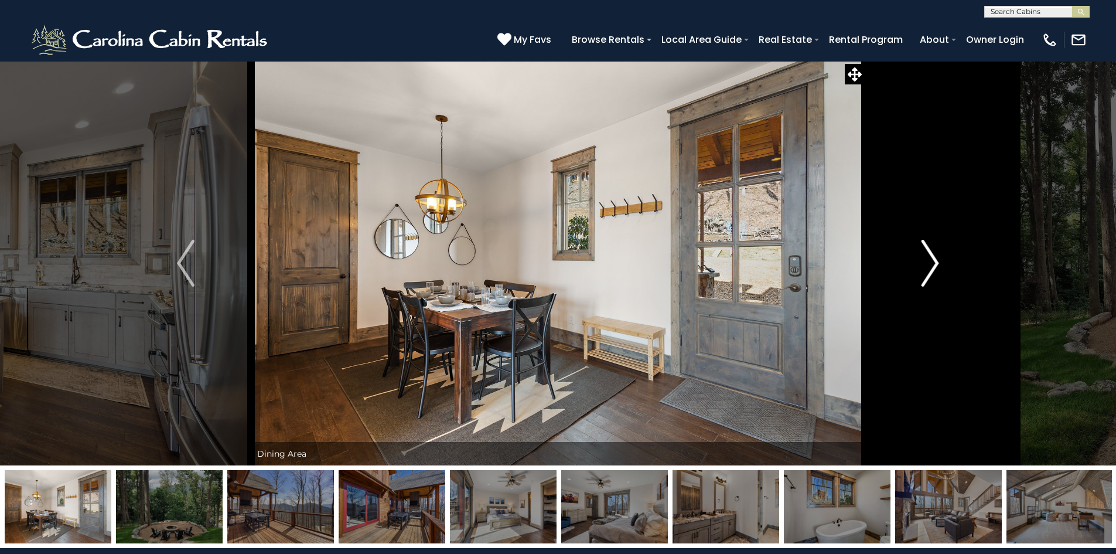
click at [937, 261] on img "Next" at bounding box center [931, 263] width 18 height 47
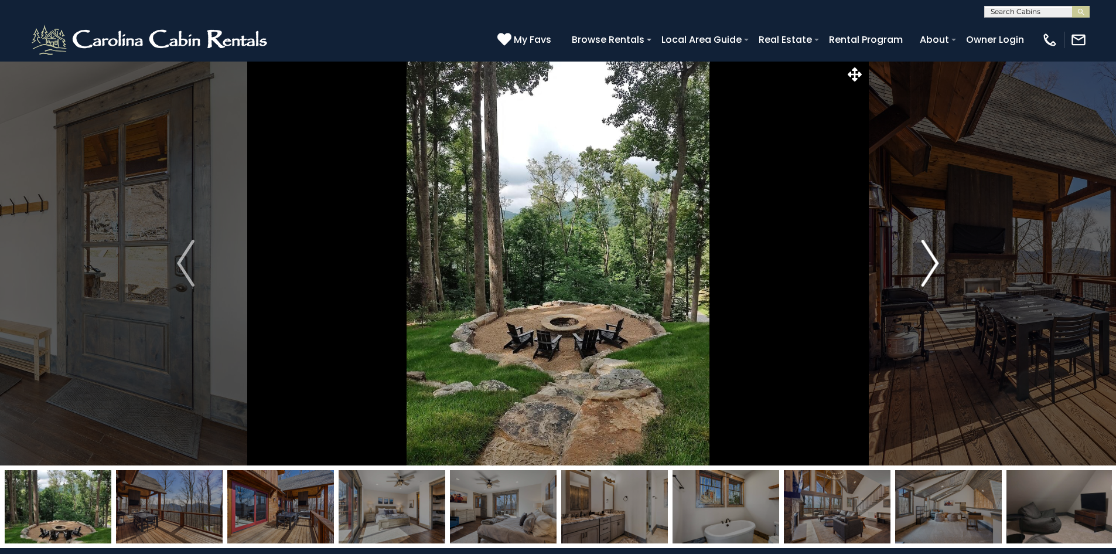
click at [936, 261] on img "Next" at bounding box center [931, 263] width 18 height 47
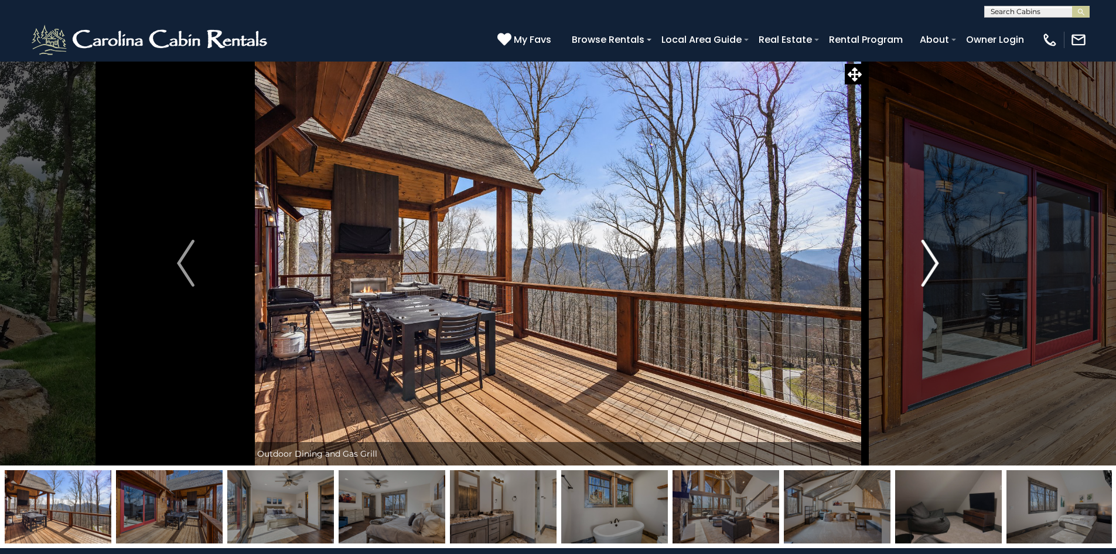
click at [936, 261] on img "Next" at bounding box center [931, 263] width 18 height 47
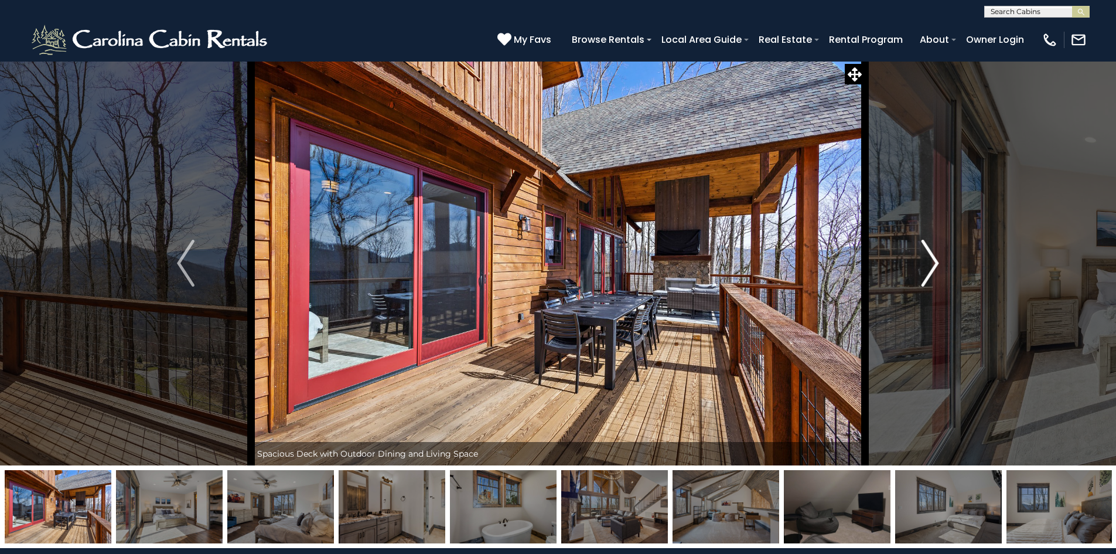
click at [936, 261] on img "Next" at bounding box center [931, 263] width 18 height 47
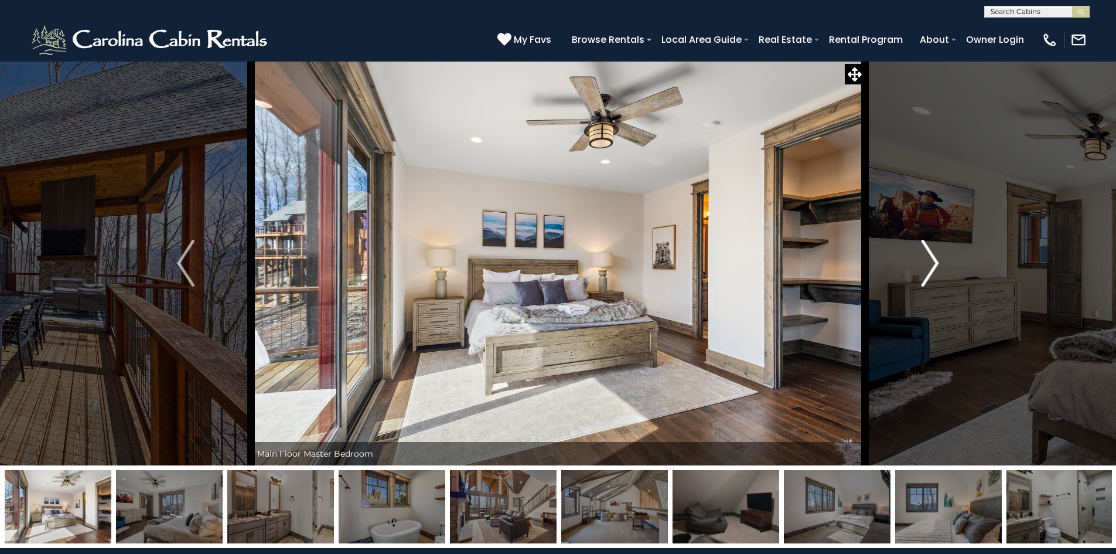
click at [936, 261] on img "Next" at bounding box center [931, 263] width 18 height 47
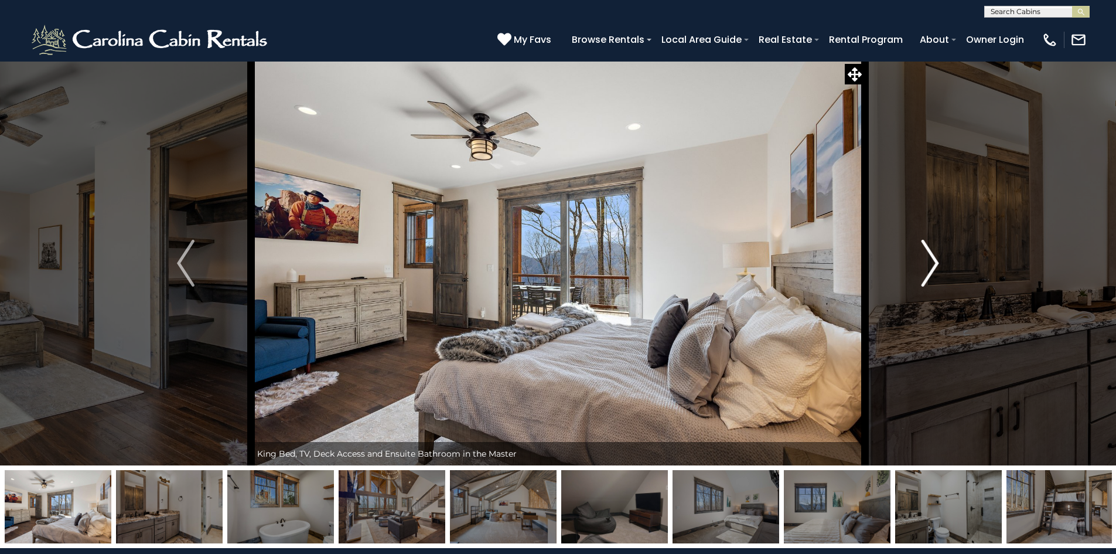
click at [936, 261] on img "Next" at bounding box center [931, 263] width 18 height 47
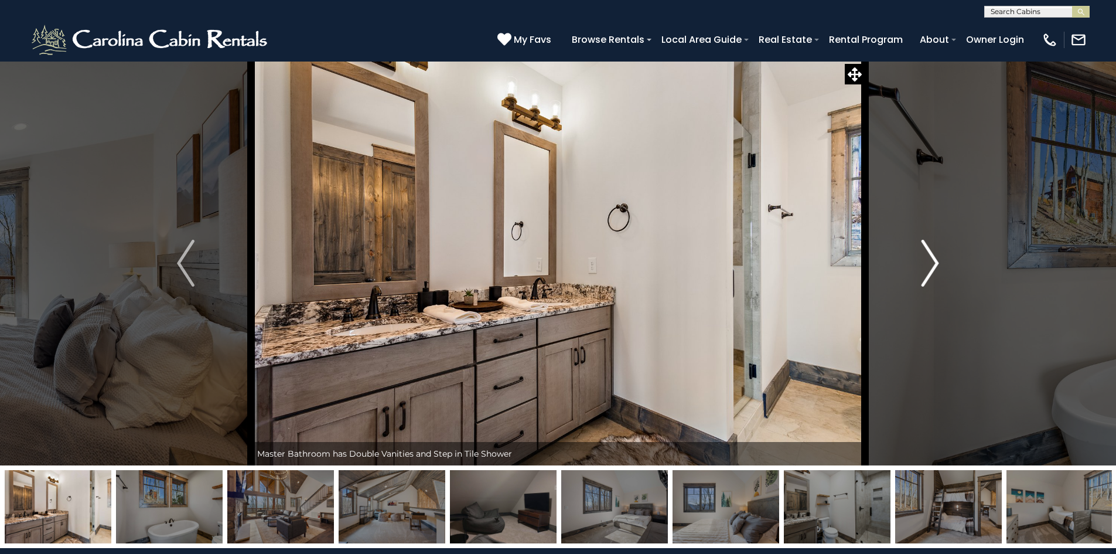
click at [936, 261] on img "Next" at bounding box center [931, 263] width 18 height 47
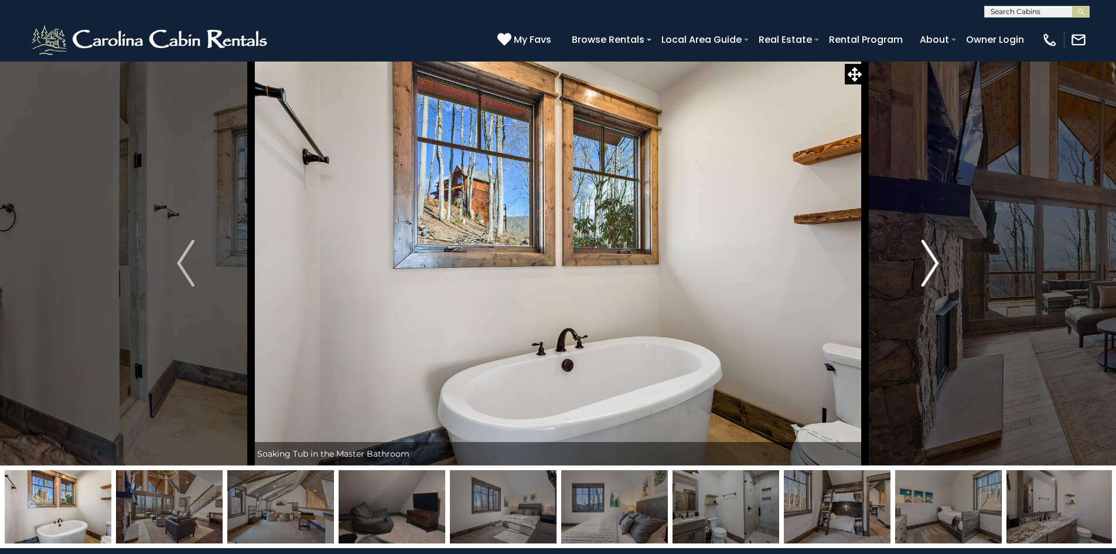
click at [936, 261] on img "Next" at bounding box center [931, 263] width 18 height 47
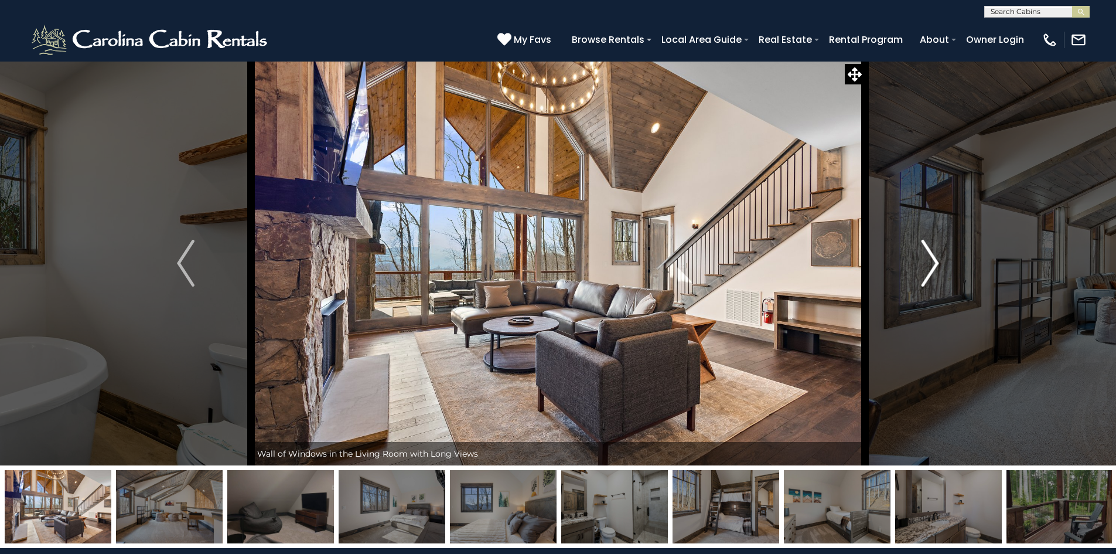
click at [936, 261] on img "Next" at bounding box center [931, 263] width 18 height 47
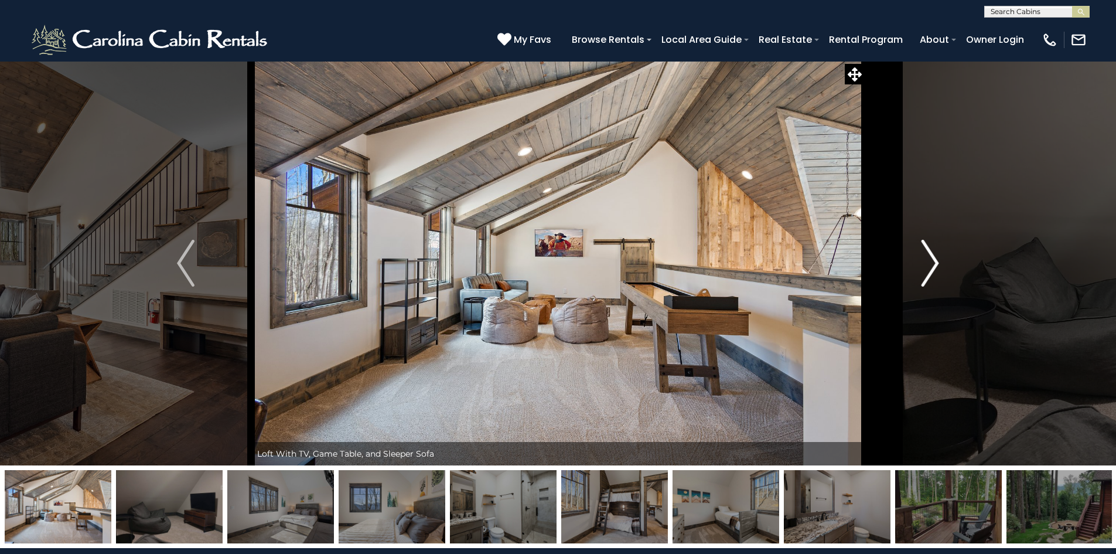
click at [936, 261] on img "Next" at bounding box center [931, 263] width 18 height 47
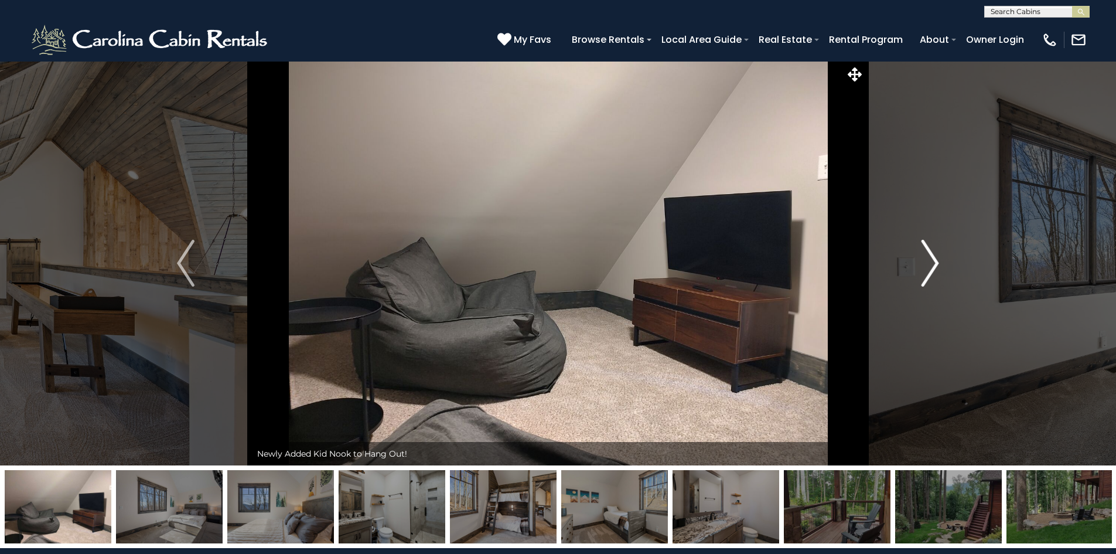
click at [936, 261] on img "Next" at bounding box center [931, 263] width 18 height 47
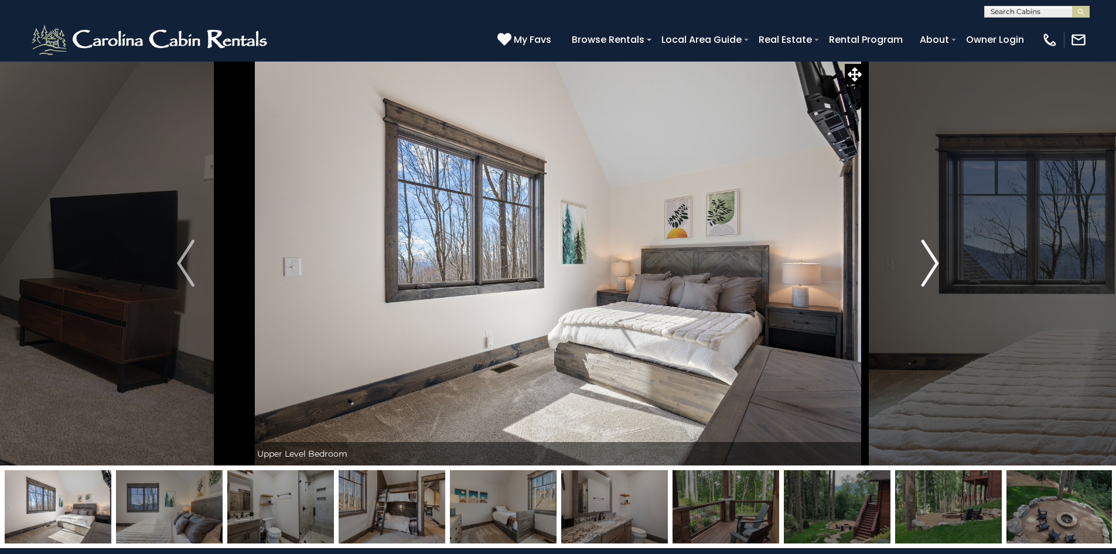
click at [936, 261] on img "Next" at bounding box center [931, 263] width 18 height 47
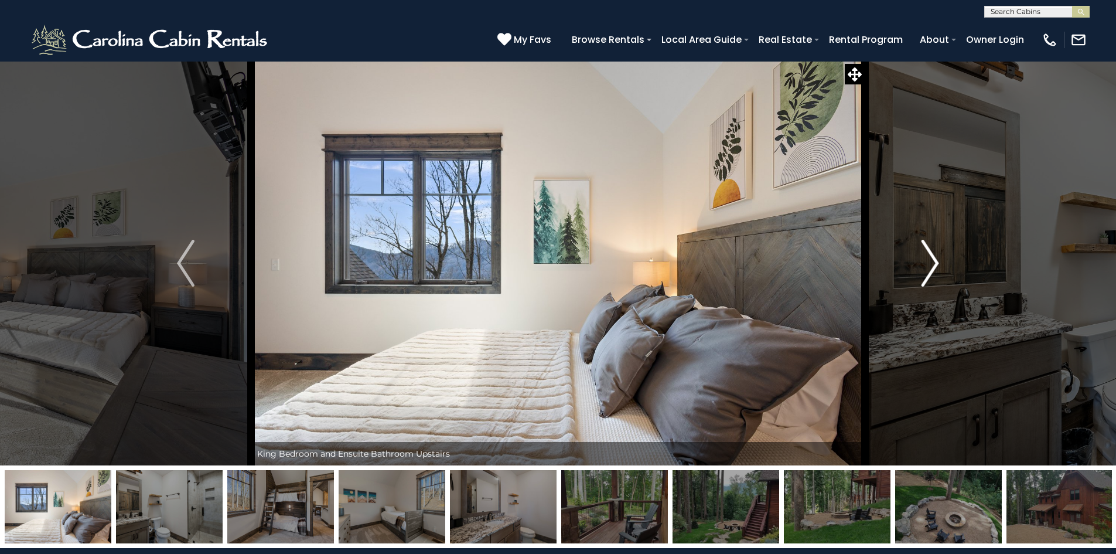
click at [937, 261] on img "Next" at bounding box center [931, 263] width 18 height 47
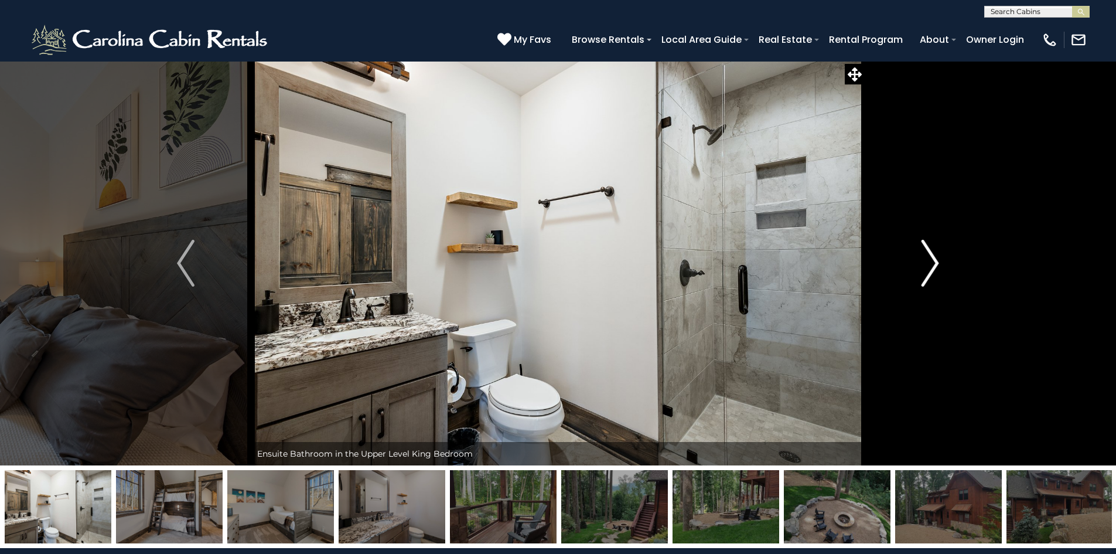
click at [937, 262] on img "Next" at bounding box center [931, 263] width 18 height 47
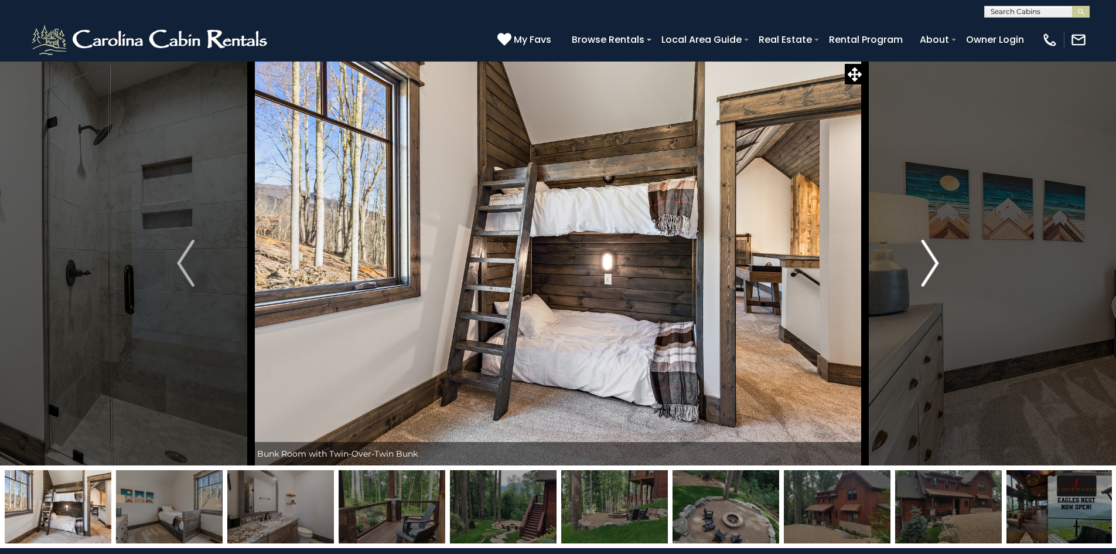
click at [937, 262] on img "Next" at bounding box center [931, 263] width 18 height 47
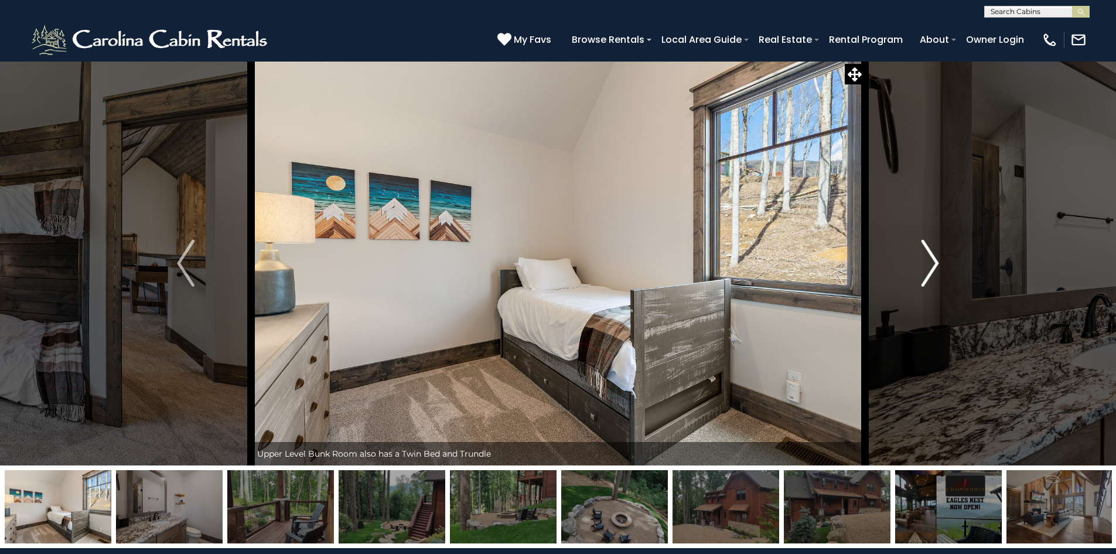
click at [936, 265] on img "Next" at bounding box center [931, 263] width 18 height 47
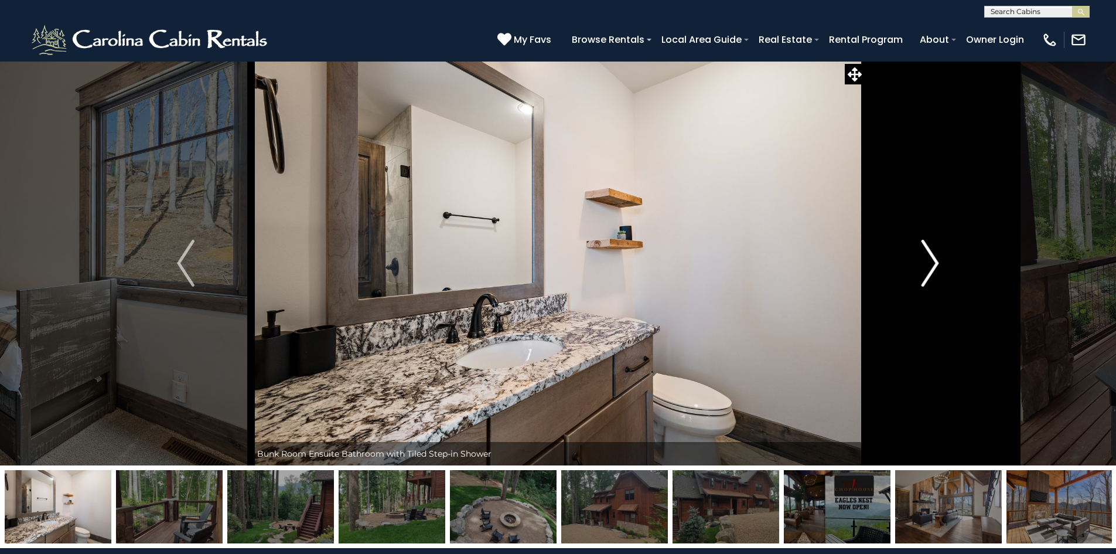
click at [936, 265] on img "Next" at bounding box center [931, 263] width 18 height 47
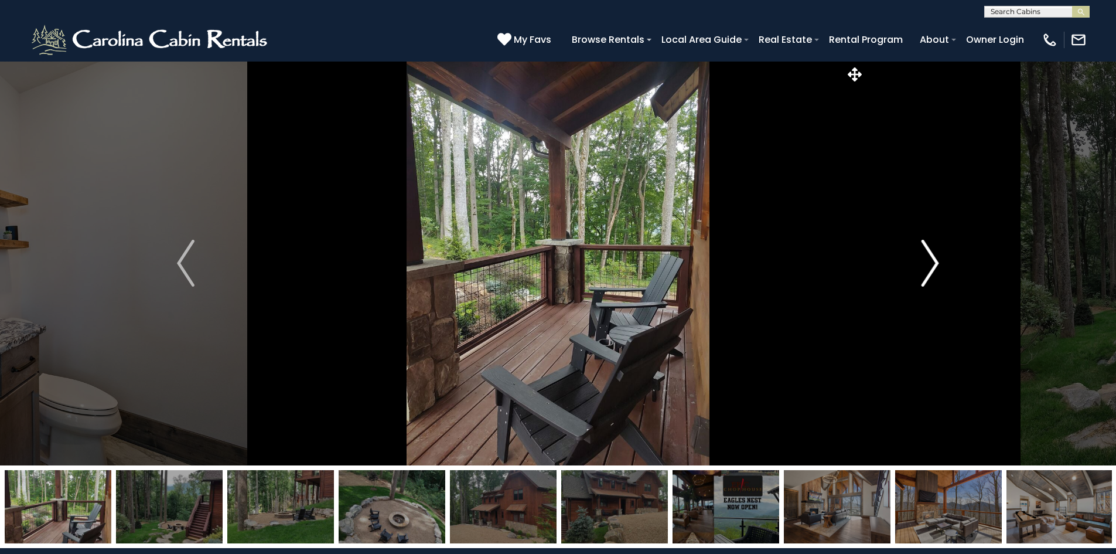
click at [936, 265] on img "Next" at bounding box center [931, 263] width 18 height 47
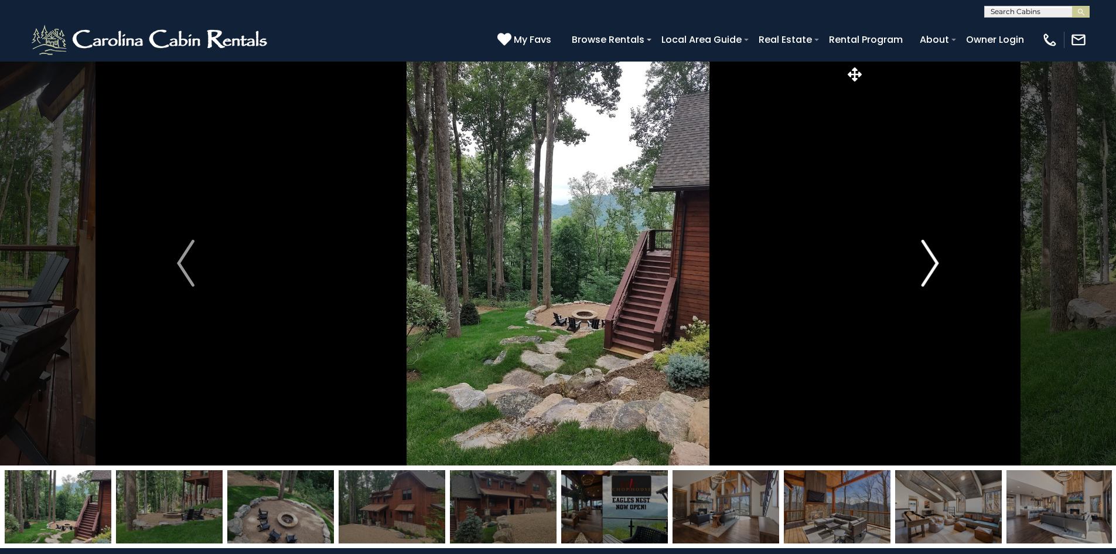
click at [932, 264] on img "Next" at bounding box center [931, 263] width 18 height 47
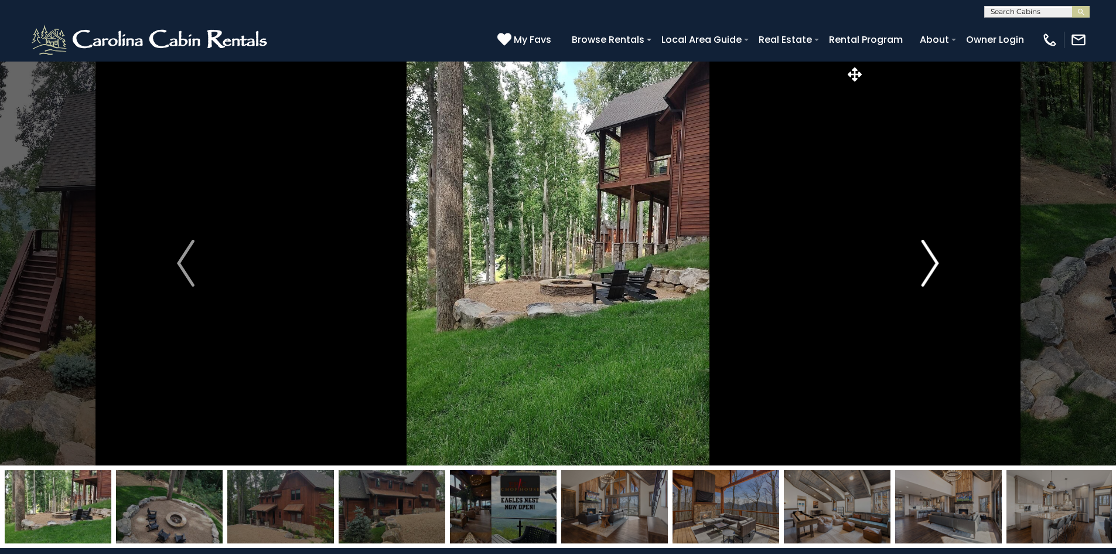
click at [932, 264] on img "Next" at bounding box center [931, 263] width 18 height 47
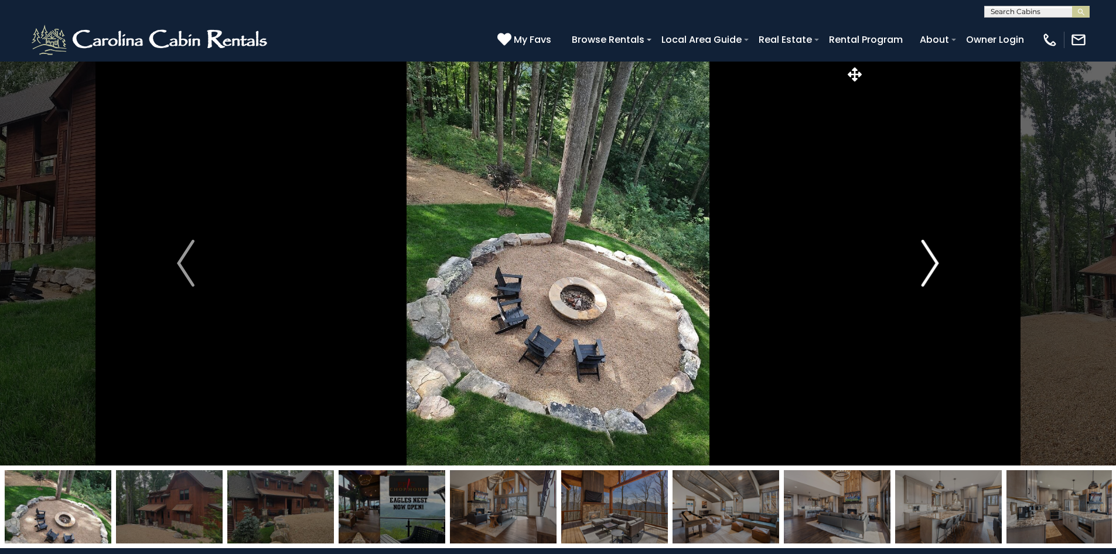
click at [932, 264] on img "Next" at bounding box center [931, 263] width 18 height 47
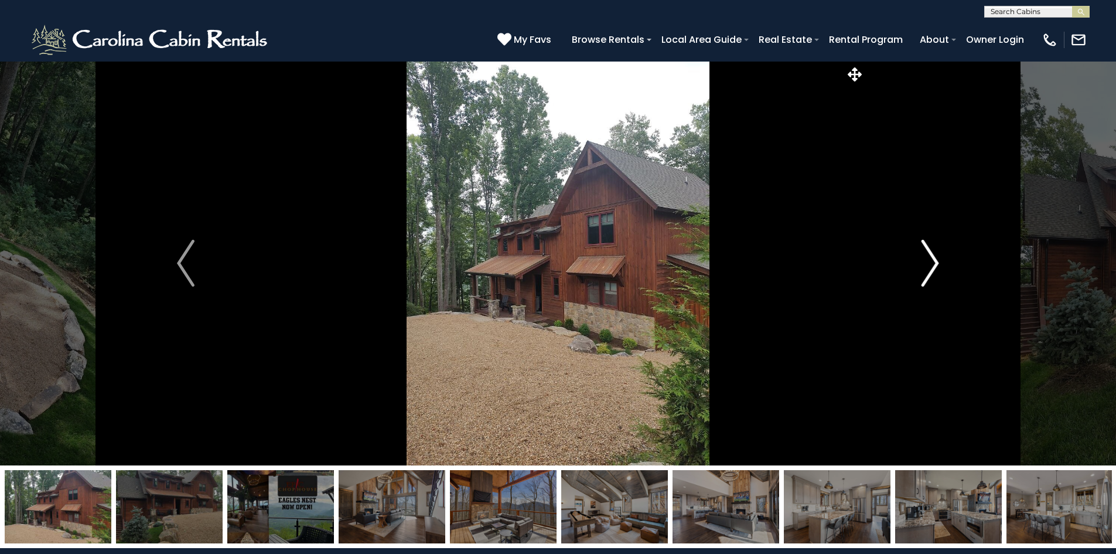
click at [932, 264] on img "Next" at bounding box center [931, 263] width 18 height 47
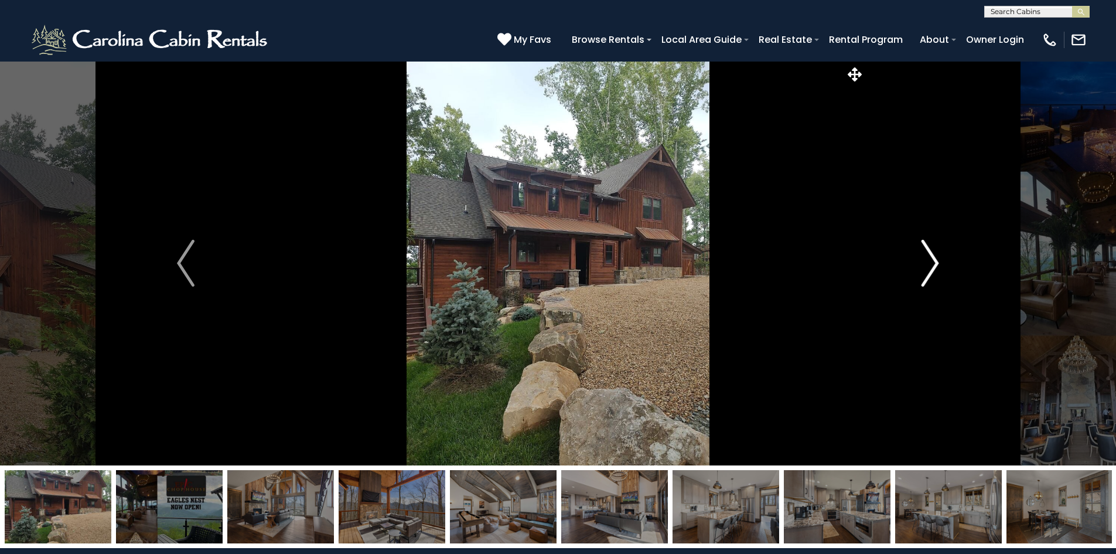
click at [932, 264] on img "Next" at bounding box center [931, 263] width 18 height 47
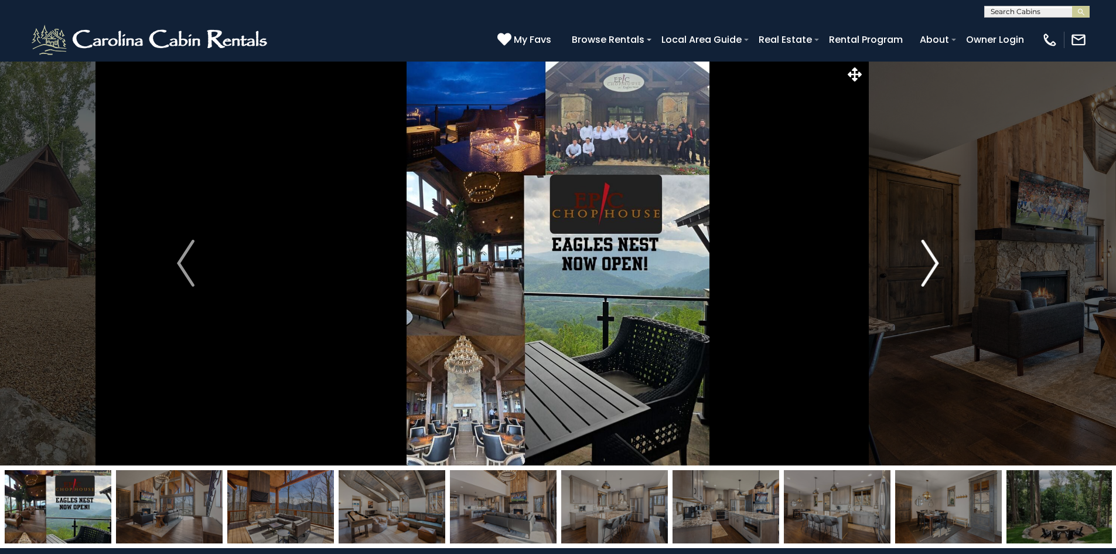
click at [932, 264] on img "Next" at bounding box center [931, 263] width 18 height 47
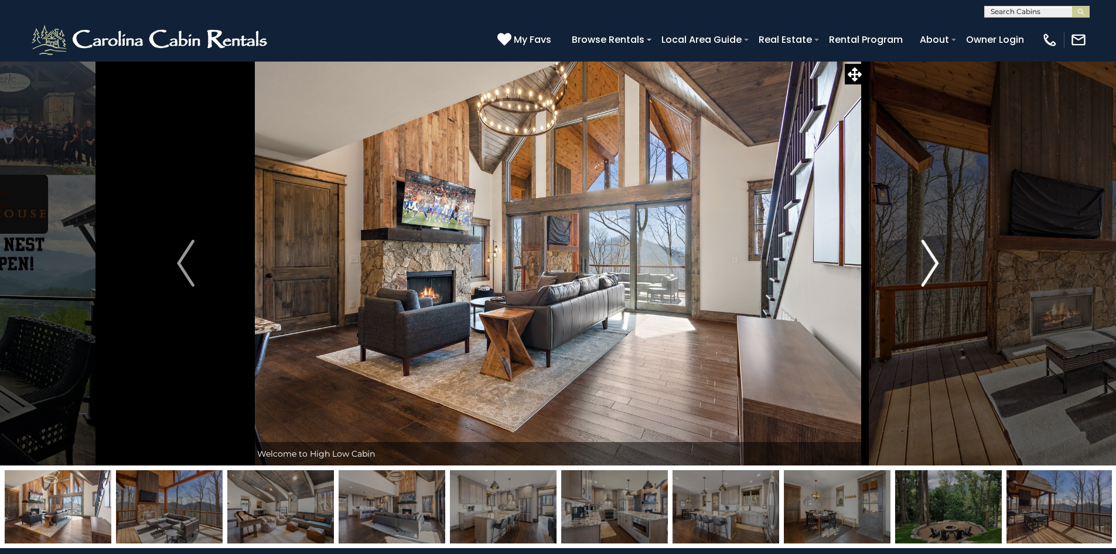
click at [932, 264] on img "Next" at bounding box center [931, 263] width 18 height 47
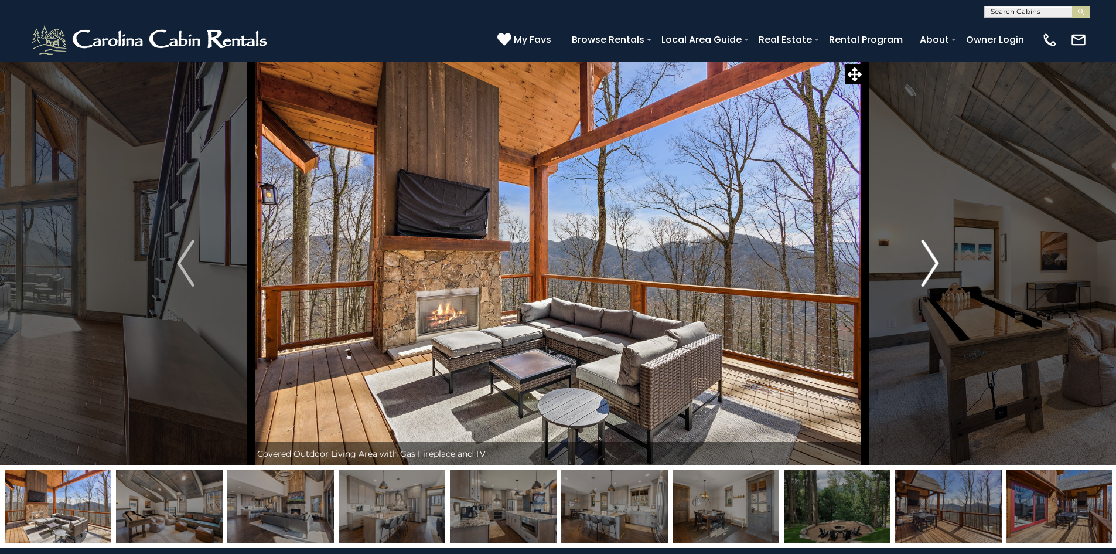
click at [932, 264] on img "Next" at bounding box center [931, 263] width 18 height 47
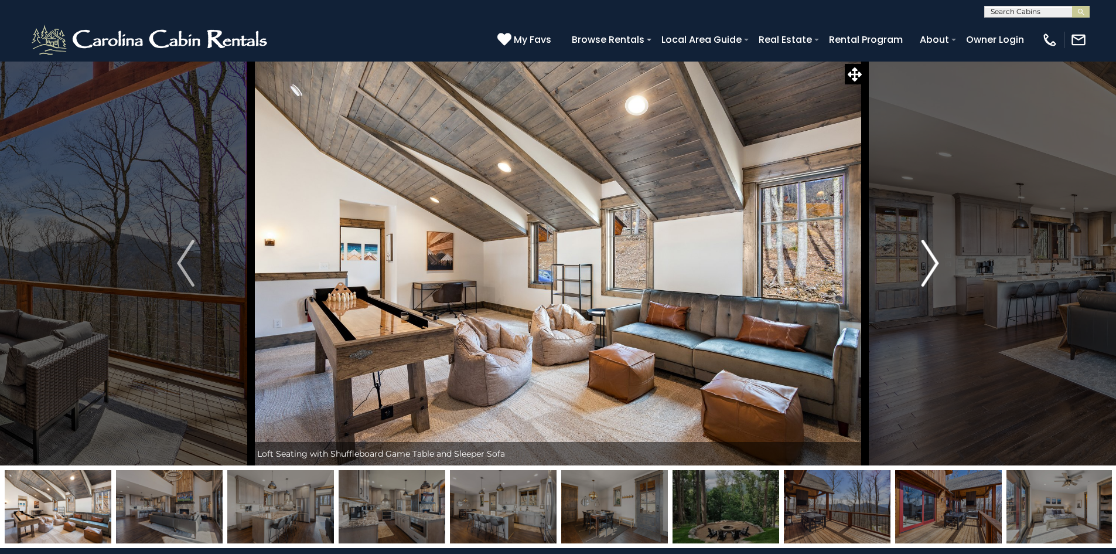
click at [932, 264] on img "Next" at bounding box center [931, 263] width 18 height 47
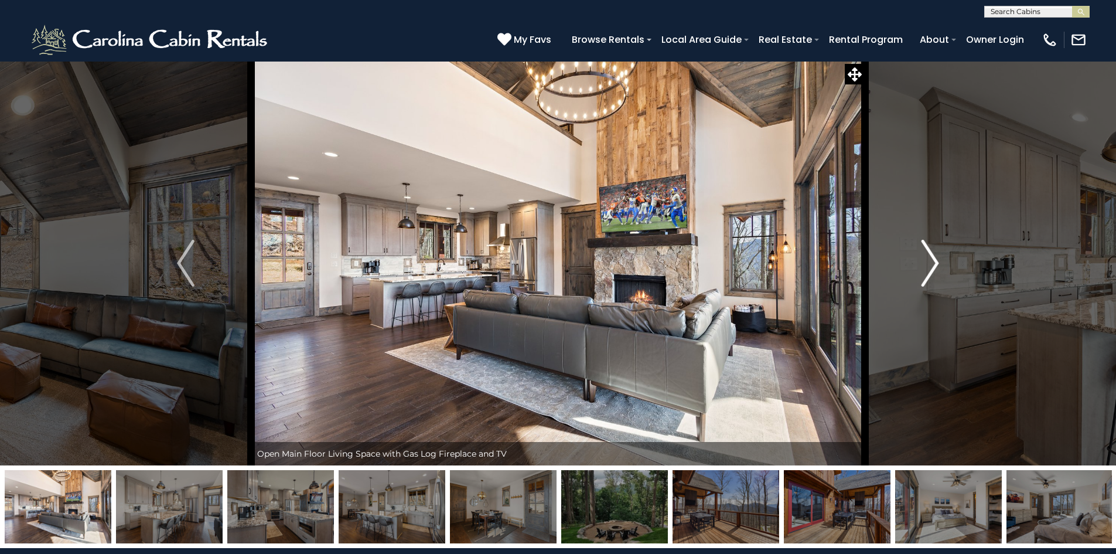
click at [933, 261] on img "Next" at bounding box center [931, 263] width 18 height 47
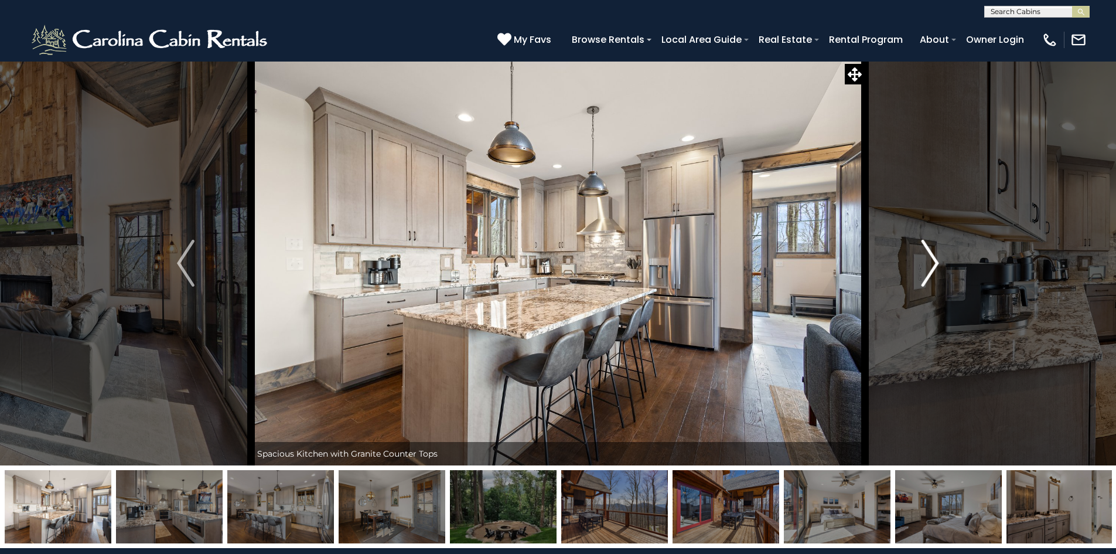
click at [933, 261] on img "Next" at bounding box center [931, 263] width 18 height 47
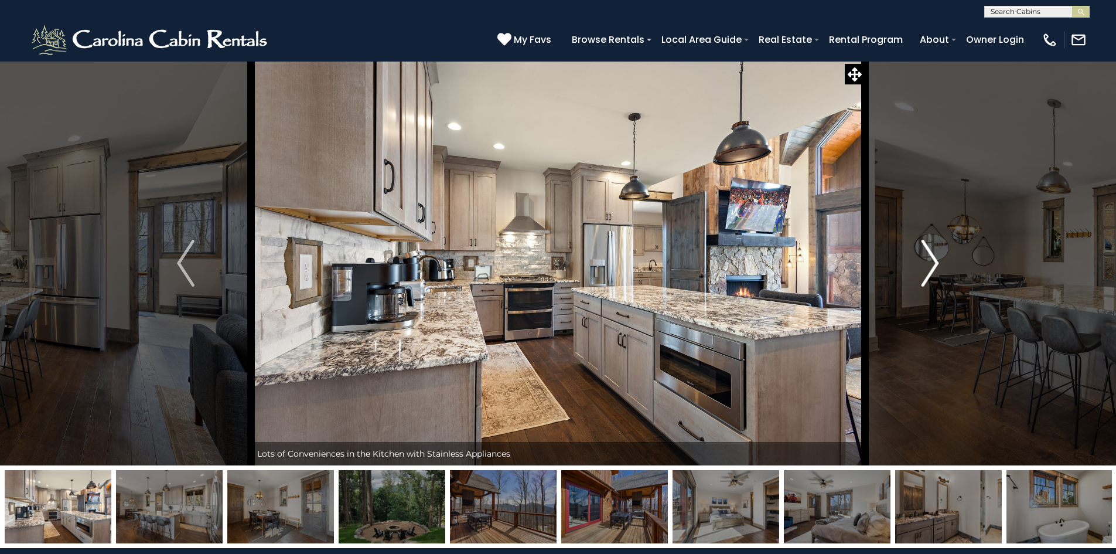
click at [937, 260] on img "Next" at bounding box center [931, 263] width 18 height 47
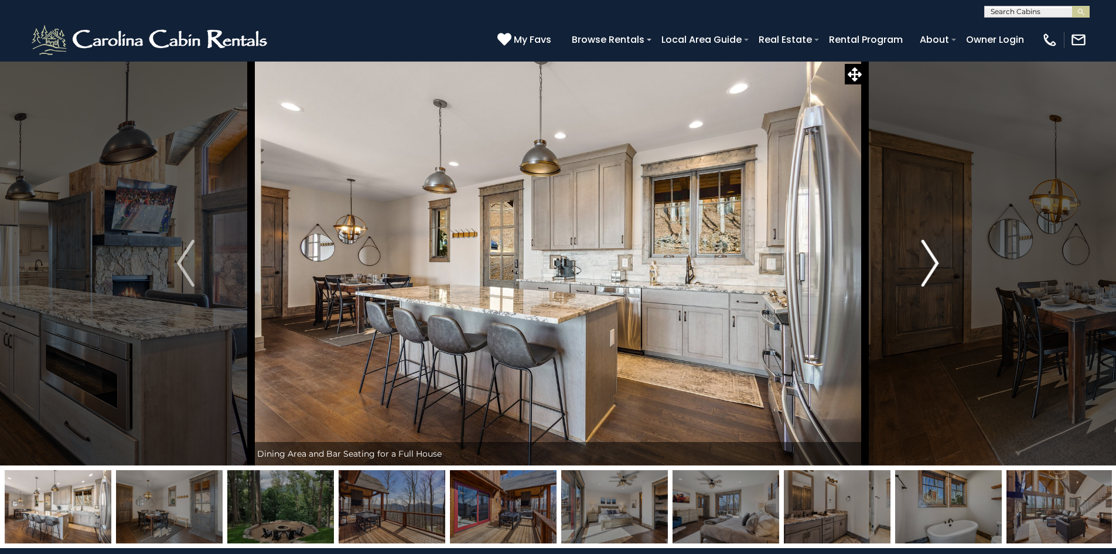
click at [937, 260] on img "Next" at bounding box center [931, 263] width 18 height 47
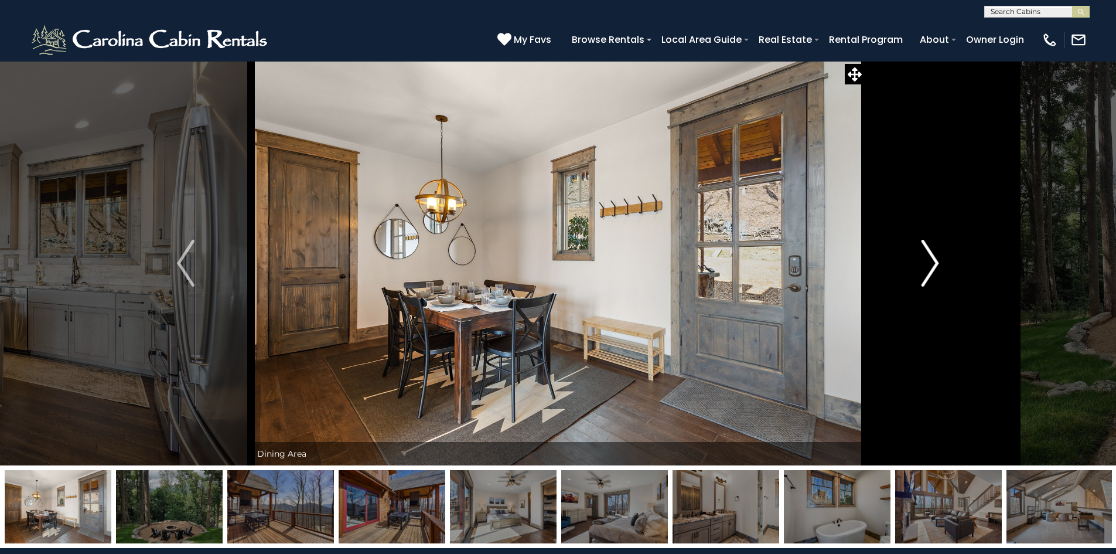
click at [937, 260] on img "Next" at bounding box center [931, 263] width 18 height 47
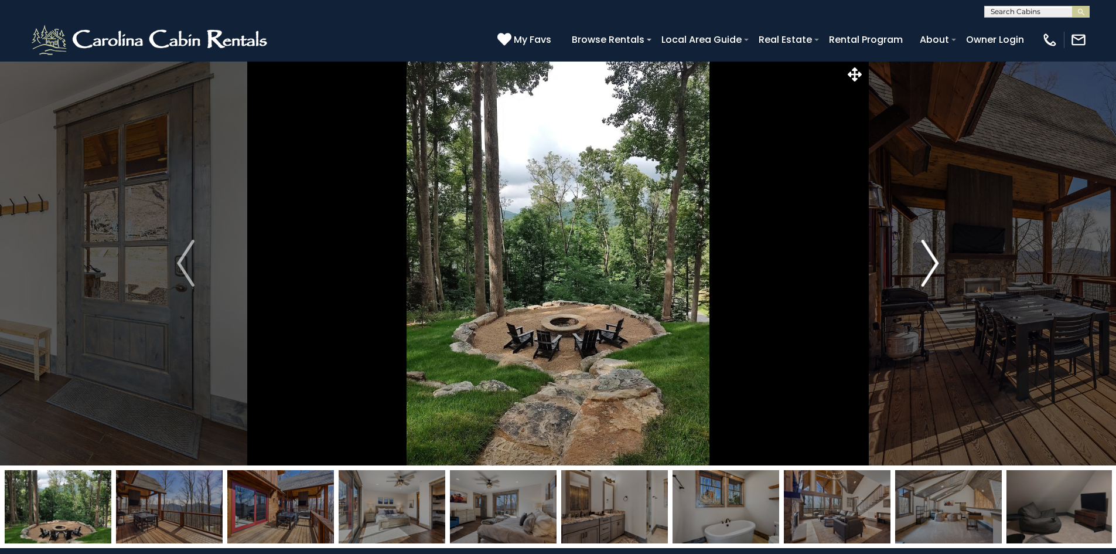
click at [937, 260] on img "Next" at bounding box center [931, 263] width 18 height 47
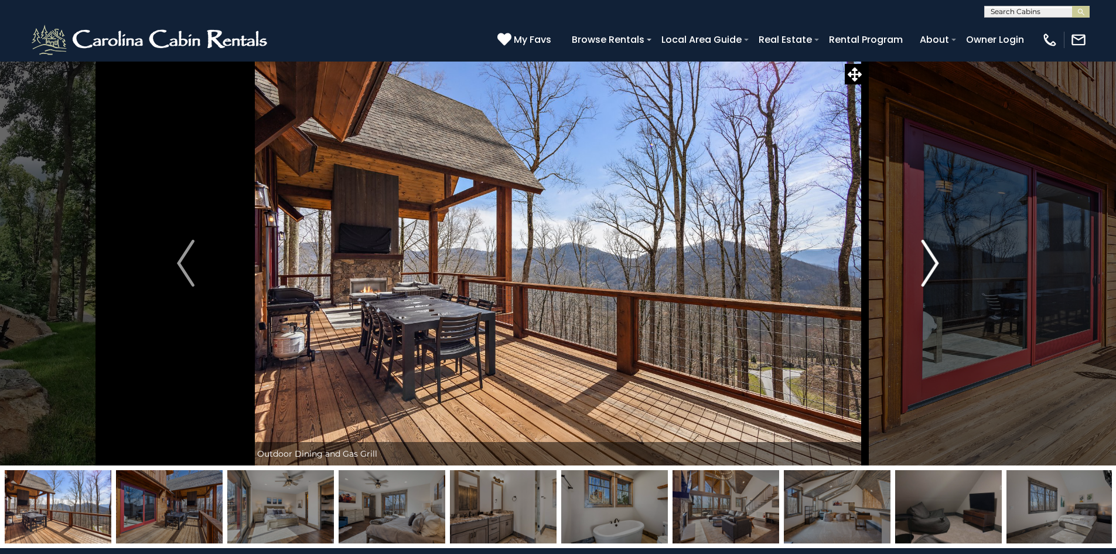
click at [937, 260] on img "Next" at bounding box center [931, 263] width 18 height 47
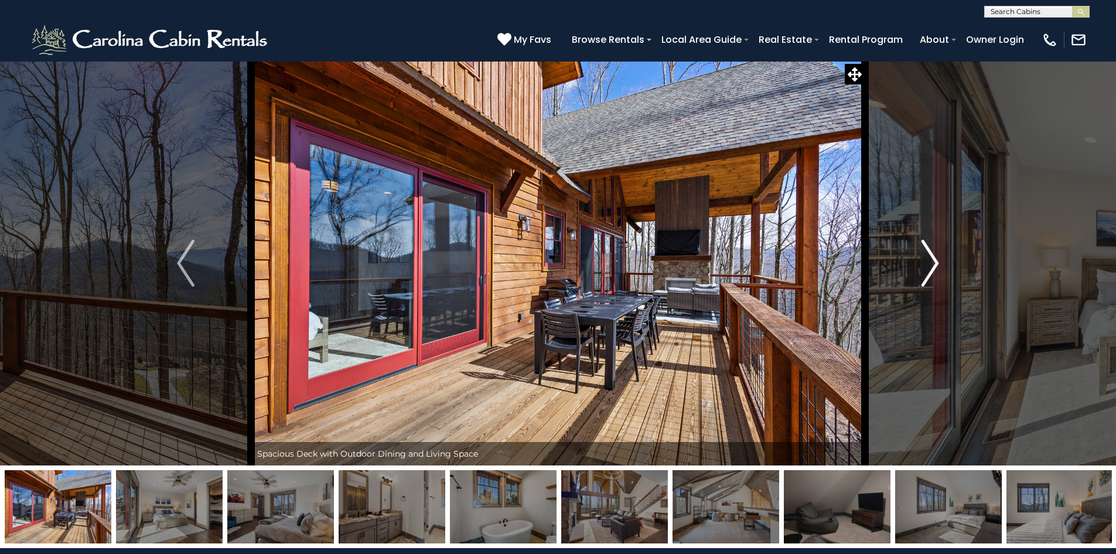
click at [937, 260] on img "Next" at bounding box center [931, 263] width 18 height 47
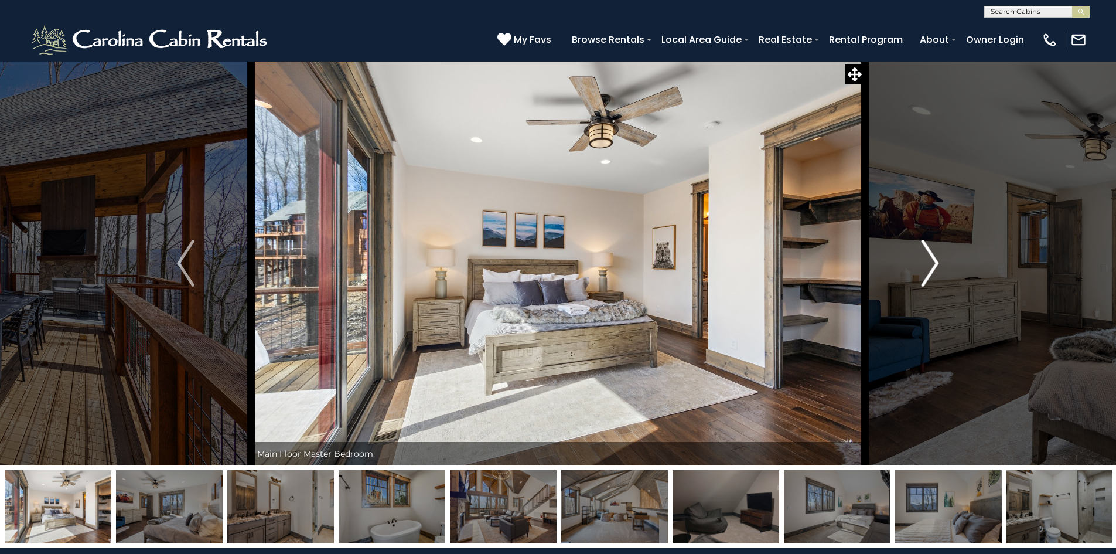
click at [937, 260] on img "Next" at bounding box center [931, 263] width 18 height 47
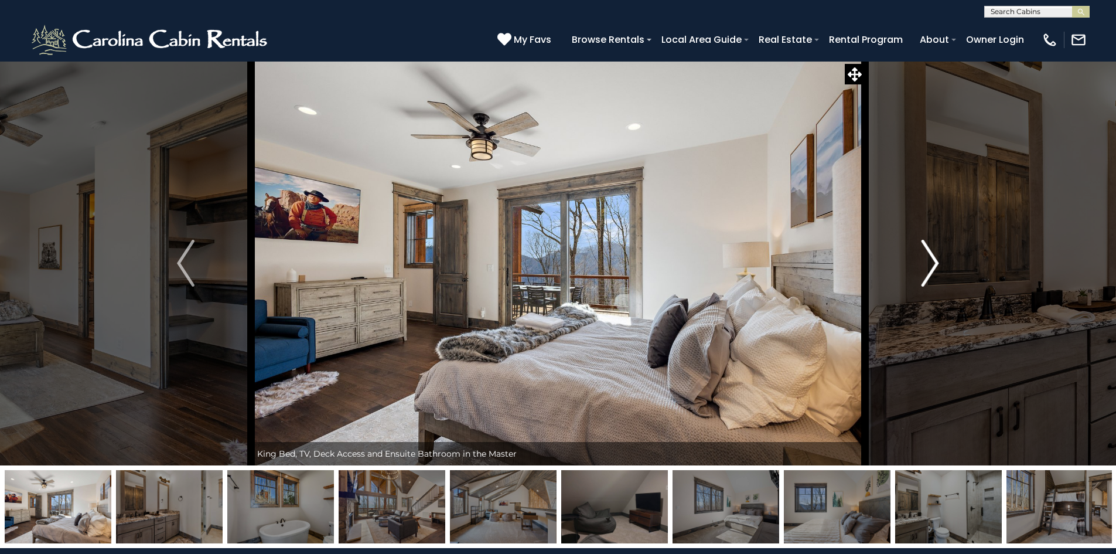
click at [937, 260] on img "Next" at bounding box center [931, 263] width 18 height 47
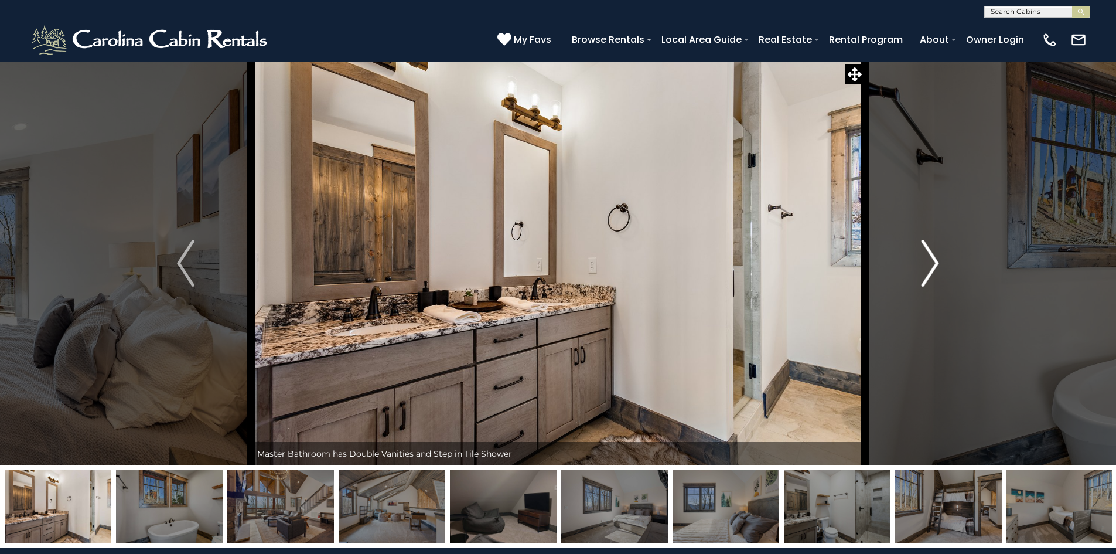
click at [937, 260] on img "Next" at bounding box center [931, 263] width 18 height 47
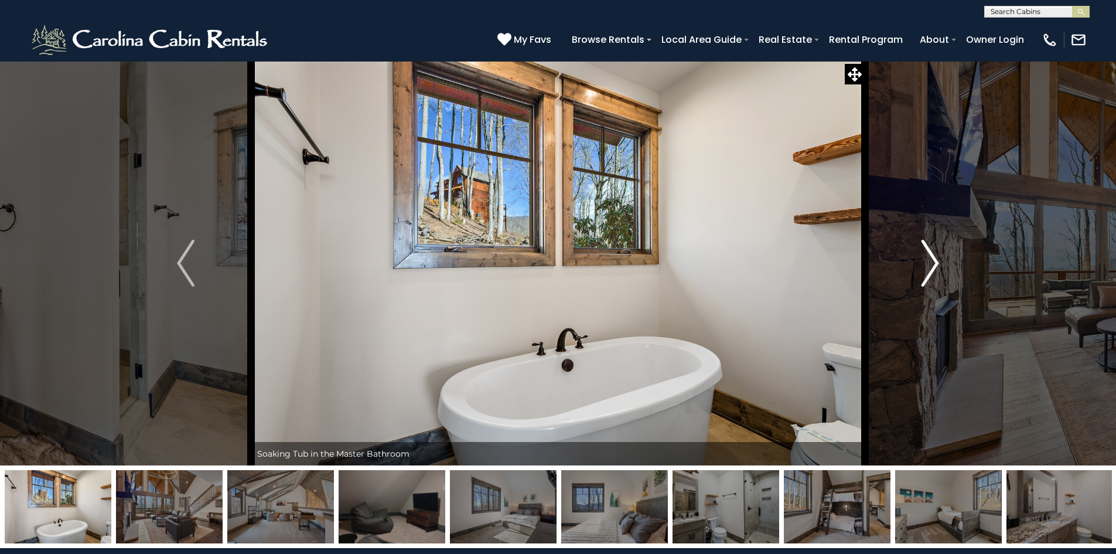
click at [937, 260] on img "Next" at bounding box center [931, 263] width 18 height 47
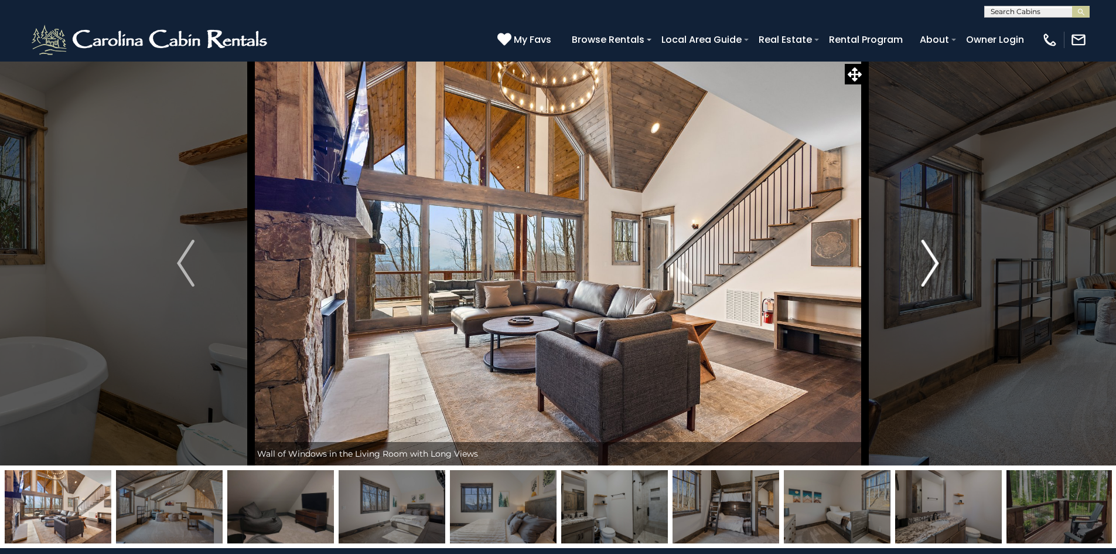
click at [937, 260] on img "Next" at bounding box center [931, 263] width 18 height 47
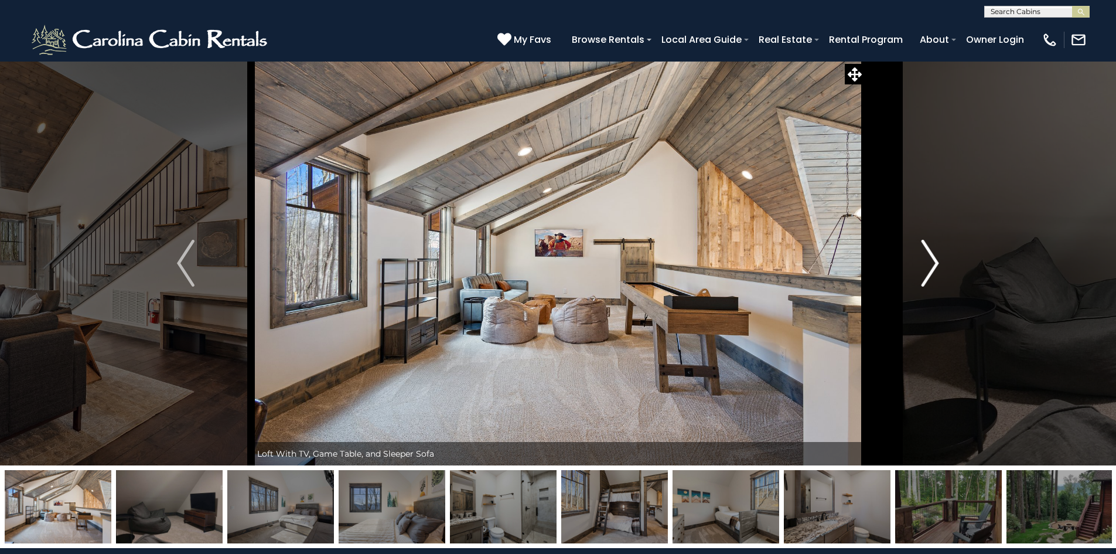
click at [937, 260] on img "Next" at bounding box center [931, 263] width 18 height 47
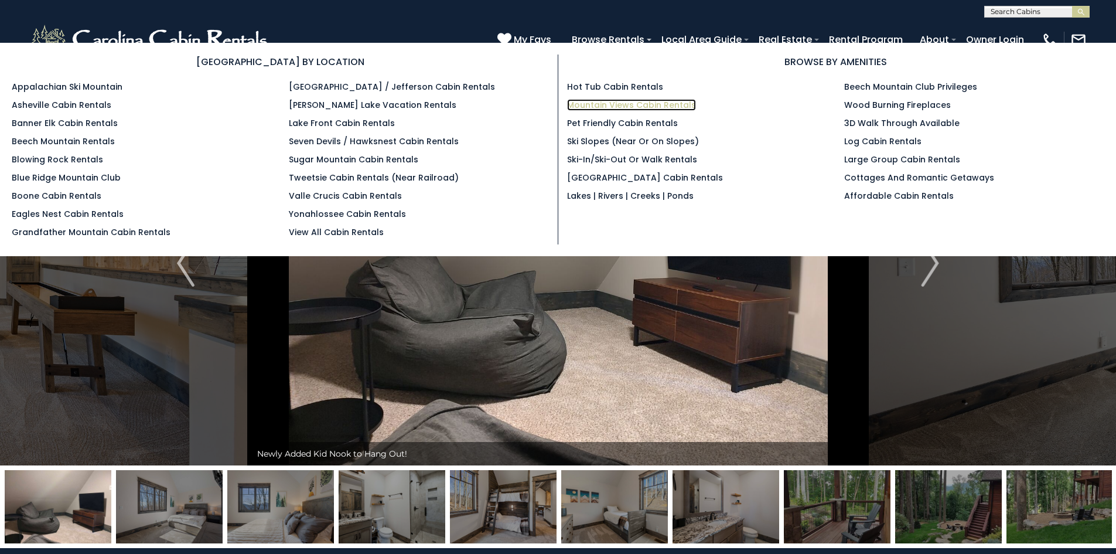
click at [616, 103] on link "Mountain Views Cabin Rentals" at bounding box center [631, 105] width 129 height 12
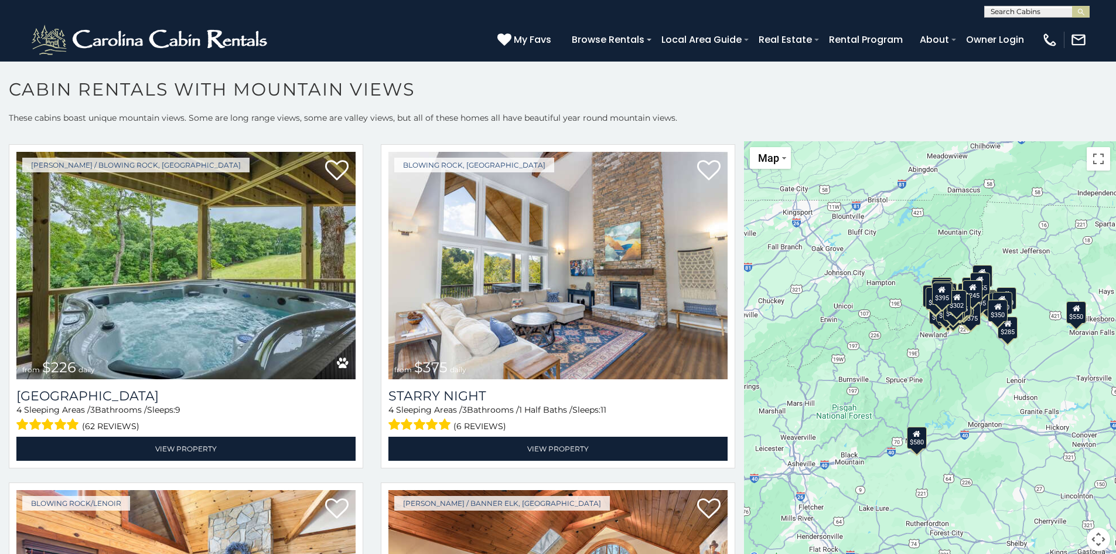
scroll to position [7476, 0]
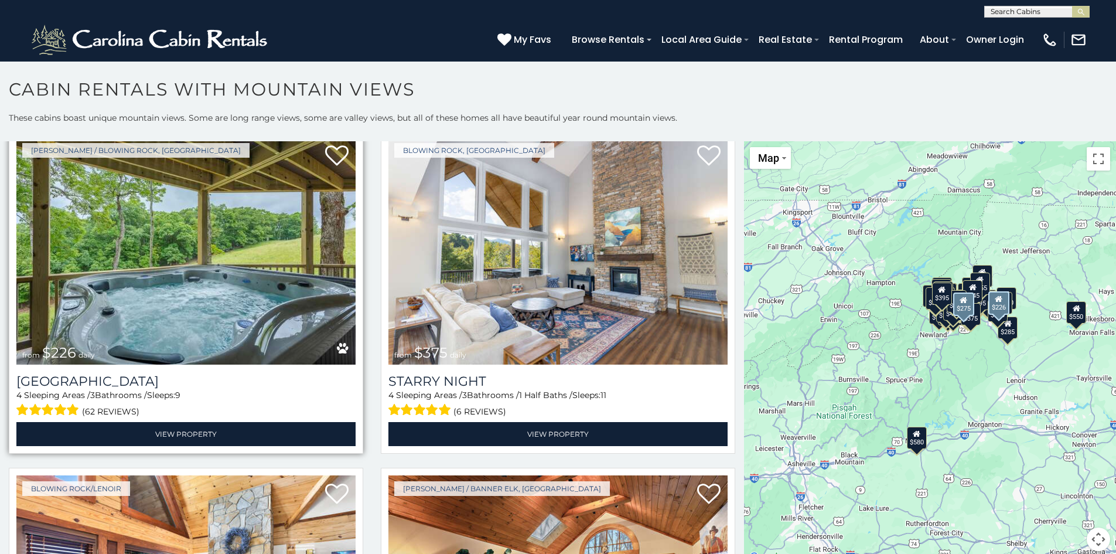
click at [320, 229] on img at bounding box center [185, 250] width 339 height 227
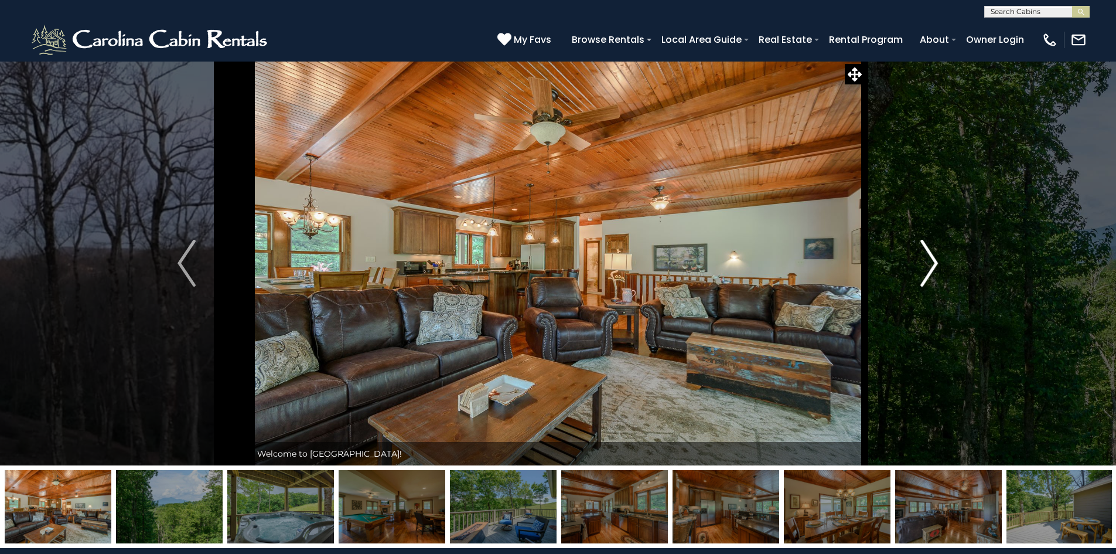
click at [932, 262] on img "Next" at bounding box center [929, 263] width 18 height 47
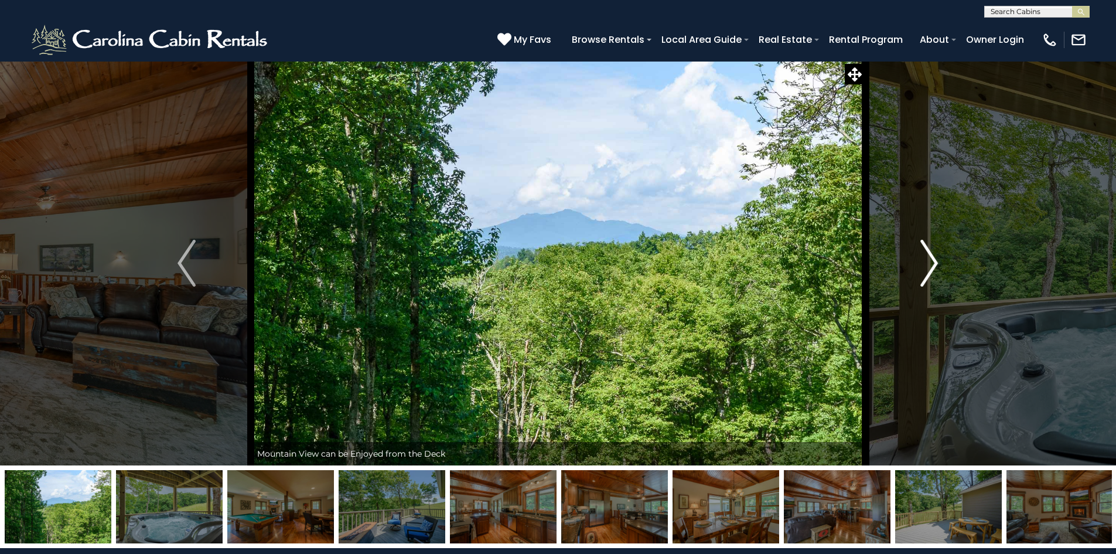
click at [932, 262] on img "Next" at bounding box center [929, 263] width 18 height 47
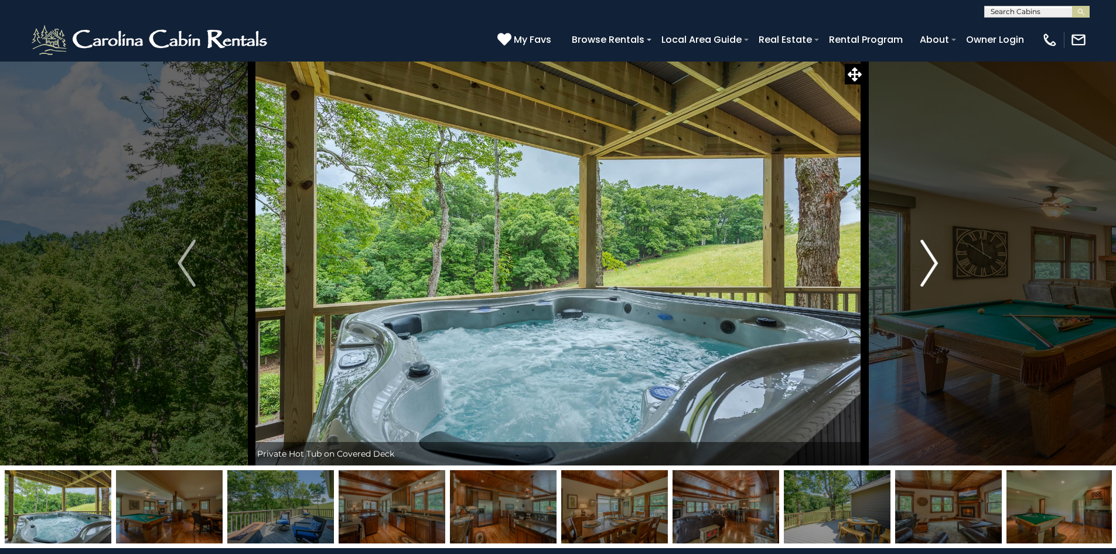
click at [932, 262] on img "Next" at bounding box center [929, 263] width 18 height 47
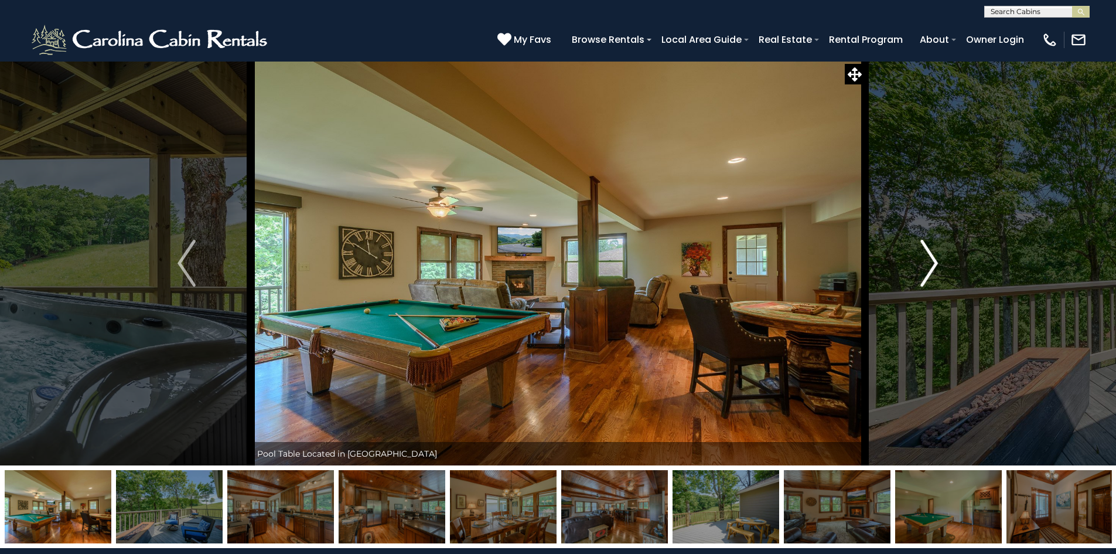
click at [932, 262] on img "Next" at bounding box center [929, 263] width 18 height 47
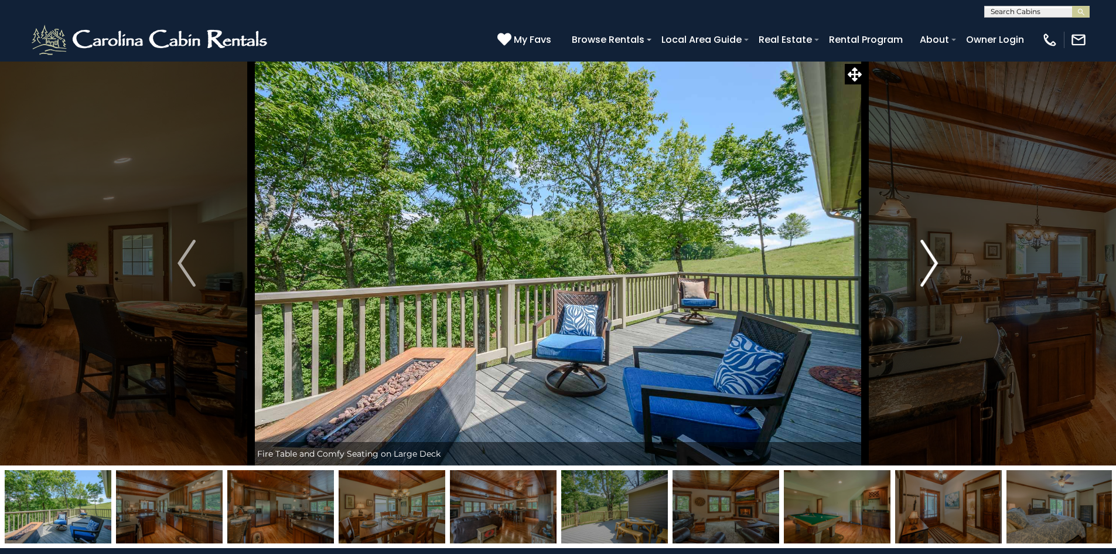
click at [932, 262] on img "Next" at bounding box center [929, 263] width 18 height 47
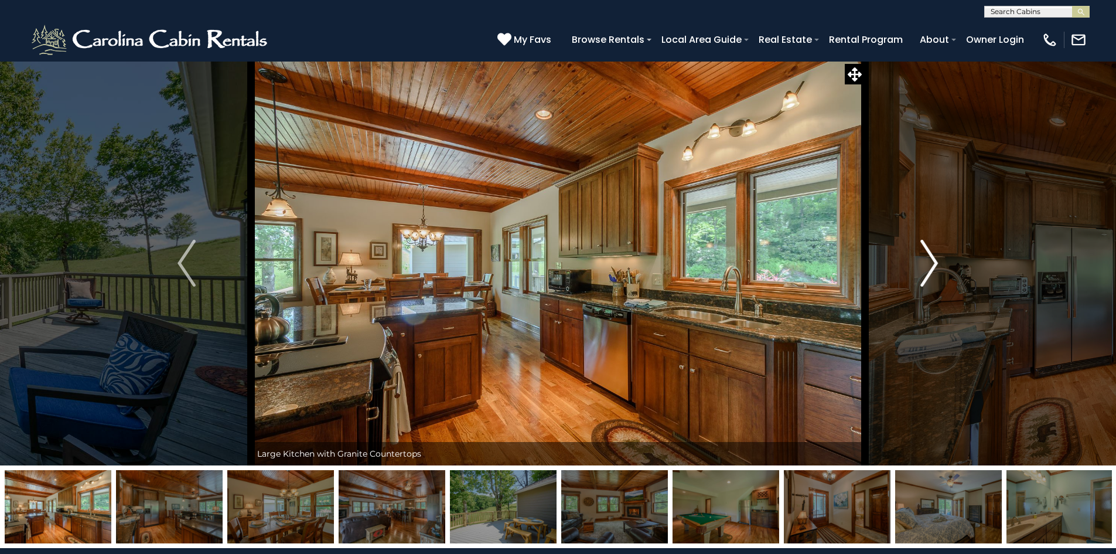
click at [932, 262] on img "Next" at bounding box center [929, 263] width 18 height 47
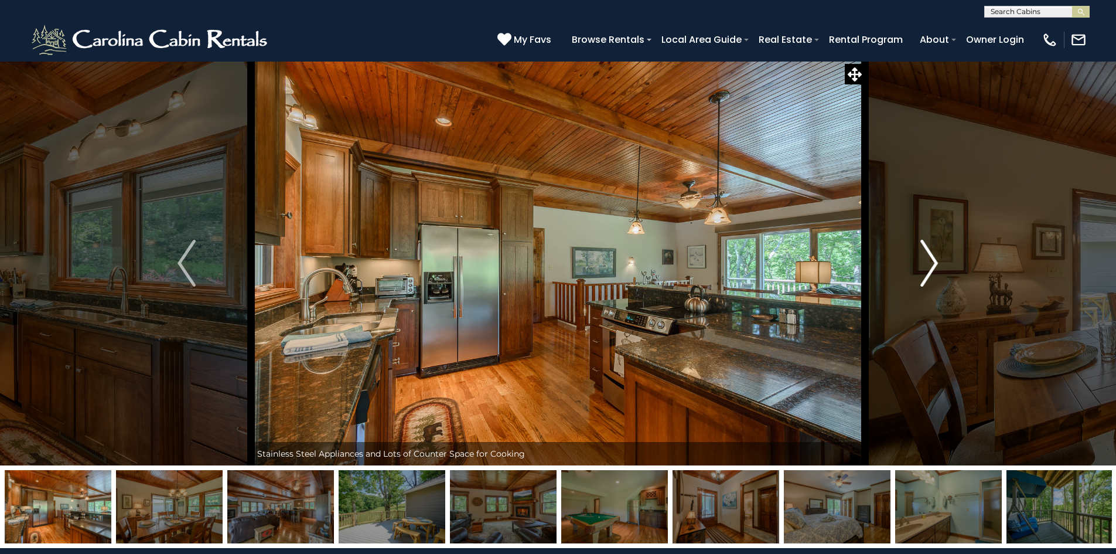
click at [932, 262] on img "Next" at bounding box center [929, 263] width 18 height 47
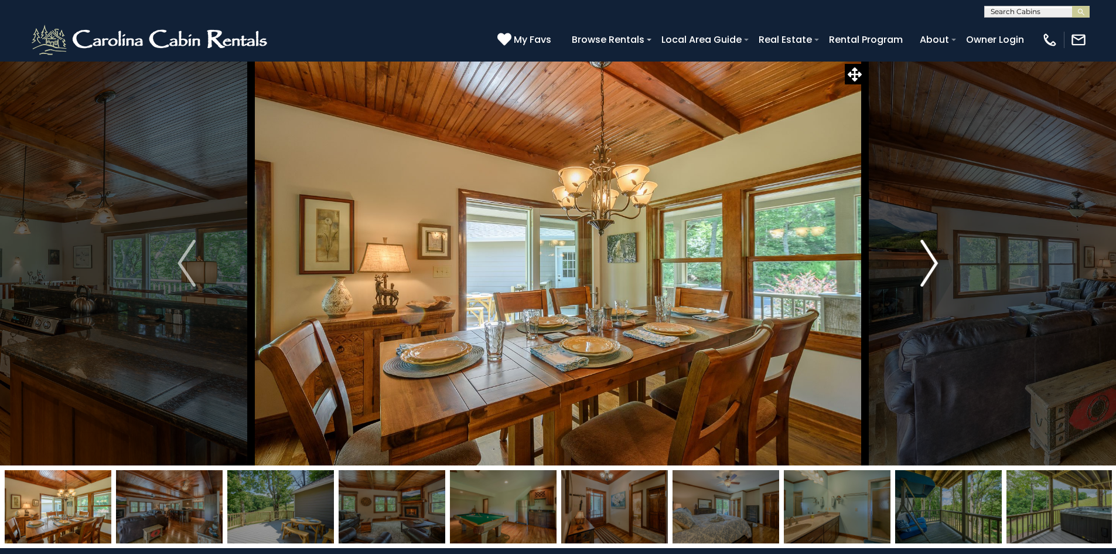
click at [932, 262] on img "Next" at bounding box center [929, 263] width 18 height 47
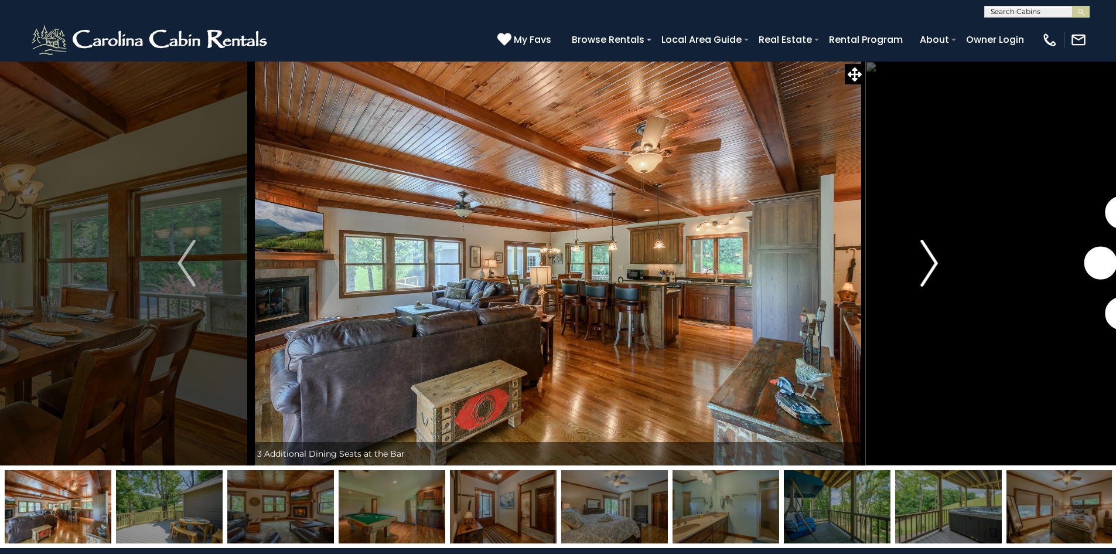
click at [932, 262] on img "Next" at bounding box center [929, 263] width 18 height 47
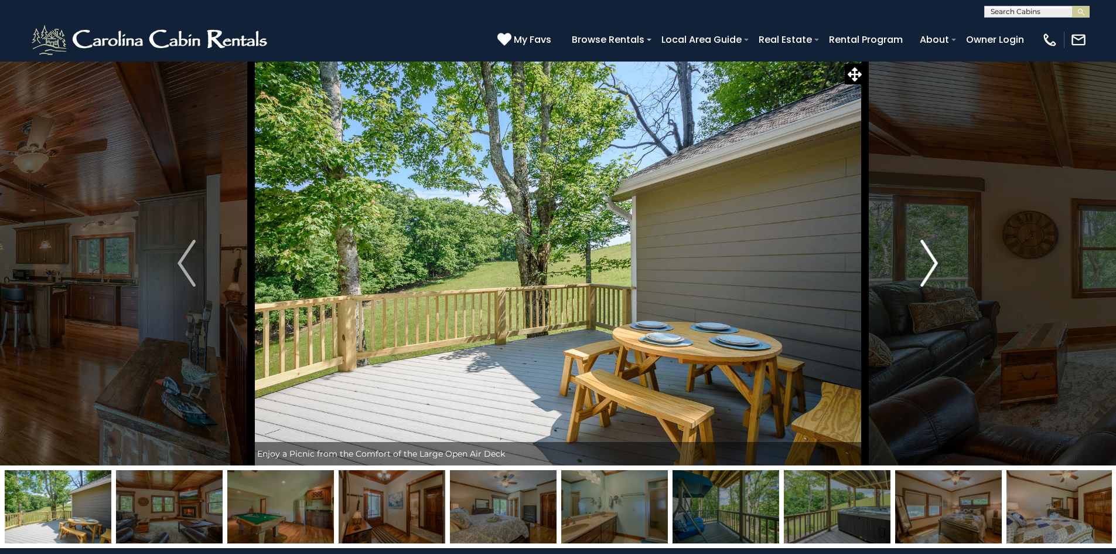
click at [932, 262] on img "Next" at bounding box center [929, 263] width 18 height 47
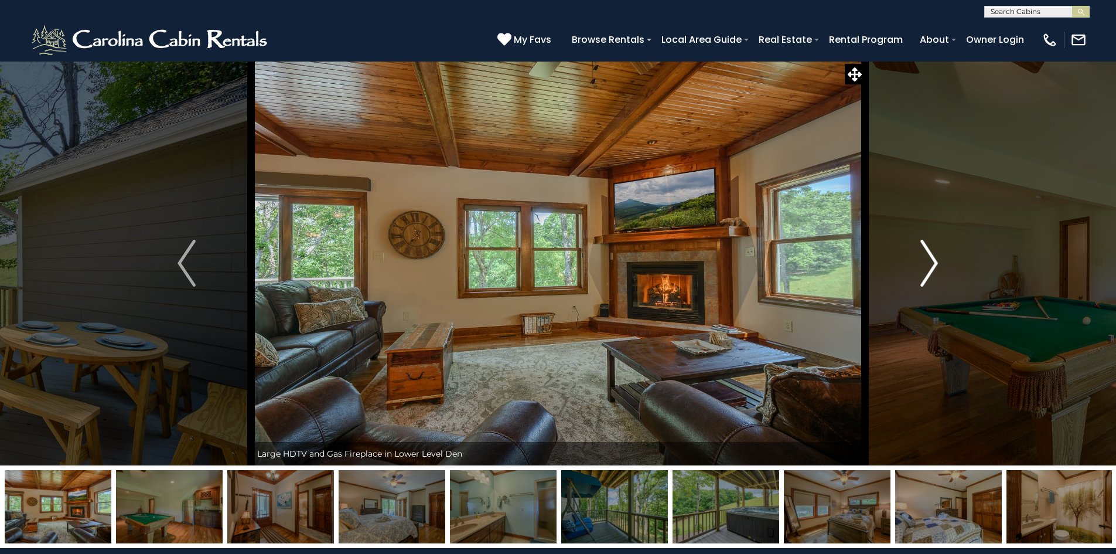
click at [932, 262] on img "Next" at bounding box center [929, 263] width 18 height 47
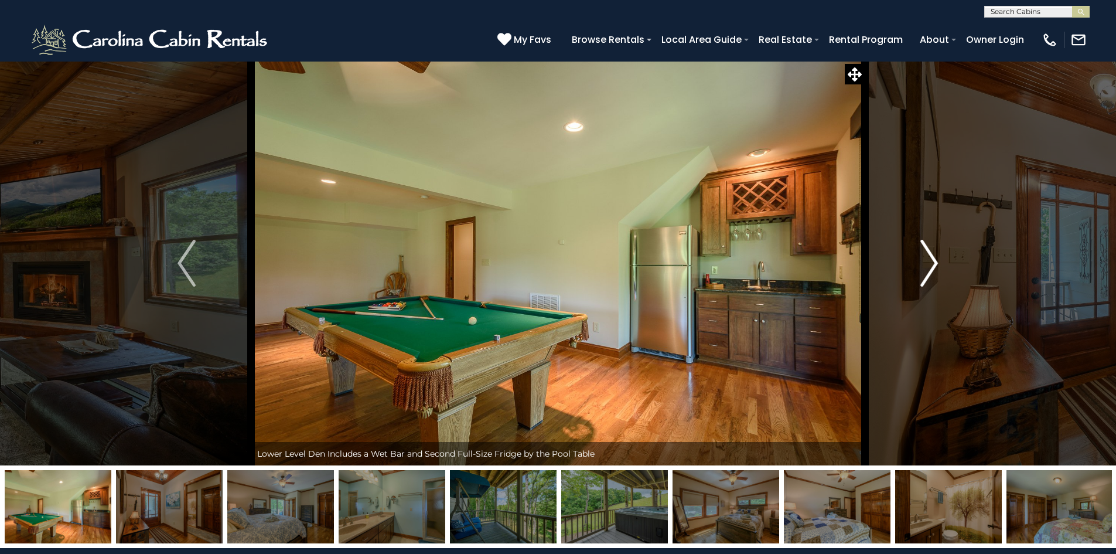
click at [932, 262] on img "Next" at bounding box center [929, 263] width 18 height 47
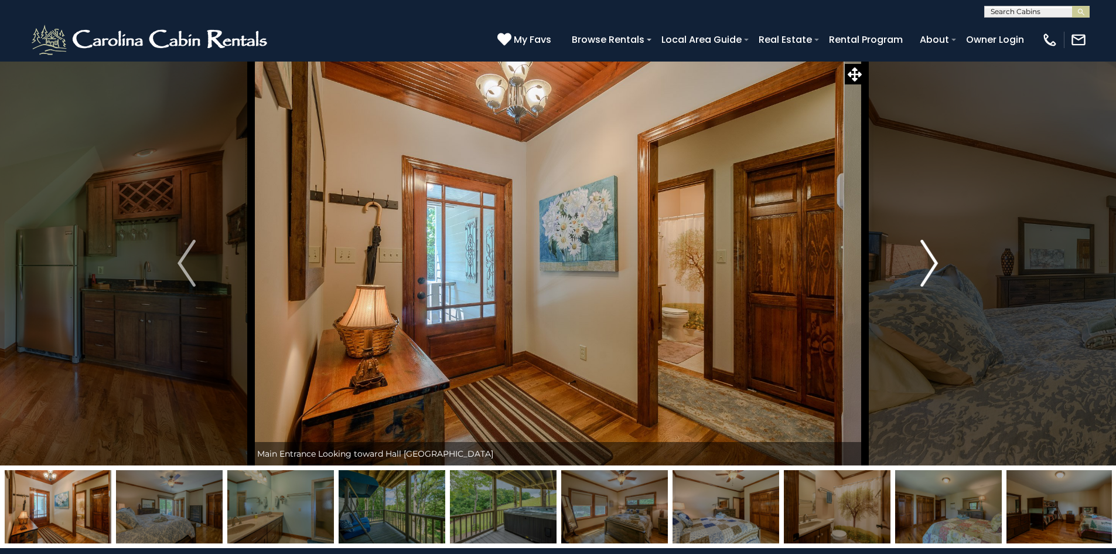
click at [932, 262] on img "Next" at bounding box center [929, 263] width 18 height 47
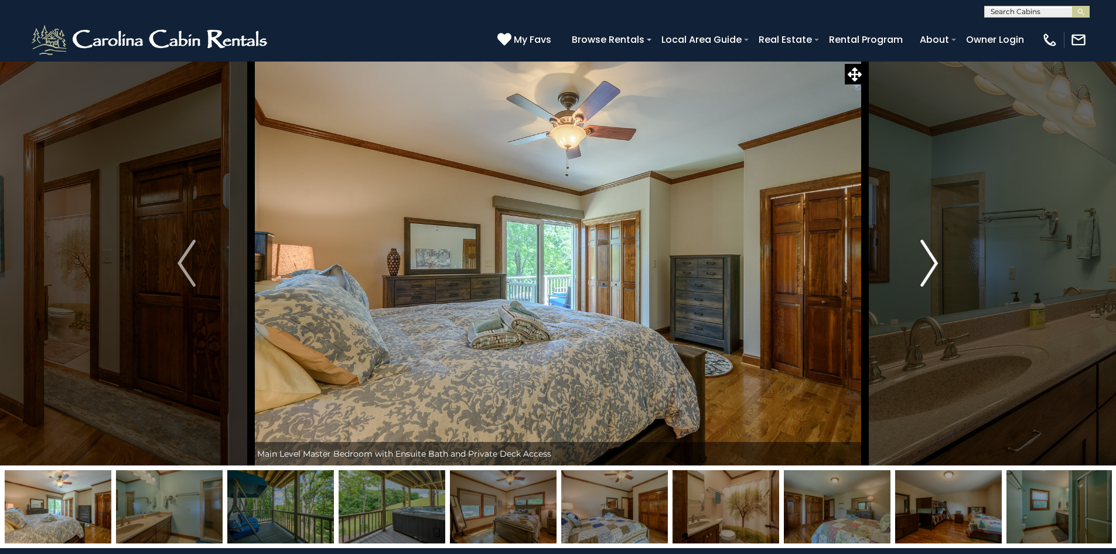
click at [932, 262] on img "Next" at bounding box center [929, 263] width 18 height 47
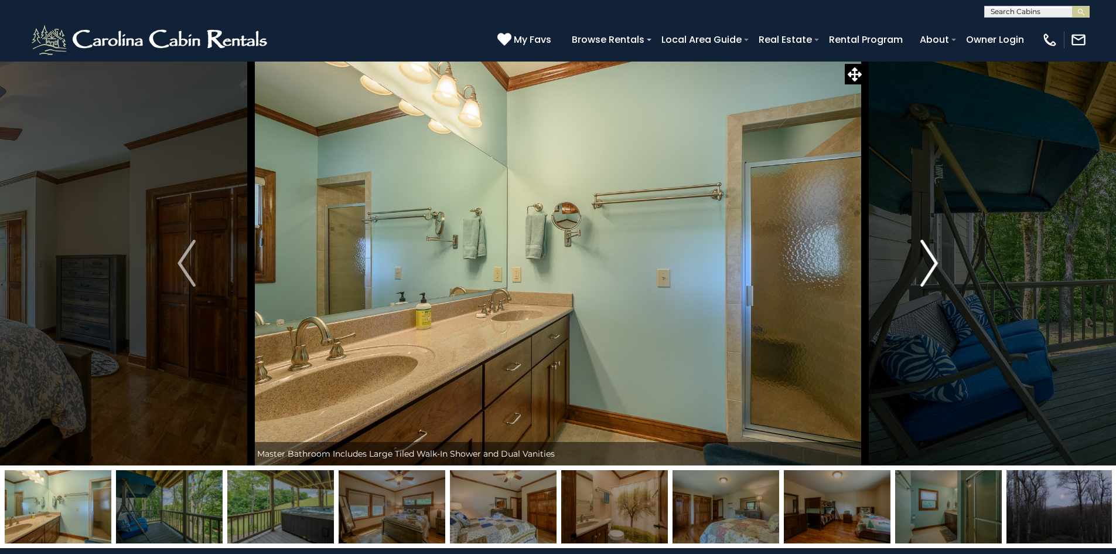
click at [932, 262] on img "Next" at bounding box center [929, 263] width 18 height 47
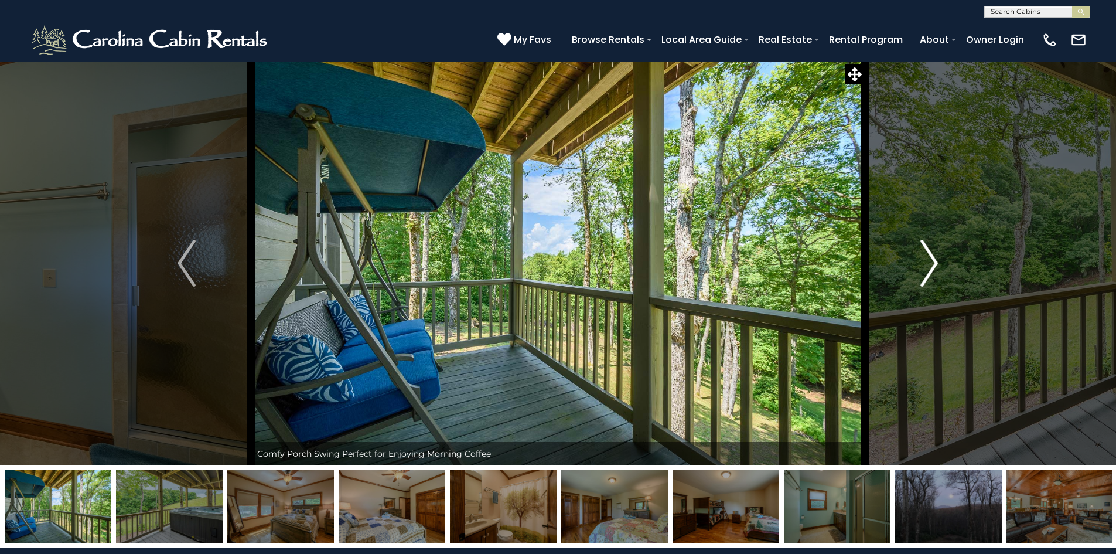
click at [932, 262] on img "Next" at bounding box center [929, 263] width 18 height 47
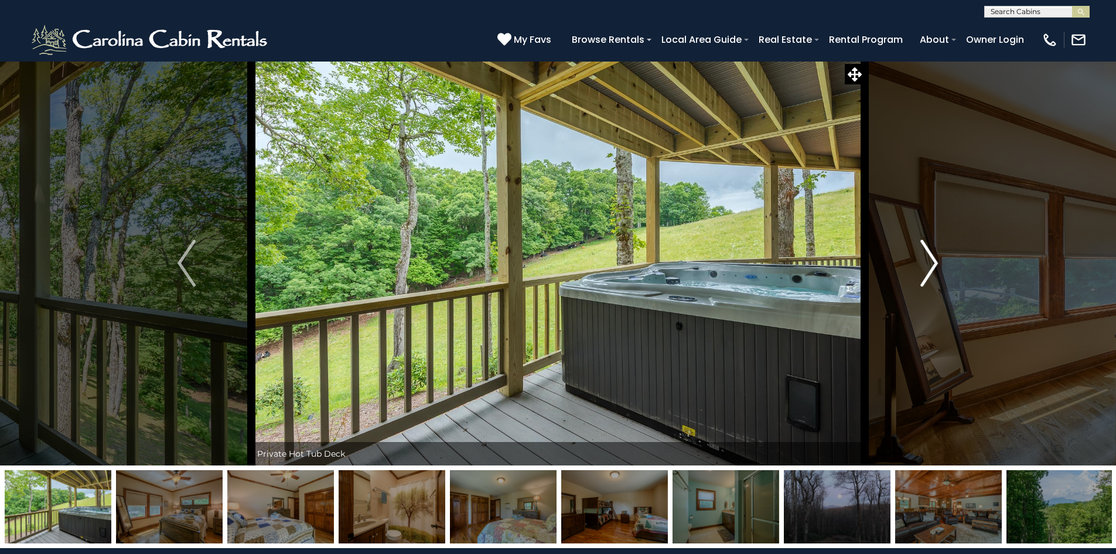
click at [932, 262] on img "Next" at bounding box center [929, 263] width 18 height 47
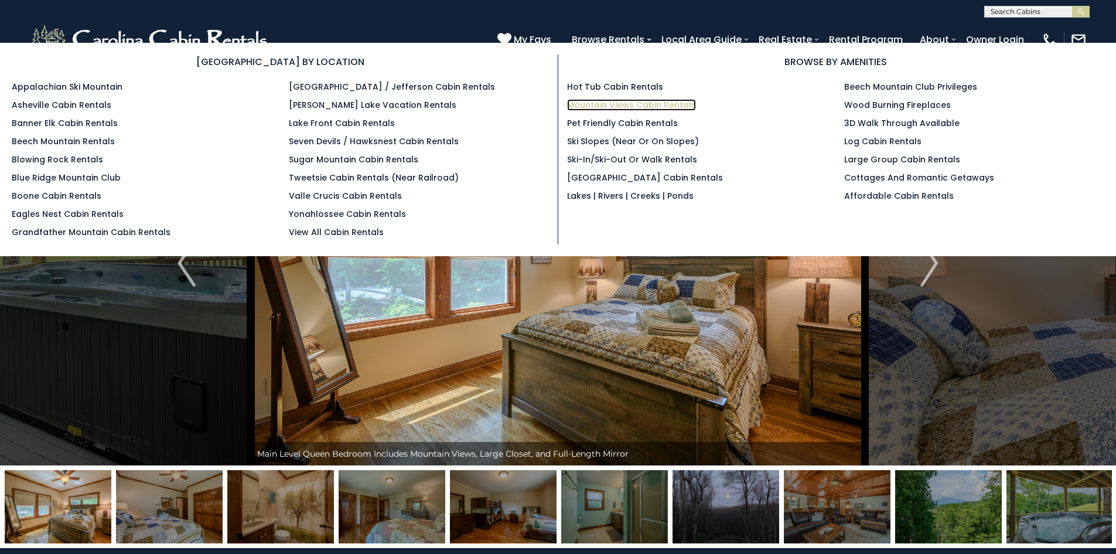
click at [614, 106] on link "Mountain Views Cabin Rentals" at bounding box center [631, 105] width 129 height 12
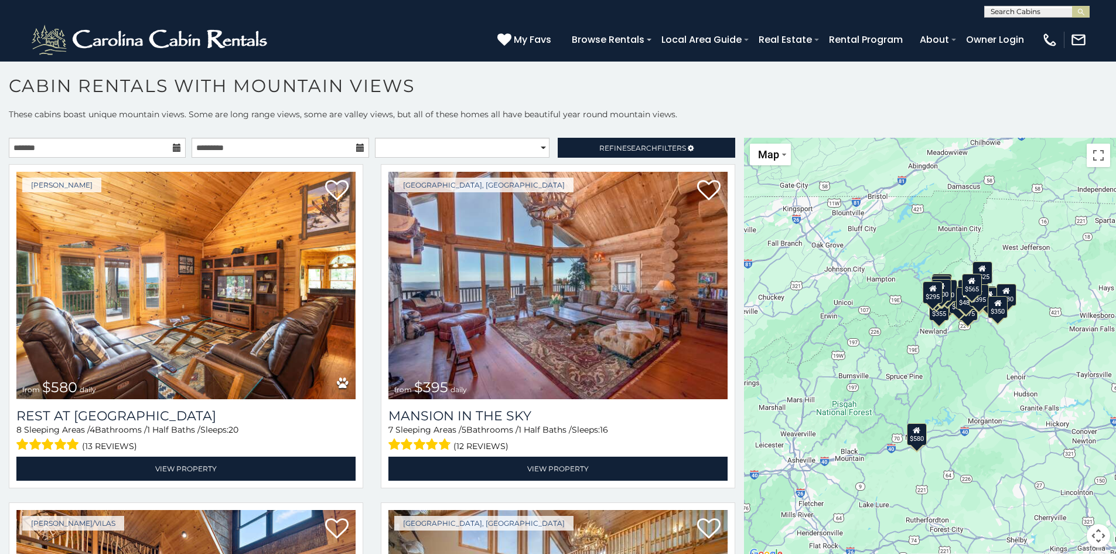
scroll to position [6, 0]
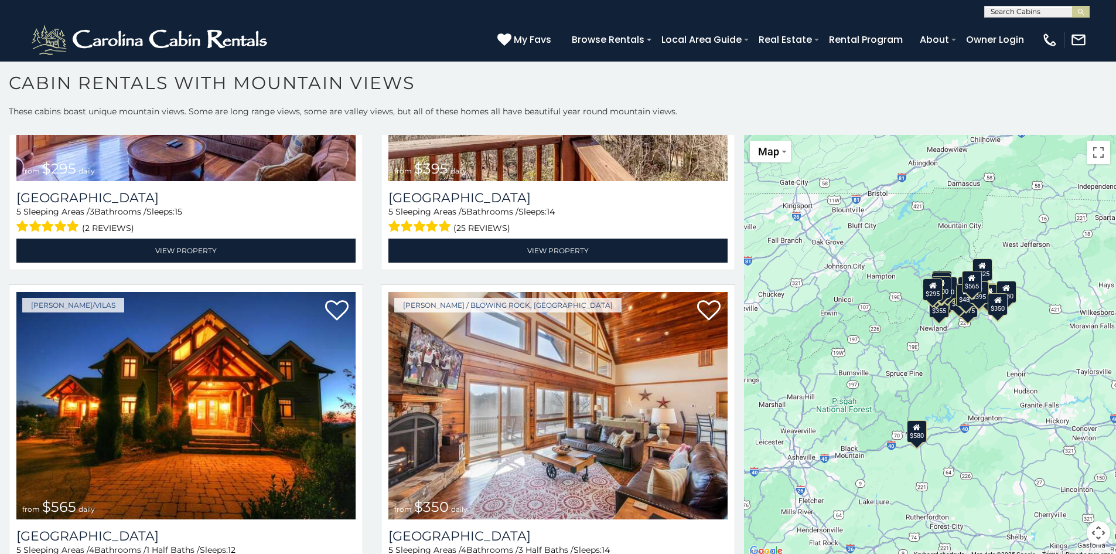
scroll to position [4625, 0]
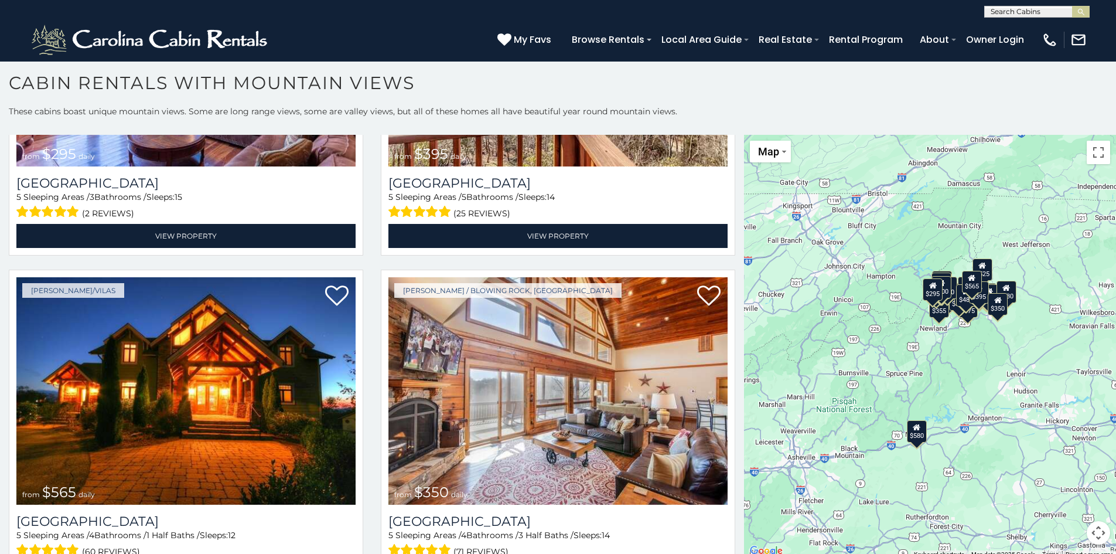
click at [732, 543] on div "Boone / Blowing Rock, NC from $350 daily Blackberry Ridge 5 Sleeping Areas / 4 …" at bounding box center [558, 435] width 372 height 331
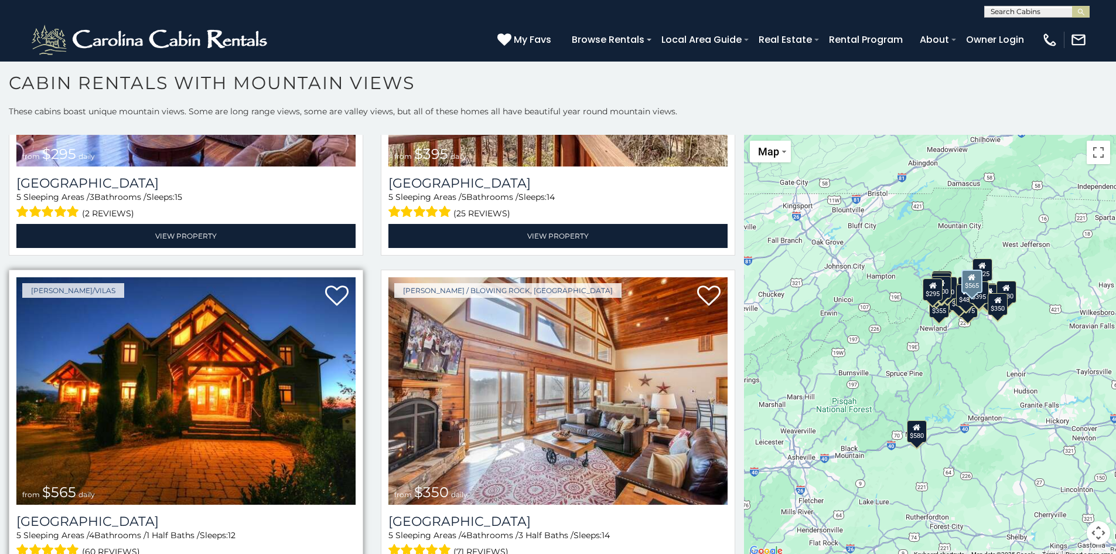
click at [221, 316] on img at bounding box center [185, 390] width 339 height 227
click at [221, 315] on img at bounding box center [185, 390] width 339 height 227
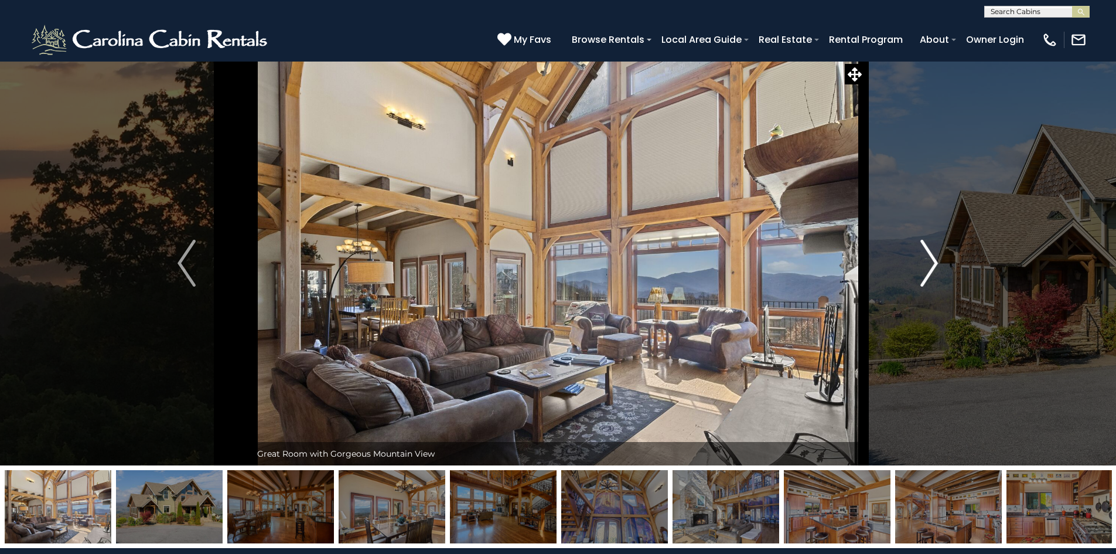
click at [929, 264] on img "Next" at bounding box center [929, 263] width 18 height 47
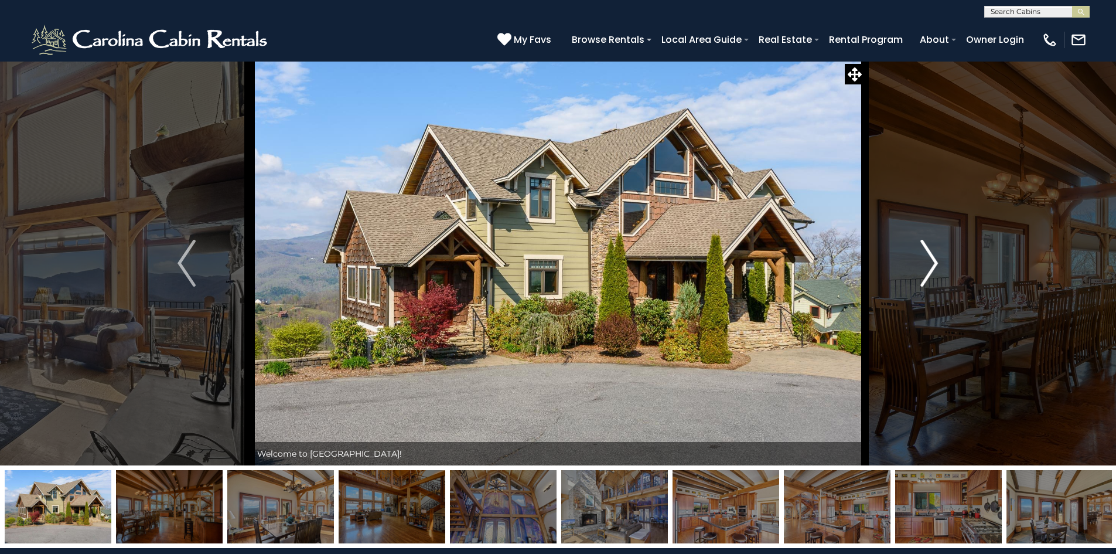
click at [929, 264] on img "Next" at bounding box center [929, 263] width 18 height 47
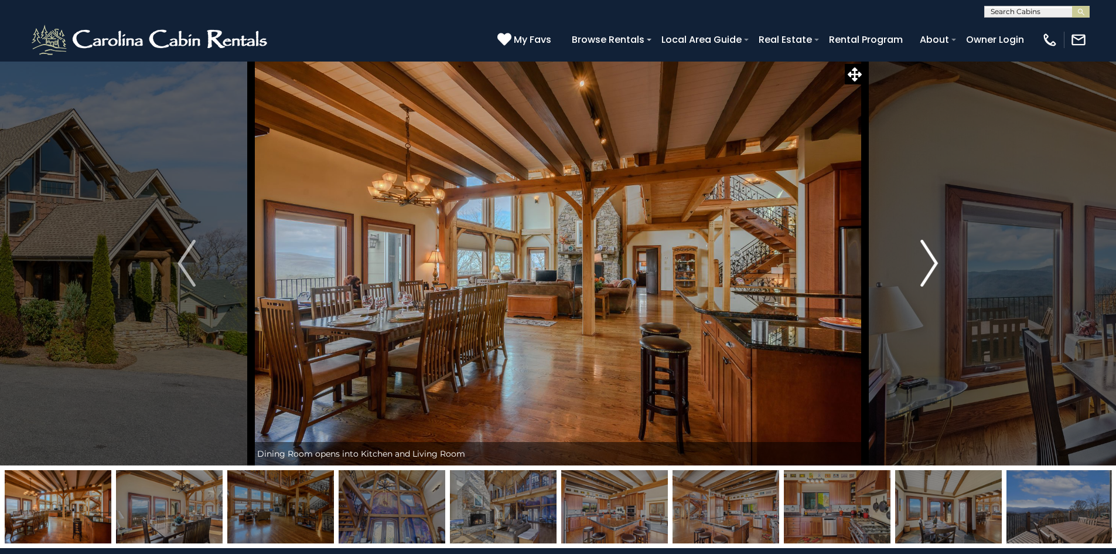
click at [929, 264] on img "Next" at bounding box center [929, 263] width 18 height 47
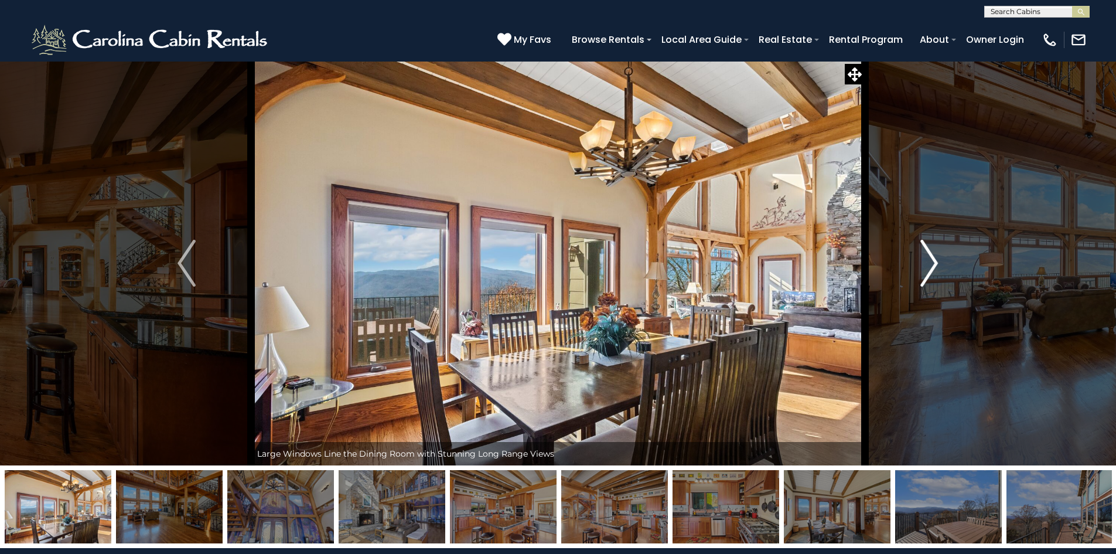
click at [929, 262] on img "Next" at bounding box center [929, 263] width 18 height 47
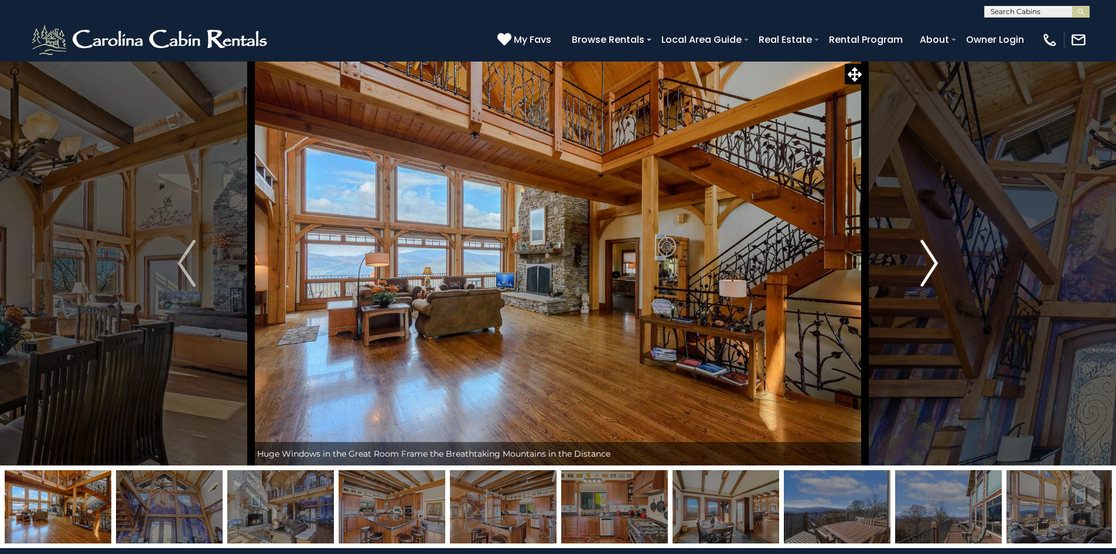
click at [929, 262] on img "Next" at bounding box center [929, 263] width 18 height 47
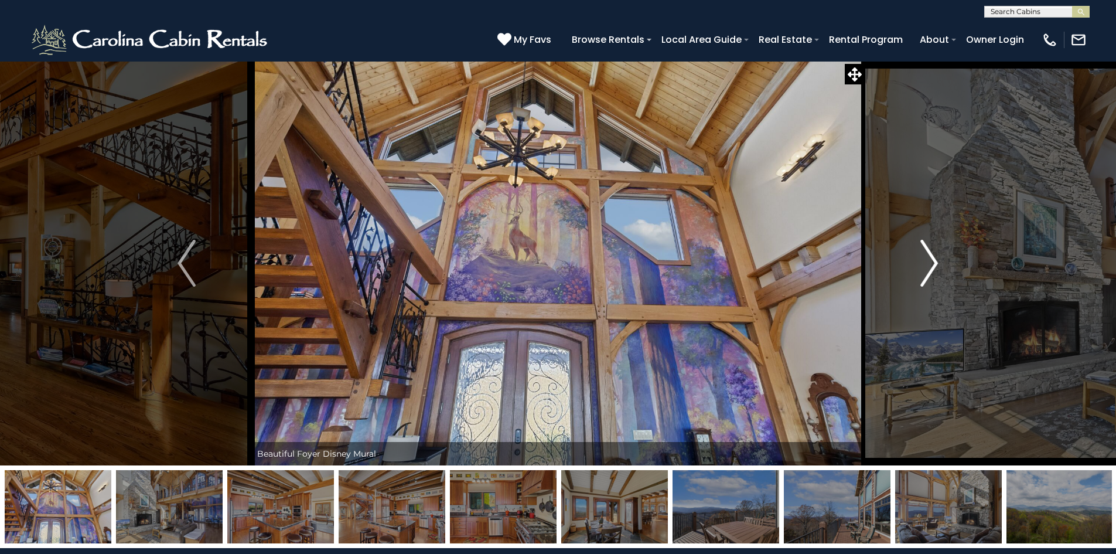
click at [929, 262] on img "Next" at bounding box center [929, 263] width 18 height 47
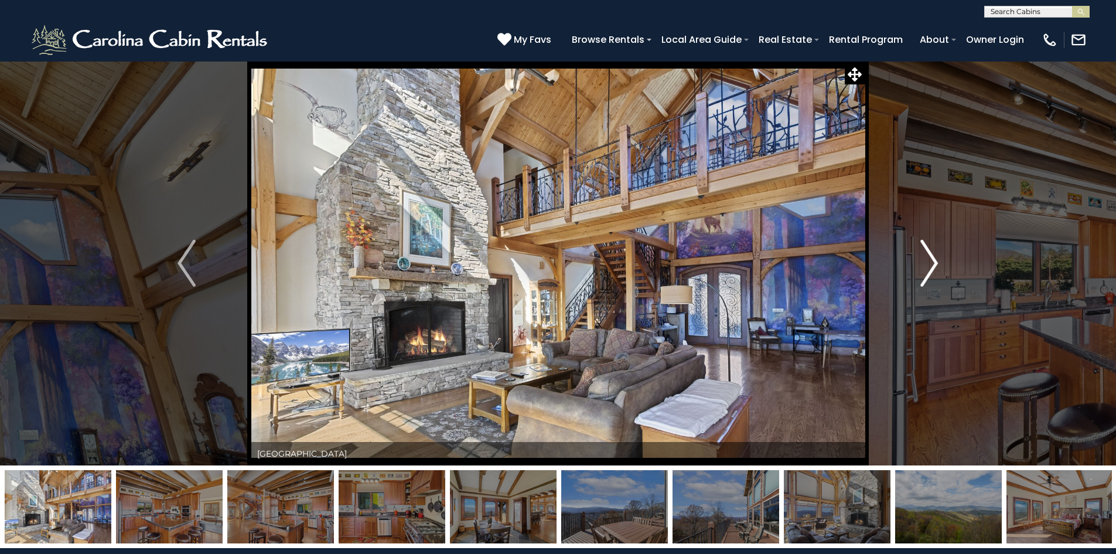
click at [929, 262] on img "Next" at bounding box center [929, 263] width 18 height 47
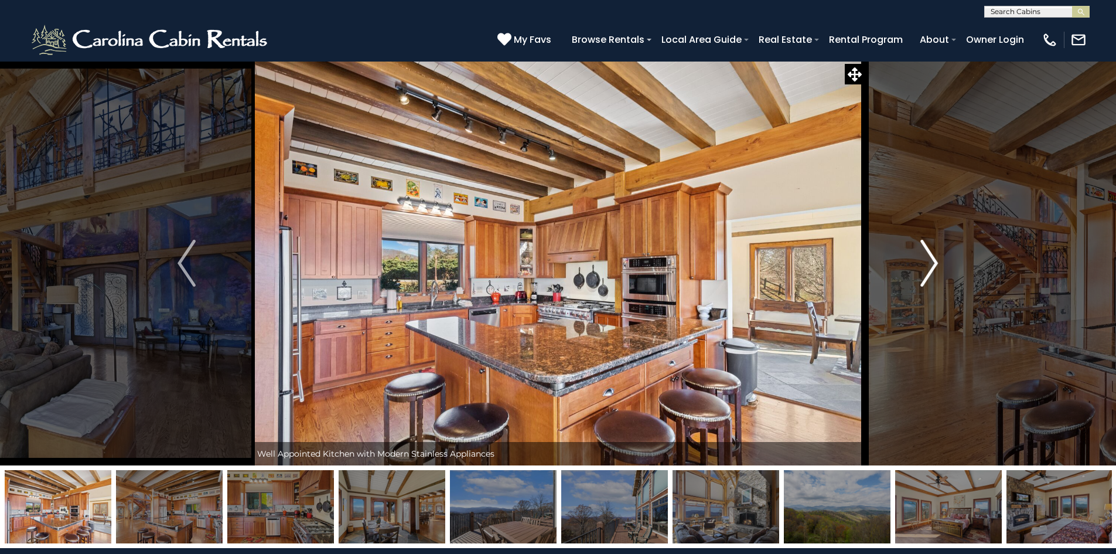
click at [929, 261] on img "Next" at bounding box center [929, 263] width 18 height 47
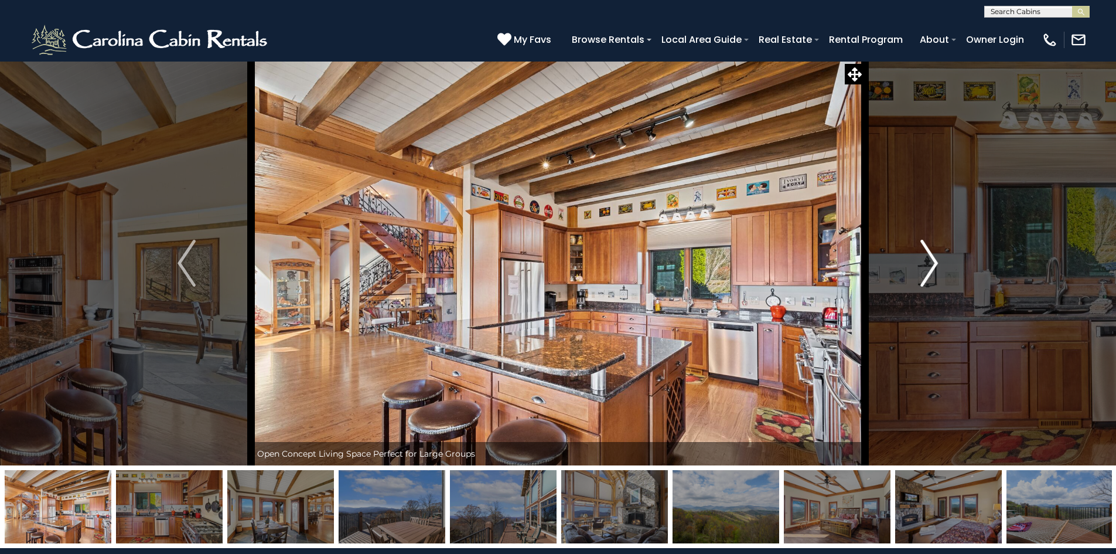
click at [929, 261] on img "Next" at bounding box center [929, 263] width 18 height 47
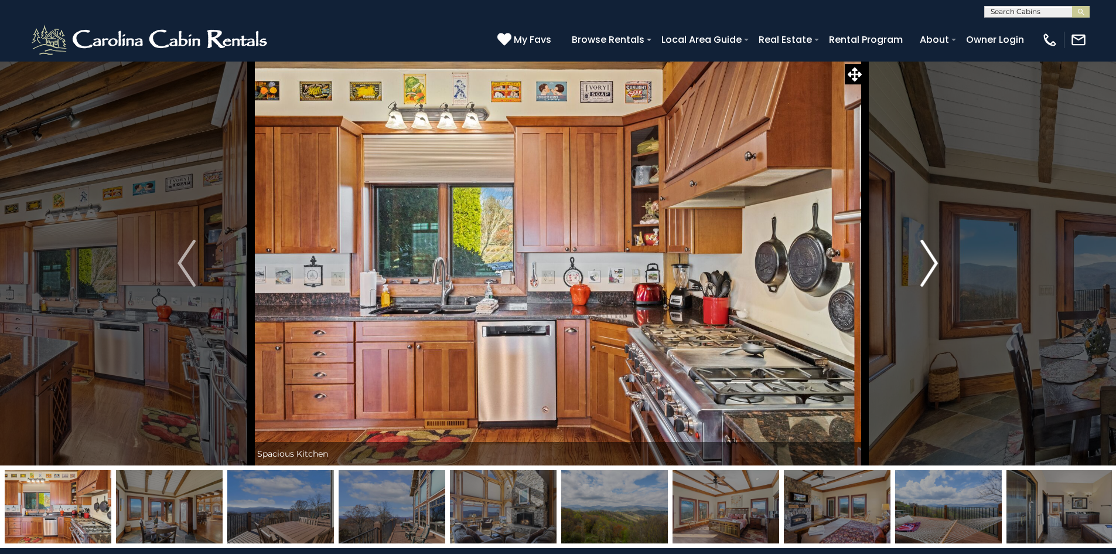
click at [929, 261] on img "Next" at bounding box center [929, 263] width 18 height 47
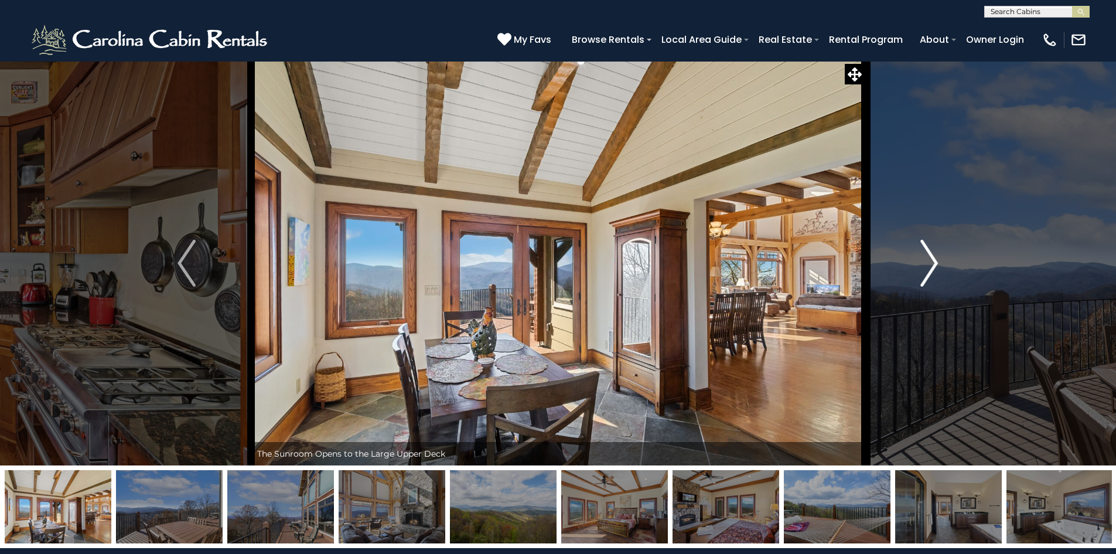
click at [929, 261] on img "Next" at bounding box center [929, 263] width 18 height 47
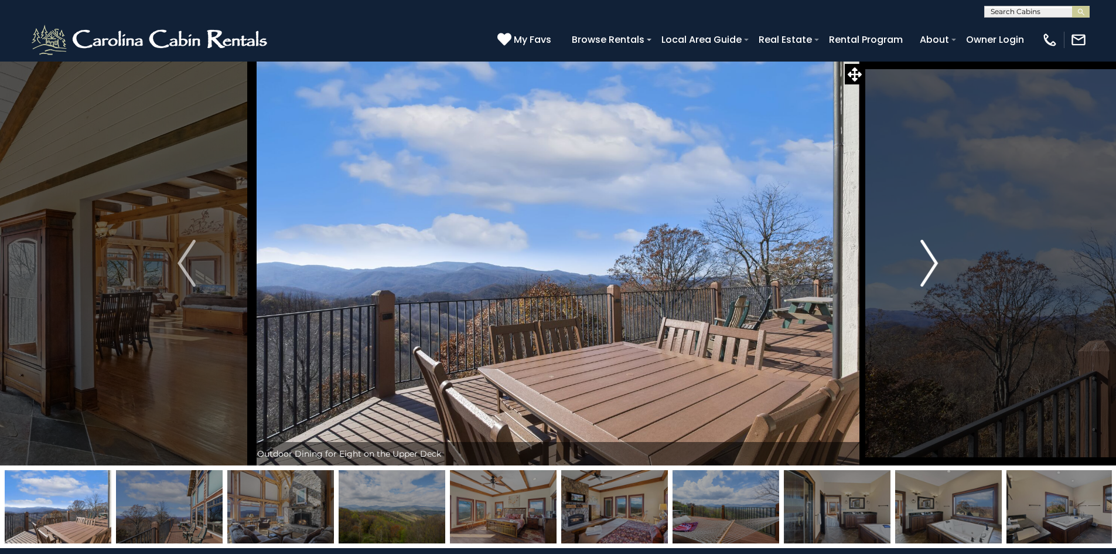
click at [929, 261] on img "Next" at bounding box center [929, 263] width 18 height 47
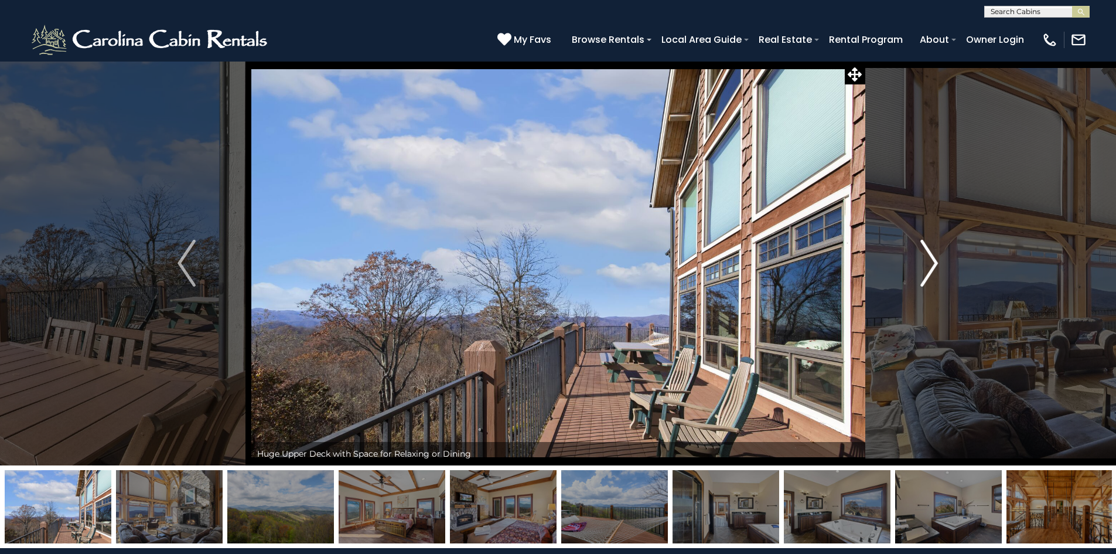
click at [929, 261] on img "Next" at bounding box center [929, 263] width 18 height 47
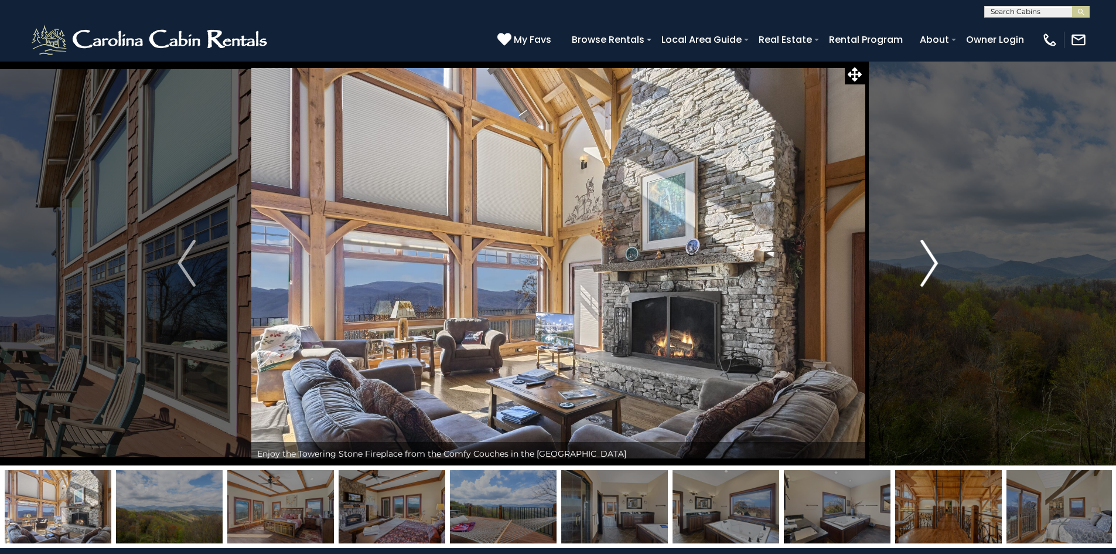
click at [929, 261] on img "Next" at bounding box center [929, 263] width 18 height 47
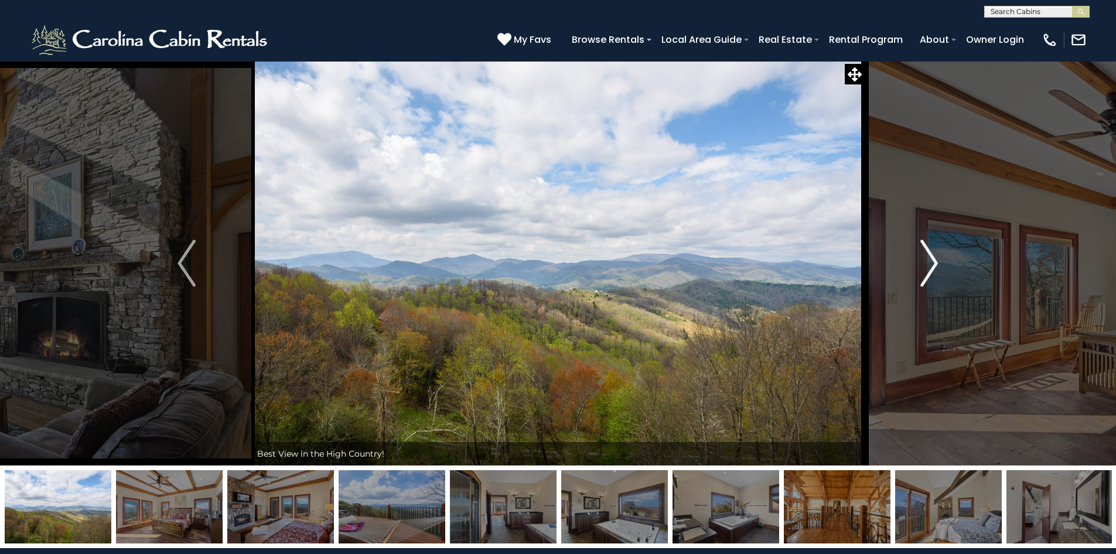
click at [929, 261] on img "Next" at bounding box center [929, 263] width 18 height 47
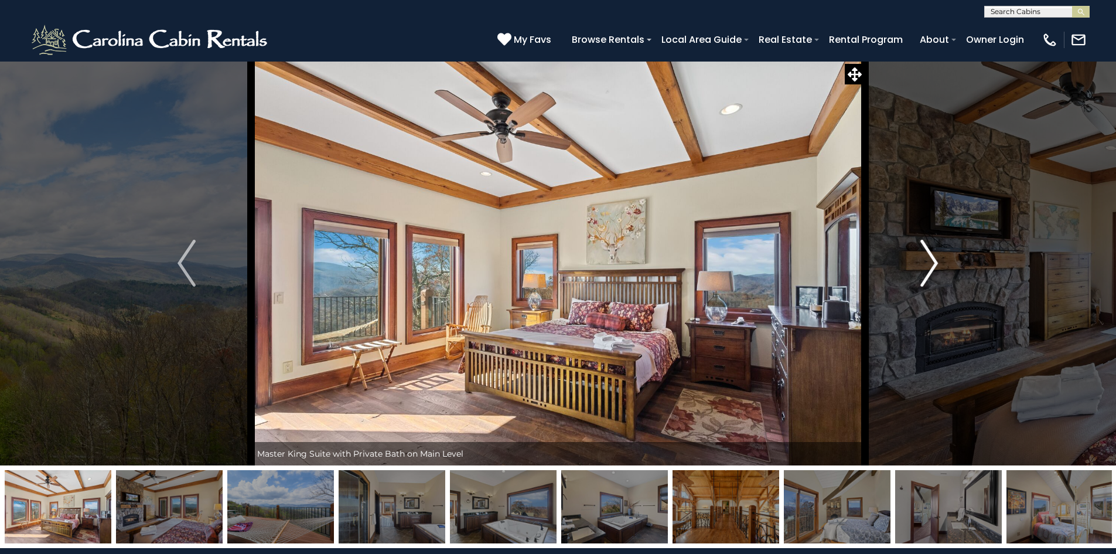
click at [929, 261] on img "Next" at bounding box center [929, 263] width 18 height 47
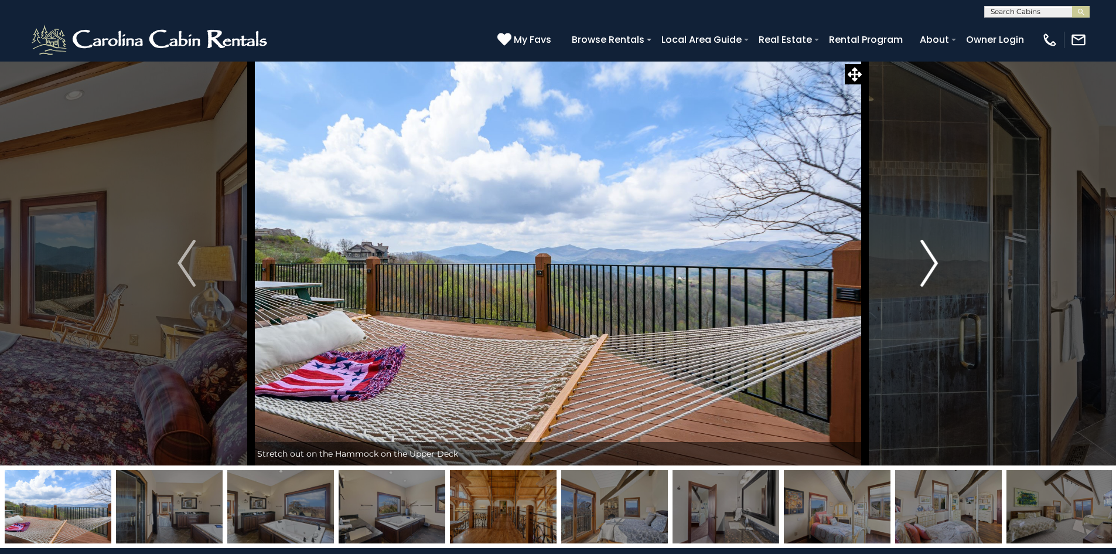
click at [929, 261] on img "Next" at bounding box center [929, 263] width 18 height 47
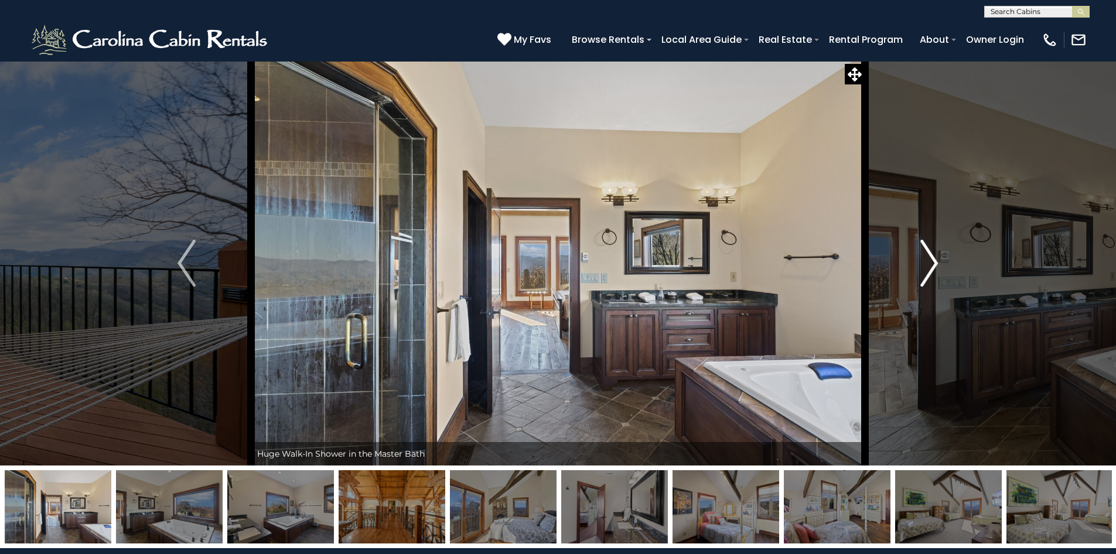
click at [929, 261] on img "Next" at bounding box center [929, 263] width 18 height 47
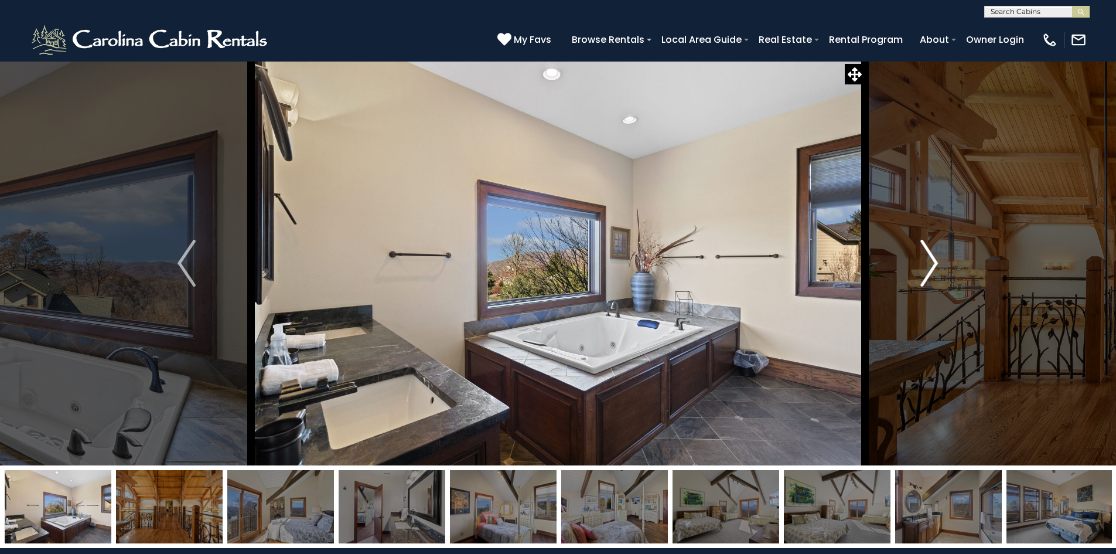
click at [929, 261] on img "Next" at bounding box center [929, 263] width 18 height 47
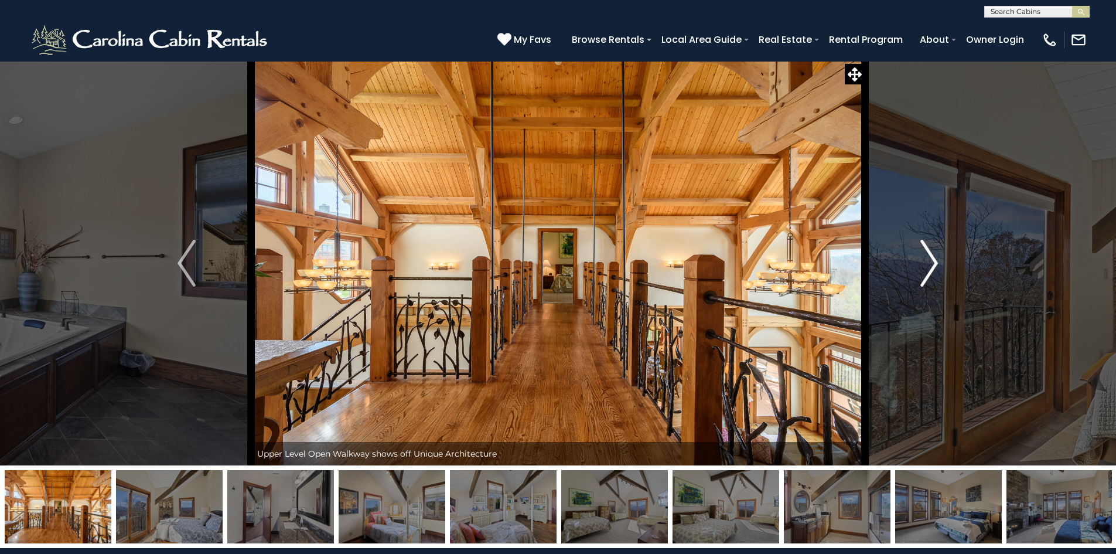
click at [929, 261] on img "Next" at bounding box center [929, 263] width 18 height 47
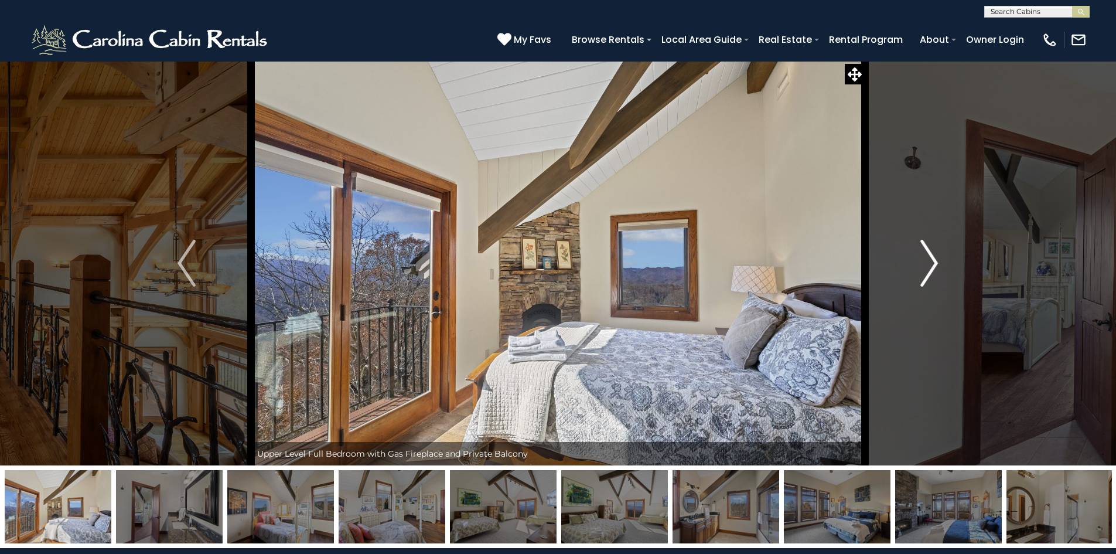
click at [929, 261] on img "Next" at bounding box center [929, 263] width 18 height 47
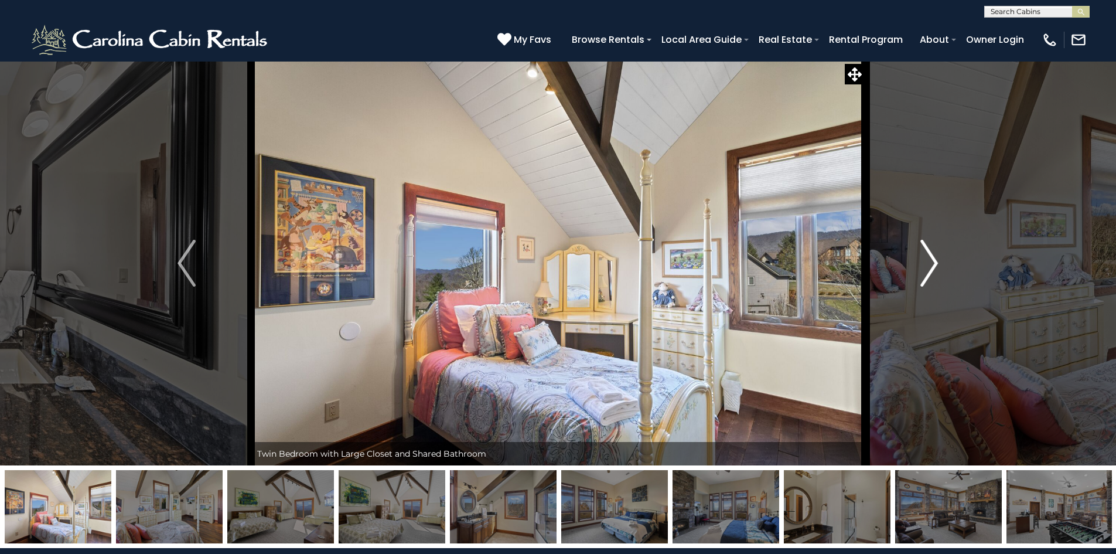
click at [929, 261] on img "Next" at bounding box center [929, 263] width 18 height 47
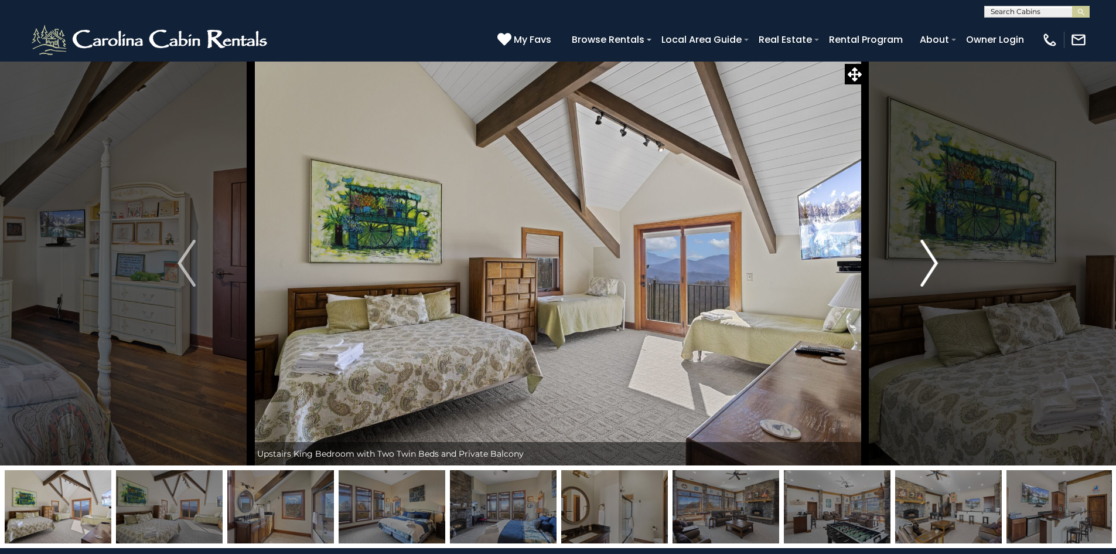
click at [929, 261] on img "Next" at bounding box center [929, 263] width 18 height 47
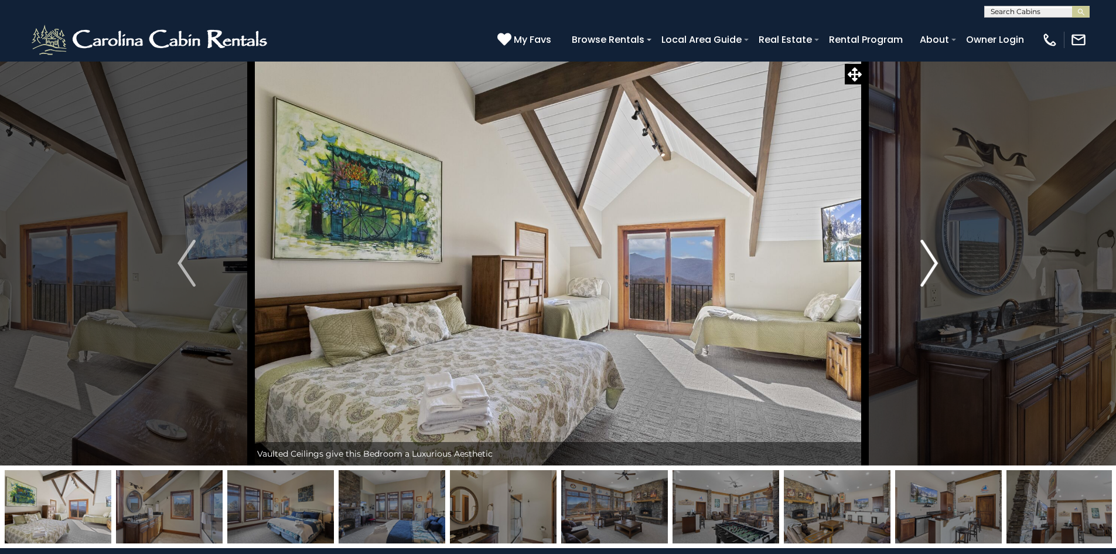
click at [929, 261] on img "Next" at bounding box center [929, 263] width 18 height 47
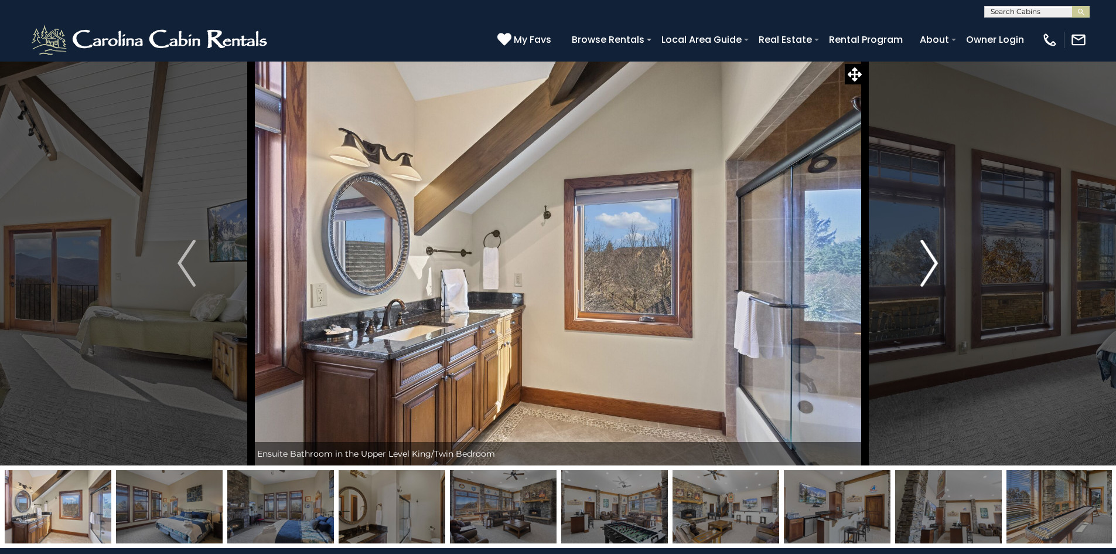
click at [929, 261] on img "Next" at bounding box center [929, 263] width 18 height 47
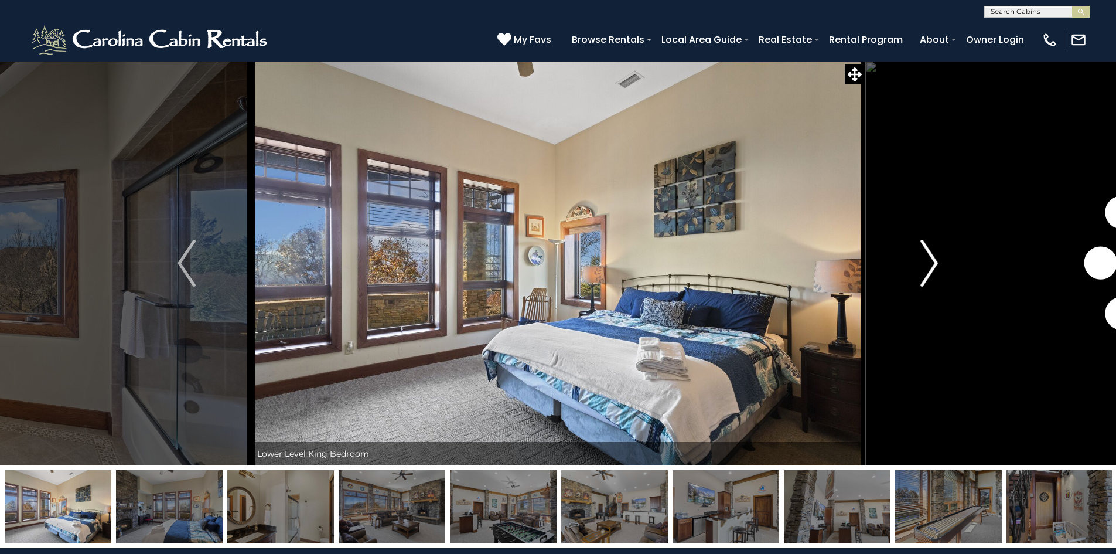
click at [929, 261] on img "Next" at bounding box center [929, 263] width 18 height 47
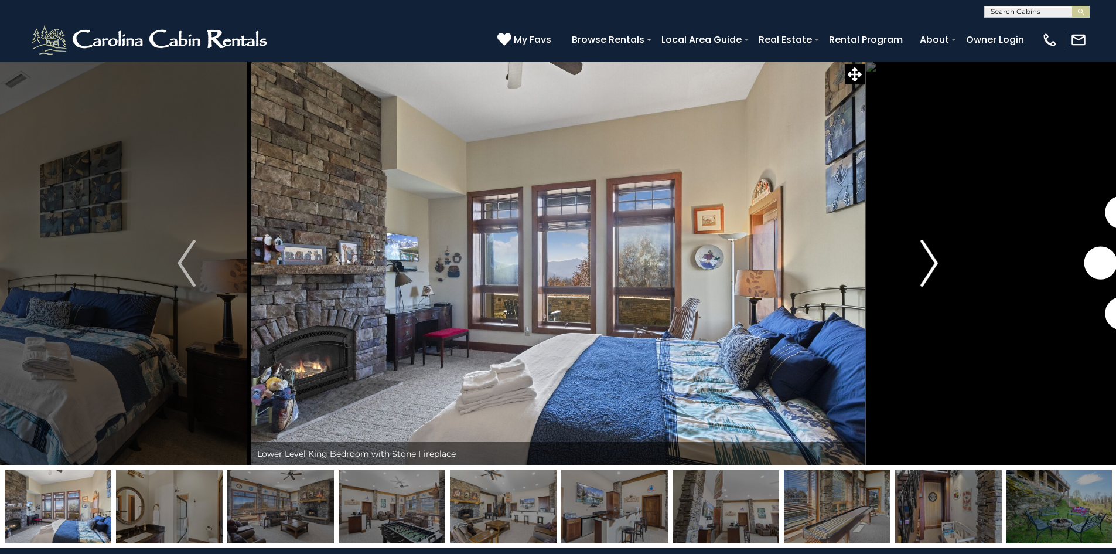
click at [929, 261] on img "Next" at bounding box center [929, 263] width 18 height 47
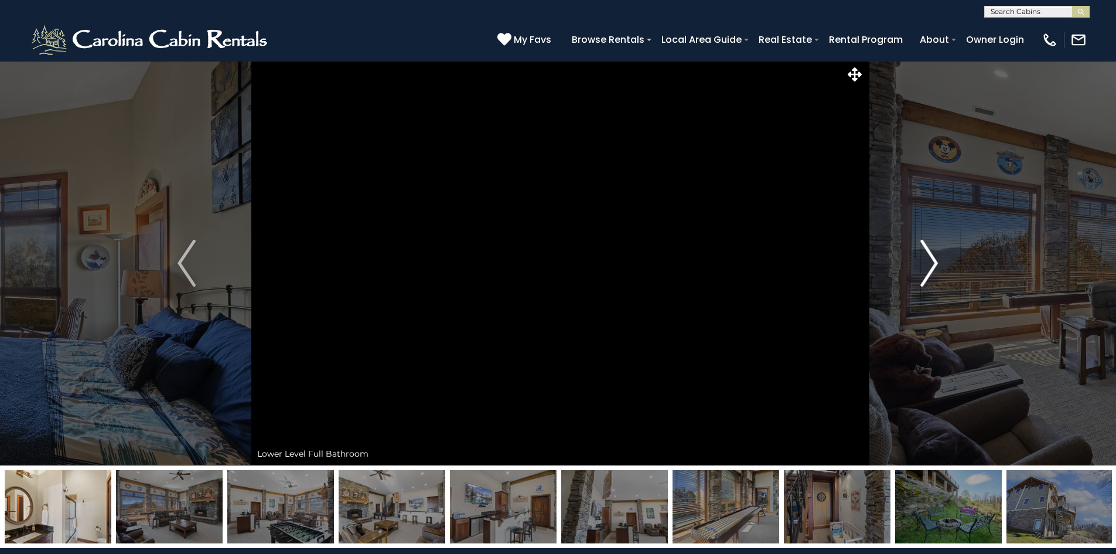
click at [929, 261] on img "Next" at bounding box center [929, 263] width 18 height 47
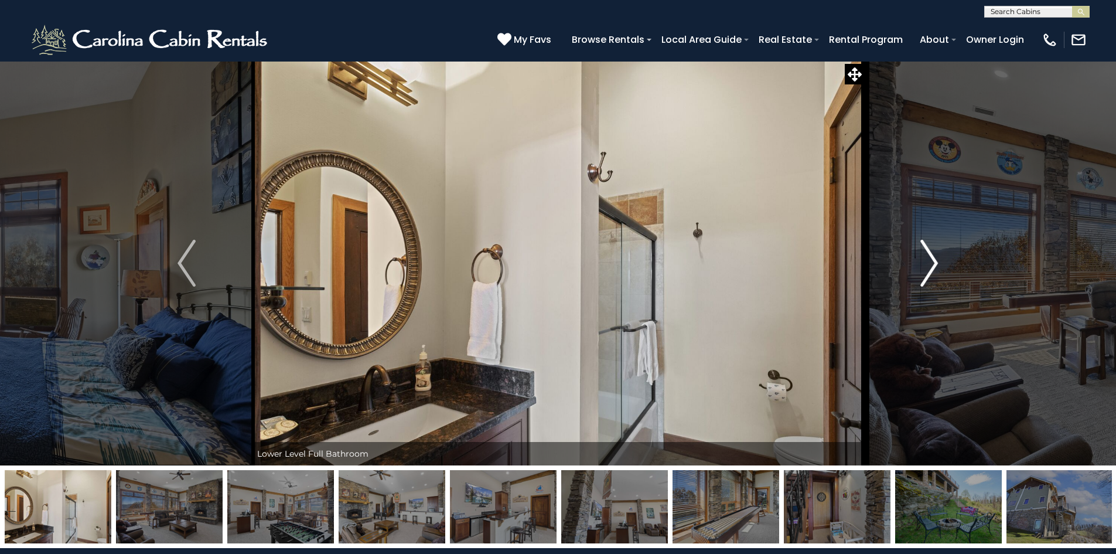
click at [929, 261] on img "Next" at bounding box center [929, 263] width 18 height 47
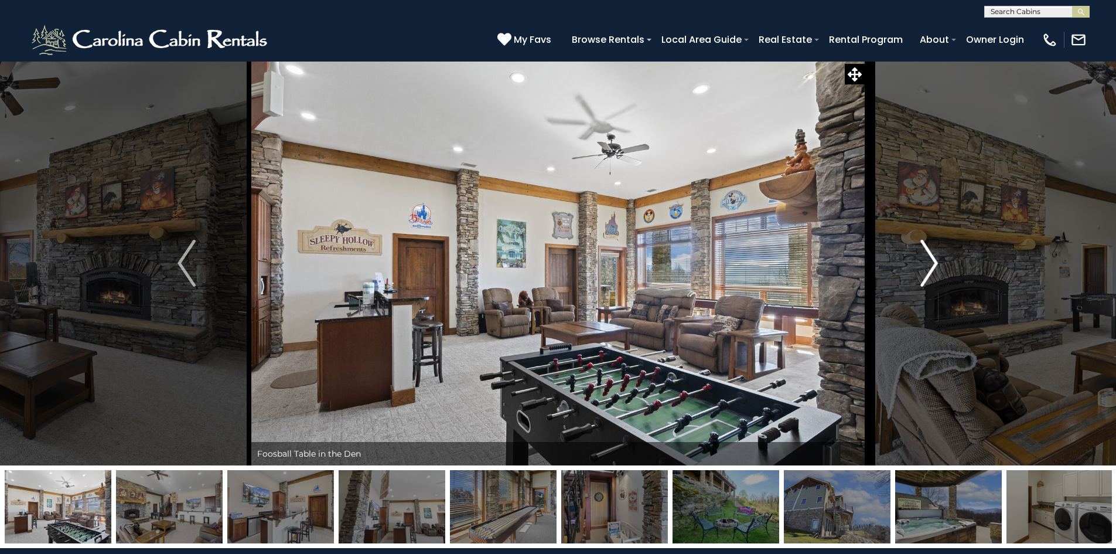
click at [929, 261] on img "Next" at bounding box center [929, 263] width 18 height 47
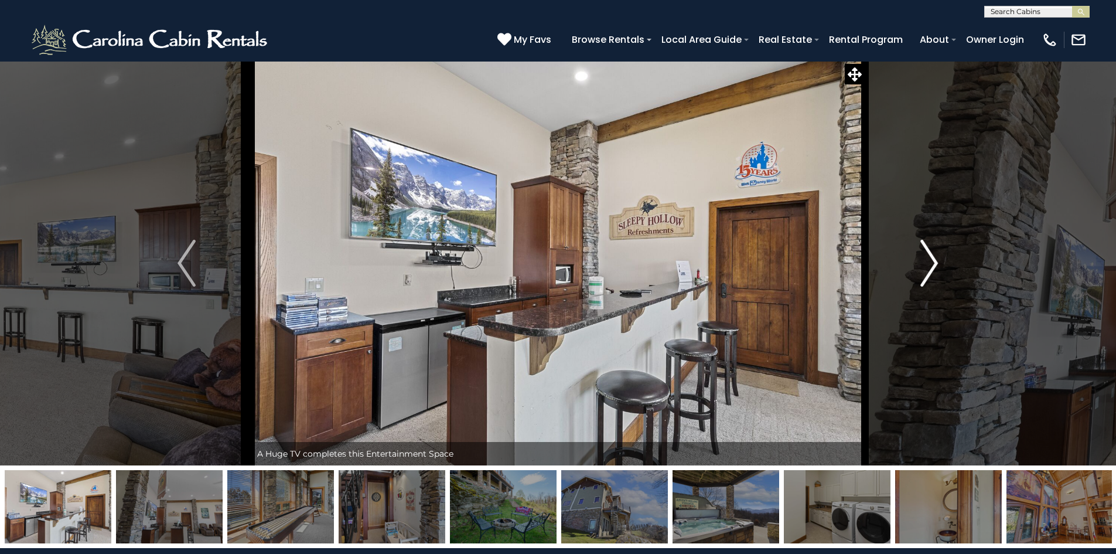
click at [929, 261] on img "Next" at bounding box center [929, 263] width 18 height 47
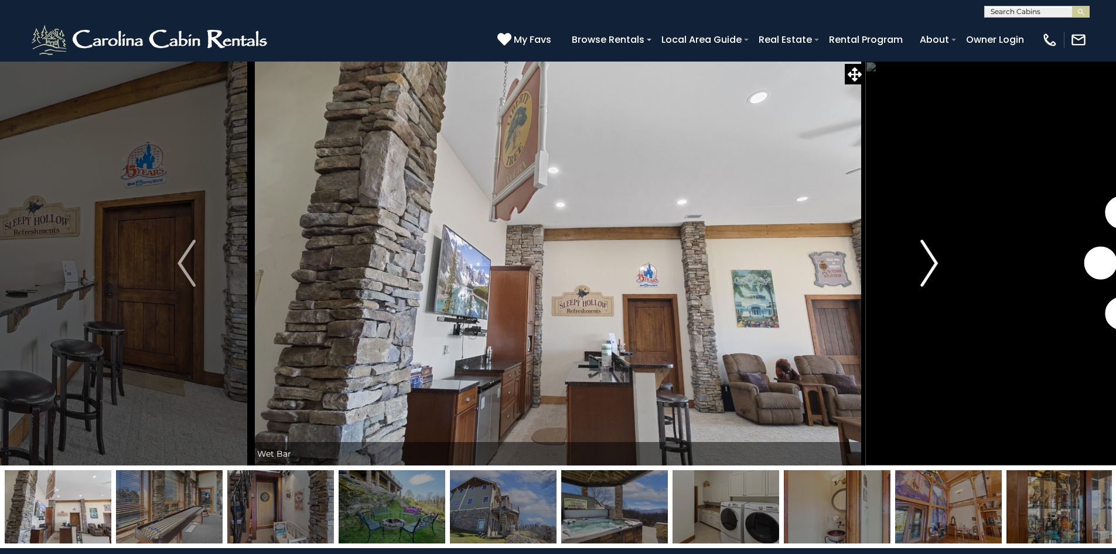
click at [929, 261] on img "Next" at bounding box center [929, 263] width 18 height 47
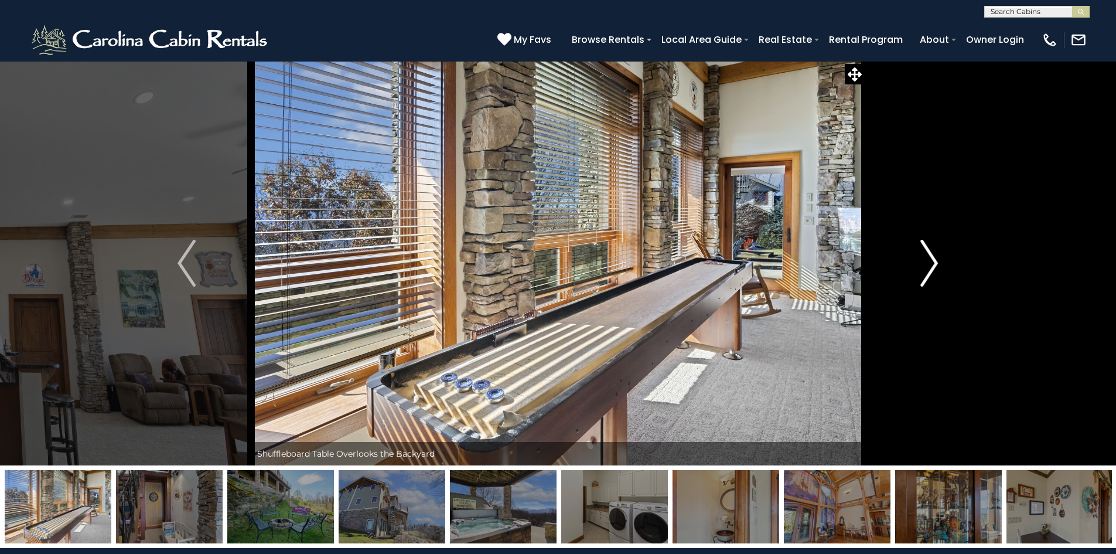
click at [929, 261] on img "Next" at bounding box center [929, 263] width 18 height 47
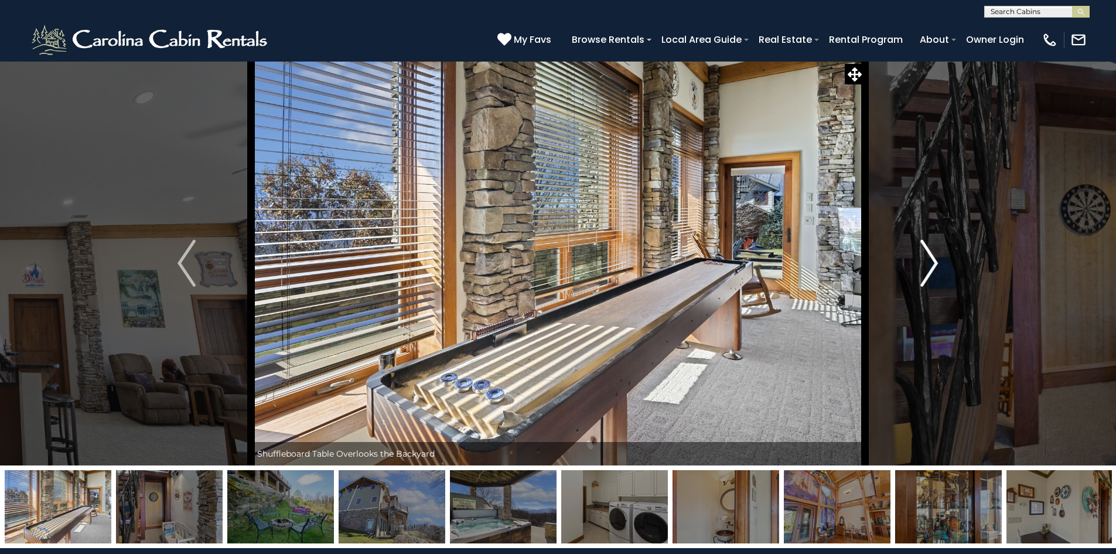
click at [929, 261] on img "Next" at bounding box center [929, 263] width 18 height 47
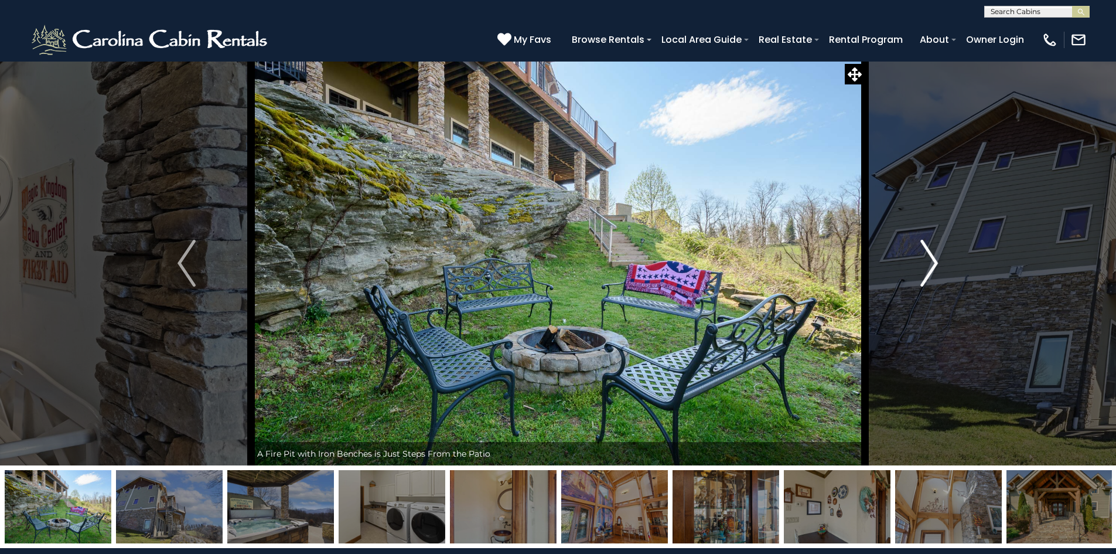
click at [929, 262] on img "Next" at bounding box center [929, 263] width 18 height 47
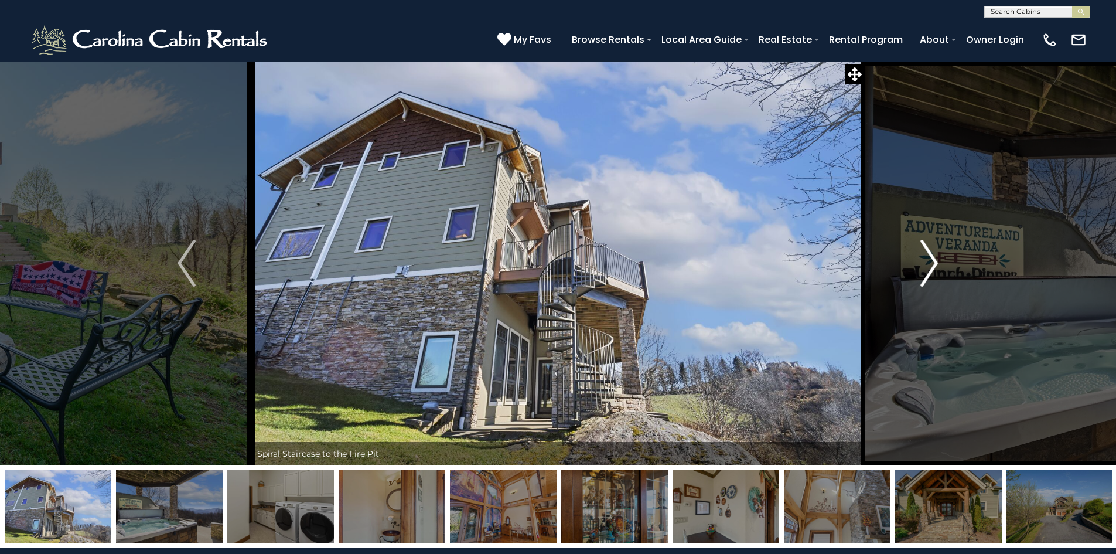
click at [929, 262] on img "Next" at bounding box center [929, 263] width 18 height 47
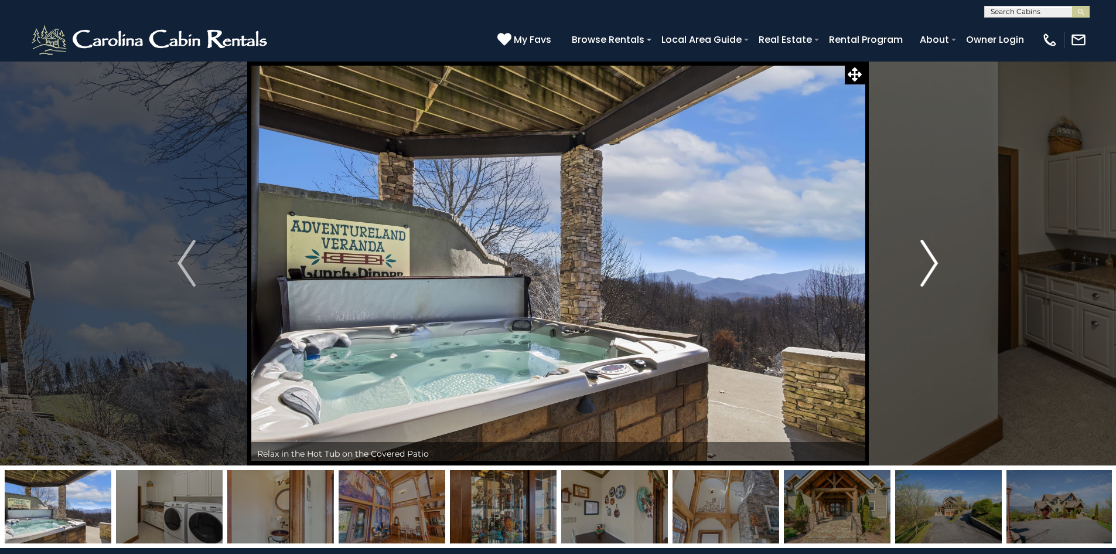
click at [929, 262] on img "Next" at bounding box center [929, 263] width 18 height 47
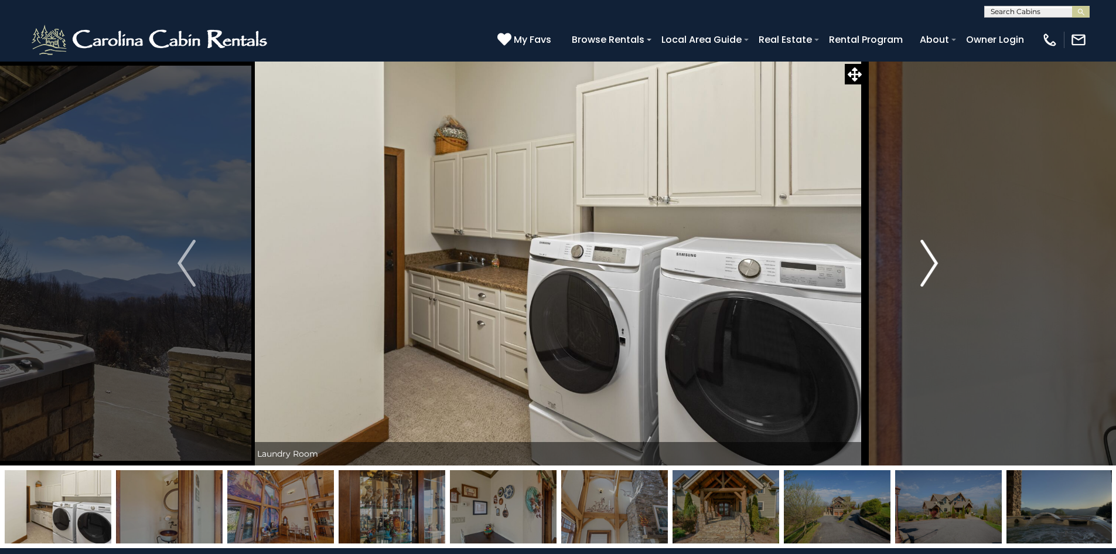
click at [929, 262] on img "Next" at bounding box center [929, 263] width 18 height 47
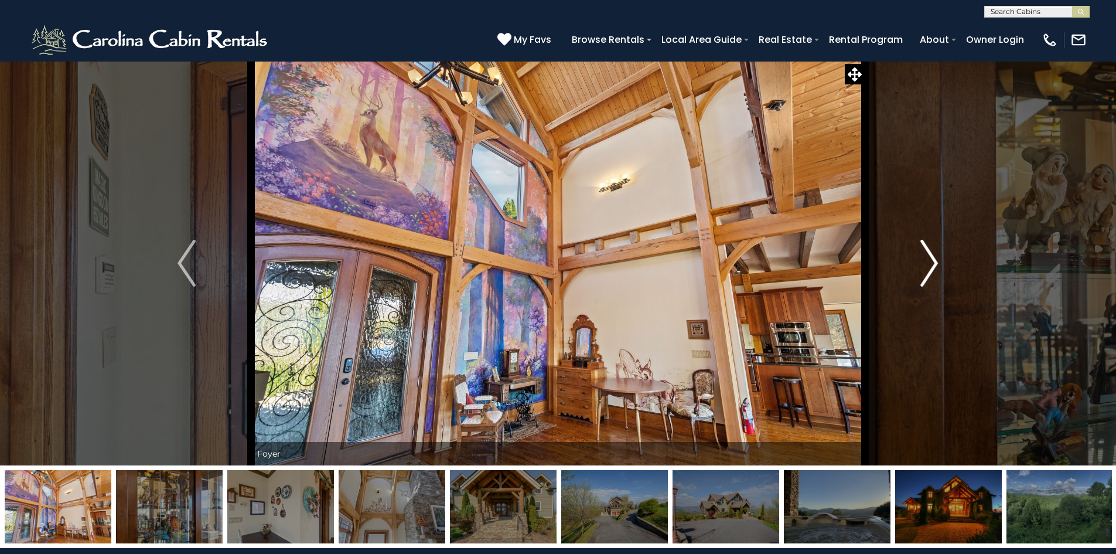
click at [929, 262] on img "Next" at bounding box center [929, 263] width 18 height 47
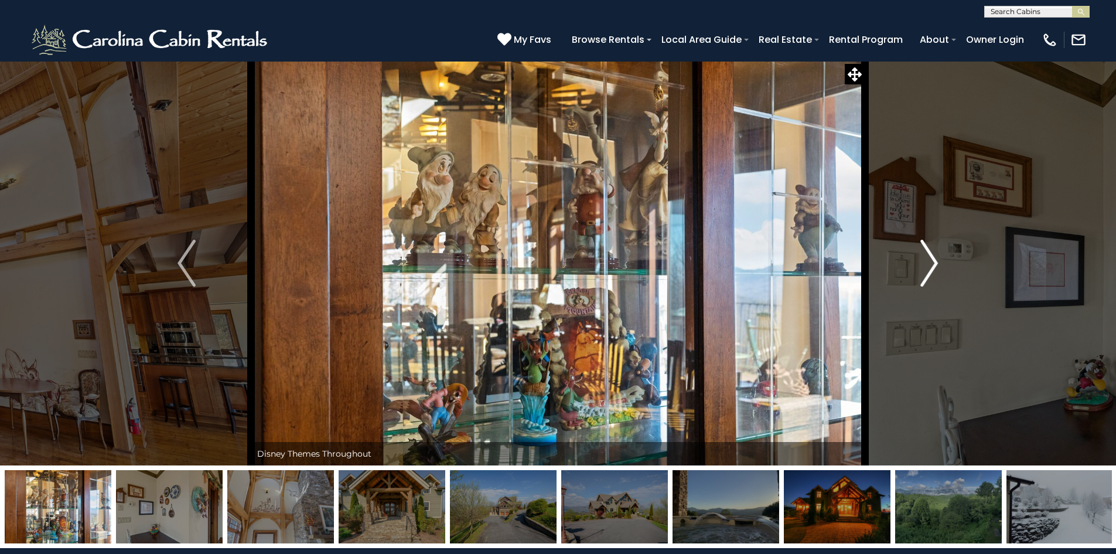
click at [929, 262] on img "Next" at bounding box center [929, 263] width 18 height 47
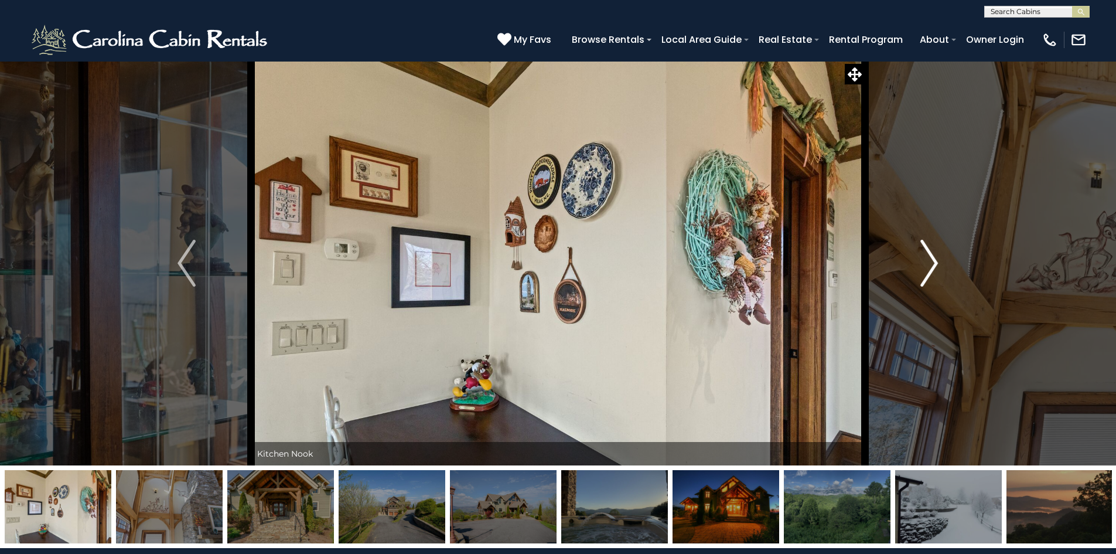
click at [929, 262] on img "Next" at bounding box center [929, 263] width 18 height 47
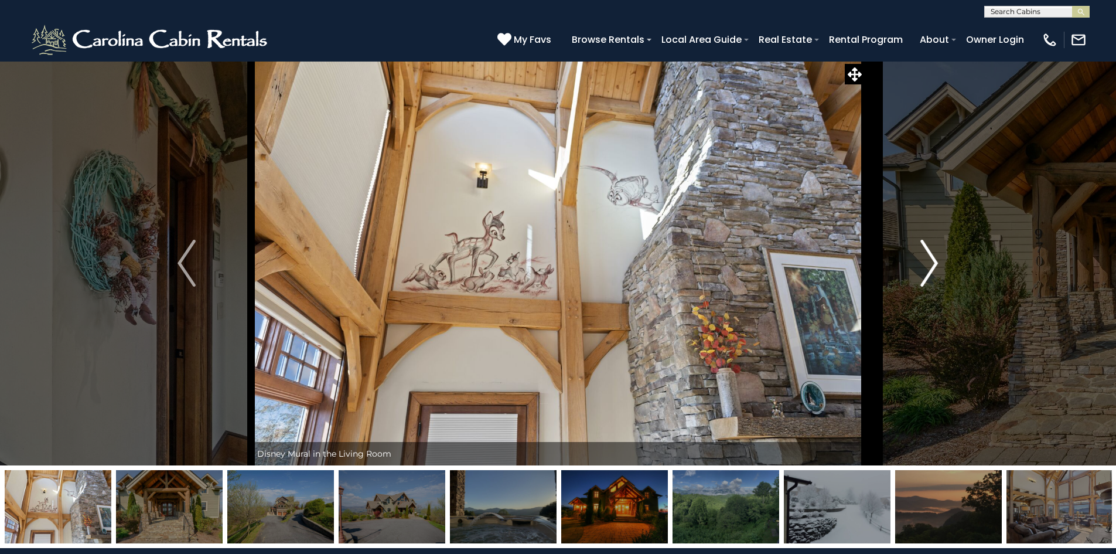
click at [929, 262] on img "Next" at bounding box center [929, 263] width 18 height 47
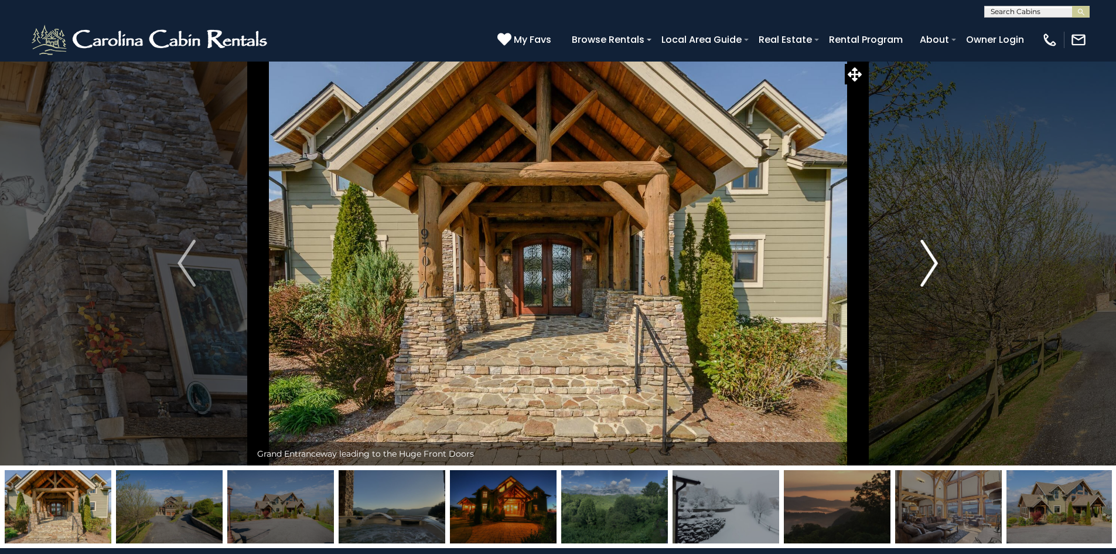
click at [929, 262] on img "Next" at bounding box center [929, 263] width 18 height 47
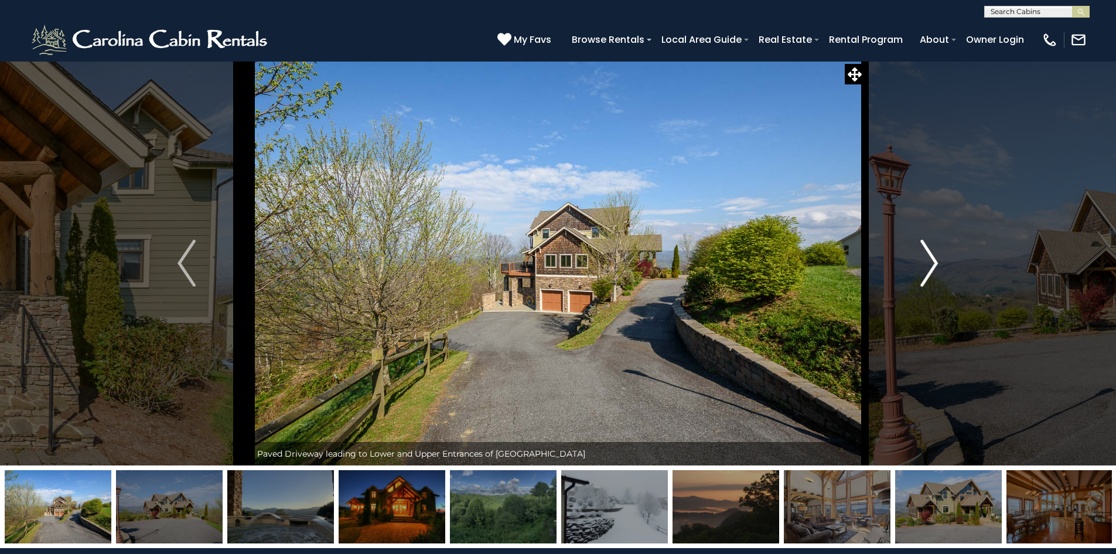
click at [929, 262] on img "Next" at bounding box center [929, 263] width 18 height 47
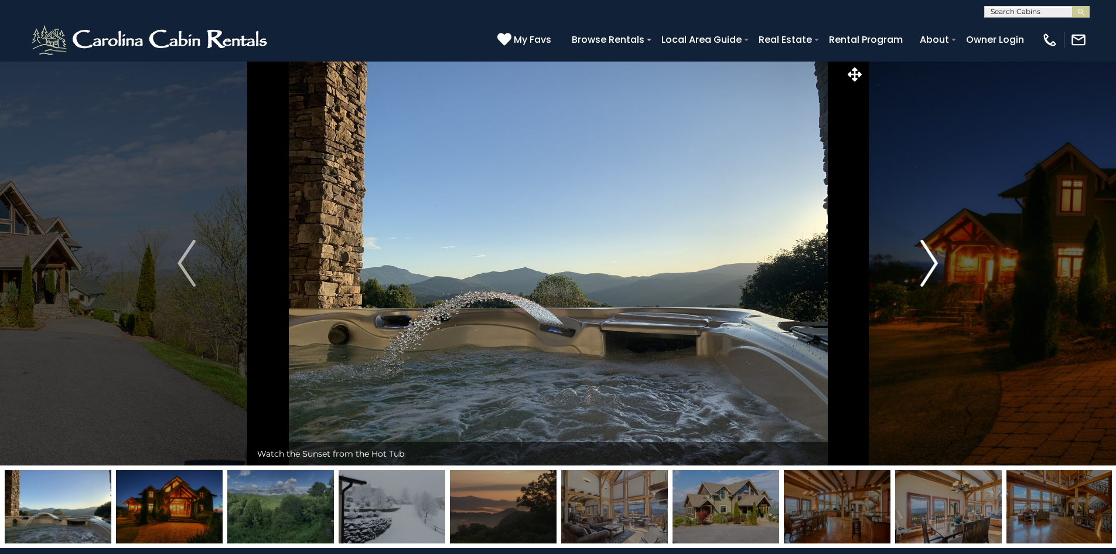
click at [929, 262] on img "Next" at bounding box center [929, 263] width 18 height 47
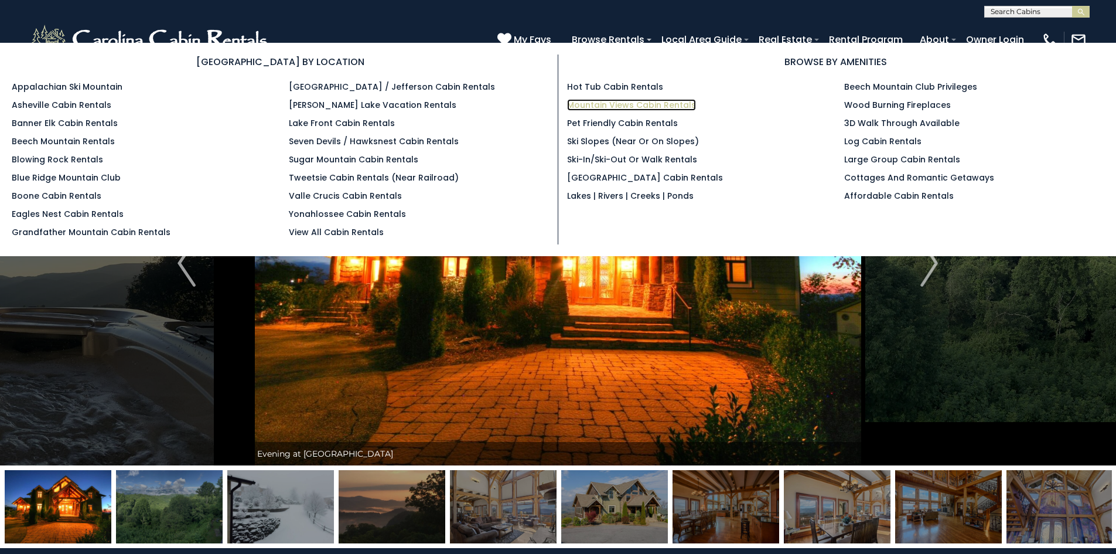
click at [636, 101] on link "Mountain Views Cabin Rentals" at bounding box center [631, 105] width 129 height 12
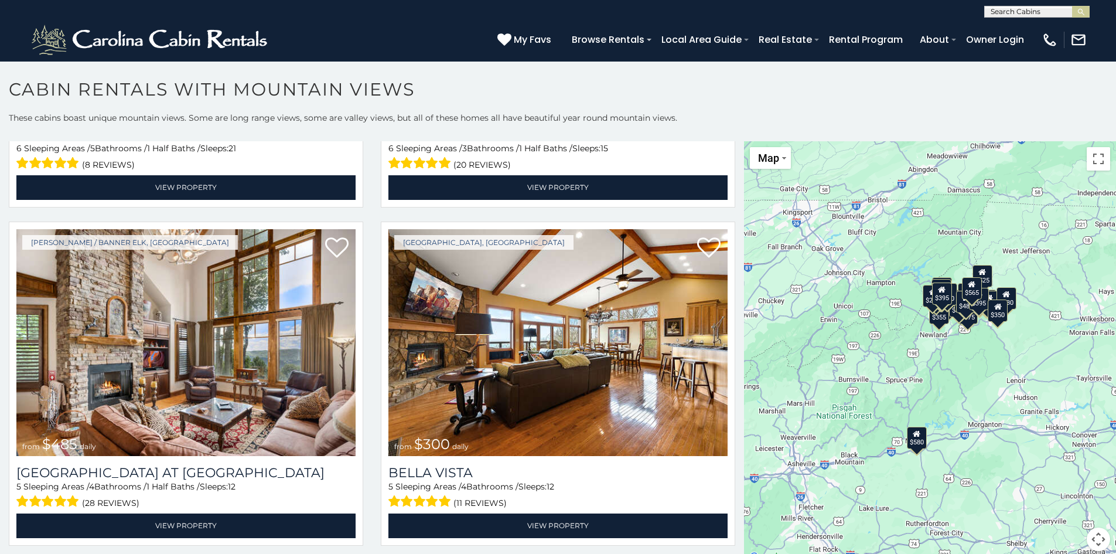
scroll to position [4033, 0]
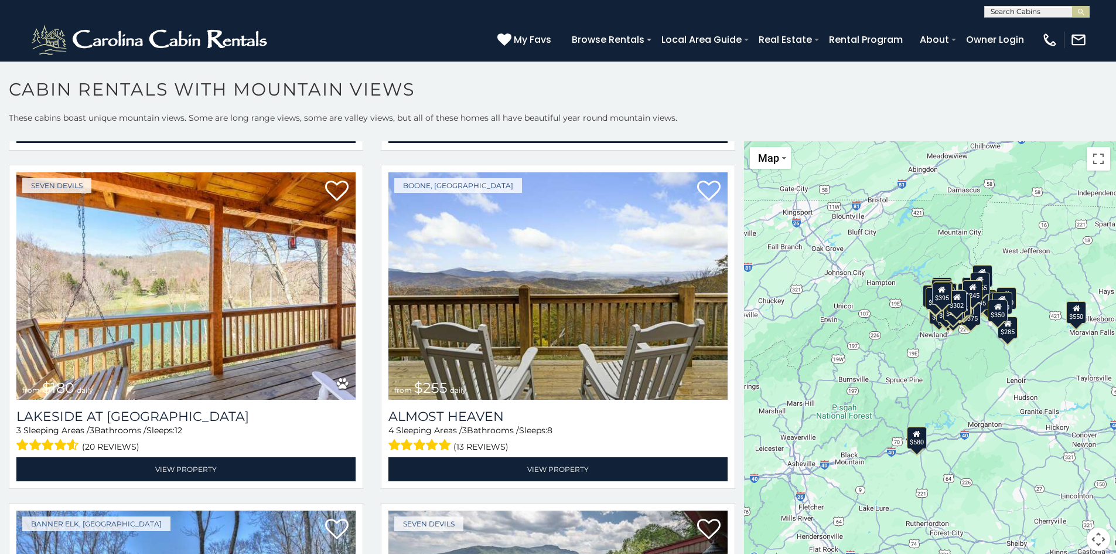
scroll to position [8413, 0]
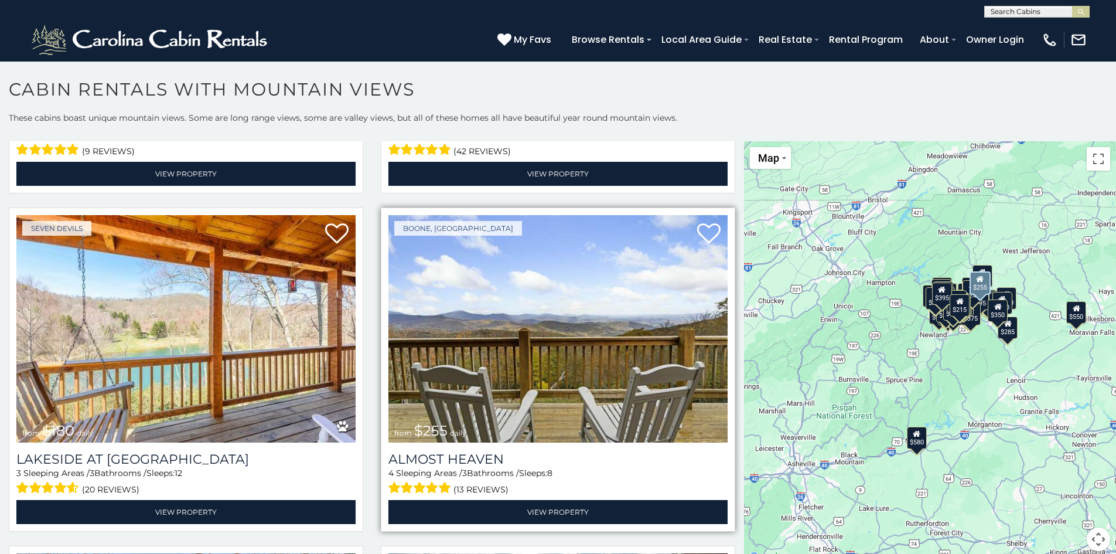
click at [622, 246] on img at bounding box center [557, 328] width 339 height 227
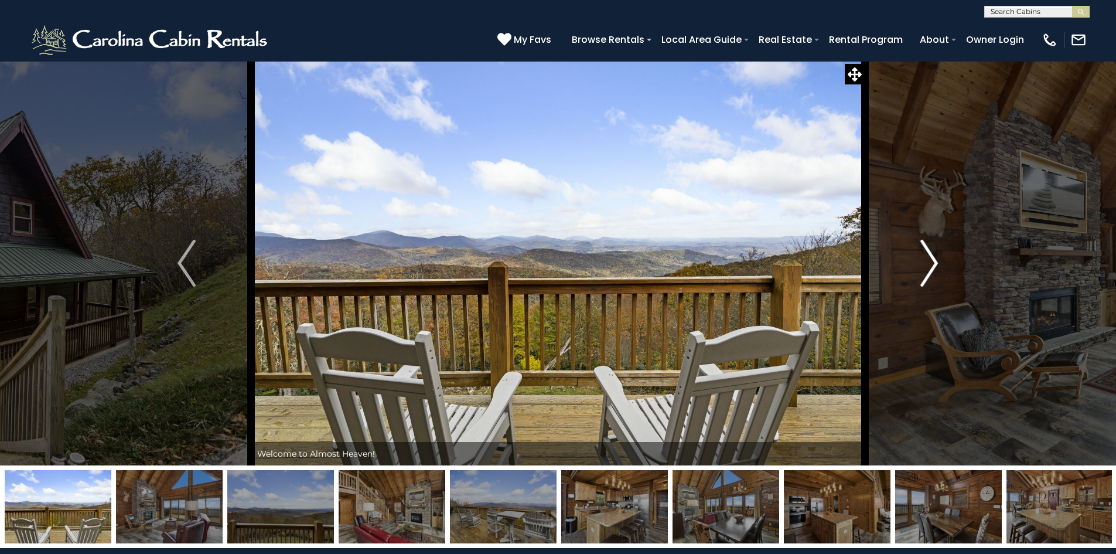
click at [932, 262] on img "Next" at bounding box center [929, 263] width 18 height 47
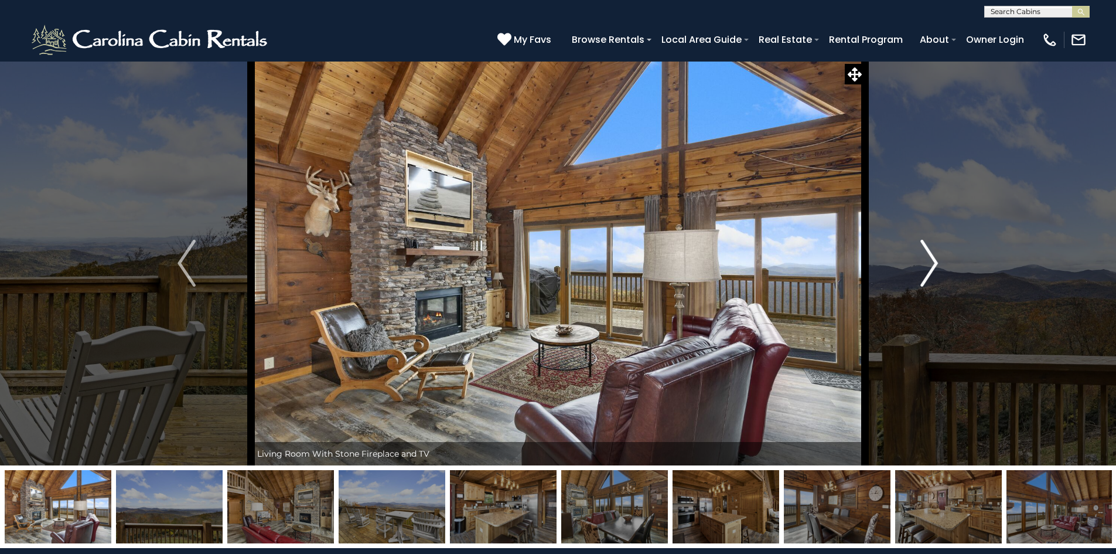
click at [931, 261] on img "Next" at bounding box center [929, 263] width 18 height 47
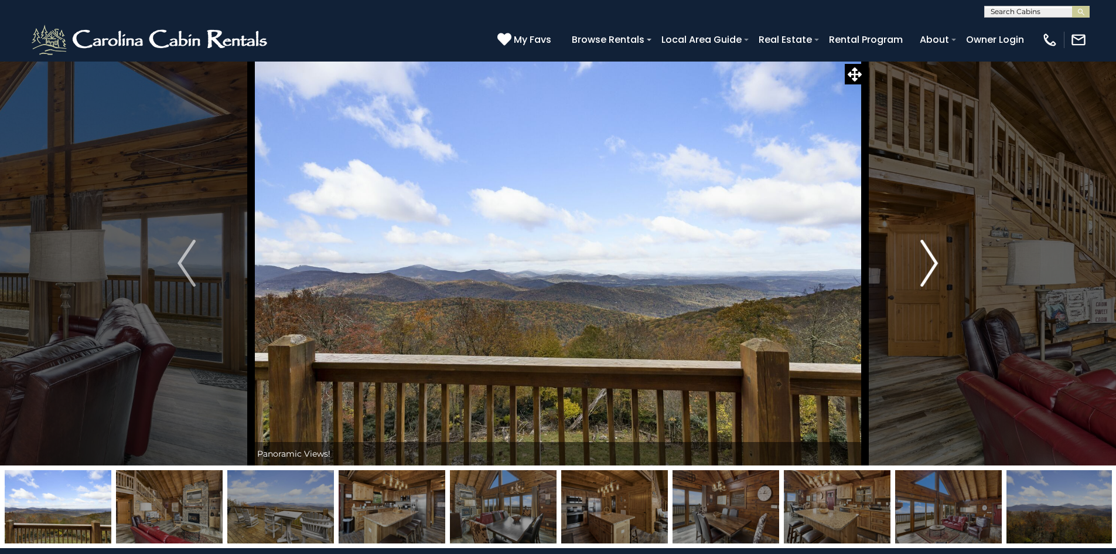
click at [931, 261] on img "Next" at bounding box center [929, 263] width 18 height 47
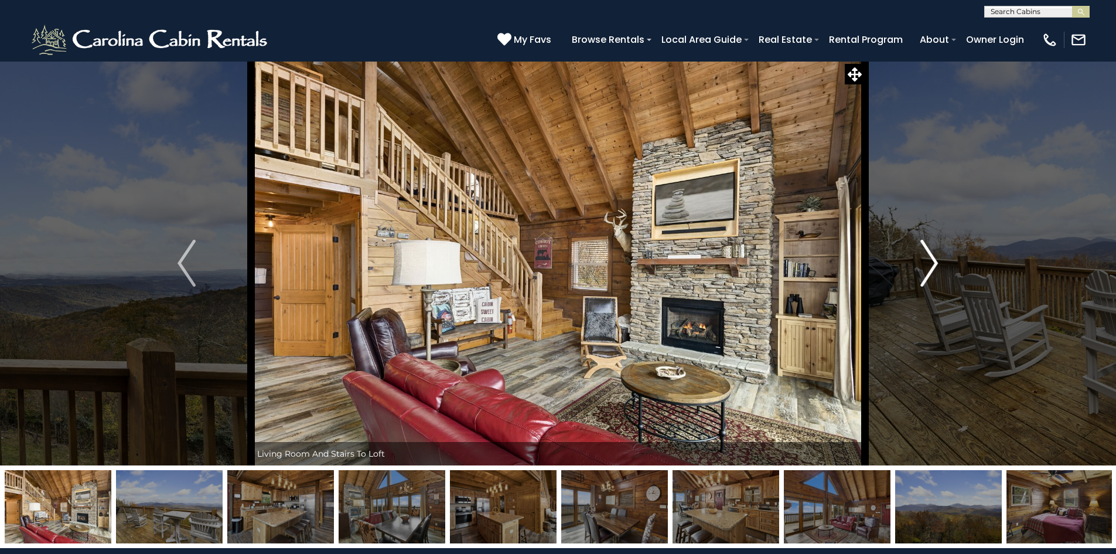
click at [931, 261] on img "Next" at bounding box center [929, 263] width 18 height 47
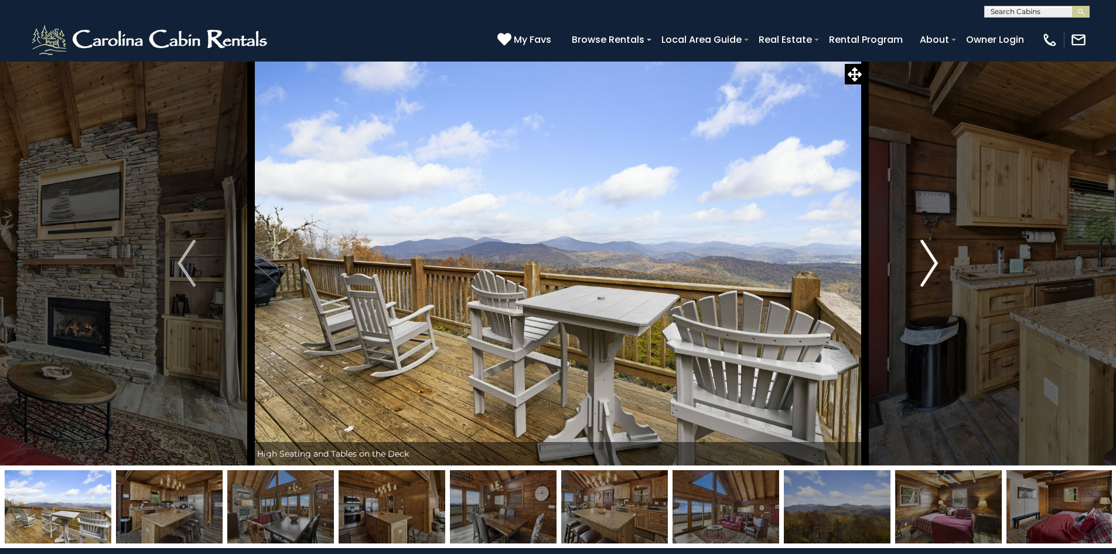
click at [931, 261] on img "Next" at bounding box center [929, 263] width 18 height 47
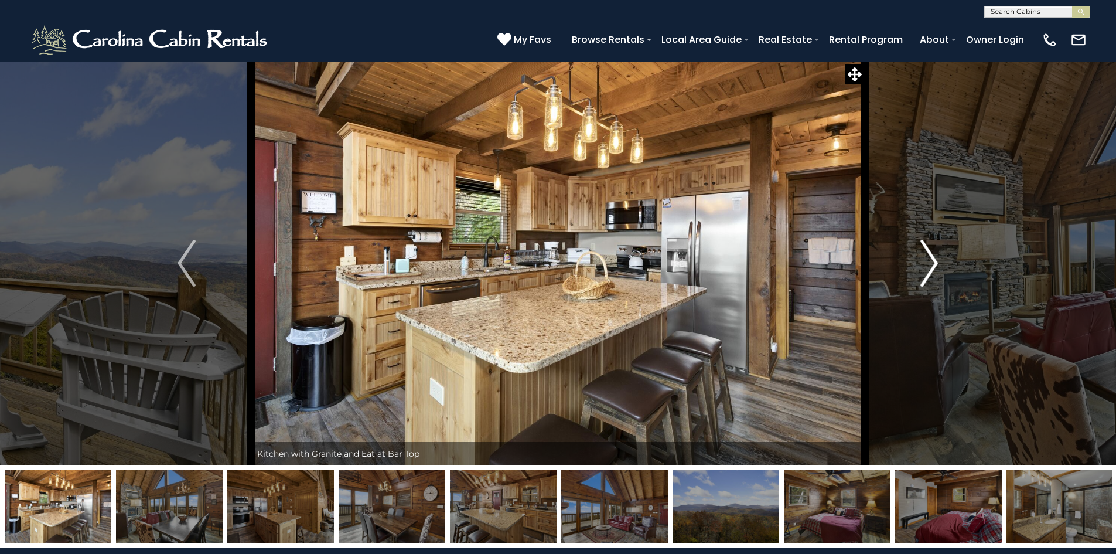
click at [931, 257] on img "Next" at bounding box center [929, 263] width 18 height 47
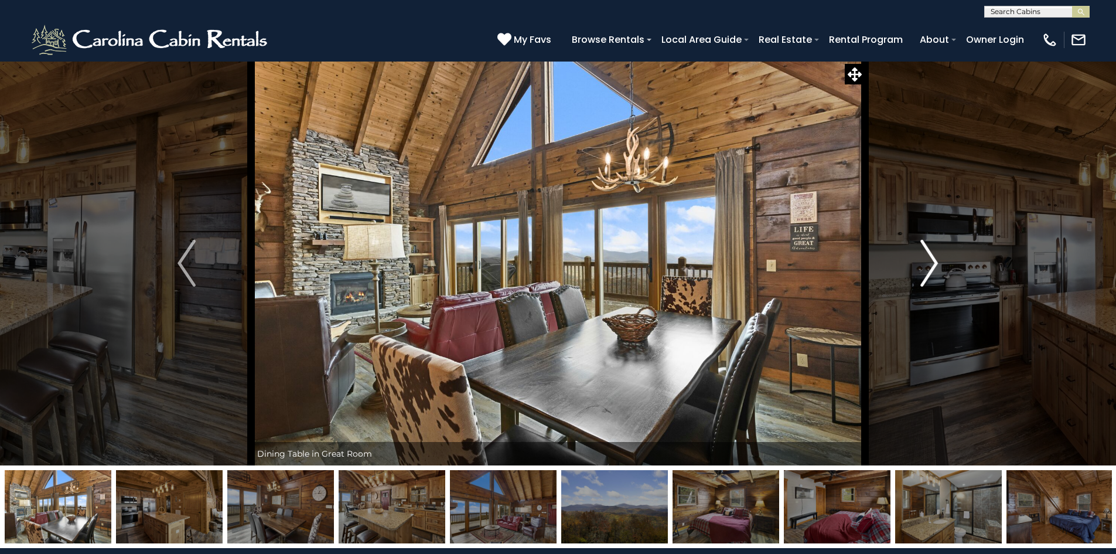
click at [931, 257] on img "Next" at bounding box center [929, 263] width 18 height 47
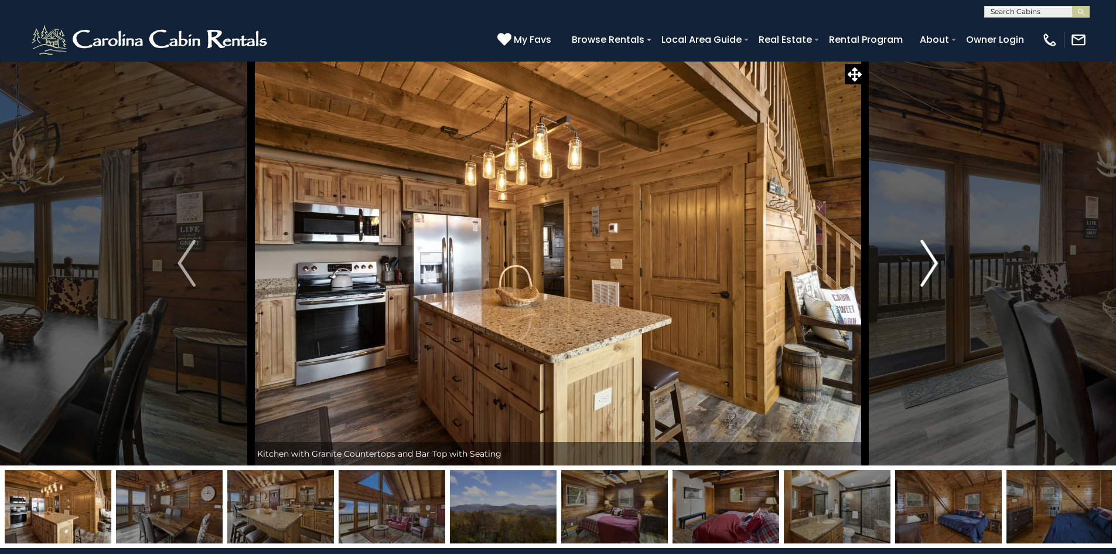
click at [931, 257] on img "Next" at bounding box center [929, 263] width 18 height 47
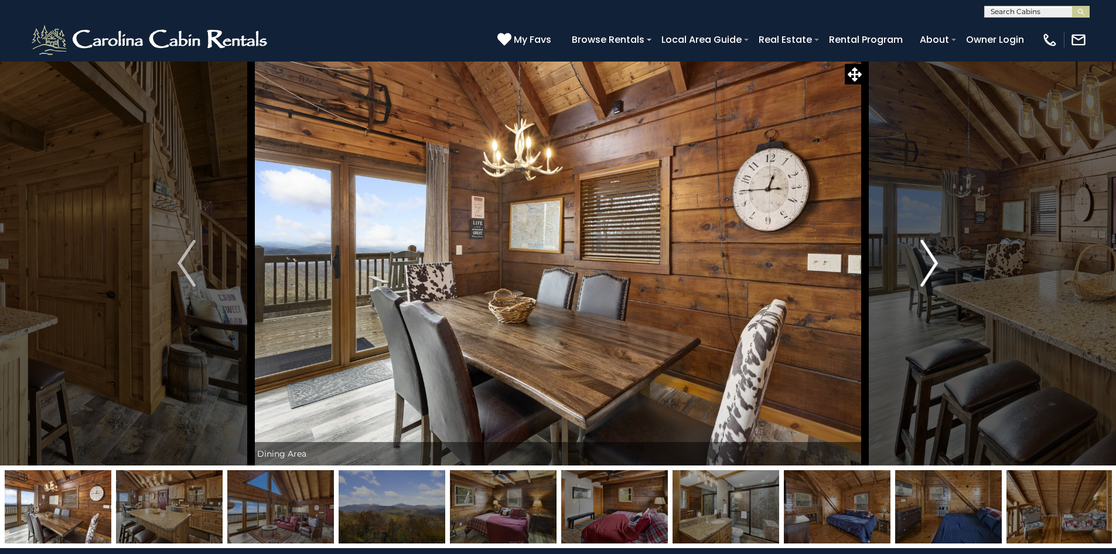
click at [931, 257] on img "Next" at bounding box center [929, 263] width 18 height 47
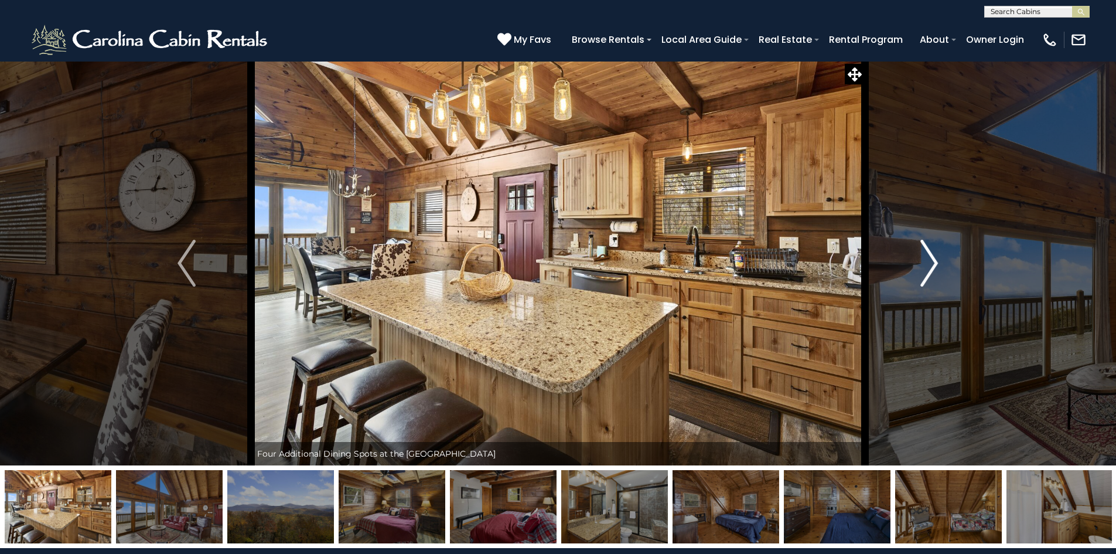
click at [931, 257] on img "Next" at bounding box center [929, 263] width 18 height 47
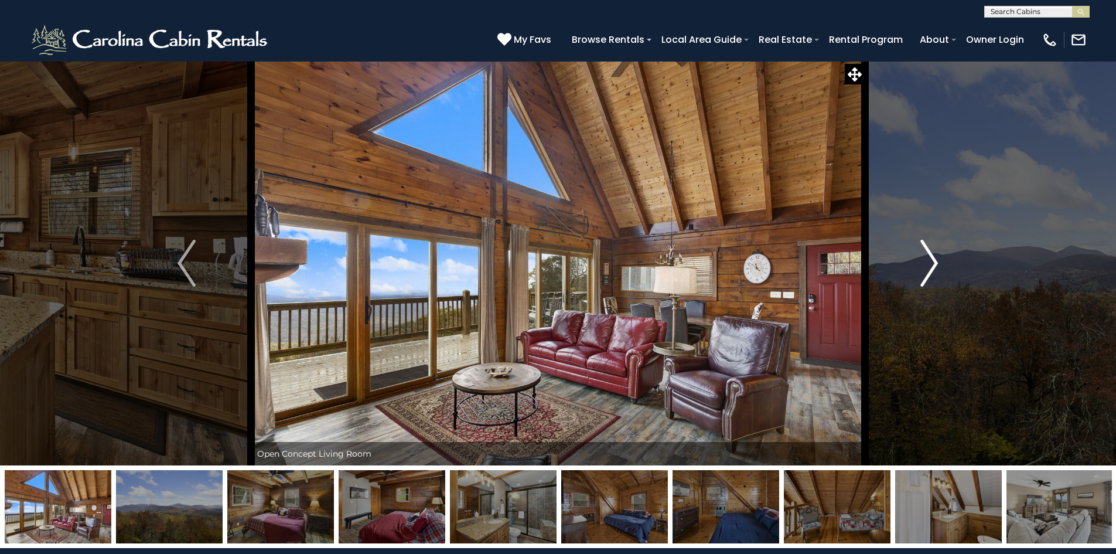
click at [931, 257] on img "Next" at bounding box center [929, 263] width 18 height 47
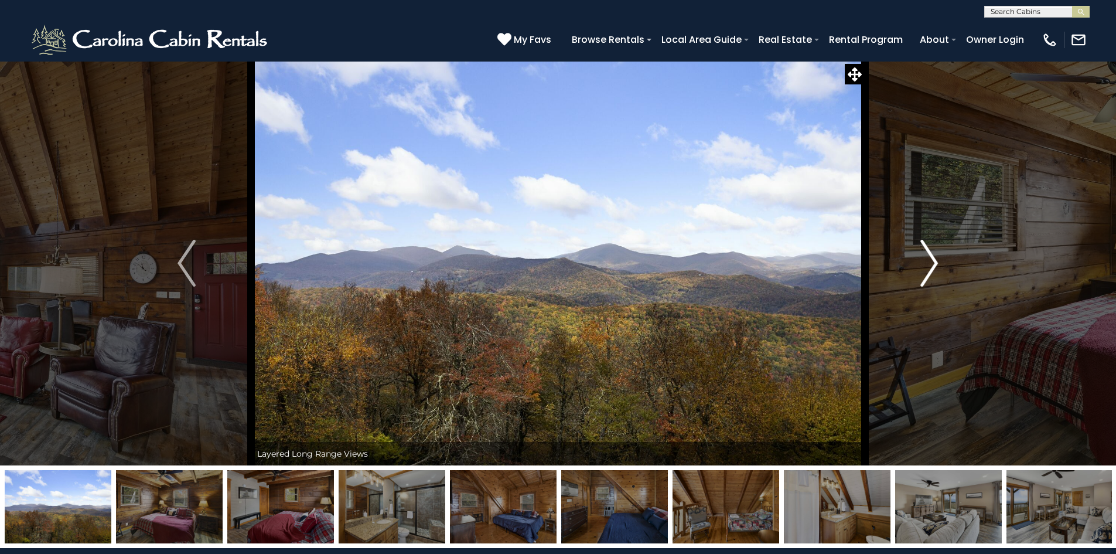
click at [931, 257] on img "Next" at bounding box center [929, 263] width 18 height 47
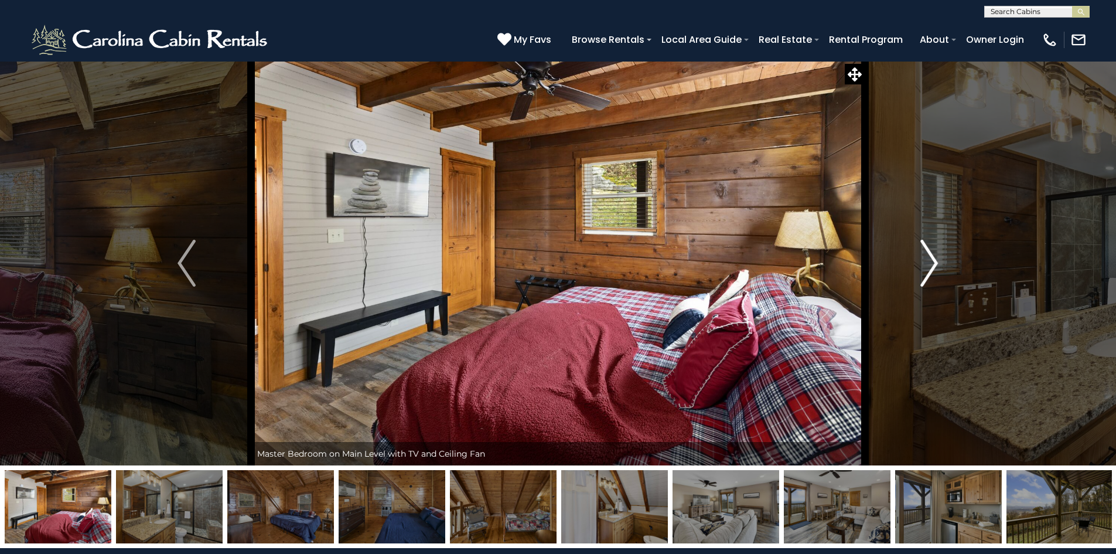
click at [931, 257] on img "Next" at bounding box center [929, 263] width 18 height 47
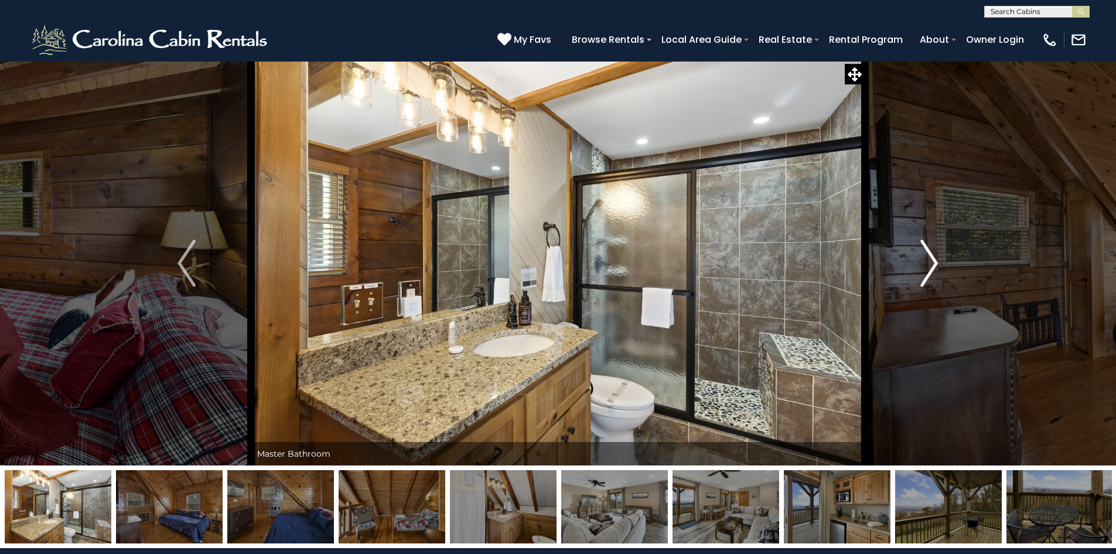
click at [931, 257] on img "Next" at bounding box center [929, 263] width 18 height 47
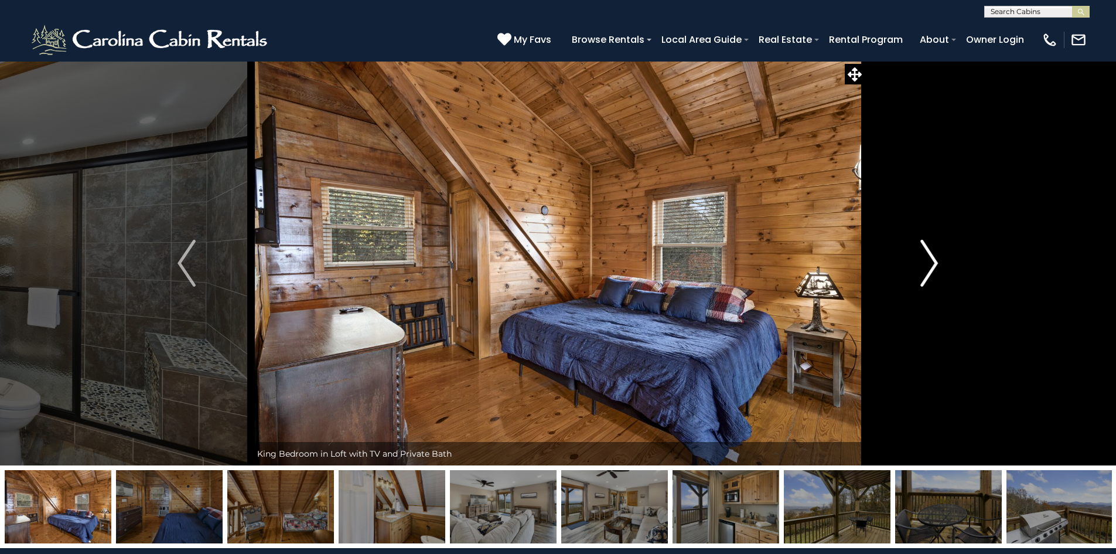
click at [931, 257] on img "Next" at bounding box center [929, 263] width 18 height 47
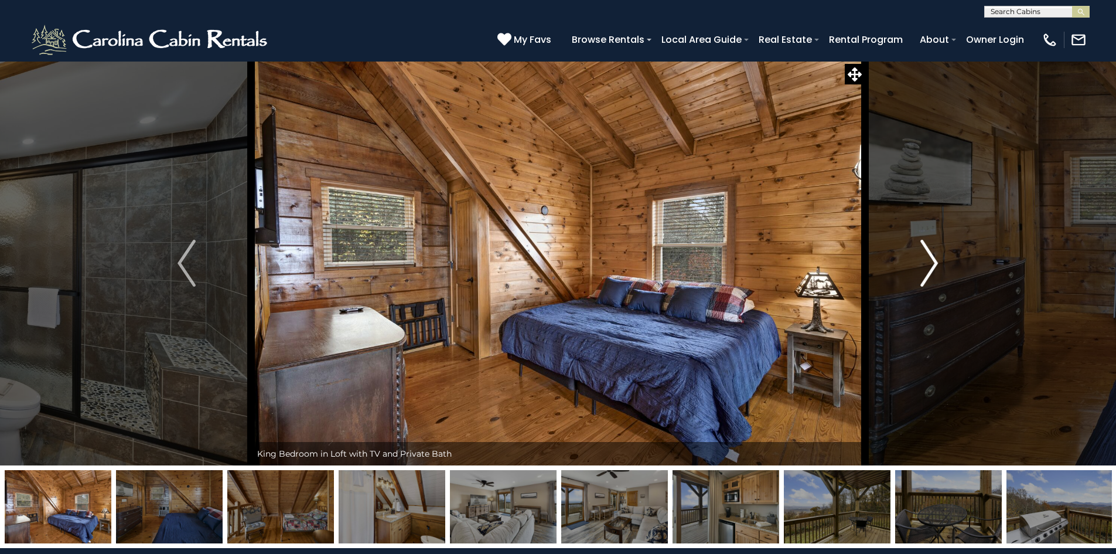
click at [931, 257] on img "Next" at bounding box center [929, 263] width 18 height 47
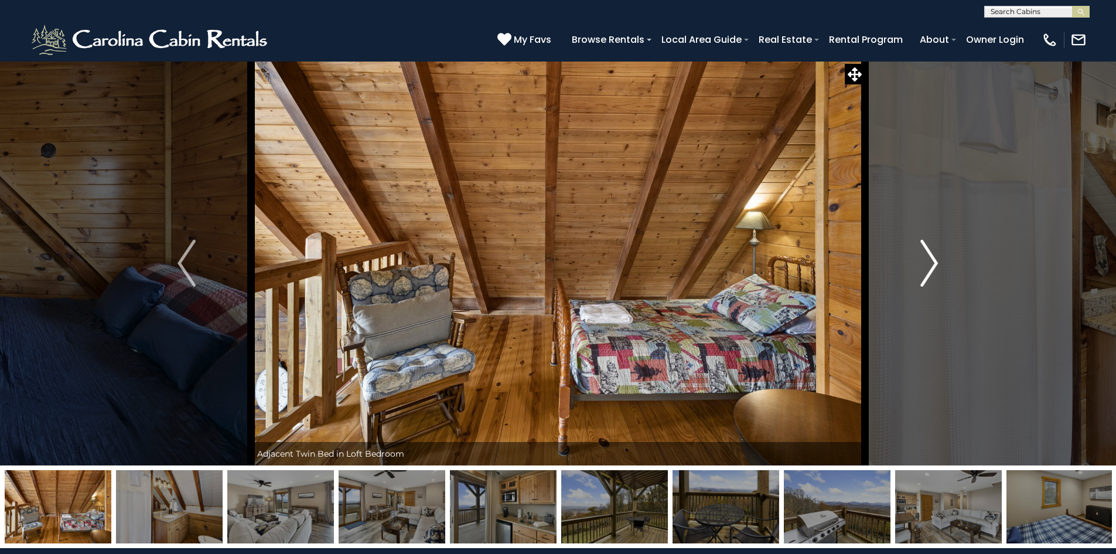
click at [931, 257] on img "Next" at bounding box center [929, 263] width 18 height 47
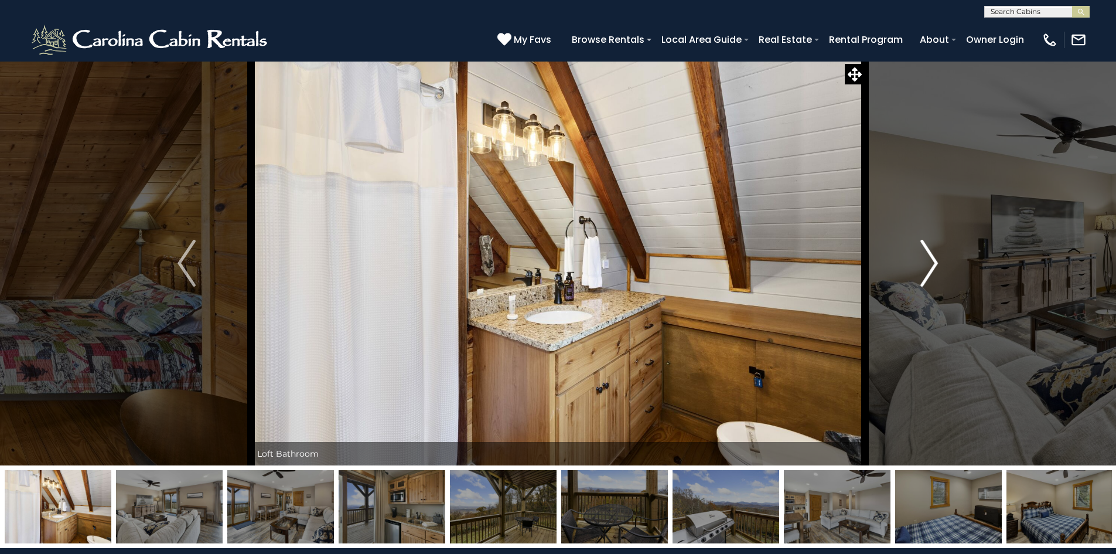
click at [931, 257] on img "Next" at bounding box center [929, 263] width 18 height 47
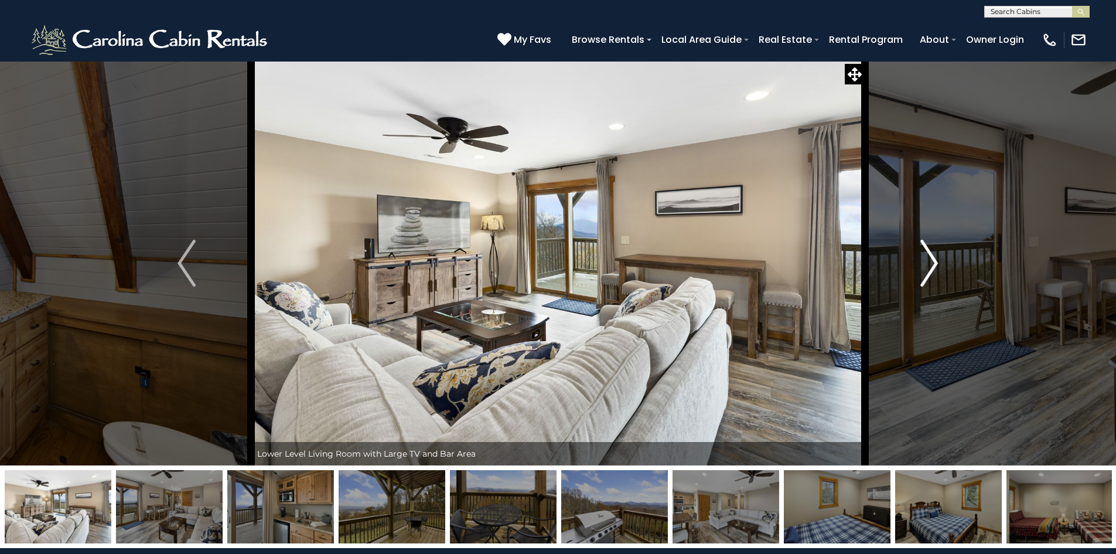
click at [931, 257] on img "Next" at bounding box center [929, 263] width 18 height 47
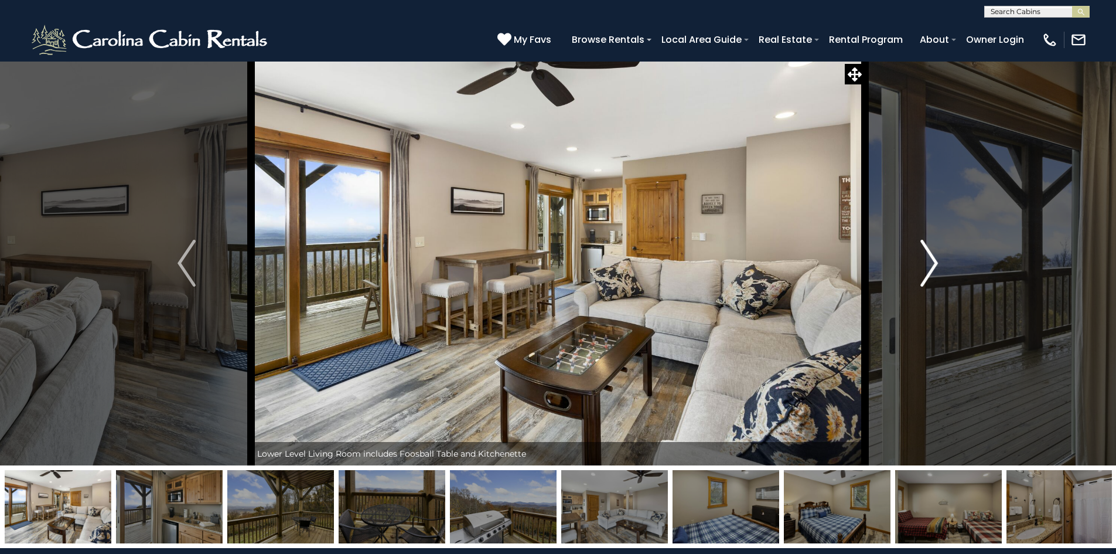
click at [931, 257] on img "Next" at bounding box center [929, 263] width 18 height 47
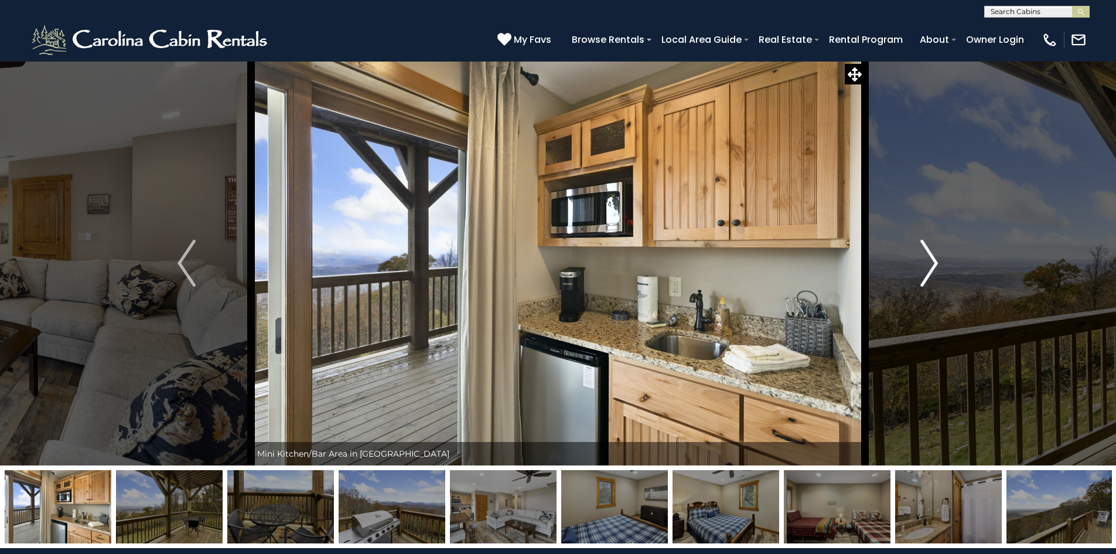
click at [933, 260] on img "Next" at bounding box center [929, 263] width 18 height 47
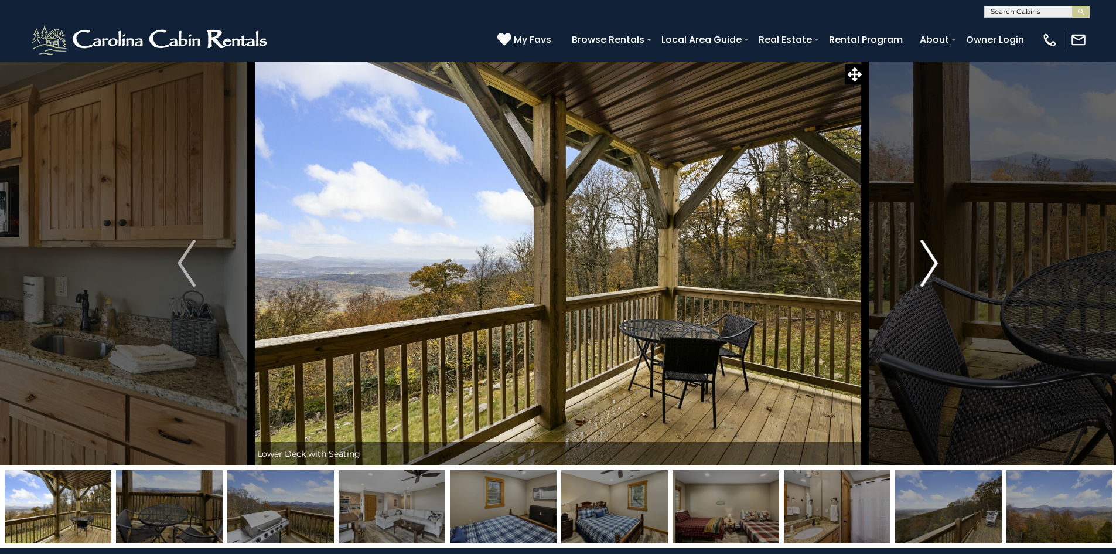
click at [933, 252] on img "Next" at bounding box center [929, 263] width 18 height 47
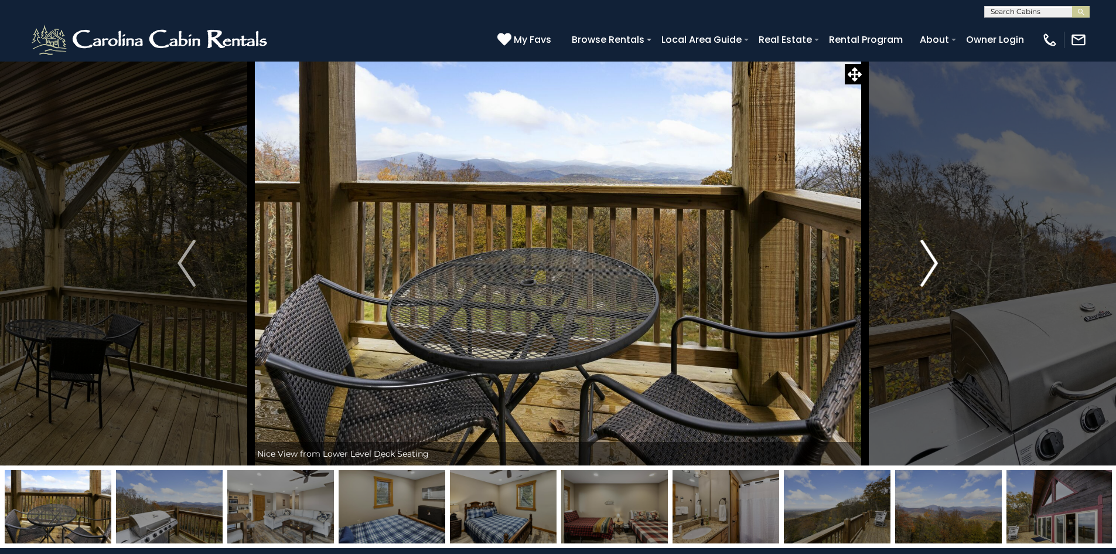
click at [933, 252] on img "Next" at bounding box center [929, 263] width 18 height 47
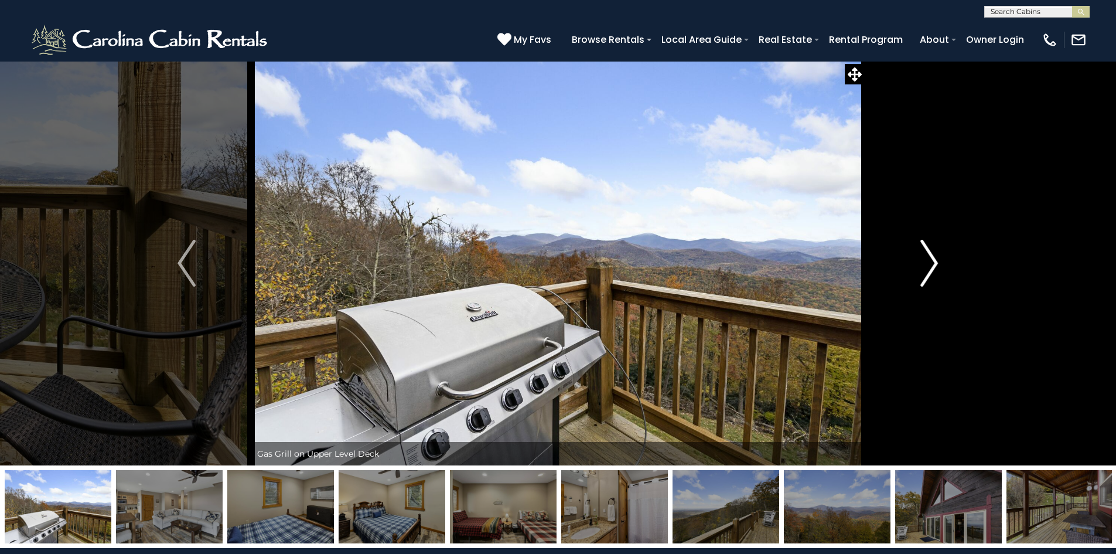
click at [933, 252] on img "Next" at bounding box center [929, 263] width 18 height 47
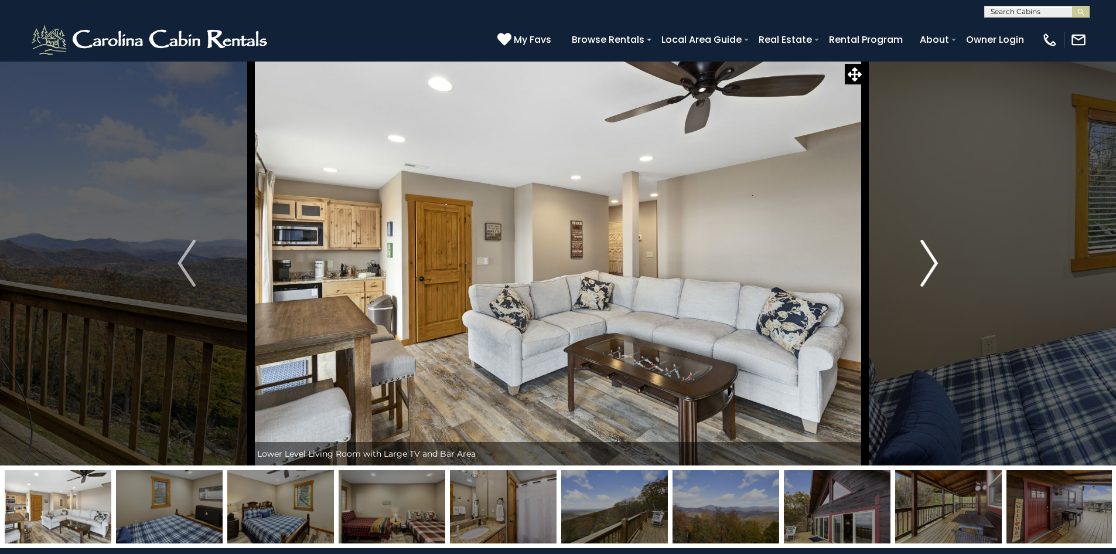
click at [933, 252] on img "Next" at bounding box center [929, 263] width 18 height 47
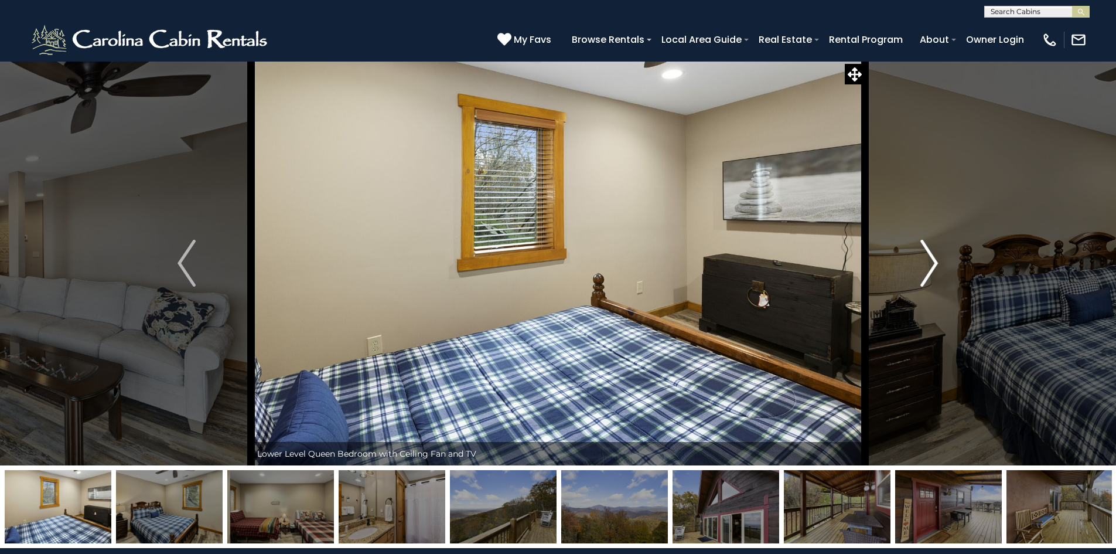
click at [934, 251] on img "Next" at bounding box center [929, 263] width 18 height 47
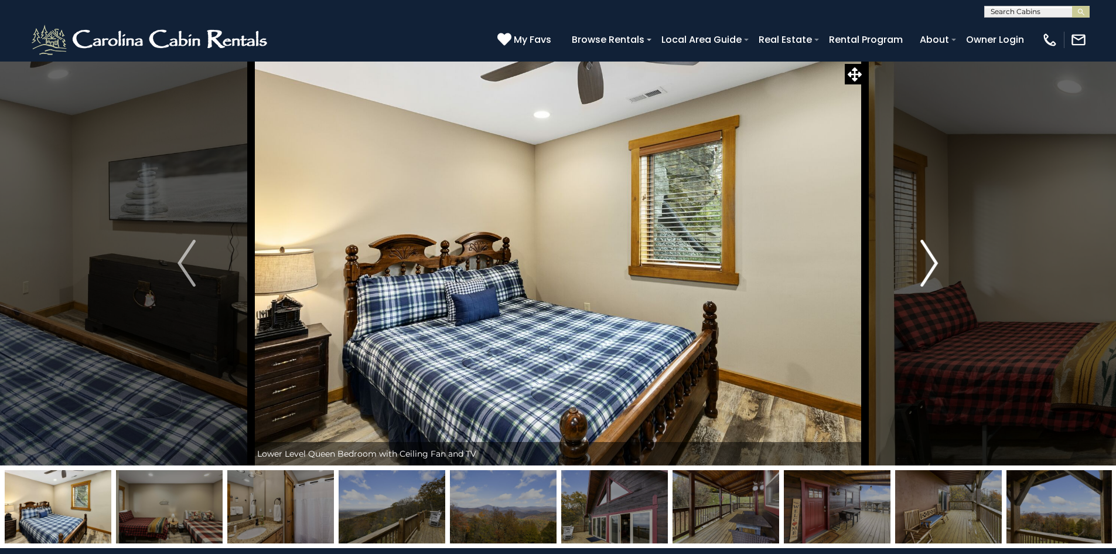
click at [934, 251] on img "Next" at bounding box center [929, 263] width 18 height 47
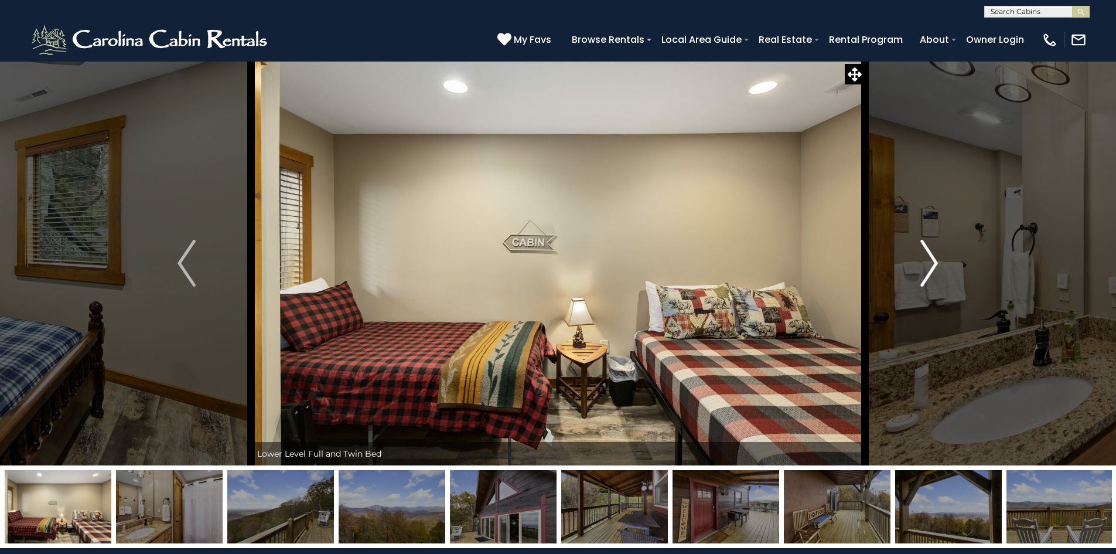
click at [934, 251] on img "Next" at bounding box center [929, 263] width 18 height 47
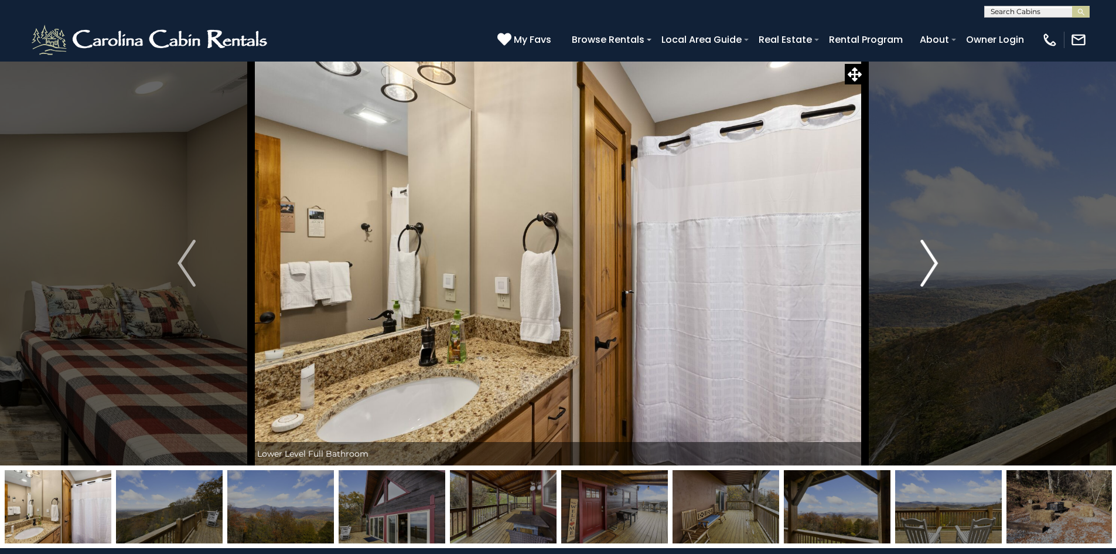
click at [934, 251] on img "Next" at bounding box center [929, 263] width 18 height 47
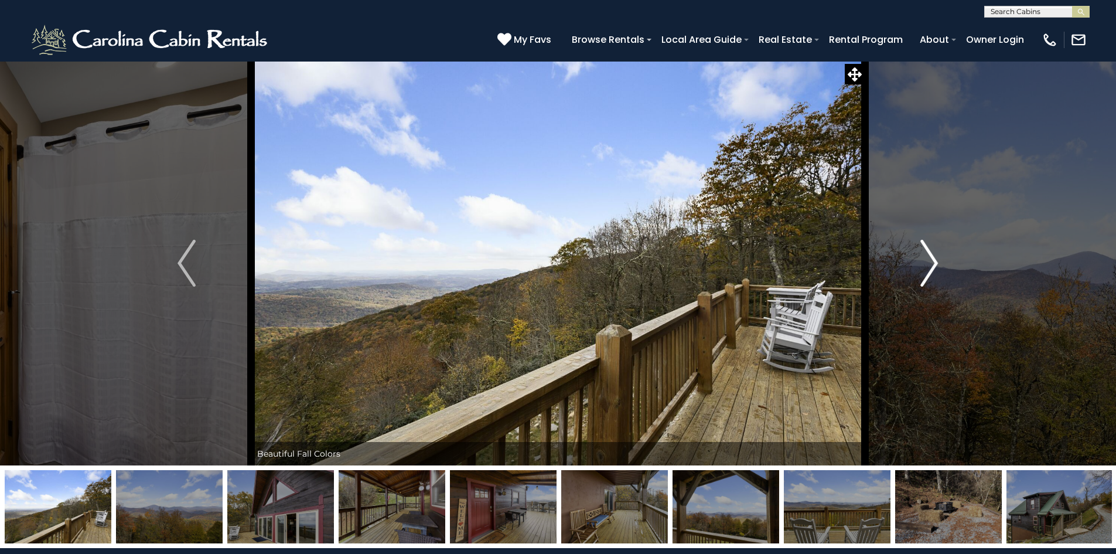
click at [934, 251] on img "Next" at bounding box center [929, 263] width 18 height 47
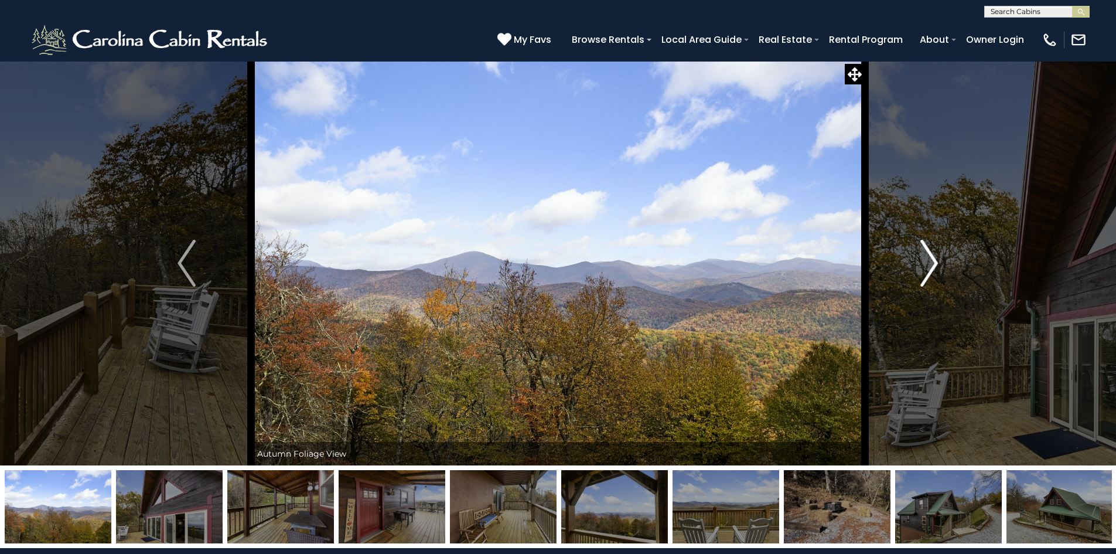
click at [934, 251] on img "Next" at bounding box center [929, 263] width 18 height 47
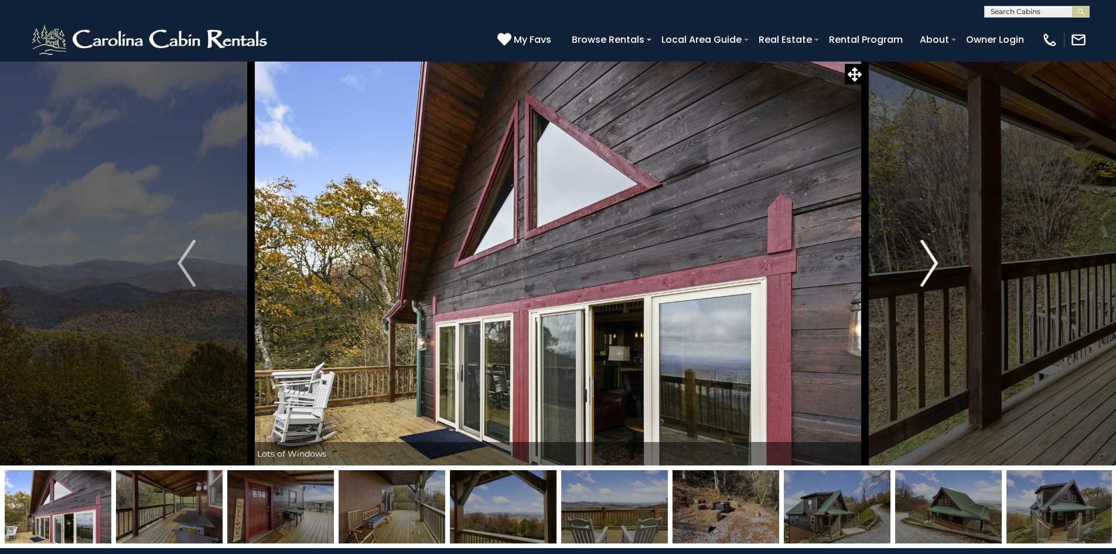
click at [941, 250] on button "Next" at bounding box center [929, 263] width 129 height 404
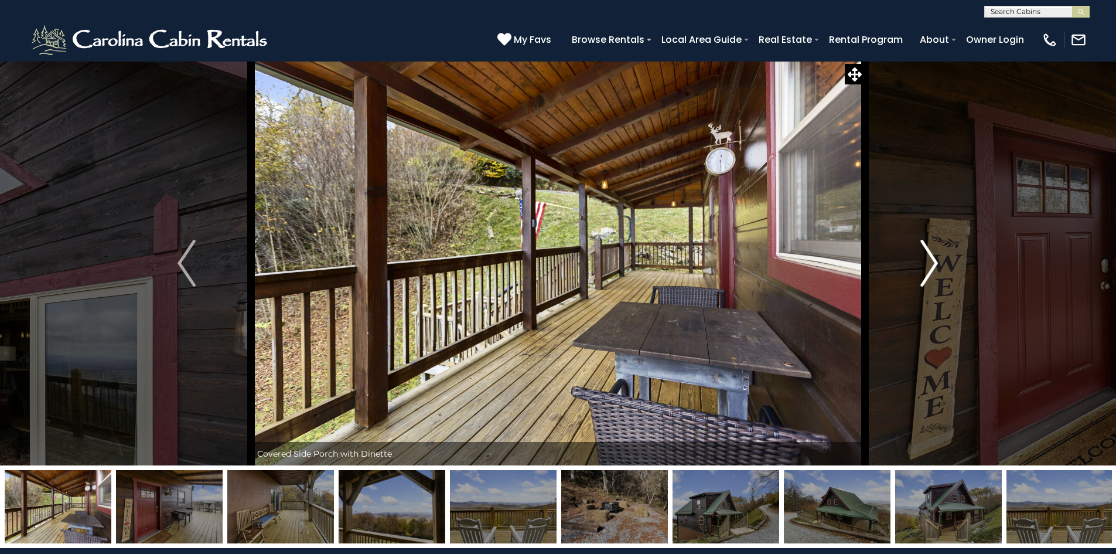
click at [941, 250] on button "Next" at bounding box center [929, 263] width 129 height 404
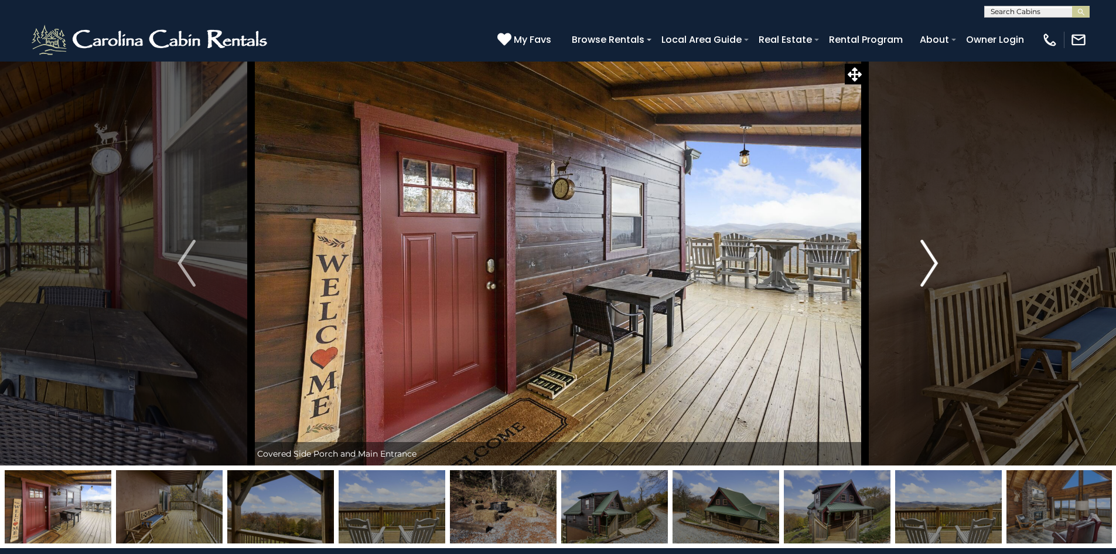
click at [941, 250] on button "Next" at bounding box center [929, 263] width 129 height 404
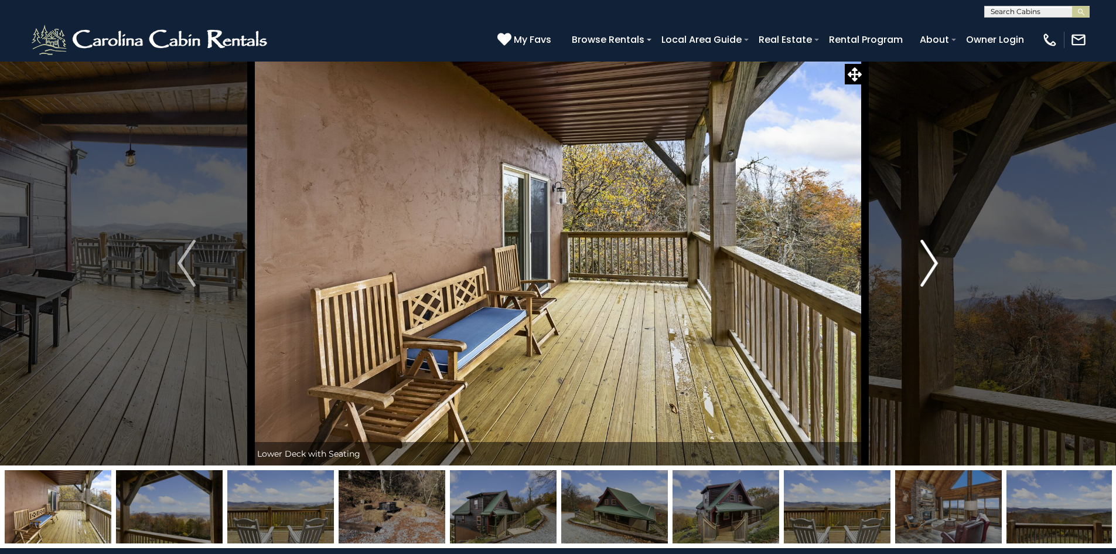
click at [941, 250] on button "Next" at bounding box center [929, 263] width 129 height 404
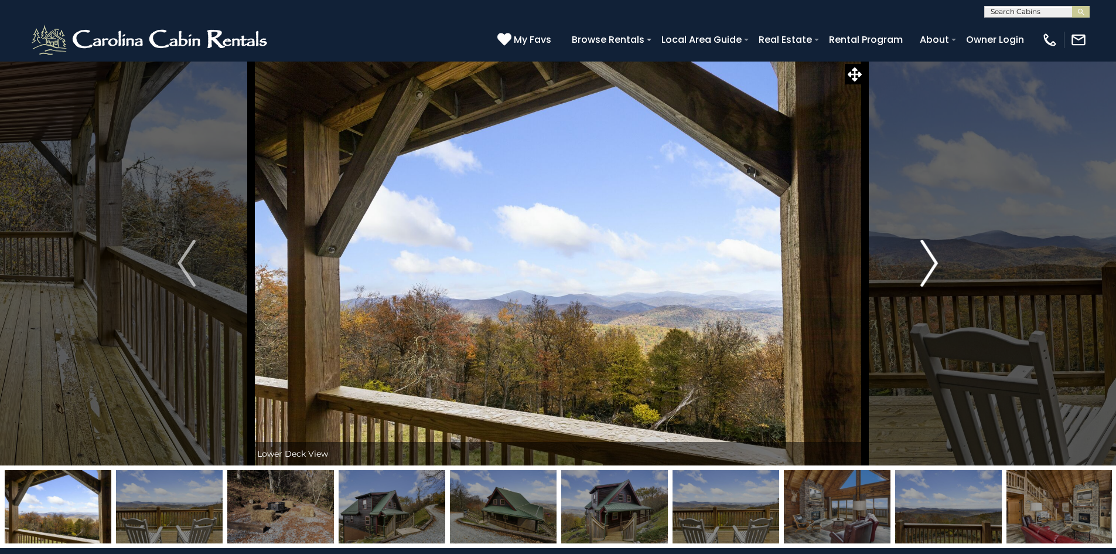
click at [941, 250] on button "Next" at bounding box center [929, 263] width 129 height 404
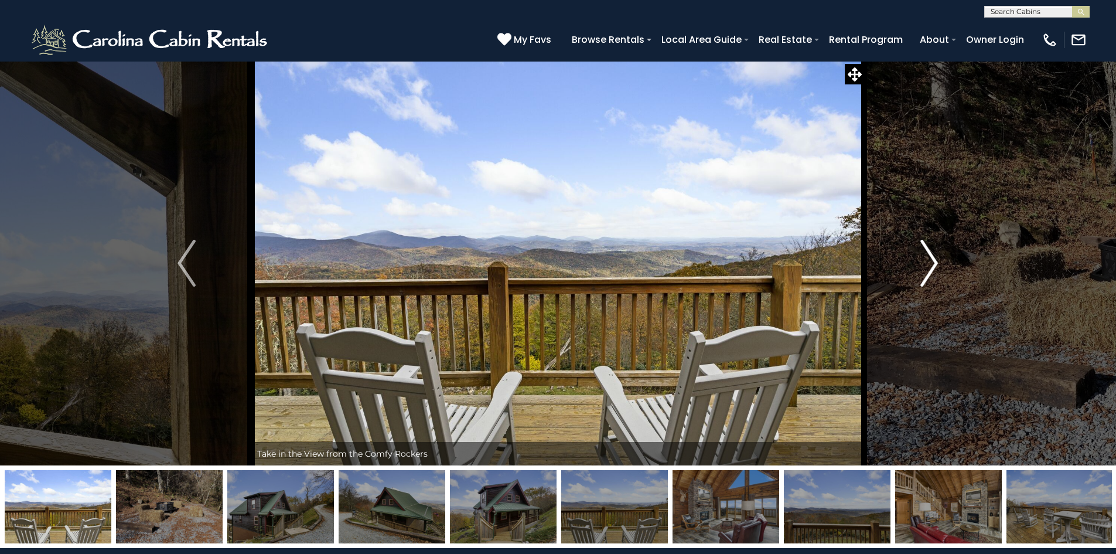
click at [941, 250] on button "Next" at bounding box center [929, 263] width 129 height 404
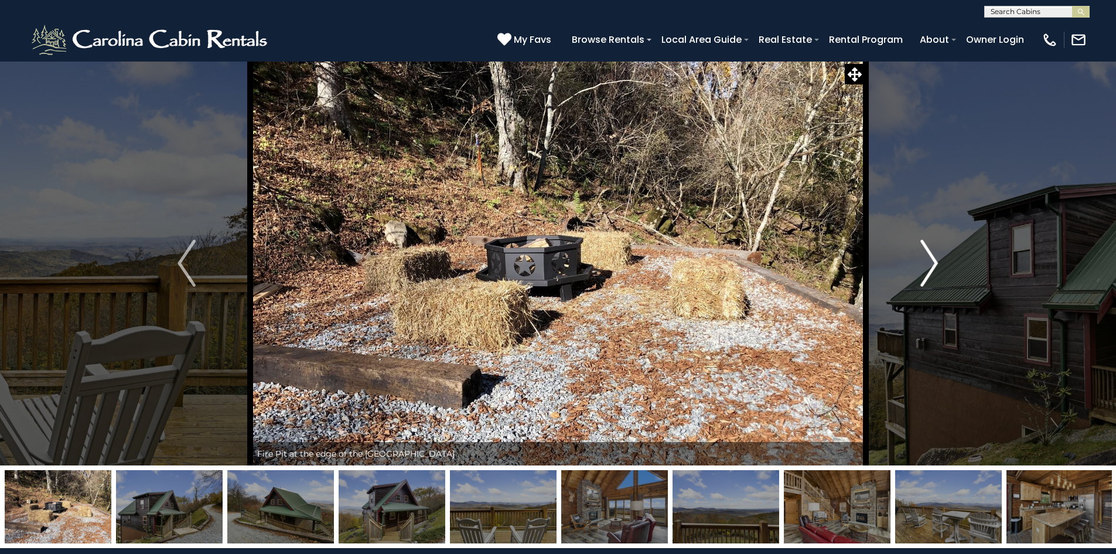
click at [941, 250] on button "Next" at bounding box center [929, 263] width 129 height 404
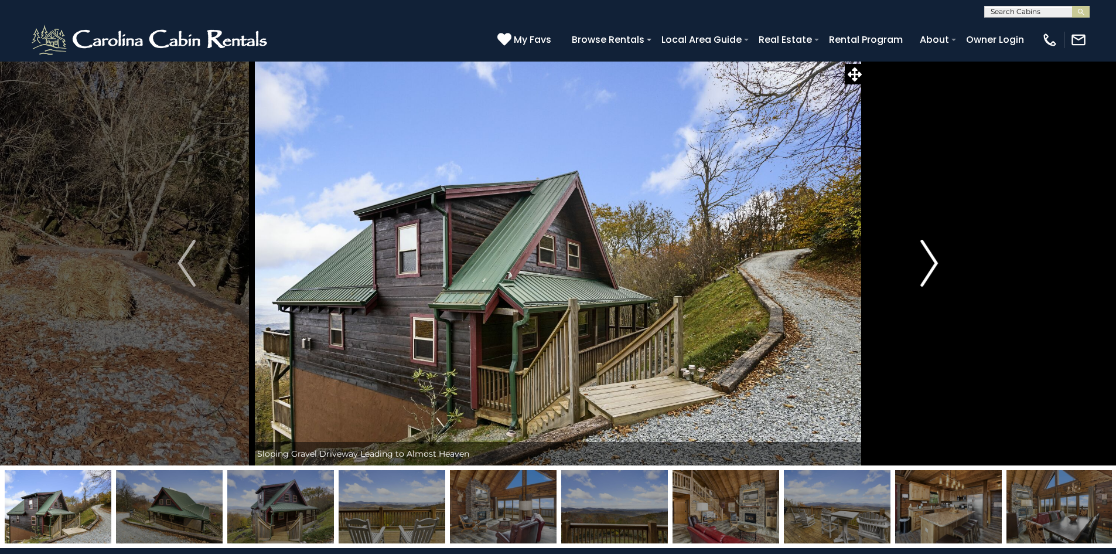
click at [941, 250] on button "Next" at bounding box center [929, 263] width 129 height 404
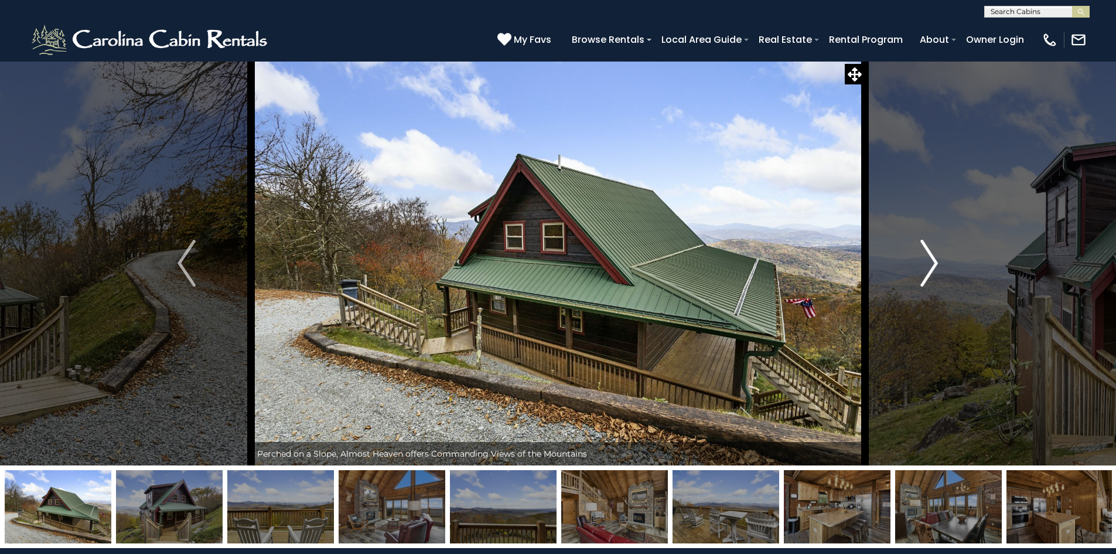
click at [941, 250] on button "Next" at bounding box center [929, 263] width 129 height 404
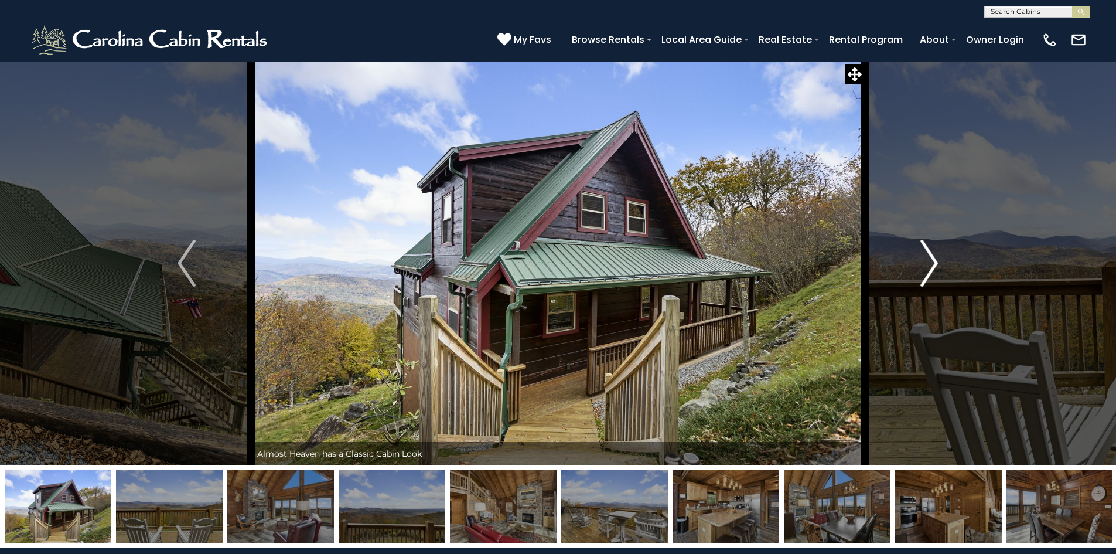
click at [941, 250] on button "Next" at bounding box center [929, 263] width 129 height 404
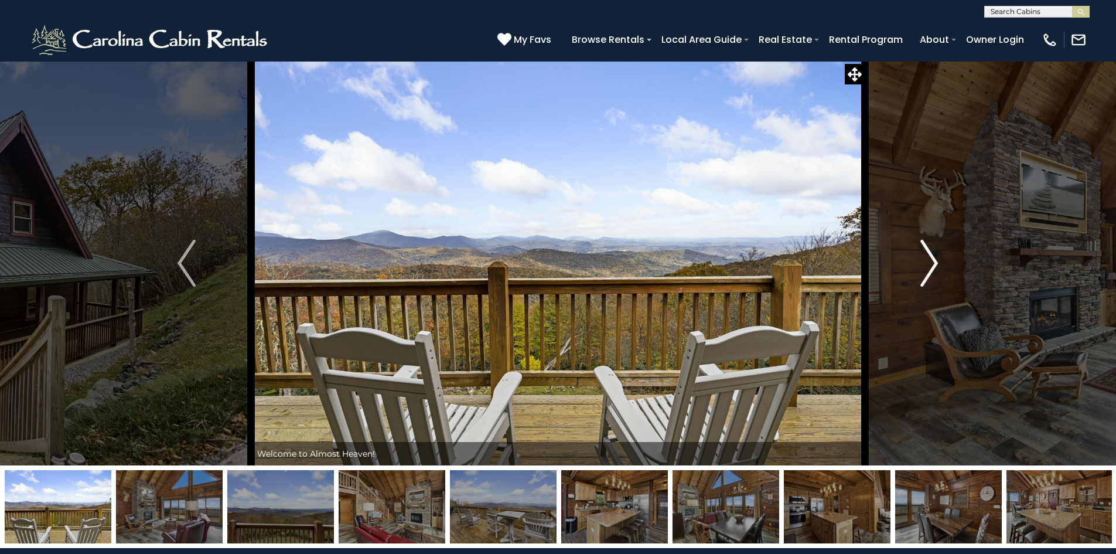
click at [940, 261] on button "Next" at bounding box center [929, 263] width 129 height 404
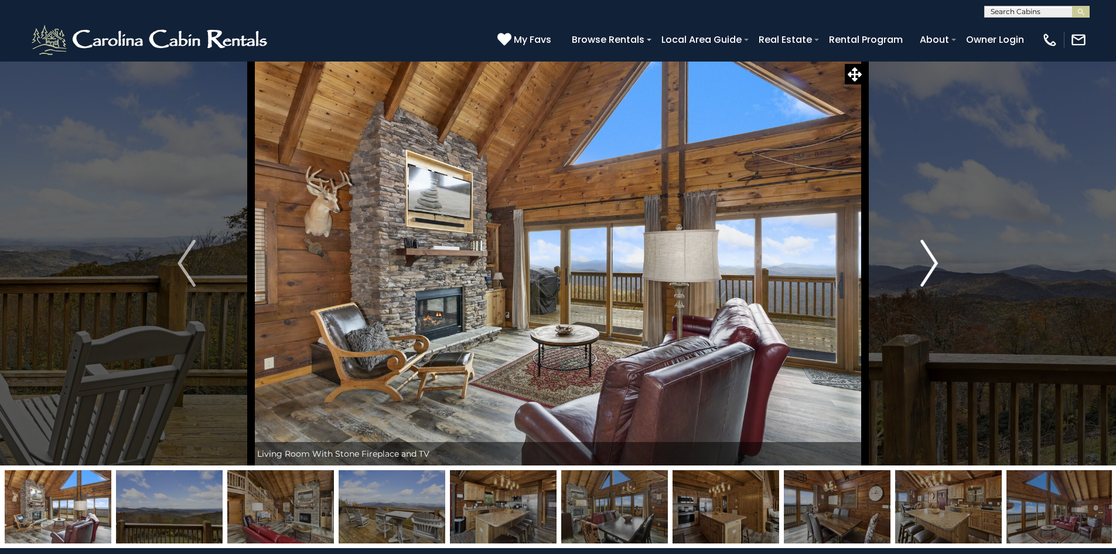
click at [929, 262] on img "Next" at bounding box center [929, 263] width 18 height 47
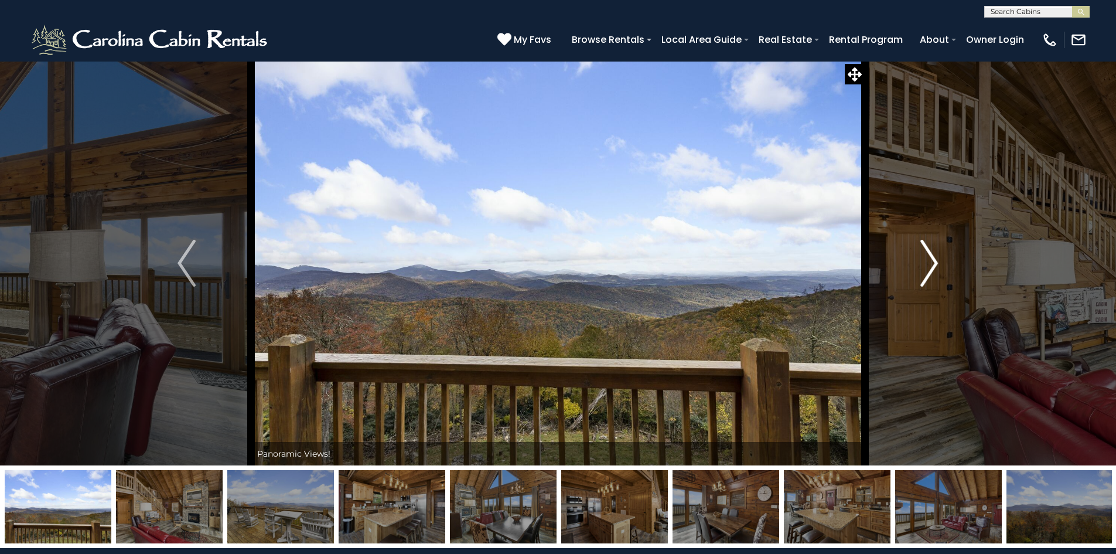
click at [930, 262] on img "Next" at bounding box center [929, 263] width 18 height 47
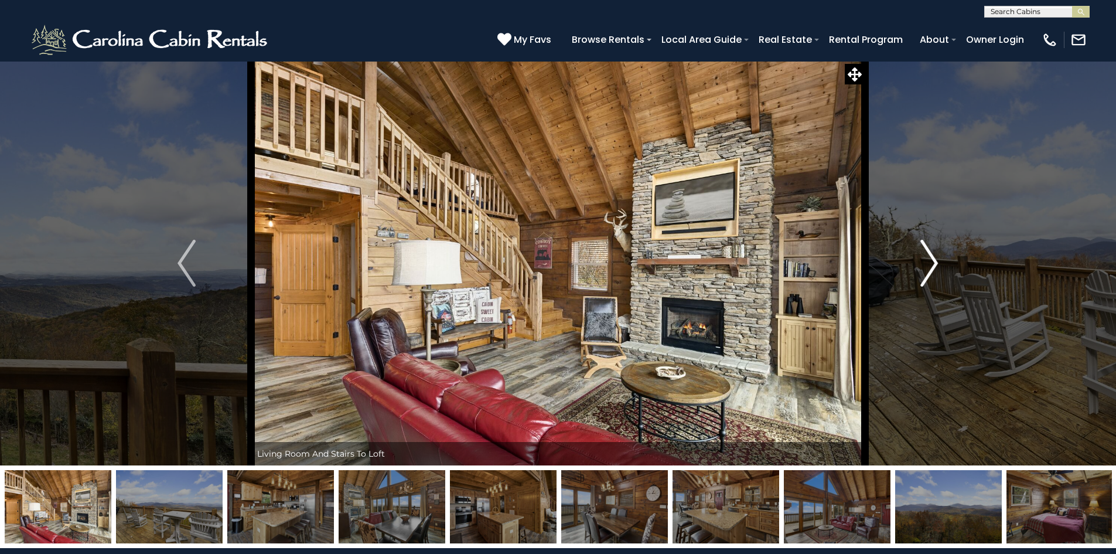
click at [930, 262] on img "Next" at bounding box center [929, 263] width 18 height 47
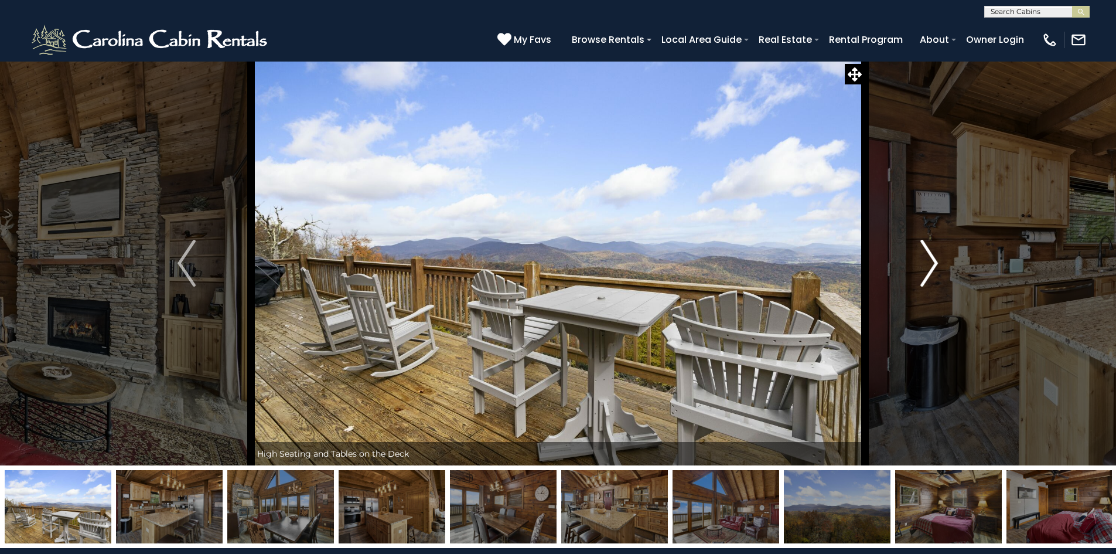
click at [930, 262] on img "Next" at bounding box center [929, 263] width 18 height 47
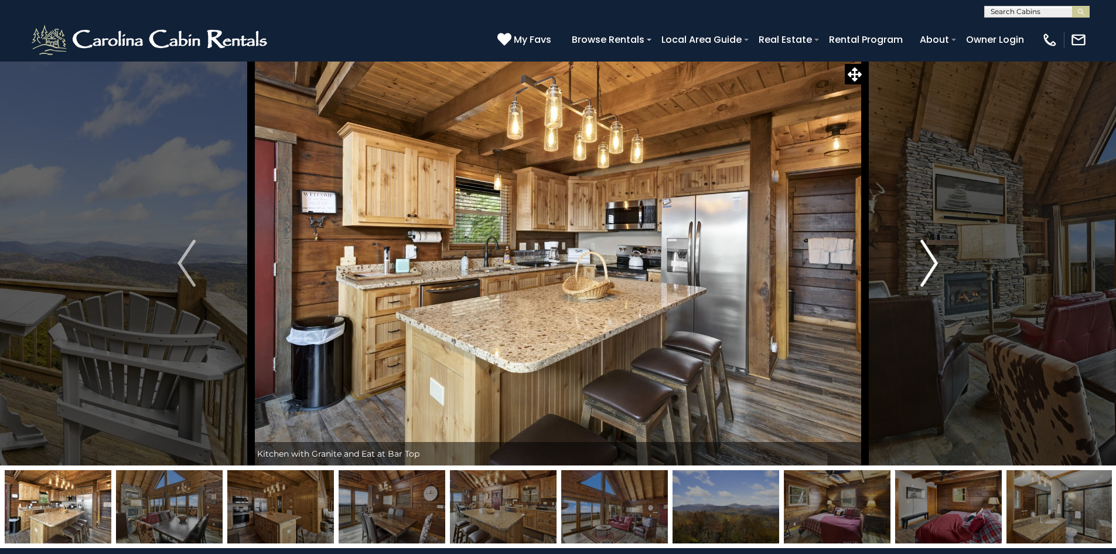
click at [930, 262] on img "Next" at bounding box center [929, 263] width 18 height 47
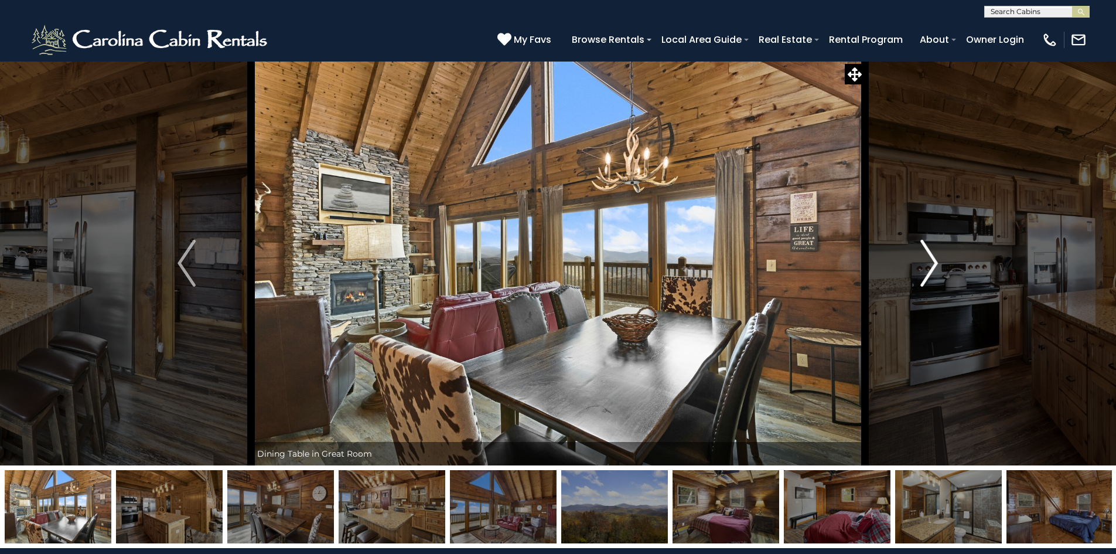
click at [930, 262] on img "Next" at bounding box center [929, 263] width 18 height 47
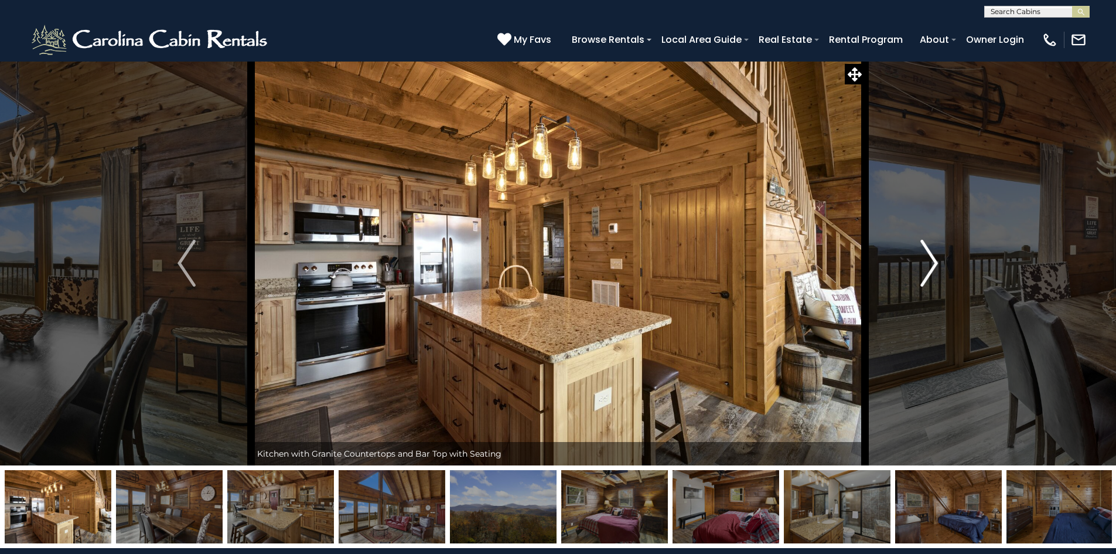
click at [930, 261] on img "Next" at bounding box center [929, 263] width 18 height 47
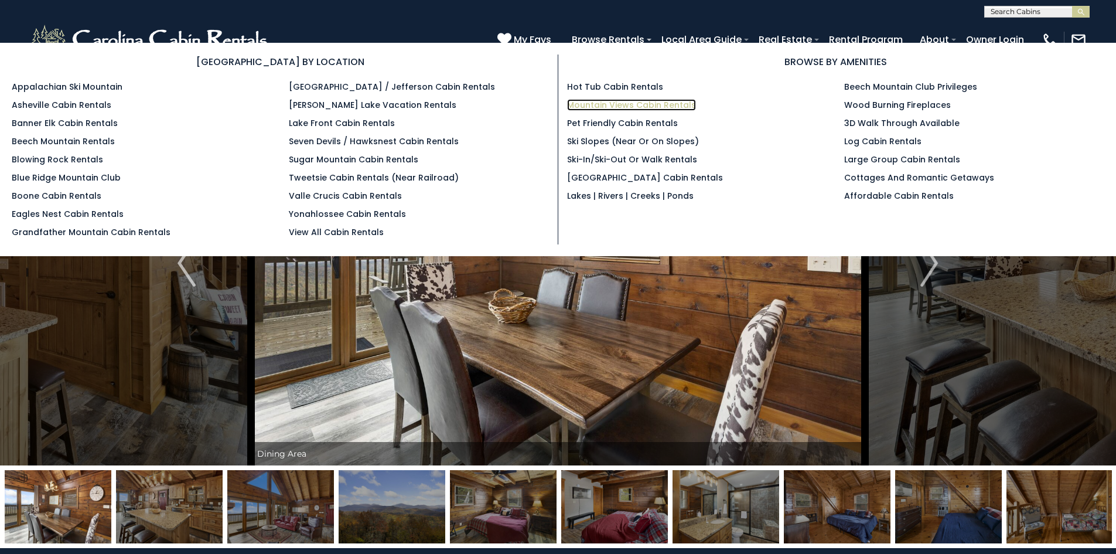
click at [628, 104] on link "Mountain Views Cabin Rentals" at bounding box center [631, 105] width 129 height 12
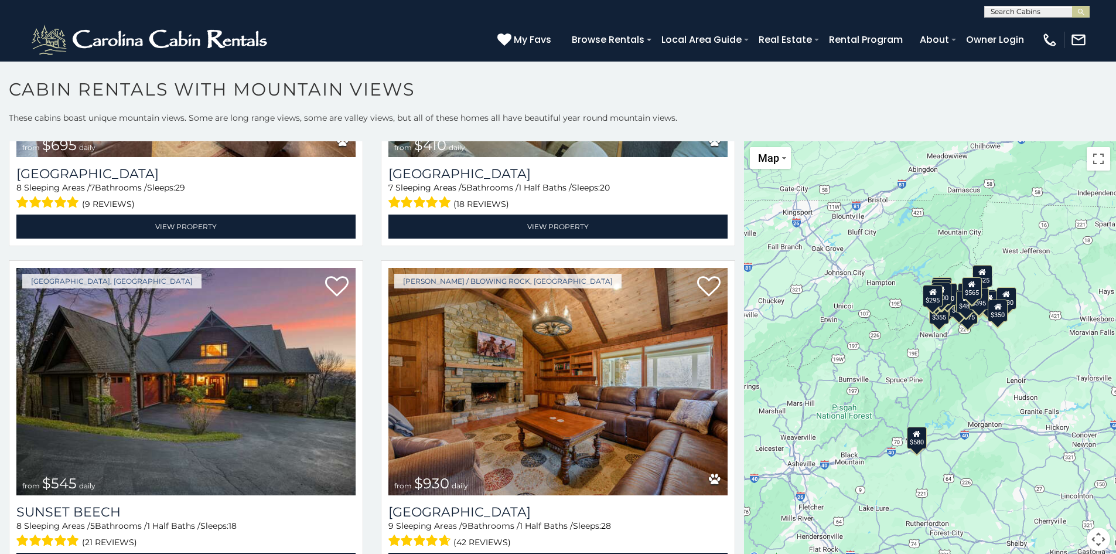
scroll to position [3368, 0]
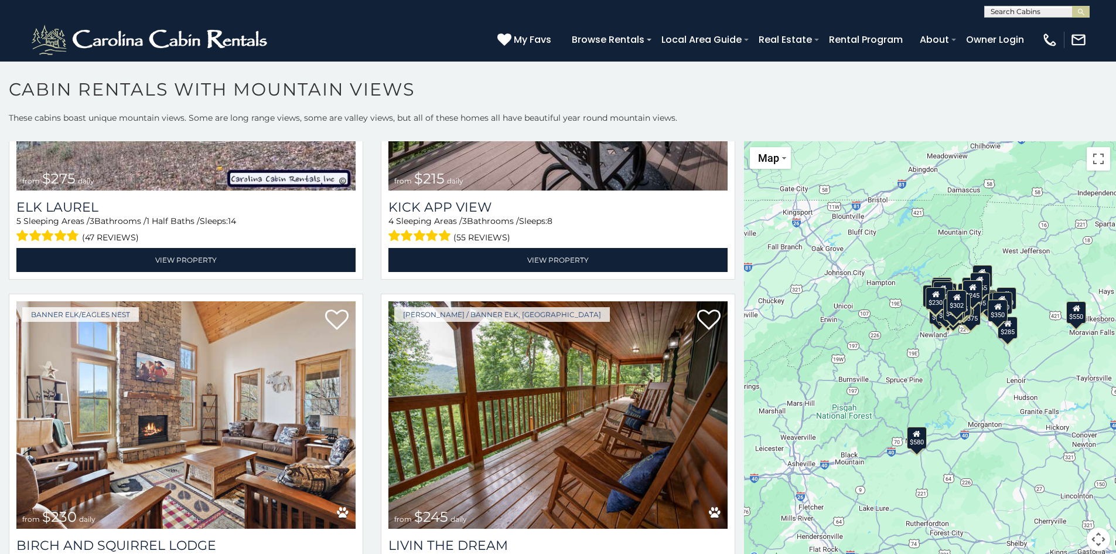
scroll to position [8758, 0]
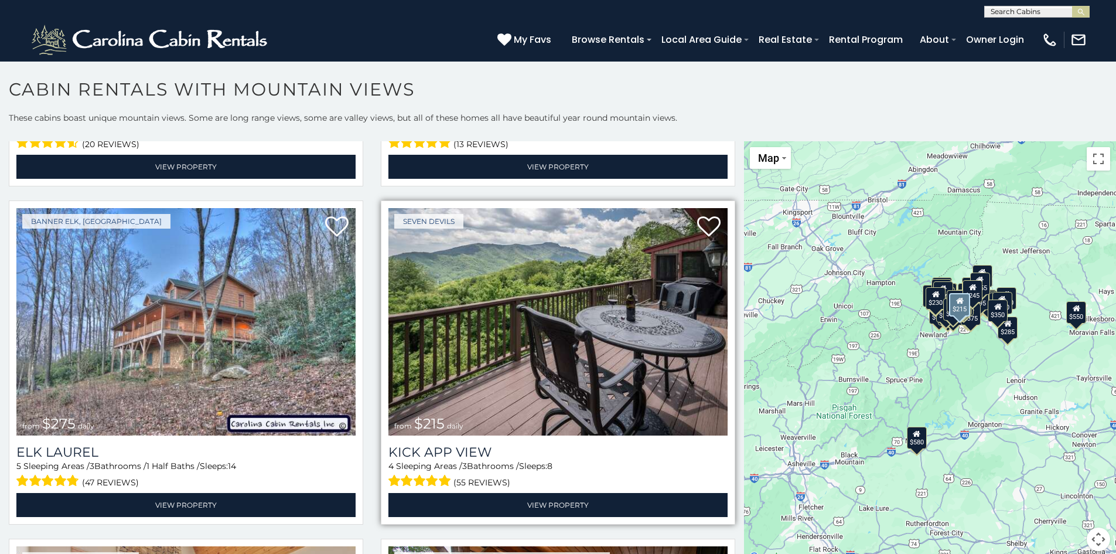
click at [490, 265] on img at bounding box center [557, 321] width 339 height 227
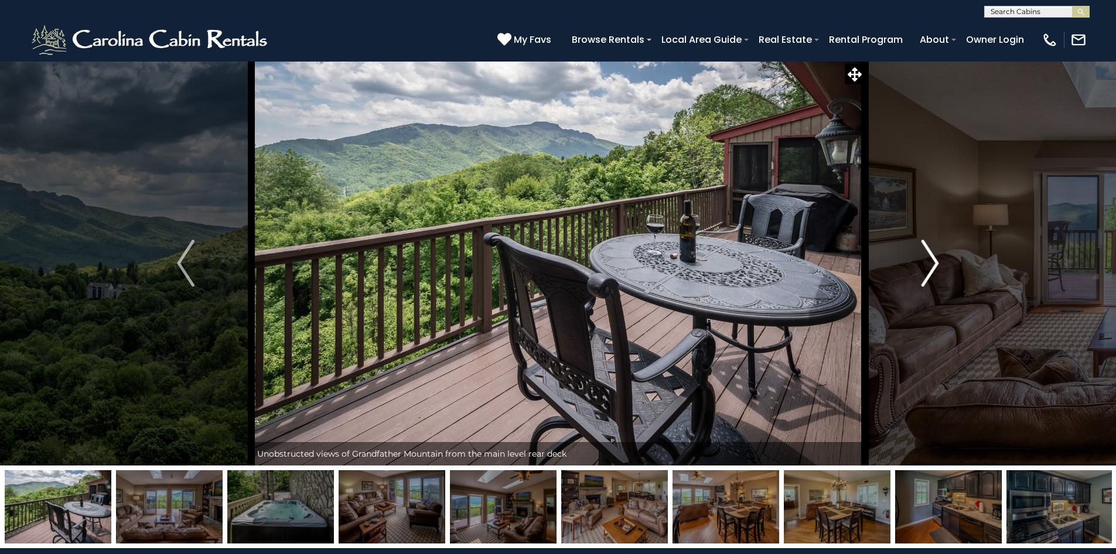
click at [934, 264] on img "Next" at bounding box center [931, 263] width 18 height 47
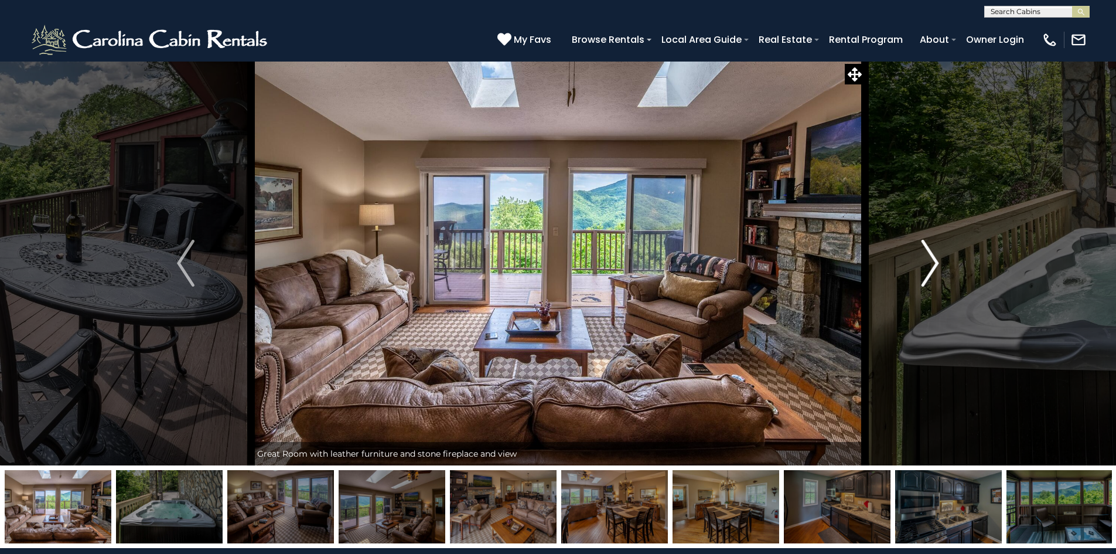
click at [934, 264] on img "Next" at bounding box center [931, 263] width 18 height 47
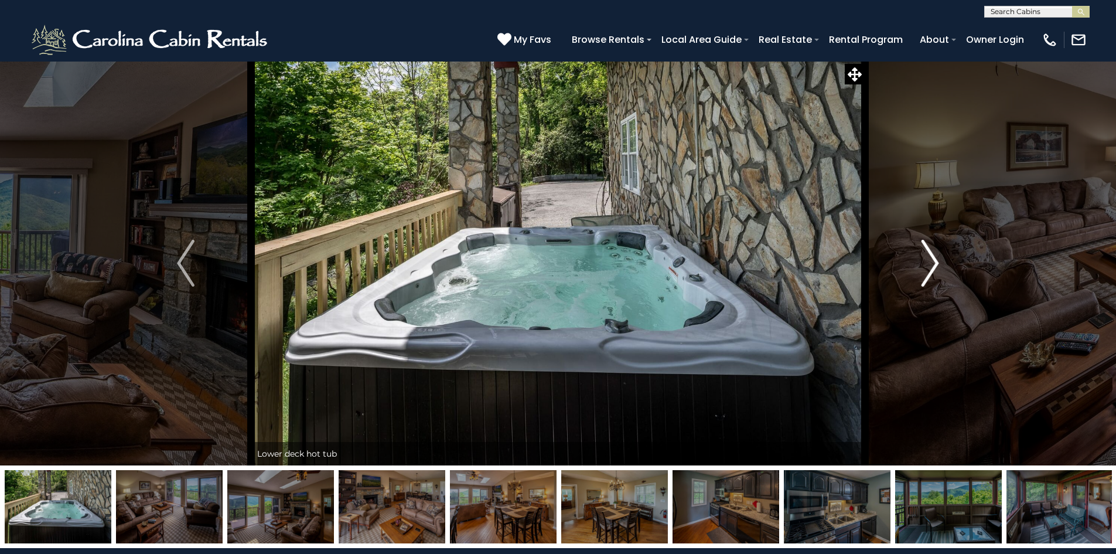
click at [934, 264] on img "Next" at bounding box center [931, 263] width 18 height 47
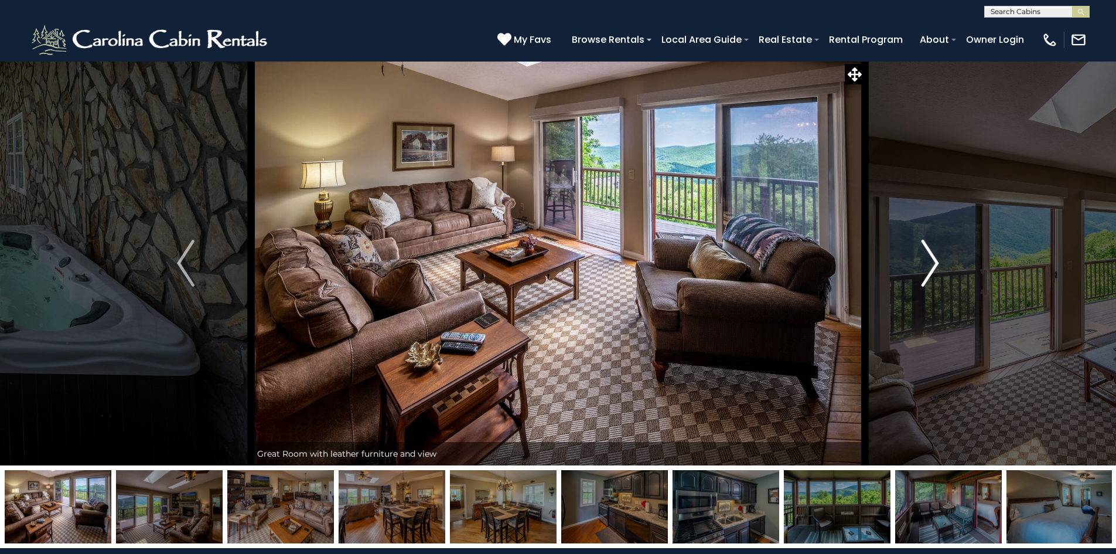
click at [934, 264] on img "Next" at bounding box center [931, 263] width 18 height 47
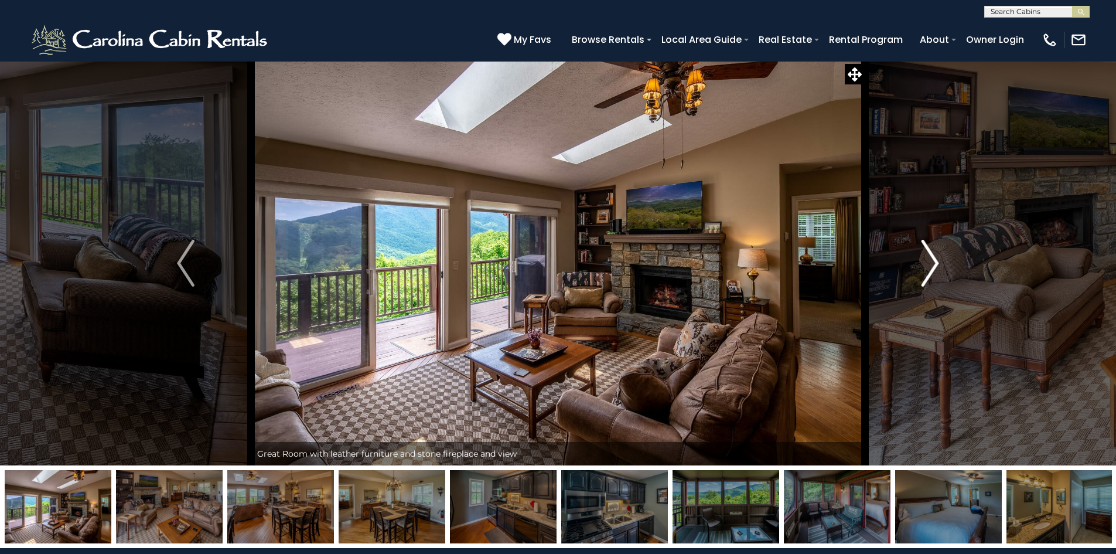
click at [934, 264] on img "Next" at bounding box center [931, 263] width 18 height 47
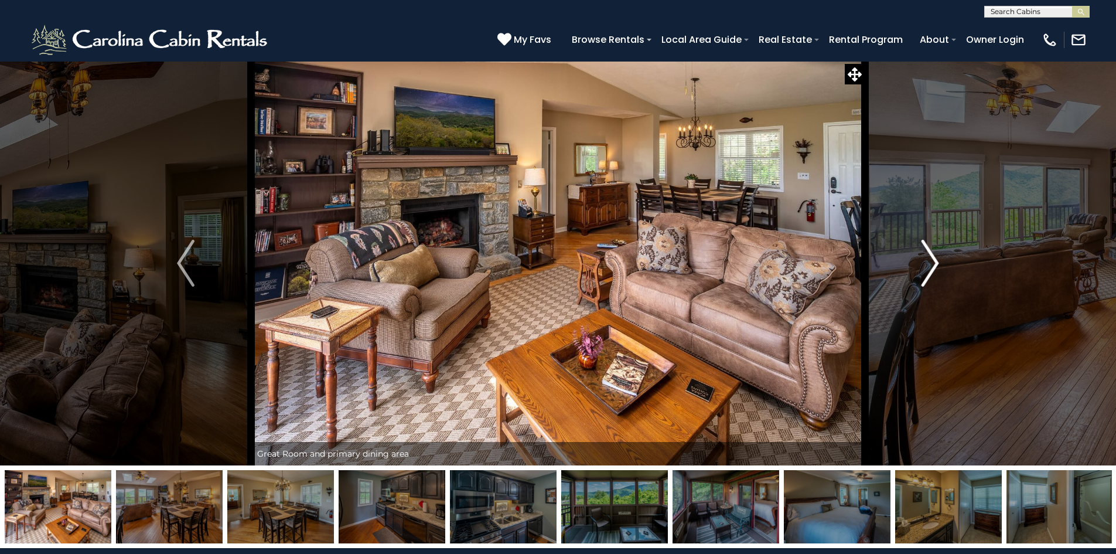
click at [930, 259] on img "Next" at bounding box center [931, 263] width 18 height 47
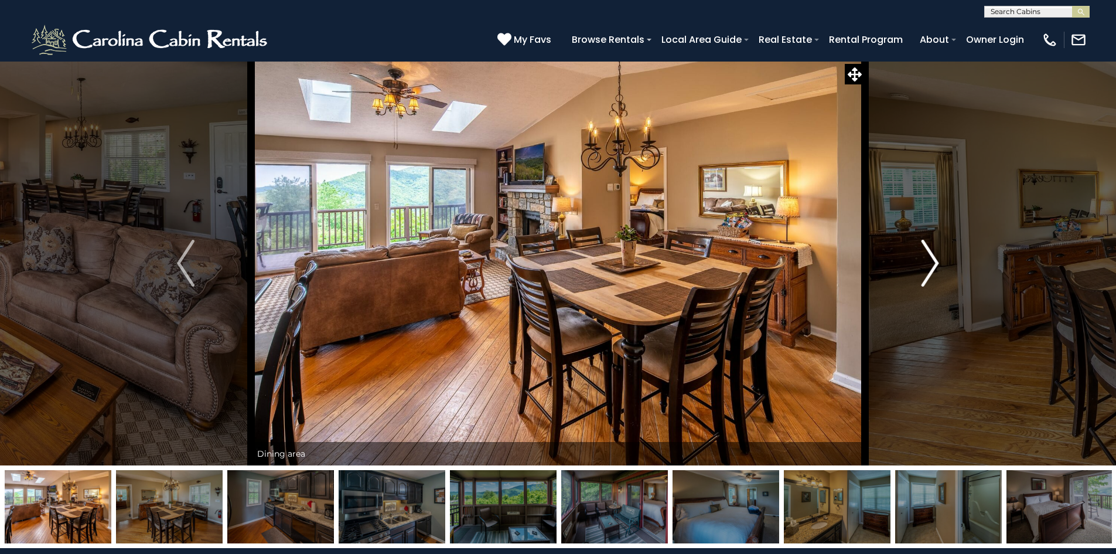
click at [930, 259] on img "Next" at bounding box center [931, 263] width 18 height 47
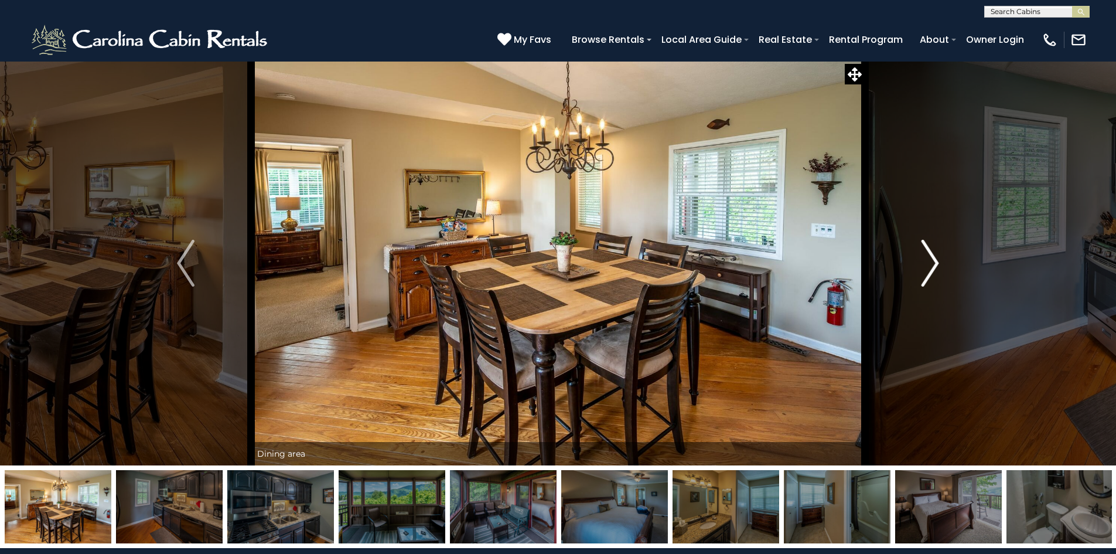
click at [930, 259] on img "Next" at bounding box center [931, 263] width 18 height 47
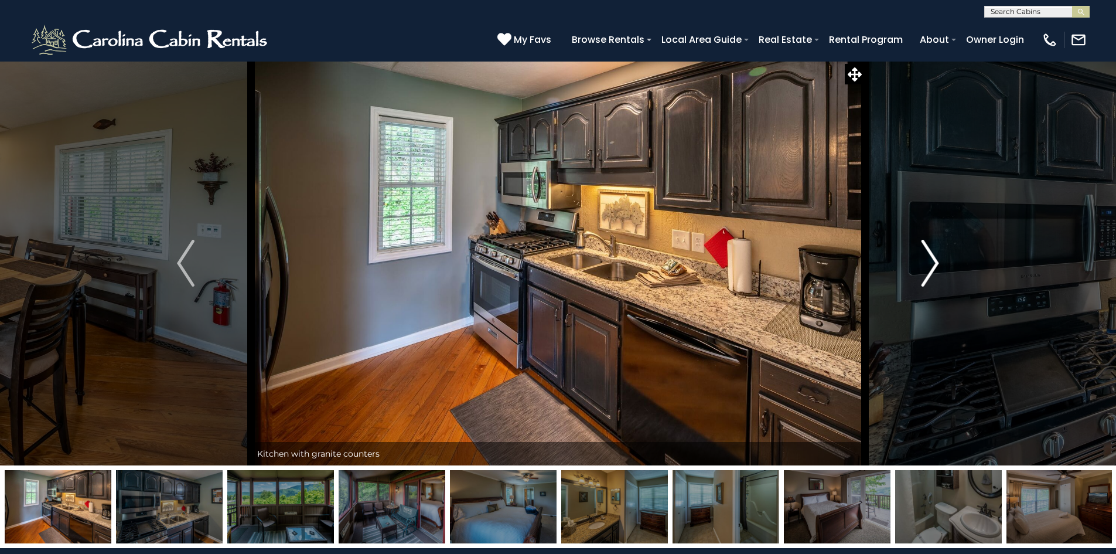
click at [930, 259] on img "Next" at bounding box center [931, 263] width 18 height 47
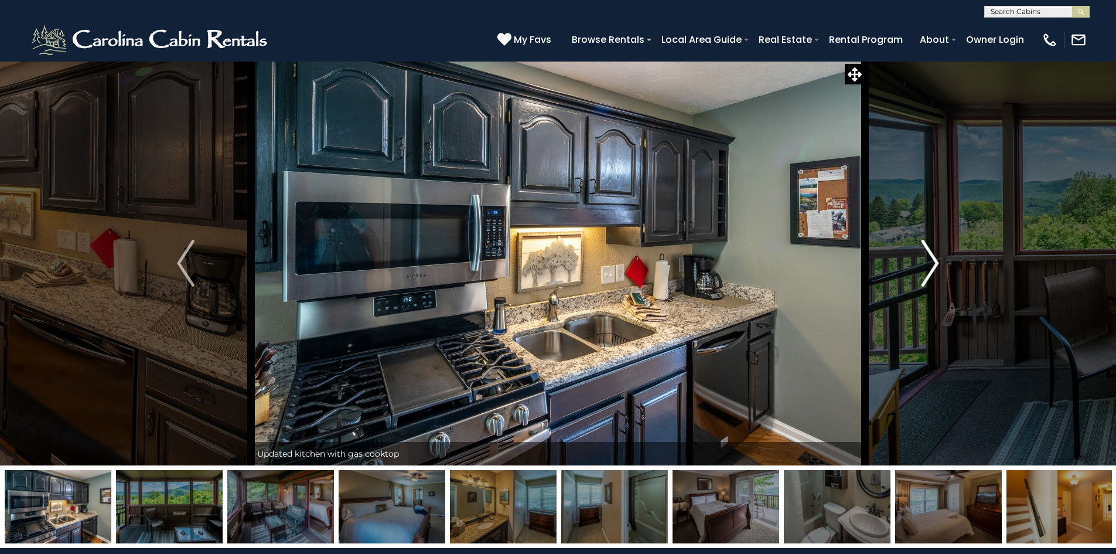
click at [930, 259] on img "Next" at bounding box center [931, 263] width 18 height 47
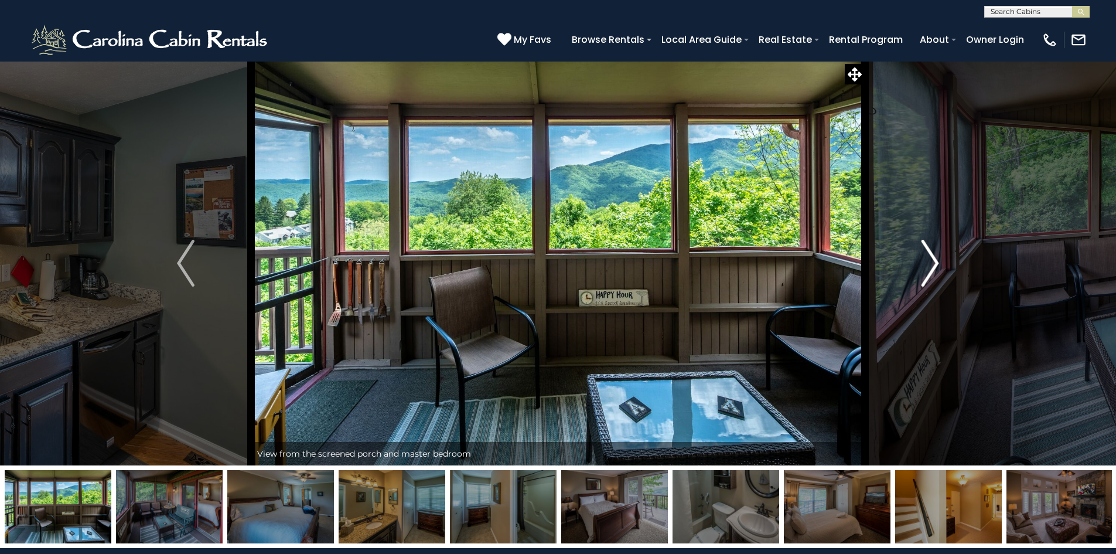
click at [930, 259] on img "Next" at bounding box center [931, 263] width 18 height 47
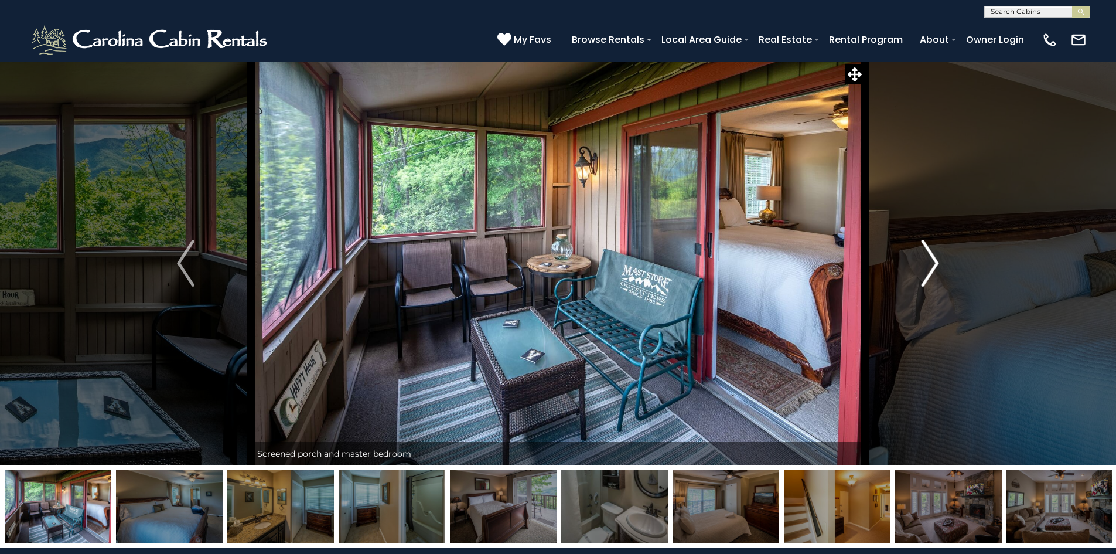
click at [930, 259] on img "Next" at bounding box center [931, 263] width 18 height 47
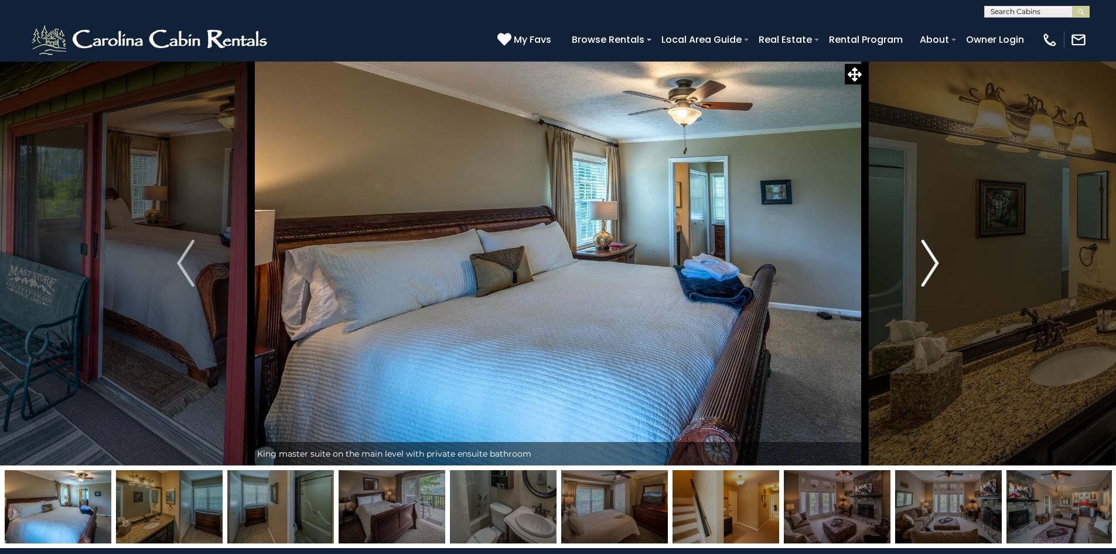
click at [930, 259] on img "Next" at bounding box center [931, 263] width 18 height 47
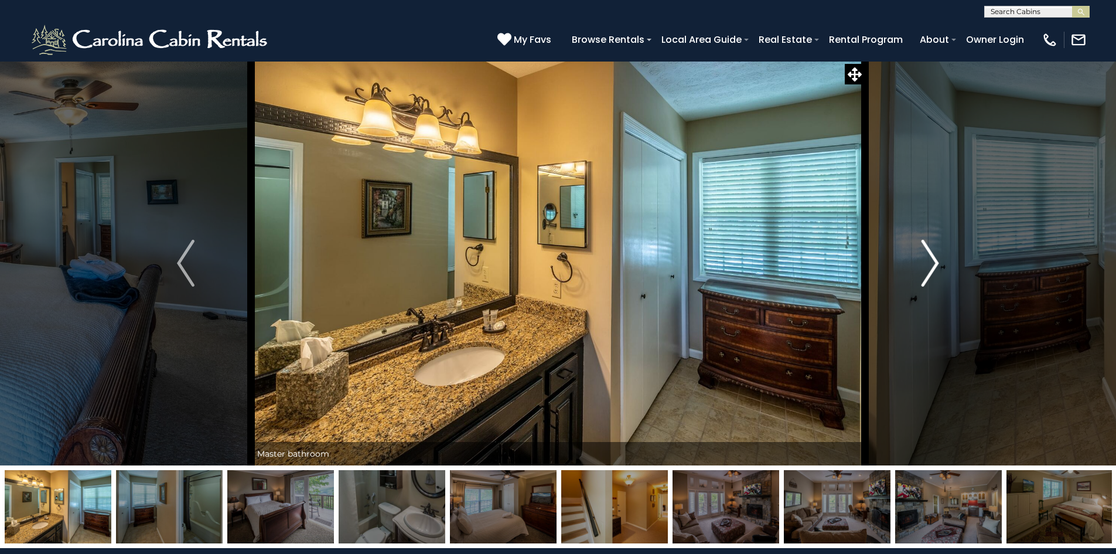
click at [930, 259] on img "Next" at bounding box center [931, 263] width 18 height 47
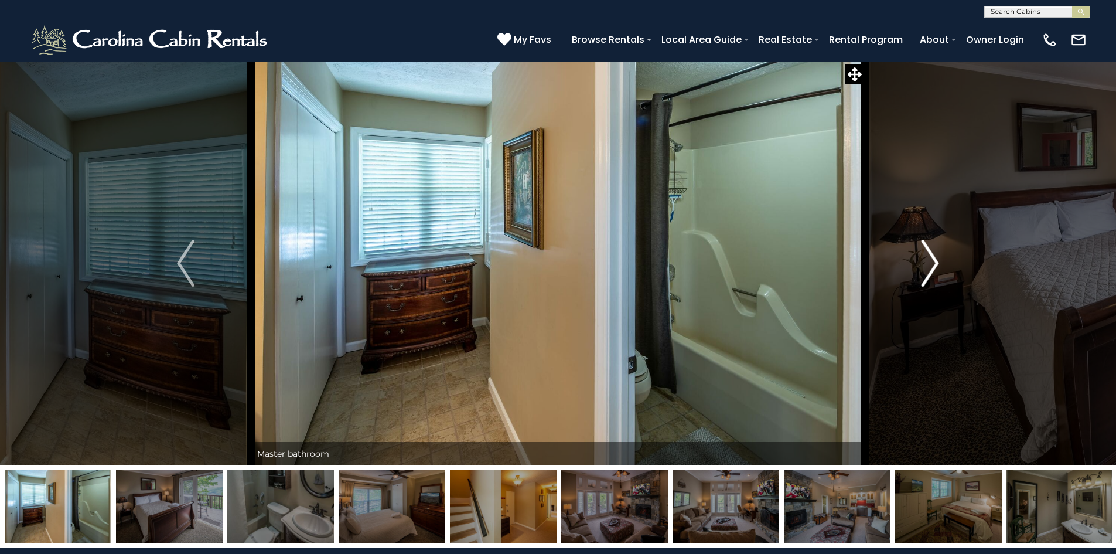
click at [930, 259] on img "Next" at bounding box center [931, 263] width 18 height 47
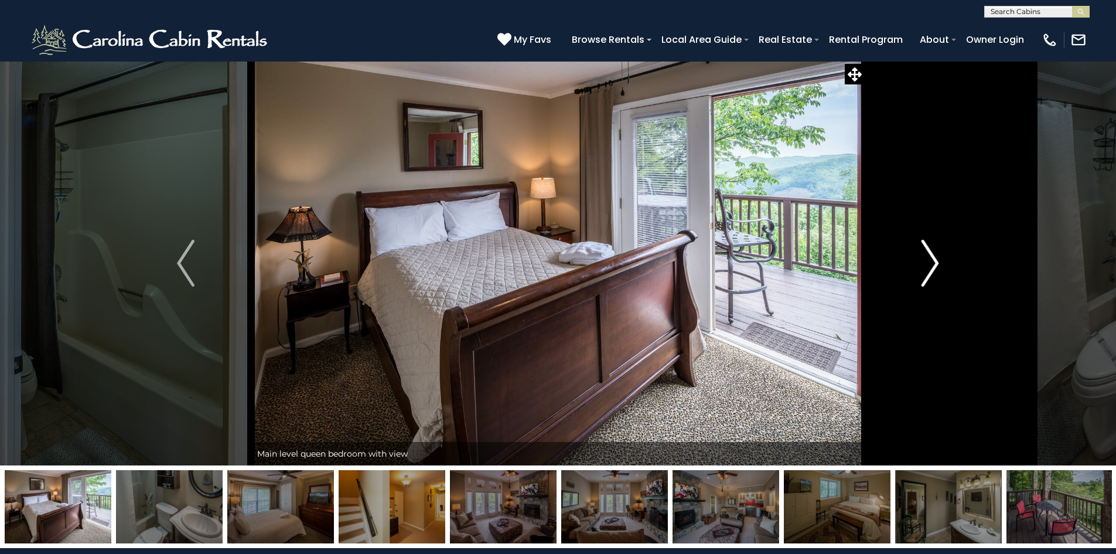
click at [930, 259] on img "Next" at bounding box center [931, 263] width 18 height 47
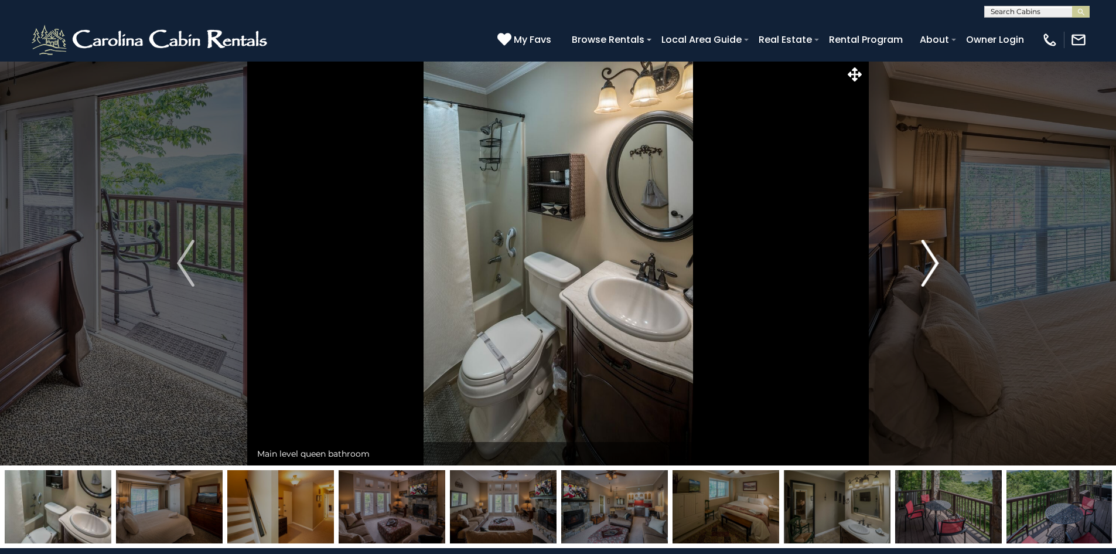
click at [930, 259] on img "Next" at bounding box center [931, 263] width 18 height 47
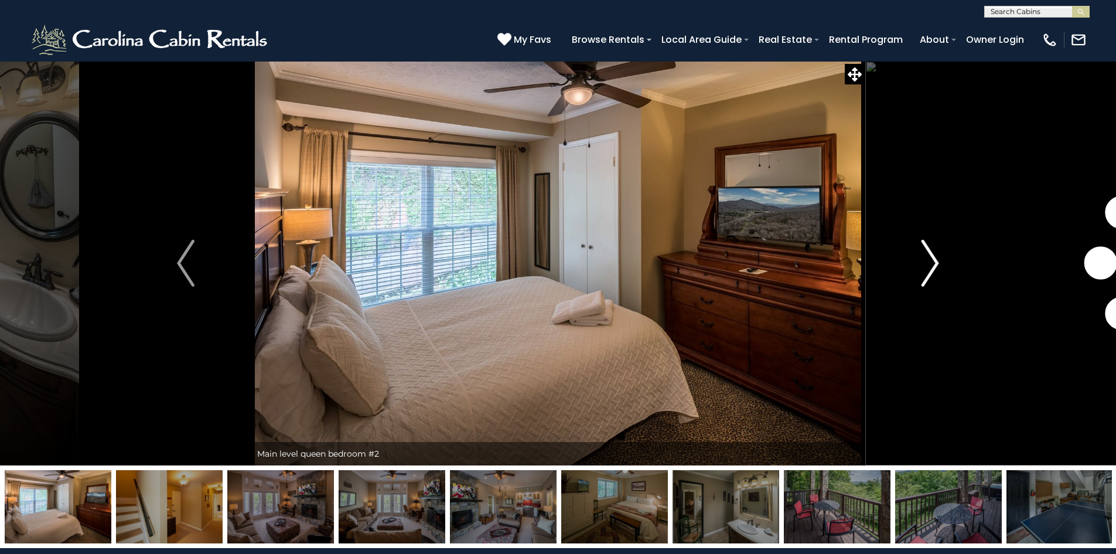
click at [930, 259] on img "Next" at bounding box center [931, 263] width 18 height 47
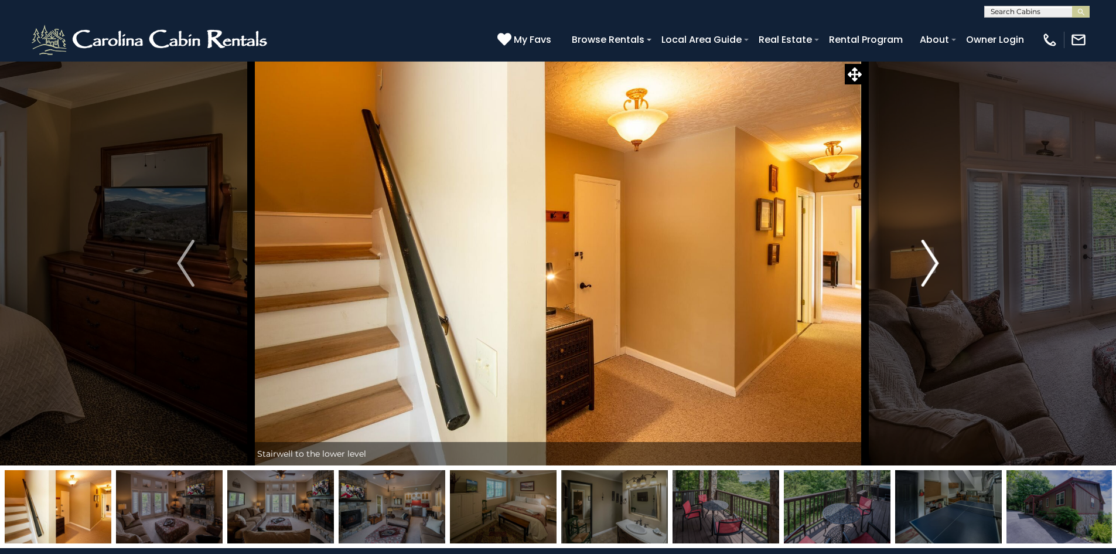
click at [930, 259] on img "Next" at bounding box center [931, 263] width 18 height 47
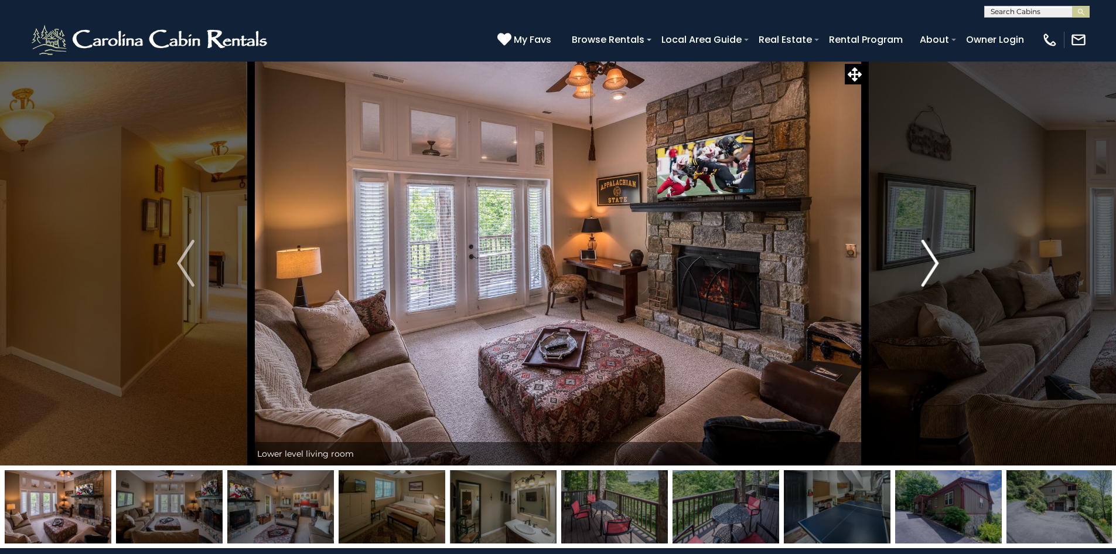
click at [930, 259] on img "Next" at bounding box center [931, 263] width 18 height 47
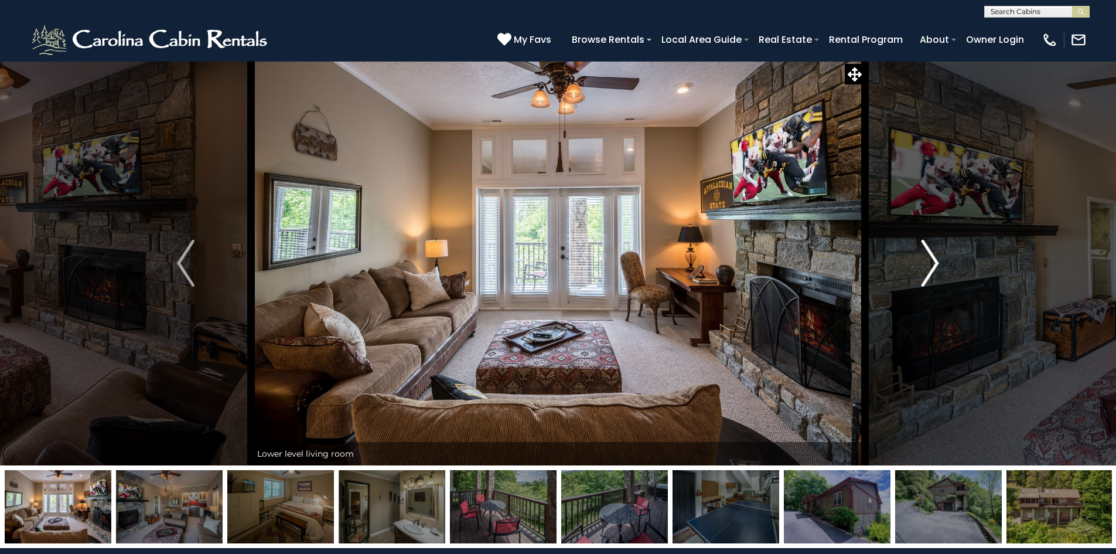
click at [930, 259] on img "Next" at bounding box center [931, 263] width 18 height 47
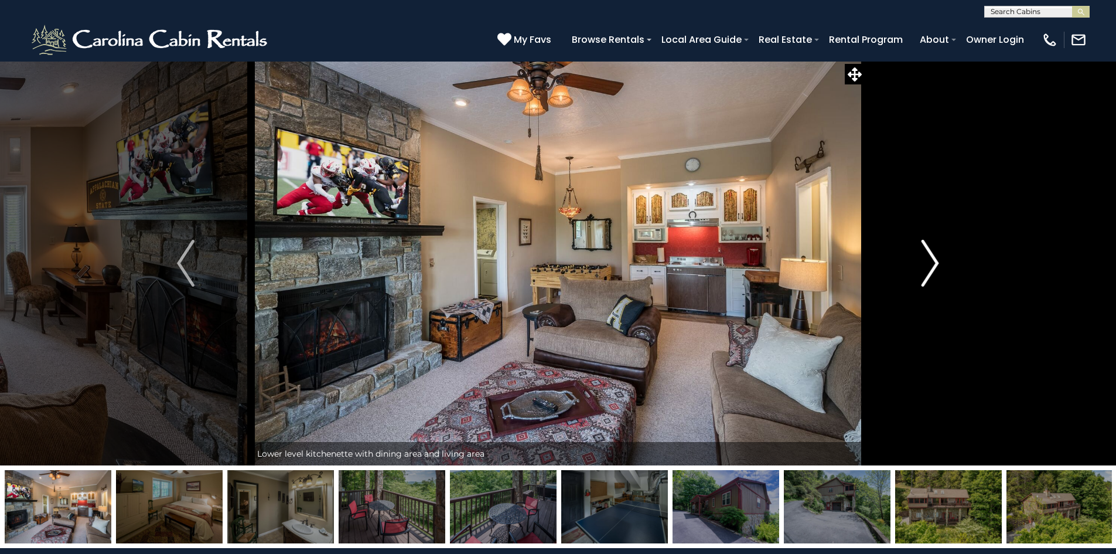
click at [930, 259] on img "Next" at bounding box center [931, 263] width 18 height 47
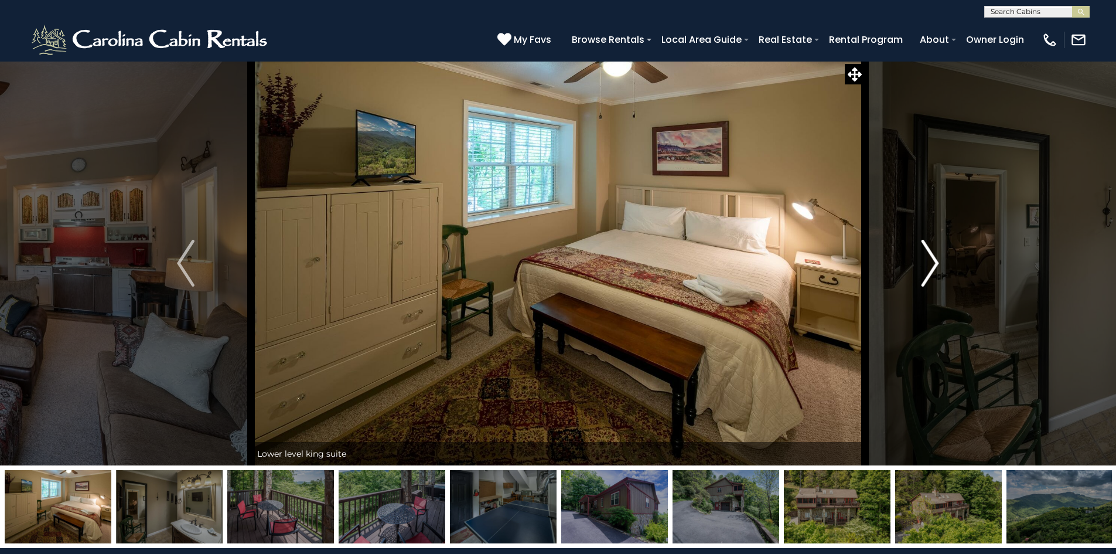
click at [930, 259] on img "Next" at bounding box center [931, 263] width 18 height 47
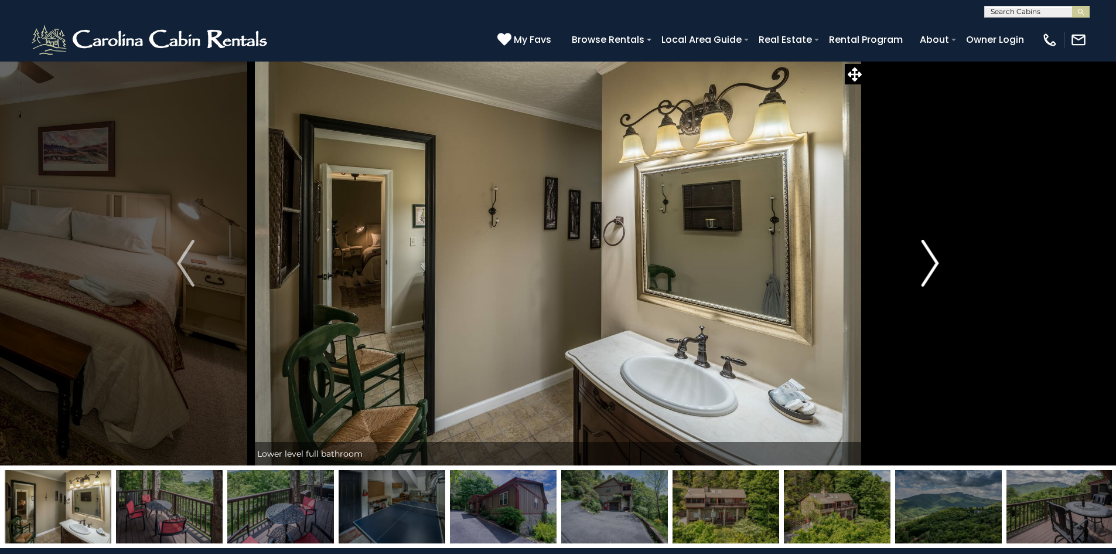
click at [930, 259] on img "Next" at bounding box center [931, 263] width 18 height 47
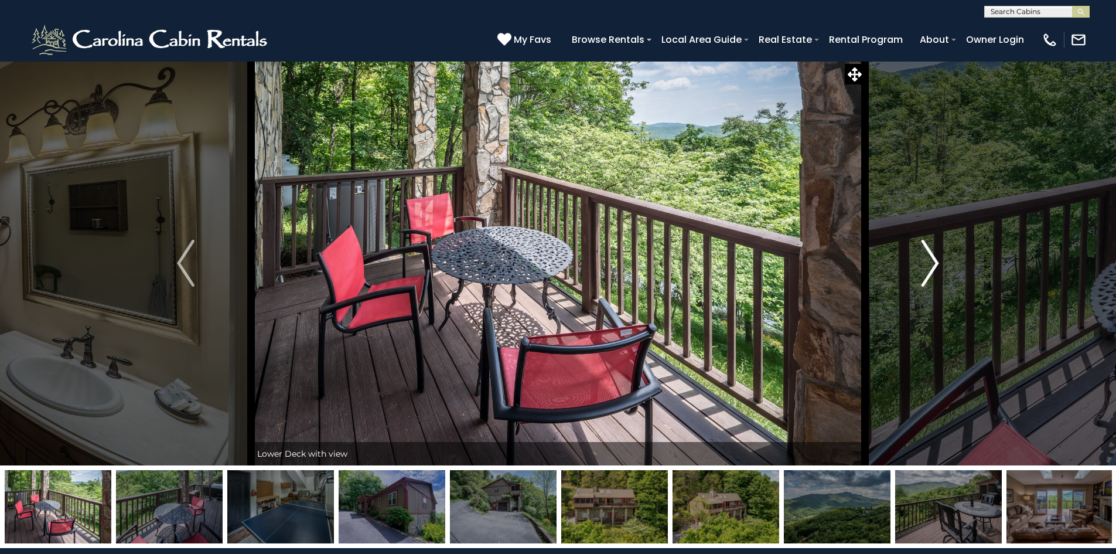
click at [930, 259] on img "Next" at bounding box center [931, 263] width 18 height 47
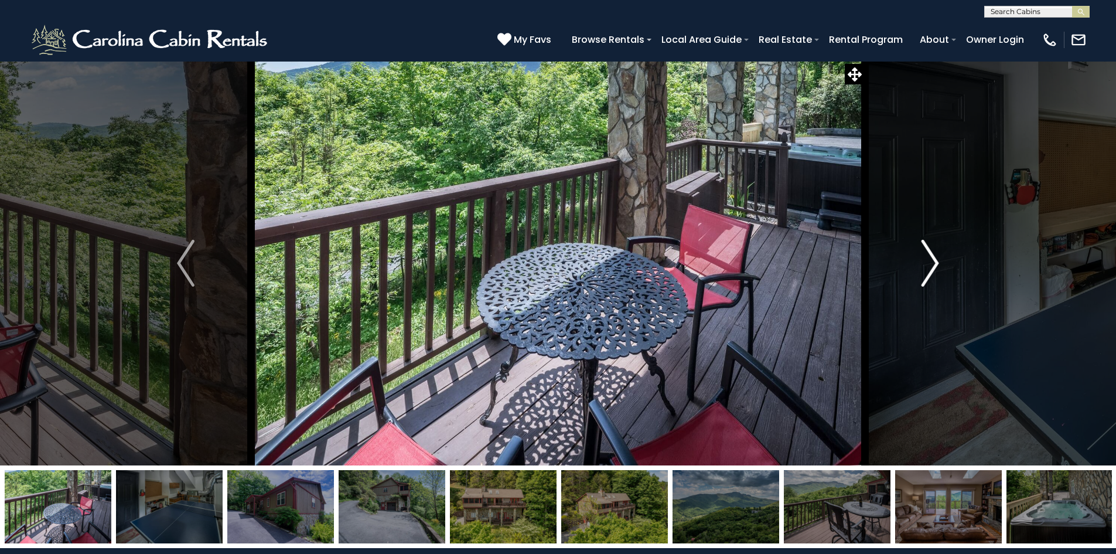
click at [930, 259] on img "Next" at bounding box center [931, 263] width 18 height 47
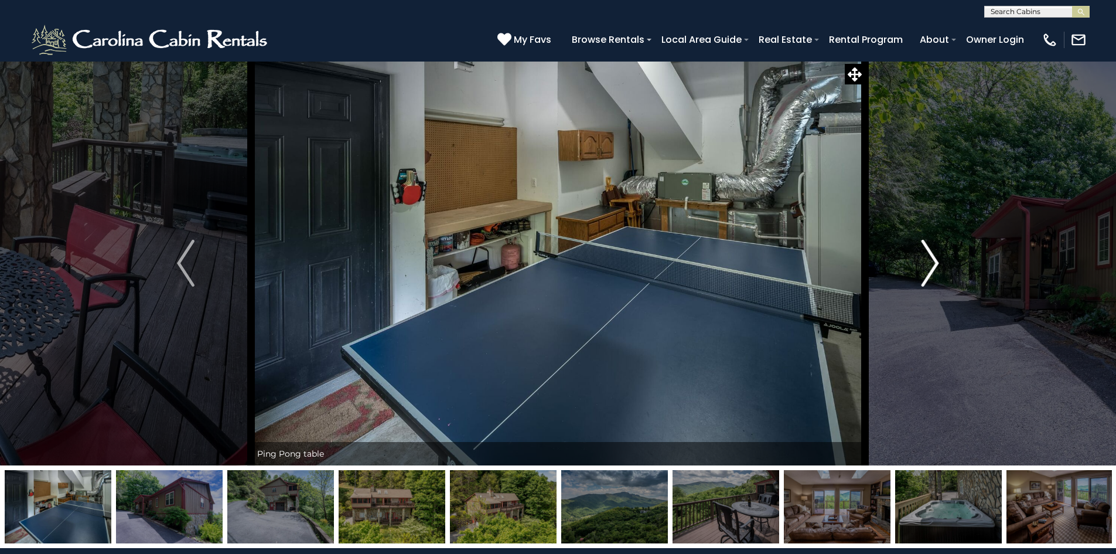
click at [930, 259] on img "Next" at bounding box center [931, 263] width 18 height 47
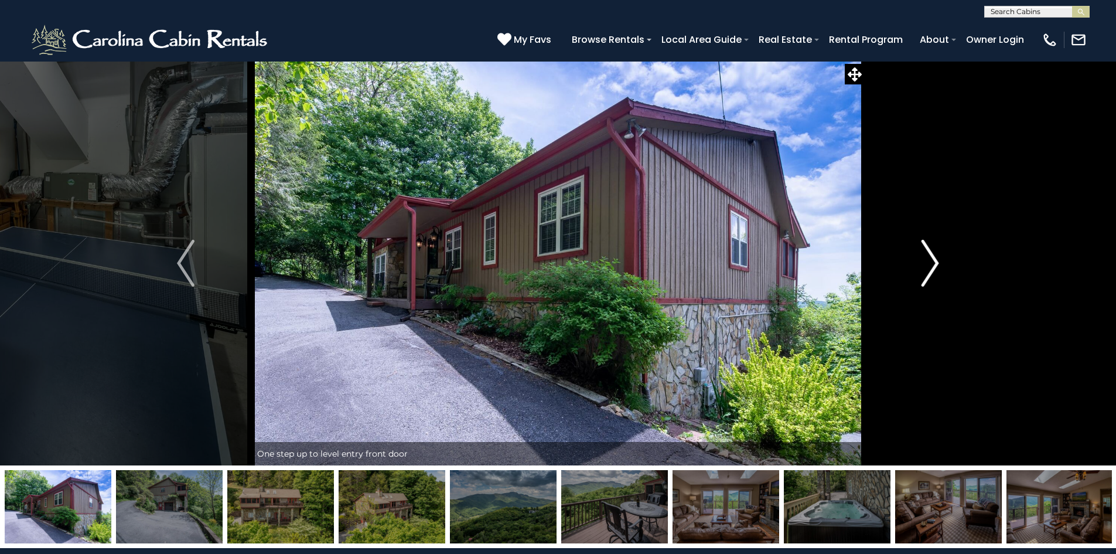
click at [930, 258] on img "Next" at bounding box center [931, 263] width 18 height 47
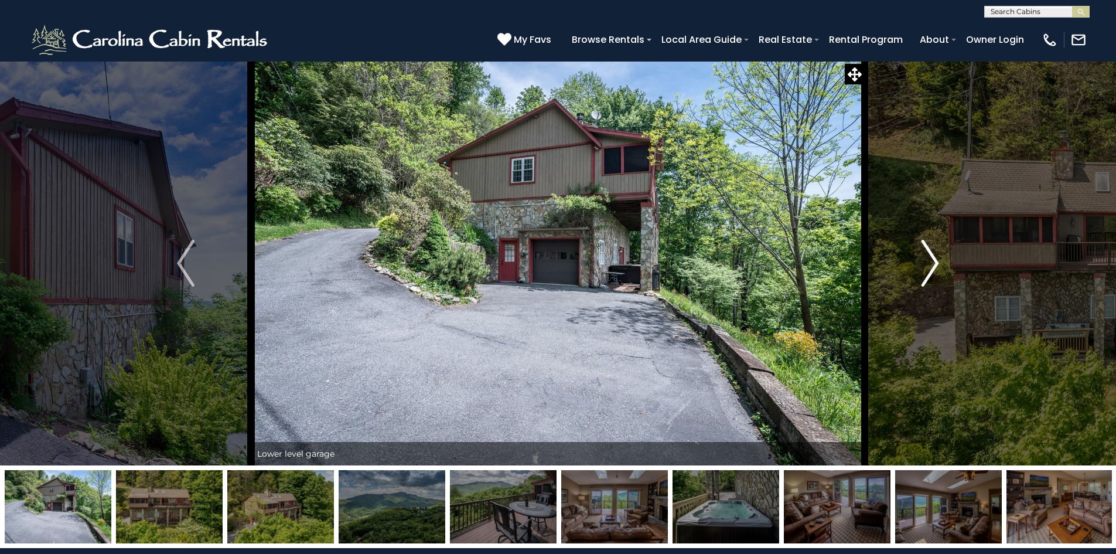
click at [930, 258] on img "Next" at bounding box center [931, 263] width 18 height 47
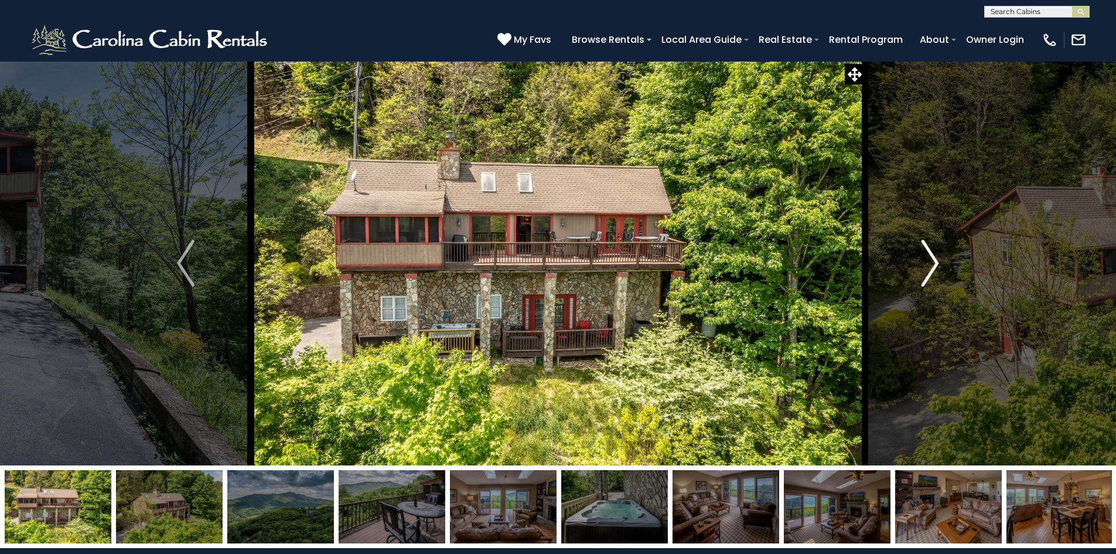
click at [930, 258] on img "Next" at bounding box center [931, 263] width 18 height 47
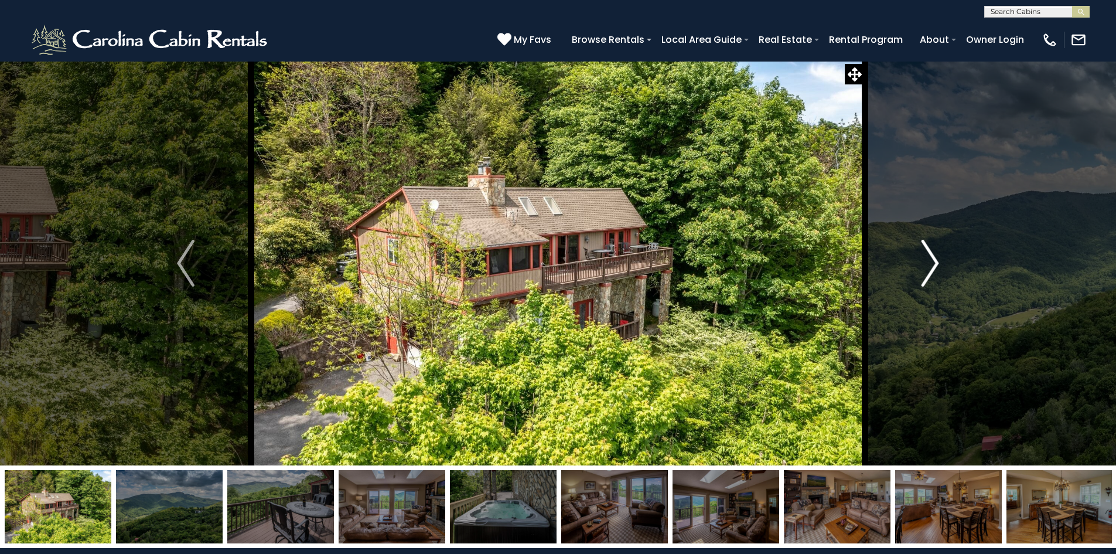
click at [930, 258] on img "Next" at bounding box center [931, 263] width 18 height 47
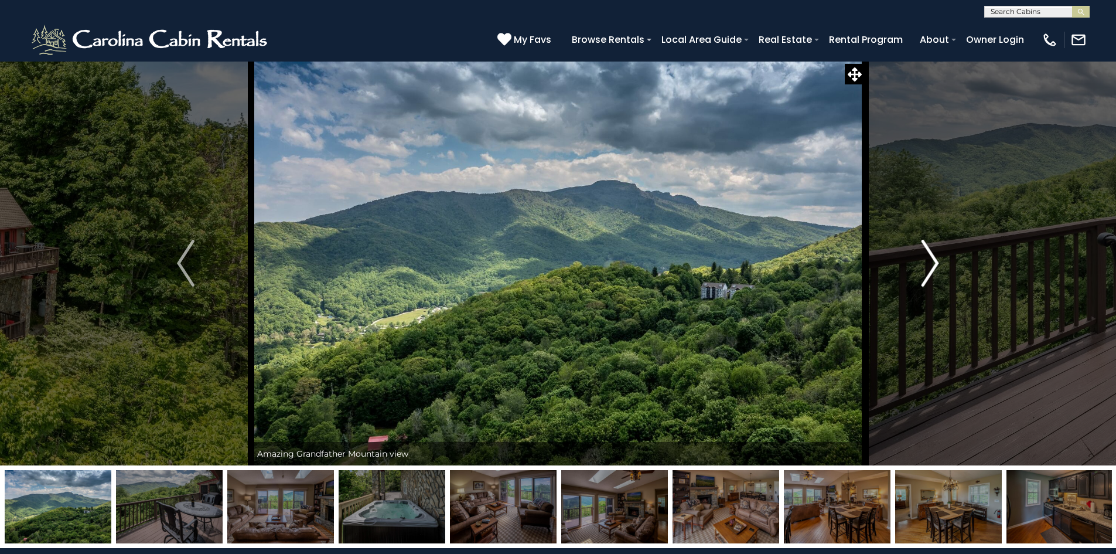
click at [930, 258] on img "Next" at bounding box center [931, 263] width 18 height 47
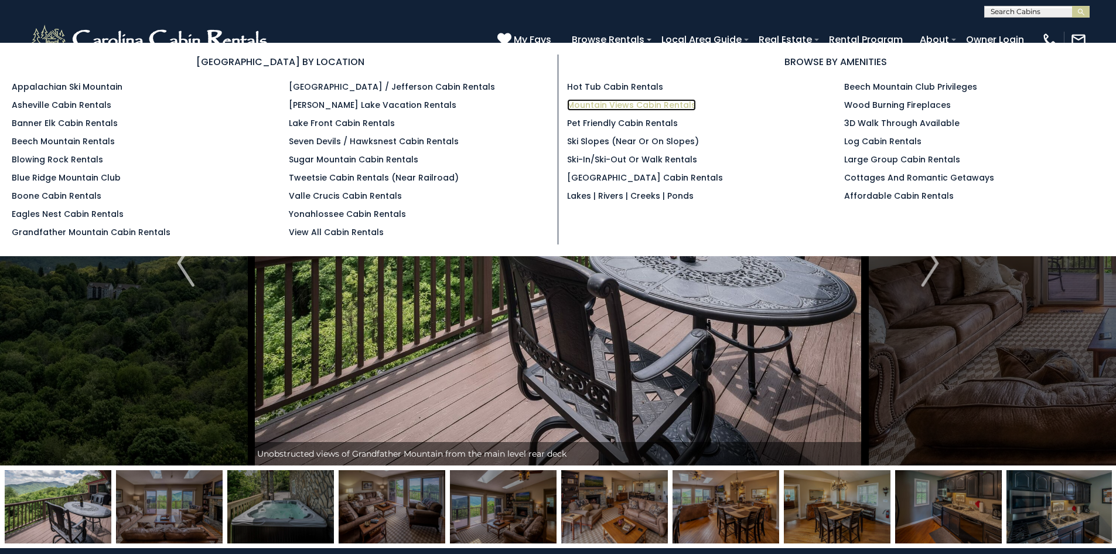
click at [635, 108] on link "Mountain Views Cabin Rentals" at bounding box center [631, 105] width 129 height 12
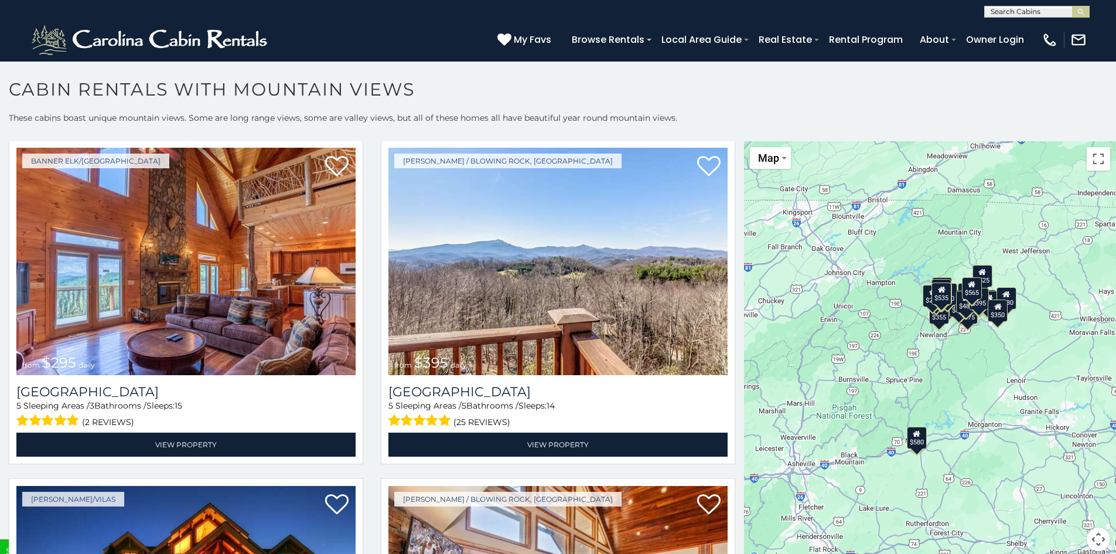
scroll to position [4625, 0]
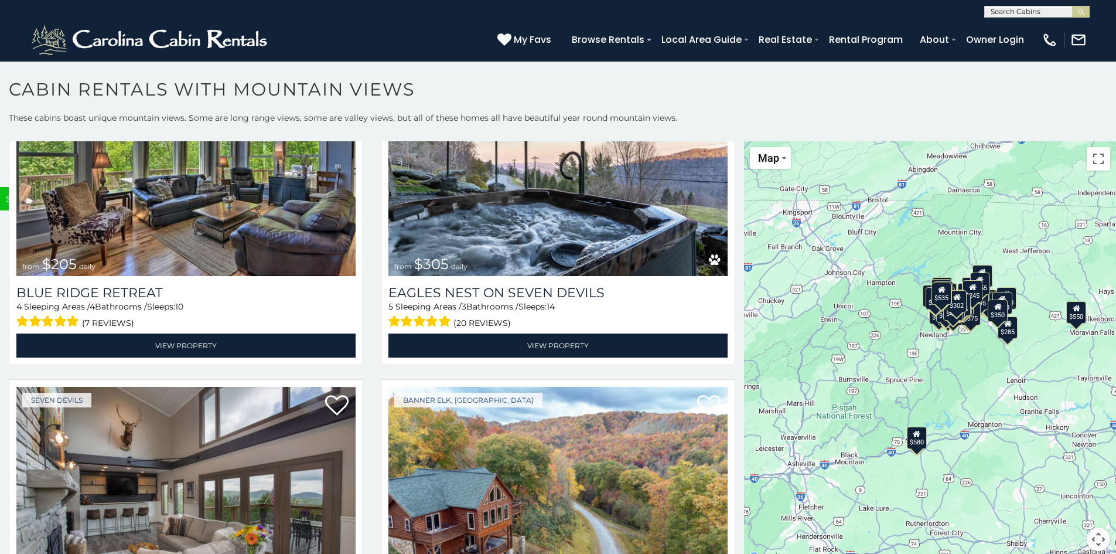
scroll to position [9648, 0]
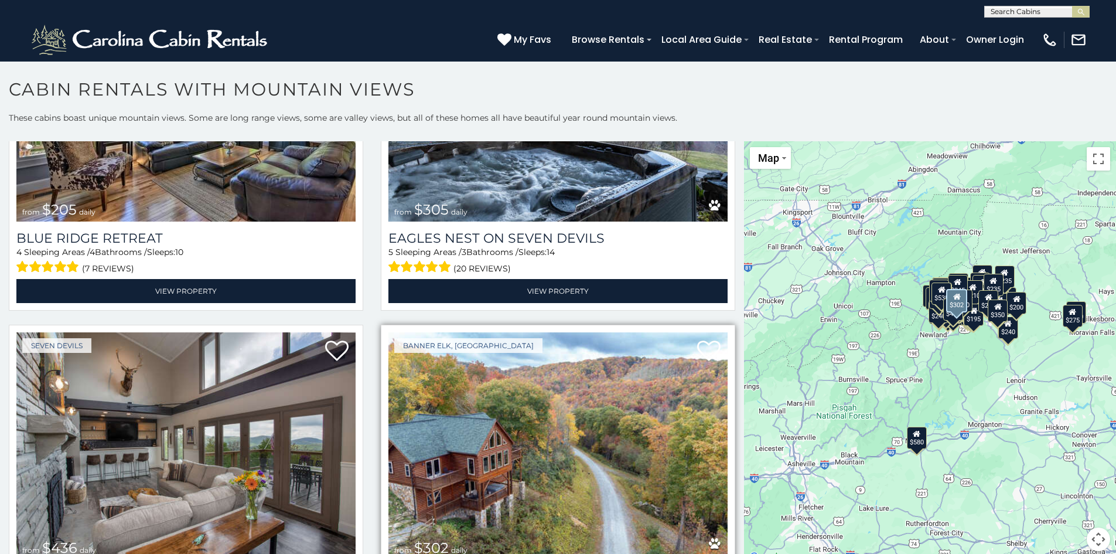
click at [479, 353] on img at bounding box center [557, 445] width 339 height 227
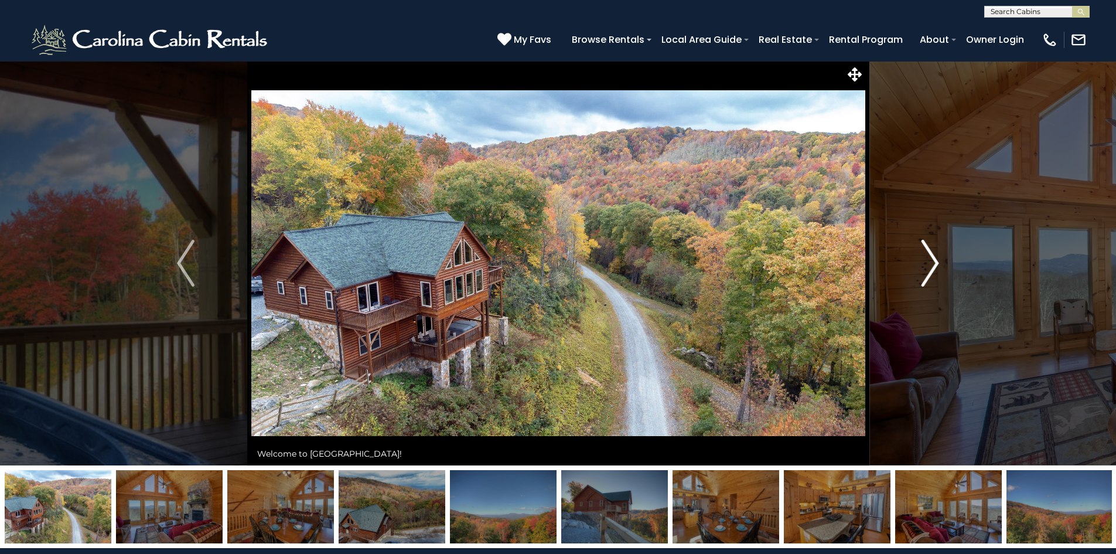
click at [936, 263] on img "Next" at bounding box center [931, 263] width 18 height 47
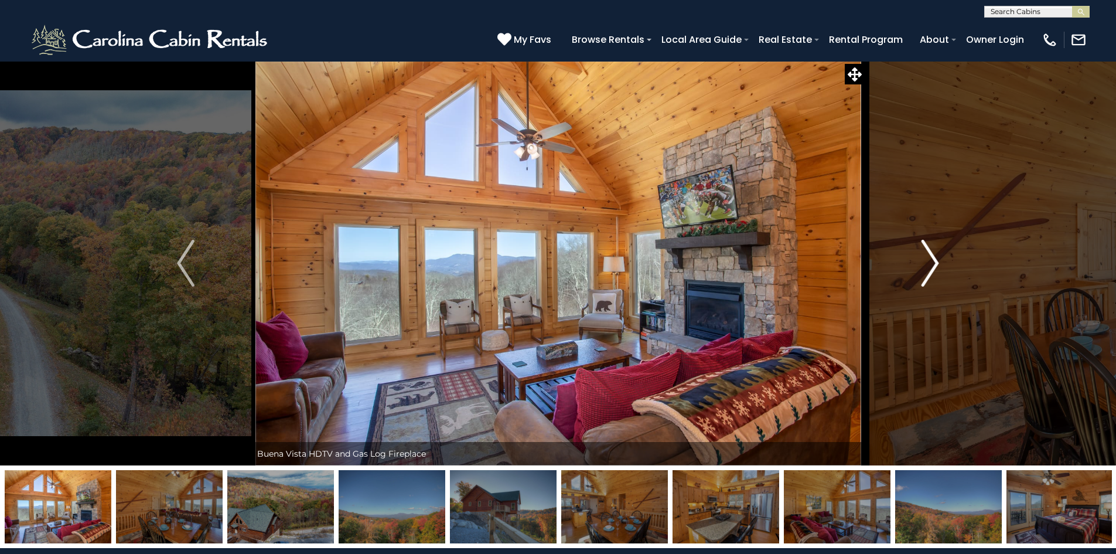
click at [936, 264] on img "Next" at bounding box center [931, 263] width 18 height 47
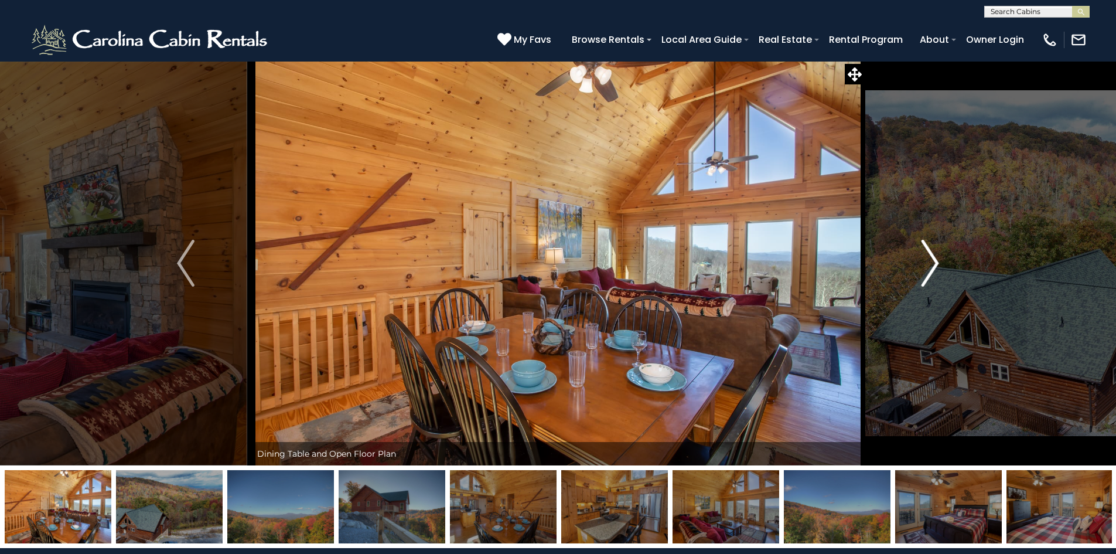
click at [936, 264] on img "Next" at bounding box center [931, 263] width 18 height 47
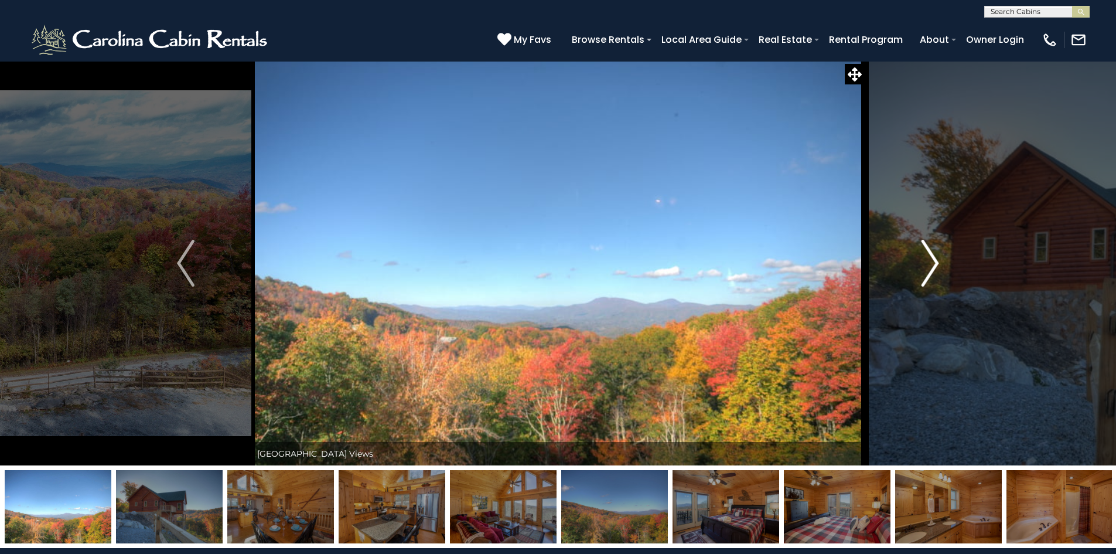
click at [936, 264] on img "Next" at bounding box center [931, 263] width 18 height 47
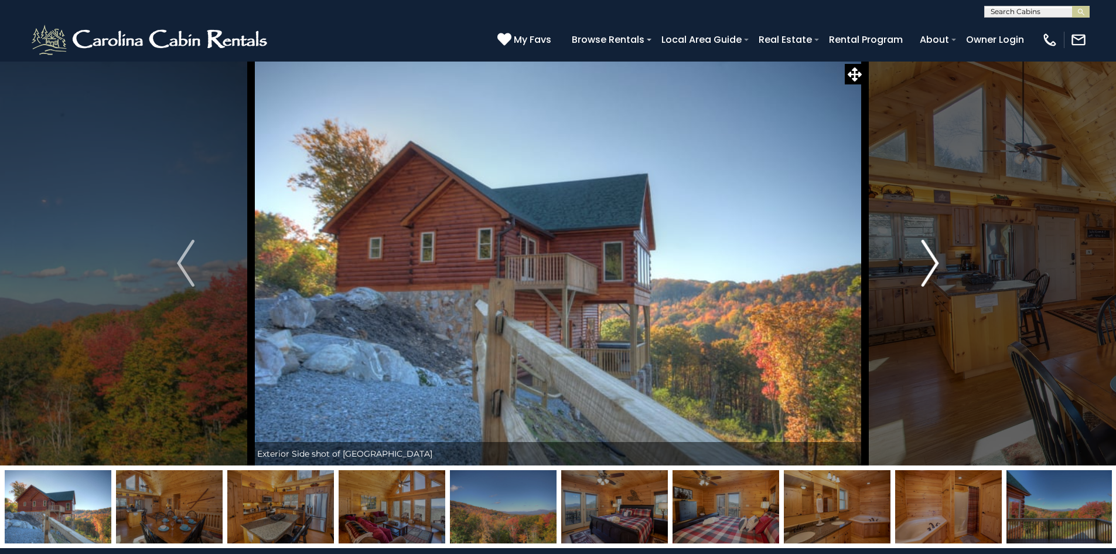
click at [936, 264] on img "Next" at bounding box center [931, 263] width 18 height 47
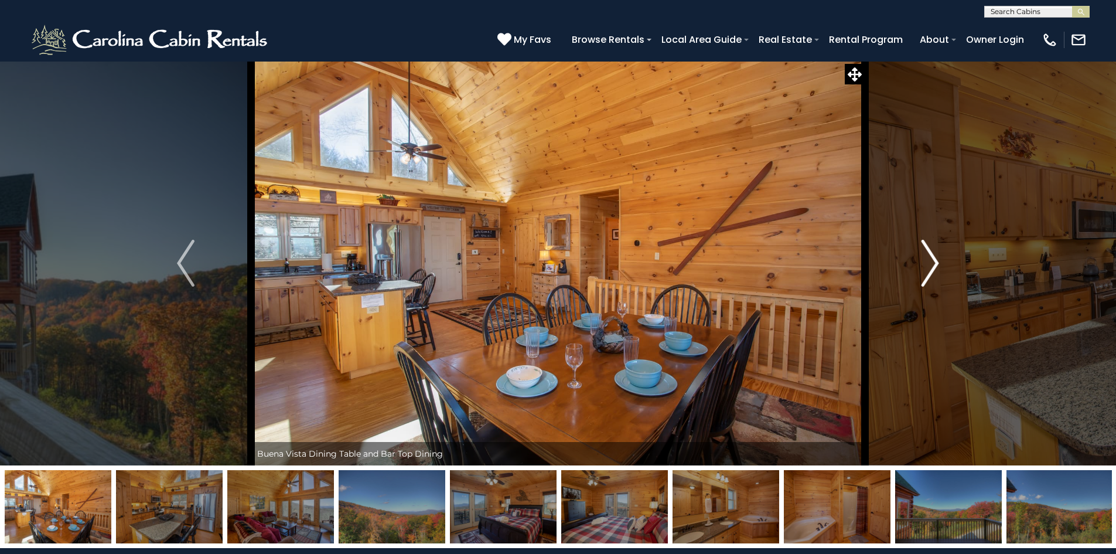
click at [936, 264] on img "Next" at bounding box center [931, 263] width 18 height 47
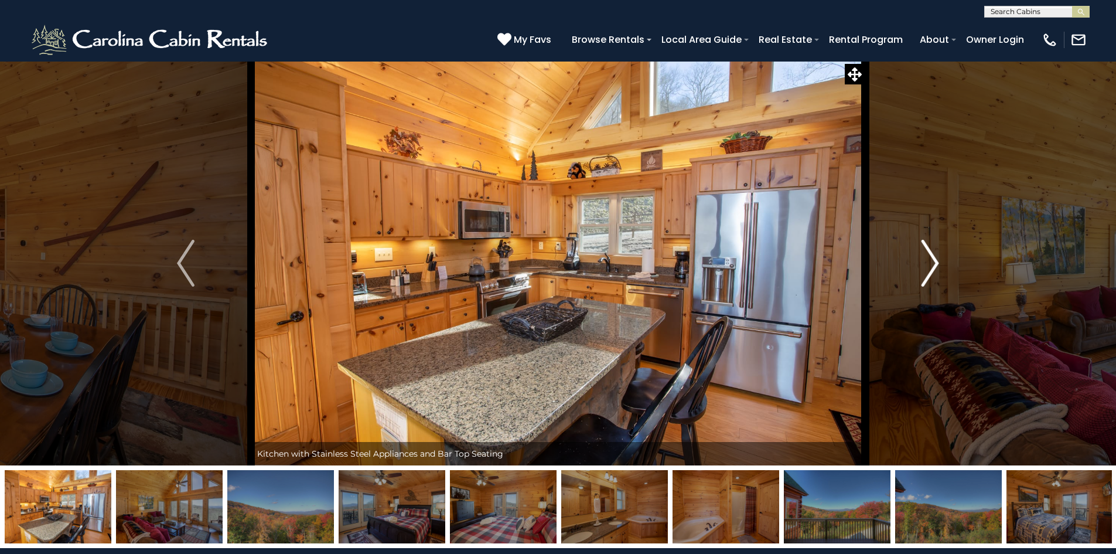
click at [936, 264] on img "Next" at bounding box center [931, 263] width 18 height 47
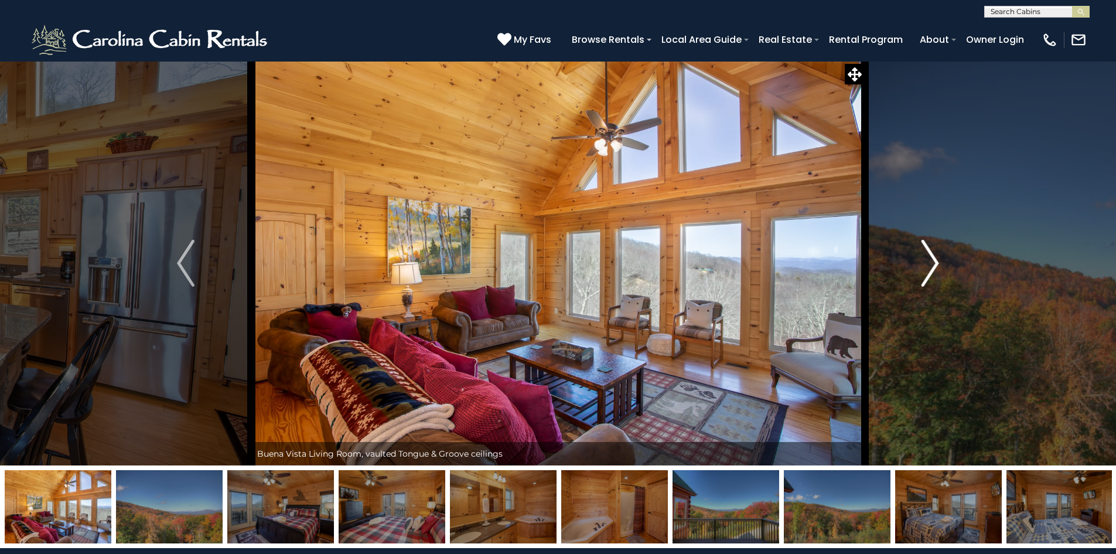
click at [936, 264] on img "Next" at bounding box center [931, 263] width 18 height 47
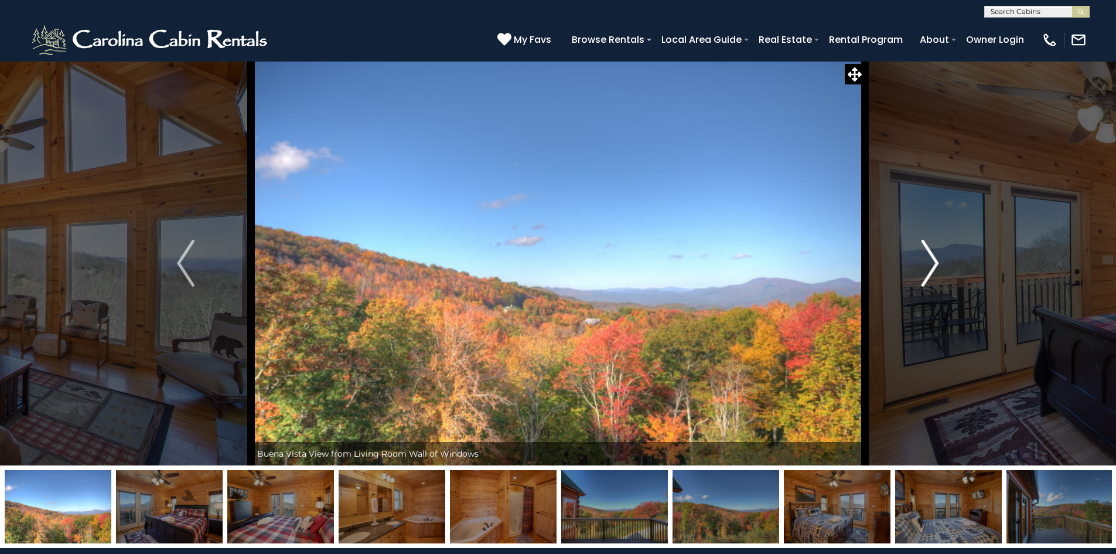
click at [936, 264] on img "Next" at bounding box center [931, 263] width 18 height 47
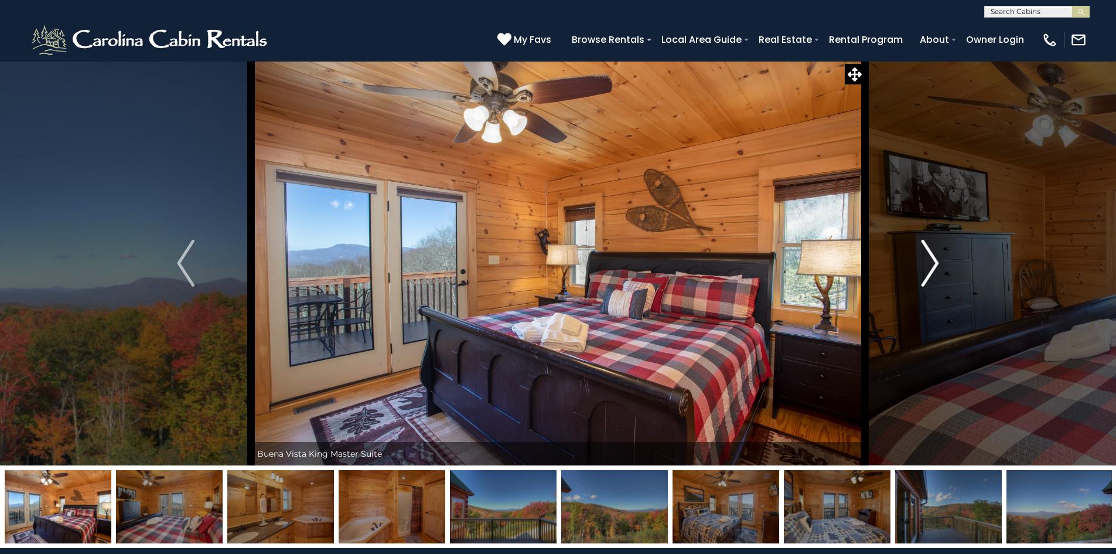
click at [936, 264] on img "Next" at bounding box center [931, 263] width 18 height 47
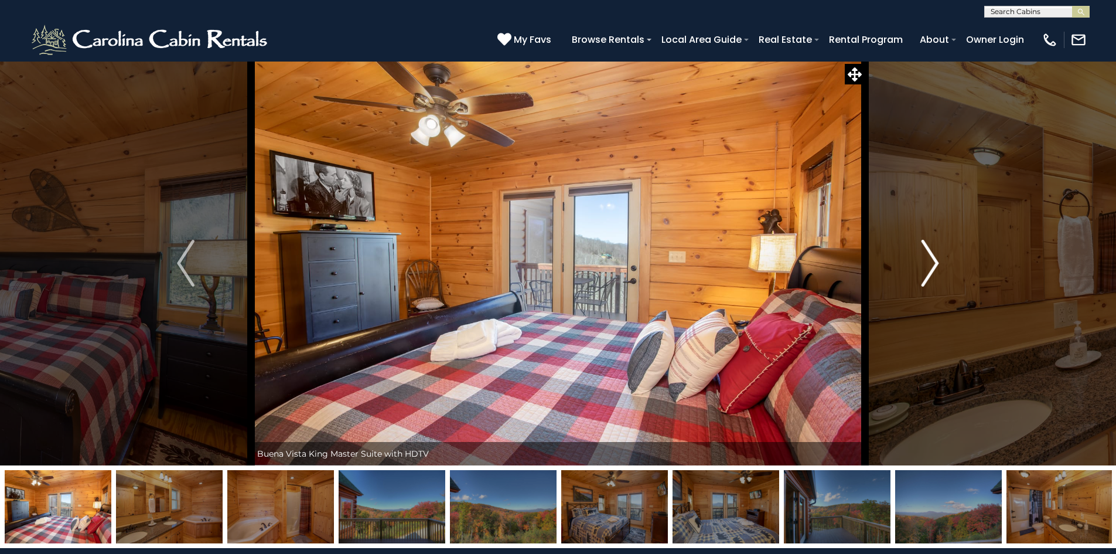
click at [936, 264] on img "Next" at bounding box center [931, 263] width 18 height 47
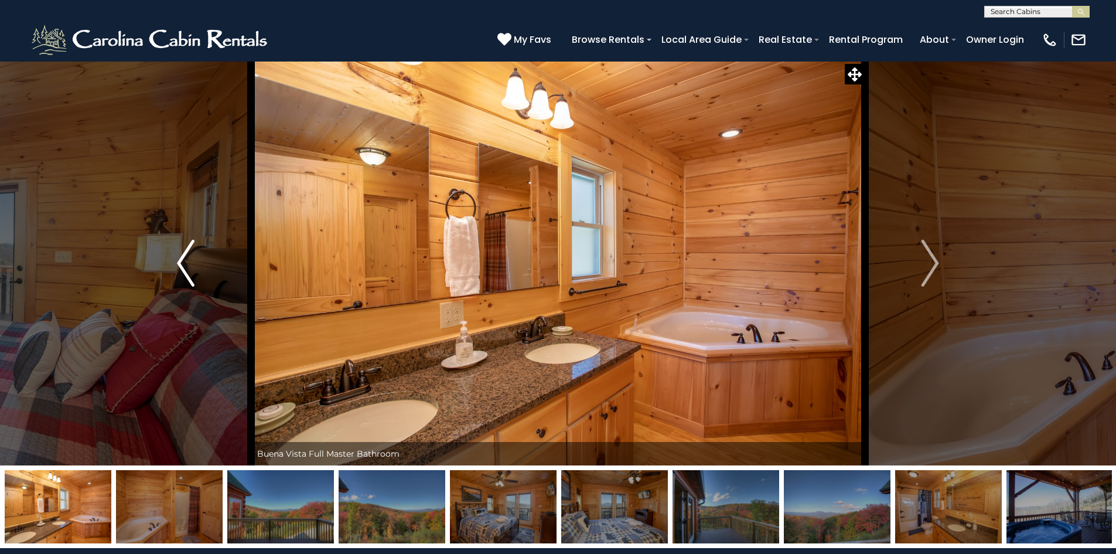
click at [176, 264] on button "Previous" at bounding box center [186, 263] width 131 height 404
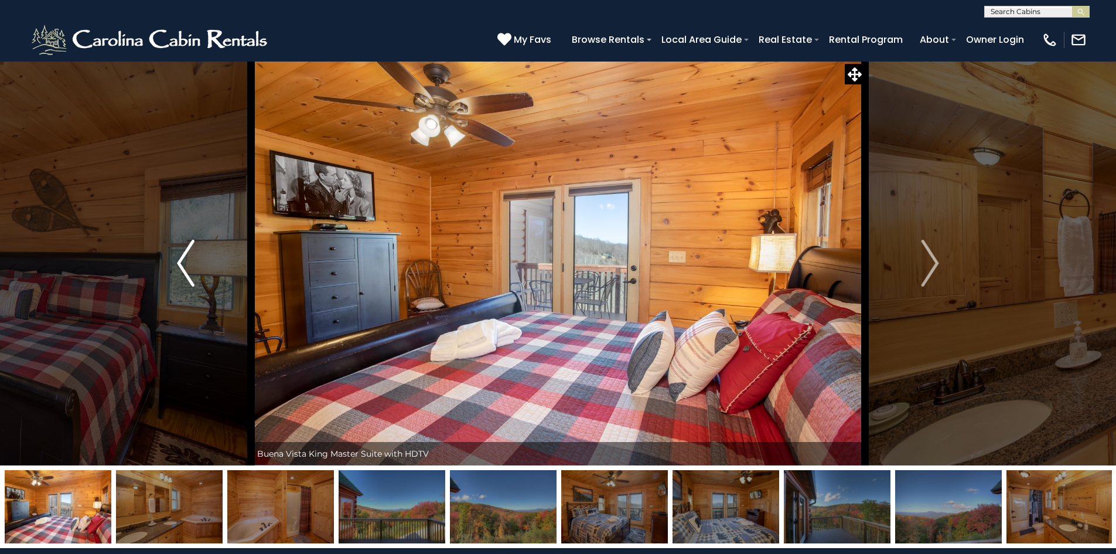
click at [178, 264] on img "Previous" at bounding box center [186, 263] width 18 height 47
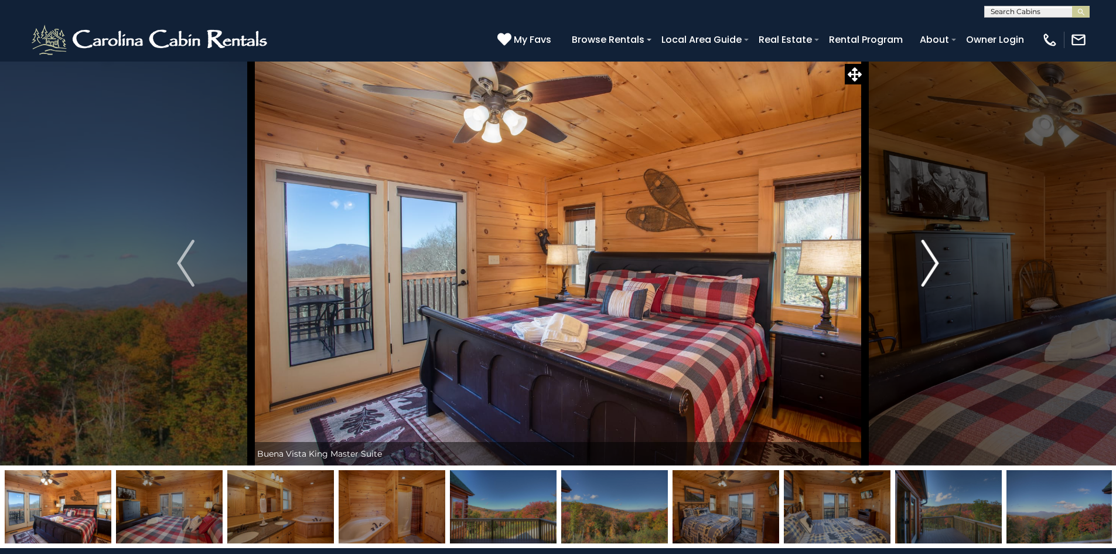
click at [932, 261] on img "Next" at bounding box center [931, 263] width 18 height 47
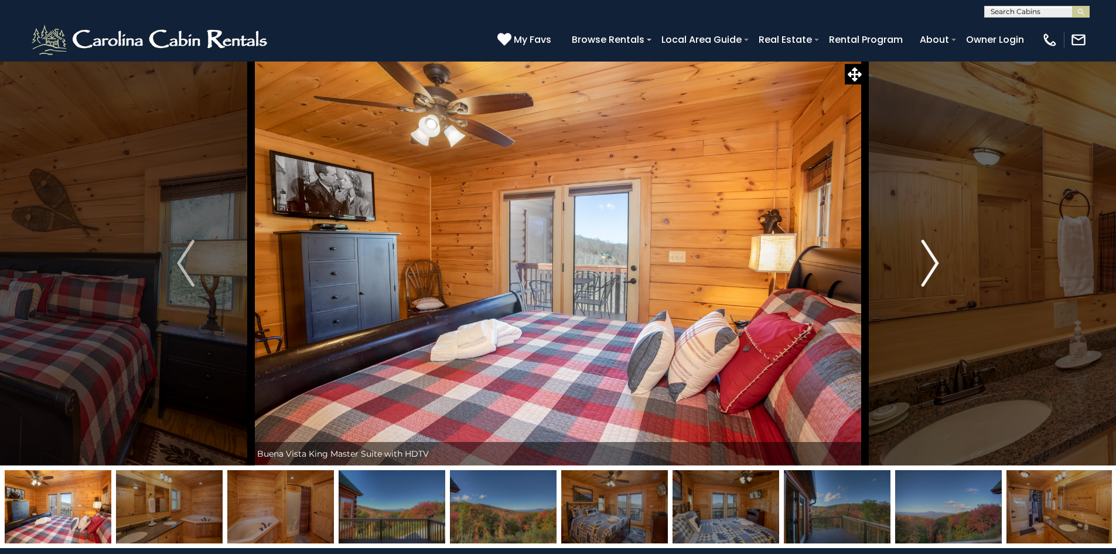
click at [932, 261] on img "Next" at bounding box center [931, 263] width 18 height 47
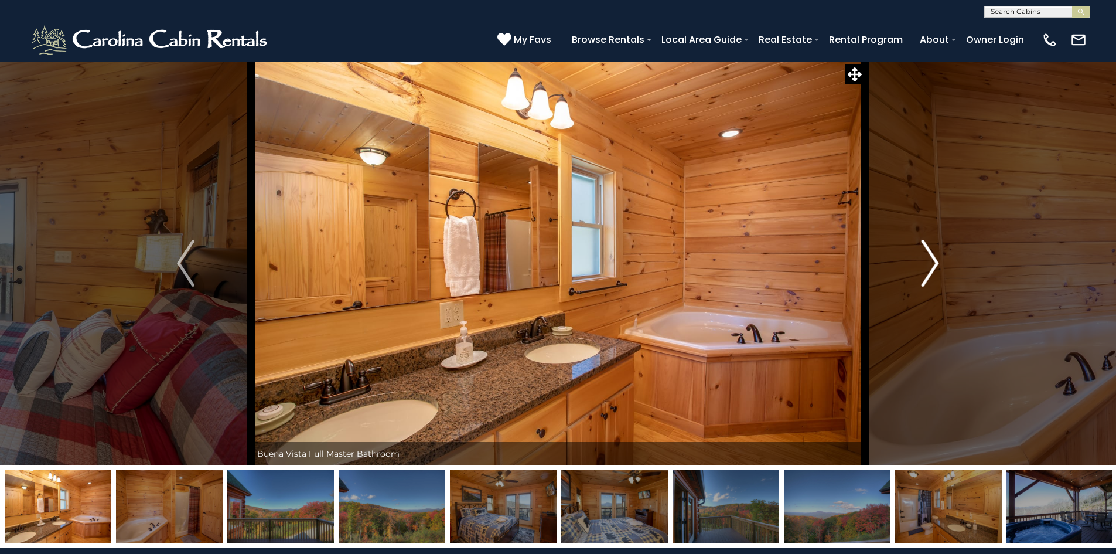
click at [932, 261] on img "Next" at bounding box center [931, 263] width 18 height 47
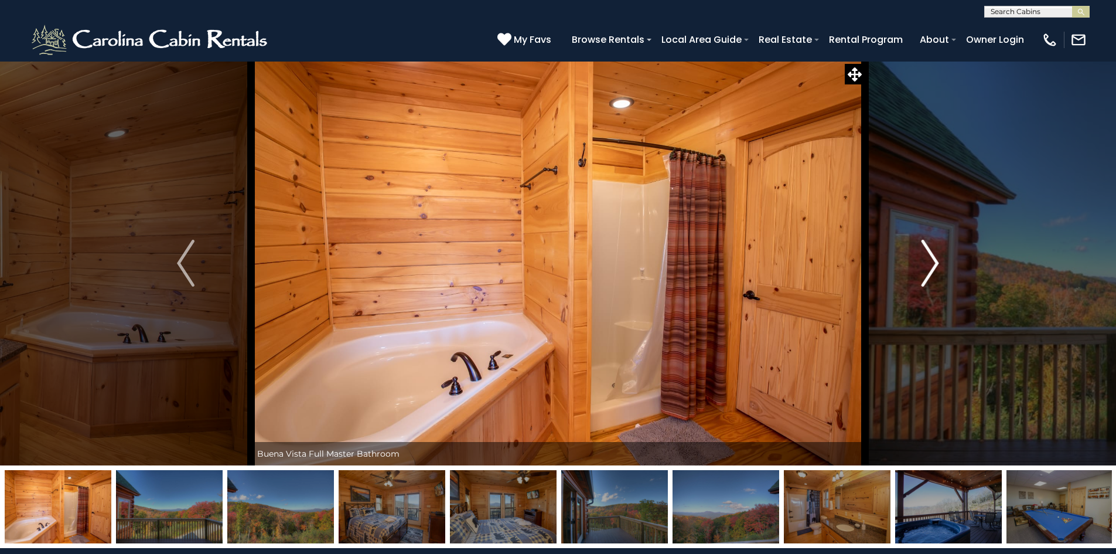
click at [937, 258] on img "Next" at bounding box center [931, 263] width 18 height 47
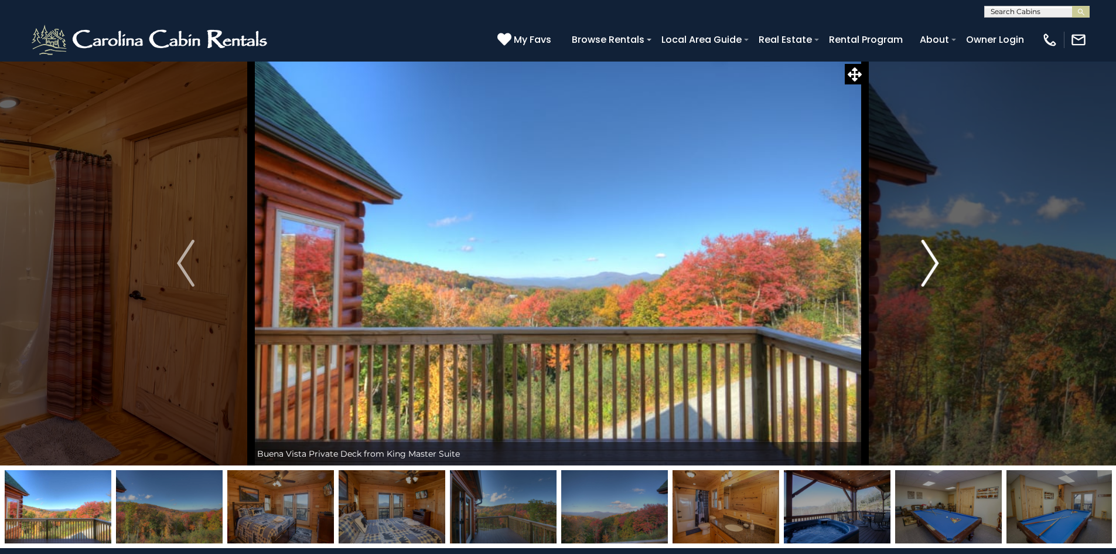
click at [939, 261] on img "Next" at bounding box center [931, 263] width 18 height 47
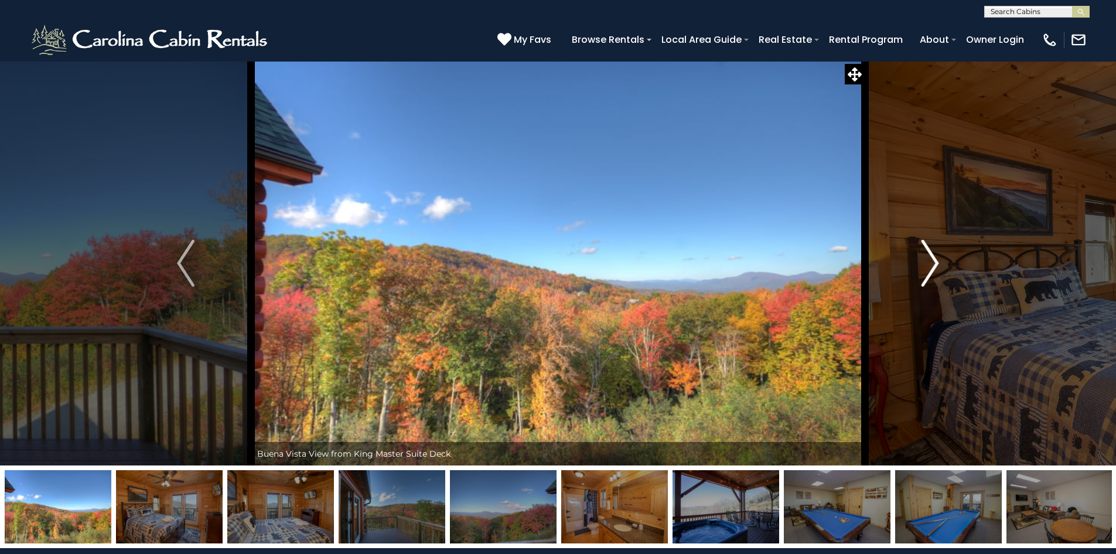
click at [937, 268] on img "Next" at bounding box center [931, 263] width 18 height 47
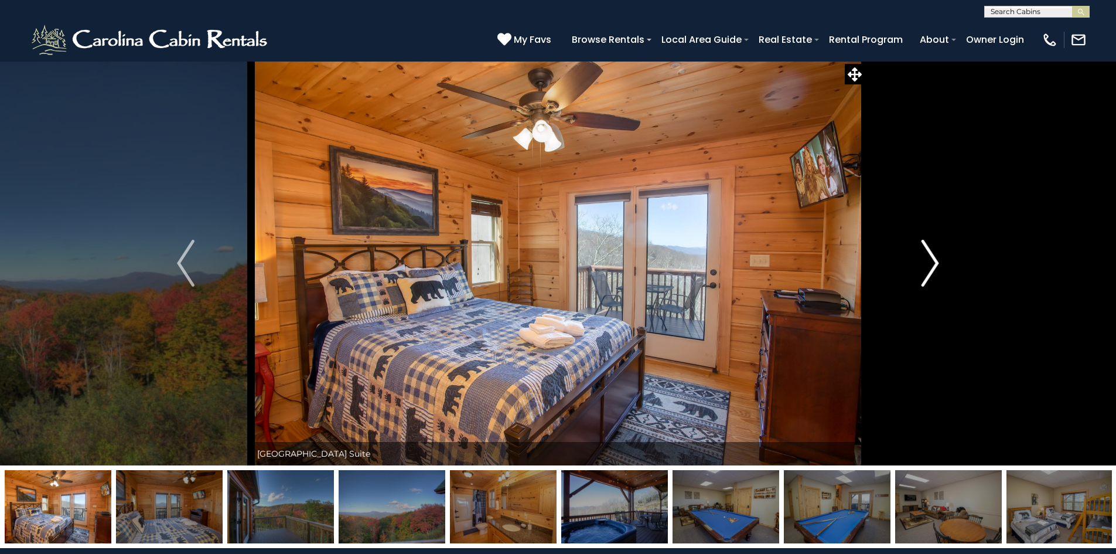
click at [936, 268] on img "Next" at bounding box center [931, 263] width 18 height 47
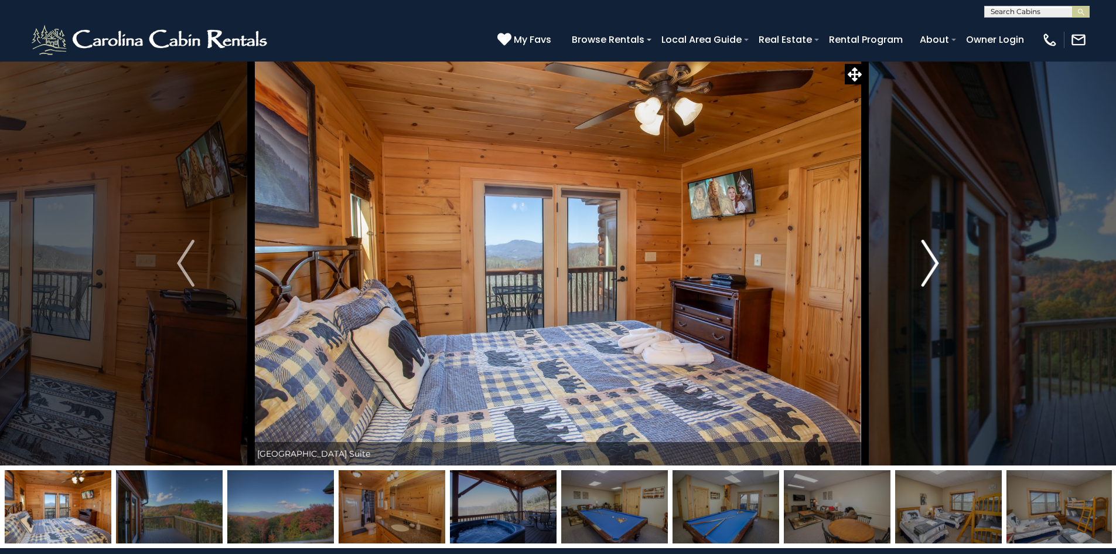
click at [922, 265] on img "Next" at bounding box center [931, 263] width 18 height 47
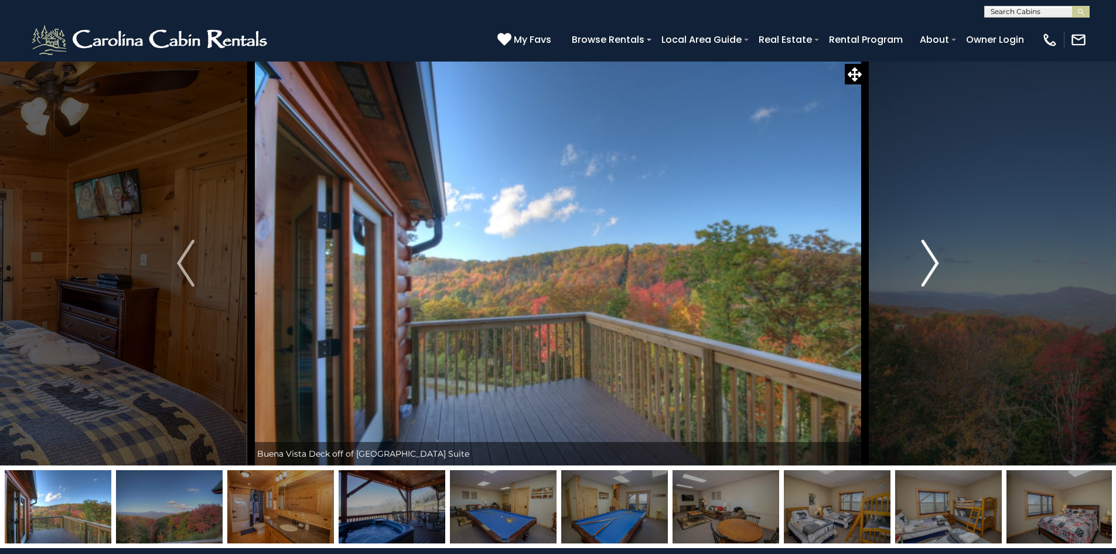
click at [922, 265] on img "Next" at bounding box center [931, 263] width 18 height 47
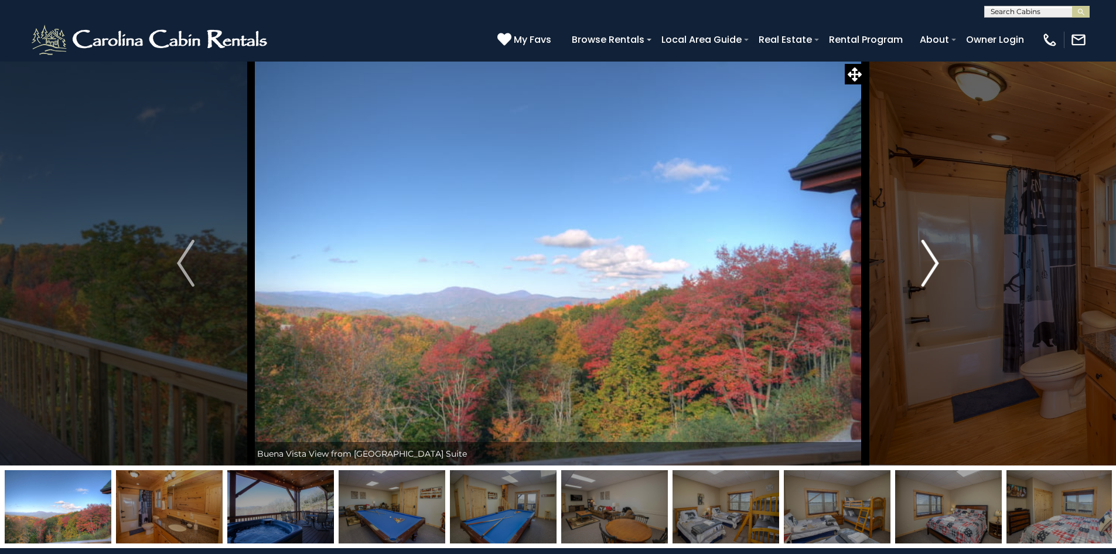
click at [922, 265] on img "Next" at bounding box center [931, 263] width 18 height 47
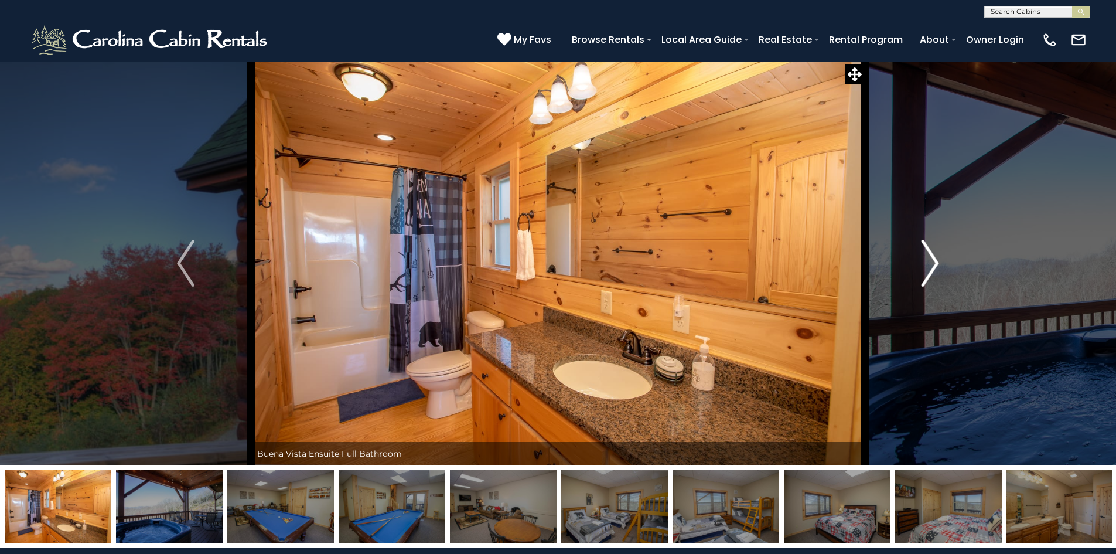
click at [922, 265] on img "Next" at bounding box center [931, 263] width 18 height 47
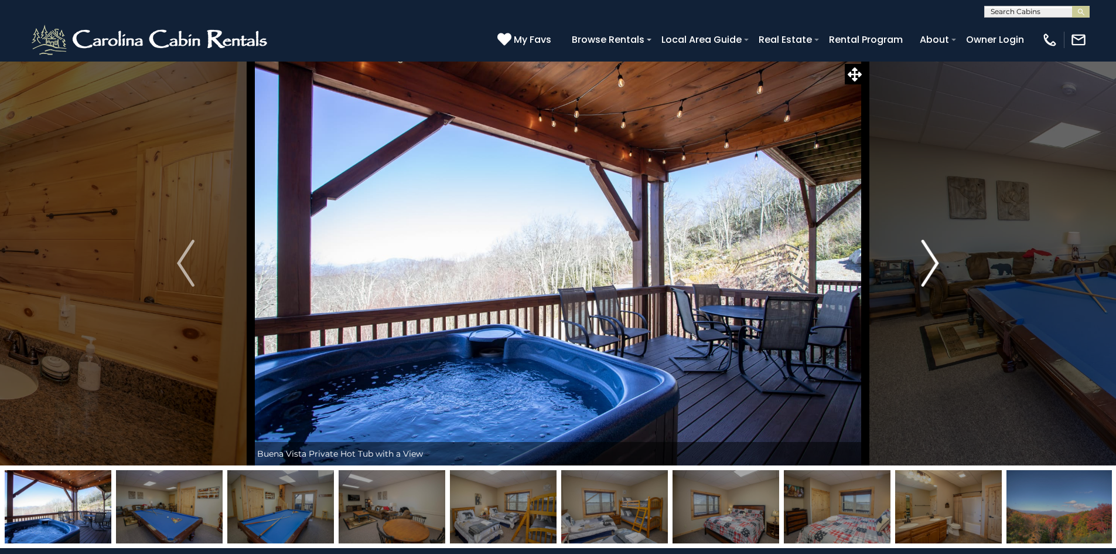
click at [922, 265] on img "Next" at bounding box center [931, 263] width 18 height 47
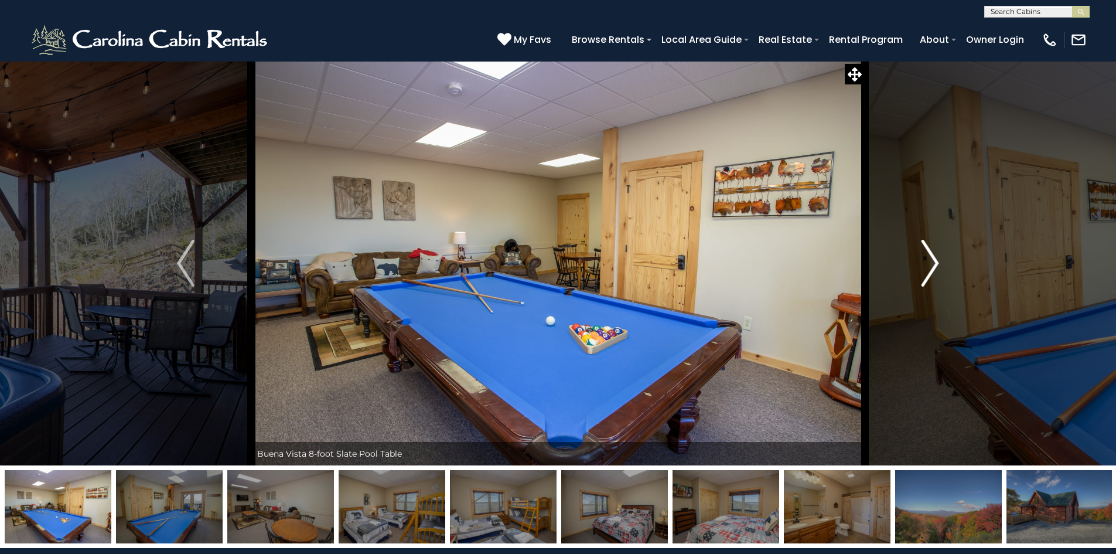
click at [922, 265] on img "Next" at bounding box center [931, 263] width 18 height 47
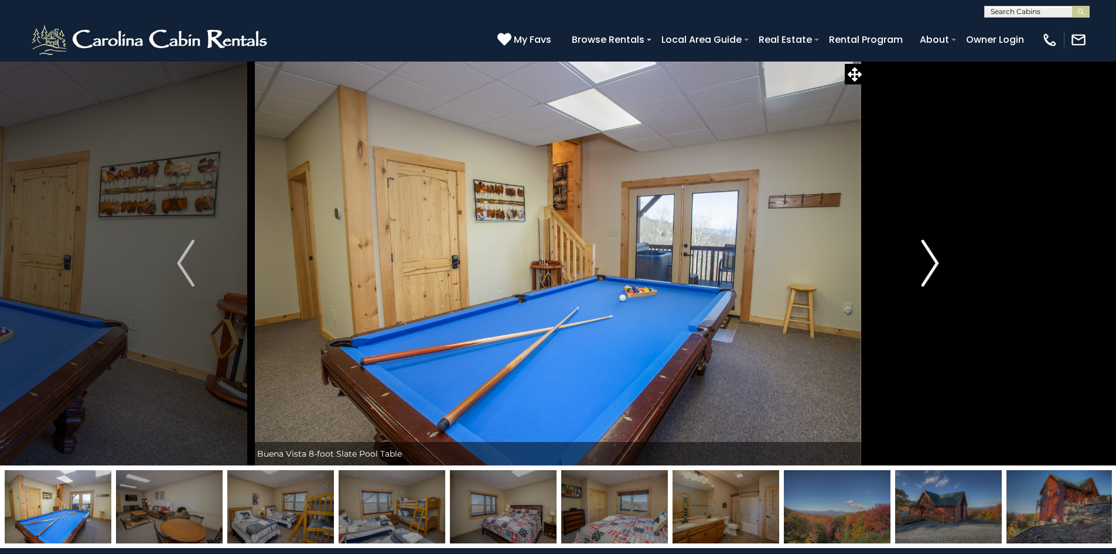
click at [922, 265] on img "Next" at bounding box center [931, 263] width 18 height 47
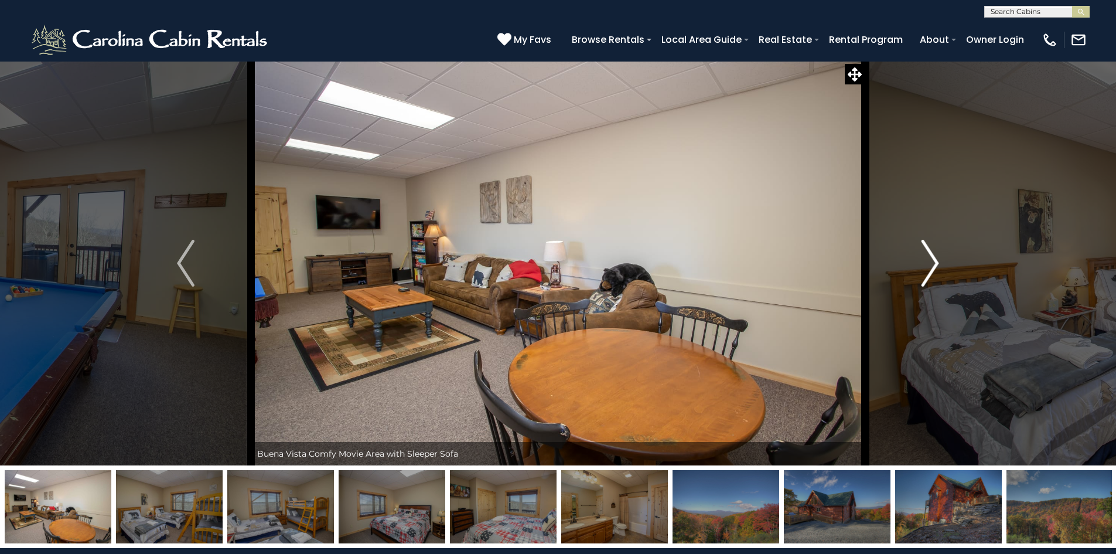
click at [923, 265] on img "Next" at bounding box center [931, 263] width 18 height 47
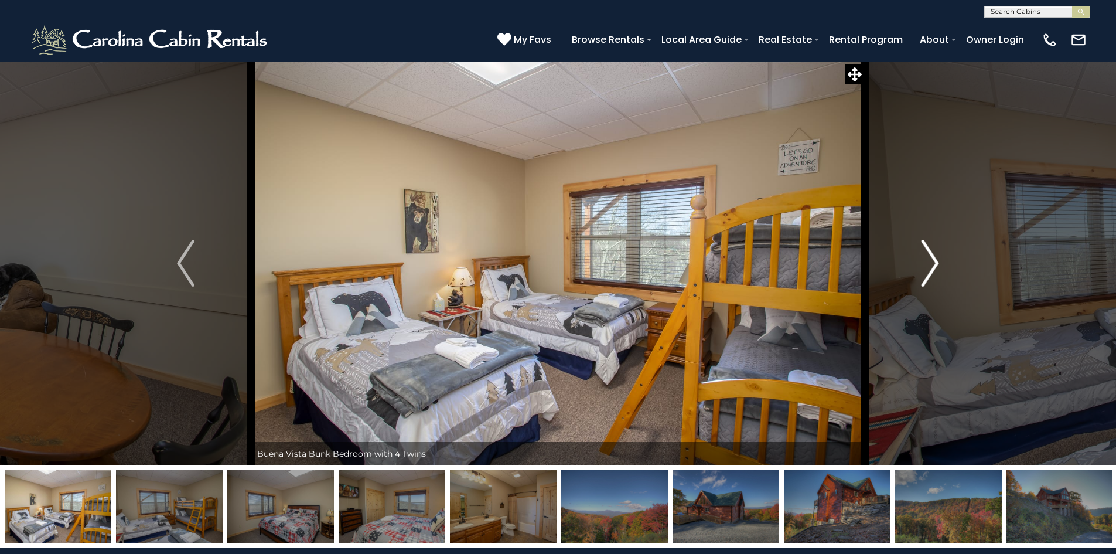
click at [923, 265] on img "Next" at bounding box center [931, 263] width 18 height 47
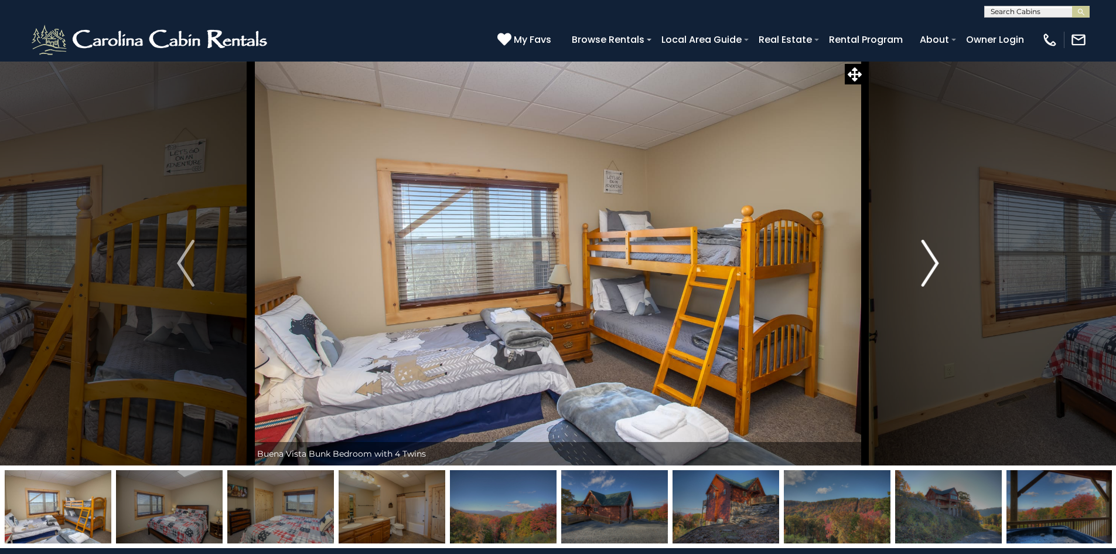
click at [932, 261] on img "Next" at bounding box center [931, 263] width 18 height 47
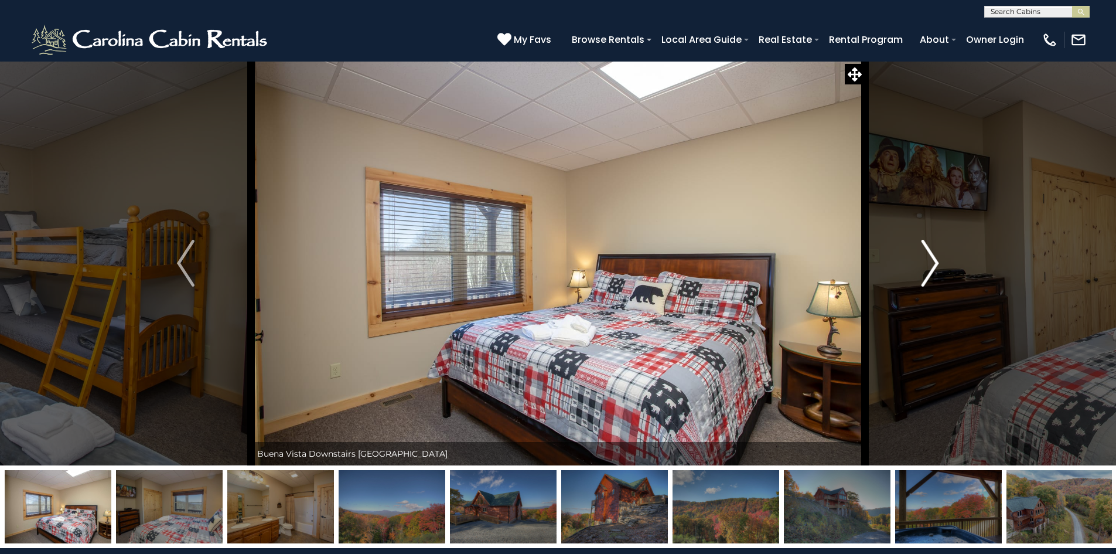
click at [933, 261] on img "Next" at bounding box center [931, 263] width 18 height 47
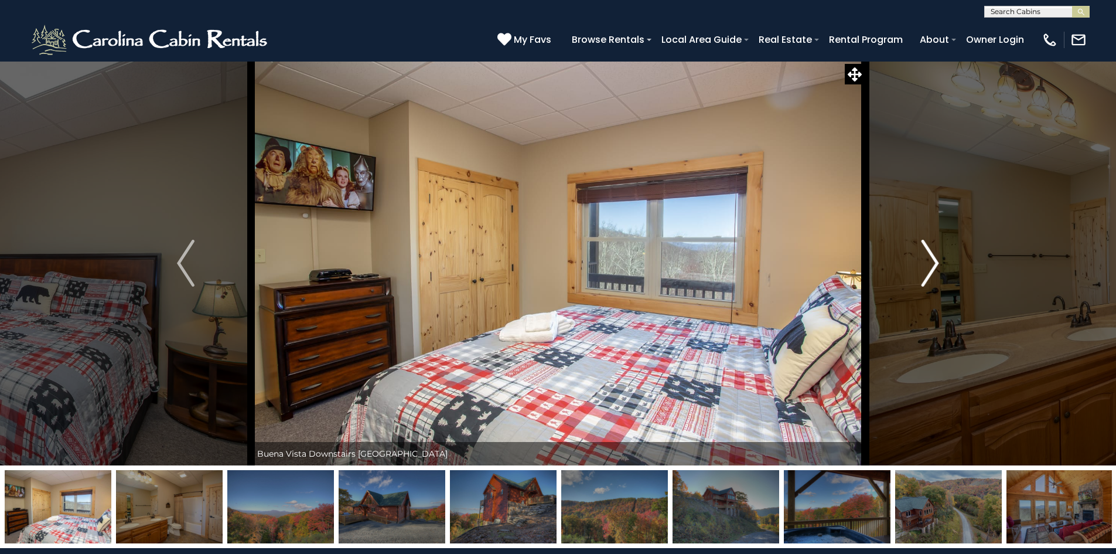
click at [933, 261] on img "Next" at bounding box center [931, 263] width 18 height 47
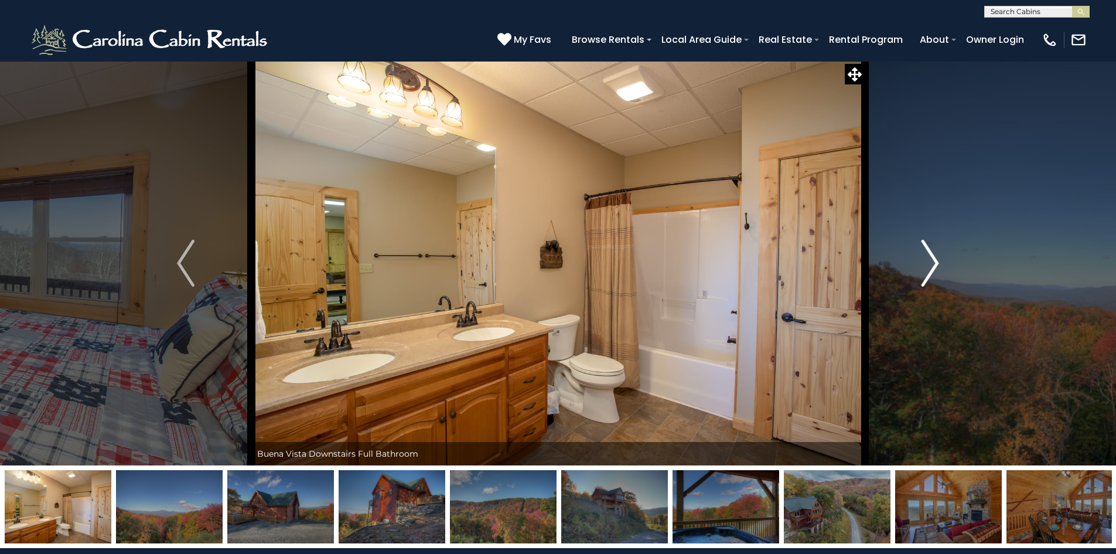
click at [933, 261] on img "Next" at bounding box center [931, 263] width 18 height 47
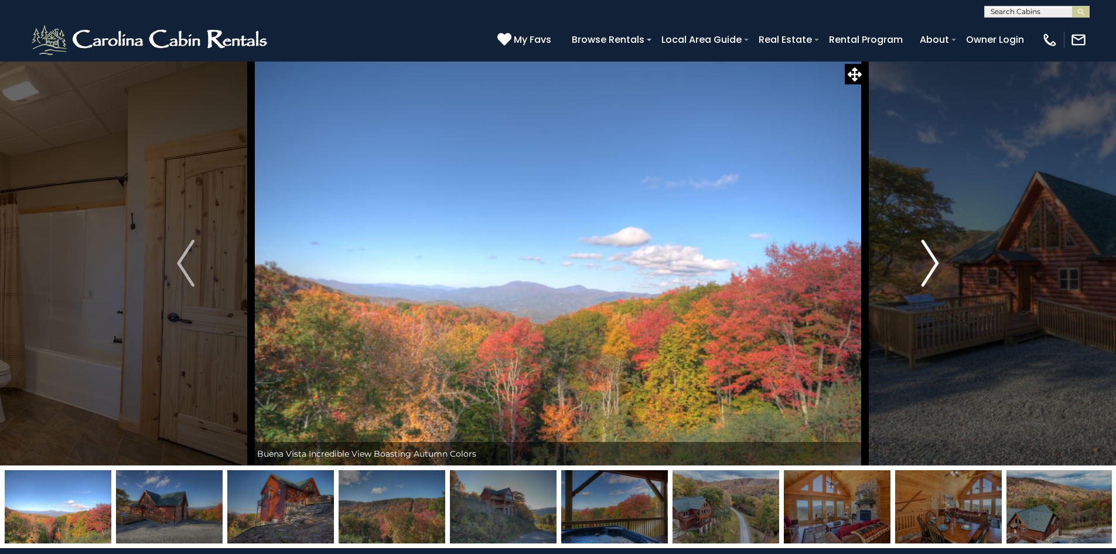
click at [939, 264] on img "Next" at bounding box center [931, 263] width 18 height 47
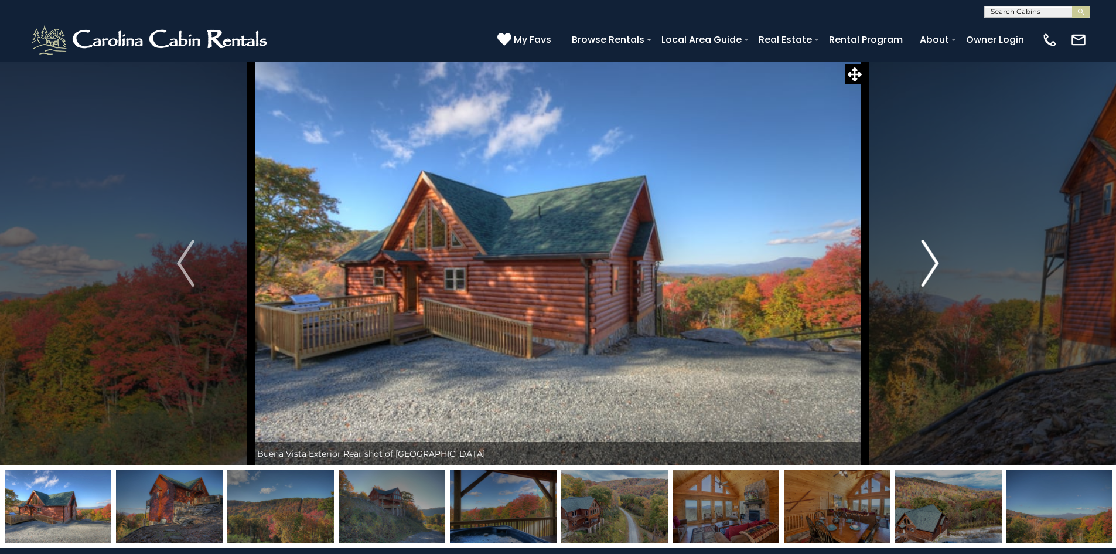
click at [939, 264] on button "Next" at bounding box center [930, 263] width 131 height 404
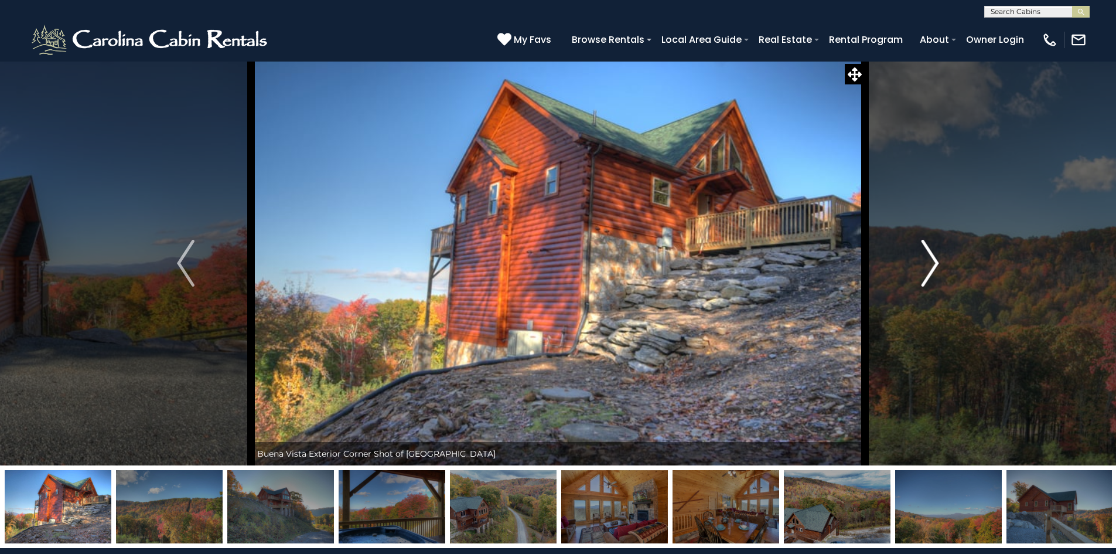
click at [939, 264] on button "Next" at bounding box center [930, 263] width 131 height 404
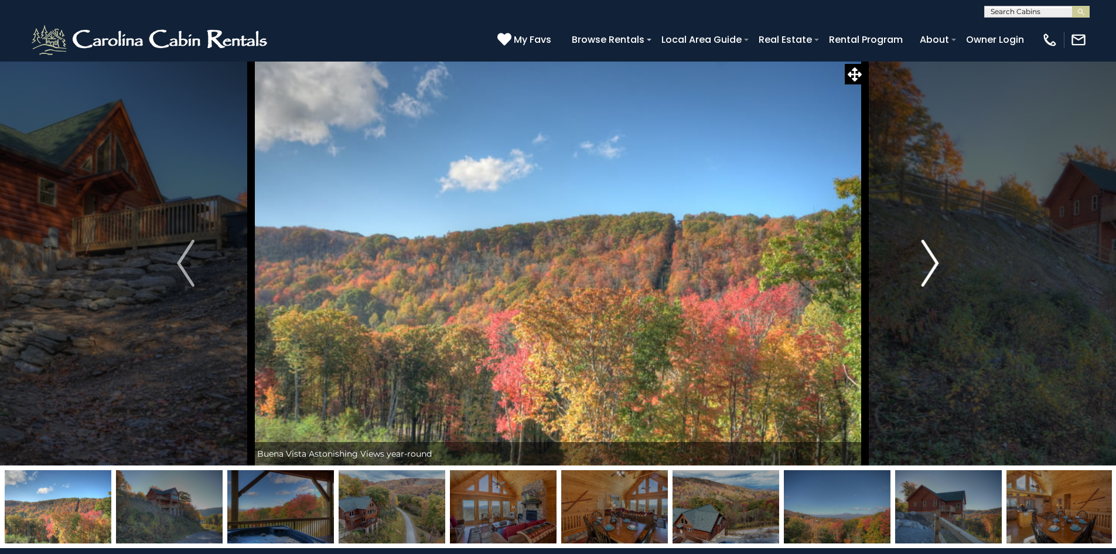
click at [940, 265] on button "Next" at bounding box center [930, 263] width 131 height 404
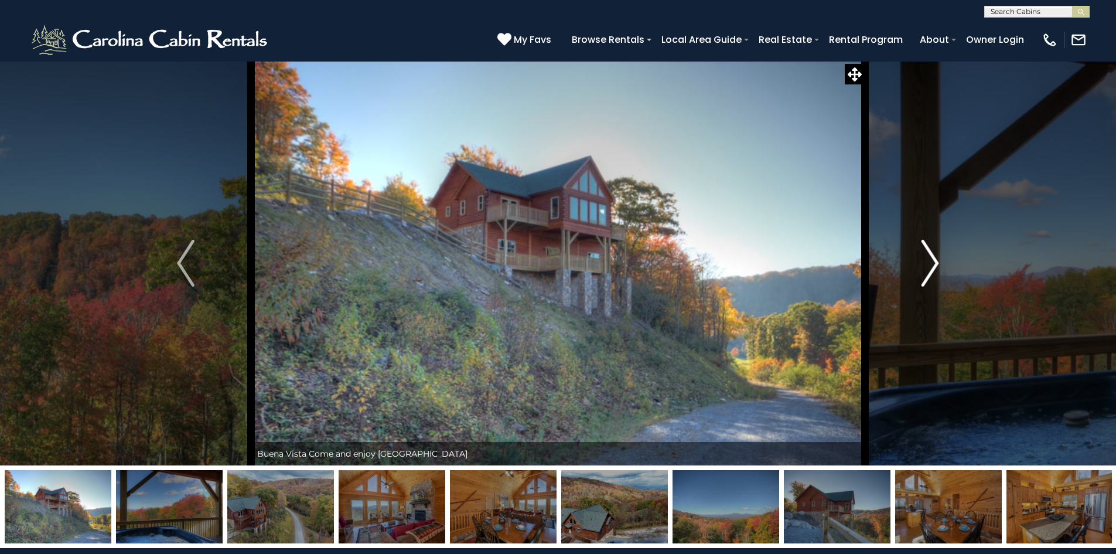
click at [940, 265] on button "Next" at bounding box center [930, 263] width 131 height 404
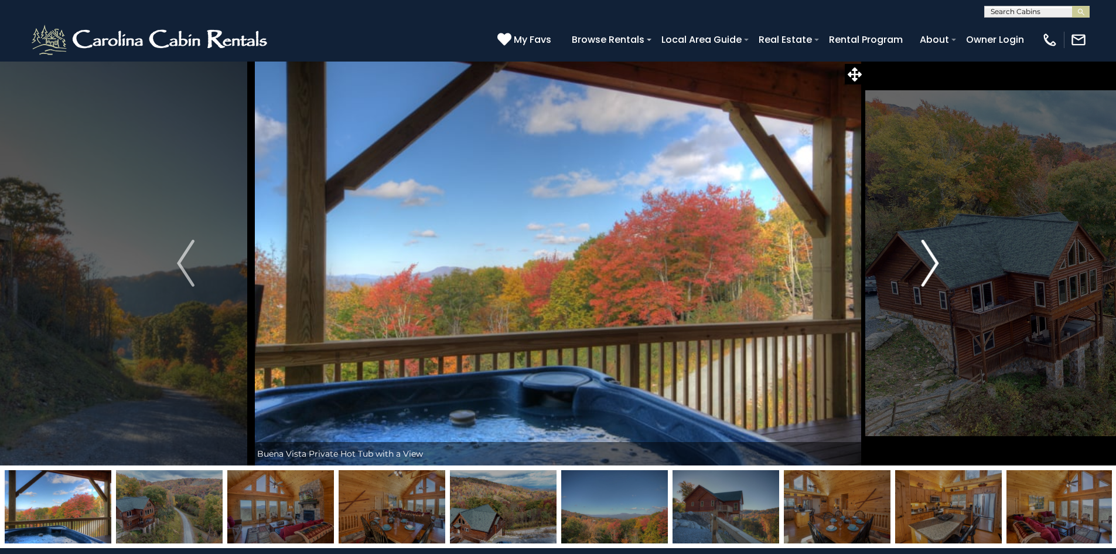
click at [940, 266] on button "Next" at bounding box center [930, 263] width 131 height 404
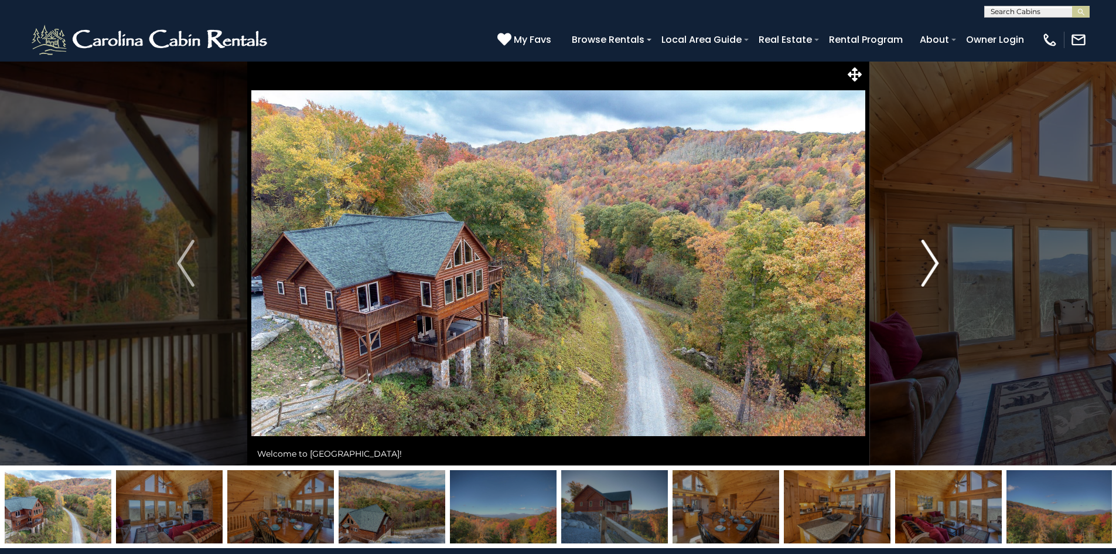
click at [933, 265] on img "Next" at bounding box center [931, 263] width 18 height 47
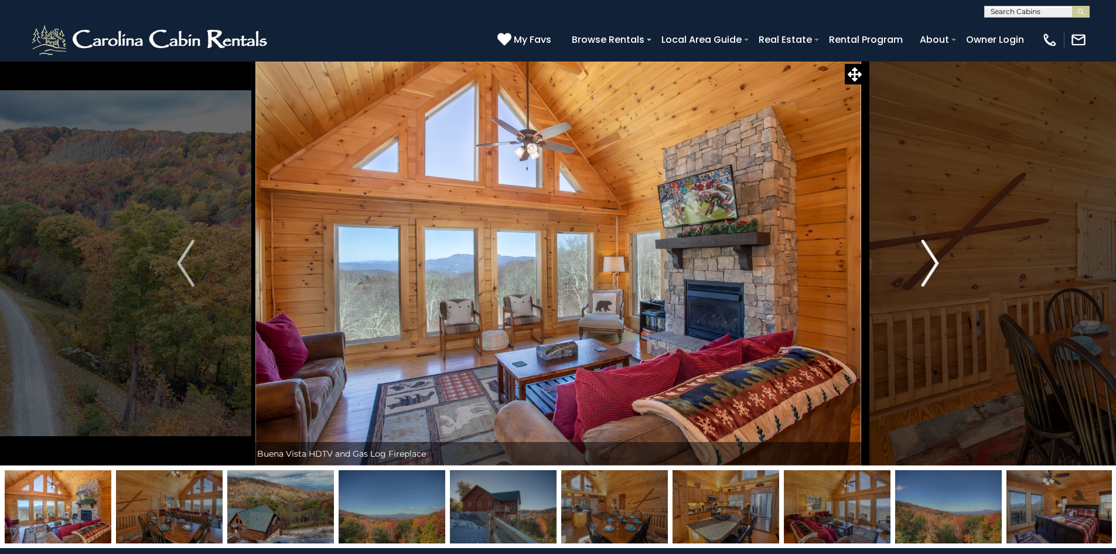
click at [933, 265] on img "Next" at bounding box center [931, 263] width 18 height 47
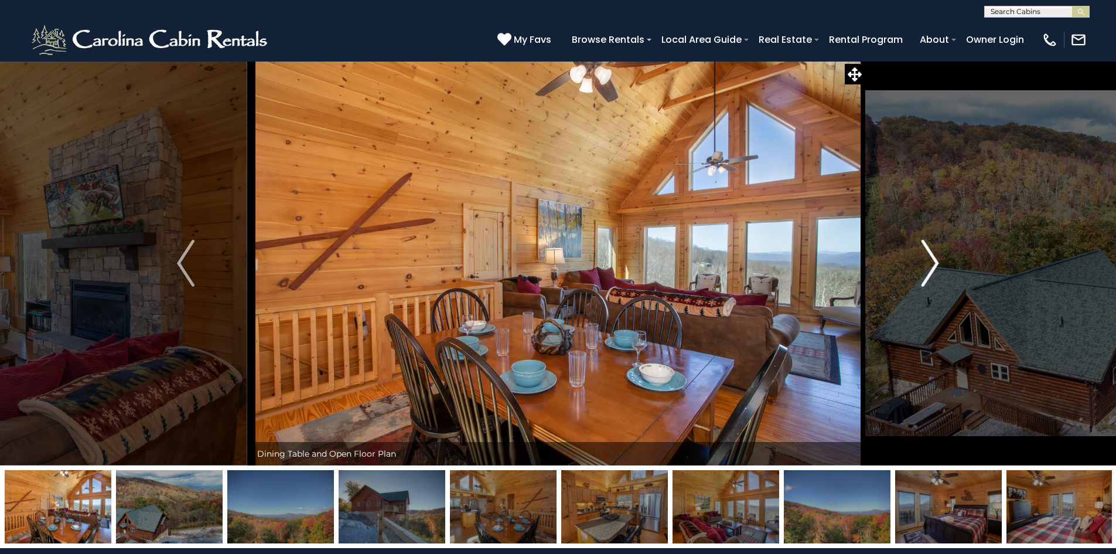
click at [935, 265] on img "Next" at bounding box center [931, 263] width 18 height 47
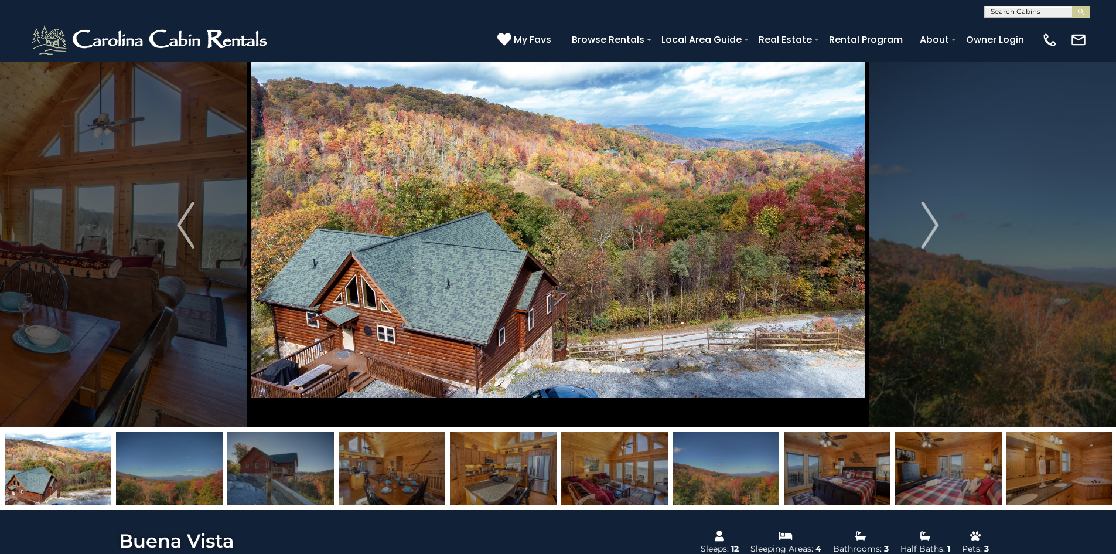
scroll to position [59, 0]
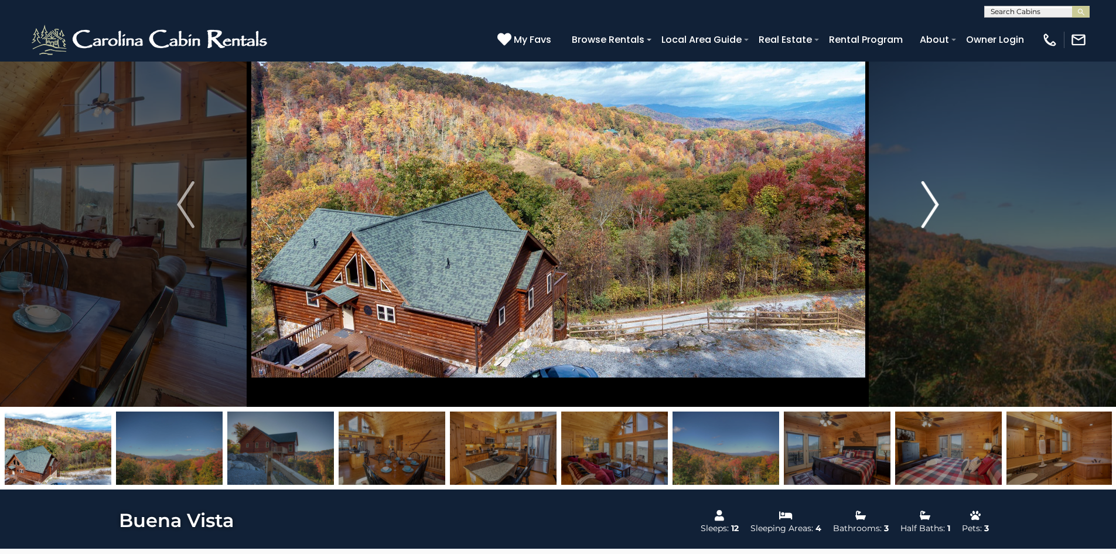
click at [932, 208] on img "Next" at bounding box center [931, 204] width 18 height 47
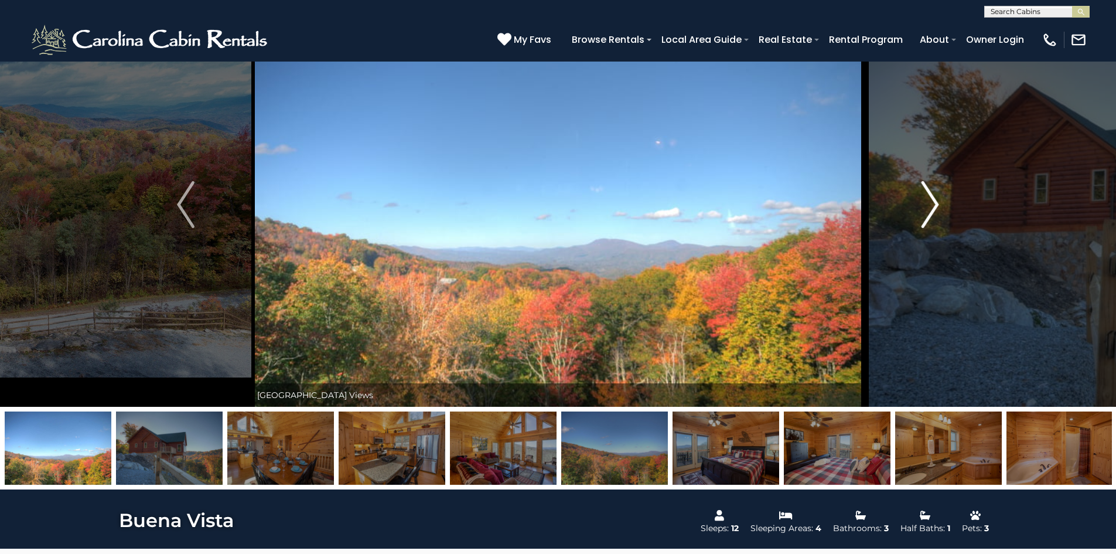
click at [932, 208] on img "Next" at bounding box center [931, 204] width 18 height 47
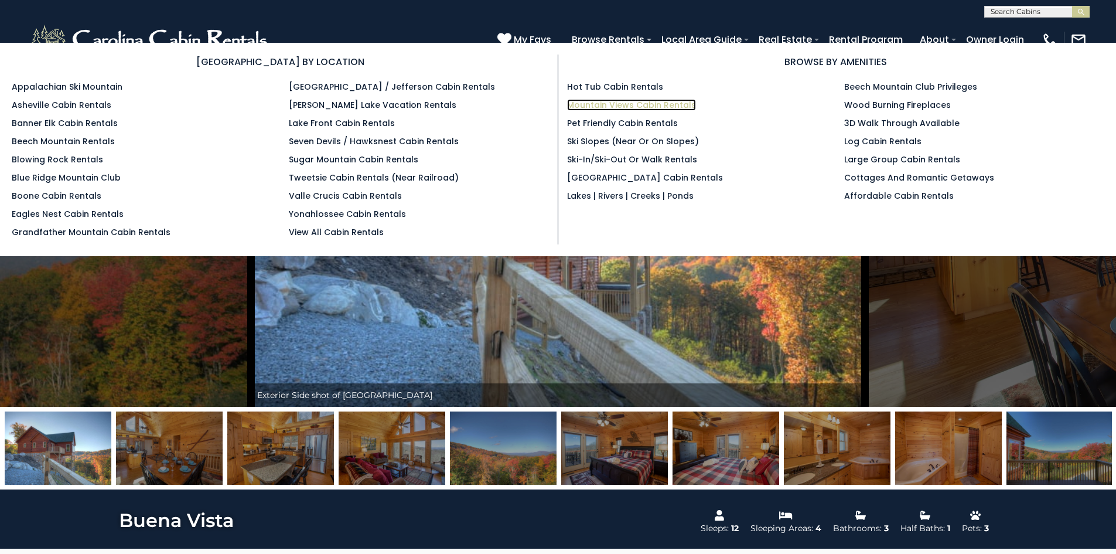
click at [623, 107] on link "Mountain Views Cabin Rentals" at bounding box center [631, 105] width 129 height 12
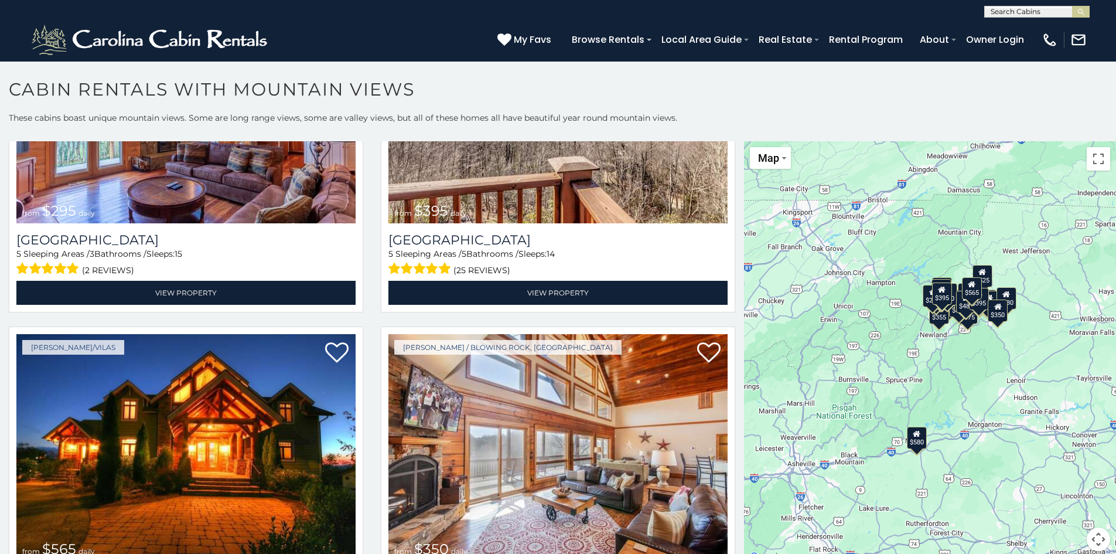
scroll to position [4625, 0]
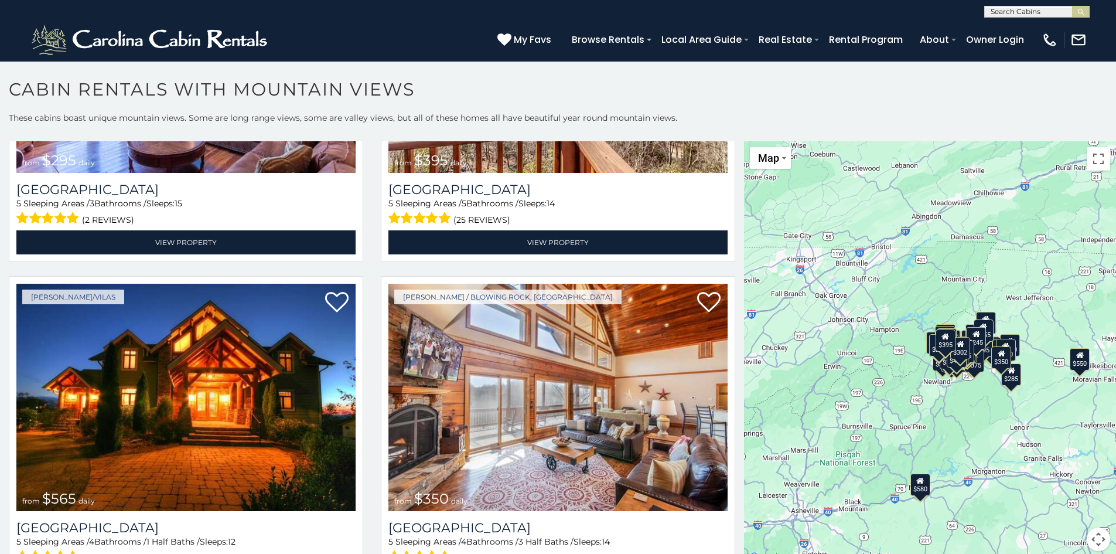
drag, startPoint x: 740, startPoint y: 349, endPoint x: 744, endPoint y: 398, distance: 48.8
click at [744, 398] on div "$580 $395 $349 $535 $375 $400 $325 $451 $460 $1,095 $525 $315 $310 $330 $400 $3…" at bounding box center [930, 353] width 372 height 424
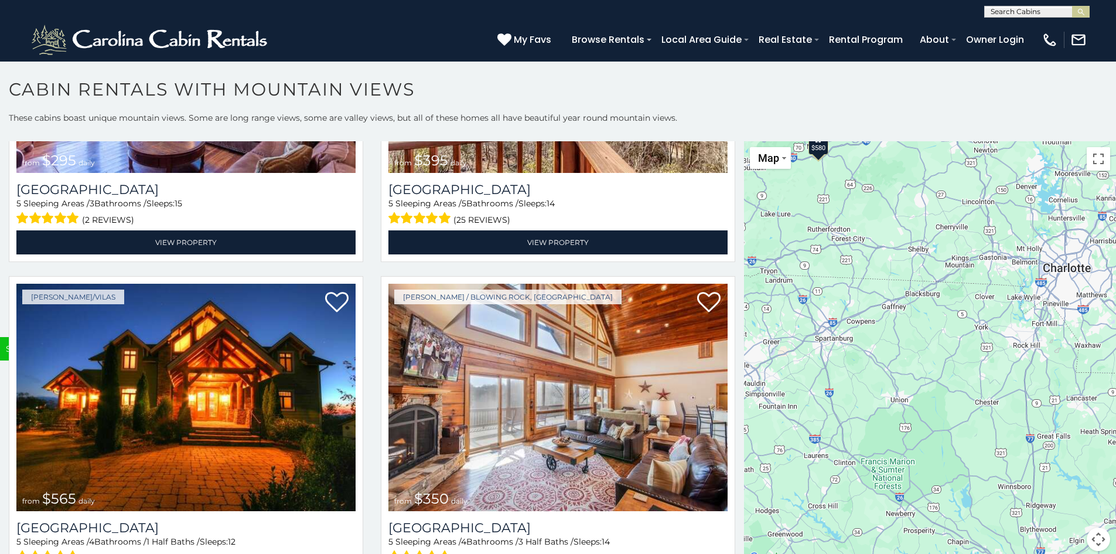
drag, startPoint x: 920, startPoint y: 413, endPoint x: 819, endPoint y: 70, distance: 358.0
click at [819, 70] on section "**********" at bounding box center [558, 310] width 1116 height 499
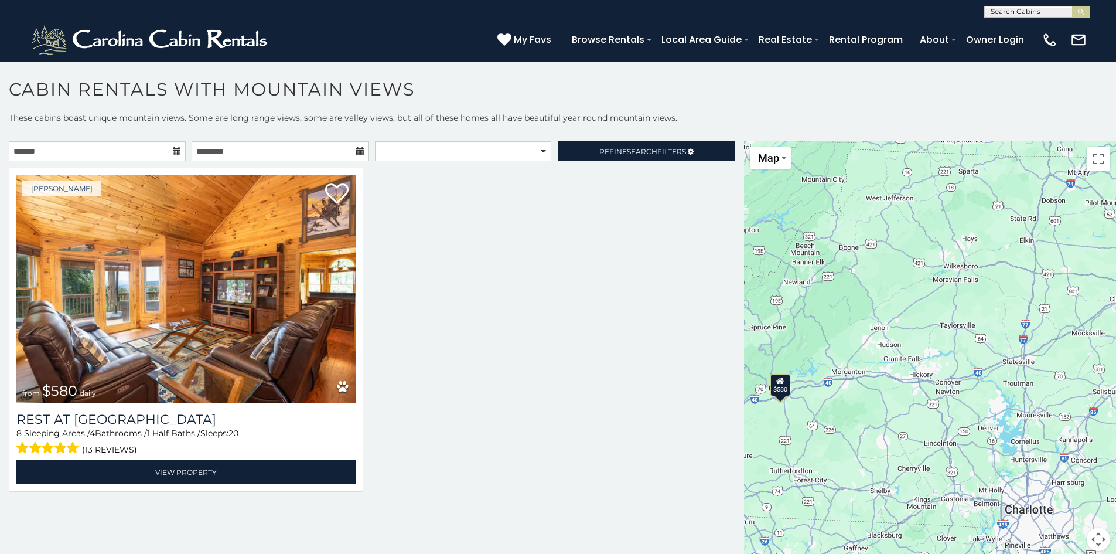
drag, startPoint x: 888, startPoint y: 246, endPoint x: 844, endPoint y: 485, distance: 243.1
click at [844, 485] on div "$580" at bounding box center [930, 353] width 372 height 424
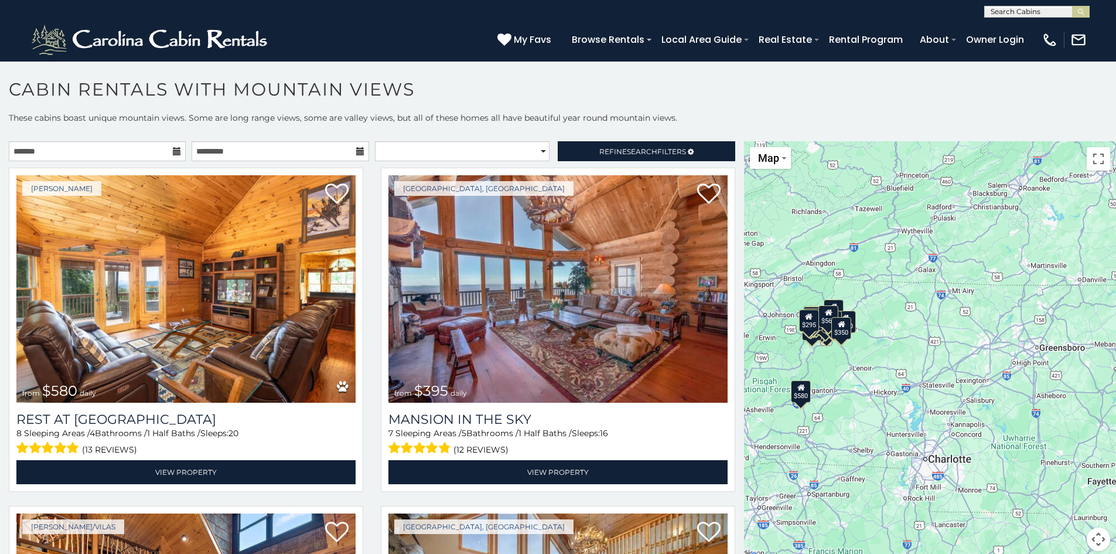
drag, startPoint x: 1085, startPoint y: 319, endPoint x: 812, endPoint y: 434, distance: 295.9
click at [812, 434] on div "$580 $395 $349 $535 $375 $400 $325 $451 $460 $1,095 $525 $315 $310 $330 $400 $3…" at bounding box center [930, 353] width 372 height 424
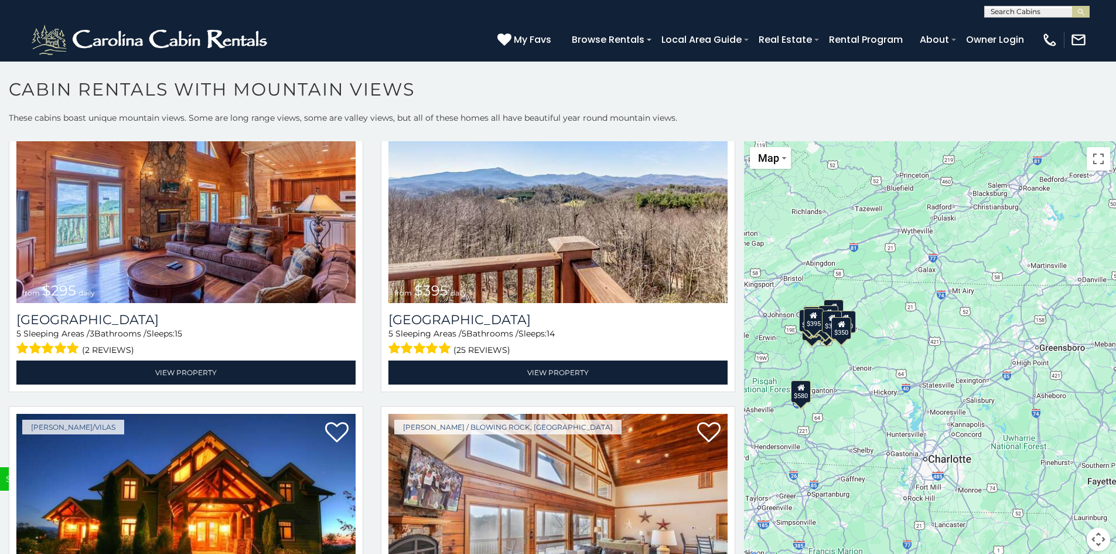
scroll to position [4125, 0]
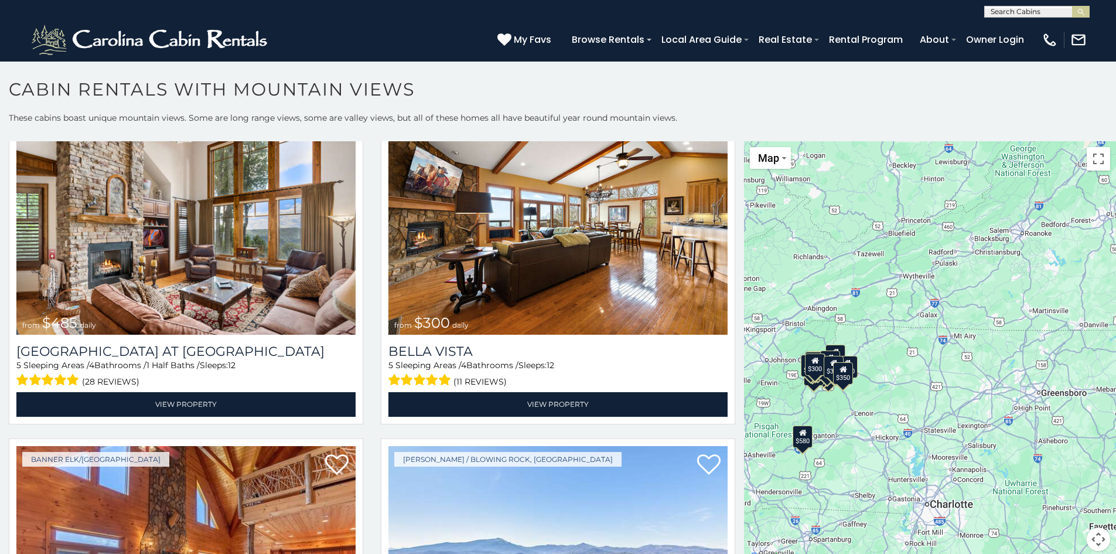
drag, startPoint x: 740, startPoint y: 495, endPoint x: 742, endPoint y: 542, distance: 46.9
click at [744, 542] on div "$580 $395 $349 $535 $375 $400 $325 $451 $460 $1,095 $525 $315 $310 $330 $400 $3…" at bounding box center [930, 353] width 372 height 424
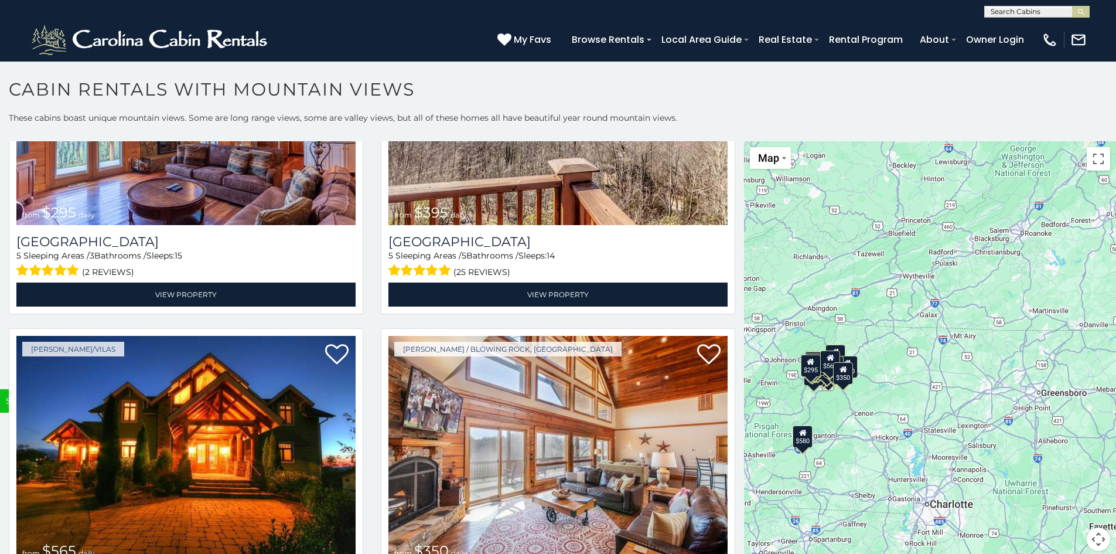
scroll to position [4580, 0]
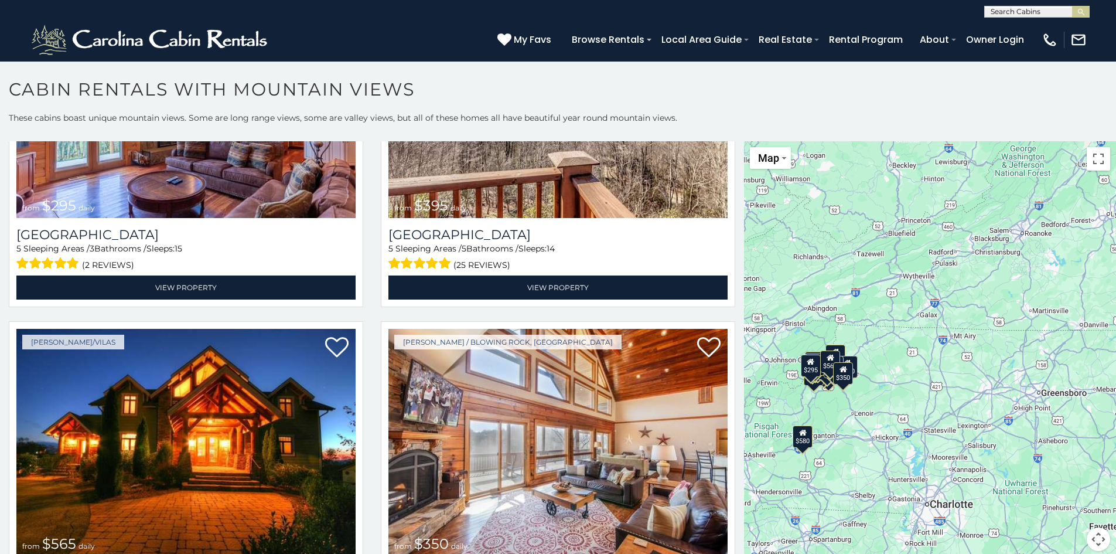
drag, startPoint x: 734, startPoint y: 504, endPoint x: 735, endPoint y: 541, distance: 36.9
click at [688, 94] on h1 "Cabin Rentals with Mountain Views" at bounding box center [558, 95] width 1116 height 33
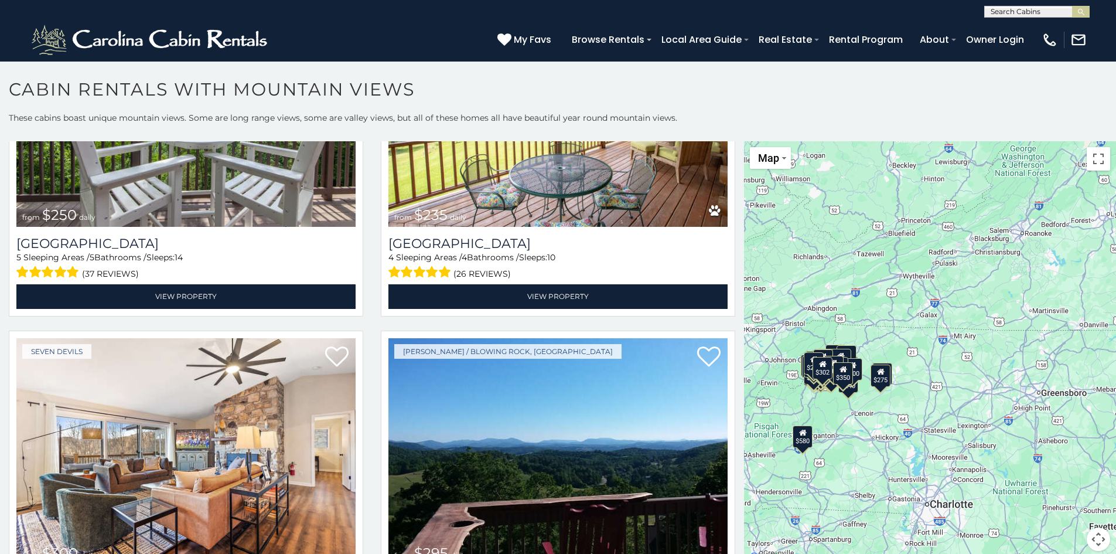
scroll to position [11355, 0]
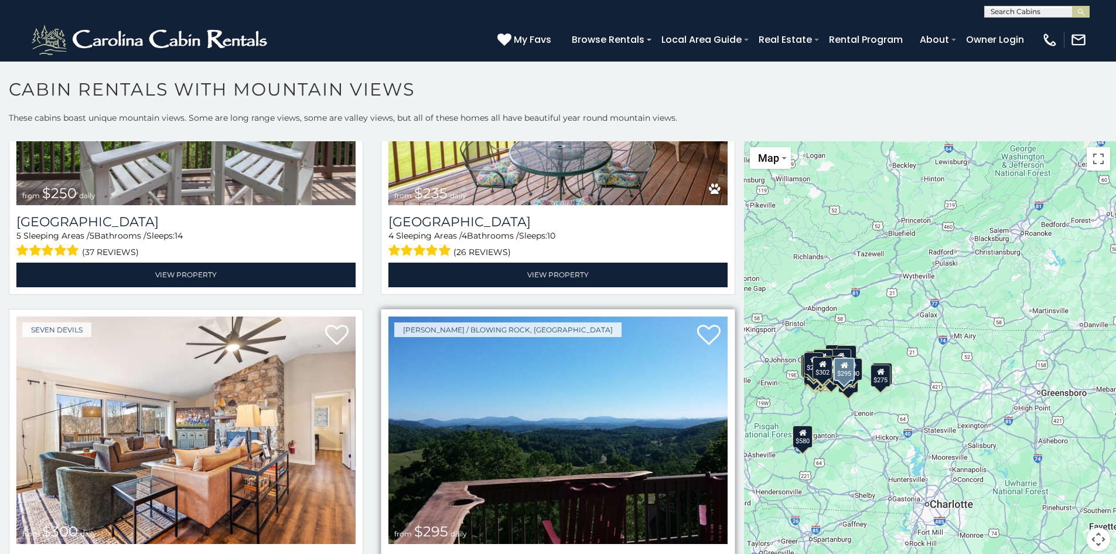
click at [585, 351] on img at bounding box center [557, 429] width 339 height 227
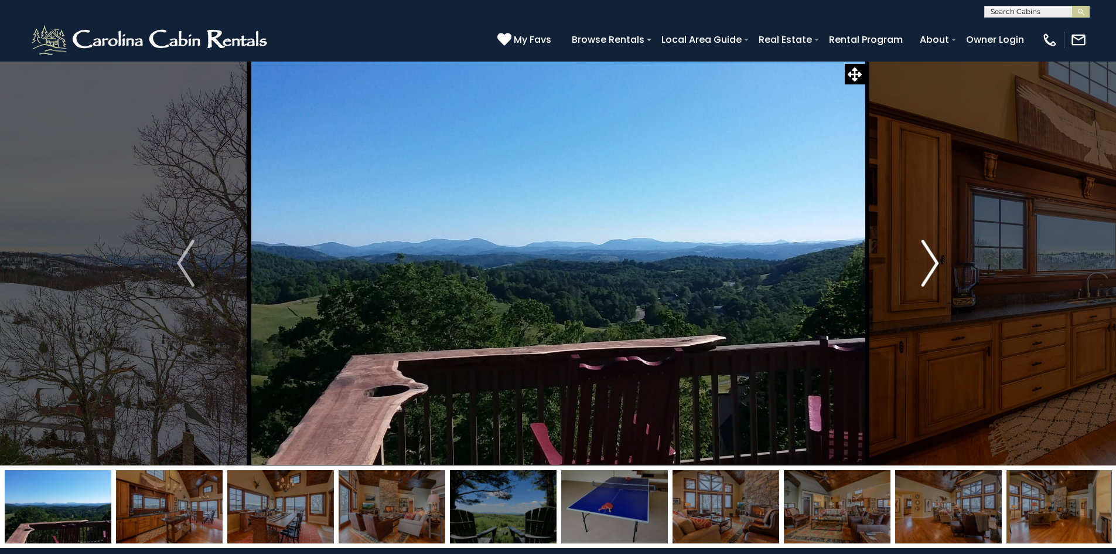
click at [929, 264] on img "Next" at bounding box center [931, 263] width 18 height 47
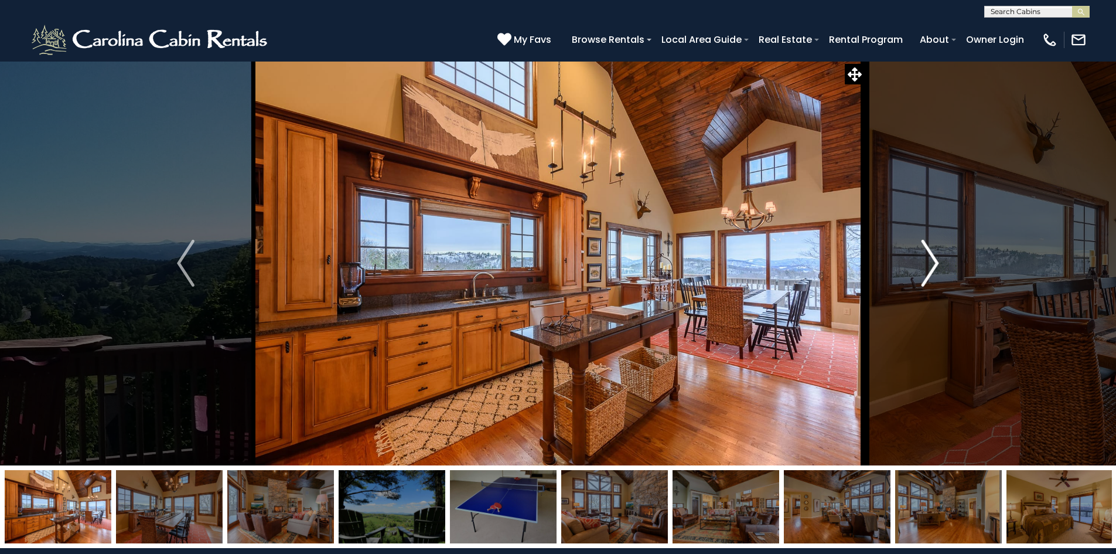
click at [929, 264] on img "Next" at bounding box center [931, 263] width 18 height 47
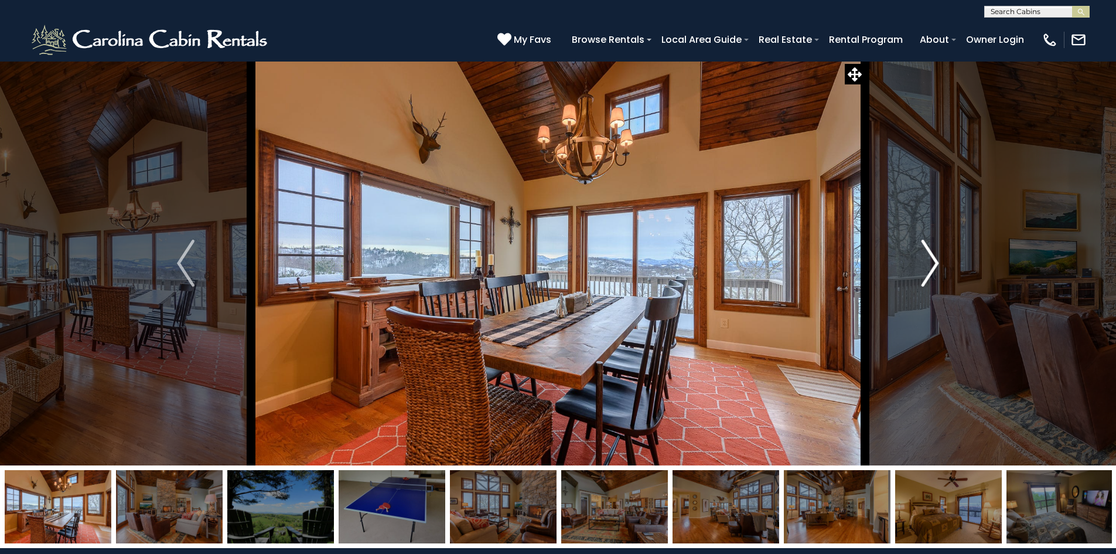
click at [928, 264] on img "Next" at bounding box center [931, 263] width 18 height 47
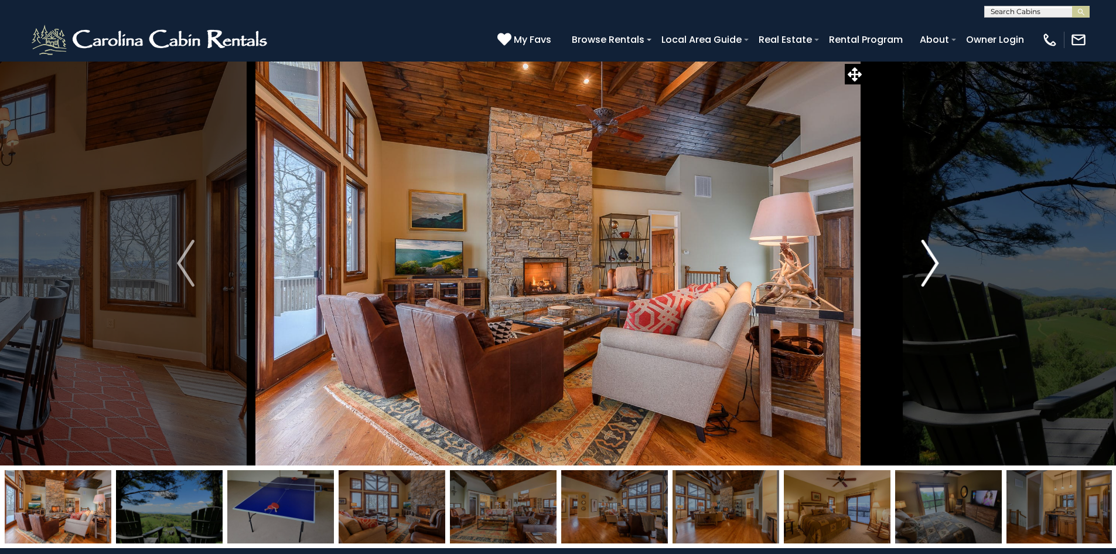
click at [928, 266] on img "Next" at bounding box center [931, 263] width 18 height 47
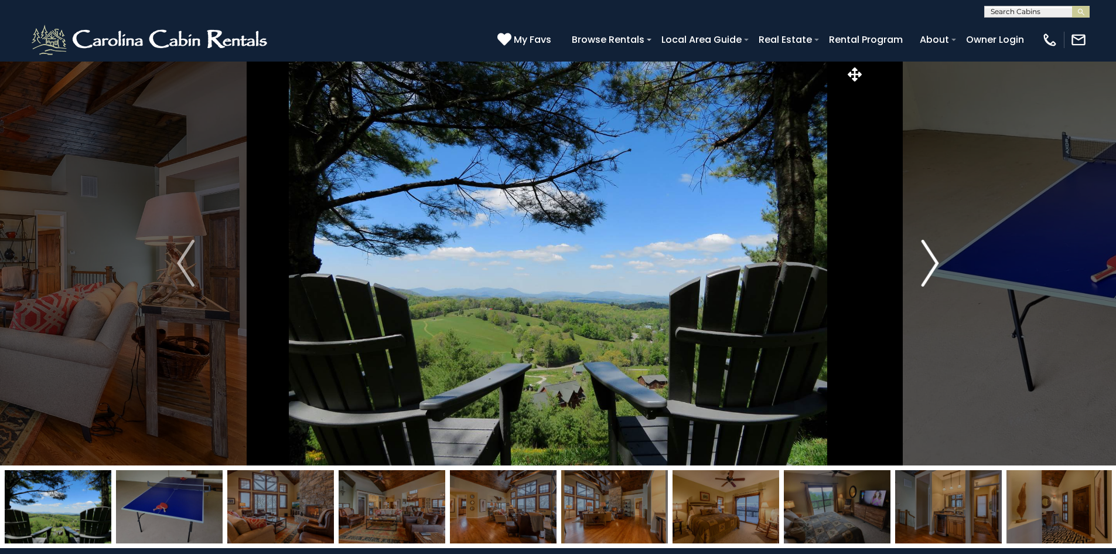
click at [928, 266] on img "Next" at bounding box center [931, 263] width 18 height 47
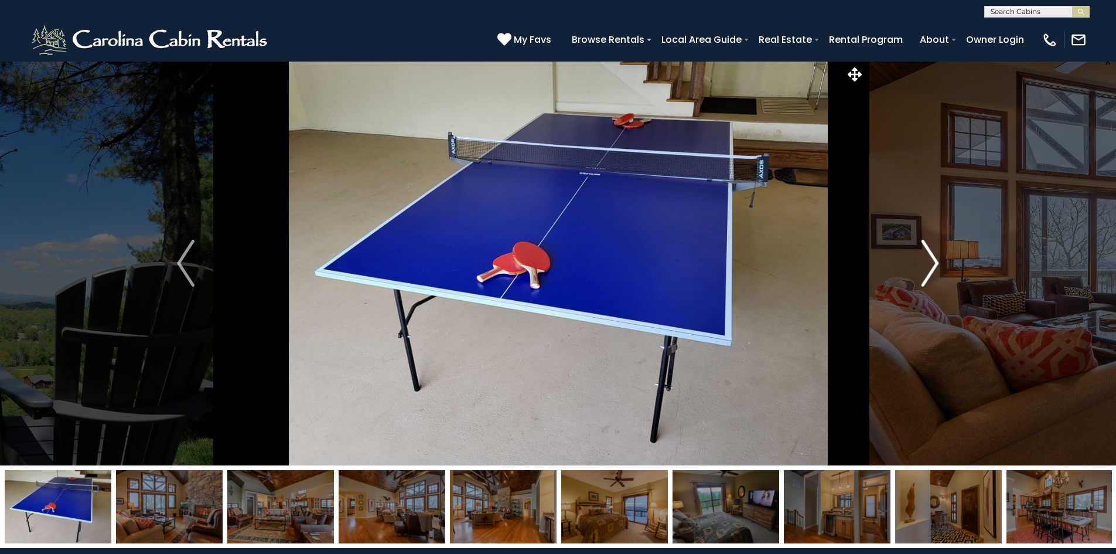
click at [928, 266] on img "Next" at bounding box center [931, 263] width 18 height 47
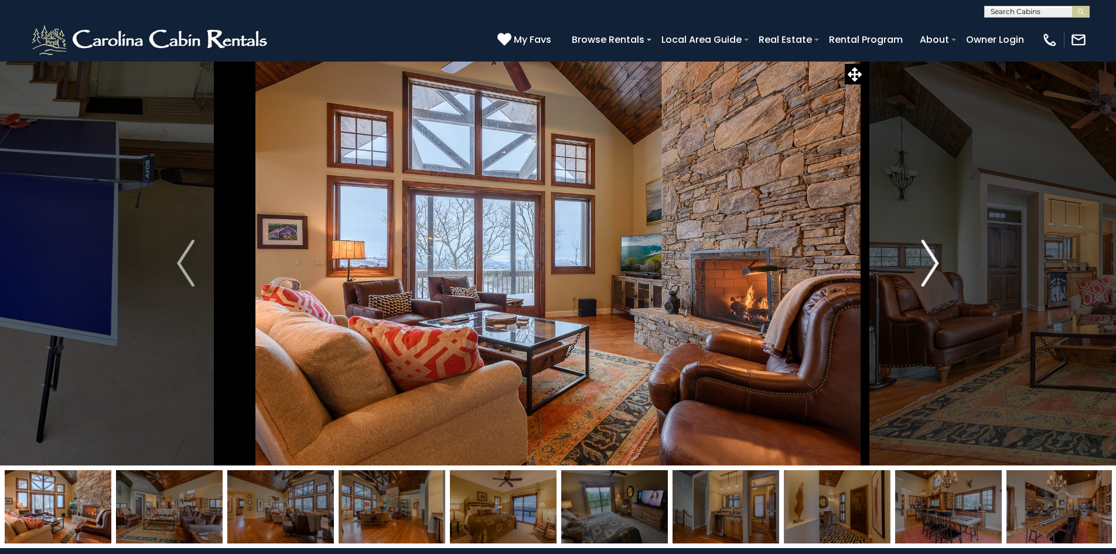
click at [928, 266] on img "Next" at bounding box center [931, 263] width 18 height 47
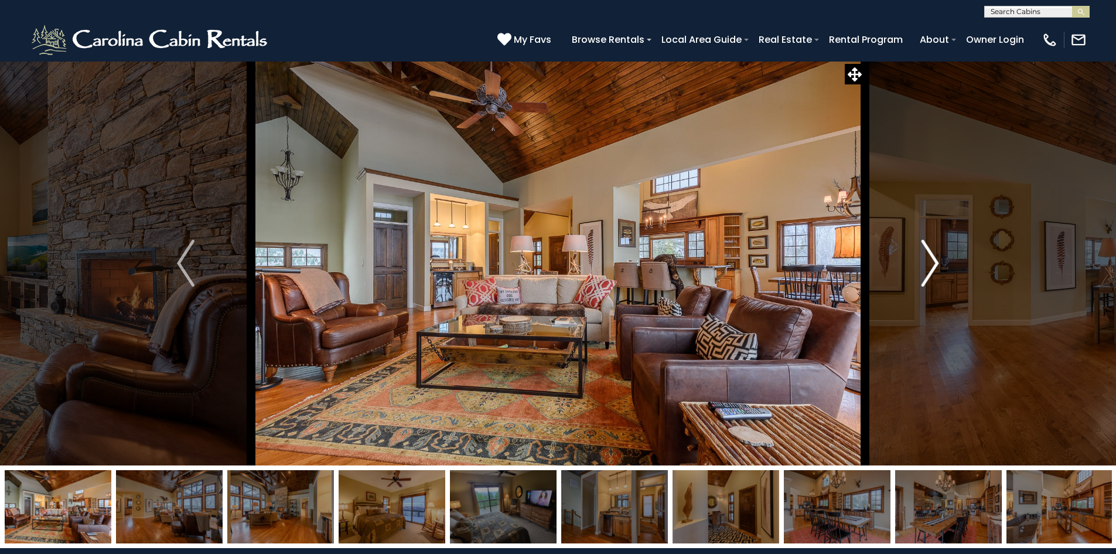
click at [928, 266] on img "Next" at bounding box center [931, 263] width 18 height 47
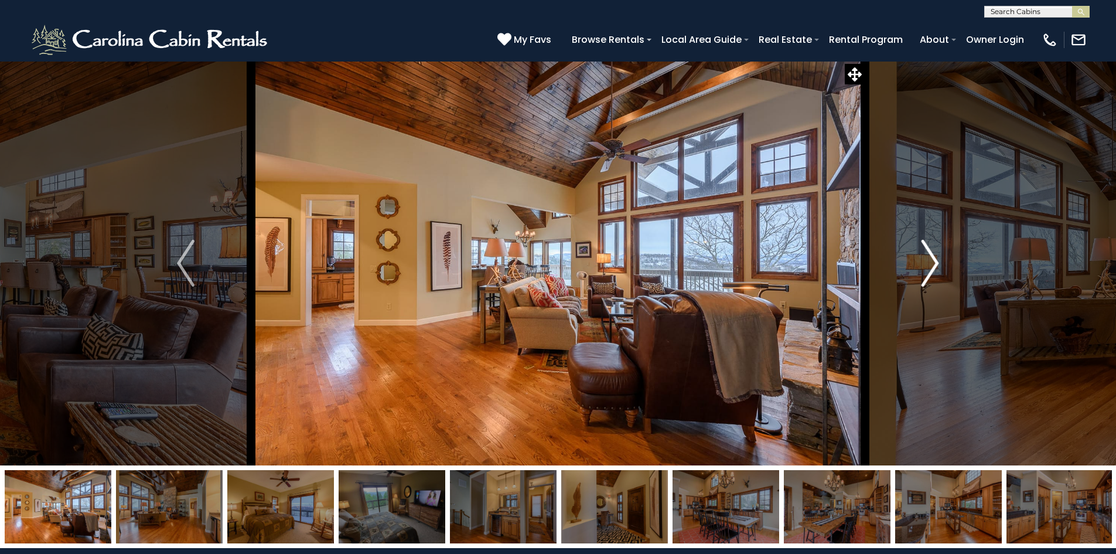
click at [928, 266] on img "Next" at bounding box center [931, 263] width 18 height 47
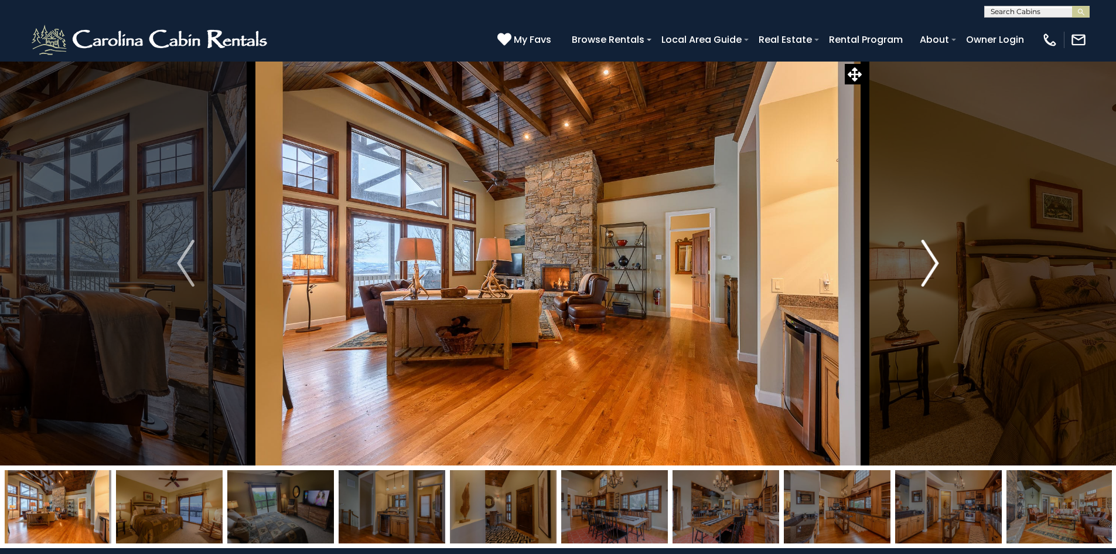
click at [928, 266] on img "Next" at bounding box center [931, 263] width 18 height 47
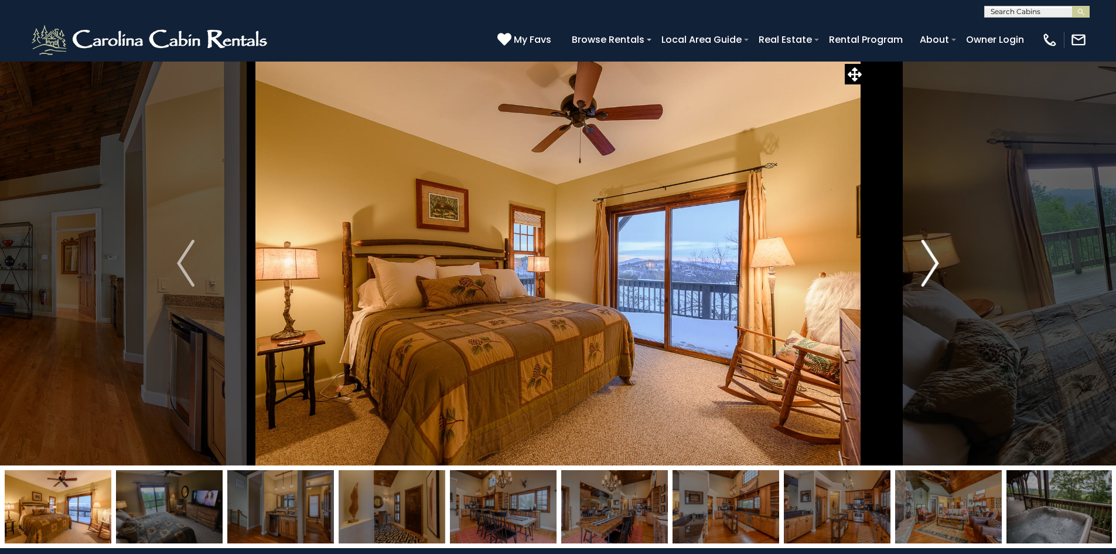
click at [928, 266] on img "Next" at bounding box center [931, 263] width 18 height 47
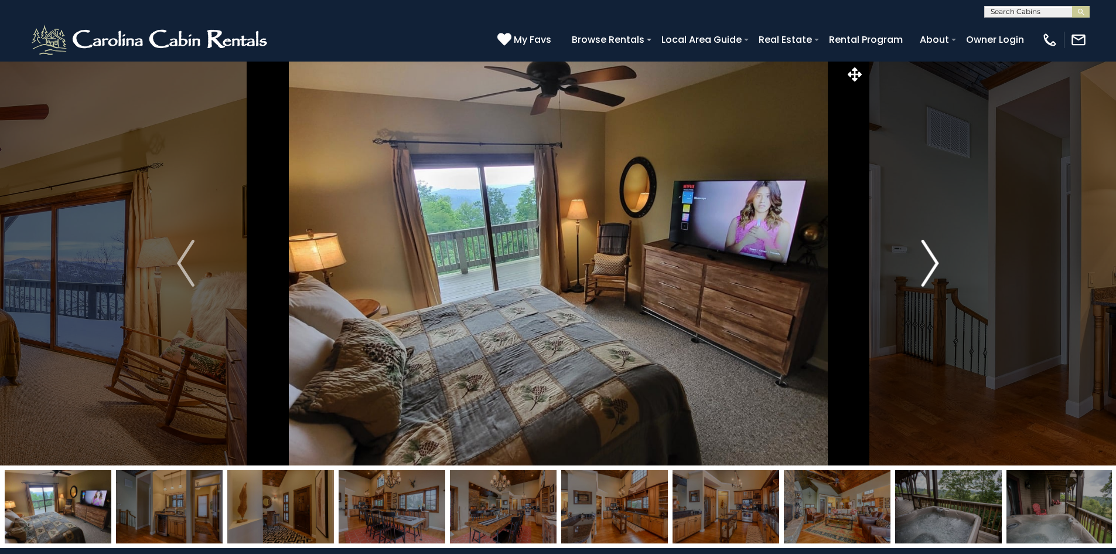
click at [928, 269] on img "Next" at bounding box center [931, 263] width 18 height 47
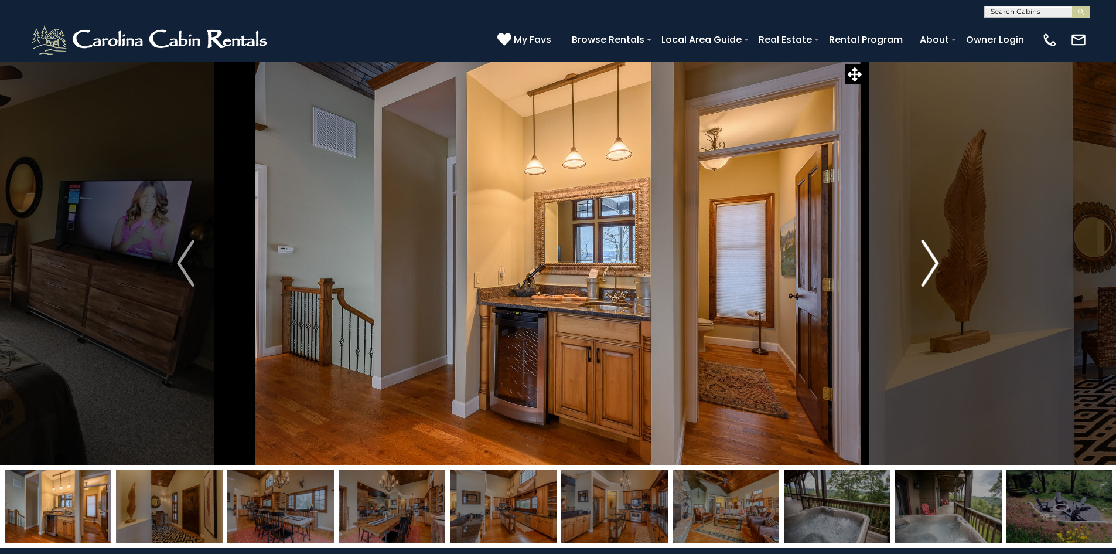
click at [928, 269] on img "Next" at bounding box center [931, 263] width 18 height 47
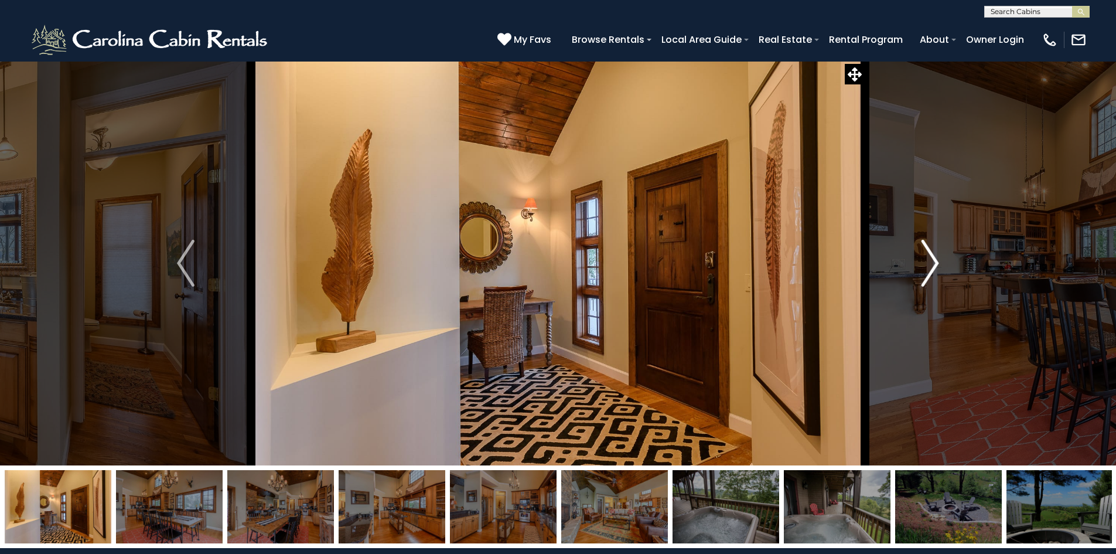
click at [928, 269] on img "Next" at bounding box center [931, 263] width 18 height 47
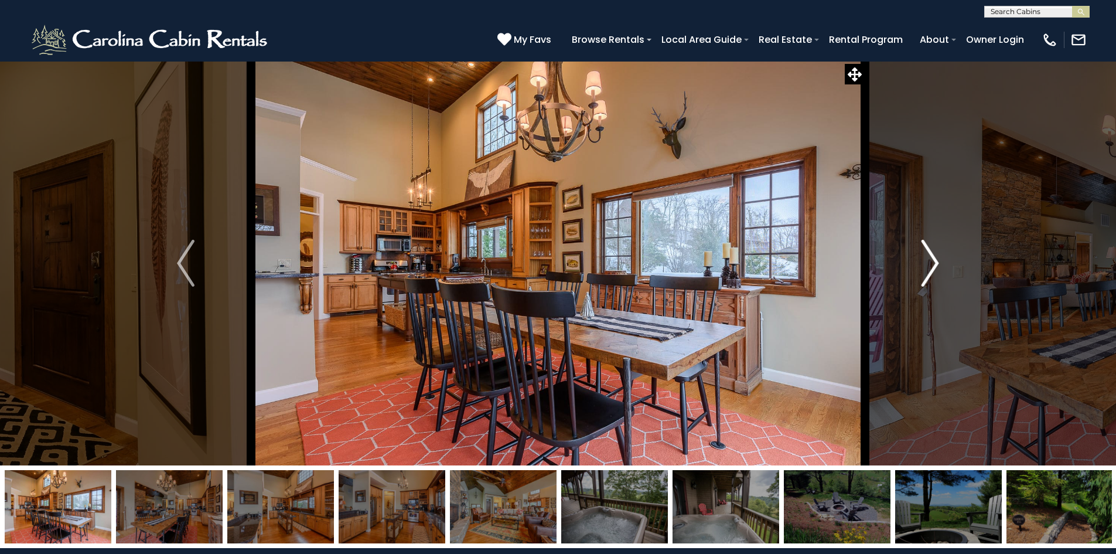
click at [928, 269] on img "Next" at bounding box center [931, 263] width 18 height 47
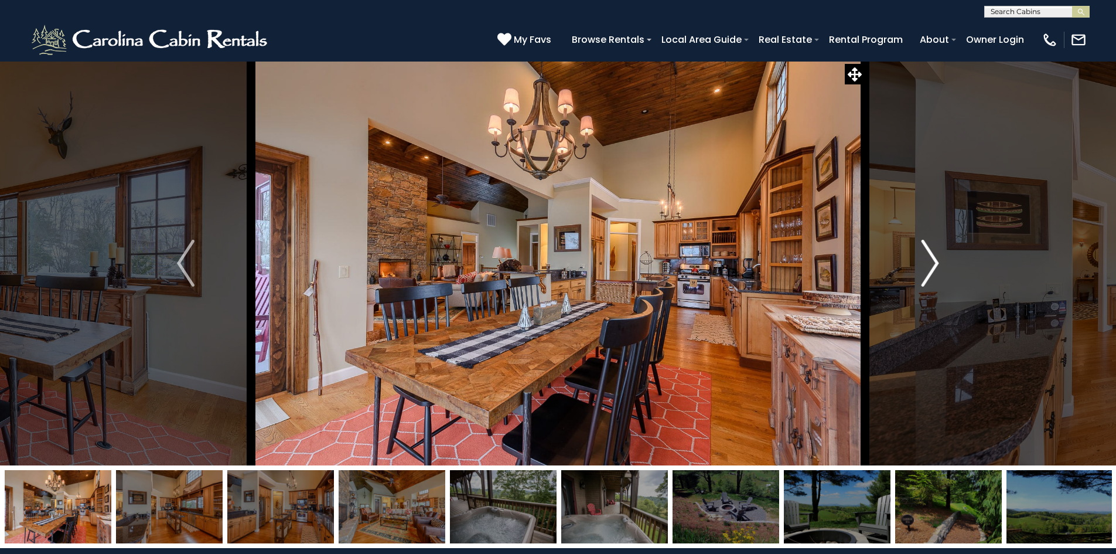
click at [928, 269] on img "Next" at bounding box center [931, 263] width 18 height 47
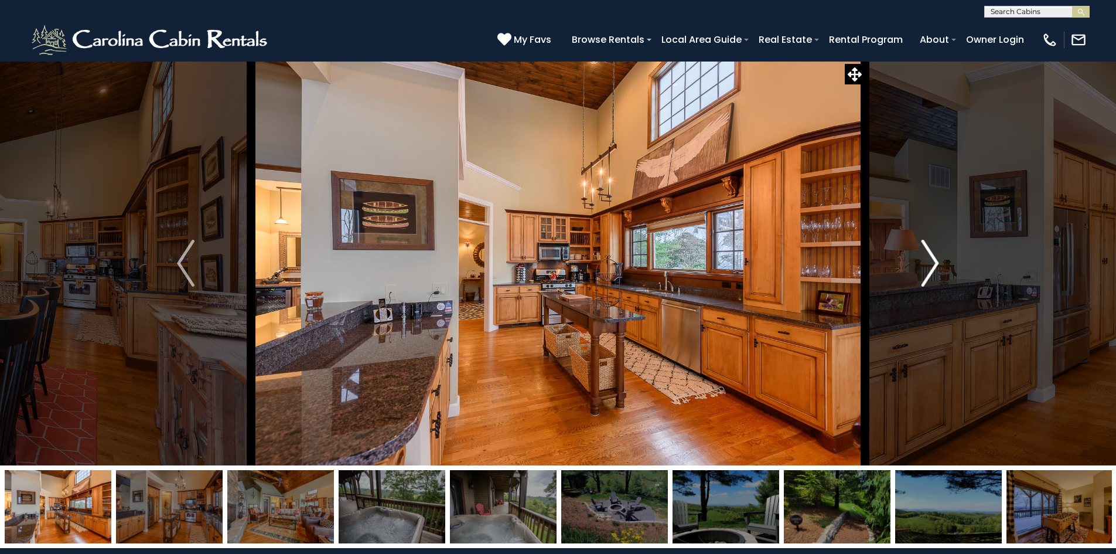
click at [928, 269] on img "Next" at bounding box center [931, 263] width 18 height 47
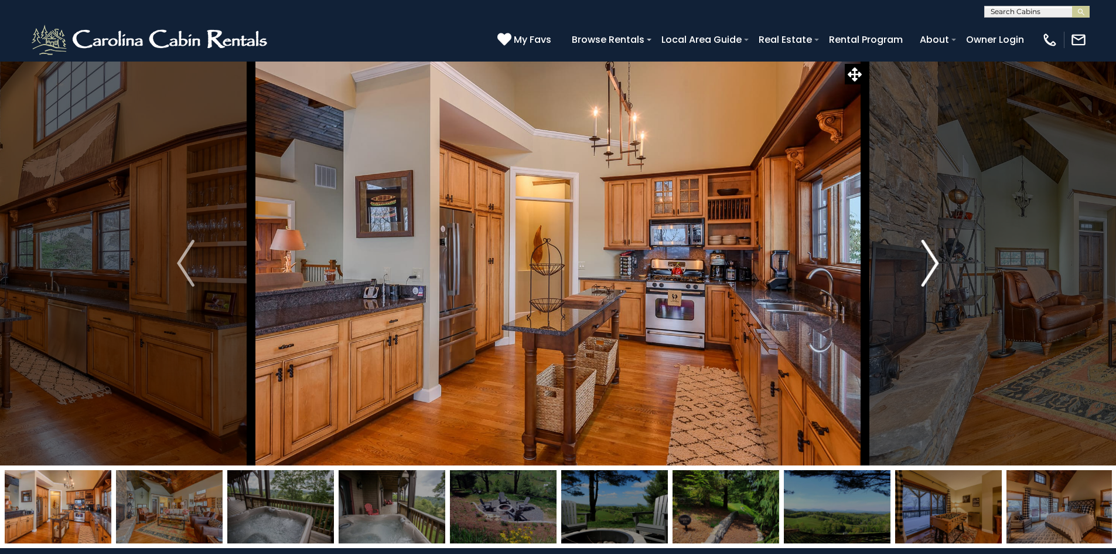
click at [928, 269] on img "Next" at bounding box center [931, 263] width 18 height 47
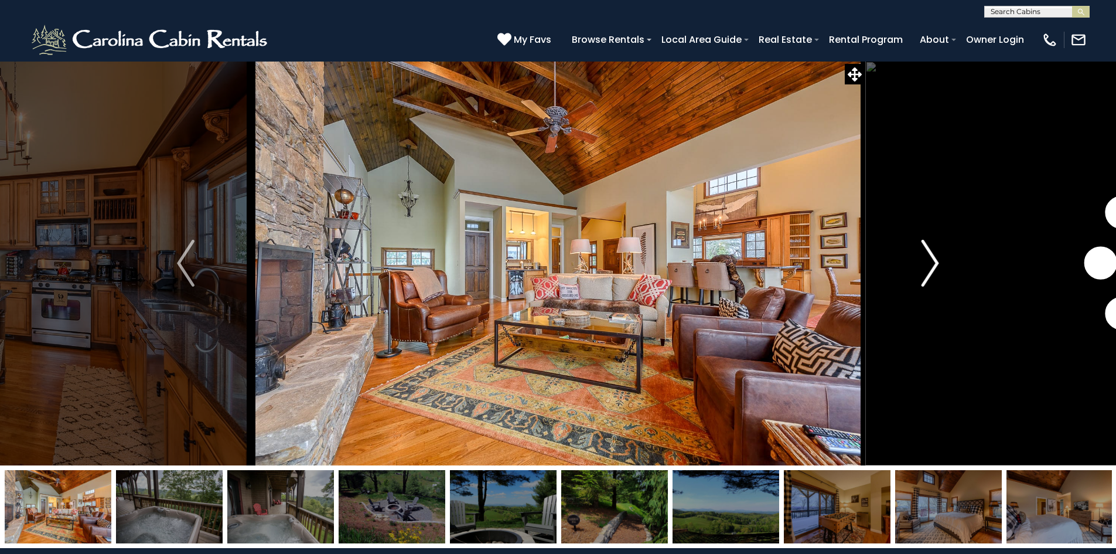
click at [928, 269] on img "Next" at bounding box center [931, 263] width 18 height 47
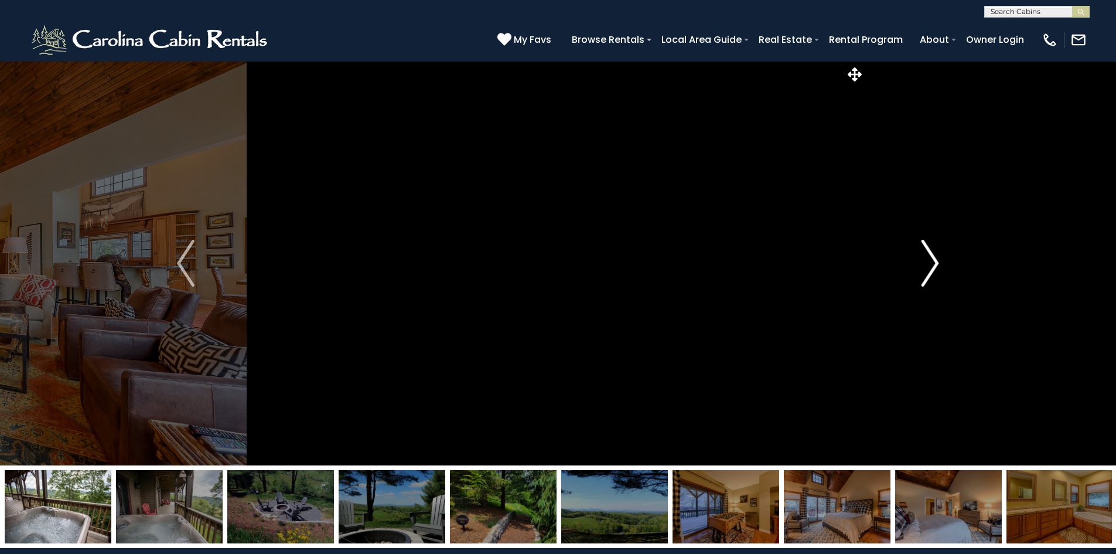
click at [928, 269] on img "Next" at bounding box center [931, 263] width 18 height 47
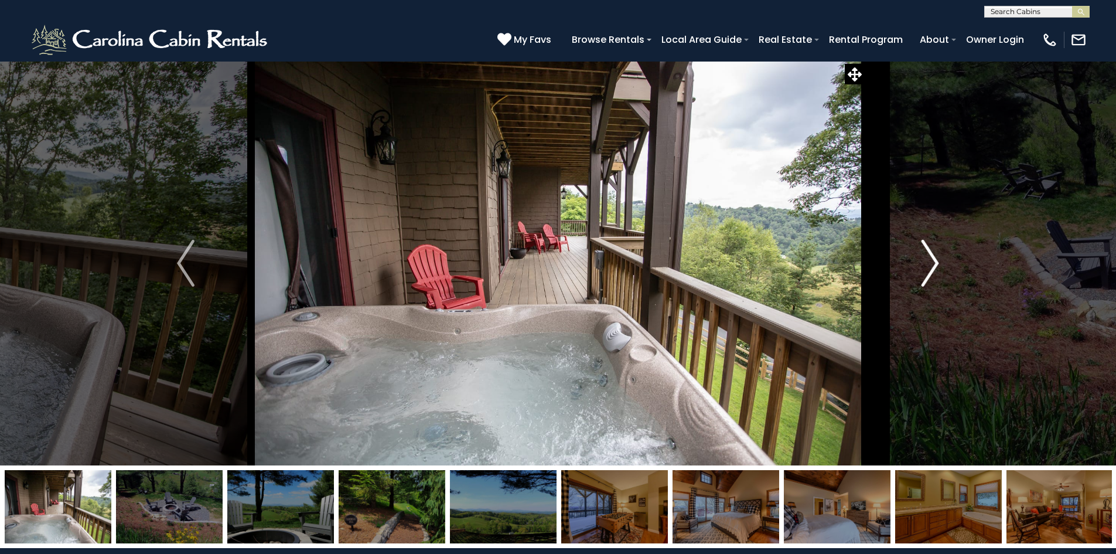
click at [928, 269] on img "Next" at bounding box center [931, 263] width 18 height 47
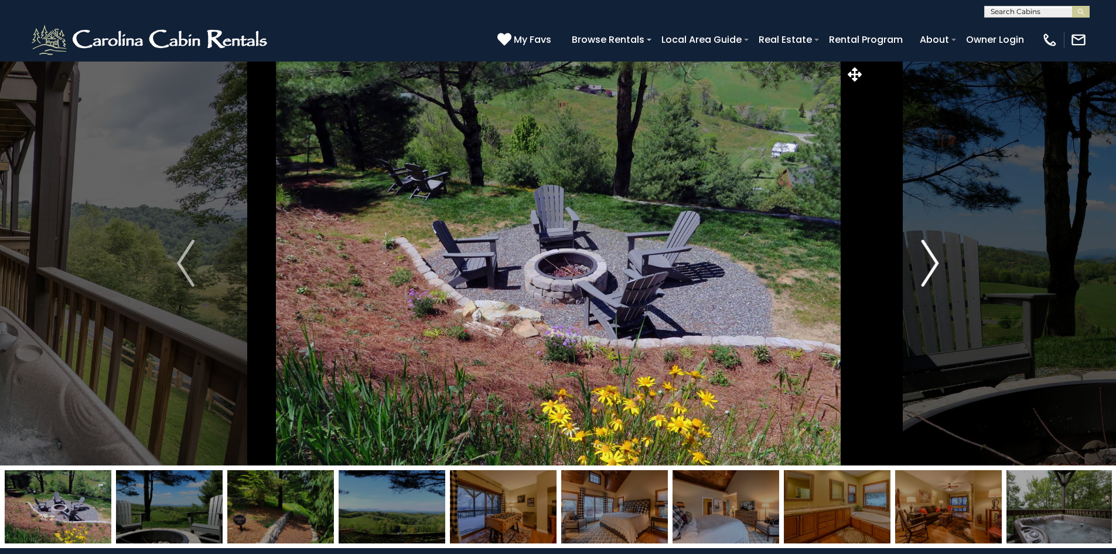
click at [928, 269] on img "Next" at bounding box center [931, 263] width 18 height 47
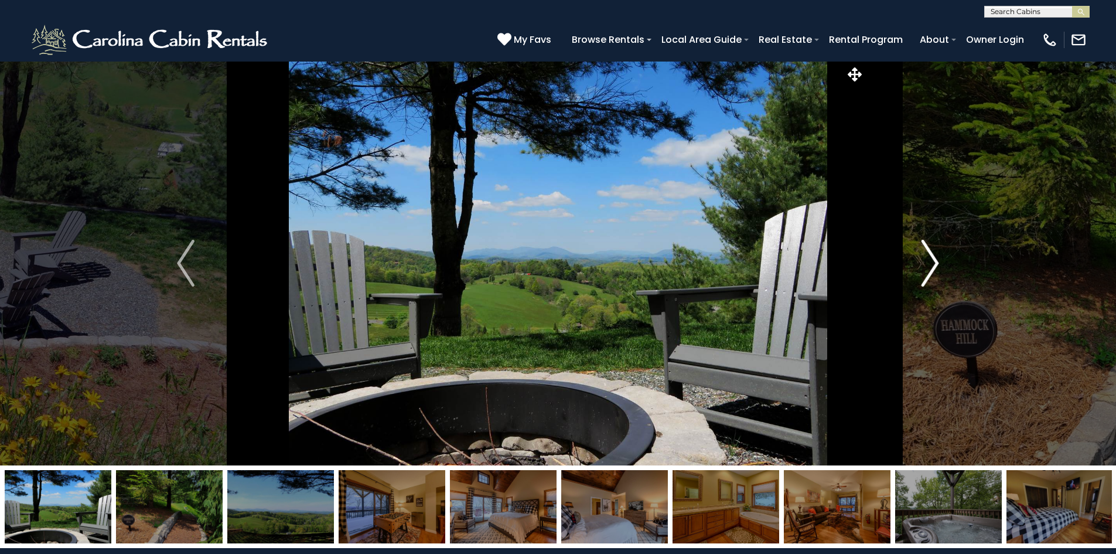
click at [928, 269] on img "Next" at bounding box center [931, 263] width 18 height 47
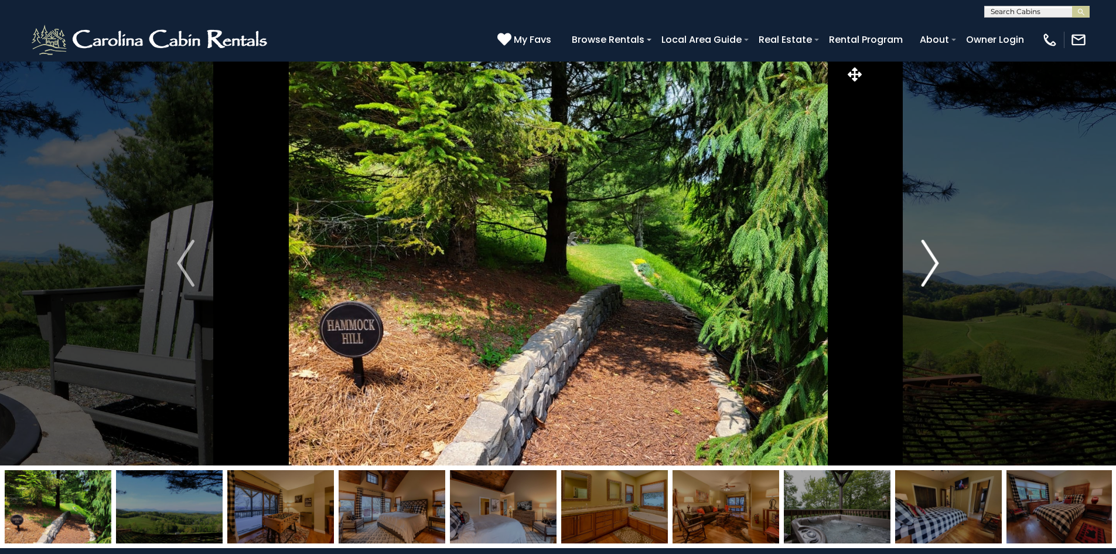
click at [928, 269] on img "Next" at bounding box center [931, 263] width 18 height 47
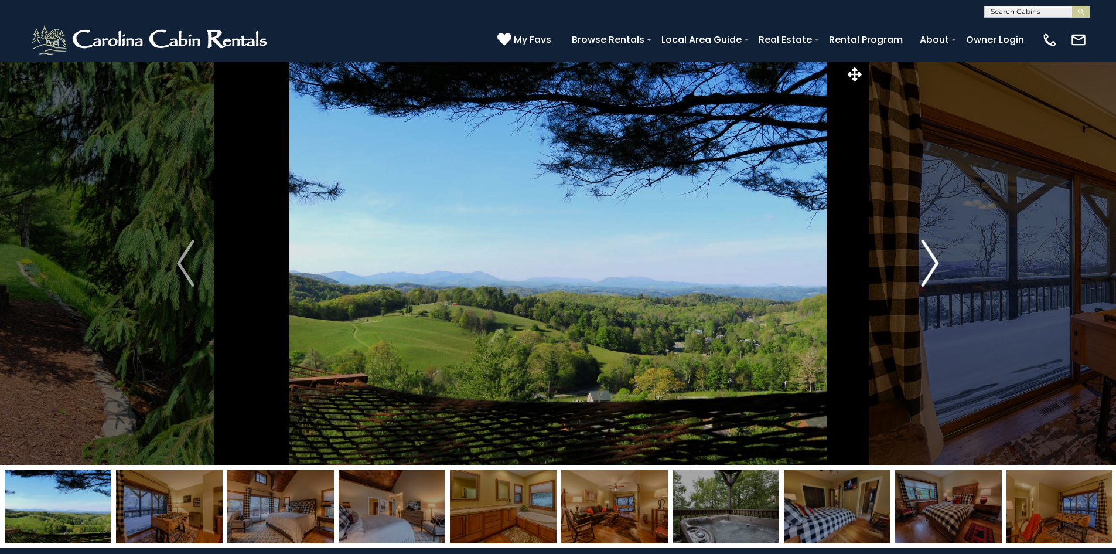
click at [928, 269] on img "Next" at bounding box center [931, 263] width 18 height 47
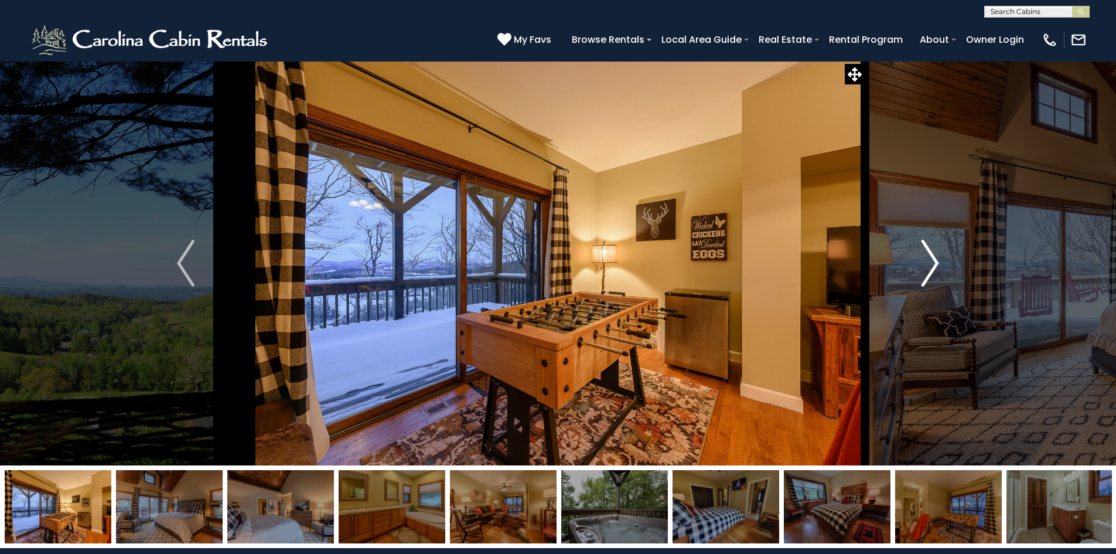
click at [928, 269] on img "Next" at bounding box center [931, 263] width 18 height 47
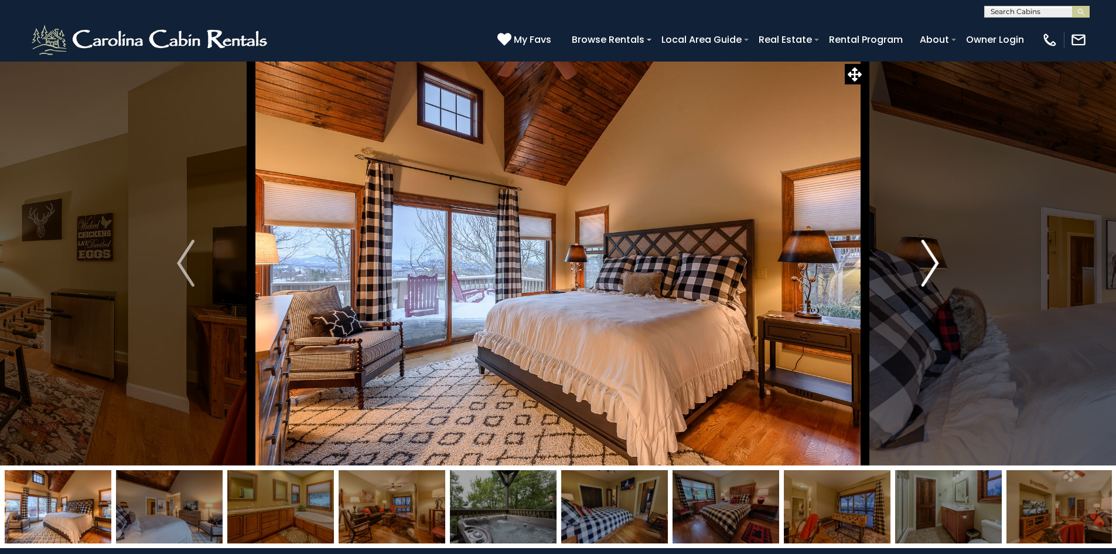
click at [928, 269] on img "Next" at bounding box center [931, 263] width 18 height 47
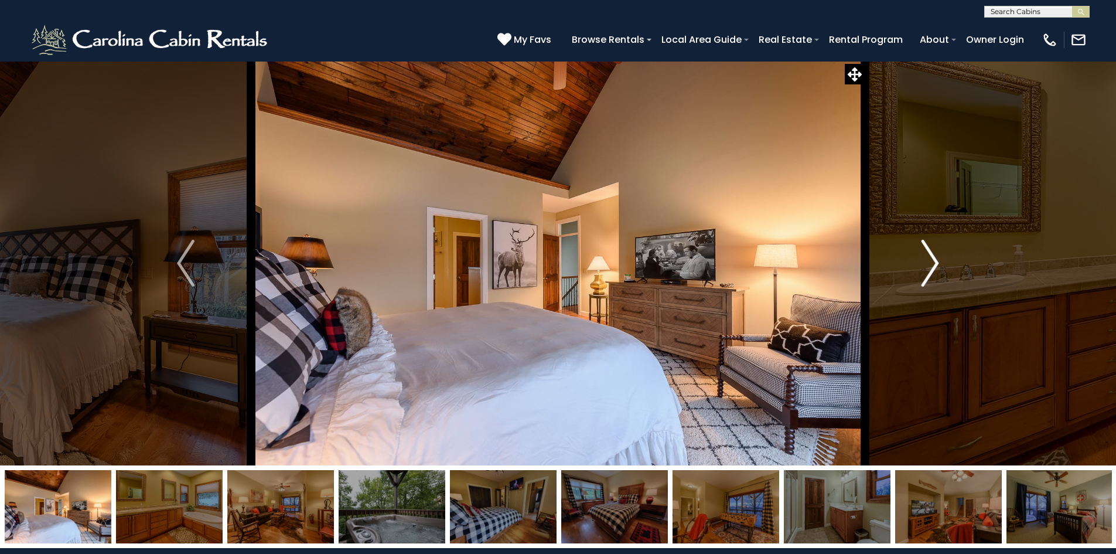
click at [928, 269] on img "Next" at bounding box center [931, 263] width 18 height 47
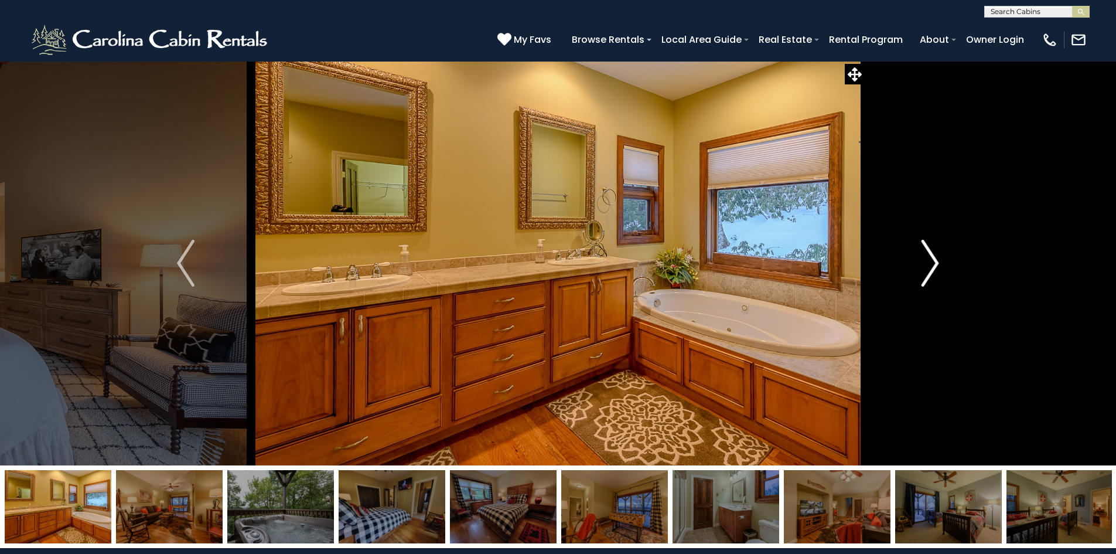
click at [928, 269] on img "Next" at bounding box center [931, 263] width 18 height 47
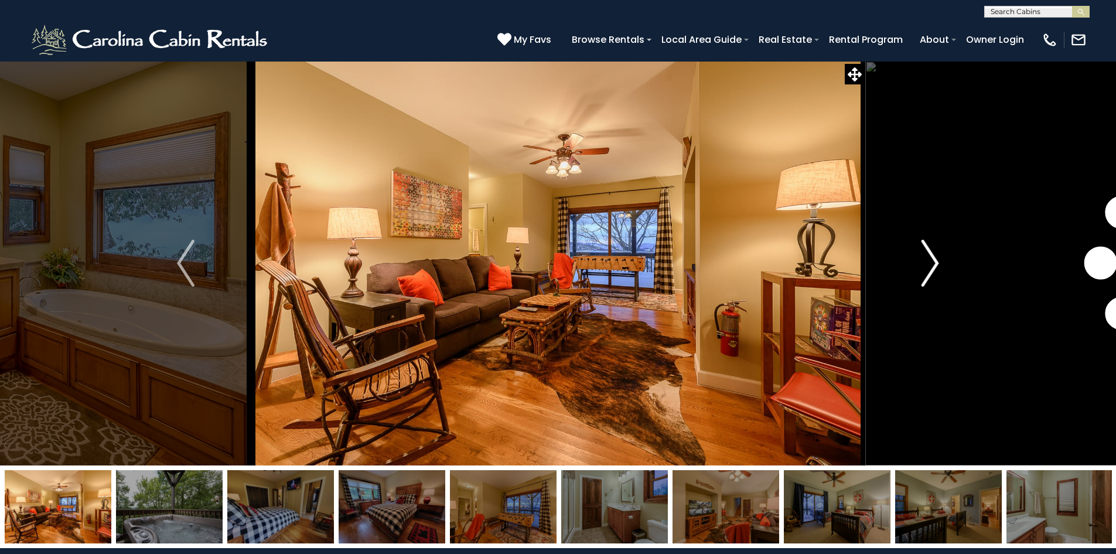
click at [928, 269] on img "Next" at bounding box center [931, 263] width 18 height 47
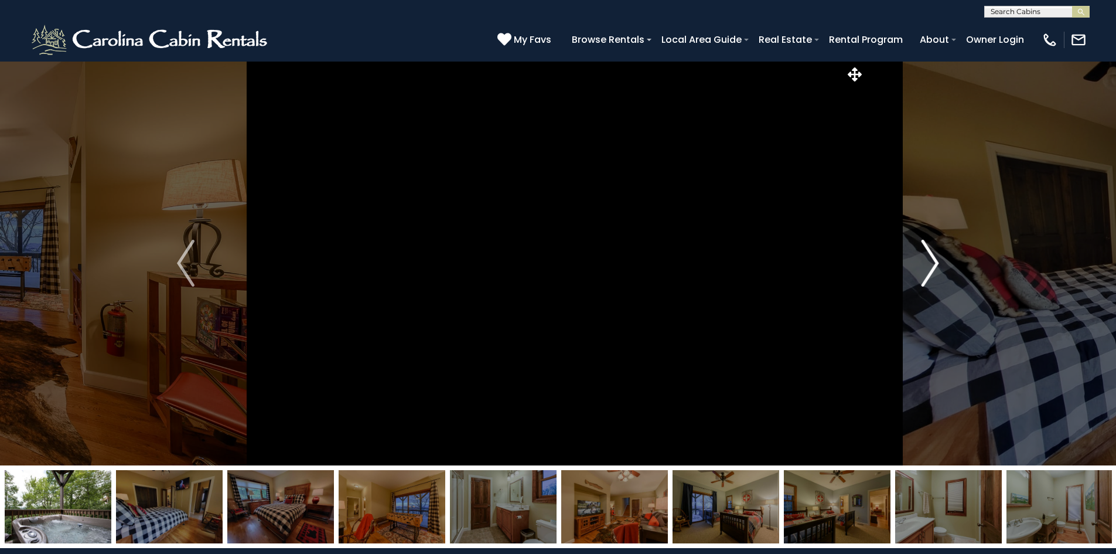
click at [928, 269] on img "Next" at bounding box center [931, 263] width 18 height 47
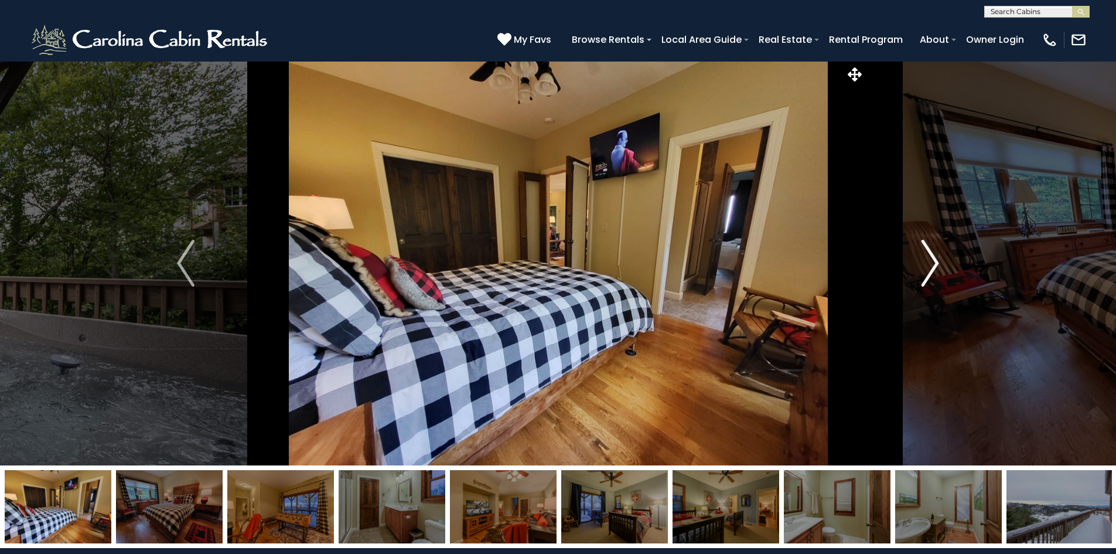
click at [933, 260] on img "Next" at bounding box center [931, 263] width 18 height 47
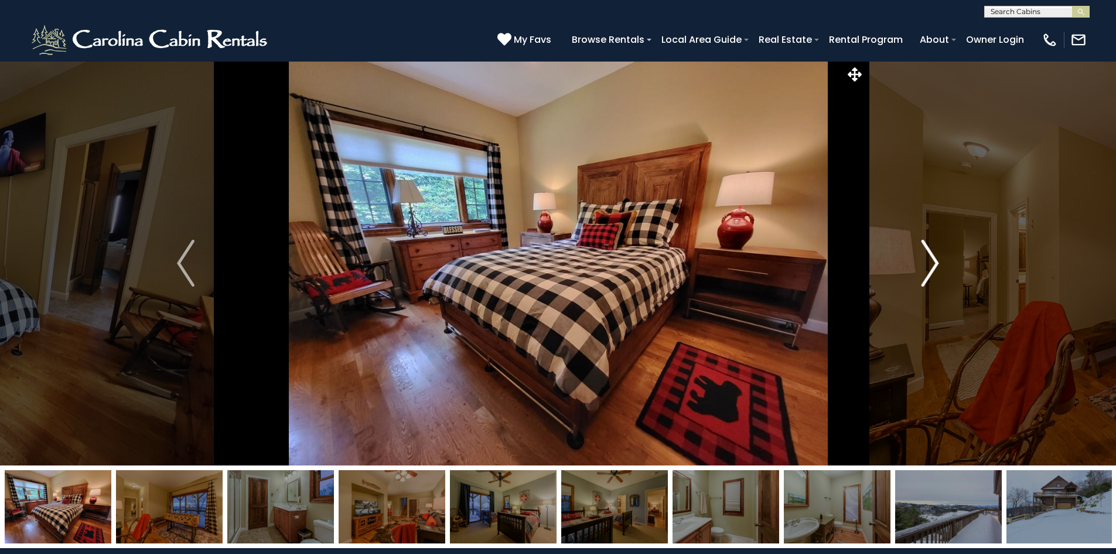
click at [933, 260] on img "Next" at bounding box center [931, 263] width 18 height 47
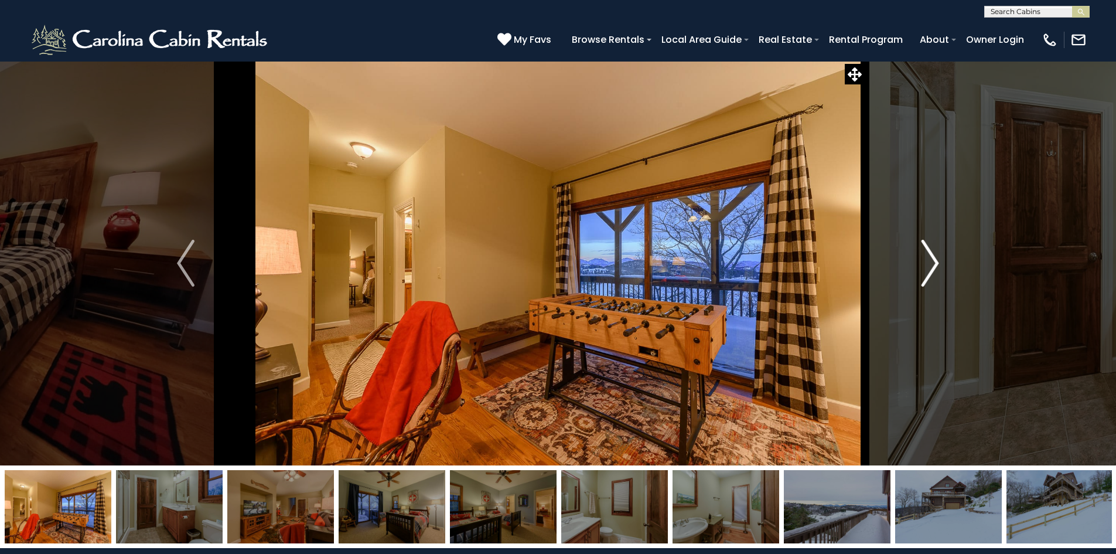
click at [933, 260] on img "Next" at bounding box center [931, 263] width 18 height 47
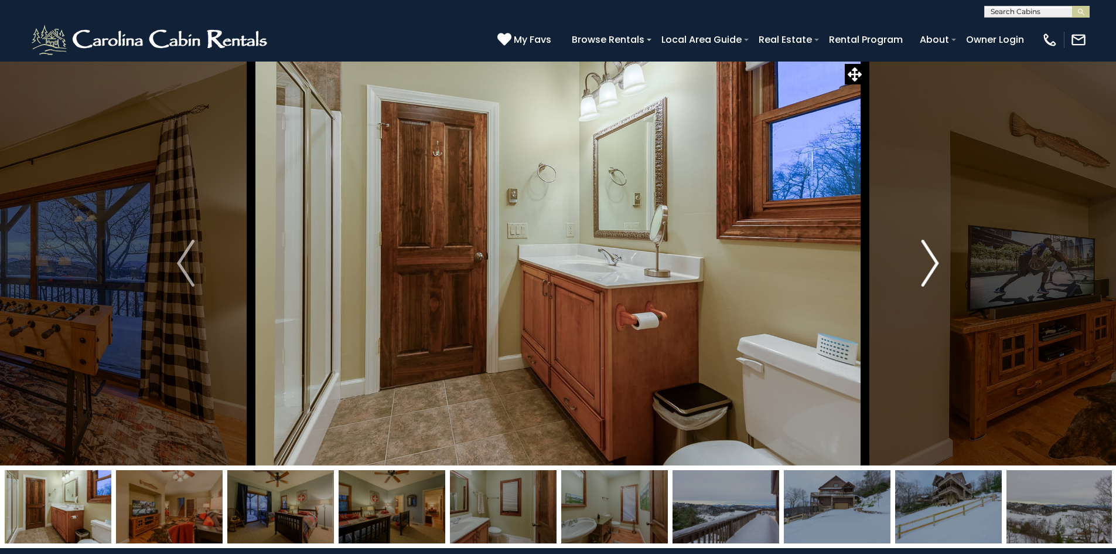
click at [933, 261] on img "Next" at bounding box center [931, 263] width 18 height 47
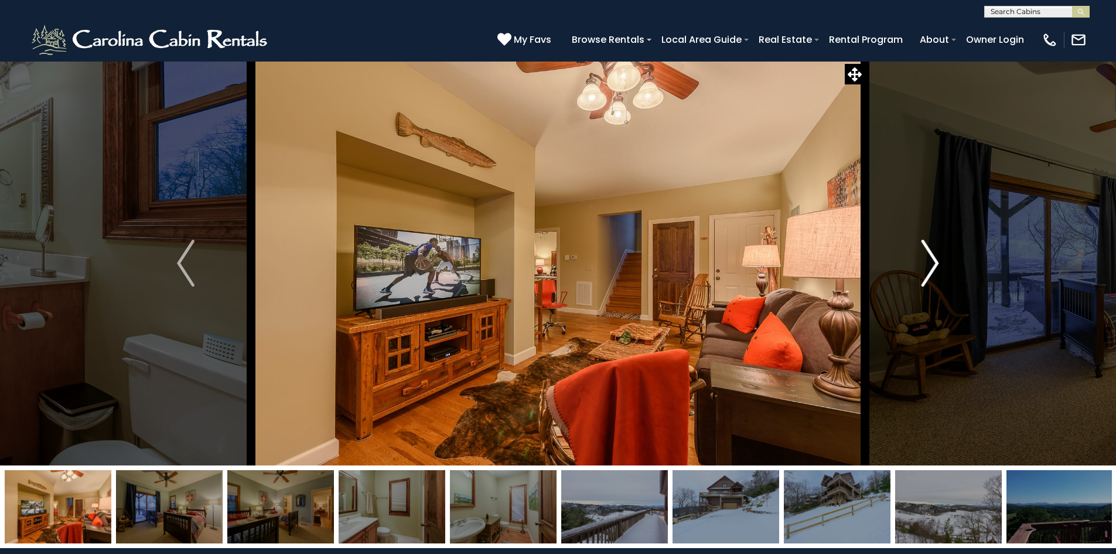
click at [933, 261] on img "Next" at bounding box center [931, 263] width 18 height 47
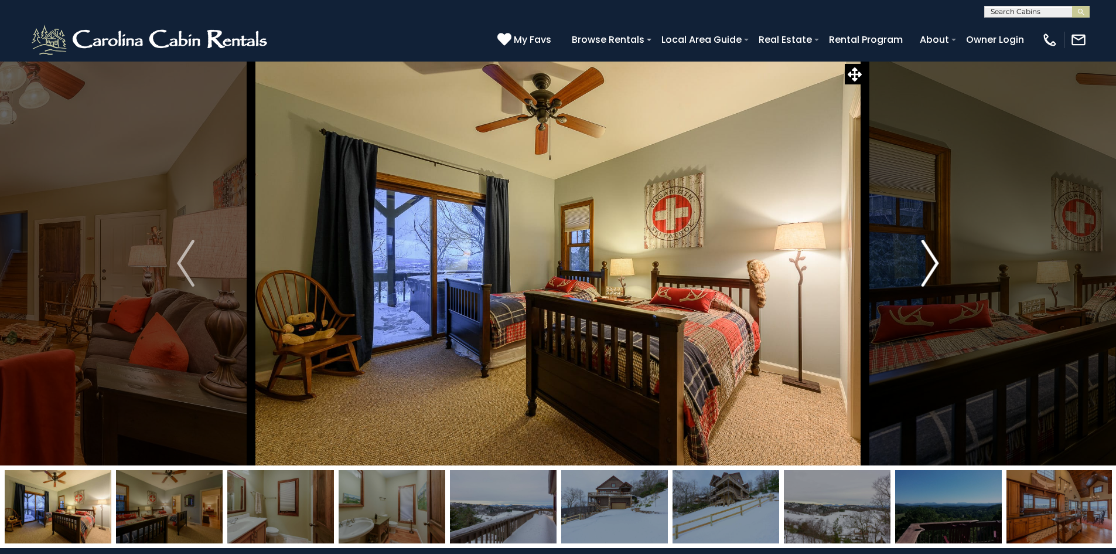
click at [933, 261] on img "Next" at bounding box center [931, 263] width 18 height 47
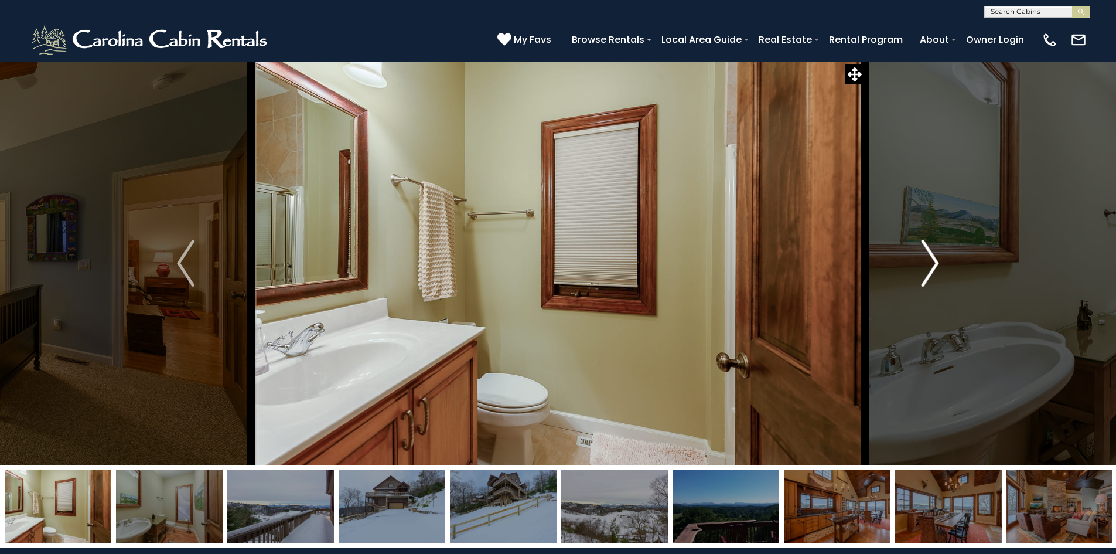
click at [933, 261] on img "Next" at bounding box center [931, 263] width 18 height 47
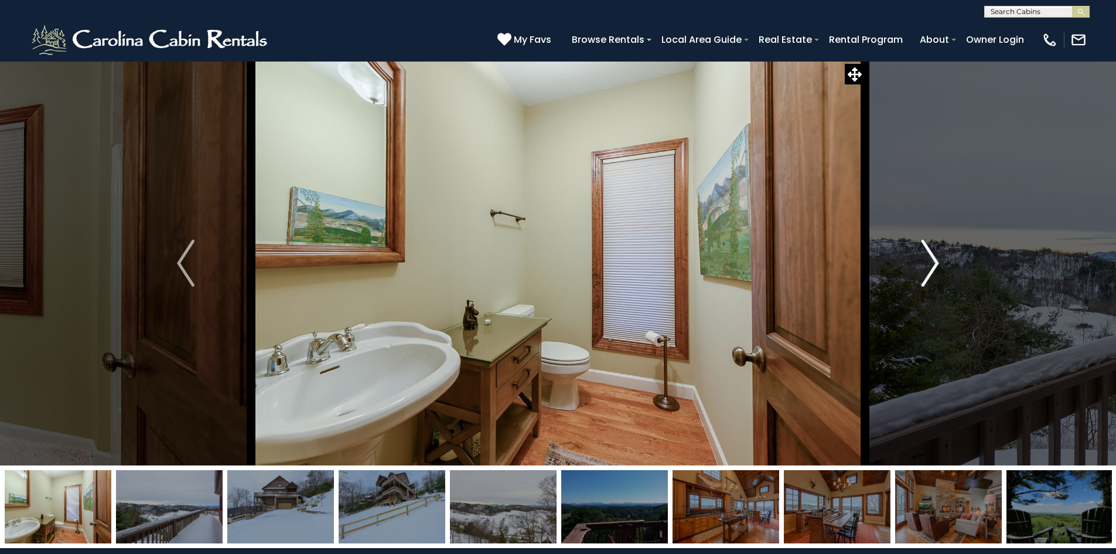
click at [933, 261] on img "Next" at bounding box center [931, 263] width 18 height 47
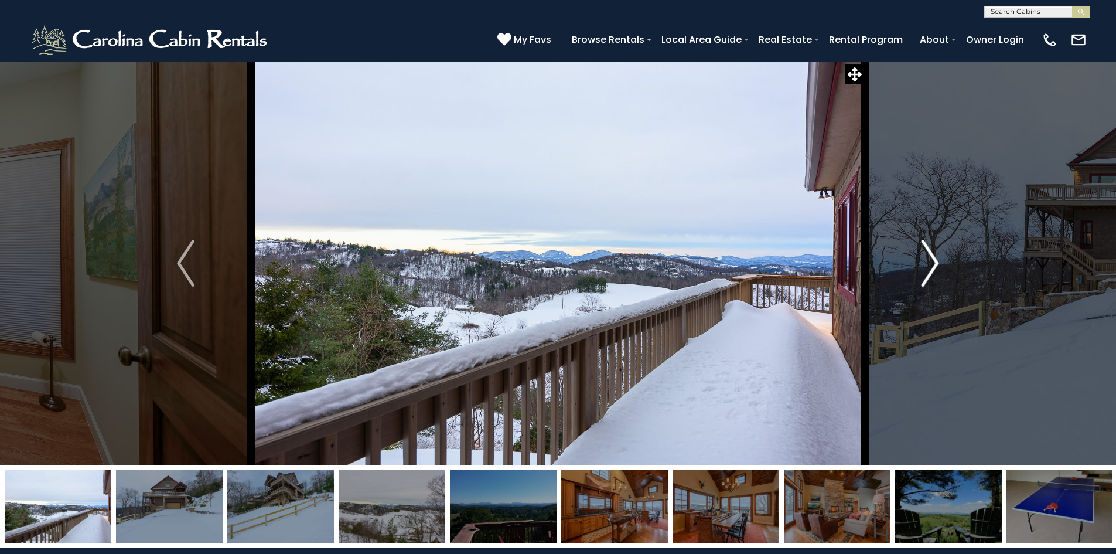
click at [933, 261] on img "Next" at bounding box center [931, 263] width 18 height 47
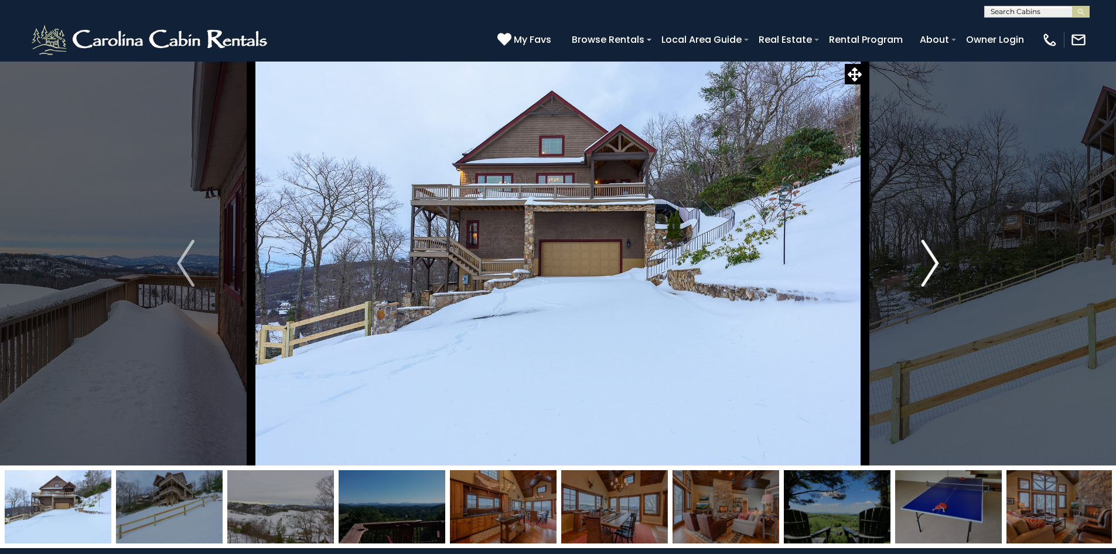
click at [933, 261] on img "Next" at bounding box center [931, 263] width 18 height 47
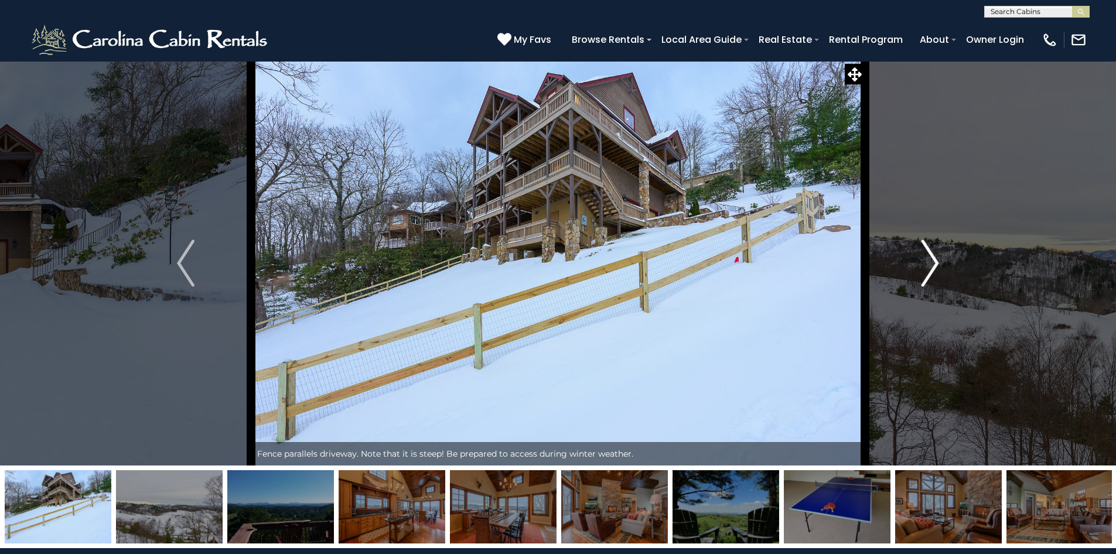
click at [933, 261] on img "Next" at bounding box center [931, 263] width 18 height 47
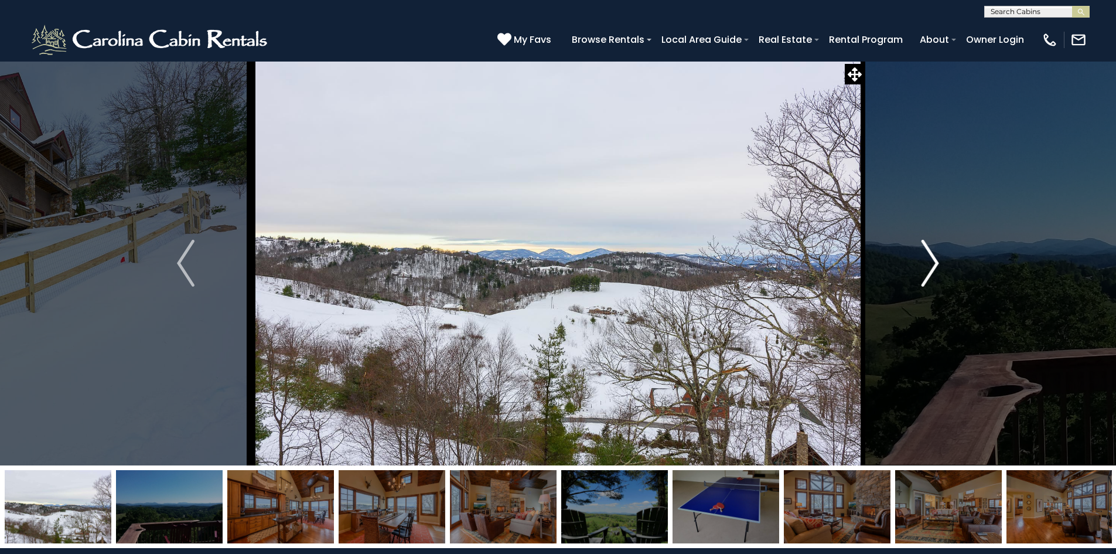
click at [933, 262] on img "Next" at bounding box center [931, 263] width 18 height 47
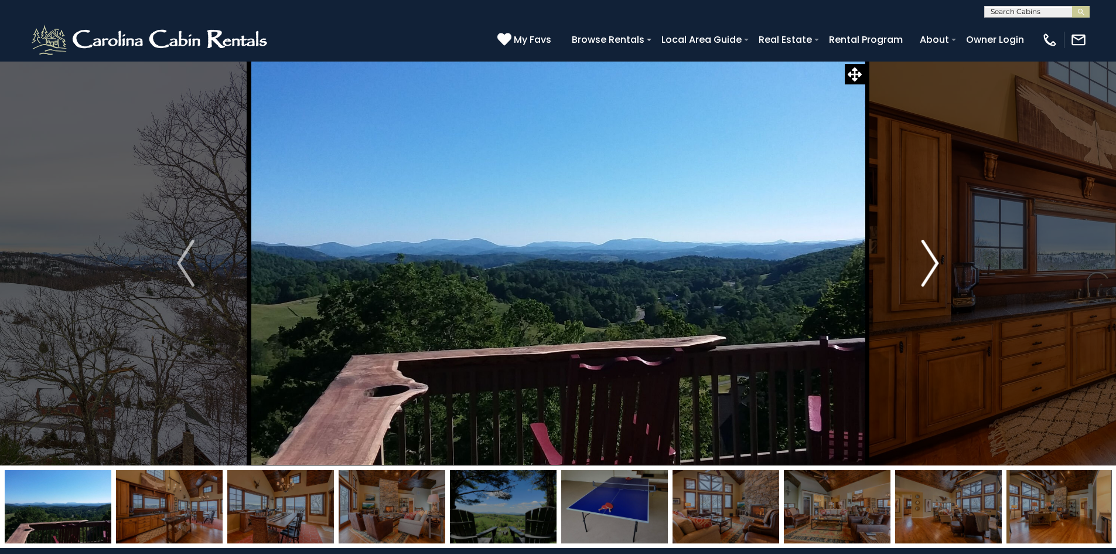
click at [933, 262] on img "Next" at bounding box center [931, 263] width 18 height 47
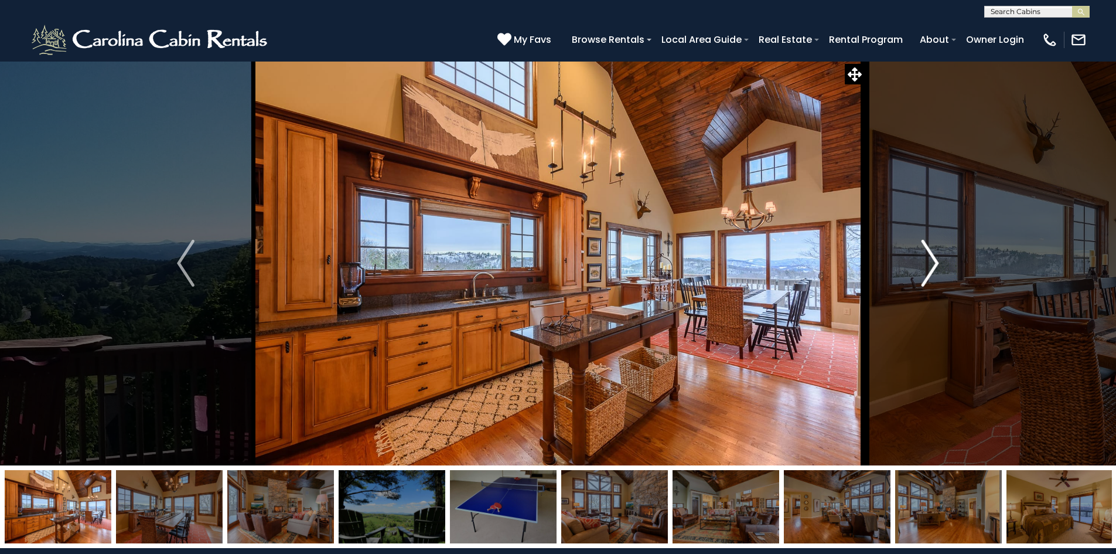
click at [933, 264] on img "Next" at bounding box center [931, 263] width 18 height 47
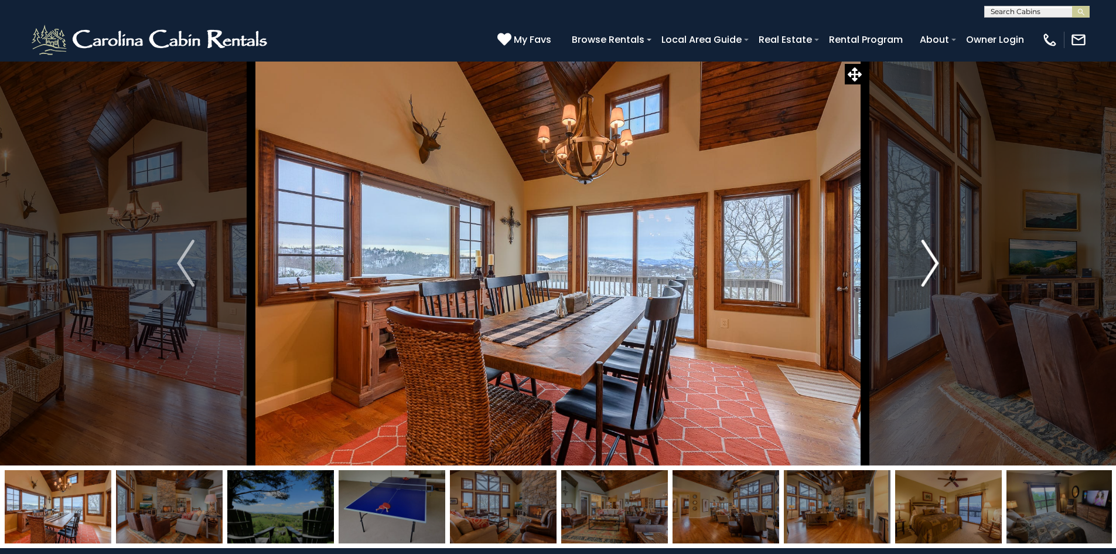
click at [933, 265] on img "Next" at bounding box center [931, 263] width 18 height 47
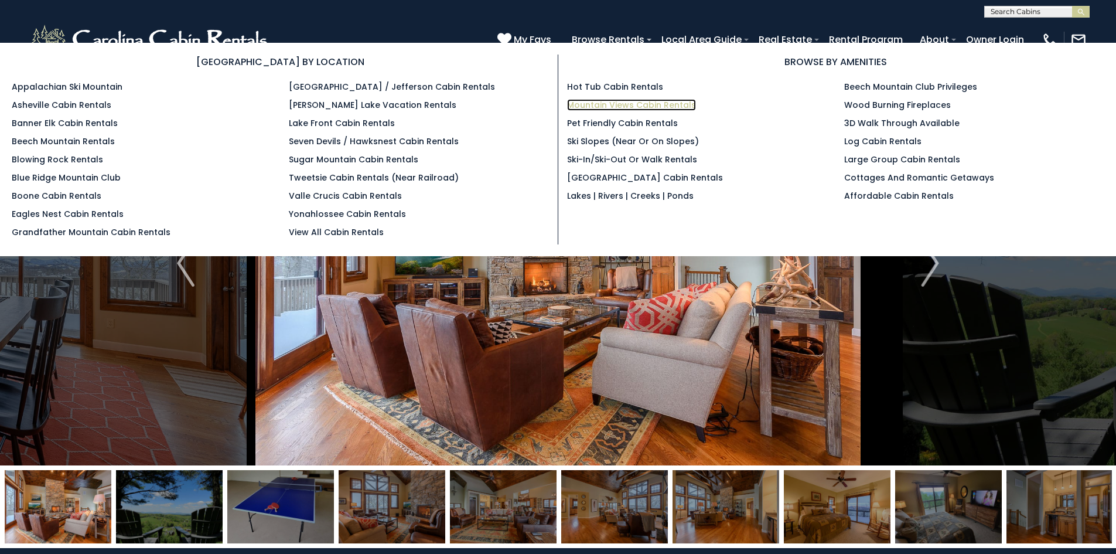
click at [604, 106] on link "Mountain Views Cabin Rentals" at bounding box center [631, 105] width 129 height 12
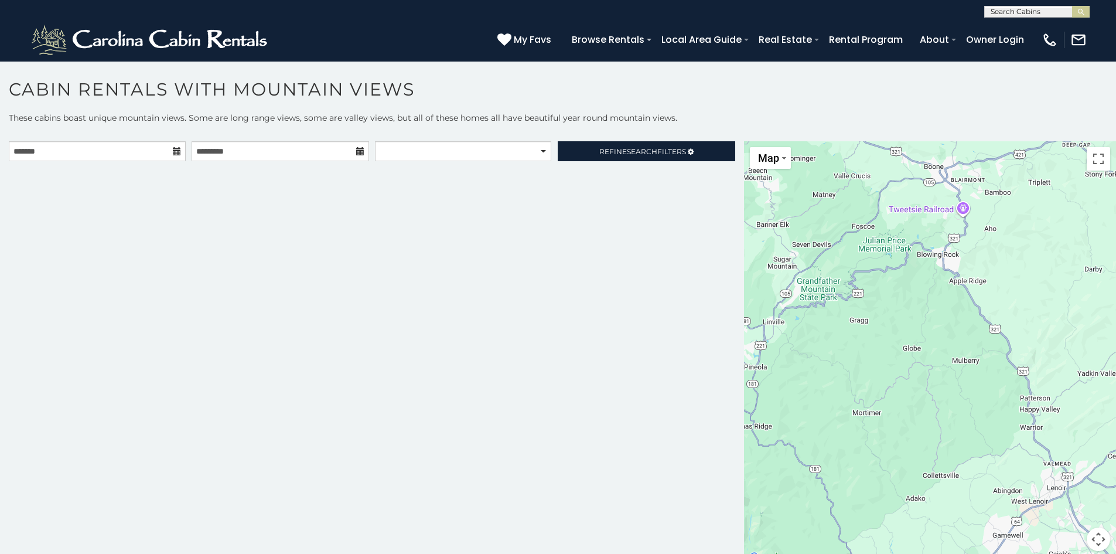
drag, startPoint x: 977, startPoint y: 371, endPoint x: 757, endPoint y: 229, distance: 262.1
click at [757, 229] on div at bounding box center [930, 353] width 372 height 424
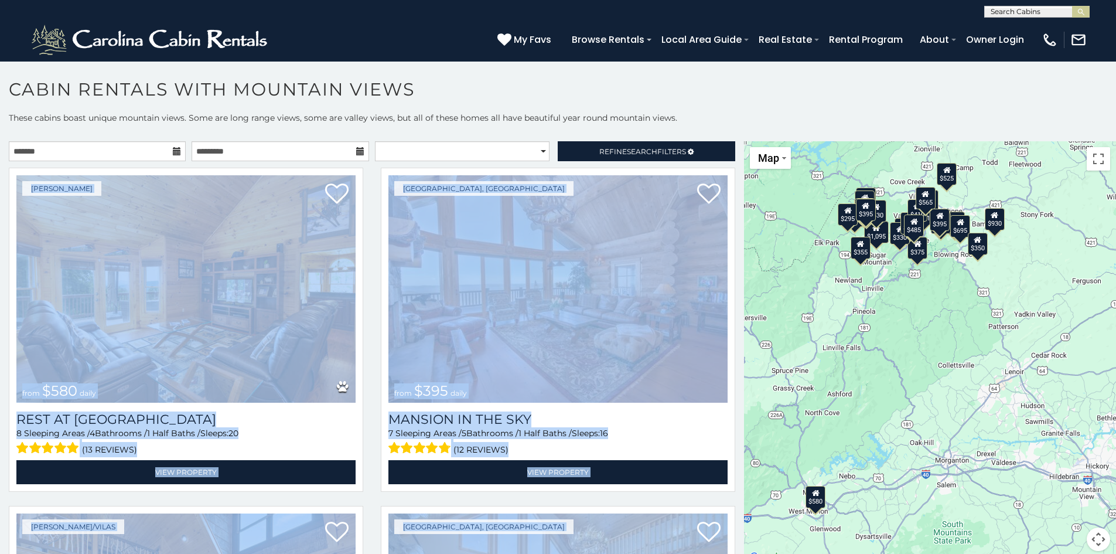
drag, startPoint x: 733, startPoint y: 164, endPoint x: 737, endPoint y: 200, distance: 36.6
click at [737, 200] on div "**********" at bounding box center [372, 353] width 744 height 424
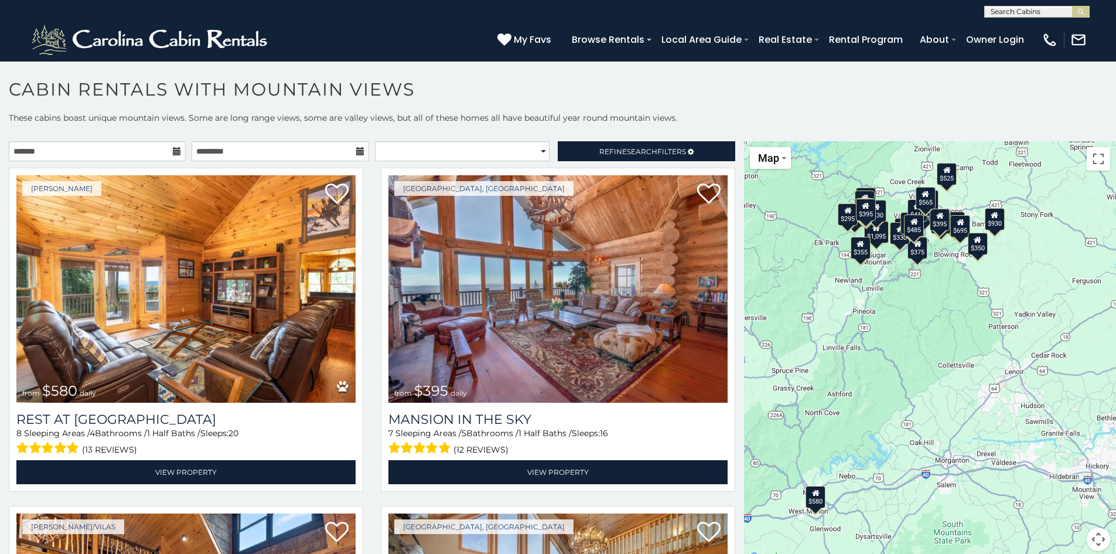
click at [728, 103] on h1 "Cabin Rentals with Mountain Views" at bounding box center [558, 95] width 1116 height 33
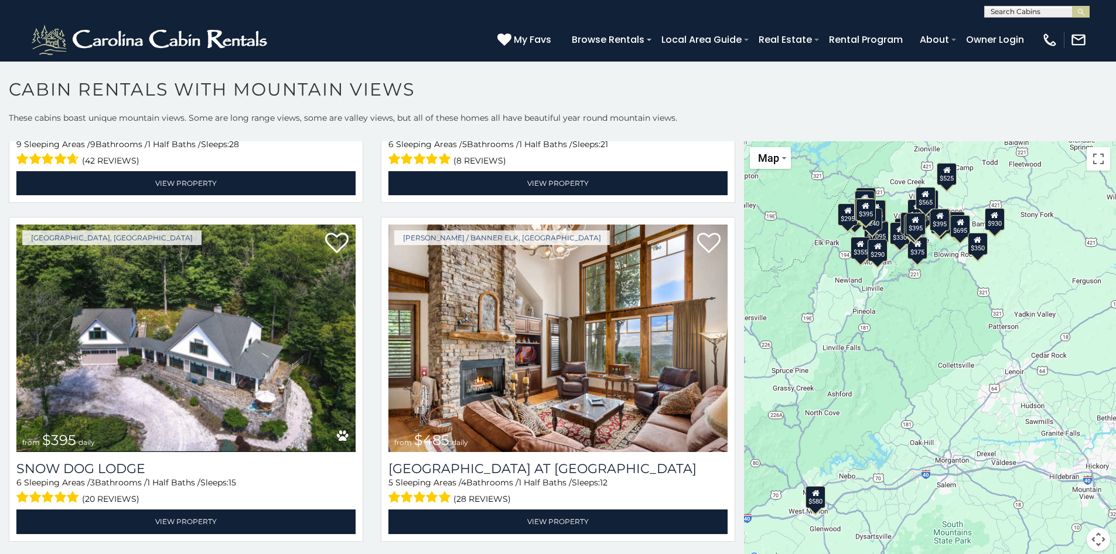
scroll to position [3382, 0]
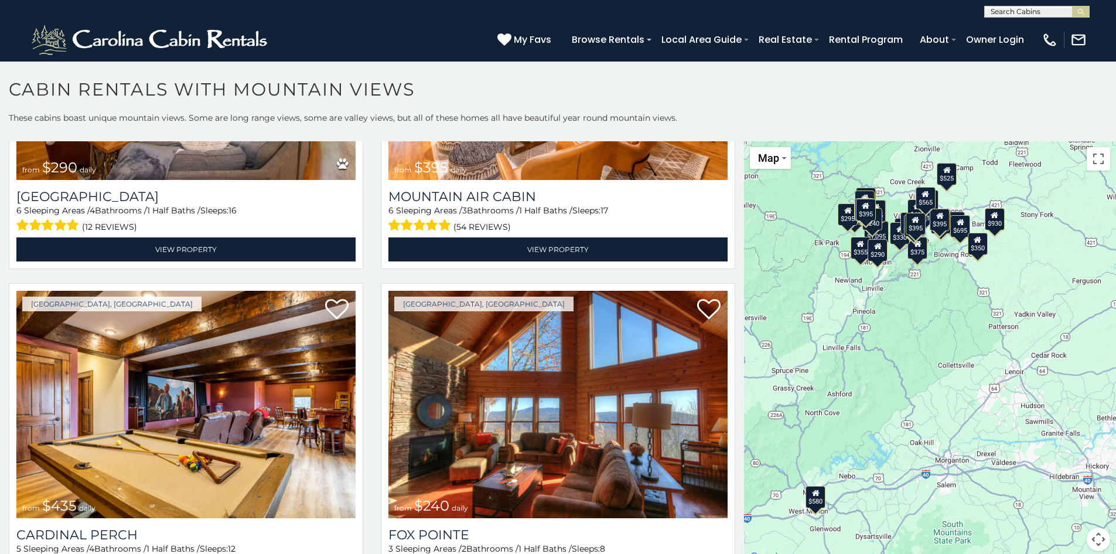
scroll to position [4625, 0]
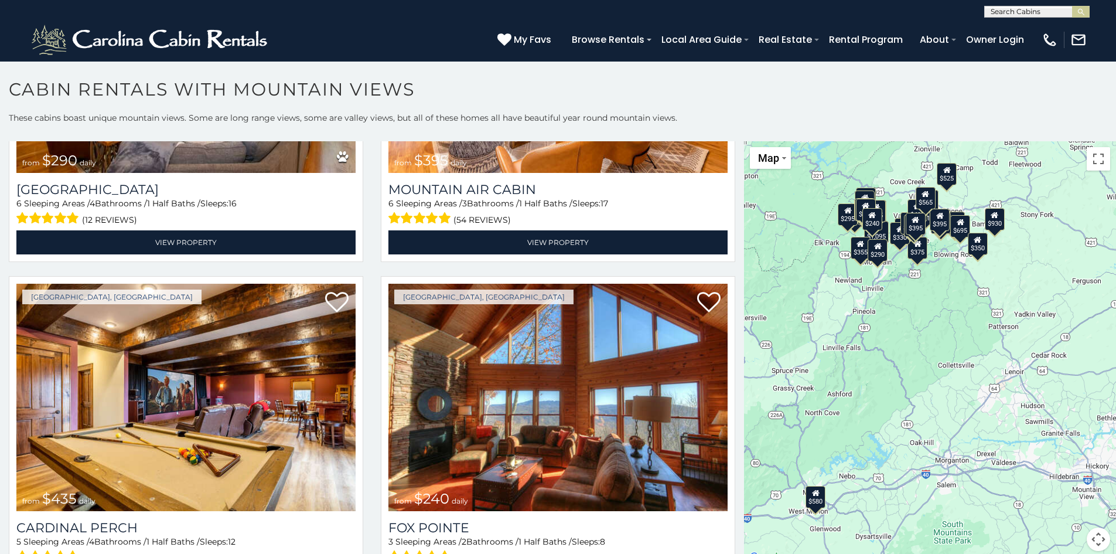
click at [732, 95] on h1 "Cabin Rentals with Mountain Views" at bounding box center [558, 95] width 1116 height 33
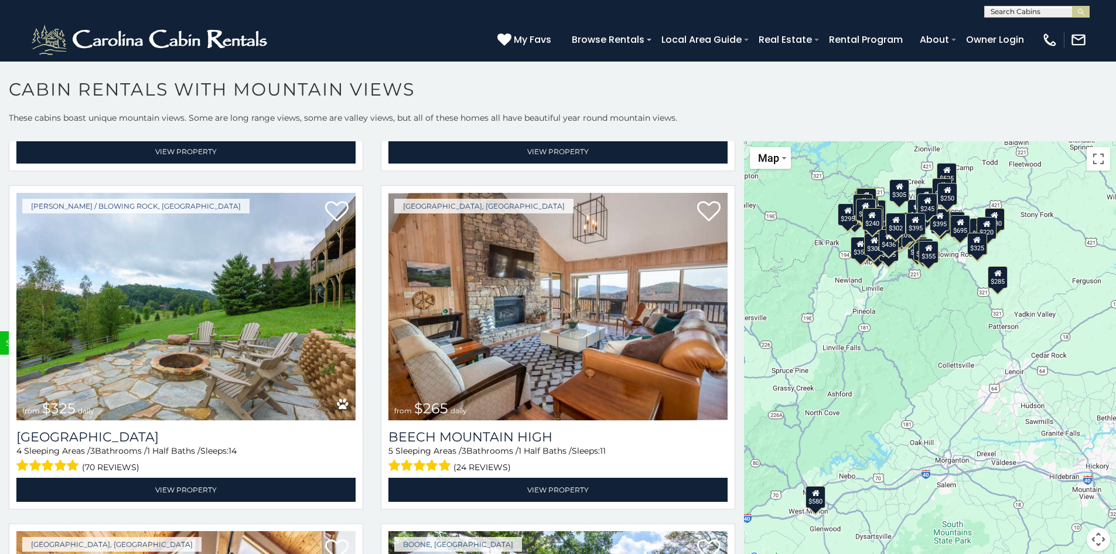
scroll to position [9464, 0]
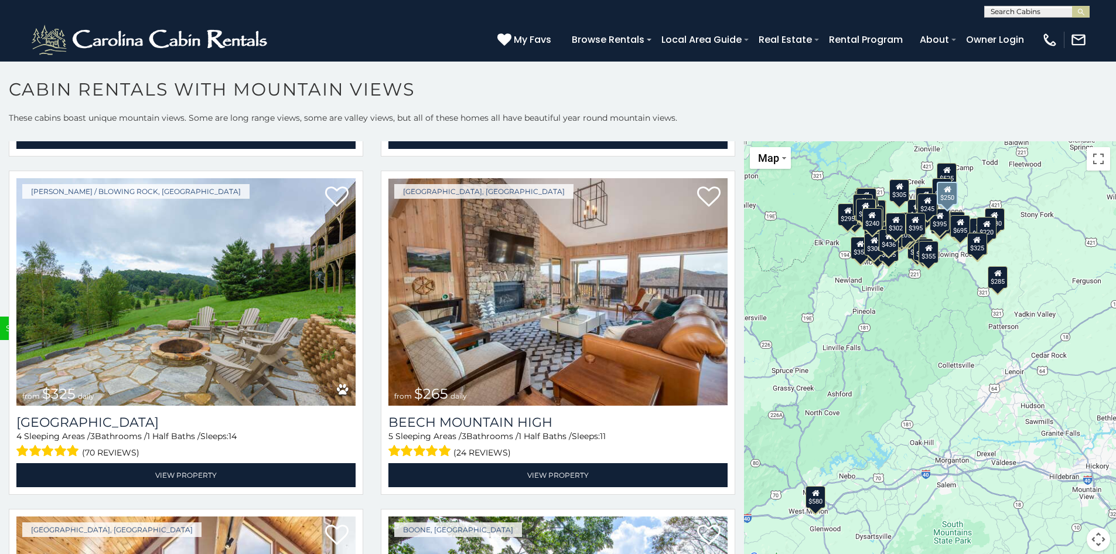
click at [739, 83] on h1 "Cabin Rentals with Mountain Views" at bounding box center [558, 95] width 1116 height 33
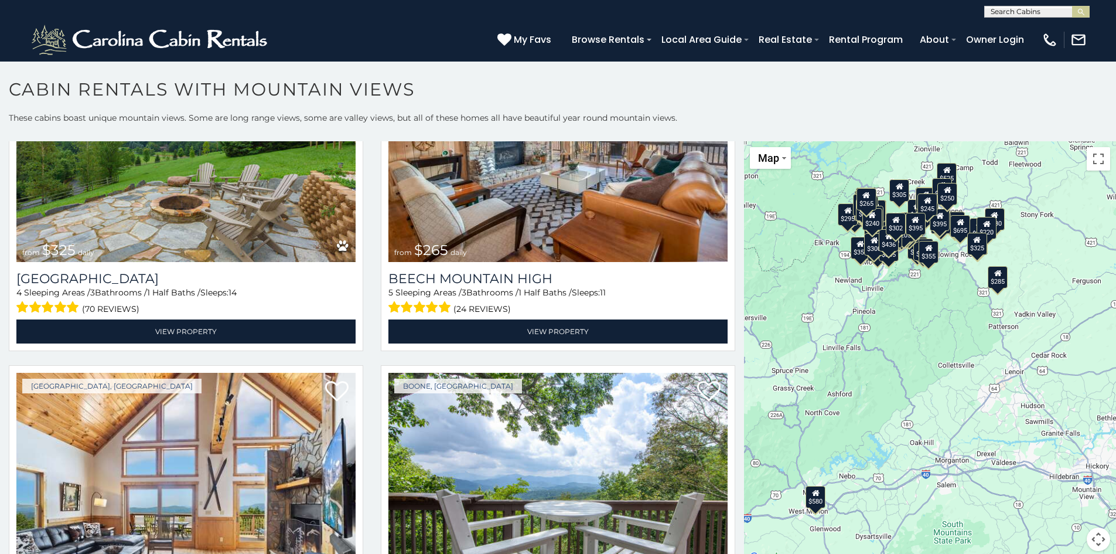
scroll to position [9648, 0]
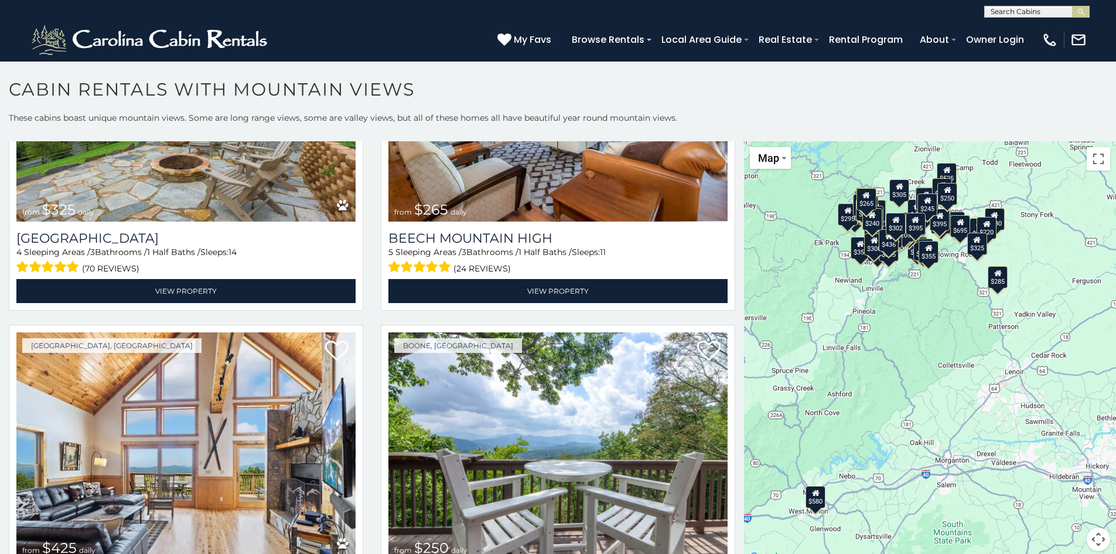
click at [741, 97] on h1 "Cabin Rentals with Mountain Views" at bounding box center [558, 95] width 1116 height 33
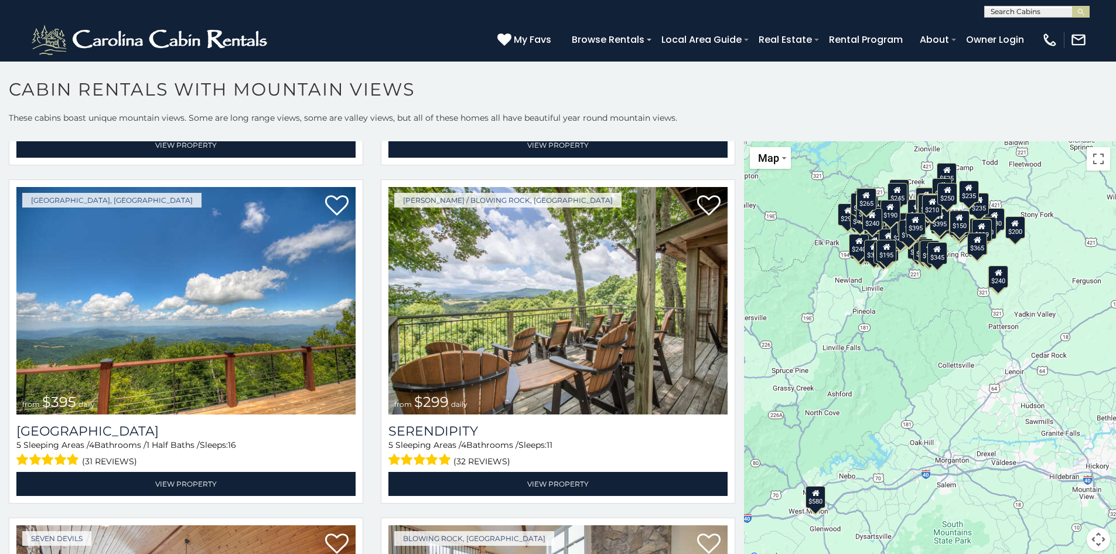
scroll to position [11527, 0]
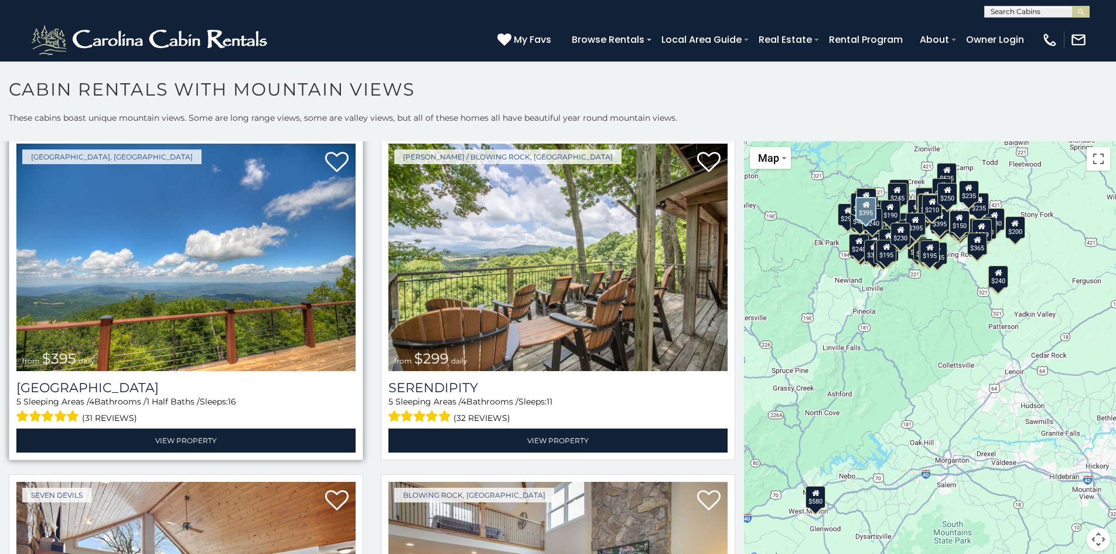
click at [242, 244] on img at bounding box center [185, 257] width 339 height 227
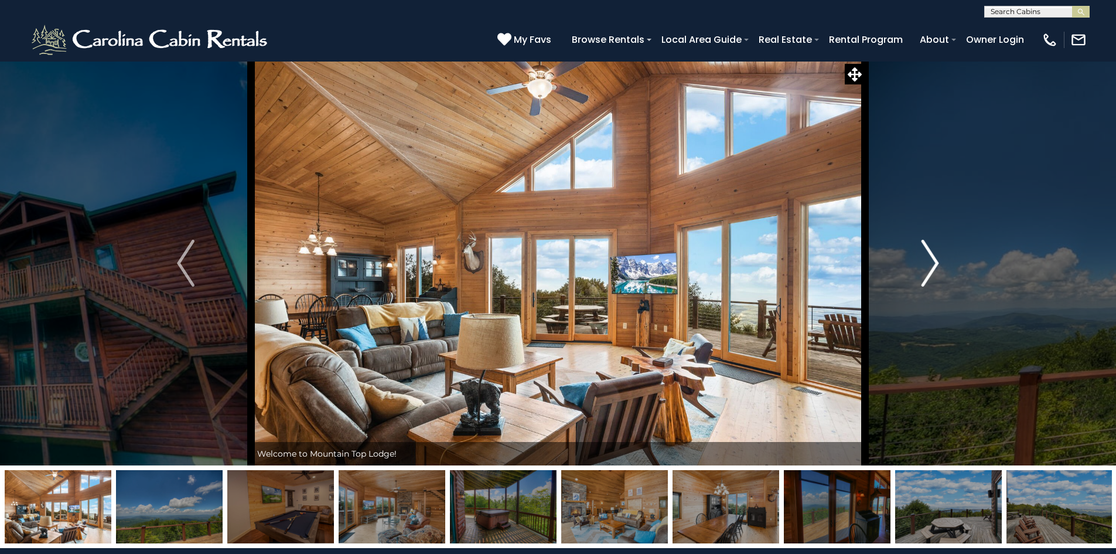
click at [936, 260] on img "Next" at bounding box center [931, 263] width 18 height 47
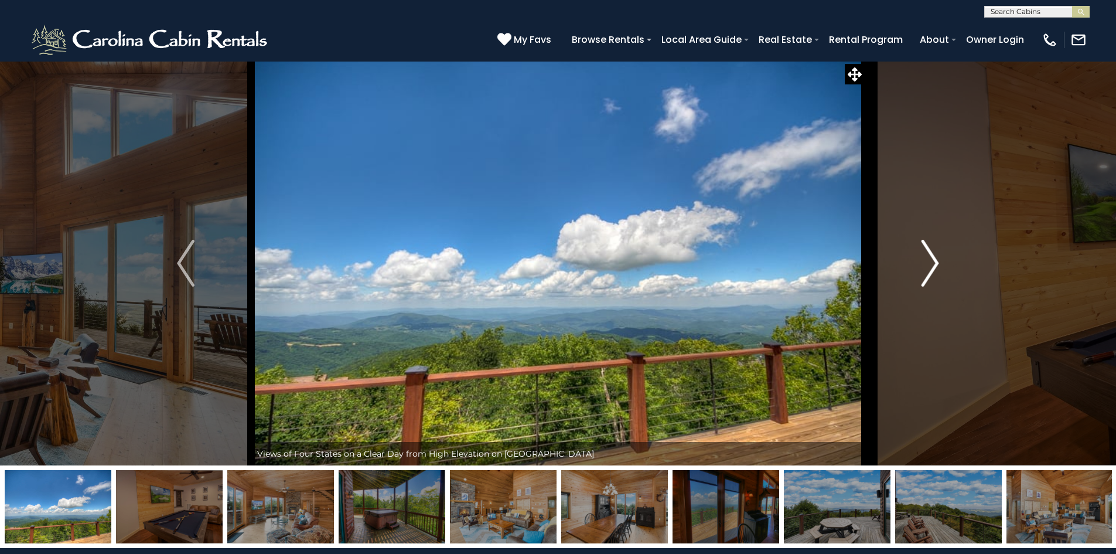
click at [936, 264] on img "Next" at bounding box center [931, 263] width 18 height 47
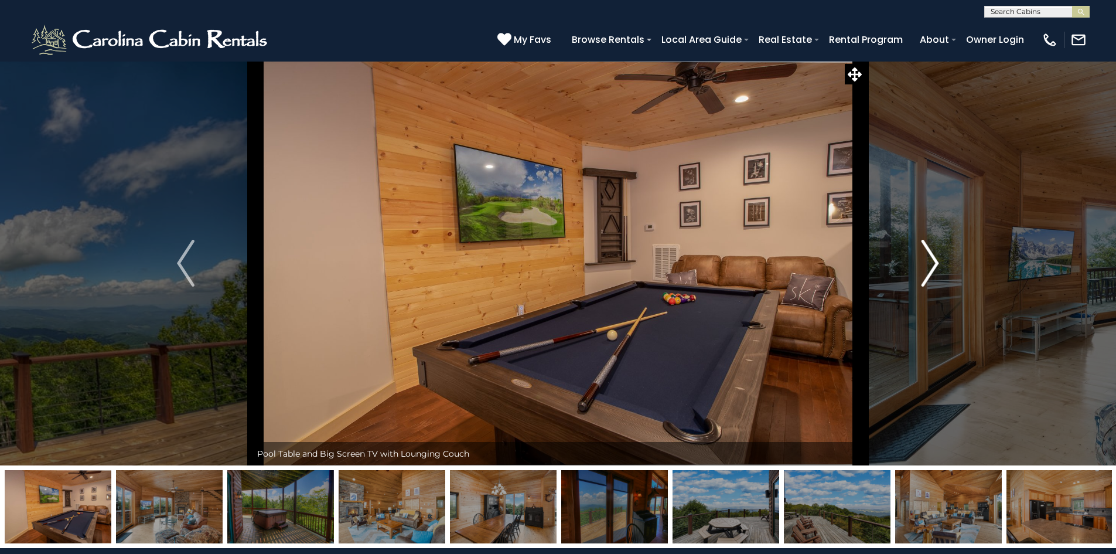
click at [936, 266] on img "Next" at bounding box center [931, 263] width 18 height 47
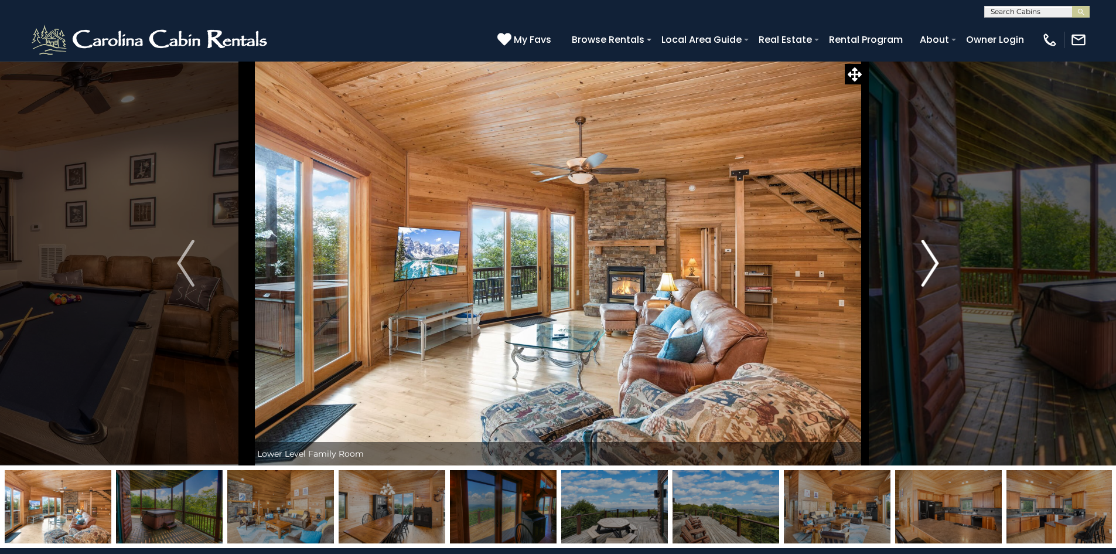
click at [936, 267] on img "Next" at bounding box center [931, 263] width 18 height 47
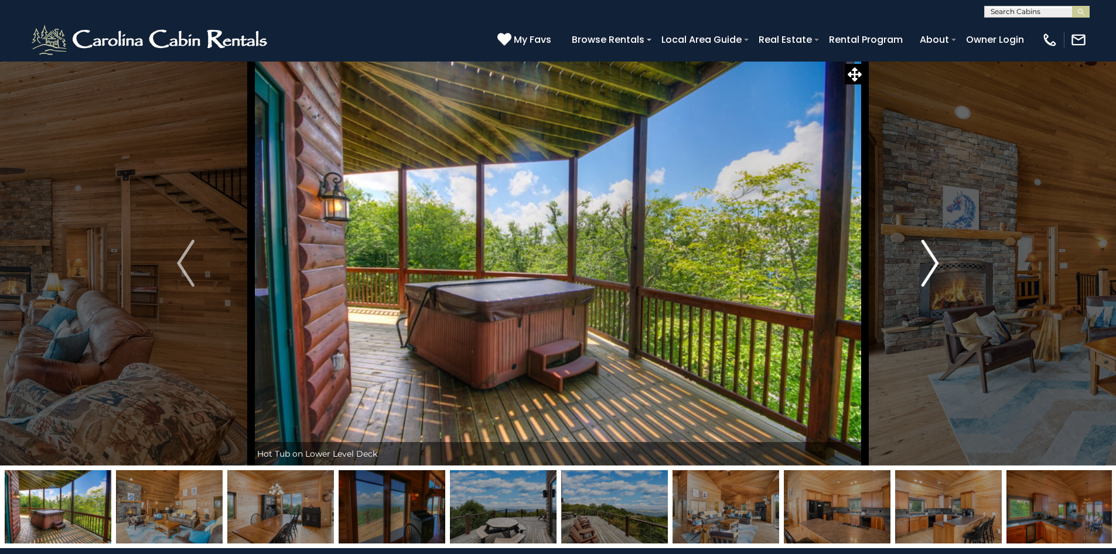
click at [936, 268] on img "Next" at bounding box center [931, 263] width 18 height 47
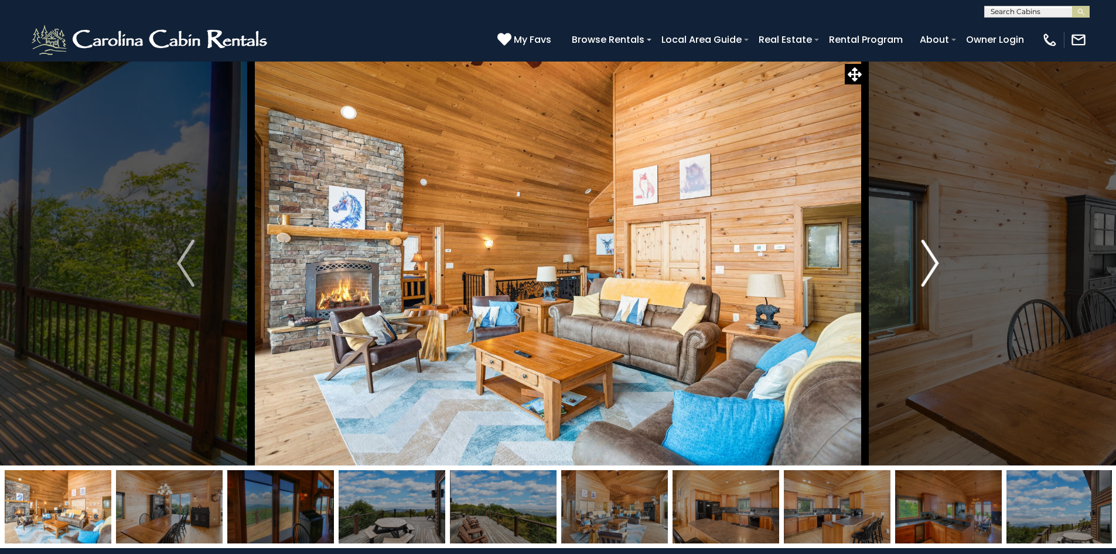
click at [937, 269] on img "Next" at bounding box center [931, 263] width 18 height 47
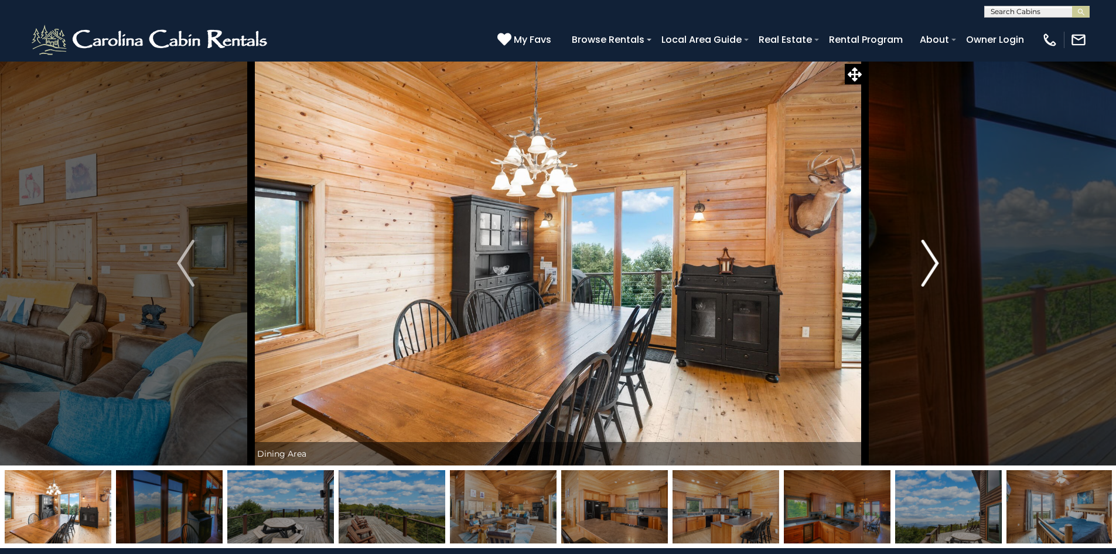
click at [937, 270] on img "Next" at bounding box center [931, 263] width 18 height 47
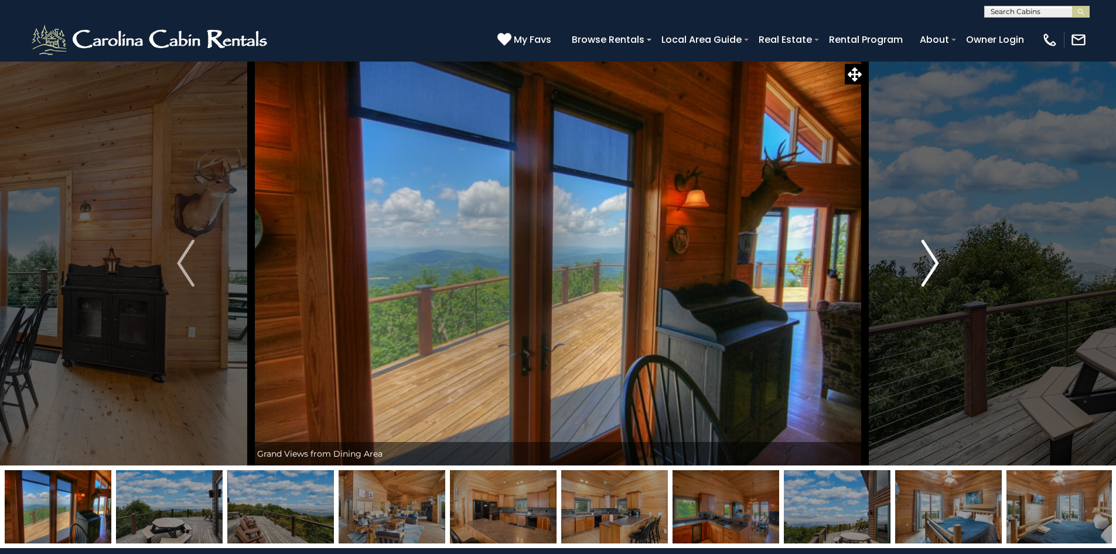
click at [938, 271] on img "Next" at bounding box center [931, 263] width 18 height 47
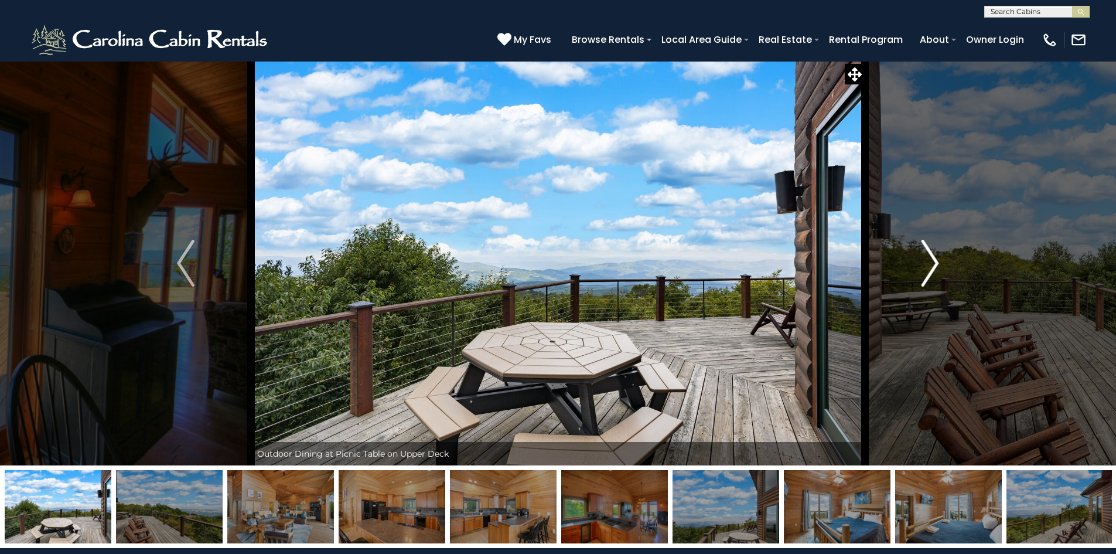
click at [938, 271] on img "Next" at bounding box center [931, 263] width 18 height 47
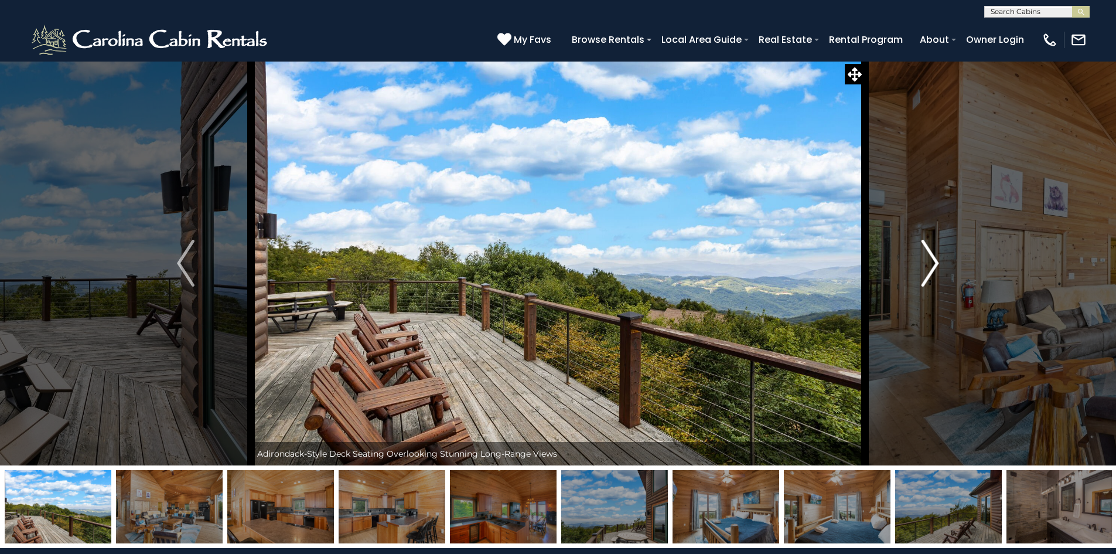
click at [938, 271] on img "Next" at bounding box center [931, 263] width 18 height 47
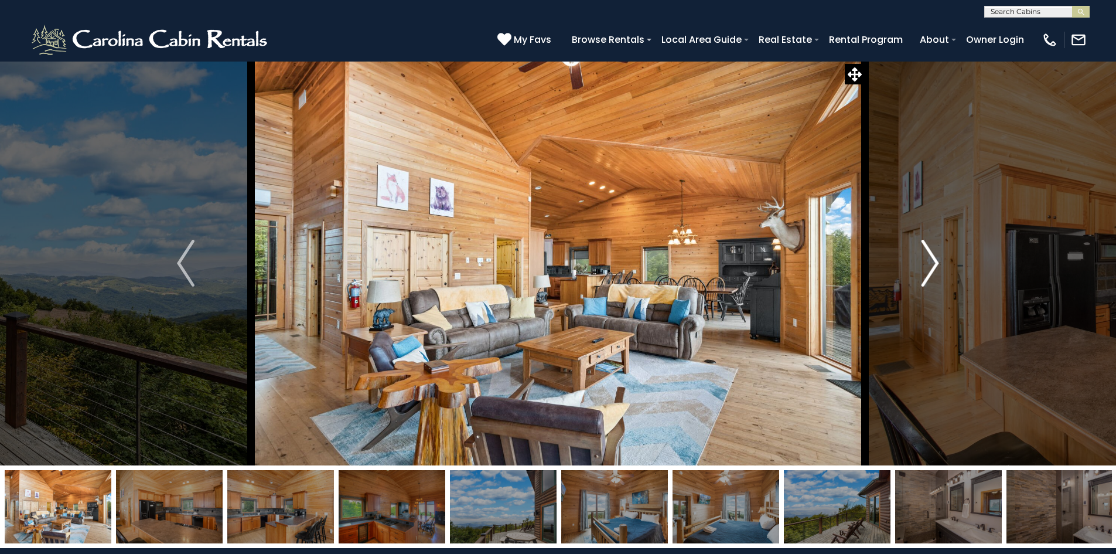
click at [938, 271] on img "Next" at bounding box center [931, 263] width 18 height 47
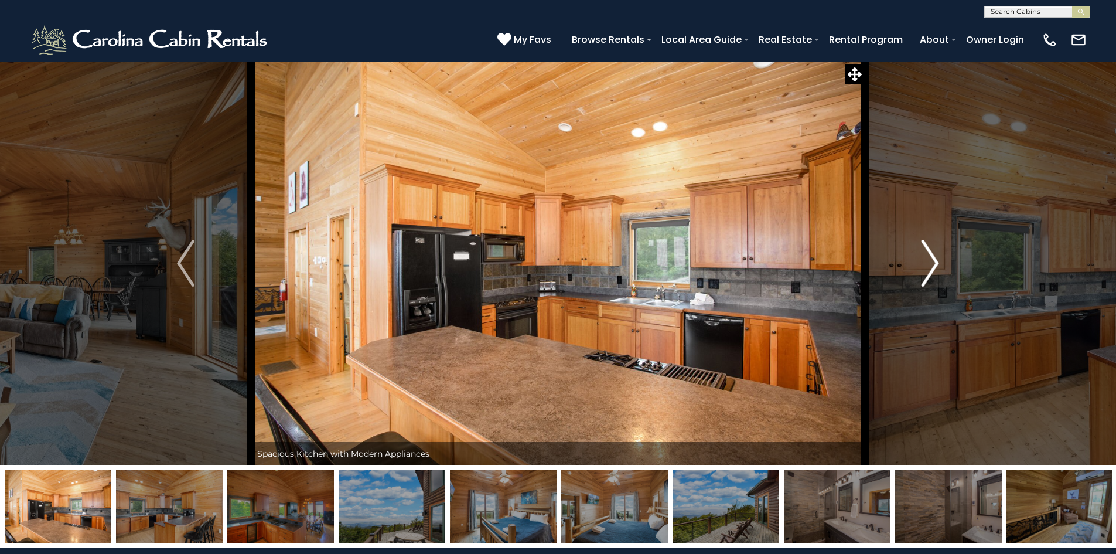
click at [938, 271] on img "Next" at bounding box center [931, 263] width 18 height 47
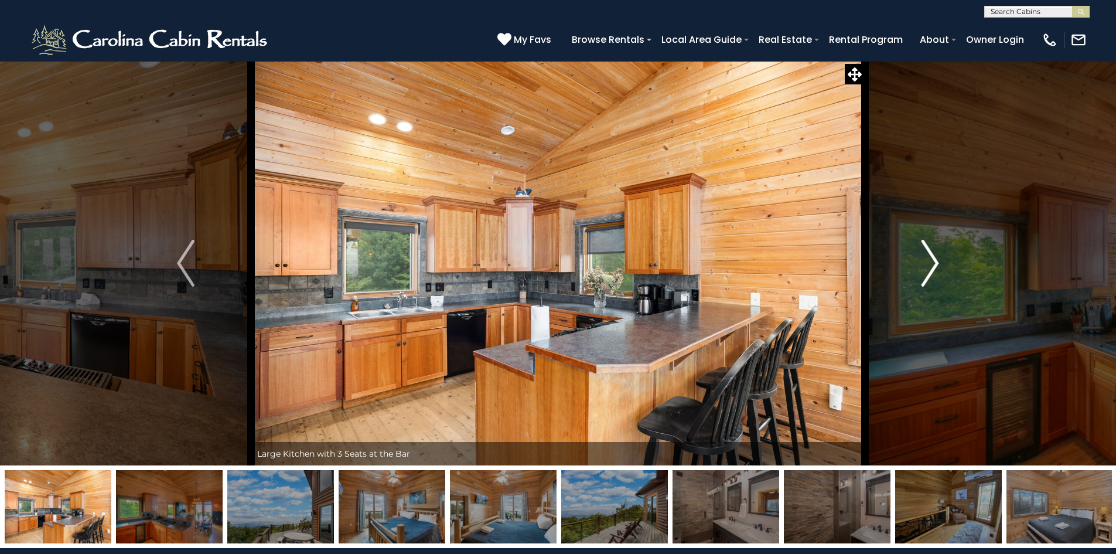
click at [938, 271] on img "Next" at bounding box center [931, 263] width 18 height 47
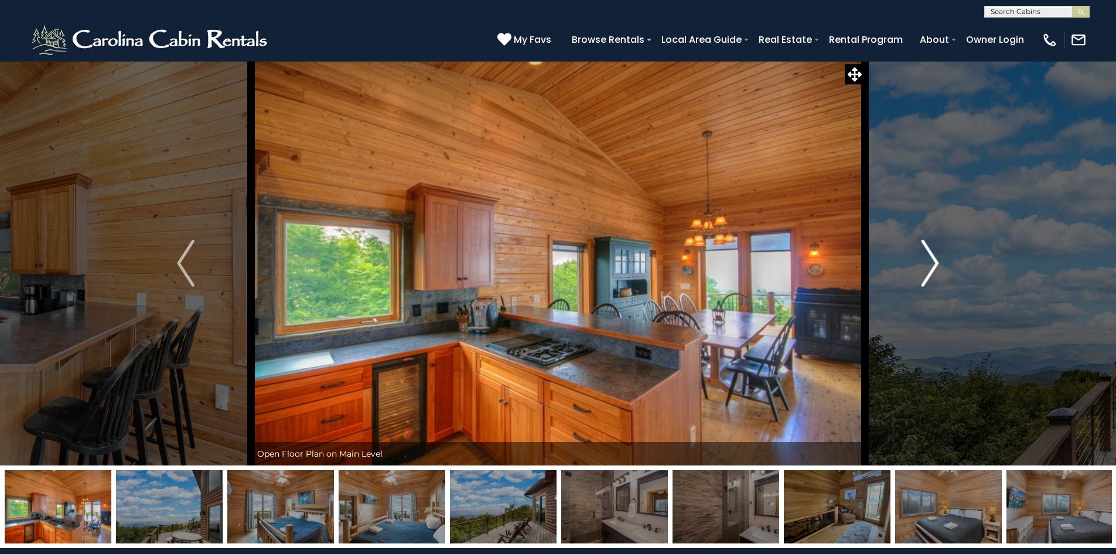
click at [938, 271] on img "Next" at bounding box center [931, 263] width 18 height 47
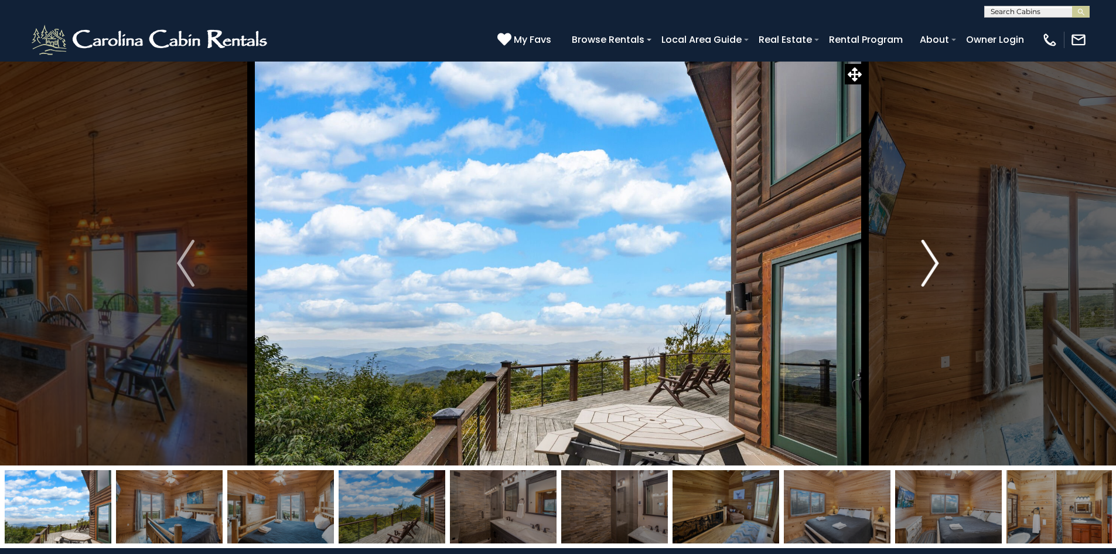
click at [938, 271] on img "Next" at bounding box center [931, 263] width 18 height 47
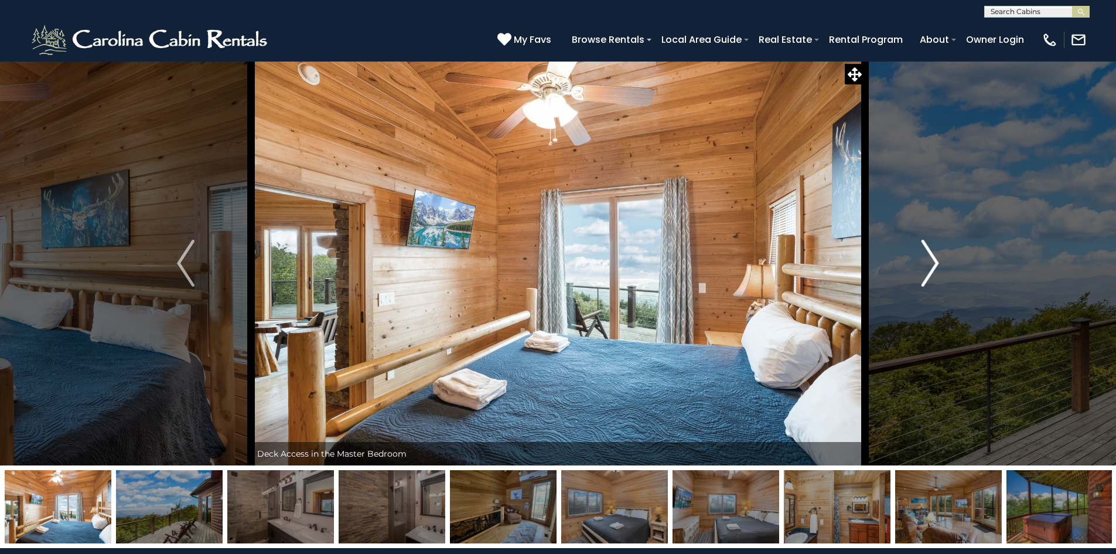
click at [938, 271] on img "Next" at bounding box center [931, 263] width 18 height 47
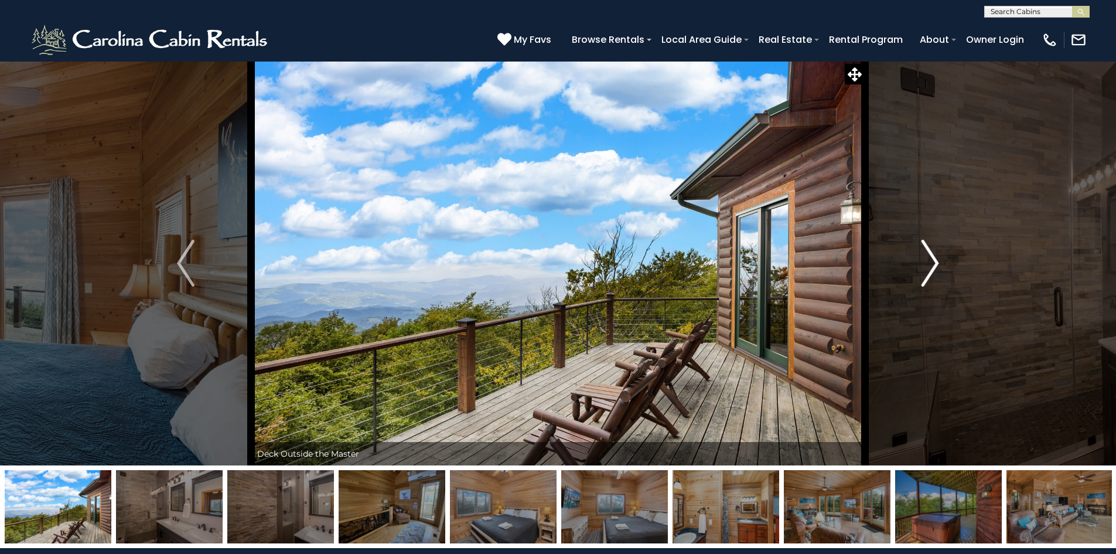
click at [938, 271] on img "Next" at bounding box center [931, 263] width 18 height 47
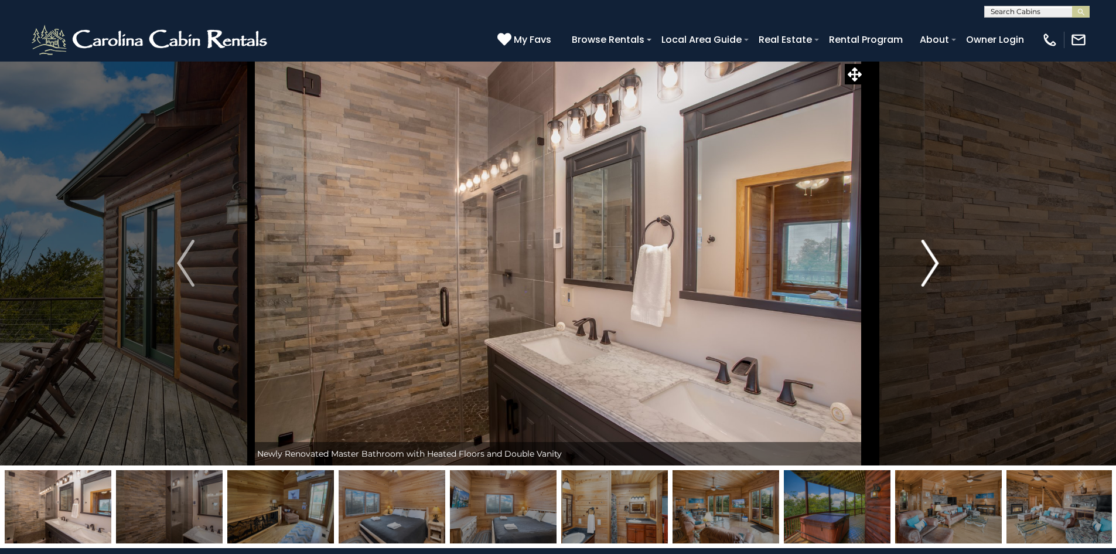
click at [938, 271] on img "Next" at bounding box center [931, 263] width 18 height 47
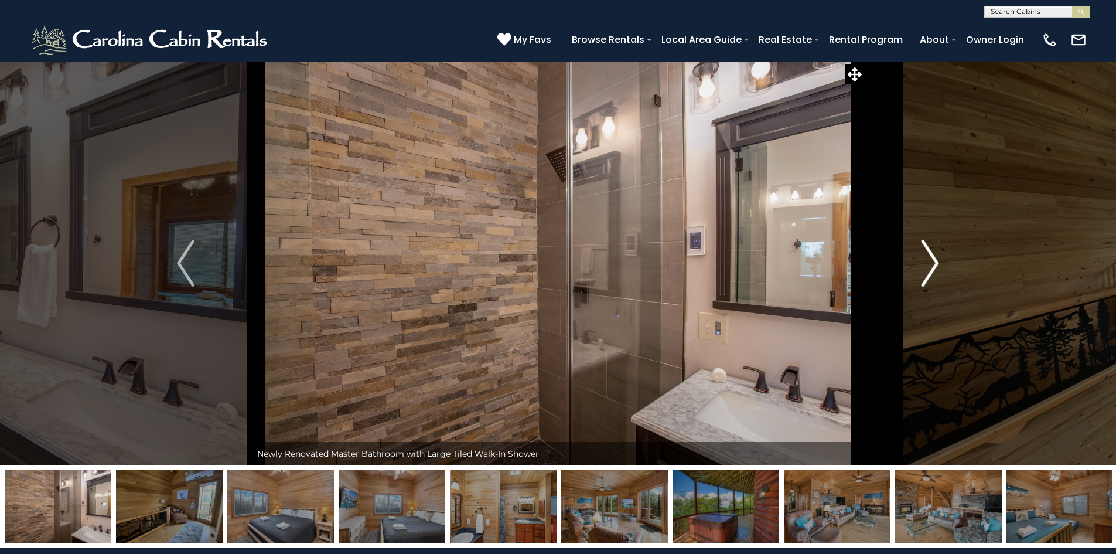
click at [938, 271] on img "Next" at bounding box center [931, 263] width 18 height 47
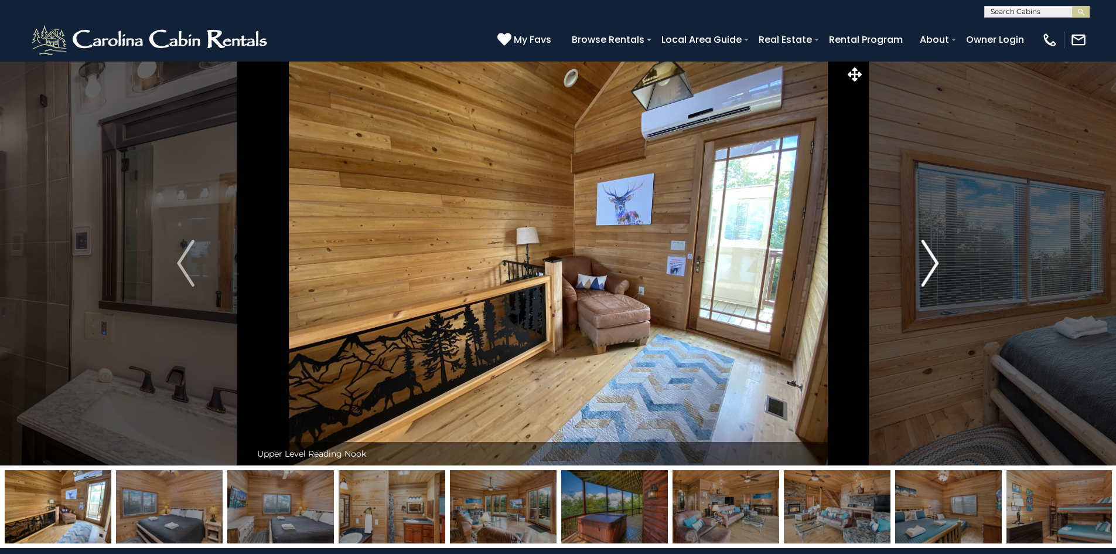
click at [938, 271] on img "Next" at bounding box center [931, 263] width 18 height 47
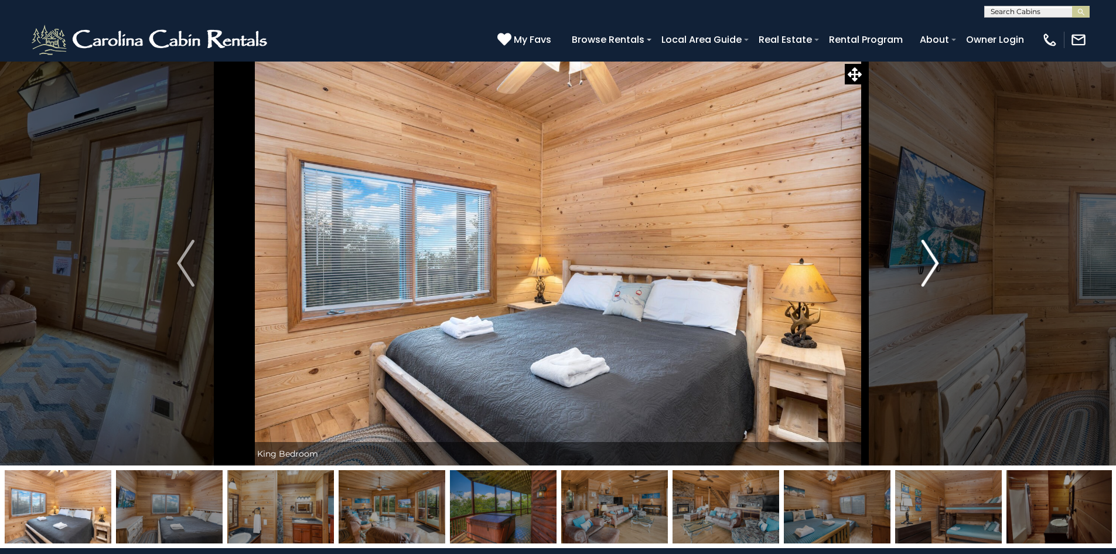
click at [938, 271] on img "Next" at bounding box center [931, 263] width 18 height 47
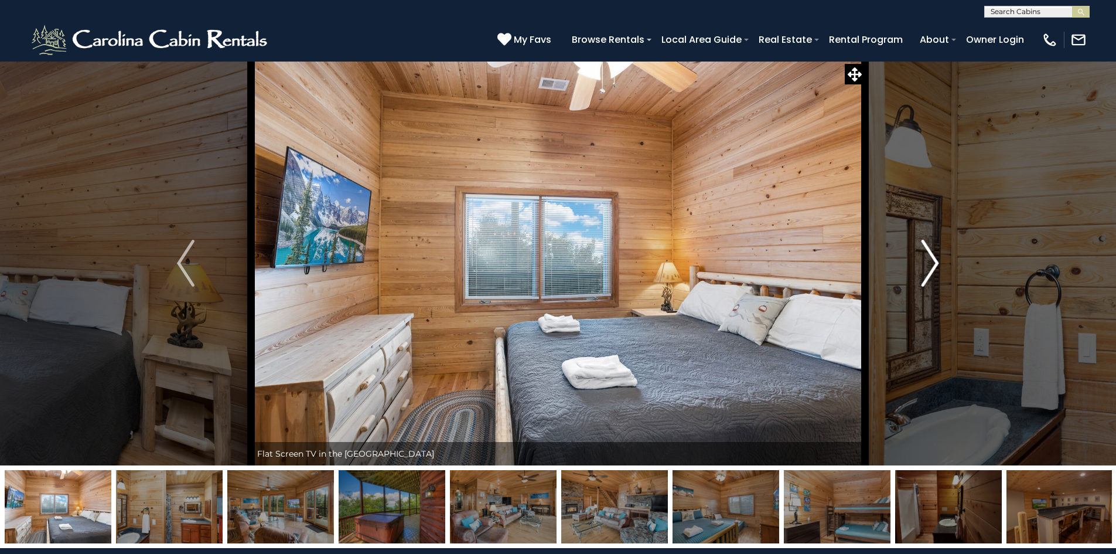
click at [938, 271] on img "Next" at bounding box center [931, 263] width 18 height 47
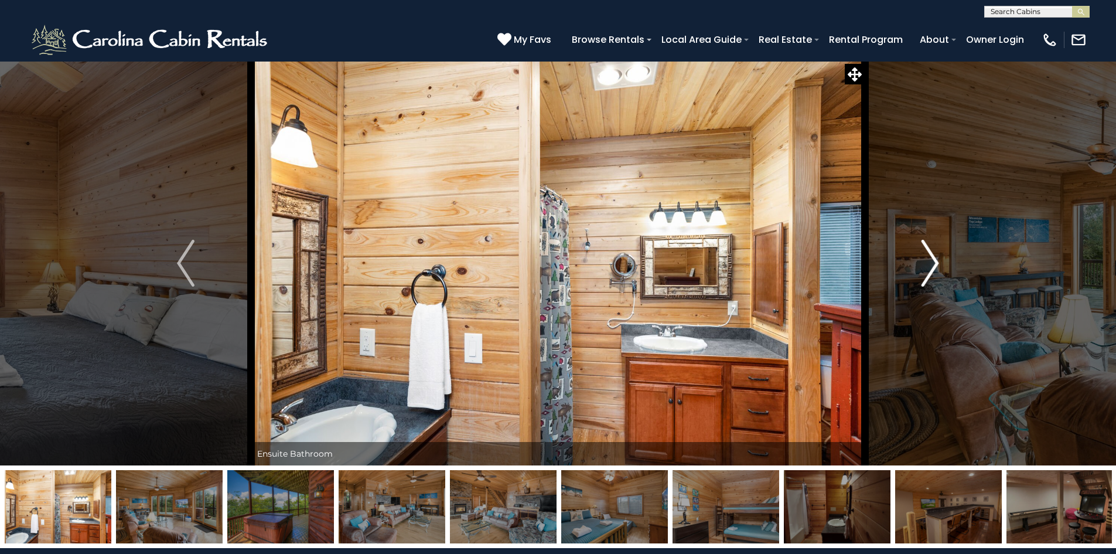
click at [938, 271] on img "Next" at bounding box center [931, 263] width 18 height 47
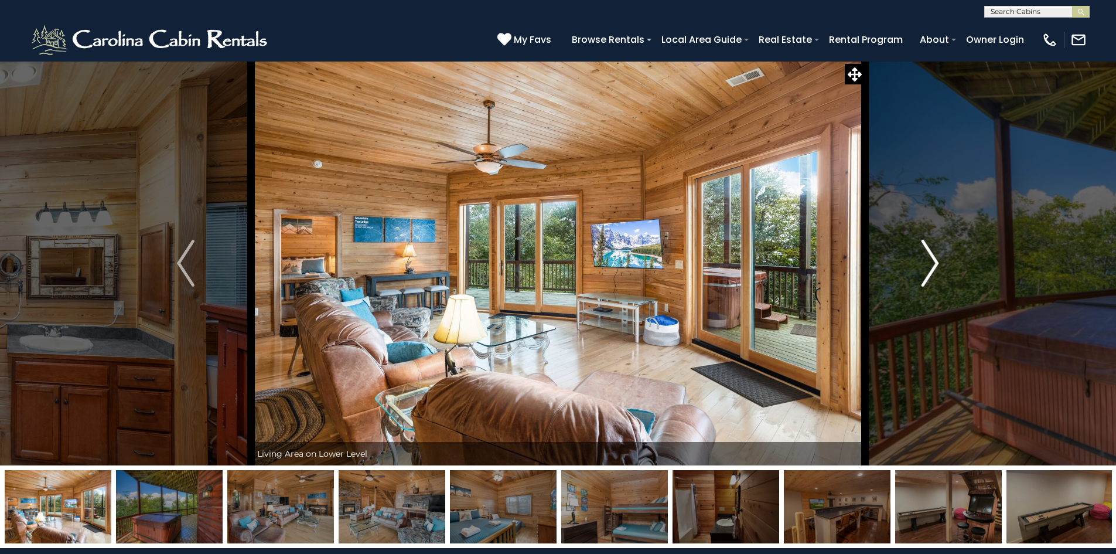
click at [938, 271] on img "Next" at bounding box center [931, 263] width 18 height 47
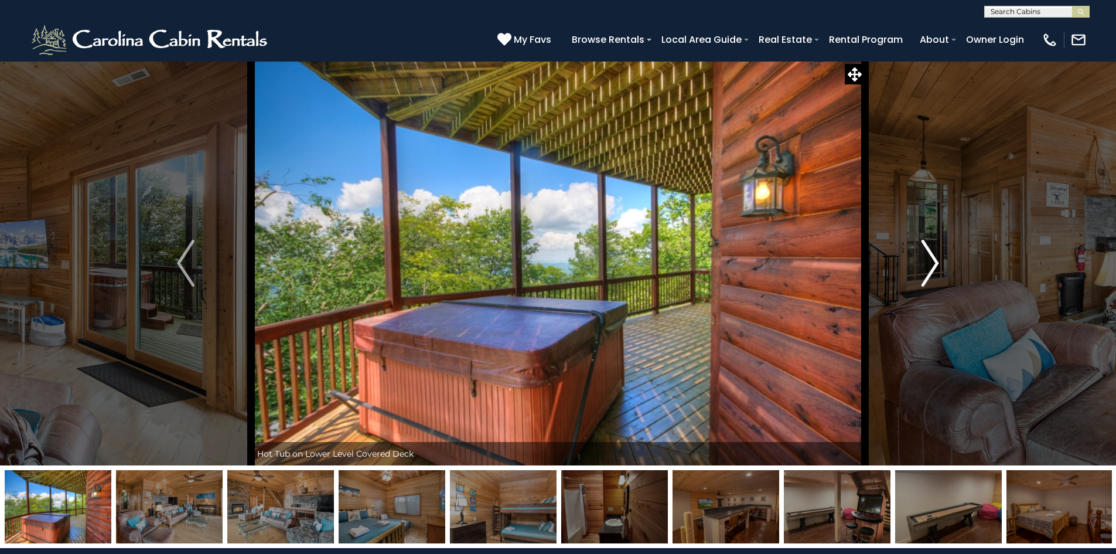
click at [934, 265] on img "Next" at bounding box center [931, 263] width 18 height 47
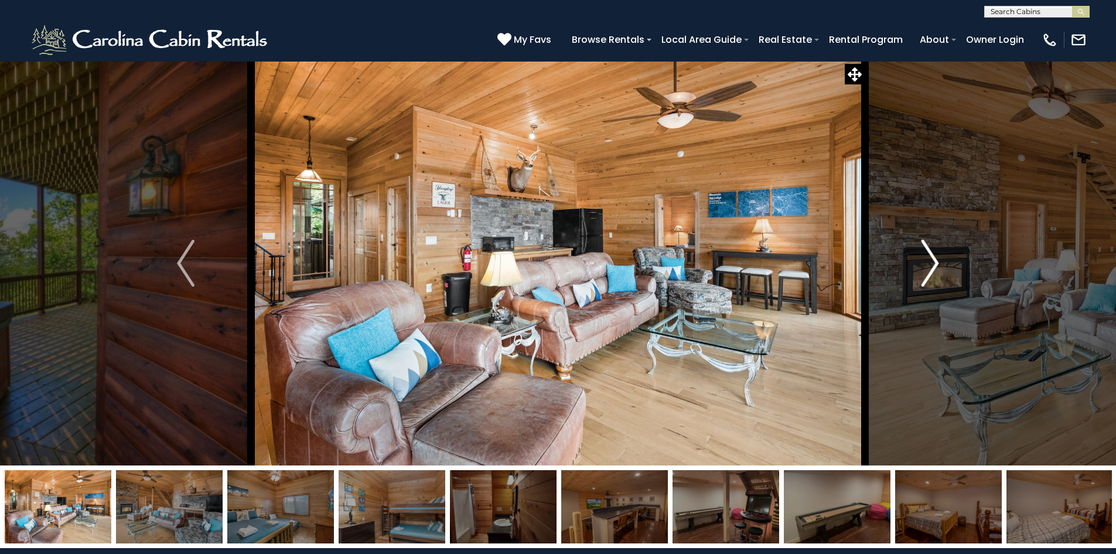
click at [932, 260] on img "Next" at bounding box center [931, 263] width 18 height 47
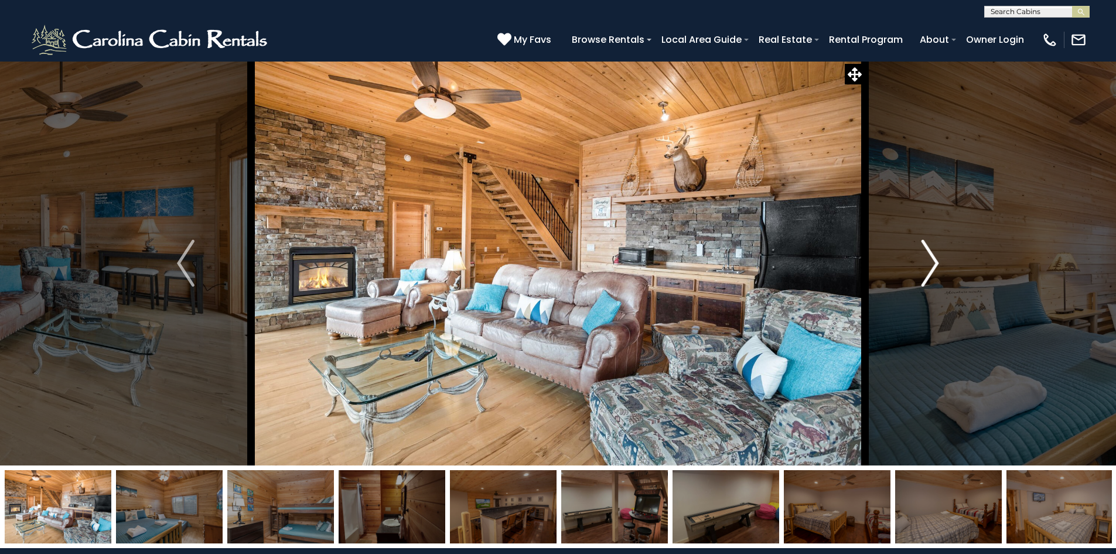
click at [932, 260] on img "Next" at bounding box center [931, 263] width 18 height 47
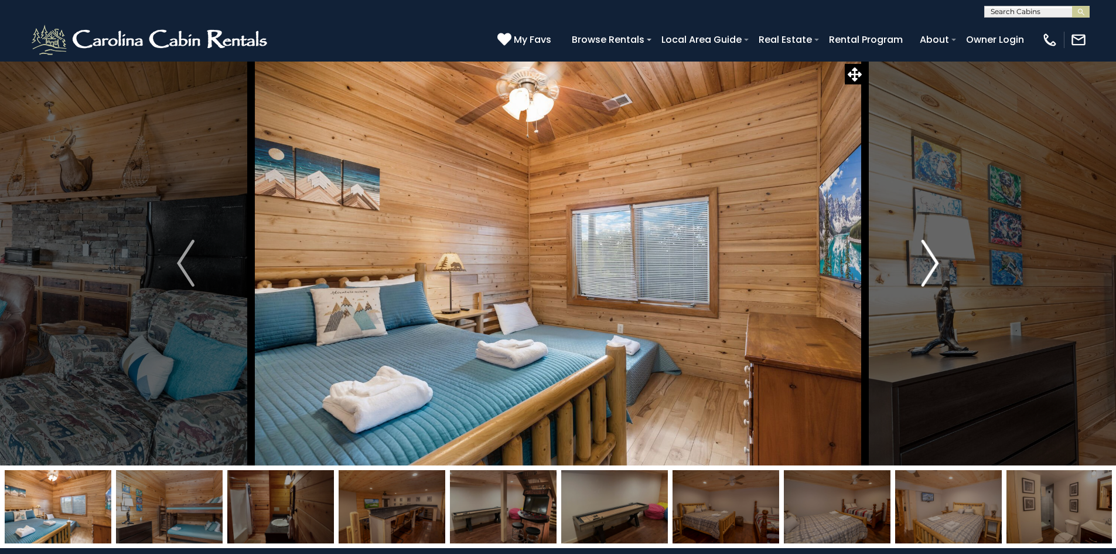
click at [932, 260] on img "Next" at bounding box center [931, 263] width 18 height 47
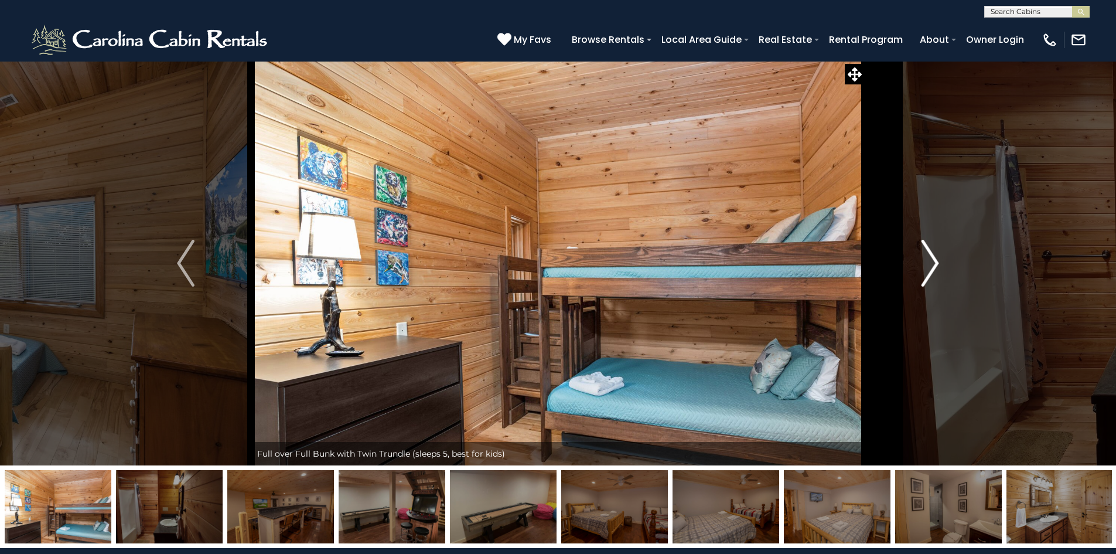
click at [932, 260] on img "Next" at bounding box center [931, 263] width 18 height 47
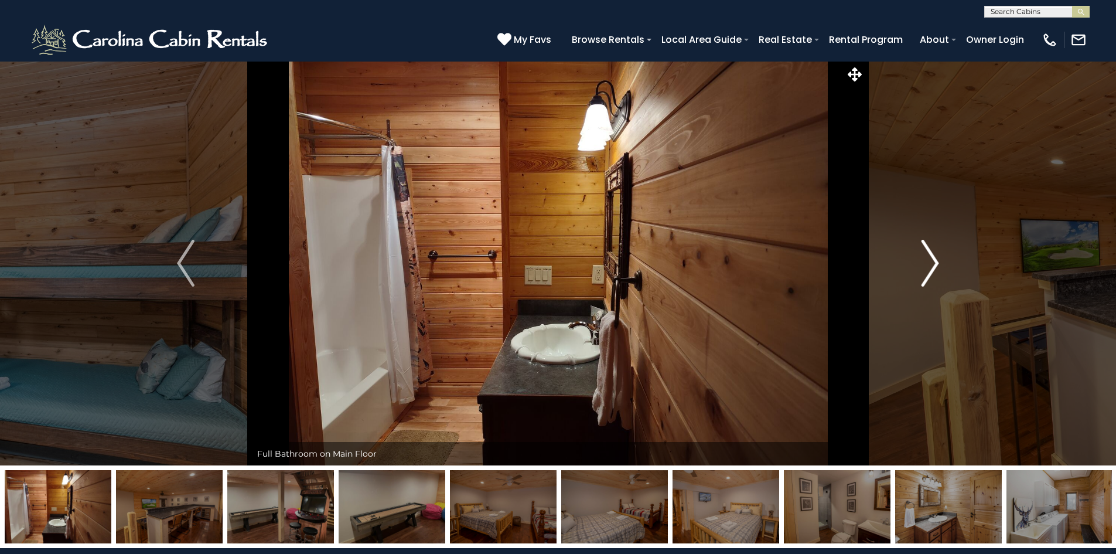
click at [932, 260] on img "Next" at bounding box center [931, 263] width 18 height 47
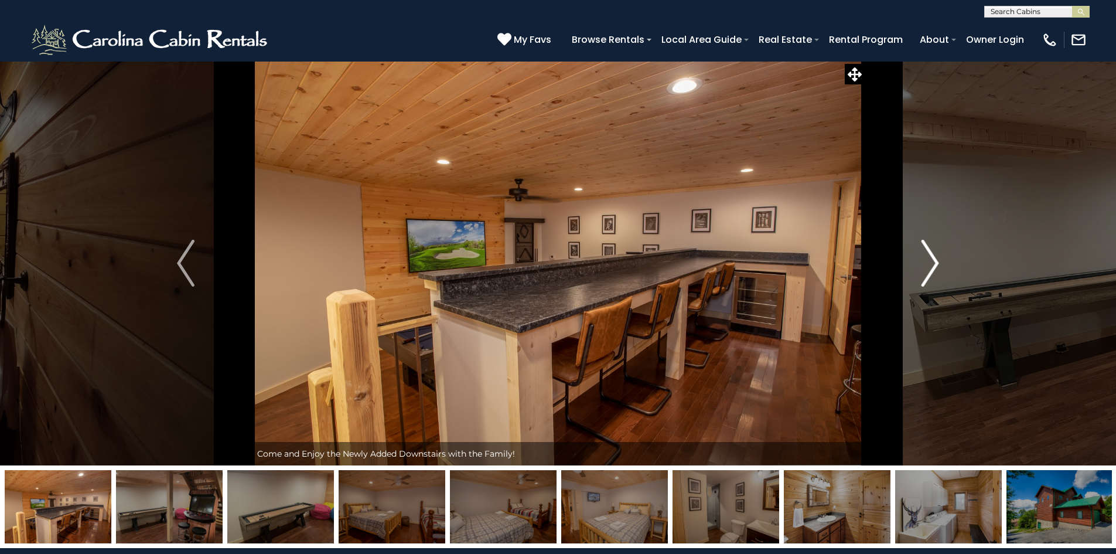
click at [932, 260] on img "Next" at bounding box center [931, 263] width 18 height 47
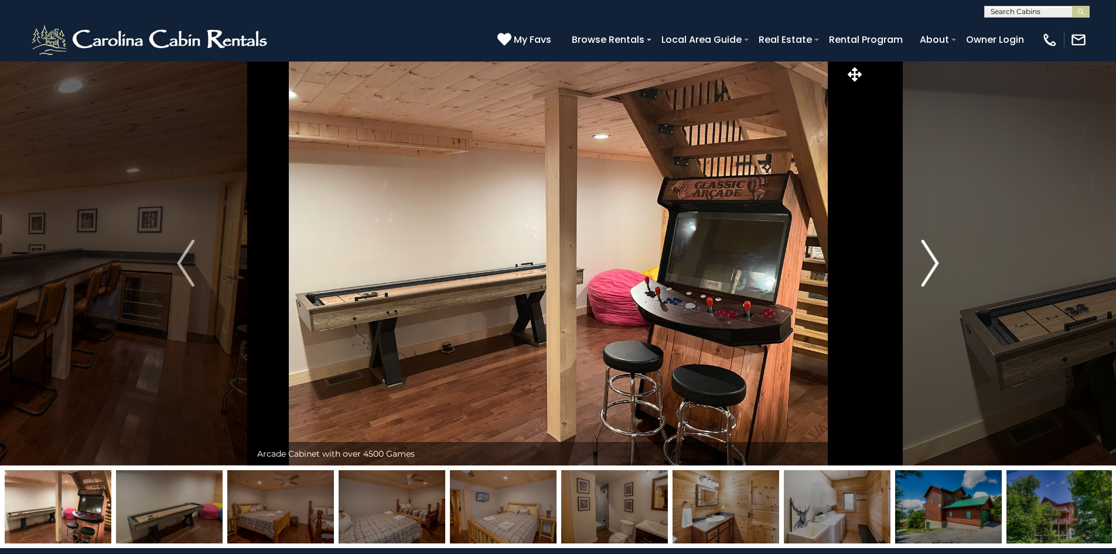
click at [932, 260] on img "Next" at bounding box center [931, 263] width 18 height 47
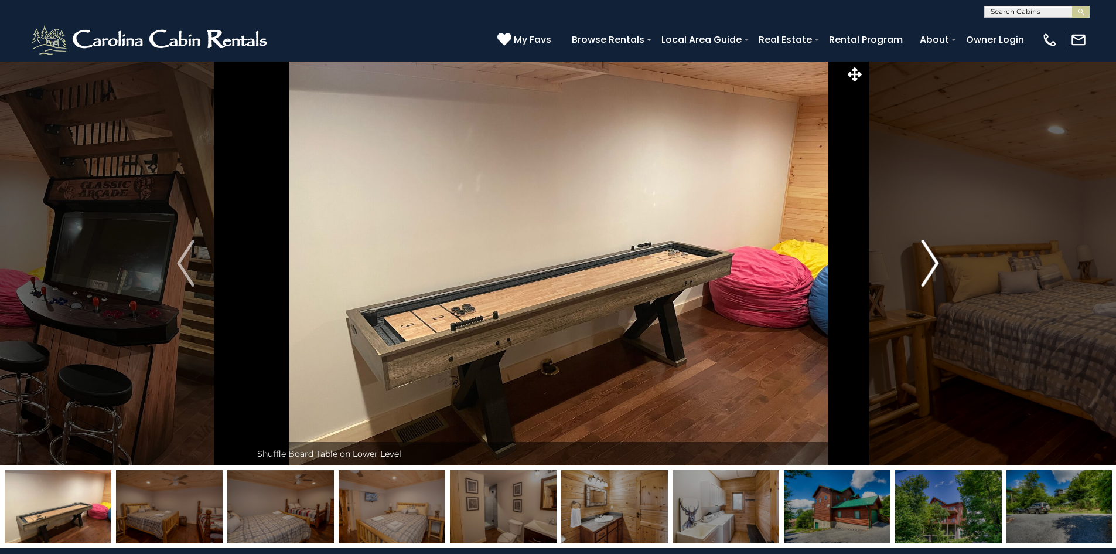
click at [932, 260] on img "Next" at bounding box center [931, 263] width 18 height 47
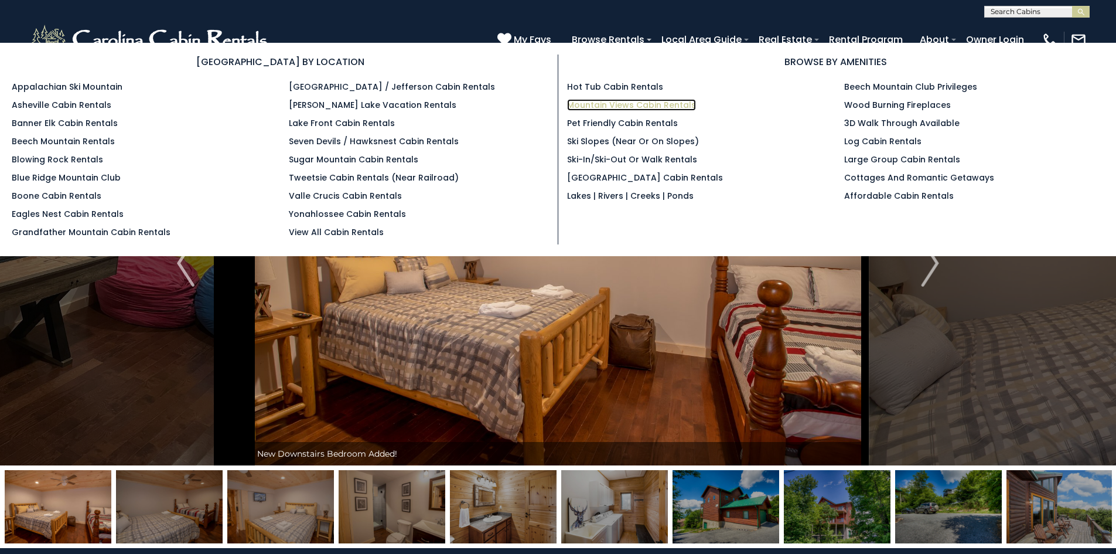
click at [588, 107] on link "Mountain Views Cabin Rentals" at bounding box center [631, 105] width 129 height 12
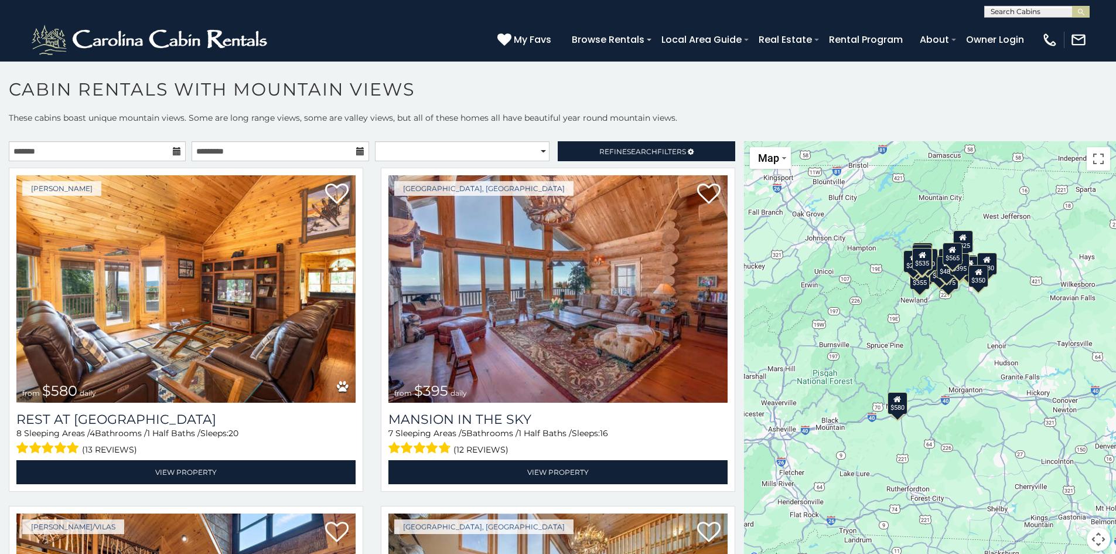
drag, startPoint x: 1064, startPoint y: 350, endPoint x: 1044, endPoint y: 316, distance: 40.2
click at [1044, 316] on div "$580 $395 $349 $535 $375 $400 $325 $451 $460 $1,095 $525 $315 $310 $330 $400 $3…" at bounding box center [930, 353] width 372 height 424
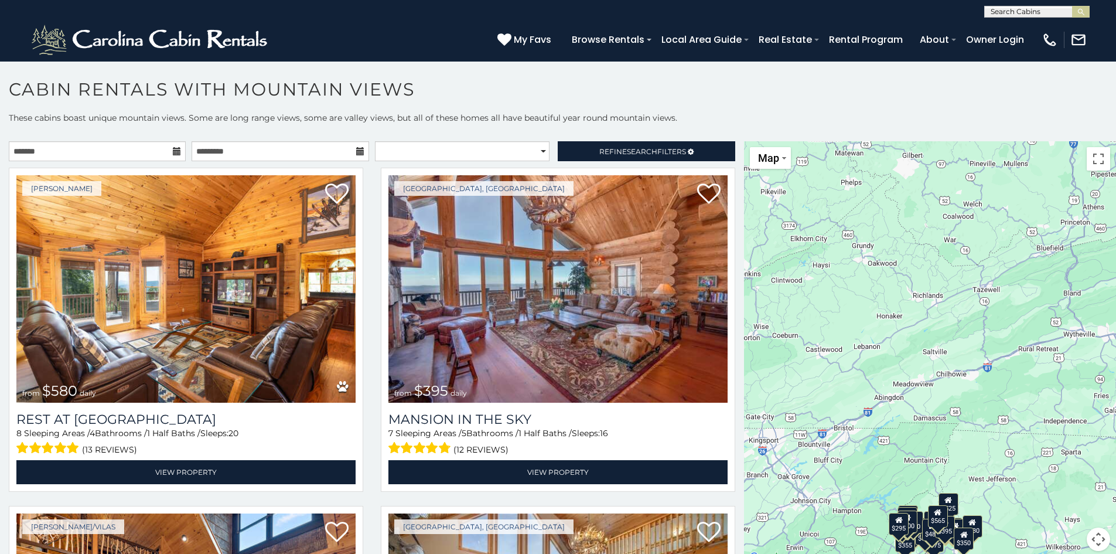
drag, startPoint x: 858, startPoint y: 223, endPoint x: 842, endPoint y: 497, distance: 274.7
click at [842, 497] on div "$580 $395 $349 $535 $375 $400 $325 $451 $460 $1,095 $525 $315 $310 $330 $400 $3…" at bounding box center [930, 353] width 372 height 424
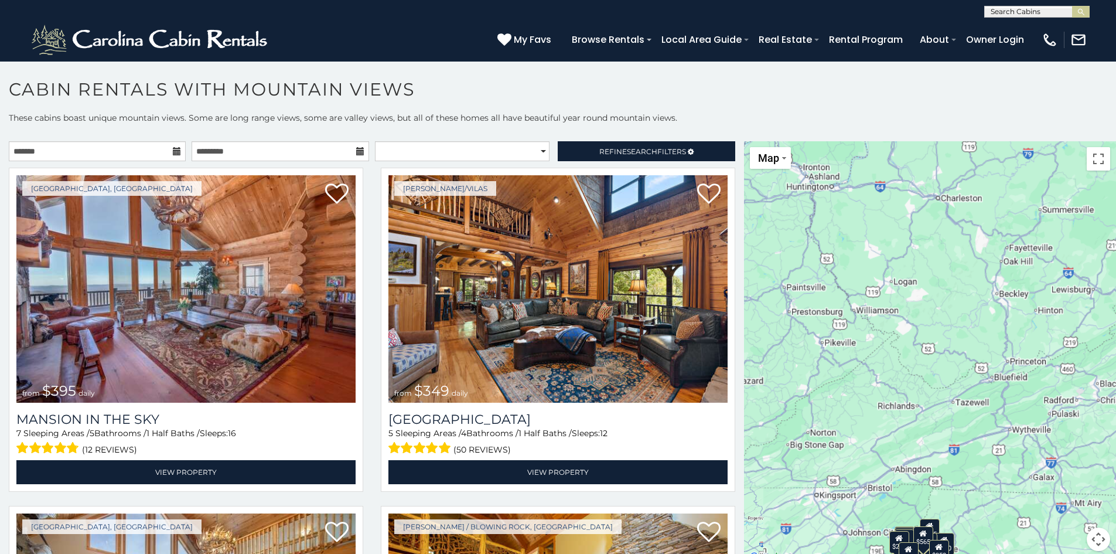
drag, startPoint x: 902, startPoint y: 291, endPoint x: 882, endPoint y: 513, distance: 223.0
click at [882, 513] on div "$395 $349 $535 $375 $400 $325 $451 $460 $1,095 $525 $315 $310 $330 $400 $355 $6…" at bounding box center [930, 353] width 372 height 424
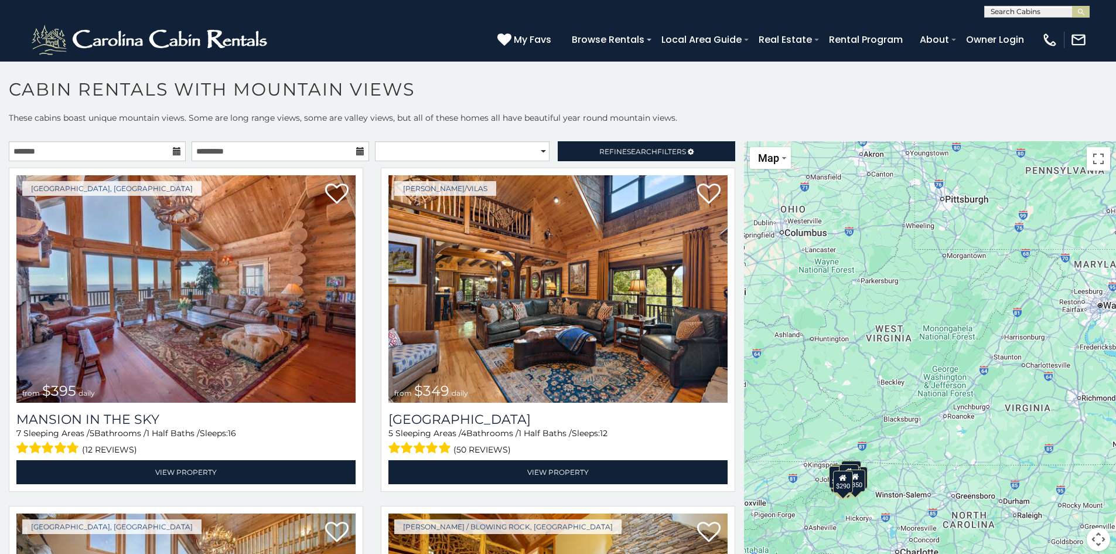
drag, startPoint x: 986, startPoint y: 322, endPoint x: 748, endPoint y: 506, distance: 301.1
click at [748, 506] on div "$395 $349 $535 $375 $400 $325 $451 $460 $1,095 $525 $315 $310 $330 $400 $355 $6…" at bounding box center [930, 353] width 372 height 424
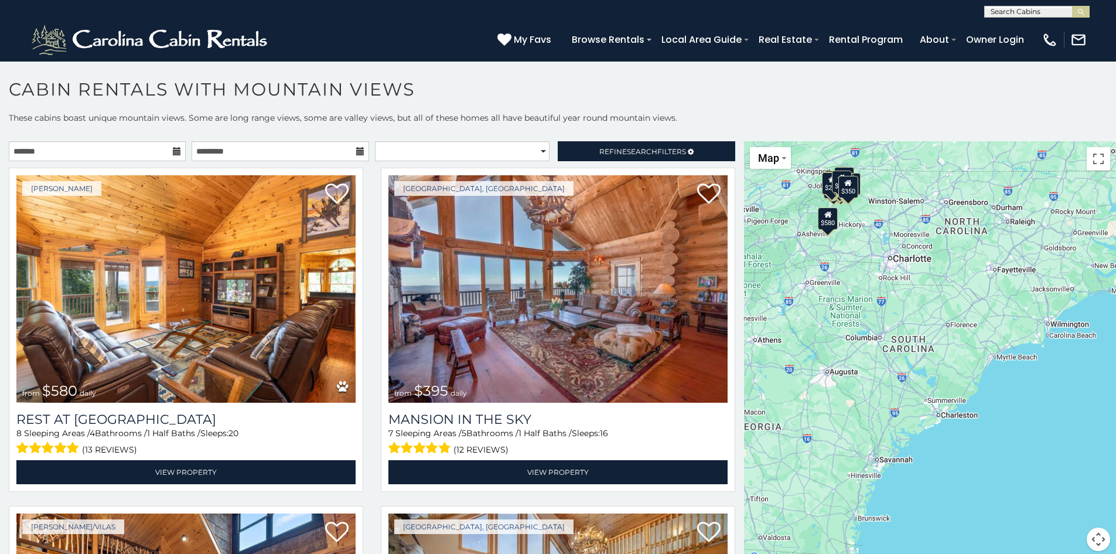
drag, startPoint x: 1014, startPoint y: 461, endPoint x: 1012, endPoint y: 143, distance: 317.6
click at [1012, 143] on div "$580 $395 $349 $535 $375 $400 $325 $451 $460 $1,095 $525 $315 $310 $330 $400 $3…" at bounding box center [930, 353] width 372 height 424
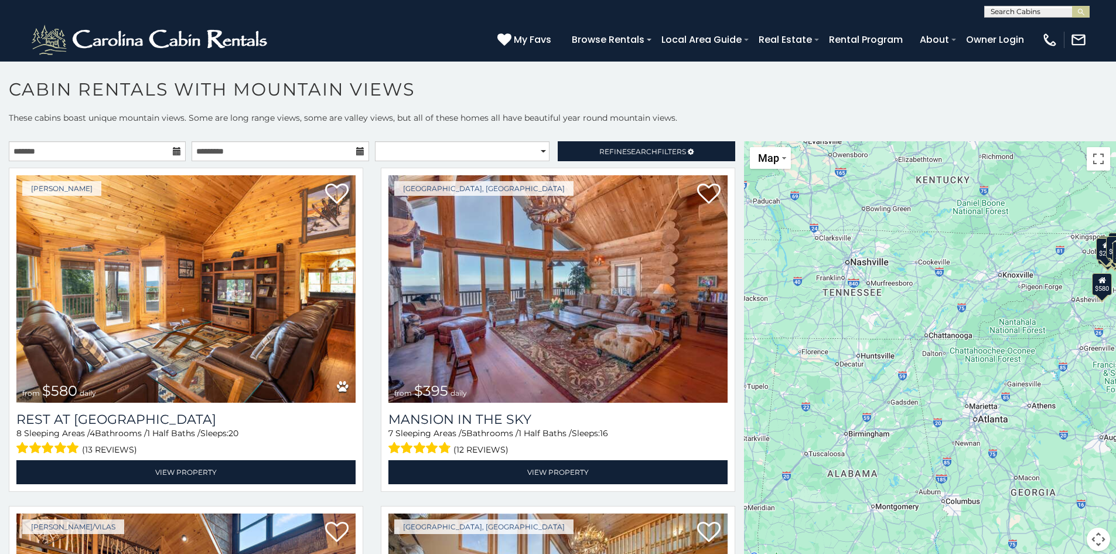
drag, startPoint x: 831, startPoint y: 371, endPoint x: 1103, endPoint y: 464, distance: 286.6
click at [1103, 464] on div "$580 $395 $349 $535 $375 $400 $325 $451 $460 $1,095 $525 $315 $310 $330 $400 $3…" at bounding box center [930, 353] width 372 height 424
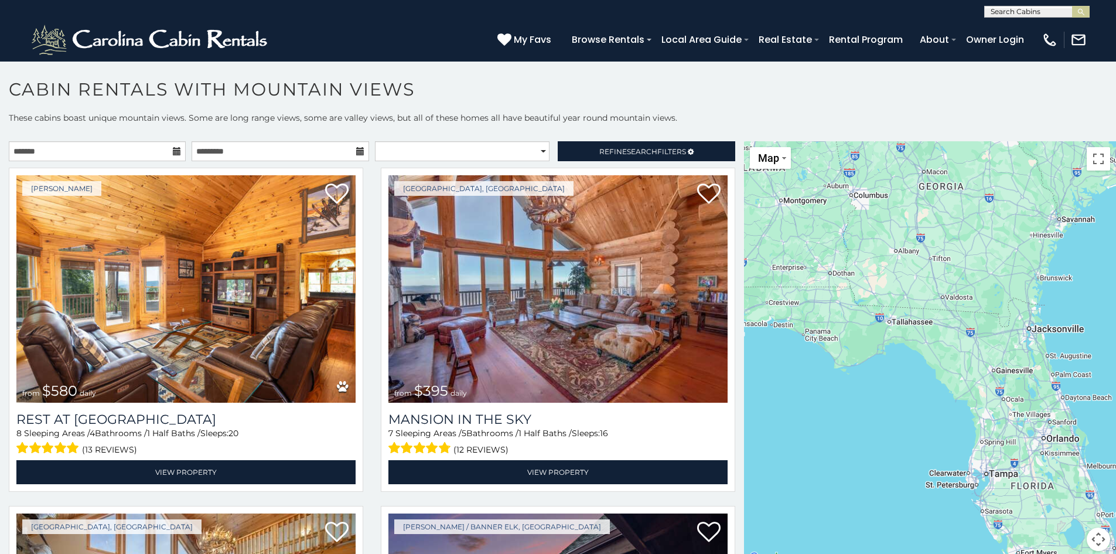
drag, startPoint x: 925, startPoint y: 417, endPoint x: 832, endPoint y: 108, distance: 322.4
click at [832, 108] on div "**********" at bounding box center [558, 320] width 1116 height 482
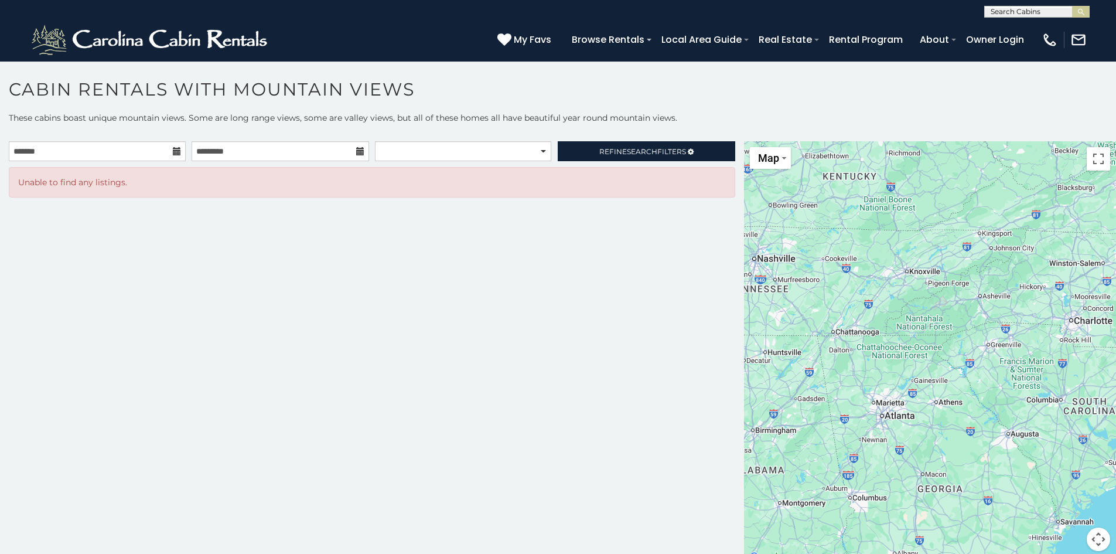
drag, startPoint x: 1034, startPoint y: 211, endPoint x: 1033, endPoint y: 516, distance: 305.3
click at [1032, 517] on div at bounding box center [930, 353] width 372 height 424
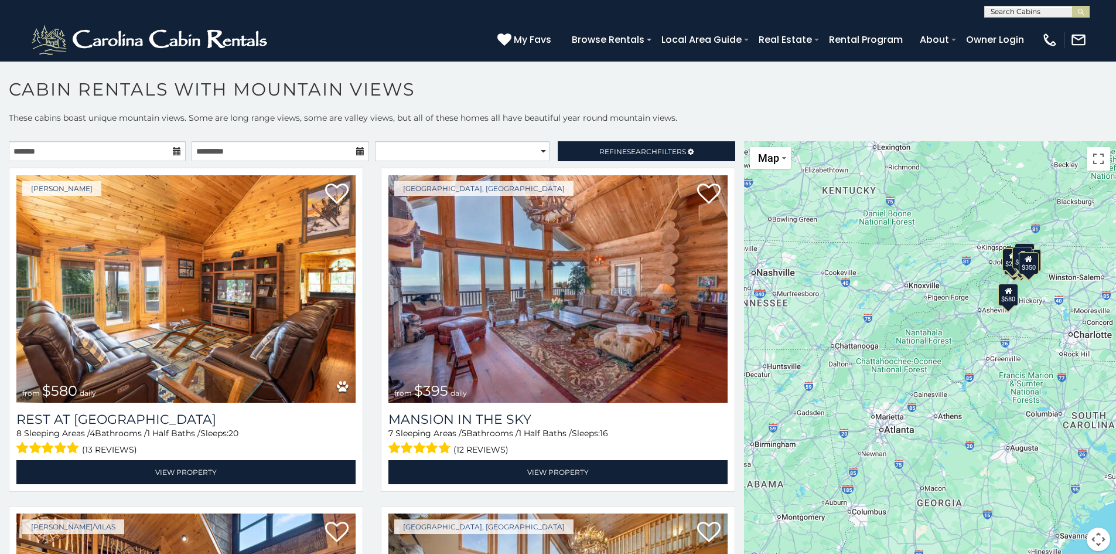
click at [1022, 326] on div "$580 $395 $349 $535 $375 $400 $325 $451 $460 $1,095 $525 $315 $310 $330 $400 $3…" at bounding box center [930, 353] width 372 height 424
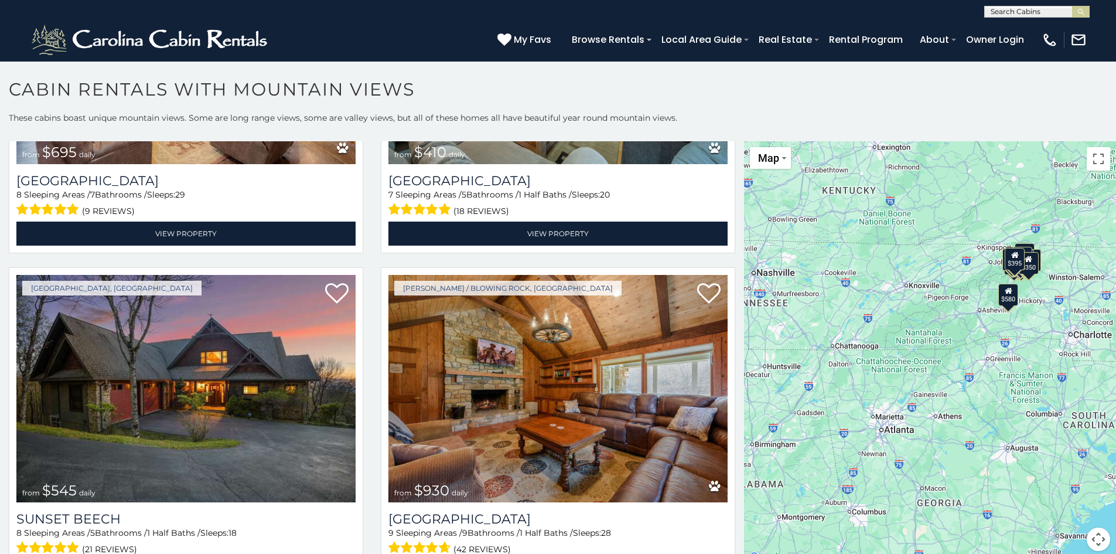
scroll to position [3317, 0]
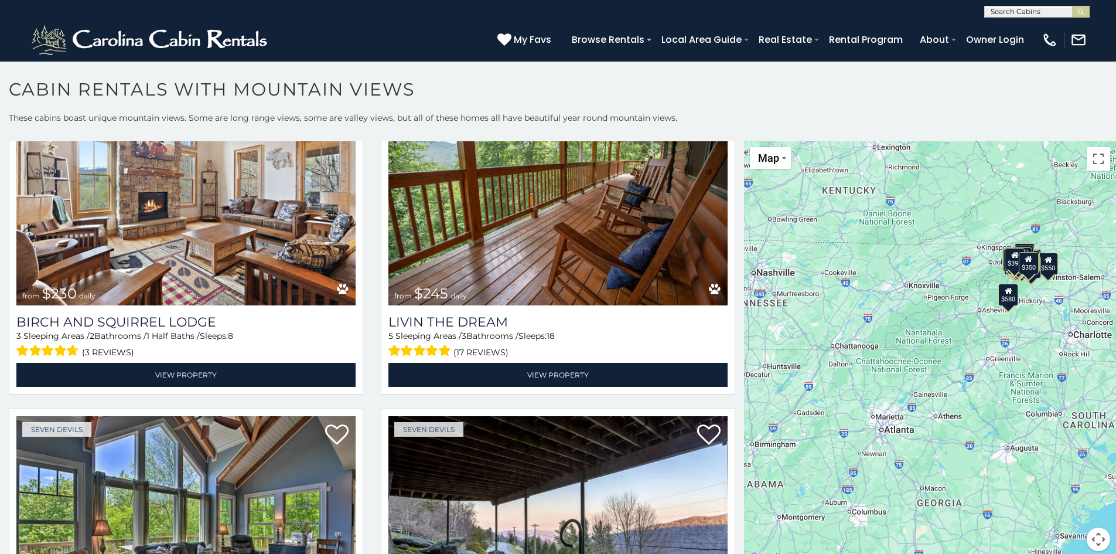
scroll to position [9471, 0]
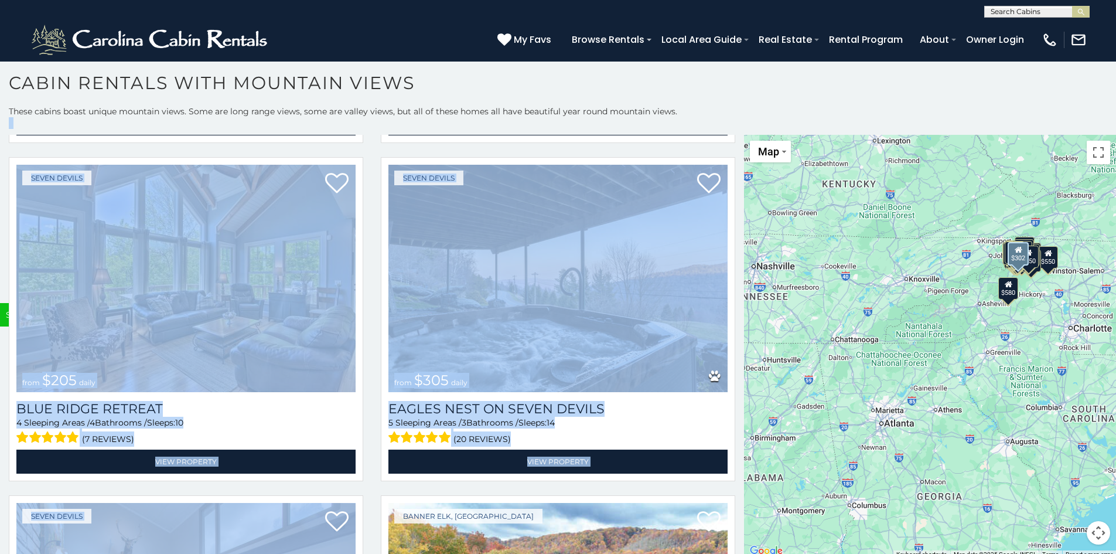
scroll to position [5, 0]
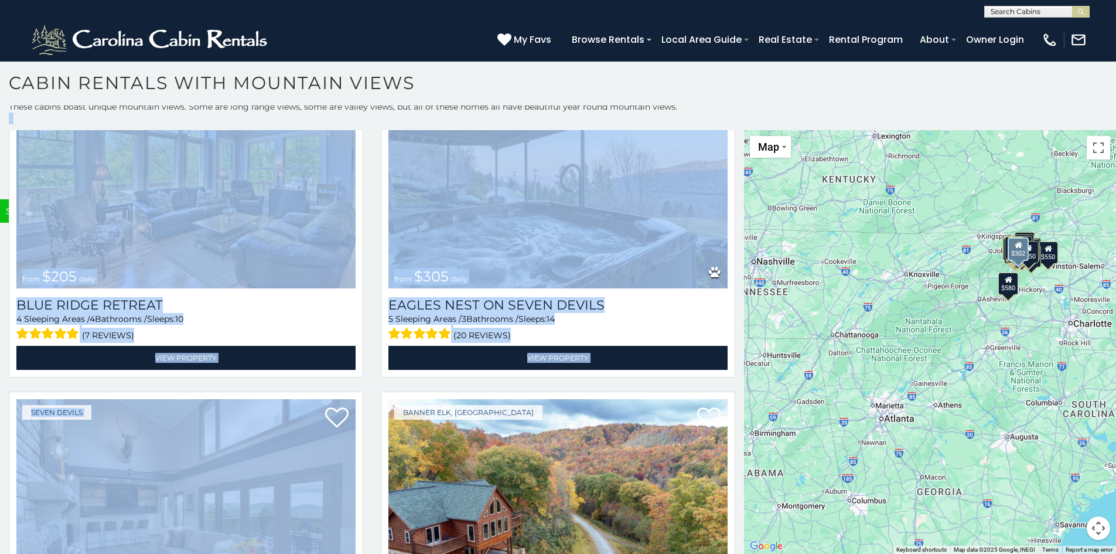
click at [735, 553] on html "**********" at bounding box center [558, 274] width 1116 height 560
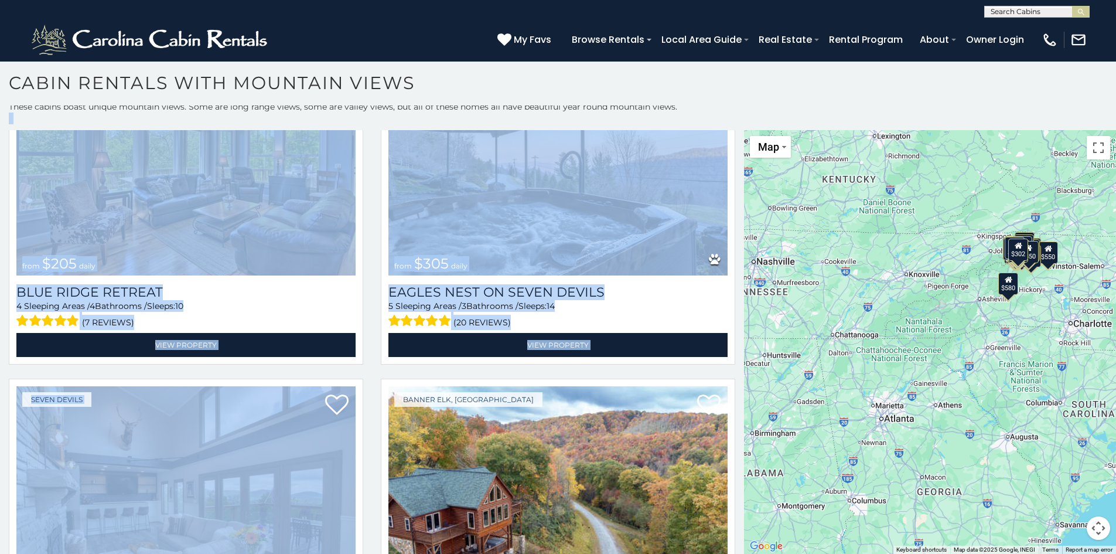
scroll to position [9648, 0]
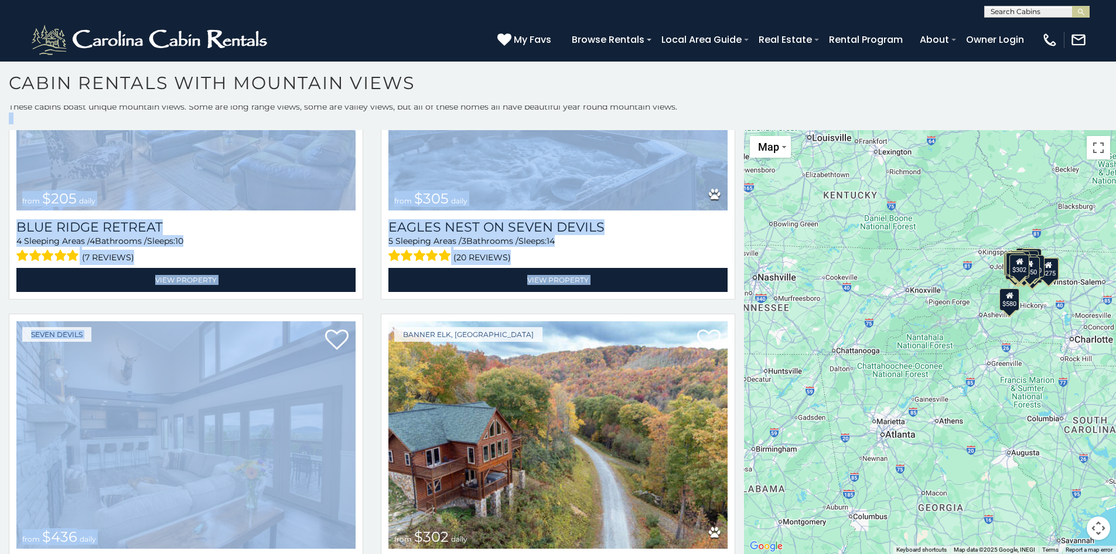
drag, startPoint x: 740, startPoint y: 539, endPoint x: 741, endPoint y: 558, distance: 18.8
click at [741, 553] on html "**********" at bounding box center [558, 274] width 1116 height 560
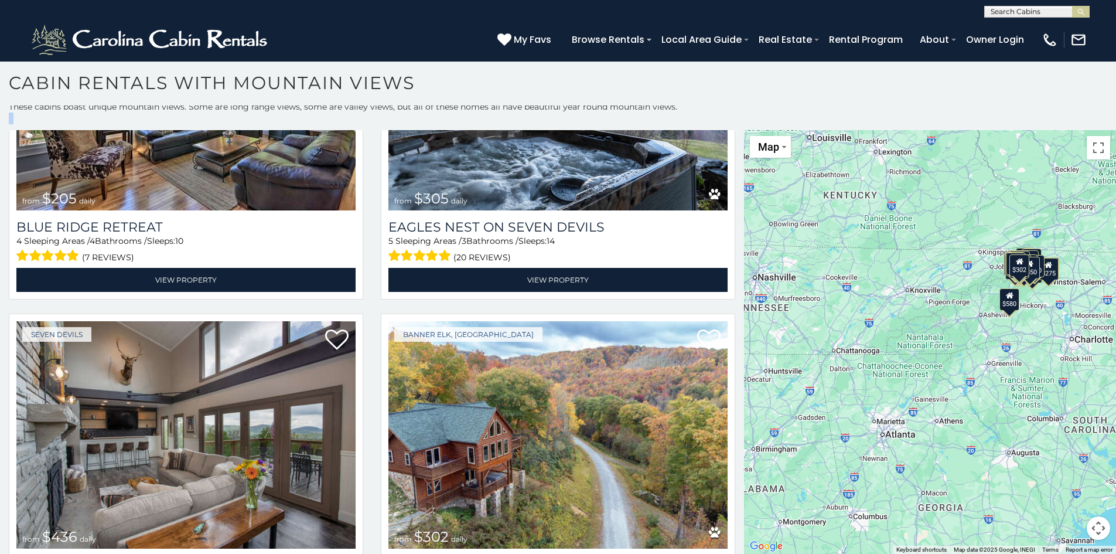
scroll to position [4625, 0]
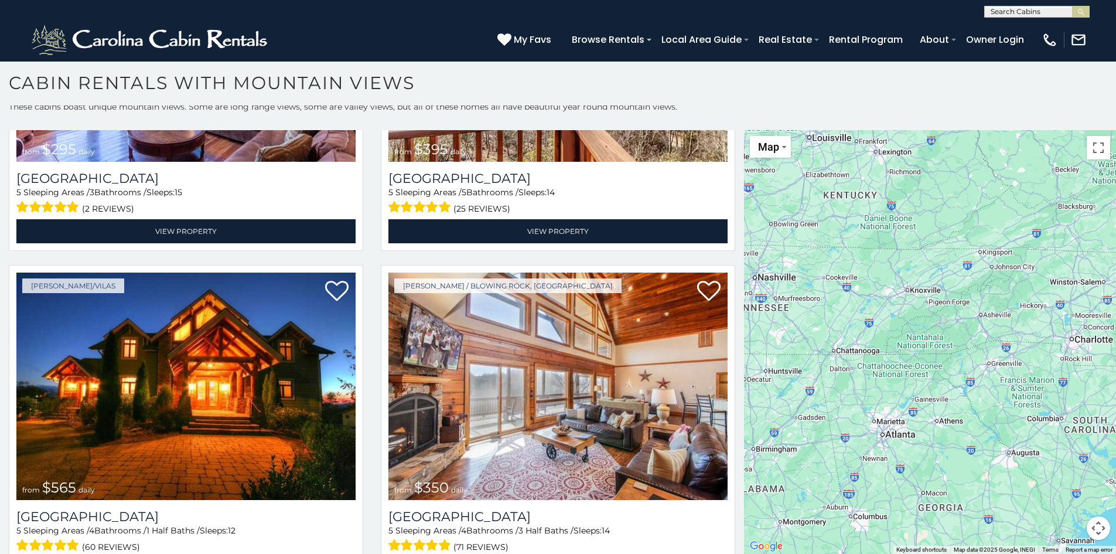
click at [744, 101] on h1 "Cabin Rentals with Mountain Views" at bounding box center [558, 88] width 1116 height 33
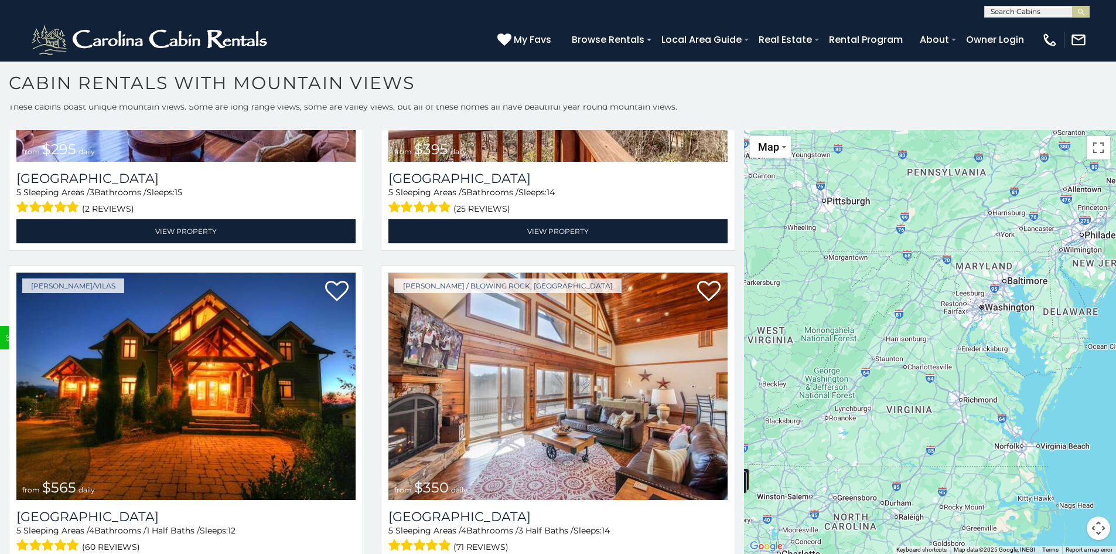
drag, startPoint x: 1075, startPoint y: 333, endPoint x: 783, endPoint y: 548, distance: 362.1
click at [783, 548] on div "$580 $395 $349 $535 $375 $400 $325 $451 $460 $1,095 $525 $315 $310 $330 $400 $3…" at bounding box center [930, 342] width 372 height 424
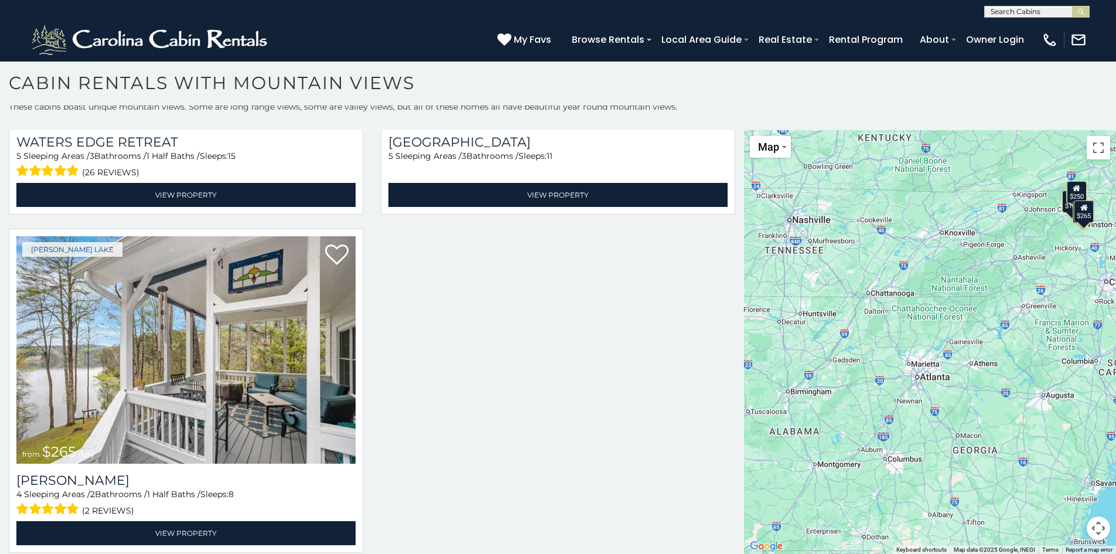
drag, startPoint x: 797, startPoint y: 387, endPoint x: 1124, endPoint y: 118, distance: 423.8
click at [1116, 112] on html "**********" at bounding box center [558, 274] width 1116 height 560
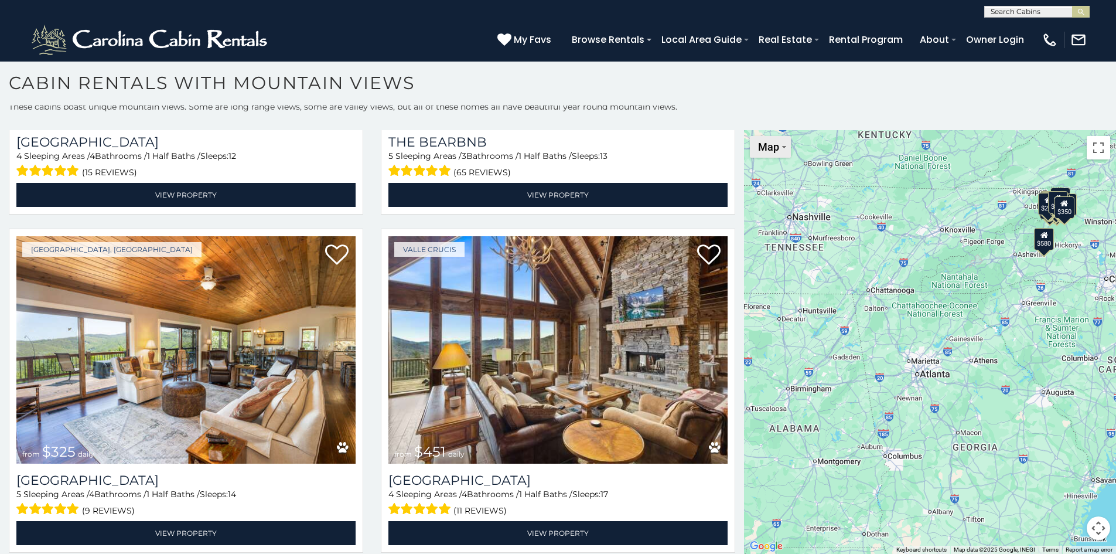
click at [782, 147] on img "Change map style" at bounding box center [784, 147] width 4 height 2
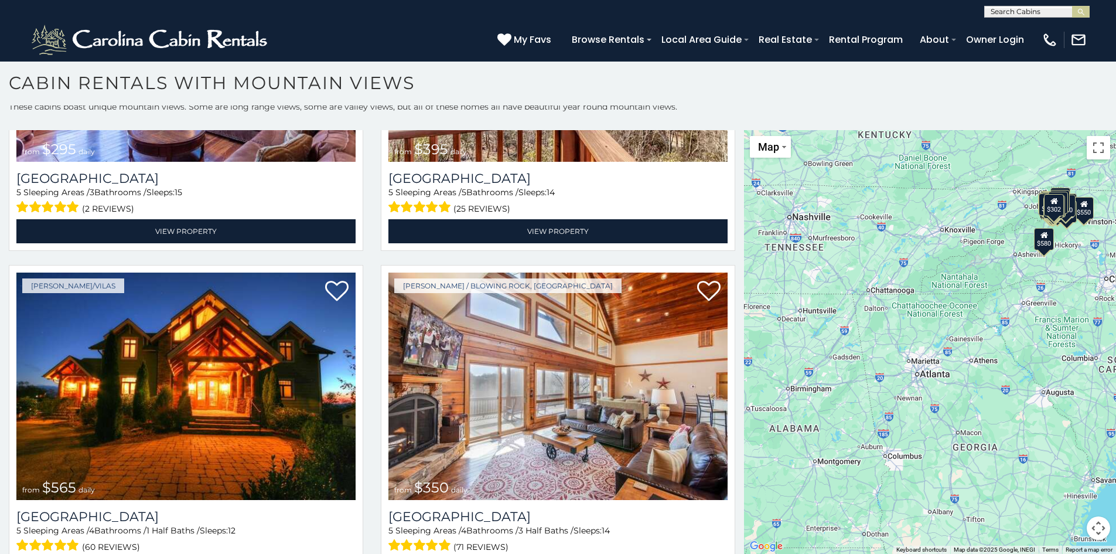
scroll to position [9648, 0]
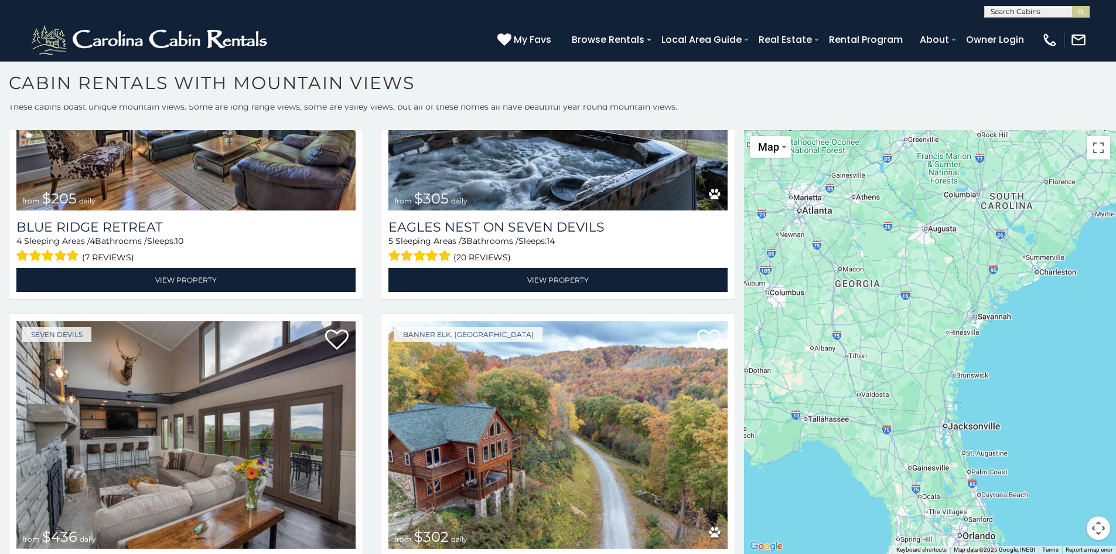
drag, startPoint x: 985, startPoint y: 480, endPoint x: 952, endPoint y: 468, distance: 35.0
click at [945, 466] on div "$580 $395 $349 $535 $375 $400 $325 $451 $460 $1,095 $525 $315 $310 $330 $400 $3…" at bounding box center [930, 342] width 372 height 424
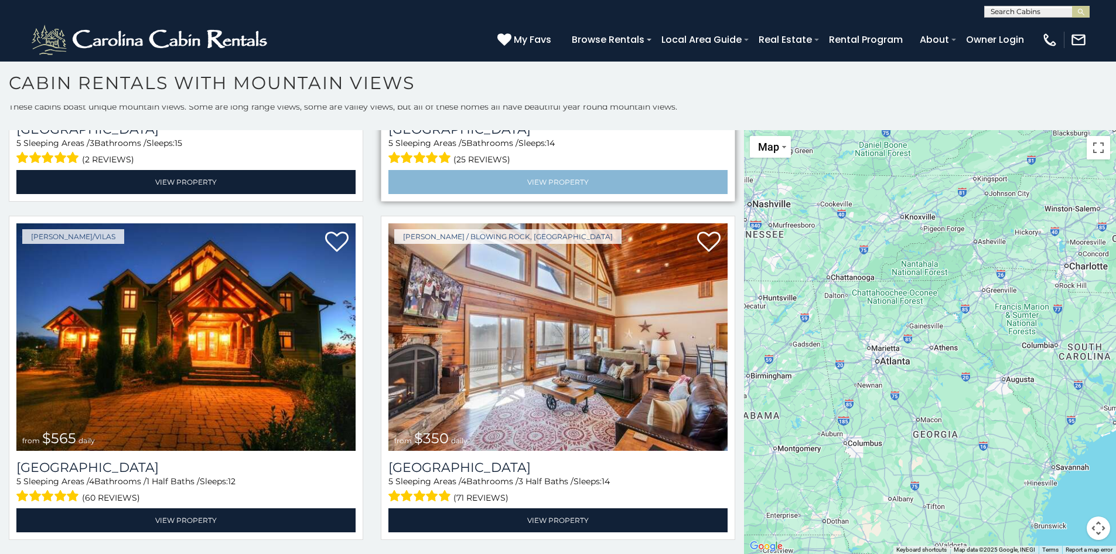
scroll to position [4625, 0]
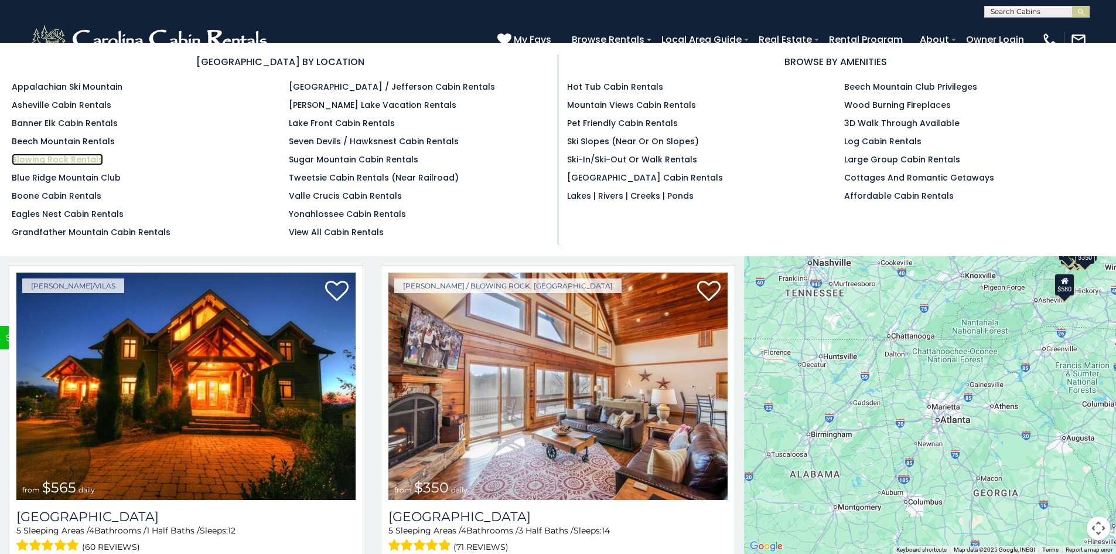
click at [92, 156] on link "Blowing Rock Rentals" at bounding box center [57, 160] width 91 height 12
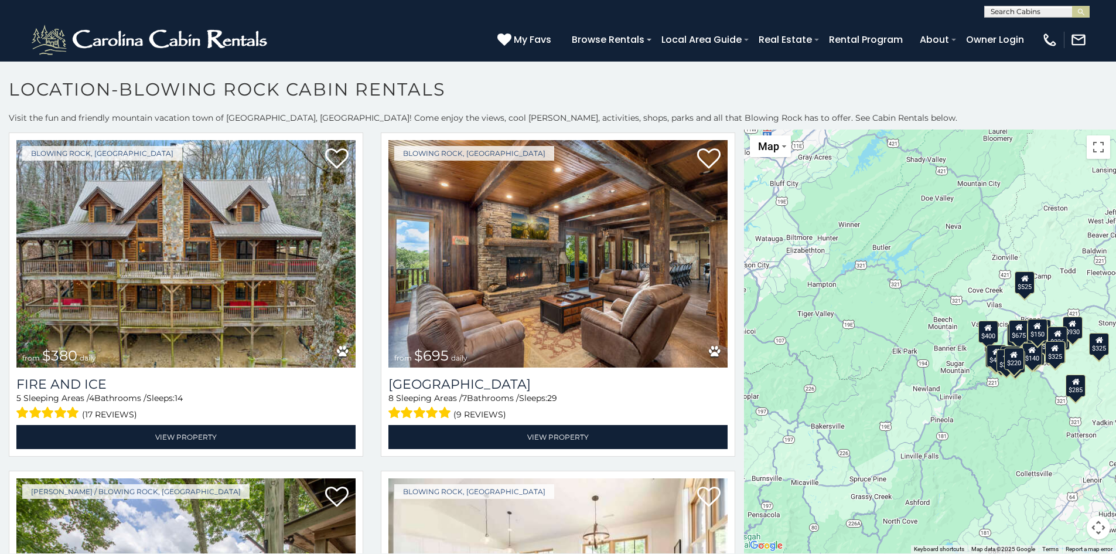
scroll to position [369, 0]
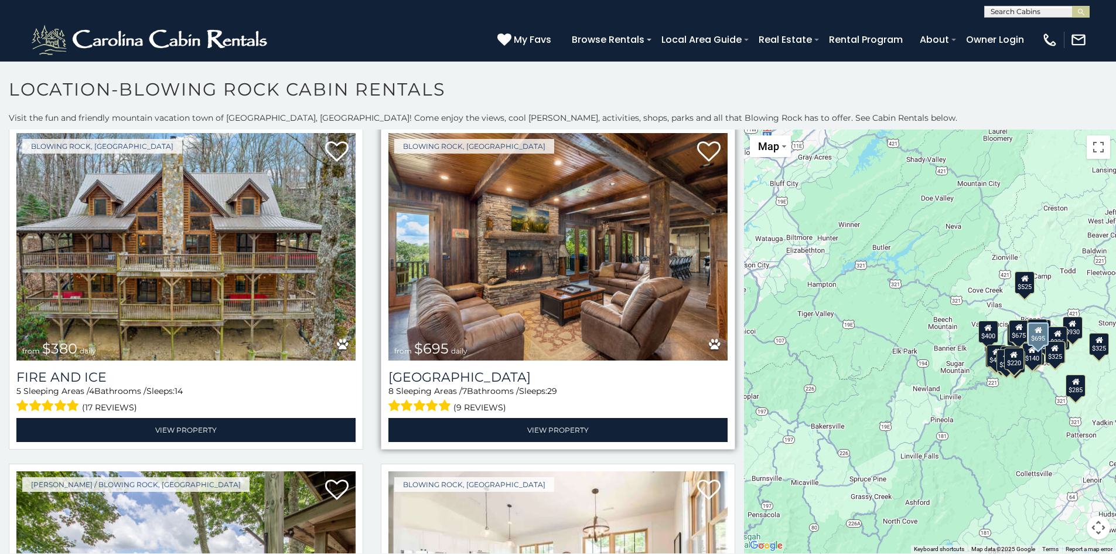
click at [568, 269] on img at bounding box center [557, 246] width 339 height 227
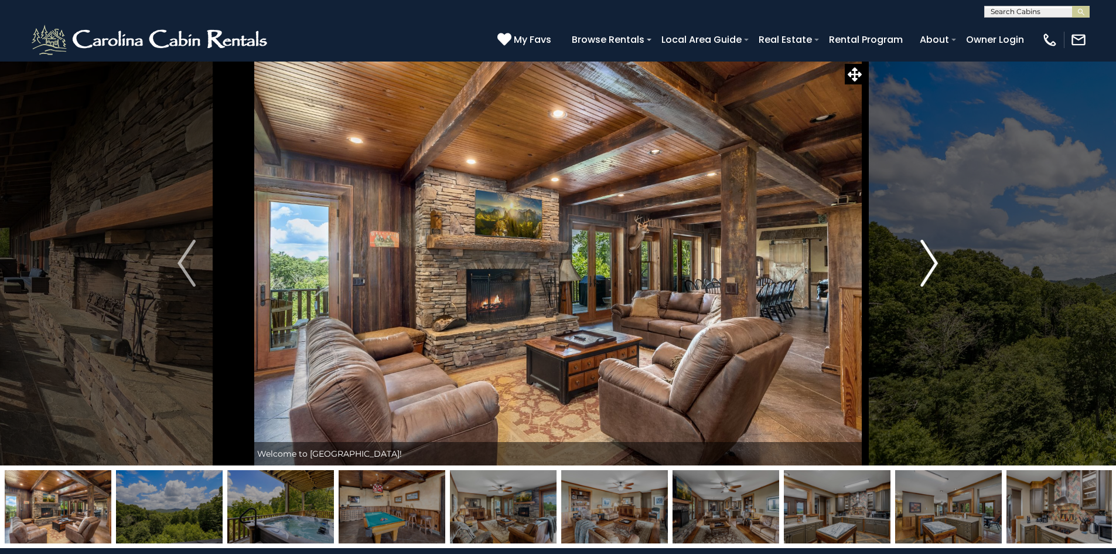
click at [933, 264] on img "Next" at bounding box center [929, 263] width 18 height 47
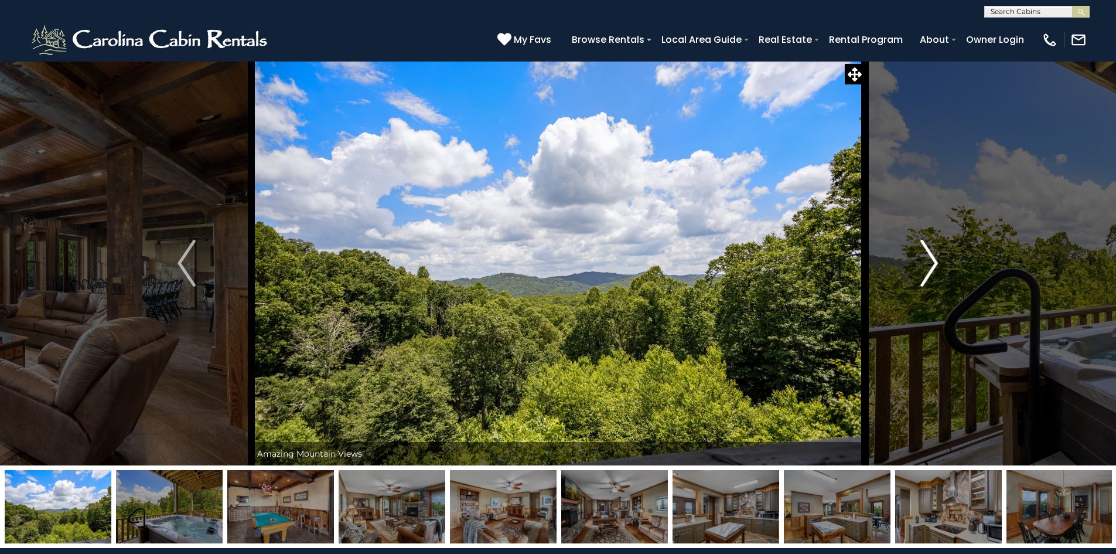
click at [933, 265] on img "Next" at bounding box center [929, 263] width 18 height 47
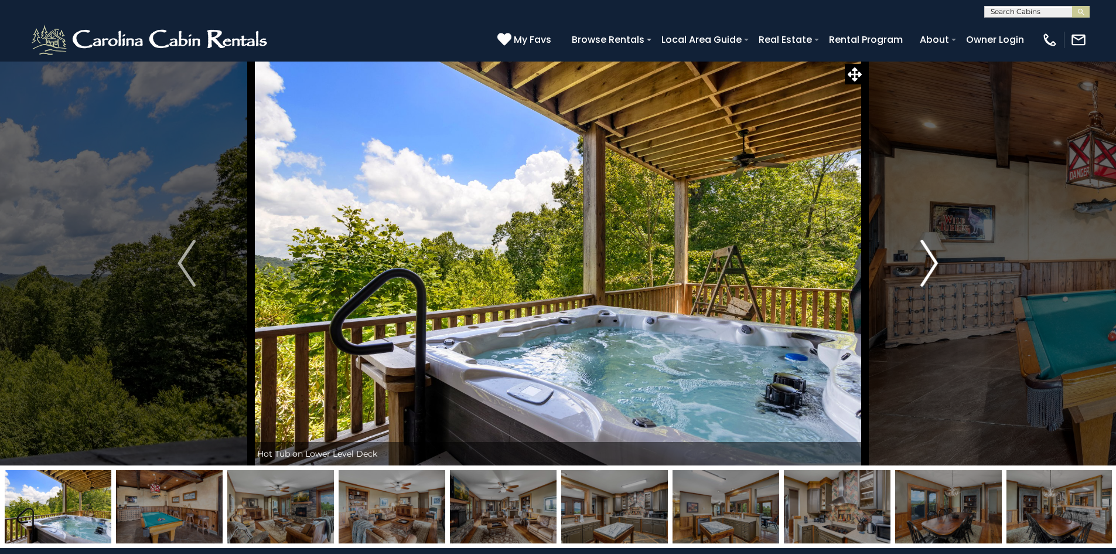
click at [928, 268] on img "Next" at bounding box center [929, 263] width 18 height 47
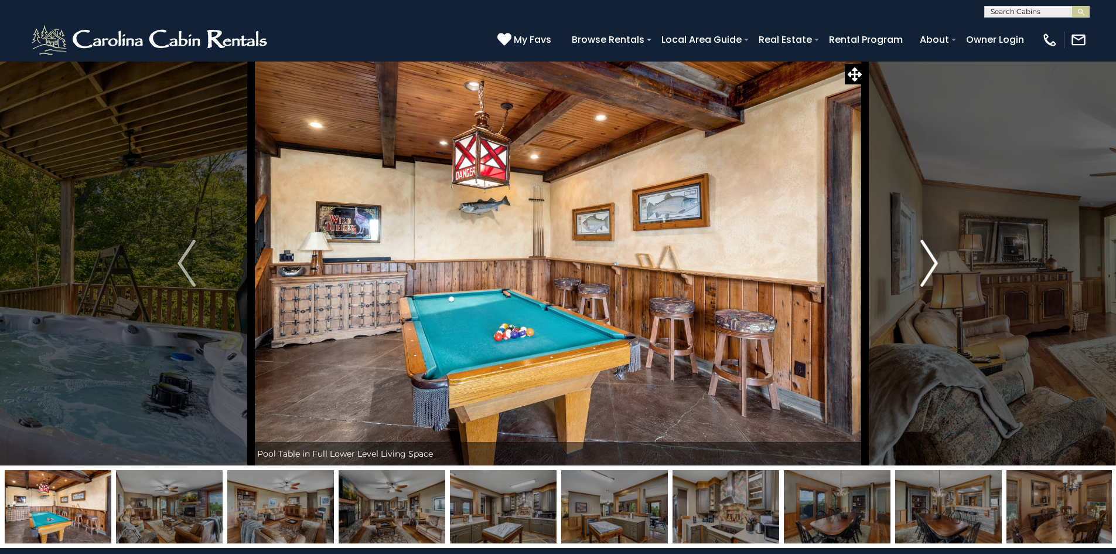
click at [928, 269] on img "Next" at bounding box center [929, 263] width 18 height 47
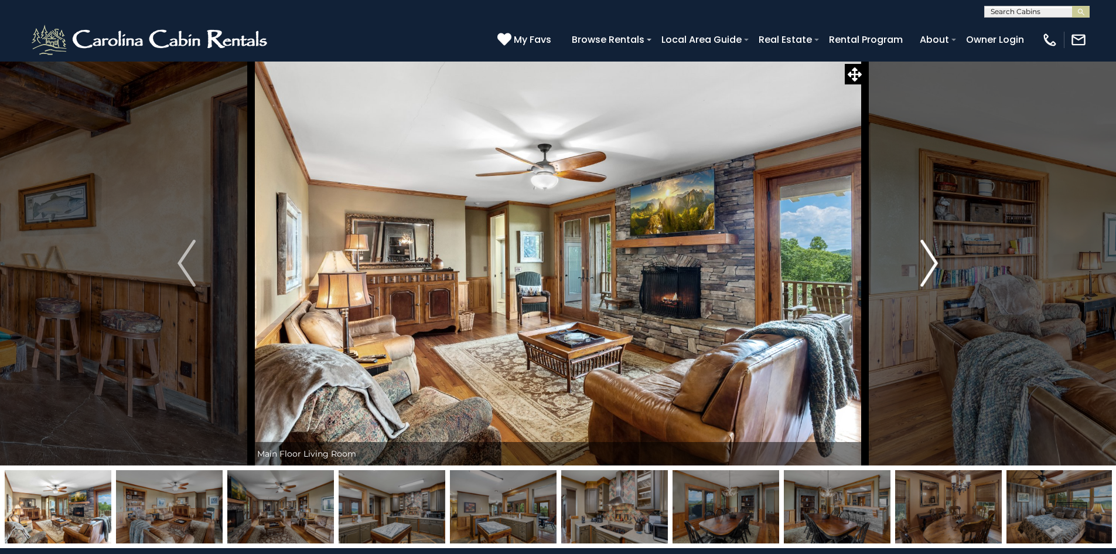
click at [928, 269] on img "Next" at bounding box center [929, 263] width 18 height 47
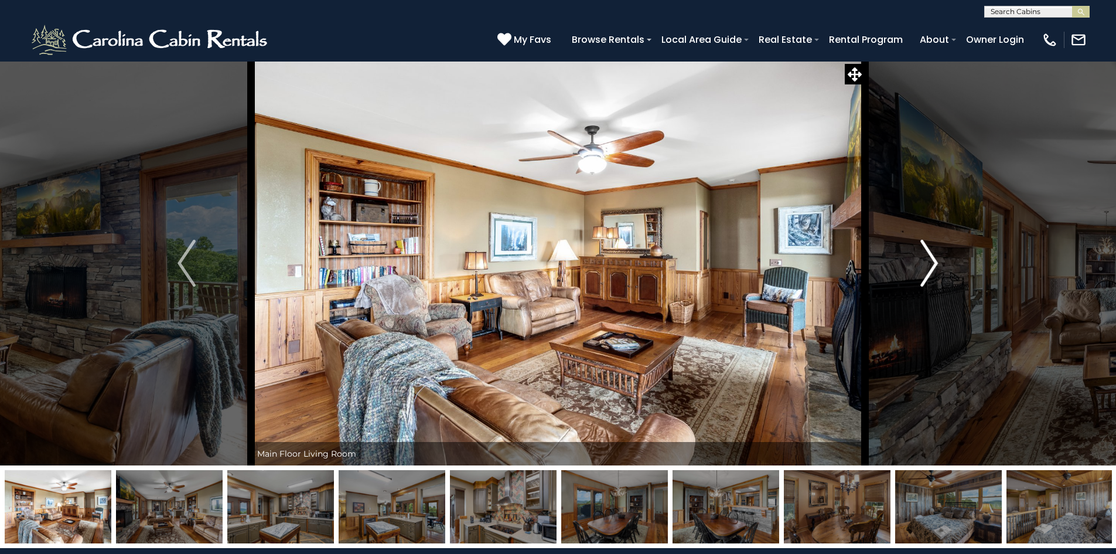
click at [928, 269] on img "Next" at bounding box center [929, 263] width 18 height 47
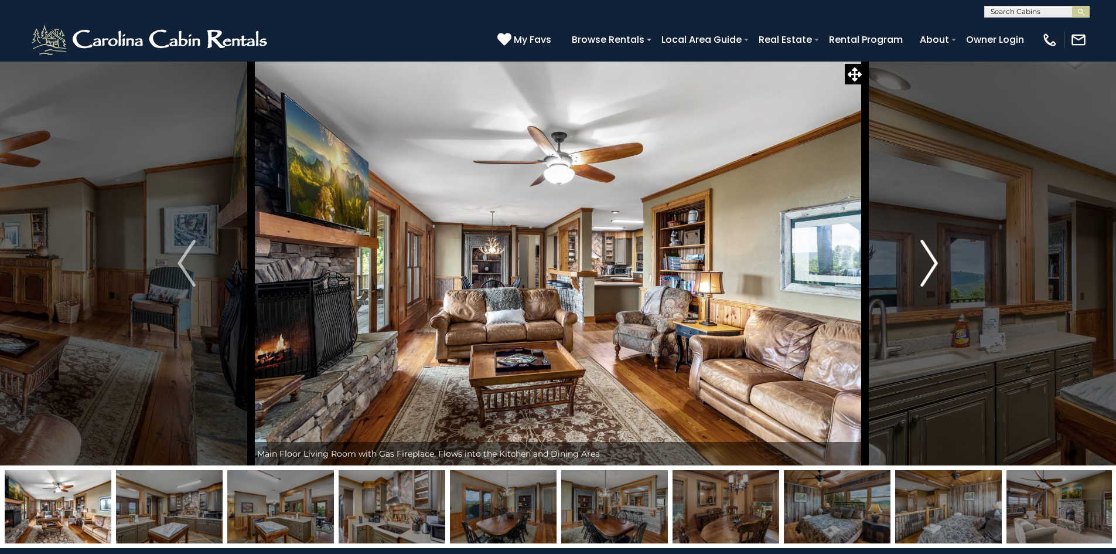
click at [928, 269] on img "Next" at bounding box center [929, 263] width 18 height 47
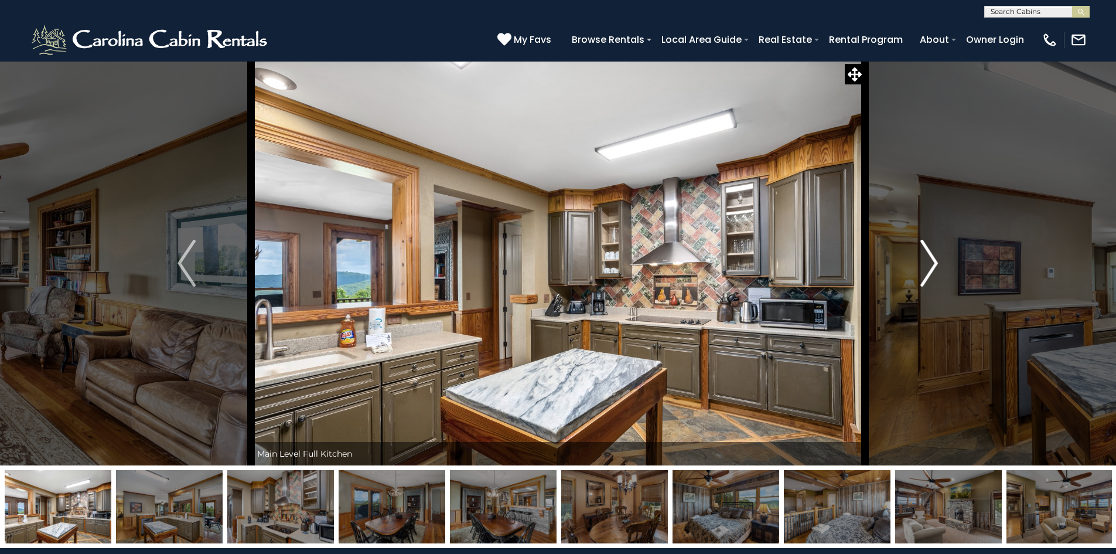
click at [928, 269] on img "Next" at bounding box center [929, 263] width 18 height 47
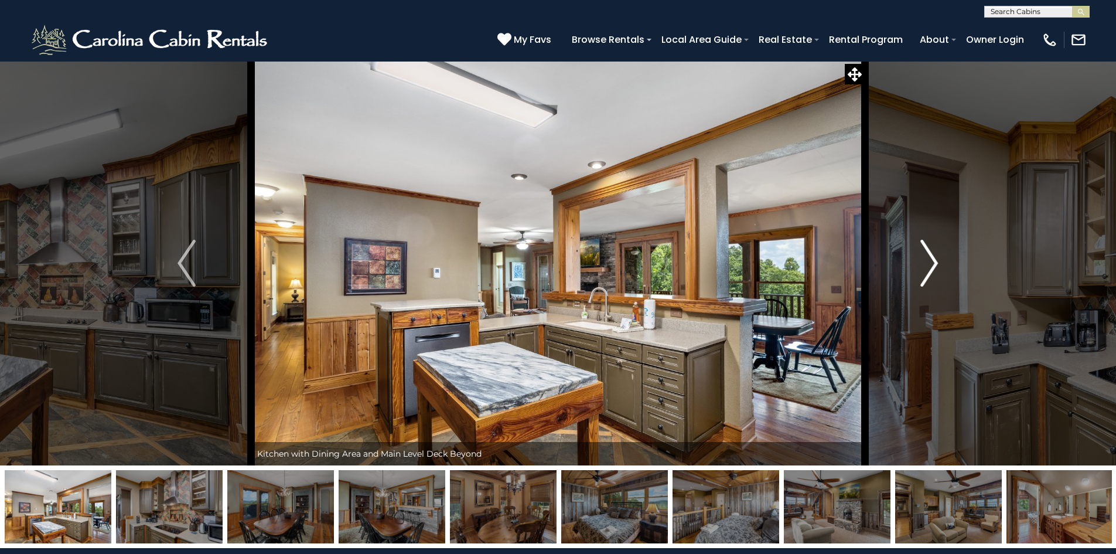
click at [928, 269] on img "Next" at bounding box center [929, 263] width 18 height 47
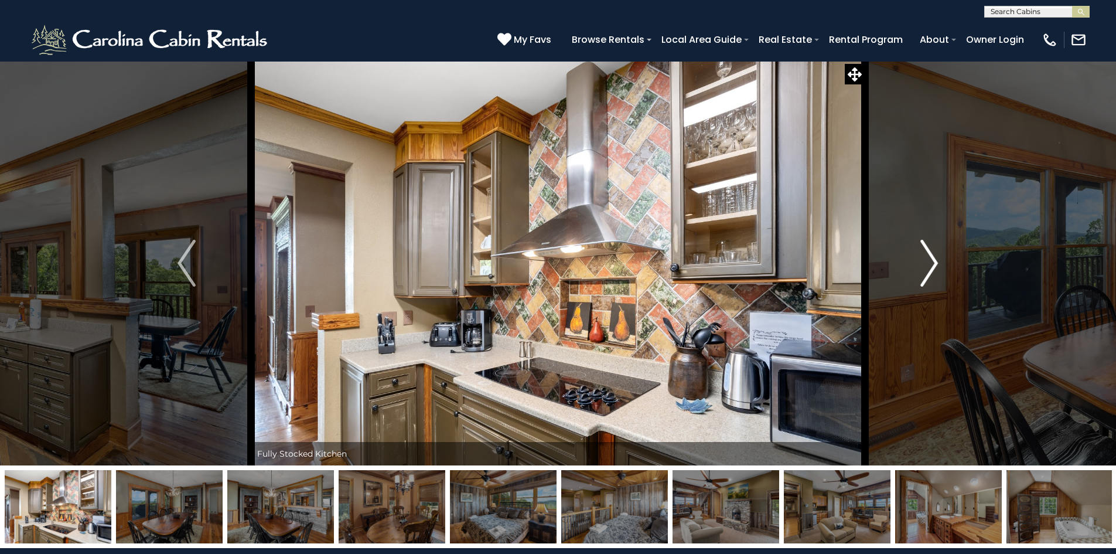
click at [927, 270] on img "Next" at bounding box center [929, 263] width 18 height 47
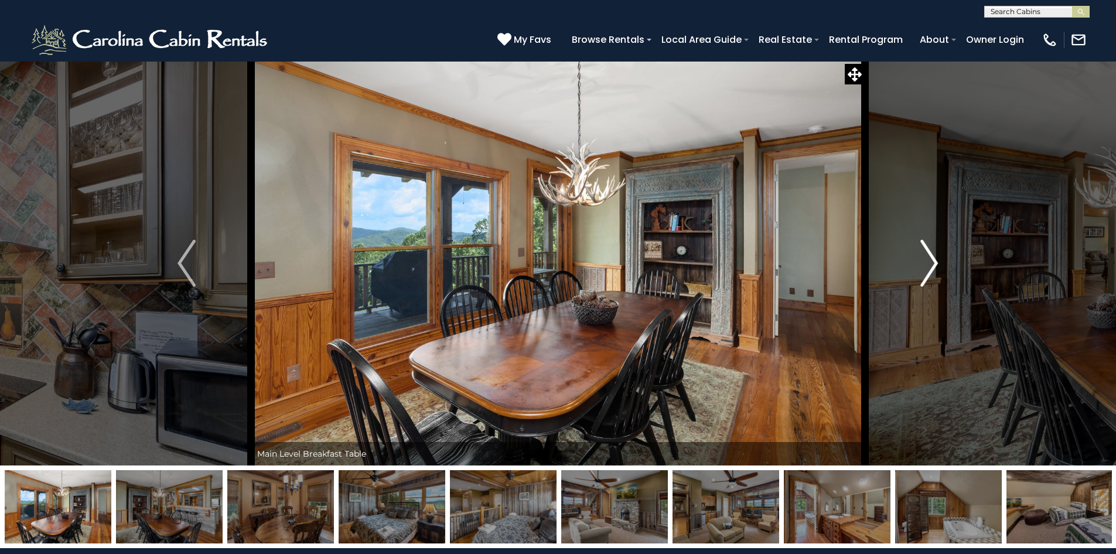
click at [927, 270] on img "Next" at bounding box center [929, 263] width 18 height 47
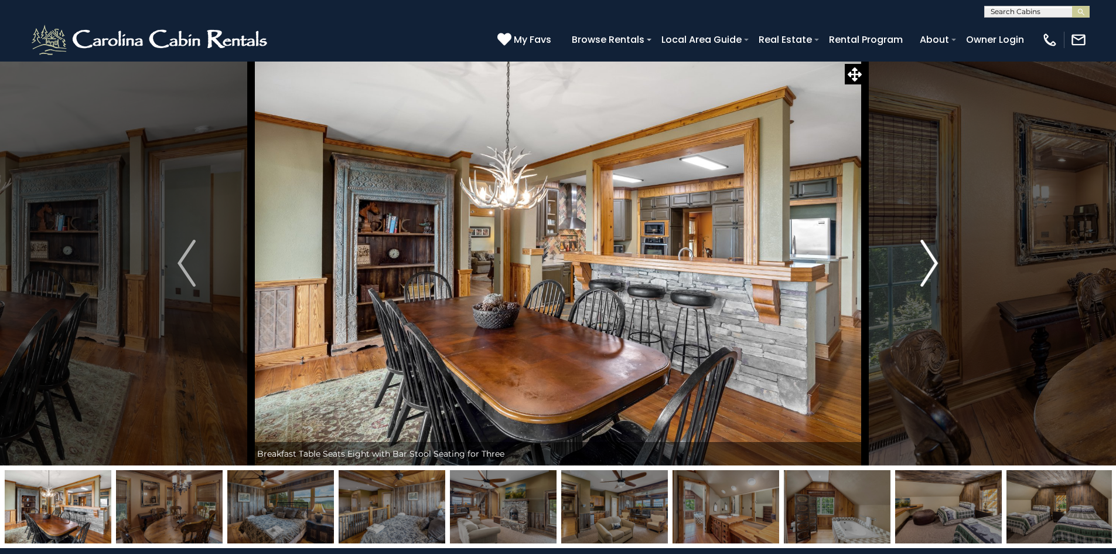
click at [926, 270] on img "Next" at bounding box center [929, 263] width 18 height 47
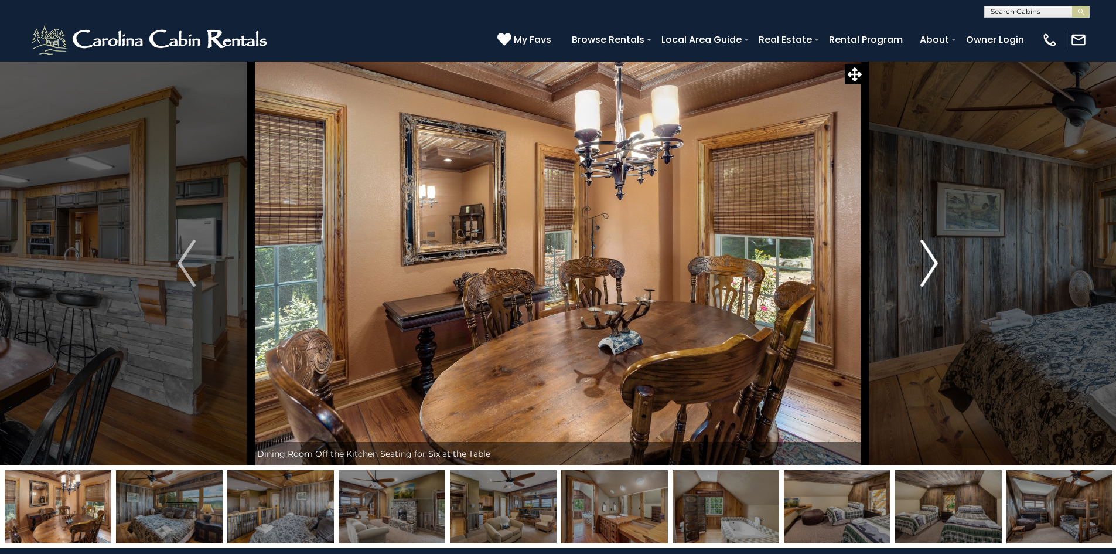
click at [926, 270] on img "Next" at bounding box center [929, 263] width 18 height 47
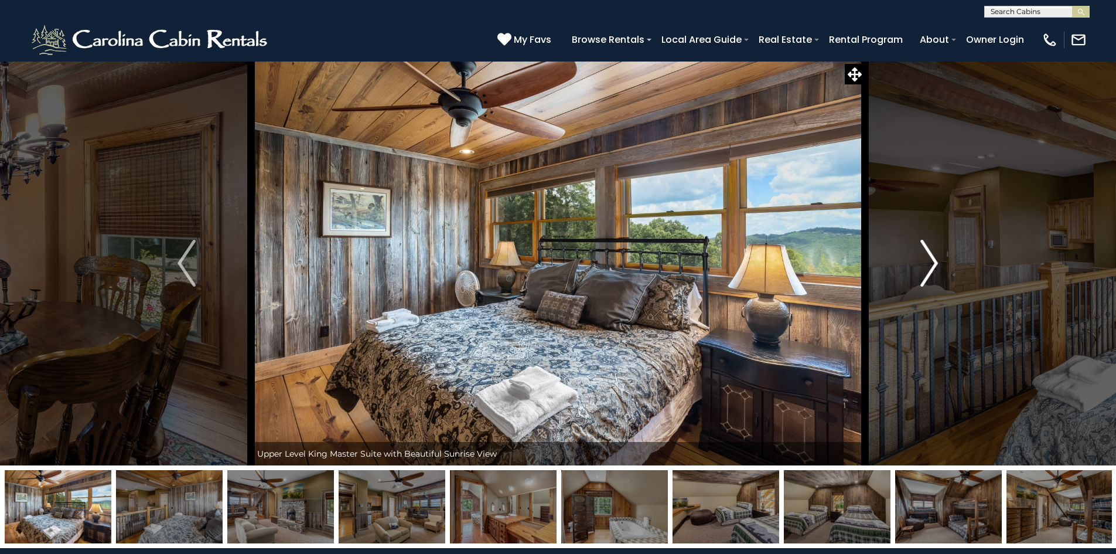
click at [926, 270] on img "Next" at bounding box center [929, 263] width 18 height 47
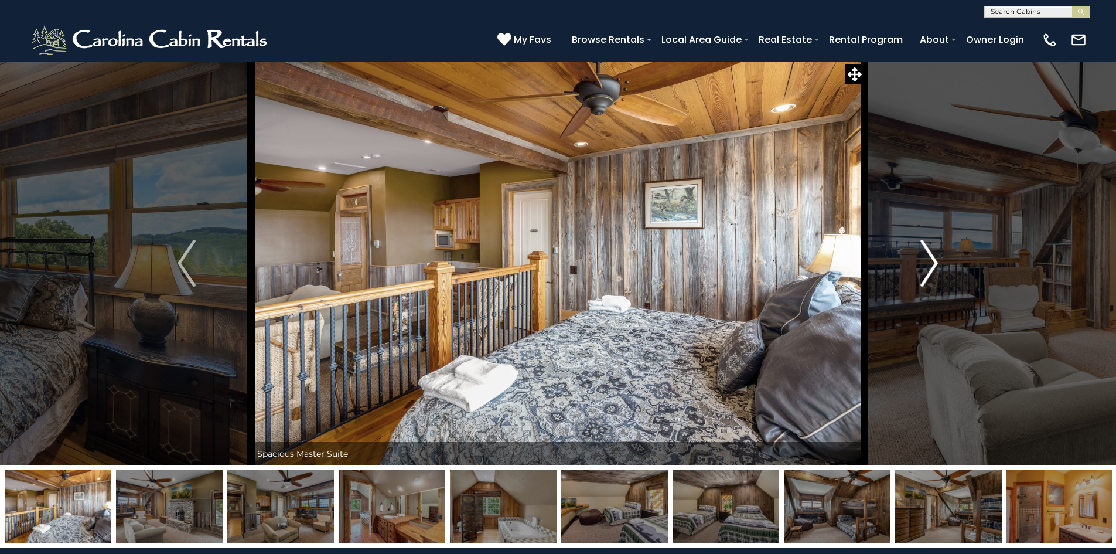
click at [926, 270] on img "Next" at bounding box center [929, 263] width 18 height 47
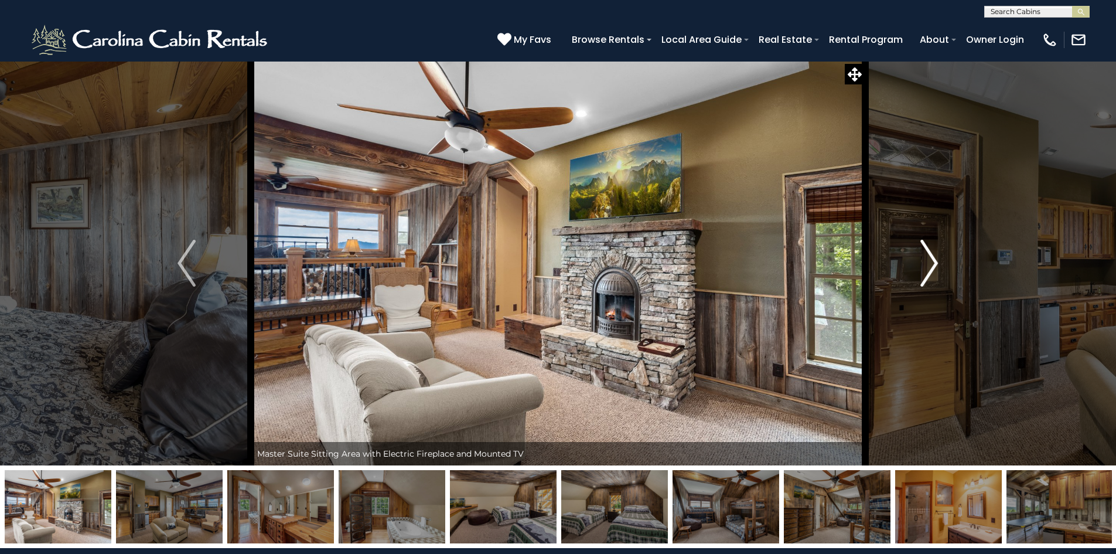
click at [926, 270] on img "Next" at bounding box center [929, 263] width 18 height 47
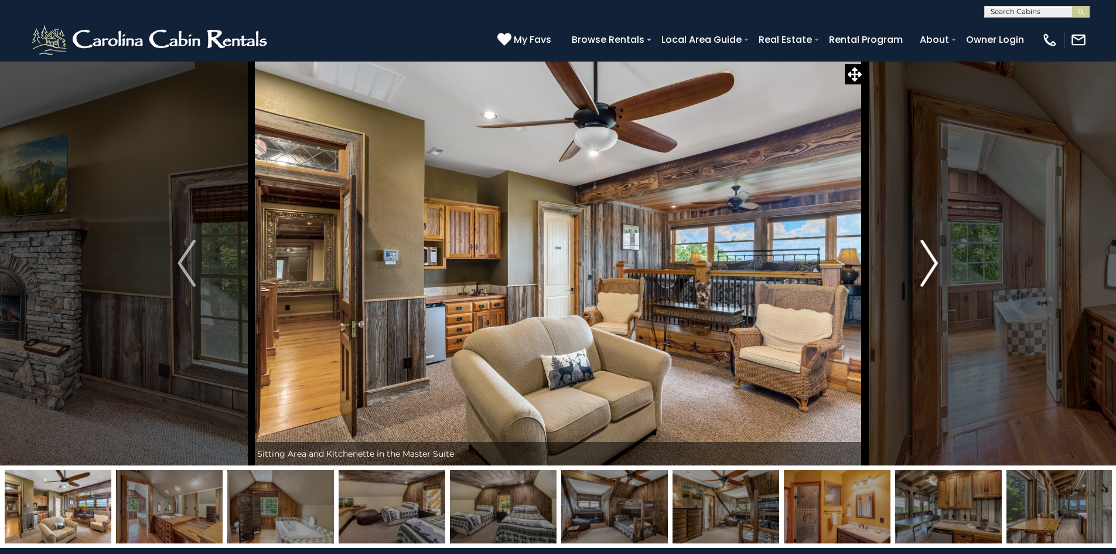
click at [926, 270] on img "Next" at bounding box center [929, 263] width 18 height 47
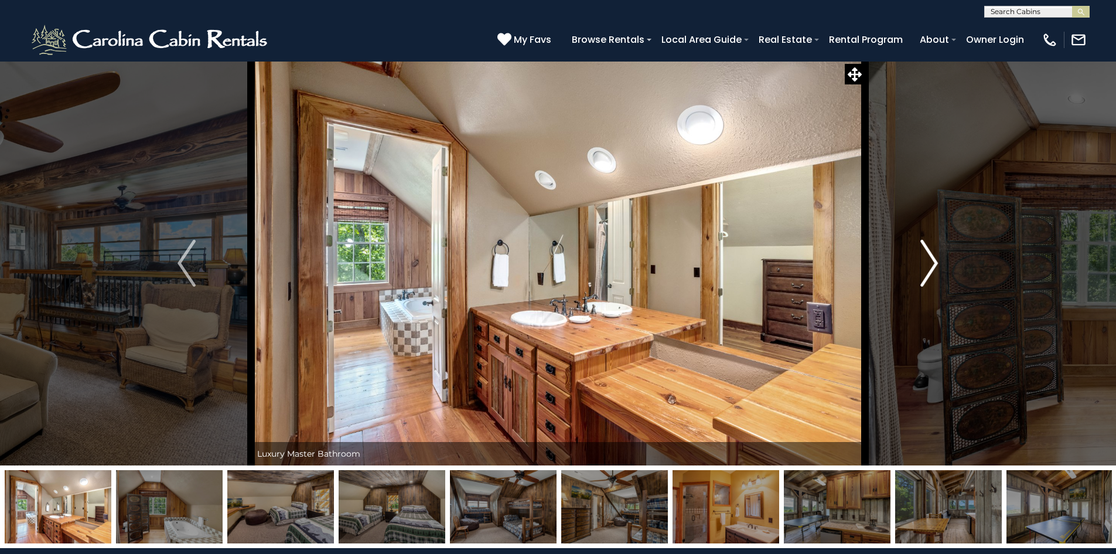
click at [926, 270] on img "Next" at bounding box center [929, 263] width 18 height 47
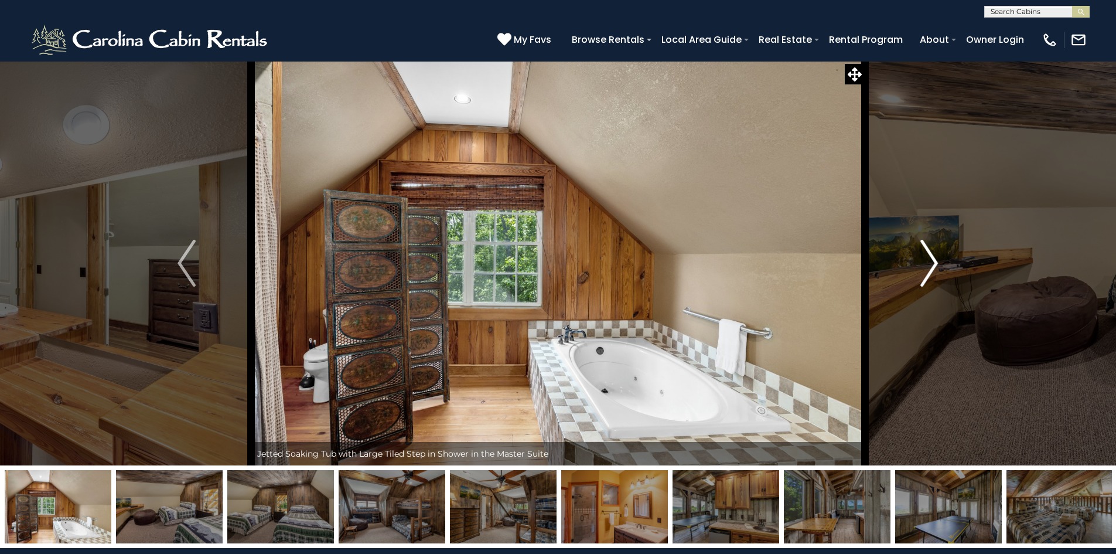
click at [926, 270] on img "Next" at bounding box center [929, 263] width 18 height 47
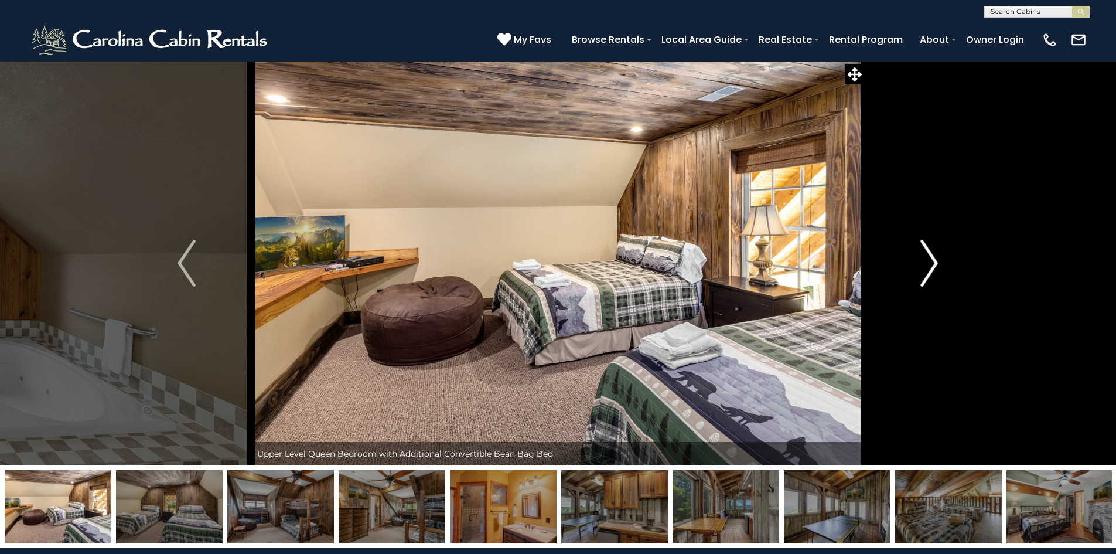
click at [926, 270] on img "Next" at bounding box center [929, 263] width 18 height 47
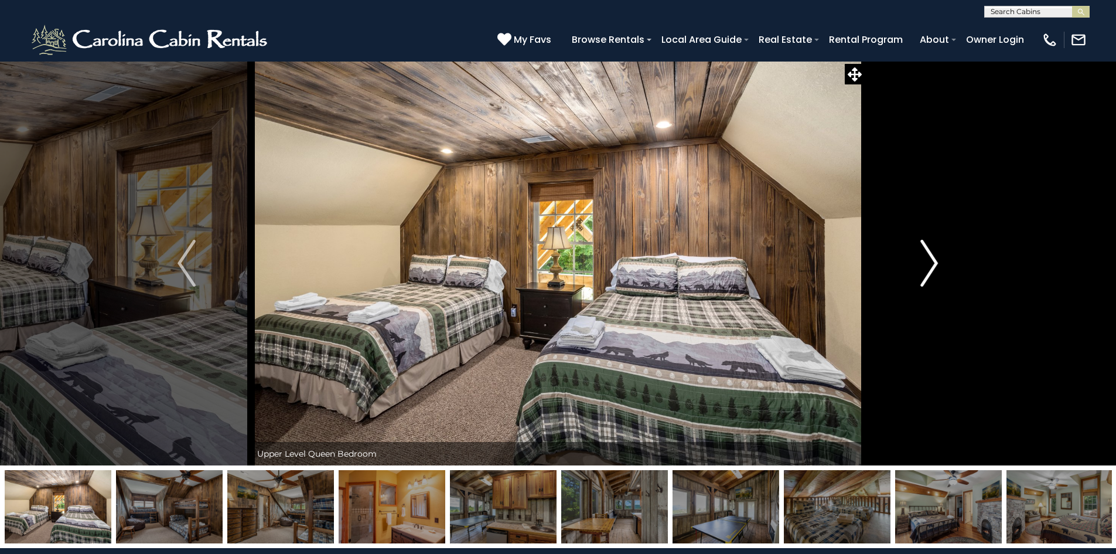
click at [926, 270] on img "Next" at bounding box center [929, 263] width 18 height 47
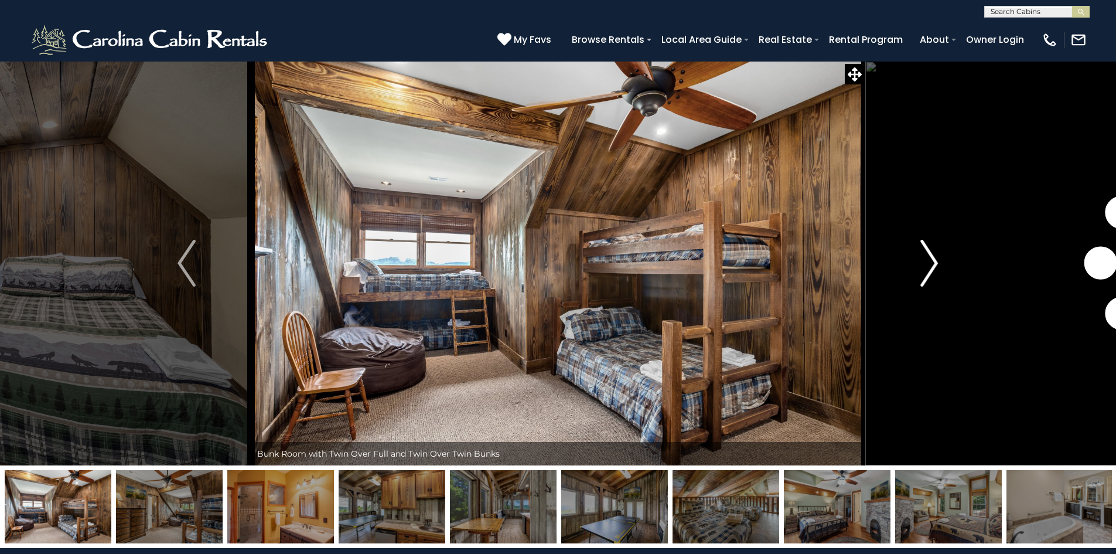
click at [926, 270] on img "Next" at bounding box center [929, 263] width 18 height 47
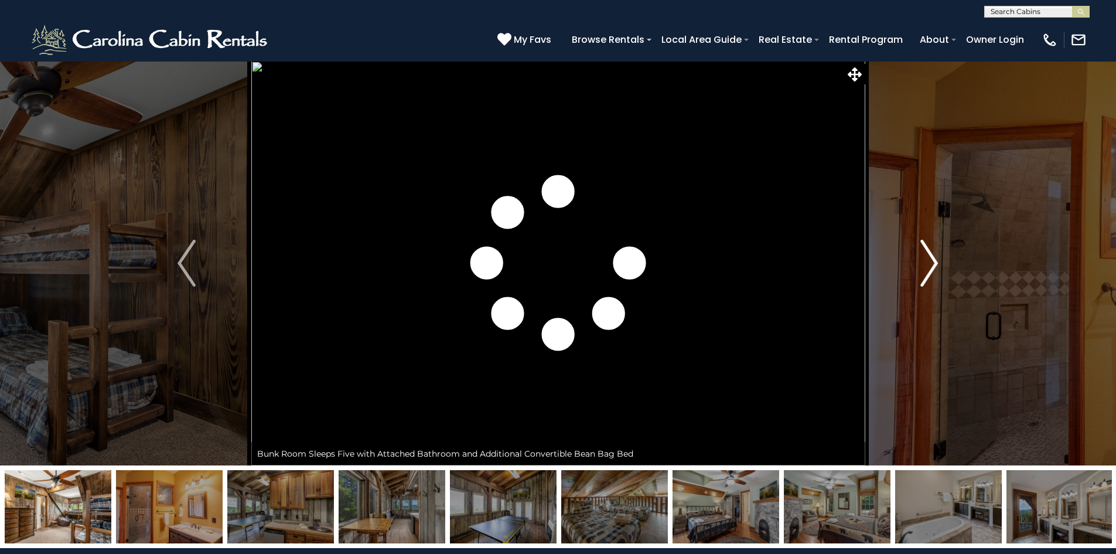
click at [926, 270] on img "Next" at bounding box center [929, 263] width 18 height 47
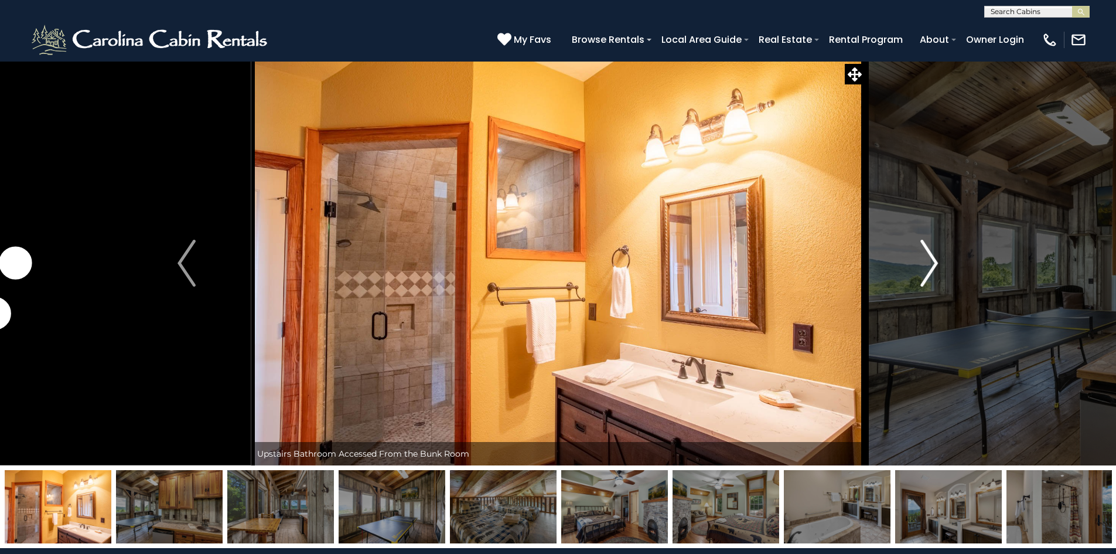
click at [926, 270] on img "Next" at bounding box center [929, 263] width 18 height 47
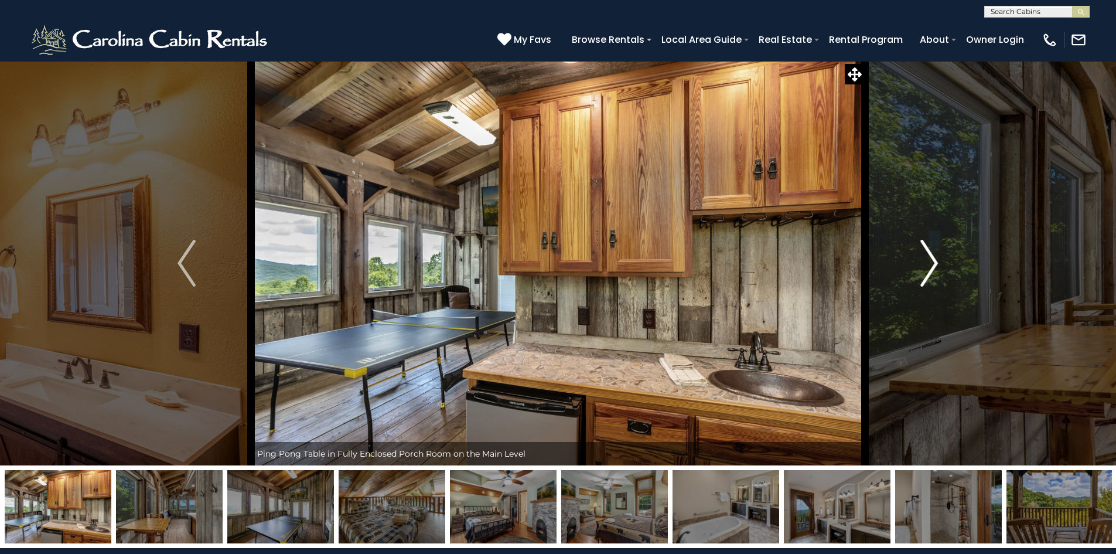
click at [926, 270] on img "Next" at bounding box center [929, 263] width 18 height 47
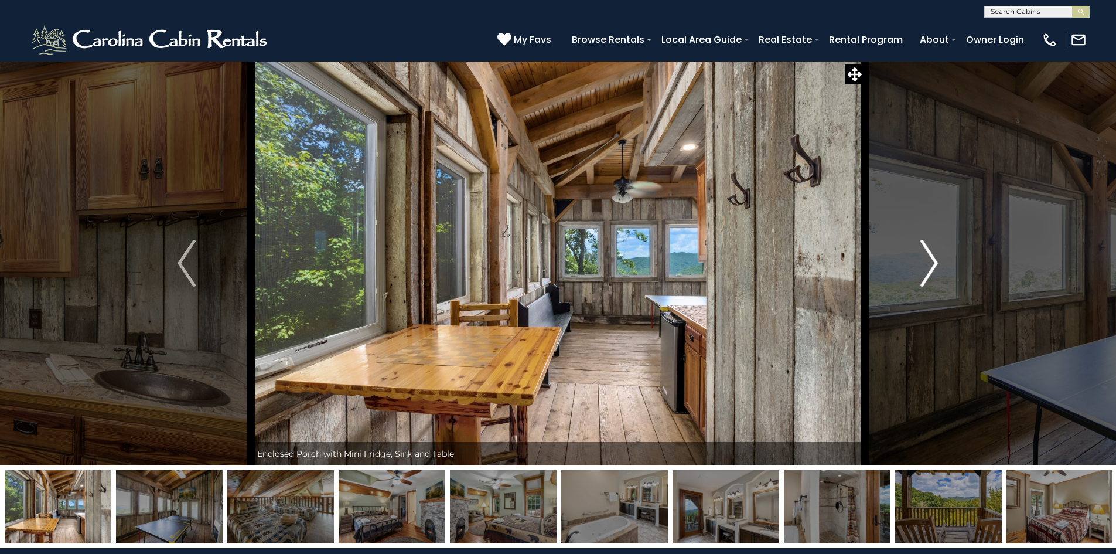
click at [926, 270] on img "Next" at bounding box center [929, 263] width 18 height 47
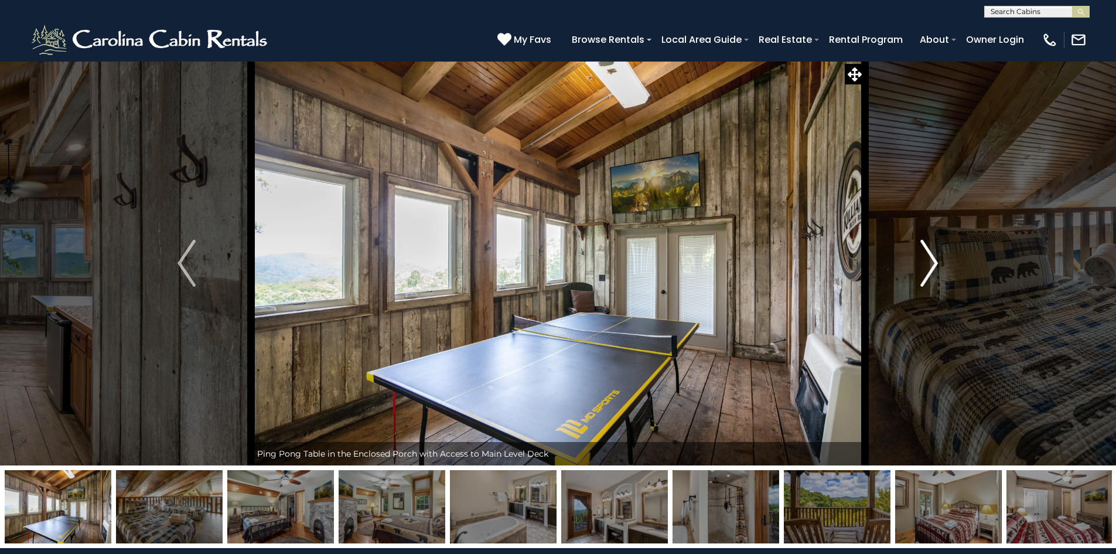
click at [926, 270] on img "Next" at bounding box center [929, 263] width 18 height 47
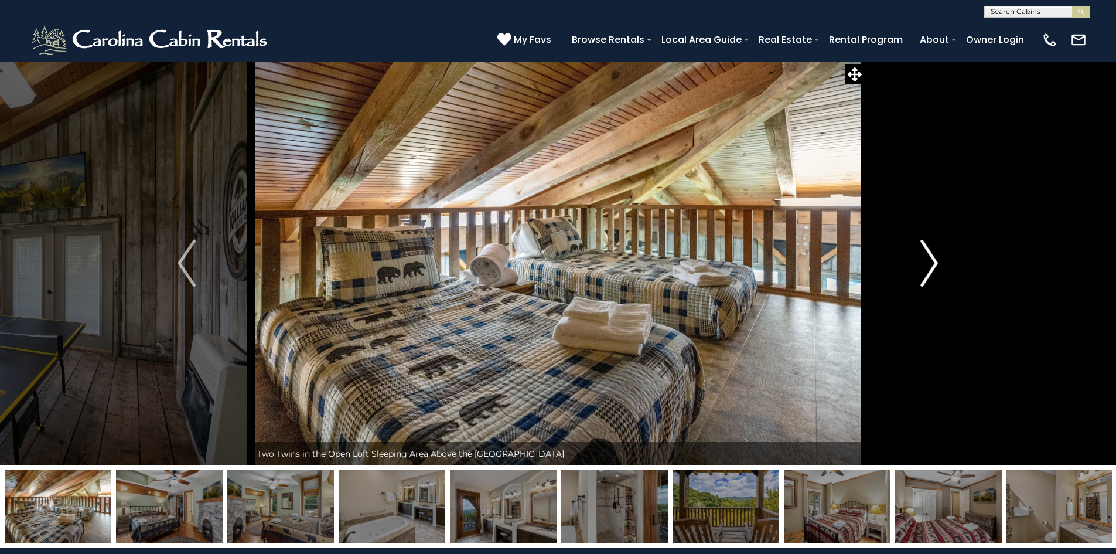
click at [926, 270] on img "Next" at bounding box center [929, 263] width 18 height 47
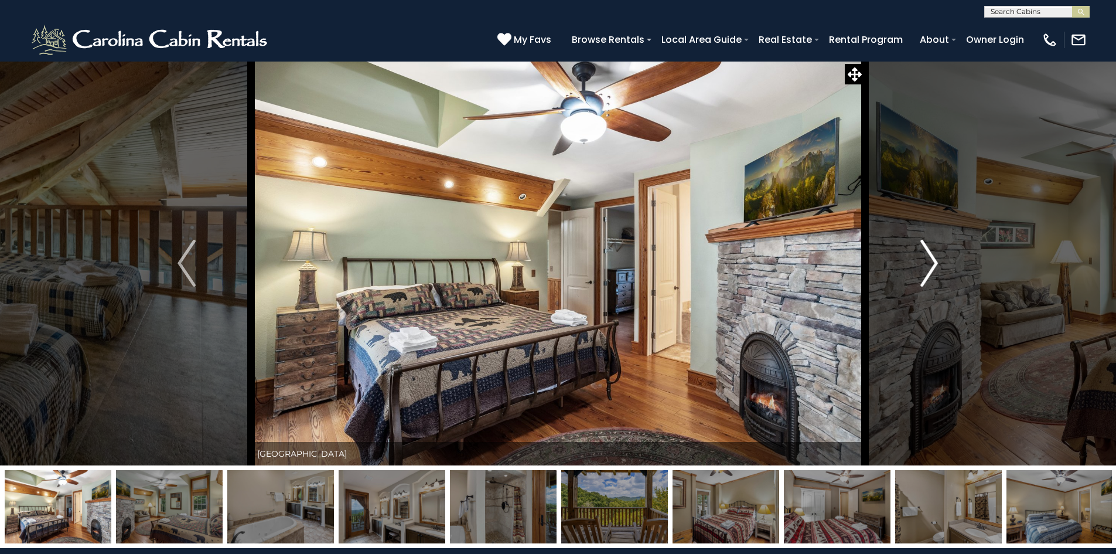
click at [926, 270] on img "Next" at bounding box center [929, 263] width 18 height 47
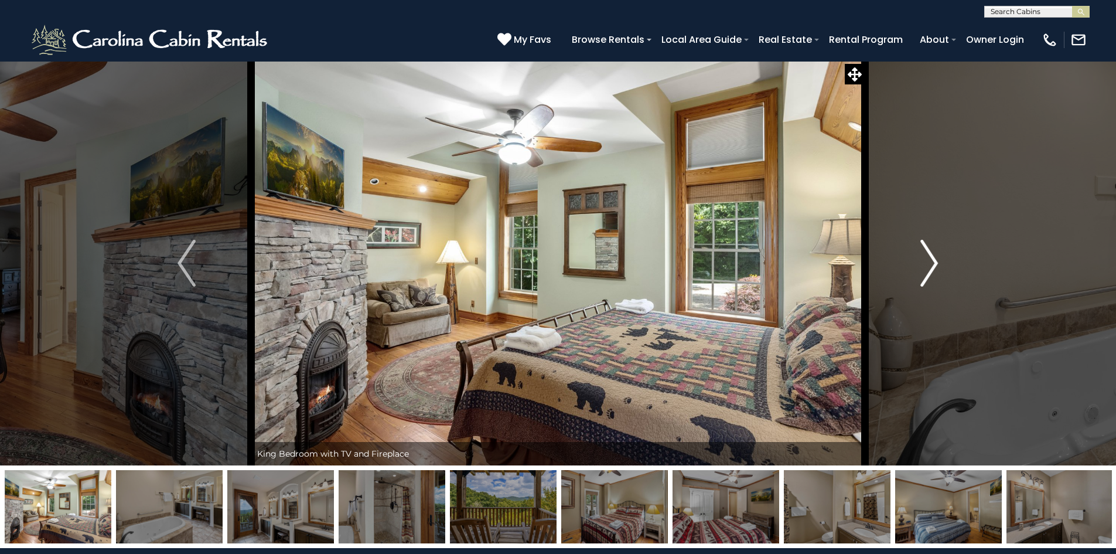
click at [926, 270] on img "Next" at bounding box center [929, 263] width 18 height 47
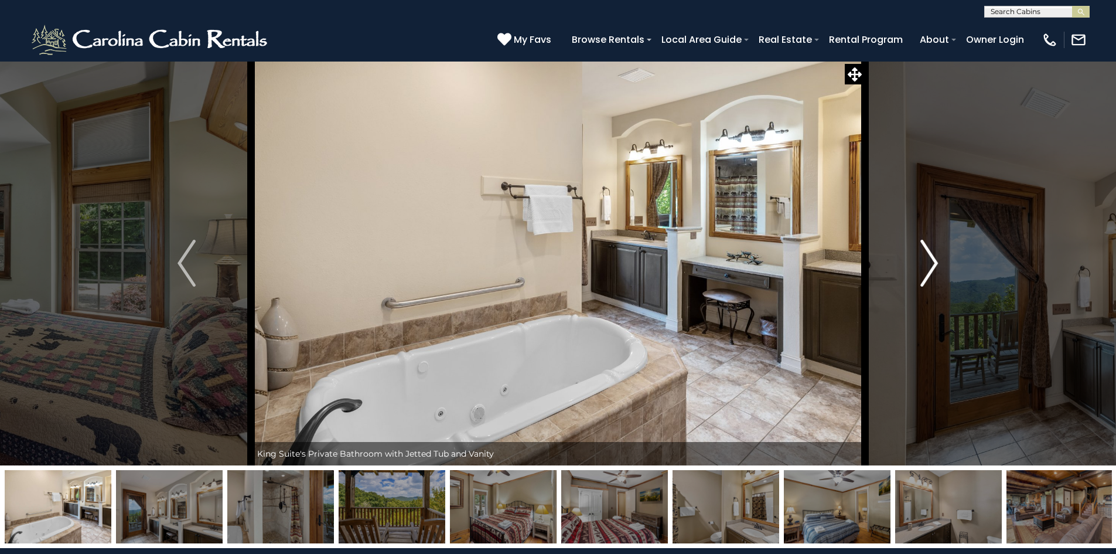
click at [926, 270] on img "Next" at bounding box center [929, 263] width 18 height 47
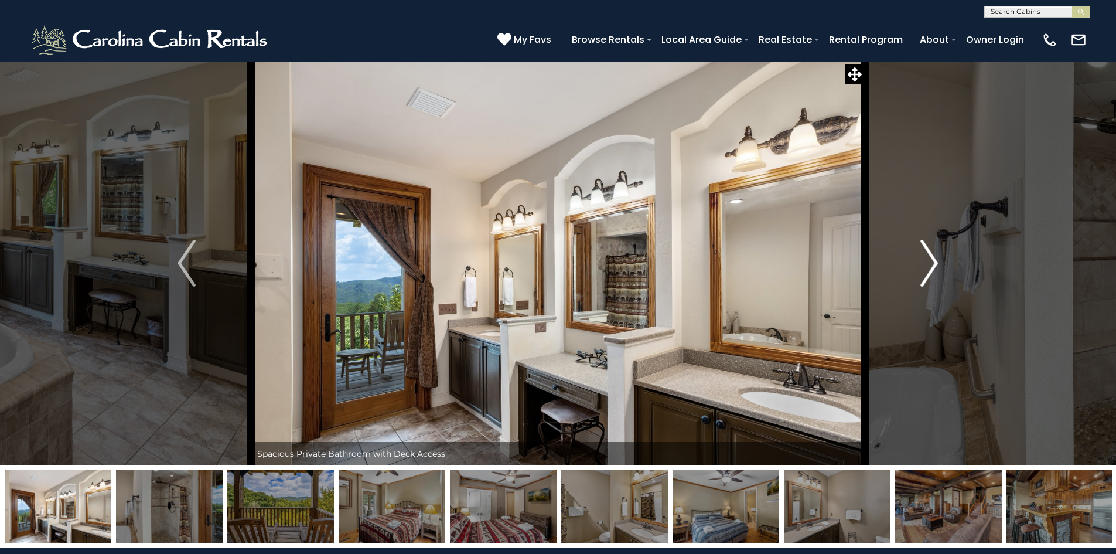
click at [926, 269] on img "Next" at bounding box center [929, 263] width 18 height 47
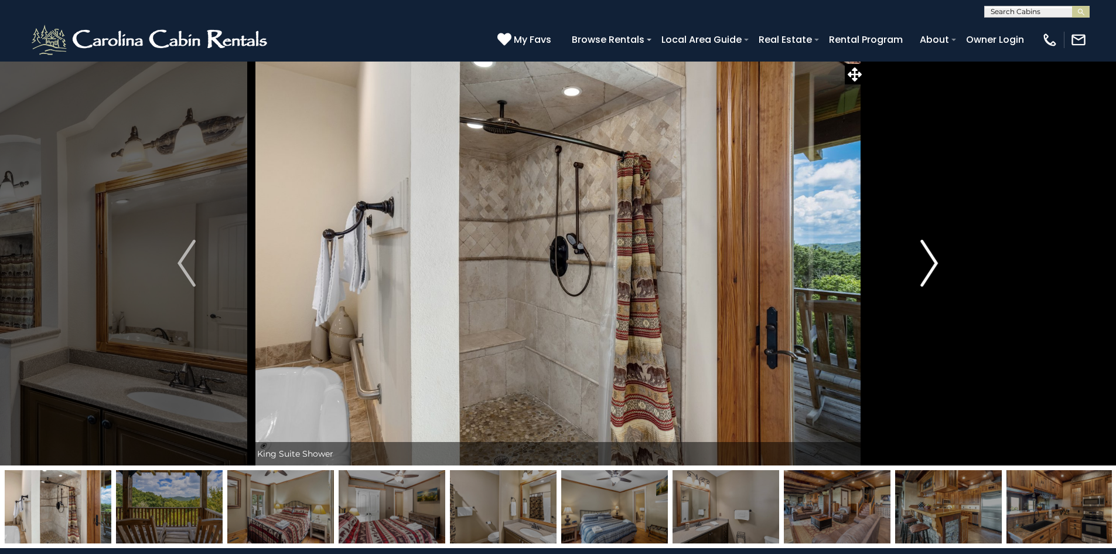
click at [925, 268] on img "Next" at bounding box center [929, 263] width 18 height 47
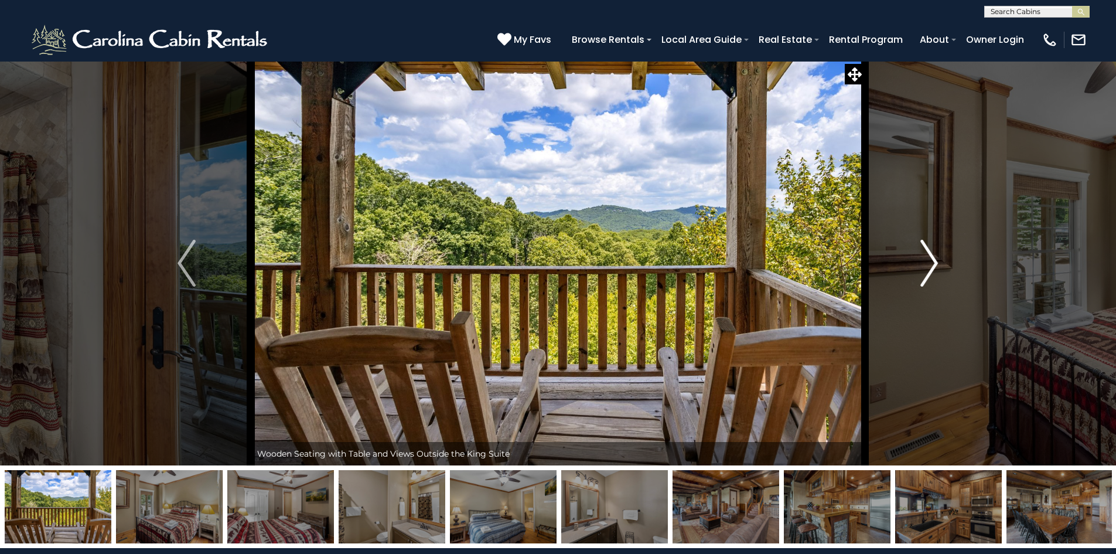
click at [925, 268] on img "Next" at bounding box center [929, 263] width 18 height 47
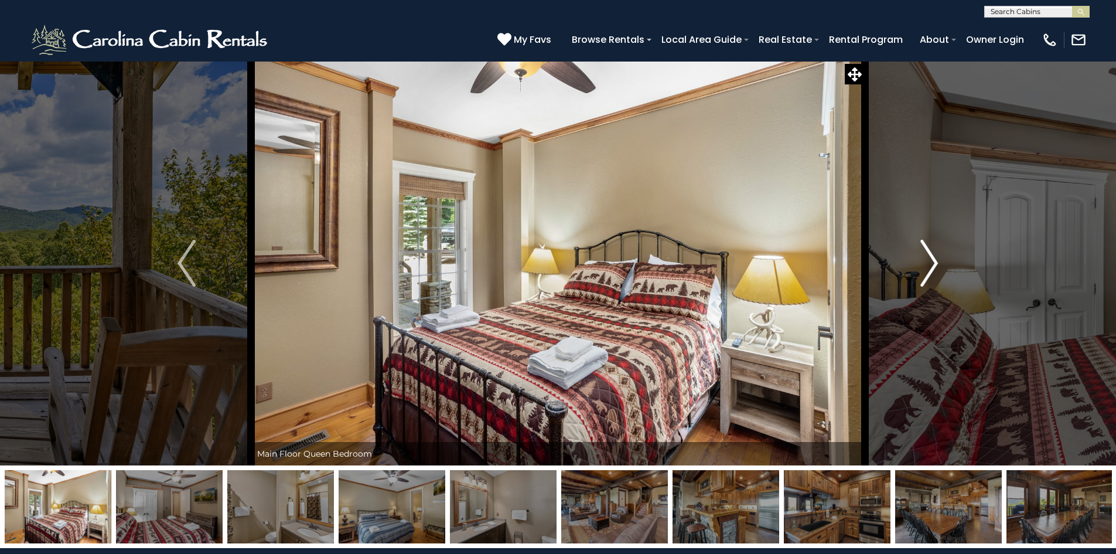
click at [925, 267] on img "Next" at bounding box center [929, 263] width 18 height 47
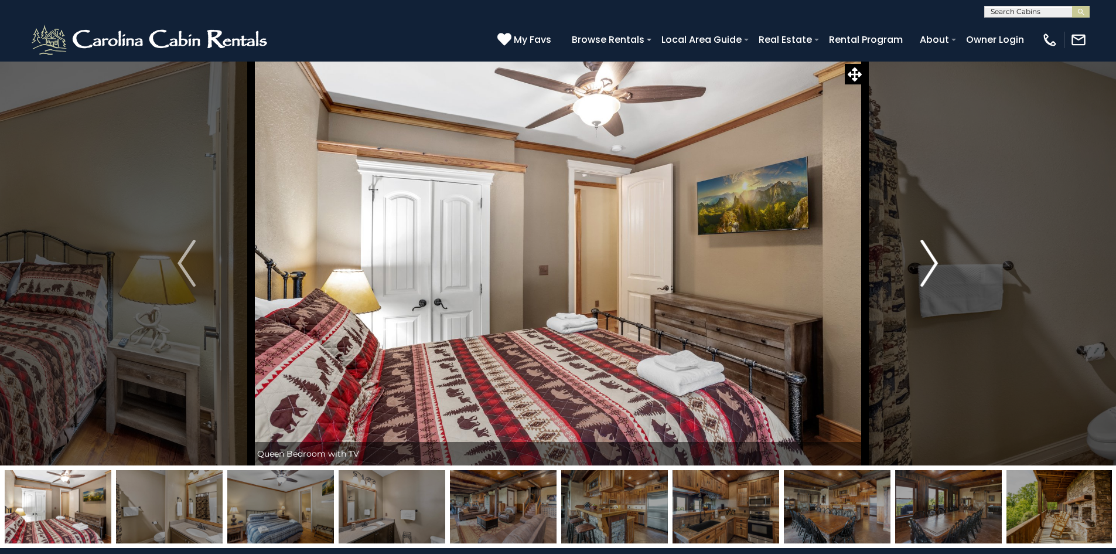
click at [936, 261] on img "Next" at bounding box center [929, 263] width 18 height 47
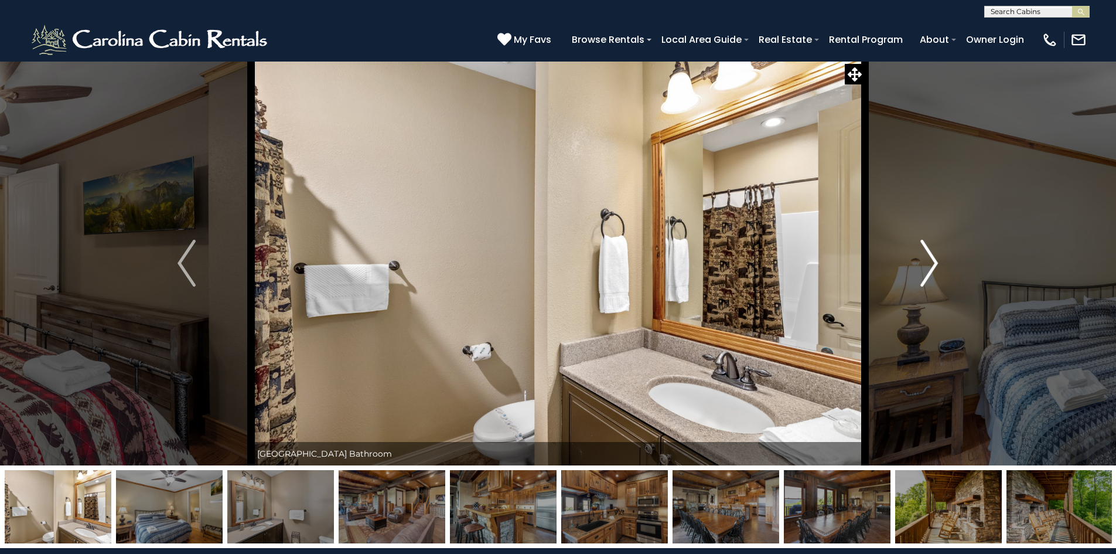
click at [936, 261] on img "Next" at bounding box center [929, 263] width 18 height 47
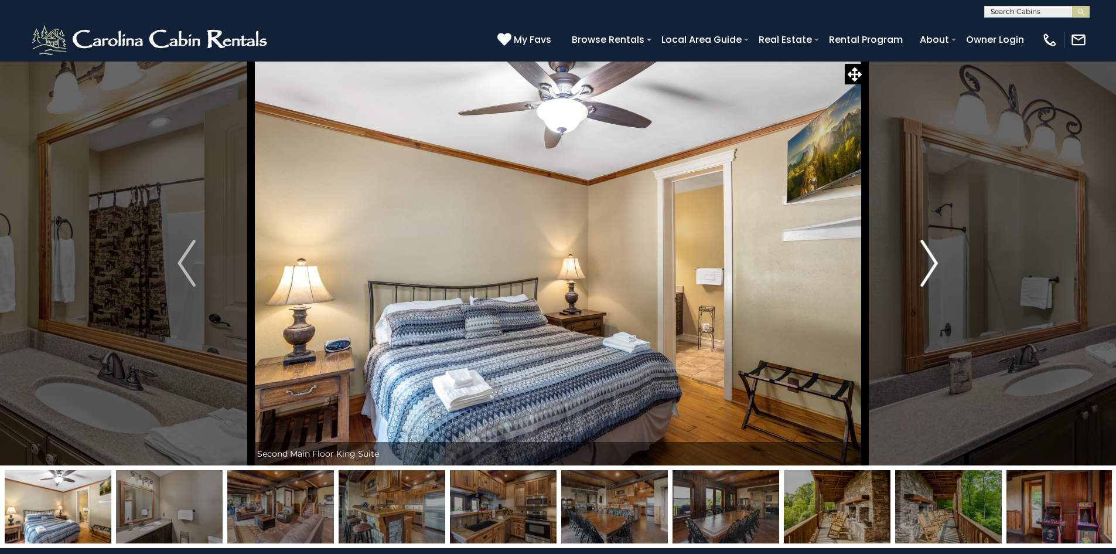
click at [936, 261] on img "Next" at bounding box center [929, 263] width 18 height 47
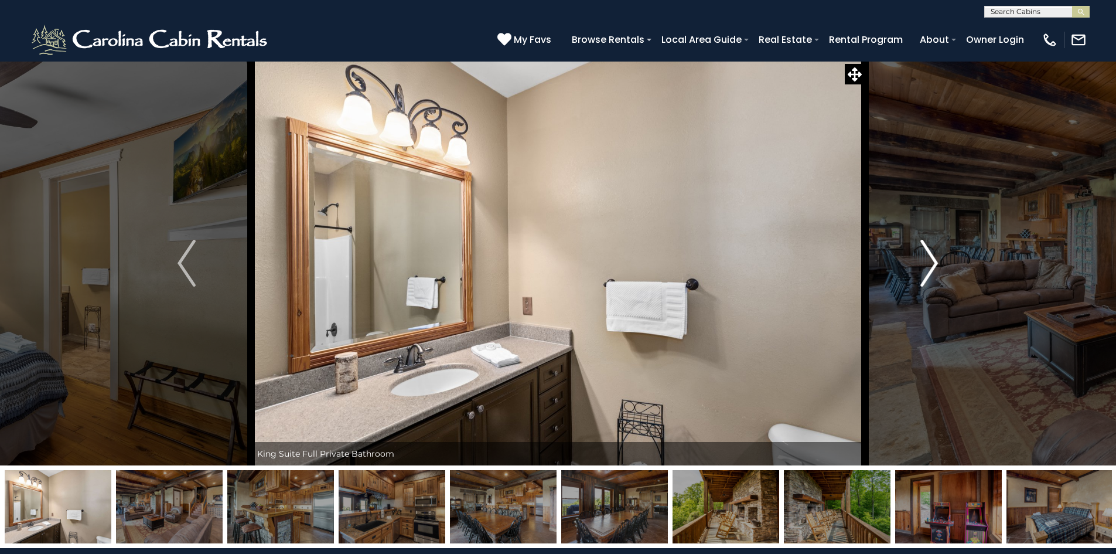
click at [936, 261] on img "Next" at bounding box center [929, 263] width 18 height 47
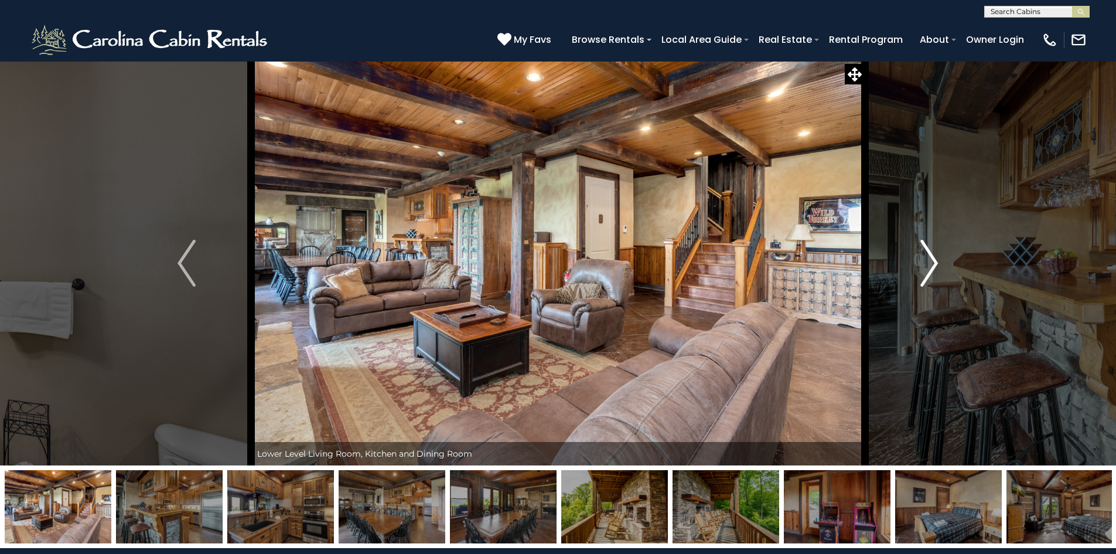
click at [936, 261] on img "Next" at bounding box center [929, 263] width 18 height 47
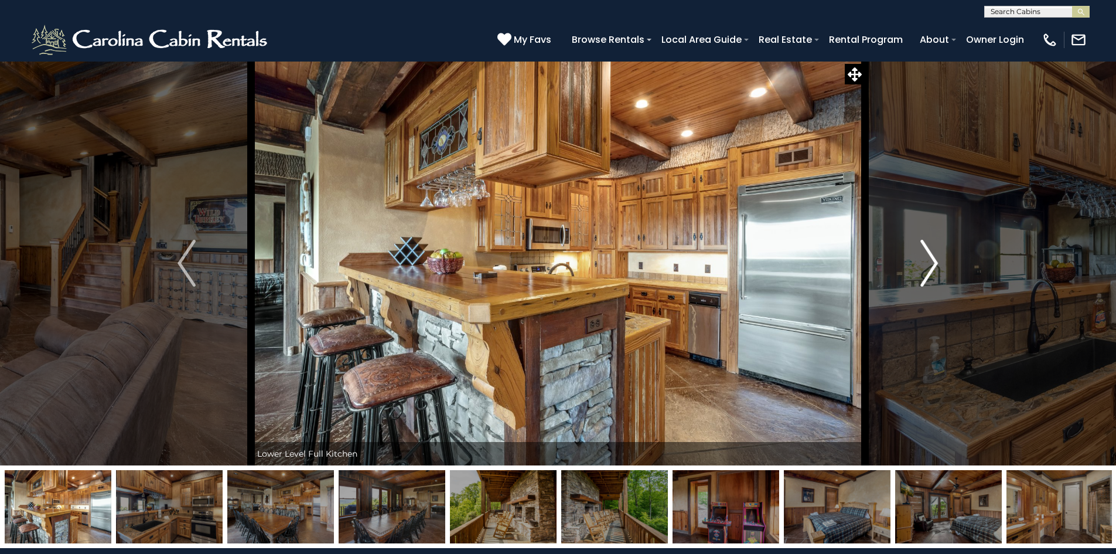
click at [936, 261] on img "Next" at bounding box center [929, 263] width 18 height 47
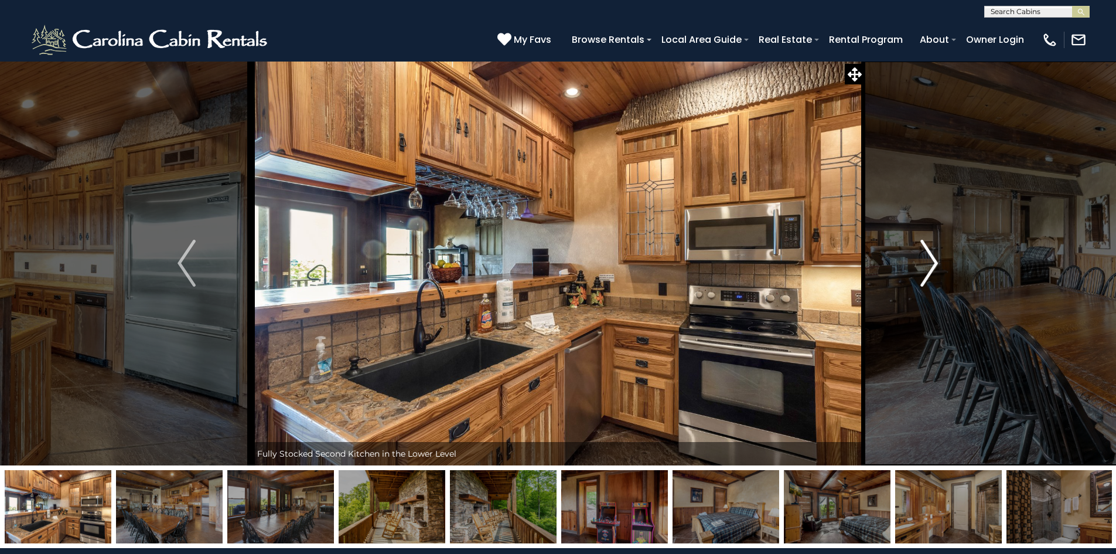
click at [936, 261] on img "Next" at bounding box center [929, 263] width 18 height 47
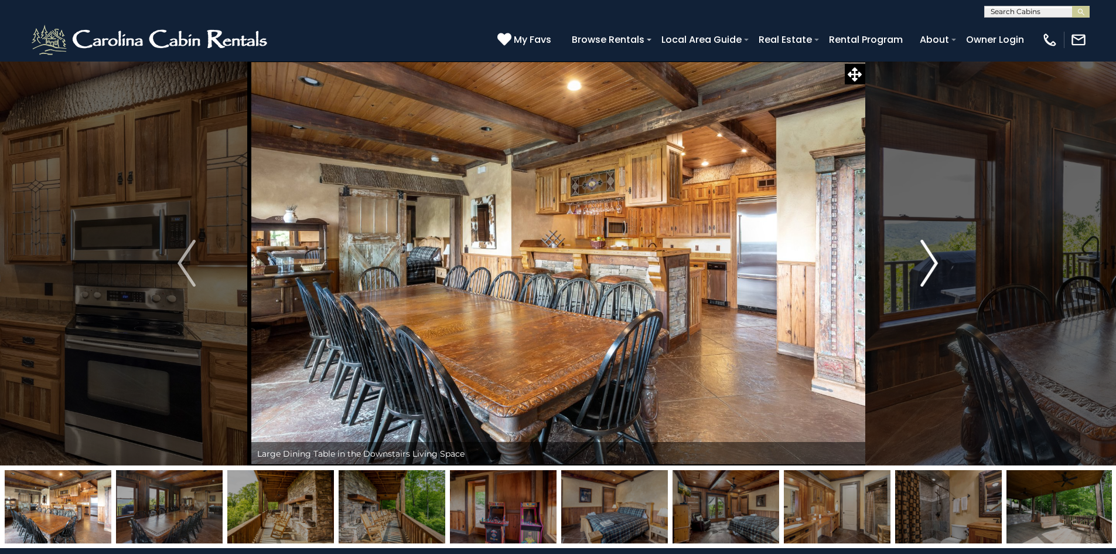
click at [936, 261] on img "Next" at bounding box center [929, 263] width 18 height 47
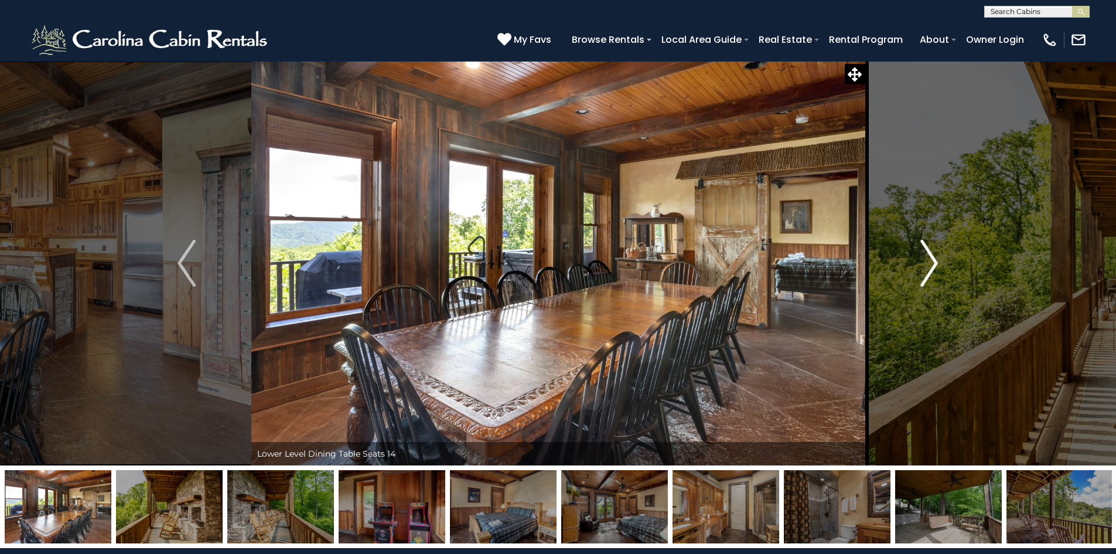
click at [936, 263] on img "Next" at bounding box center [929, 263] width 18 height 47
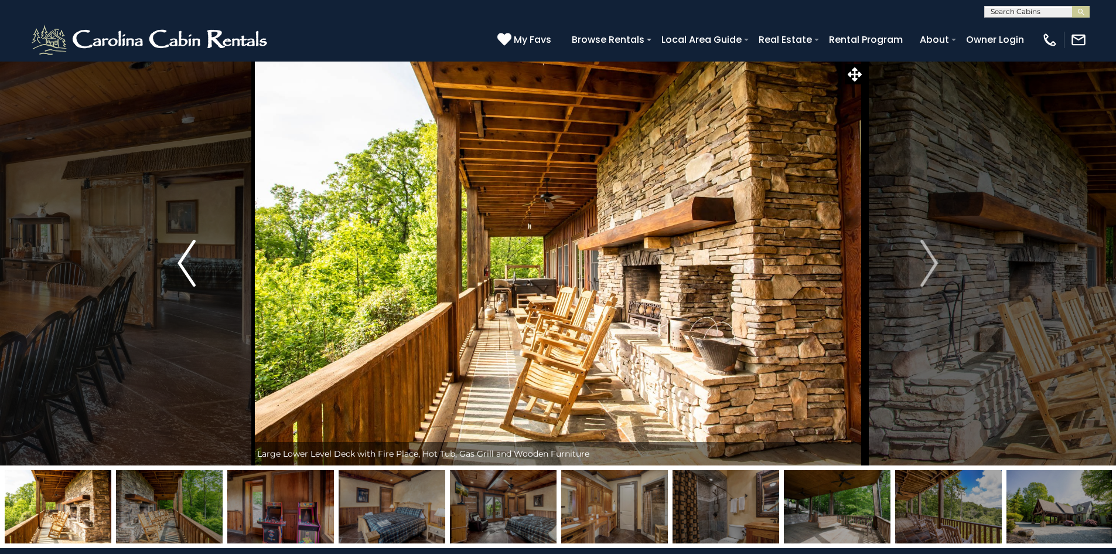
click at [166, 267] on button "Previous" at bounding box center [186, 263] width 129 height 404
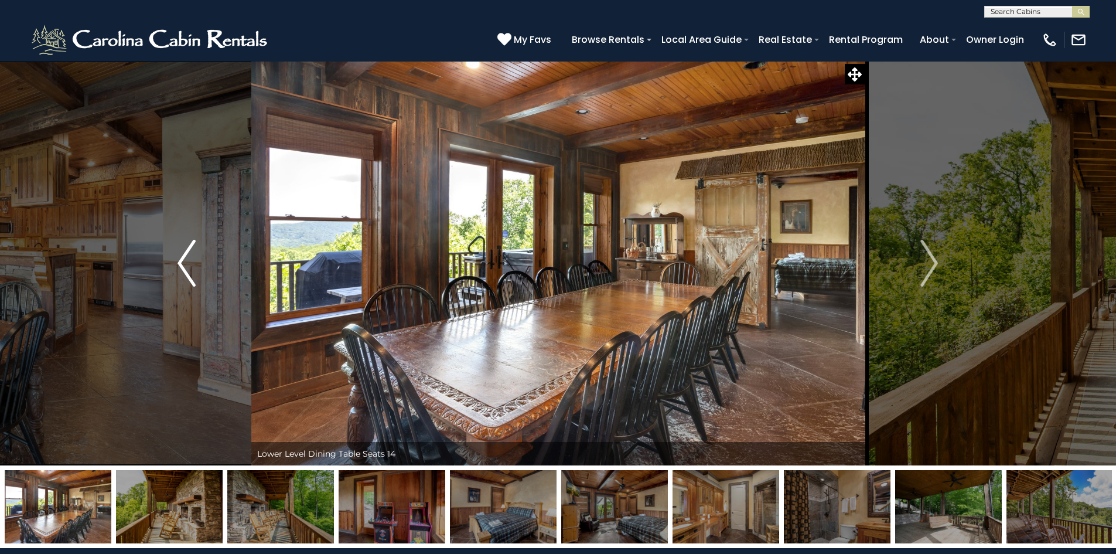
click at [166, 267] on button "Previous" at bounding box center [186, 263] width 129 height 404
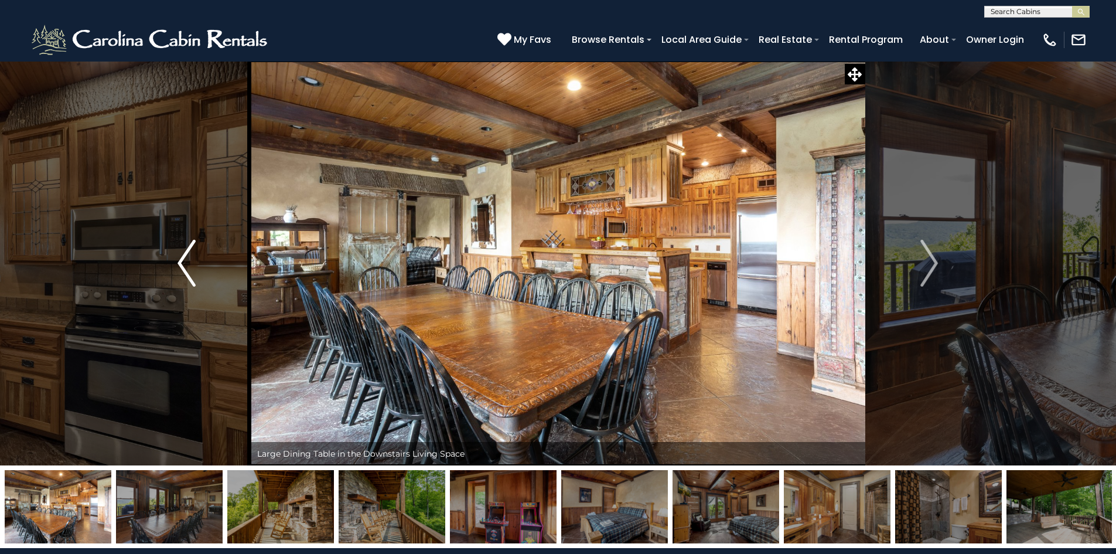
click at [166, 267] on button "Previous" at bounding box center [186, 263] width 129 height 404
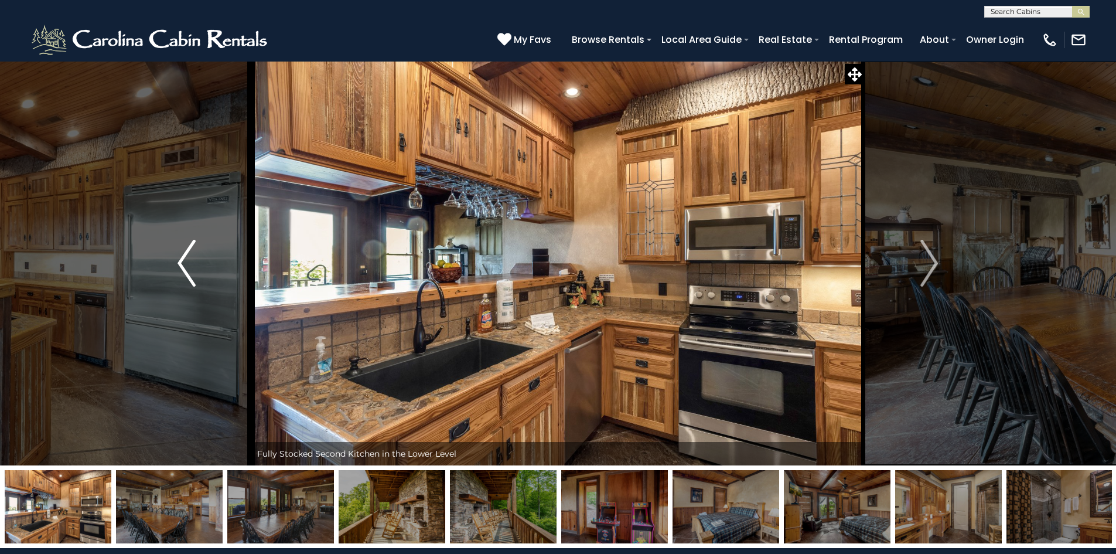
click at [166, 267] on button "Previous" at bounding box center [186, 263] width 129 height 404
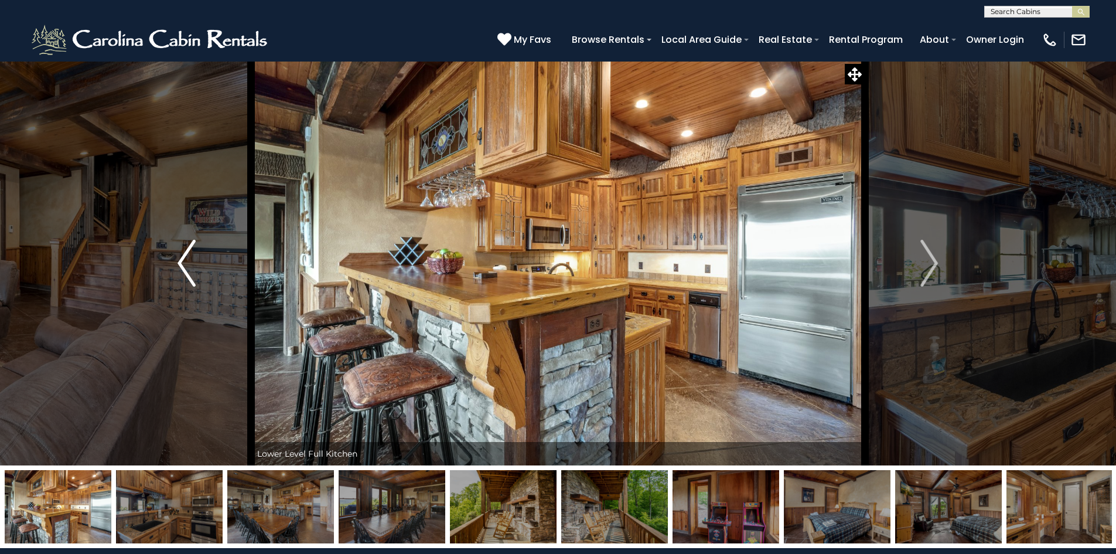
click at [166, 267] on button "Previous" at bounding box center [186, 263] width 129 height 404
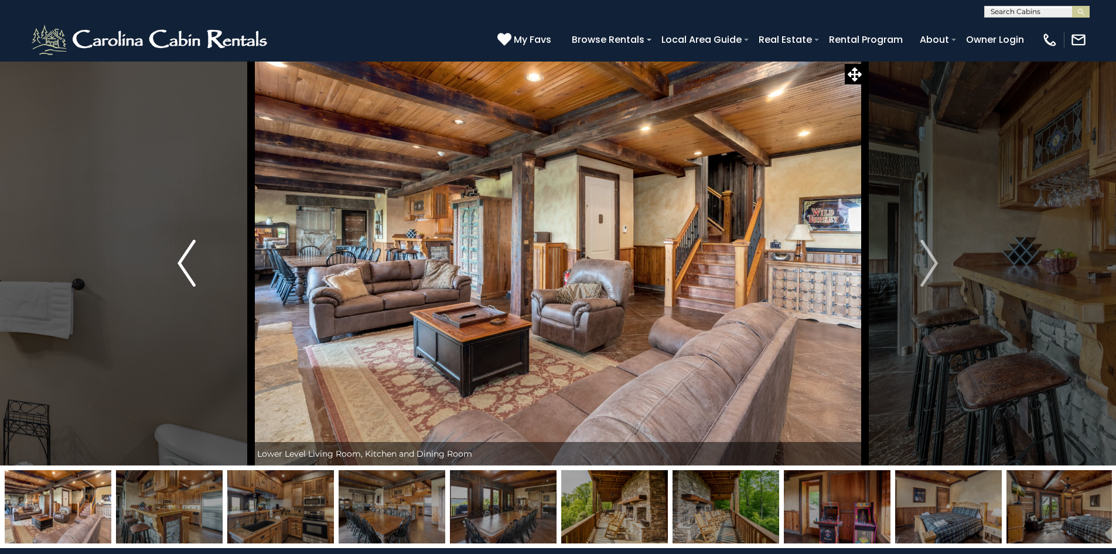
click at [166, 267] on button "Previous" at bounding box center [186, 263] width 129 height 404
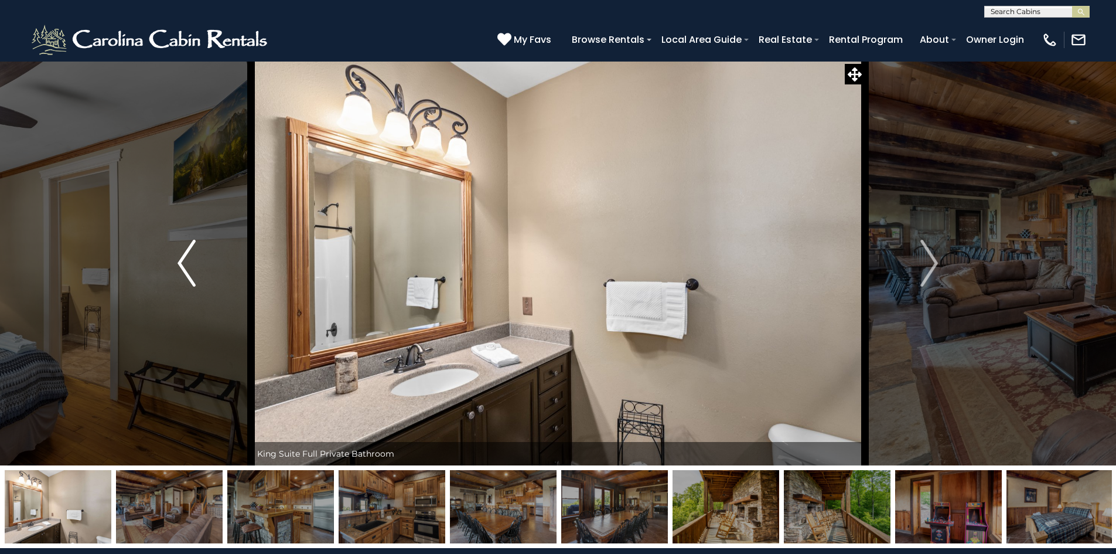
click at [166, 267] on button "Previous" at bounding box center [186, 263] width 129 height 404
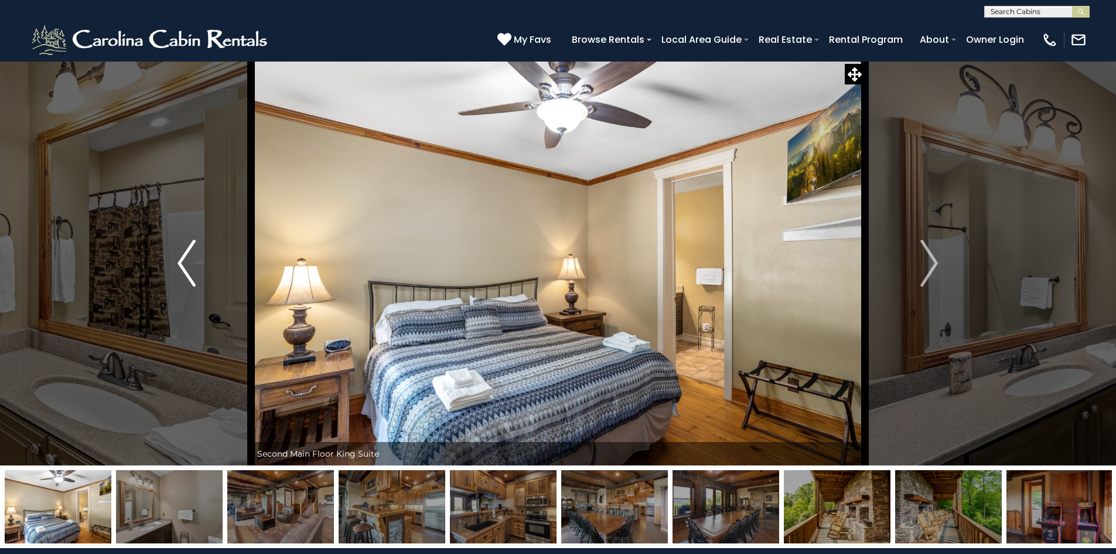
click at [166, 267] on button "Previous" at bounding box center [186, 263] width 129 height 404
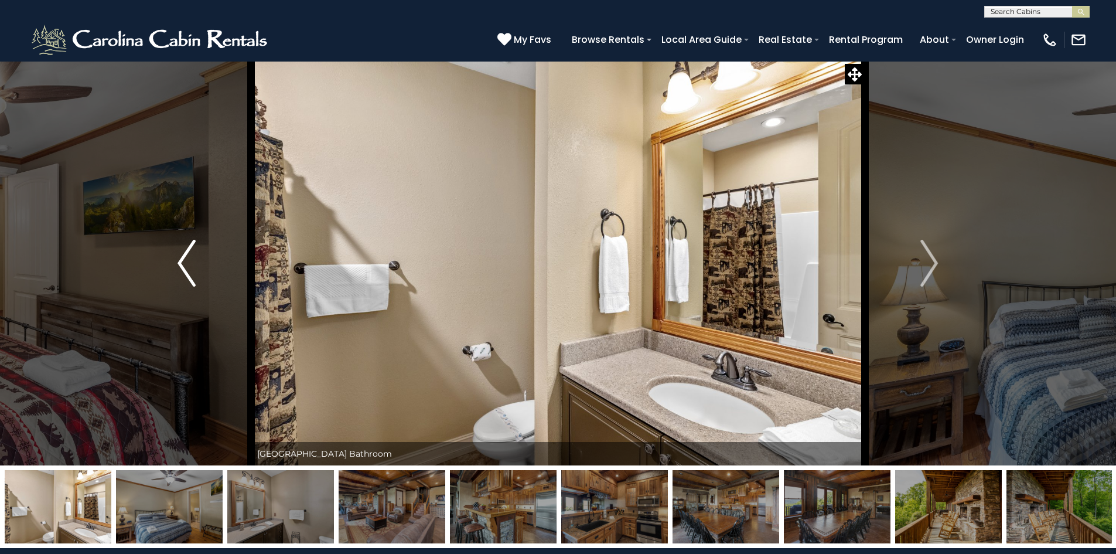
click at [166, 267] on button "Previous" at bounding box center [186, 263] width 129 height 404
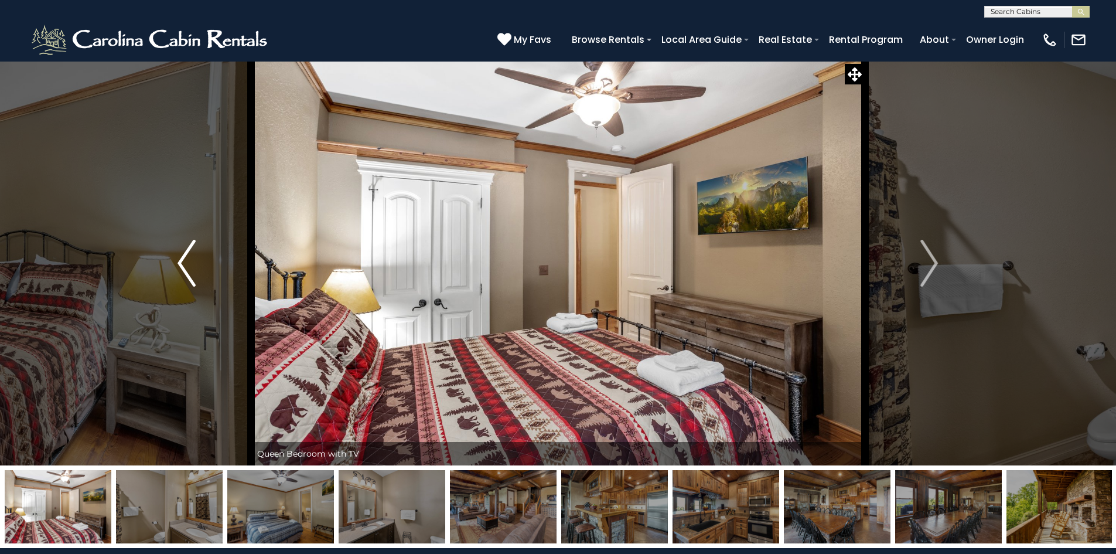
click at [165, 267] on button "Previous" at bounding box center [186, 263] width 129 height 404
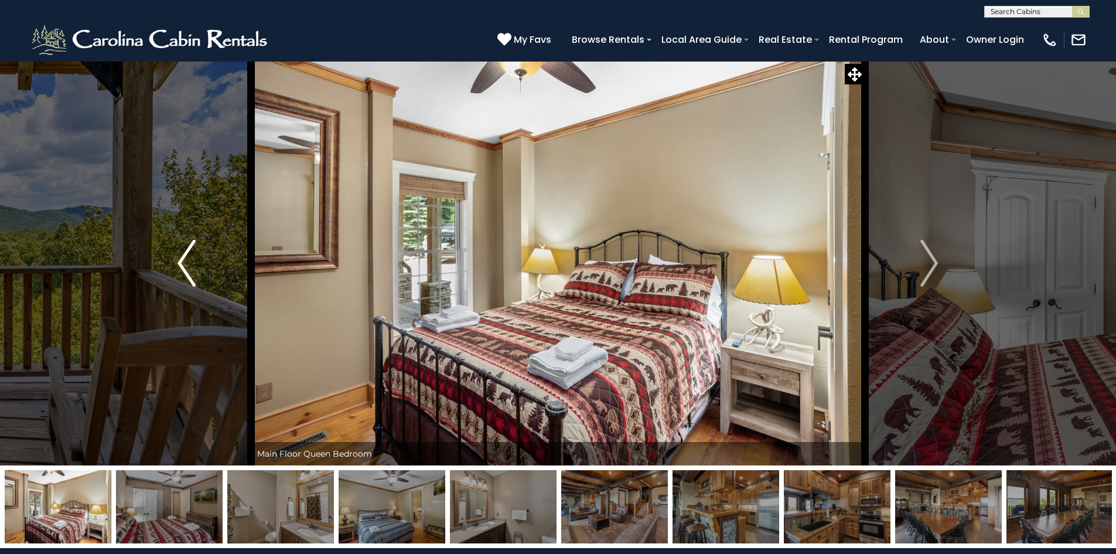
click at [165, 267] on button "Previous" at bounding box center [186, 263] width 129 height 404
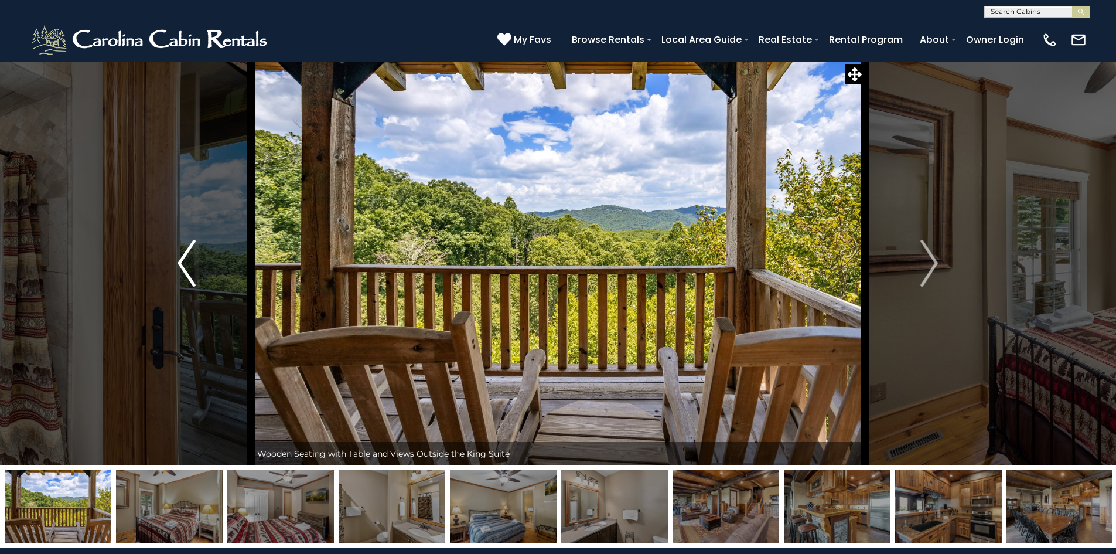
click at [165, 267] on button "Previous" at bounding box center [186, 263] width 129 height 404
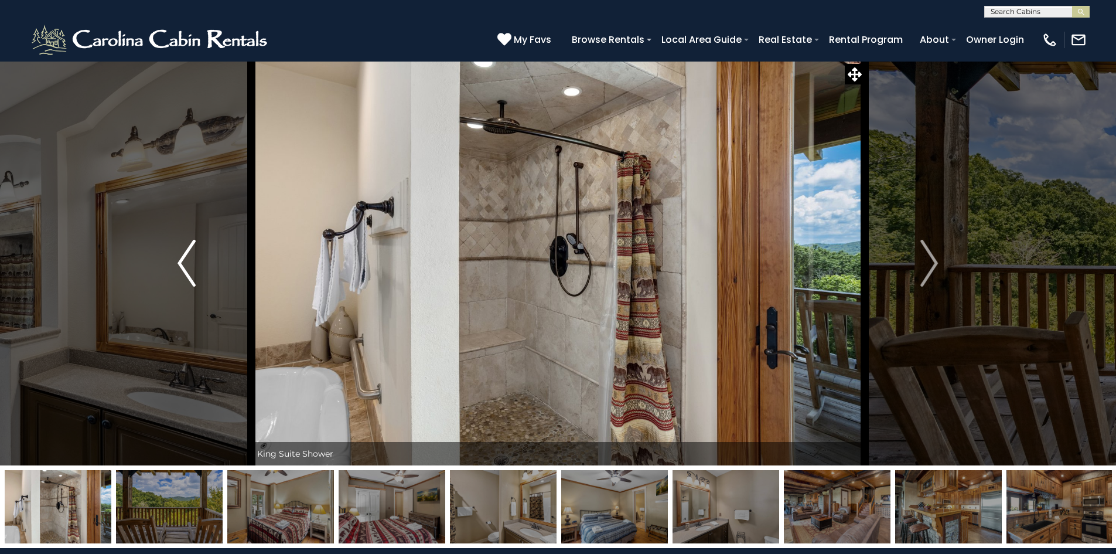
click at [165, 267] on button "Previous" at bounding box center [186, 263] width 129 height 404
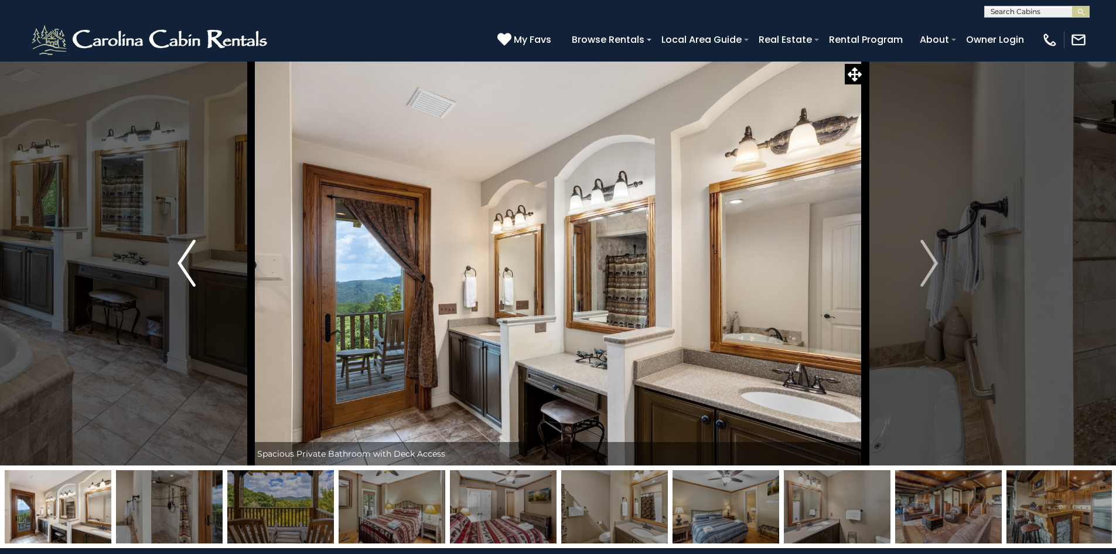
click at [165, 267] on button "Previous" at bounding box center [186, 263] width 129 height 404
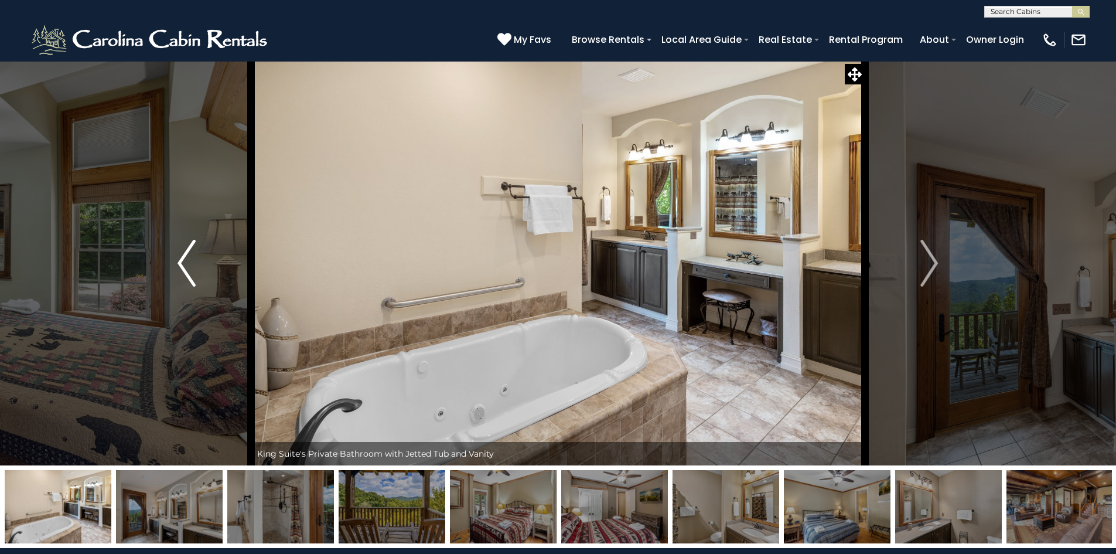
click at [165, 267] on button "Previous" at bounding box center [186, 263] width 129 height 404
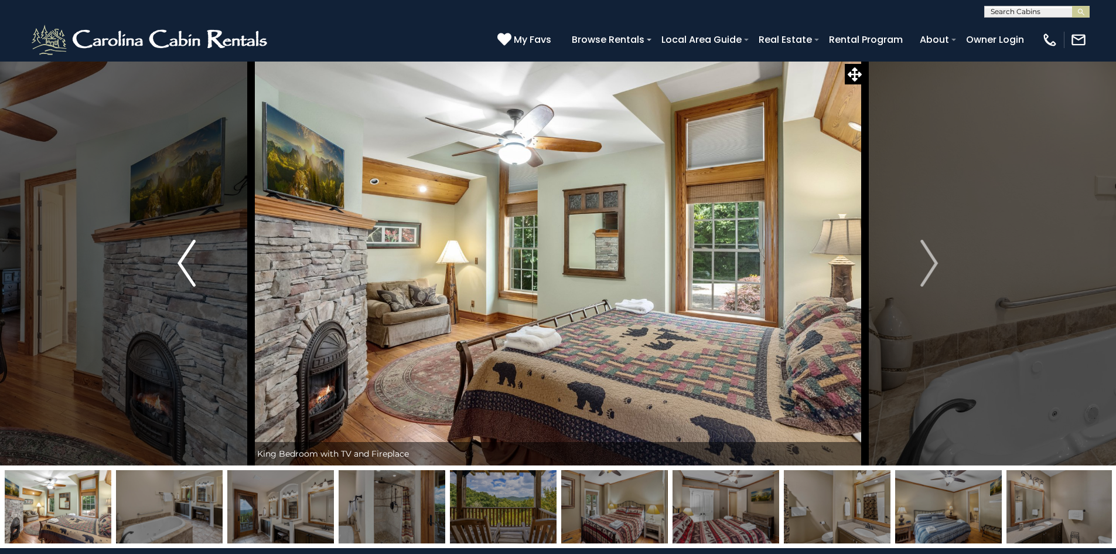
click at [176, 272] on button "Previous" at bounding box center [186, 263] width 129 height 404
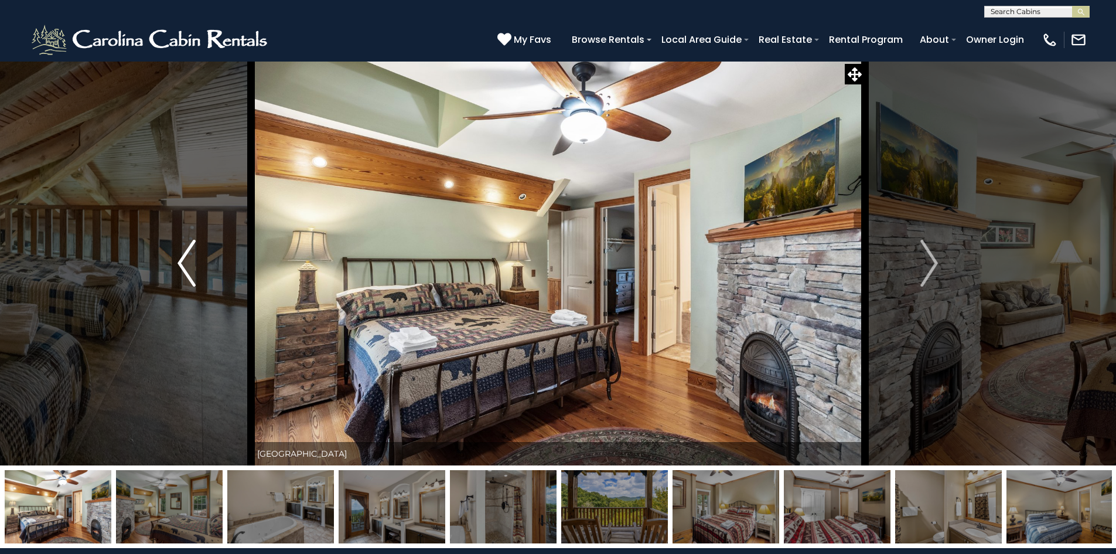
click at [176, 272] on button "Previous" at bounding box center [186, 263] width 129 height 404
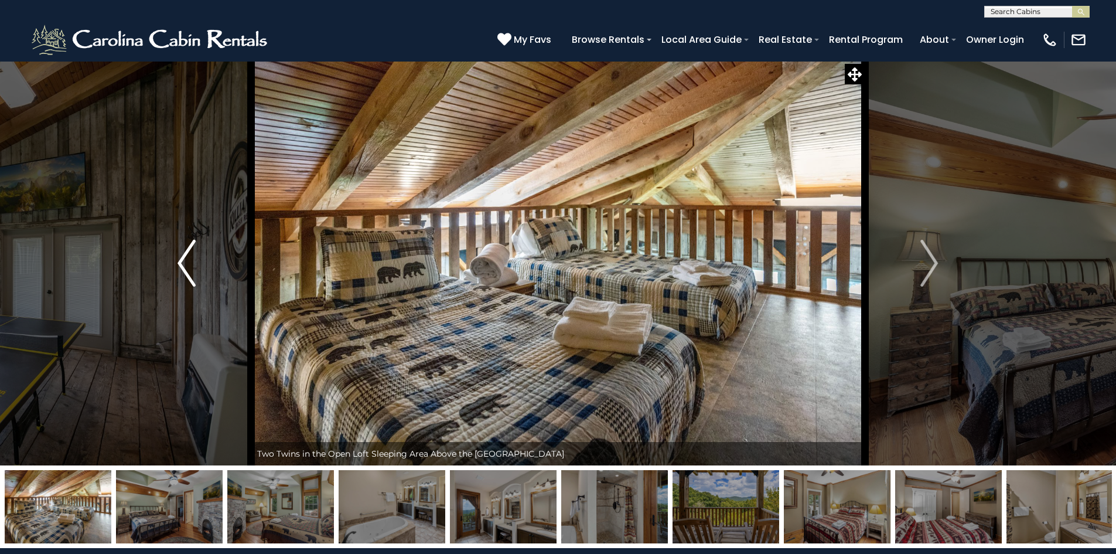
click at [176, 272] on button "Previous" at bounding box center [186, 263] width 129 height 404
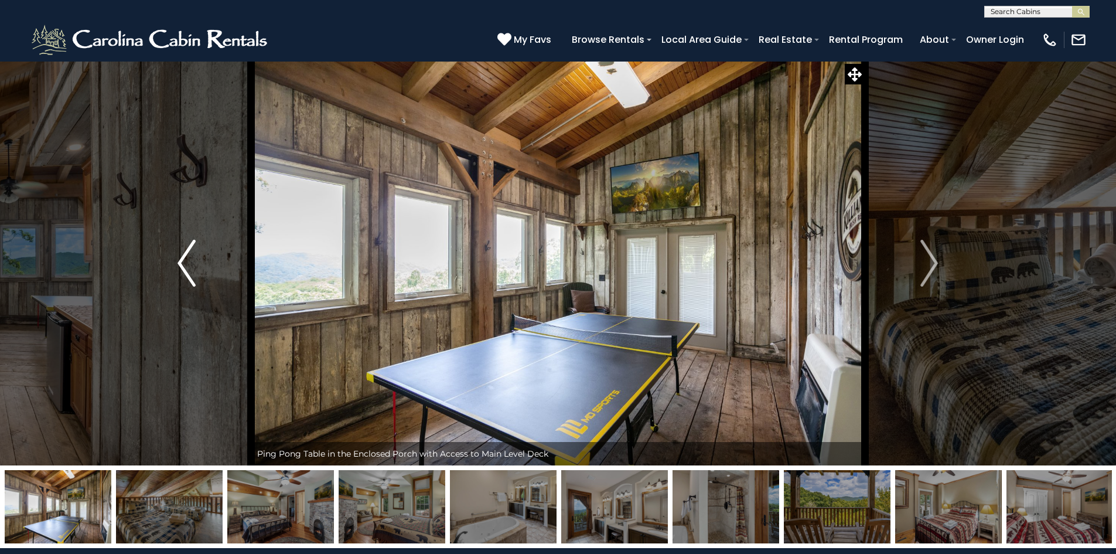
click at [176, 272] on button "Previous" at bounding box center [186, 263] width 129 height 404
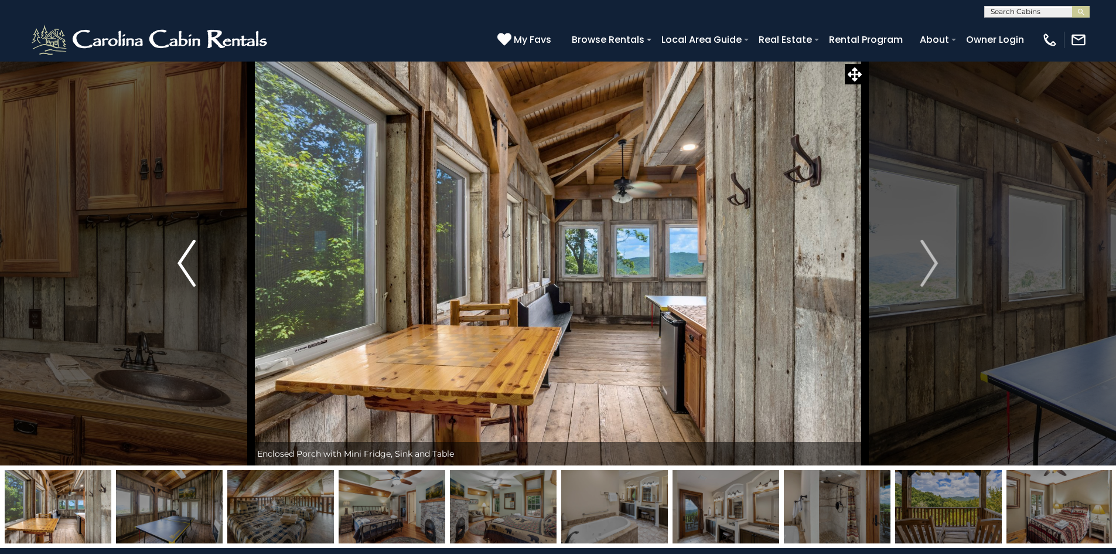
click at [176, 272] on button "Previous" at bounding box center [186, 263] width 129 height 404
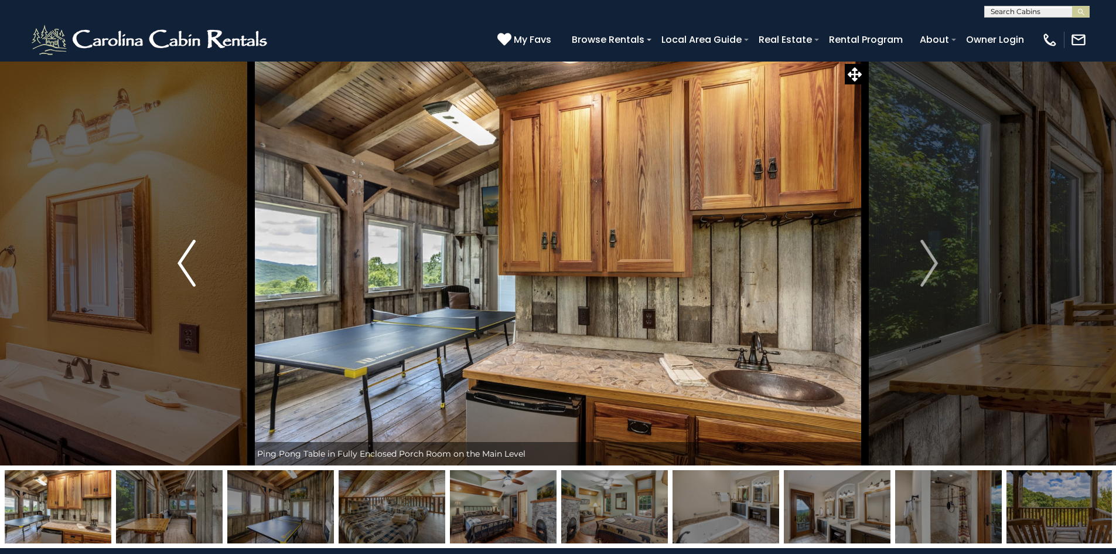
click at [176, 272] on button "Previous" at bounding box center [186, 263] width 129 height 404
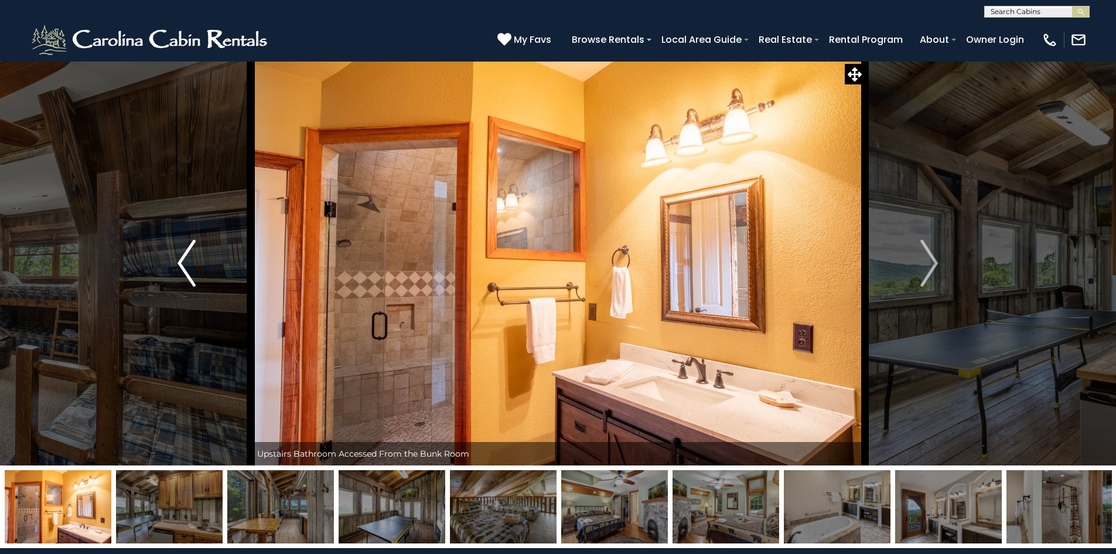
click at [176, 272] on button "Previous" at bounding box center [186, 263] width 129 height 404
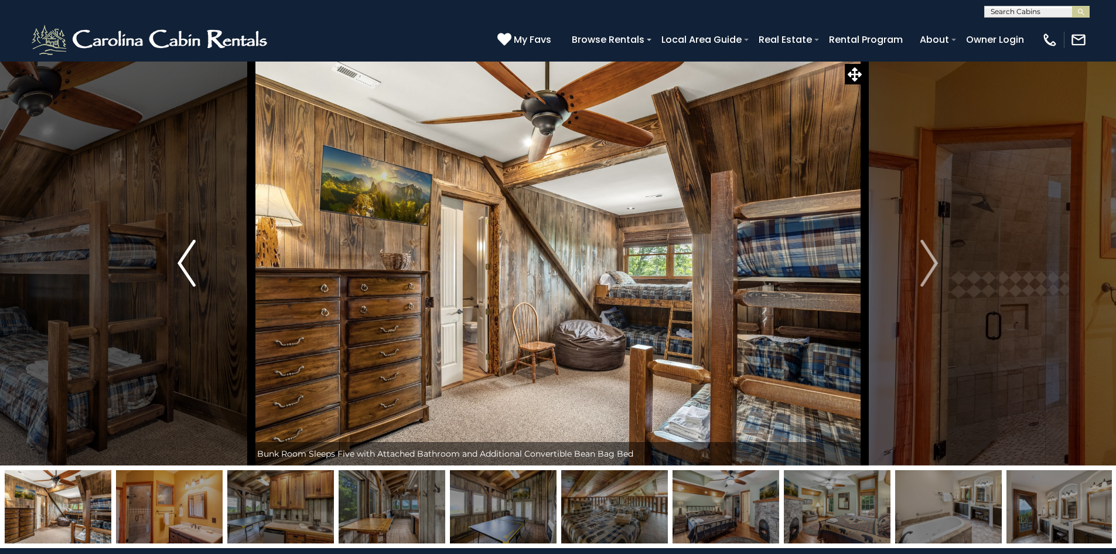
click at [176, 272] on button "Previous" at bounding box center [186, 263] width 129 height 404
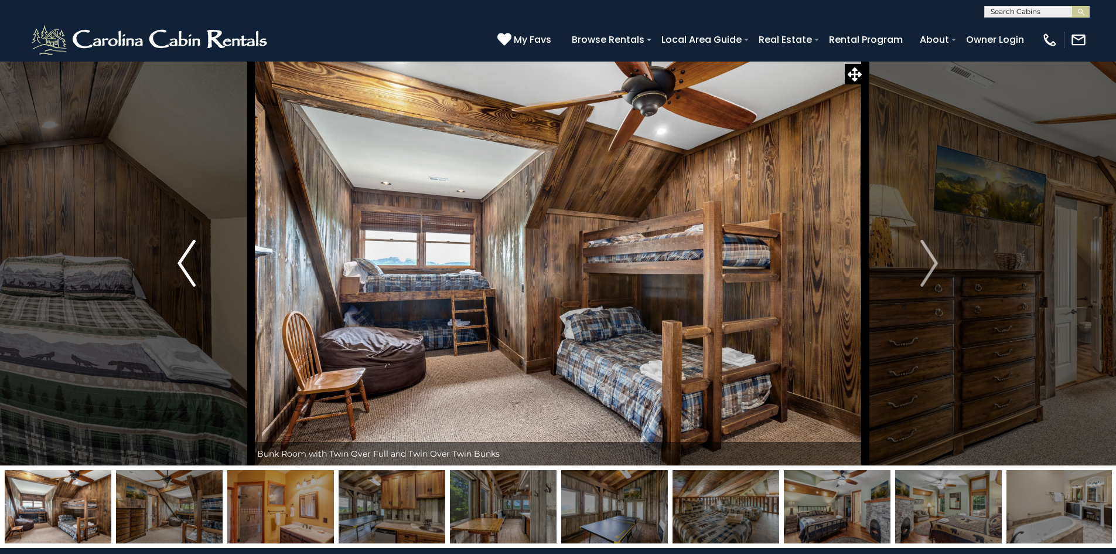
click at [176, 272] on button "Previous" at bounding box center [186, 263] width 129 height 404
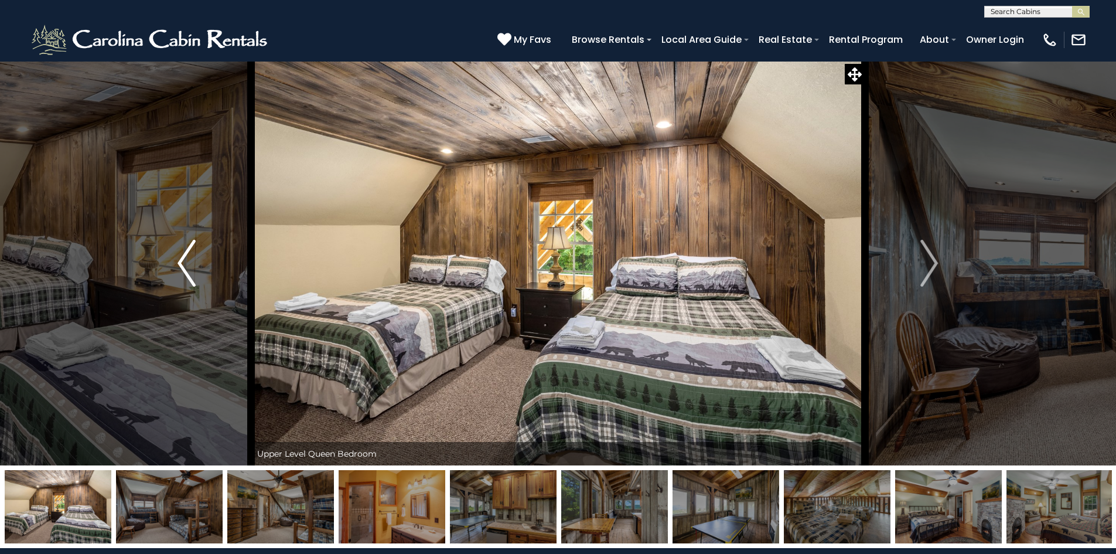
click at [176, 272] on button "Previous" at bounding box center [186, 263] width 129 height 404
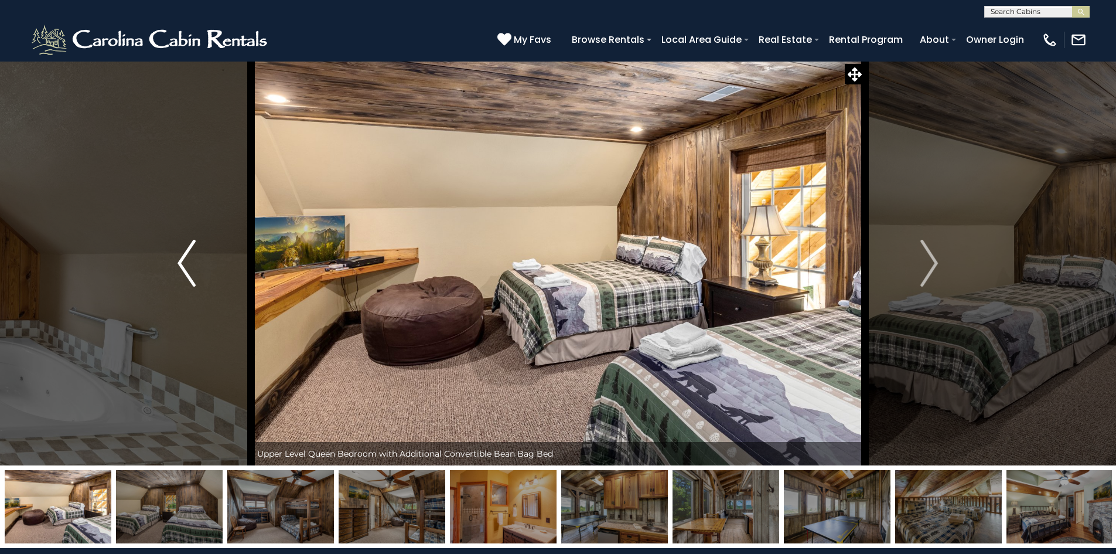
click at [176, 272] on button "Previous" at bounding box center [186, 263] width 129 height 404
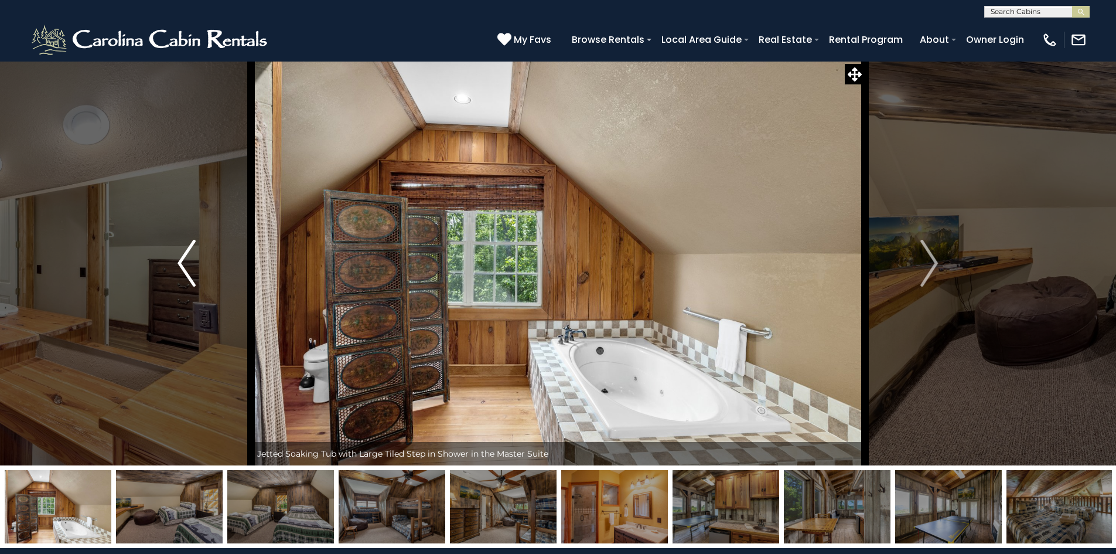
click at [181, 270] on img "Previous" at bounding box center [187, 263] width 18 height 47
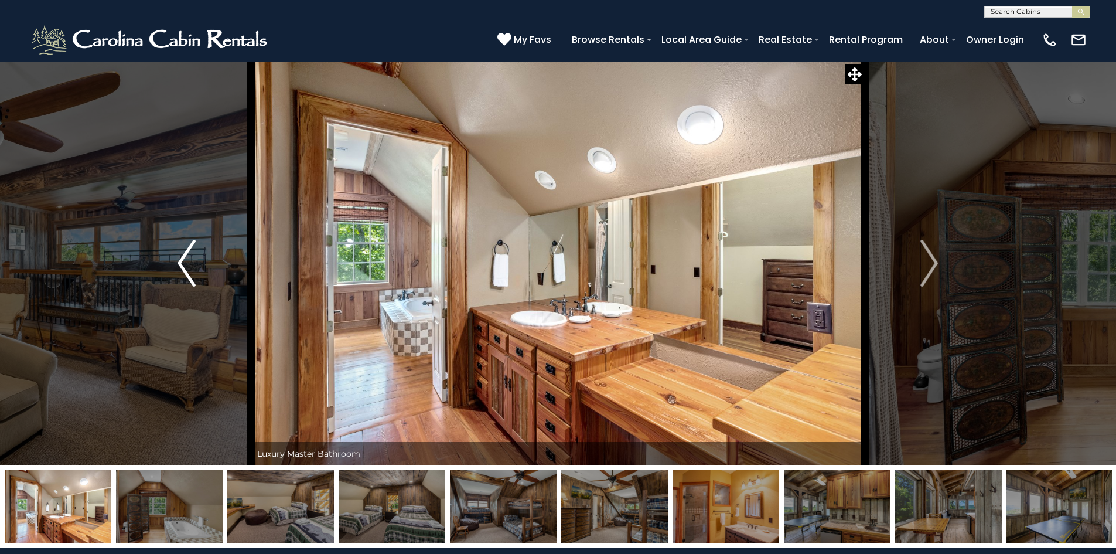
click at [181, 270] on img "Previous" at bounding box center [187, 263] width 18 height 47
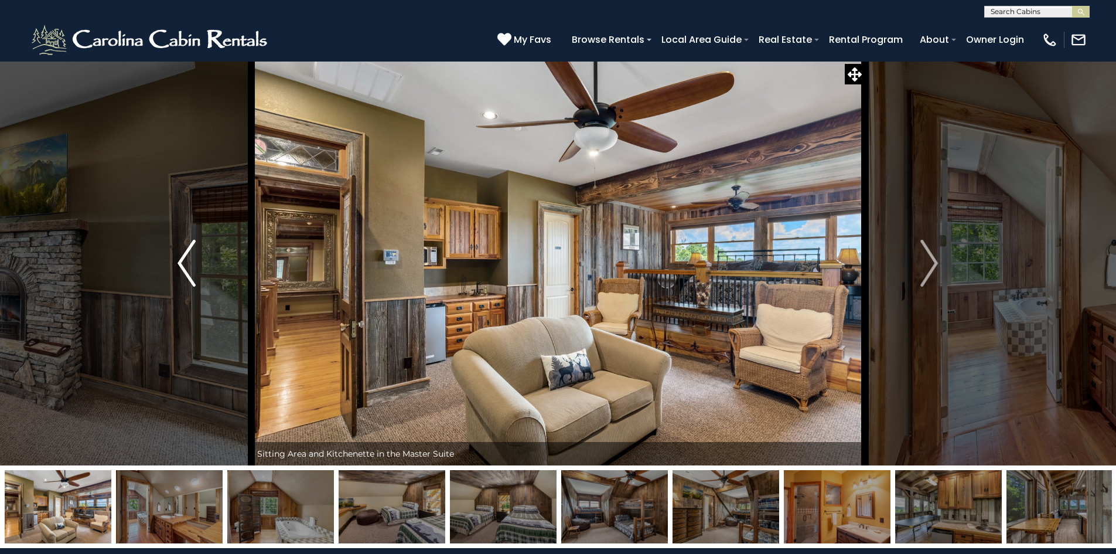
click at [181, 270] on img "Previous" at bounding box center [187, 263] width 18 height 47
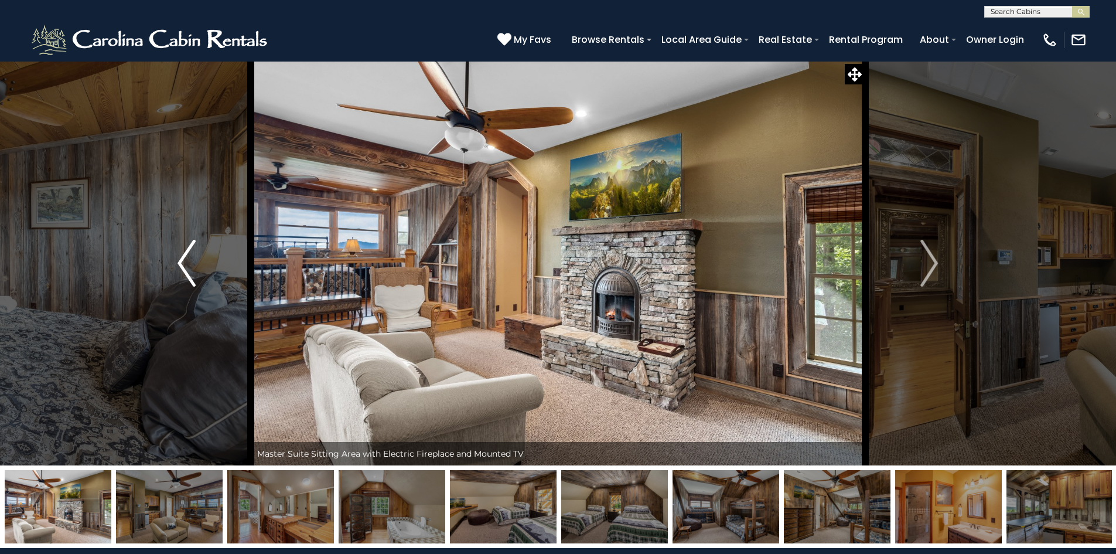
click at [181, 270] on img "Previous" at bounding box center [187, 263] width 18 height 47
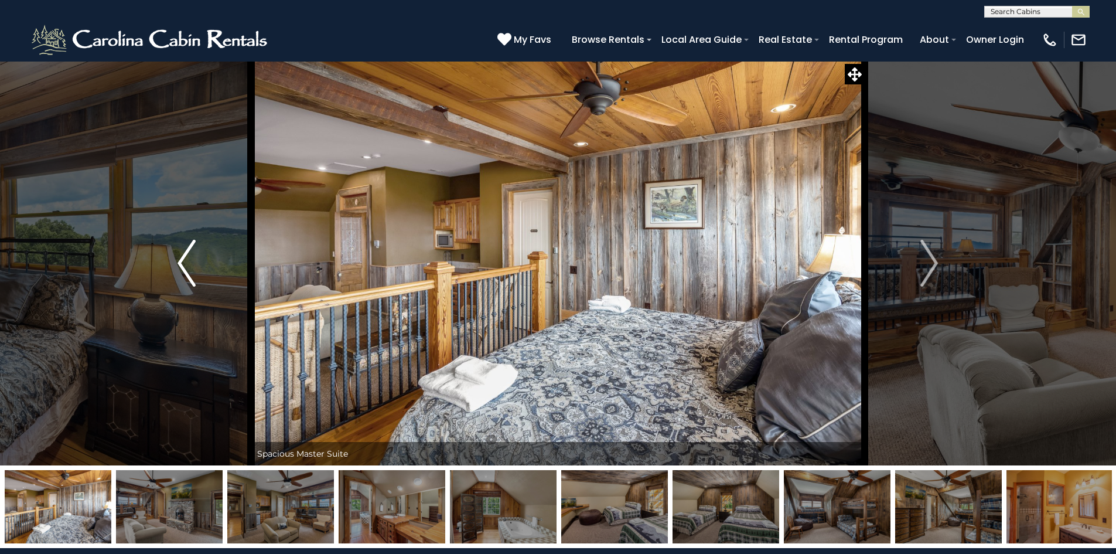
click at [181, 270] on img "Previous" at bounding box center [187, 263] width 18 height 47
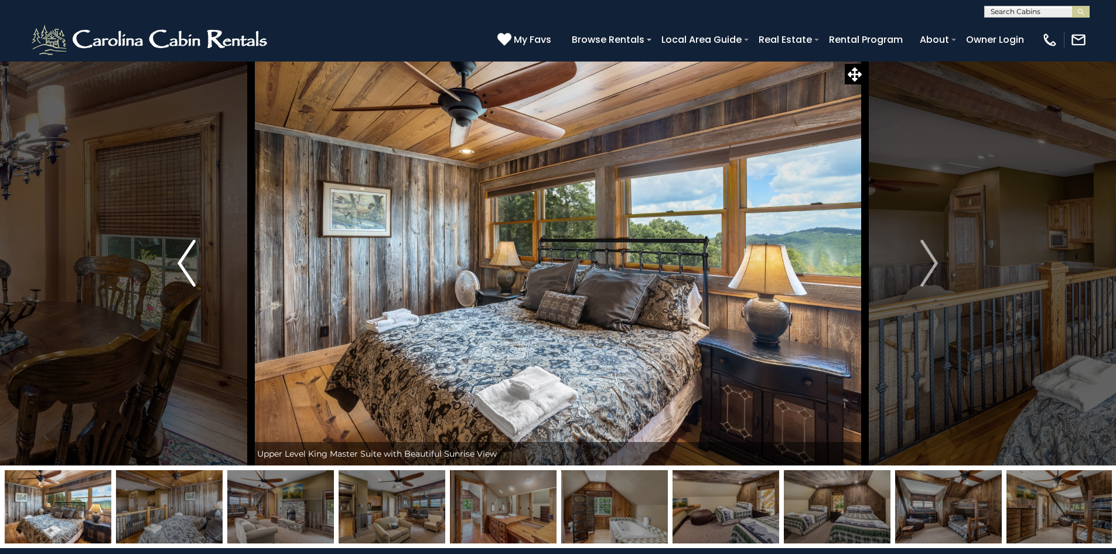
click at [183, 272] on img "Previous" at bounding box center [187, 263] width 18 height 47
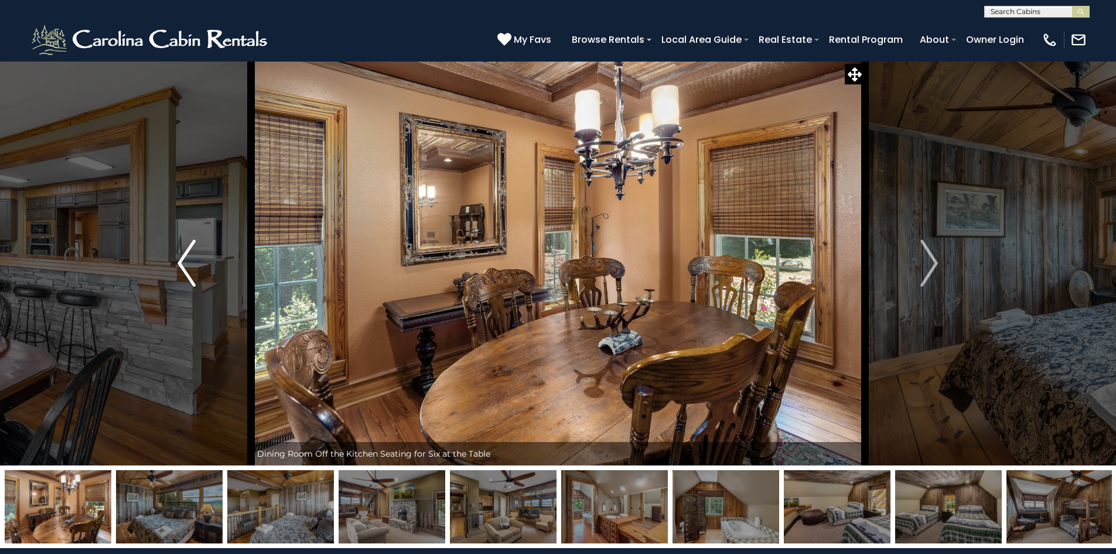
click at [183, 272] on img "Previous" at bounding box center [187, 263] width 18 height 47
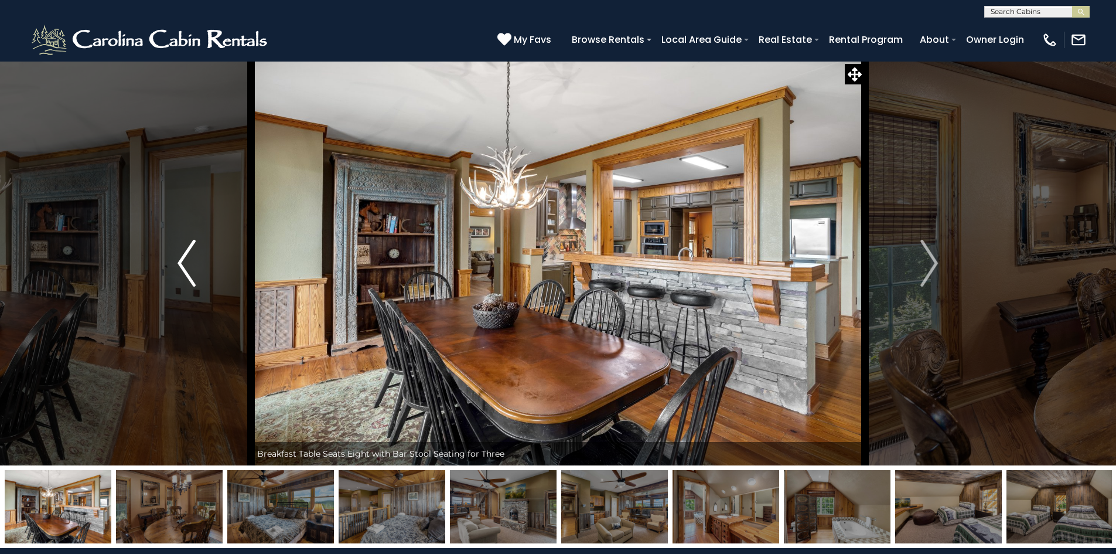
click at [183, 272] on img "Previous" at bounding box center [187, 263] width 18 height 47
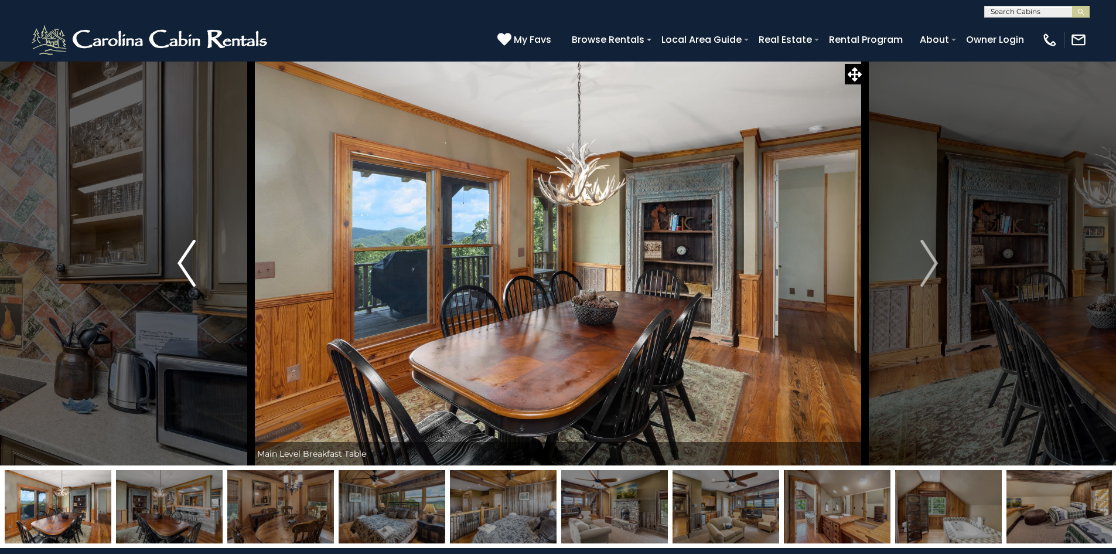
click at [183, 272] on img "Previous" at bounding box center [187, 263] width 18 height 47
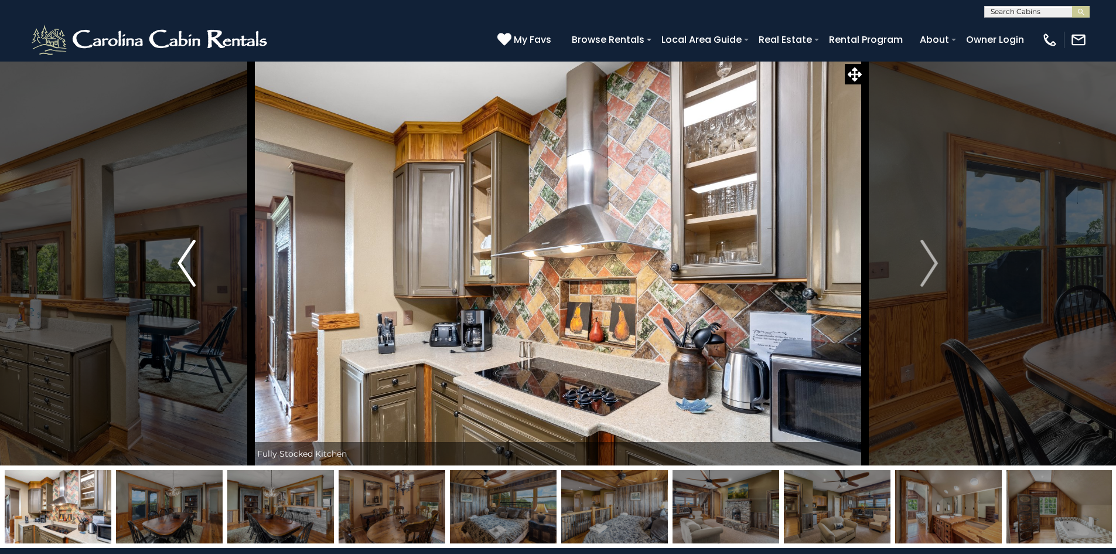
click at [183, 272] on img "Previous" at bounding box center [187, 263] width 18 height 47
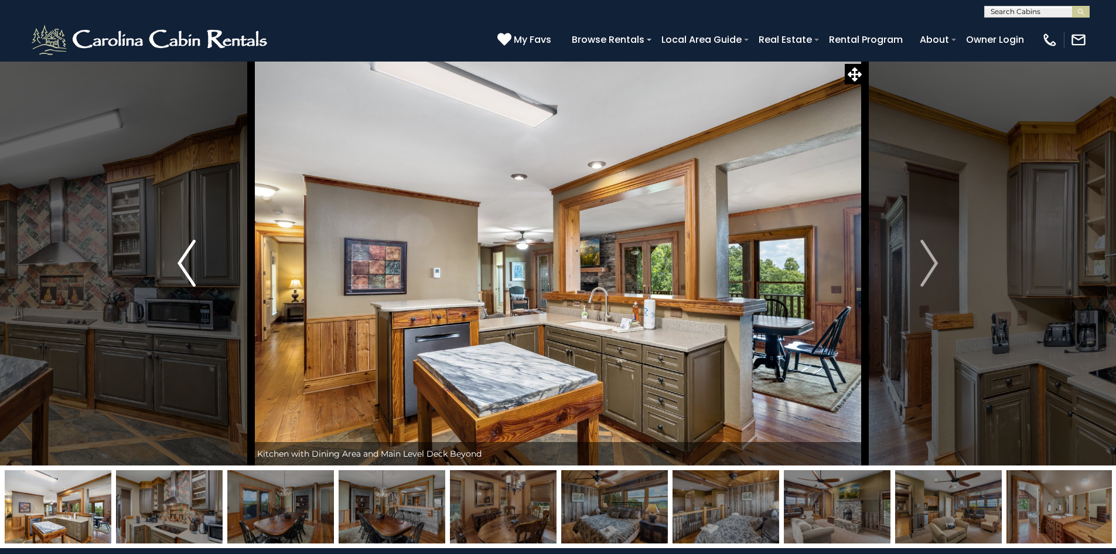
click at [183, 272] on img "Previous" at bounding box center [187, 263] width 18 height 47
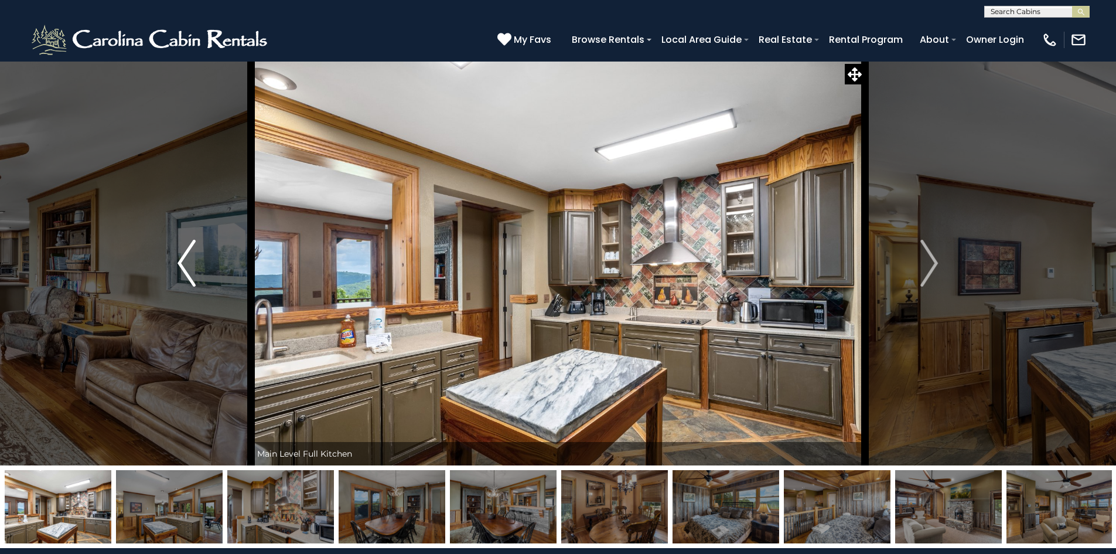
click at [183, 272] on img "Previous" at bounding box center [187, 263] width 18 height 47
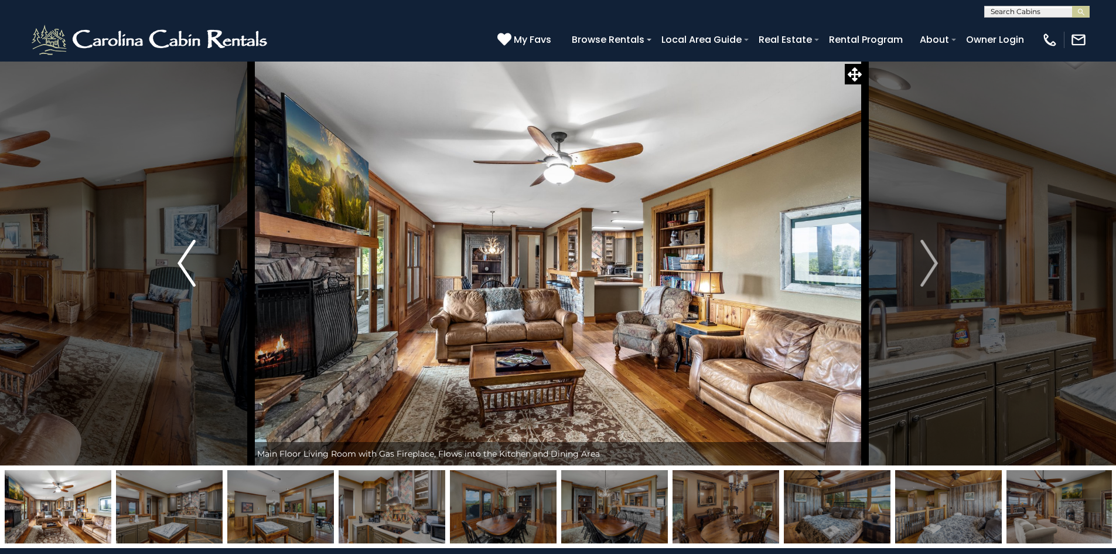
click at [186, 275] on img "Previous" at bounding box center [187, 263] width 18 height 47
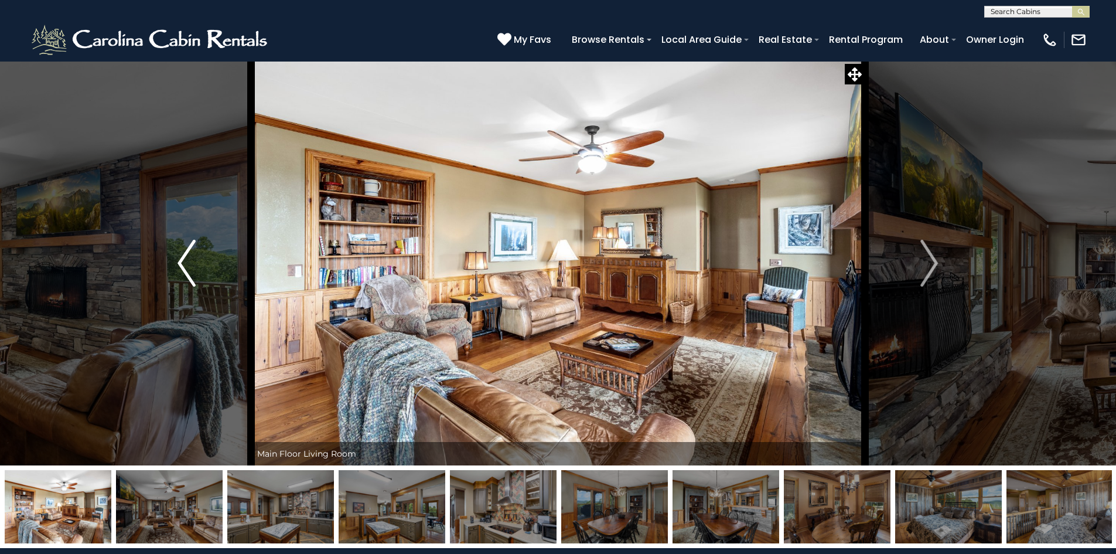
click at [186, 275] on img "Previous" at bounding box center [187, 263] width 18 height 47
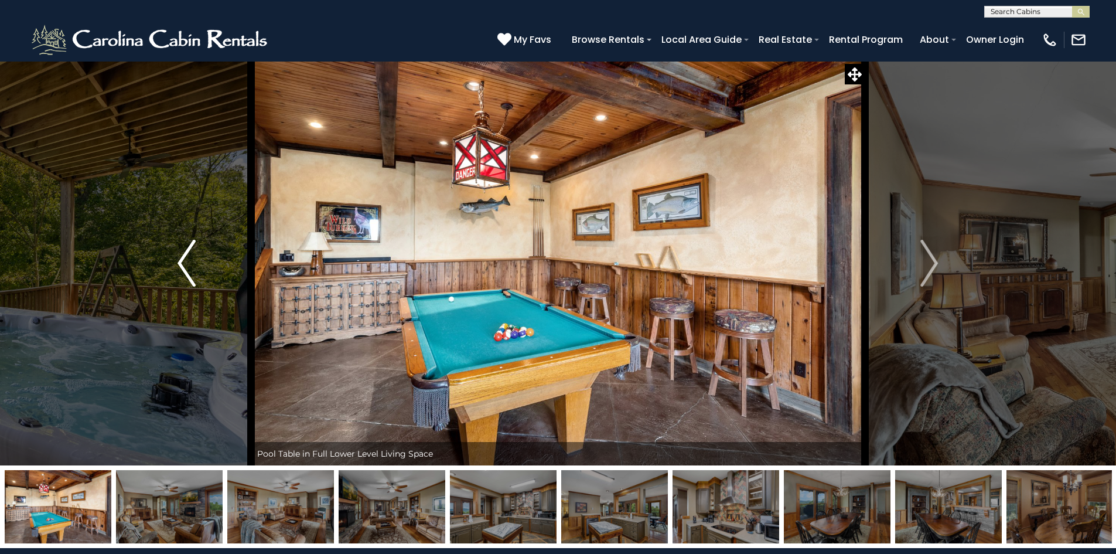
click at [186, 275] on img "Previous" at bounding box center [187, 263] width 18 height 47
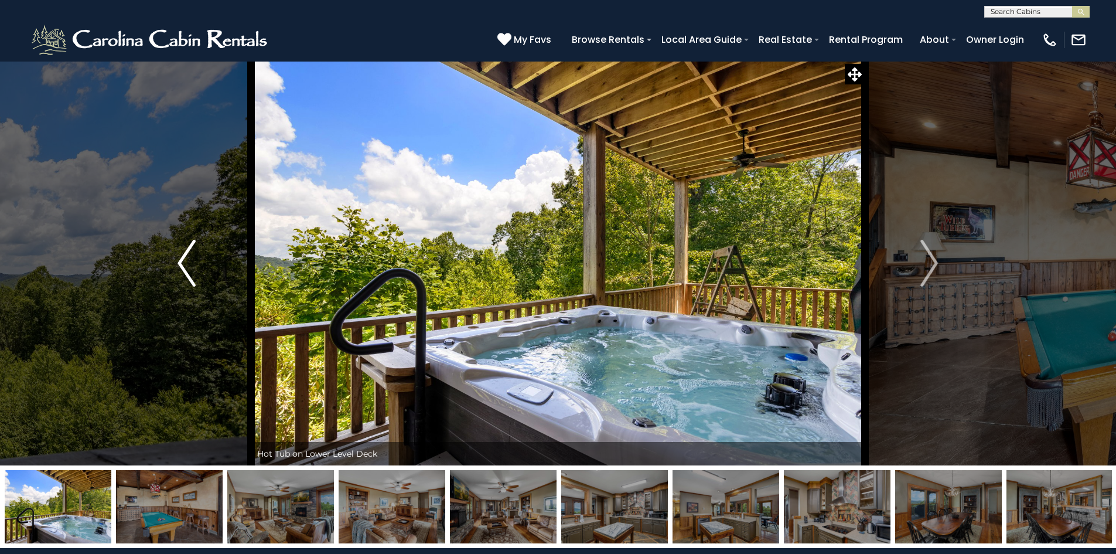
click at [186, 275] on img "Previous" at bounding box center [187, 263] width 18 height 47
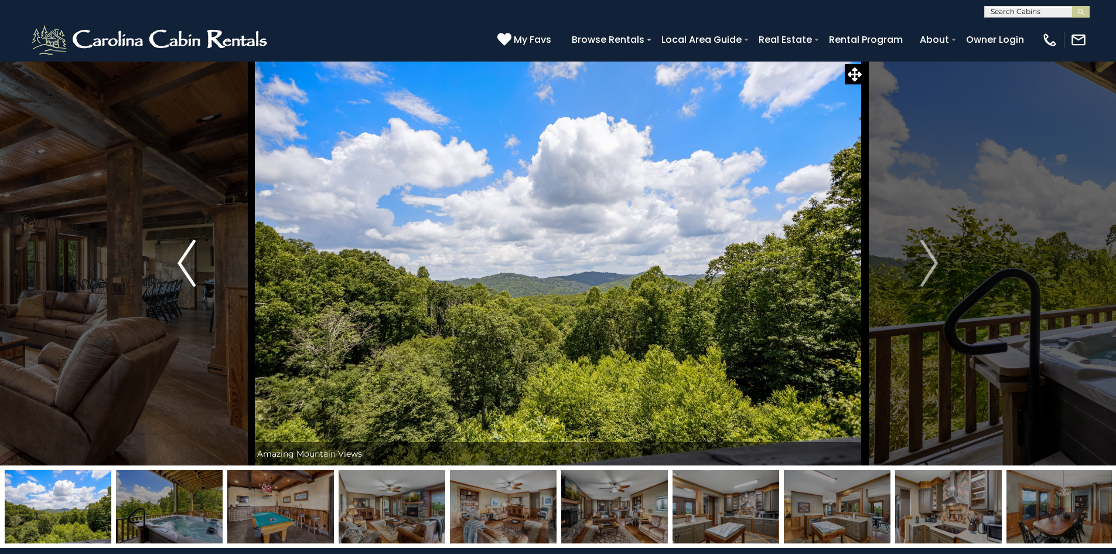
click at [186, 275] on img "Previous" at bounding box center [187, 263] width 18 height 47
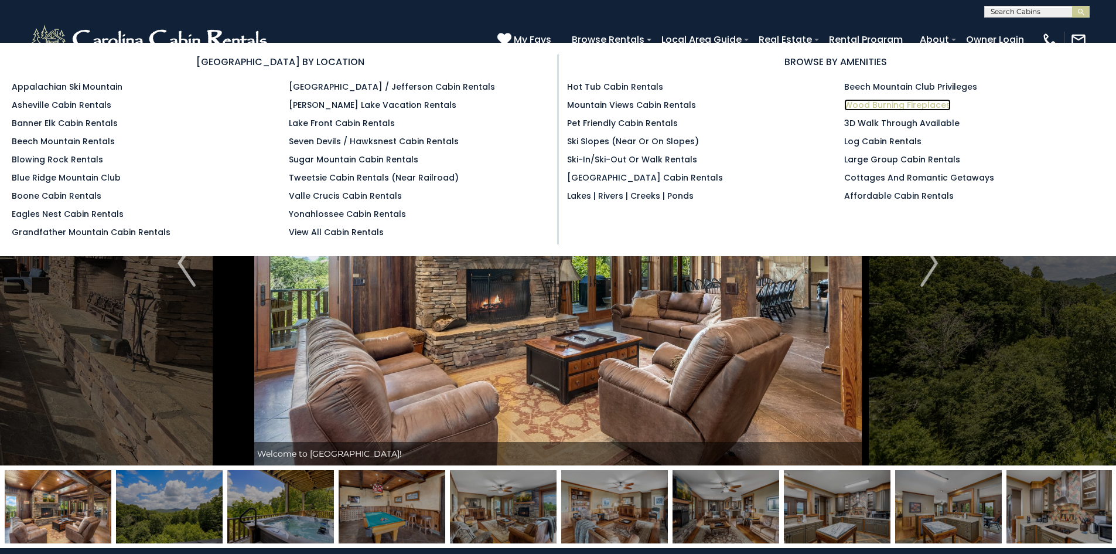
click at [890, 101] on link "Wood Burning Fireplaces" at bounding box center [897, 105] width 107 height 12
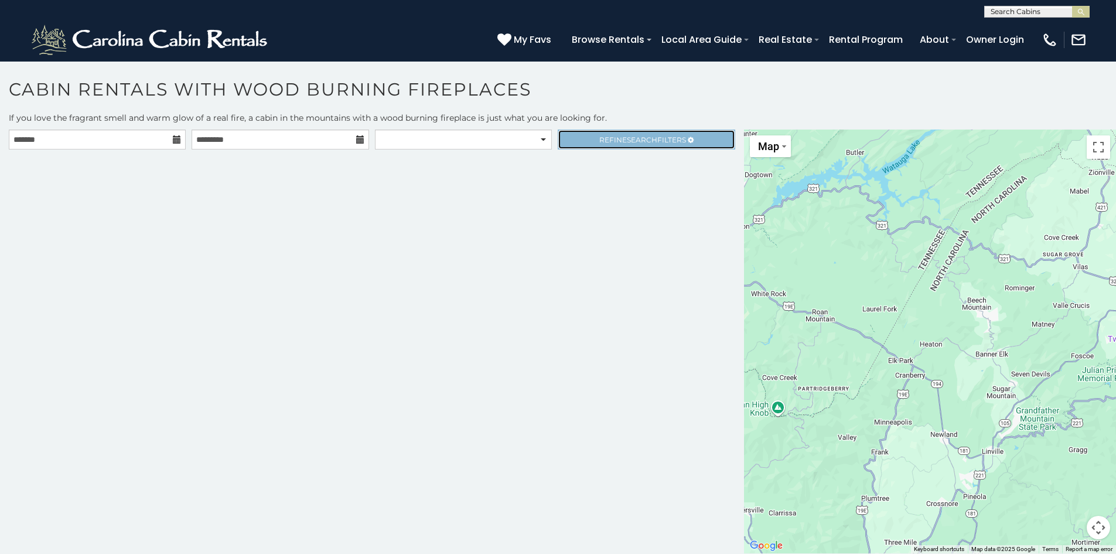
click at [678, 138] on span "Refine Search Filters" at bounding box center [642, 139] width 87 height 9
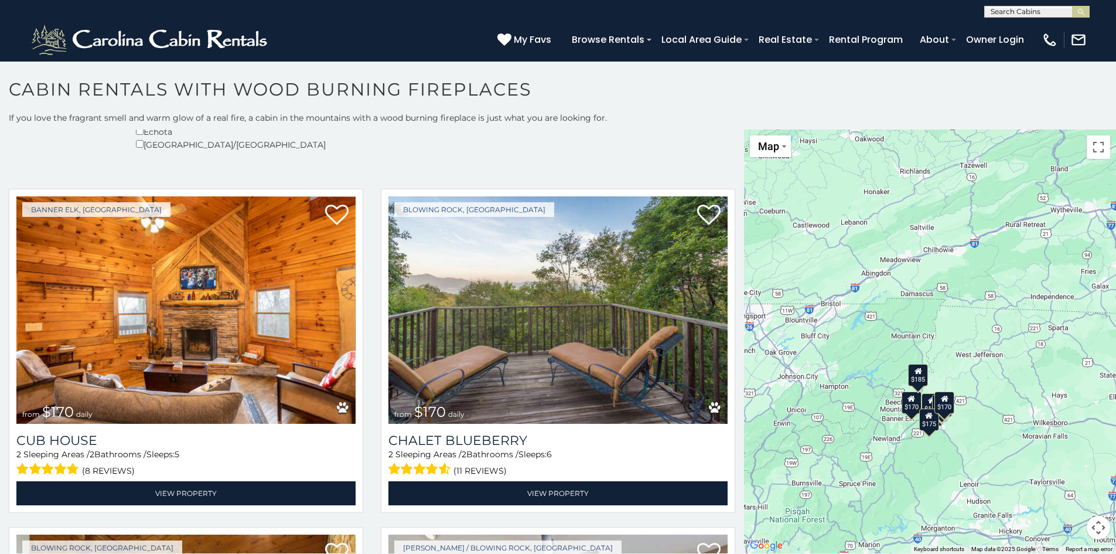
scroll to position [313, 0]
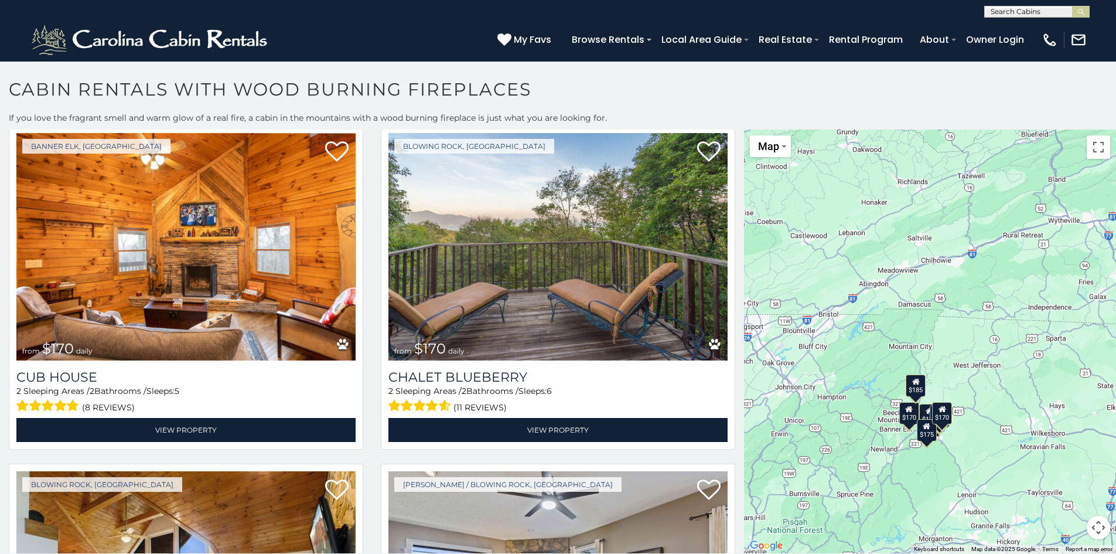
drag, startPoint x: 744, startPoint y: 234, endPoint x: 745, endPoint y: 323, distance: 89.1
click at [745, 323] on div "$170 $170 $185 $120 $185 $175 $185 $170" at bounding box center [930, 341] width 372 height 424
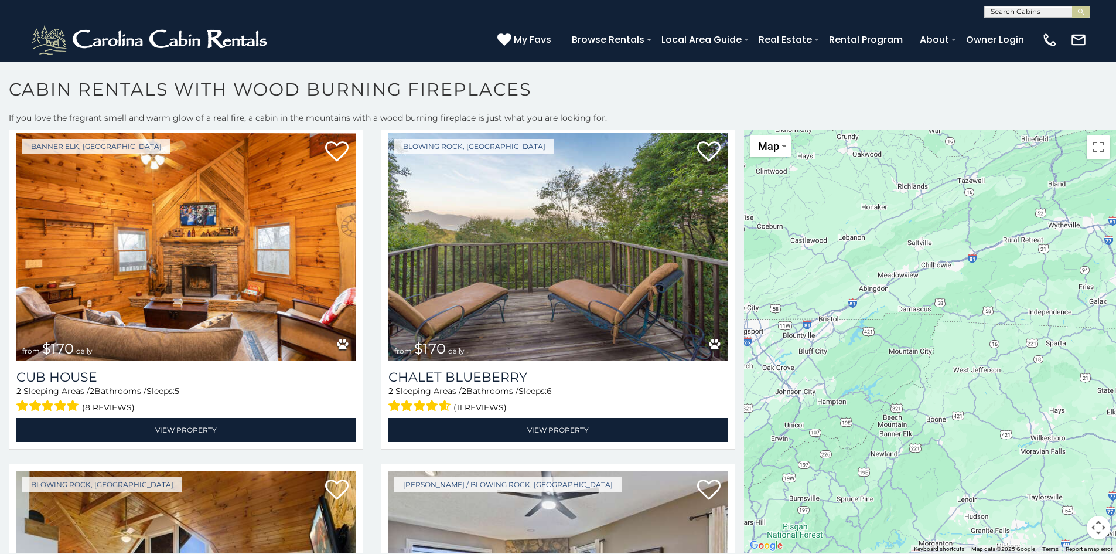
scroll to position [371, 0]
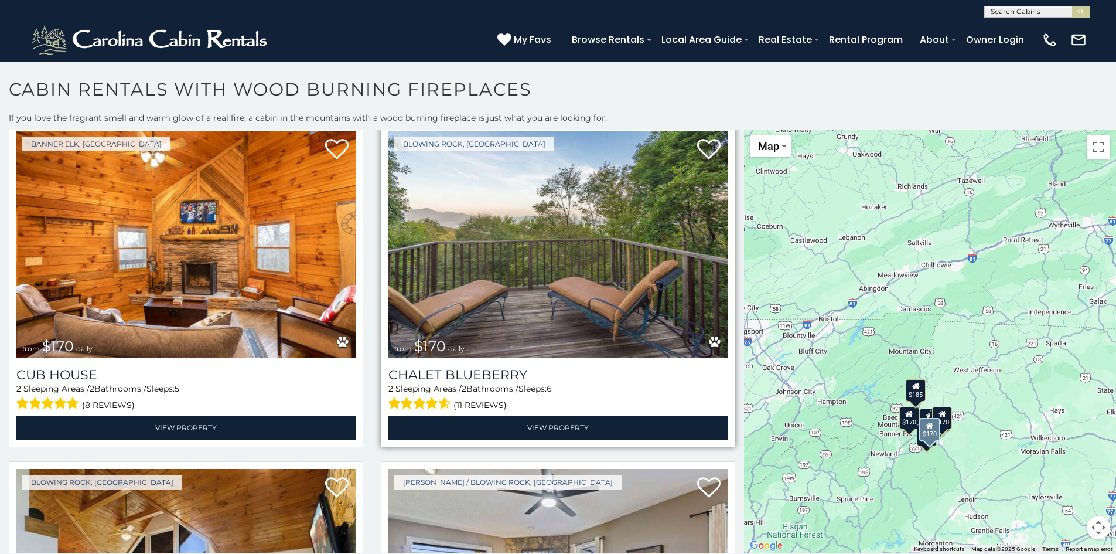
click at [523, 284] on img at bounding box center [557, 244] width 339 height 227
click at [523, 283] on img at bounding box center [557, 244] width 339 height 227
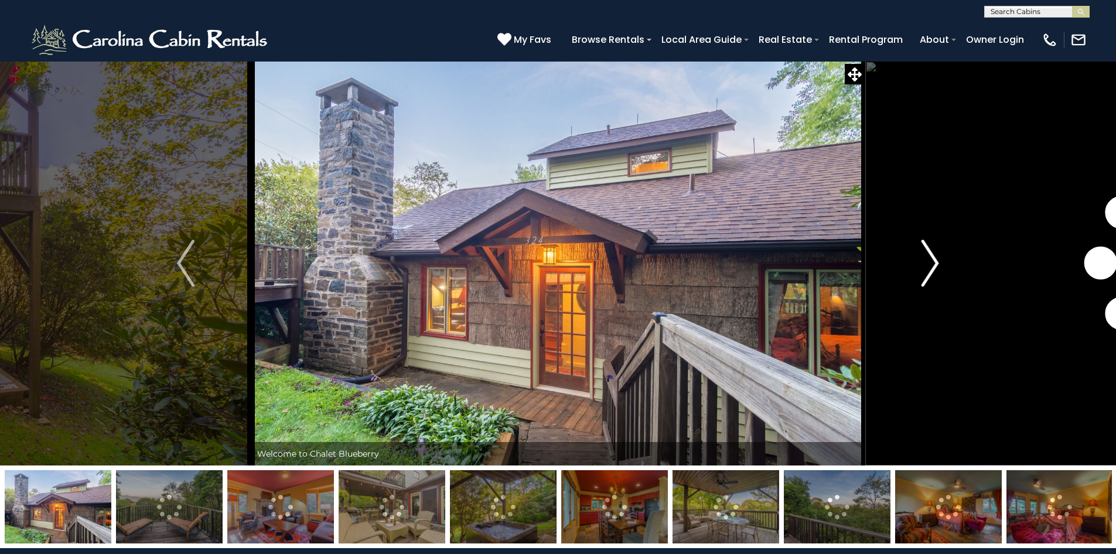
click at [936, 265] on img "Next" at bounding box center [931, 263] width 18 height 47
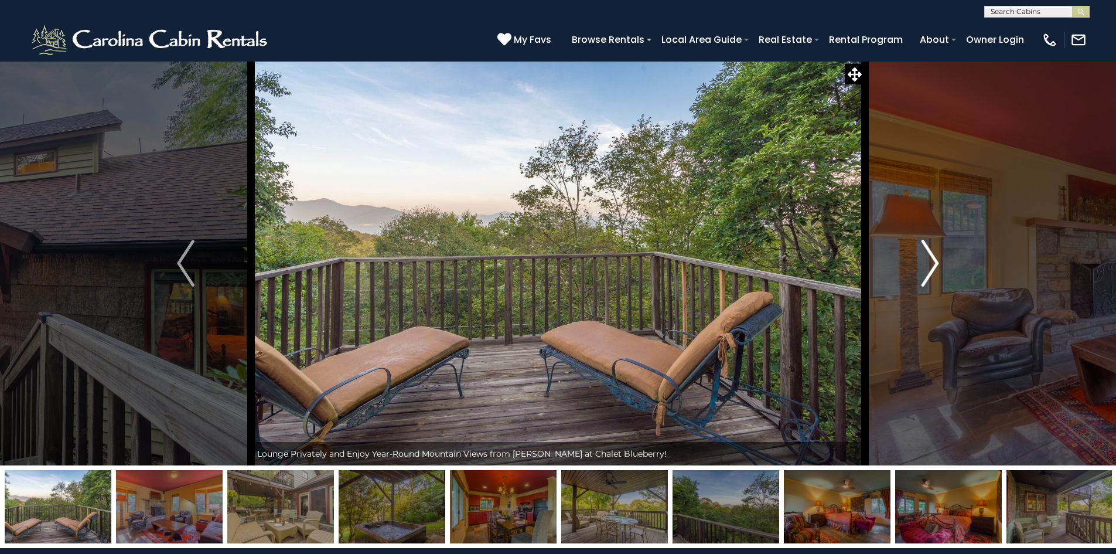
click at [936, 265] on img "Next" at bounding box center [931, 263] width 18 height 47
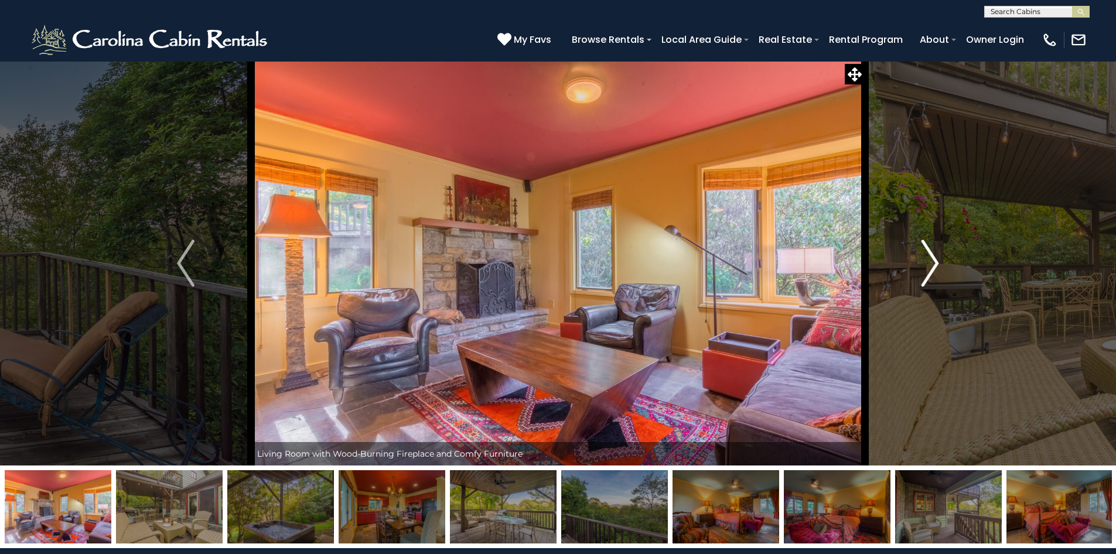
click at [936, 265] on img "Next" at bounding box center [931, 263] width 18 height 47
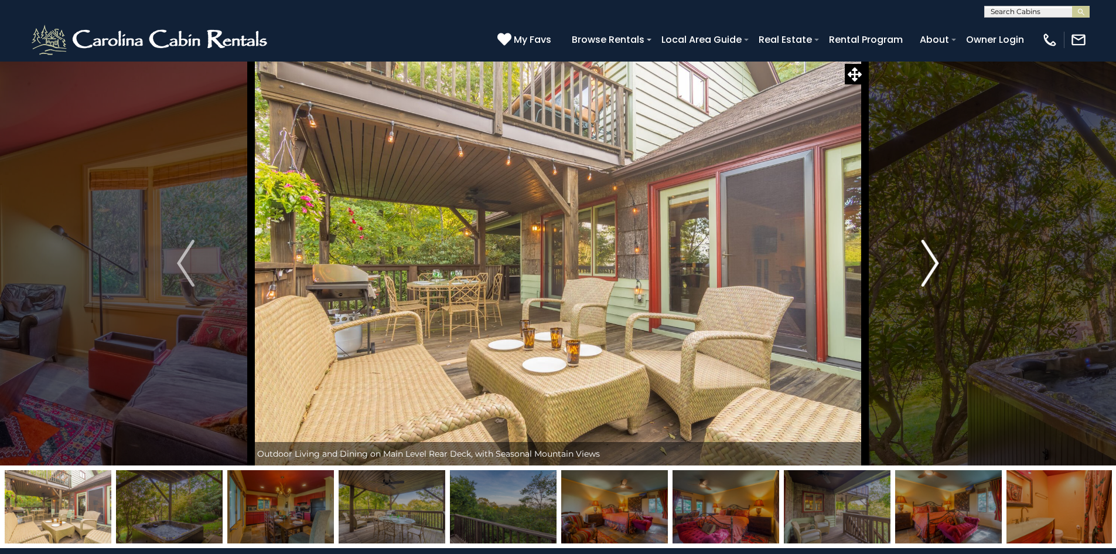
click at [936, 265] on img "Next" at bounding box center [931, 263] width 18 height 47
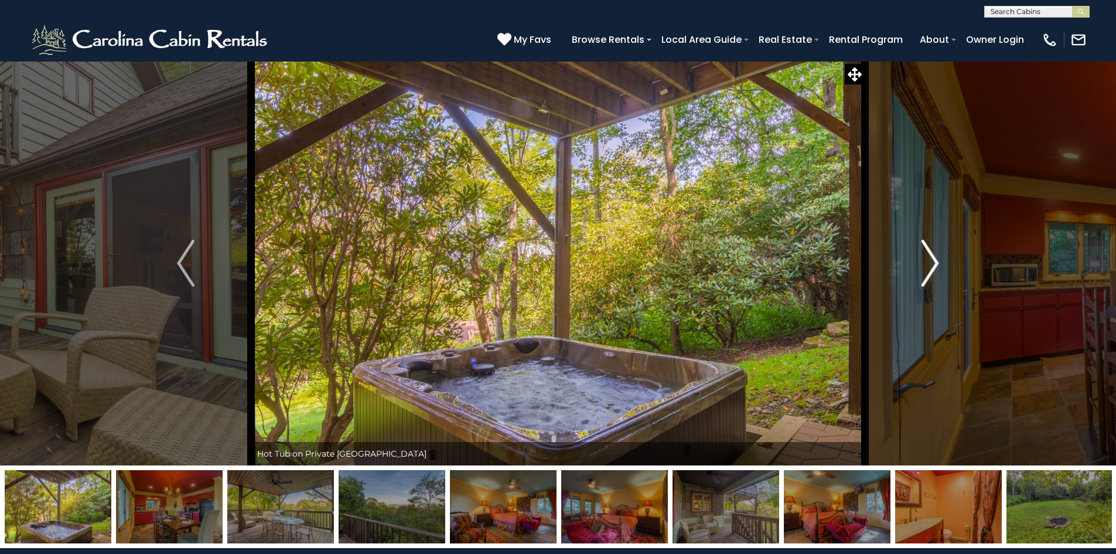
click at [936, 265] on img "Next" at bounding box center [931, 263] width 18 height 47
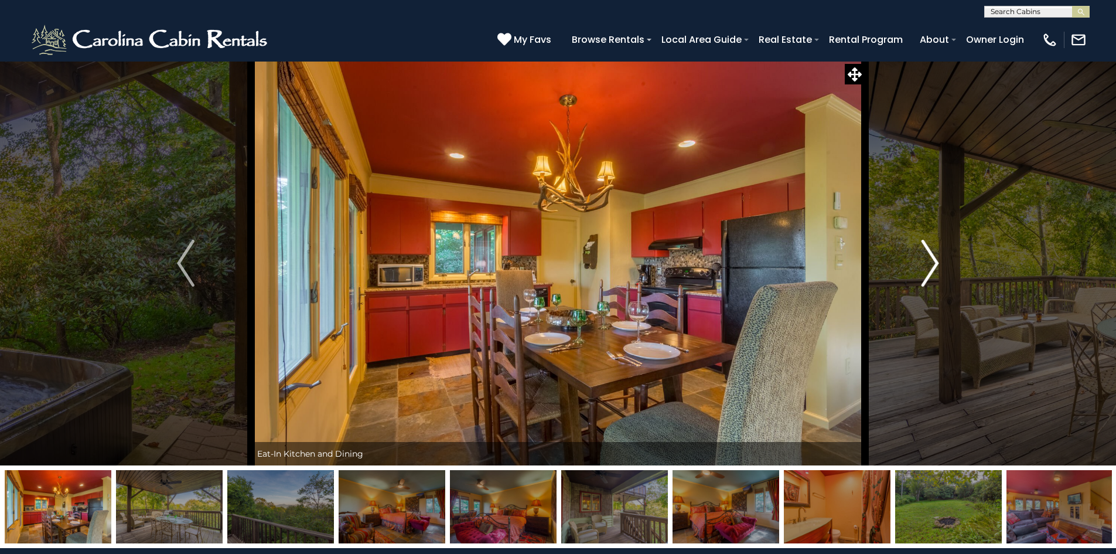
click at [936, 265] on img "Next" at bounding box center [931, 263] width 18 height 47
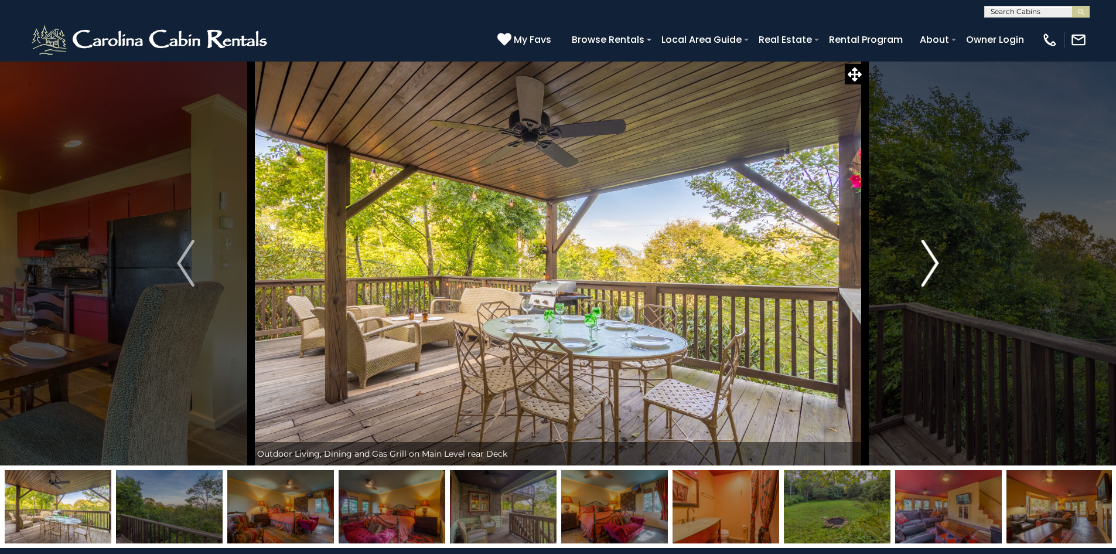
click at [936, 265] on img "Next" at bounding box center [931, 263] width 18 height 47
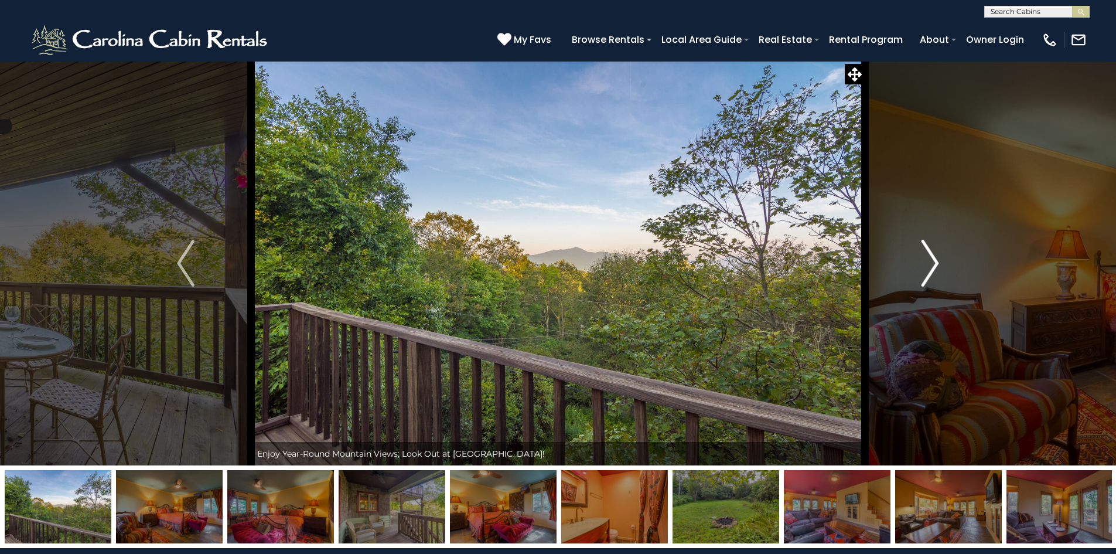
click at [936, 265] on img "Next" at bounding box center [931, 263] width 18 height 47
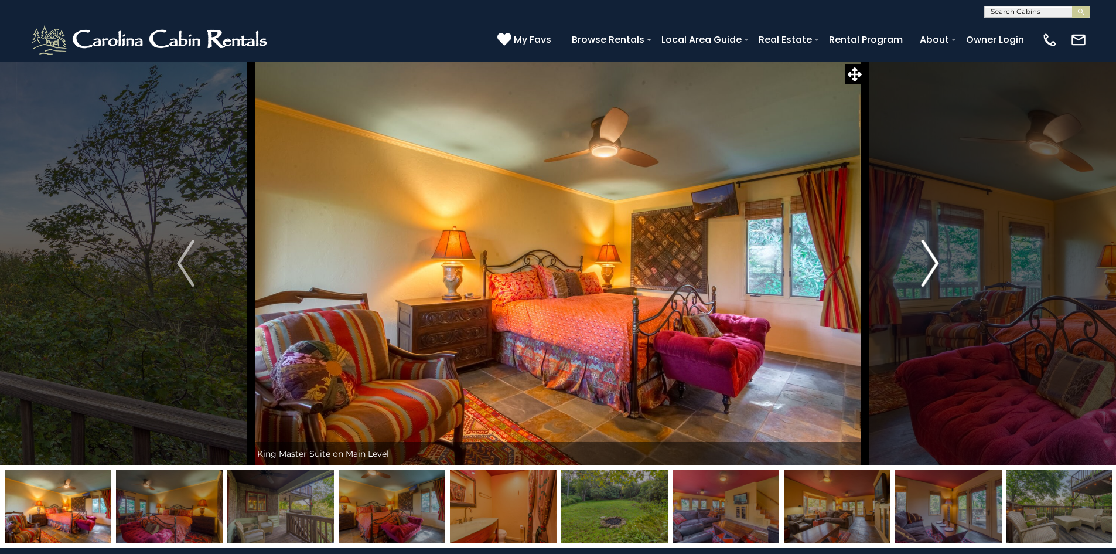
click at [936, 265] on img "Next" at bounding box center [931, 263] width 18 height 47
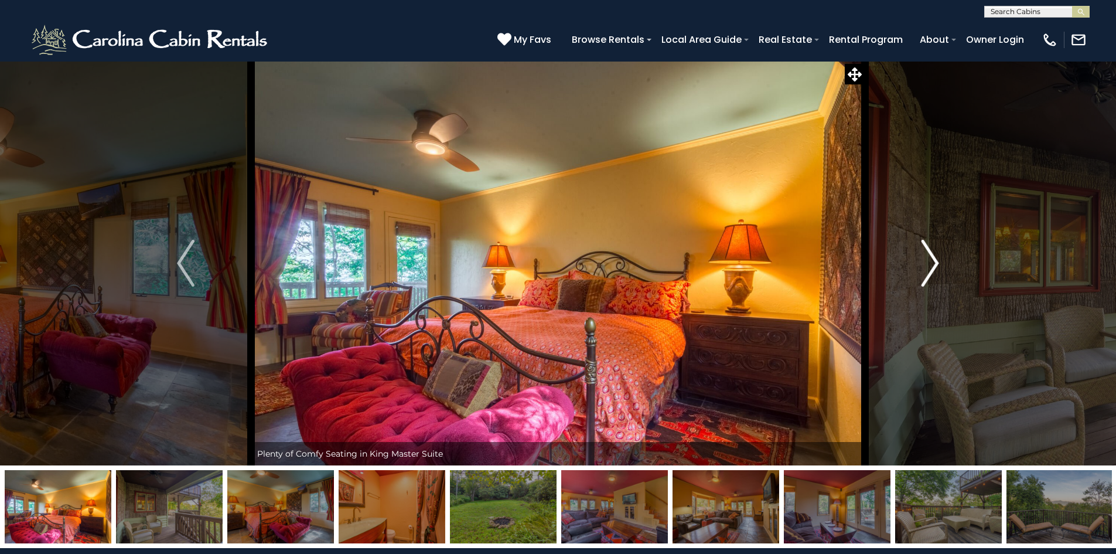
click at [936, 265] on img "Next" at bounding box center [931, 263] width 18 height 47
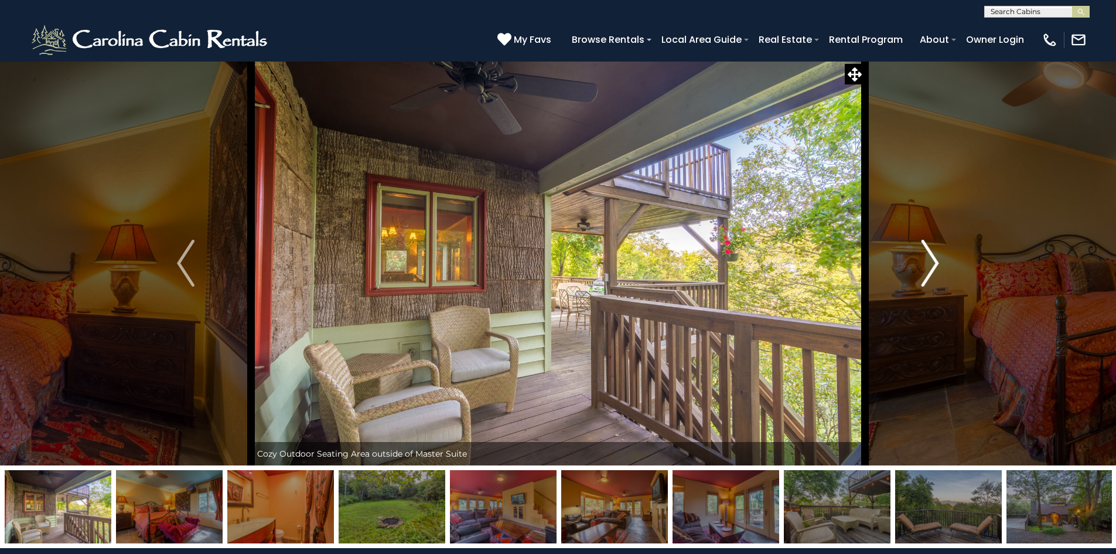
click at [936, 265] on img "Next" at bounding box center [931, 263] width 18 height 47
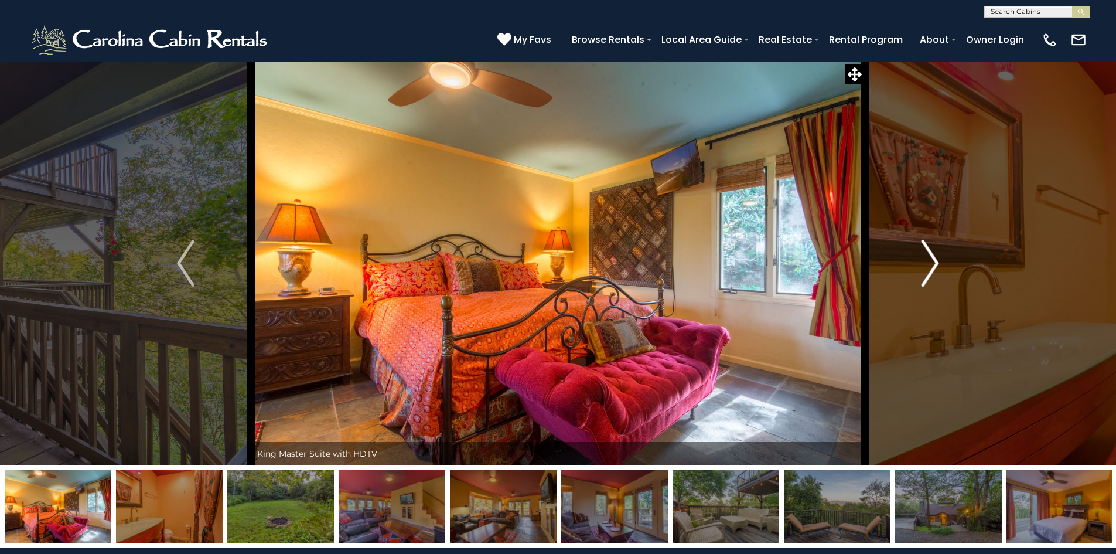
click at [936, 265] on img "Next" at bounding box center [931, 263] width 18 height 47
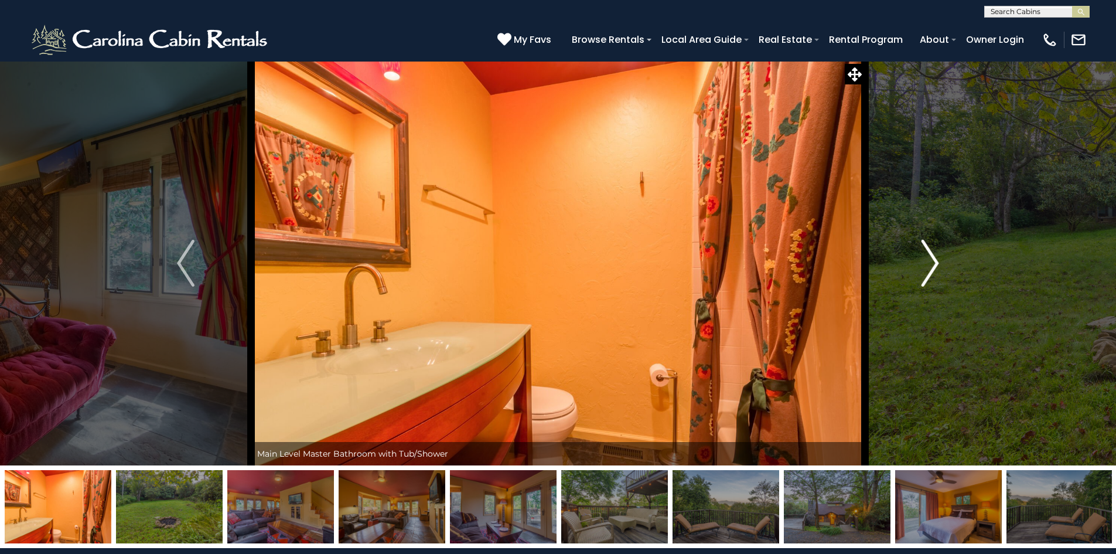
click at [936, 265] on img "Next" at bounding box center [931, 263] width 18 height 47
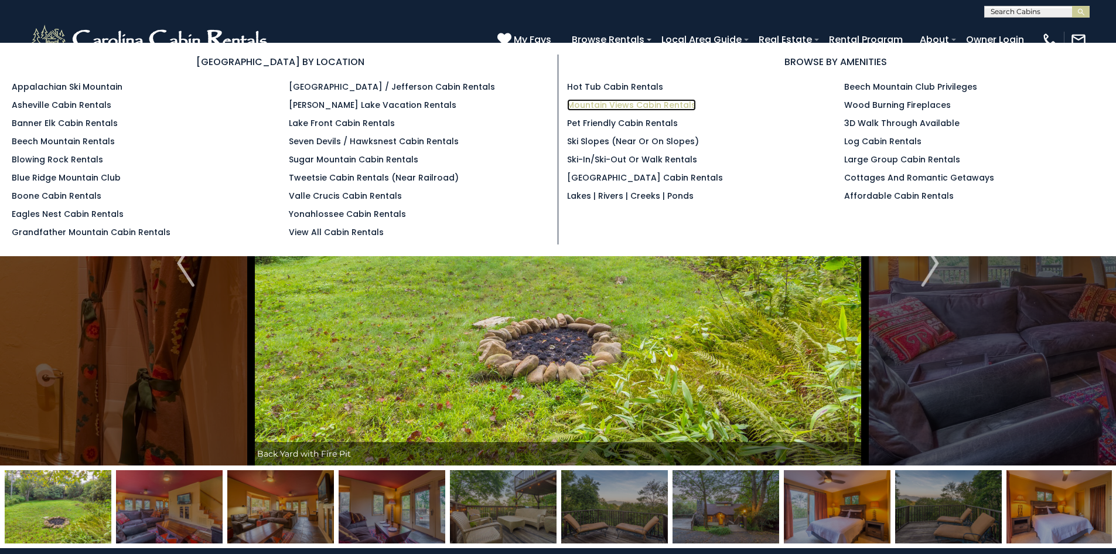
click at [638, 104] on link "Mountain Views Cabin Rentals" at bounding box center [631, 105] width 129 height 12
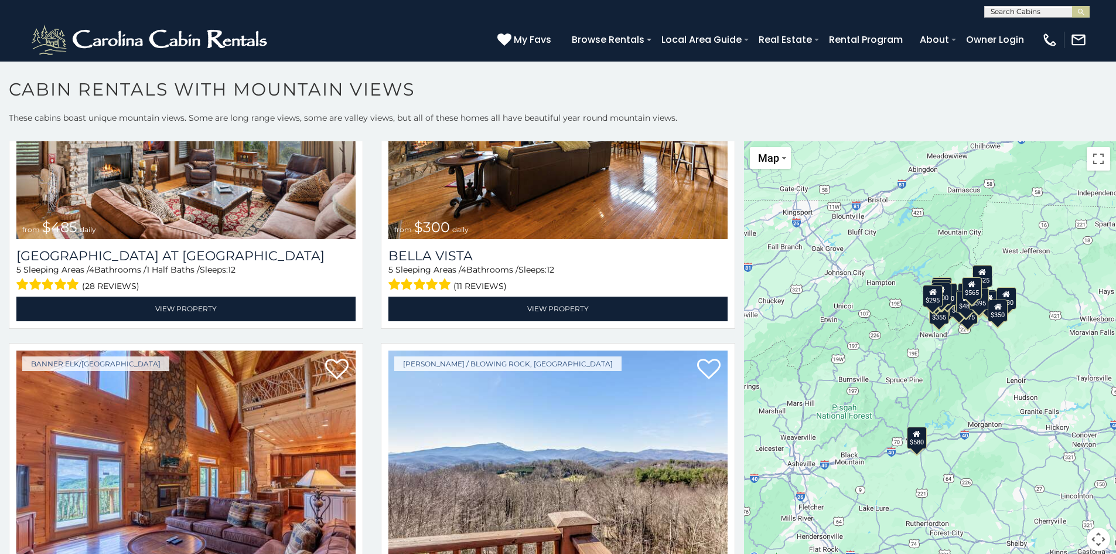
scroll to position [4625, 0]
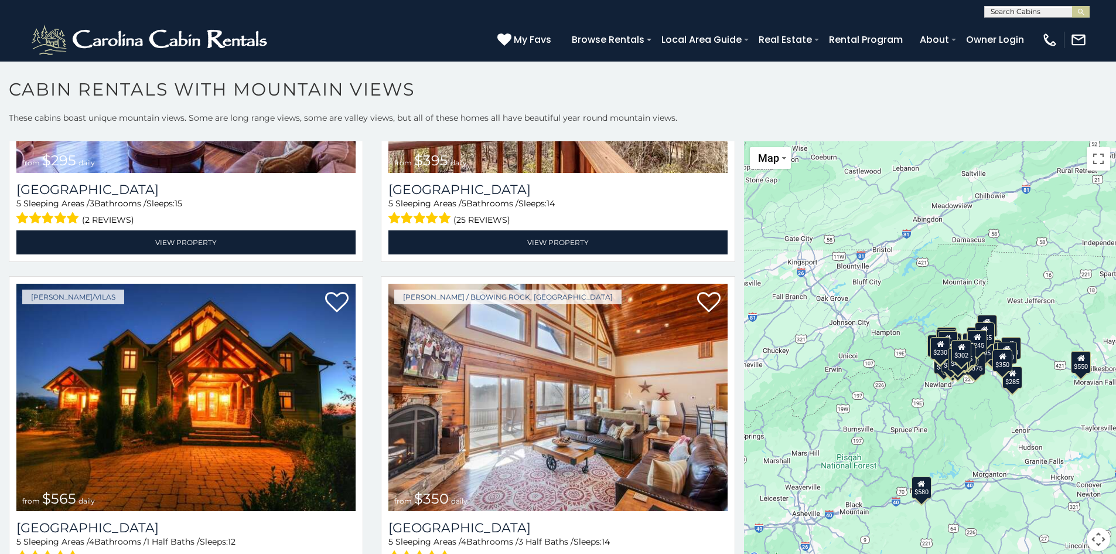
drag, startPoint x: 740, startPoint y: 348, endPoint x: 745, endPoint y: 400, distance: 52.4
click at [745, 400] on div "$580 $395 $349 $535 $375 $400 $325 $451 $460 $1,095 $525 $315 $310 $330 $400 $3…" at bounding box center [930, 353] width 372 height 424
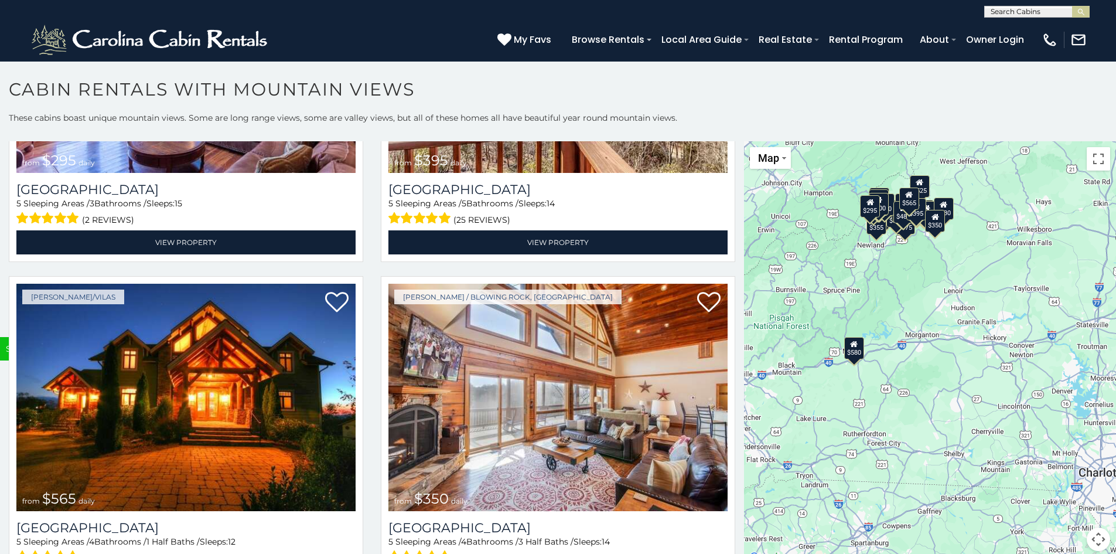
drag, startPoint x: 953, startPoint y: 388, endPoint x: 873, endPoint y: 230, distance: 176.6
click at [875, 233] on div "$580 $395 $349 $535 $375 $400 $325 $451 $460 $1,095 $525 $315 $310 $330 $400 $3…" at bounding box center [930, 353] width 372 height 424
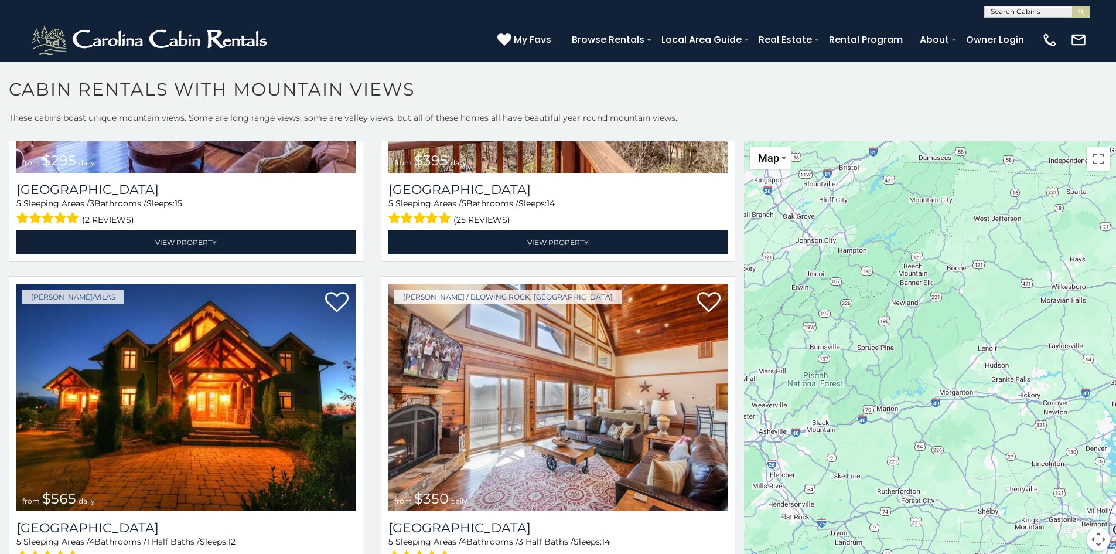
drag, startPoint x: 913, startPoint y: 298, endPoint x: 1009, endPoint y: 426, distance: 159.8
click at [1009, 427] on div at bounding box center [930, 353] width 372 height 424
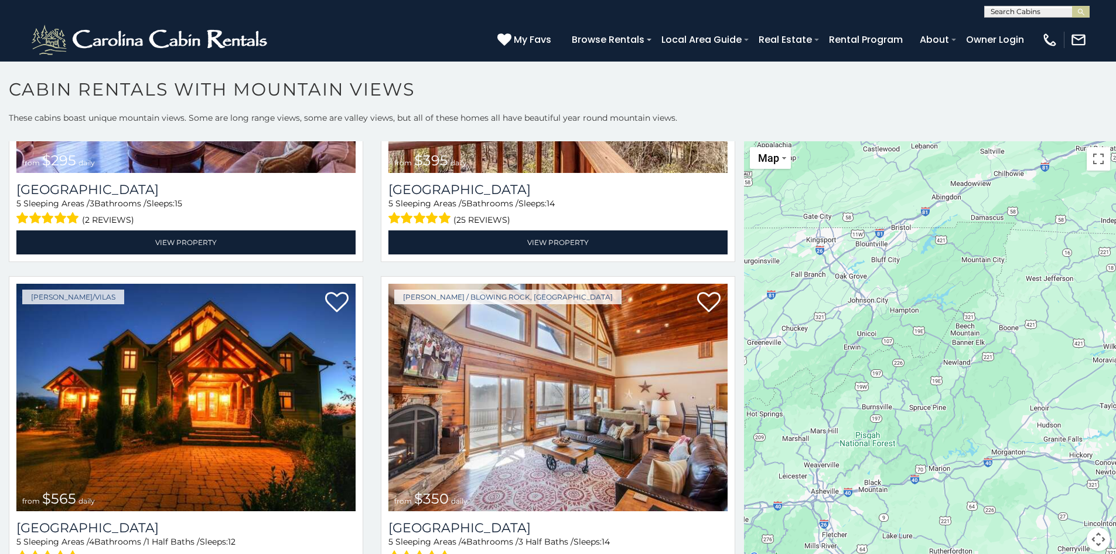
drag, startPoint x: 983, startPoint y: 295, endPoint x: 983, endPoint y: 302, distance: 7.0
click at [983, 302] on div at bounding box center [930, 353] width 372 height 424
click at [720, 102] on h1 "Cabin Rentals with Mountain Views" at bounding box center [558, 95] width 1116 height 33
drag, startPoint x: 729, startPoint y: 108, endPoint x: 734, endPoint y: 101, distance: 8.5
click at [729, 107] on h1 "Cabin Rentals with Mountain Views" at bounding box center [558, 95] width 1116 height 33
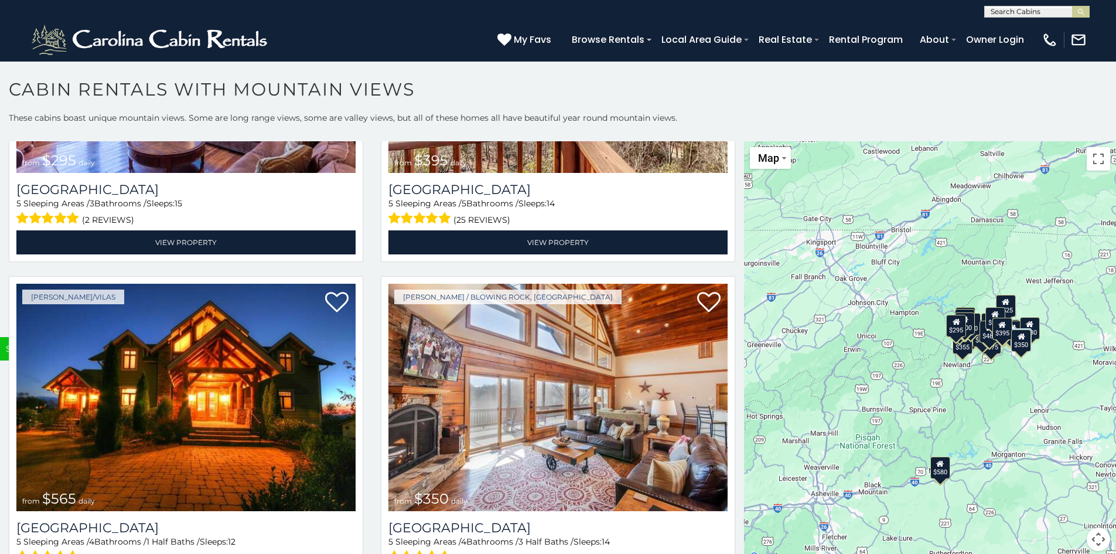
scroll to position [6, 0]
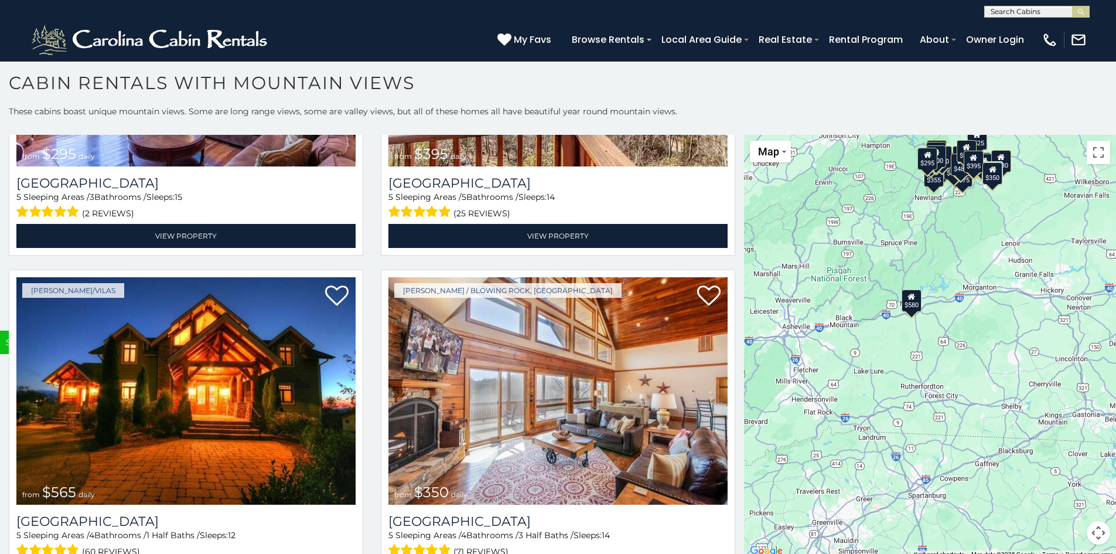
drag, startPoint x: 1050, startPoint y: 367, endPoint x: 1021, endPoint y: 212, distance: 157.9
click at [1021, 212] on div "$580 $395 $349 $535 $375 $400 $325 $451 $460 $1,095 $525 $315 $310 $330 $400 $3…" at bounding box center [930, 347] width 372 height 424
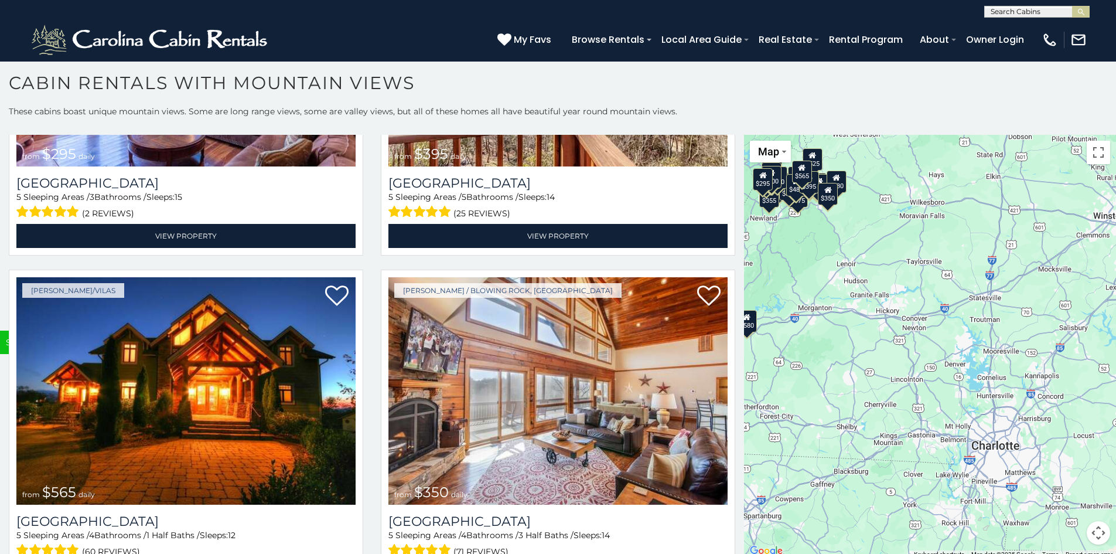
drag, startPoint x: 1069, startPoint y: 405, endPoint x: 904, endPoint y: 425, distance: 166.4
click at [904, 425] on div "$580 $395 $349 $535 $375 $400 $325 $451 $460 $1,095 $525 $315 $310 $330 $400 $3…" at bounding box center [930, 347] width 372 height 424
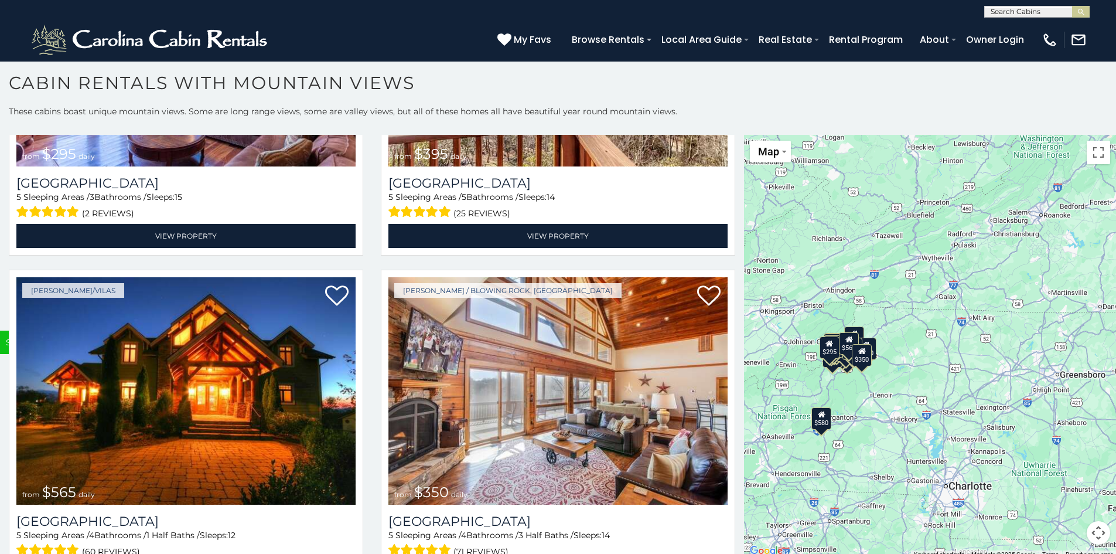
drag, startPoint x: 951, startPoint y: 234, endPoint x: 877, endPoint y: 414, distance: 194.1
click at [877, 414] on div "$580 $395 $349 $535 $375 $400 $325 $451 $460 $1,095 $525 $315 $310 $330 $400 $3…" at bounding box center [930, 347] width 372 height 424
click at [858, 366] on div at bounding box center [930, 347] width 372 height 424
click at [858, 355] on div at bounding box center [930, 347] width 372 height 424
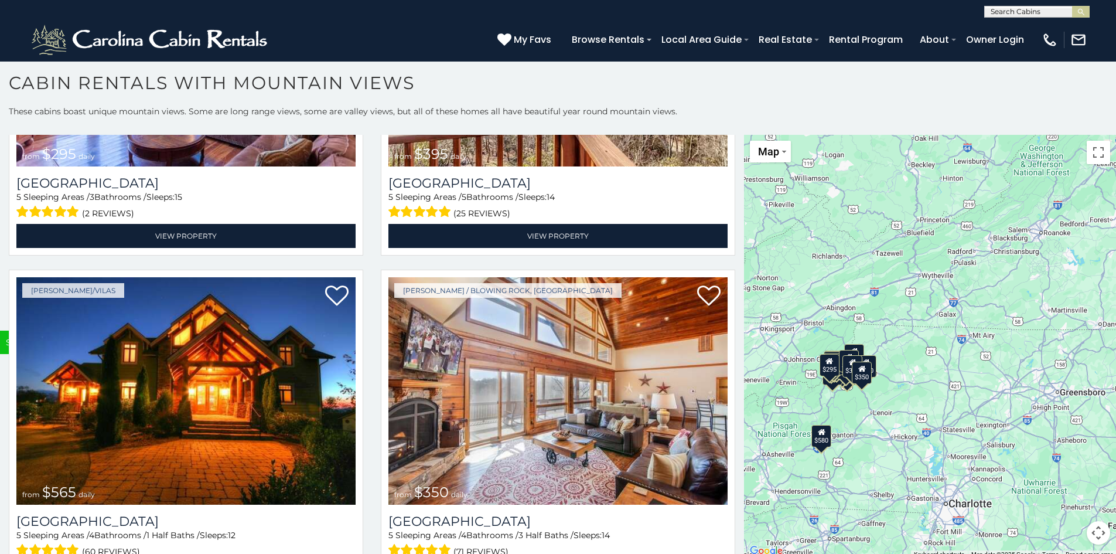
drag, startPoint x: 740, startPoint y: 531, endPoint x: 740, endPoint y: 551, distance: 20.5
click at [744, 551] on div "$580 $395 $349 $535 $375 $400 $325 $451 $460 $1,095 $525 $315 $310 $330 $400 $3…" at bounding box center [930, 347] width 372 height 424
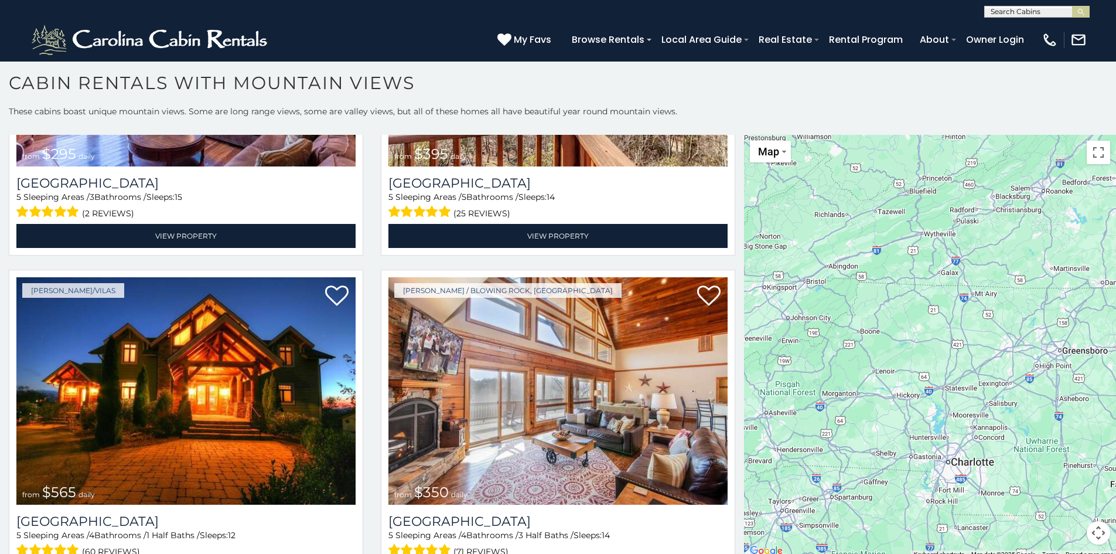
drag, startPoint x: 740, startPoint y: 551, endPoint x: 742, endPoint y: 504, distance: 47.5
click at [744, 504] on div at bounding box center [930, 347] width 372 height 424
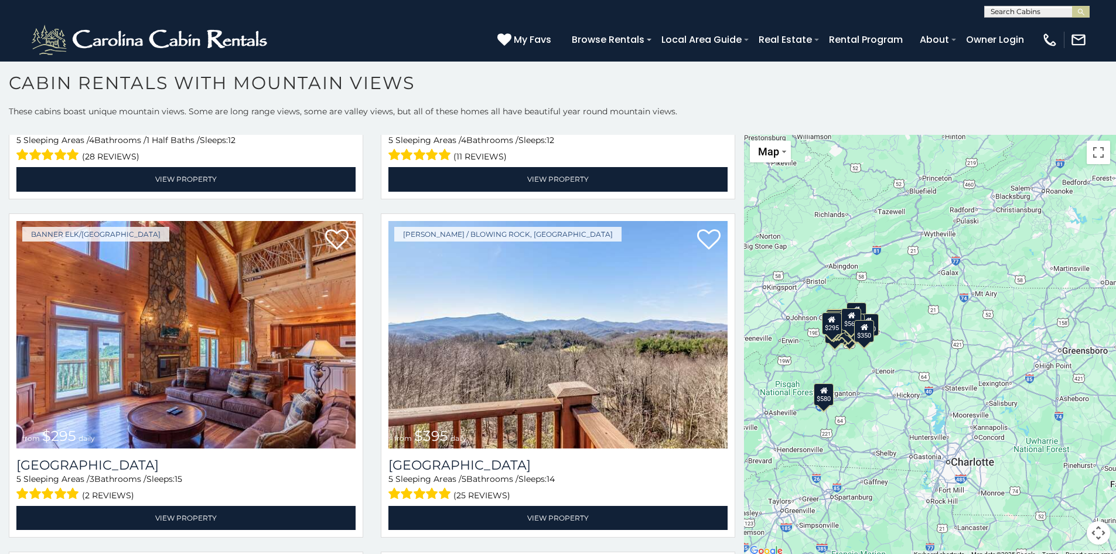
scroll to position [4336, 0]
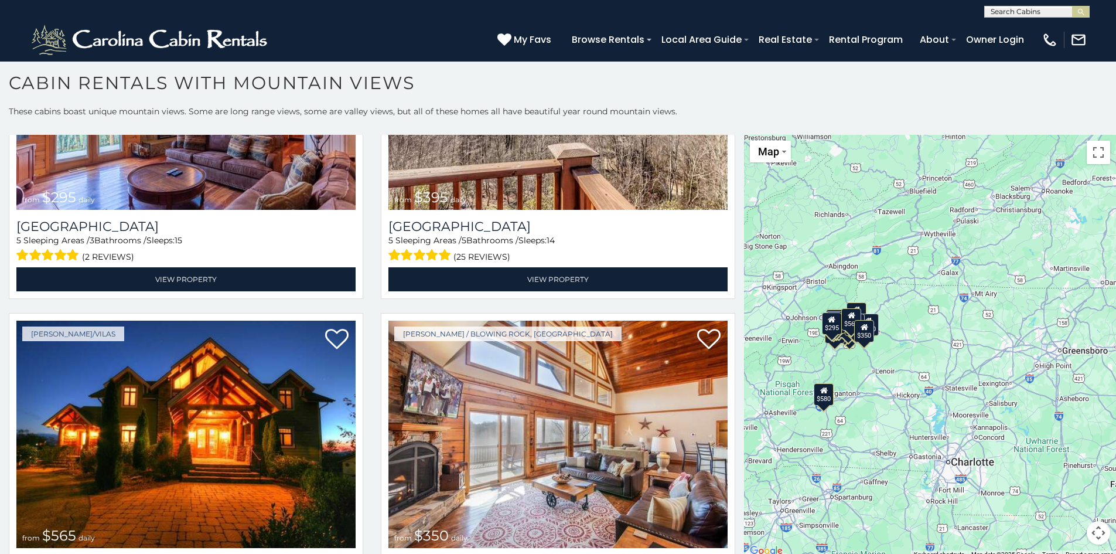
scroll to position [4625, 0]
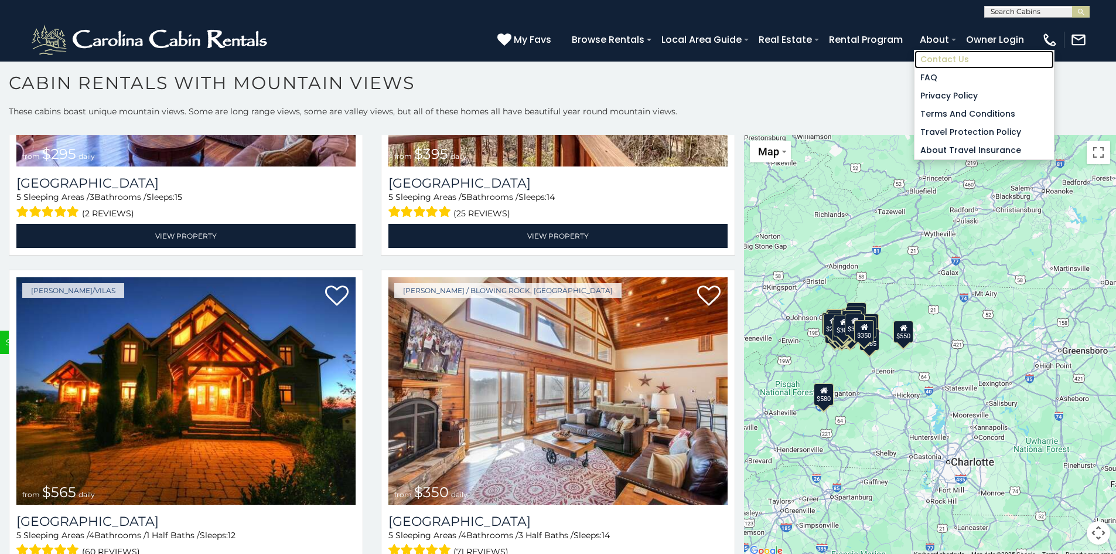
click at [949, 57] on link "Contact Us" at bounding box center [984, 59] width 139 height 18
